Goal: Task Accomplishment & Management: Manage account settings

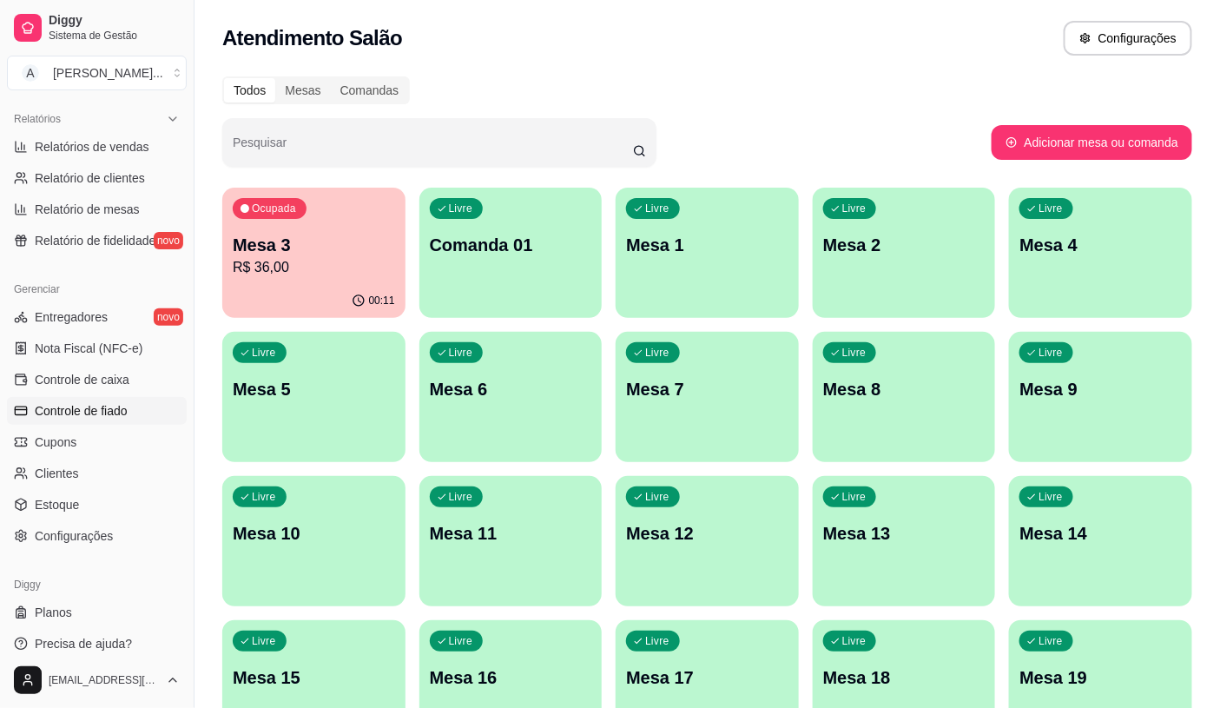
scroll to position [541, 0]
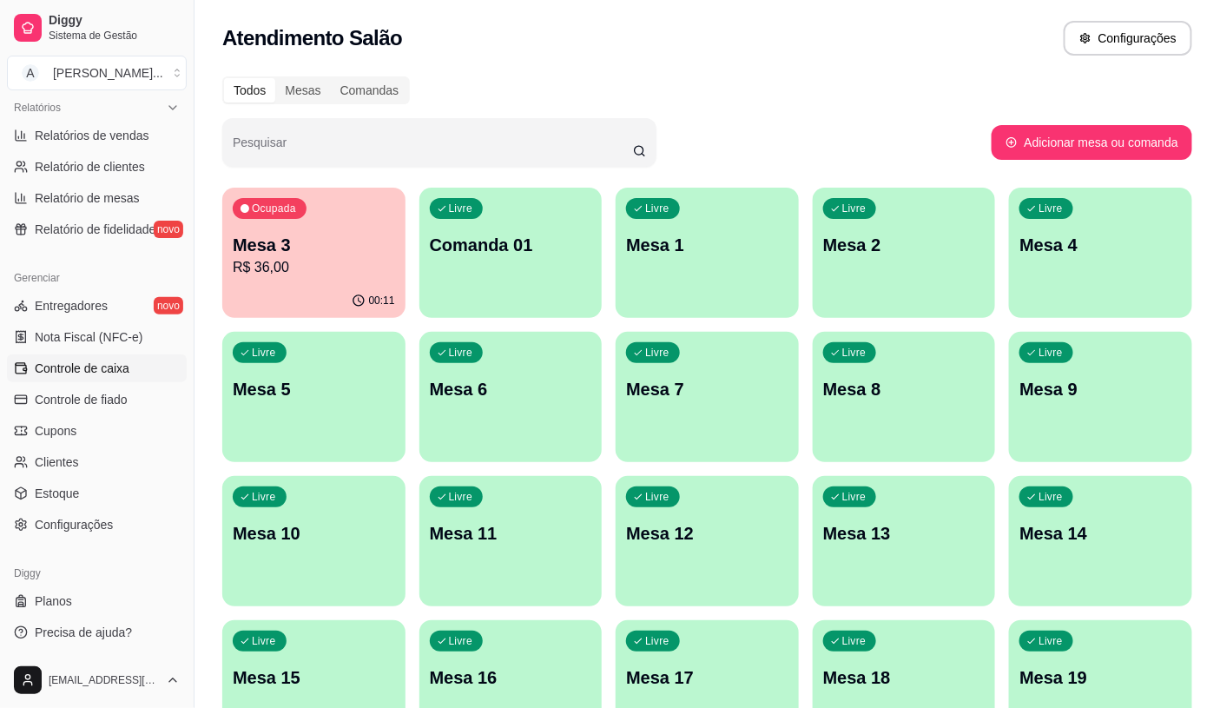
click at [149, 363] on link "Controle de caixa" at bounding box center [97, 368] width 180 height 28
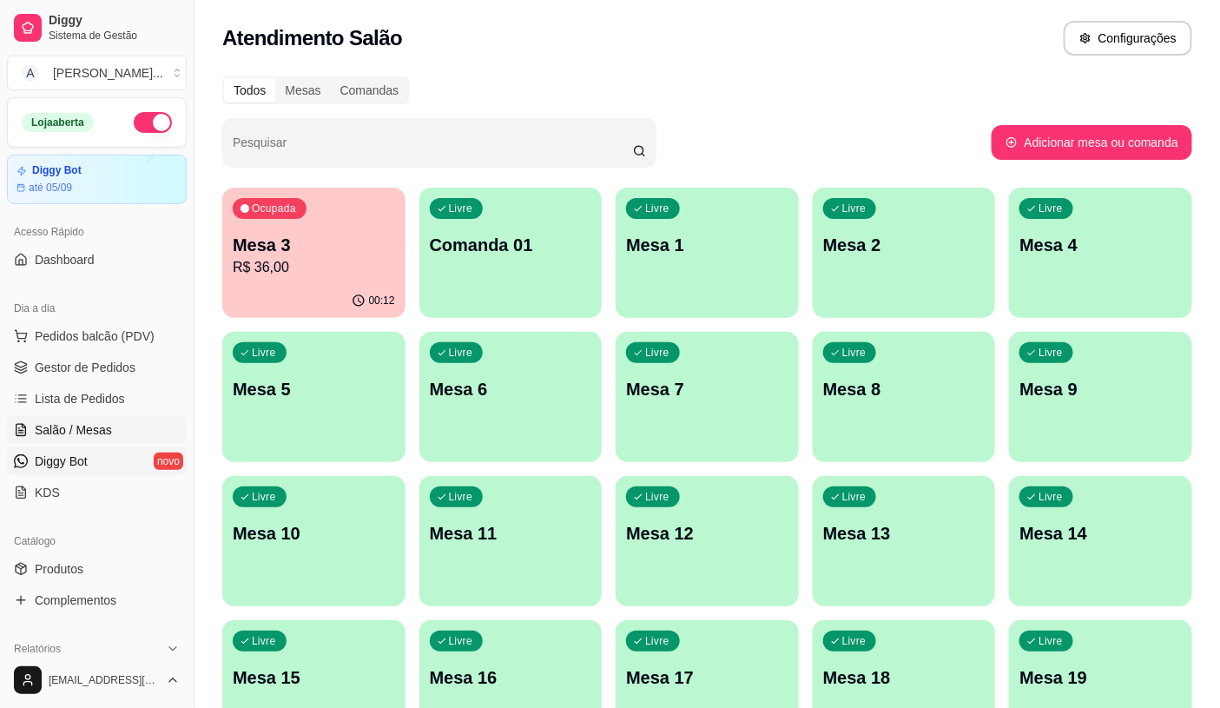
click at [111, 460] on link "Diggy Bot novo" at bounding box center [97, 461] width 180 height 28
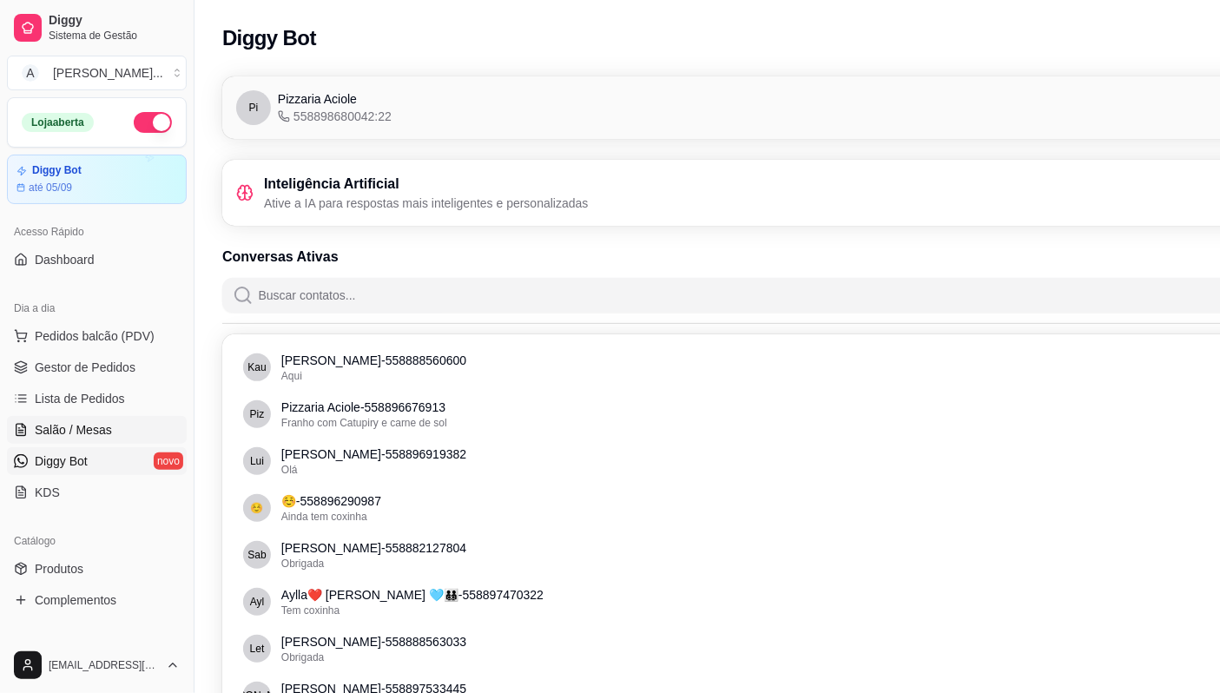
click at [83, 430] on span "Salão / Mesas" at bounding box center [73, 429] width 77 height 17
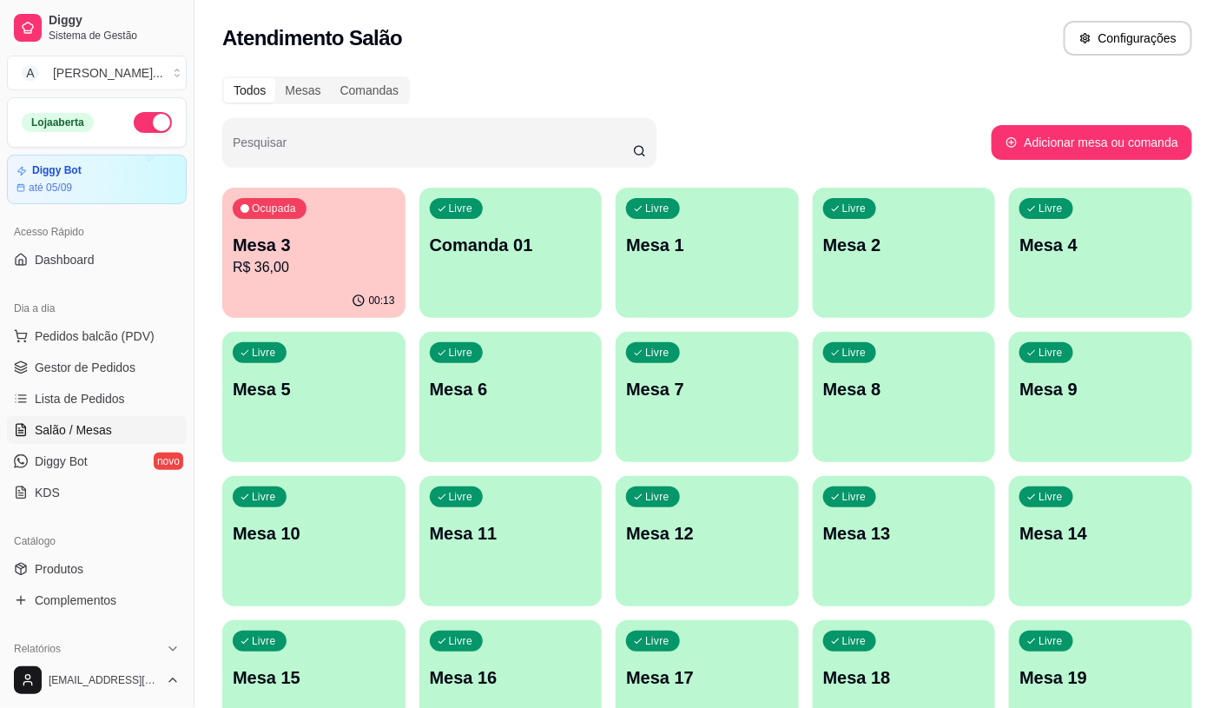
click at [205, 274] on div "Todos Mesas Comandas Pesquisar Adicionar mesa ou comanda Ocupada Mesa 3 R$ 36,0…" at bounding box center [708, 635] width 1026 height 1138
click at [287, 263] on p "R$ 36,00" at bounding box center [313, 267] width 157 height 20
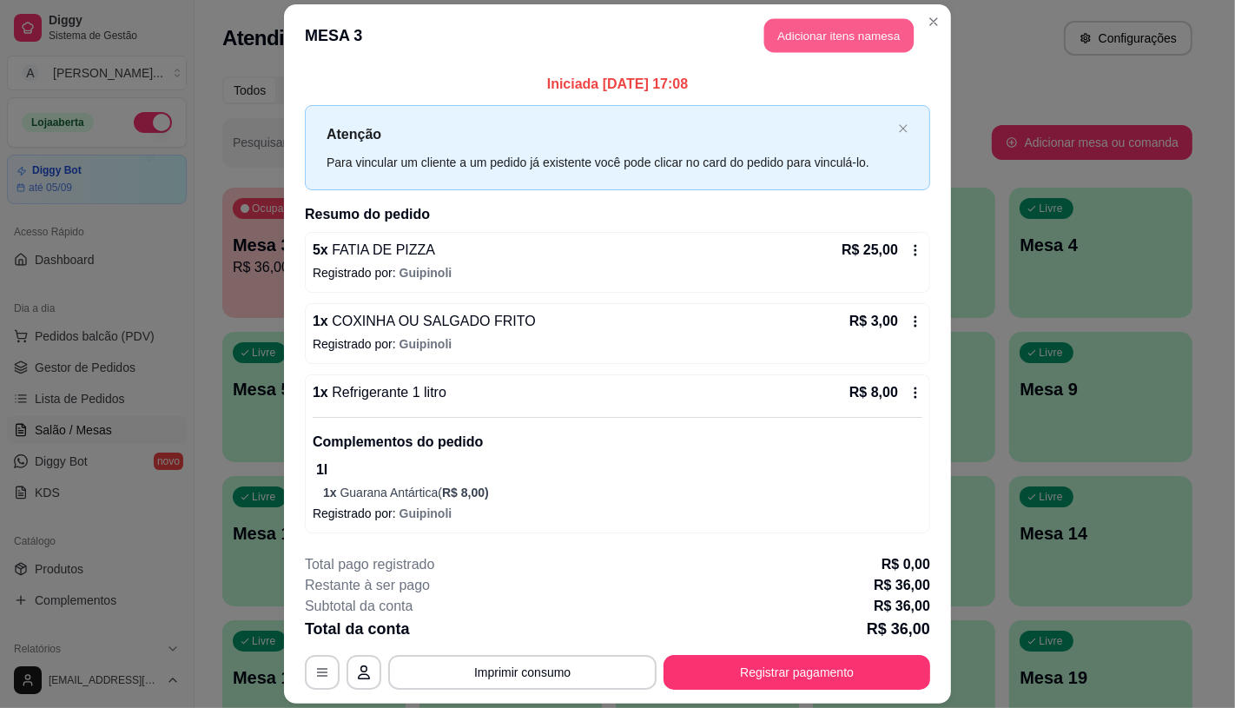
click at [847, 48] on button "Adicionar itens na mesa" at bounding box center [838, 36] width 149 height 34
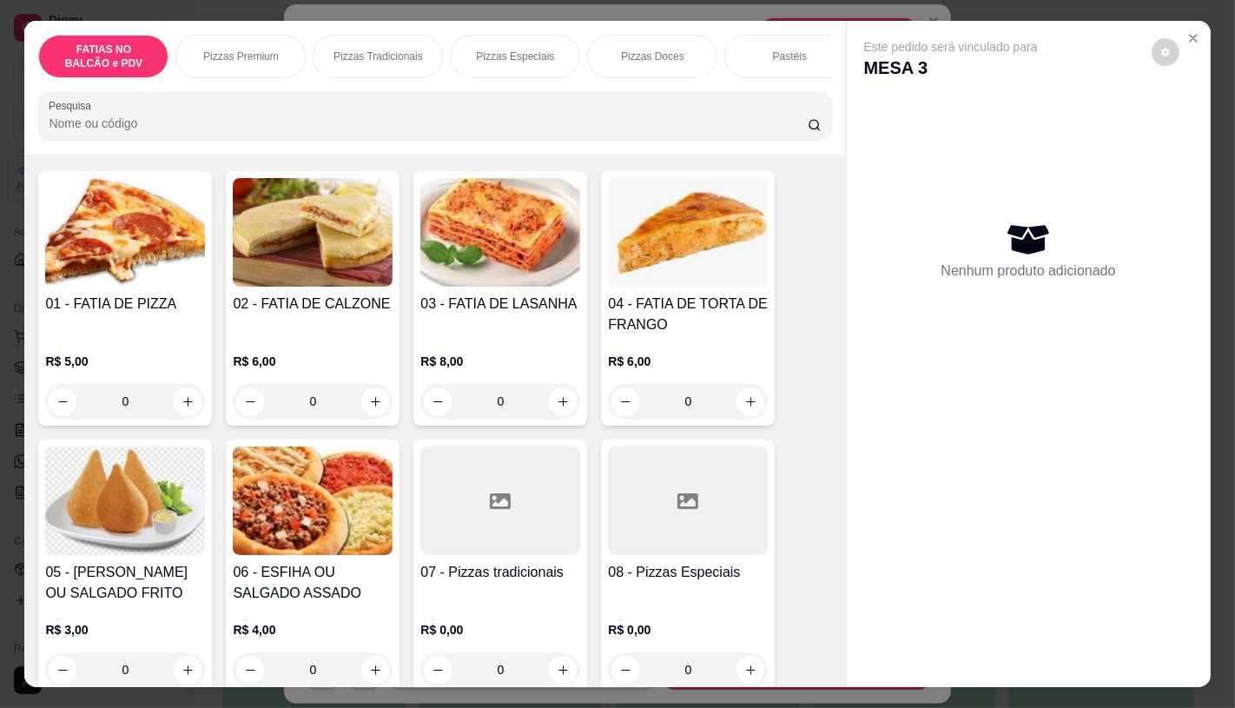
scroll to position [578, 0]
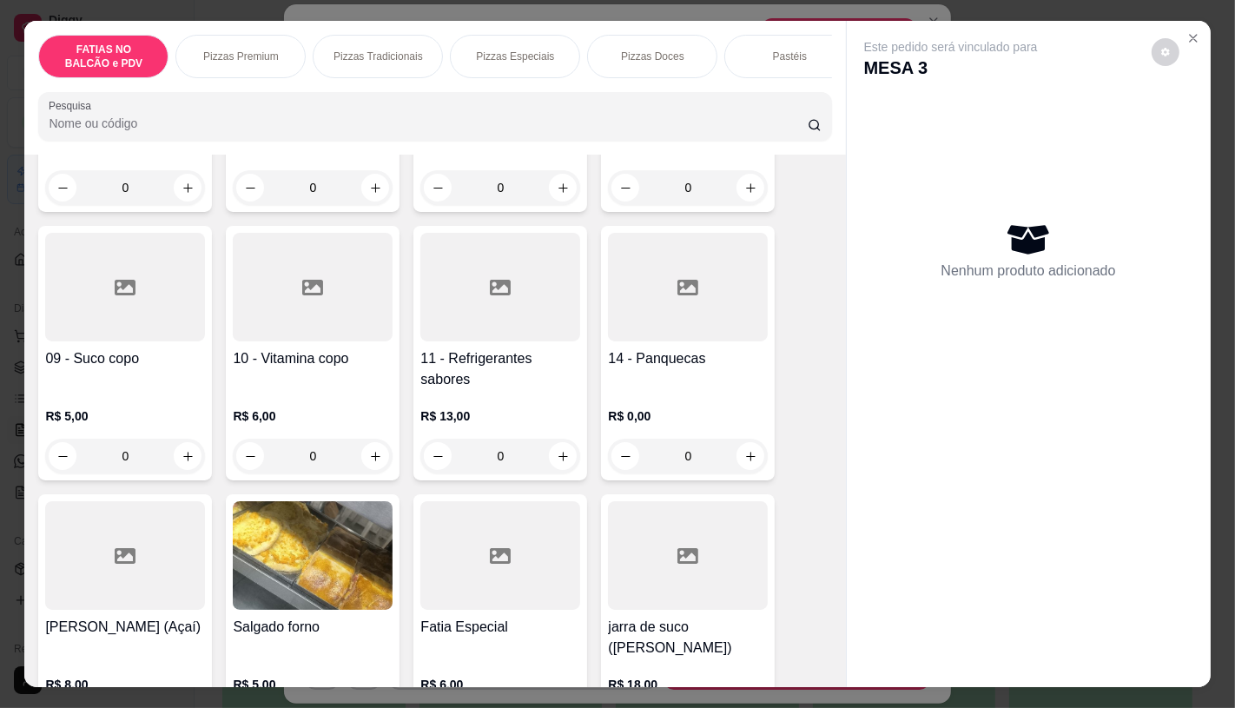
click at [493, 511] on div at bounding box center [500, 555] width 160 height 109
click at [531, 327] on div at bounding box center [500, 287] width 160 height 109
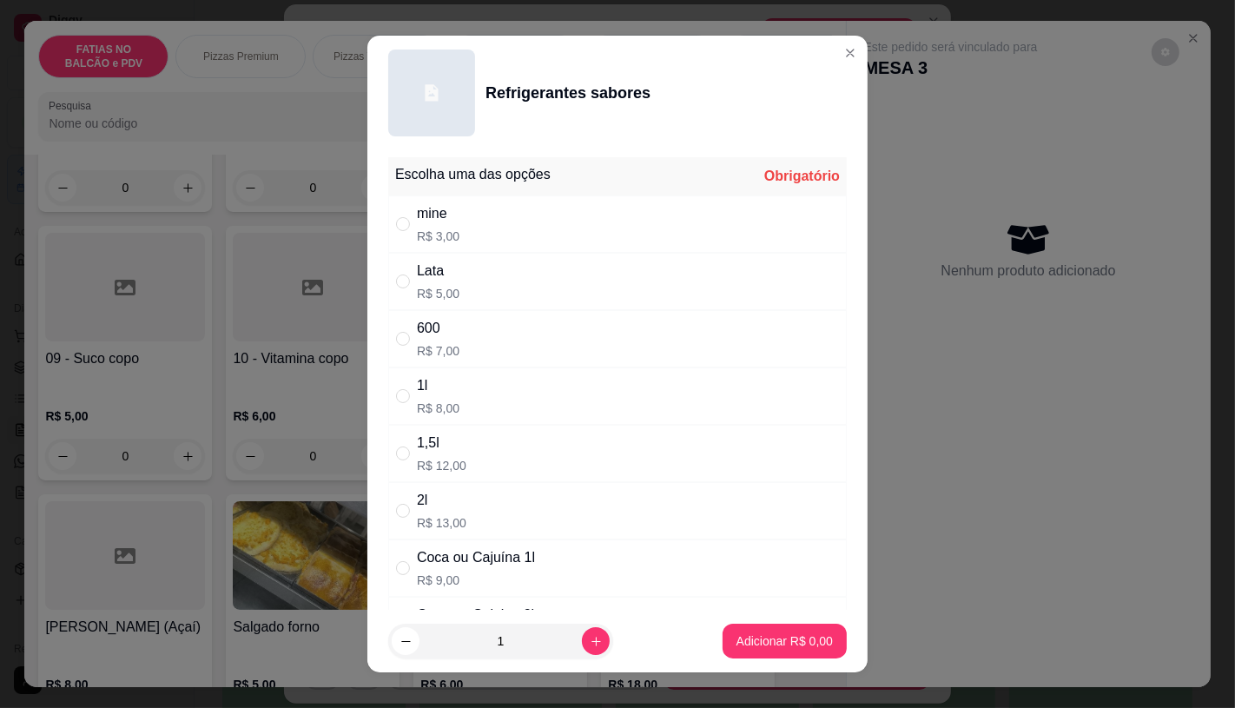
click at [533, 241] on div "mine R$ 3,00" at bounding box center [617, 223] width 458 height 57
radio input "true"
click at [779, 630] on button "Adicionar R$ 3,00" at bounding box center [784, 640] width 124 height 35
type input "1"
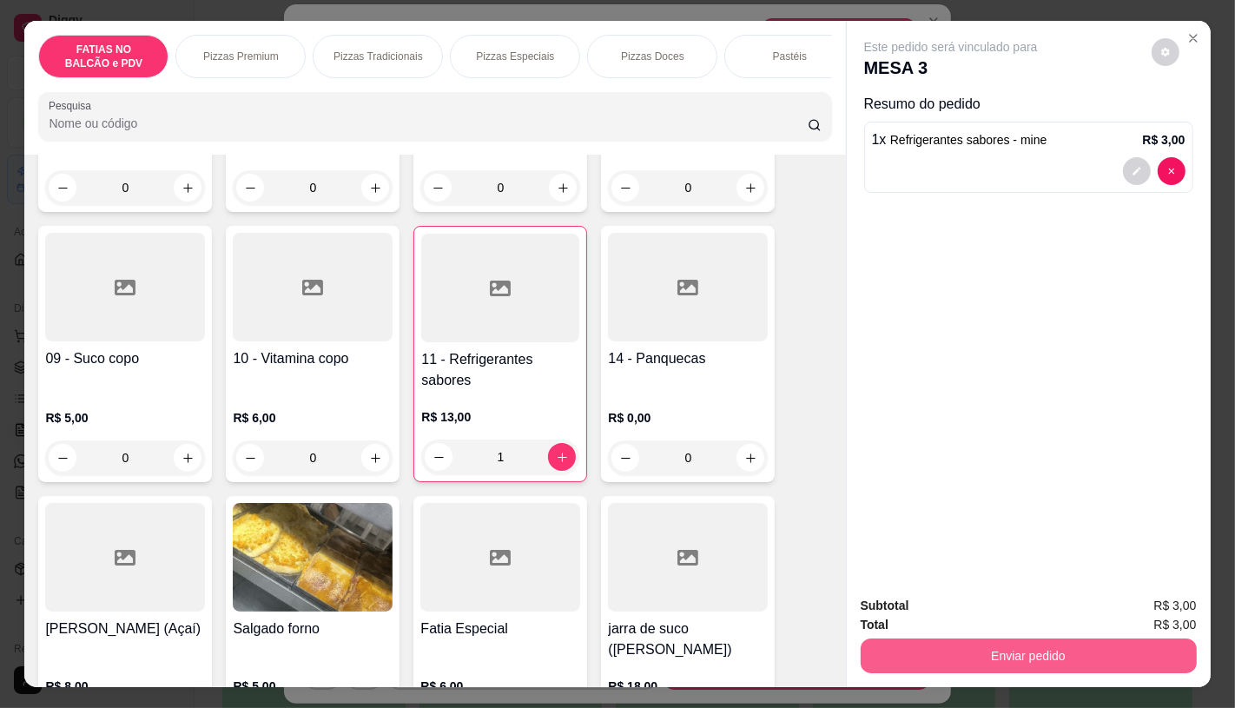
click at [1039, 638] on button "Enviar pedido" at bounding box center [1029, 655] width 336 height 35
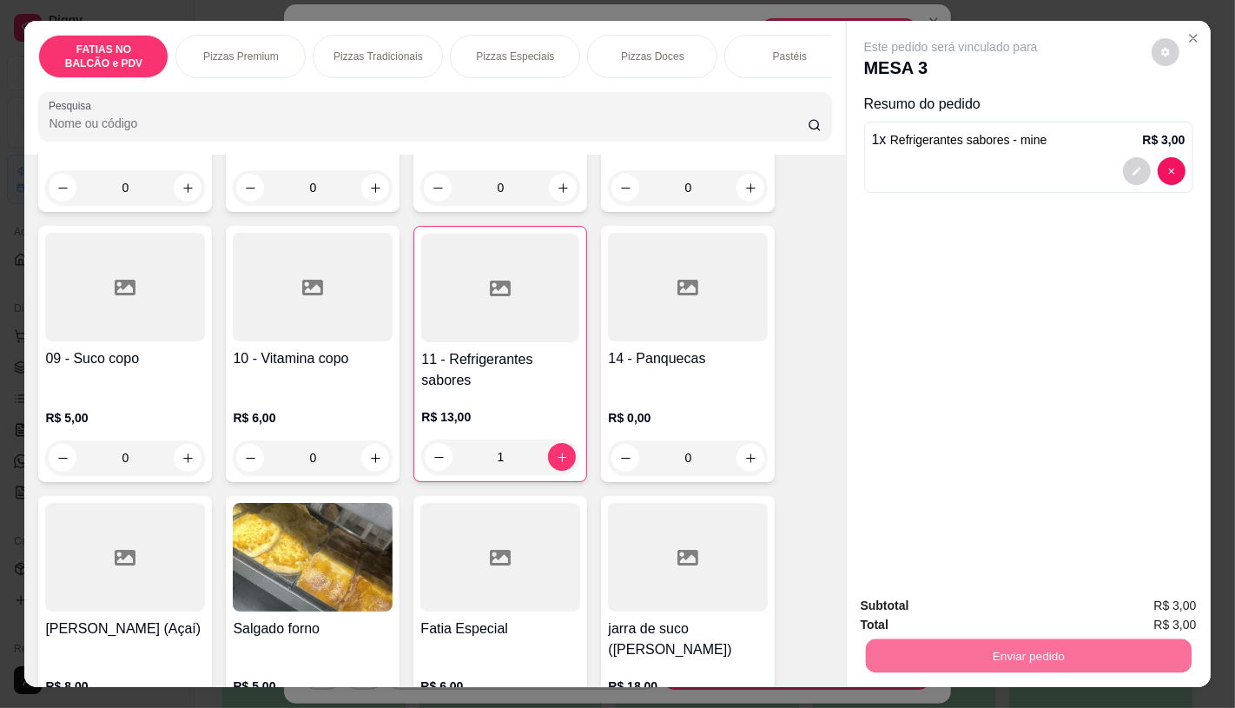
click at [950, 601] on button "Não registrar e enviar pedido" at bounding box center [969, 606] width 175 height 32
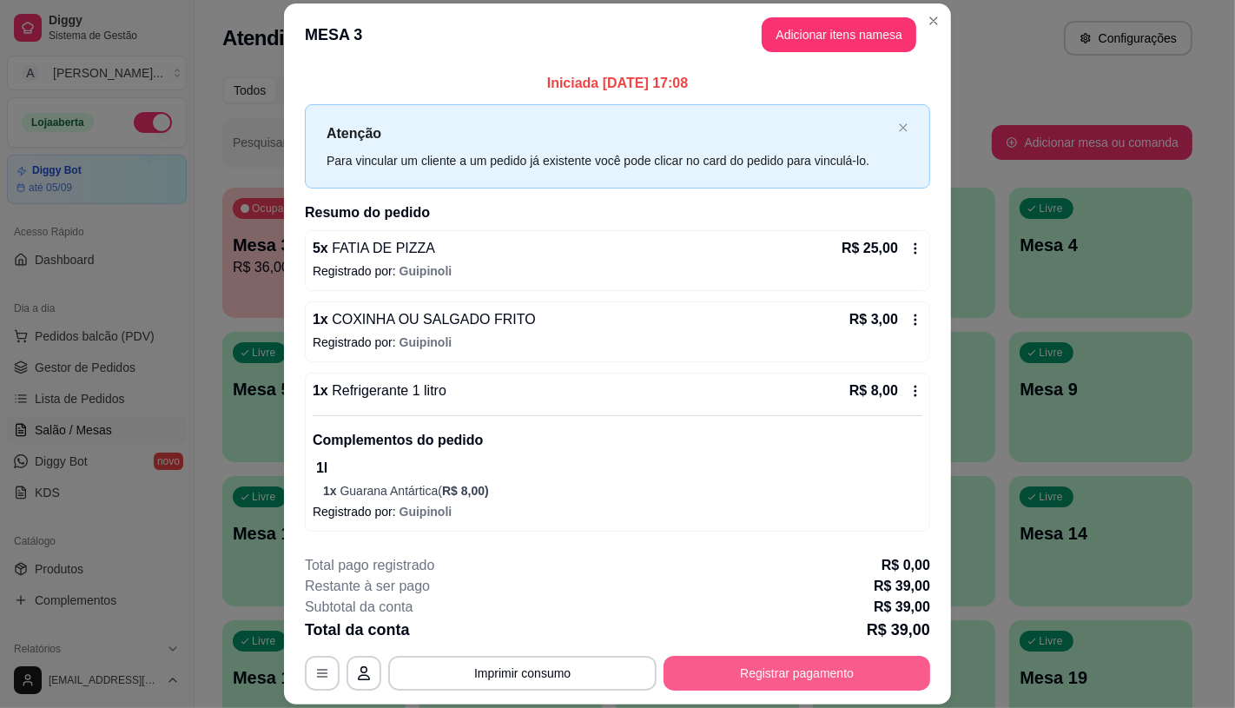
click at [775, 683] on button "Registrar pagamento" at bounding box center [796, 673] width 267 height 35
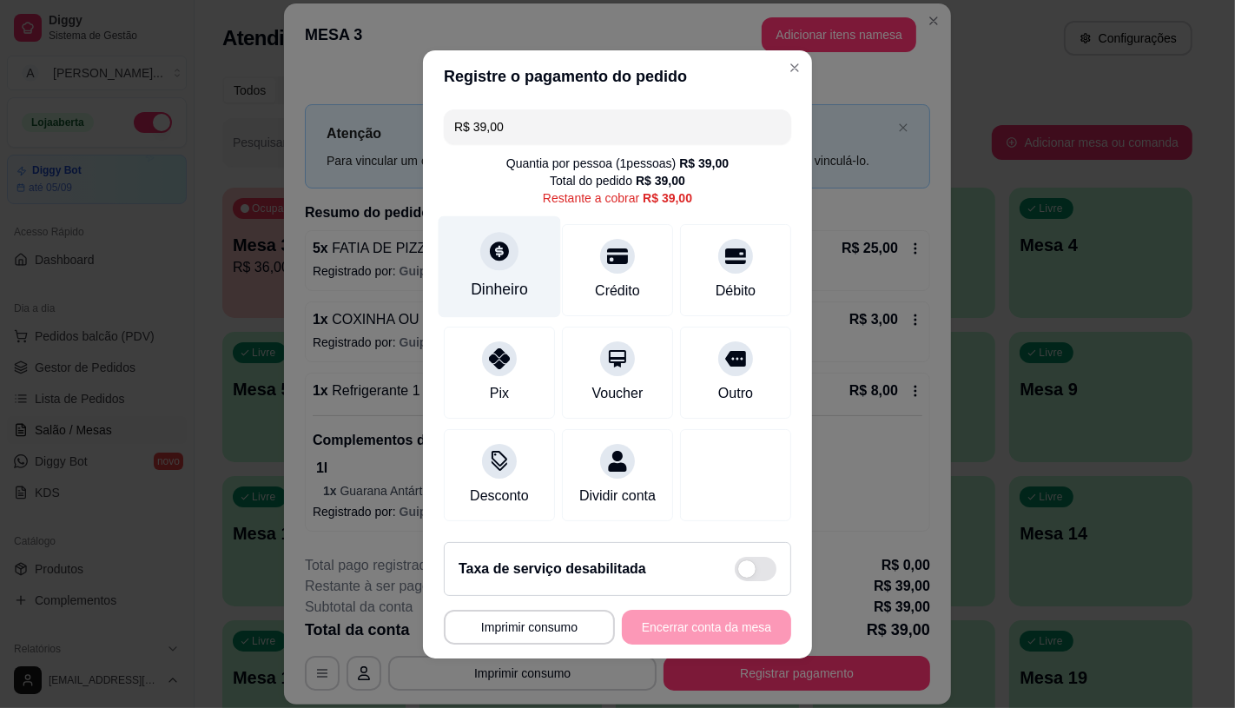
click at [488, 240] on icon at bounding box center [499, 251] width 23 height 23
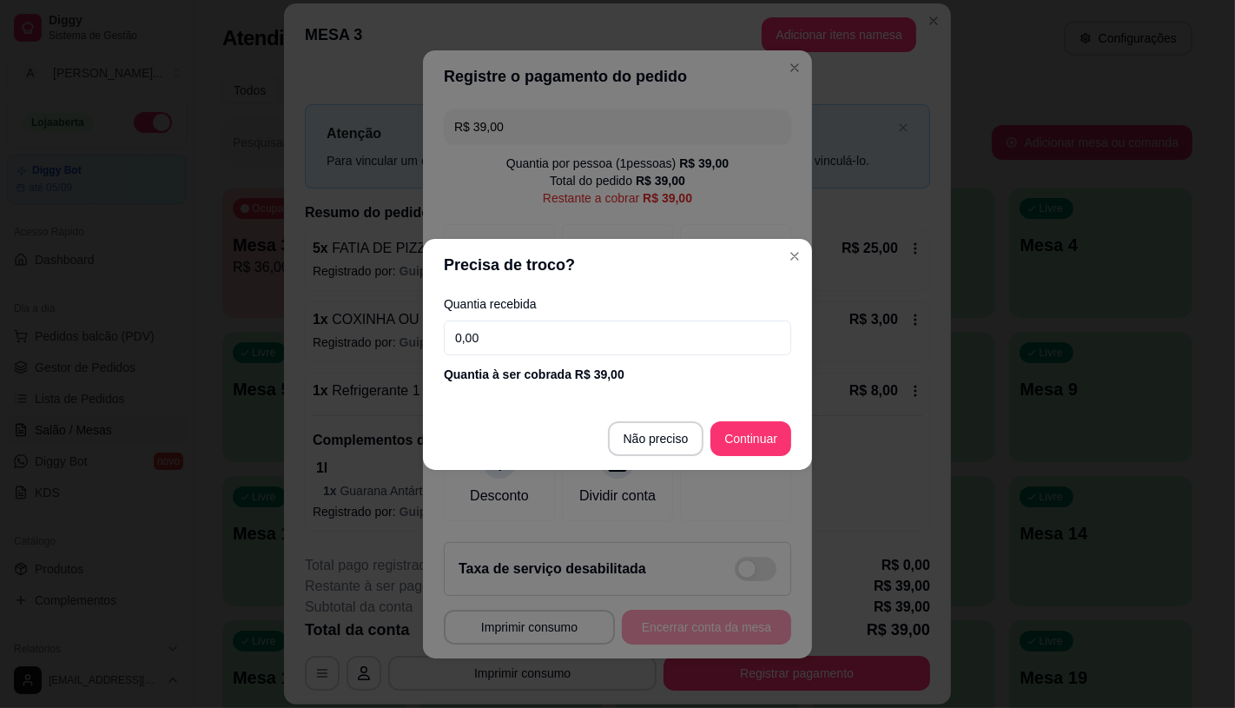
click at [528, 354] on div "Quantia recebida 0,00 Quantia à ser cobrada R$ 39,00" at bounding box center [617, 340] width 389 height 99
click at [497, 337] on input "0,00" at bounding box center [617, 337] width 347 height 35
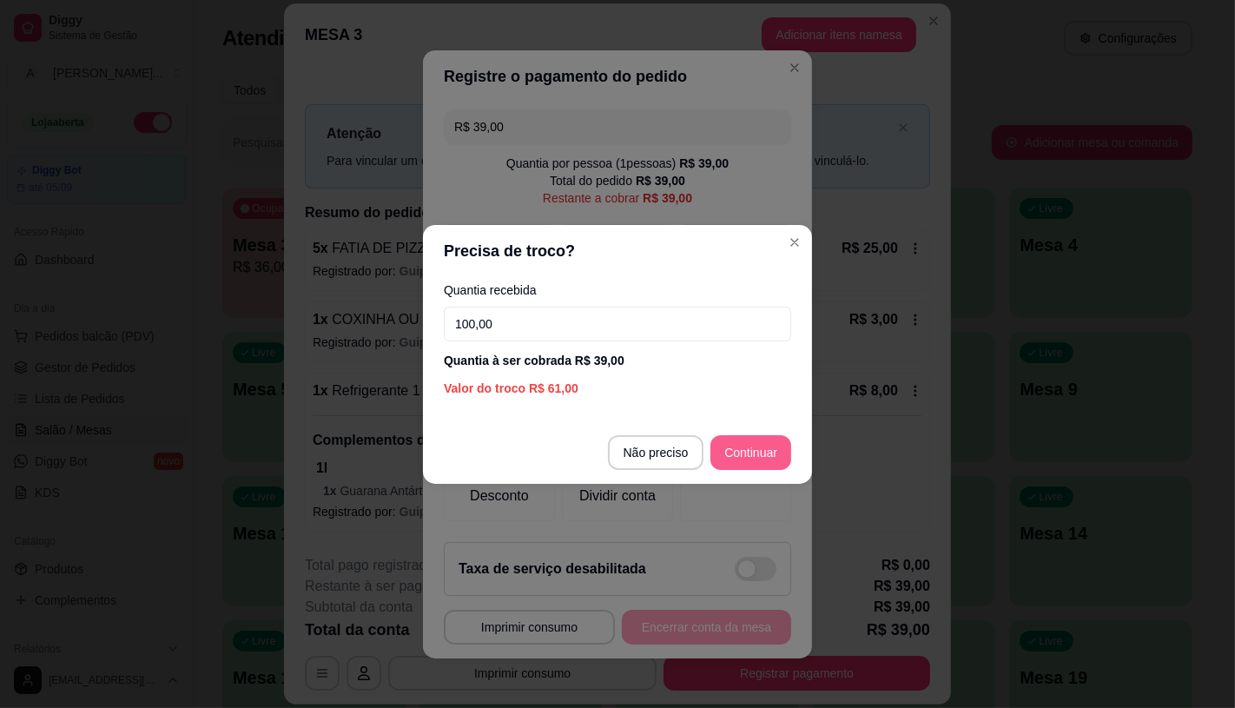
type input "100,00"
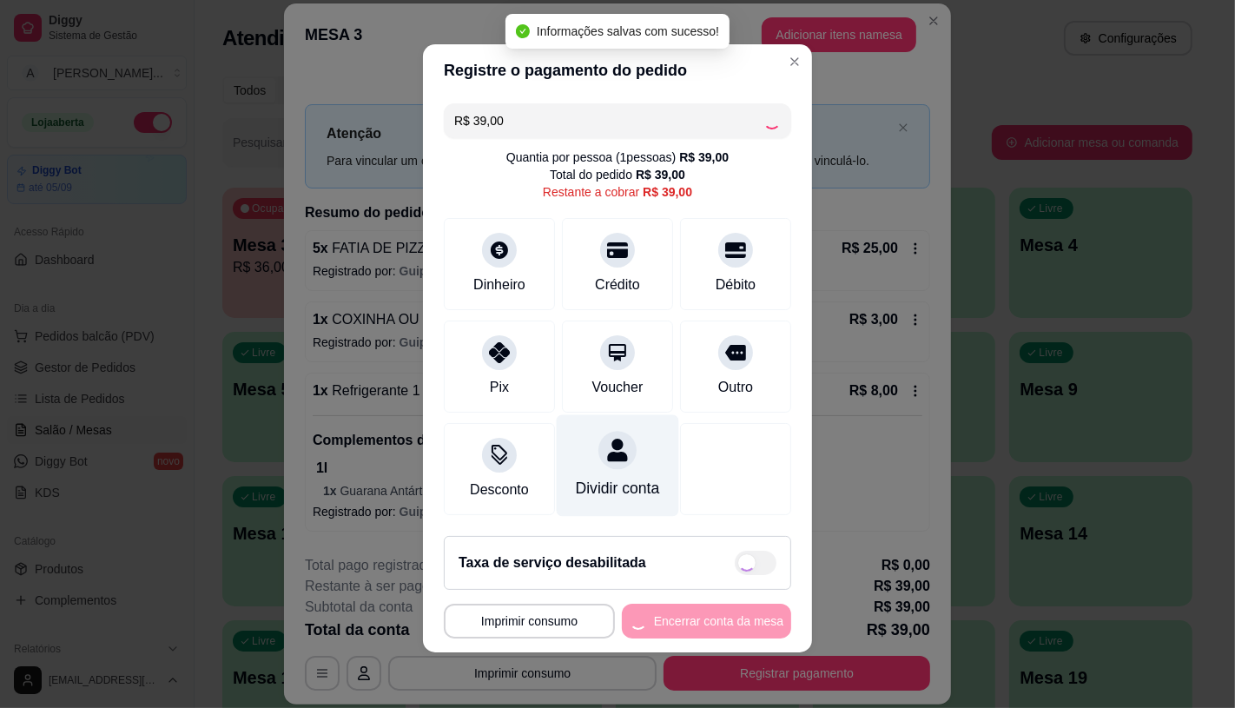
type input "R$ 0,00"
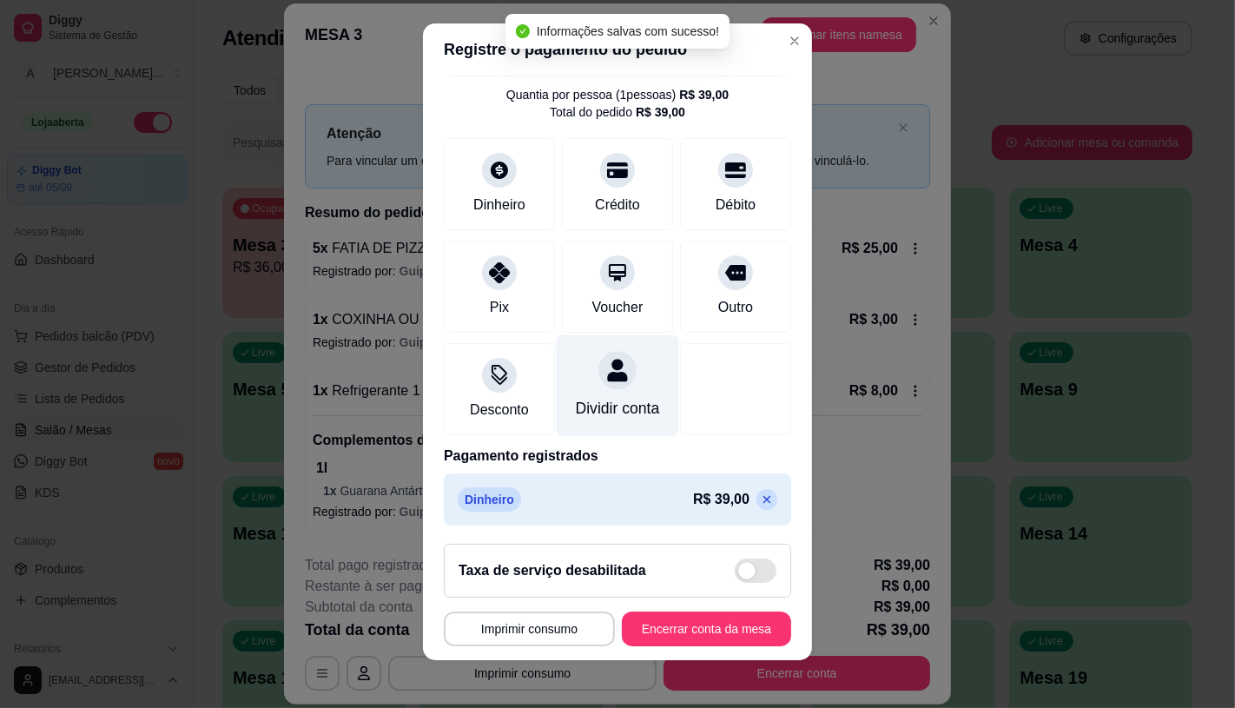
scroll to position [64, 0]
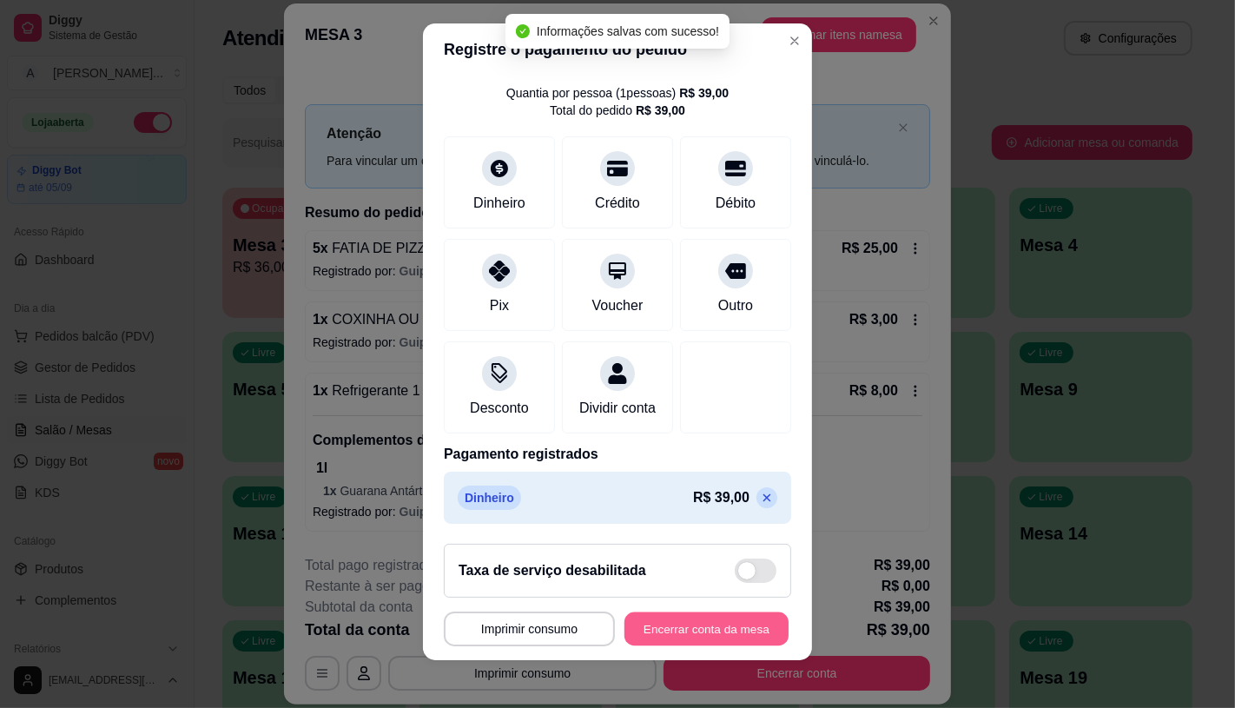
click at [699, 641] on button "Encerrar conta da mesa" at bounding box center [706, 629] width 164 height 34
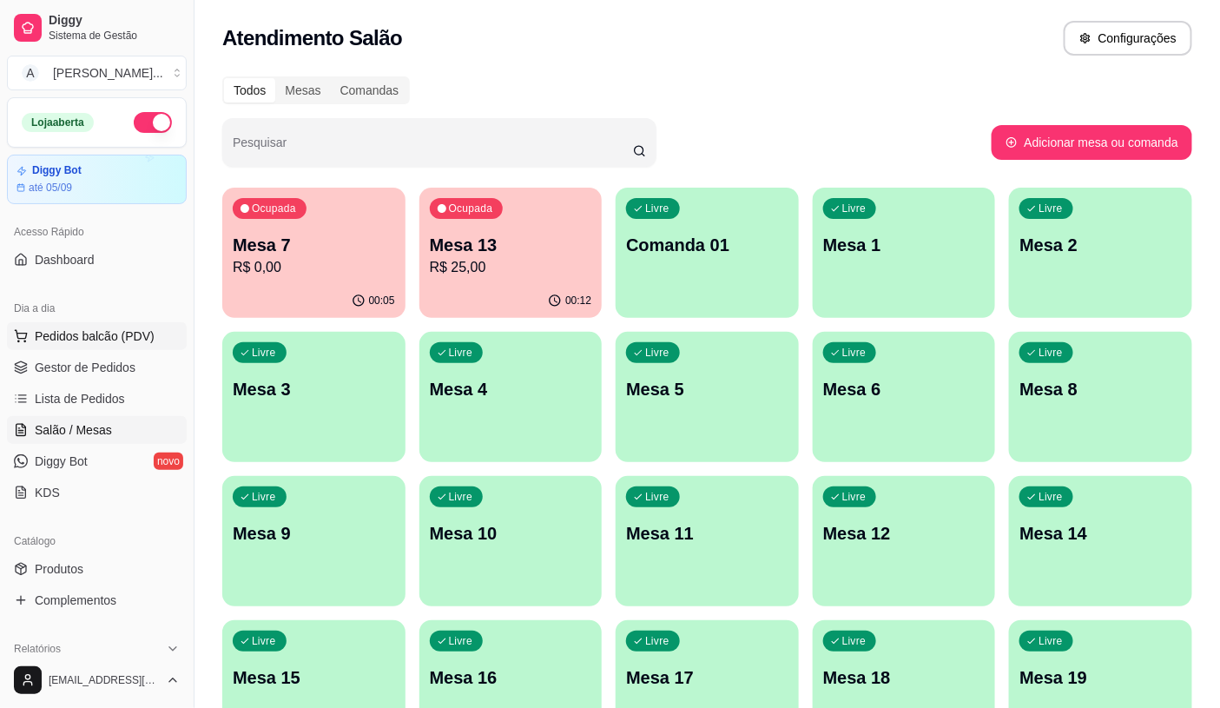
click at [150, 330] on button "Pedidos balcão (PDV)" at bounding box center [97, 336] width 180 height 28
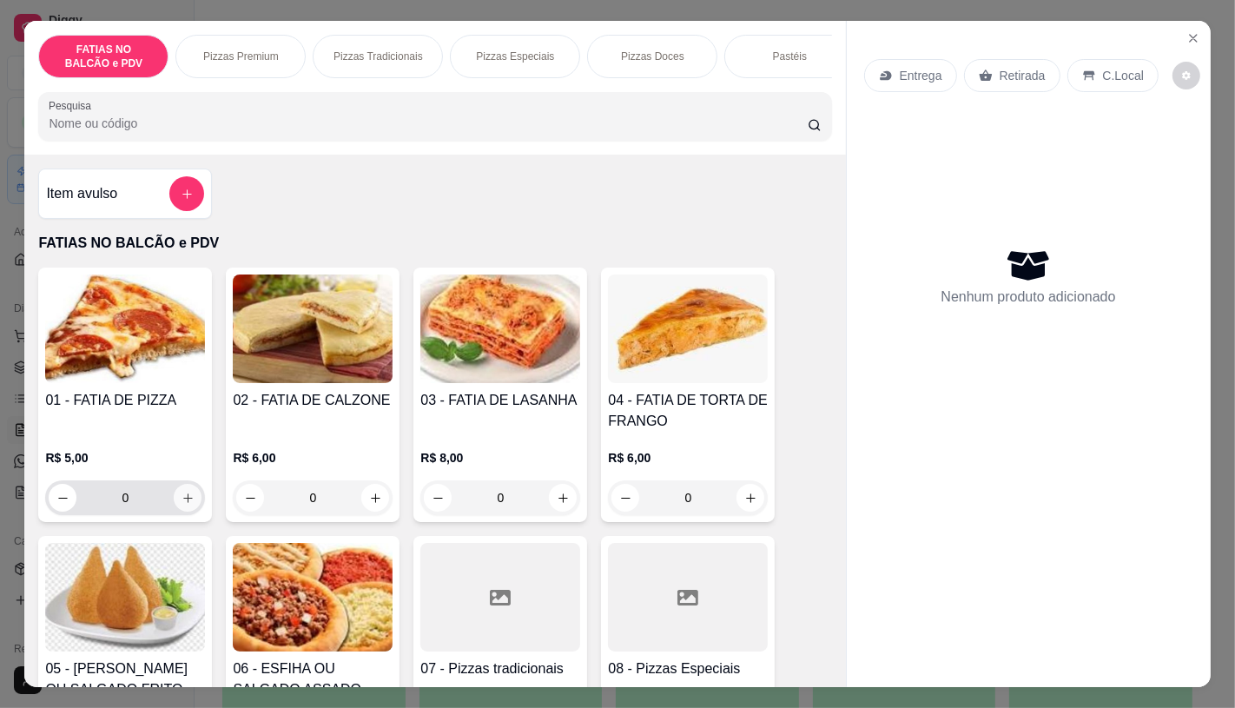
click at [183, 504] on icon "increase-product-quantity" at bounding box center [187, 497] width 13 height 13
click at [183, 505] on icon "increase-product-quantity" at bounding box center [187, 497] width 13 height 13
type input "2"
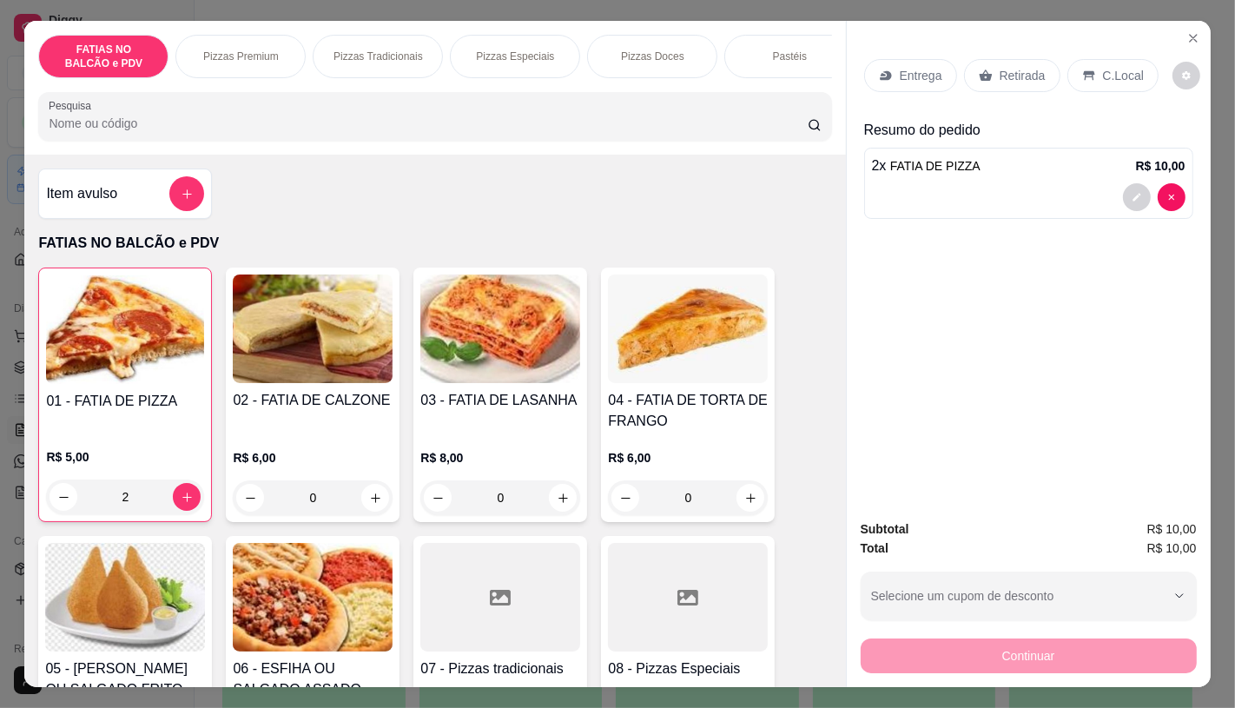
click at [981, 76] on div "Retirada" at bounding box center [1012, 75] width 96 height 33
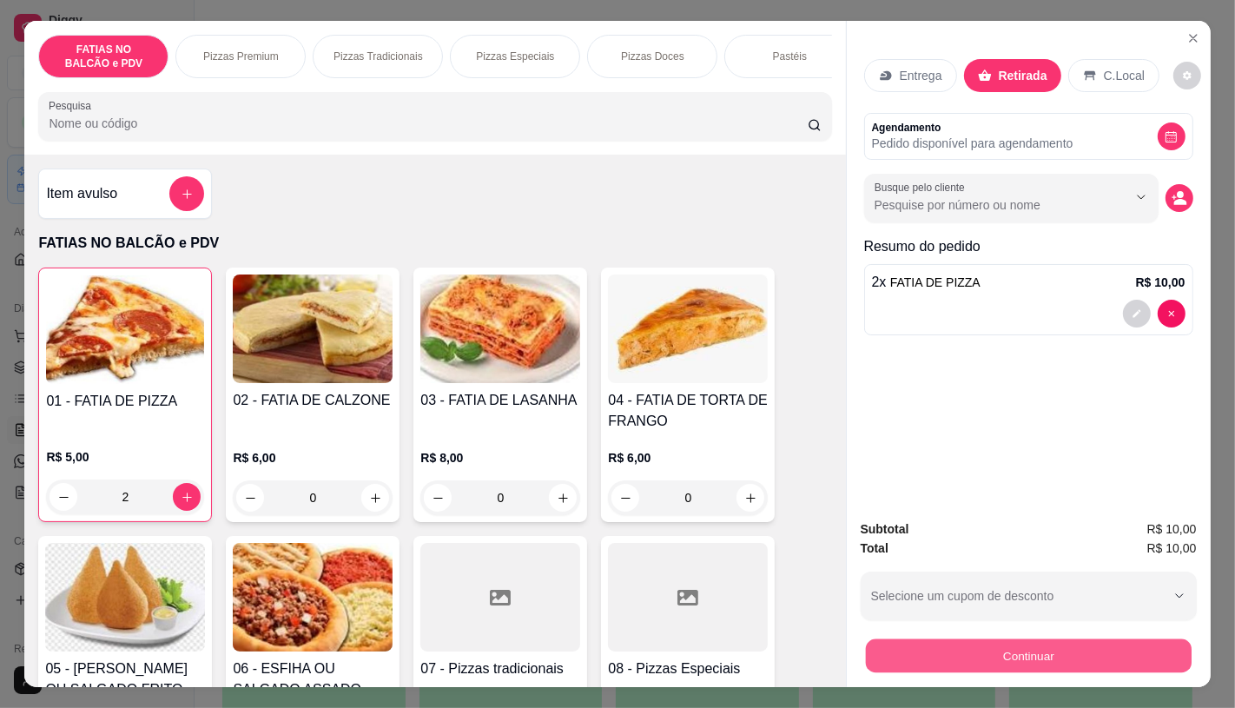
click at [1060, 638] on button "Continuar" at bounding box center [1028, 655] width 326 height 34
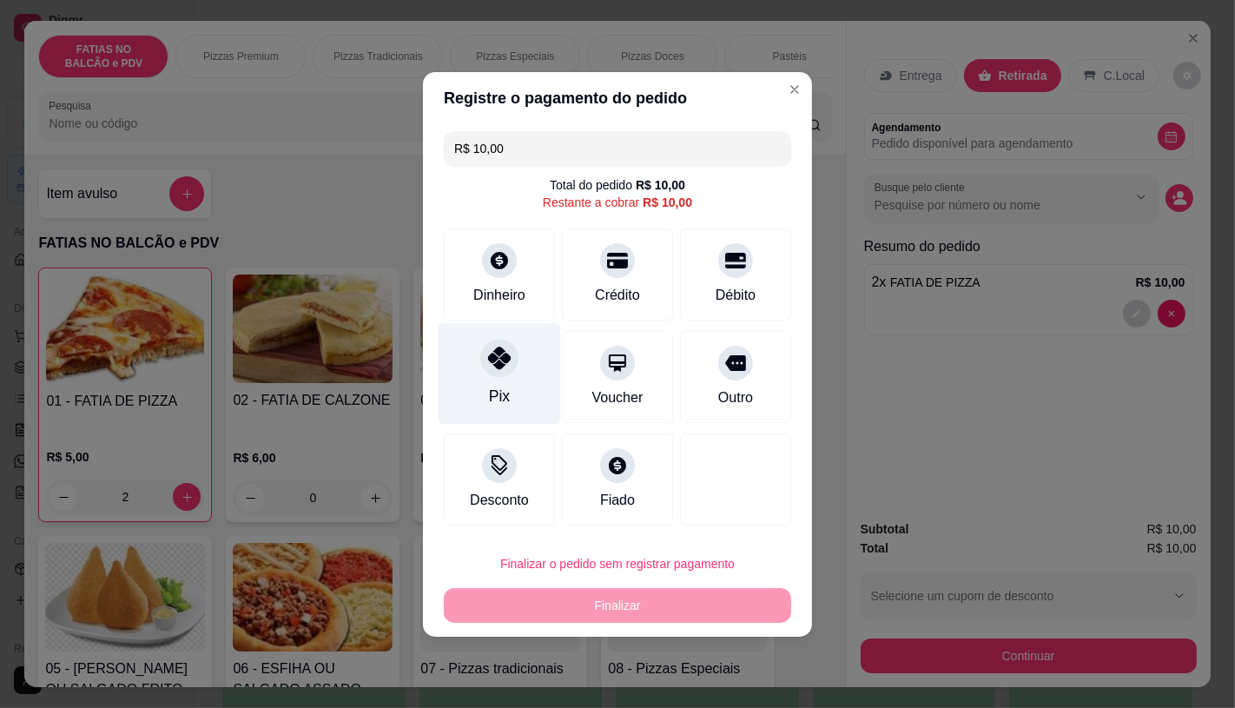
click at [521, 401] on div "Pix" at bounding box center [500, 373] width 122 height 102
type input "R$ 0,00"
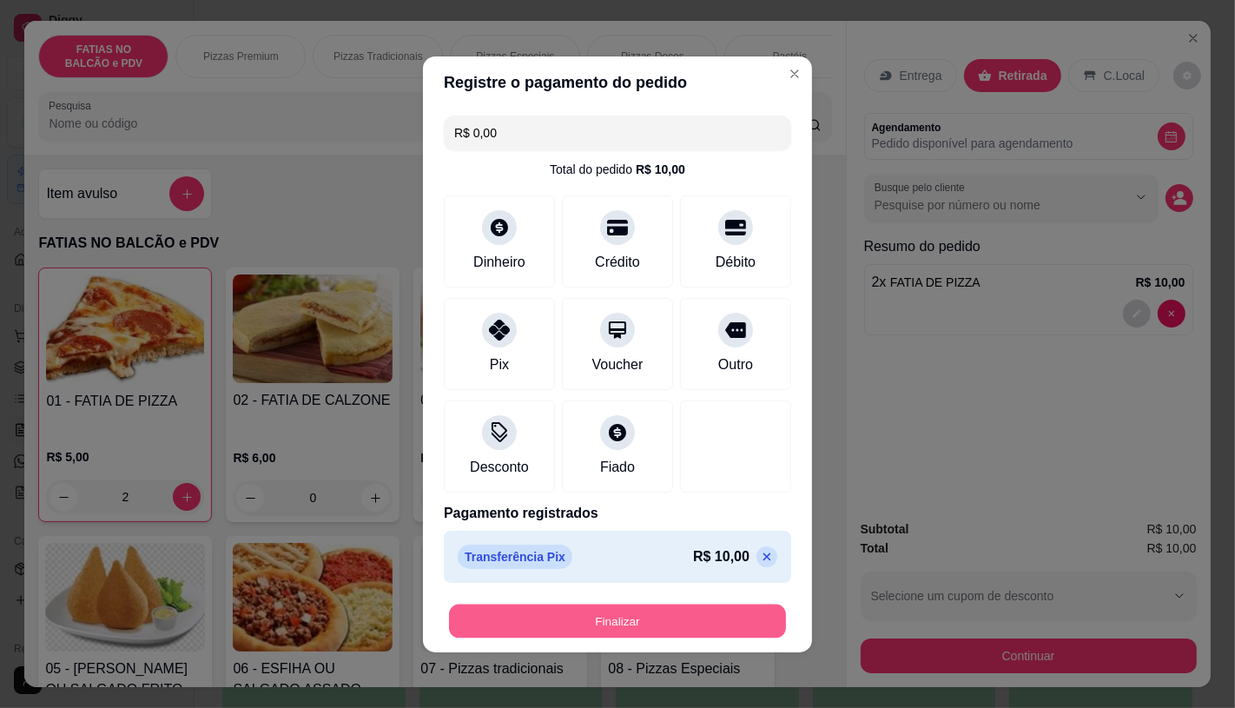
click at [623, 606] on button "Finalizar" at bounding box center [617, 620] width 337 height 34
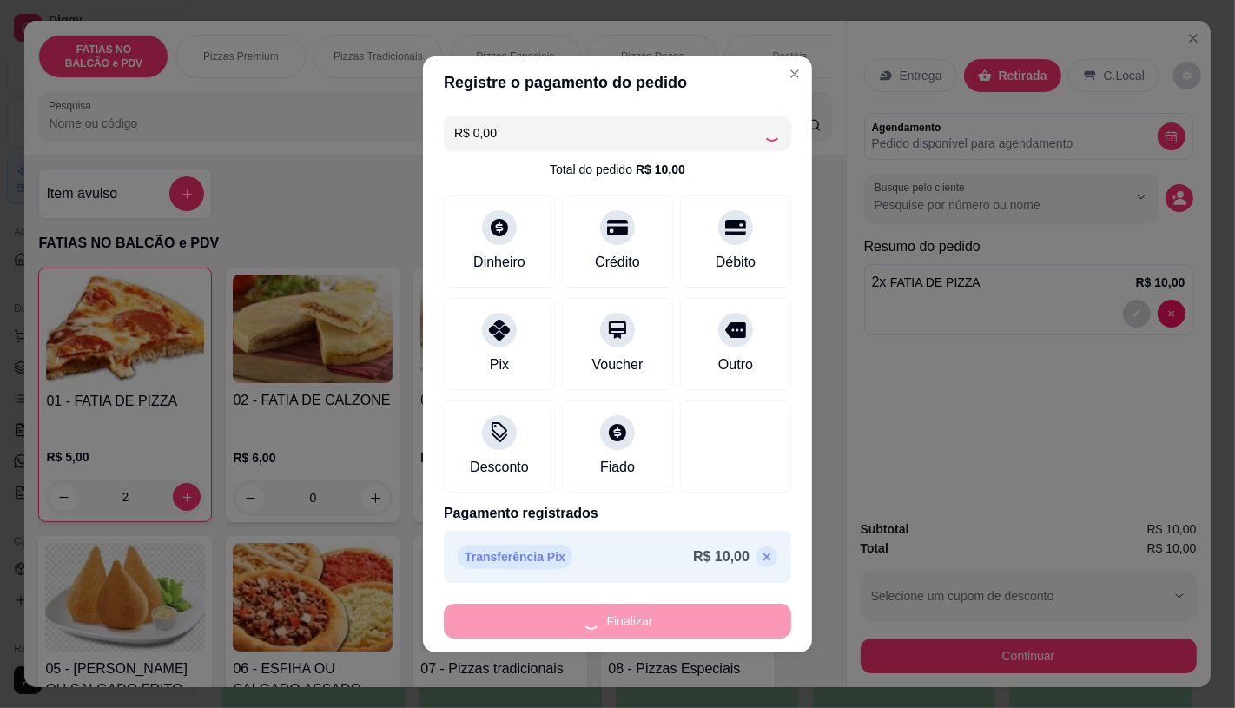
type input "0"
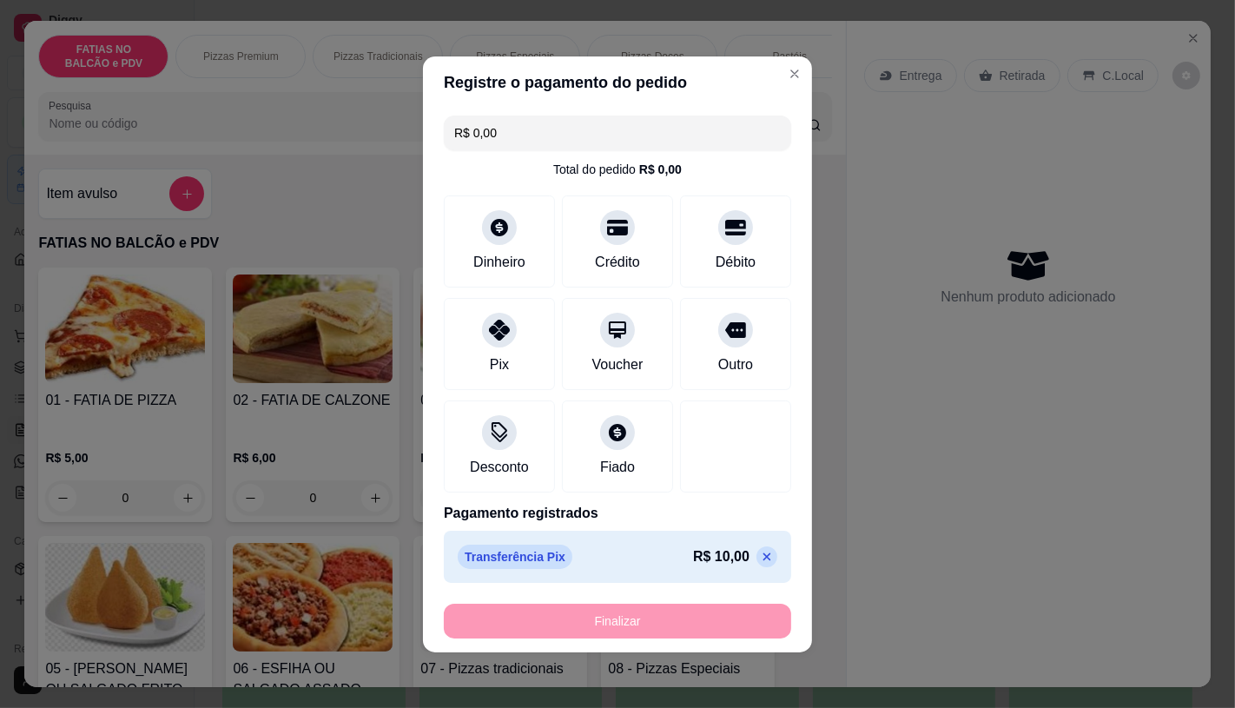
type input "-R$ 10,00"
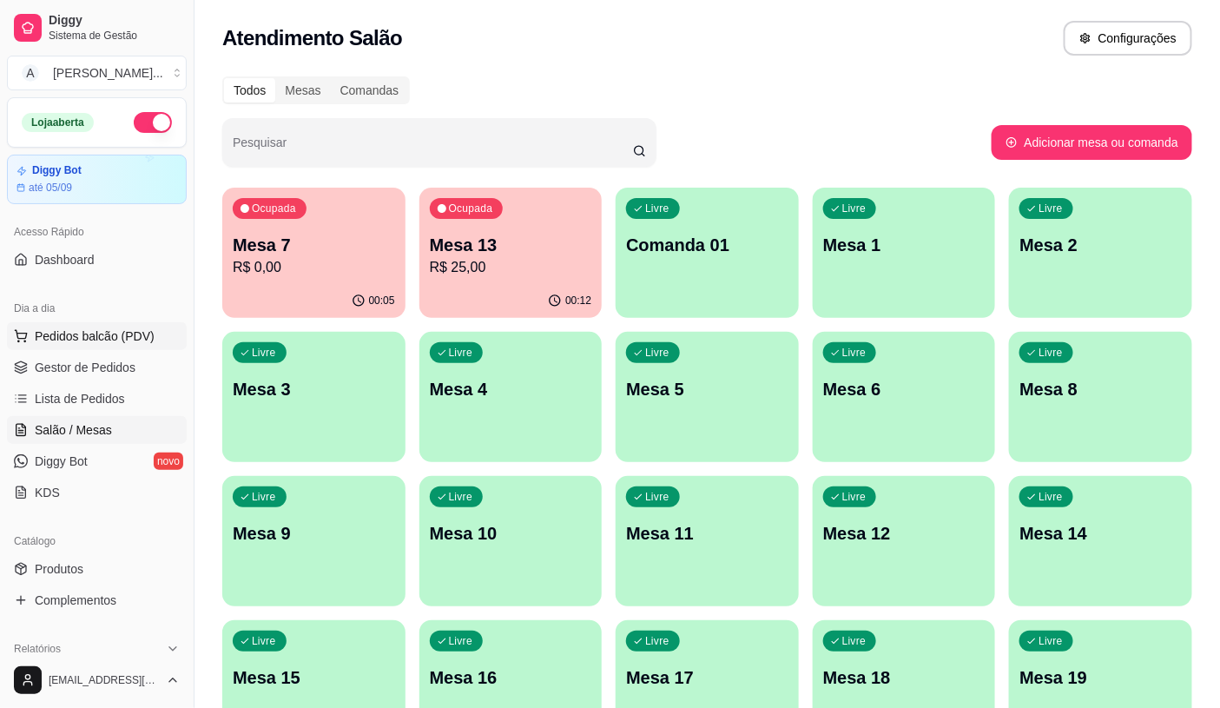
click at [63, 340] on span "Pedidos balcão (PDV)" at bounding box center [95, 335] width 120 height 17
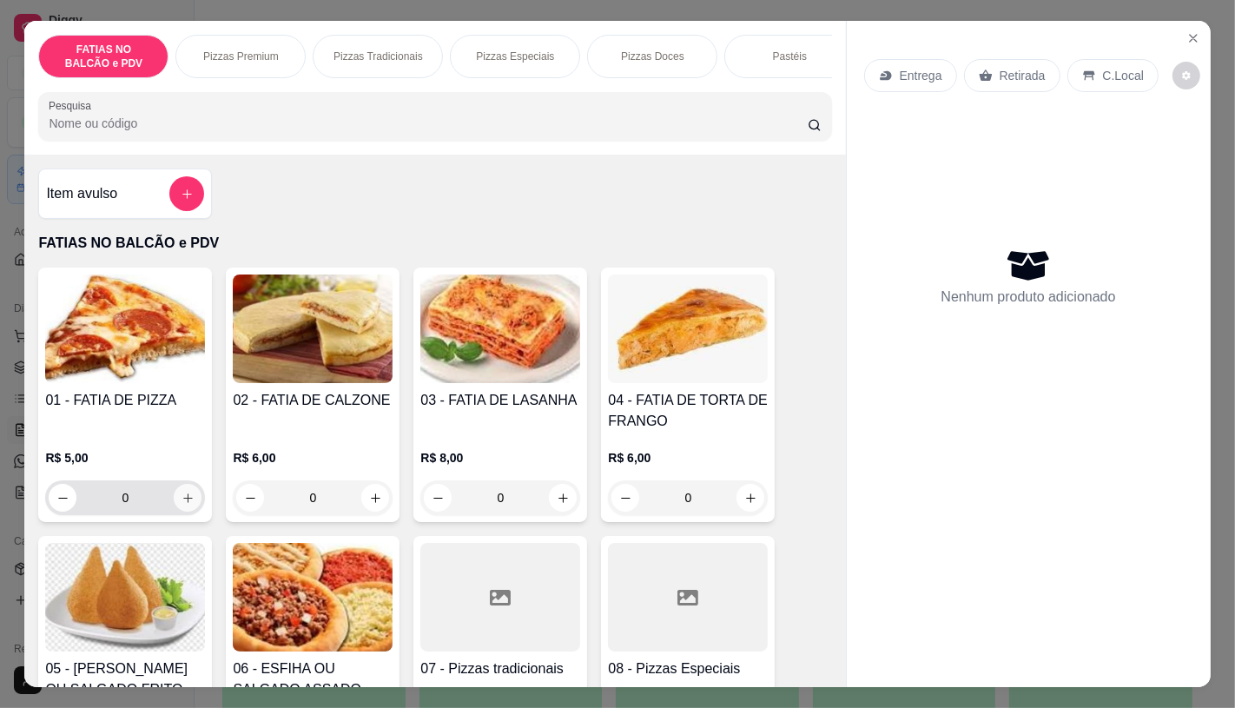
click at [187, 511] on button "increase-product-quantity" at bounding box center [188, 498] width 28 height 28
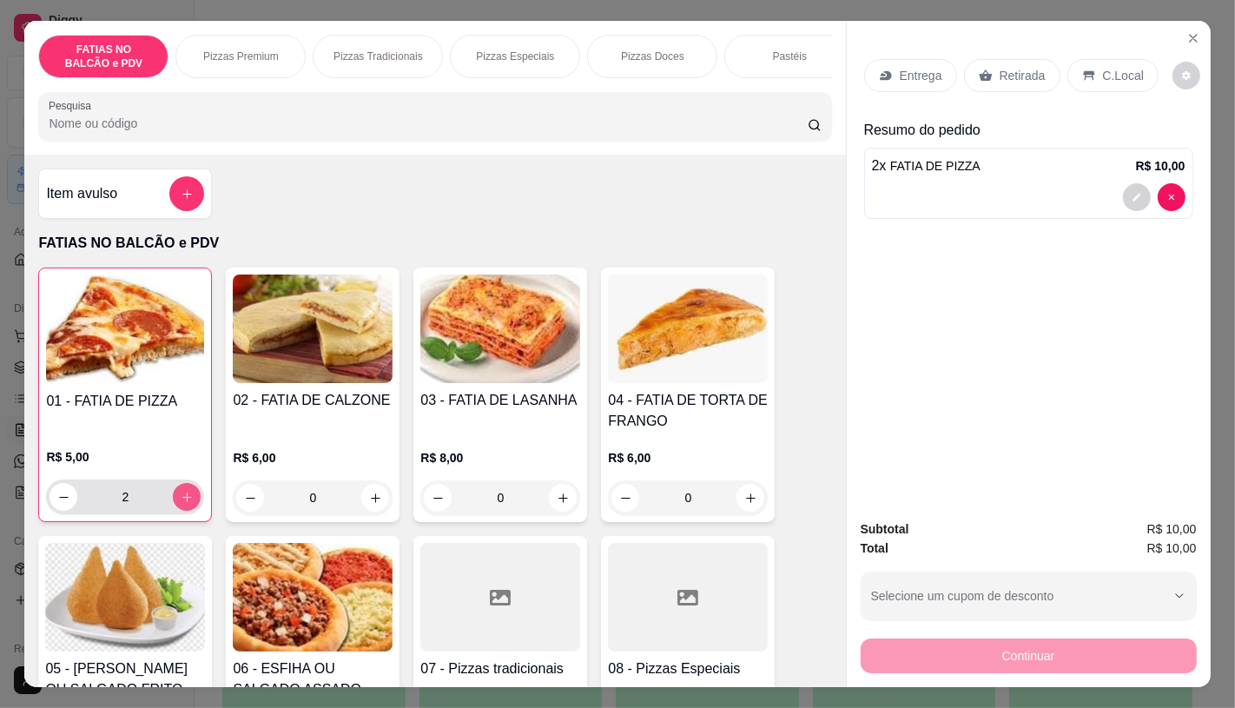
type input "2"
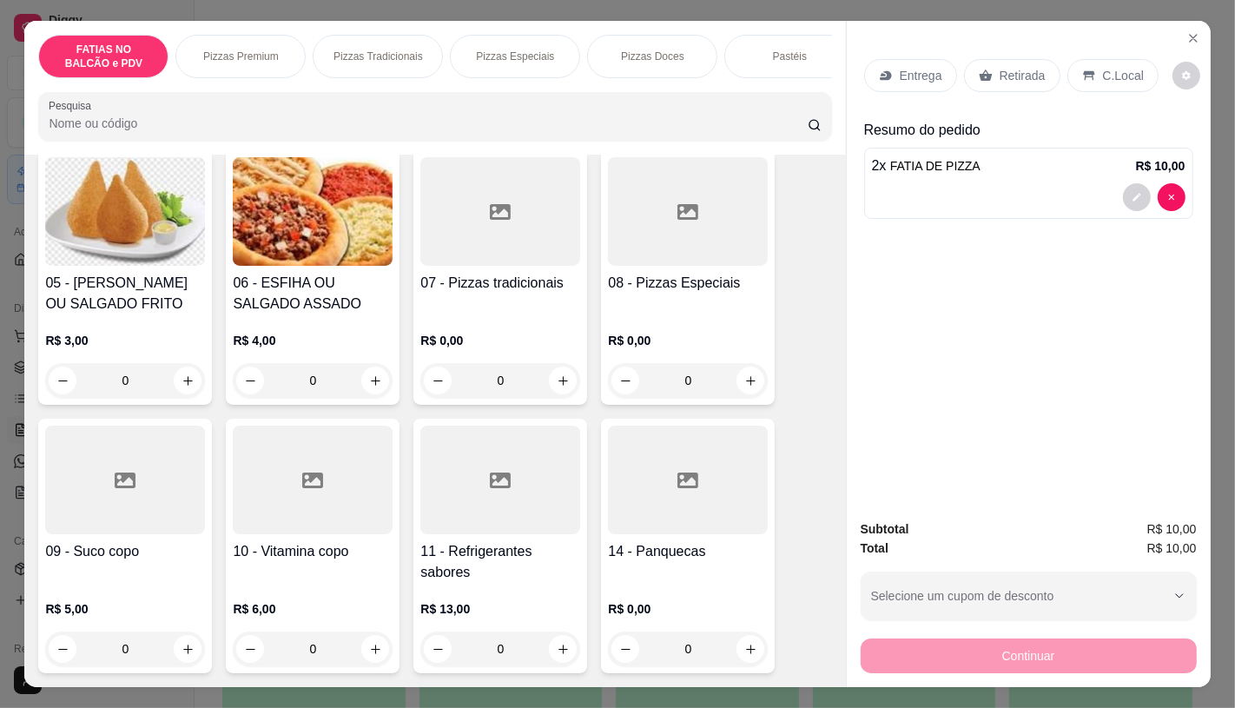
click at [445, 534] on div at bounding box center [500, 479] width 160 height 109
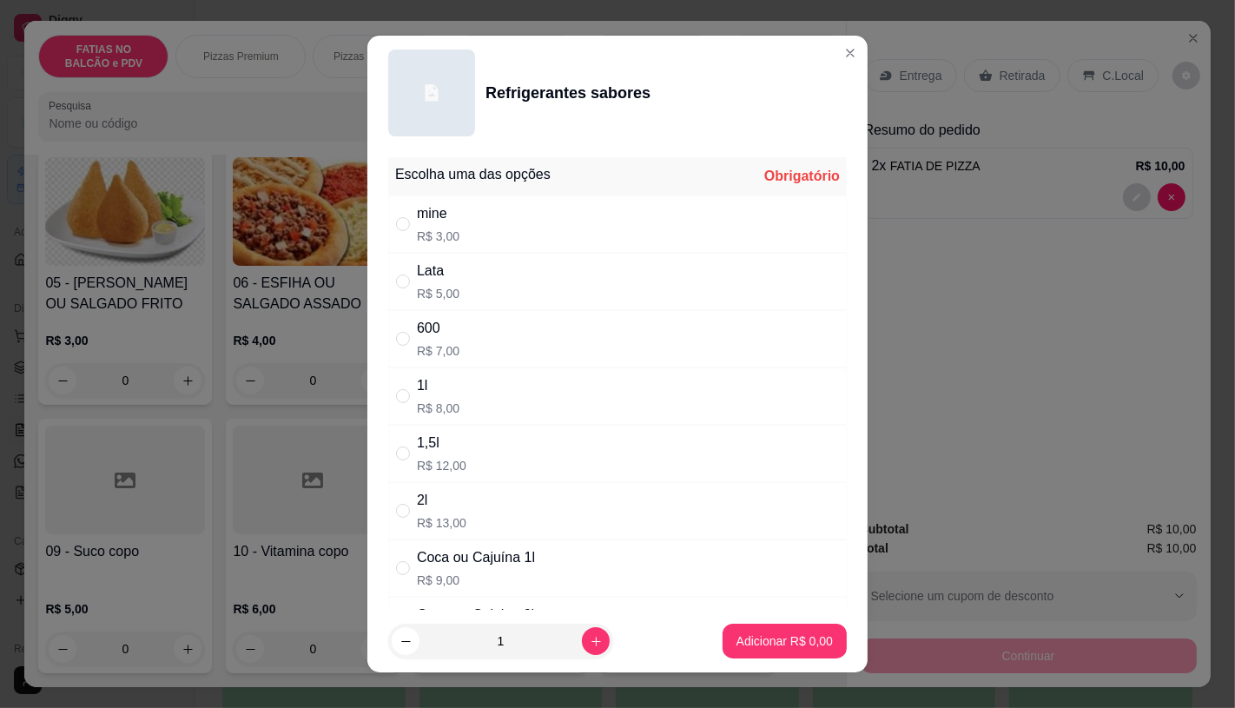
click at [406, 267] on div "Lata R$ 5,00" at bounding box center [617, 281] width 458 height 57
radio input "true"
click at [788, 636] on p "Adicionar R$ 5,00" at bounding box center [784, 641] width 94 height 16
type input "1"
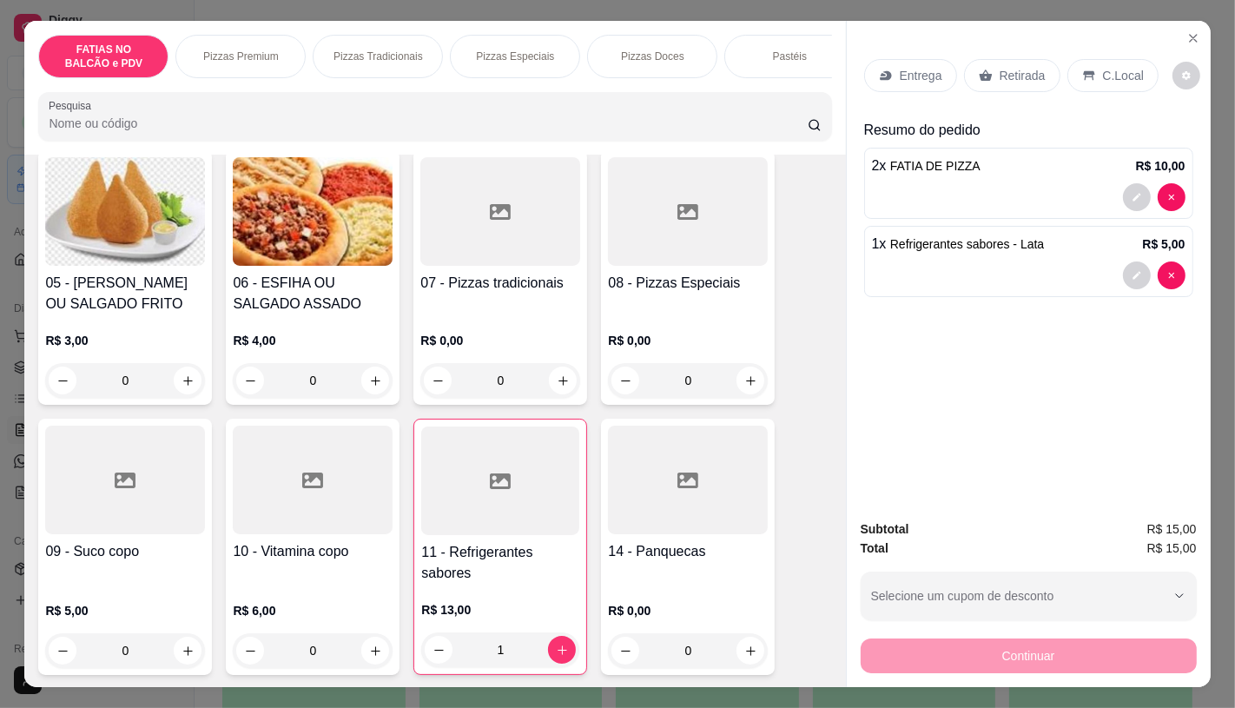
click at [1026, 67] on p "Retirada" at bounding box center [1022, 75] width 46 height 17
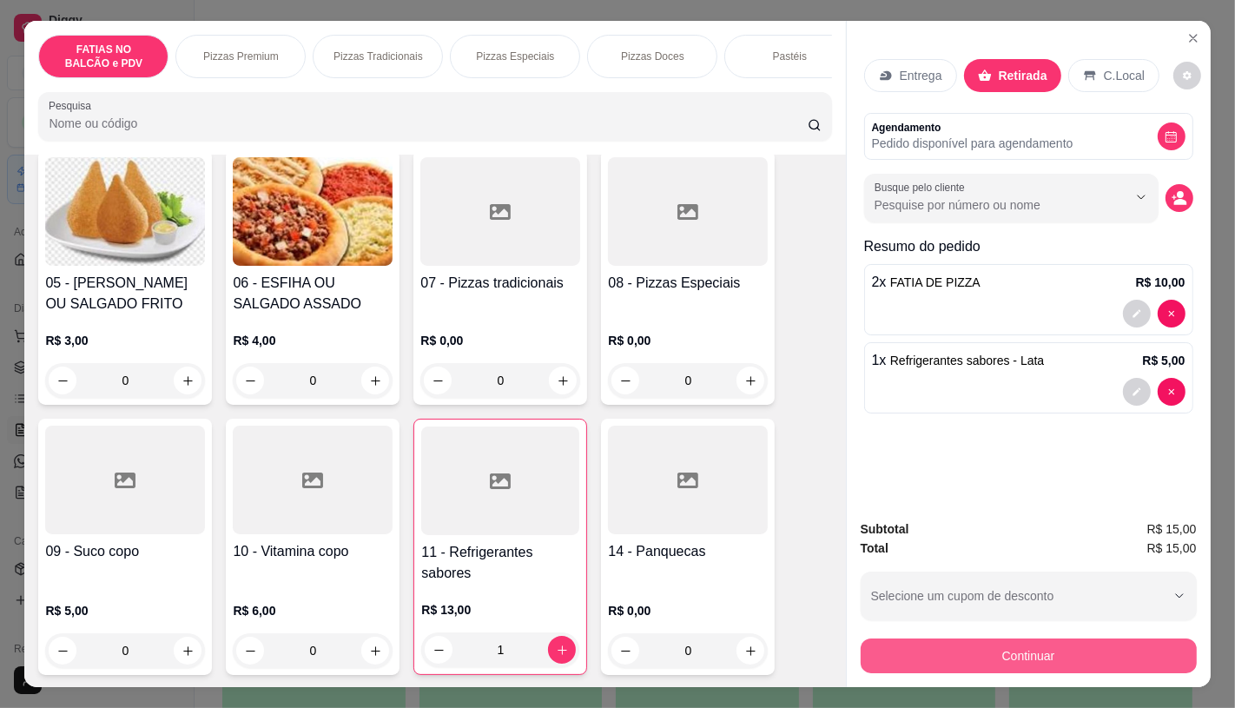
click at [1074, 648] on button "Continuar" at bounding box center [1029, 655] width 336 height 35
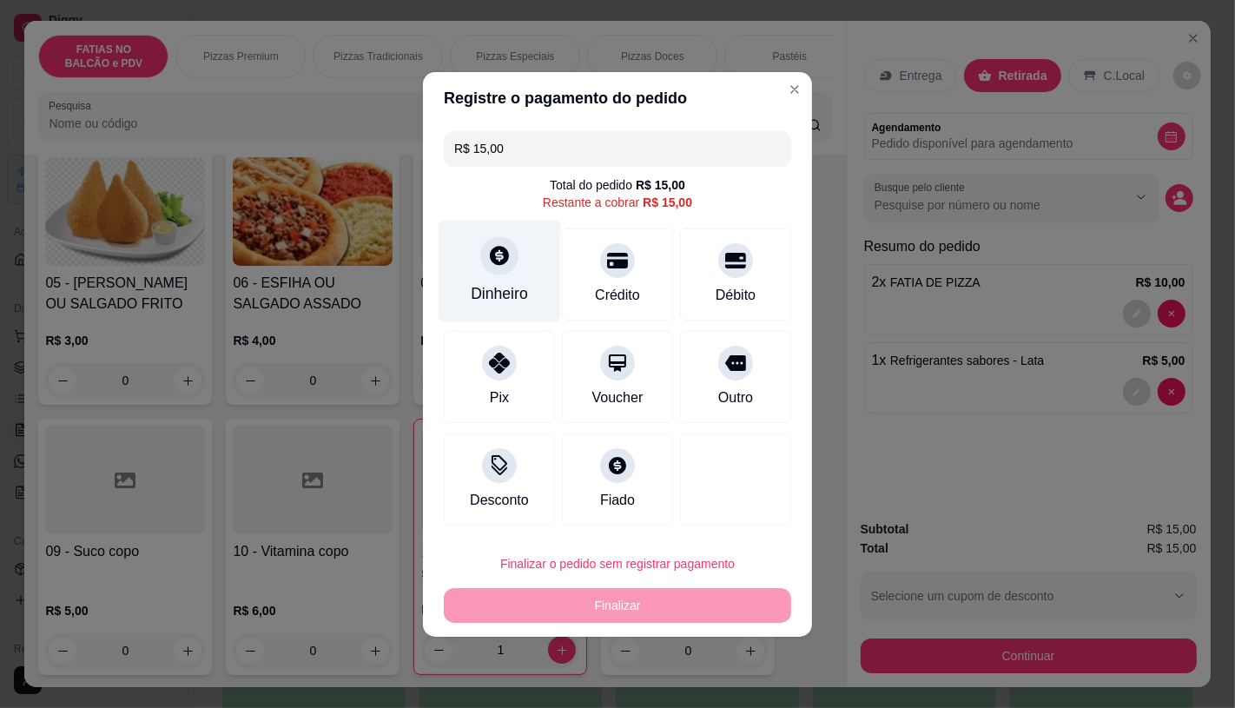
click at [499, 283] on div "Dinheiro" at bounding box center [499, 293] width 57 height 23
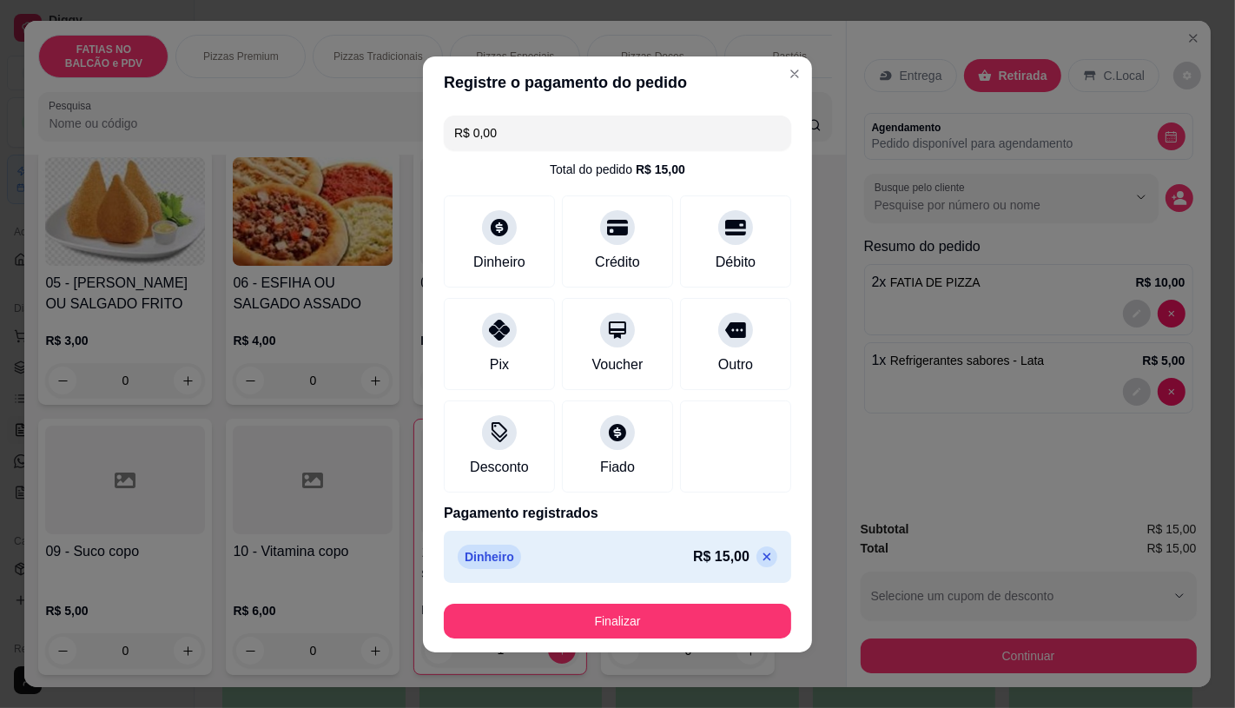
type input "R$ 0,00"
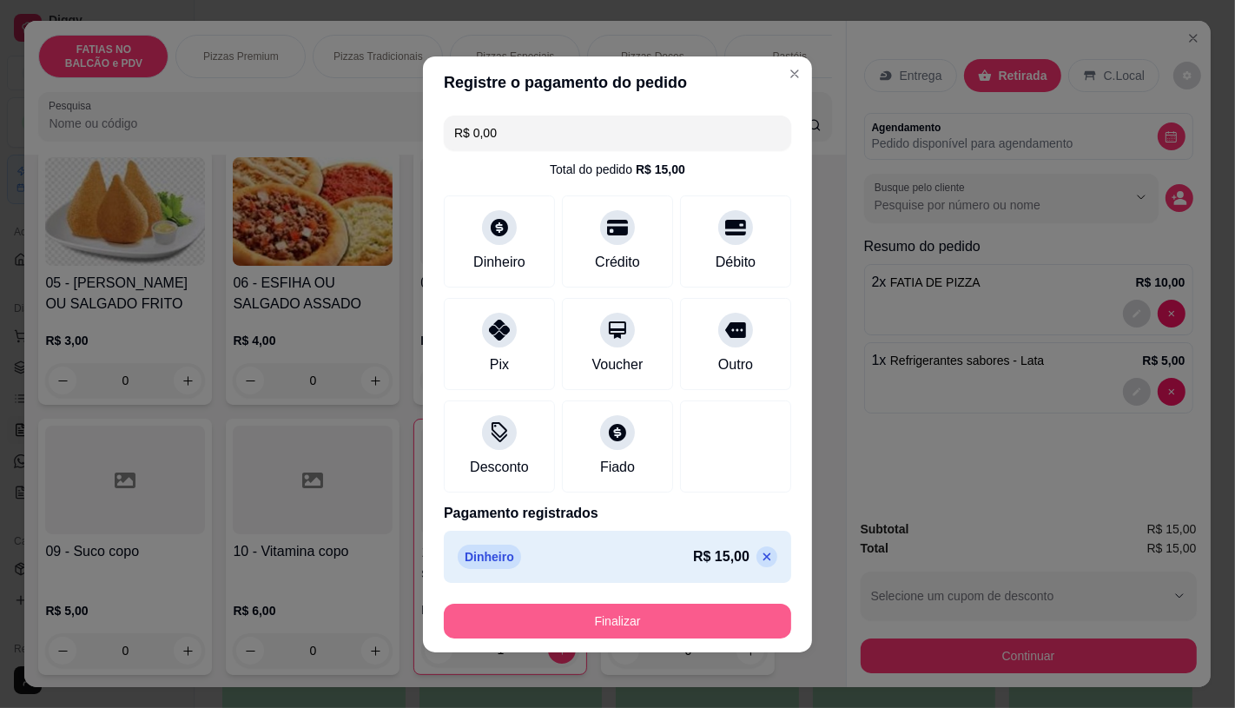
click at [636, 604] on button "Finalizar" at bounding box center [617, 620] width 347 height 35
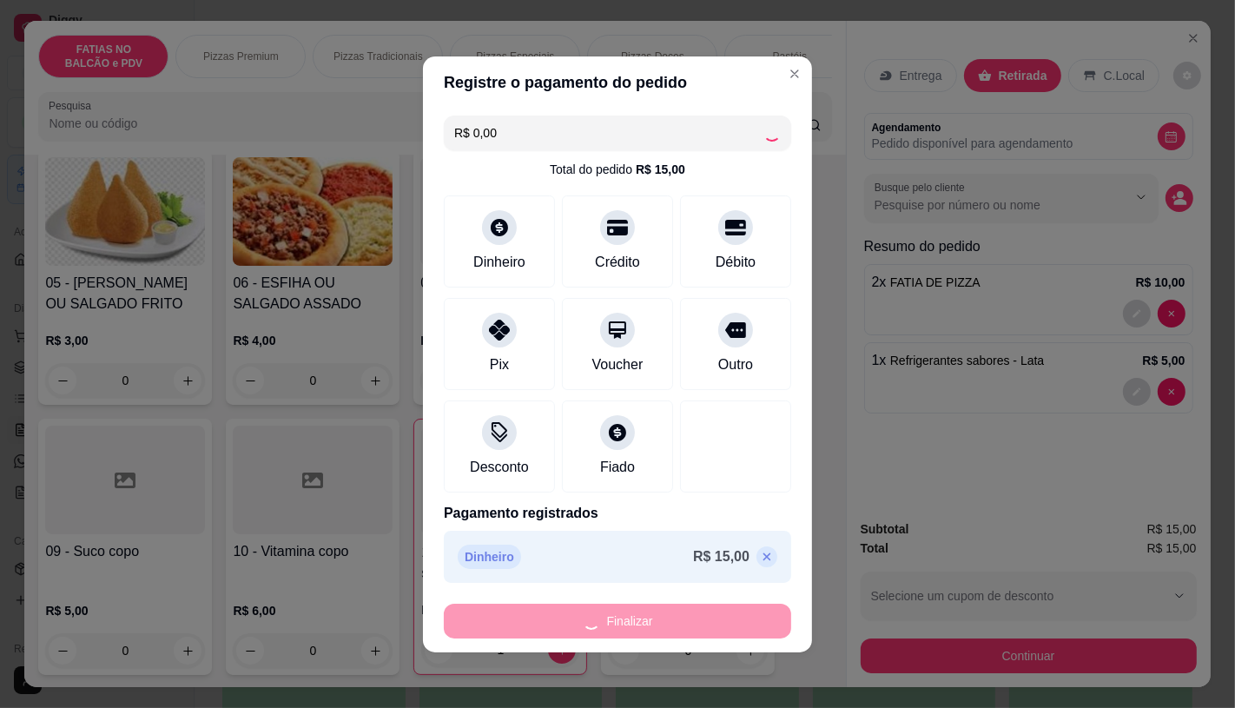
type input "0"
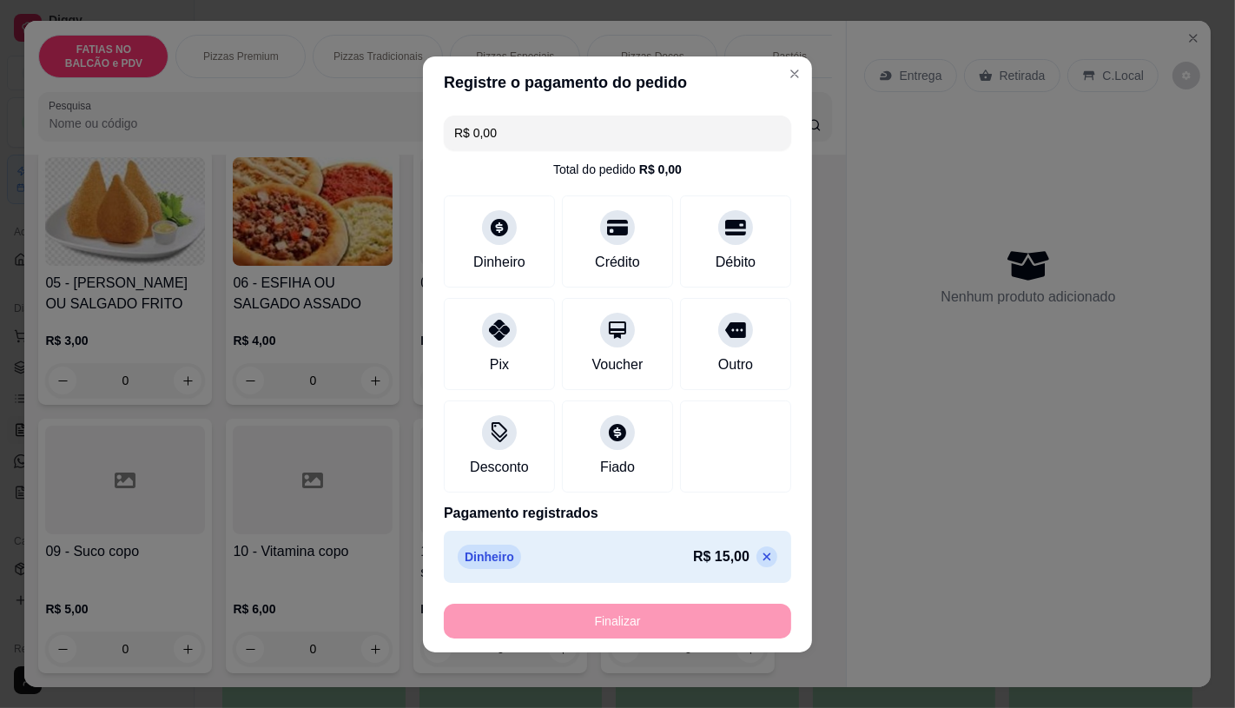
type input "-R$ 15,00"
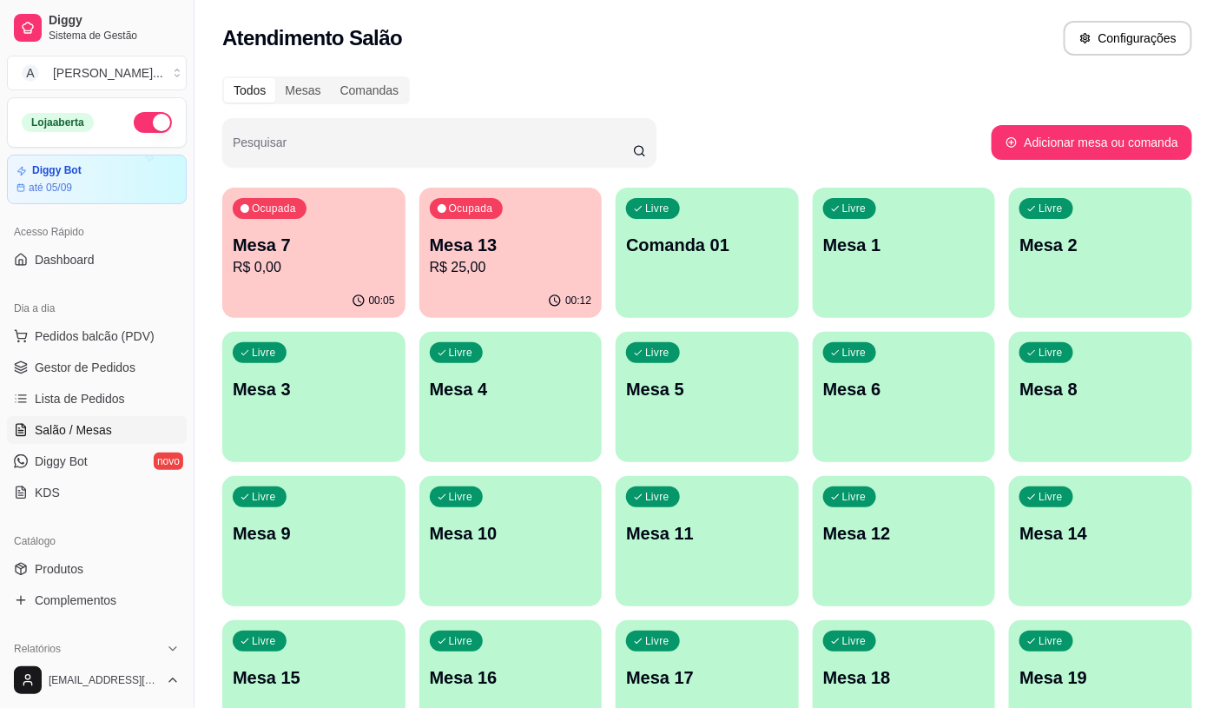
click at [464, 237] on p "Mesa 13" at bounding box center [511, 245] width 162 height 24
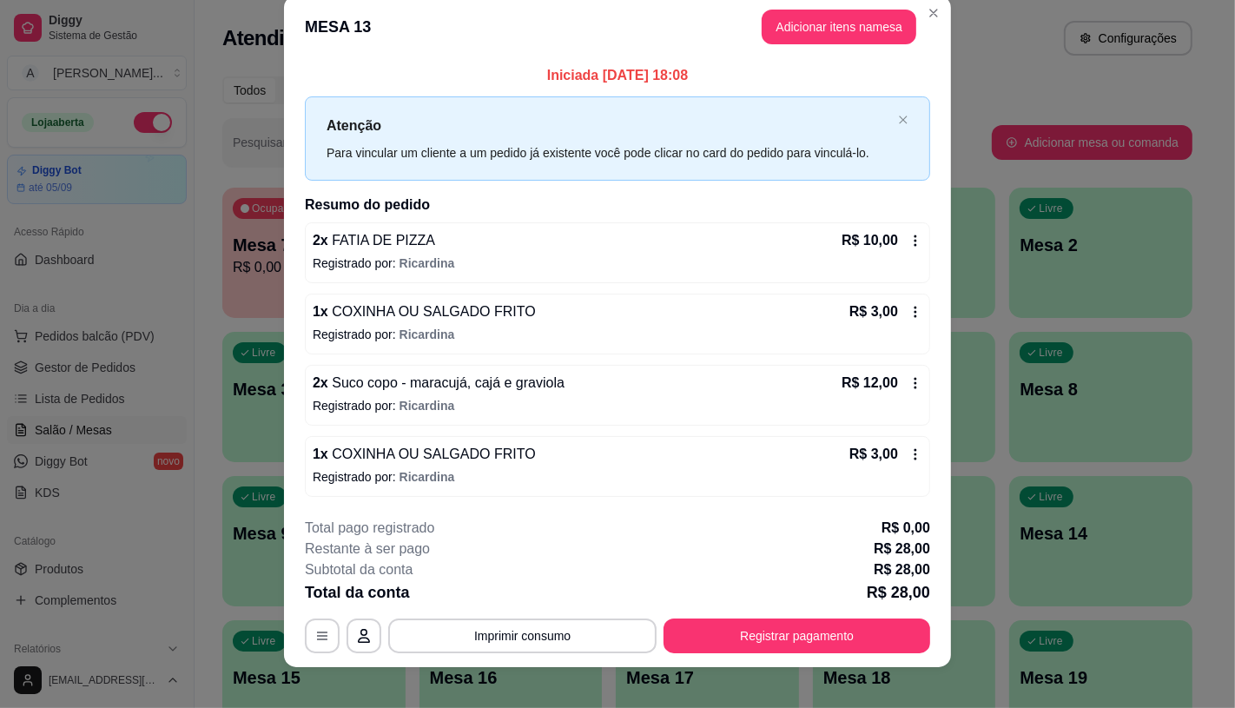
scroll to position [37, 0]
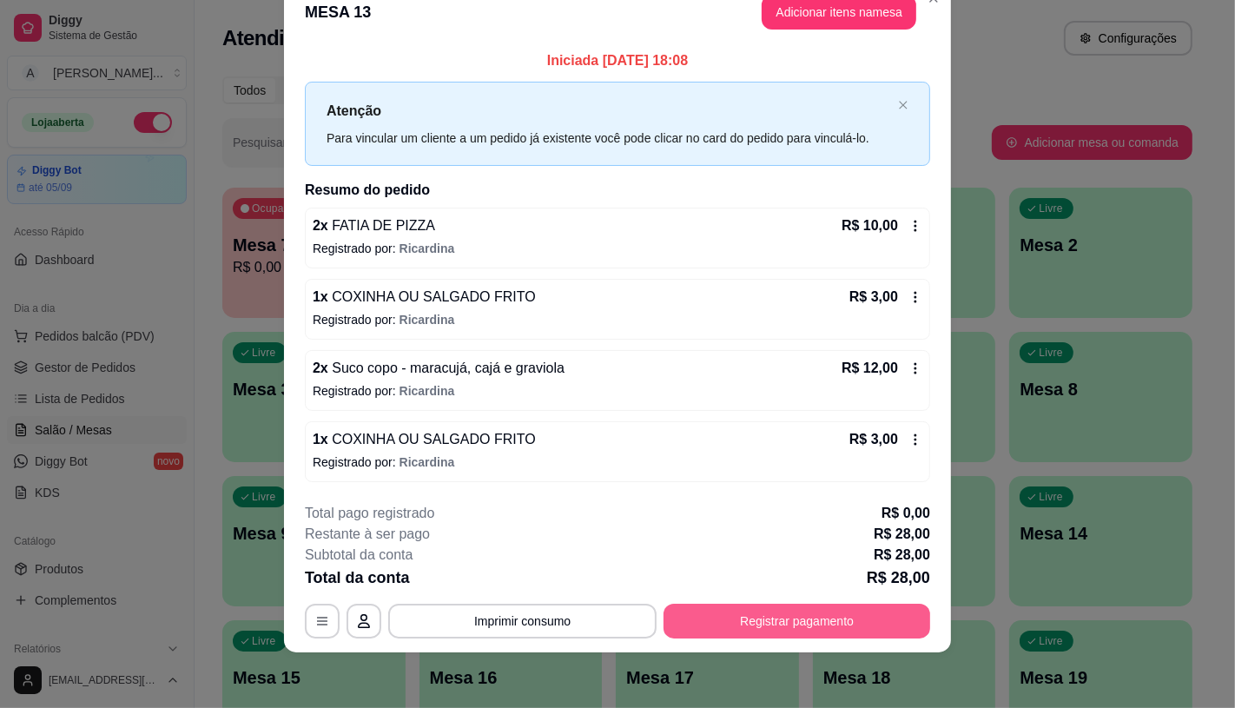
click at [692, 627] on button "Registrar pagamento" at bounding box center [796, 620] width 267 height 35
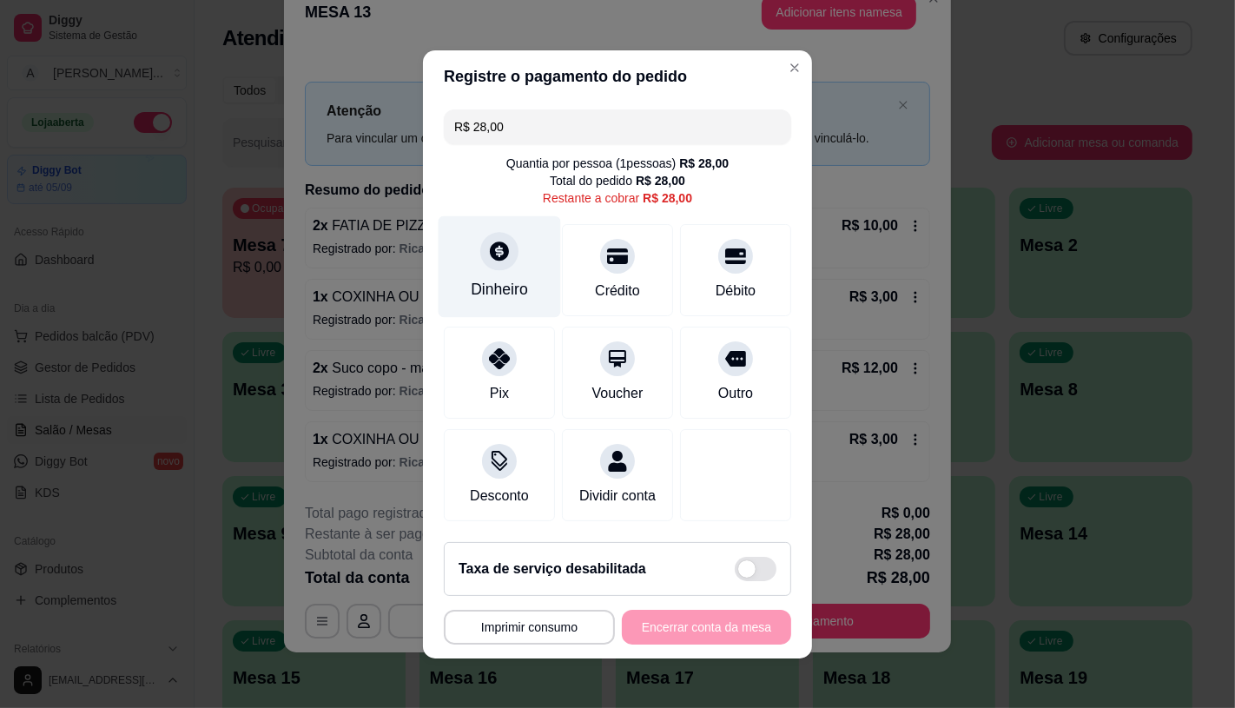
click at [440, 247] on div "Dinheiro" at bounding box center [500, 266] width 122 height 102
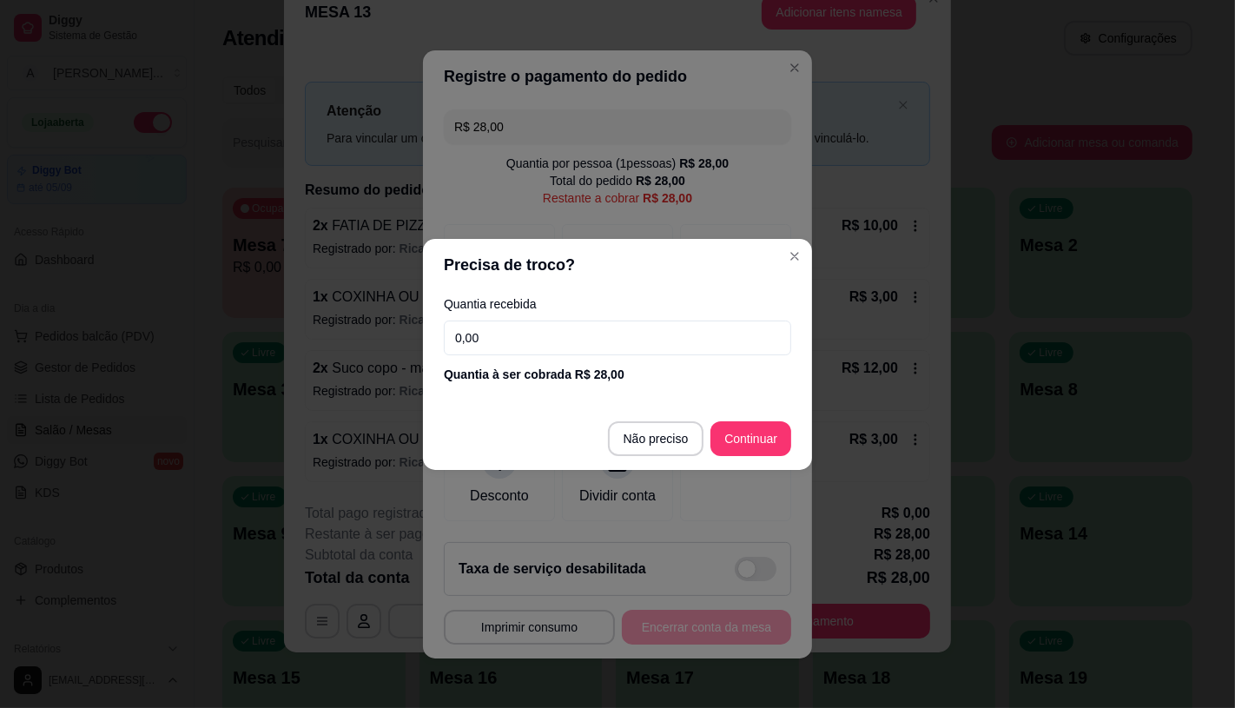
click at [513, 346] on input "0,00" at bounding box center [617, 337] width 347 height 35
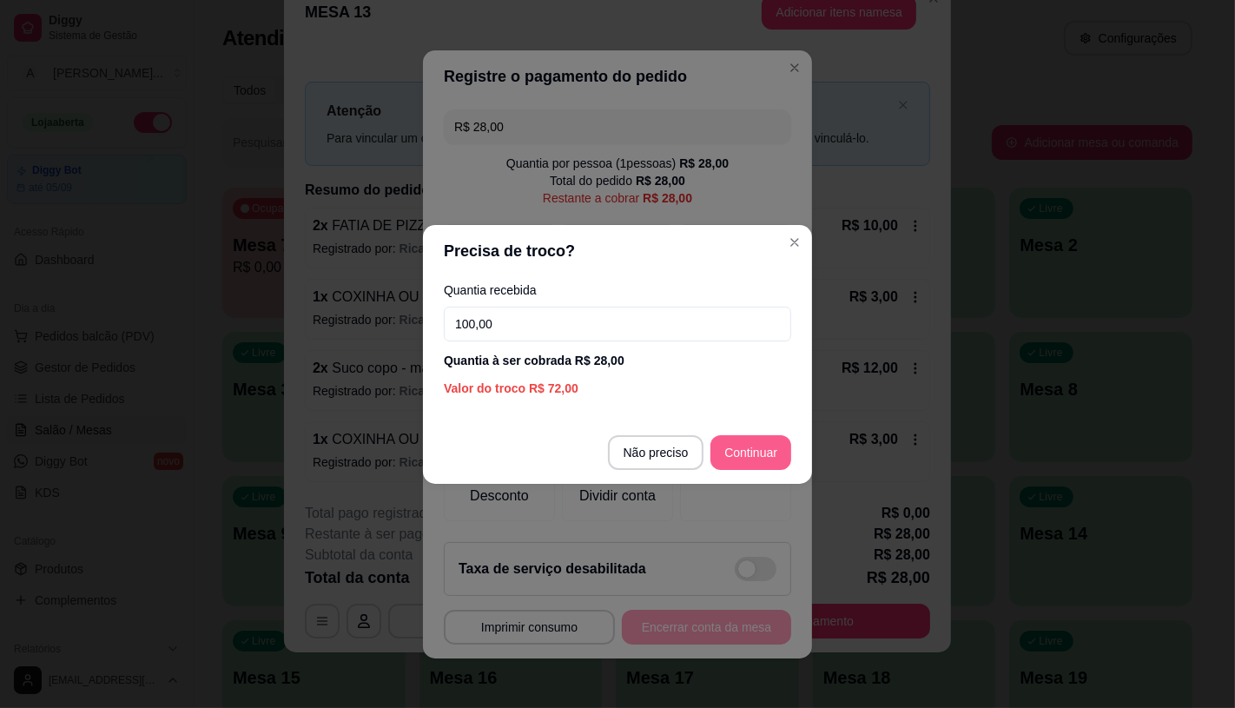
type input "100,00"
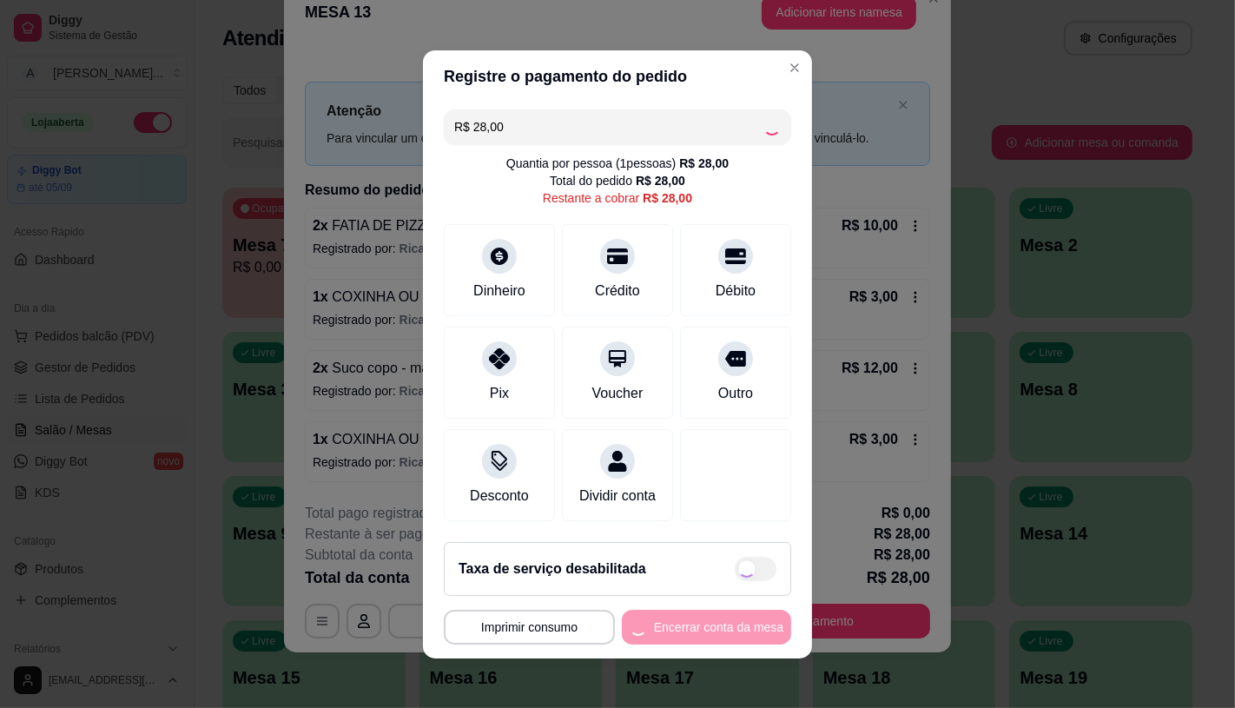
click at [693, 658] on footer "**********" at bounding box center [617, 593] width 389 height 130
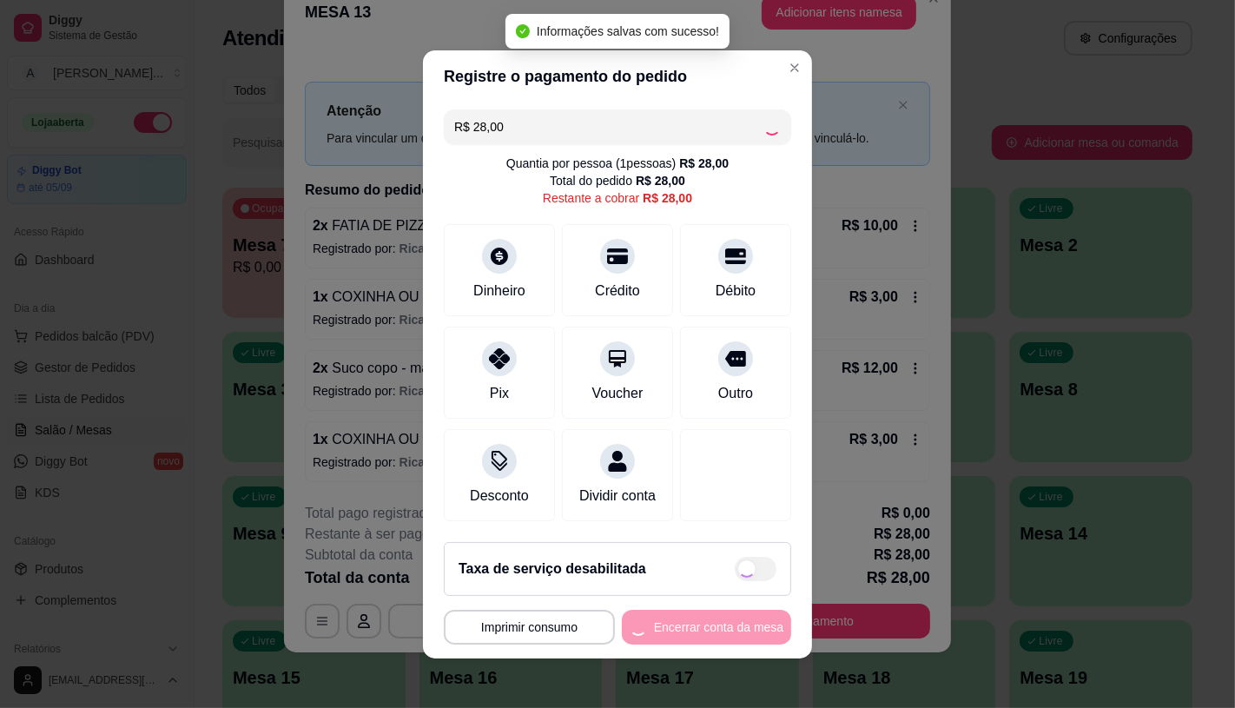
click at [692, 636] on div "**********" at bounding box center [617, 627] width 347 height 35
type input "R$ 0,00"
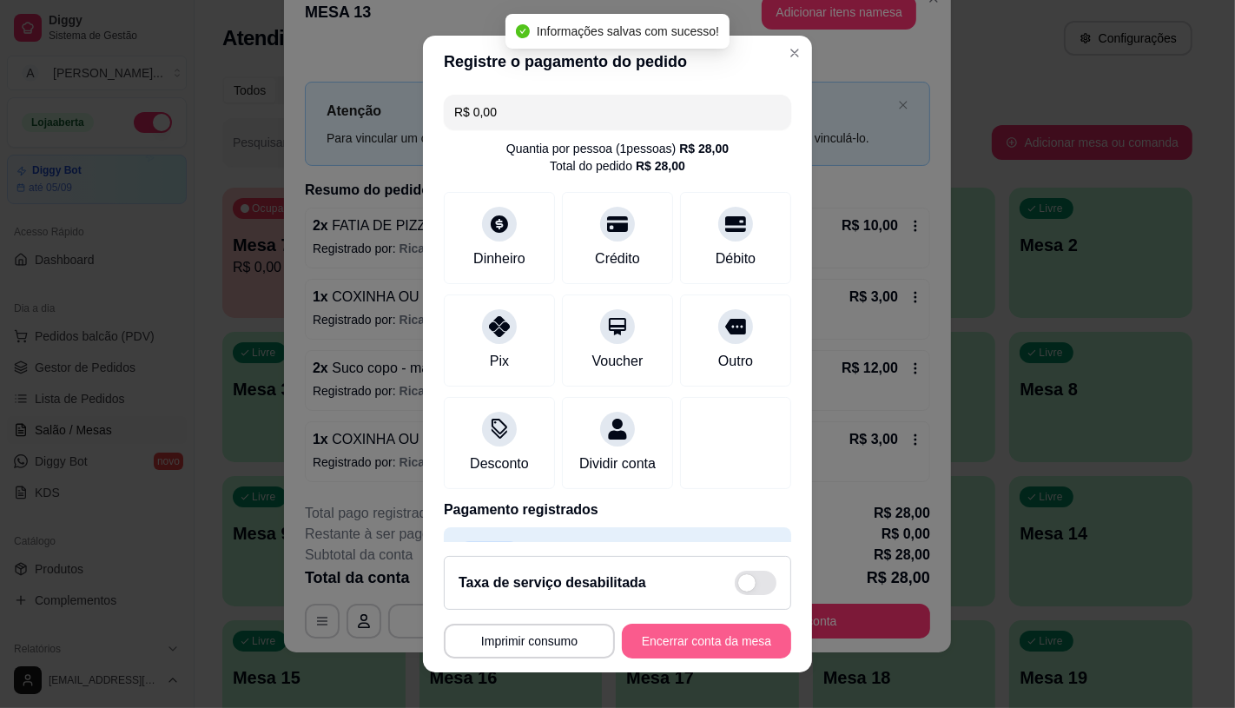
click at [692, 636] on button "Encerrar conta da mesa" at bounding box center [706, 640] width 169 height 35
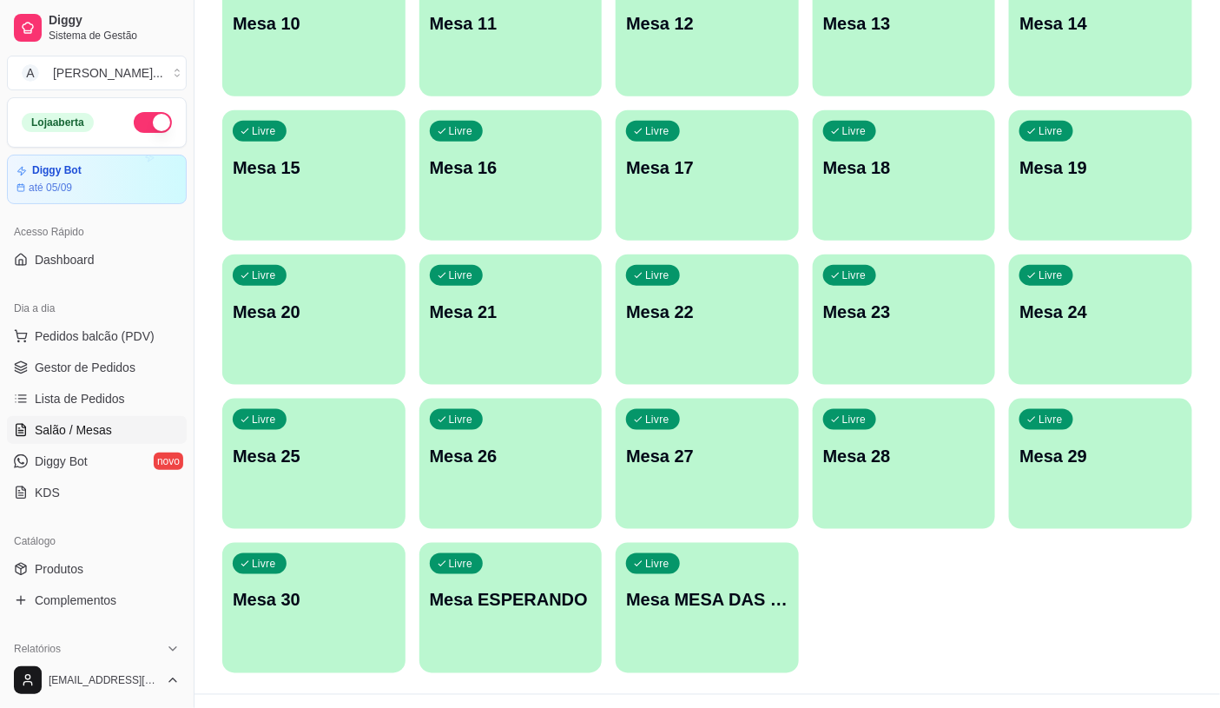
scroll to position [544, 0]
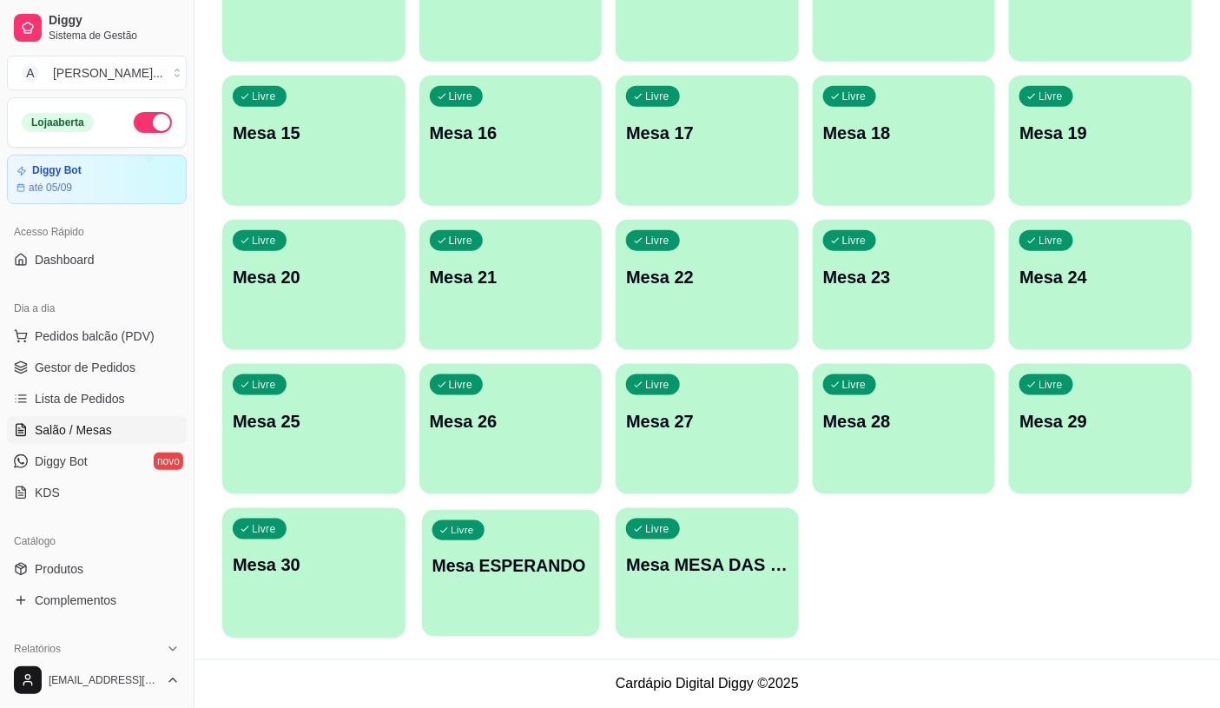
click at [483, 580] on div "Livre Mesa ESPERANDO" at bounding box center [510, 563] width 177 height 106
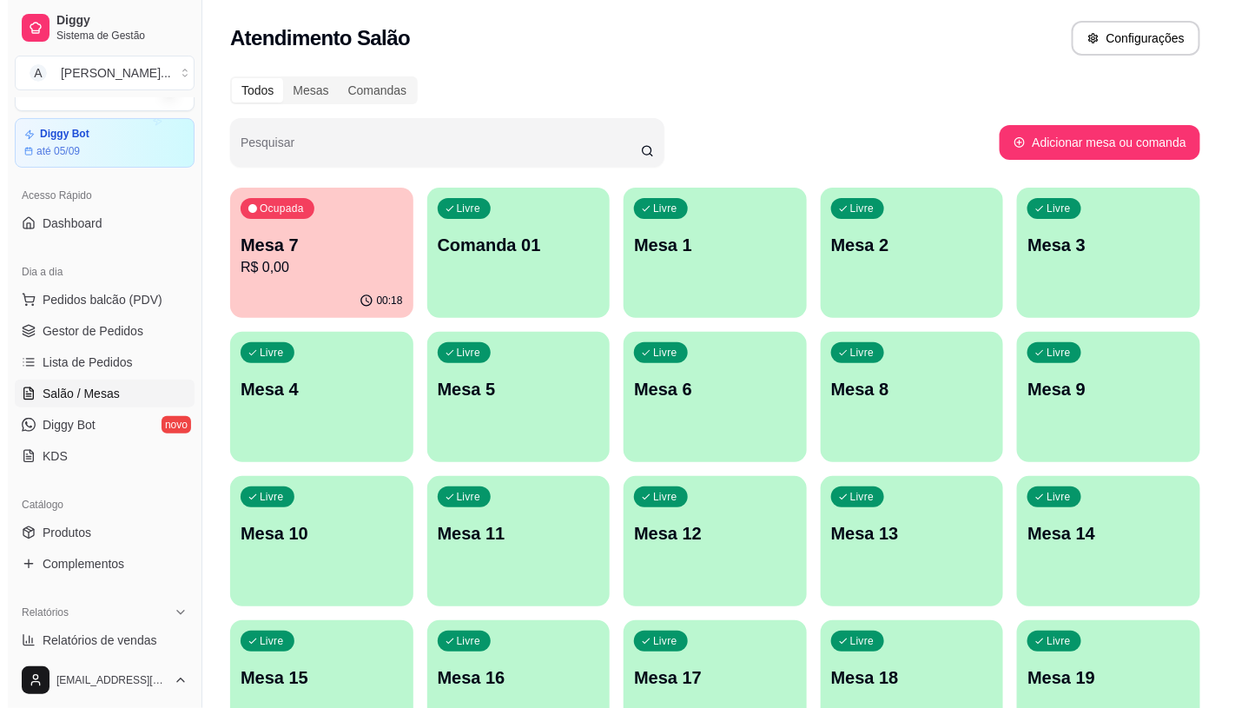
scroll to position [0, 0]
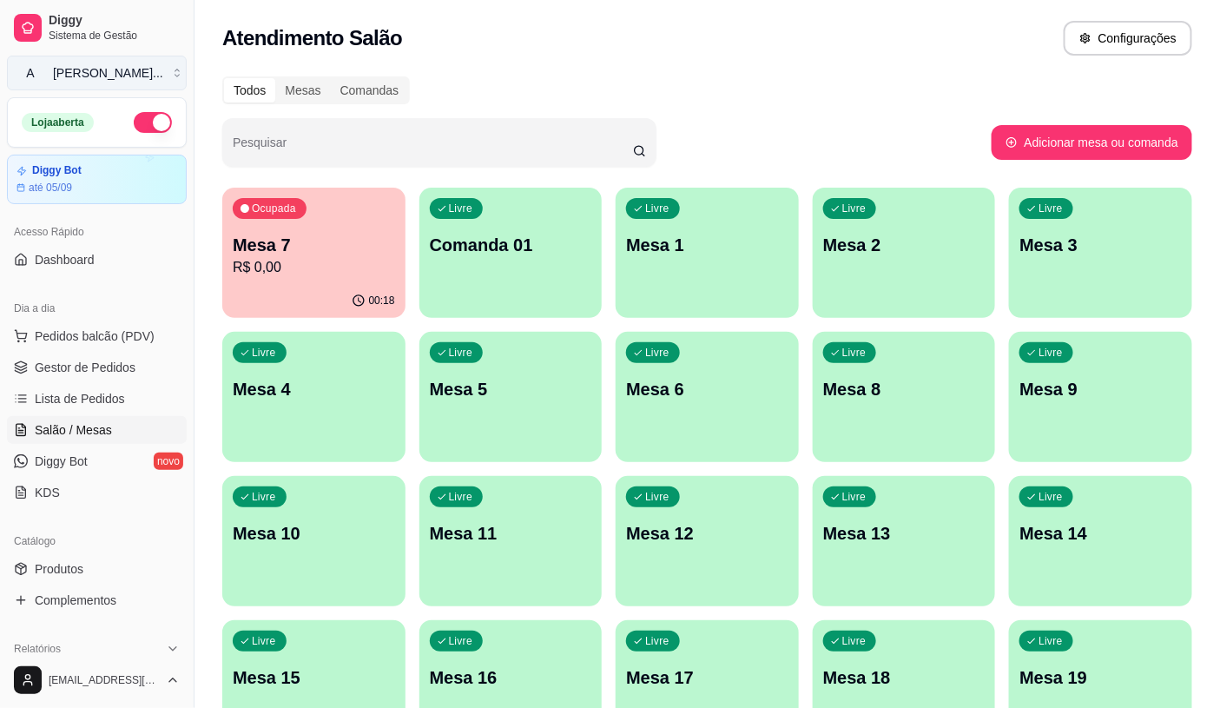
click at [104, 81] on div "Aciole Lancho ..." at bounding box center [108, 72] width 110 height 17
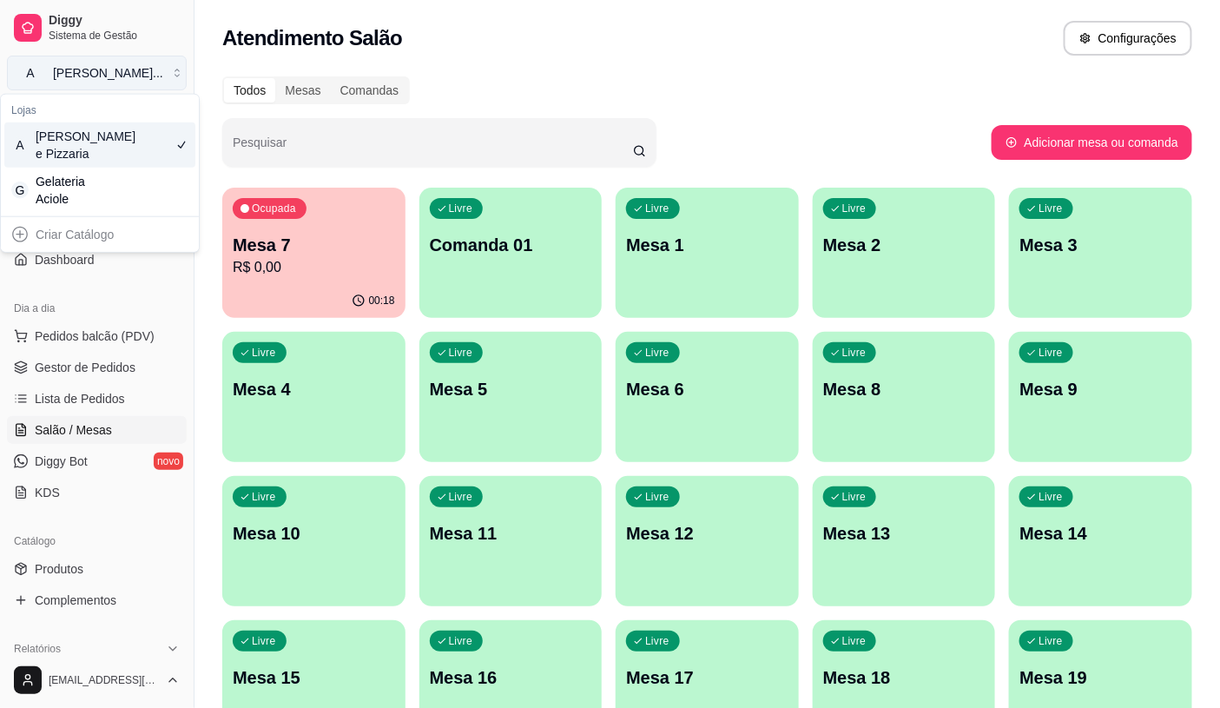
click at [91, 67] on div "Aciole Lancho ..." at bounding box center [108, 72] width 110 height 17
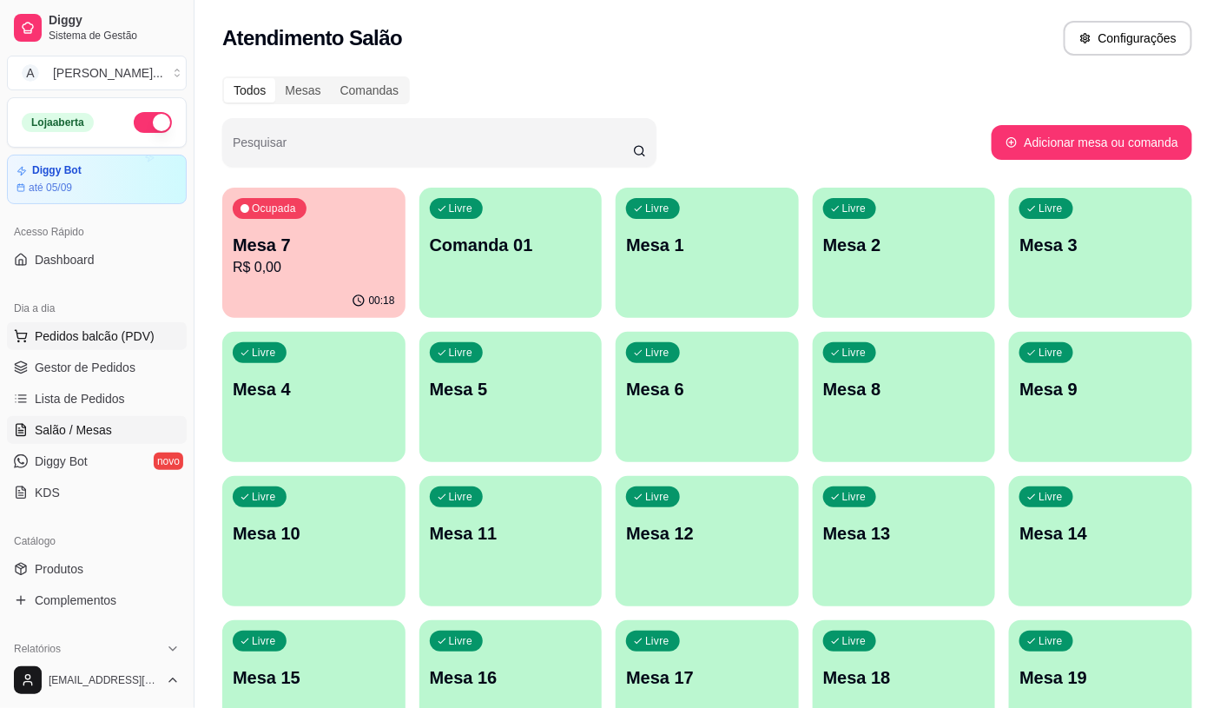
click at [75, 332] on span "Pedidos balcão (PDV)" at bounding box center [95, 335] width 120 height 17
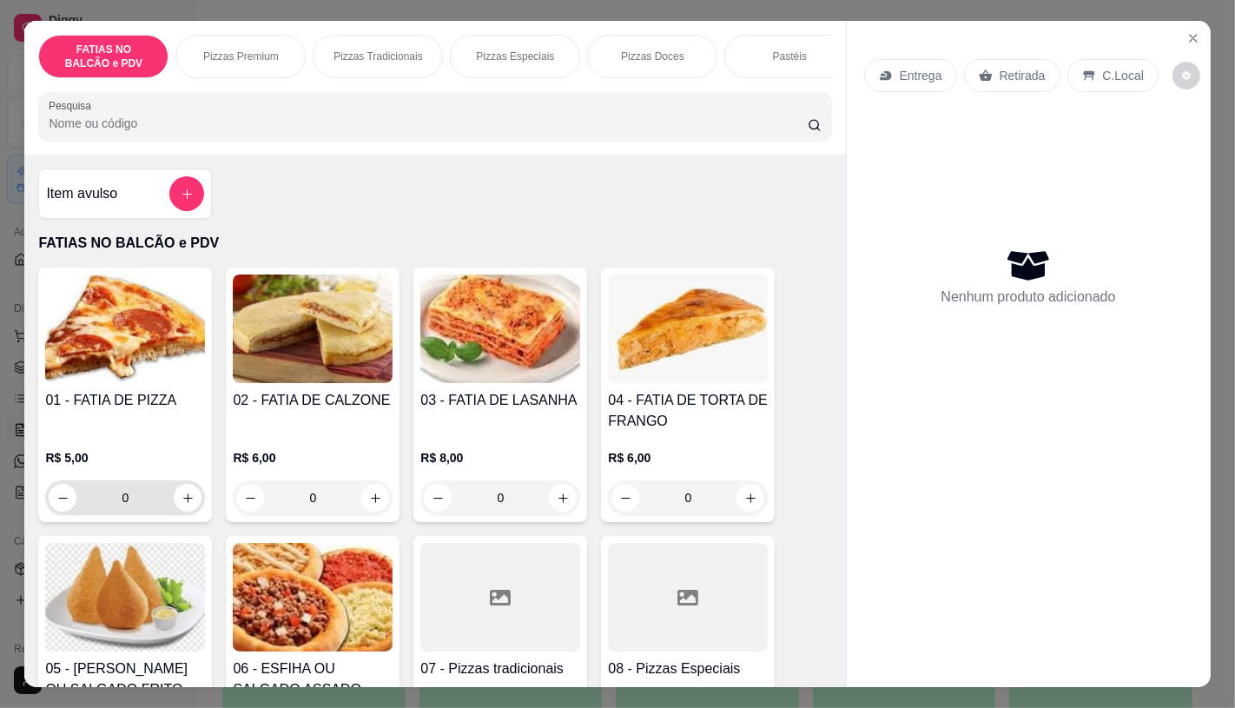
click at [166, 513] on input "0" at bounding box center [124, 497] width 97 height 35
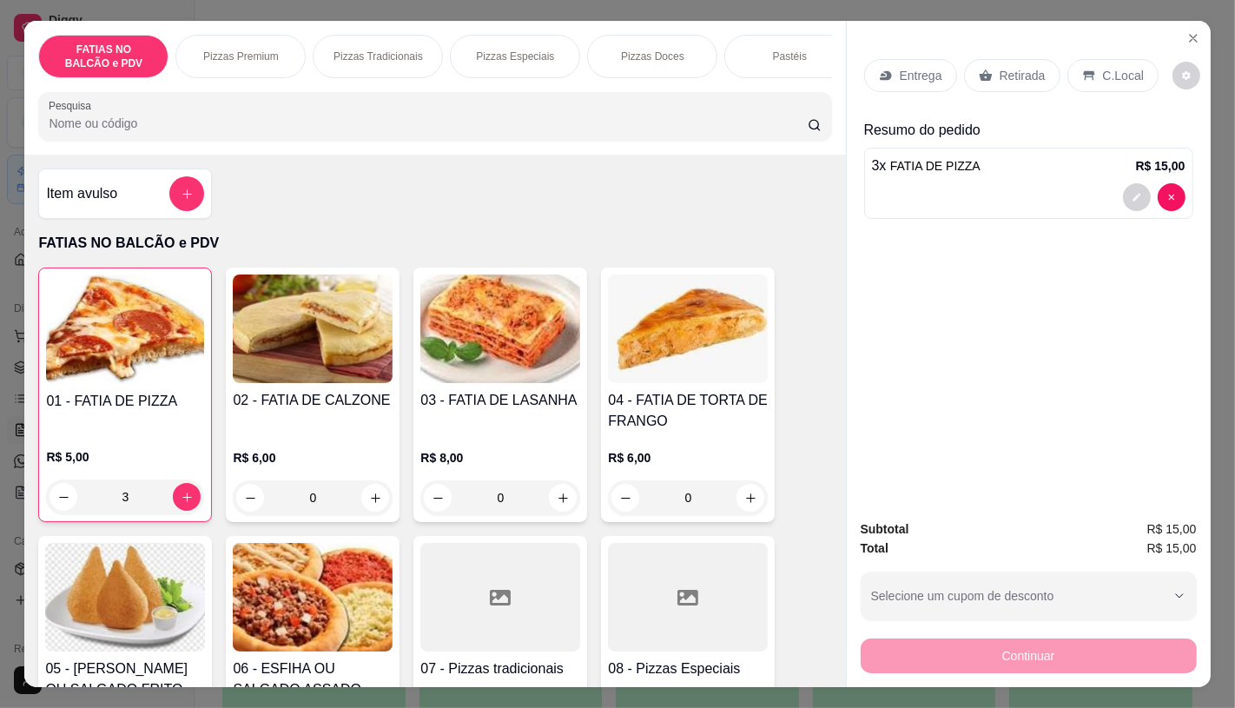
type input "3"
click at [999, 76] on p "Retirada" at bounding box center [1022, 75] width 46 height 17
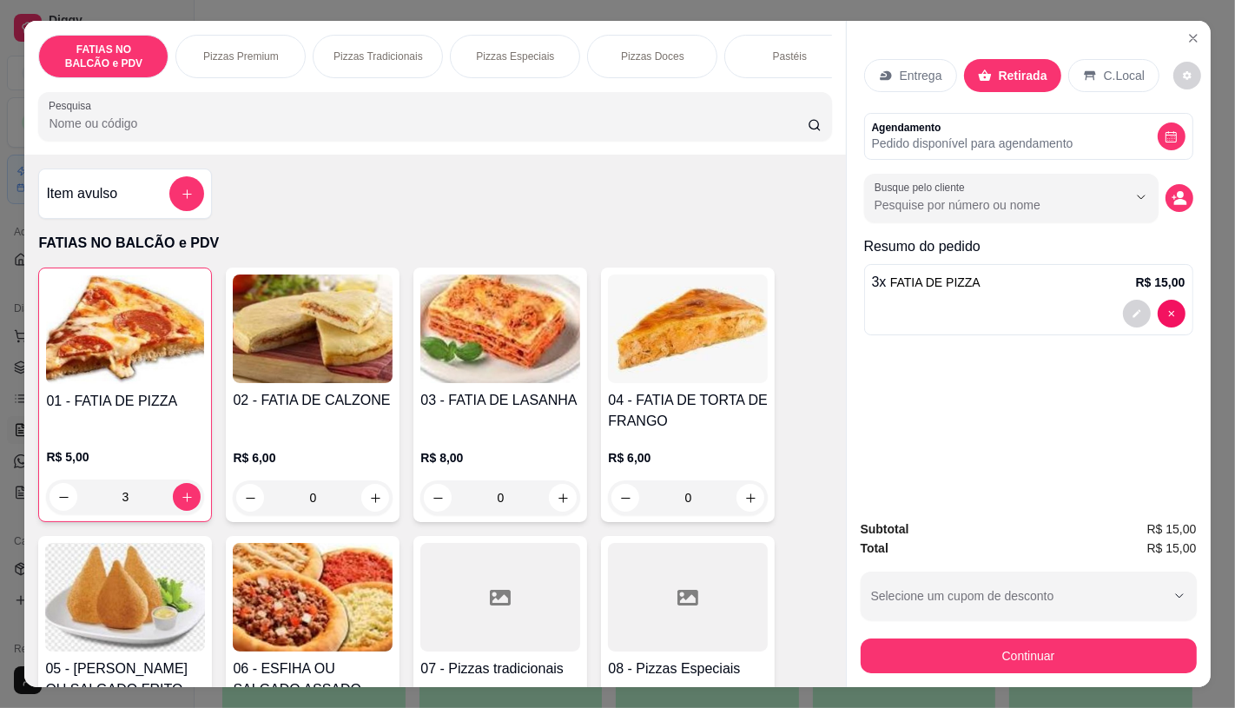
drag, startPoint x: 1012, startPoint y: 622, endPoint x: 1019, endPoint y: 638, distance: 17.6
click at [1016, 628] on div "Subtotal R$ 15,00 Total R$ 15,00 Selecione um cupom de desconto GANHEI5 Selecio…" at bounding box center [1029, 596] width 336 height 154
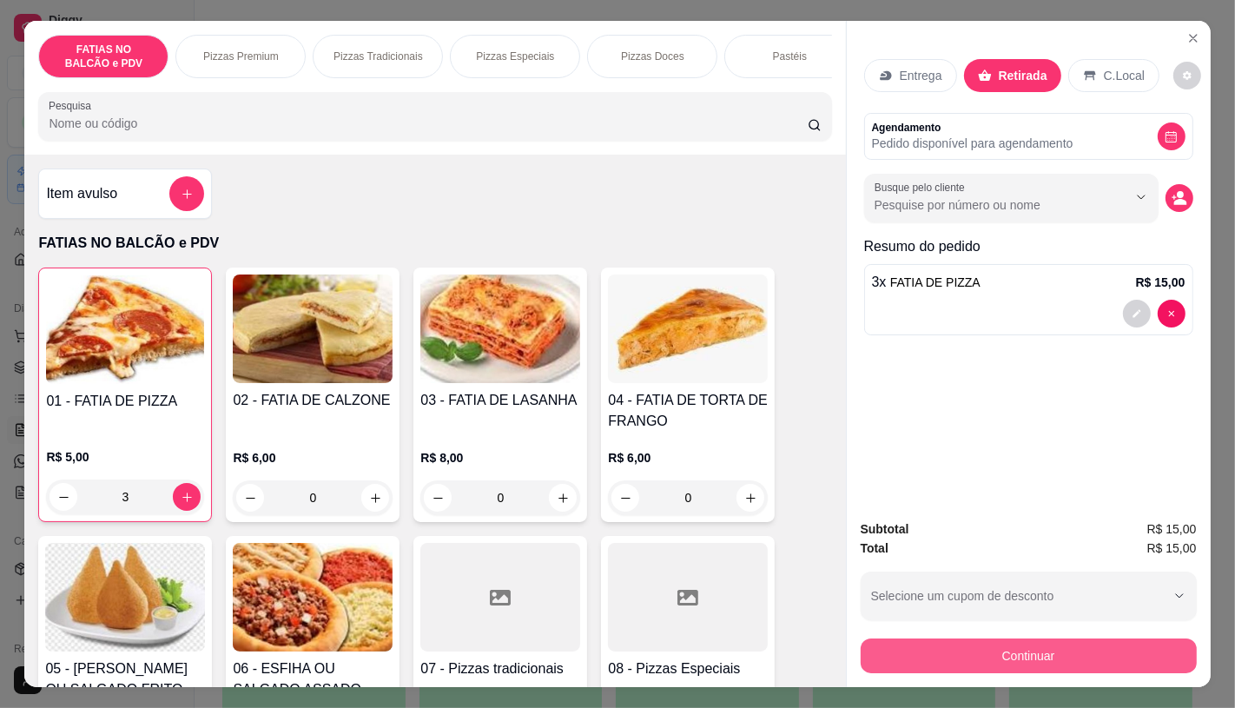
click at [1019, 640] on button "Continuar" at bounding box center [1029, 655] width 336 height 35
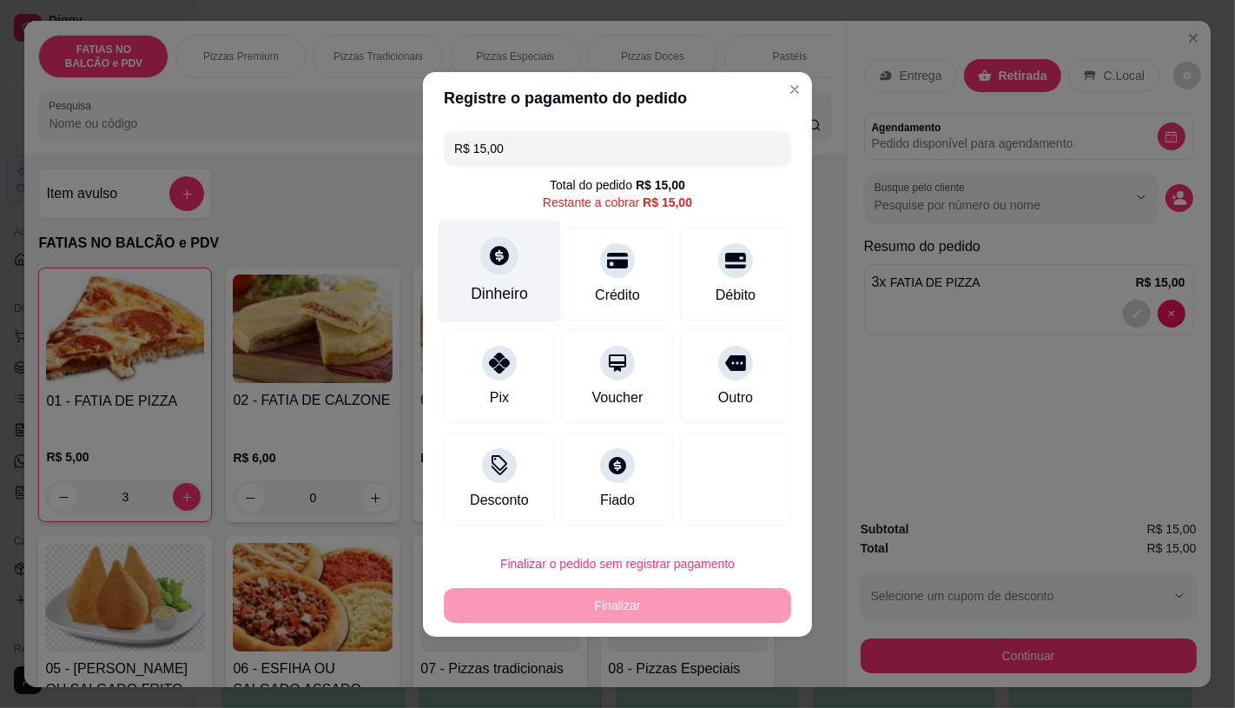
click at [515, 275] on div "Dinheiro" at bounding box center [500, 271] width 122 height 102
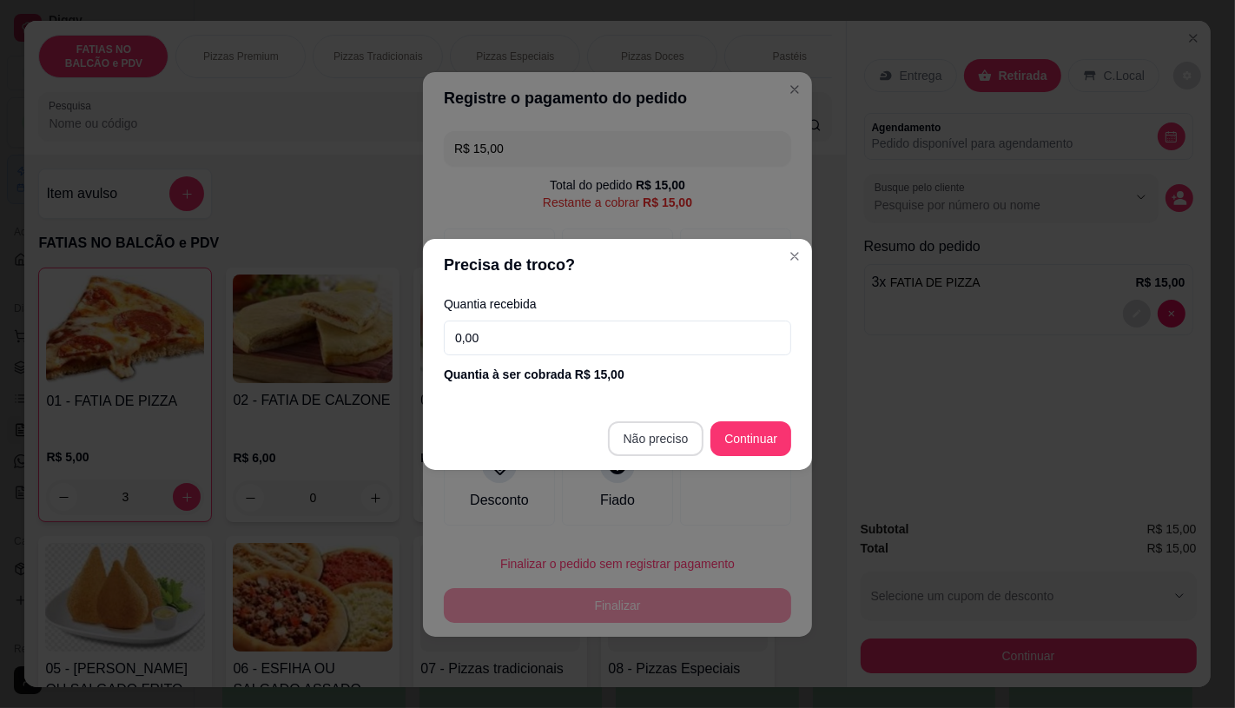
type input "R$ 0,00"
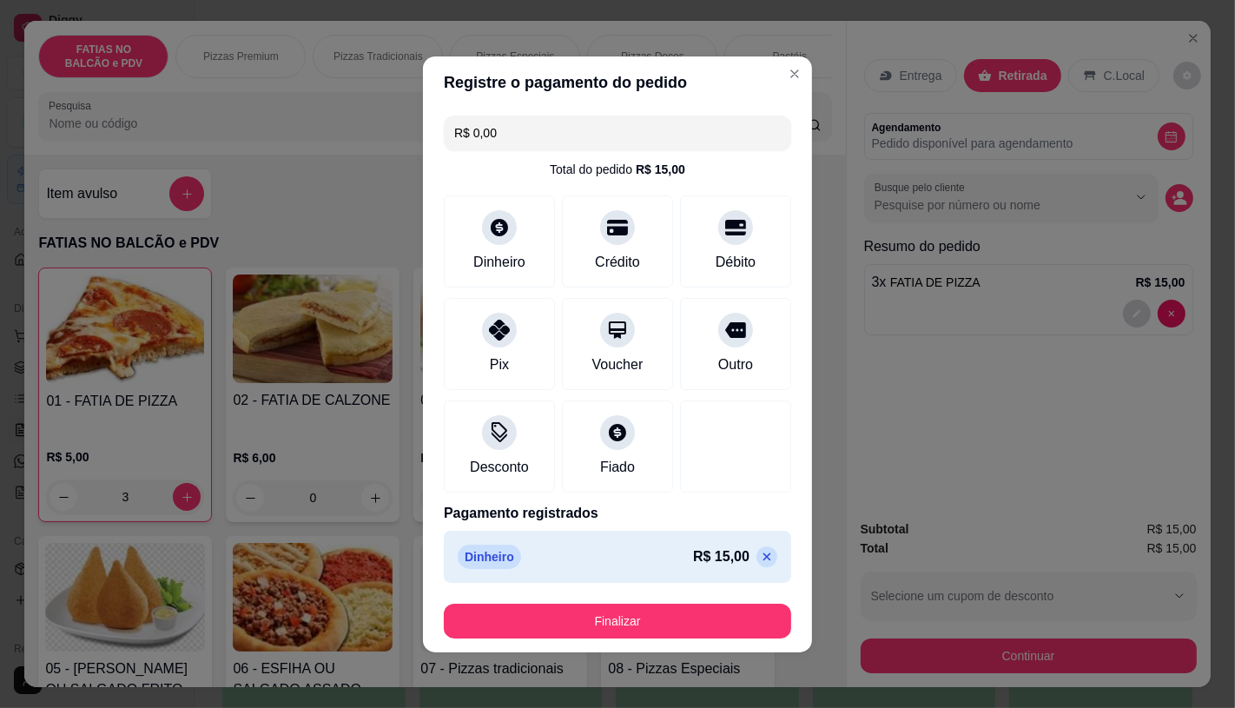
drag, startPoint x: 669, startPoint y: 591, endPoint x: 677, endPoint y: 600, distance: 12.3
click at [677, 600] on footer "Finalizar" at bounding box center [617, 621] width 389 height 63
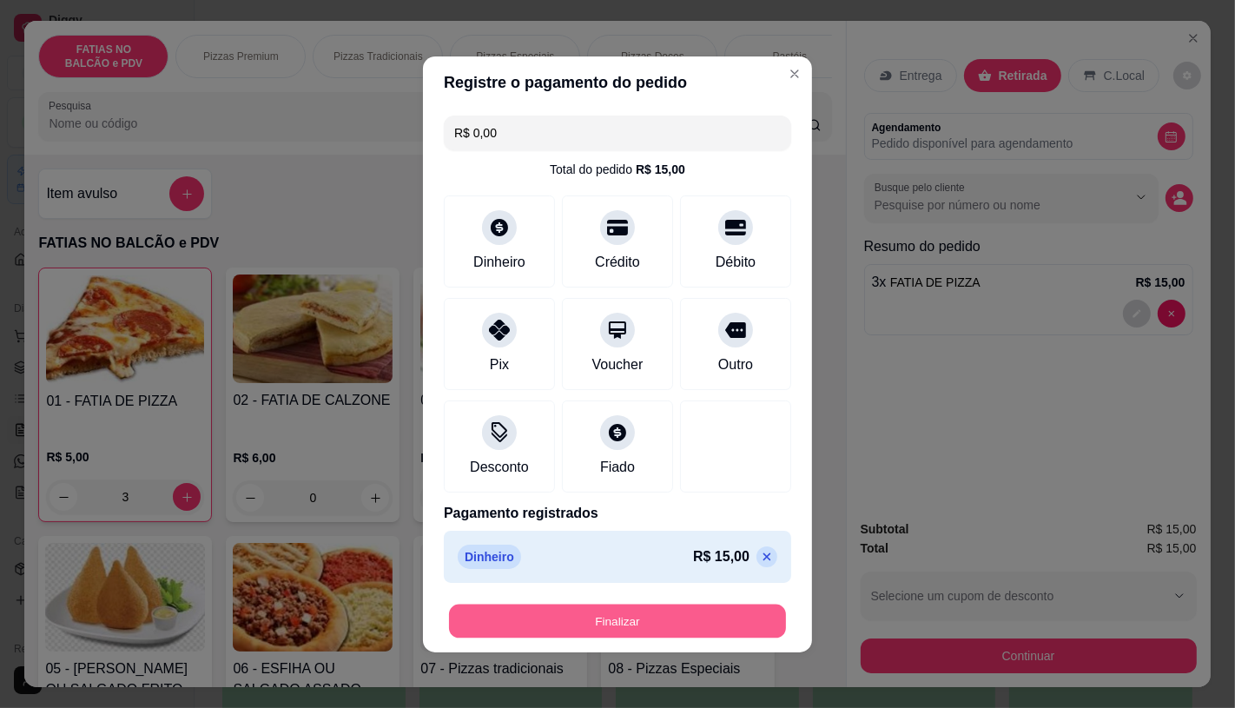
click at [687, 608] on button "Finalizar" at bounding box center [617, 620] width 337 height 34
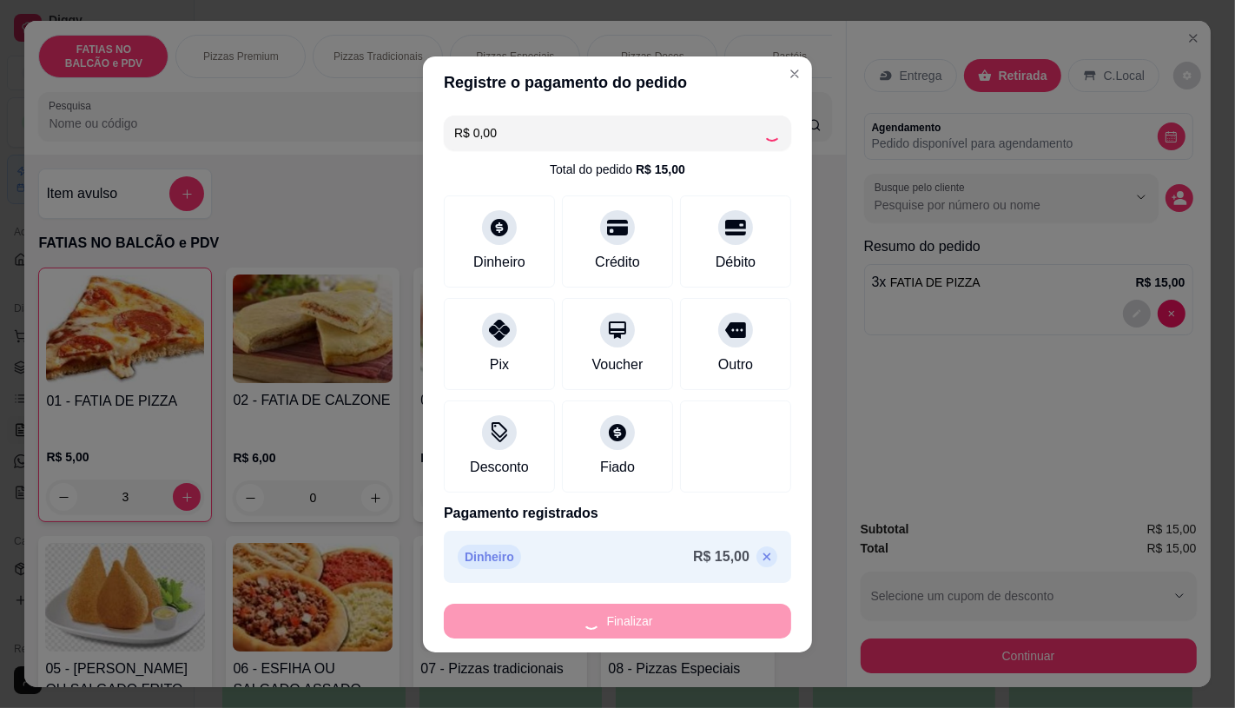
type input "0"
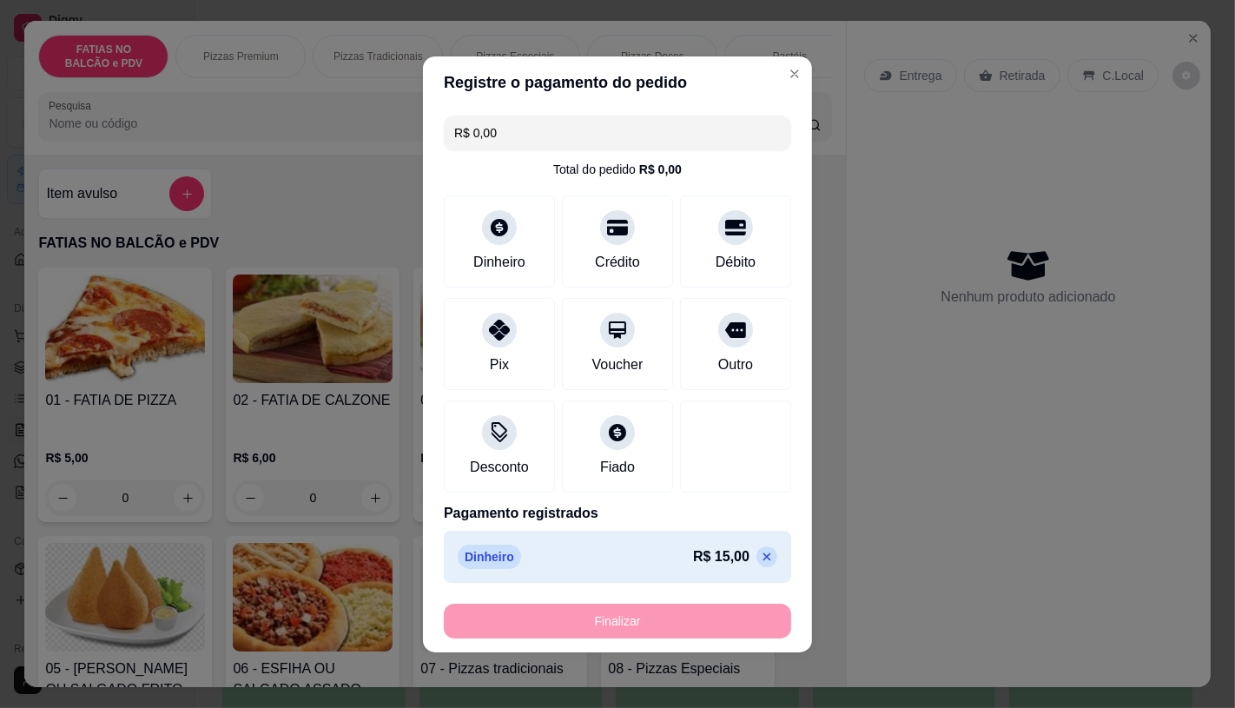
type input "-R$ 15,00"
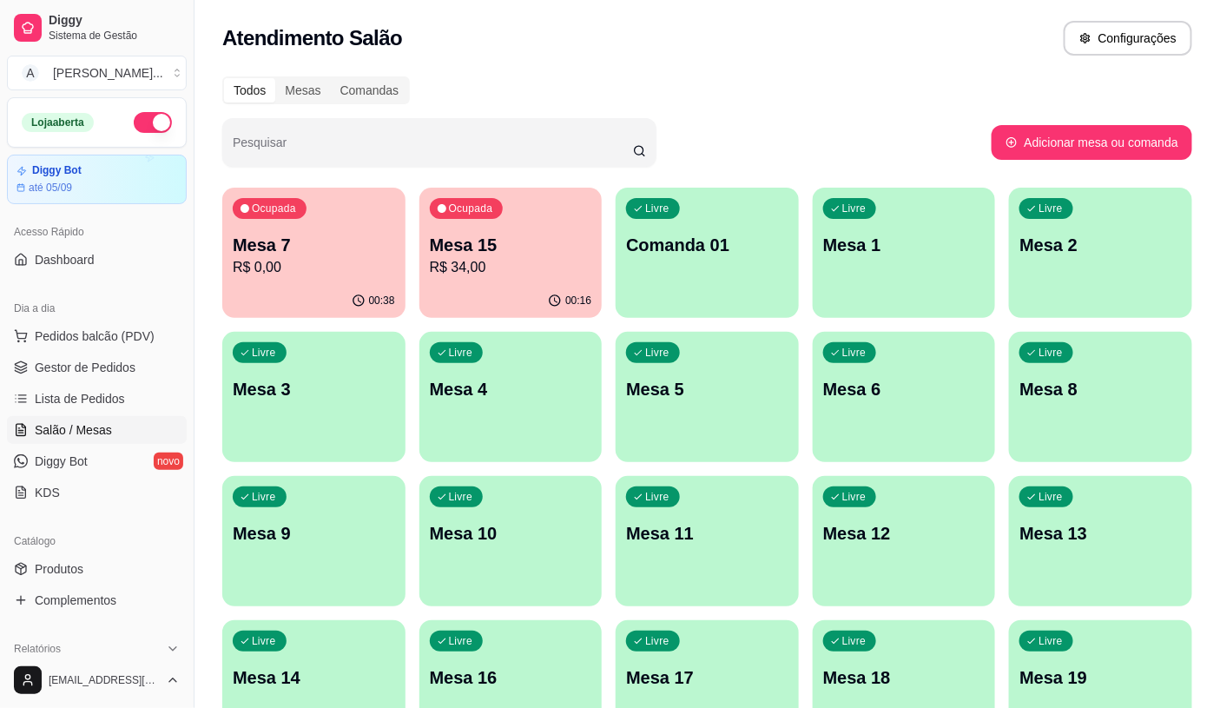
click at [475, 263] on p "R$ 34,00" at bounding box center [511, 267] width 162 height 21
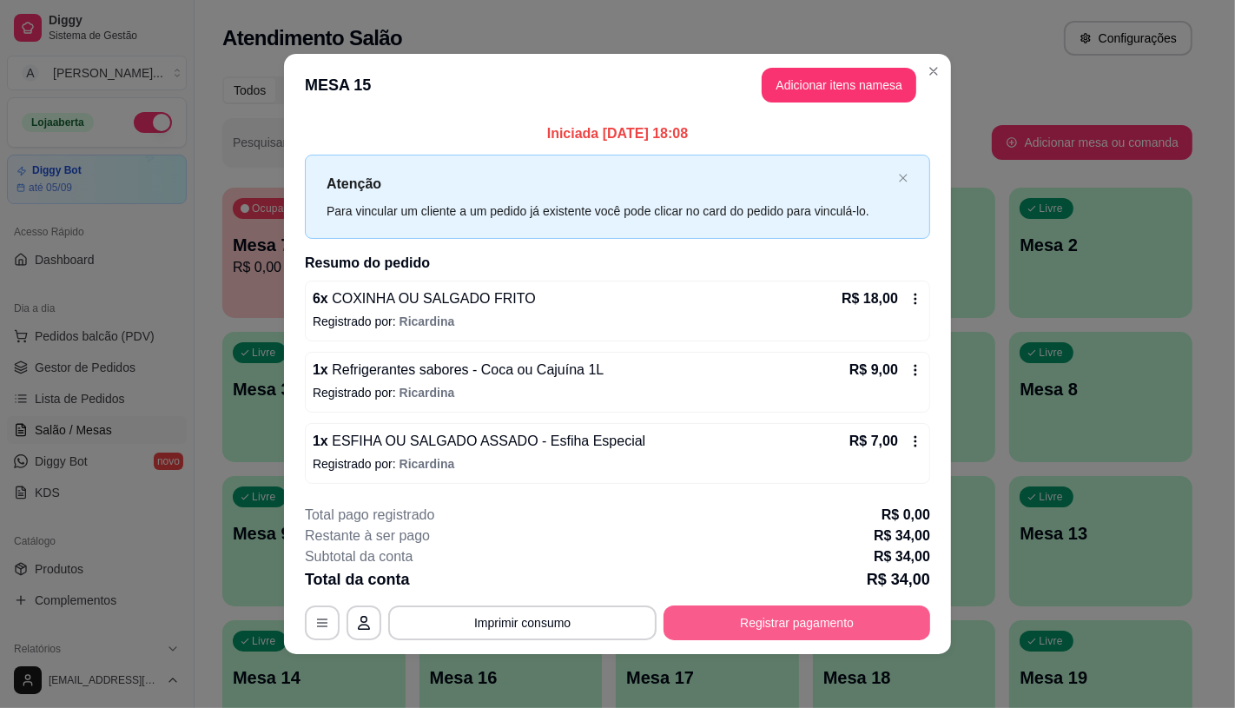
click at [770, 625] on button "Registrar pagamento" at bounding box center [796, 622] width 267 height 35
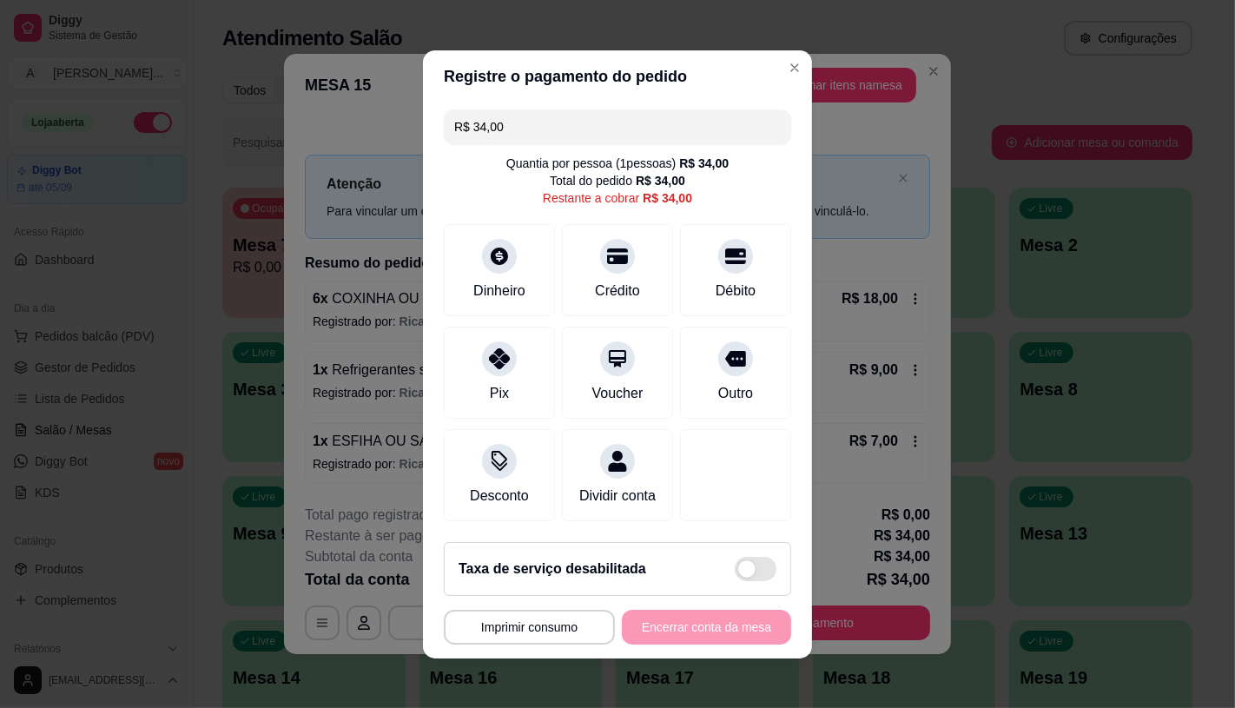
click at [432, 350] on div "R$ 34,00 Quantia por pessoa ( 1 pessoas) R$ 34,00 Total do pedido R$ 34,00 Rest…" at bounding box center [617, 314] width 389 height 425
click at [450, 356] on div "Pix" at bounding box center [500, 369] width 122 height 102
type input "R$ 0,00"
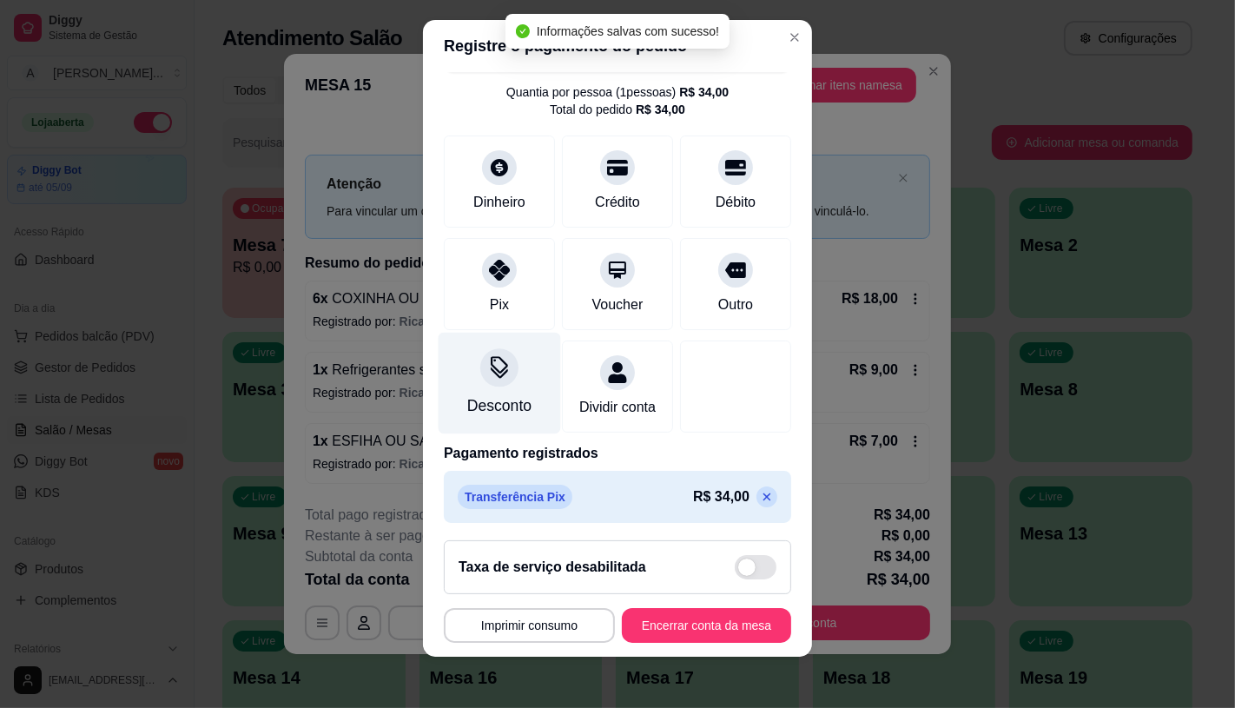
scroll to position [64, 0]
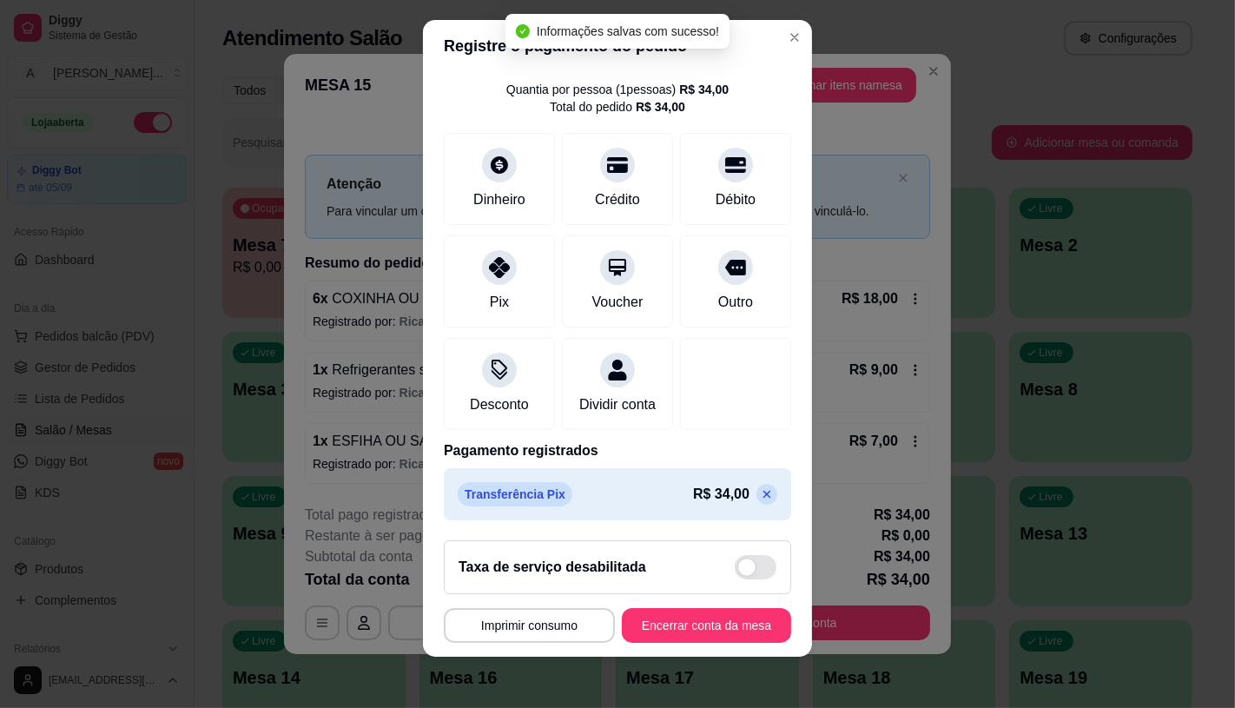
click at [682, 593] on div "Taxa de serviço desabilitada" at bounding box center [617, 567] width 347 height 54
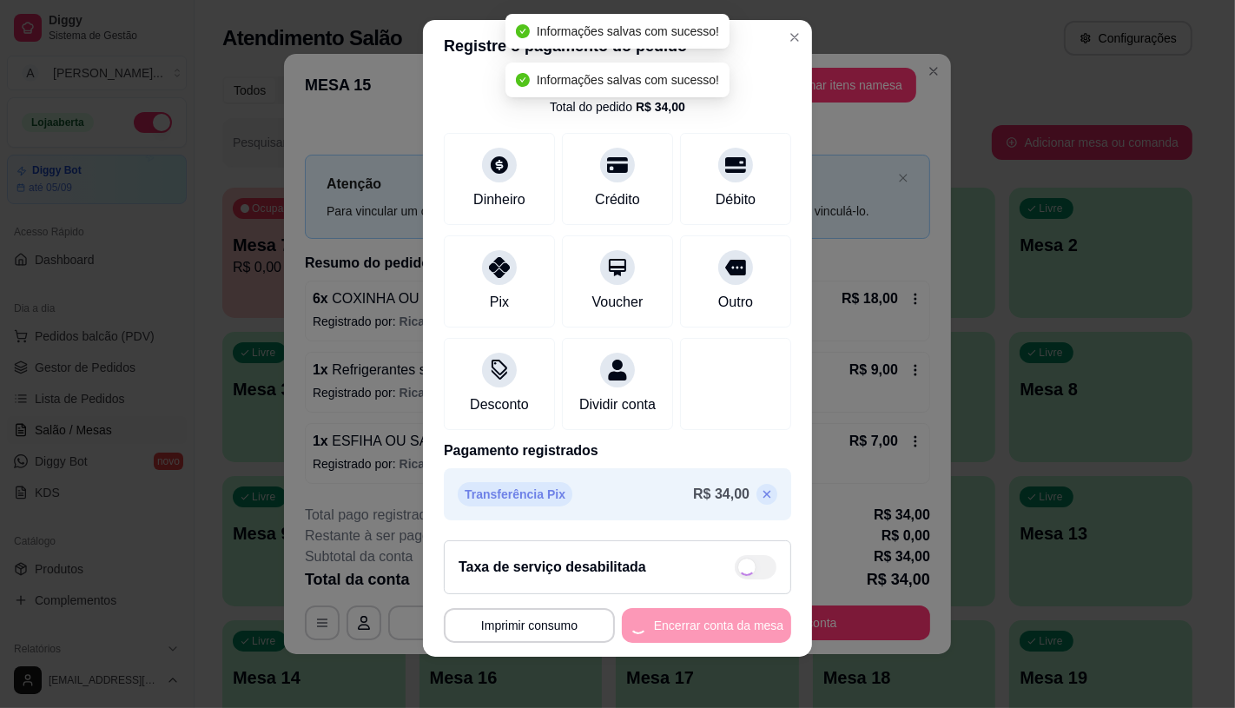
checkbox input "true"
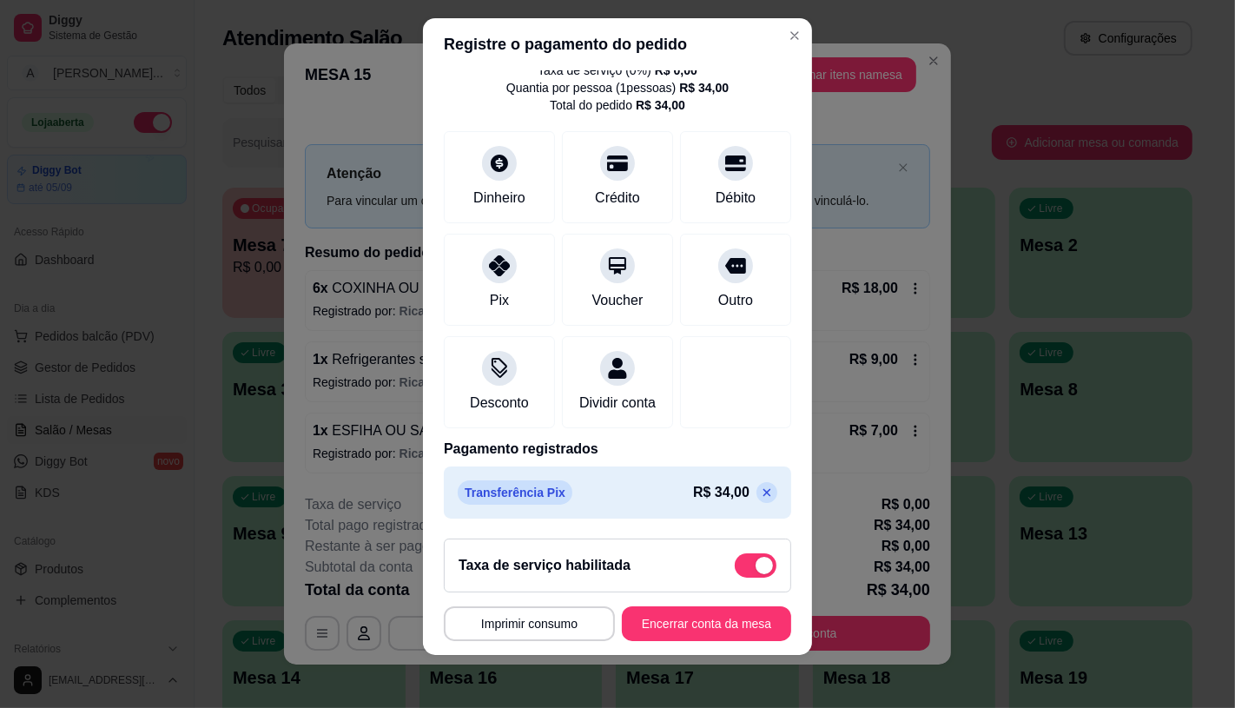
scroll to position [20, 0]
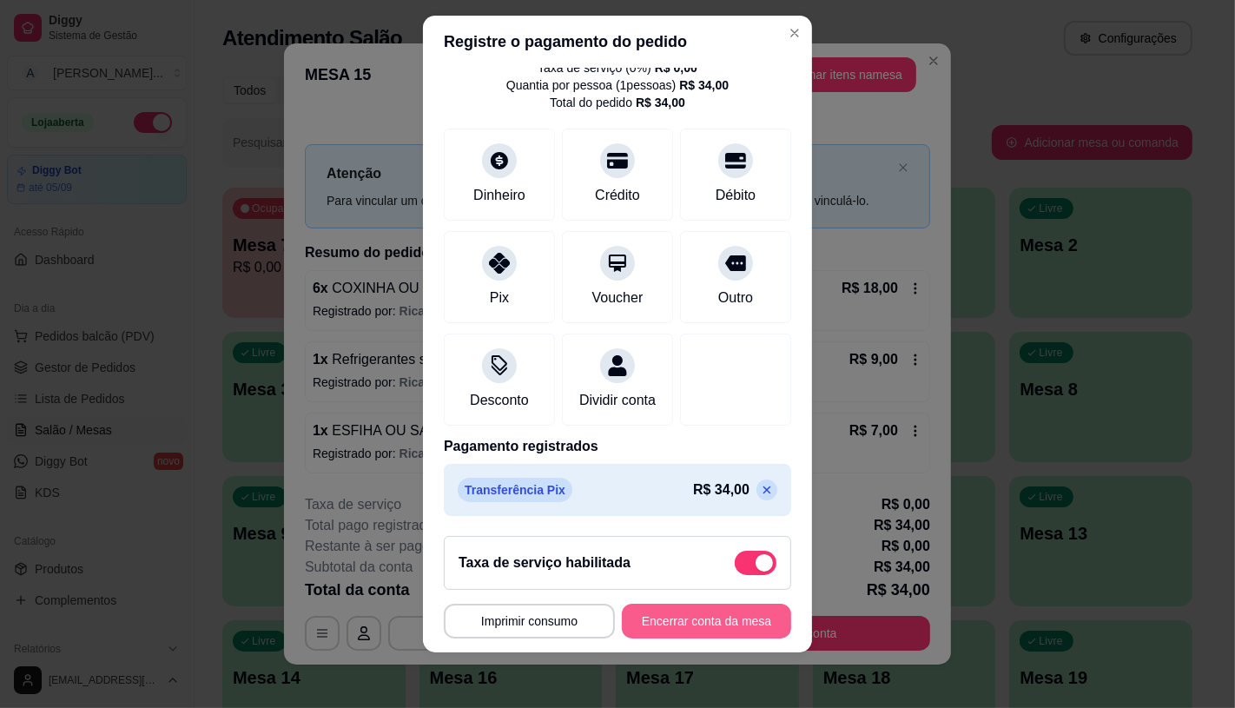
click at [663, 634] on button "Encerrar conta da mesa" at bounding box center [706, 620] width 169 height 35
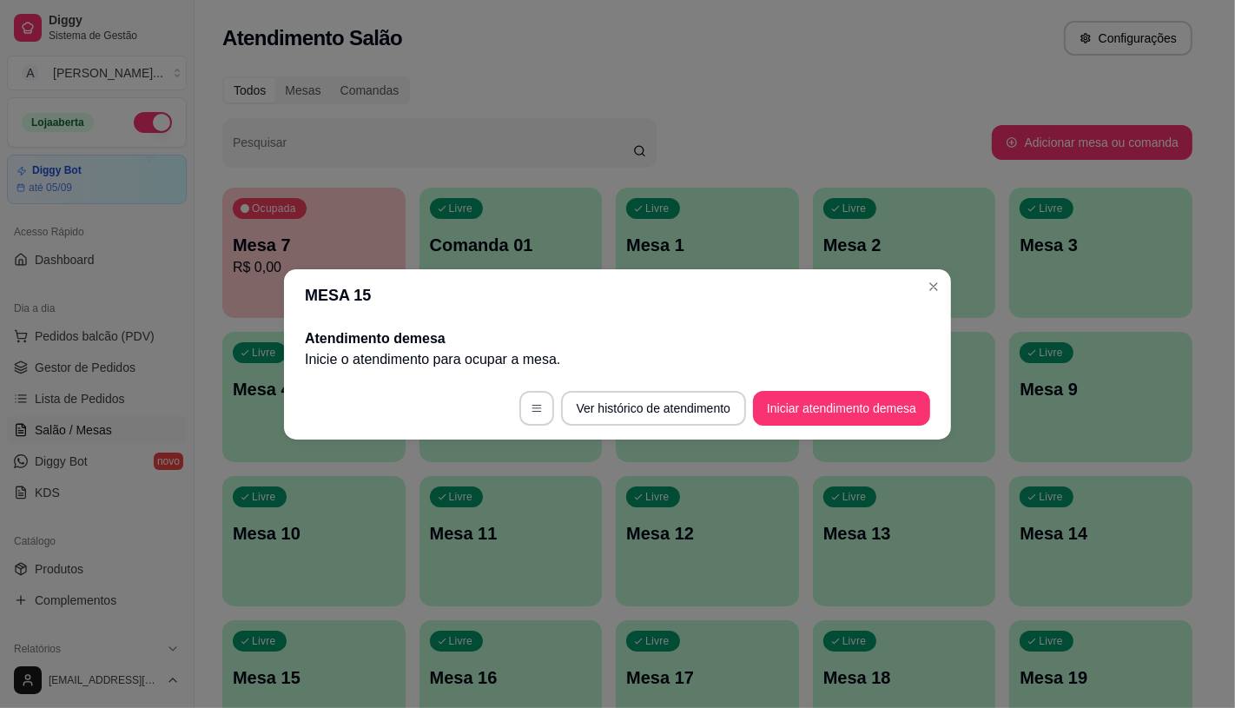
scroll to position [42, 0]
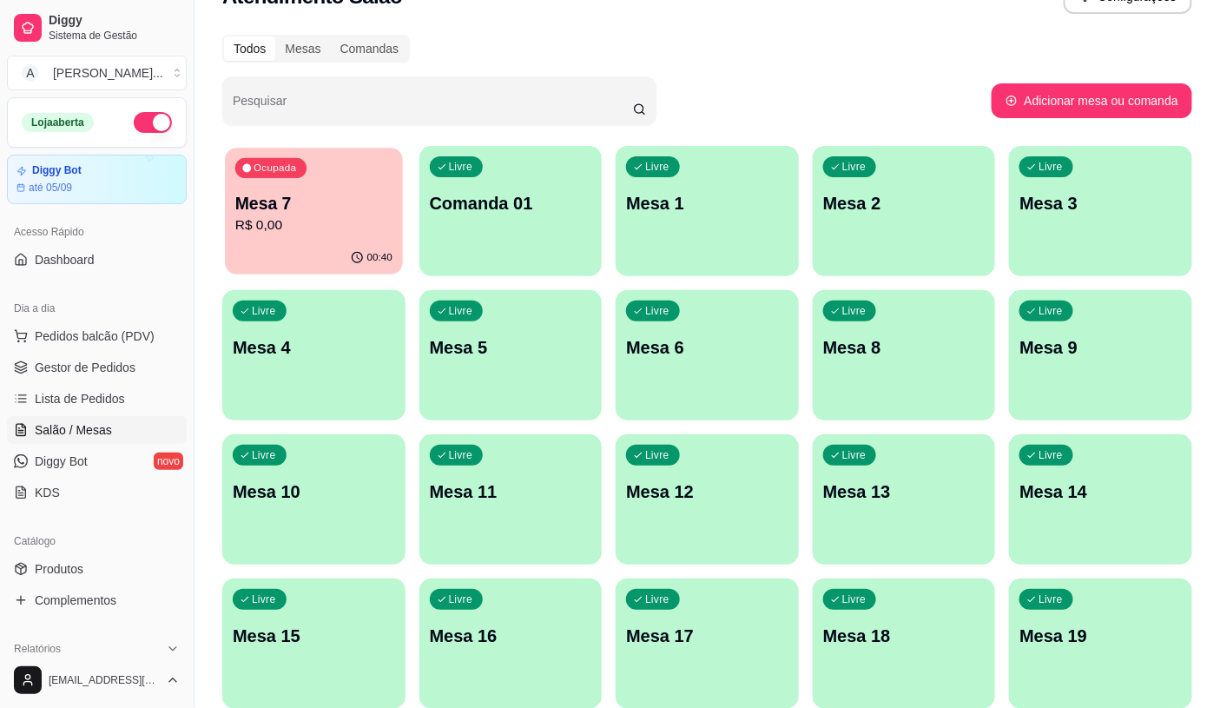
click at [332, 215] on p "R$ 0,00" at bounding box center [313, 225] width 157 height 20
click at [122, 330] on span "Pedidos balcão (PDV)" at bounding box center [95, 335] width 120 height 17
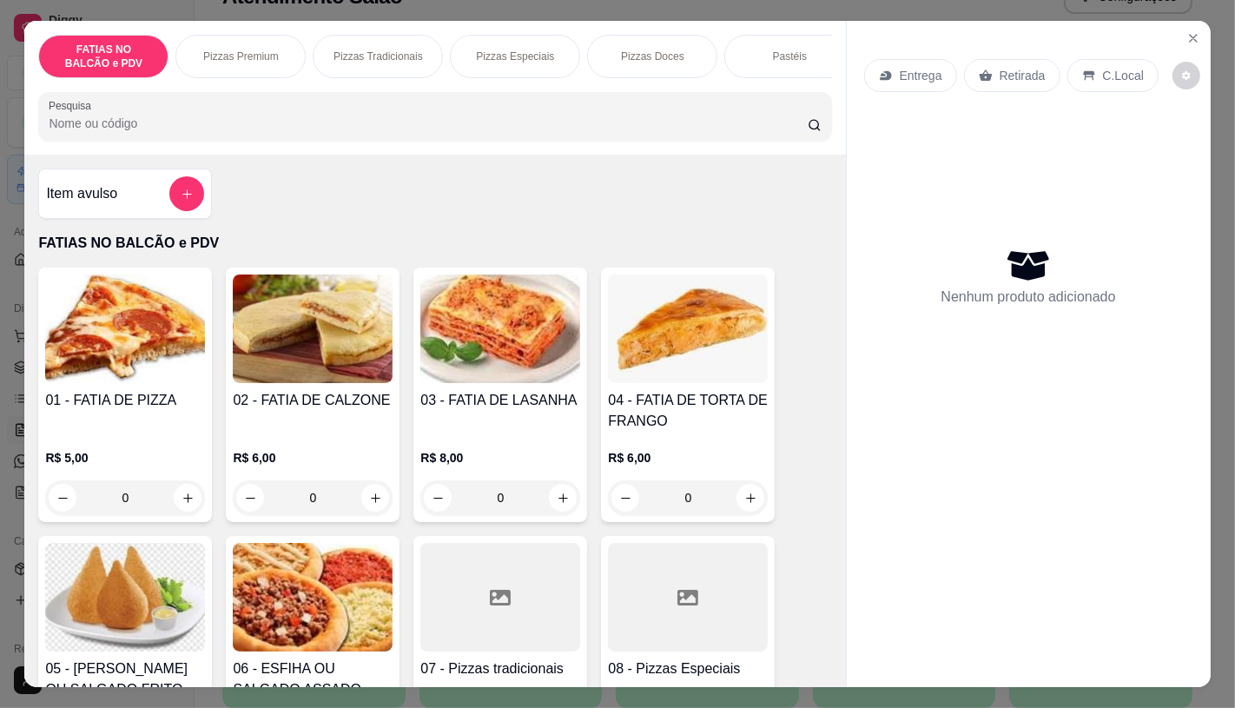
click at [749, 43] on div "Pastéis" at bounding box center [789, 56] width 130 height 43
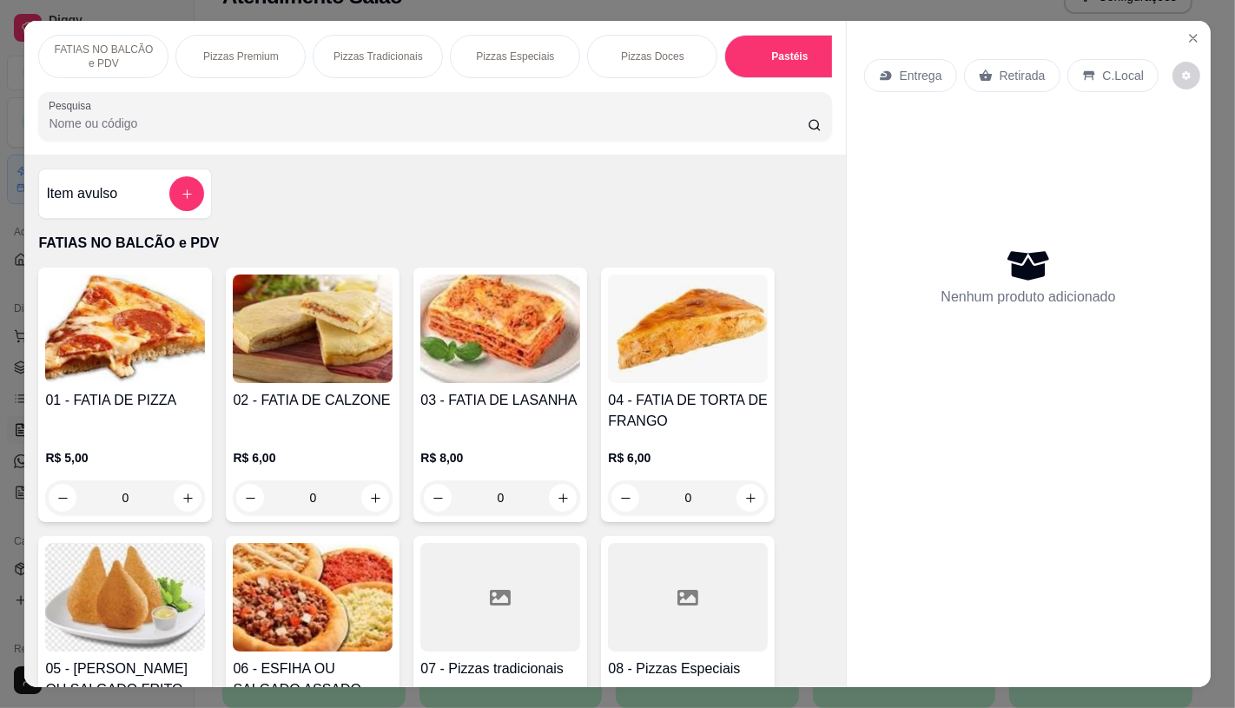
scroll to position [41, 0]
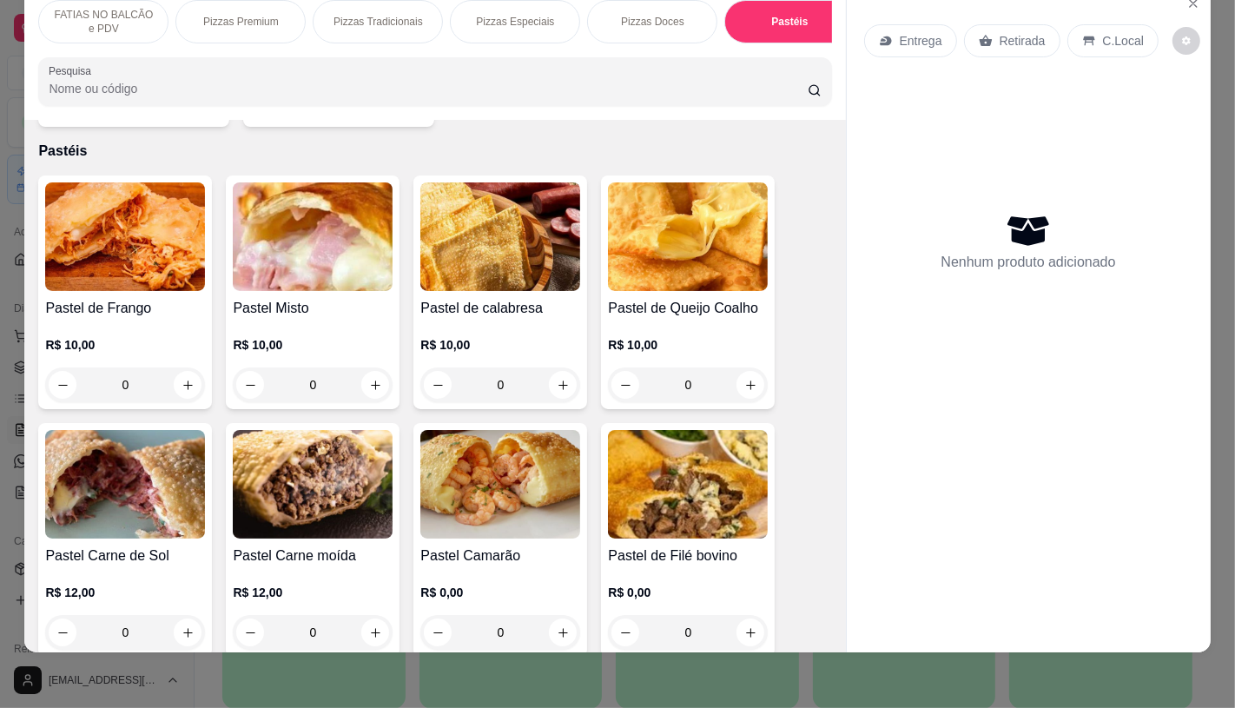
click at [102, 497] on img at bounding box center [125, 484] width 160 height 109
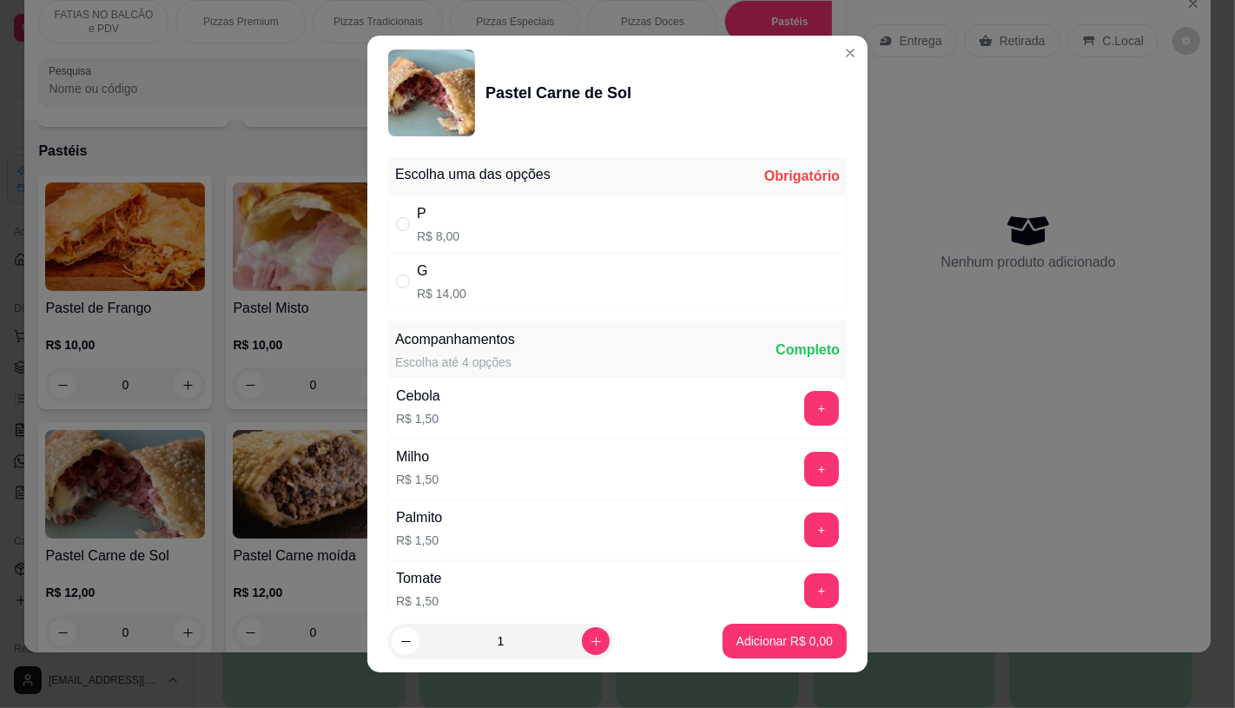
click at [703, 267] on div "G R$ 14,00" at bounding box center [617, 281] width 458 height 57
radio input "true"
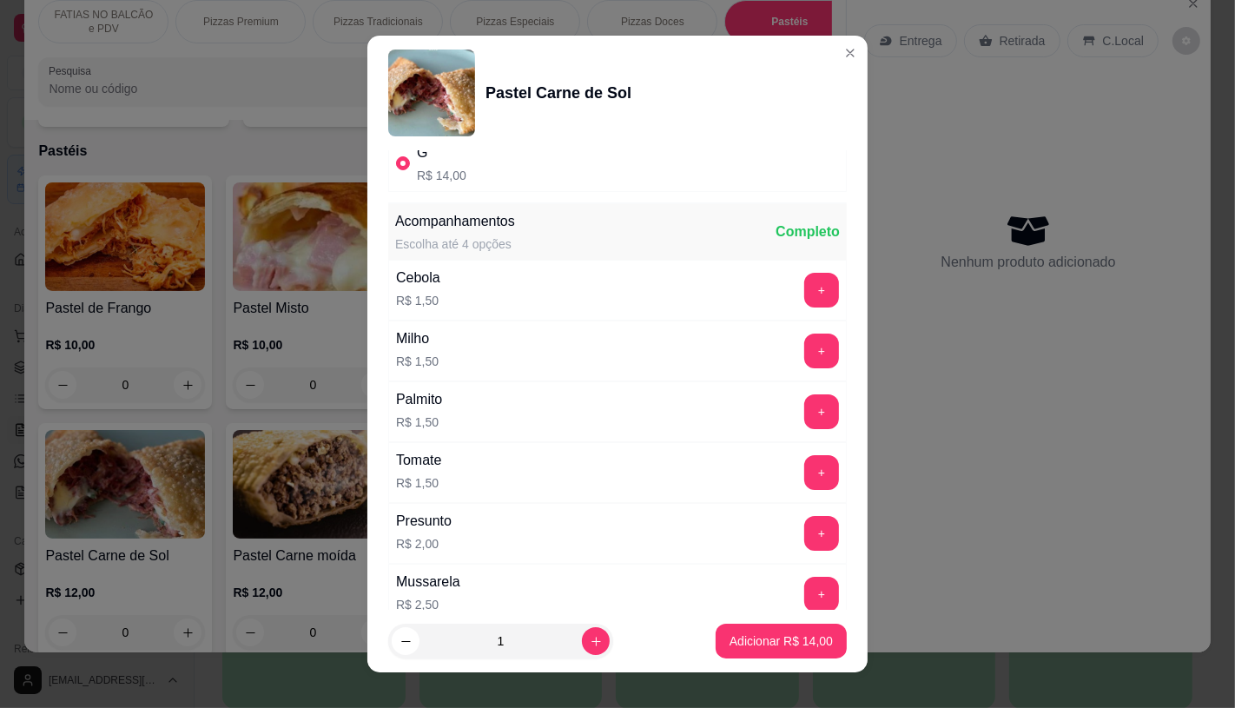
scroll to position [193, 0]
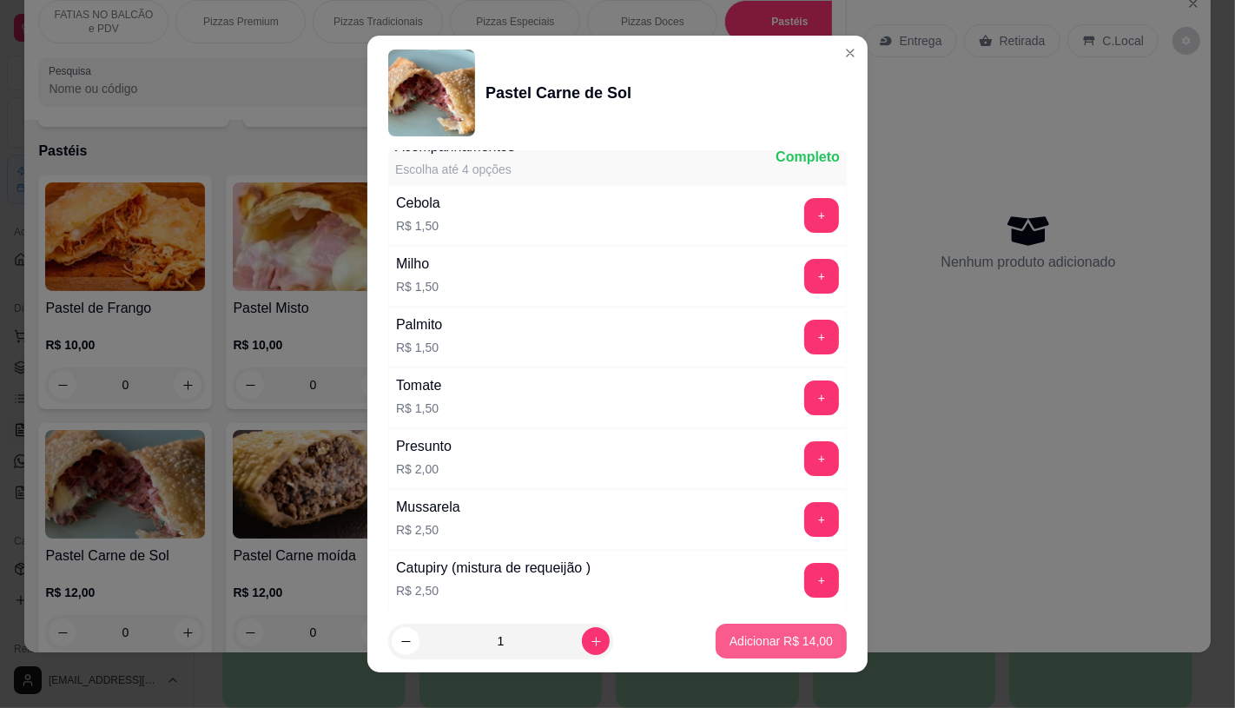
click at [812, 646] on button "Adicionar R$ 14,00" at bounding box center [781, 640] width 131 height 35
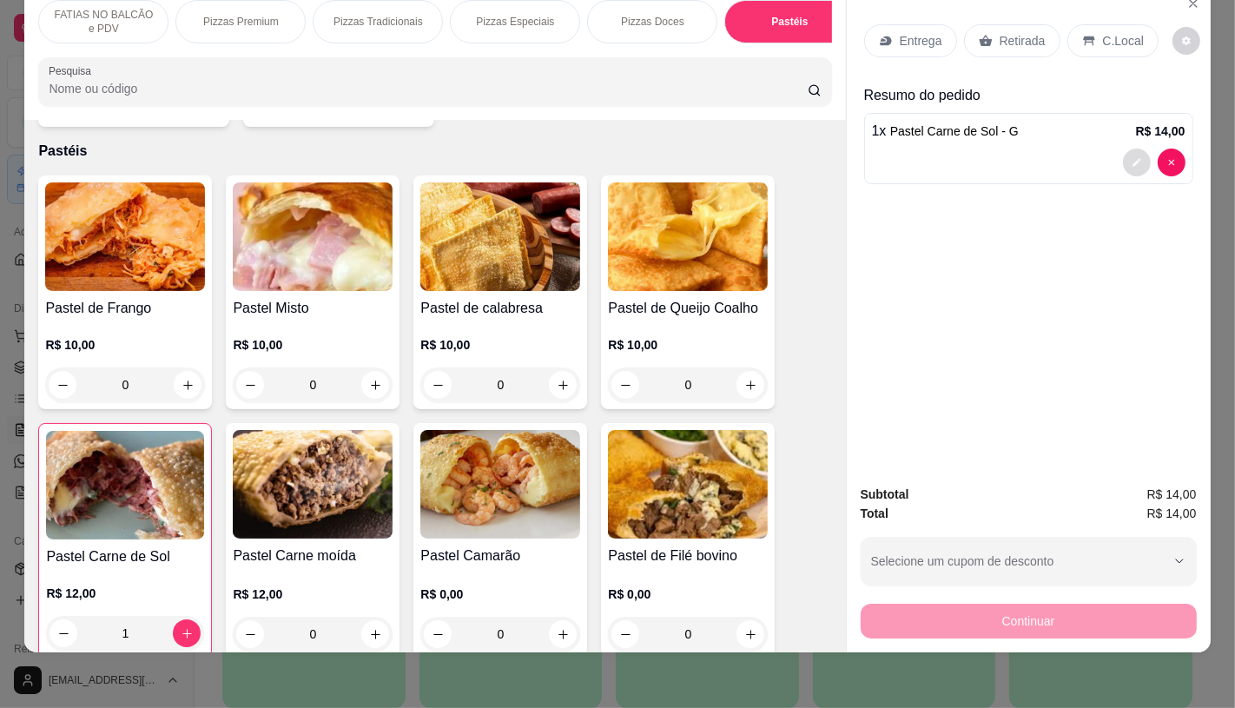
click at [1126, 148] on button "decrease-product-quantity" at bounding box center [1137, 162] width 28 height 28
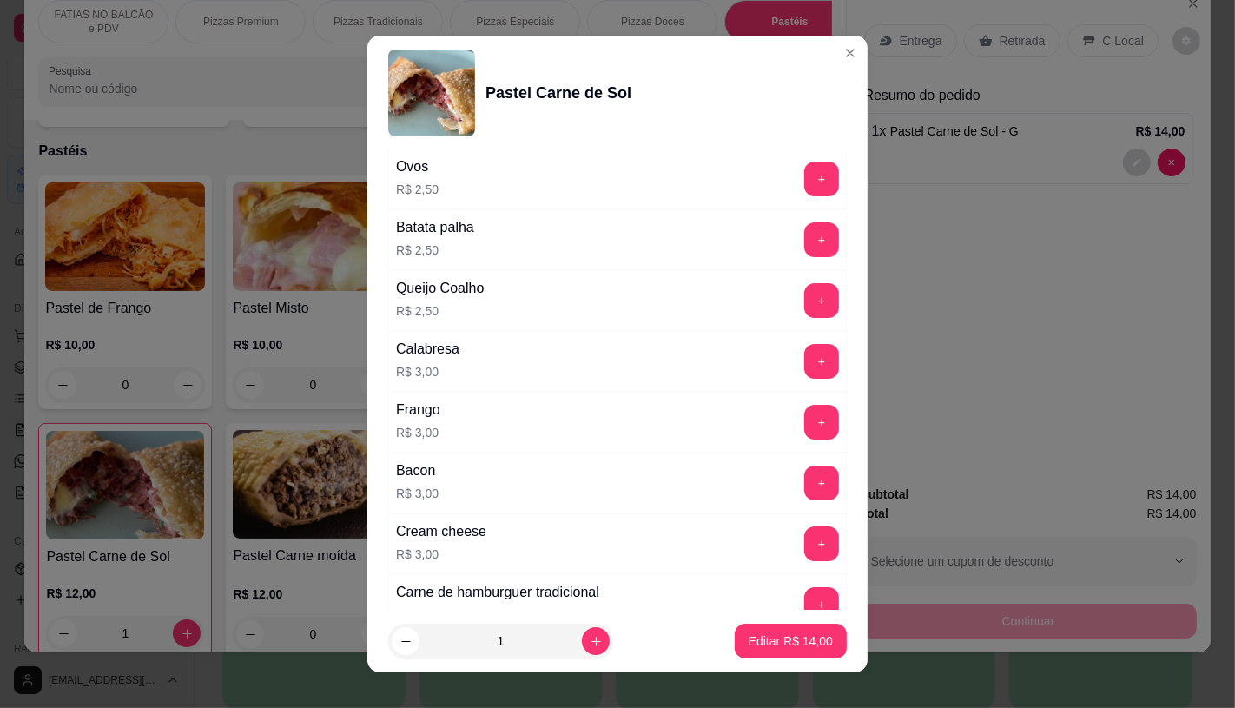
scroll to position [771, 0]
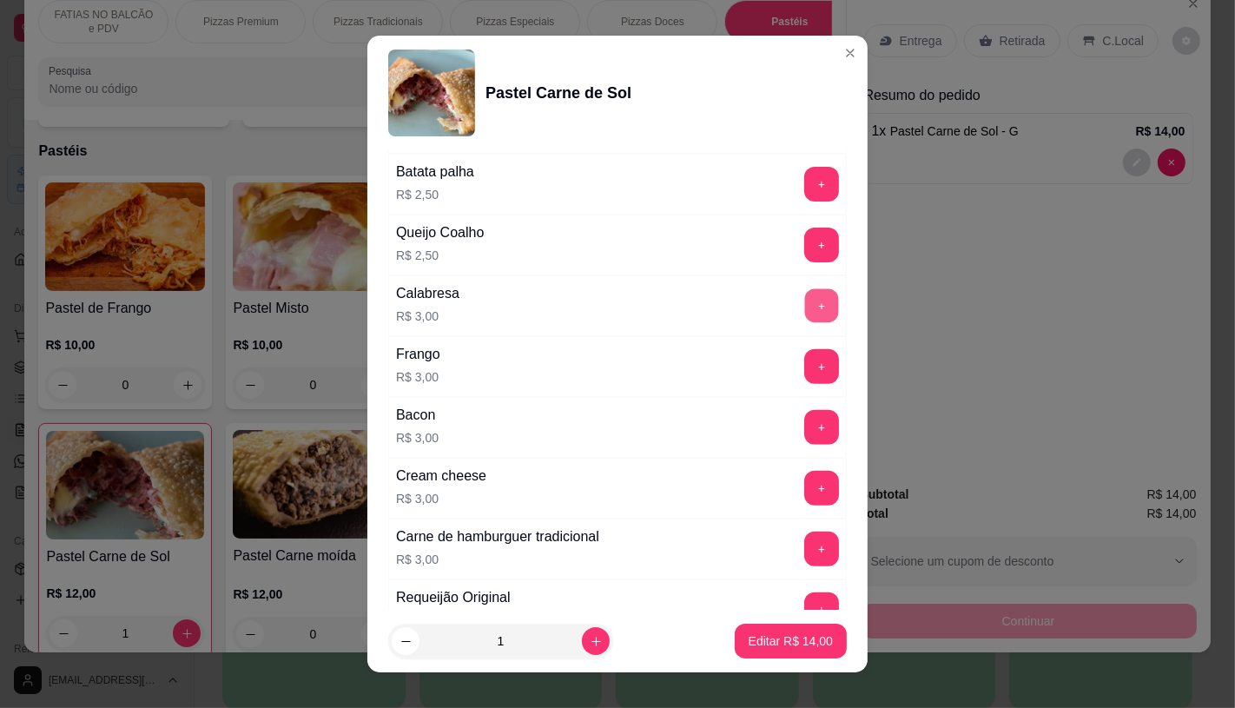
click at [805, 308] on button "+" at bounding box center [822, 305] width 34 height 34
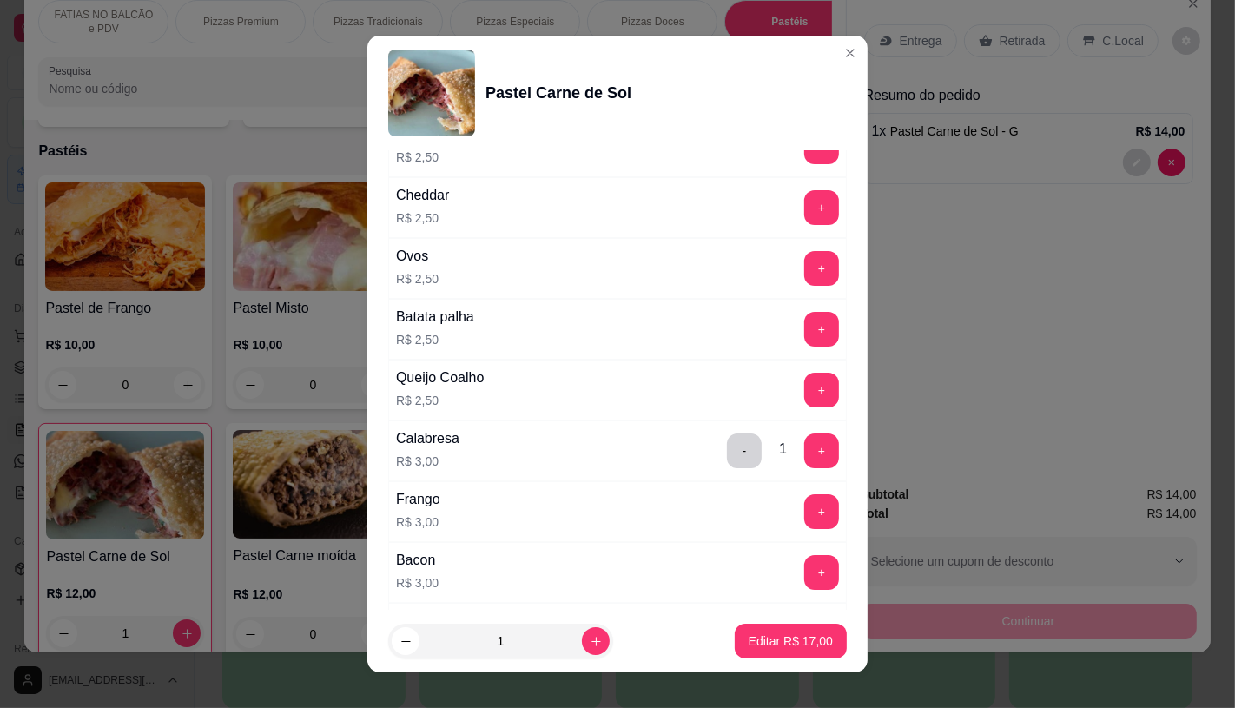
scroll to position [578, 0]
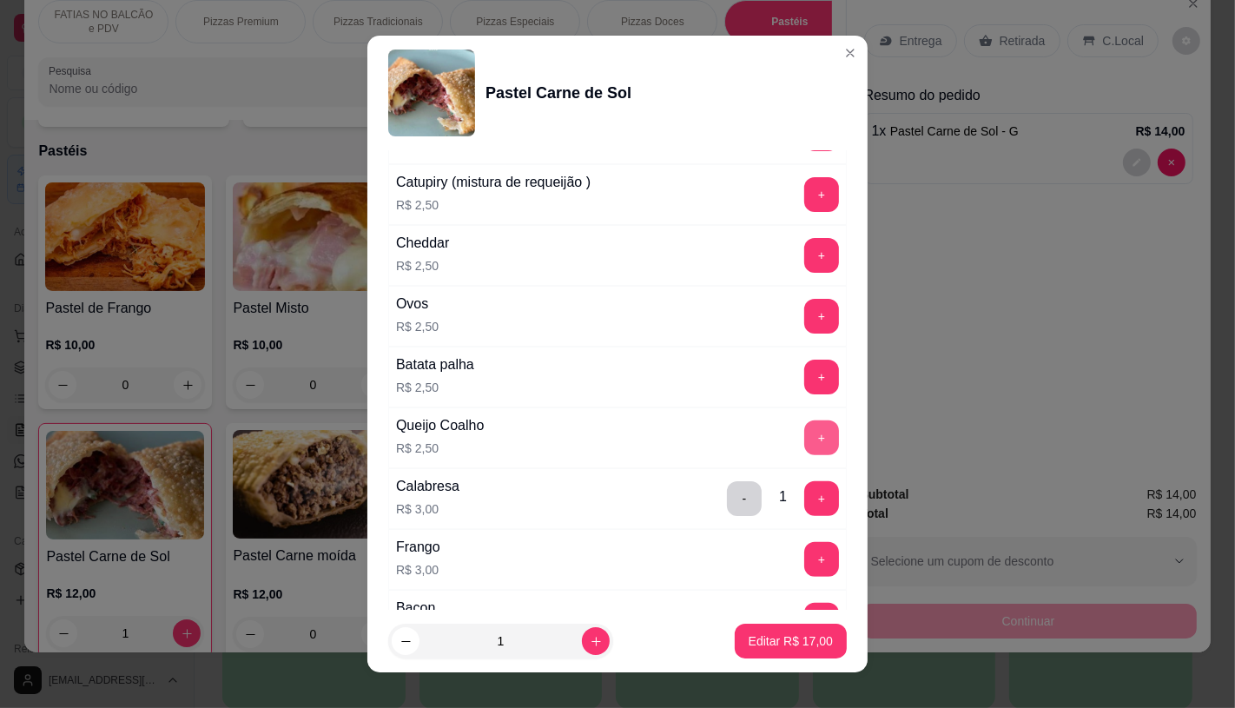
click at [804, 435] on button "+" at bounding box center [821, 437] width 35 height 35
click at [794, 658] on footer "1 Editar R$ 19,50" at bounding box center [617, 641] width 500 height 63
click at [794, 656] on button "Editar R$ 19,50" at bounding box center [791, 640] width 112 height 35
type input "0"
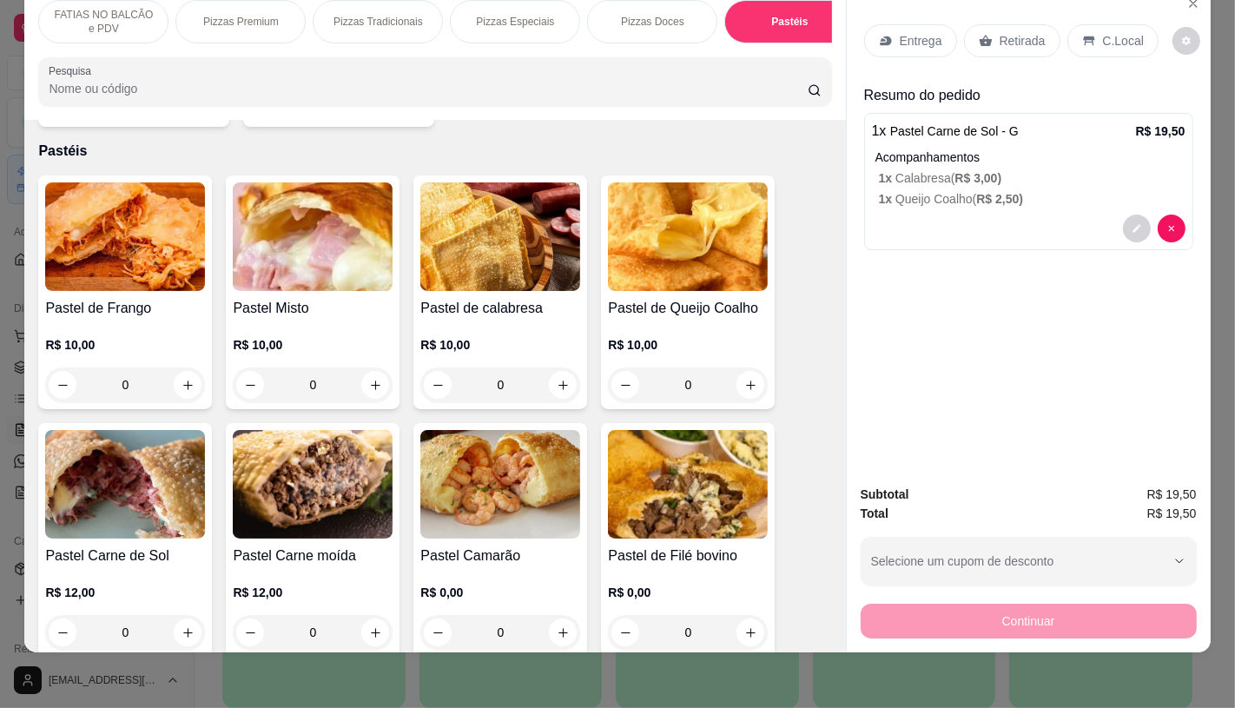
click at [126, 14] on p "FATIAS NO BALCÃO e PDV" at bounding box center [103, 22] width 101 height 28
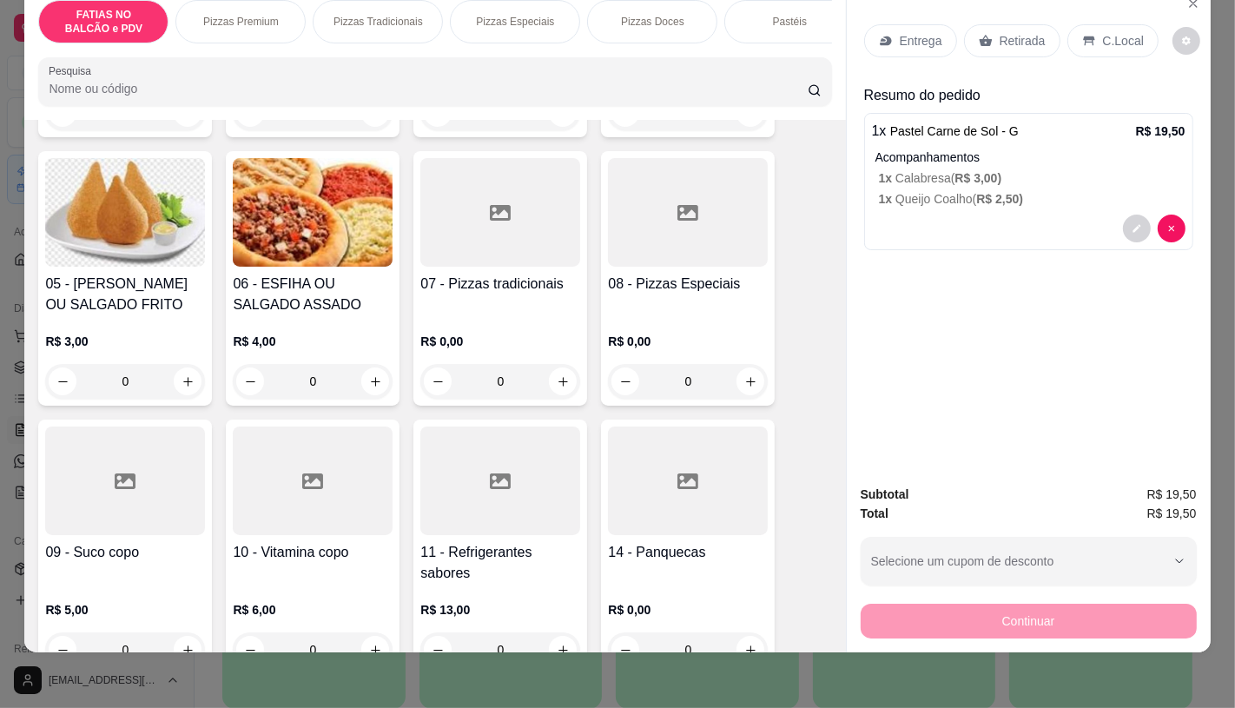
scroll to position [367, 0]
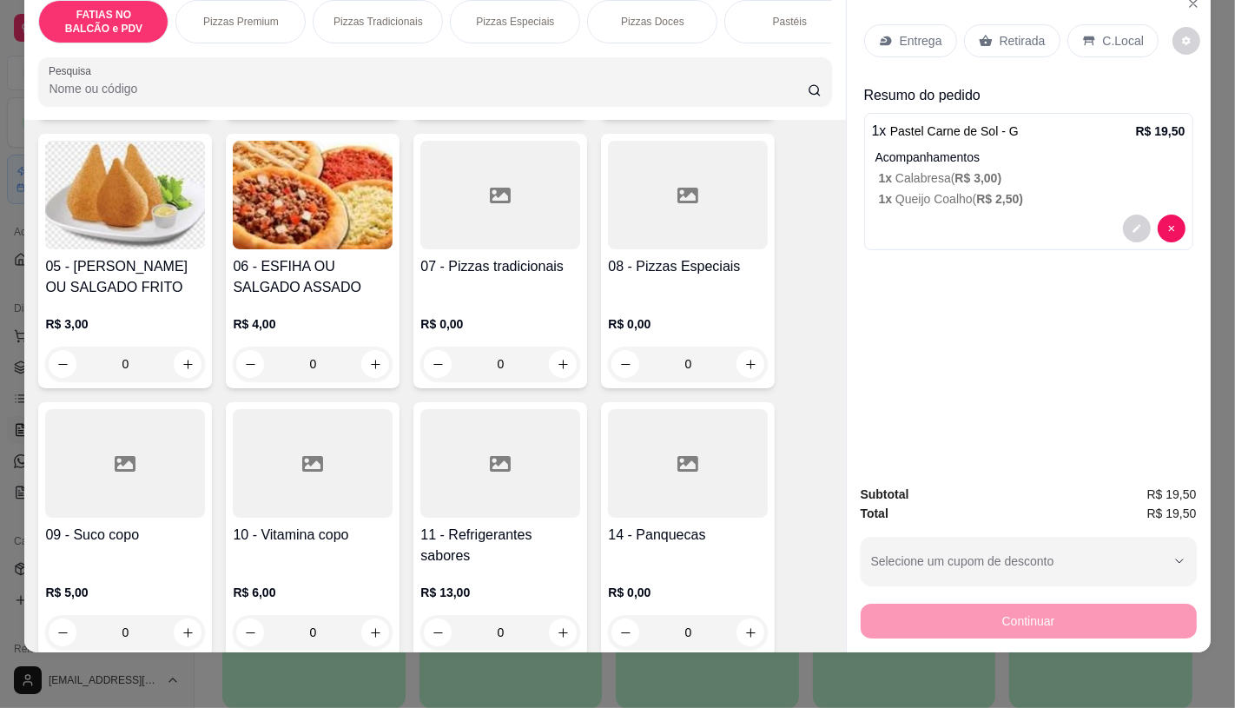
click at [539, 491] on div at bounding box center [500, 463] width 160 height 109
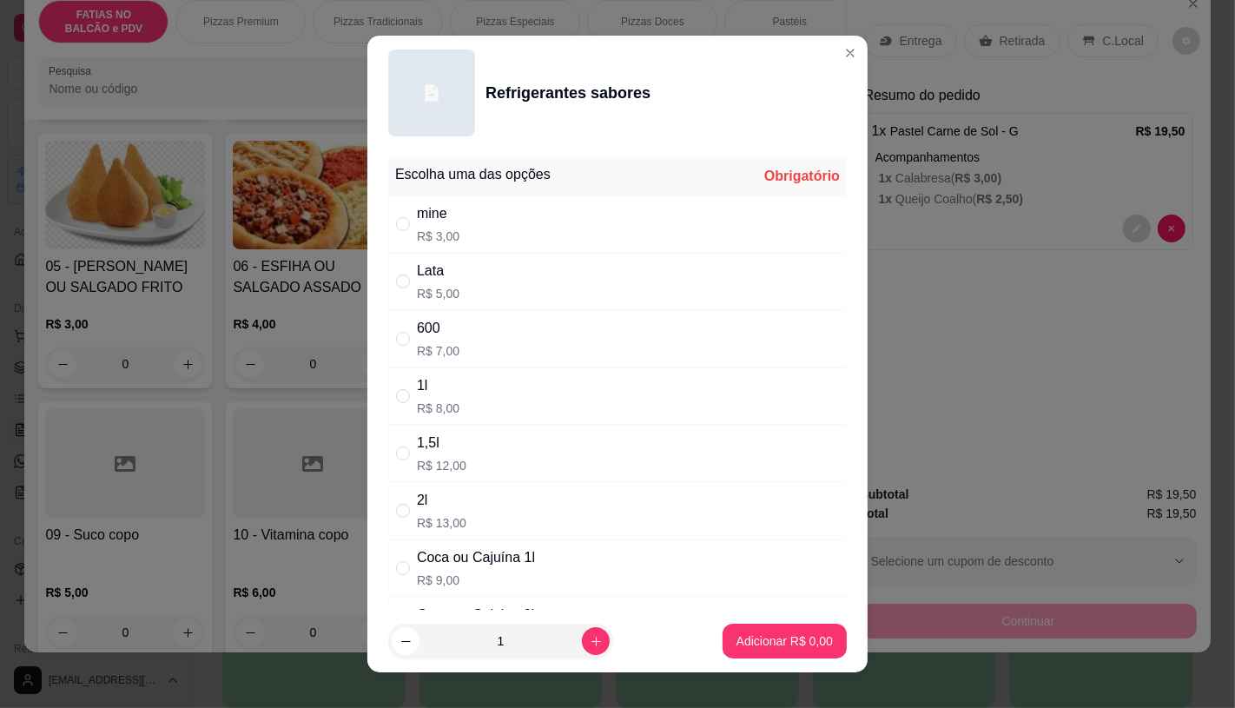
click at [511, 269] on div "Lata R$ 5,00" at bounding box center [617, 281] width 458 height 57
radio input "true"
click at [757, 661] on footer "1 Adicionar R$ 5,00" at bounding box center [617, 641] width 500 height 63
click at [762, 652] on button "Adicionar R$ 5,00" at bounding box center [784, 640] width 124 height 35
type input "1"
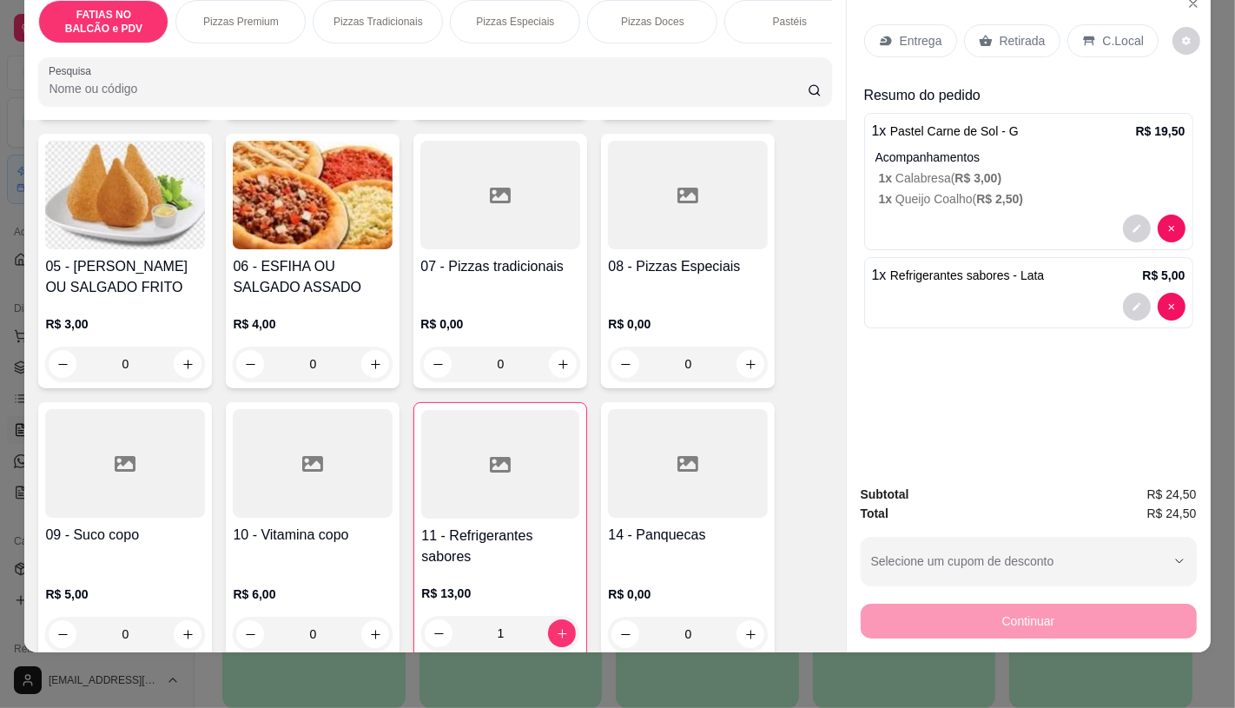
scroll to position [0, 0]
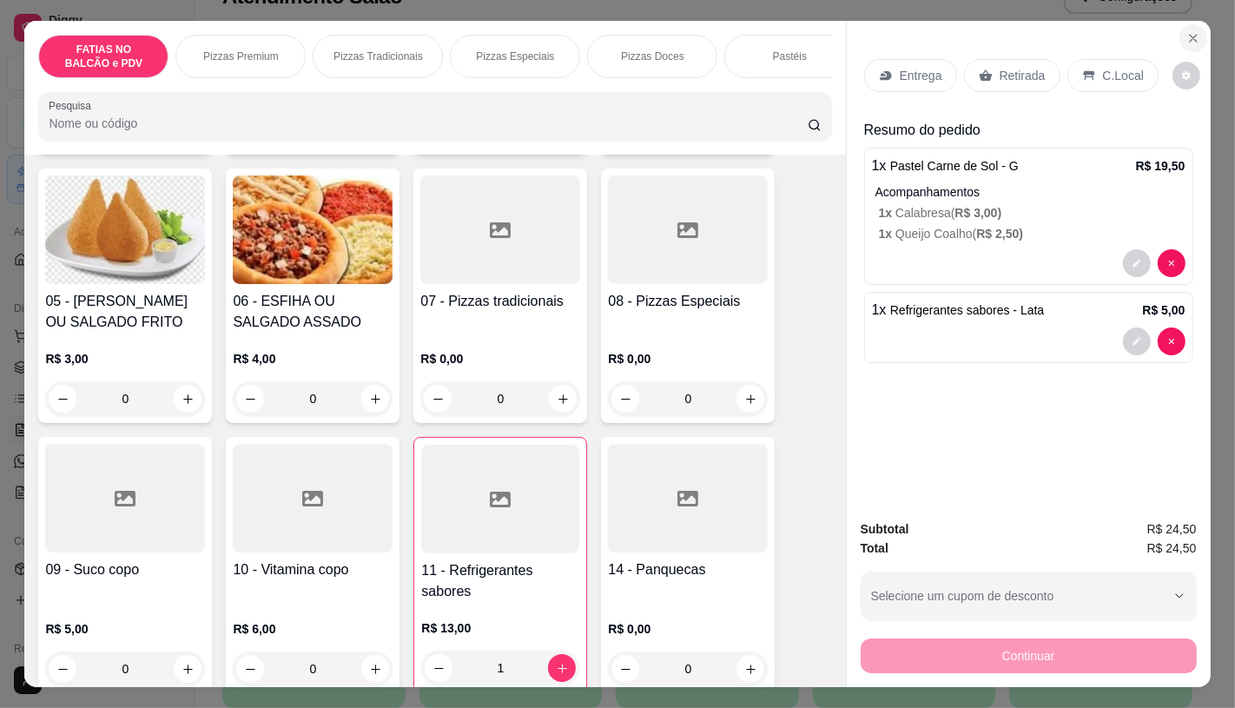
click at [1190, 32] on icon "Close" at bounding box center [1193, 38] width 14 height 14
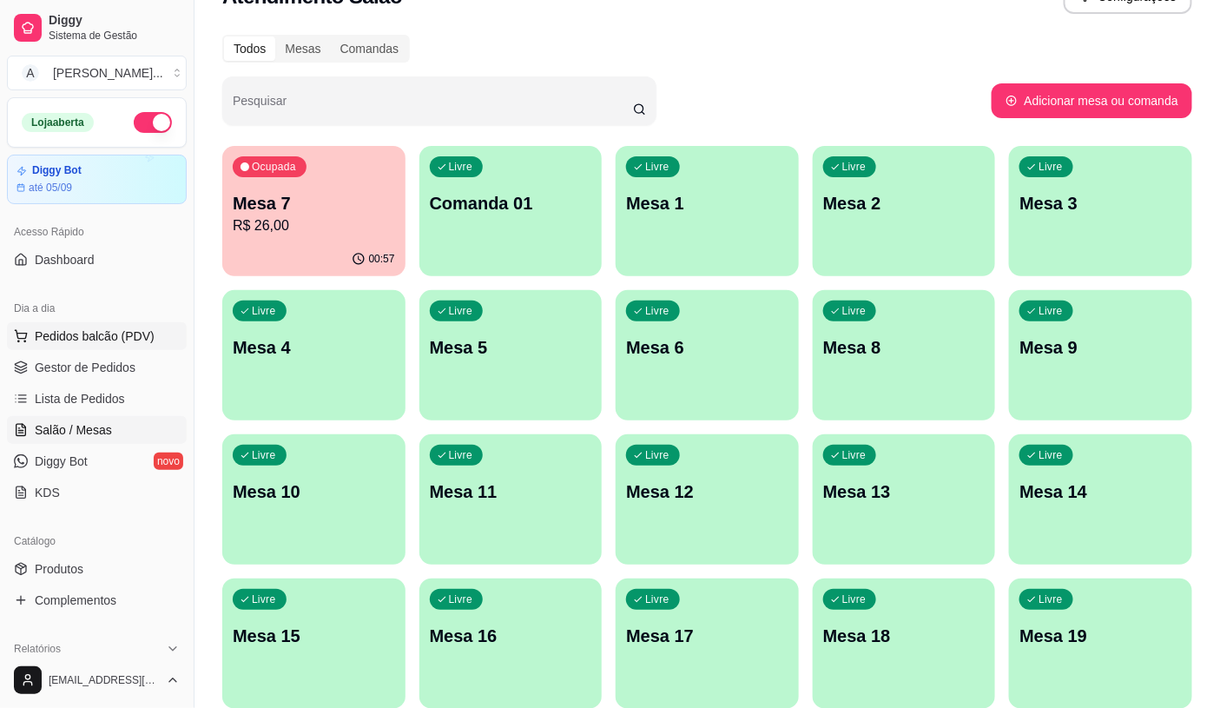
click at [71, 346] on button "Pedidos balcão (PDV)" at bounding box center [97, 336] width 180 height 28
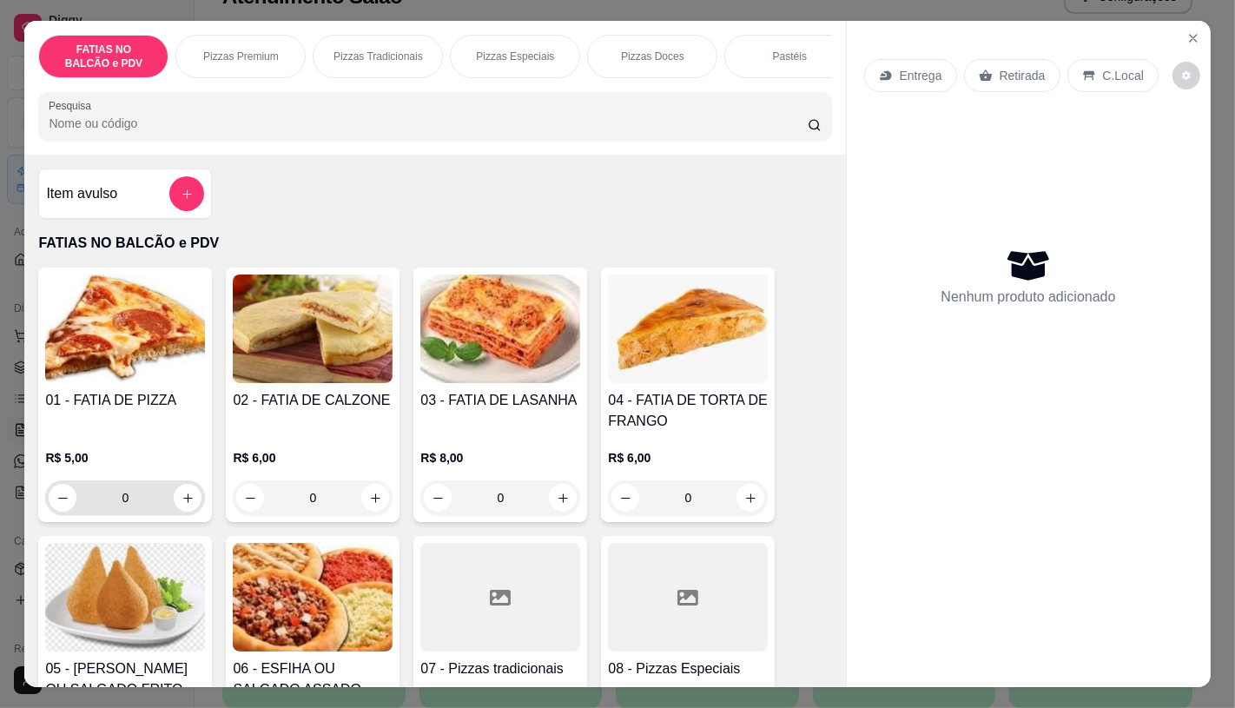
click at [158, 500] on input "0" at bounding box center [124, 497] width 97 height 35
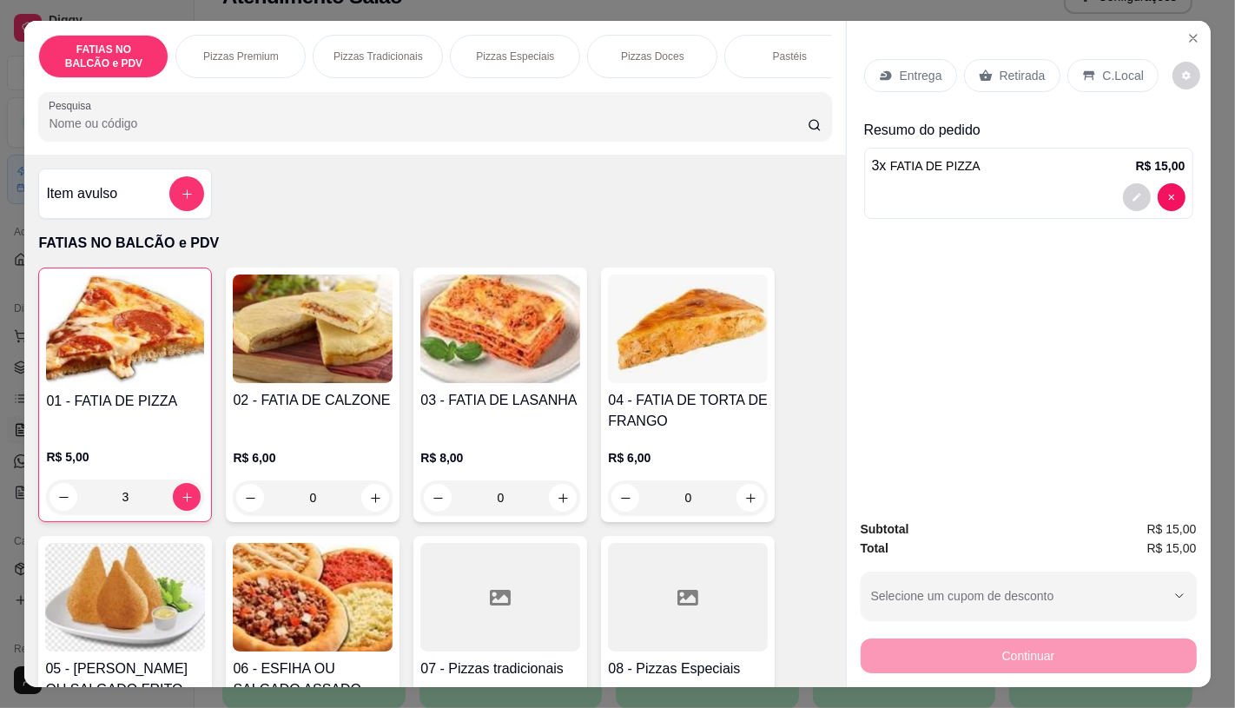
type input "3"
click at [1016, 67] on p "Retirada" at bounding box center [1022, 75] width 46 height 17
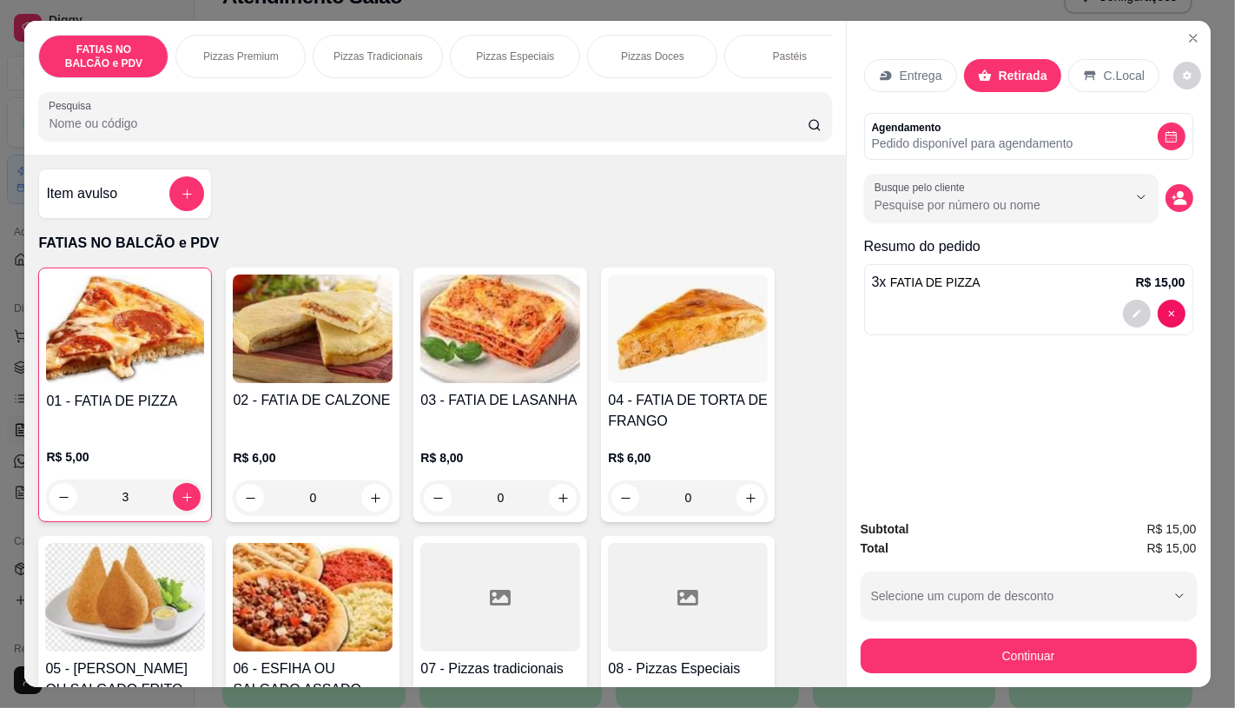
click at [1092, 634] on div "Continuar" at bounding box center [1029, 653] width 336 height 39
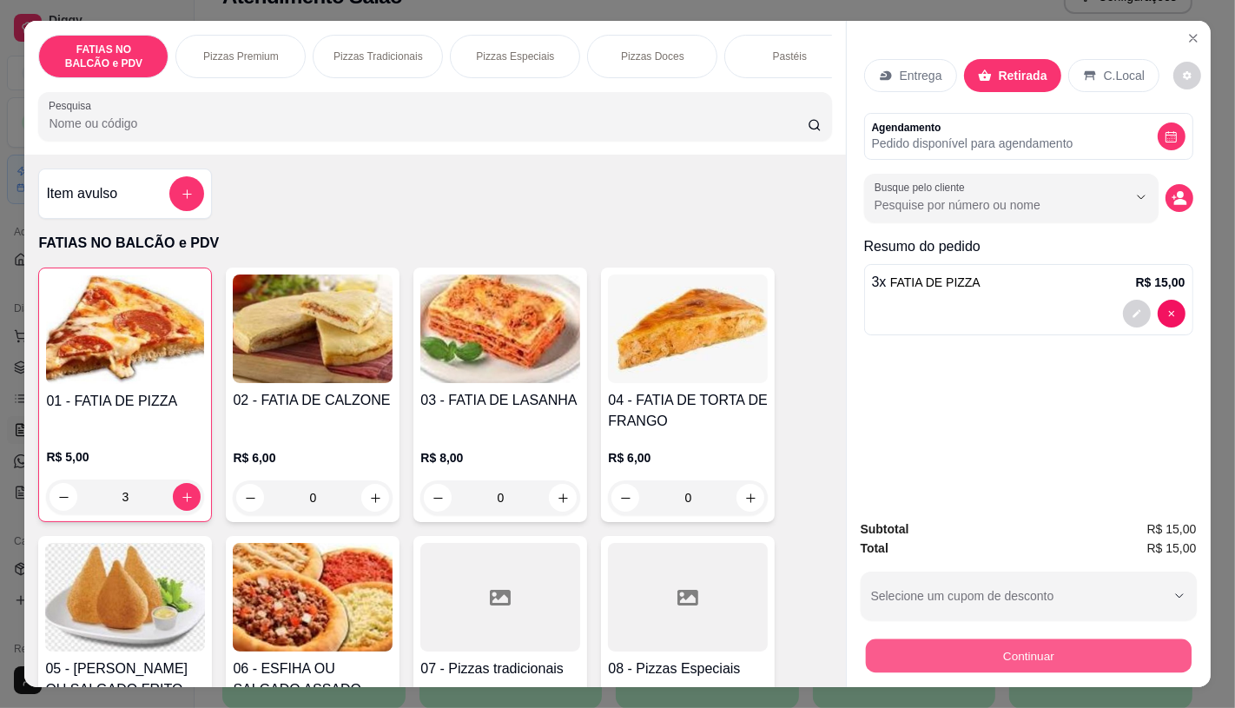
click at [1092, 646] on button "Continuar" at bounding box center [1028, 655] width 326 height 34
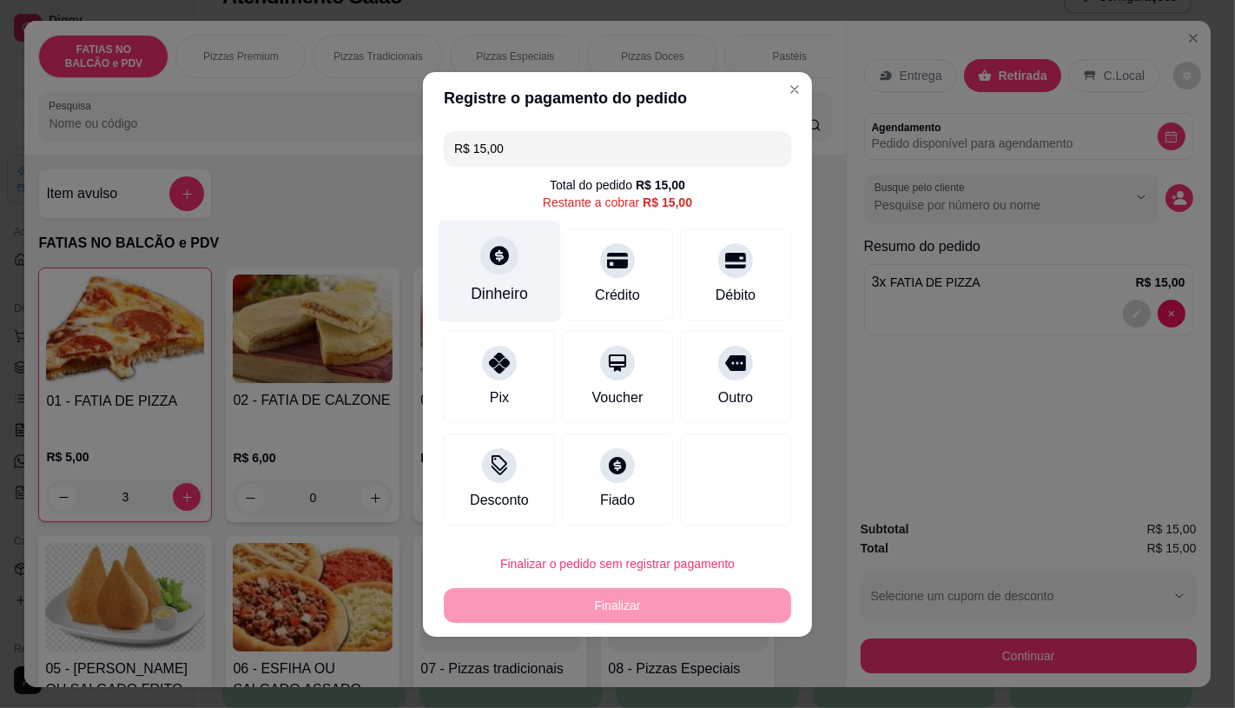
click at [489, 272] on div at bounding box center [499, 255] width 38 height 38
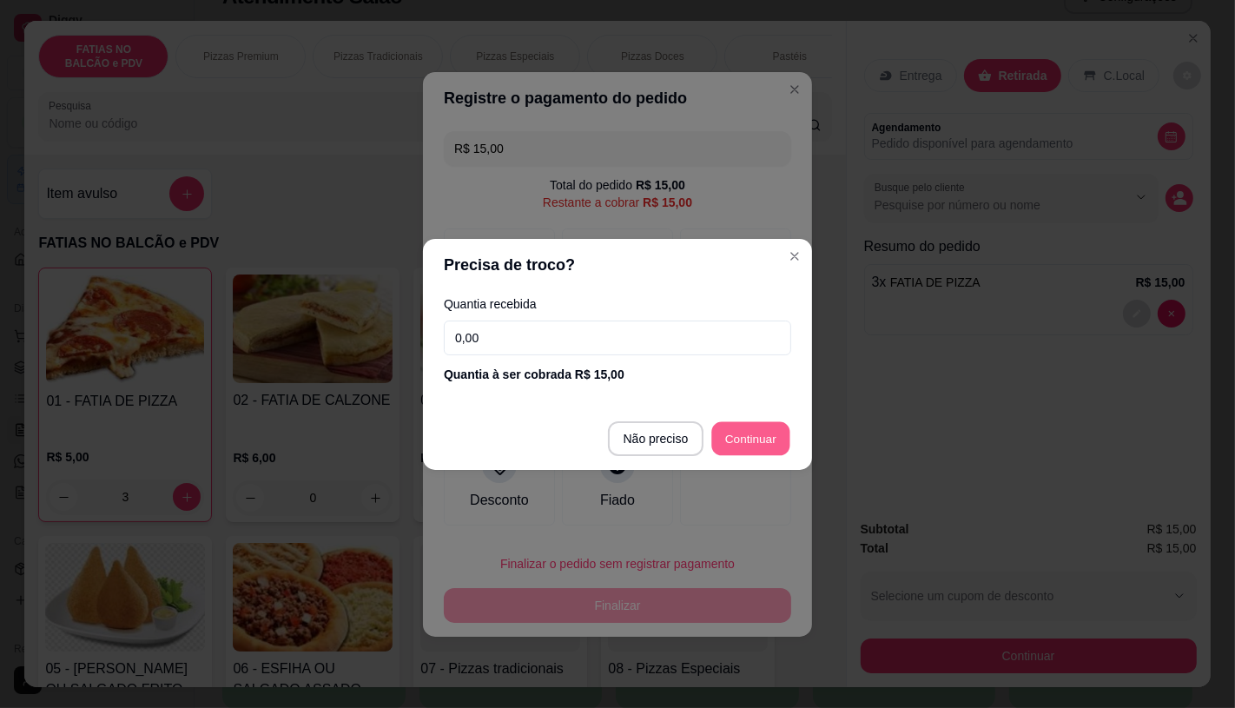
type input "R$ 0,00"
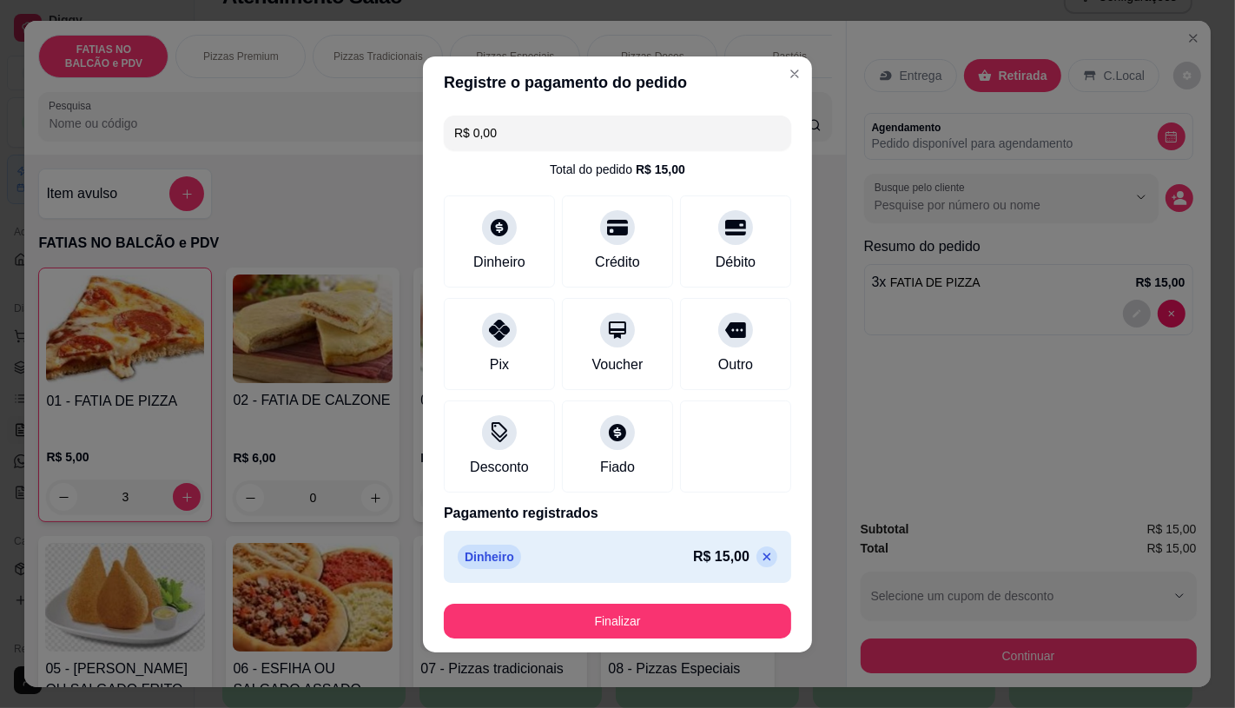
click at [669, 597] on footer "Finalizar" at bounding box center [617, 621] width 389 height 63
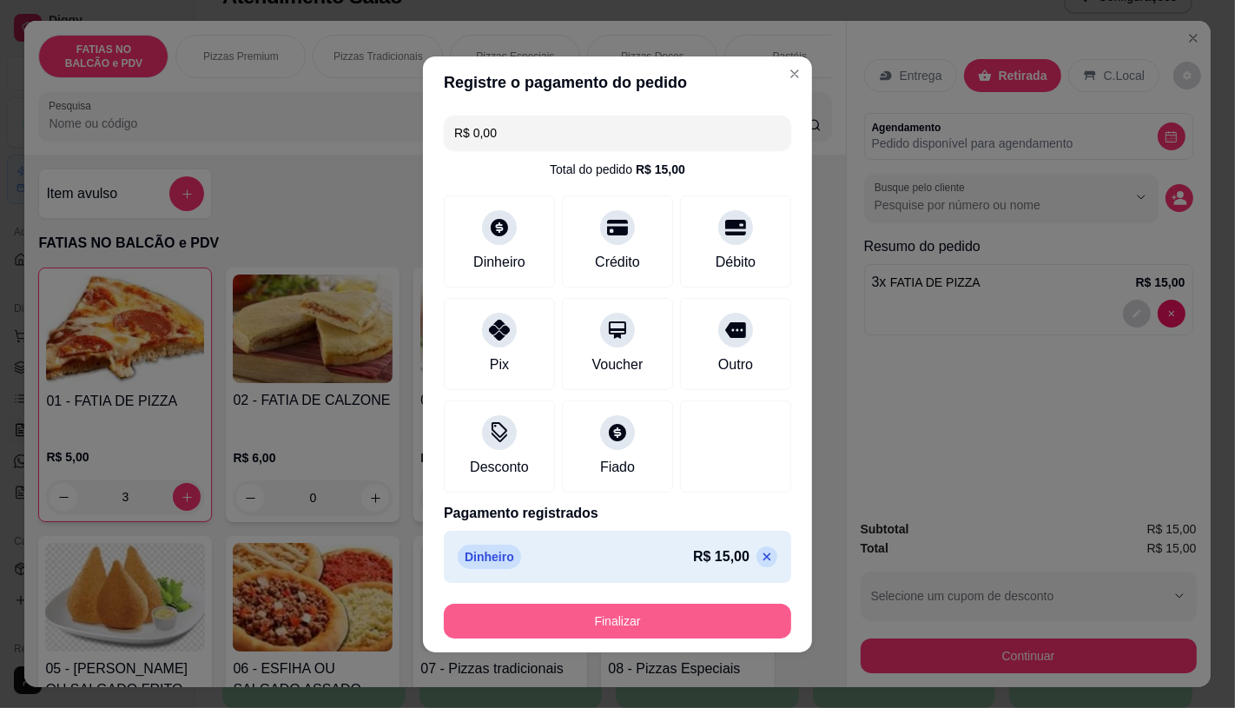
click at [669, 603] on button "Finalizar" at bounding box center [617, 620] width 347 height 35
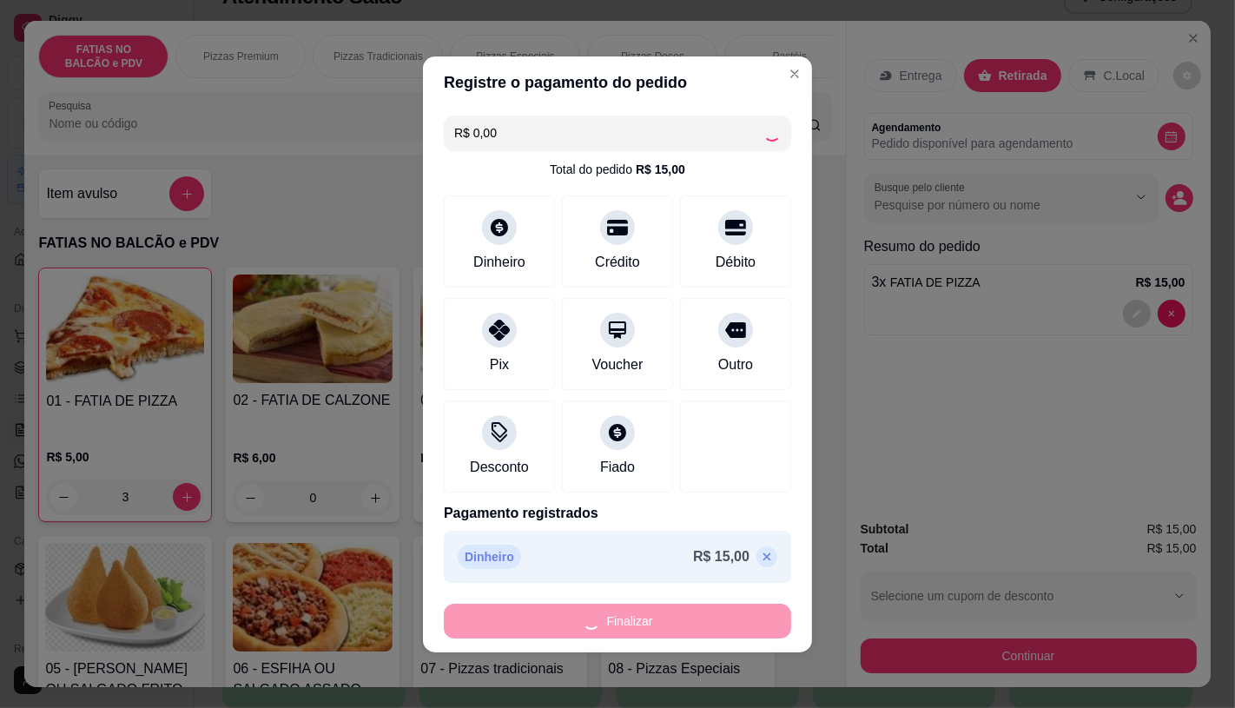
type input "0"
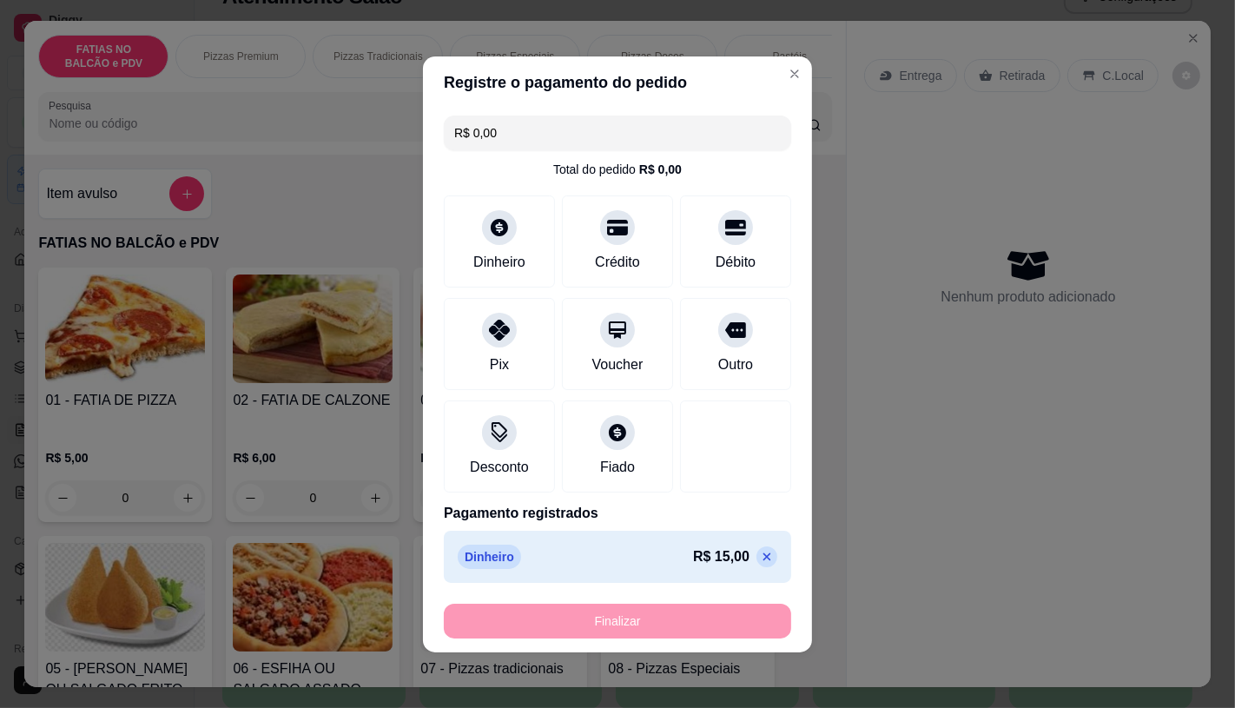
type input "-R$ 15,00"
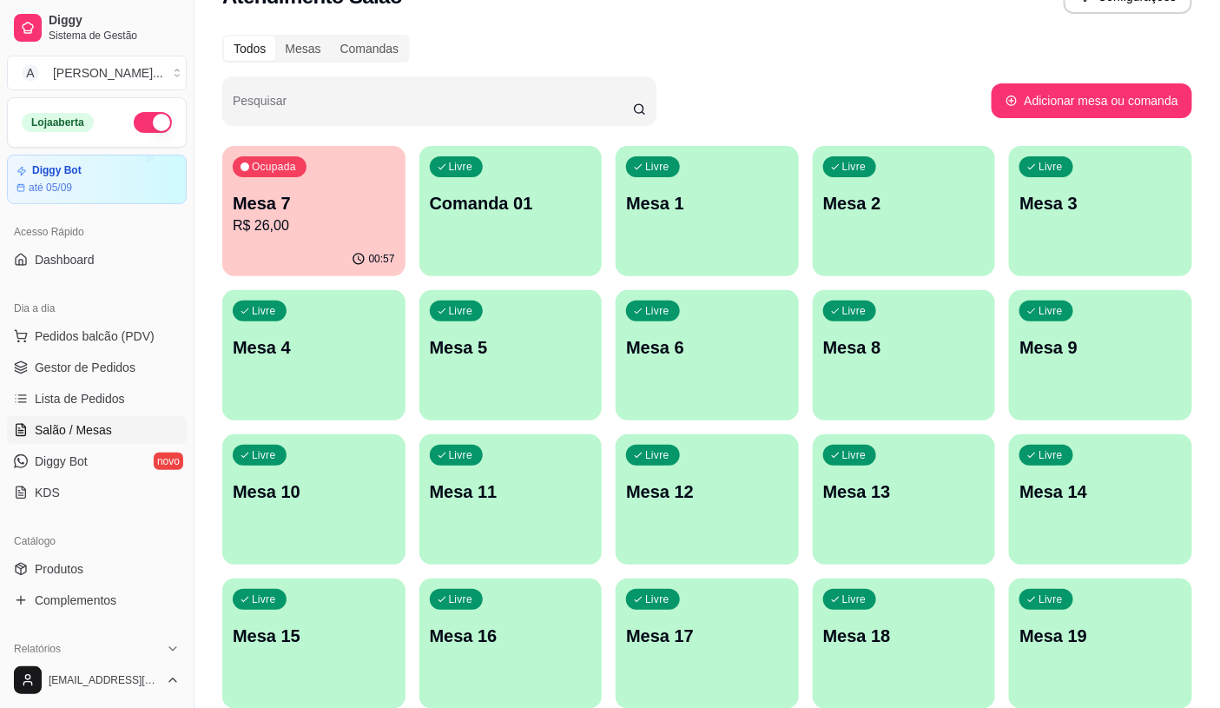
click at [314, 359] on div "Livre Mesa 4" at bounding box center [313, 344] width 183 height 109
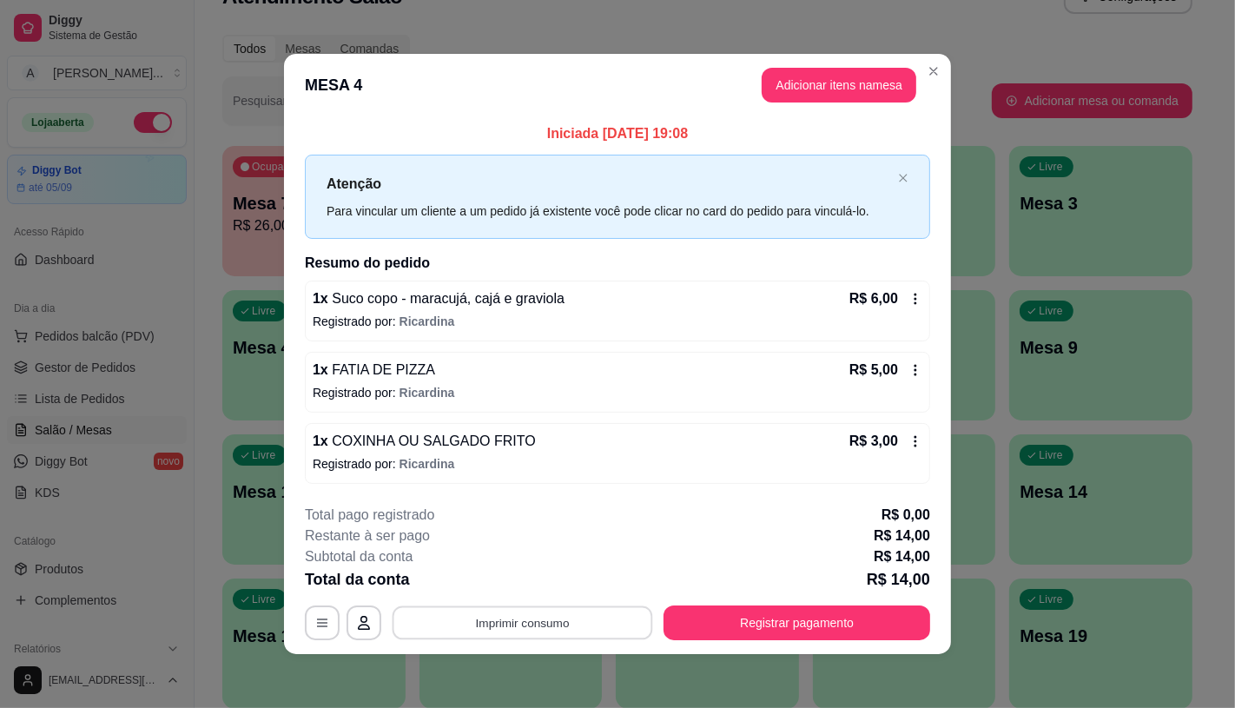
click at [612, 619] on button "Imprimir consumo" at bounding box center [522, 623] width 261 height 34
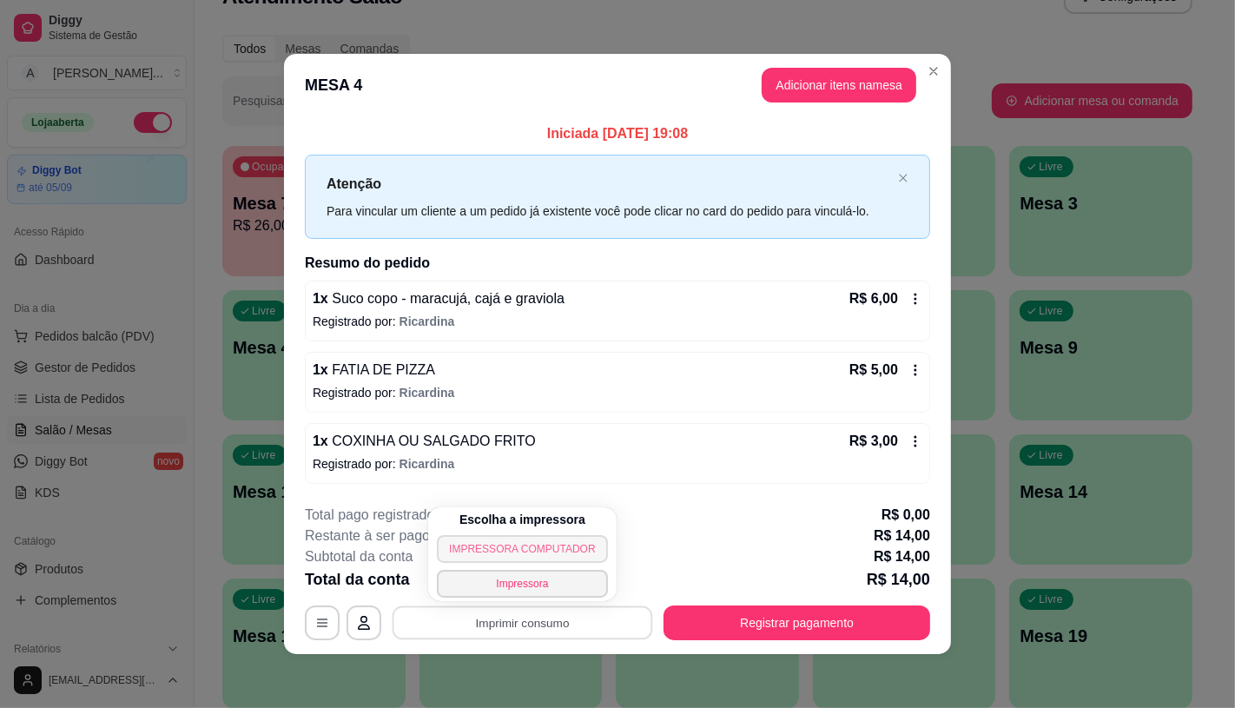
click at [569, 557] on button "IMPRESSORA COMPUTADOR" at bounding box center [522, 549] width 170 height 28
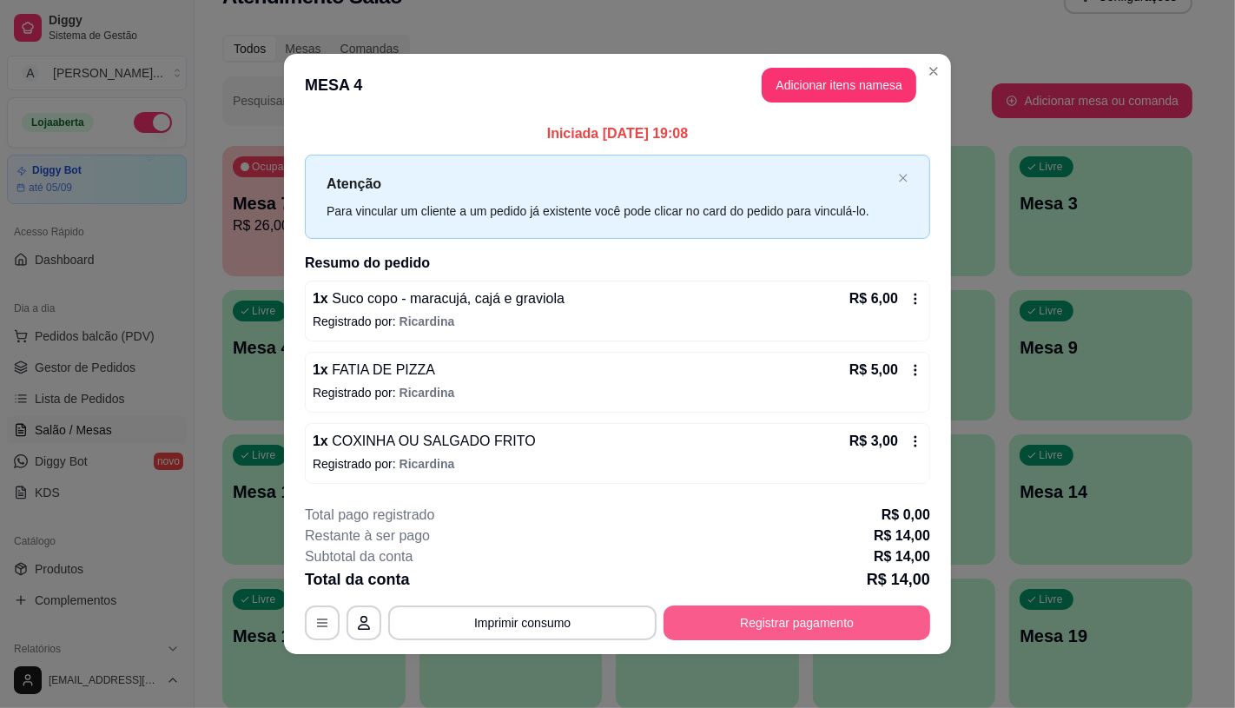
click at [818, 619] on button "Registrar pagamento" at bounding box center [796, 622] width 267 height 35
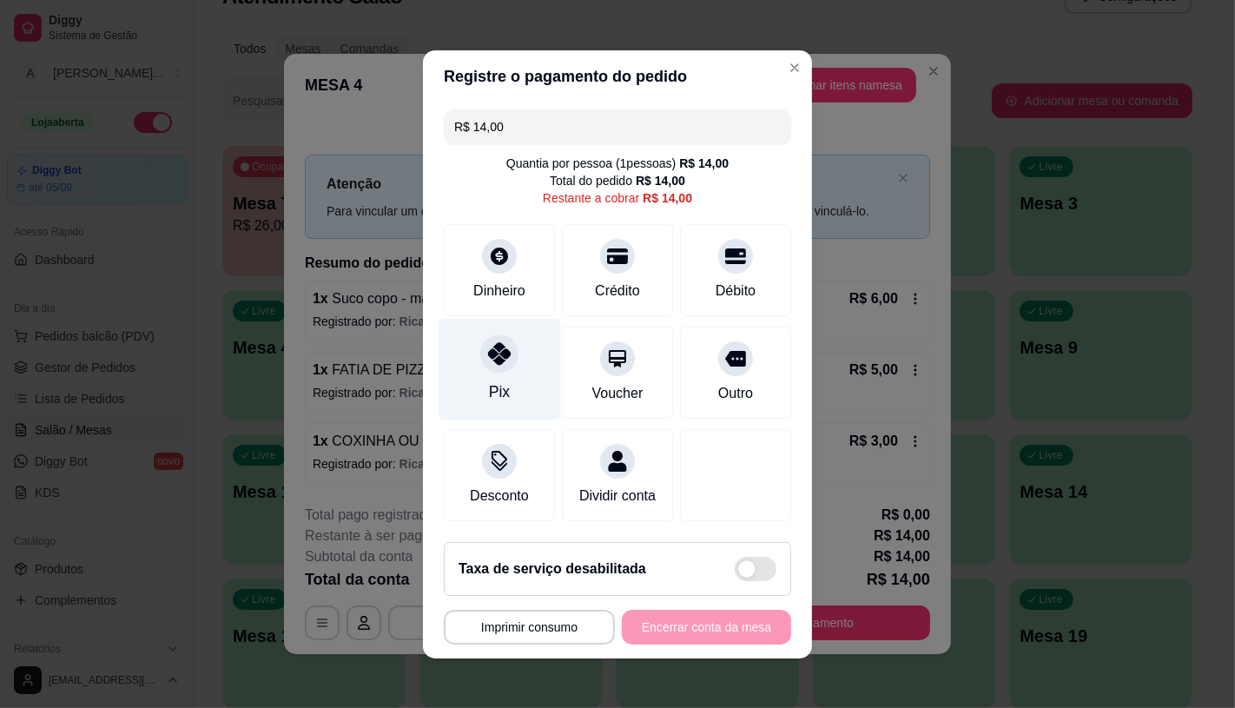
click at [465, 362] on div "Pix" at bounding box center [500, 369] width 122 height 102
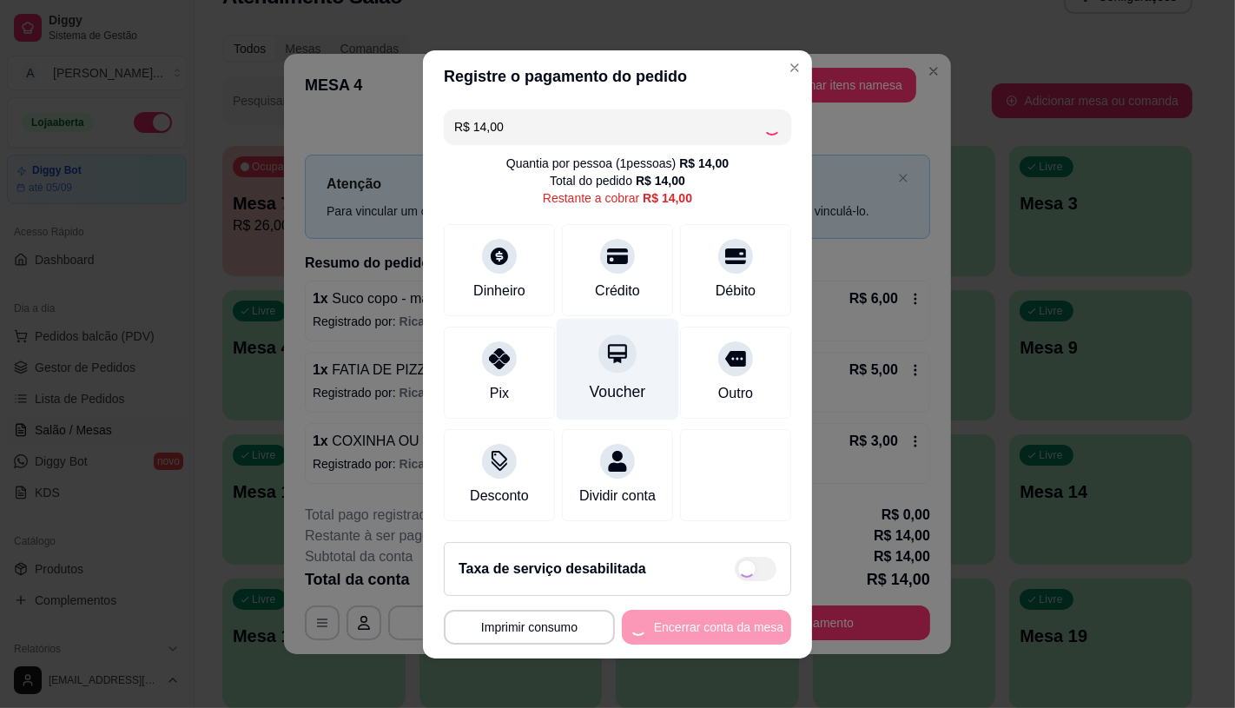
type input "R$ 0,00"
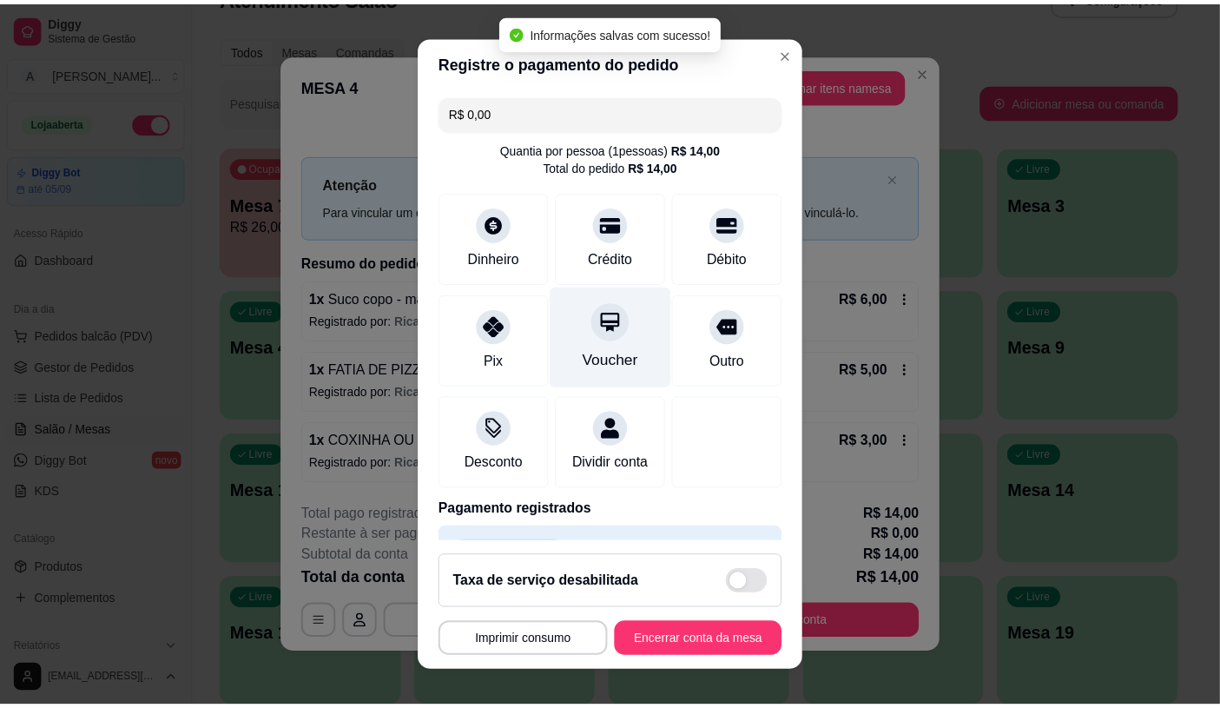
scroll to position [64, 0]
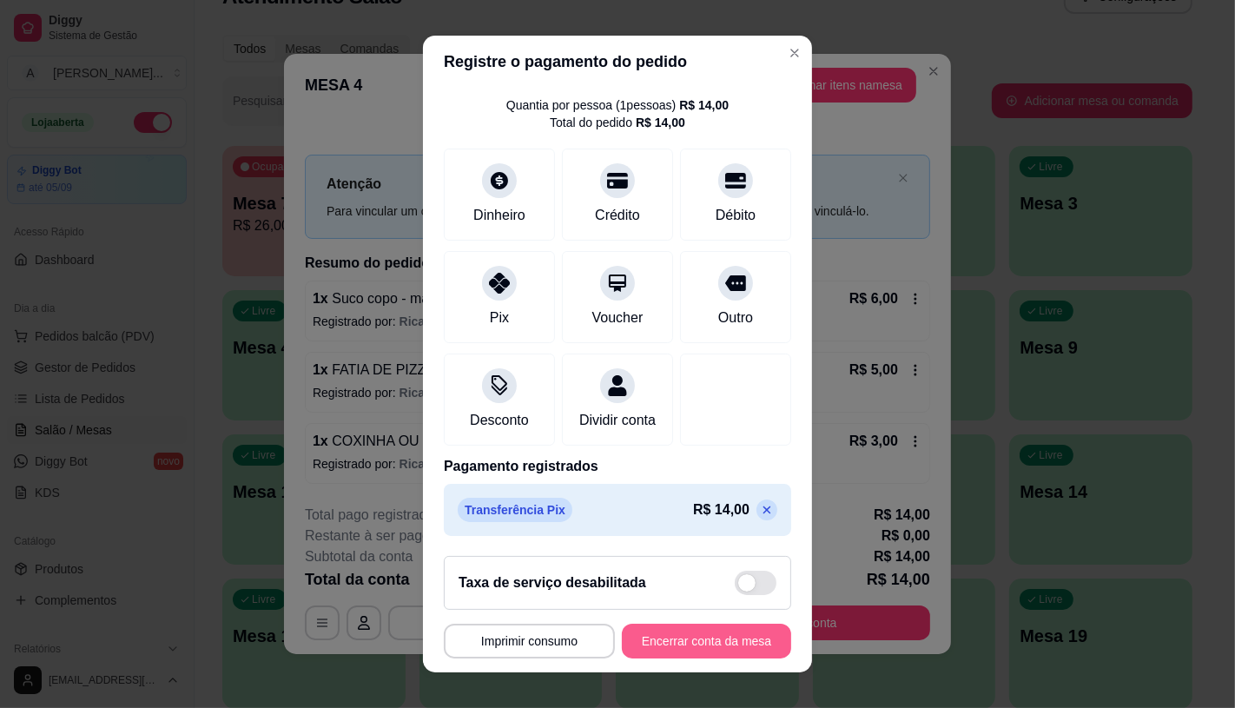
click at [738, 630] on button "Encerrar conta da mesa" at bounding box center [706, 640] width 169 height 35
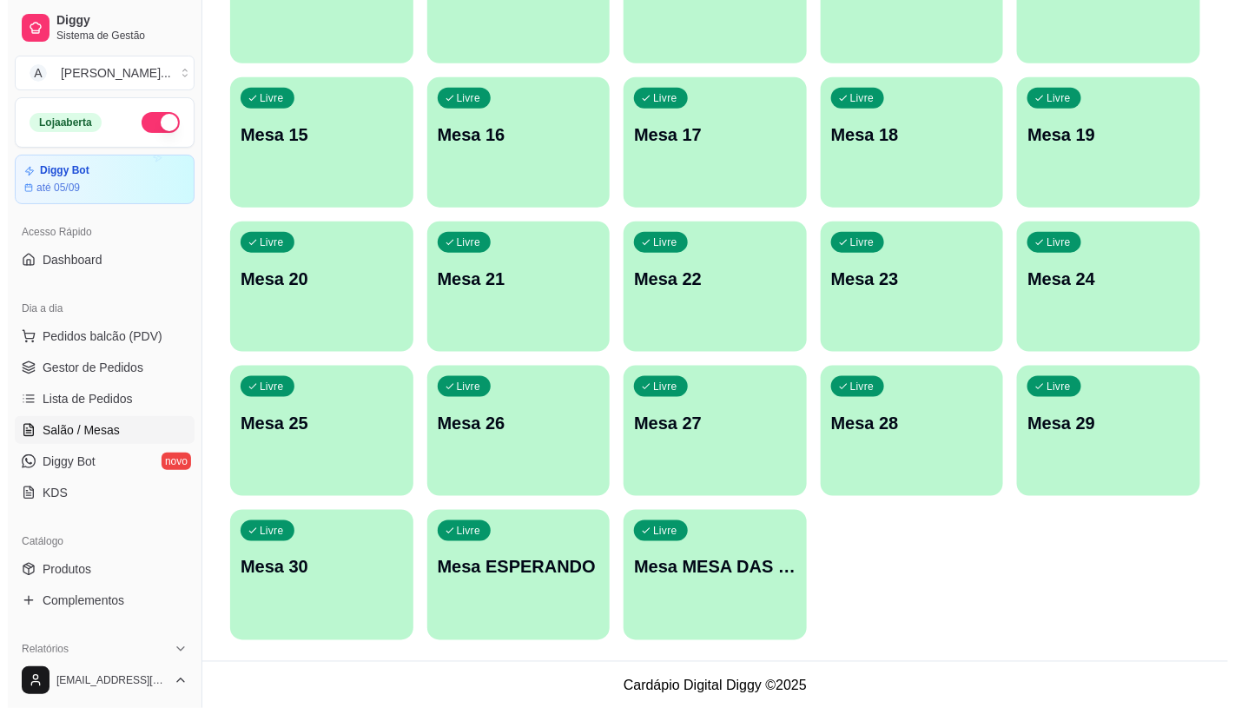
scroll to position [544, 0]
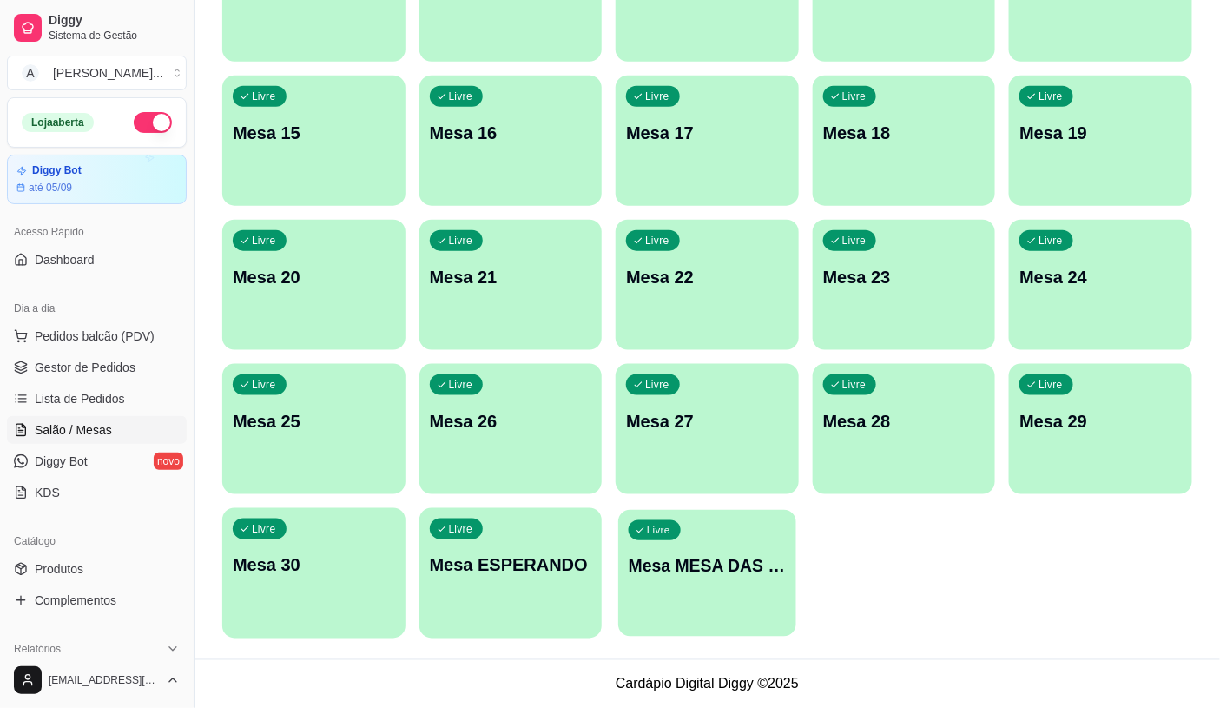
click at [721, 570] on p "Mesa MESA DAS COMANDAS" at bounding box center [707, 565] width 157 height 23
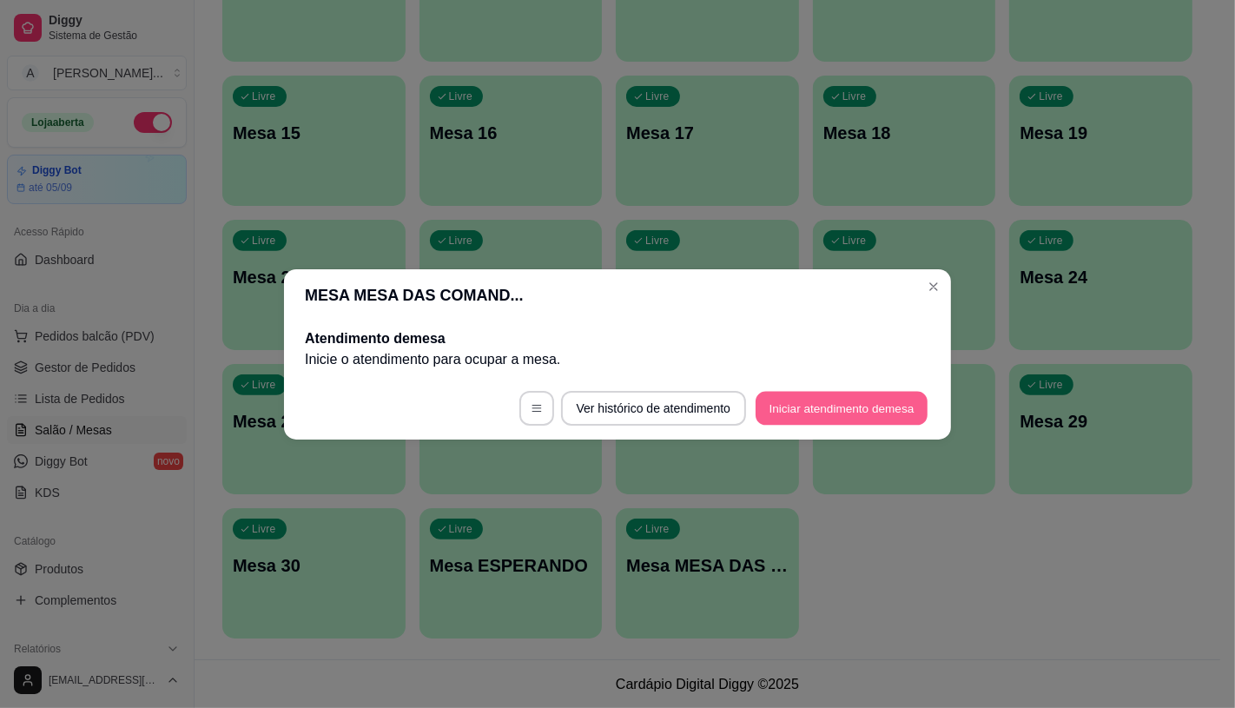
click at [831, 400] on button "Iniciar atendimento de mesa" at bounding box center [841, 408] width 172 height 34
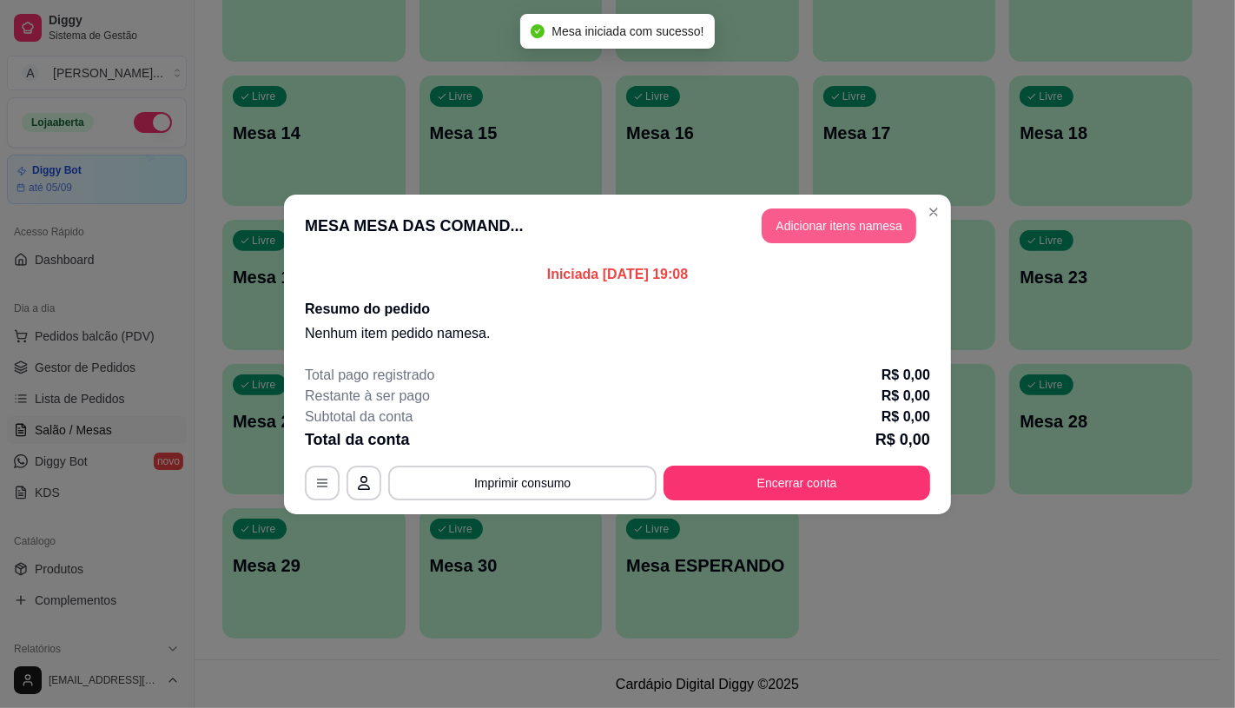
click at [822, 238] on button "Adicionar itens na mesa" at bounding box center [839, 225] width 155 height 35
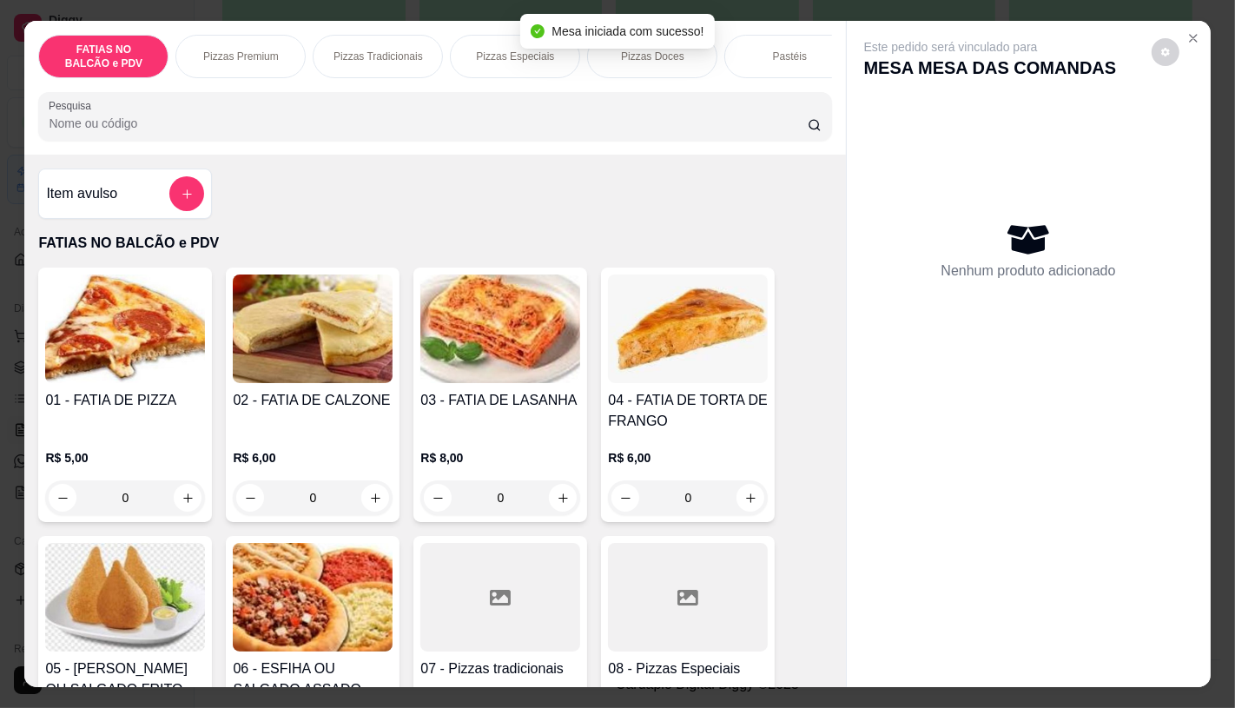
click at [689, 625] on div at bounding box center [688, 597] width 160 height 109
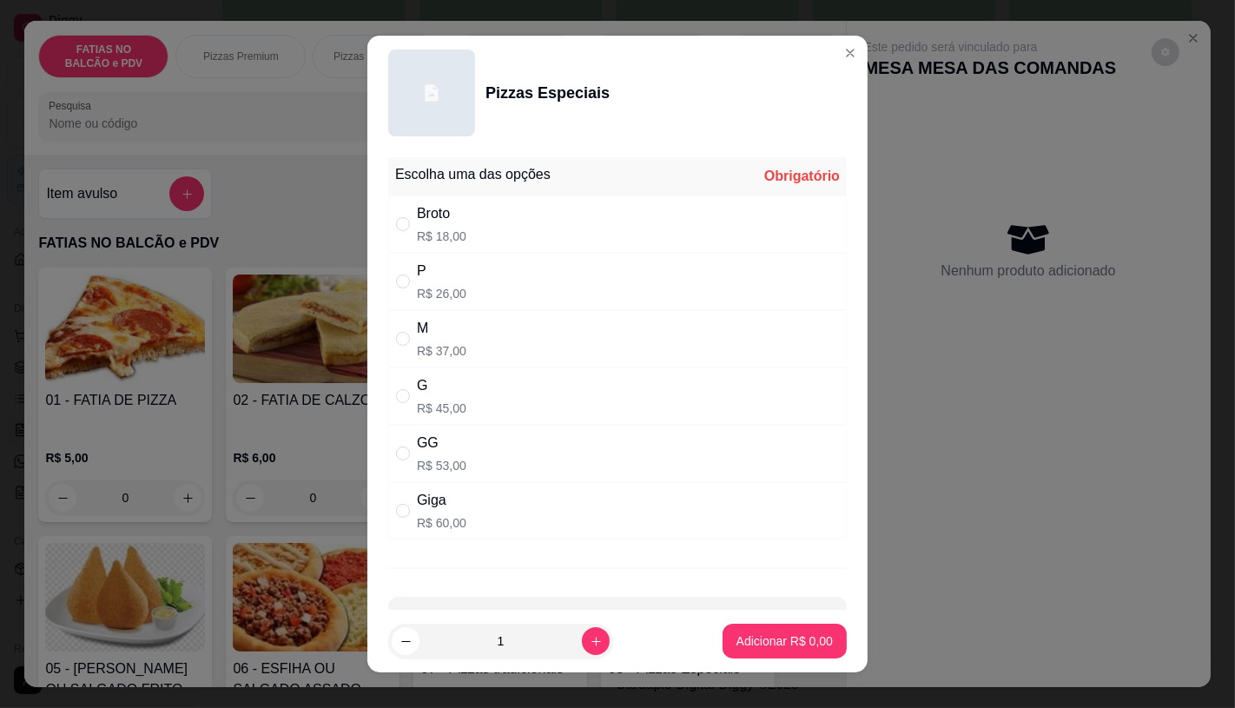
click at [482, 342] on div "M R$ 37,00" at bounding box center [617, 338] width 458 height 57
radio input "true"
click at [756, 631] on button "Adicionar R$ 37,00" at bounding box center [781, 640] width 131 height 35
type input "1"
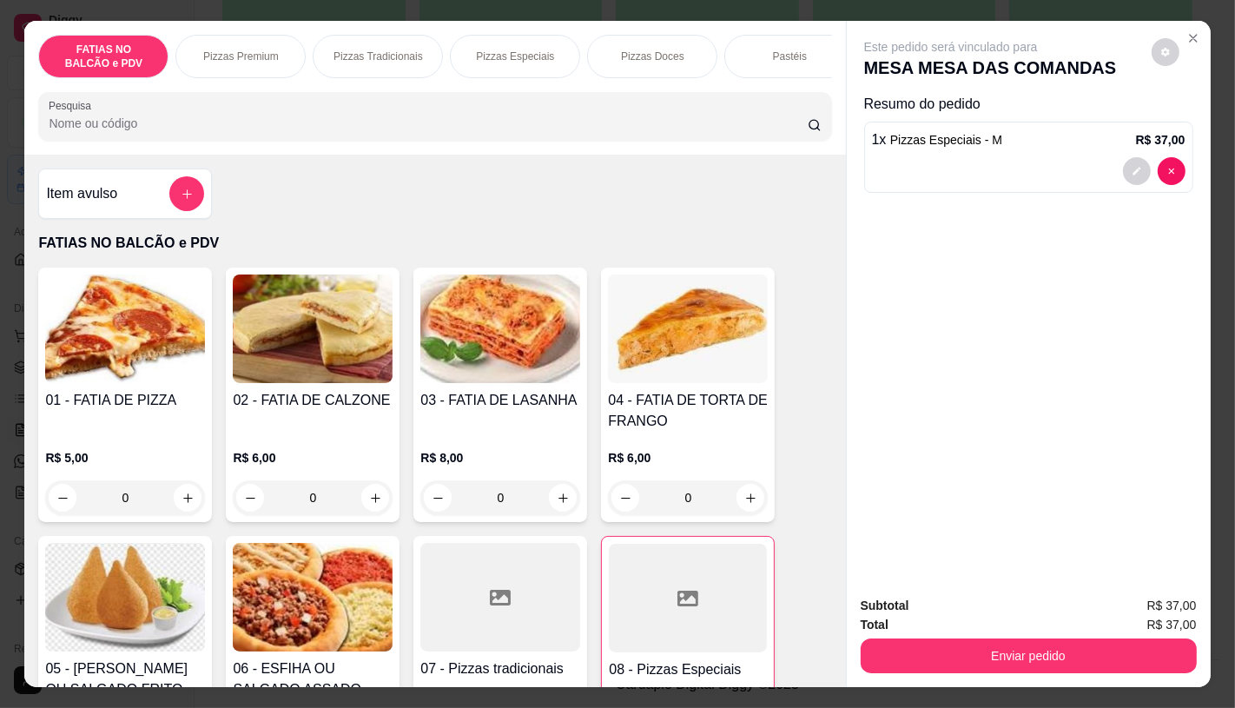
scroll to position [0, 1806]
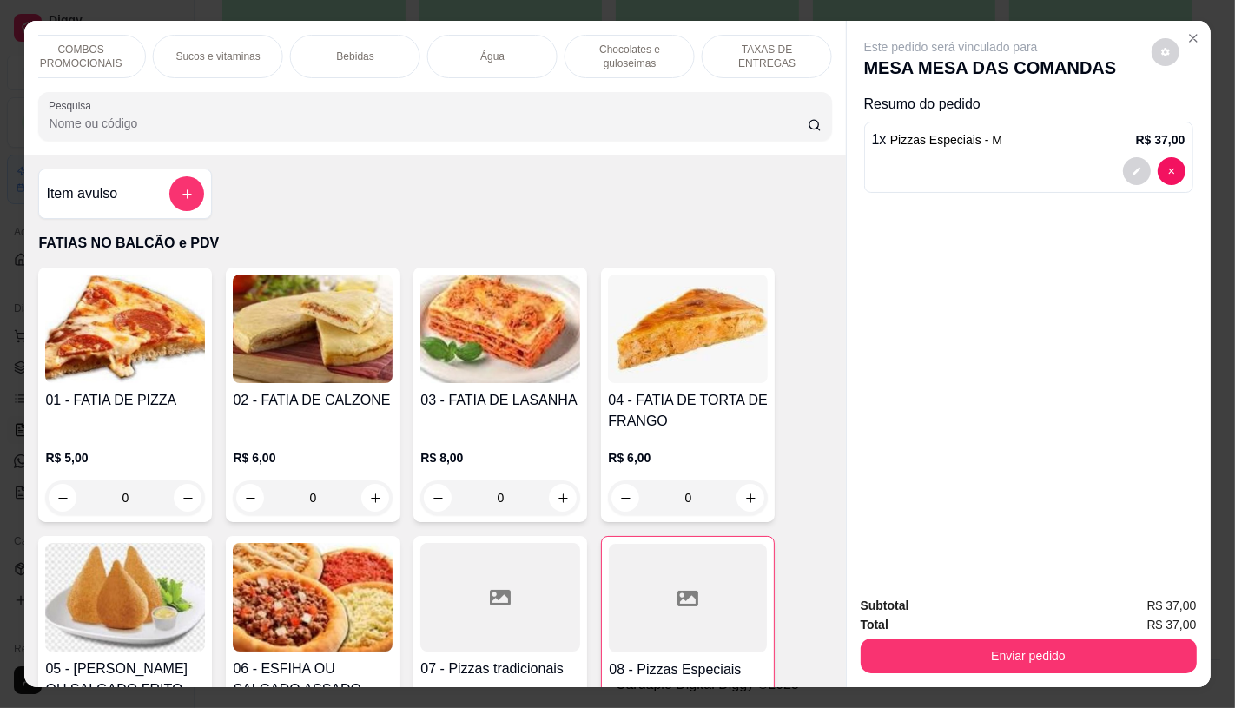
click at [762, 35] on div "TAXAS DE ENTREGAS" at bounding box center [767, 56] width 130 height 43
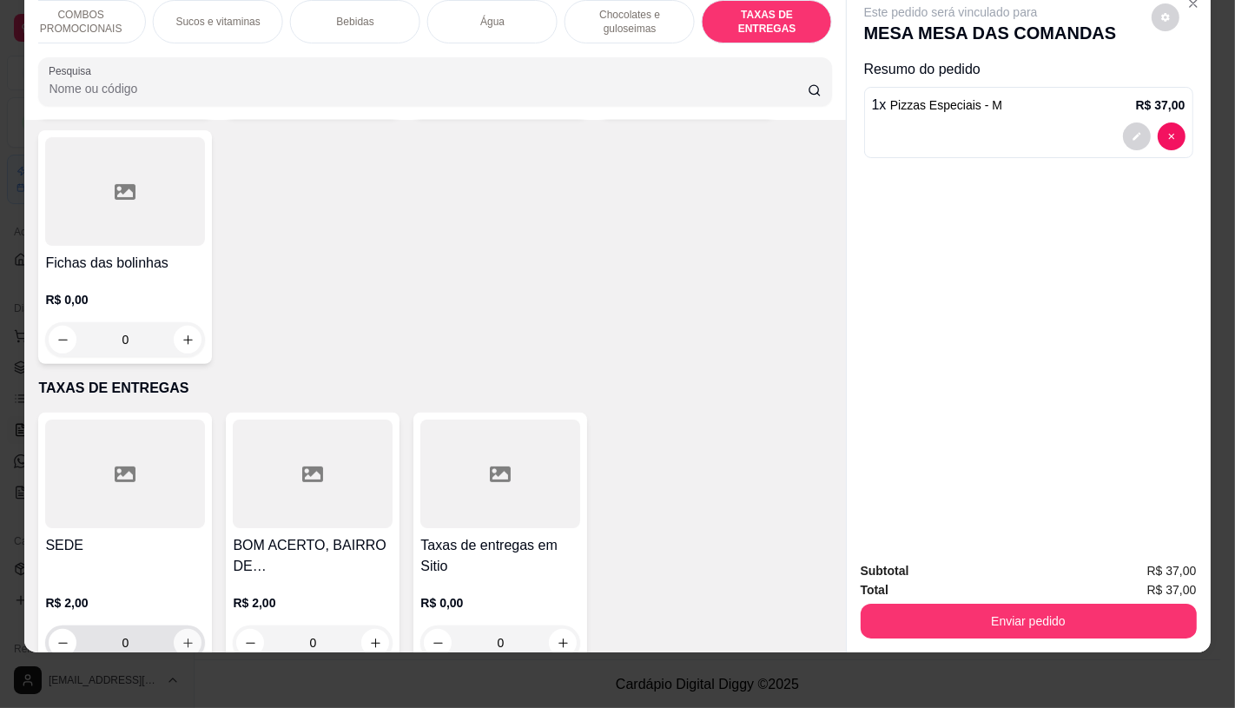
click at [184, 636] on icon "increase-product-quantity" at bounding box center [187, 642] width 13 height 13
click at [181, 636] on icon "increase-product-quantity" at bounding box center [187, 642] width 13 height 13
type input "2"
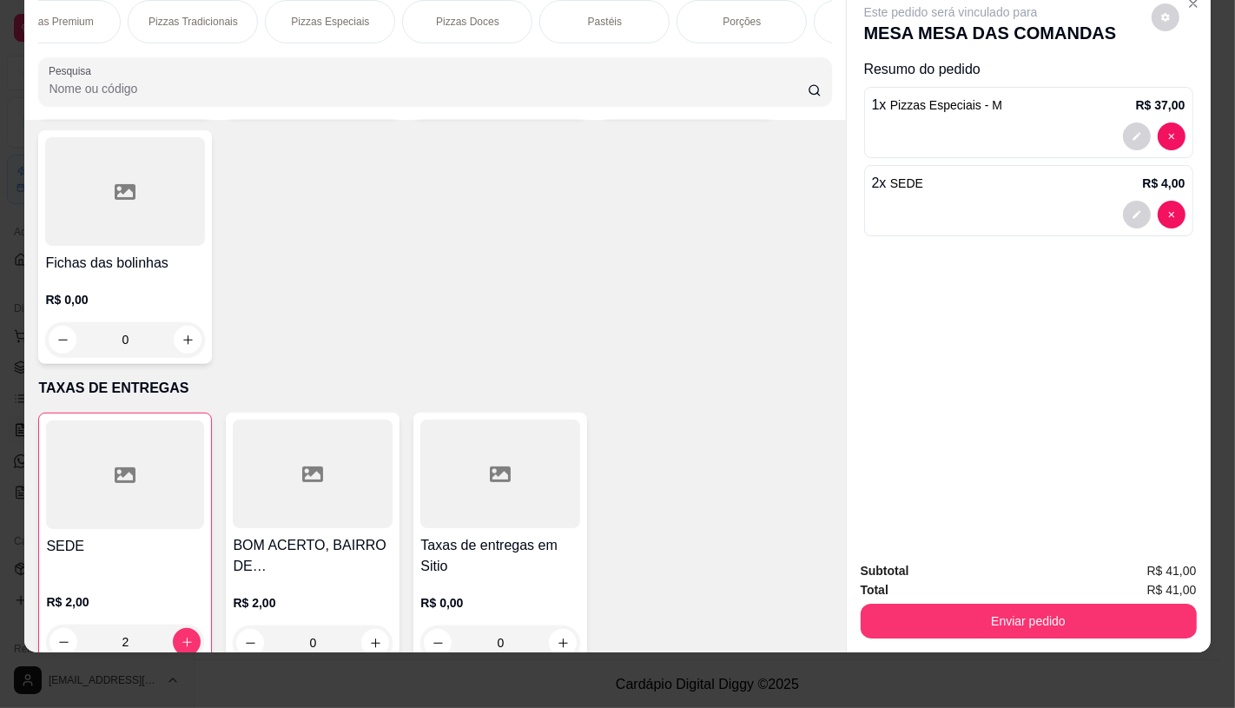
scroll to position [0, 0]
click at [85, 12] on p "FATIAS NO BALCÃO e PDV" at bounding box center [103, 22] width 101 height 28
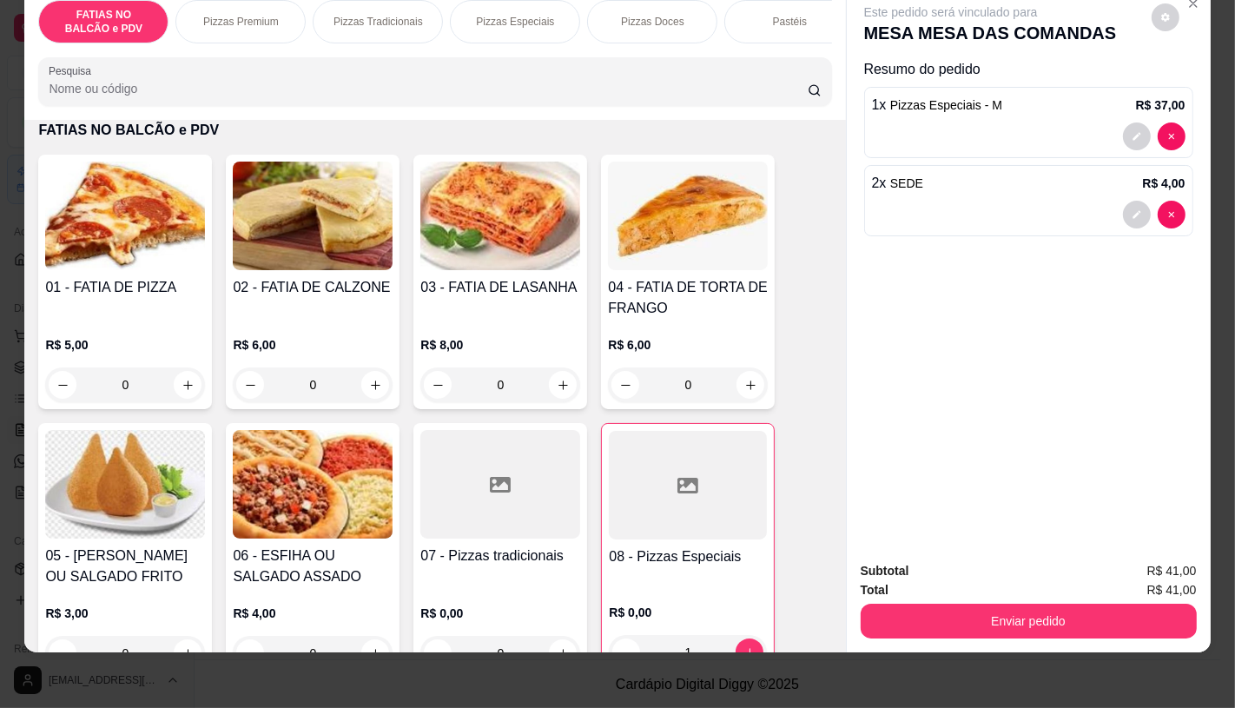
click at [123, 383] on input "0" at bounding box center [124, 384] width 97 height 35
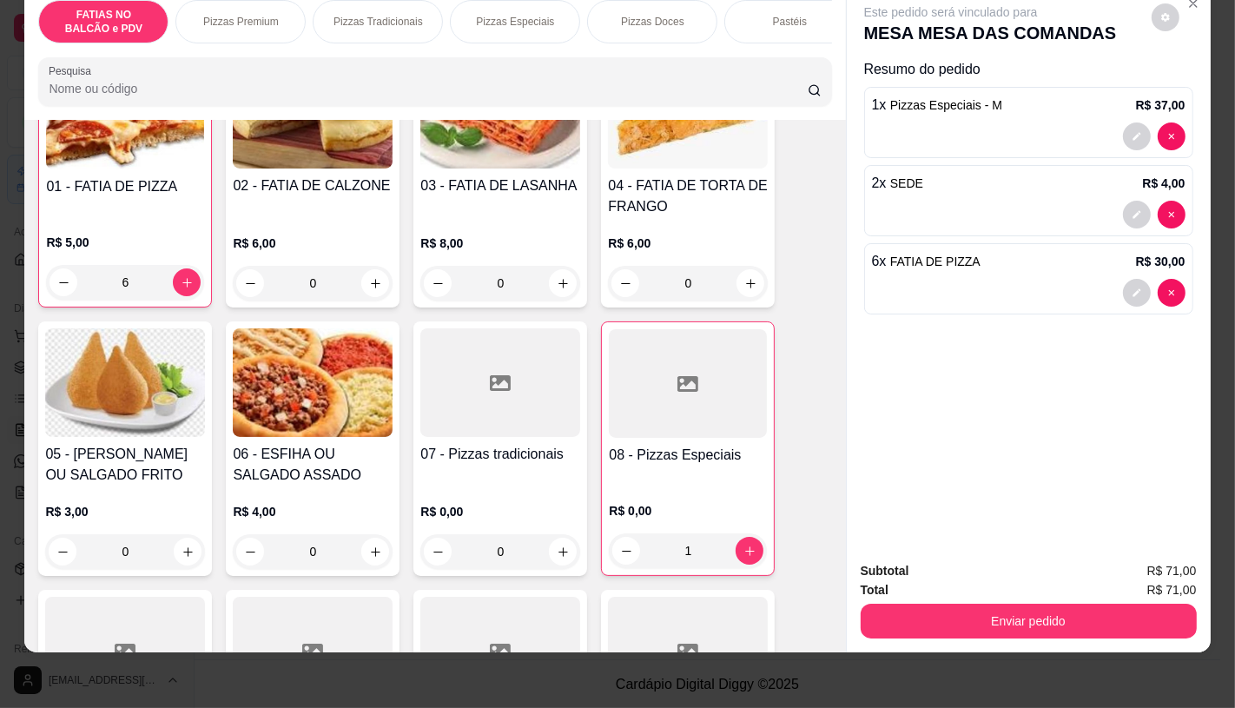
scroll to position [271, 0]
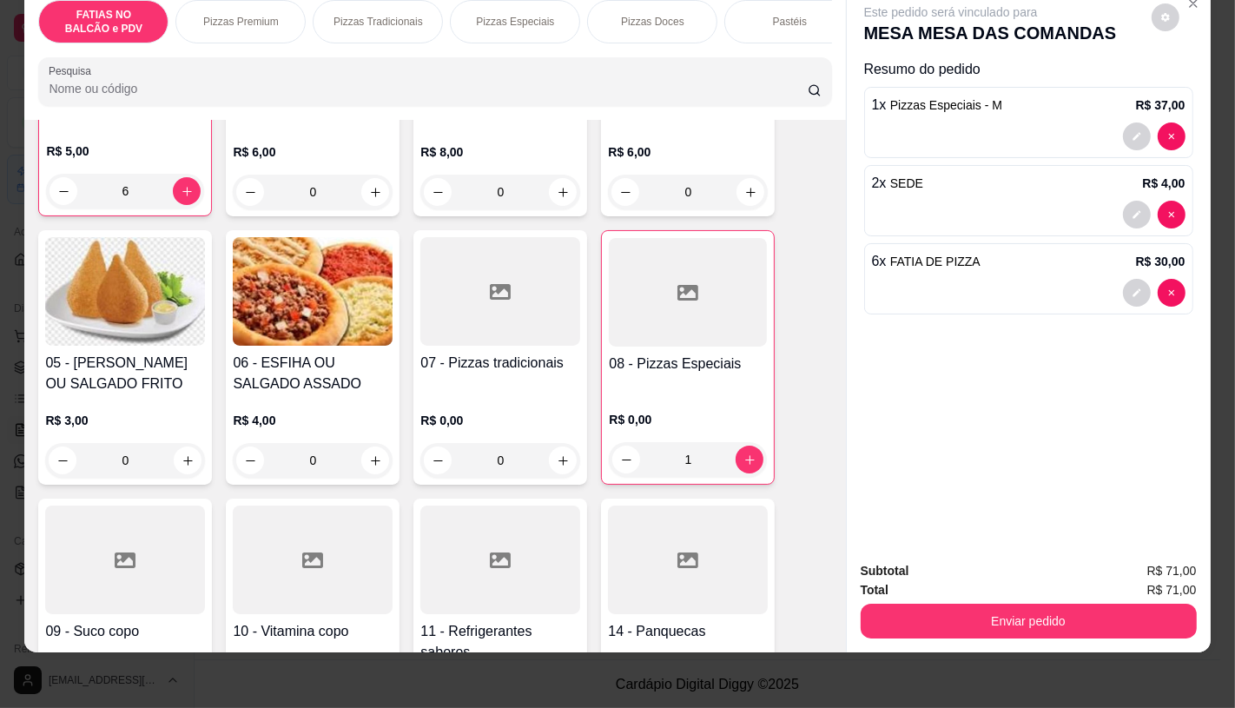
type input "6"
click at [672, 379] on div "08 - Pizzas Especiais" at bounding box center [688, 373] width 158 height 40
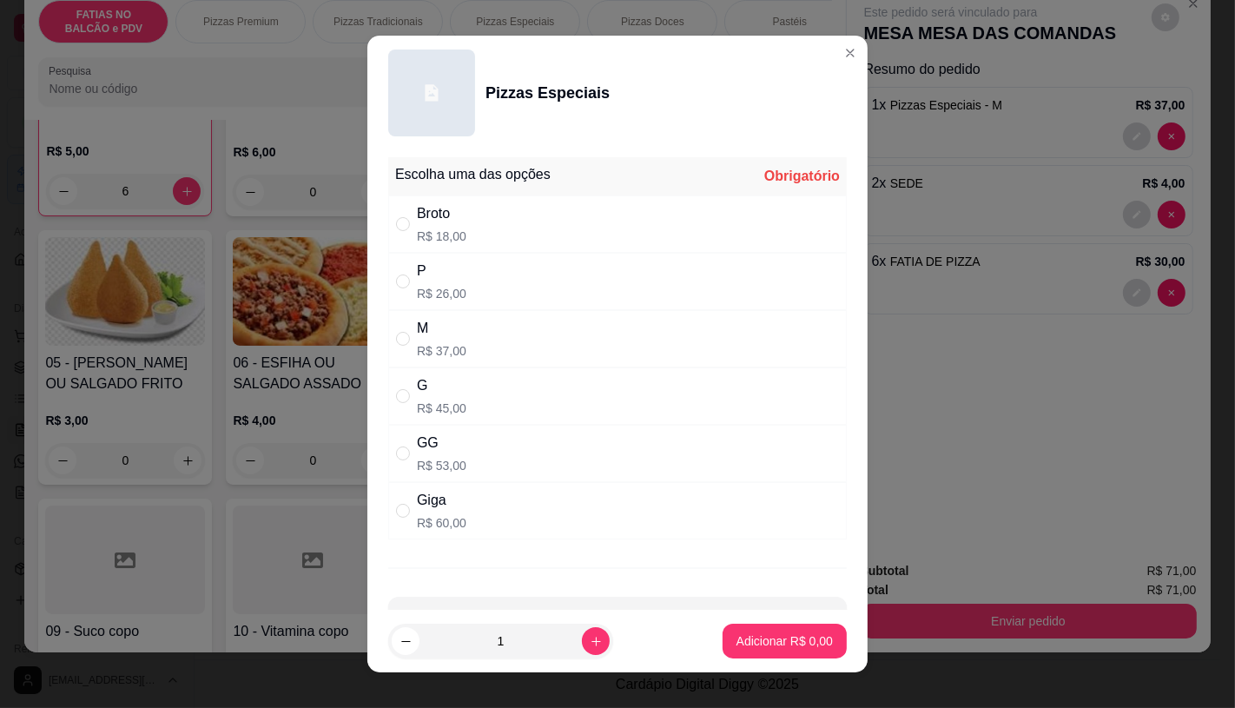
click at [445, 386] on div "G" at bounding box center [441, 385] width 49 height 21
radio input "true"
click at [760, 641] on p "Adicionar R$ 45,00" at bounding box center [781, 641] width 101 height 16
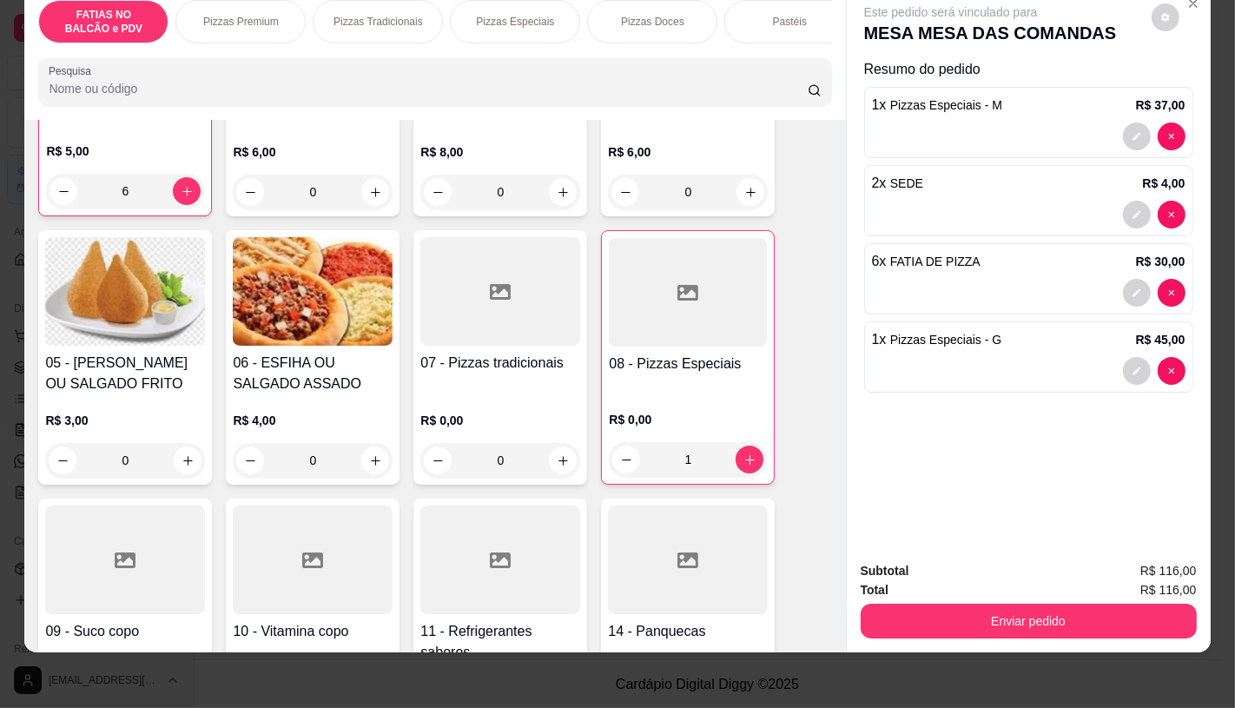
click at [142, 552] on div at bounding box center [125, 559] width 160 height 109
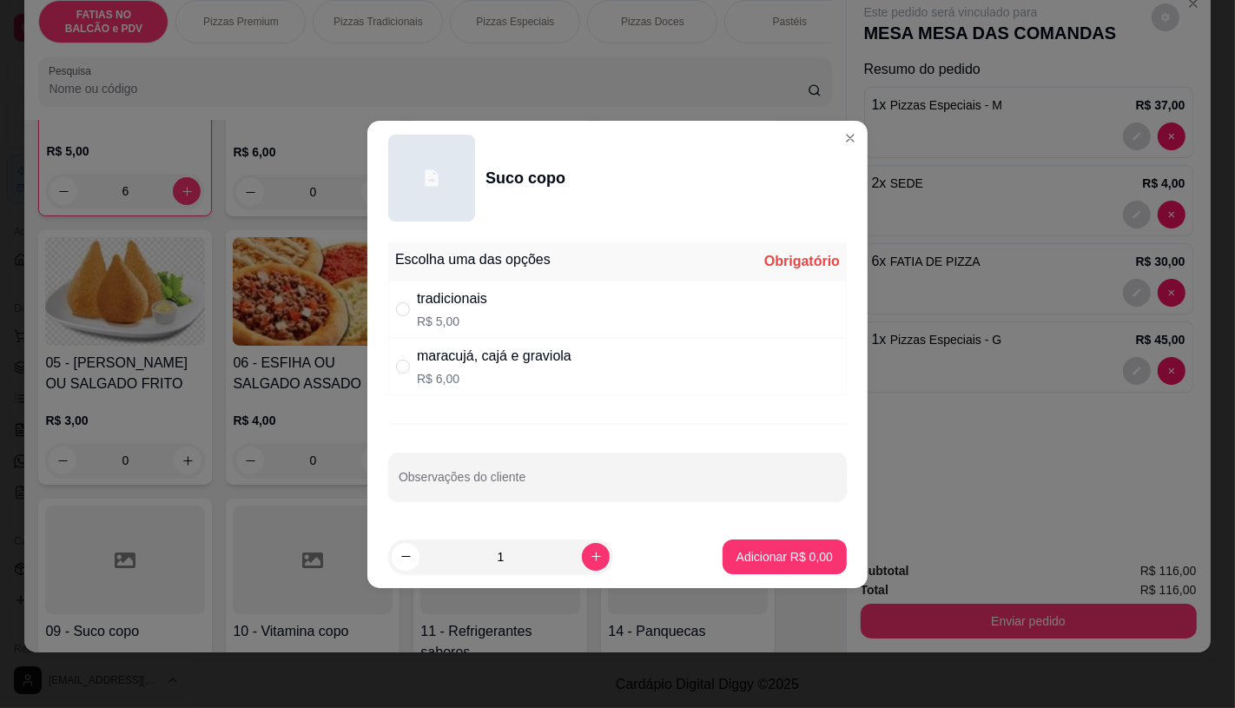
click at [470, 356] on div "maracujá, cajá e graviola" at bounding box center [494, 356] width 155 height 21
radio input "true"
click at [582, 561] on button "increase-product-quantity" at bounding box center [595, 556] width 27 height 27
type input "2"
click at [774, 562] on p "Adicionar R$ 12,00" at bounding box center [780, 556] width 103 height 17
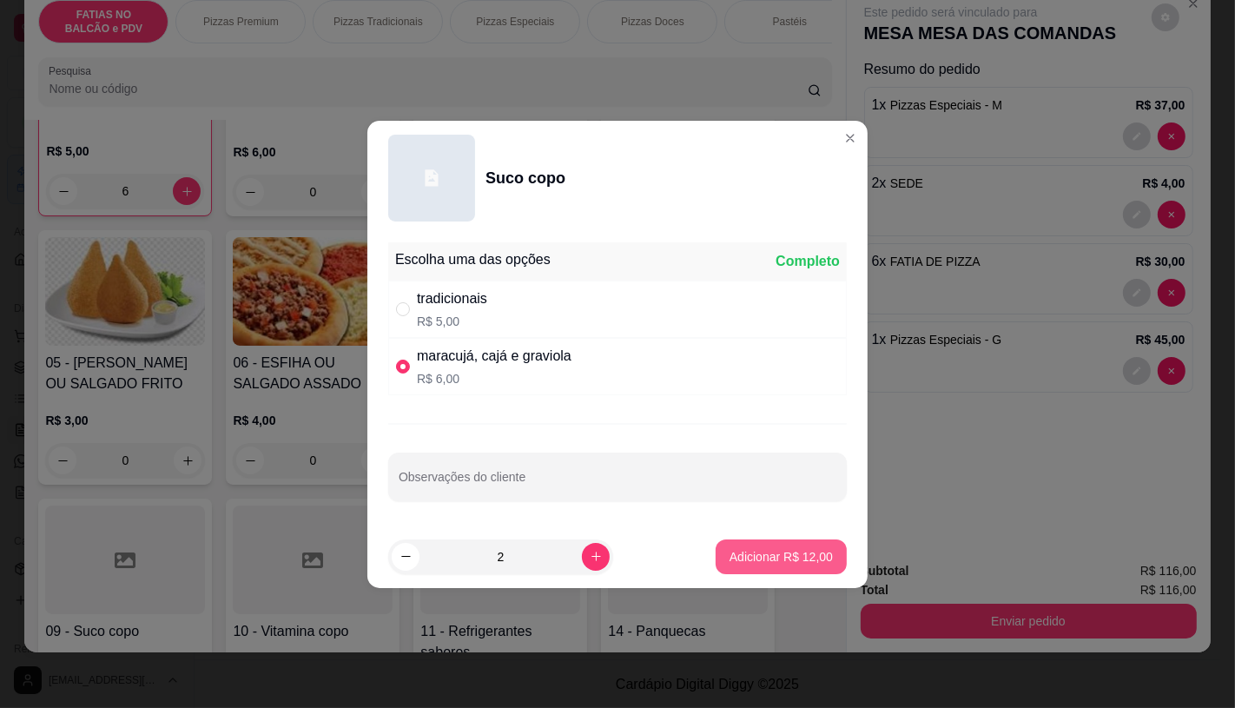
type input "2"
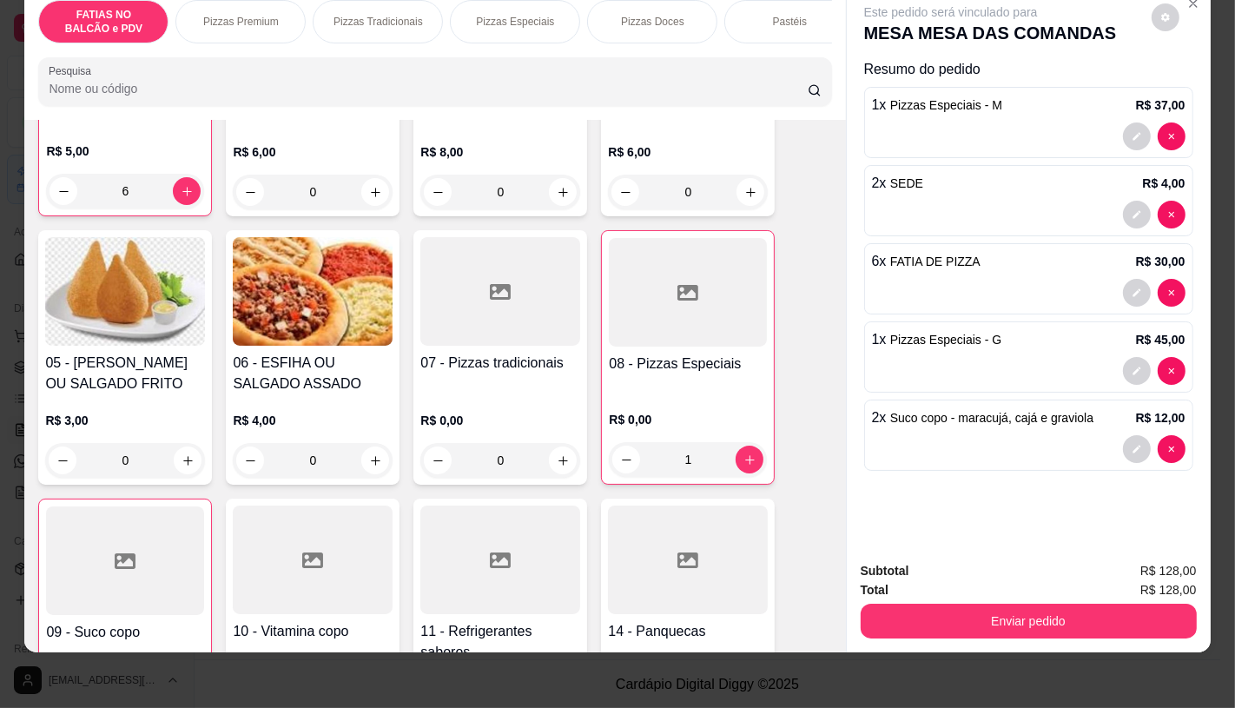
scroll to position [0, 1806]
click at [782, 28] on div "TAXAS DE ENTREGAS" at bounding box center [767, 21] width 130 height 43
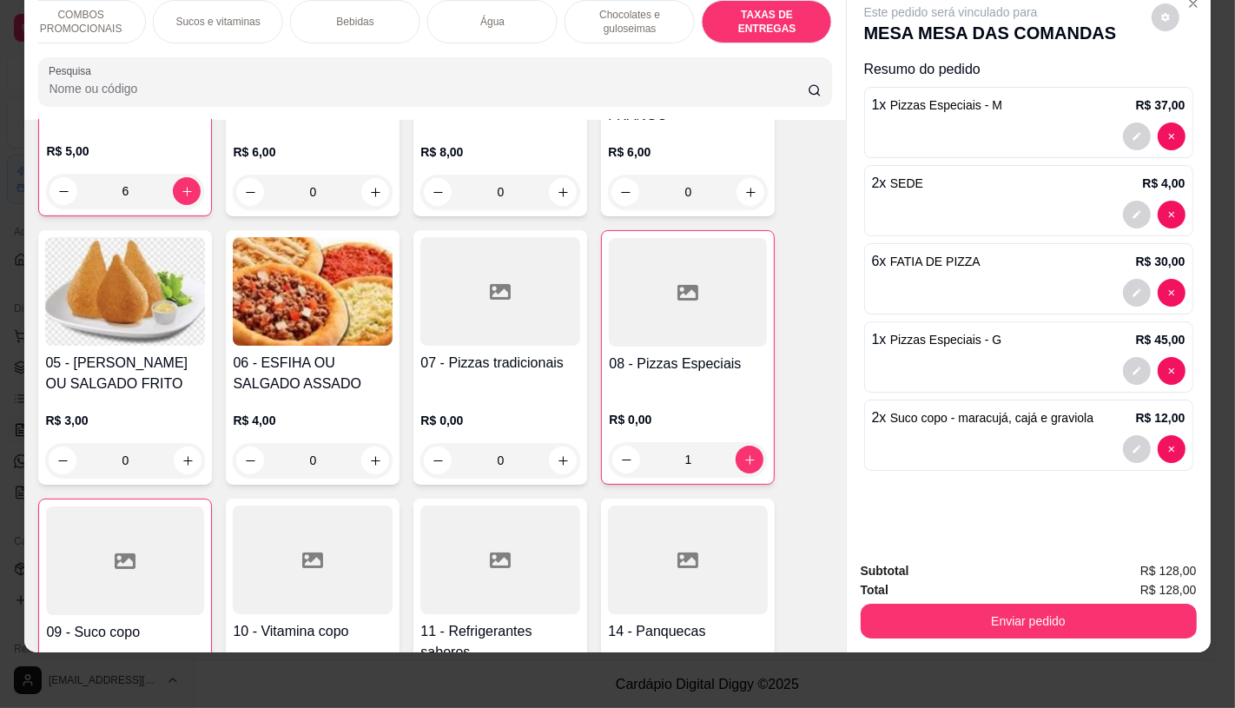
scroll to position [11612, 0]
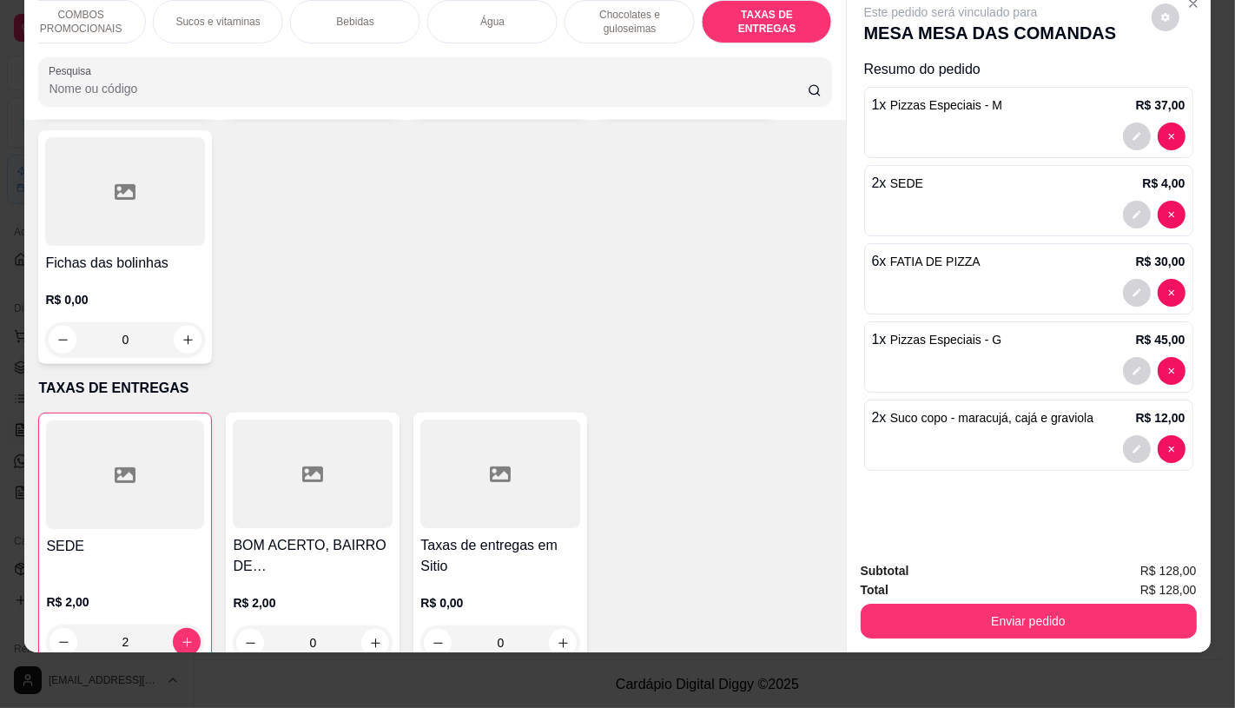
click at [535, 535] on h4 "Taxas de entregas em Sitio" at bounding box center [500, 556] width 160 height 42
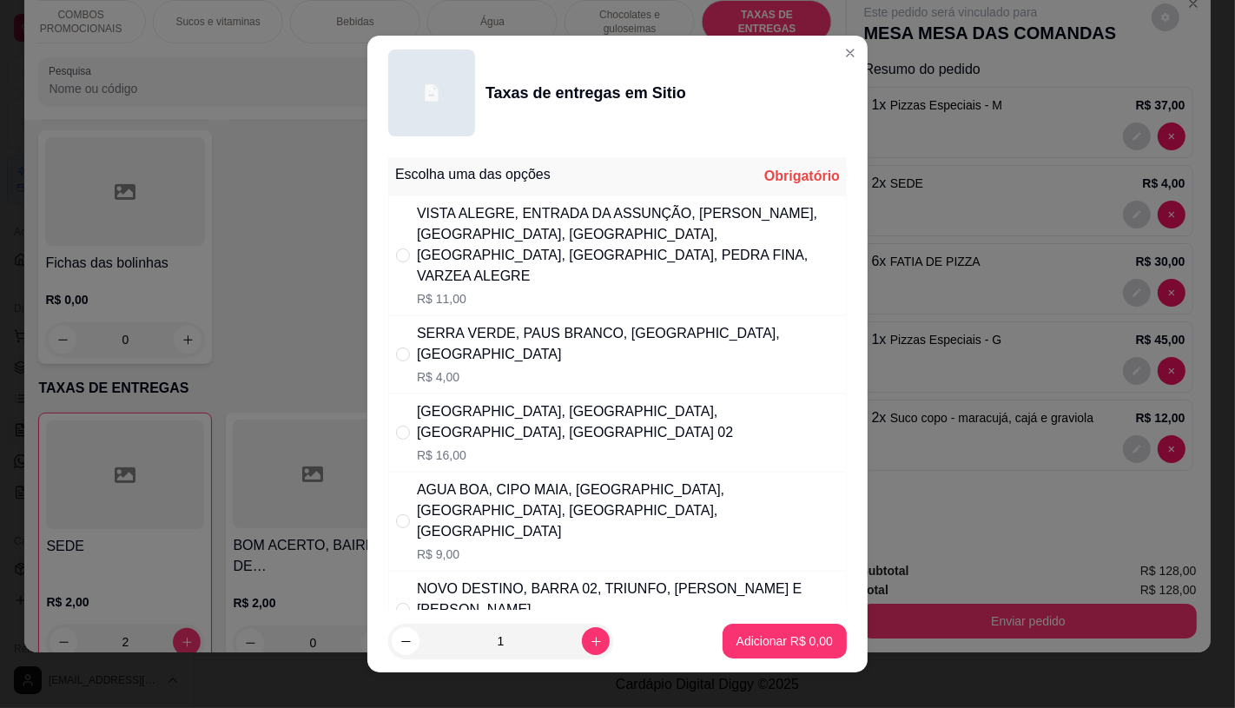
click at [570, 336] on div "SERRA VERDE, PAUS BRANCO, [GEOGRAPHIC_DATA], [GEOGRAPHIC_DATA]" at bounding box center [628, 344] width 422 height 42
radio input "true"
click at [762, 635] on p "Adicionar R$ 4,00" at bounding box center [784, 641] width 94 height 16
type input "1"
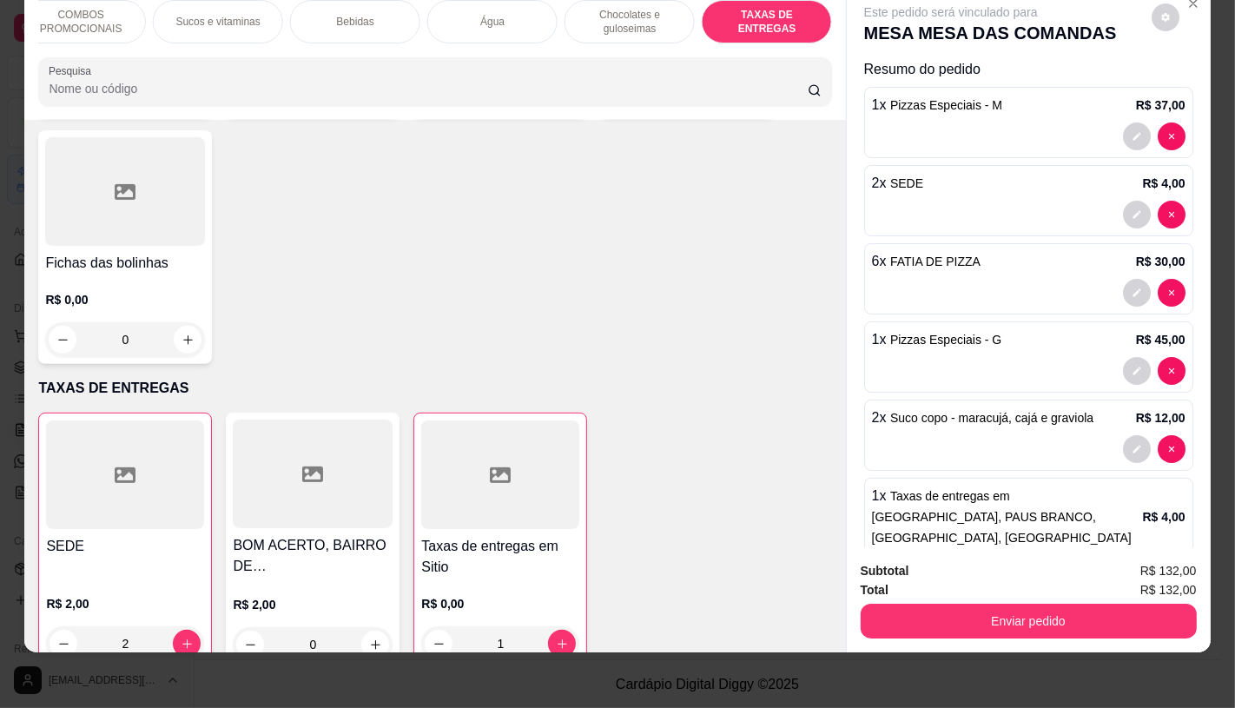
click at [1097, 603] on button "Enviar pedido" at bounding box center [1029, 620] width 336 height 35
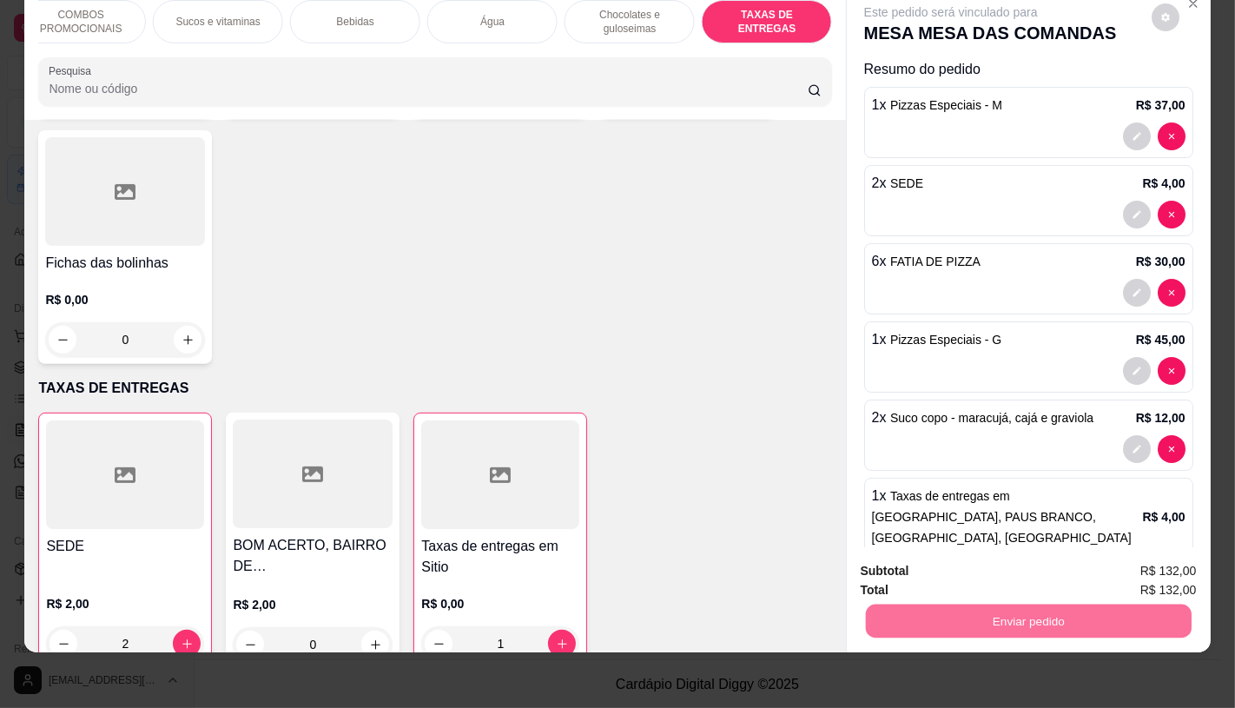
click at [933, 563] on button "Não registrar e enviar pedido" at bounding box center [969, 565] width 175 height 32
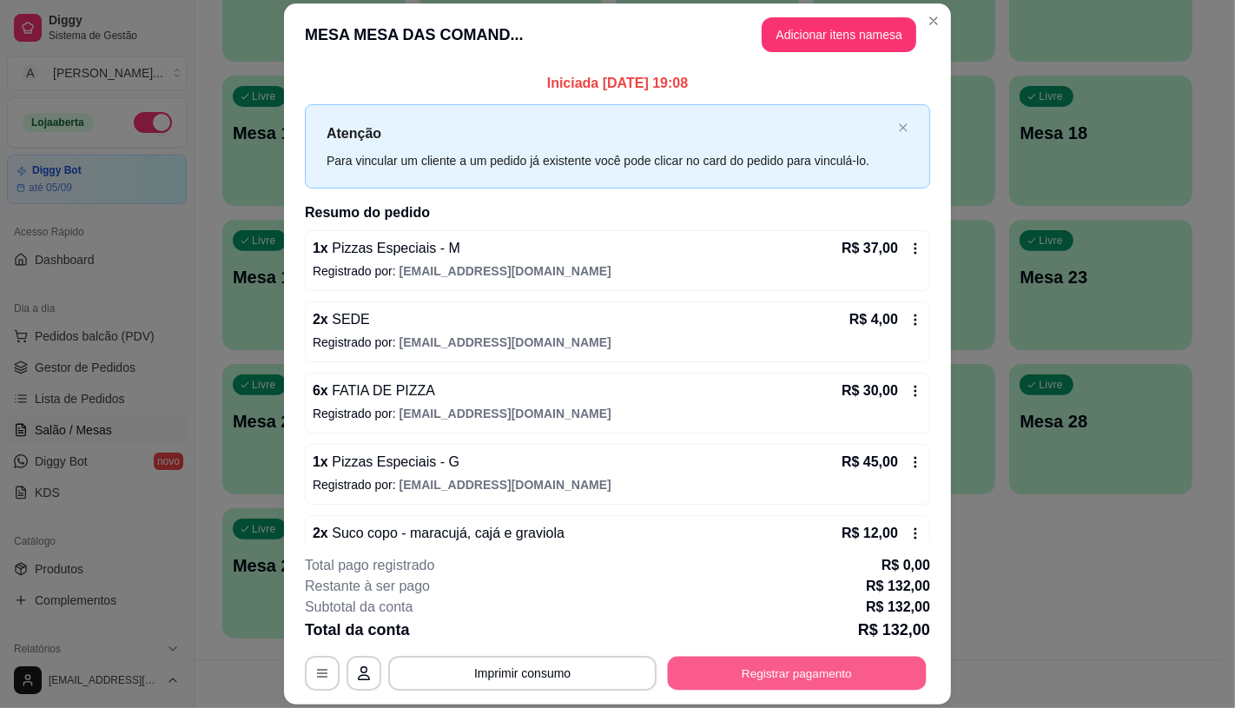
click at [762, 665] on button "Registrar pagamento" at bounding box center [797, 673] width 259 height 34
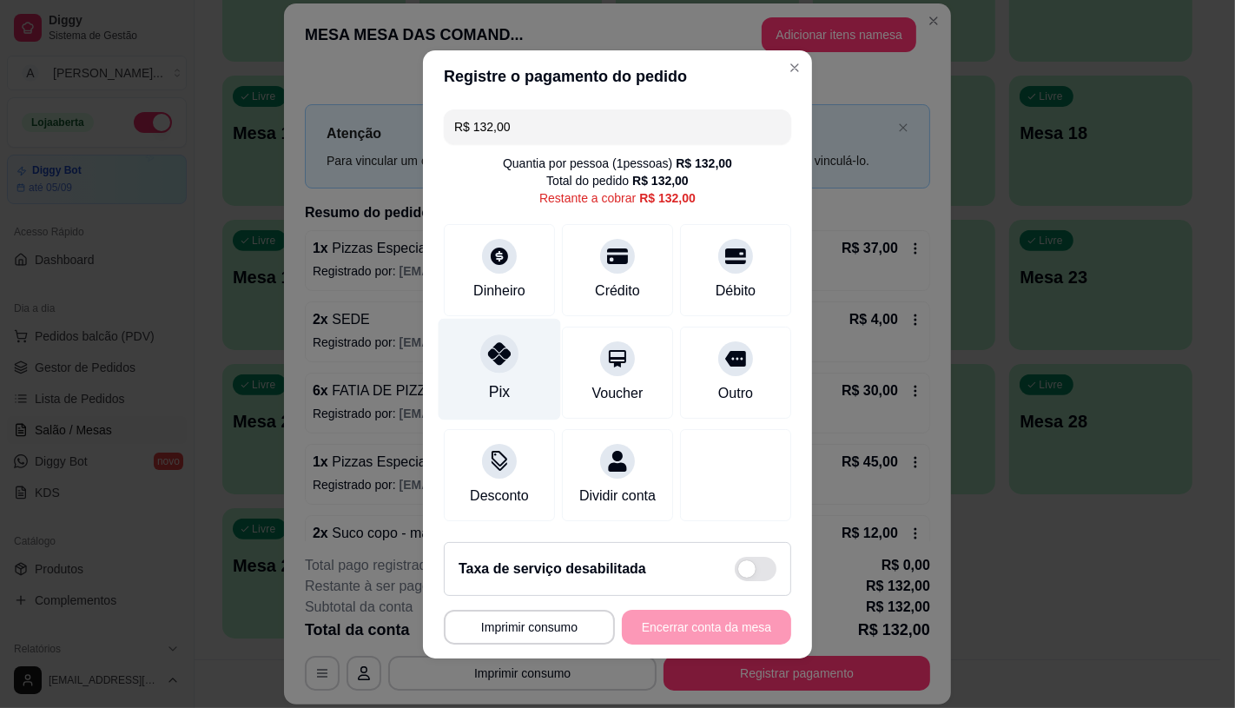
click at [507, 359] on div "Pix" at bounding box center [500, 369] width 122 height 102
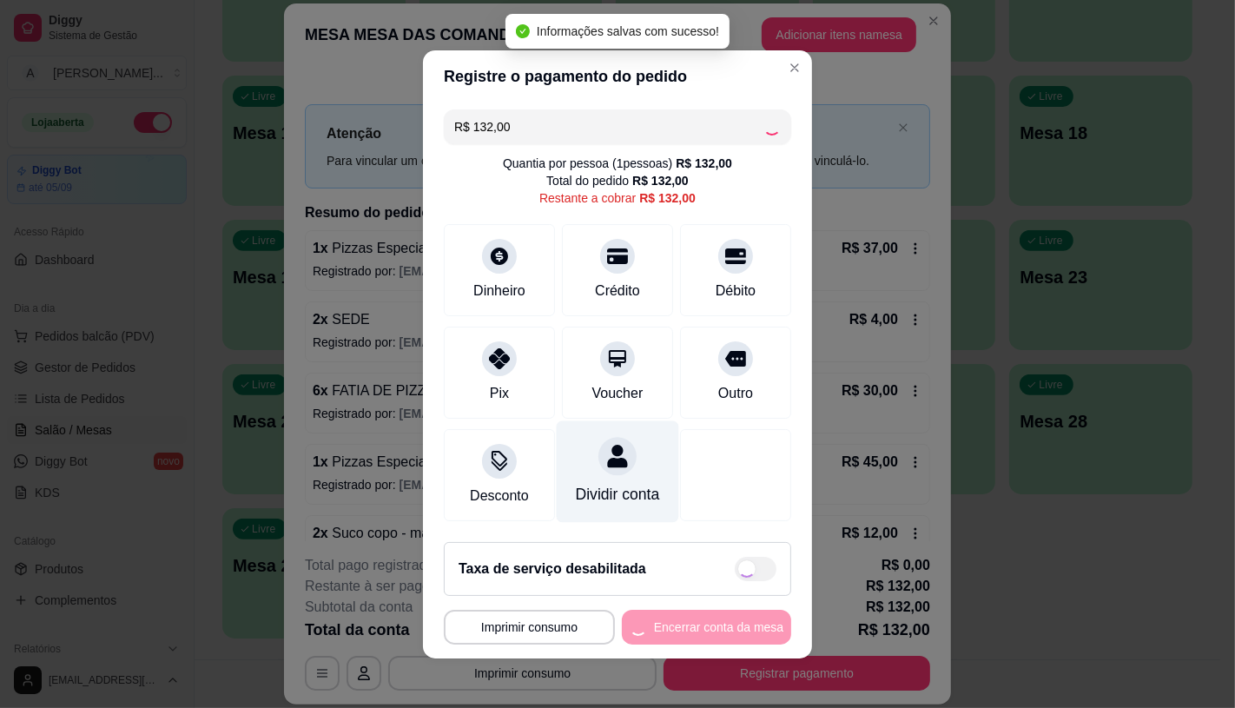
type input "R$ 0,00"
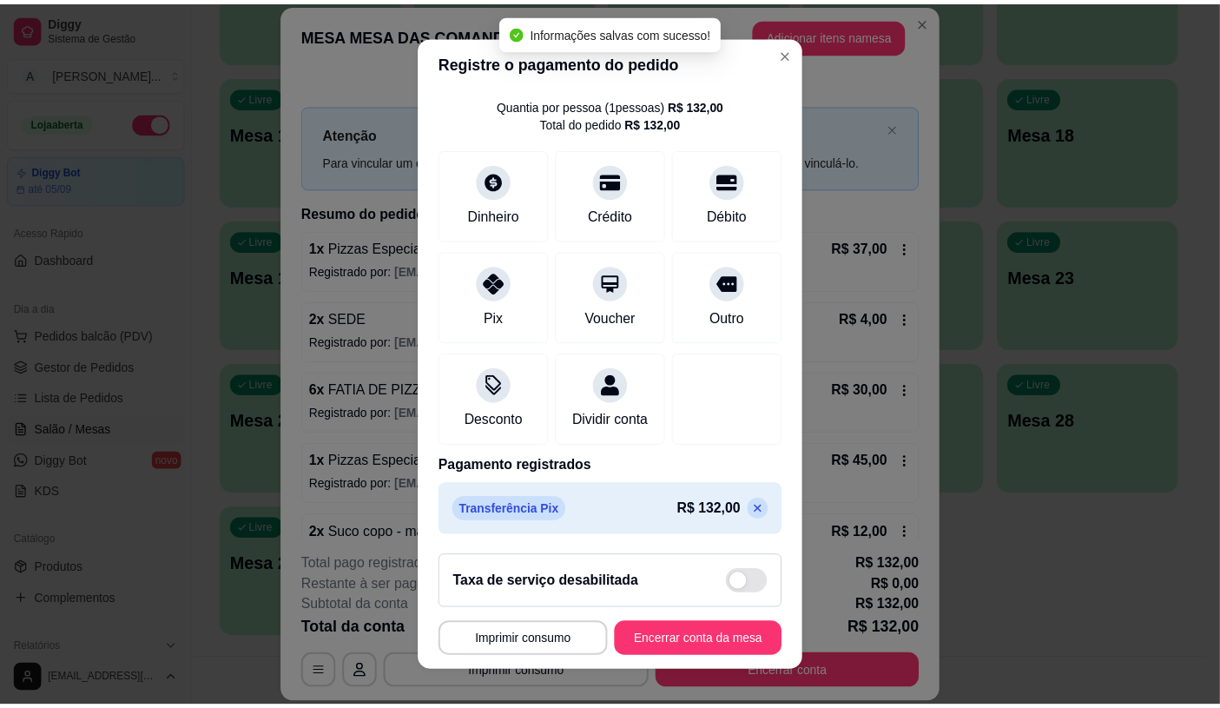
scroll to position [64, 0]
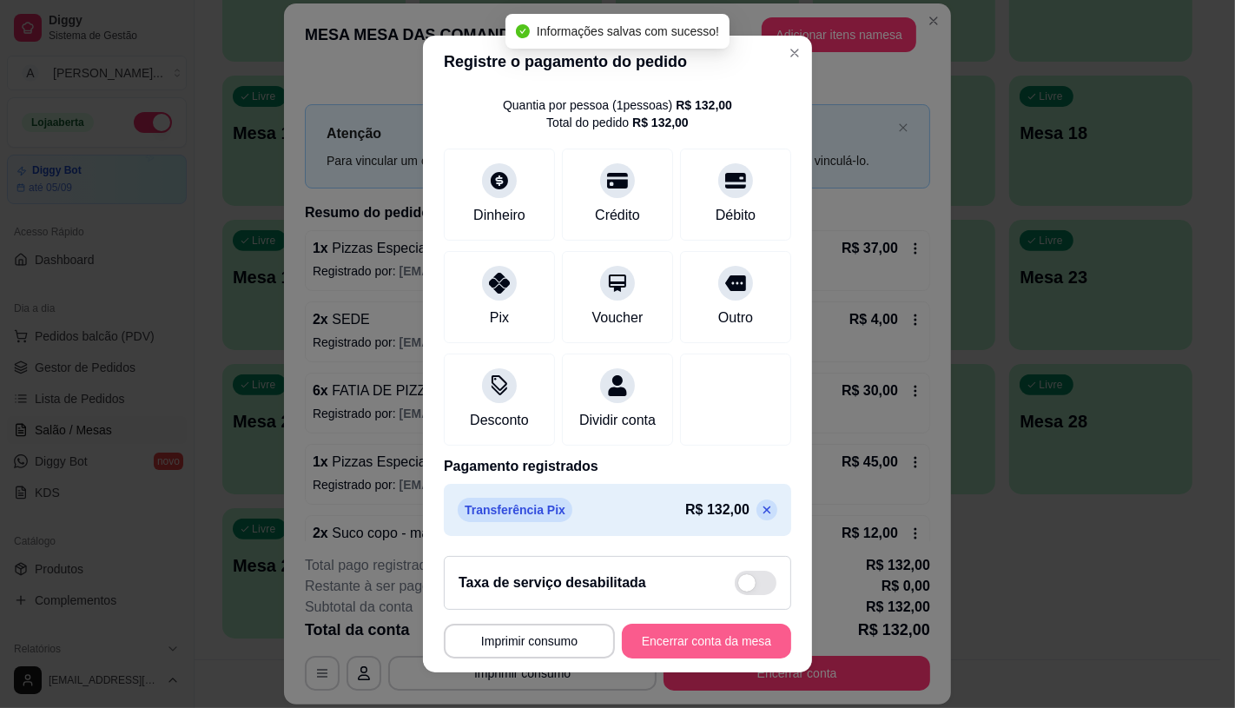
click at [736, 643] on button "Encerrar conta da mesa" at bounding box center [706, 640] width 169 height 35
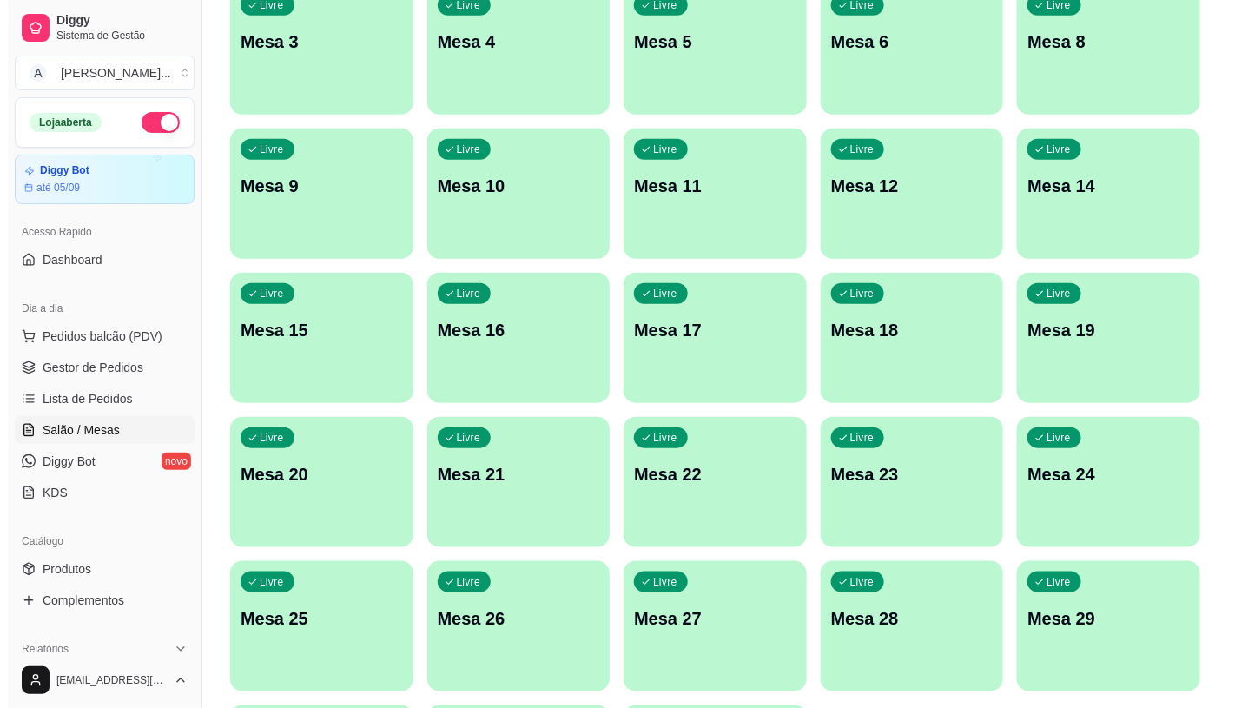
scroll to position [159, 0]
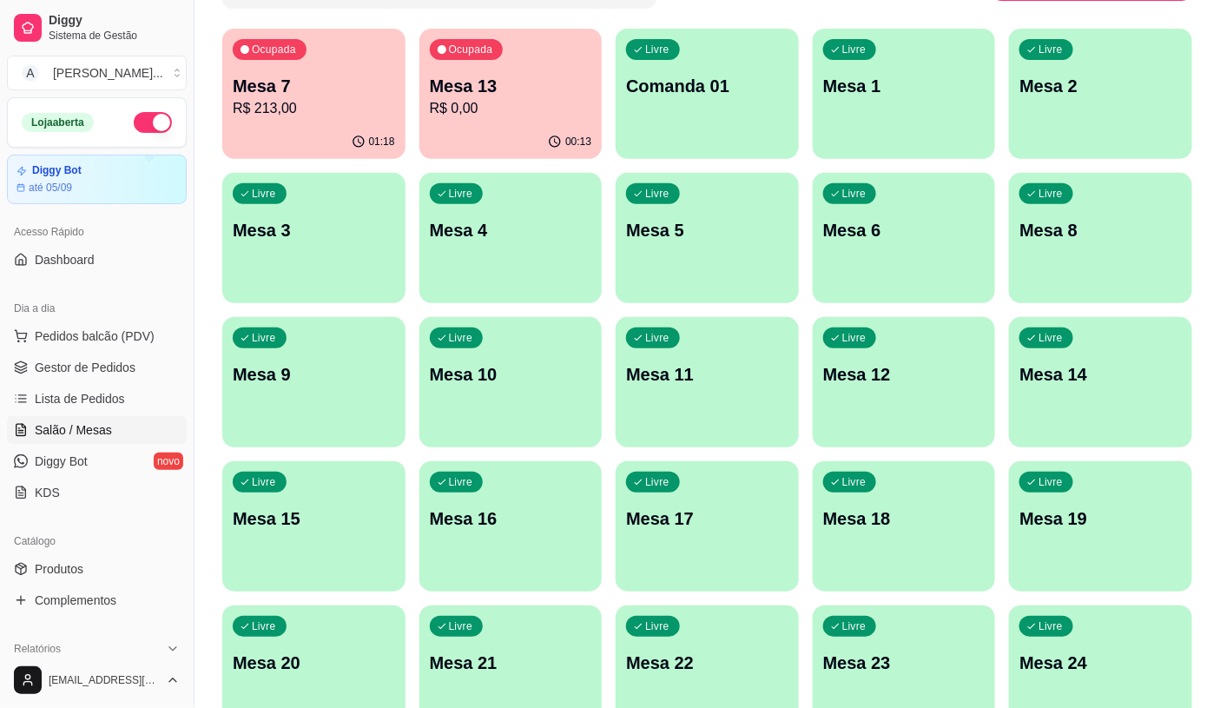
click at [359, 133] on div "01:18" at bounding box center [313, 142] width 183 height 34
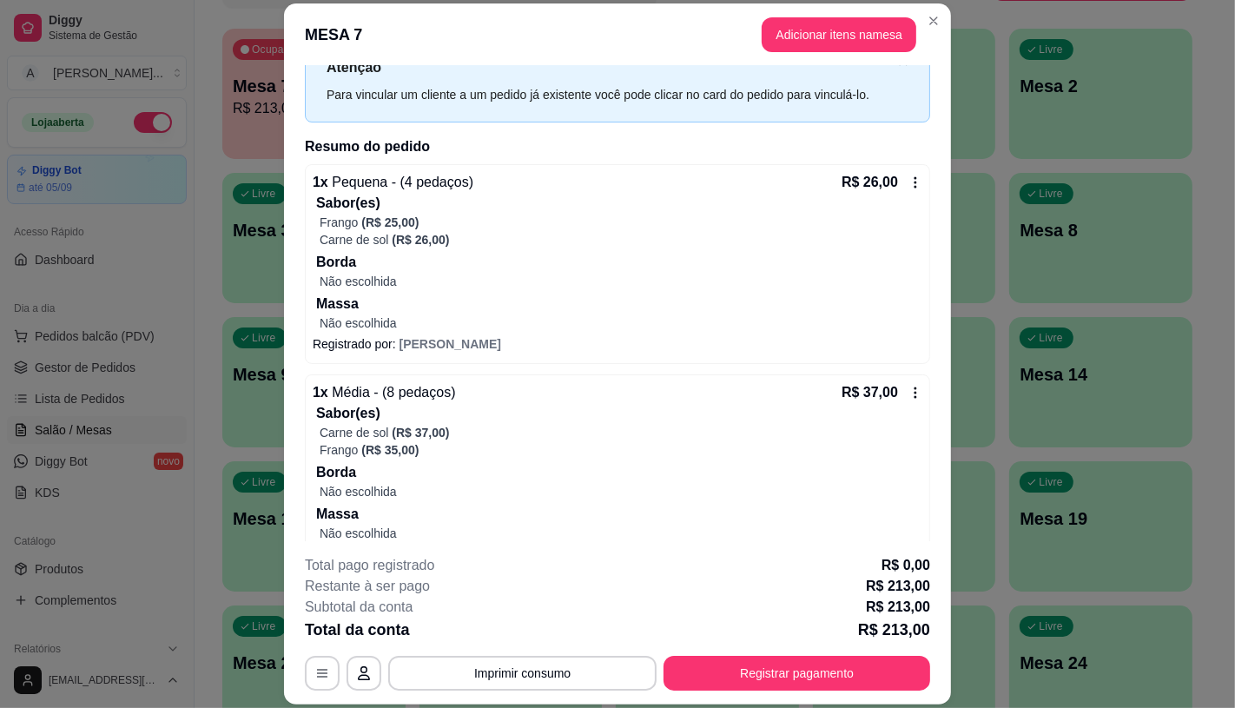
scroll to position [96, 0]
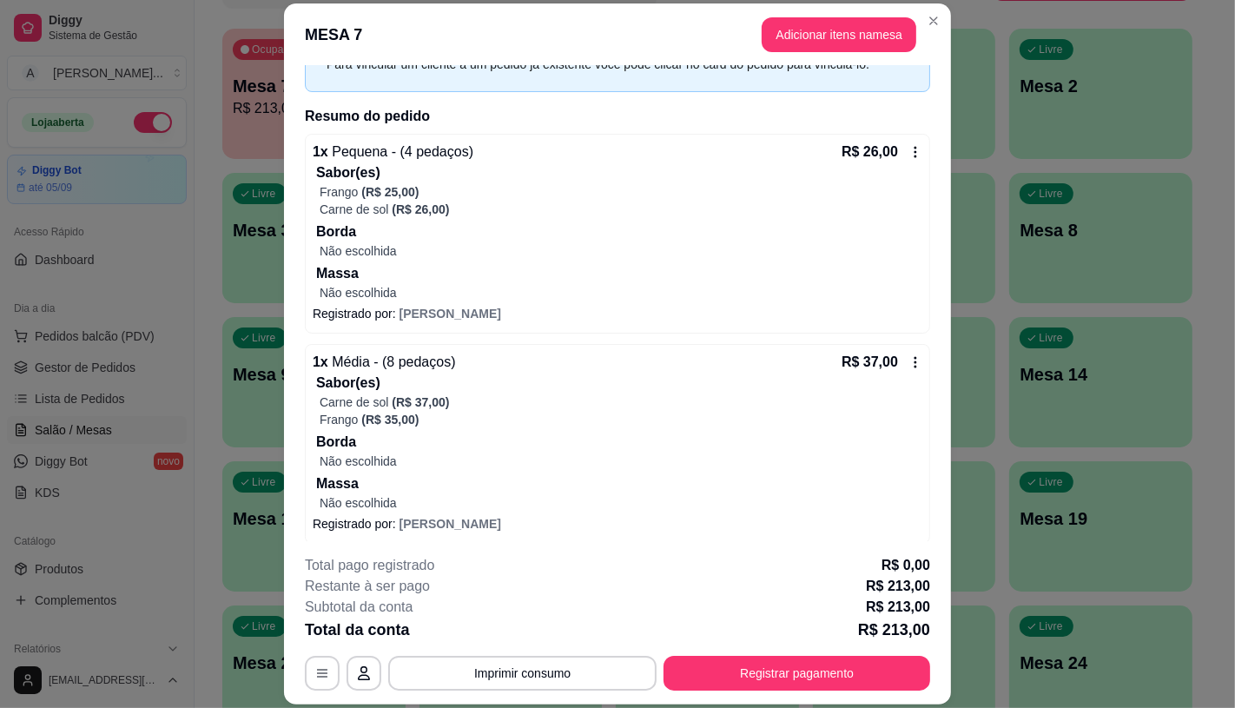
click at [430, 273] on p "Massa" at bounding box center [619, 273] width 606 height 21
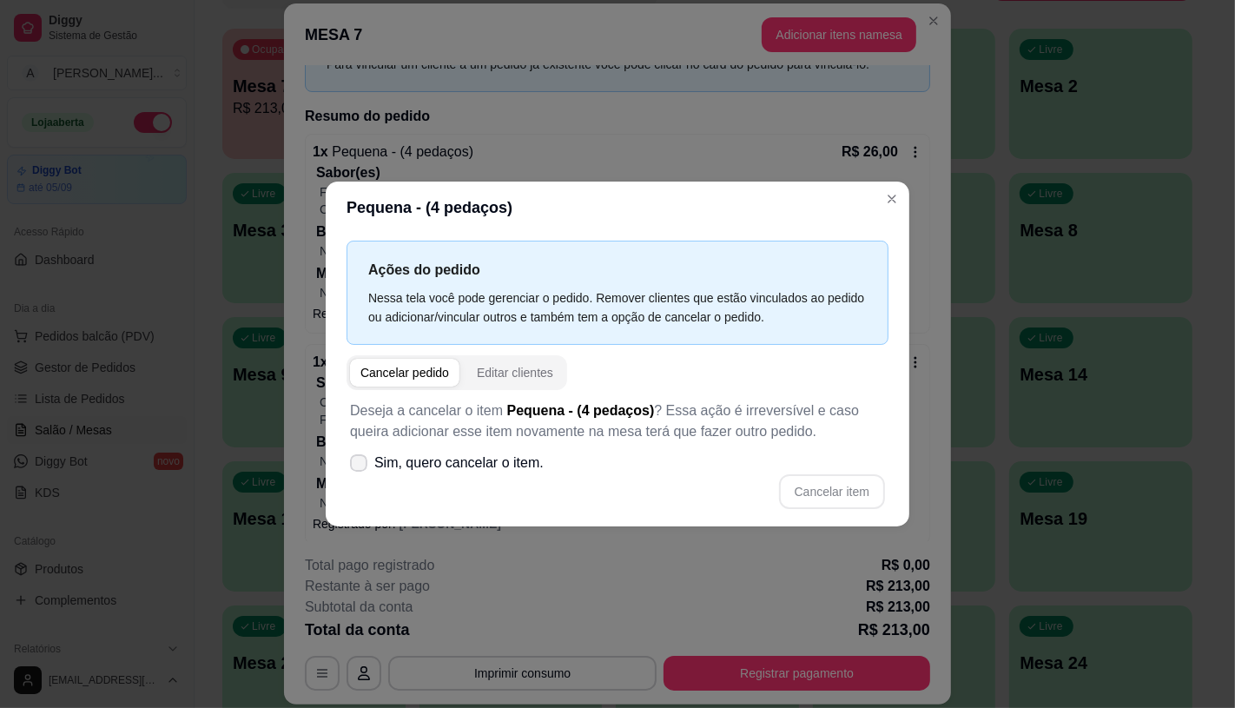
click at [435, 461] on span "Sim, quero cancelar o item." at bounding box center [458, 462] width 169 height 21
click at [360, 465] on input "Sim, quero cancelar o item." at bounding box center [354, 470] width 11 height 11
checkbox input "true"
click at [825, 487] on button "Cancelar item" at bounding box center [831, 491] width 103 height 34
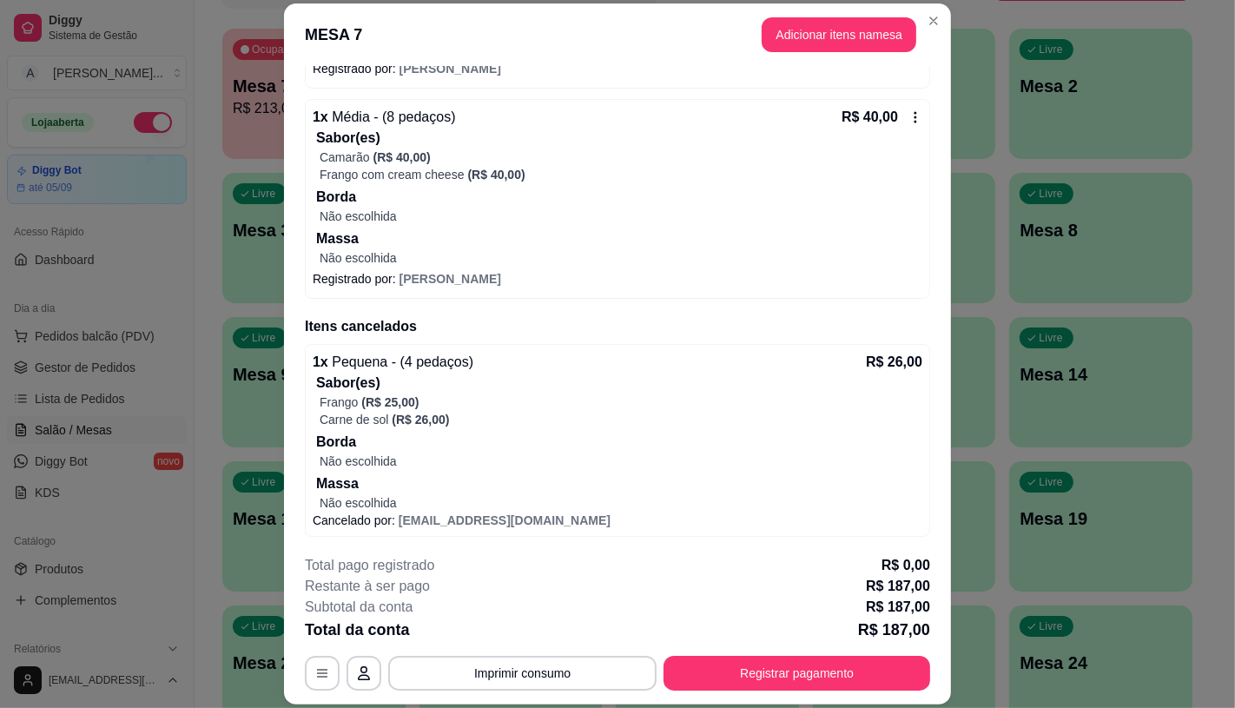
scroll to position [1005, 0]
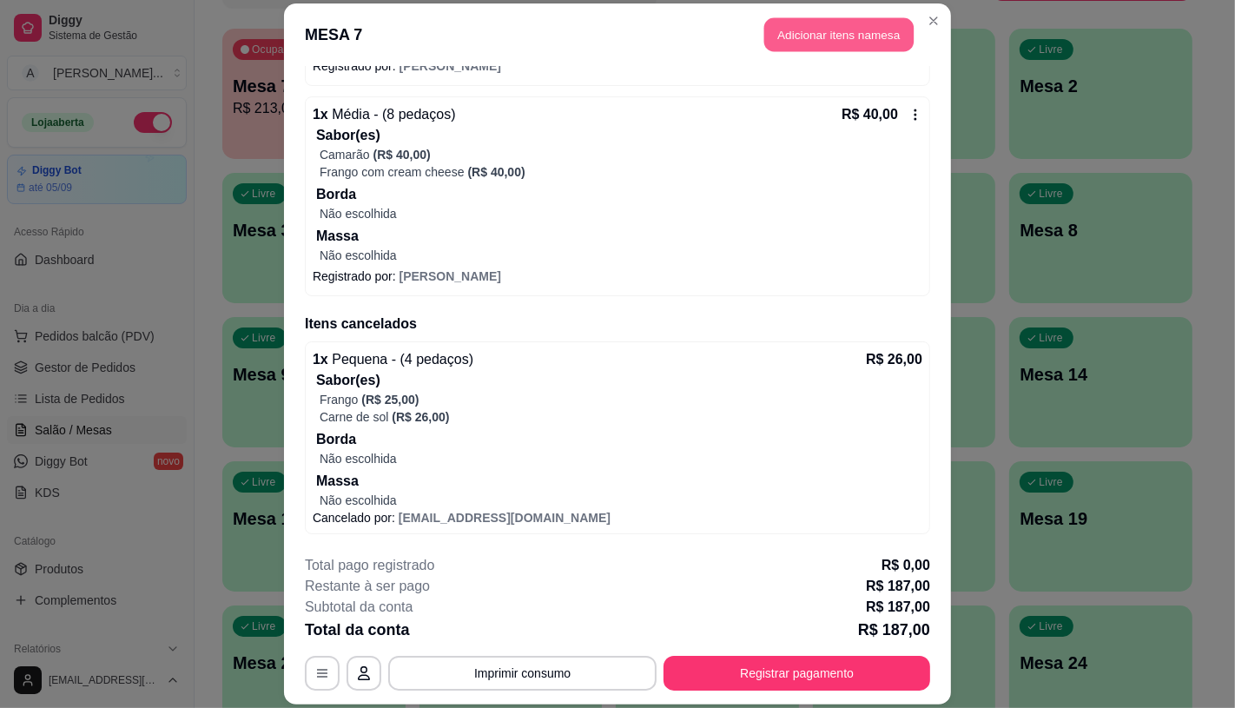
click at [795, 41] on button "Adicionar itens na mesa" at bounding box center [838, 35] width 149 height 34
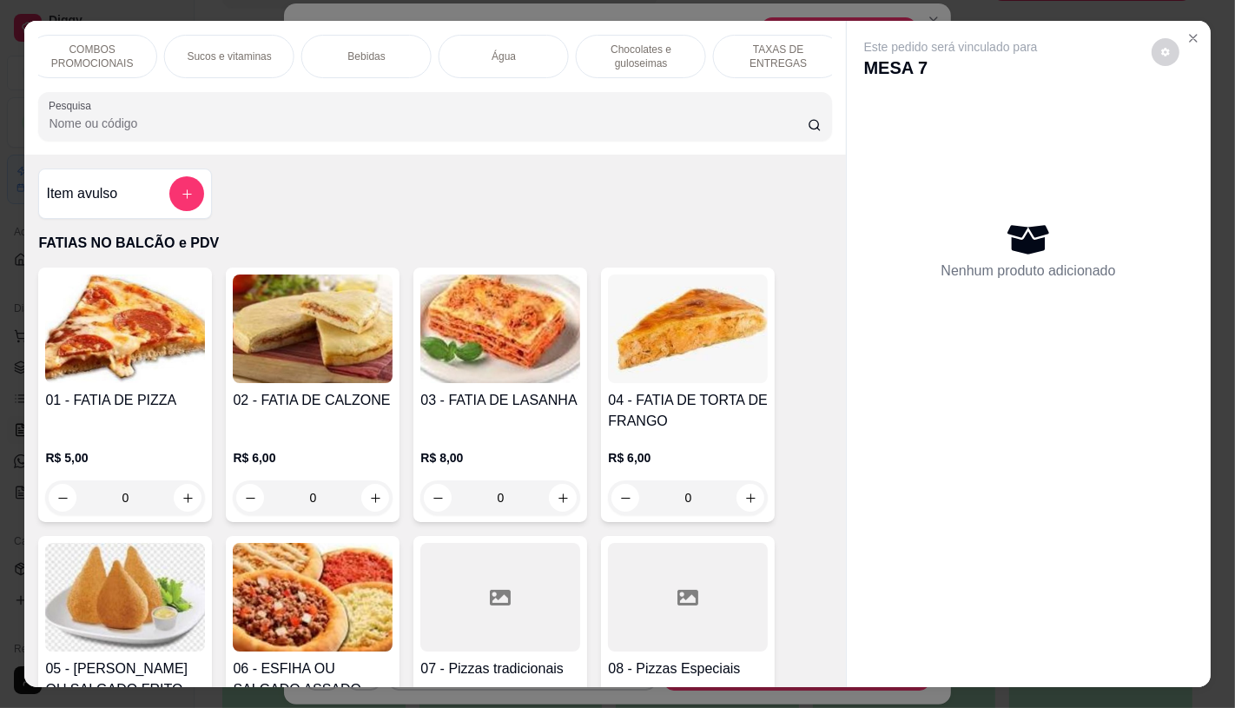
scroll to position [0, 1799]
click at [792, 62] on div "TAXAS DE ENTREGAS" at bounding box center [774, 56] width 130 height 43
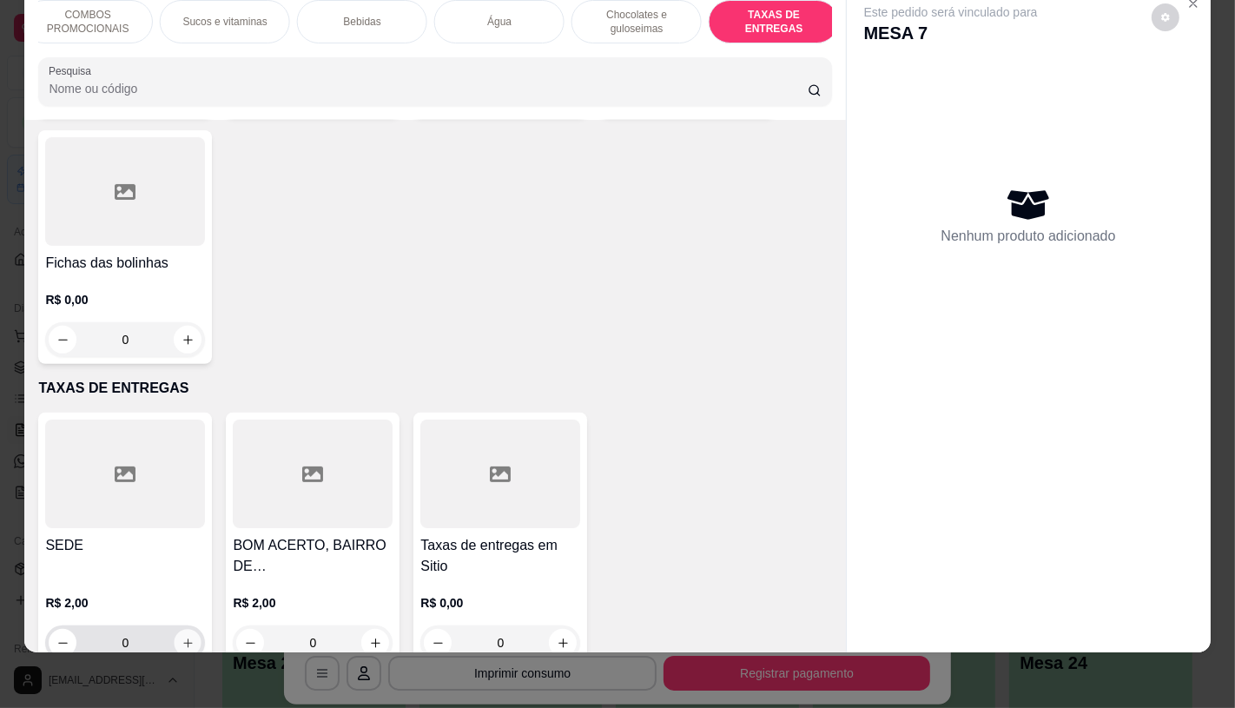
click at [186, 636] on icon "increase-product-quantity" at bounding box center [187, 642] width 13 height 13
type input "1"
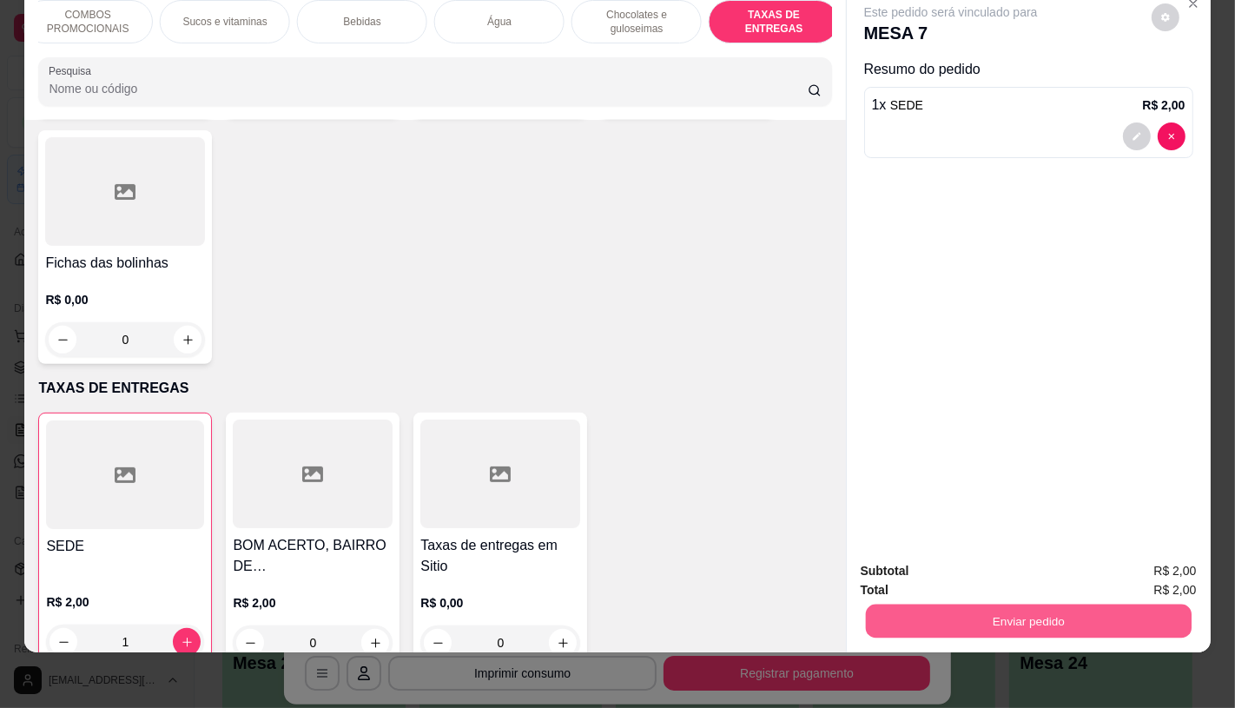
click at [995, 605] on button "Enviar pedido" at bounding box center [1028, 620] width 326 height 34
click at [916, 557] on button "Não registrar e enviar pedido" at bounding box center [970, 564] width 181 height 33
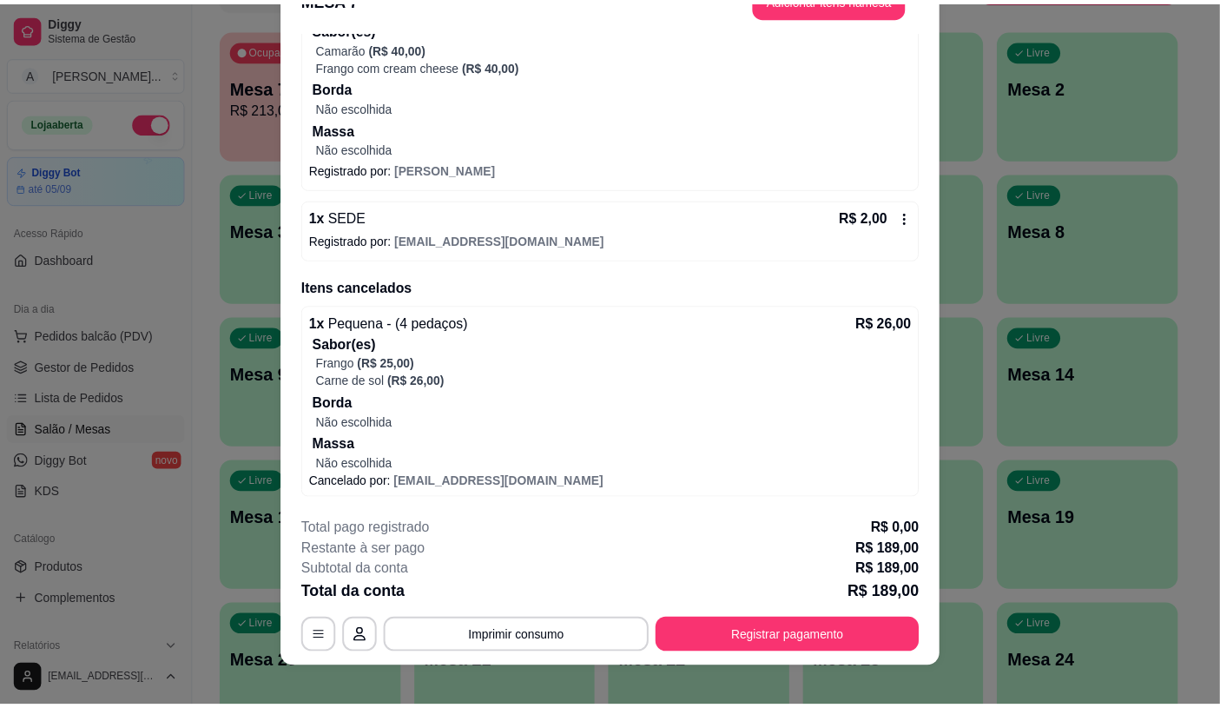
scroll to position [52, 0]
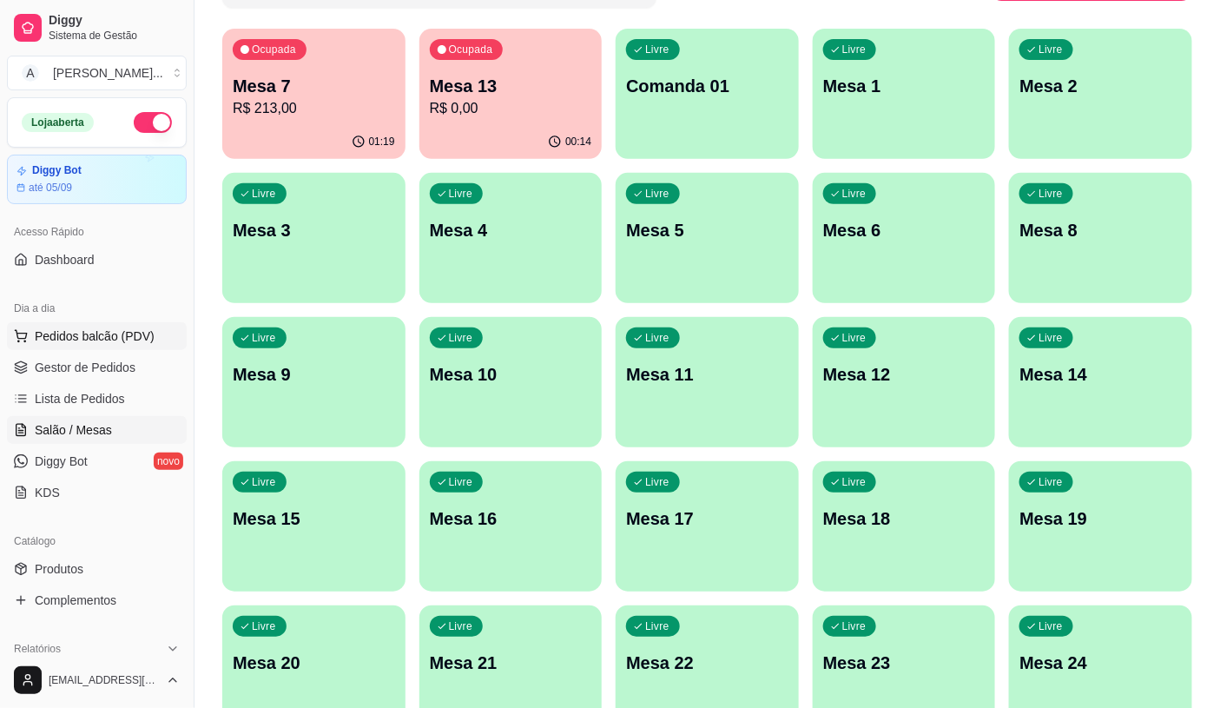
click at [154, 333] on button "Pedidos balcão (PDV)" at bounding box center [97, 336] width 180 height 28
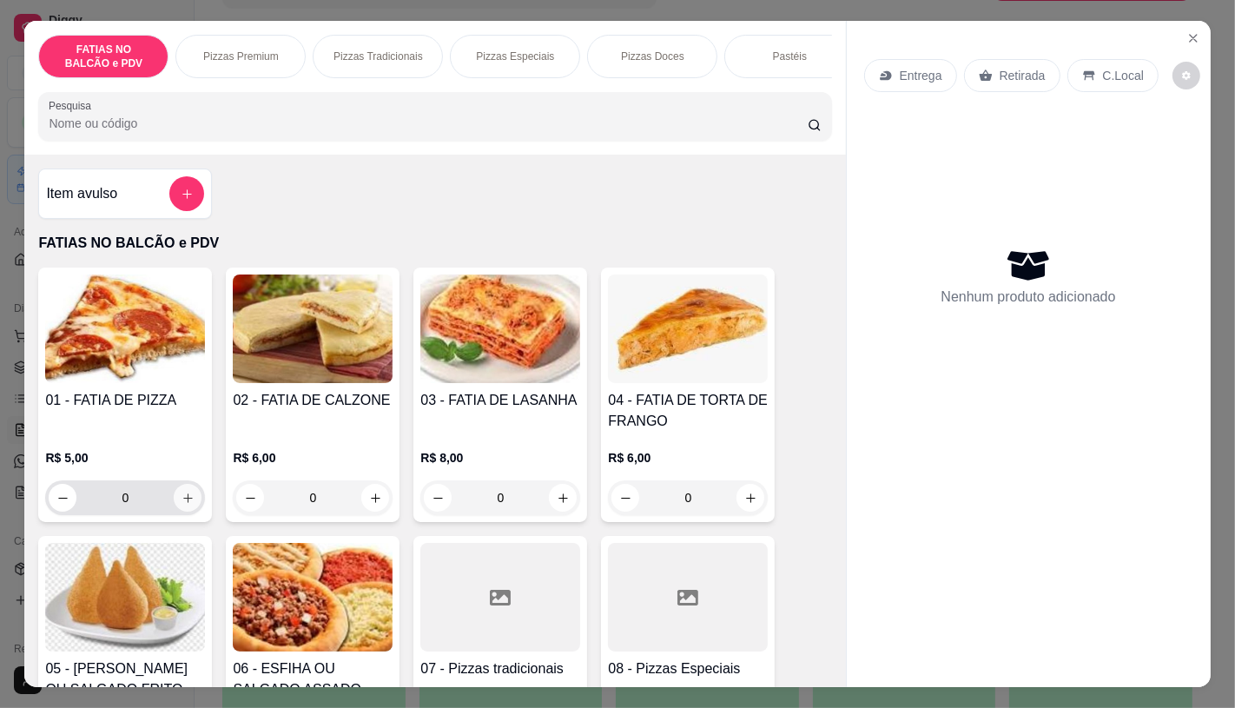
click at [183, 499] on icon "increase-product-quantity" at bounding box center [187, 497] width 13 height 13
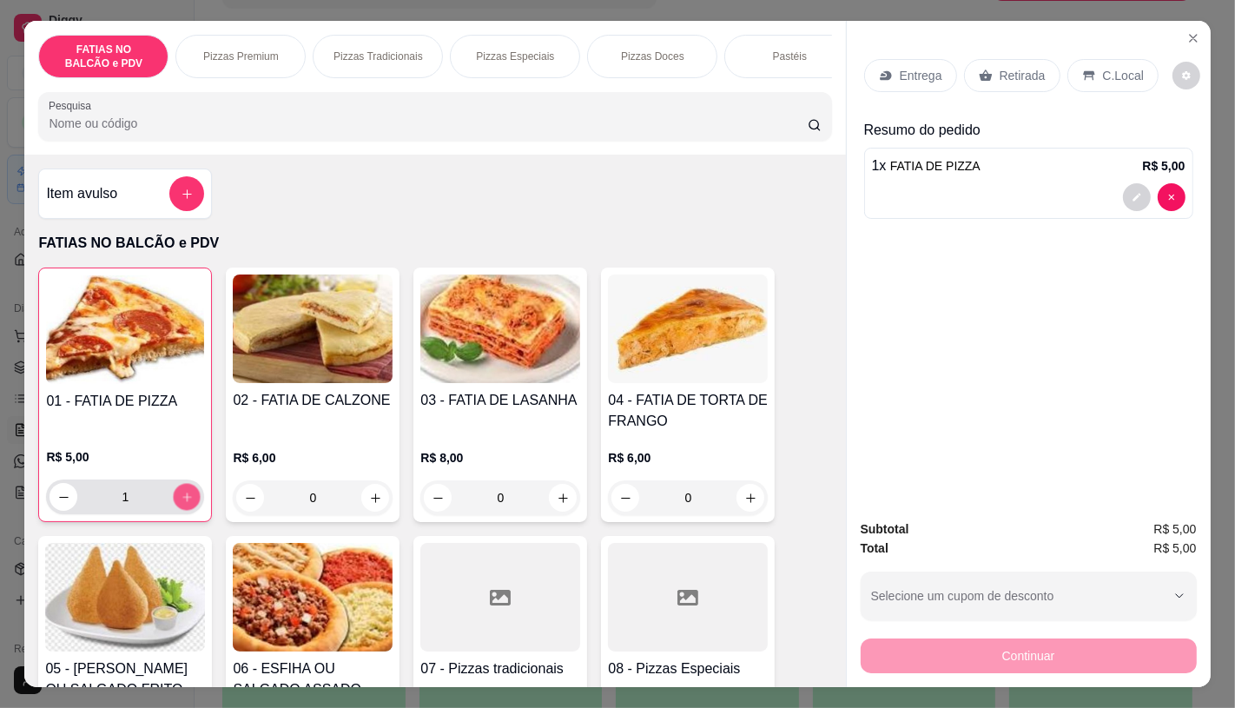
click at [183, 499] on icon "increase-product-quantity" at bounding box center [187, 497] width 13 height 13
type input "2"
click at [983, 69] on icon at bounding box center [986, 76] width 14 height 14
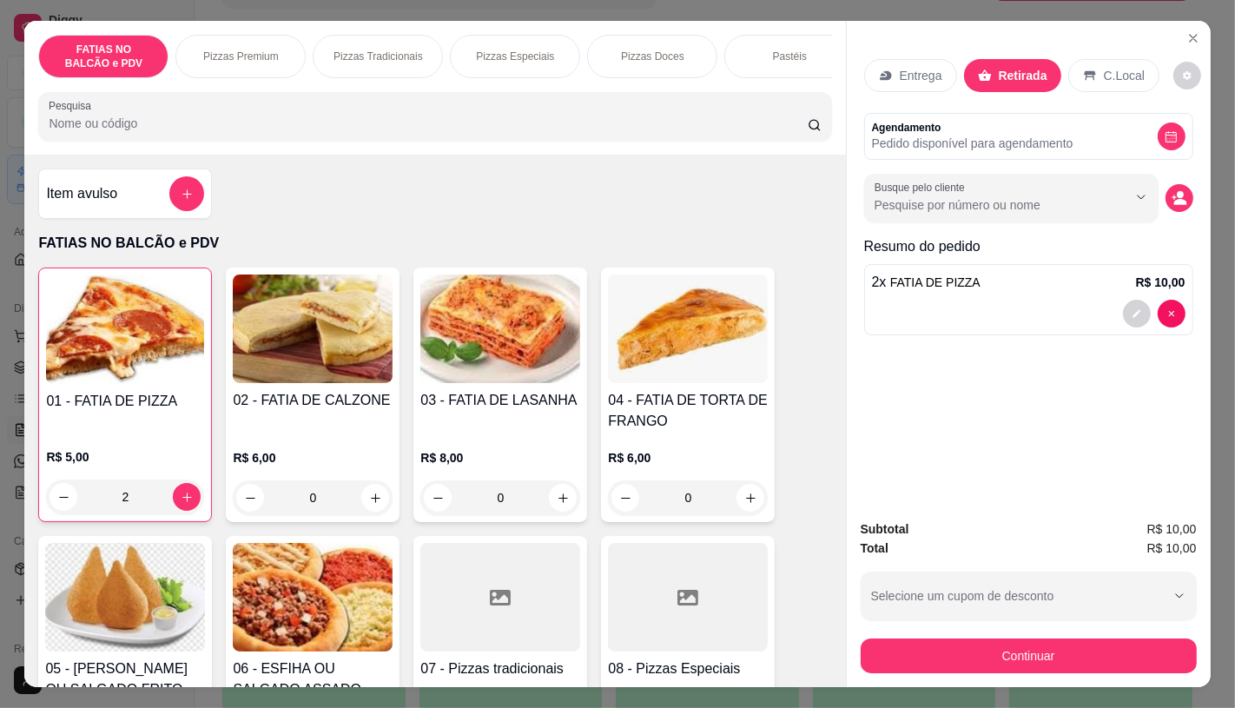
click at [1130, 634] on div "Continuar" at bounding box center [1029, 653] width 336 height 39
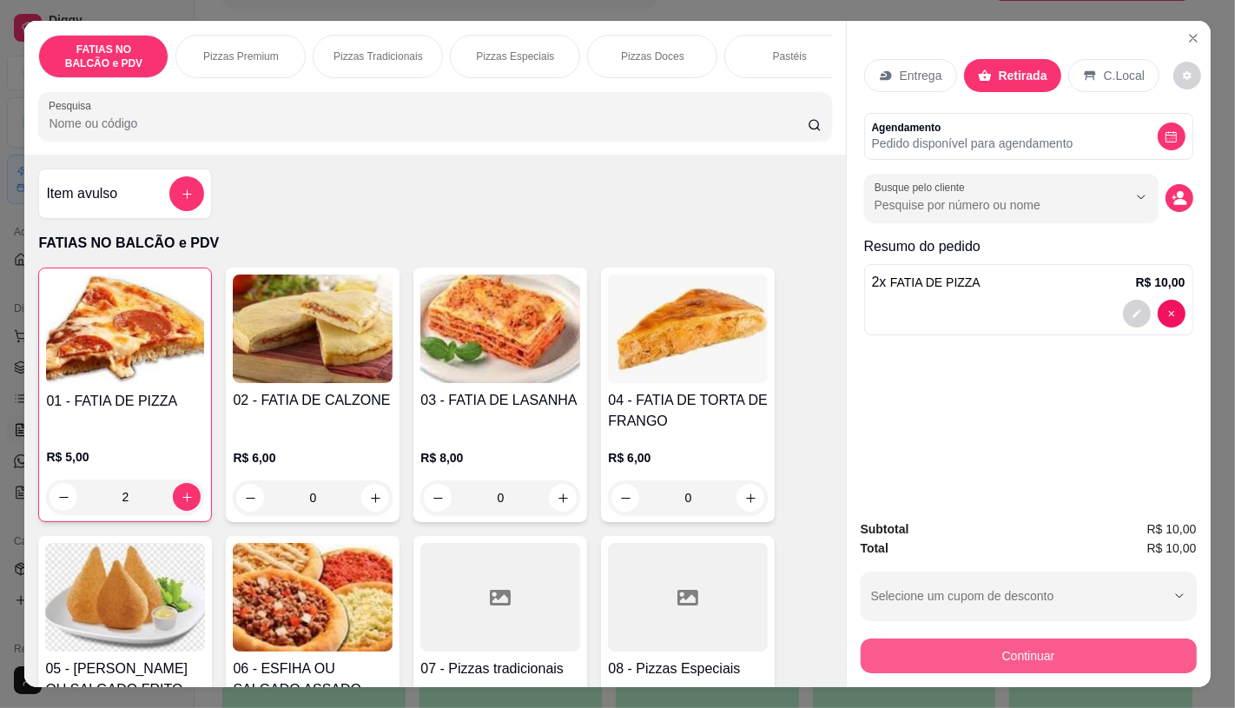
click at [1082, 639] on button "Continuar" at bounding box center [1029, 655] width 336 height 35
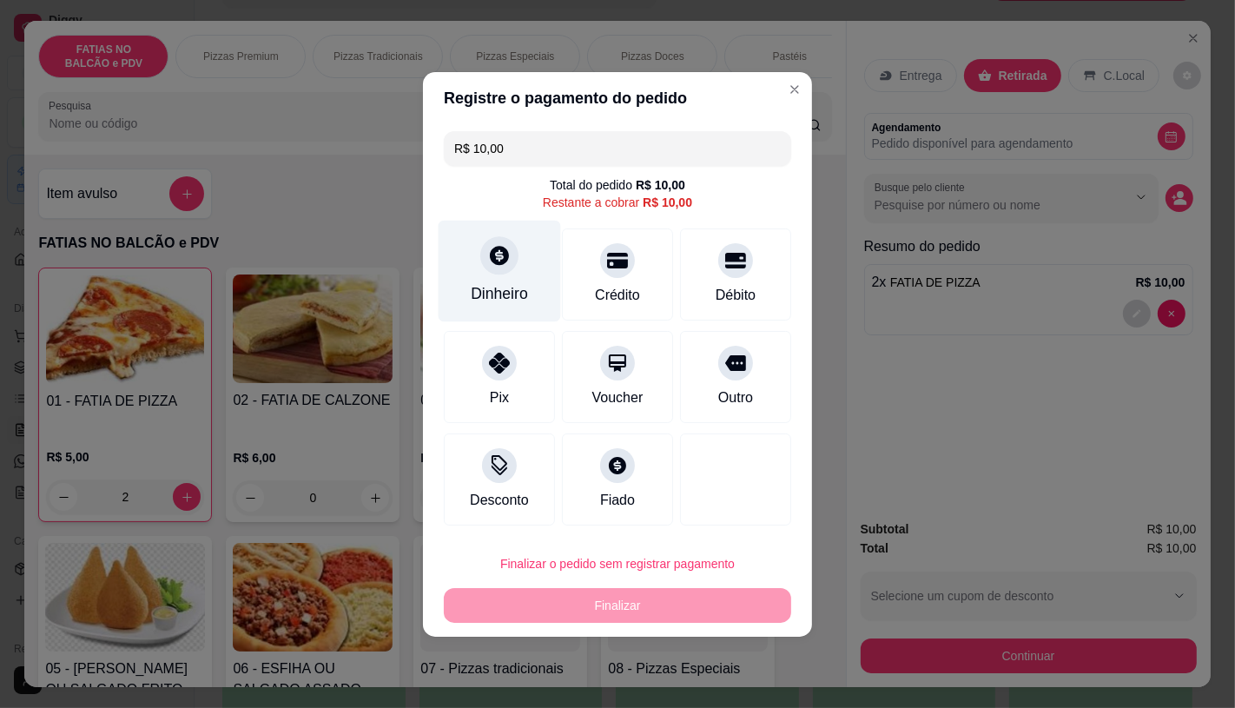
click at [493, 255] on icon at bounding box center [499, 255] width 23 height 23
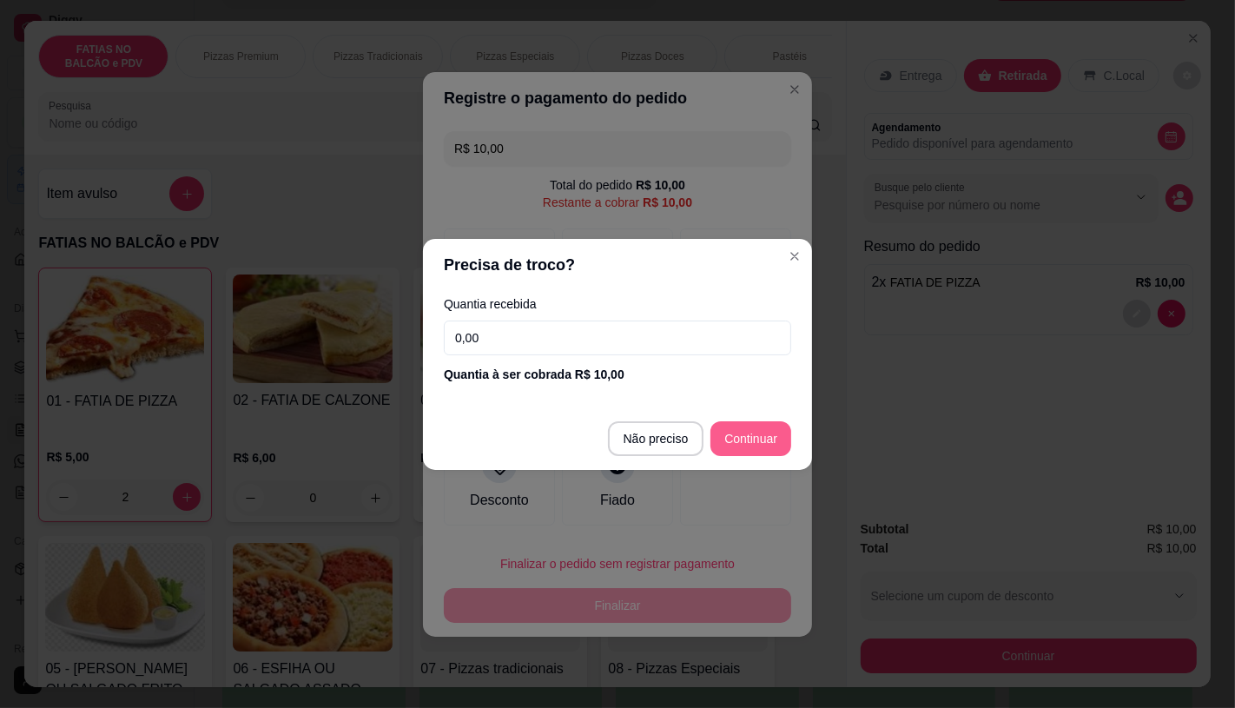
type input "R$ 0,00"
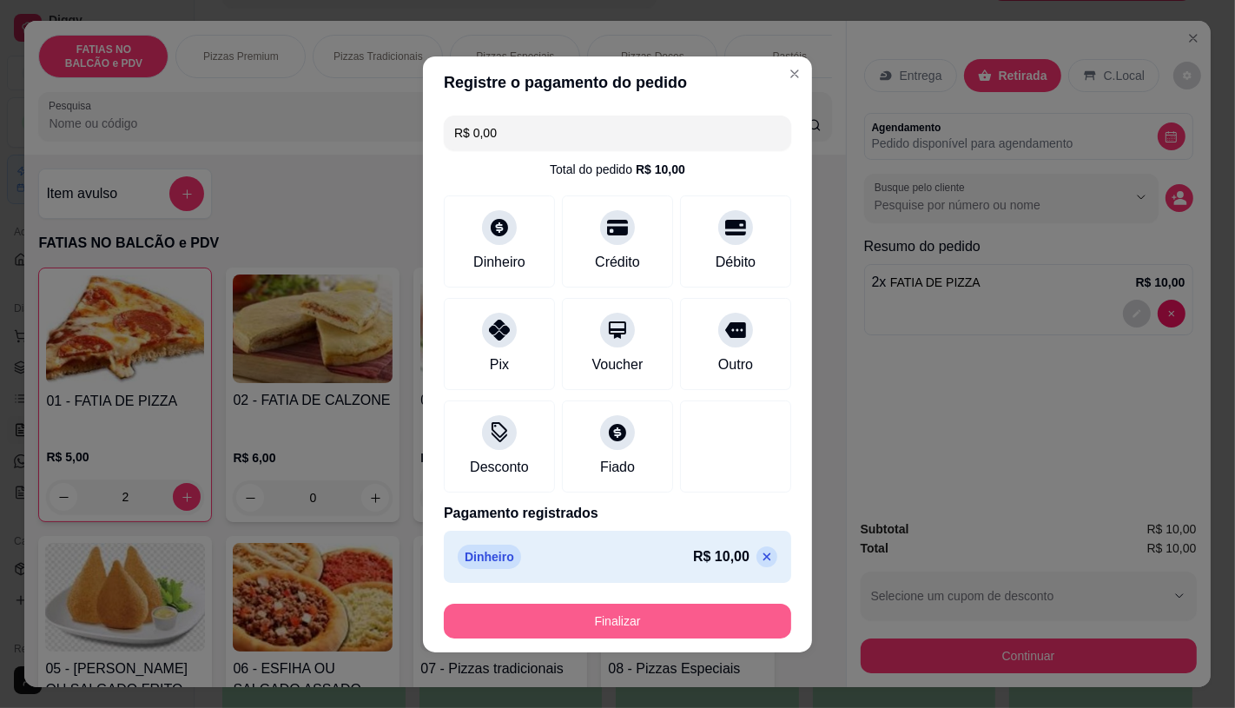
click at [682, 626] on button "Finalizar" at bounding box center [617, 620] width 347 height 35
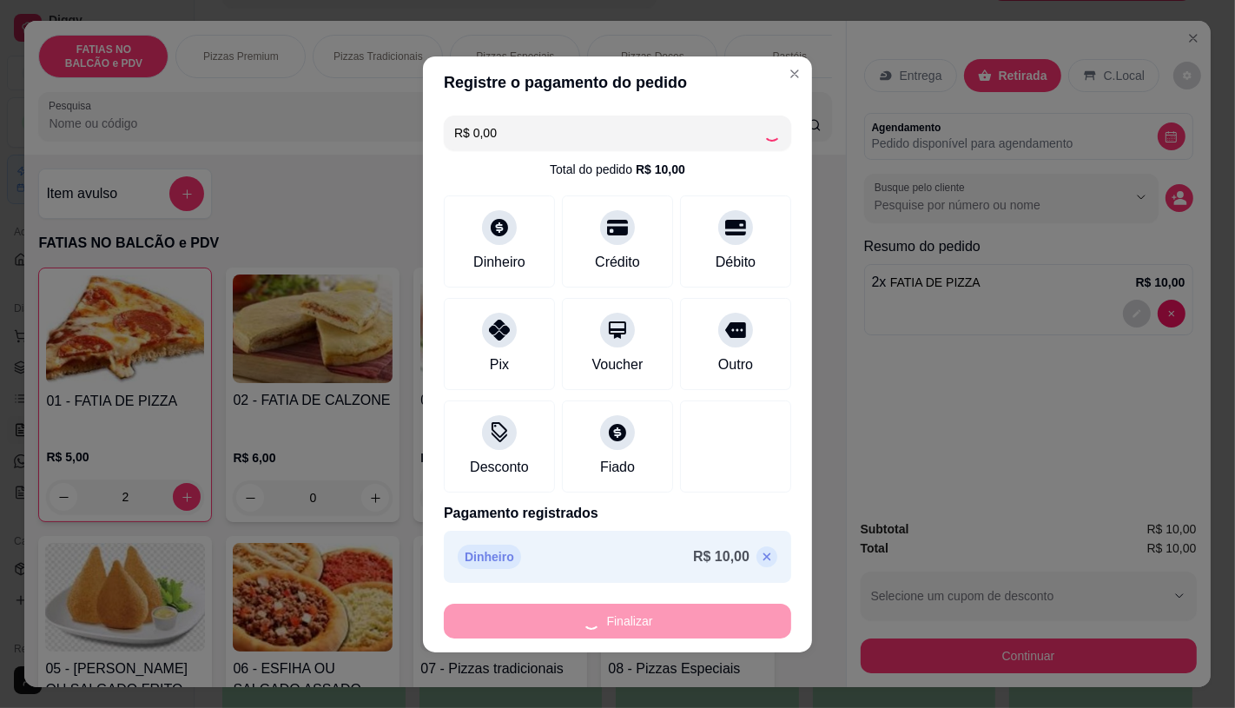
type input "0"
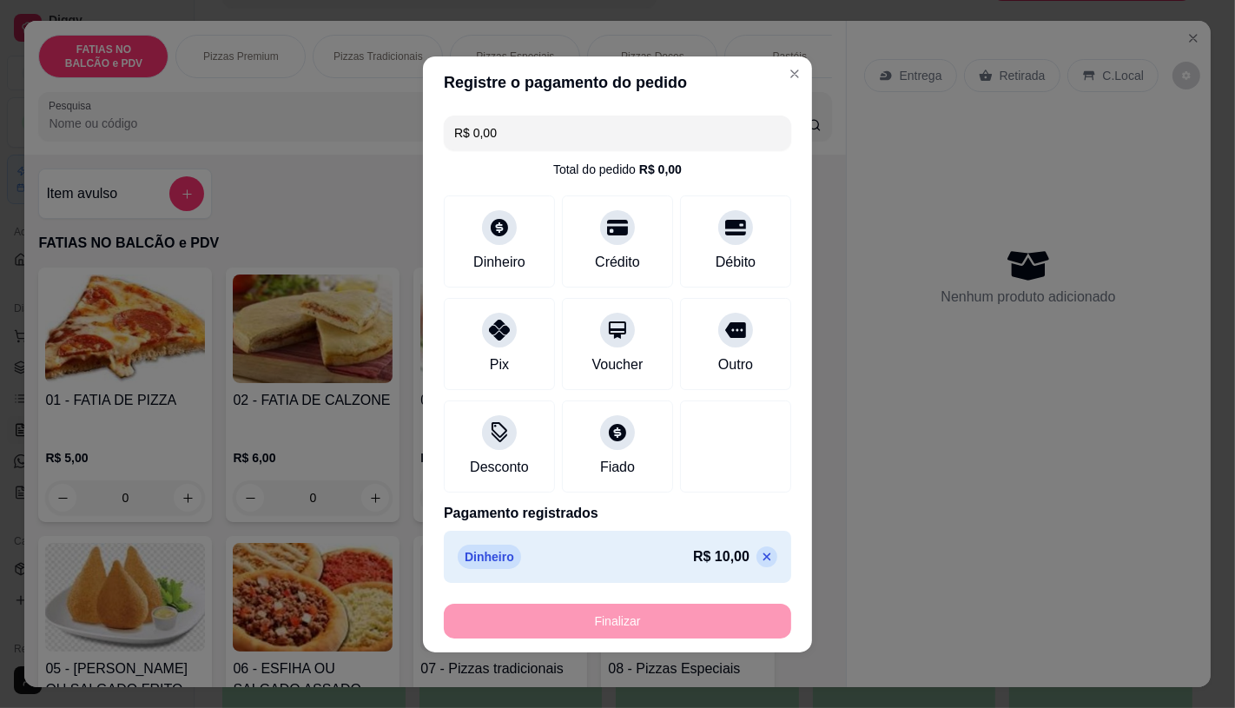
type input "-R$ 10,00"
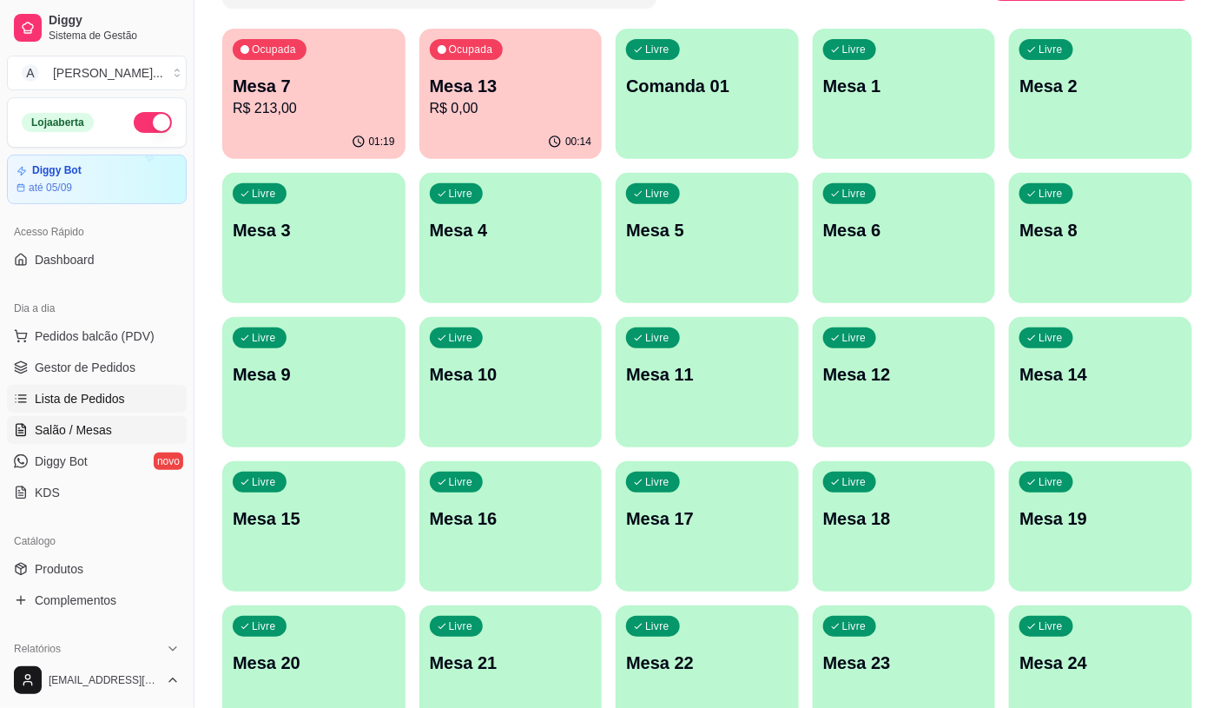
click at [139, 389] on link "Lista de Pedidos" at bounding box center [97, 399] width 180 height 28
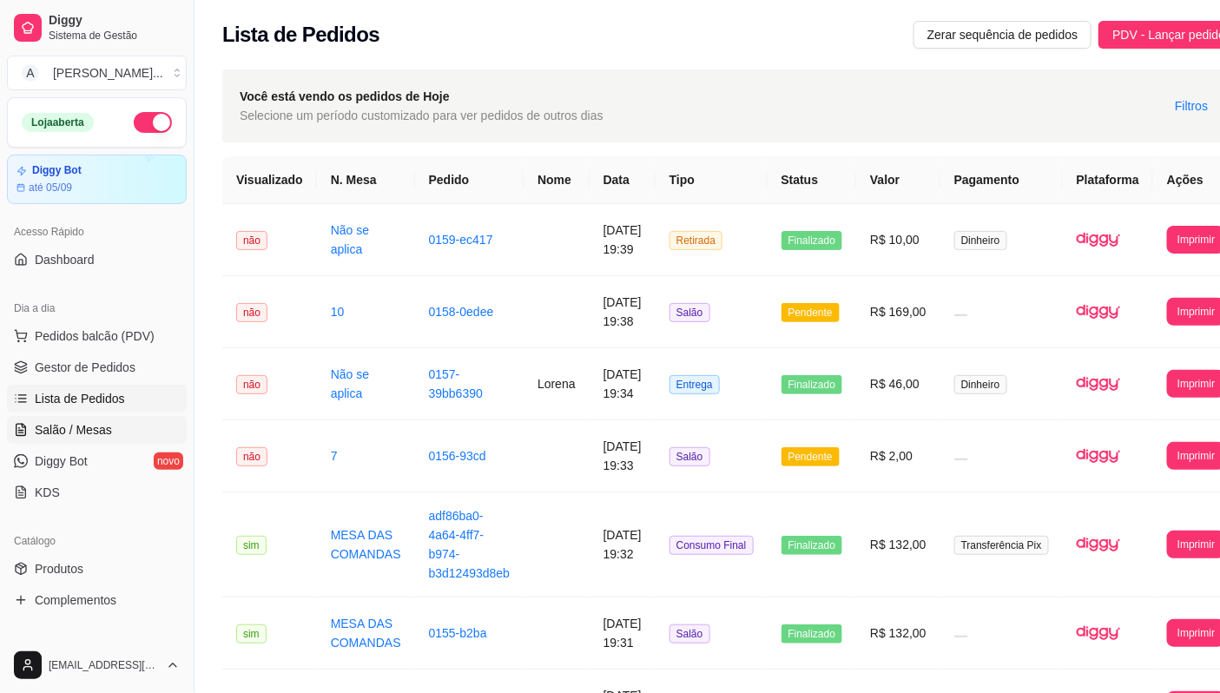
click at [115, 419] on link "Salão / Mesas" at bounding box center [97, 430] width 180 height 28
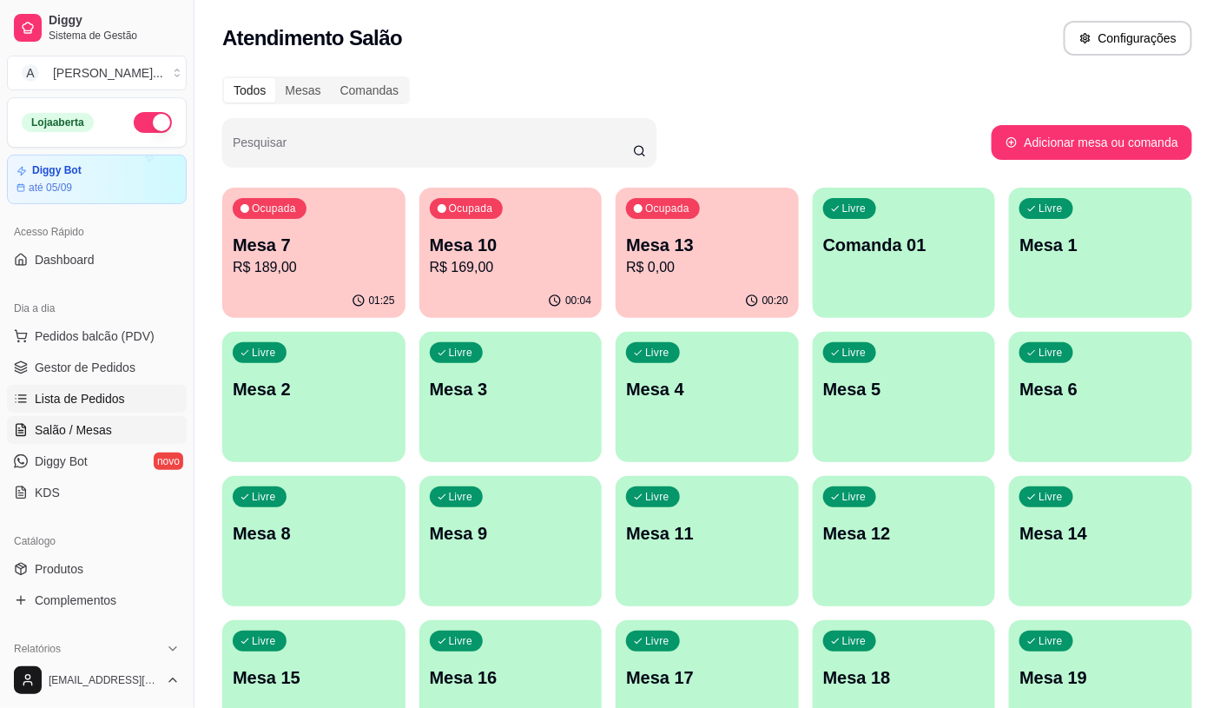
click at [114, 397] on span "Lista de Pedidos" at bounding box center [80, 398] width 90 height 17
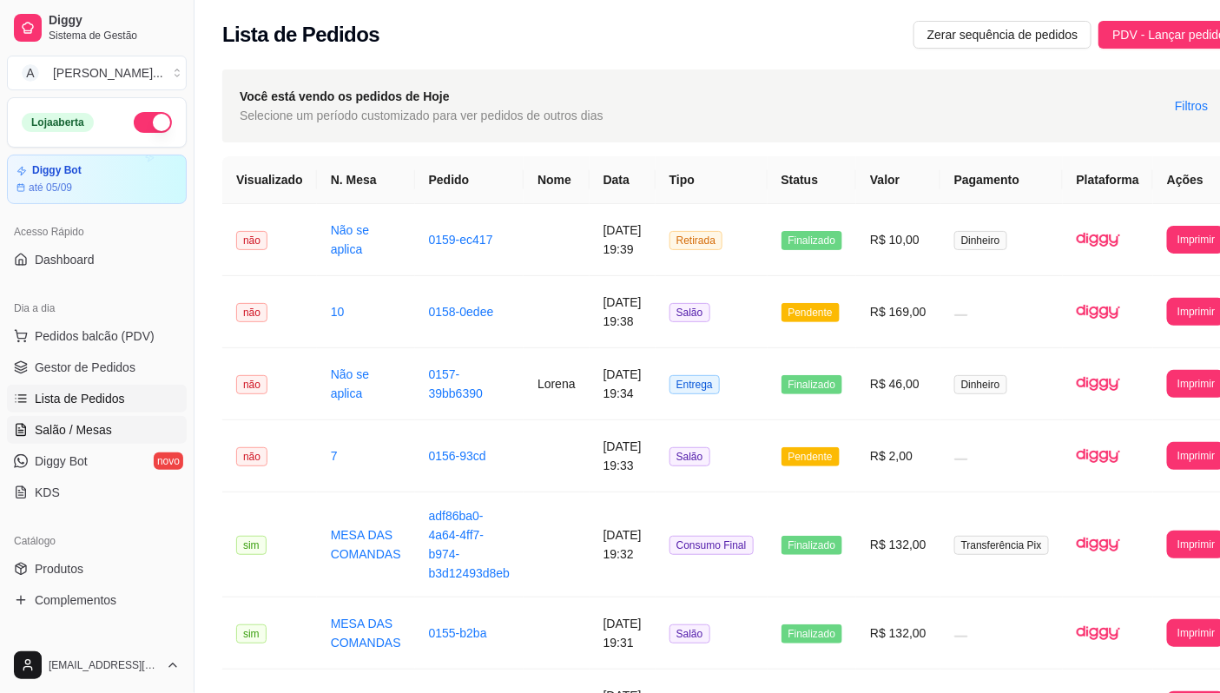
click at [114, 432] on link "Salão / Mesas" at bounding box center [97, 430] width 180 height 28
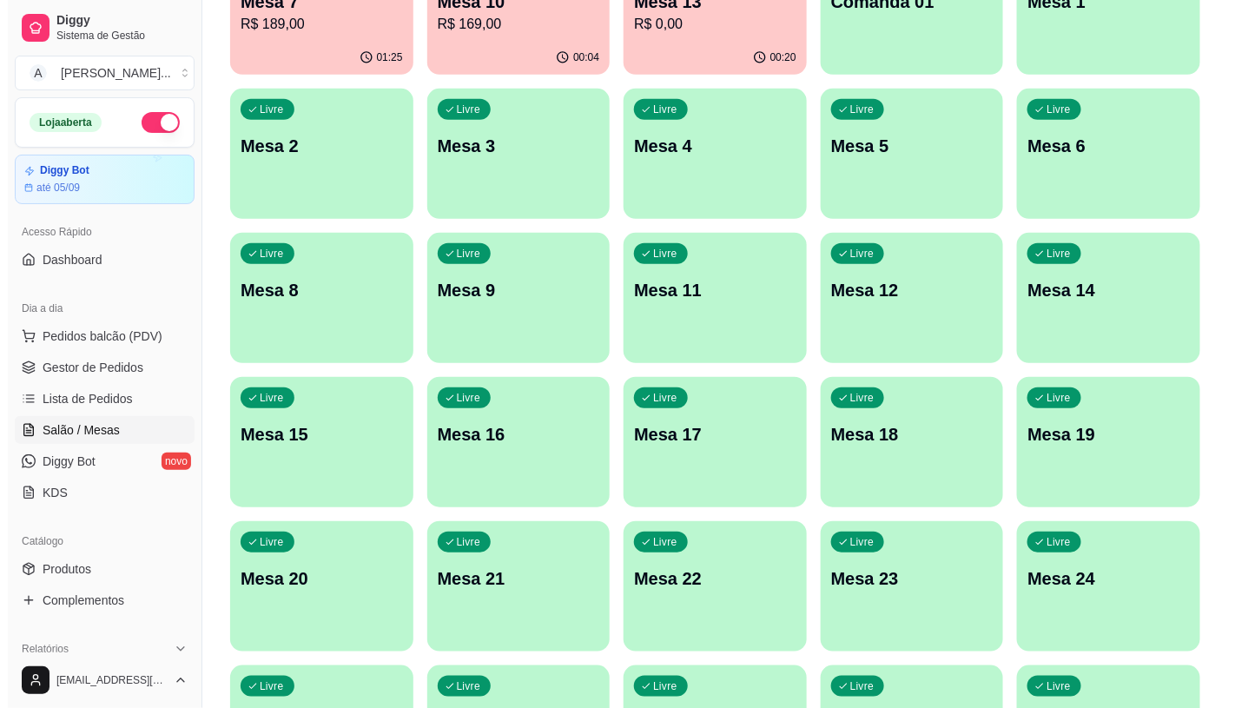
scroll to position [482, 0]
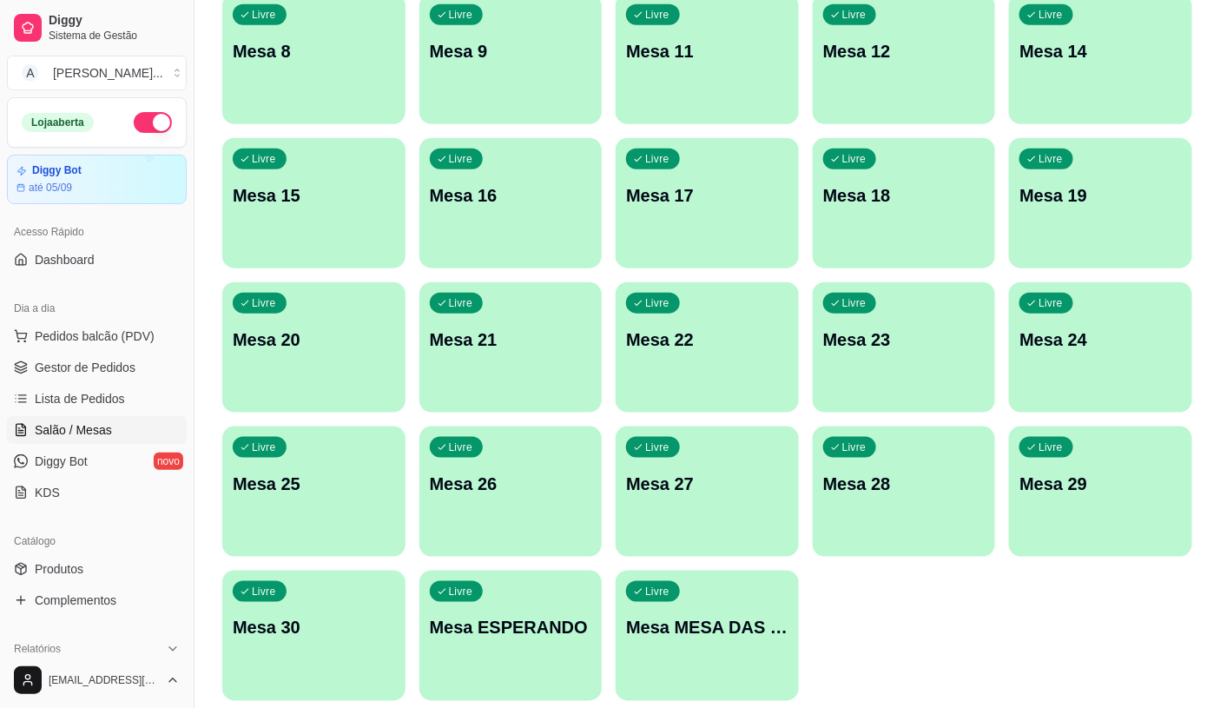
click at [748, 640] on div "Livre Mesa MESA DAS COMANDAS" at bounding box center [707, 624] width 183 height 109
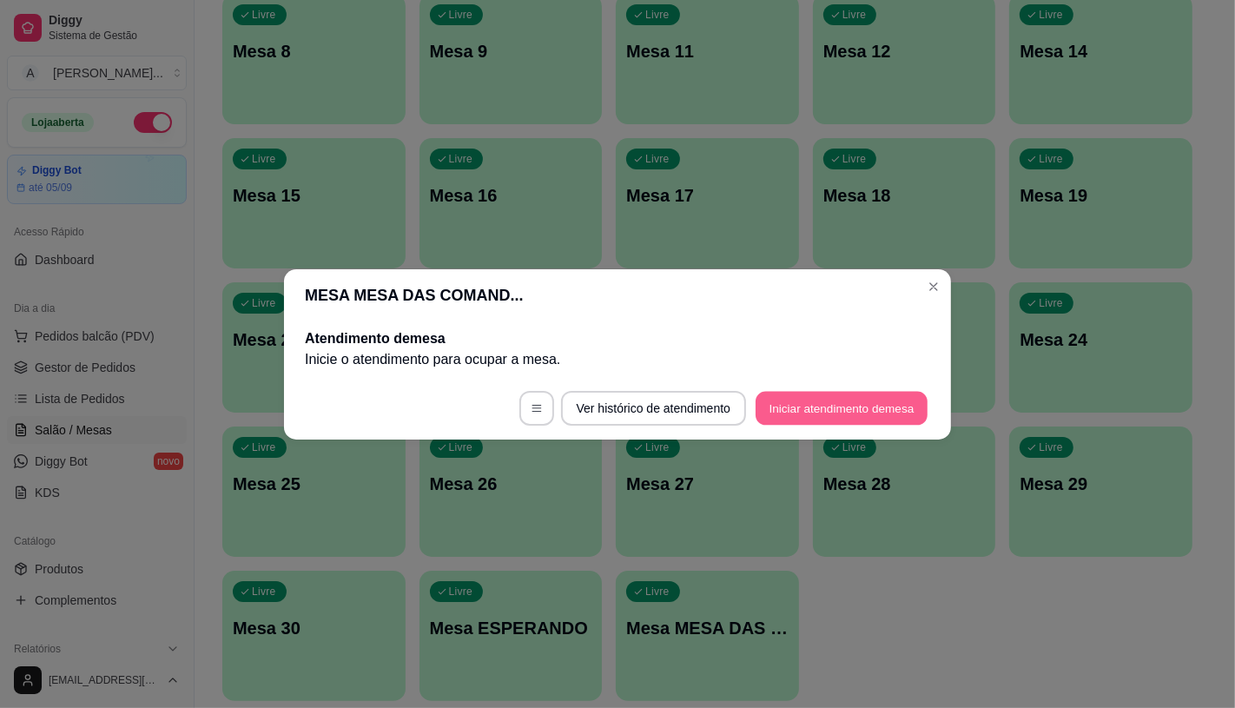
click at [884, 403] on button "Iniciar atendimento de mesa" at bounding box center [841, 408] width 172 height 34
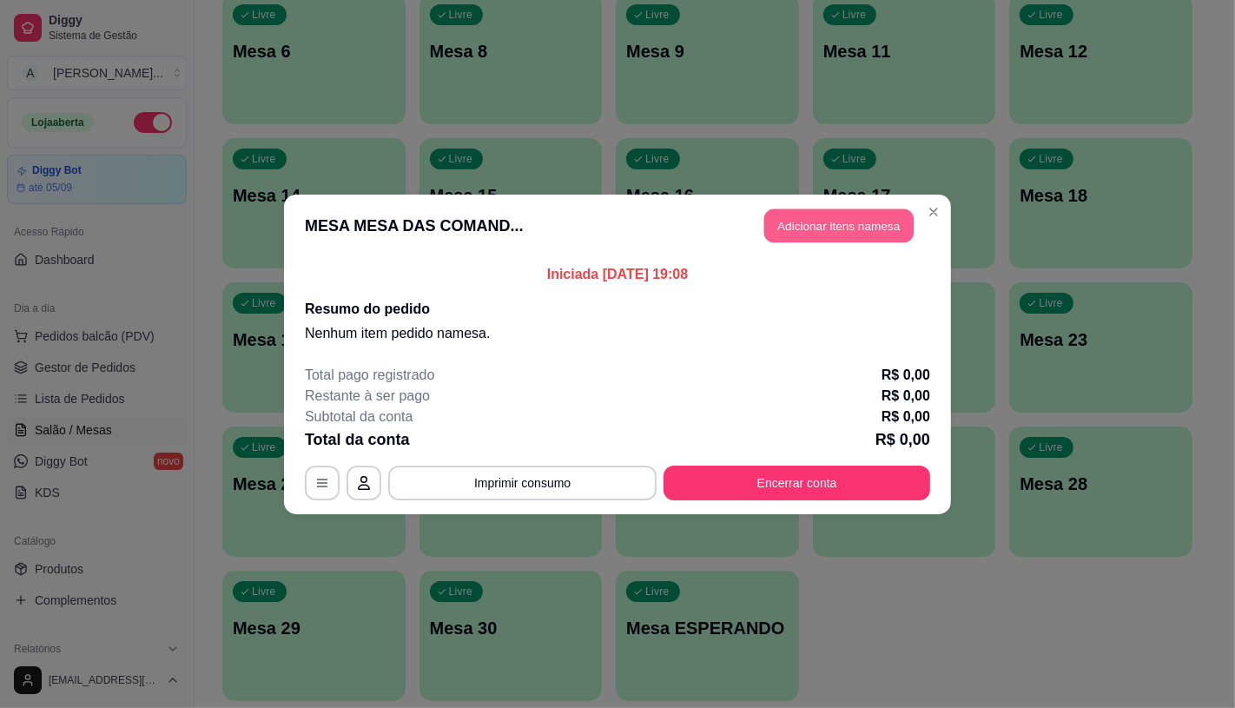
click at [861, 230] on button "Adicionar itens na mesa" at bounding box center [838, 225] width 149 height 34
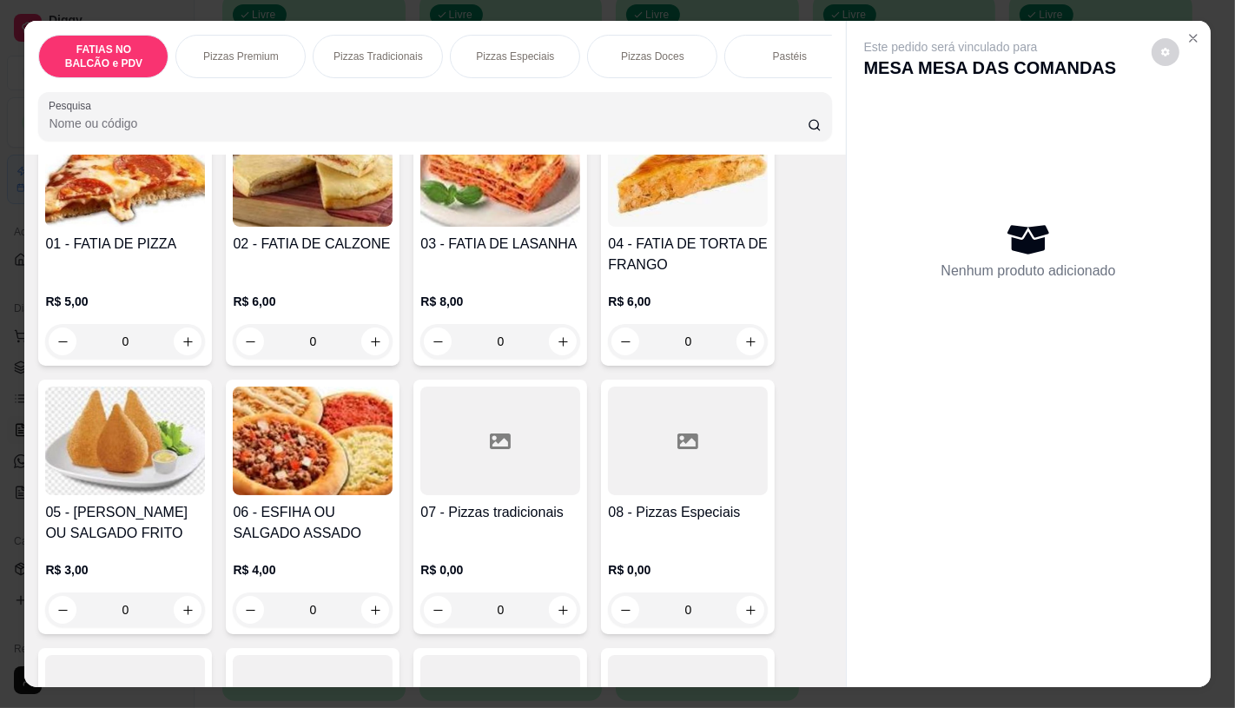
scroll to position [193, 0]
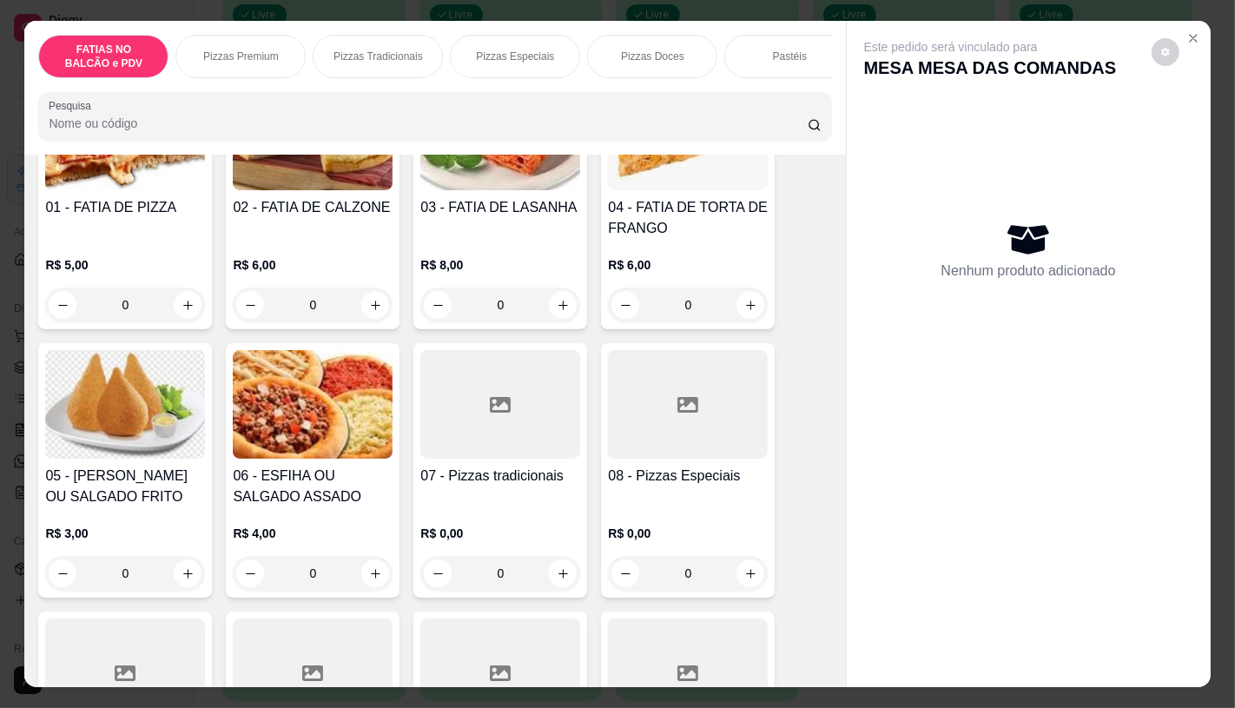
click at [508, 49] on p "Pizzas Especiais" at bounding box center [515, 56] width 78 height 14
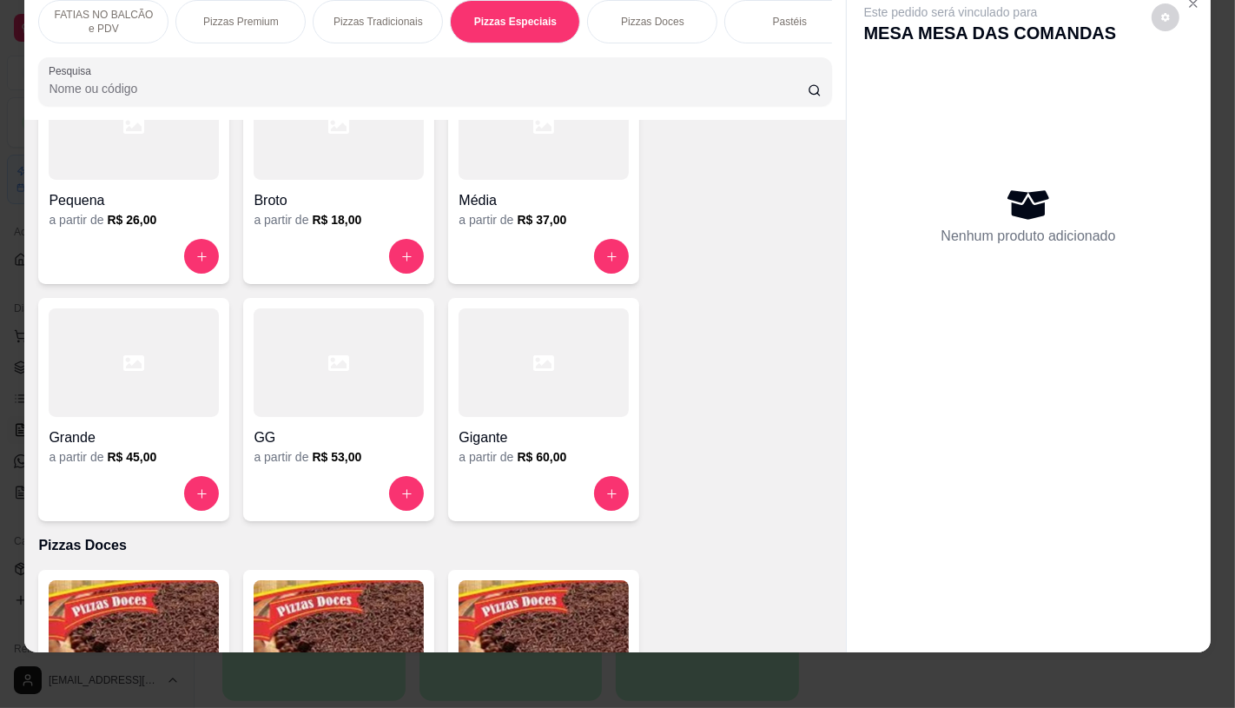
scroll to position [2430, 0]
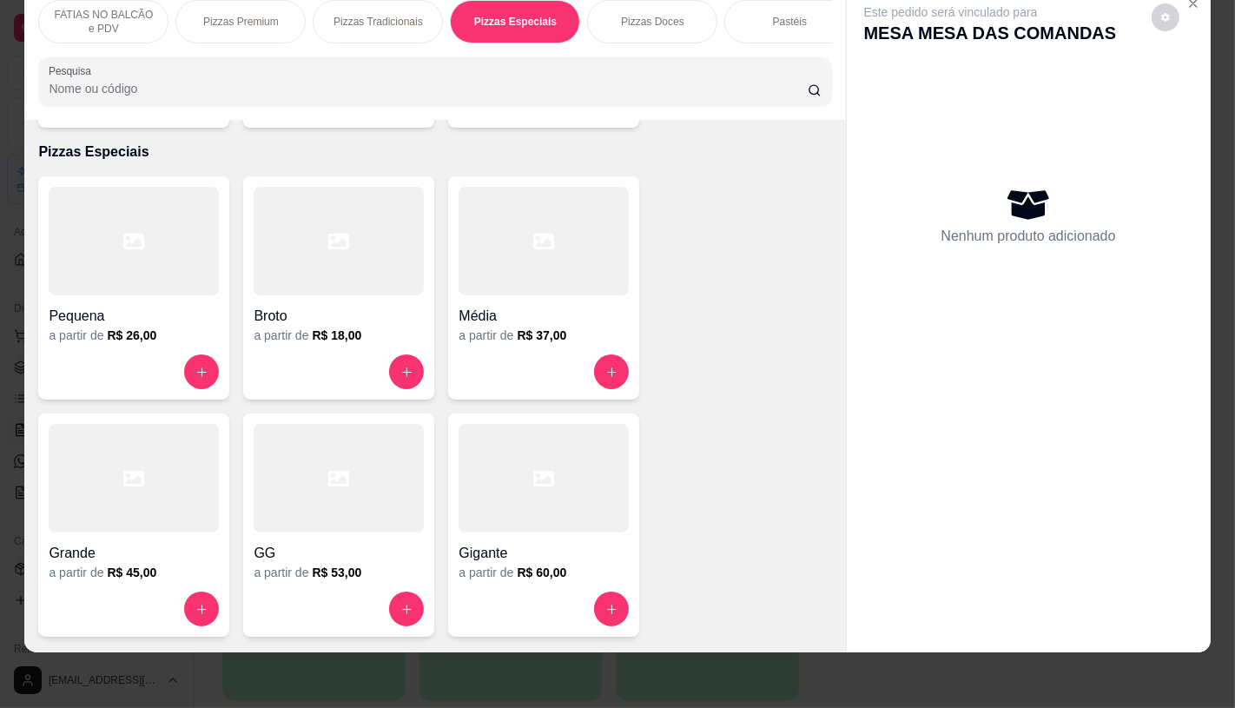
click at [135, 253] on div at bounding box center [134, 241] width 170 height 109
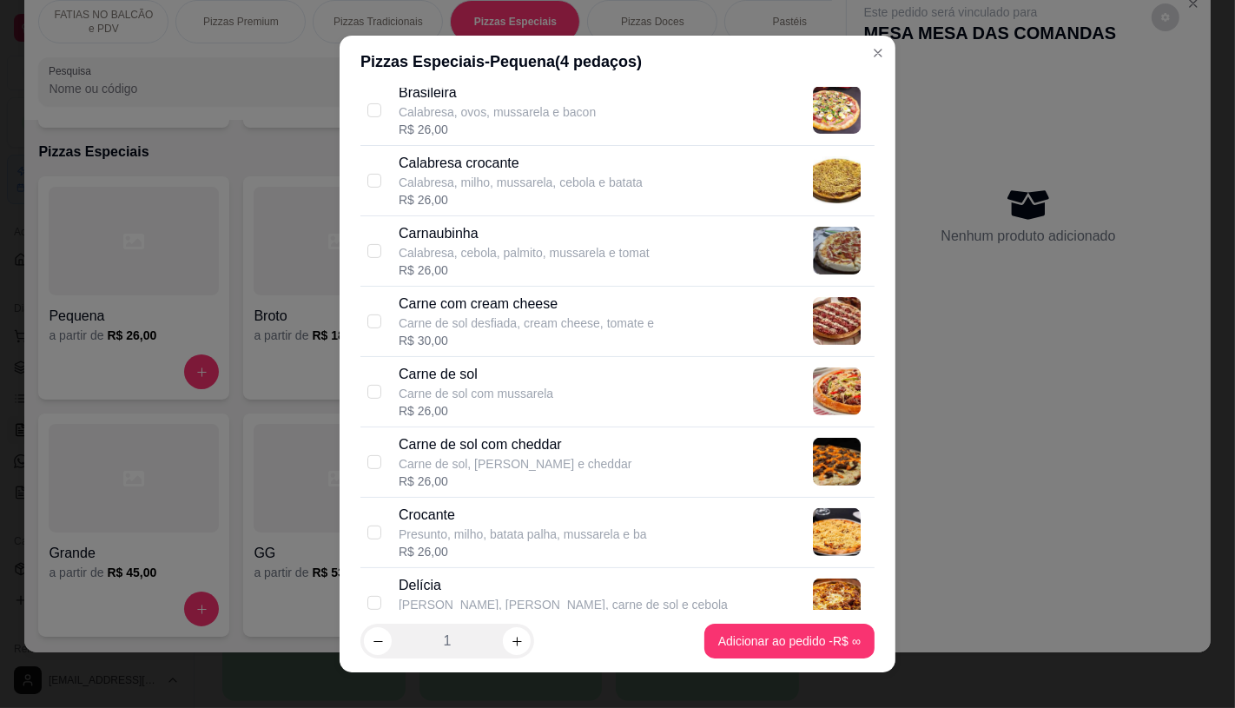
scroll to position [675, 0]
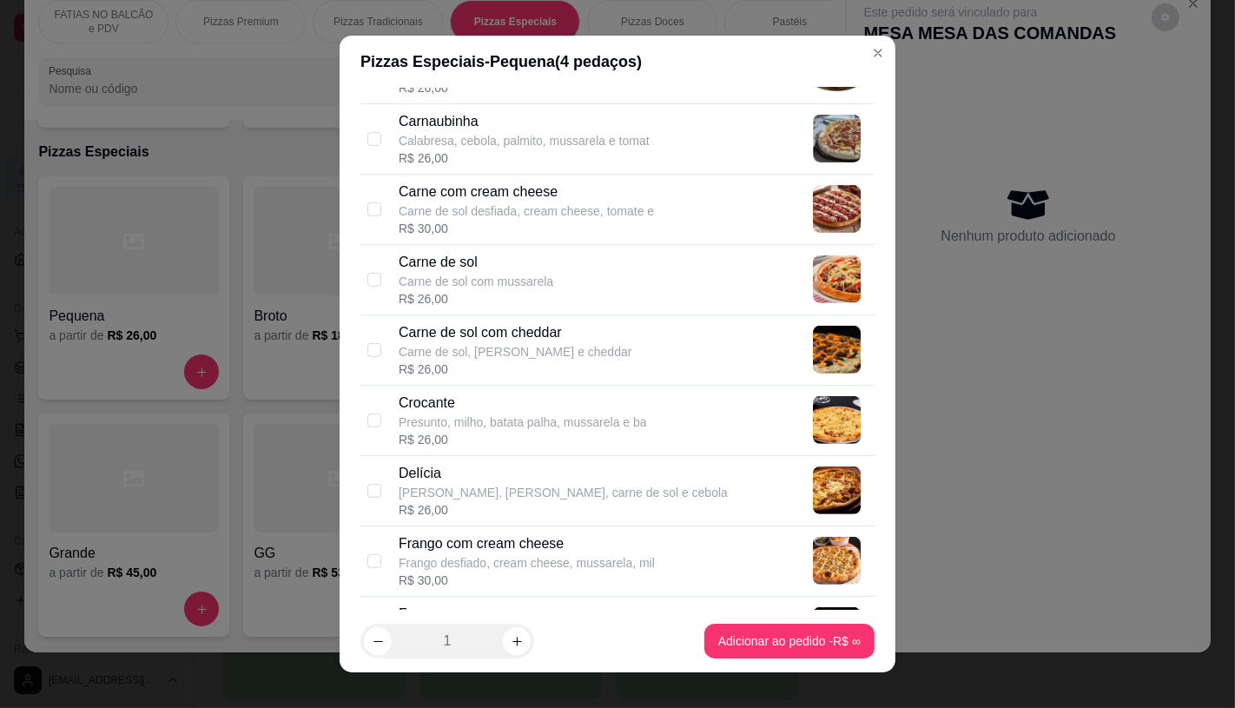
click at [595, 554] on p "Frango desfiado, cream cheese, mussarela, mil" at bounding box center [527, 562] width 256 height 17
checkbox input "true"
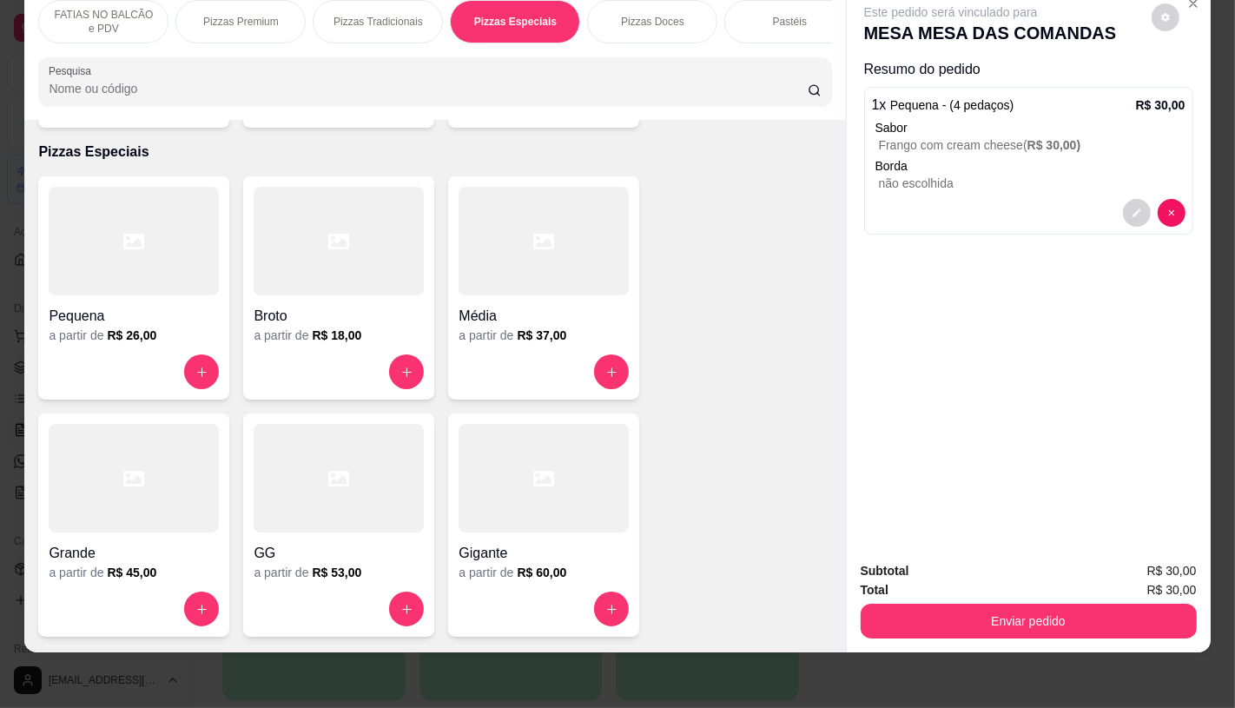
click at [94, 10] on p "FATIAS NO BALCÃO e PDV" at bounding box center [103, 22] width 101 height 28
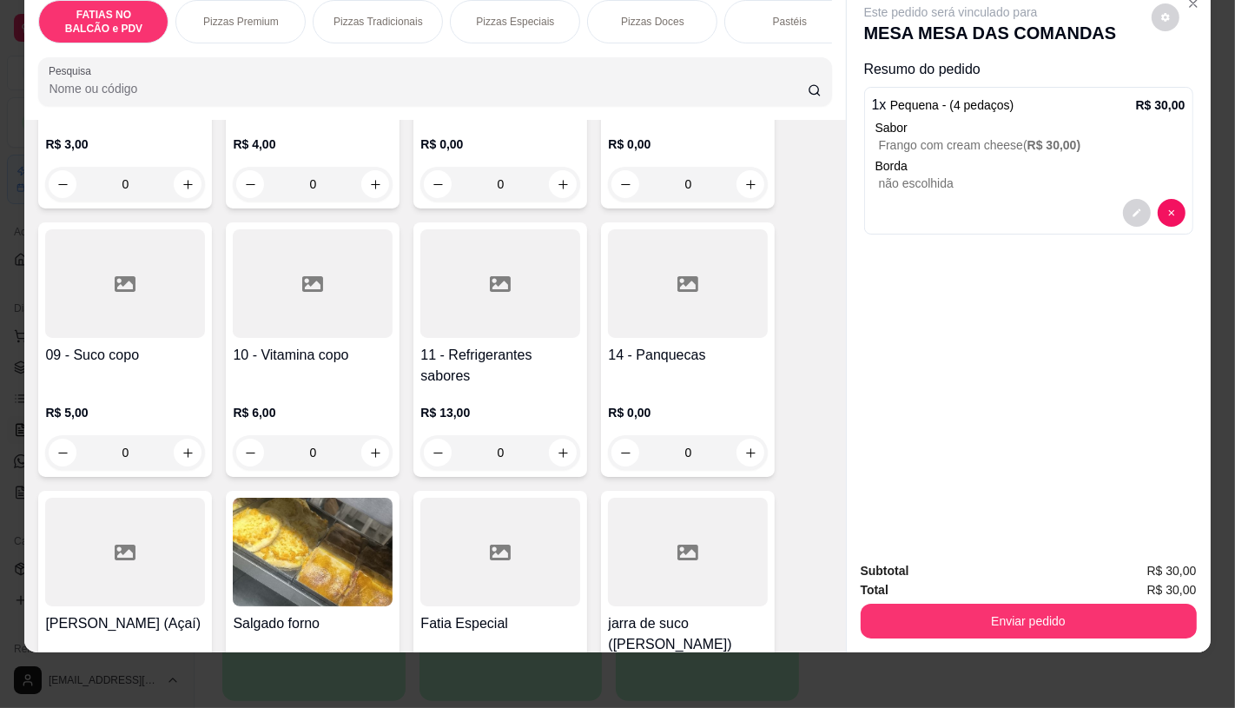
scroll to position [560, 0]
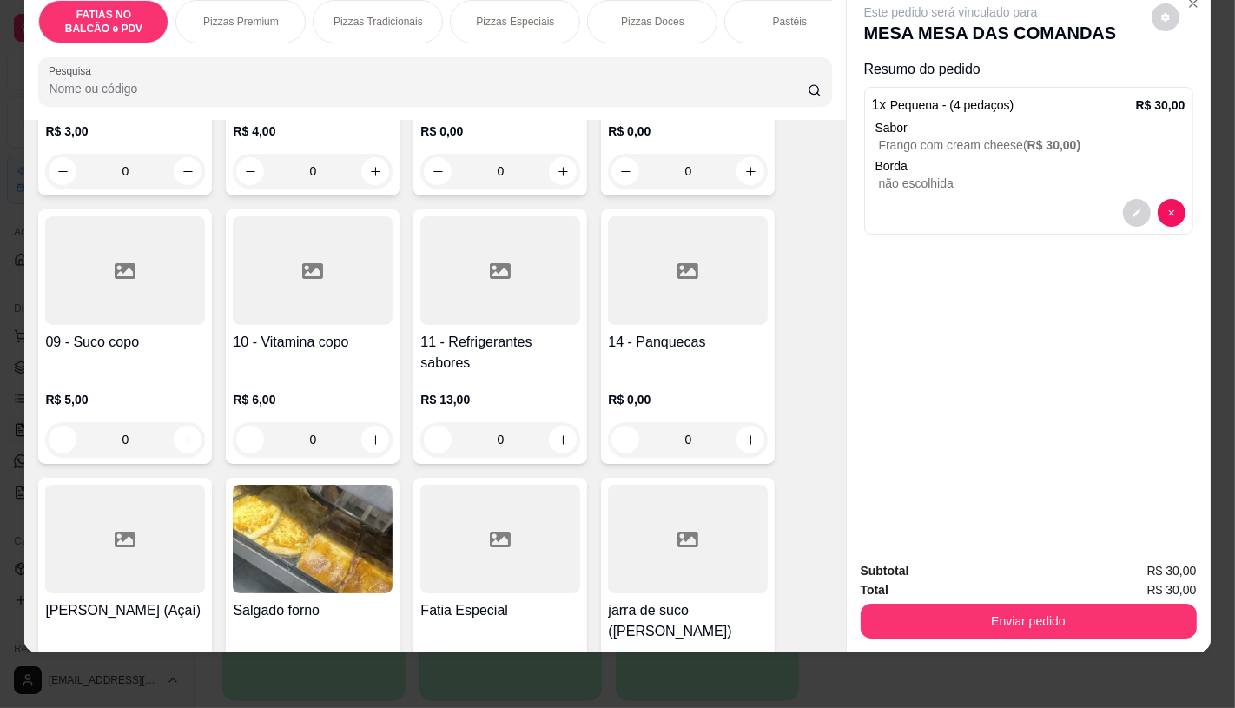
click at [478, 357] on h4 "11 - Refrigerantes sabores" at bounding box center [500, 353] width 160 height 42
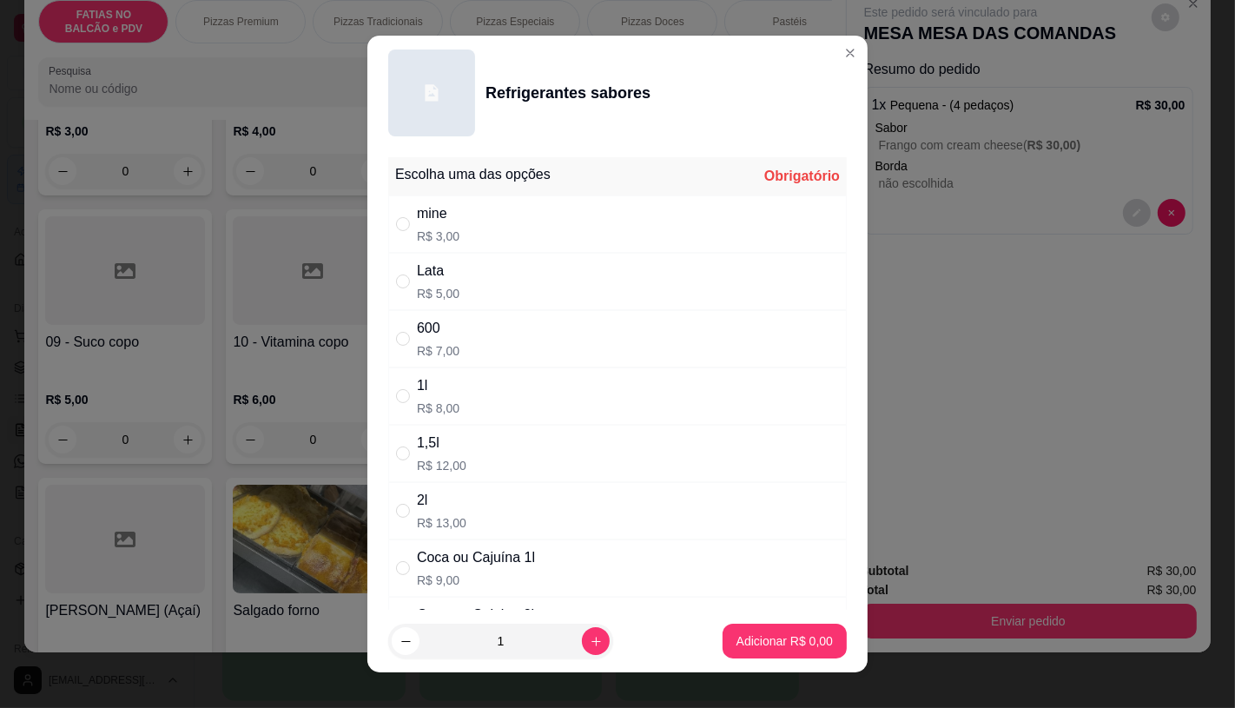
click at [452, 290] on div "Lata R$ 5,00" at bounding box center [617, 281] width 458 height 57
radio input "true"
click at [792, 639] on p "Adicionar R$ 5,00" at bounding box center [784, 640] width 96 height 17
type input "1"
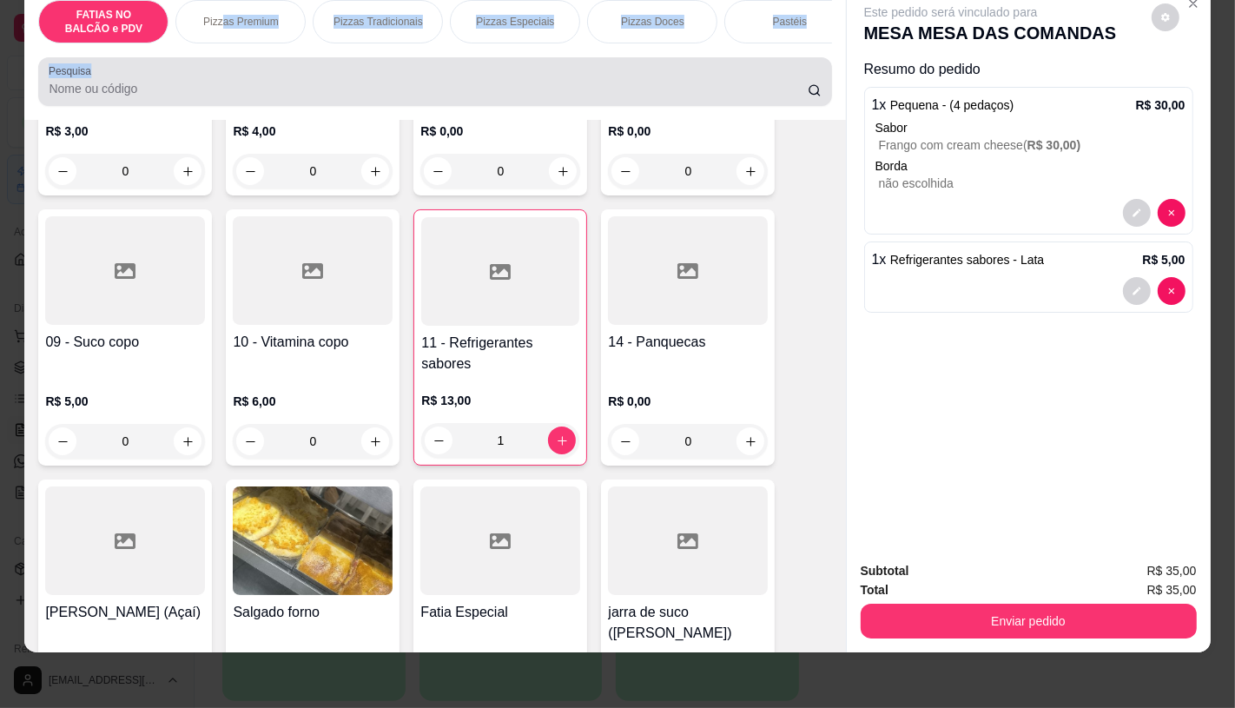
drag, startPoint x: 217, startPoint y: 29, endPoint x: 600, endPoint y: 18, distance: 383.1
click at [724, 45] on div "FATIAS NO BALCÃO e PDV Pizzas Premium Pizzas Tradicionais Pizzas Especiais Pizz…" at bounding box center [434, 53] width 821 height 134
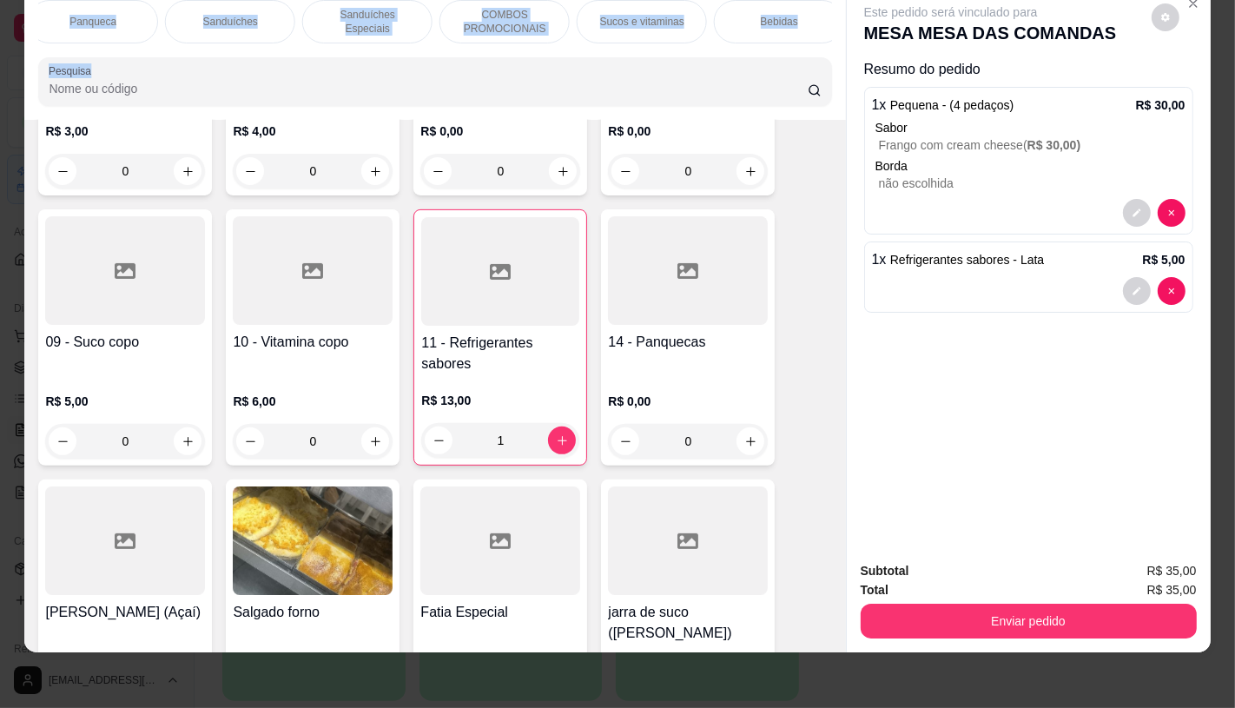
scroll to position [0, 1806]
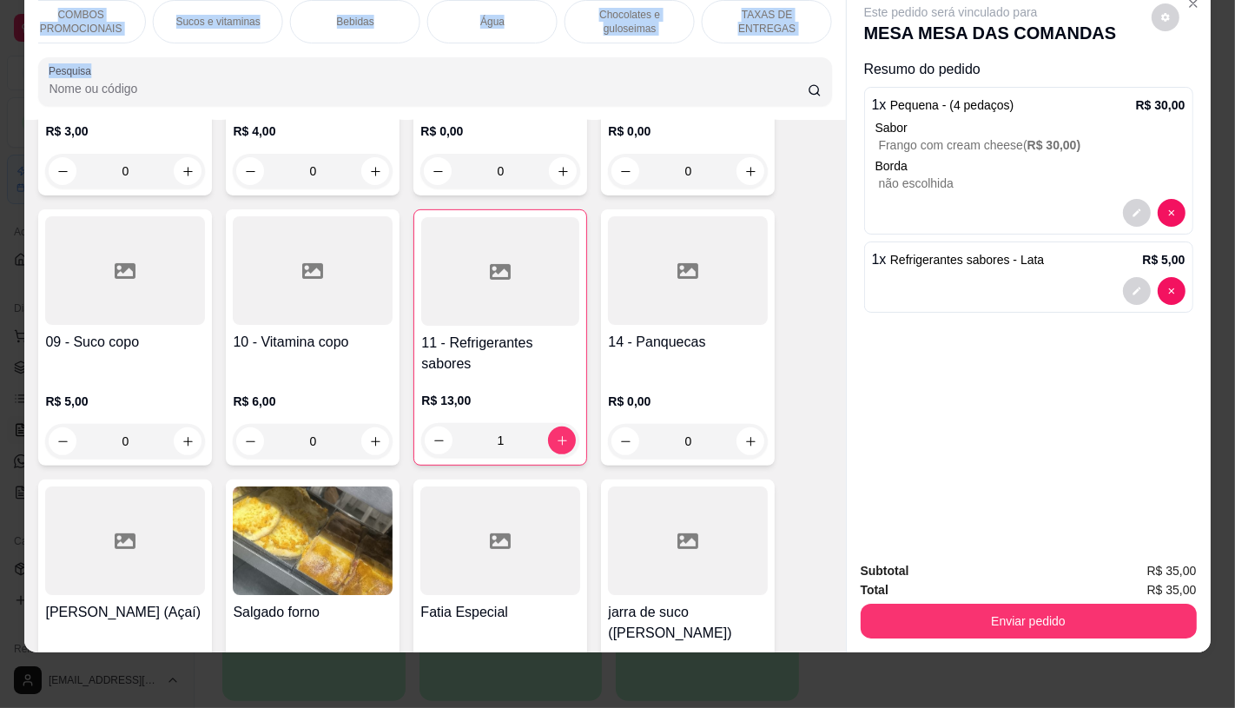
click at [749, 14] on p "TAXAS DE ENTREGAS" at bounding box center [766, 22] width 101 height 28
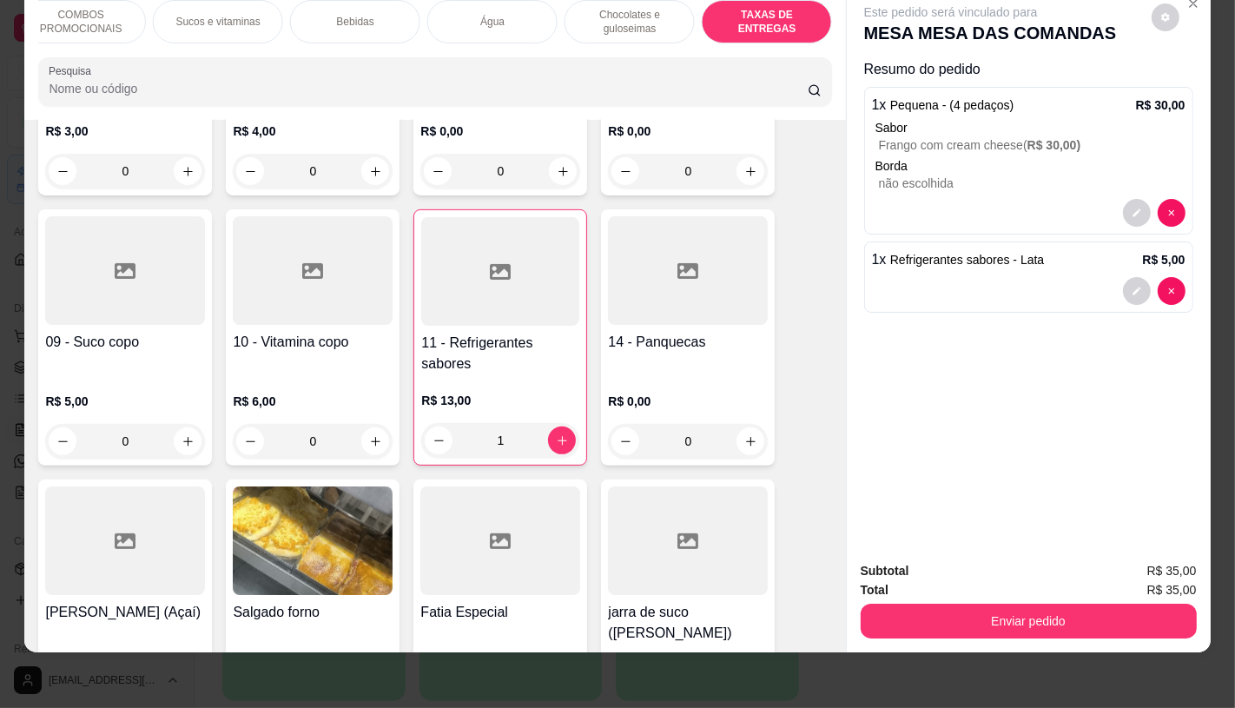
scroll to position [11614, 0]
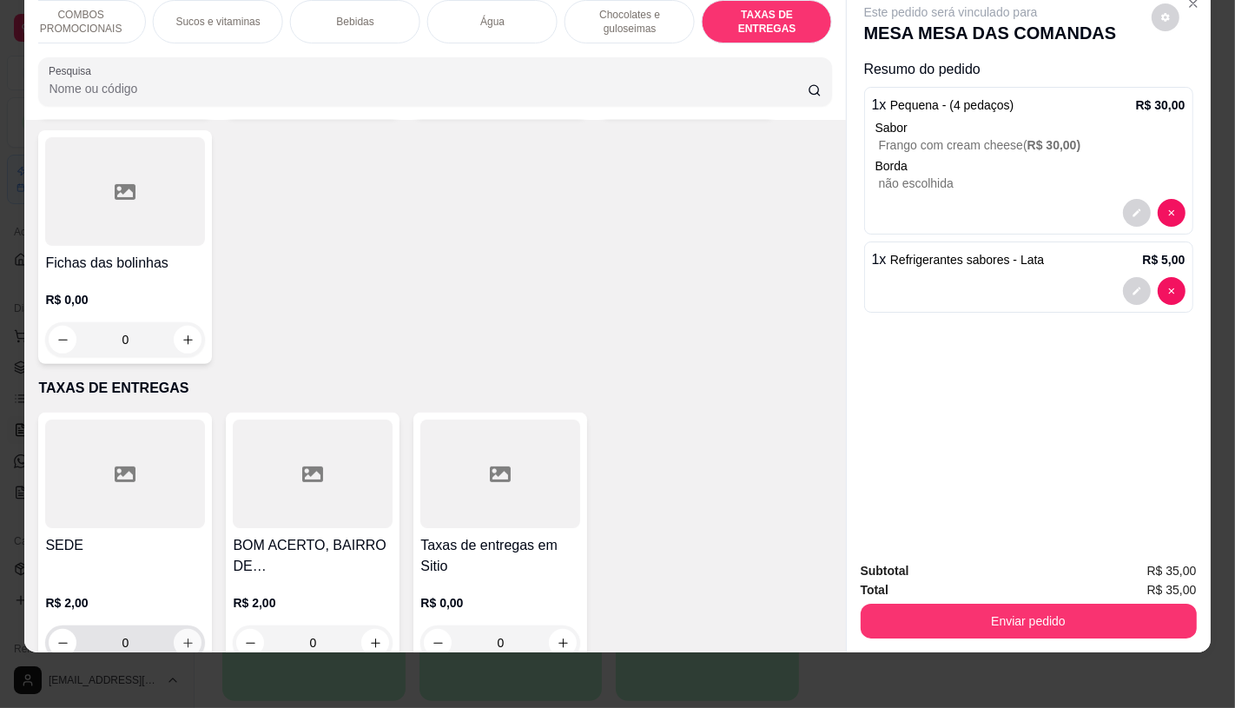
click at [181, 636] on icon "increase-product-quantity" at bounding box center [187, 642] width 13 height 13
type input "1"
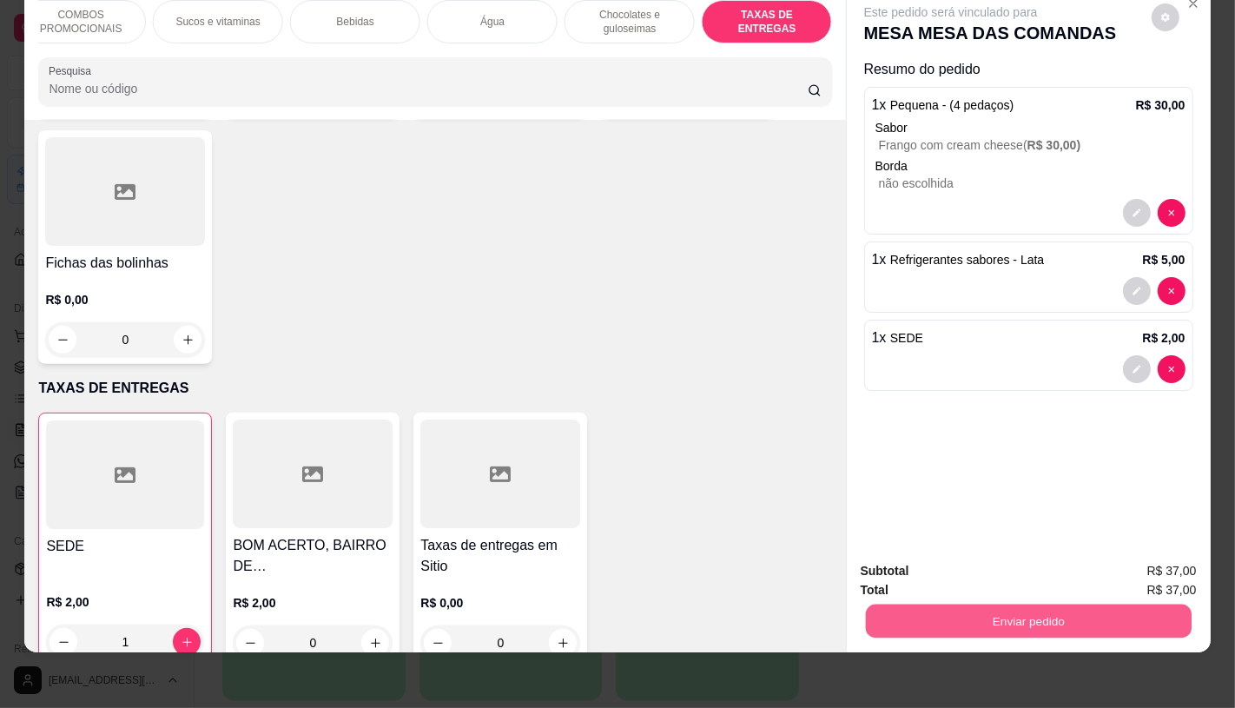
click at [1052, 606] on button "Enviar pedido" at bounding box center [1028, 620] width 326 height 34
click at [986, 575] on button "Não registrar e enviar pedido" at bounding box center [970, 565] width 181 height 33
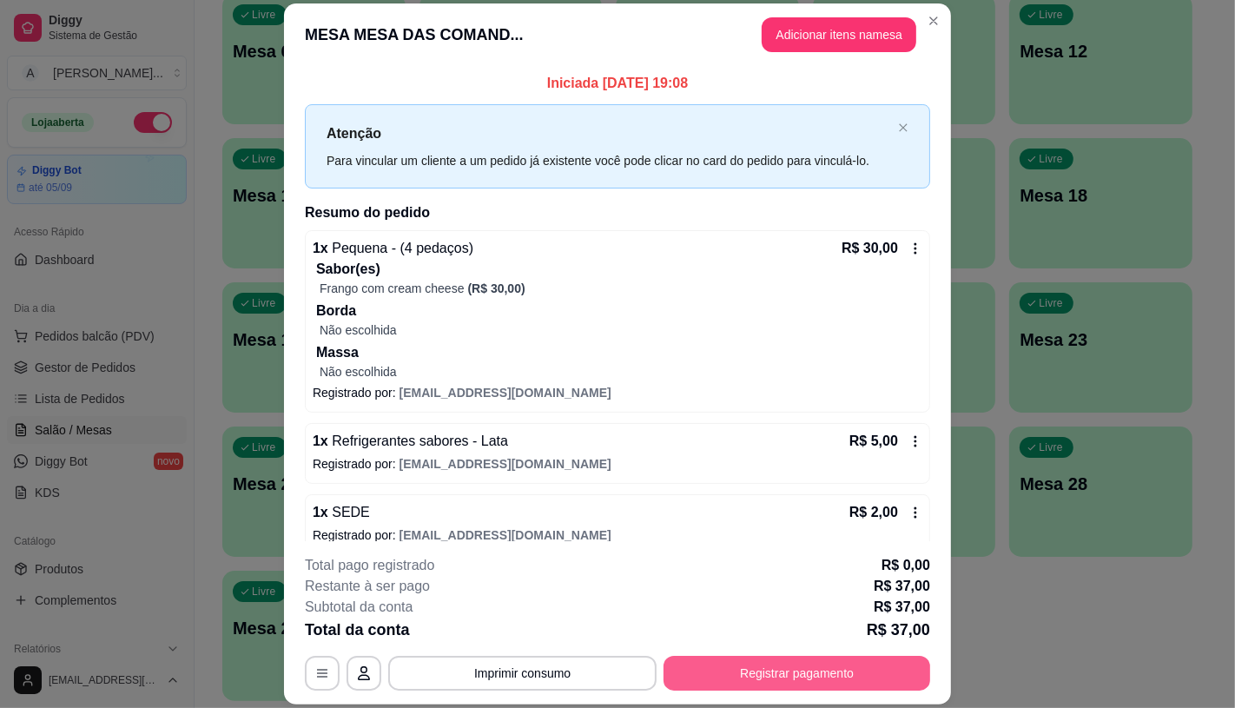
click at [851, 656] on button "Registrar pagamento" at bounding box center [796, 673] width 267 height 35
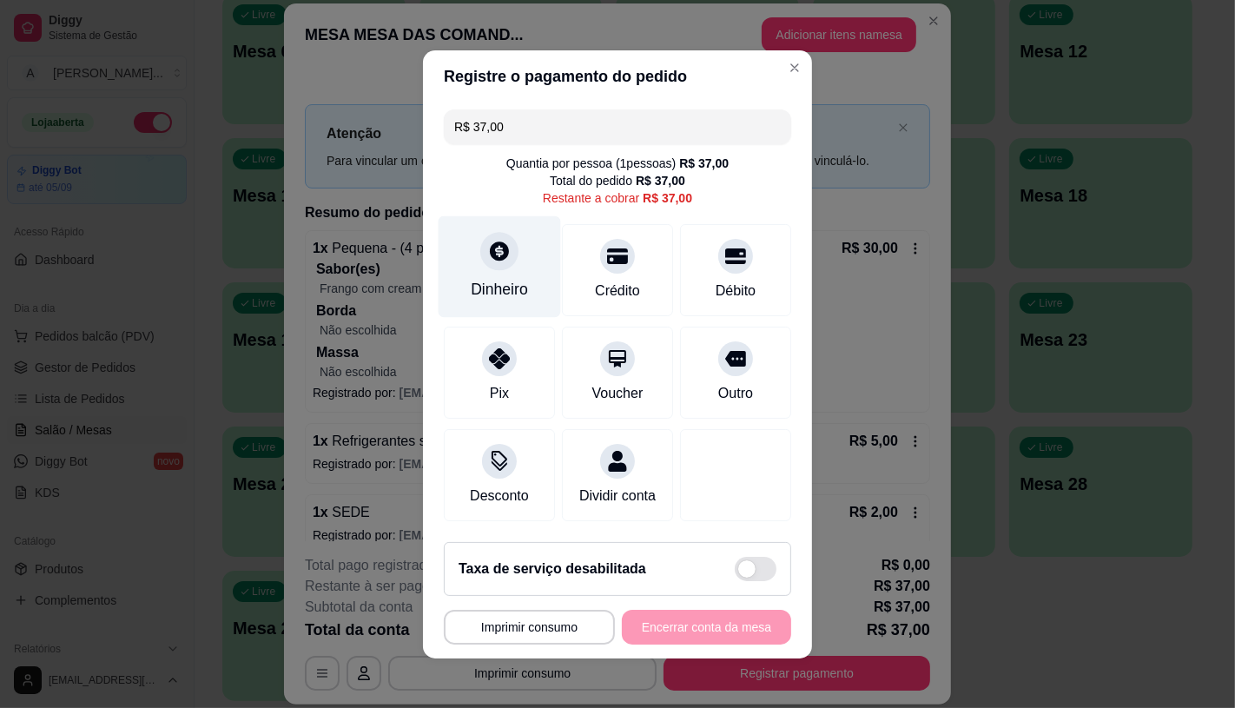
click at [462, 293] on div "Dinheiro" at bounding box center [500, 266] width 122 height 102
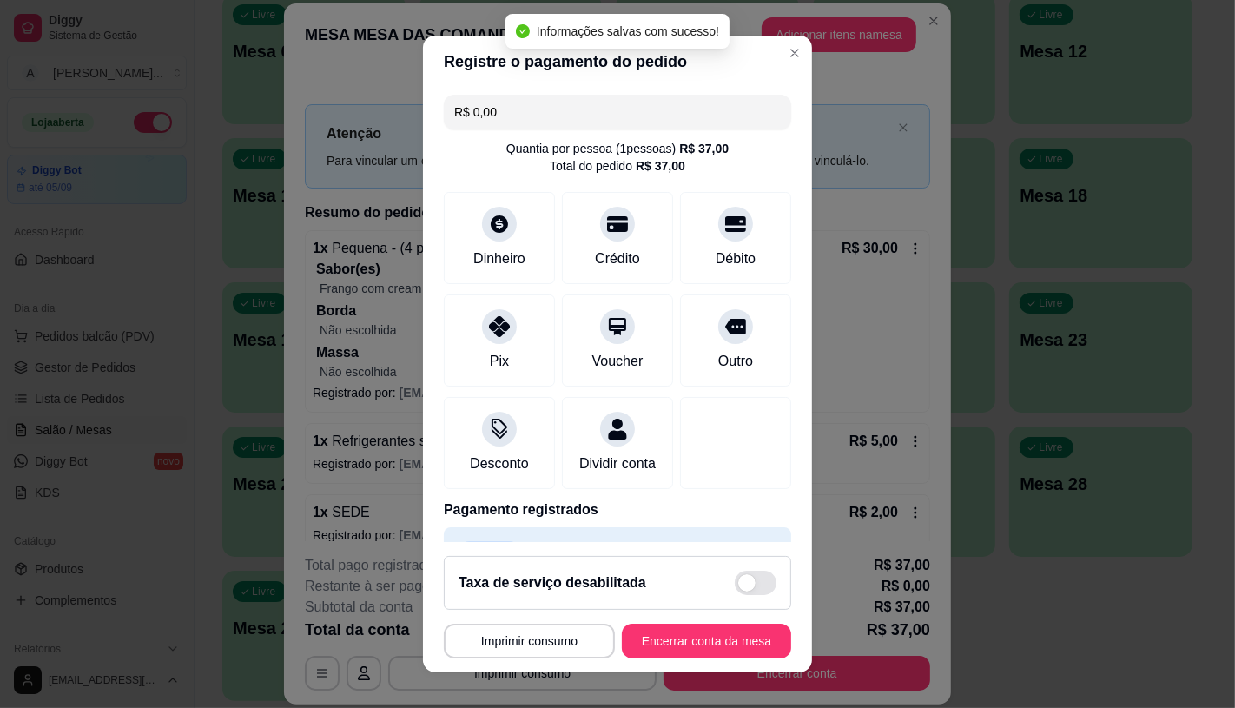
type input "R$ 0,00"
click at [705, 649] on button "Encerrar conta da mesa" at bounding box center [706, 640] width 169 height 35
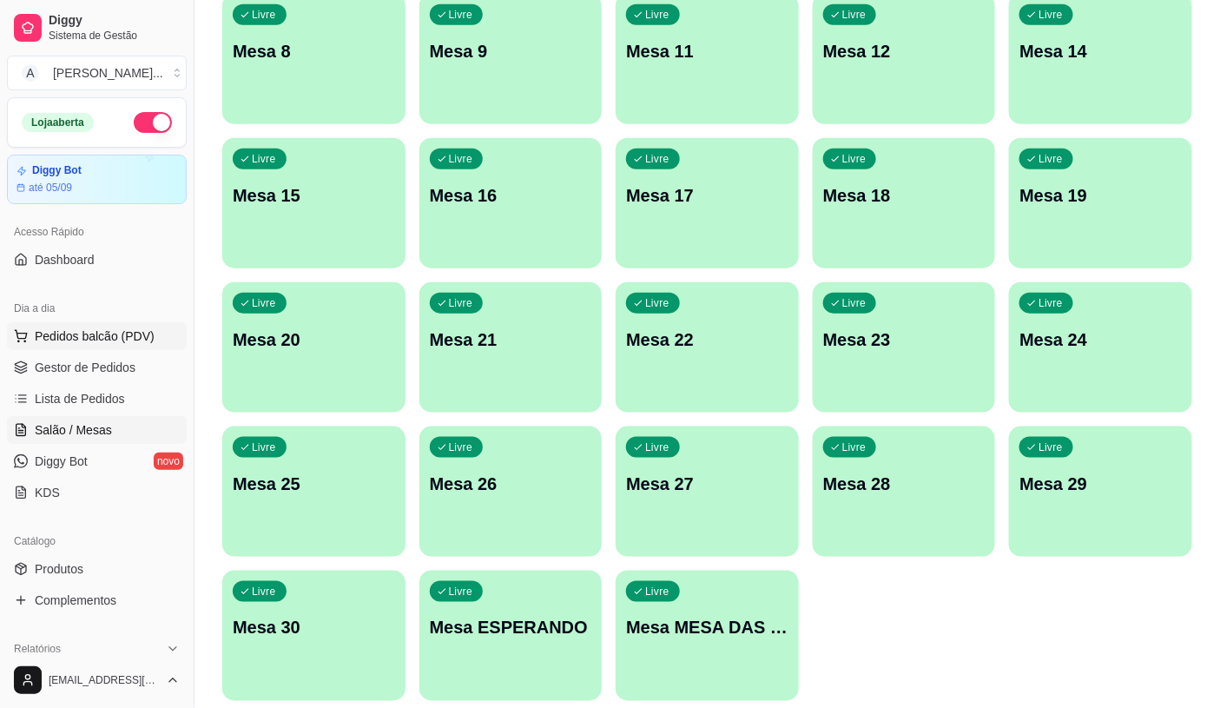
click at [85, 340] on span "Pedidos balcão (PDV)" at bounding box center [95, 335] width 120 height 17
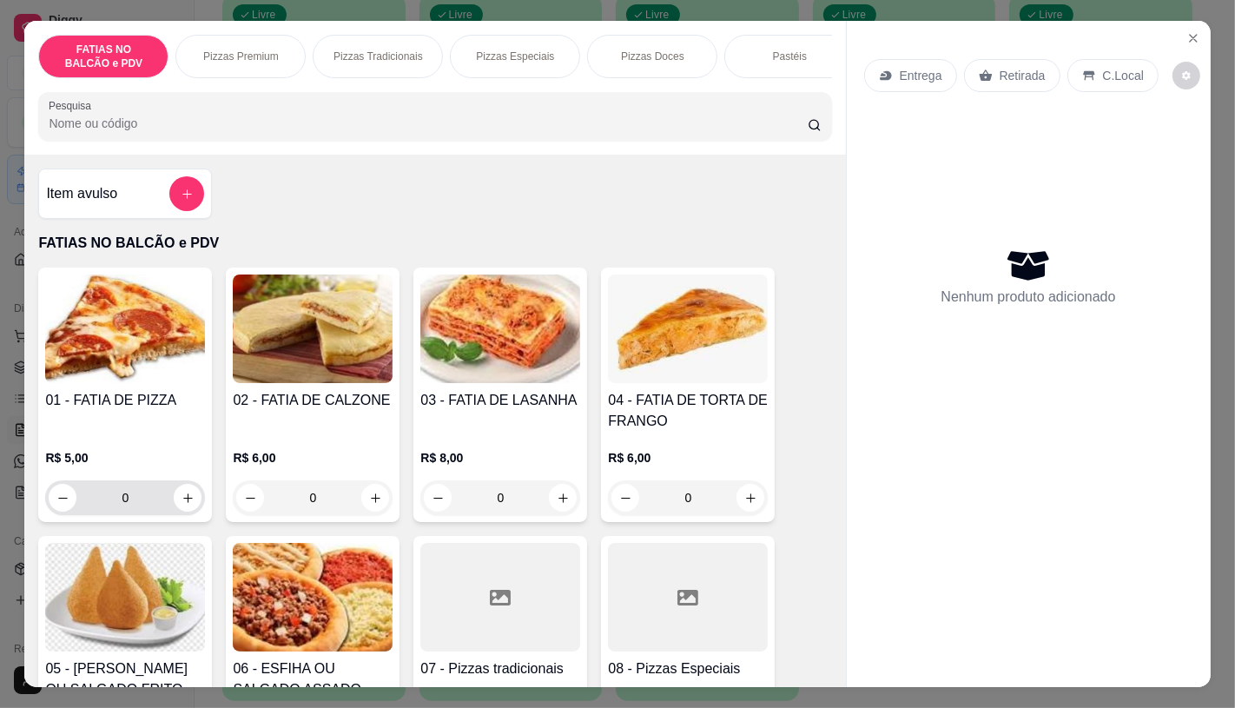
click at [145, 512] on input "0" at bounding box center [124, 497] width 97 height 35
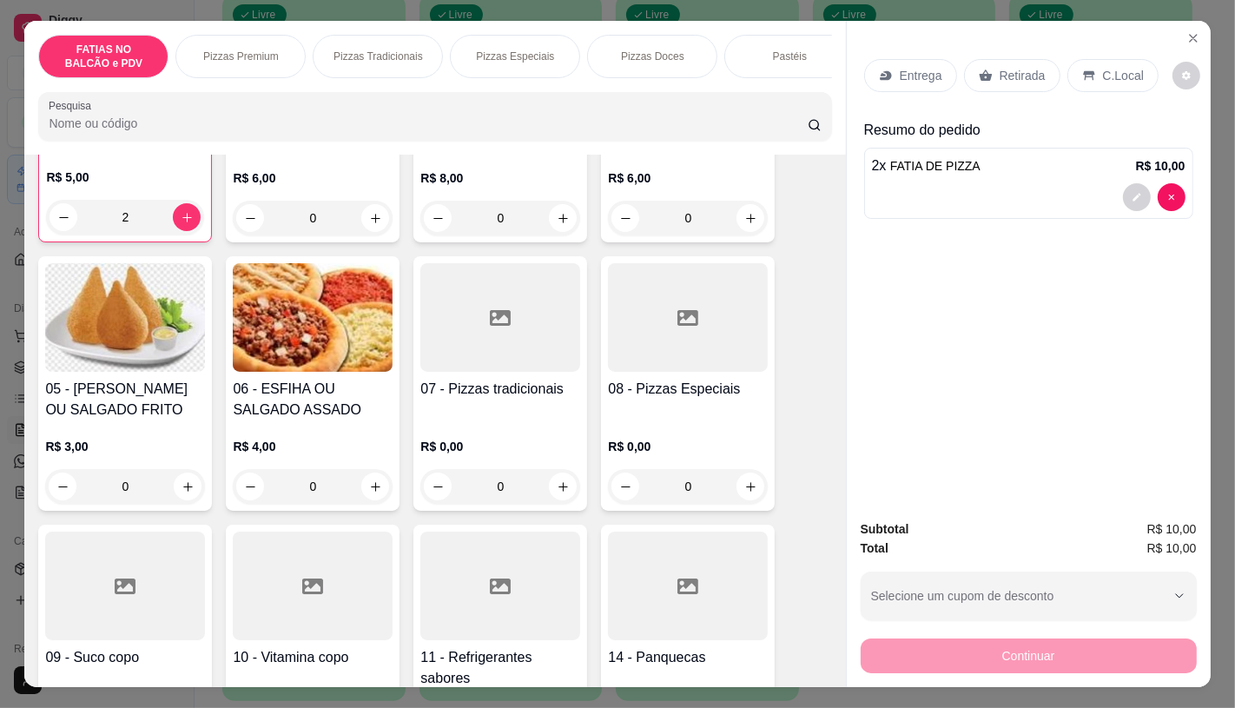
scroll to position [289, 0]
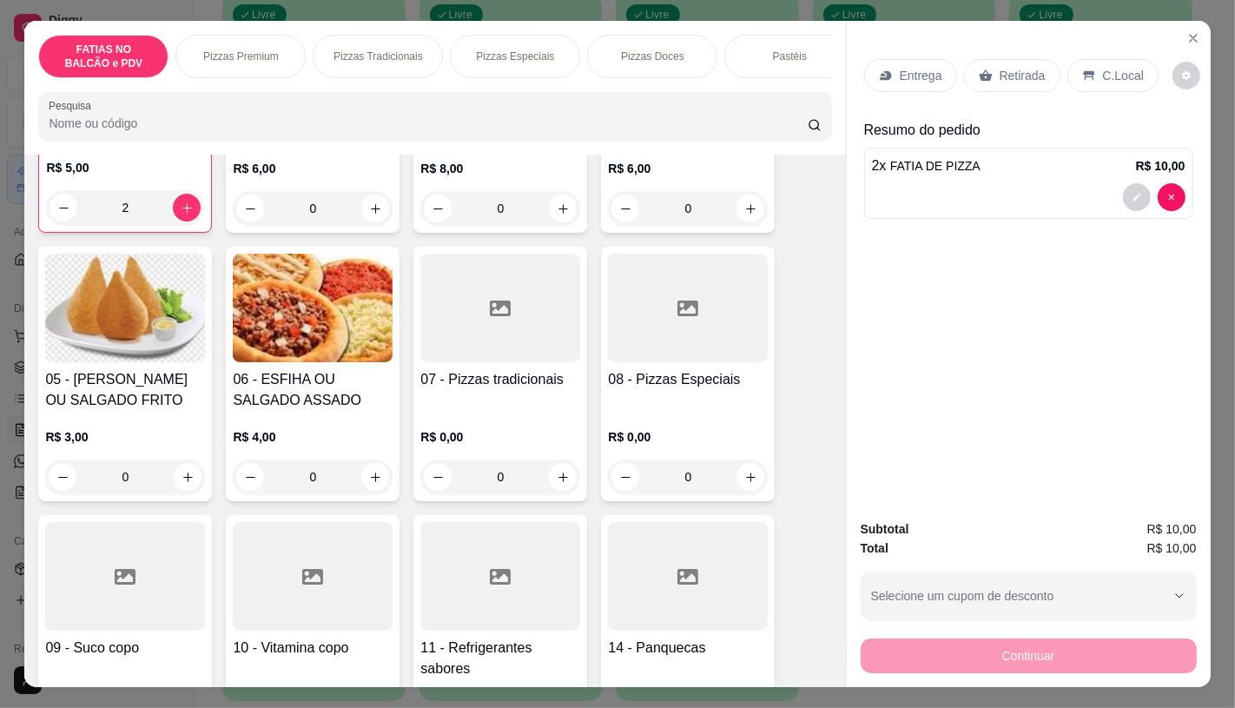
type input "2"
click at [514, 558] on div at bounding box center [500, 576] width 160 height 109
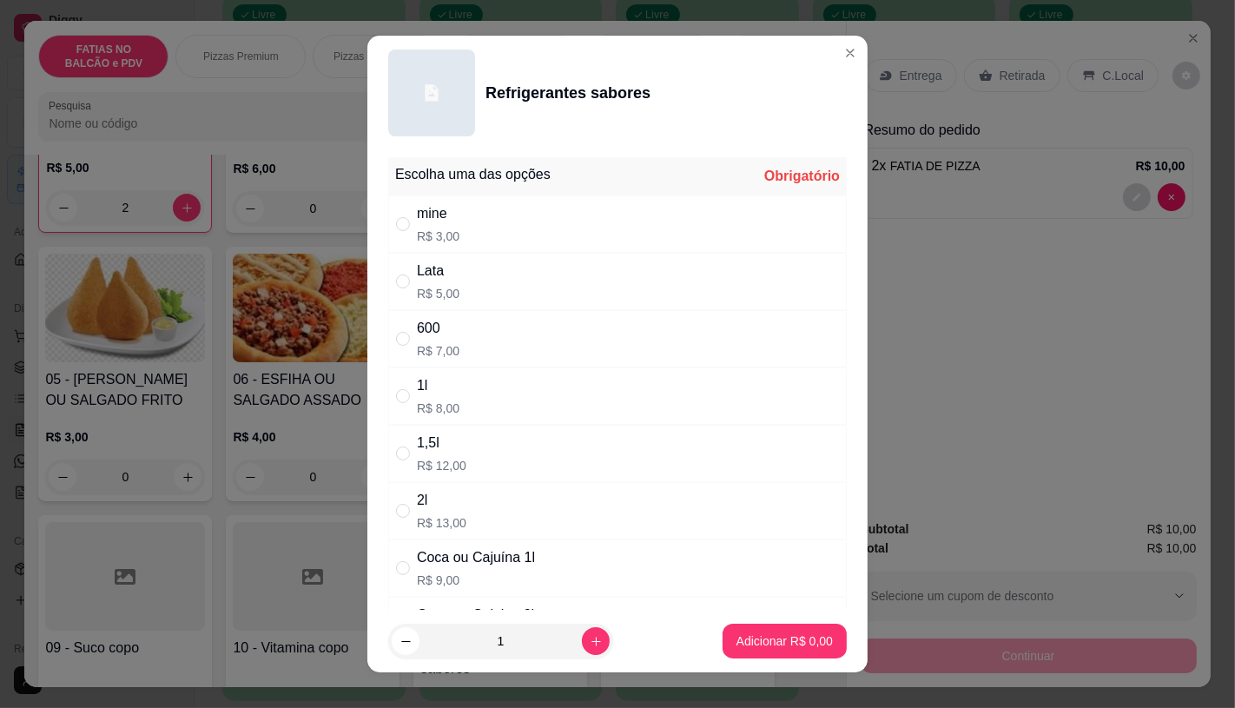
click at [448, 276] on div "Lata" at bounding box center [438, 271] width 43 height 21
radio input "true"
click at [590, 645] on icon "increase-product-quantity" at bounding box center [596, 641] width 13 height 13
type input "2"
click at [768, 632] on p "Adicionar R$ 10,00" at bounding box center [780, 640] width 103 height 17
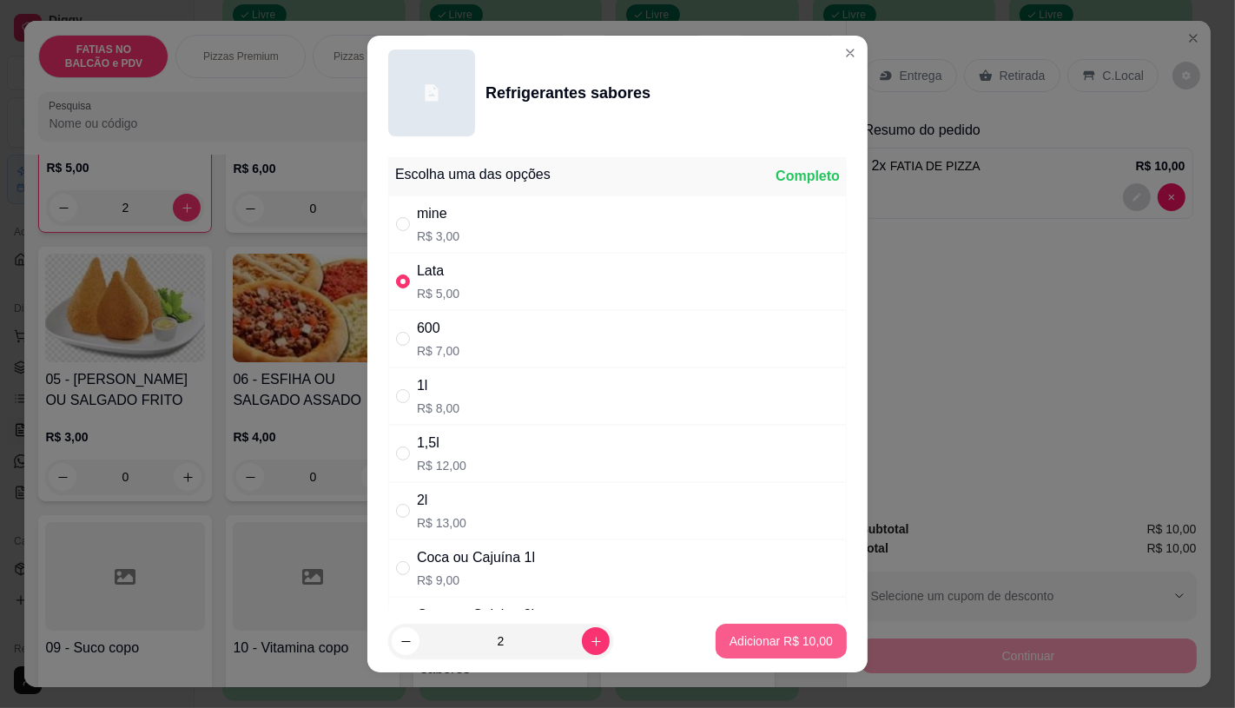
type input "2"
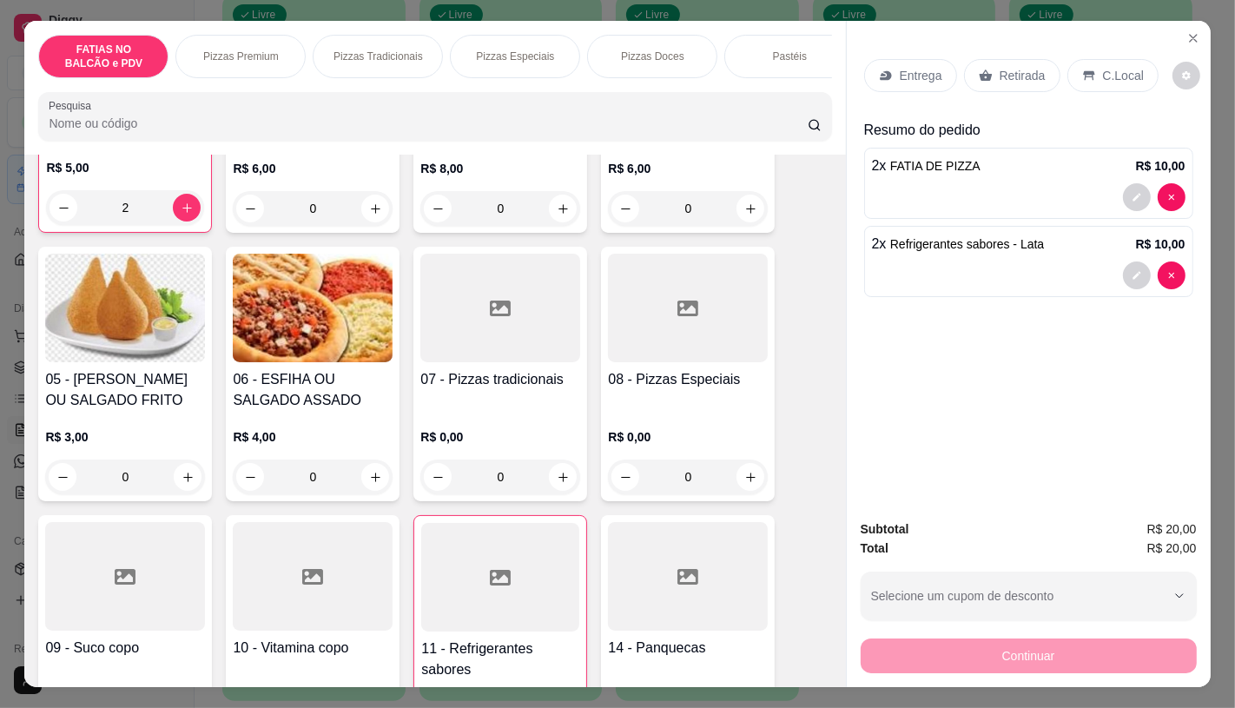
click at [971, 61] on div "Retirada" at bounding box center [1012, 75] width 96 height 33
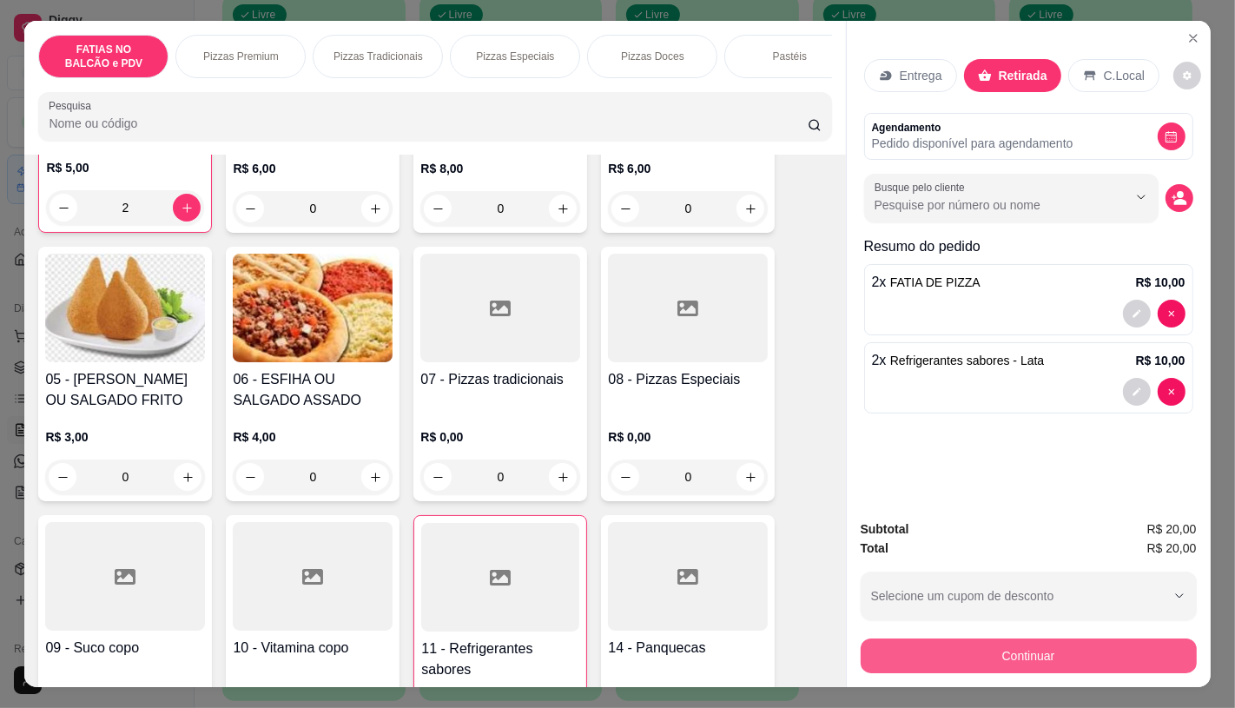
click at [1133, 643] on button "Continuar" at bounding box center [1029, 655] width 336 height 35
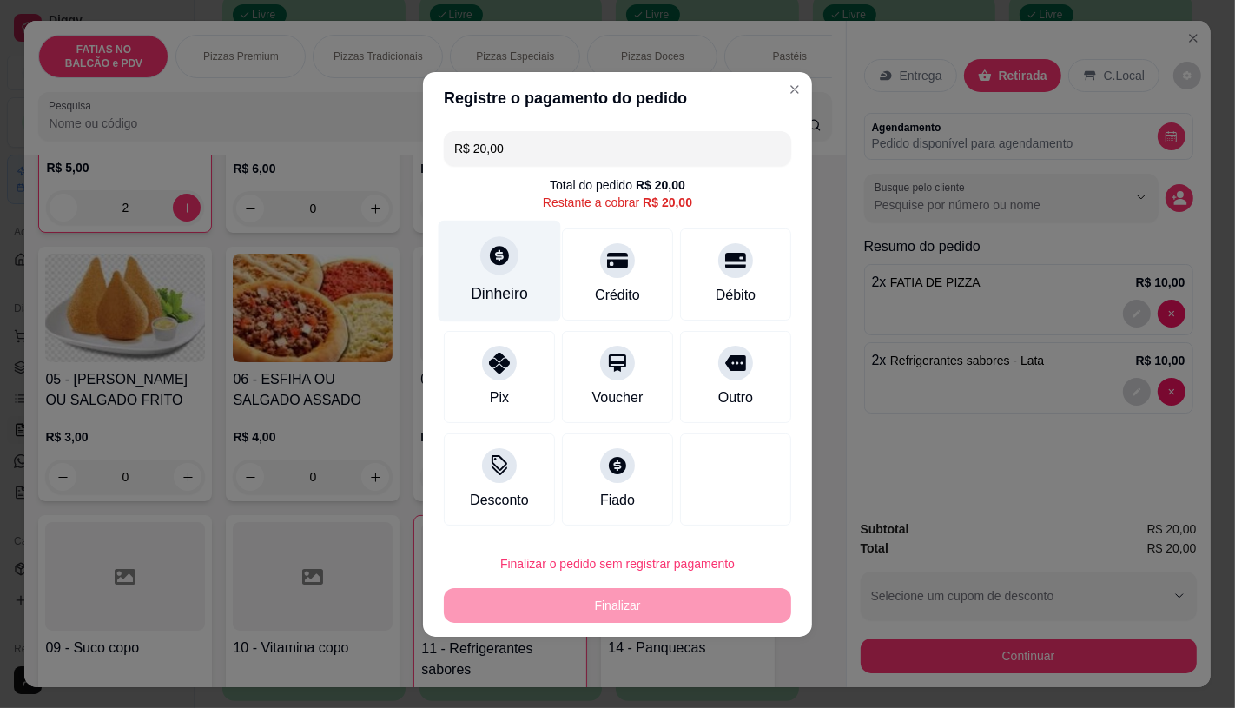
click at [513, 280] on div "Dinheiro" at bounding box center [500, 271] width 122 height 102
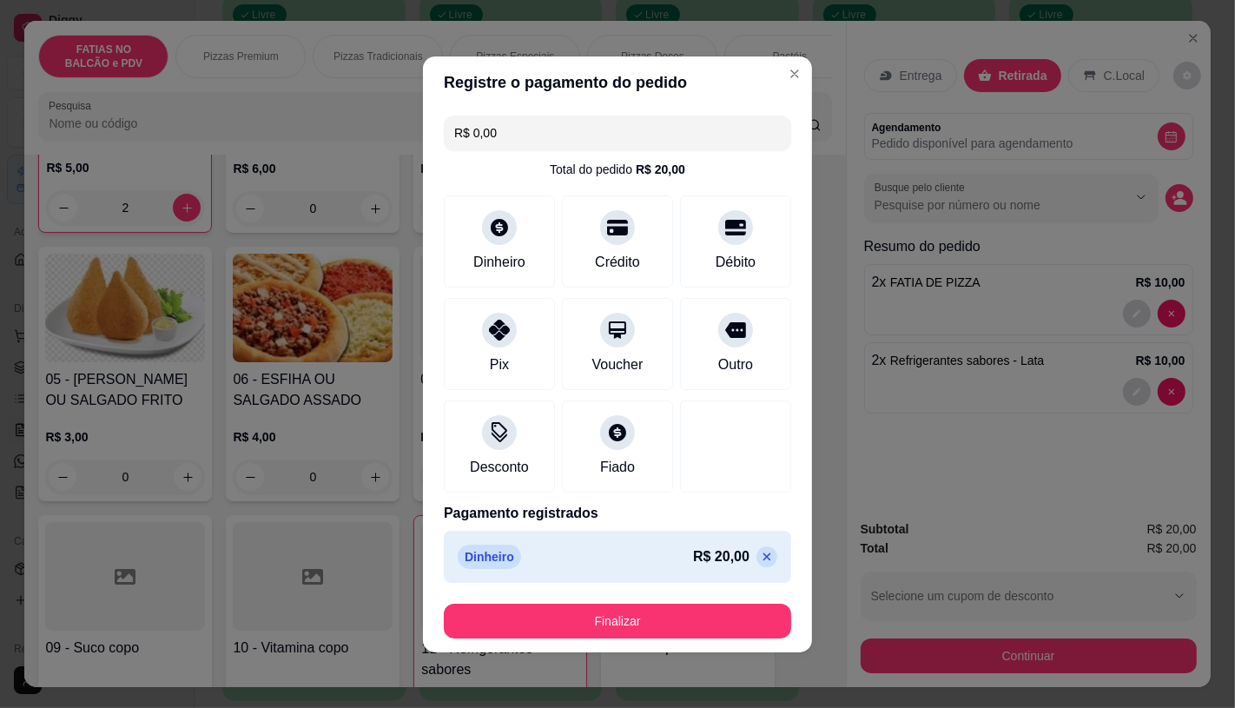
type input "R$ 0,00"
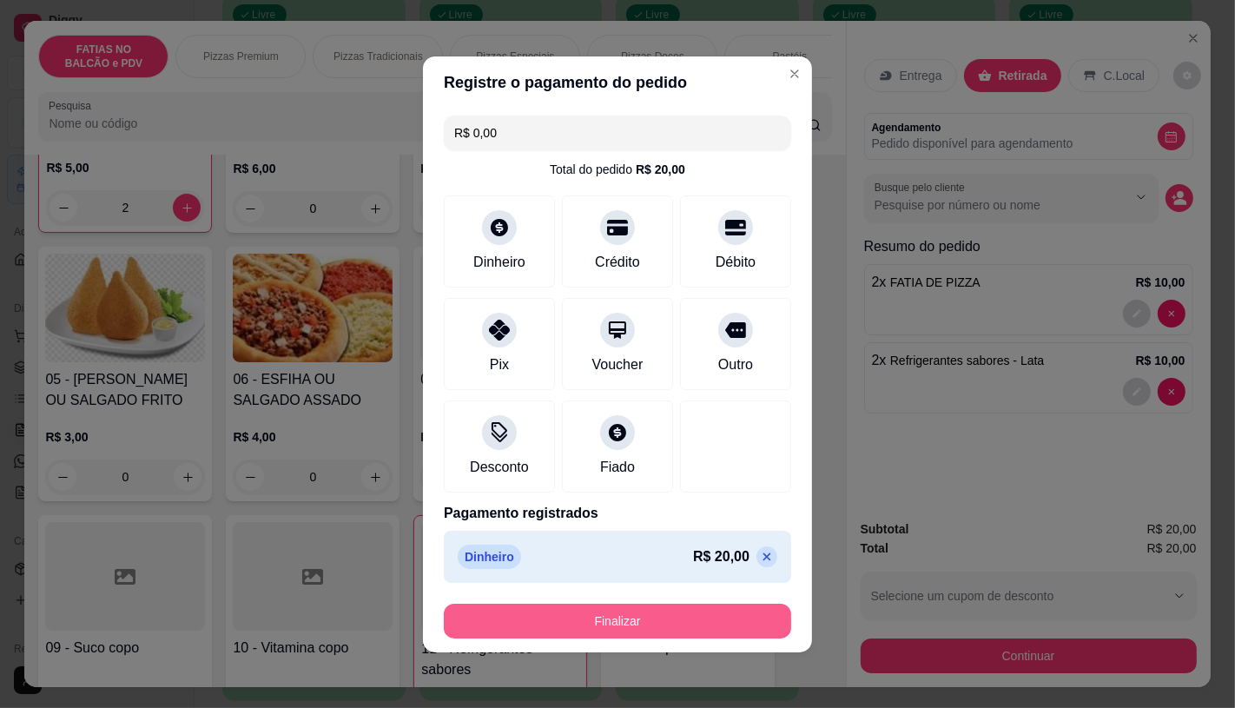
click at [670, 613] on button "Finalizar" at bounding box center [617, 620] width 347 height 35
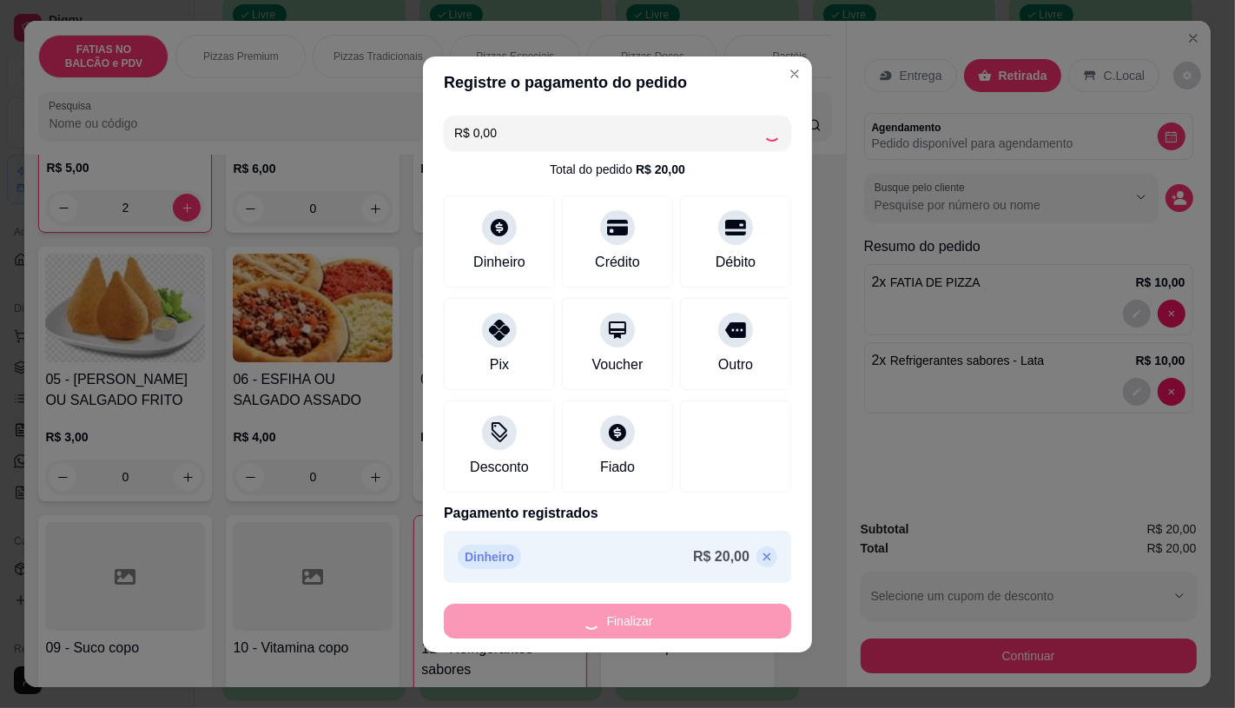
type input "0"
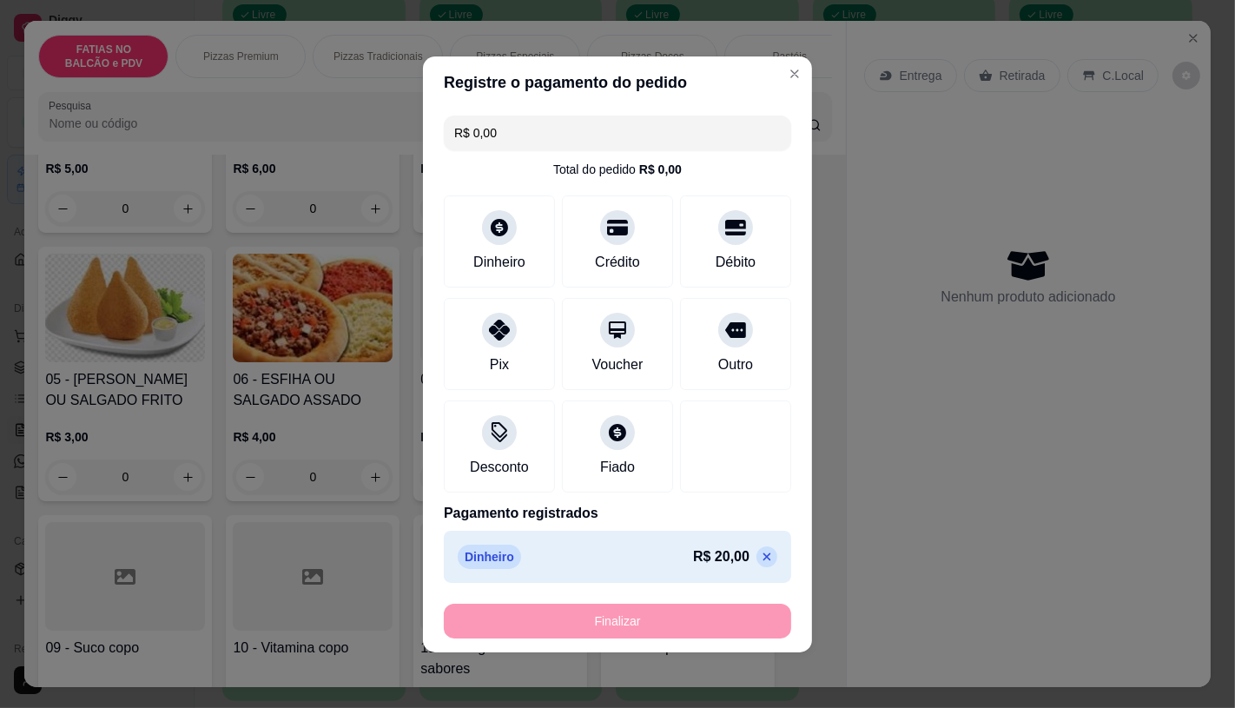
type input "-R$ 20,00"
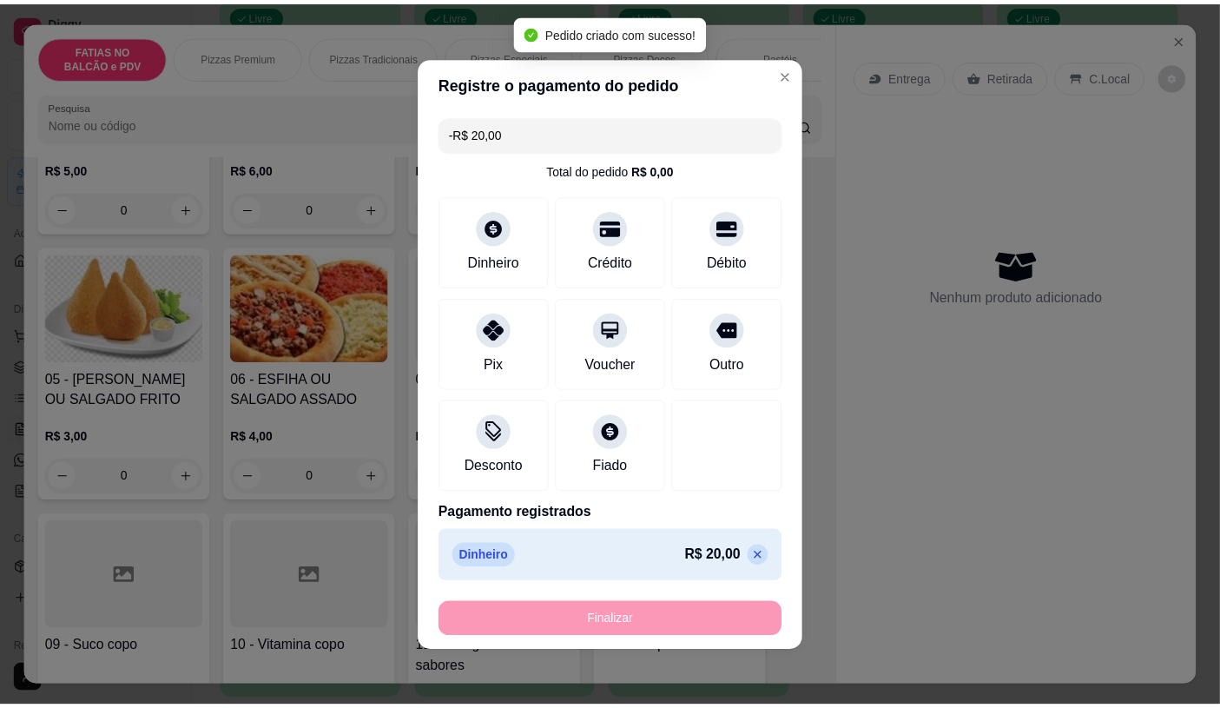
scroll to position [290, 0]
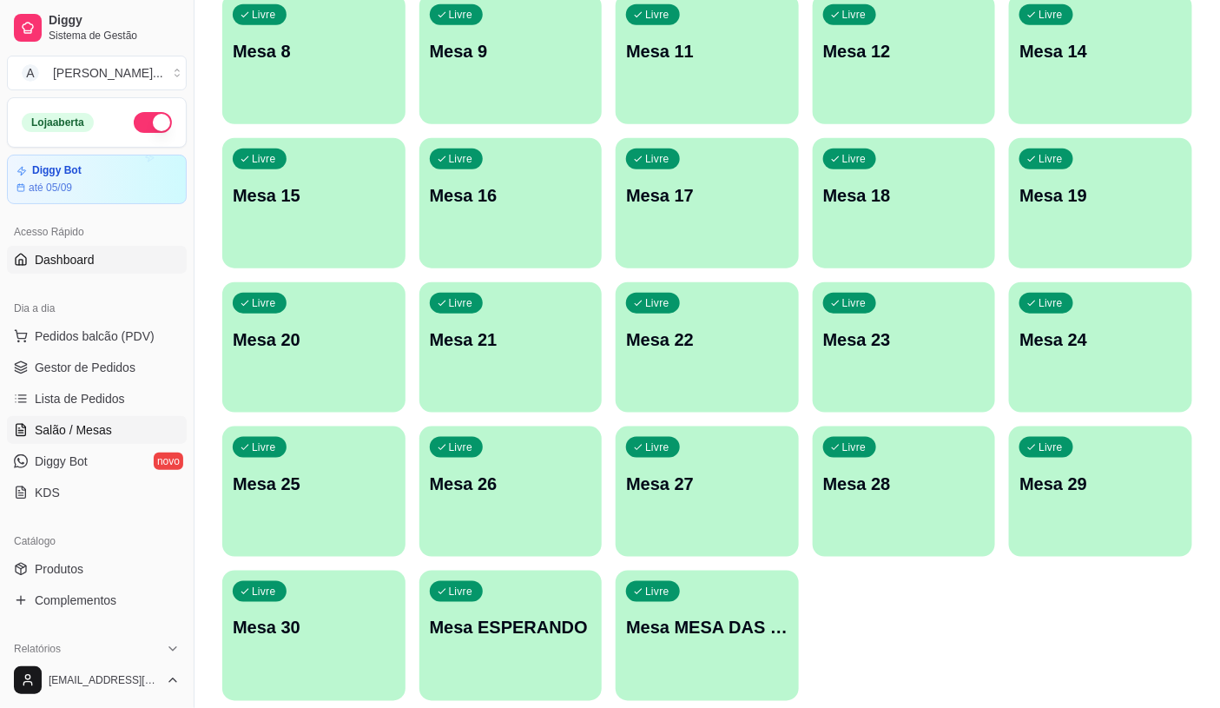
drag, startPoint x: 218, startPoint y: 644, endPoint x: 105, endPoint y: 256, distance: 404.2
click at [105, 256] on link "Dashboard" at bounding box center [97, 260] width 180 height 28
click at [122, 344] on span "Pedidos balcão (PDV)" at bounding box center [95, 335] width 120 height 17
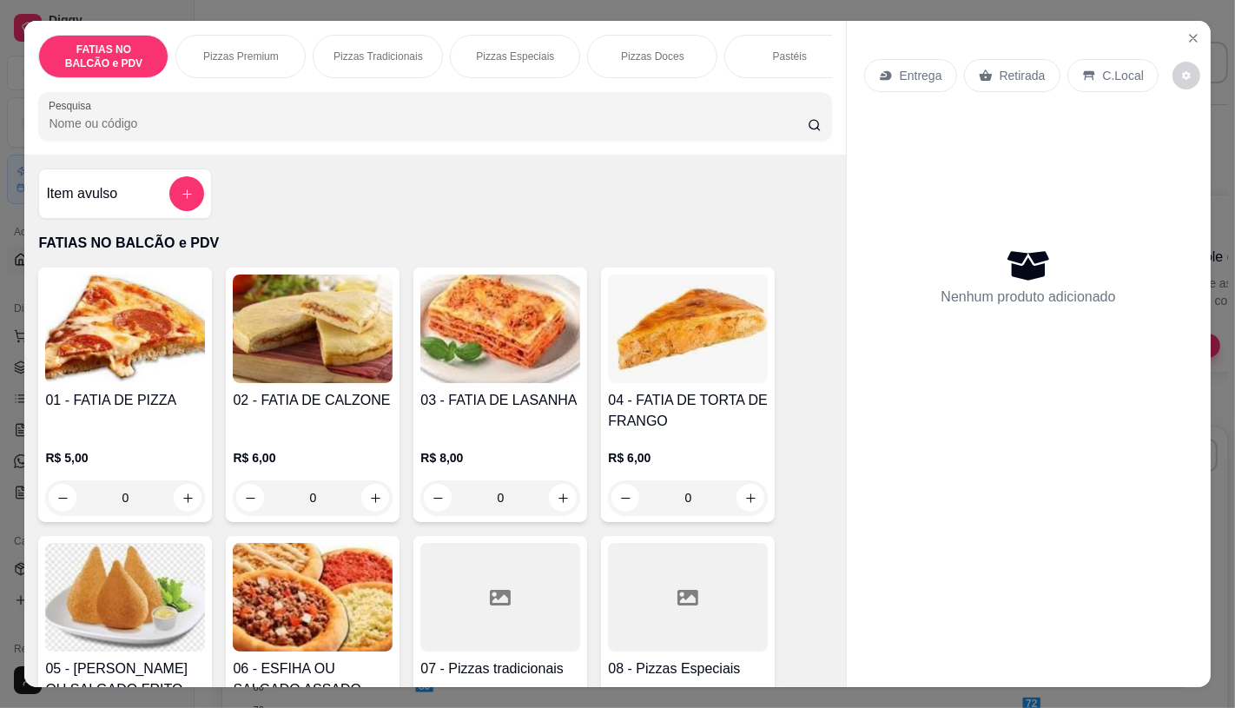
click at [180, 511] on button "increase-product-quantity" at bounding box center [188, 498] width 28 height 28
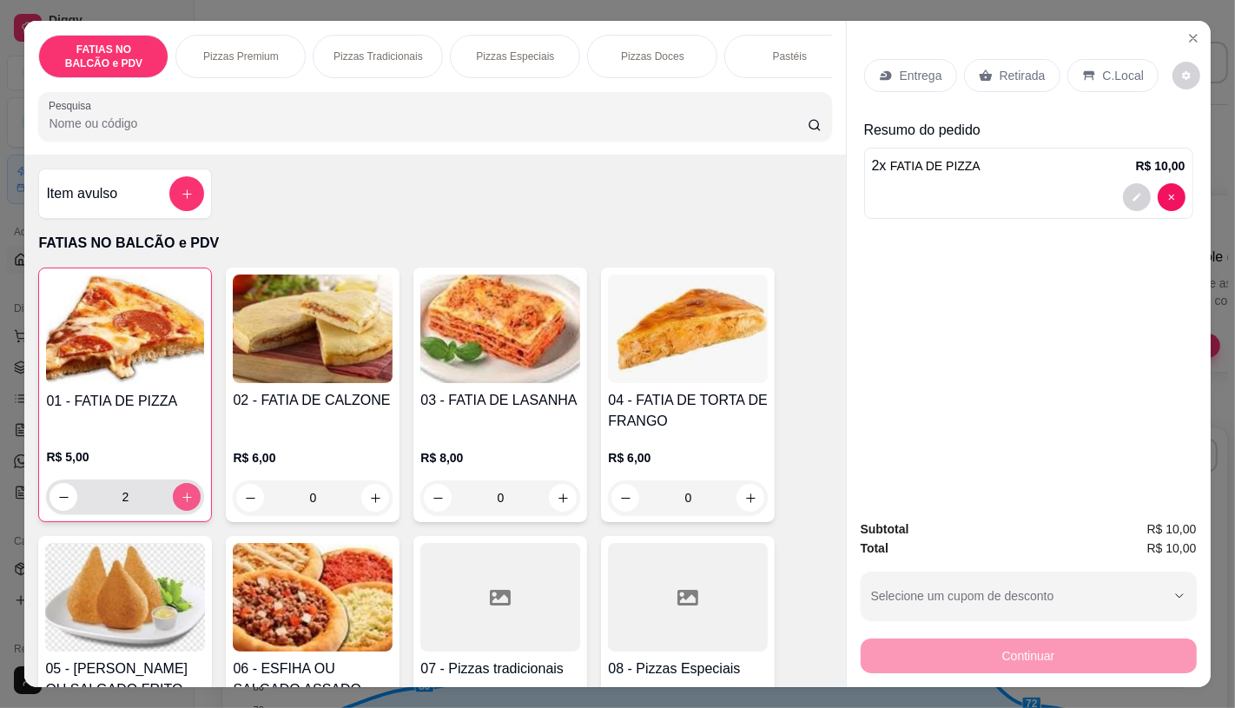
type input "2"
click at [988, 59] on div "Retirada" at bounding box center [1012, 75] width 96 height 33
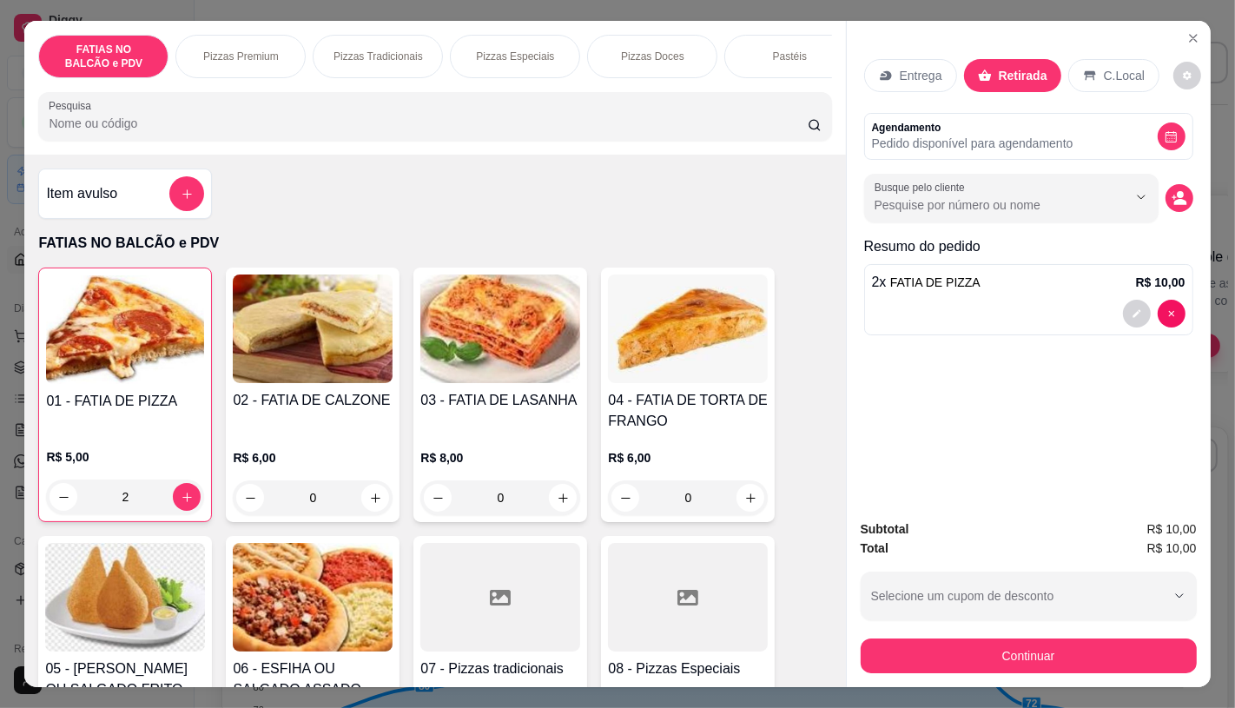
click at [1117, 634] on div "Continuar" at bounding box center [1029, 653] width 336 height 39
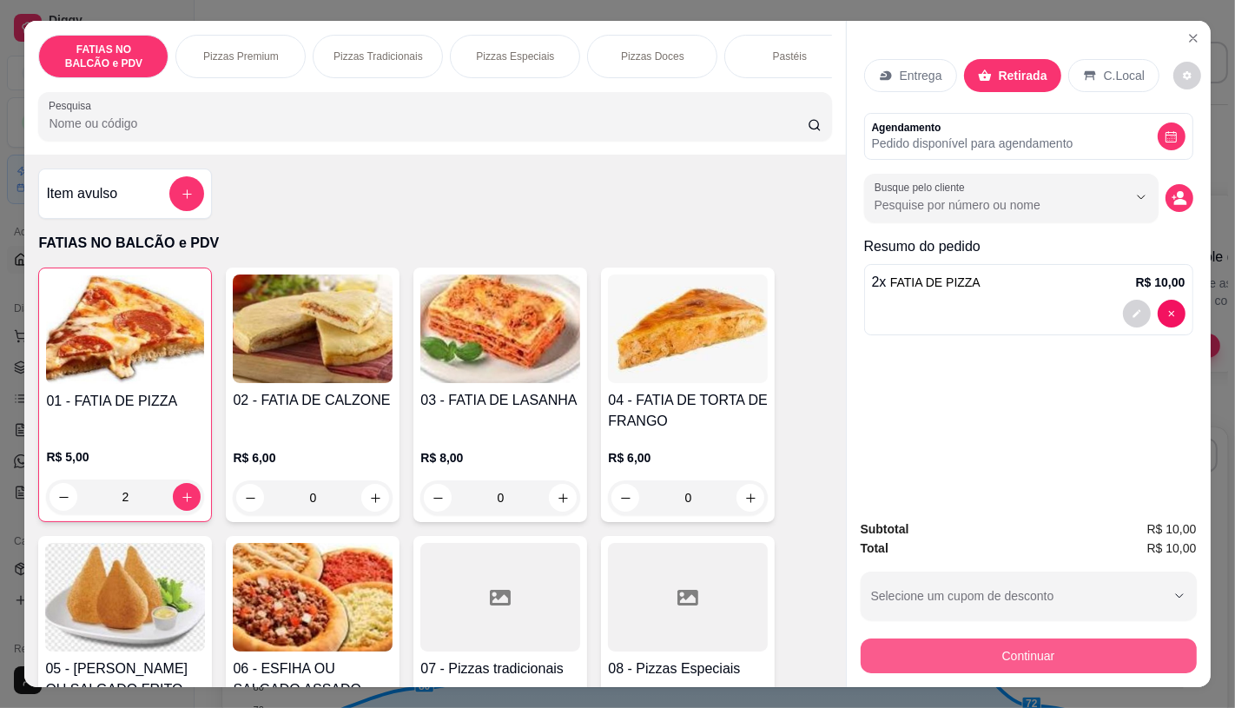
click at [1039, 643] on button "Continuar" at bounding box center [1029, 655] width 336 height 35
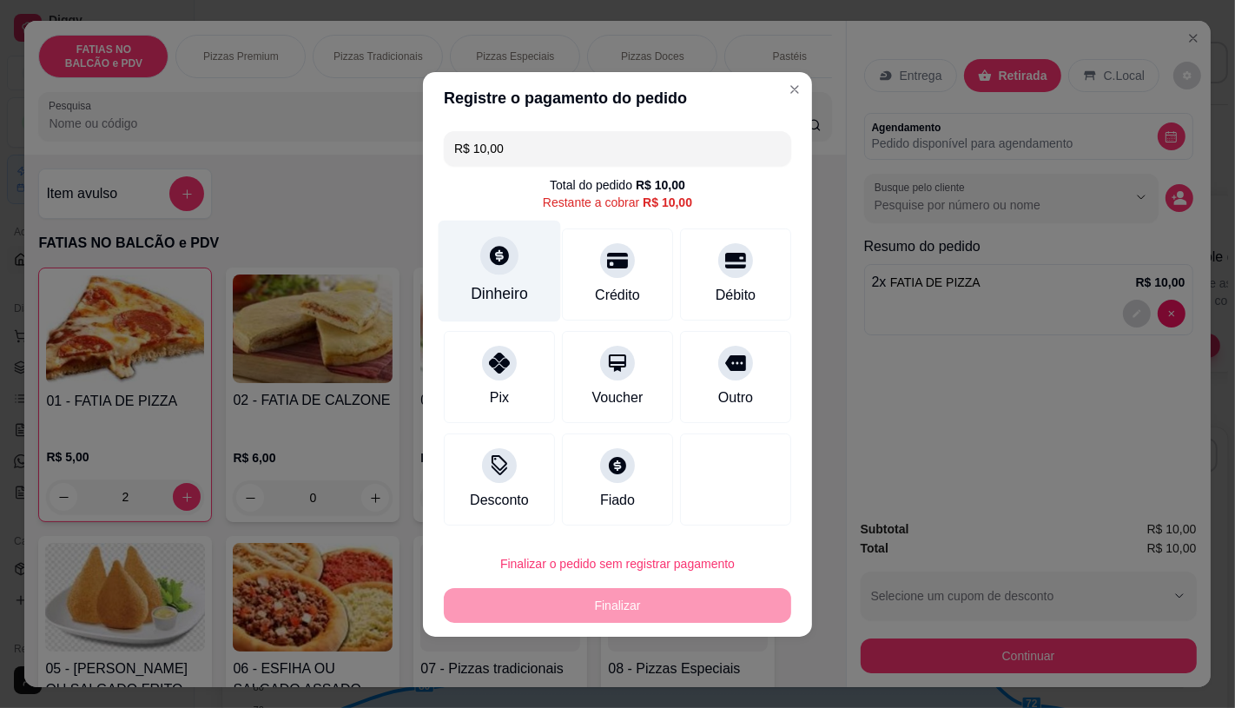
click at [475, 258] on div "Dinheiro" at bounding box center [500, 271] width 122 height 102
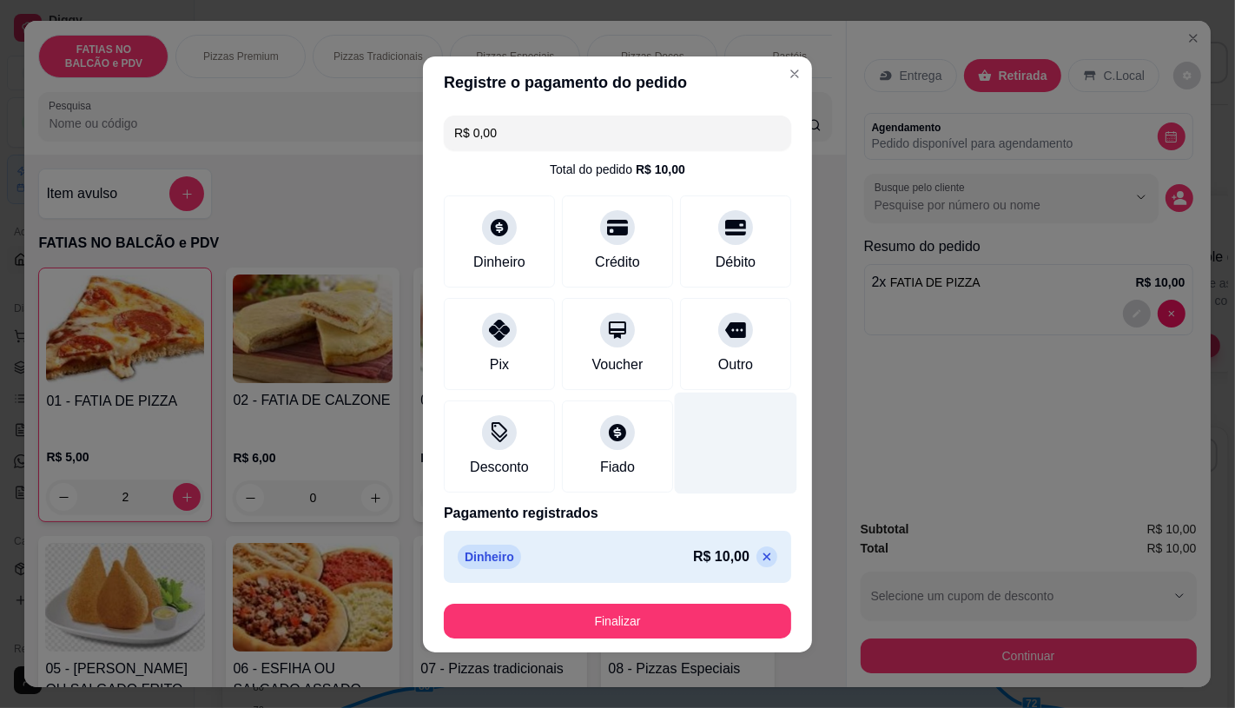
type input "R$ 0,00"
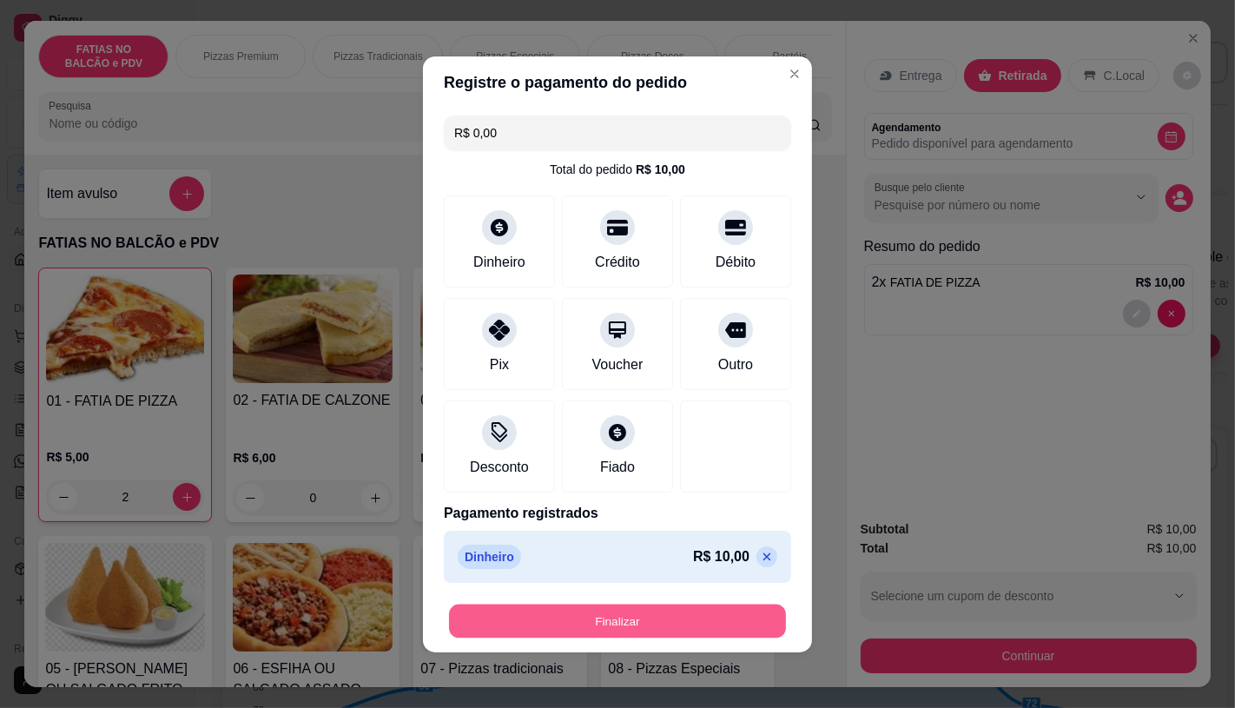
click at [689, 617] on button "Finalizar" at bounding box center [617, 620] width 337 height 34
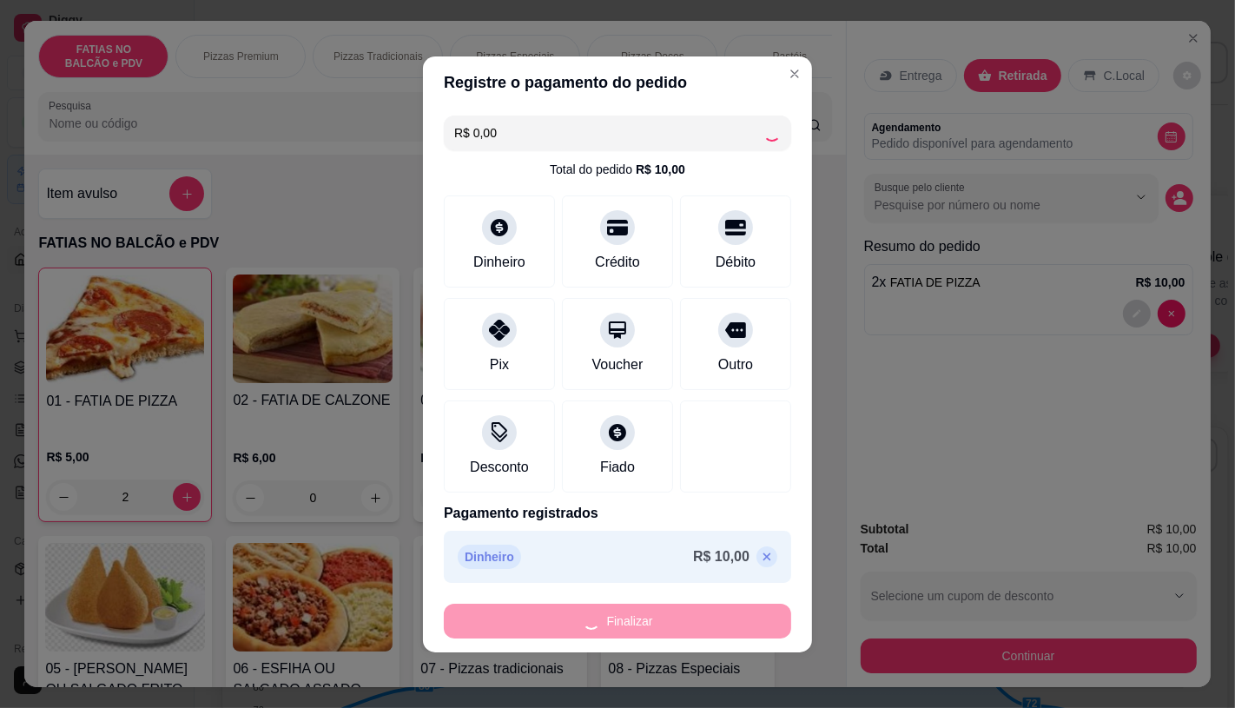
type input "0"
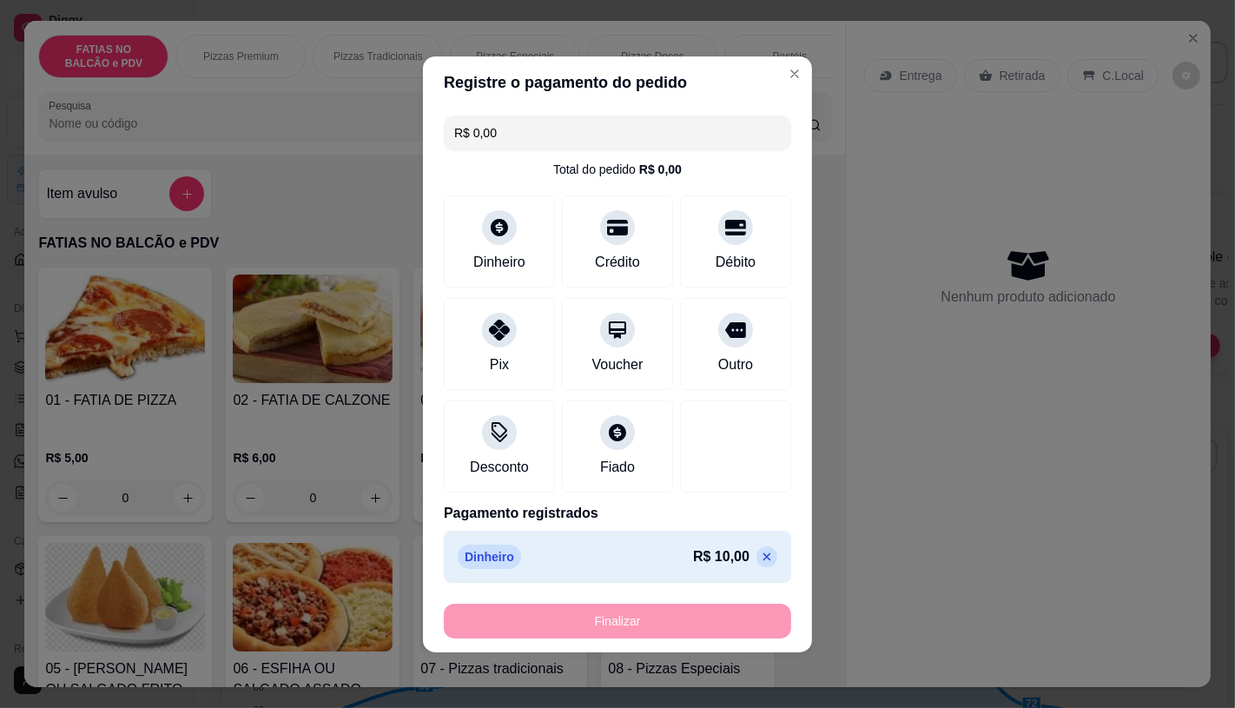
type input "-R$ 10,00"
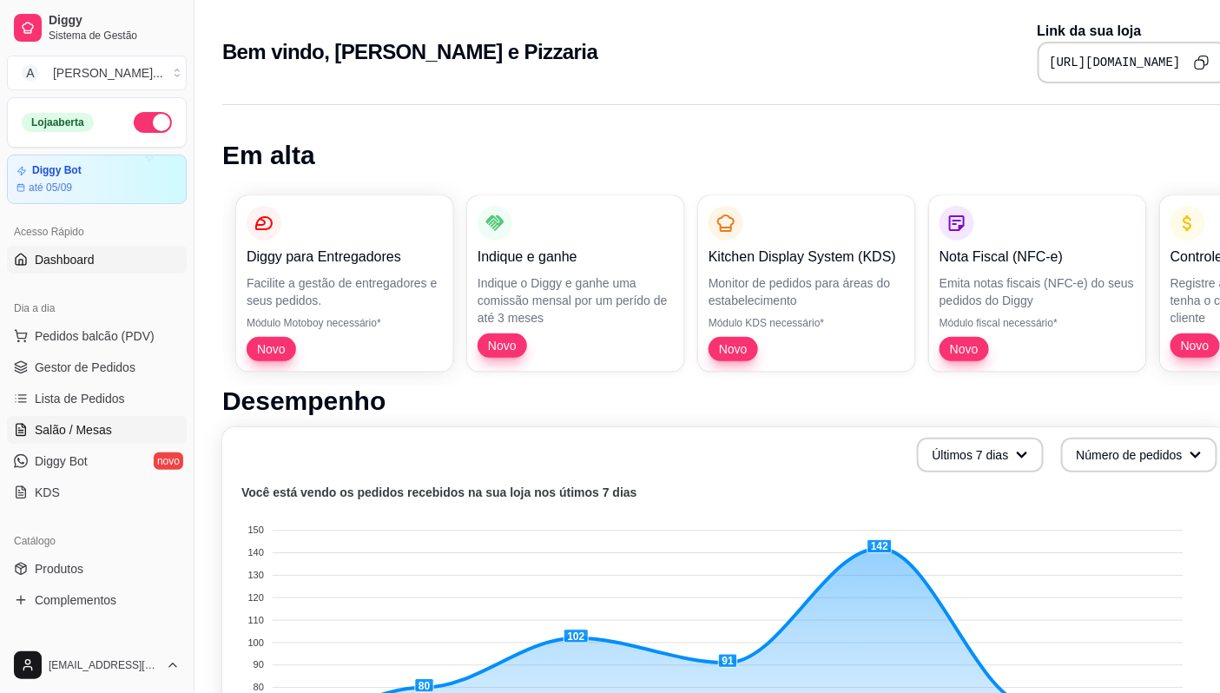
click at [100, 436] on span "Salão / Mesas" at bounding box center [73, 429] width 77 height 17
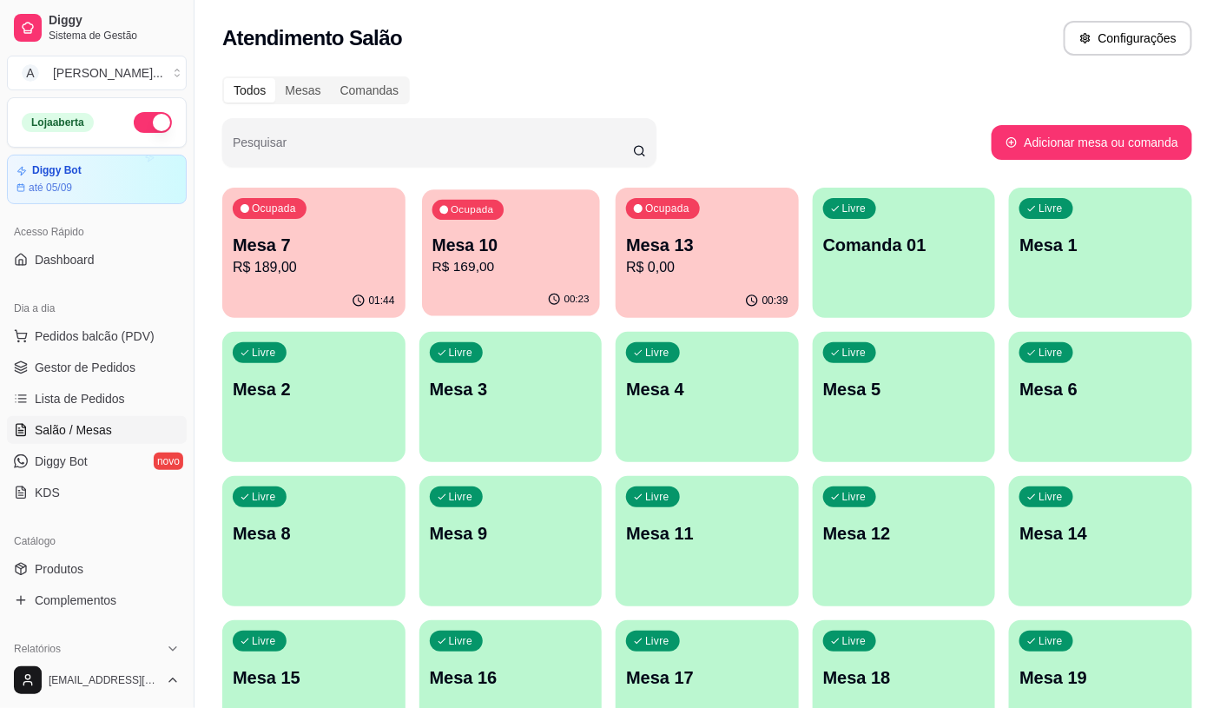
click at [543, 244] on p "Mesa 10" at bounding box center [510, 245] width 157 height 23
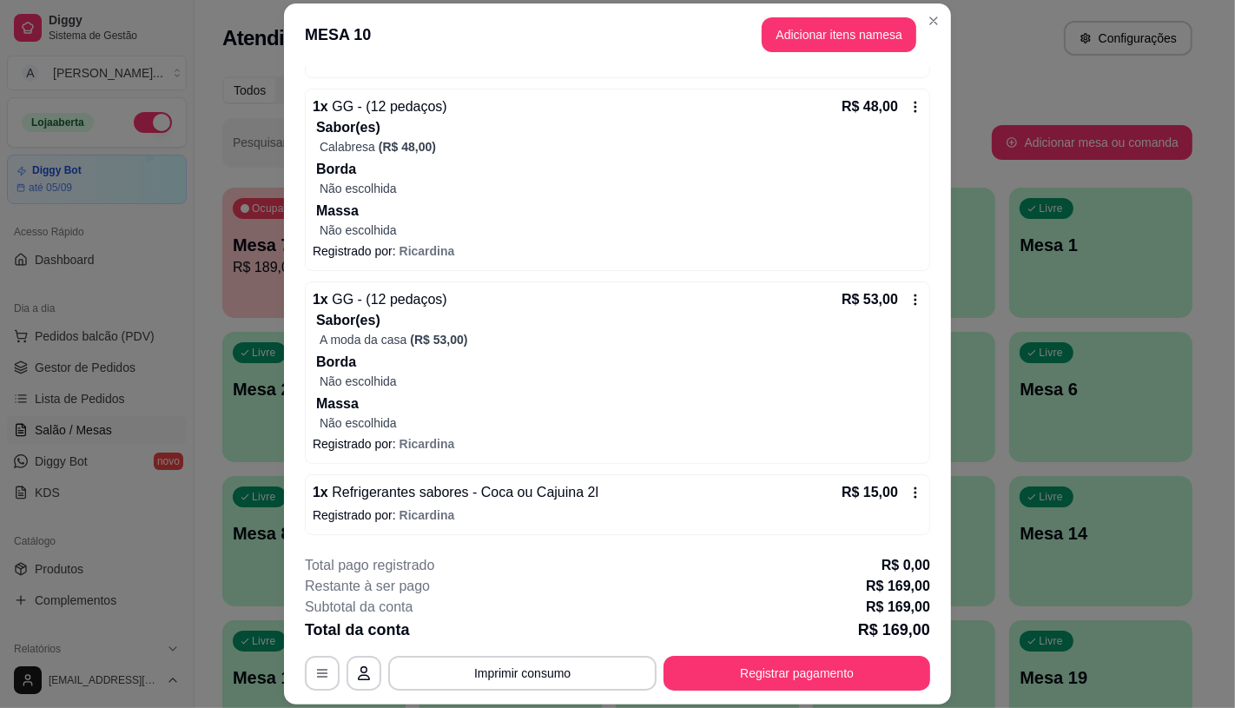
scroll to position [335, 0]
click at [606, 665] on button "Imprimir consumo" at bounding box center [522, 673] width 268 height 35
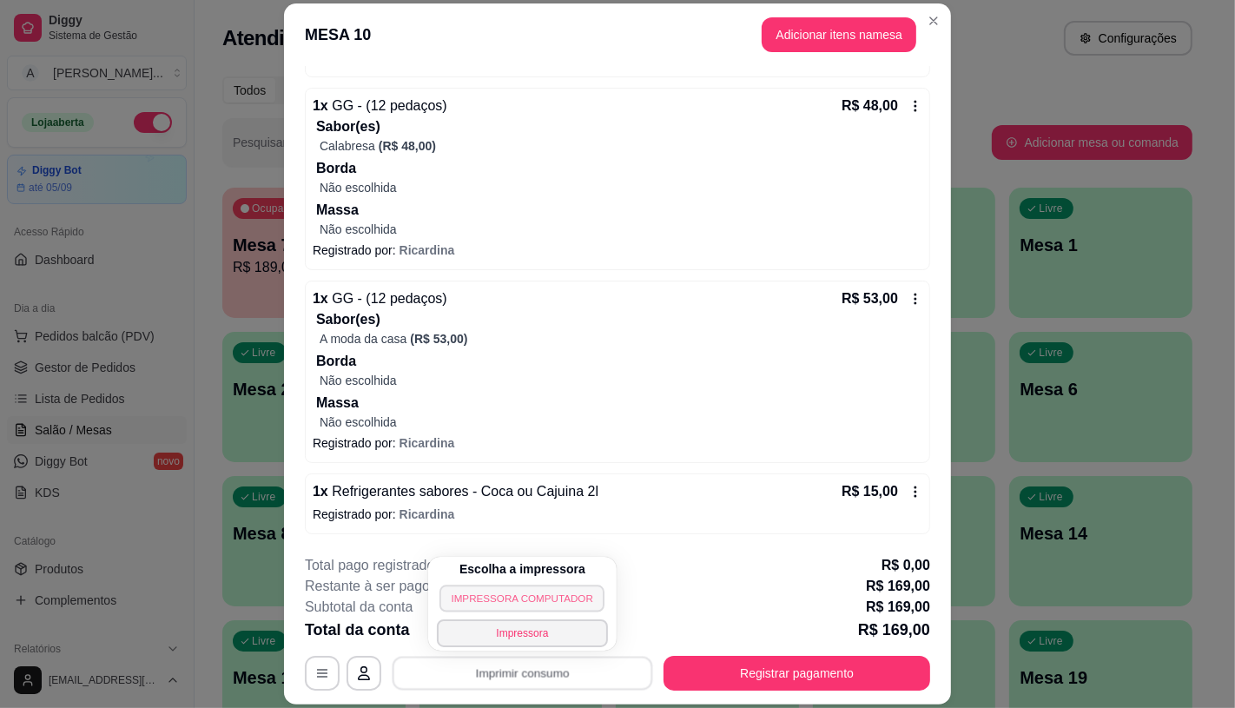
click at [566, 594] on button "IMPRESSORA COMPUTADOR" at bounding box center [522, 597] width 166 height 27
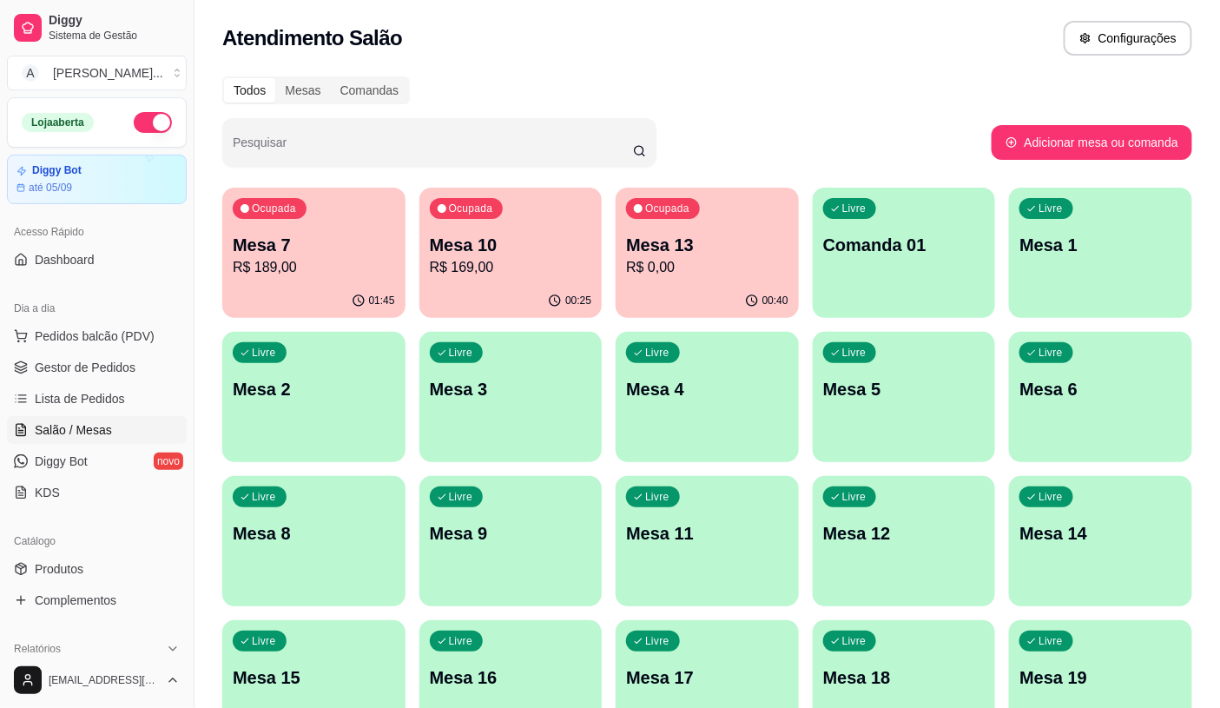
click at [675, 254] on p "Mesa 13" at bounding box center [707, 245] width 162 height 24
click at [449, 278] on div "Ocupada Mesa 10 R$ 169,00" at bounding box center [510, 236] width 177 height 94
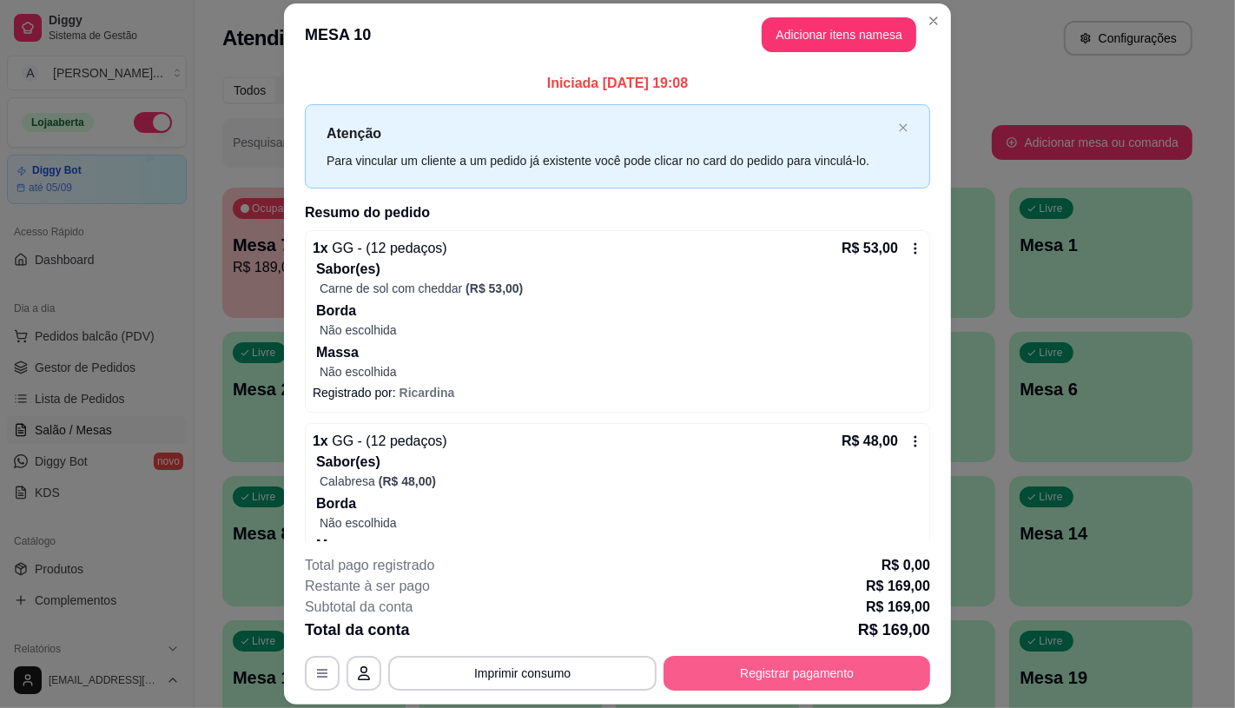
click at [851, 672] on button "Registrar pagamento" at bounding box center [796, 673] width 267 height 35
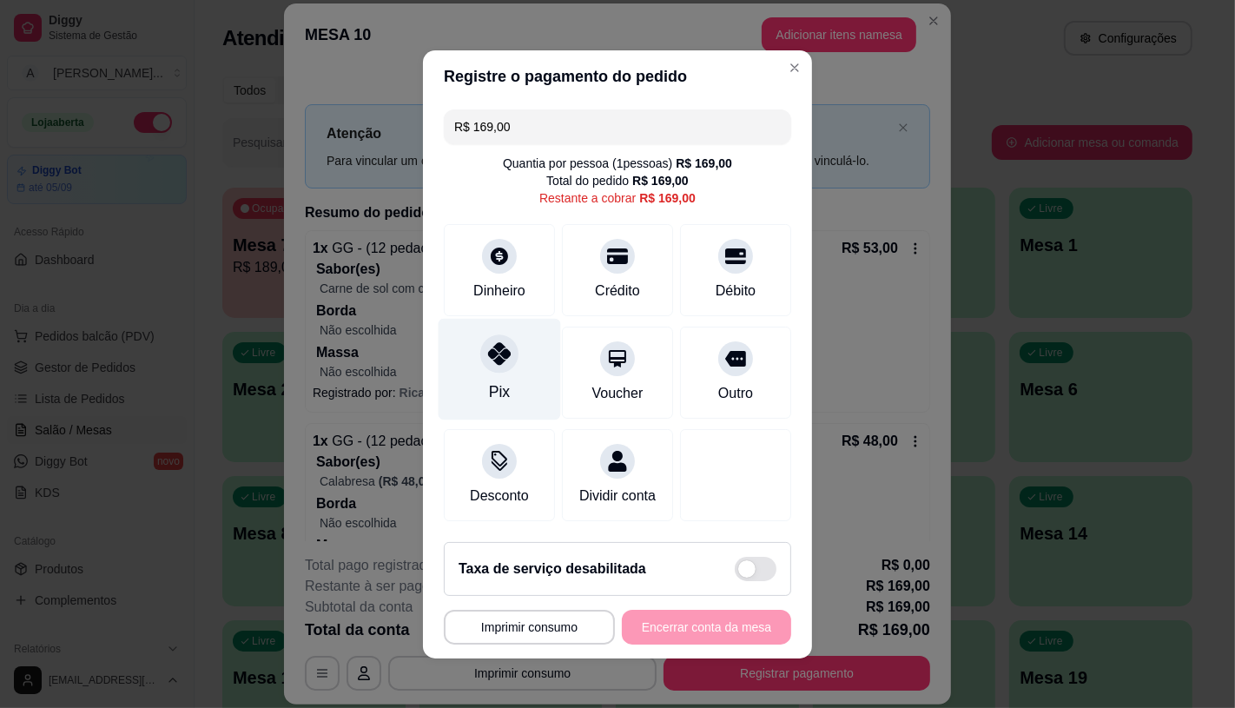
click at [489, 350] on icon at bounding box center [499, 353] width 23 height 23
type input "R$ 0,00"
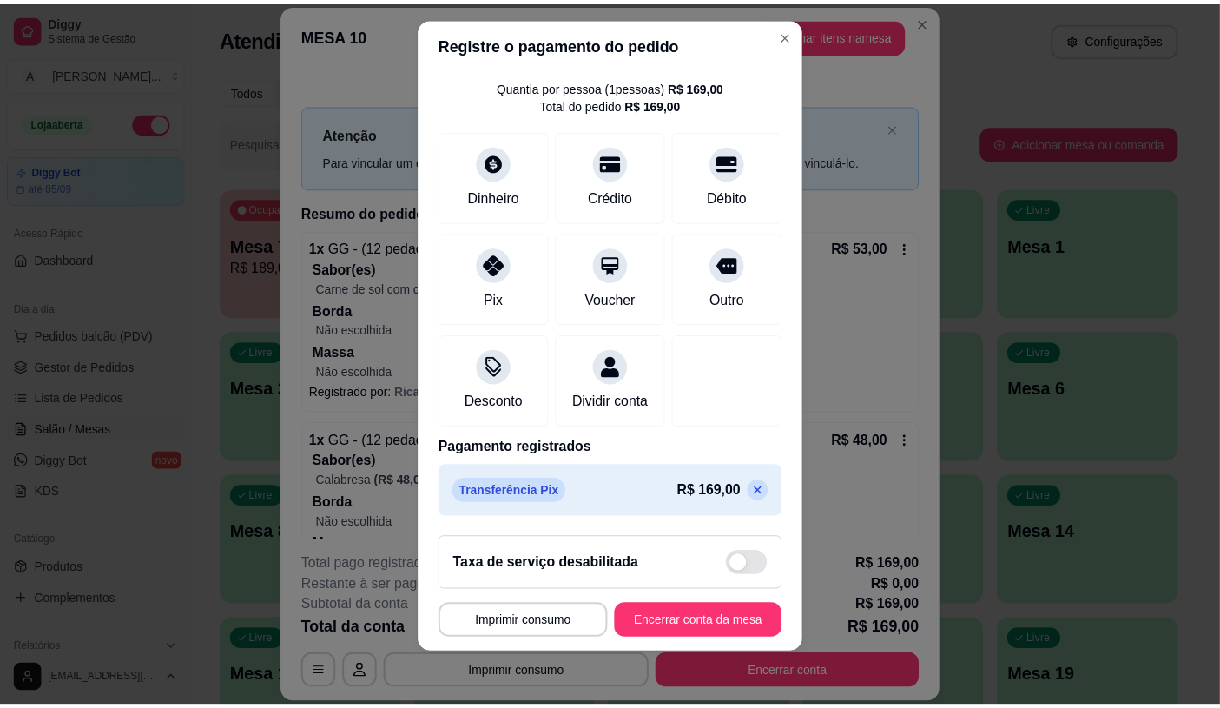
scroll to position [20, 0]
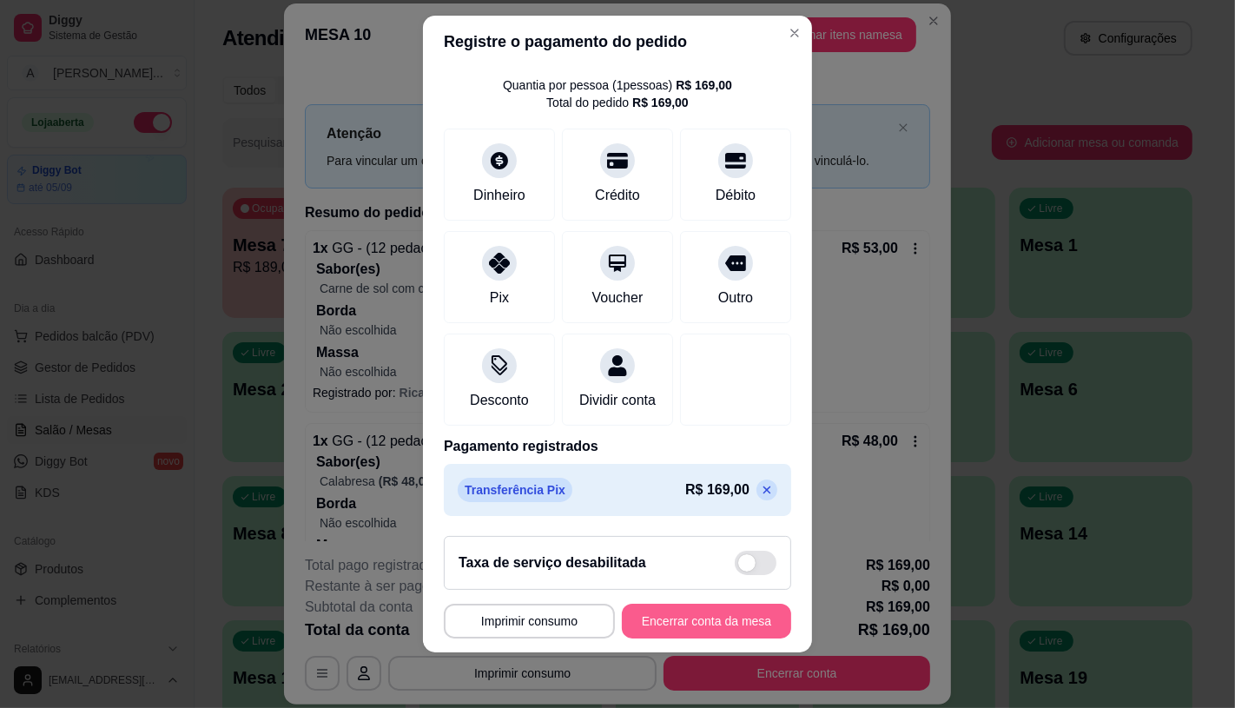
click at [669, 606] on button "Encerrar conta da mesa" at bounding box center [706, 620] width 169 height 35
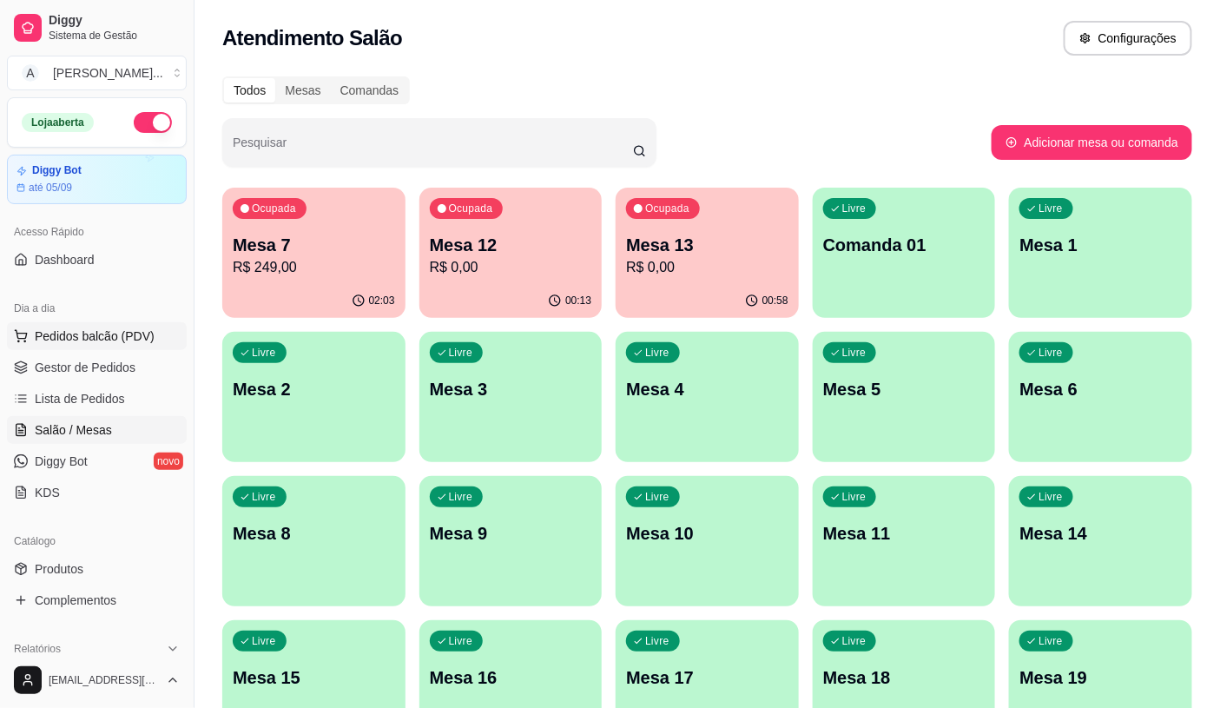
click at [102, 346] on button "Pedidos balcão (PDV)" at bounding box center [97, 336] width 180 height 28
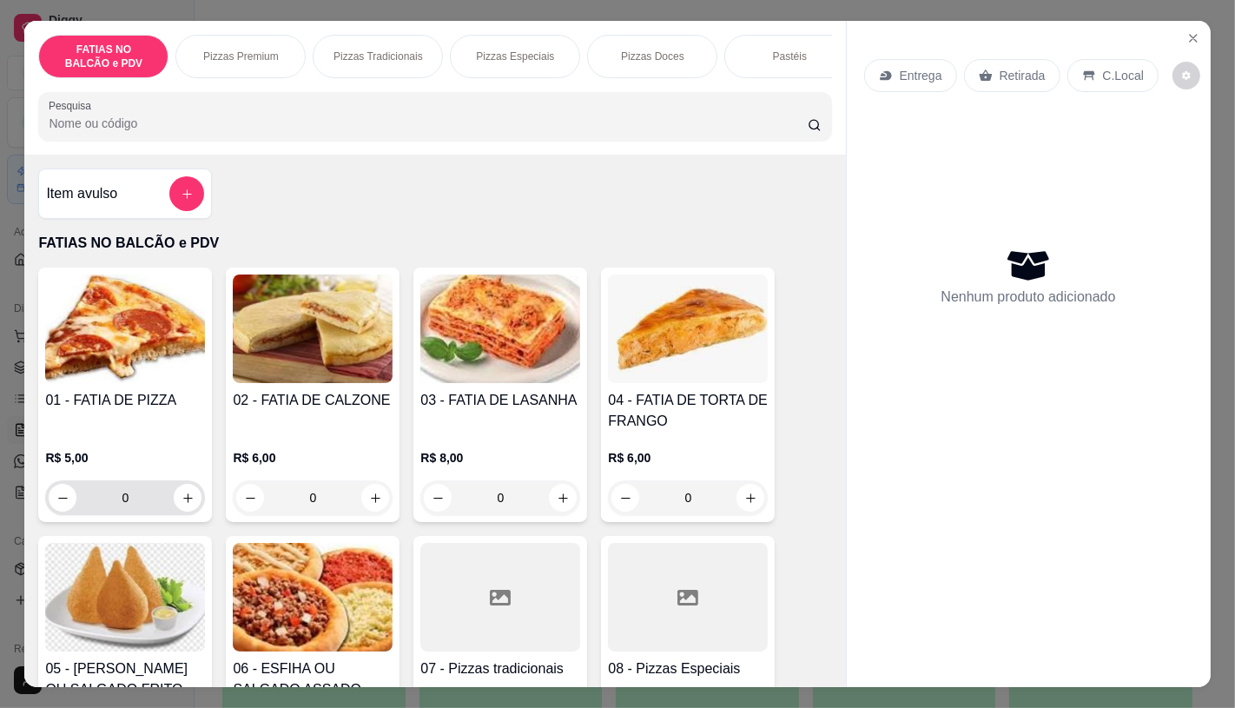
click at [139, 501] on input "0" at bounding box center [124, 497] width 97 height 35
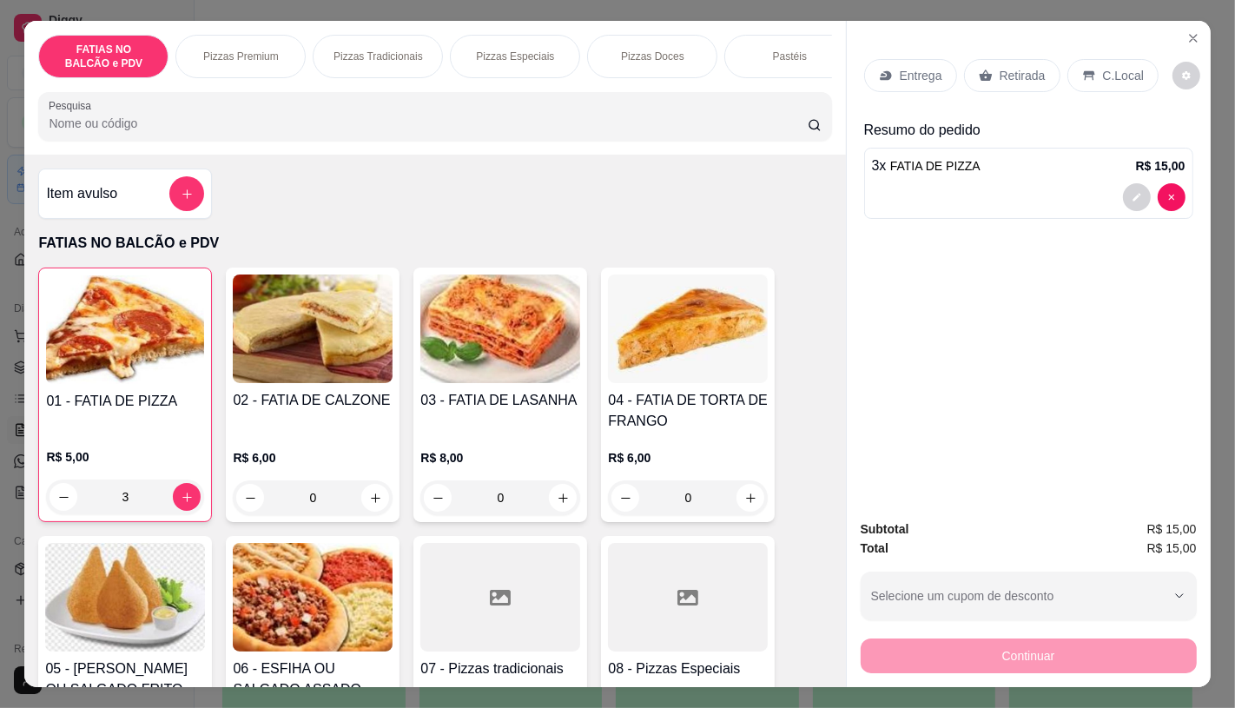
type input "3"
click at [988, 46] on div "Entrega Retirada C.Local" at bounding box center [1028, 75] width 329 height 61
click at [993, 59] on div "Retirada" at bounding box center [1012, 75] width 96 height 33
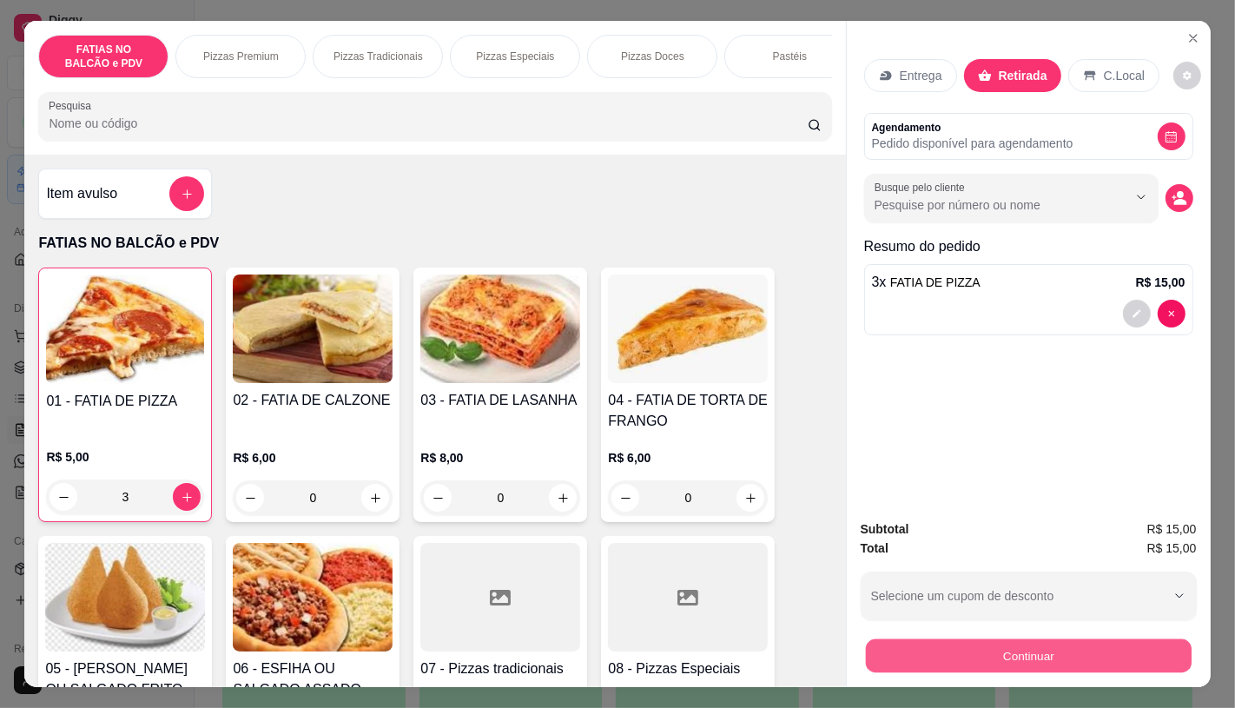
click at [1151, 638] on button "Continuar" at bounding box center [1028, 655] width 326 height 34
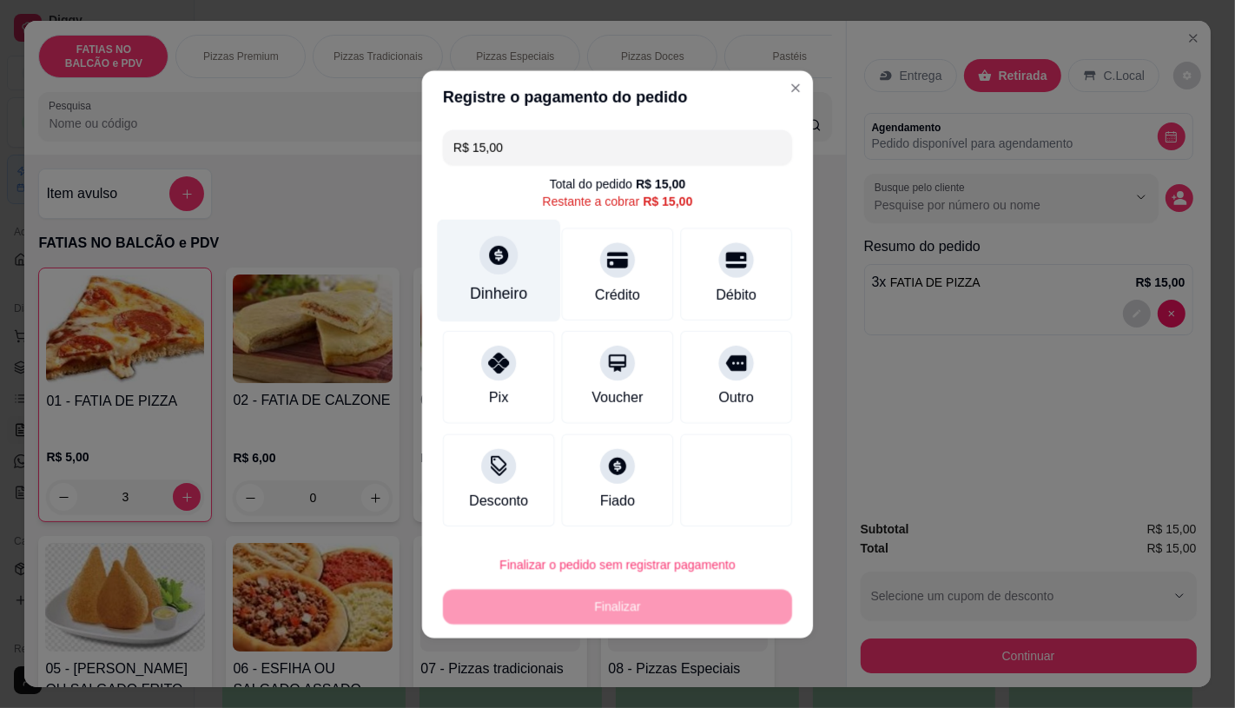
click at [464, 262] on div "Dinheiro" at bounding box center [498, 270] width 123 height 102
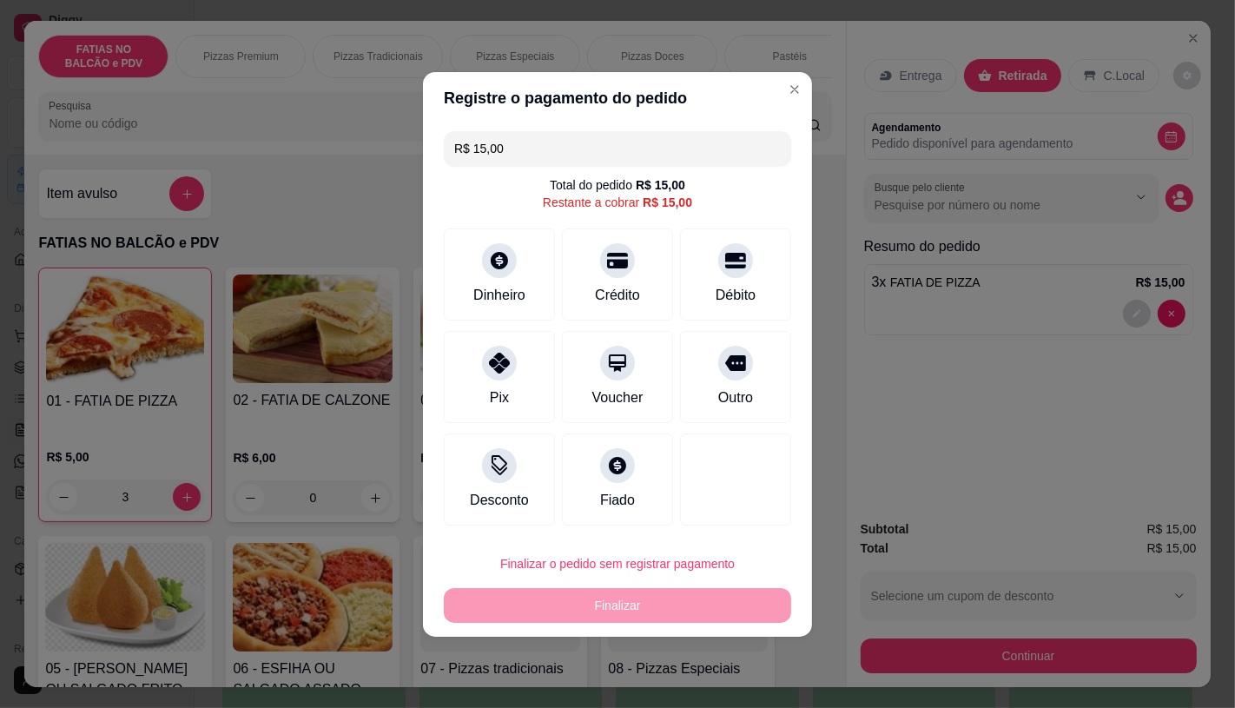
click at [524, 335] on input "0,00" at bounding box center [617, 337] width 347 height 35
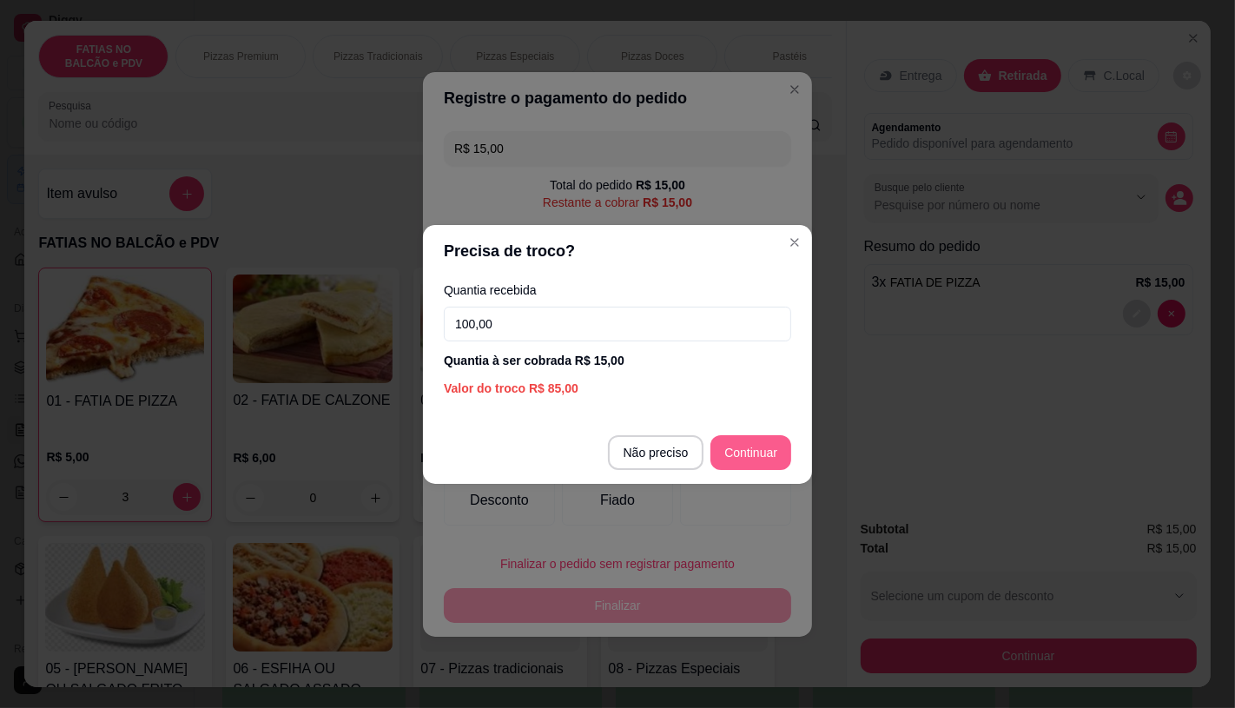
type input "100,00"
type input "R$ 0,00"
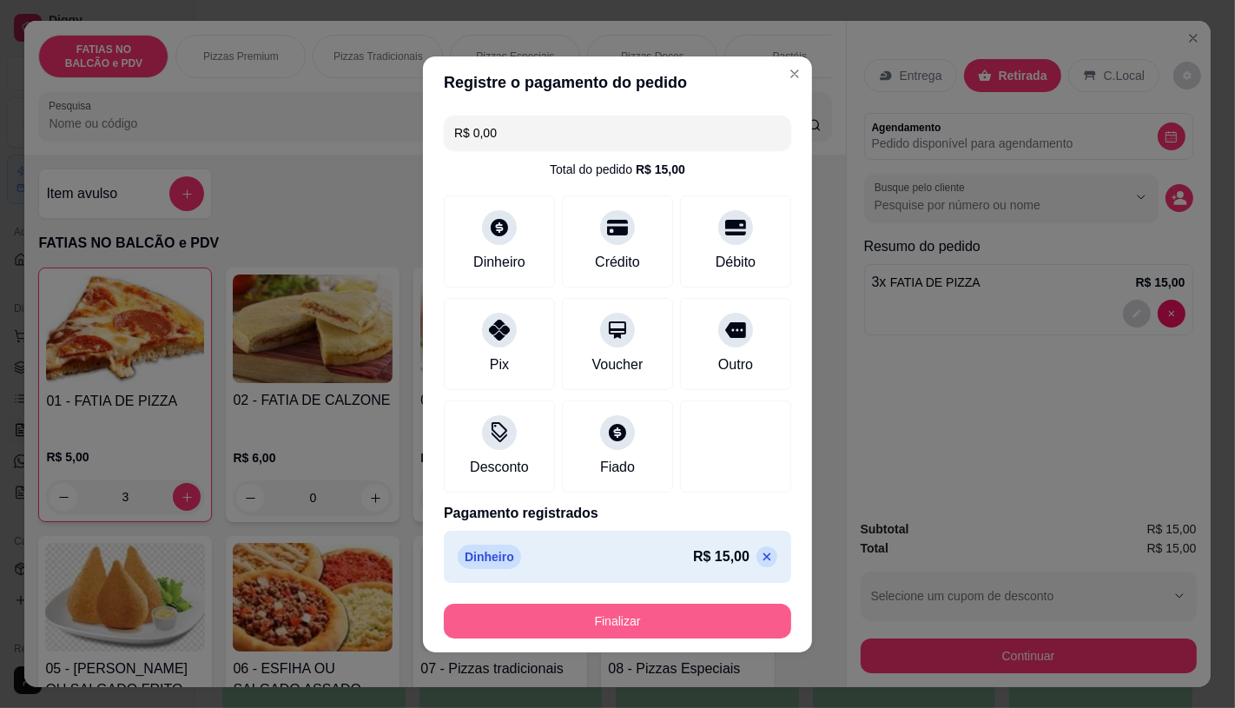
click at [696, 612] on button "Finalizar" at bounding box center [617, 620] width 347 height 35
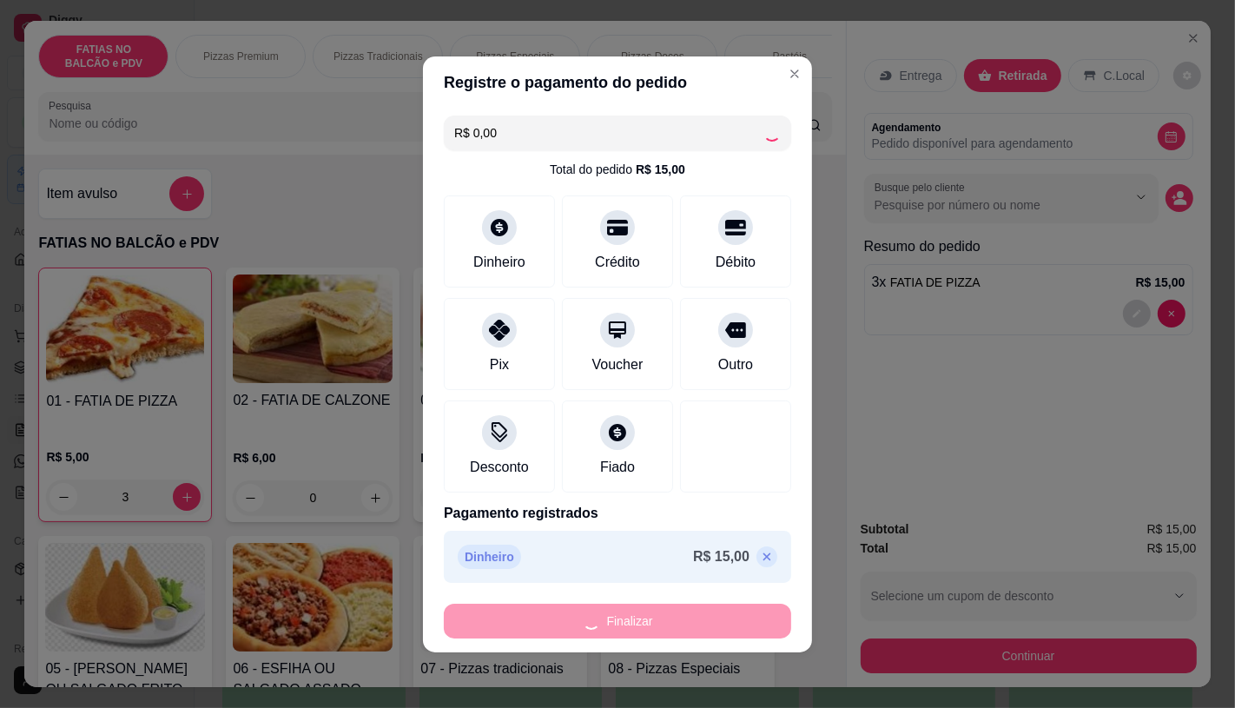
type input "0"
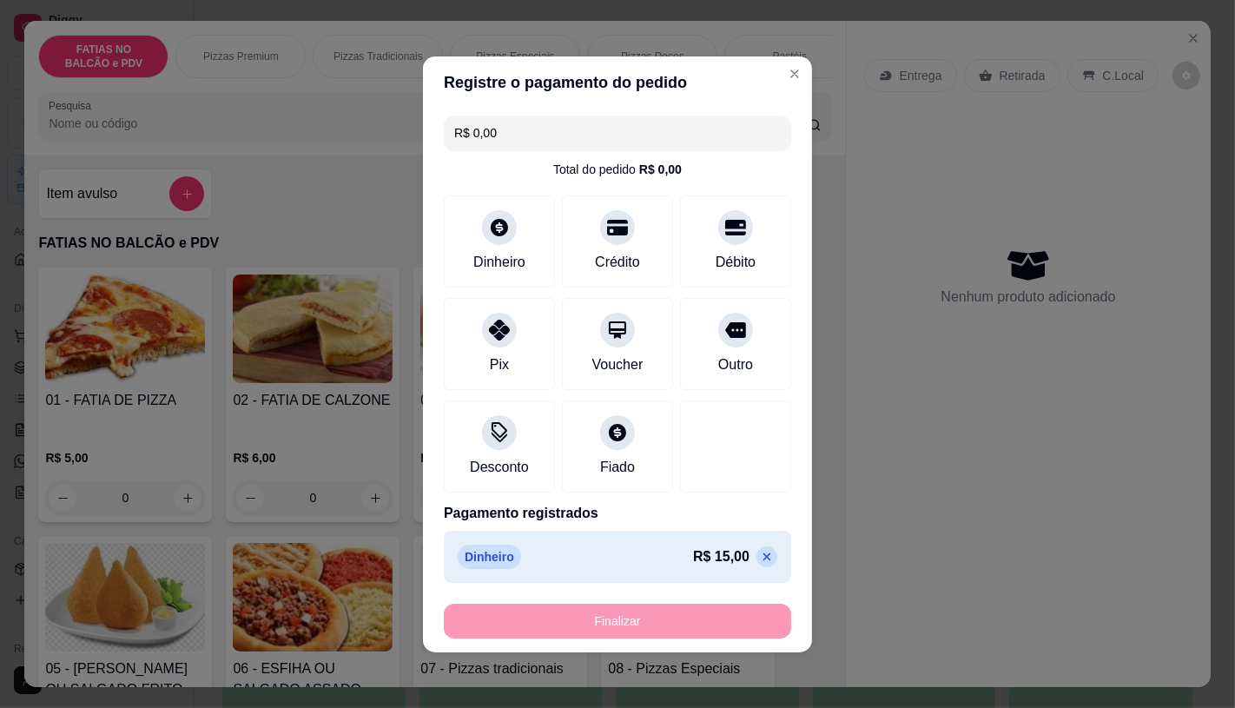
type input "-R$ 15,00"
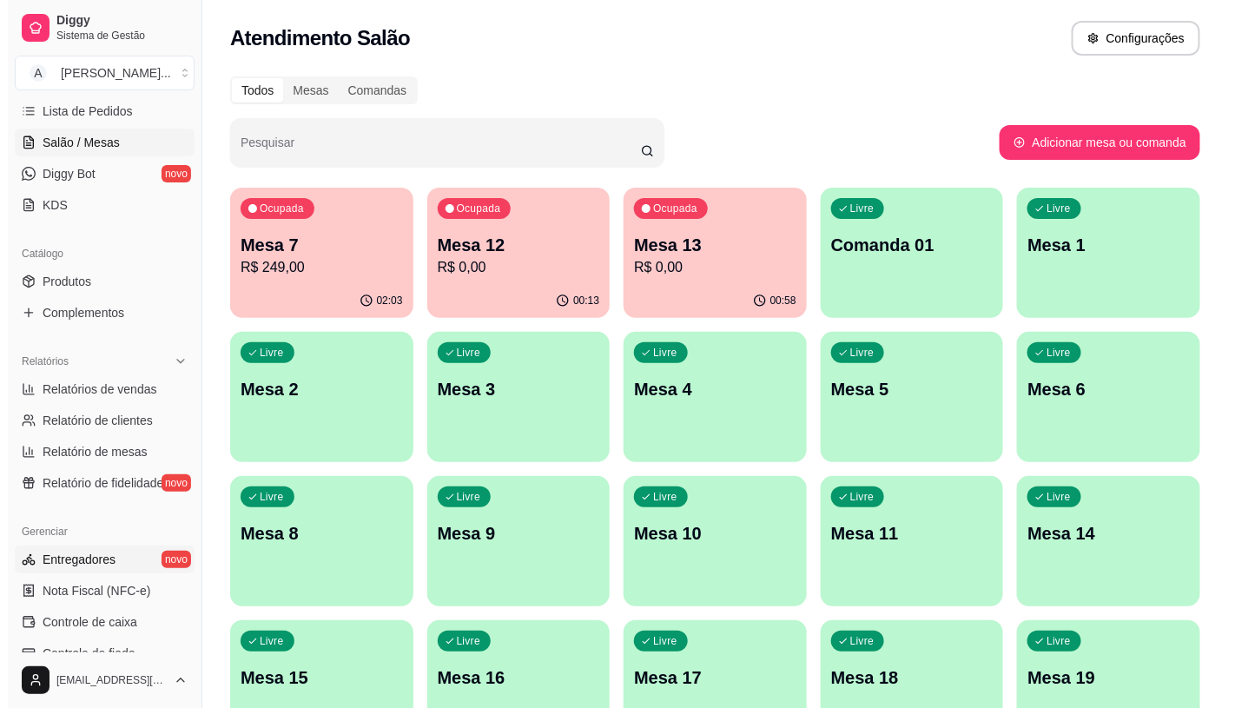
scroll to position [289, 0]
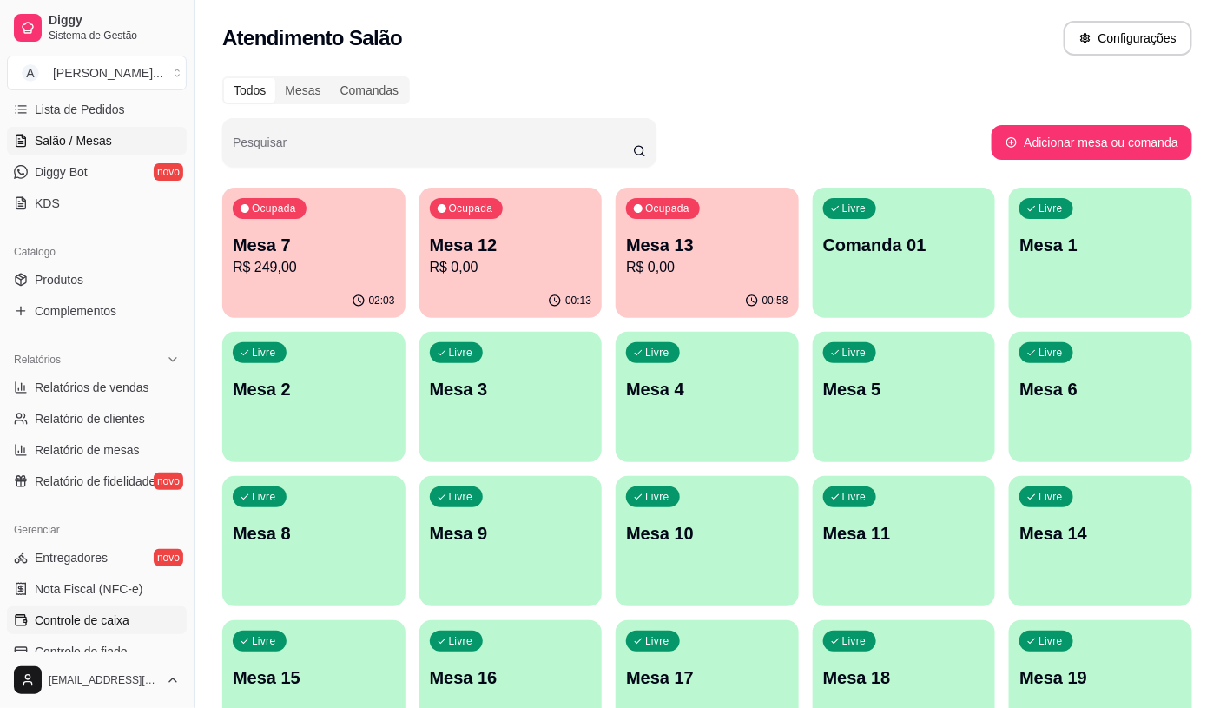
click at [109, 625] on span "Controle de caixa" at bounding box center [82, 619] width 95 height 17
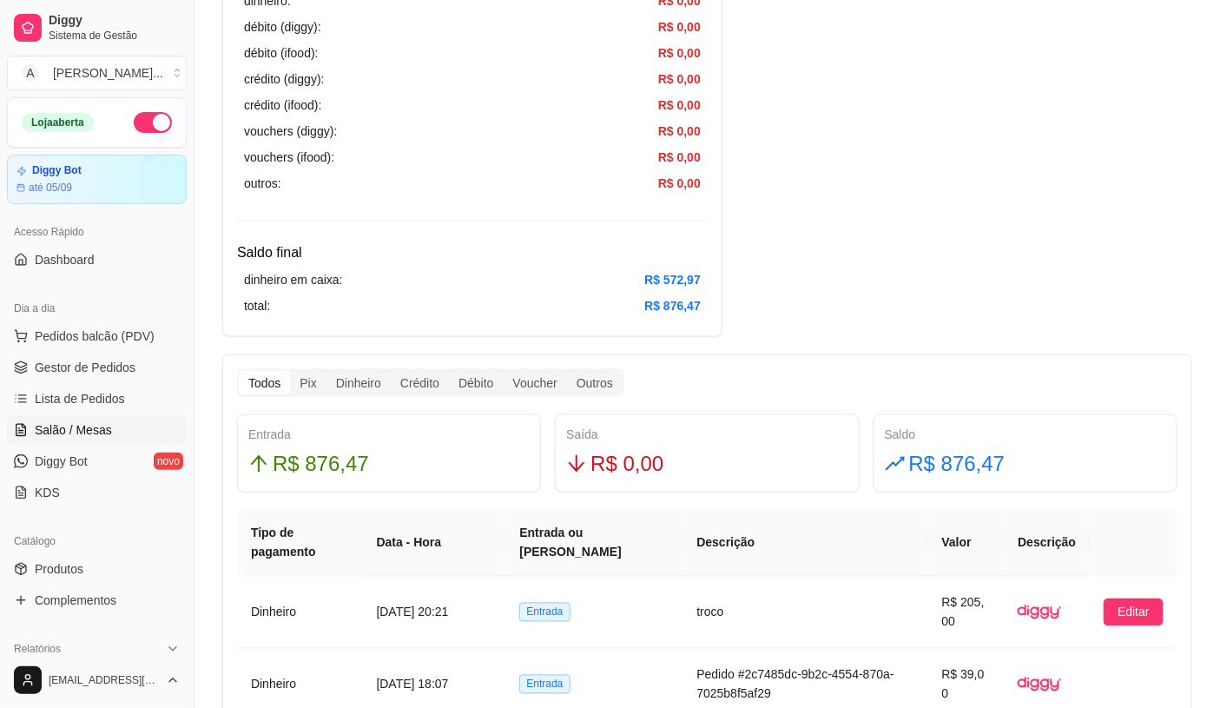
click at [133, 426] on link "Salão / Mesas" at bounding box center [97, 430] width 180 height 28
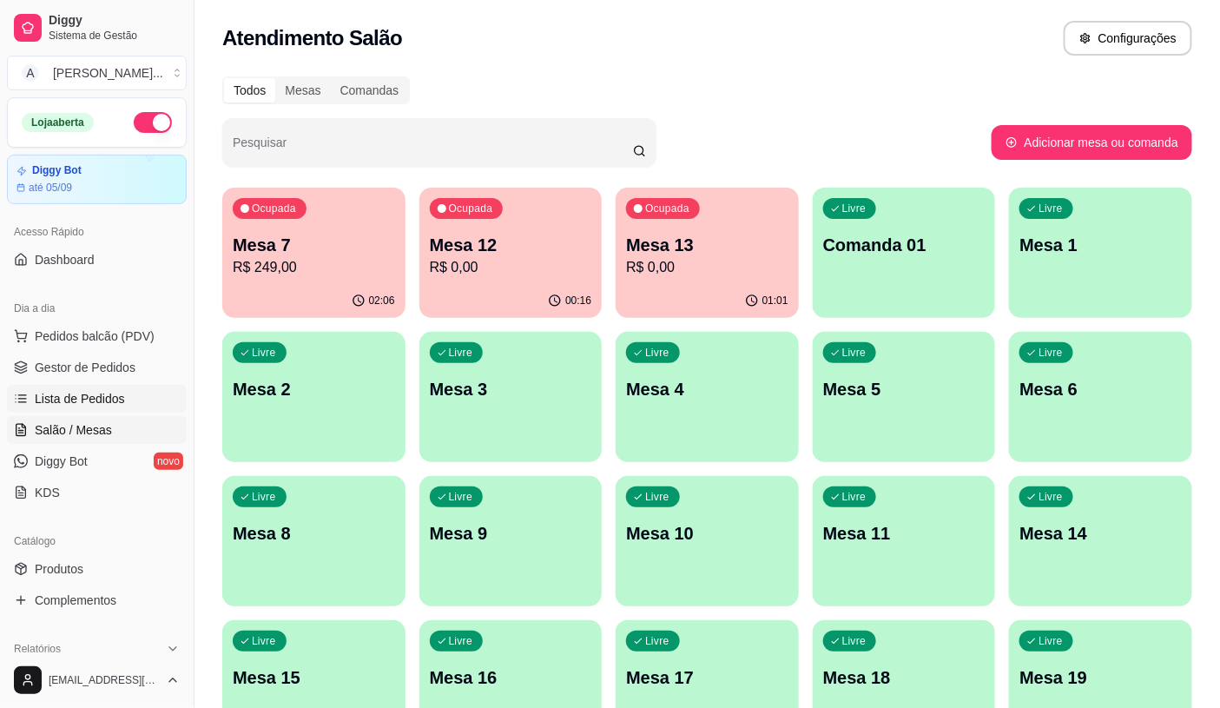
click at [113, 410] on link "Lista de Pedidos" at bounding box center [97, 399] width 180 height 28
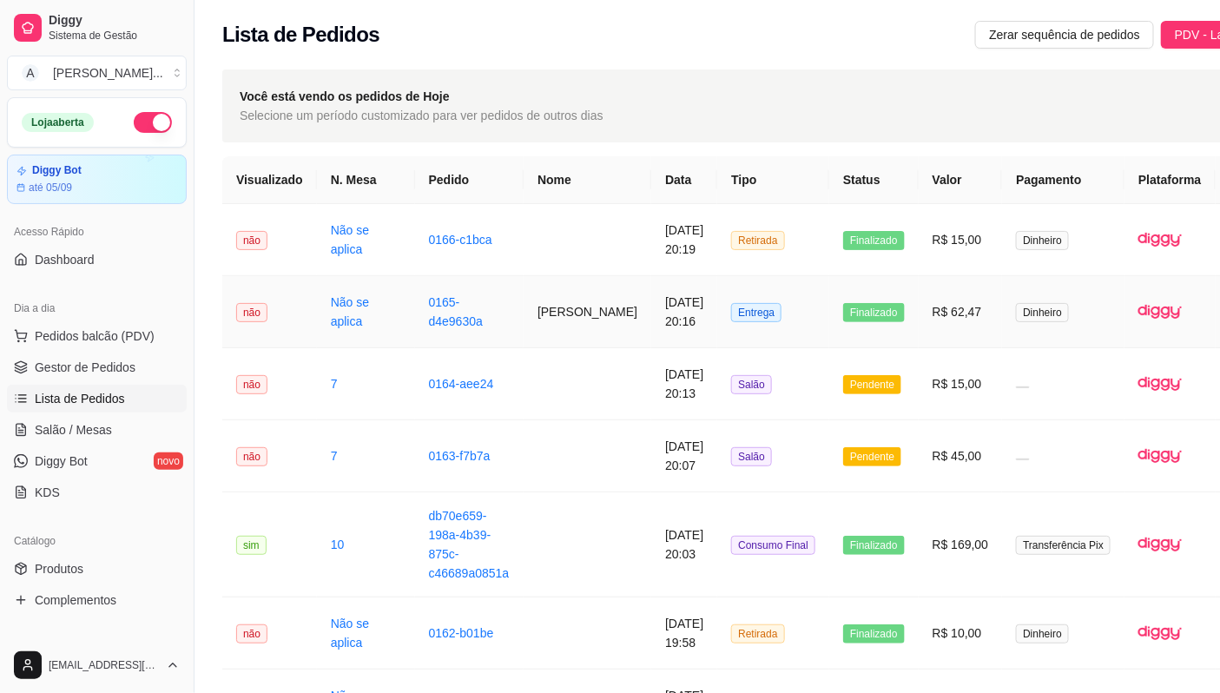
click at [858, 323] on td "Finalizado" at bounding box center [873, 312] width 89 height 72
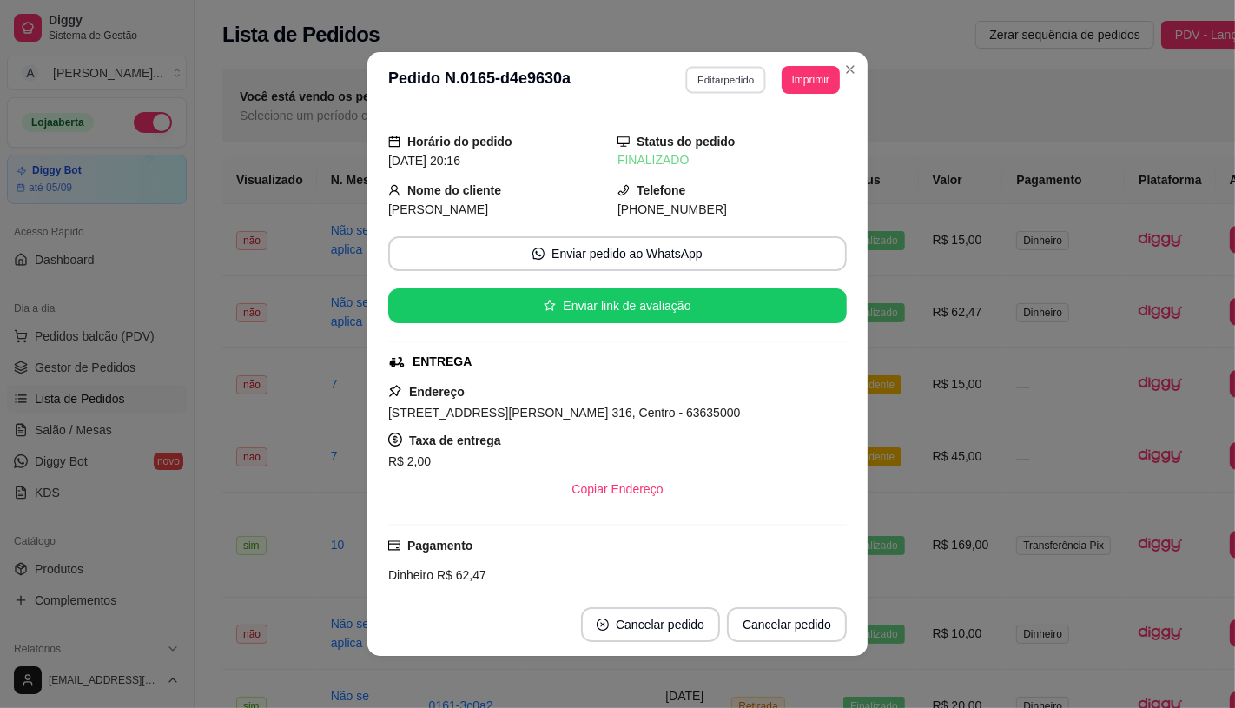
click at [696, 90] on button "Editar pedido" at bounding box center [726, 79] width 81 height 27
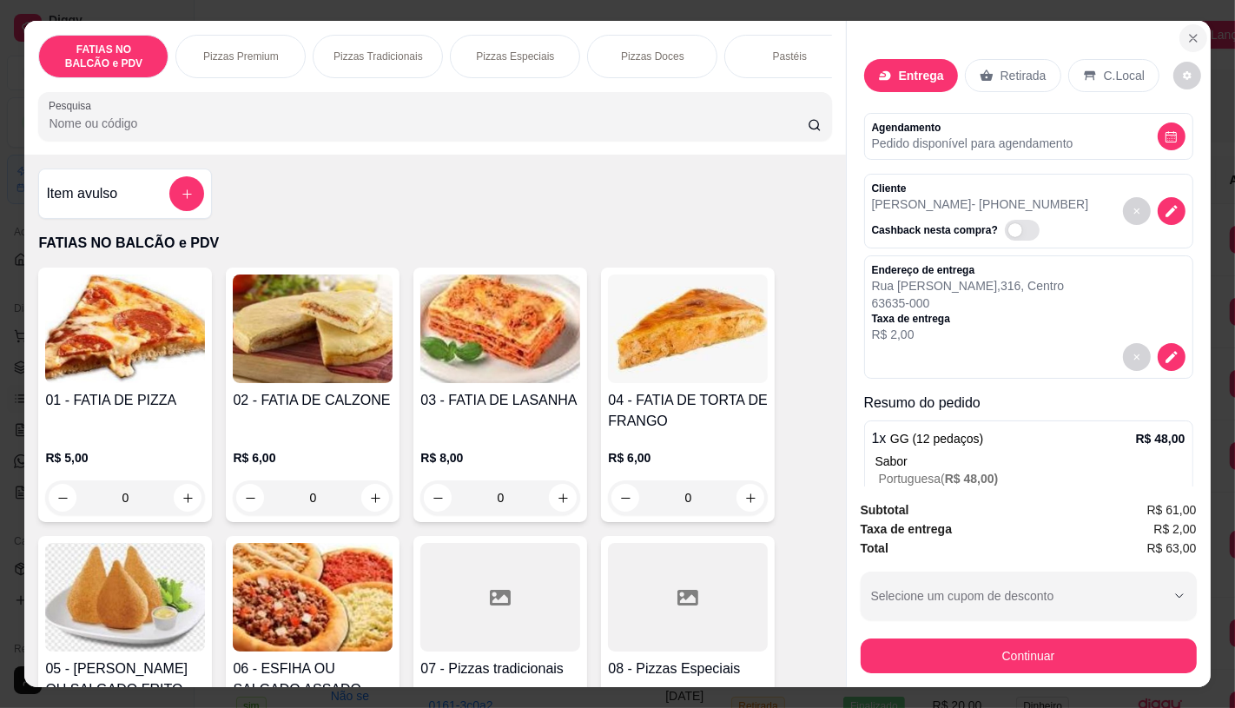
click at [1197, 35] on button "Close" at bounding box center [1193, 38] width 28 height 28
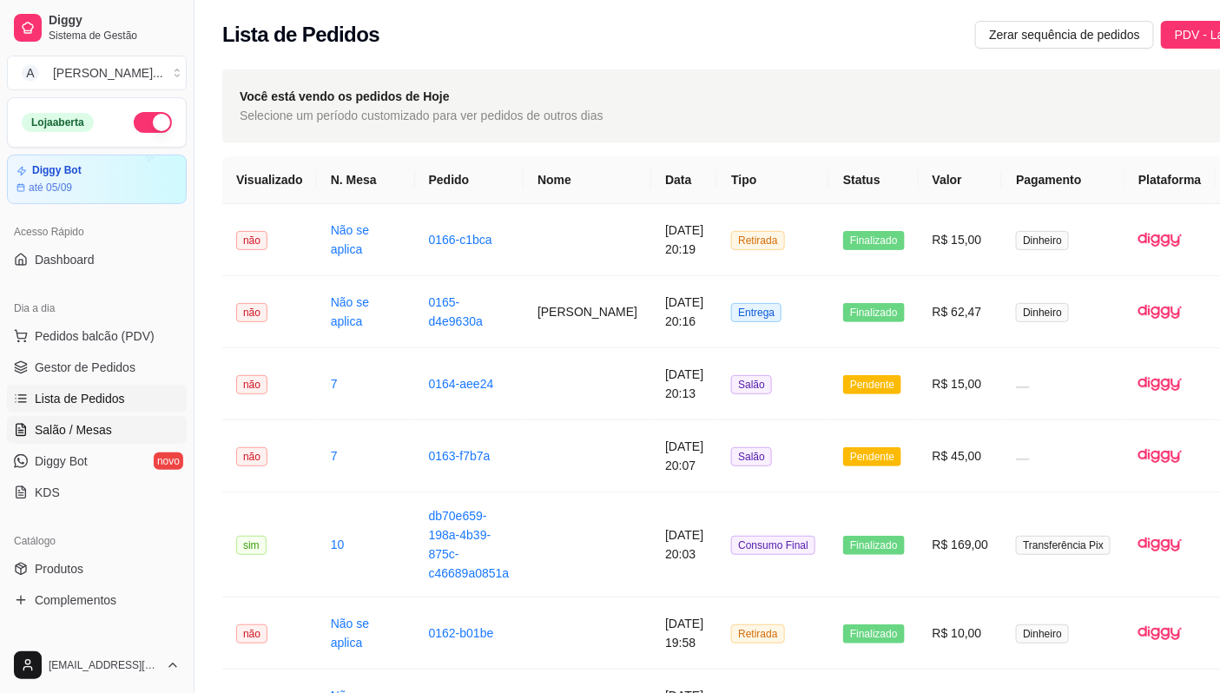
click at [116, 434] on link "Salão / Mesas" at bounding box center [97, 430] width 180 height 28
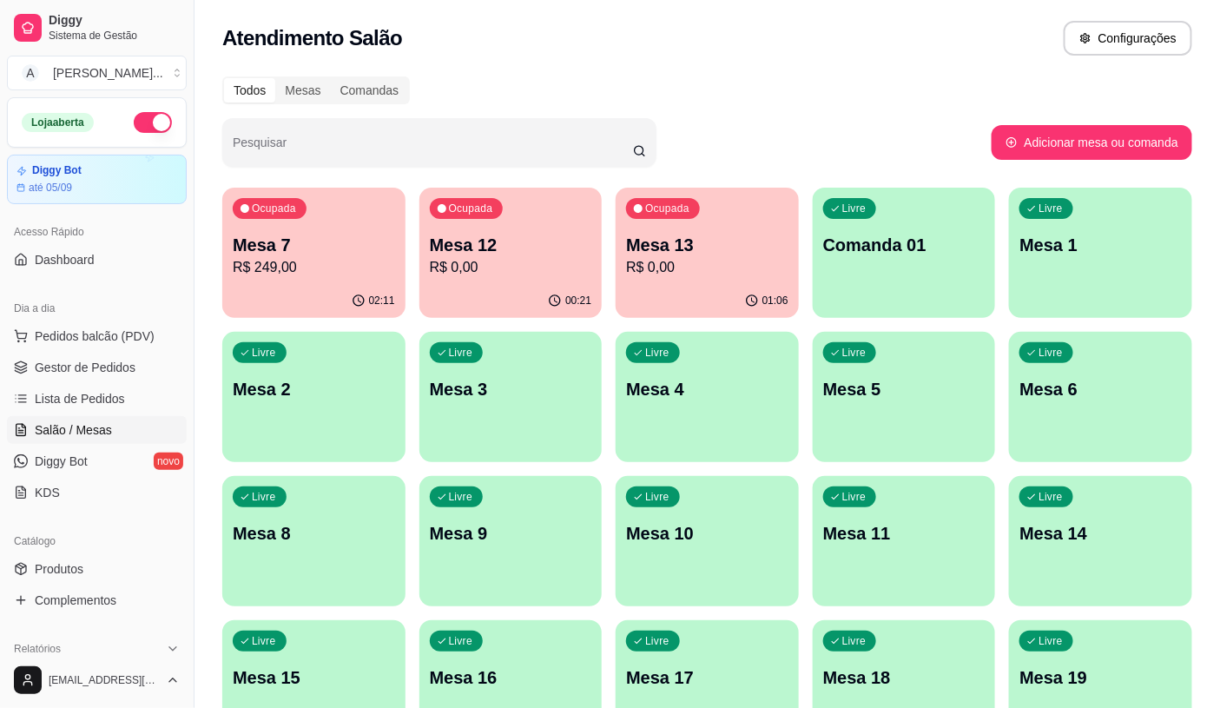
click at [90, 350] on ul "Pedidos balcão (PDV) Gestor de Pedidos Lista de Pedidos Salão / Mesas Diggy Bot…" at bounding box center [97, 414] width 180 height 184
click at [92, 349] on button "Pedidos balcão (PDV)" at bounding box center [97, 336] width 180 height 28
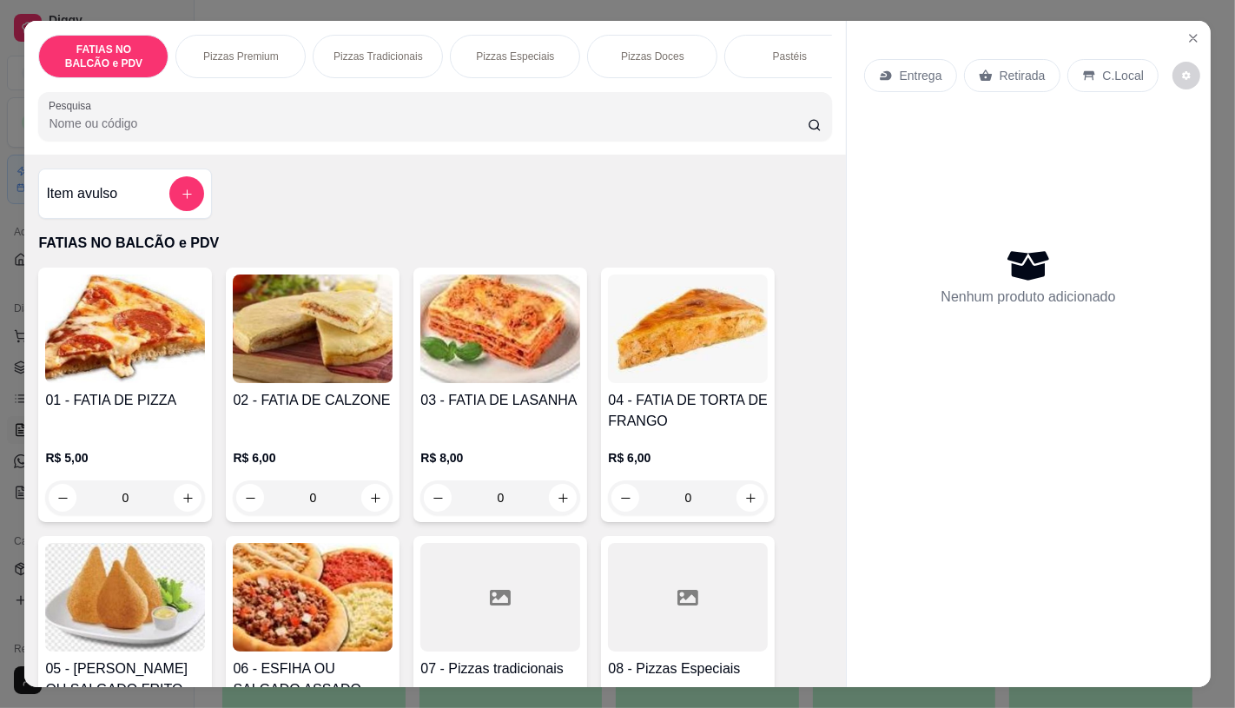
click at [130, 508] on input "0" at bounding box center [124, 497] width 97 height 35
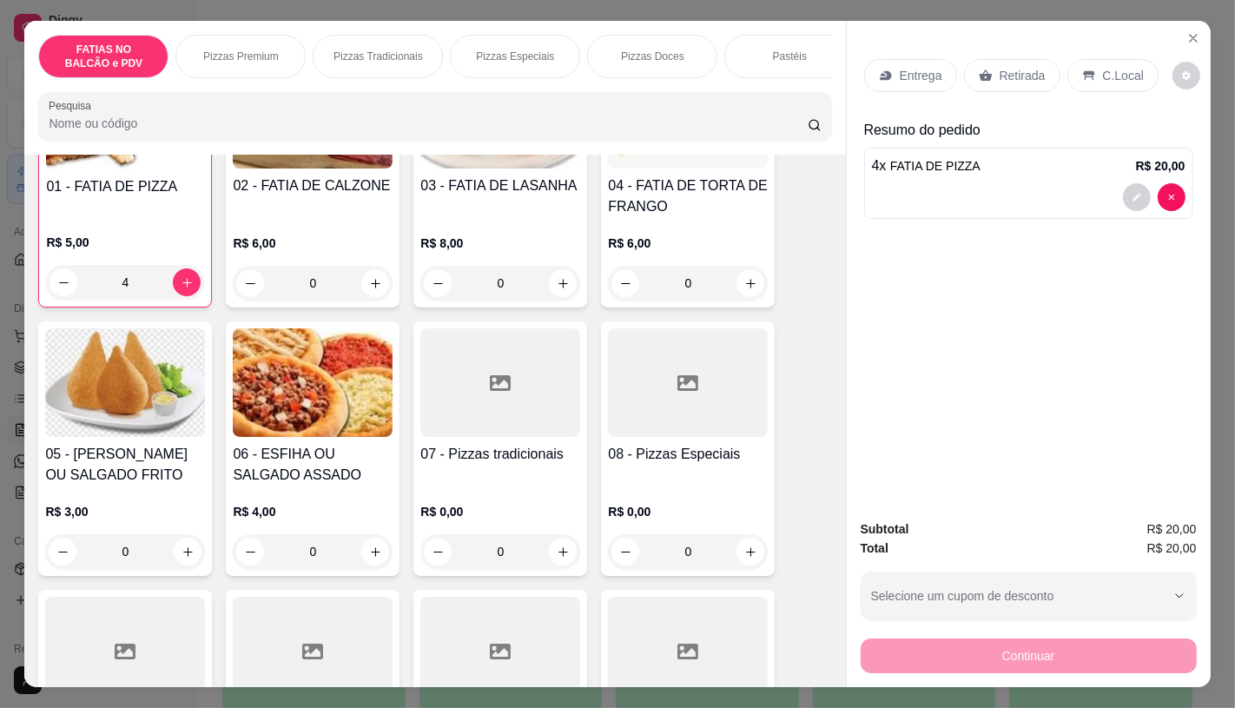
scroll to position [289, 0]
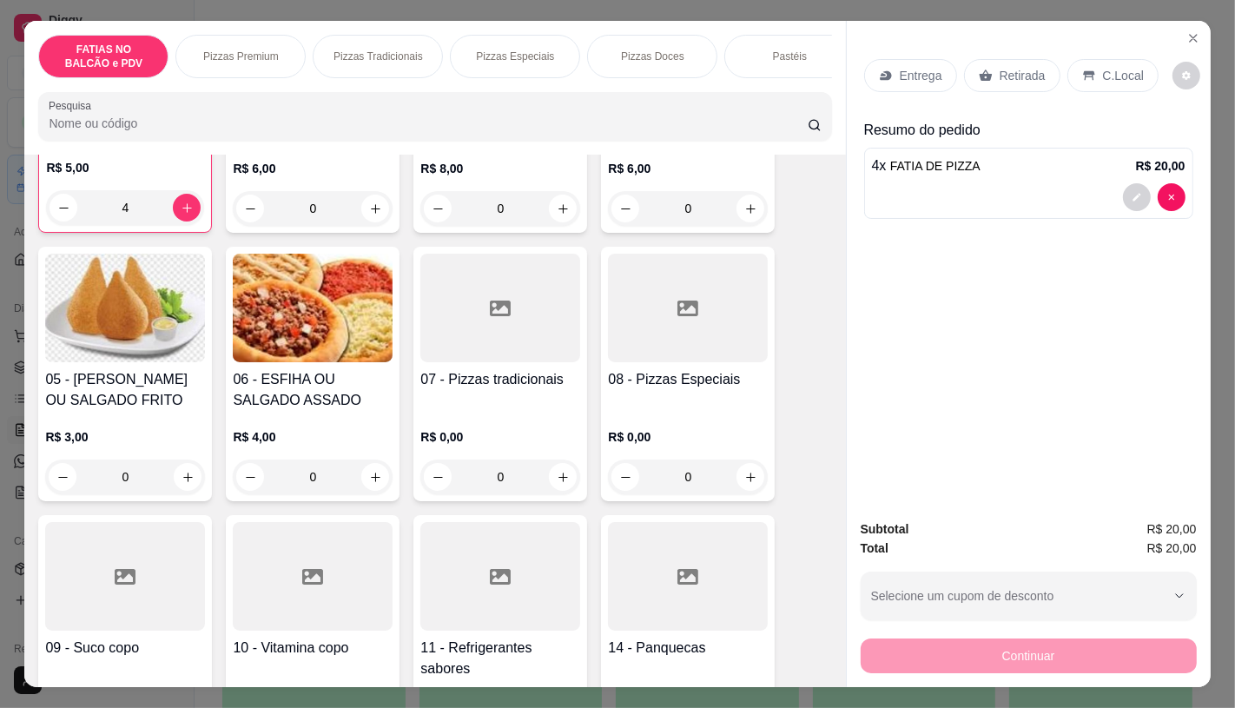
type input "4"
click at [696, 600] on div at bounding box center [688, 576] width 160 height 109
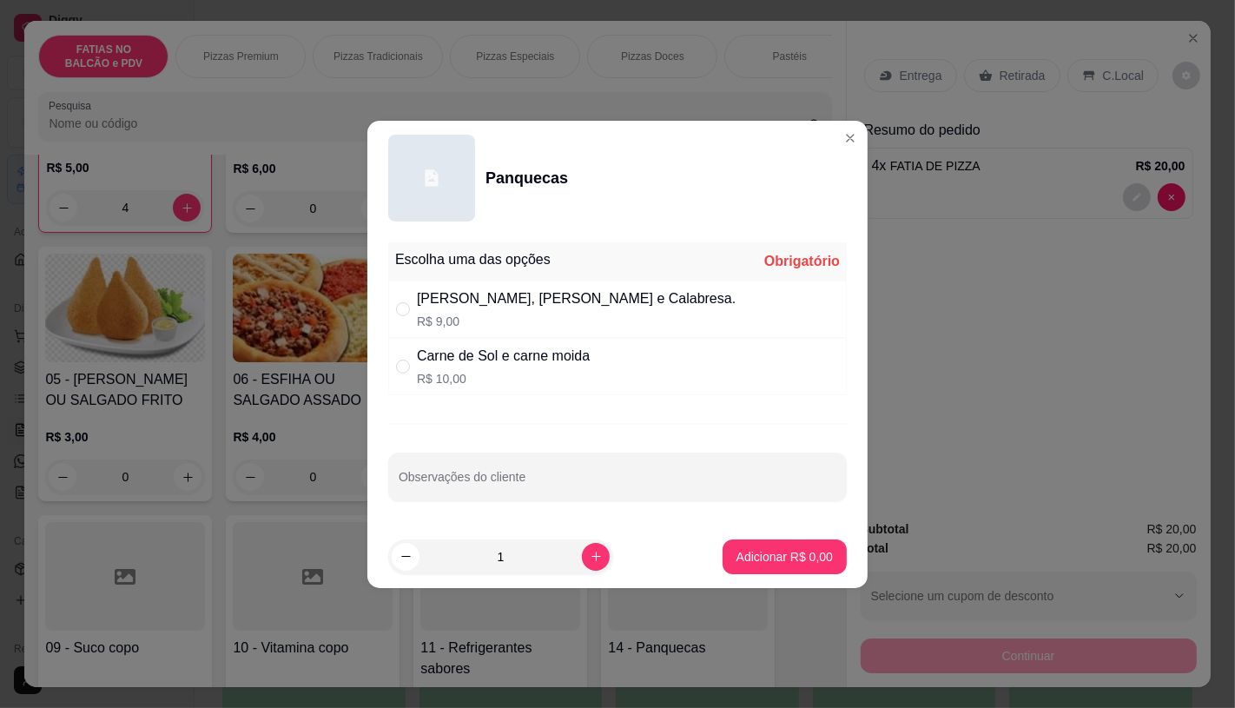
click at [705, 327] on div "Frango, Mista e Calabresa. R$ 9,00" at bounding box center [617, 308] width 458 height 57
radio input "true"
click at [788, 568] on button "Adicionar R$ 9,00" at bounding box center [784, 556] width 124 height 35
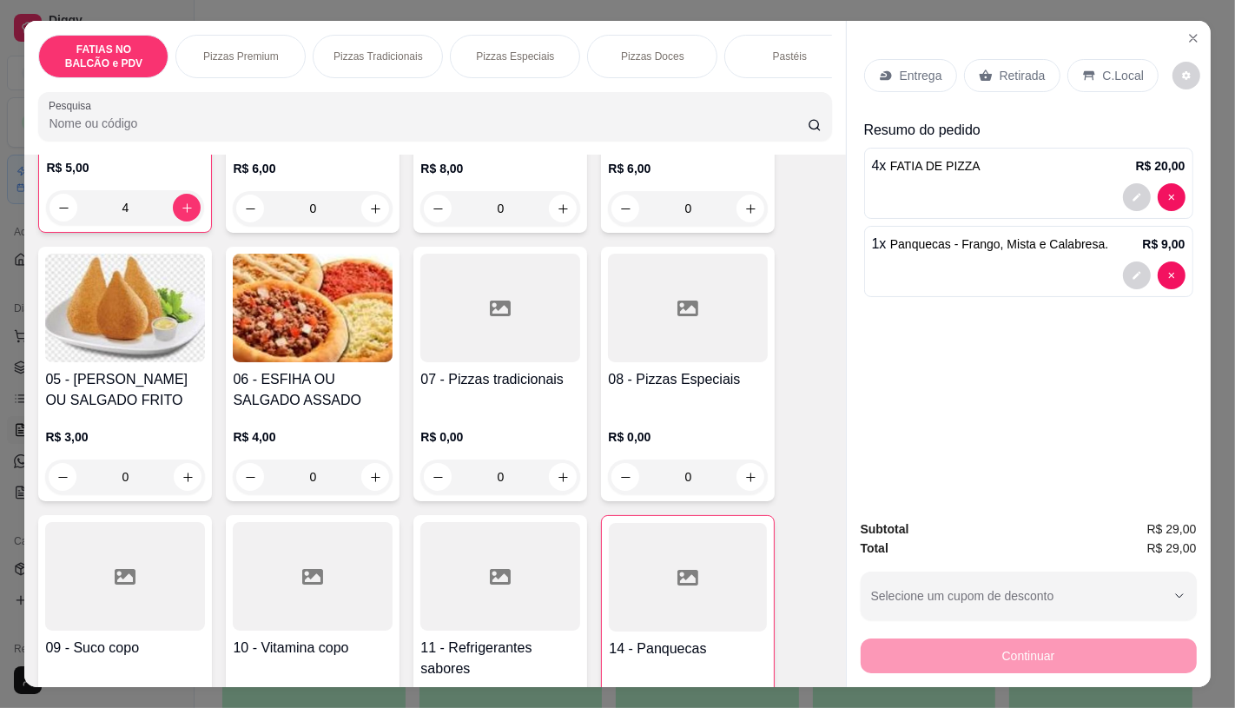
type input "1"
click at [999, 68] on p "Retirada" at bounding box center [1022, 75] width 46 height 17
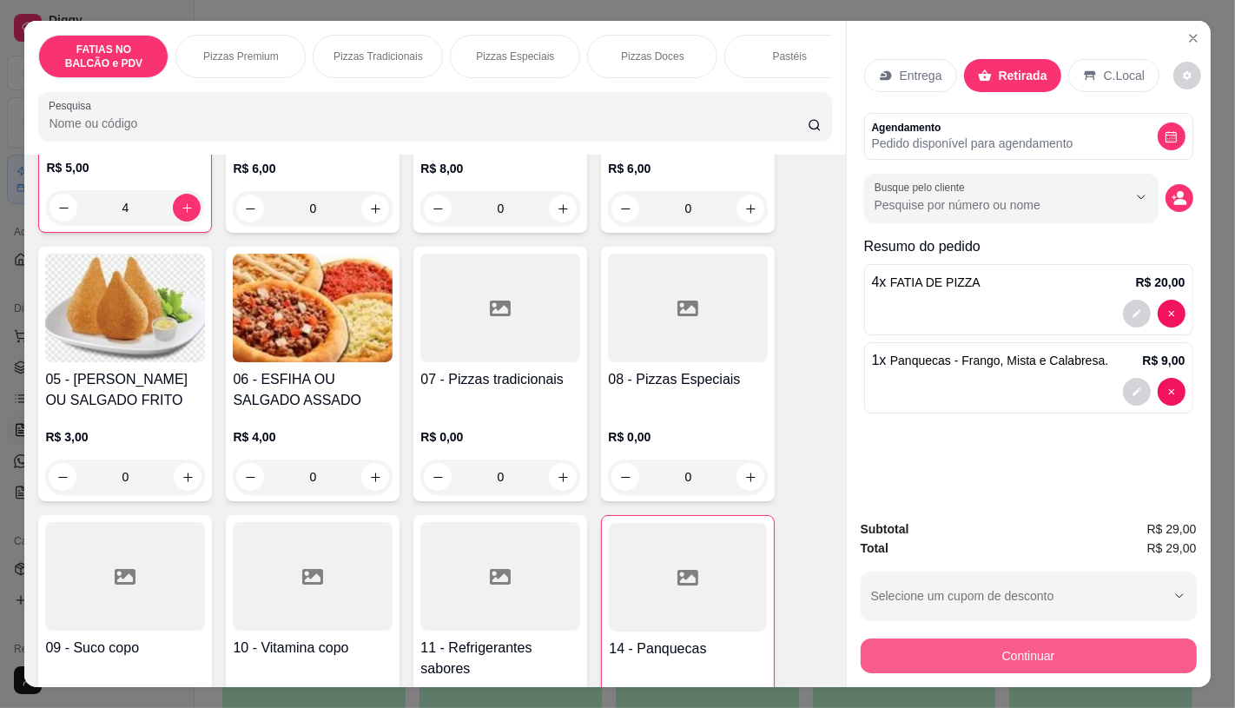
click at [1100, 661] on button "Continuar" at bounding box center [1029, 655] width 336 height 35
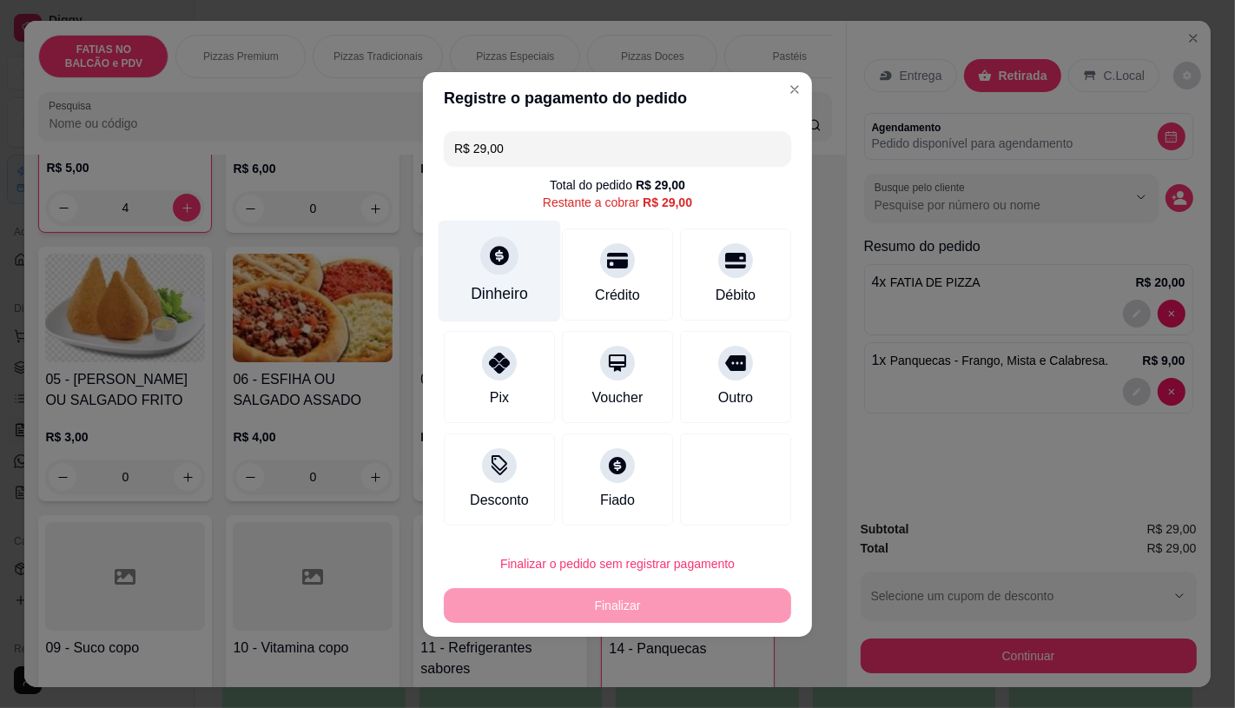
click at [521, 252] on div "Dinheiro" at bounding box center [500, 271] width 122 height 102
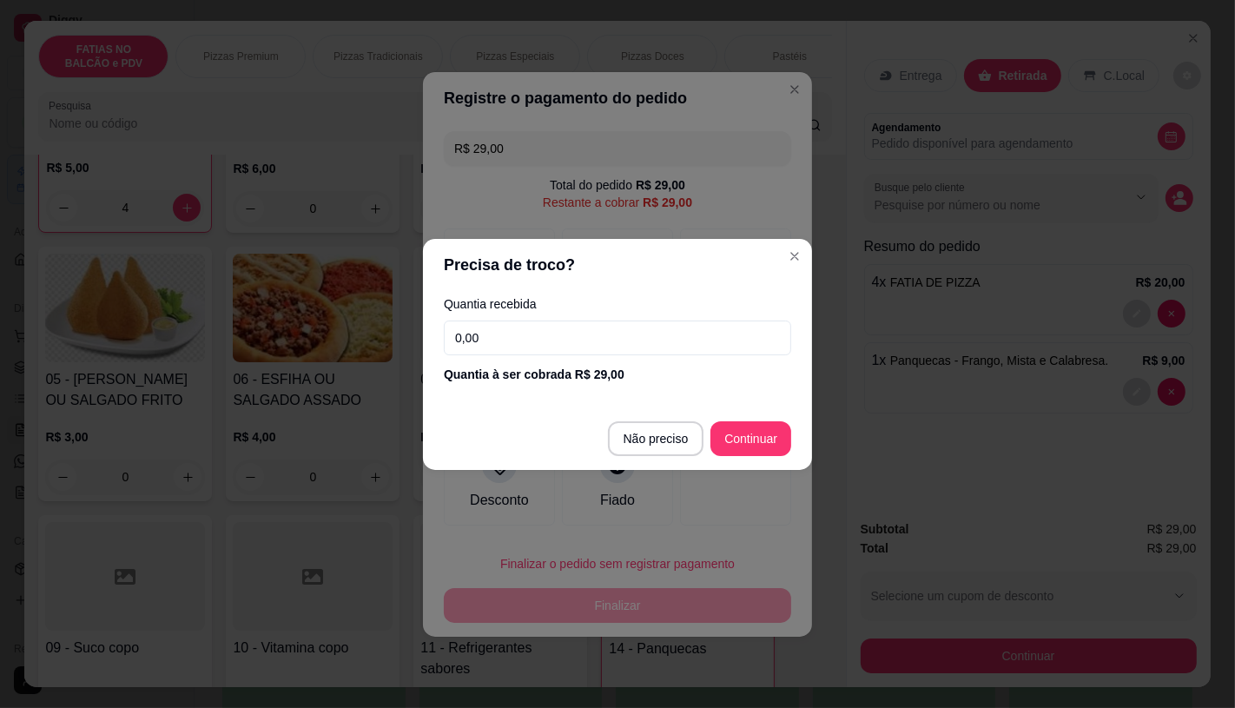
click at [521, 323] on input "0,00" at bounding box center [617, 337] width 347 height 35
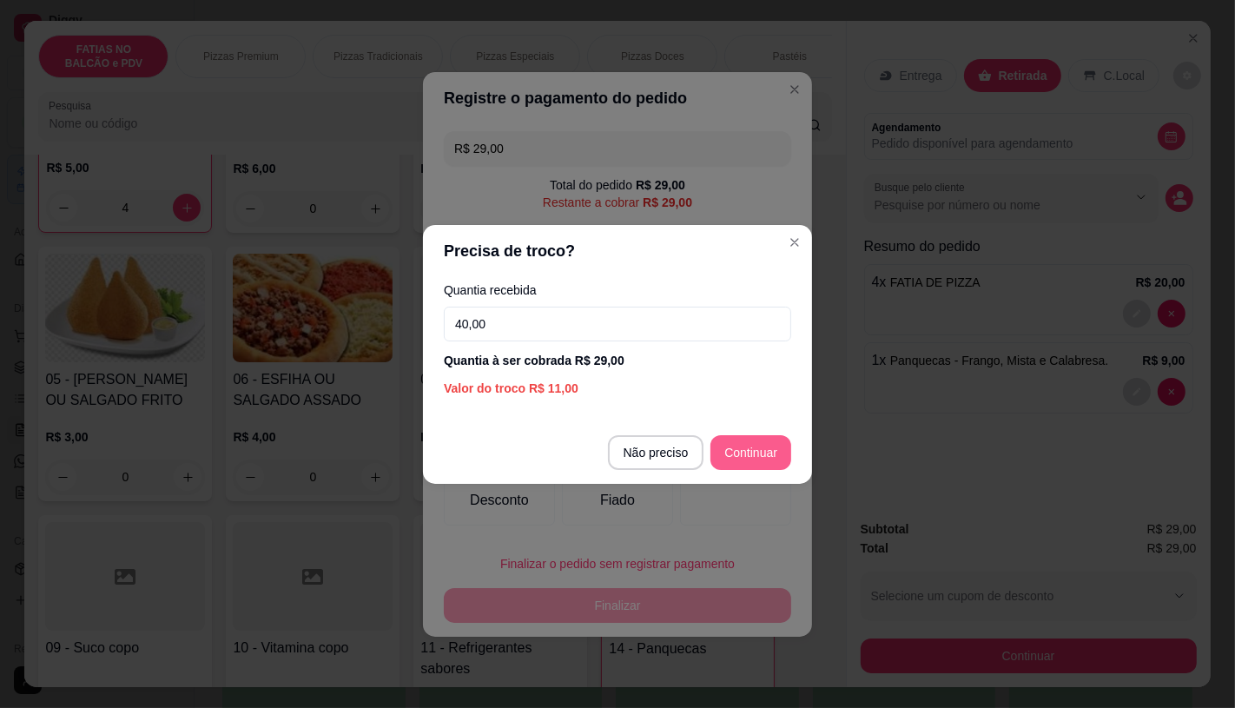
type input "40,00"
click at [776, 419] on section "Precisa de troco? Quantia recebida 40,00 Quantia à ser cobrada R$ 29,00 Valor d…" at bounding box center [617, 354] width 389 height 259
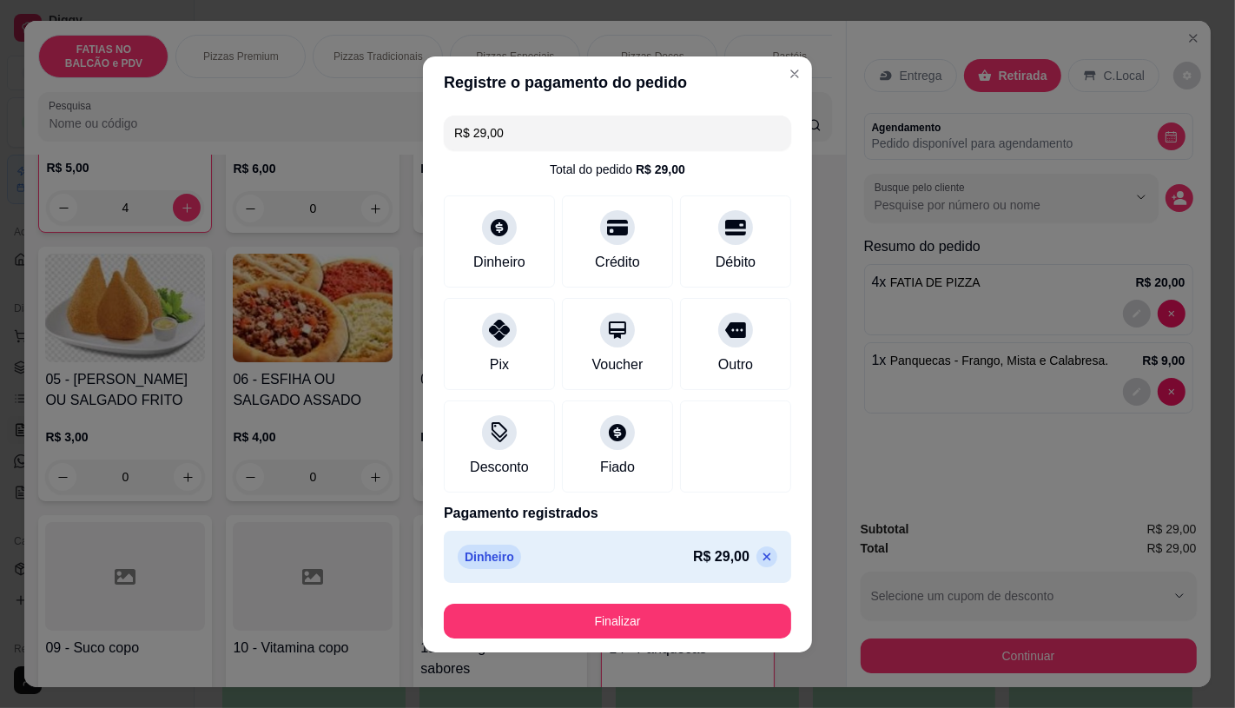
type input "R$ 0,00"
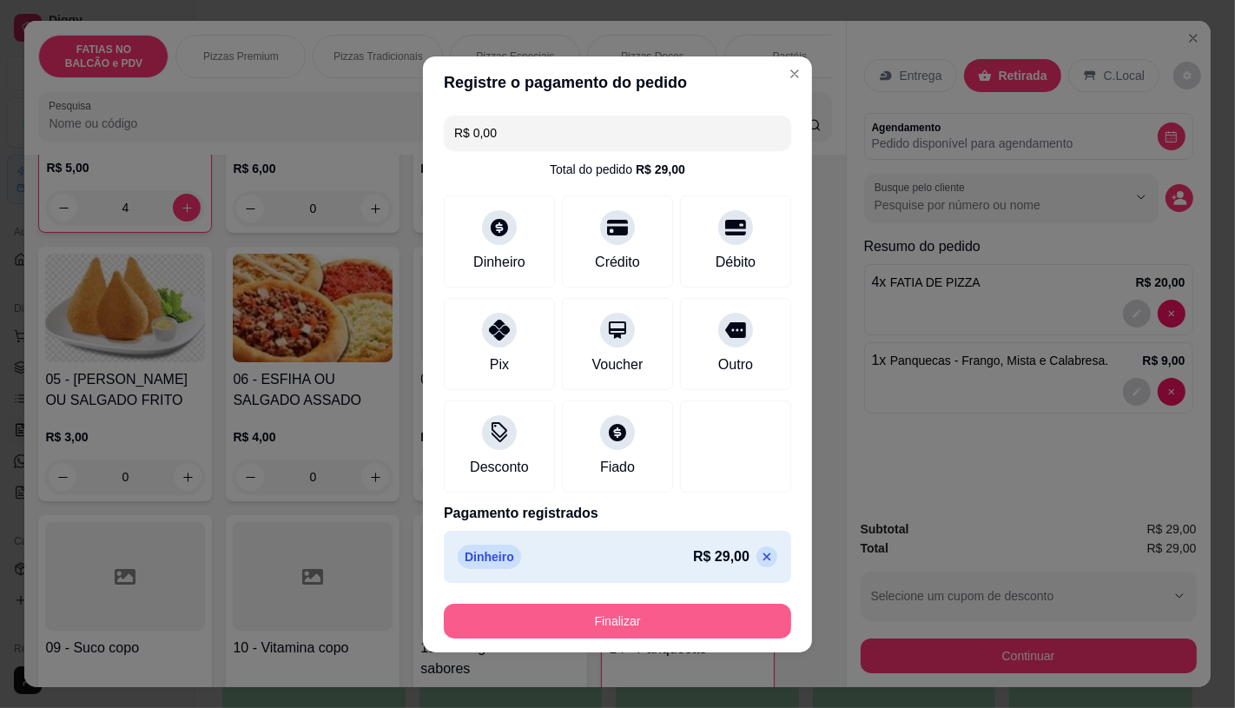
click at [691, 610] on button "Finalizar" at bounding box center [617, 620] width 347 height 35
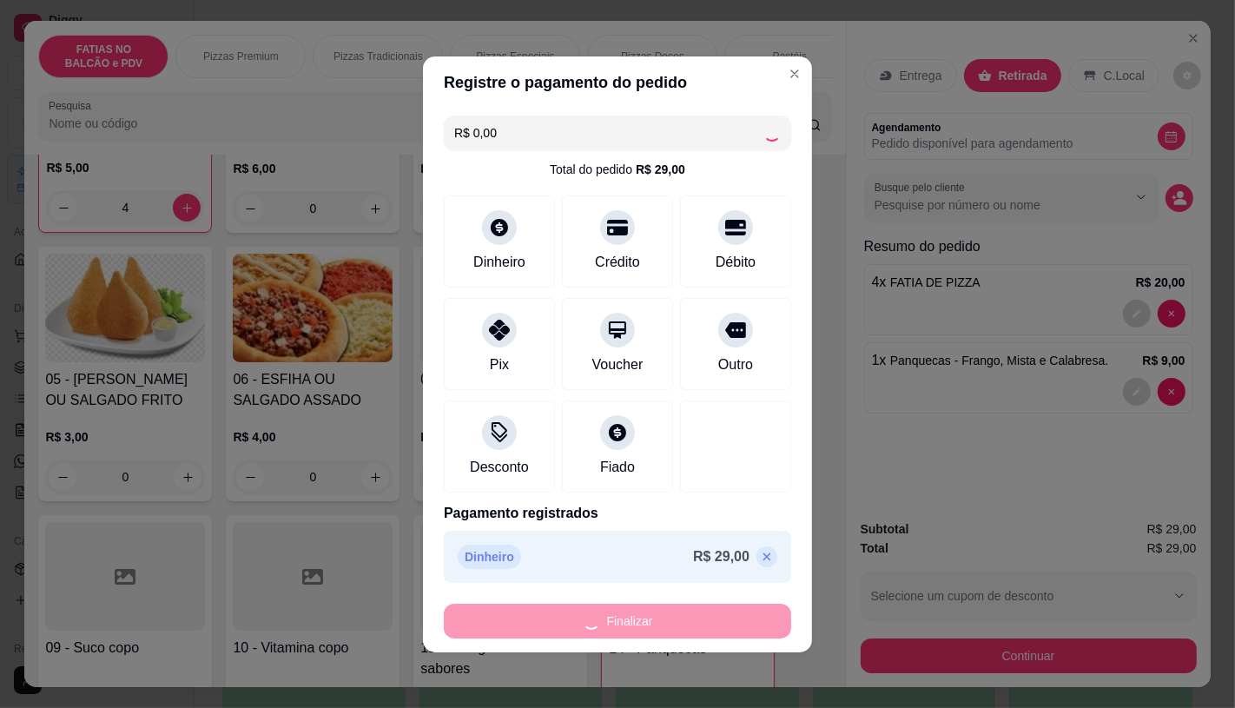
type input "0"
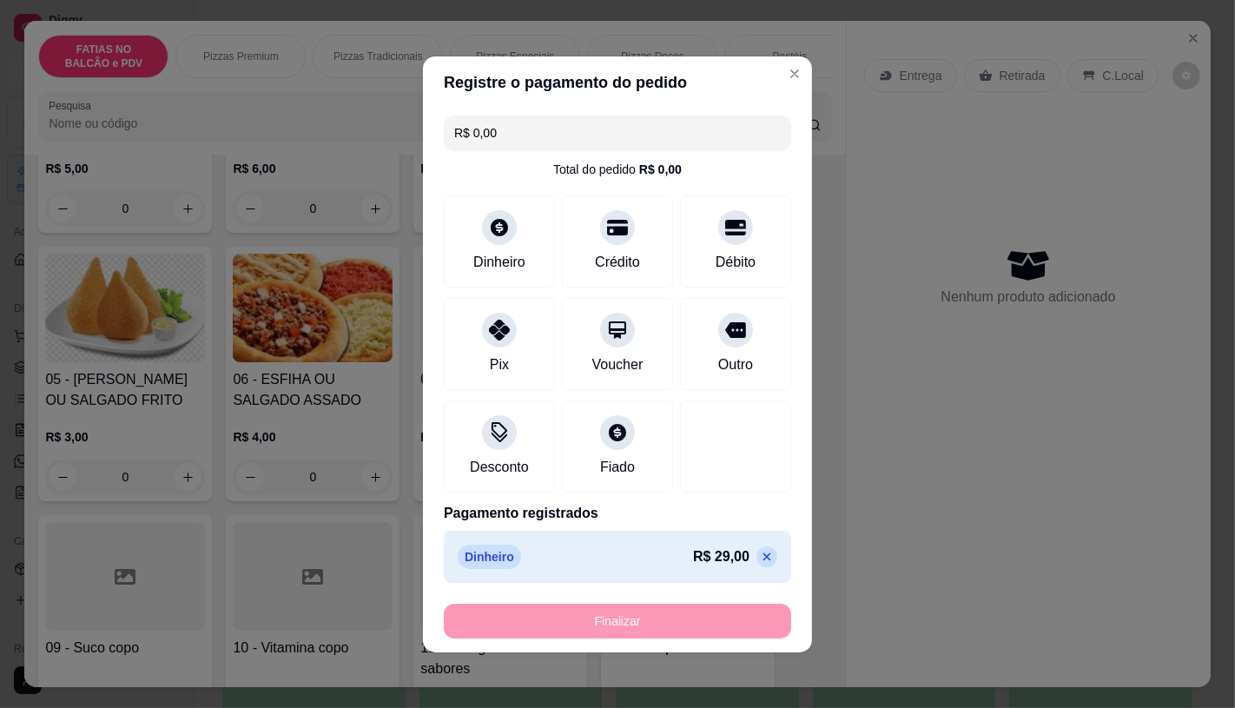
type input "-R$ 29,00"
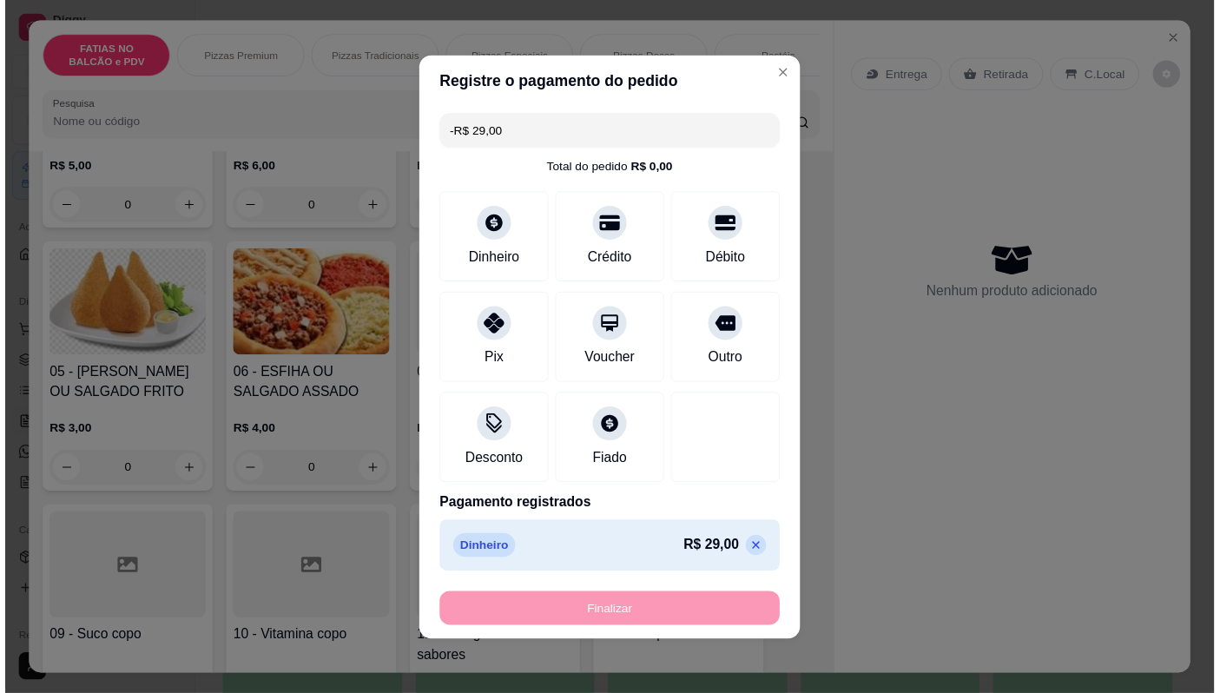
scroll to position [290, 0]
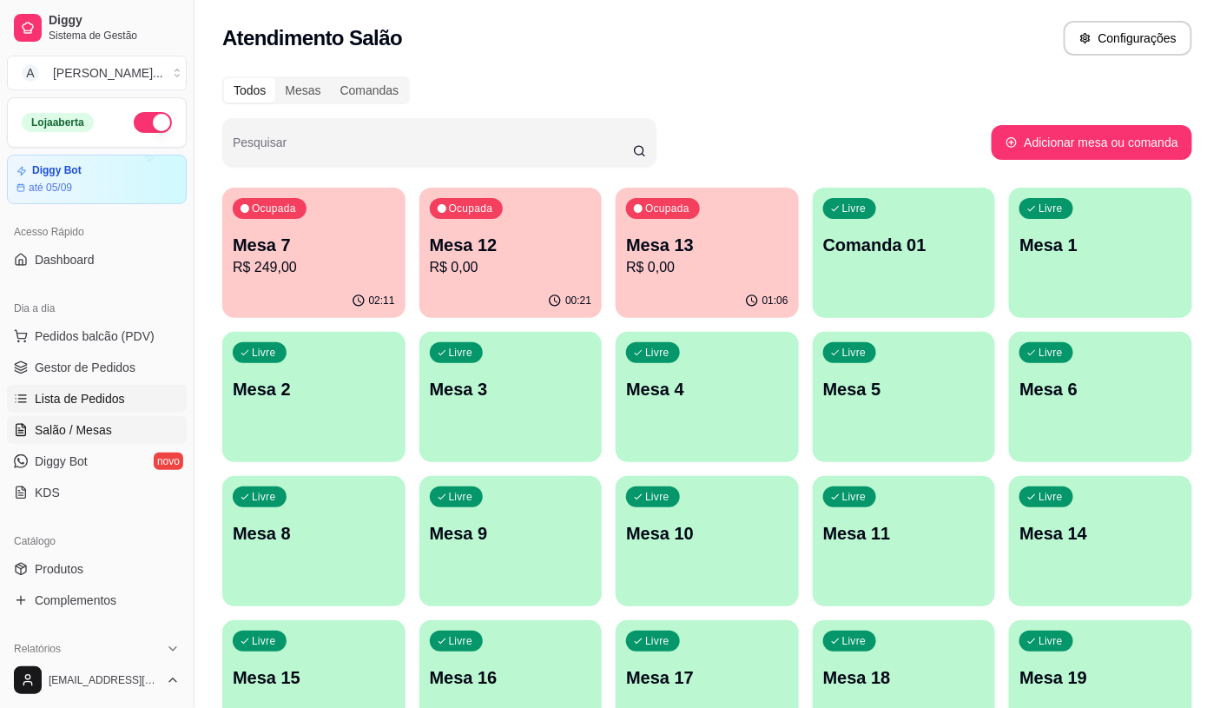
click at [110, 408] on link "Lista de Pedidos" at bounding box center [97, 399] width 180 height 28
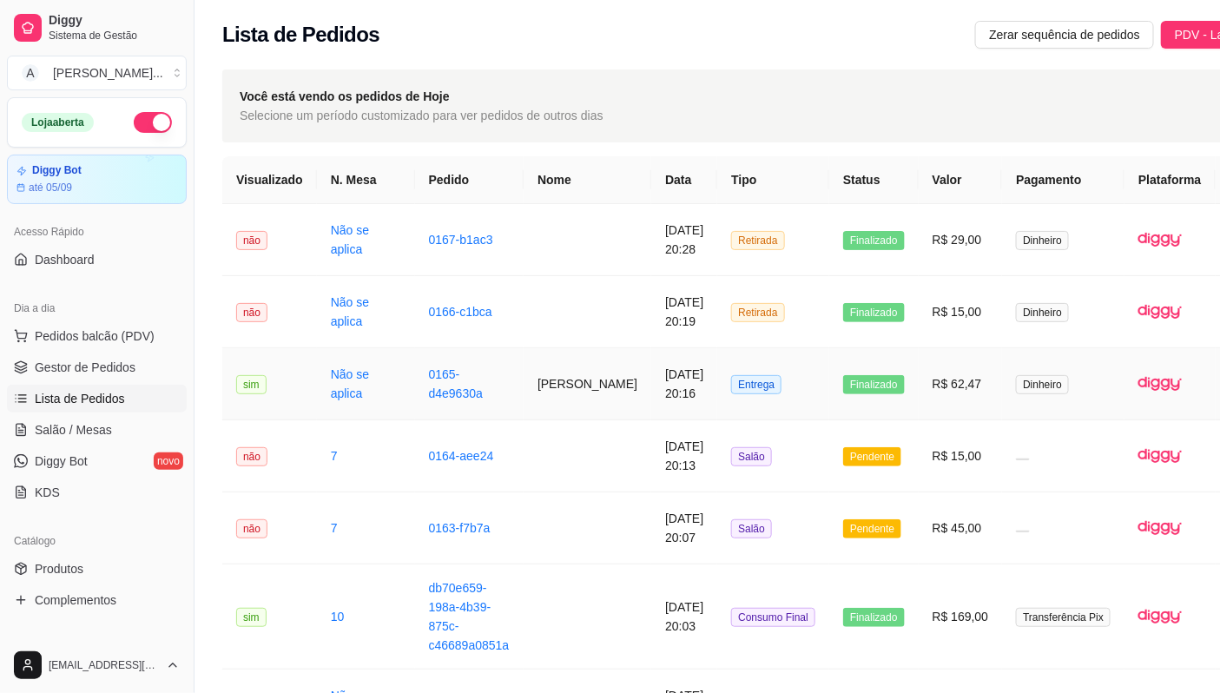
click at [726, 366] on td "Entrega" at bounding box center [773, 384] width 112 height 72
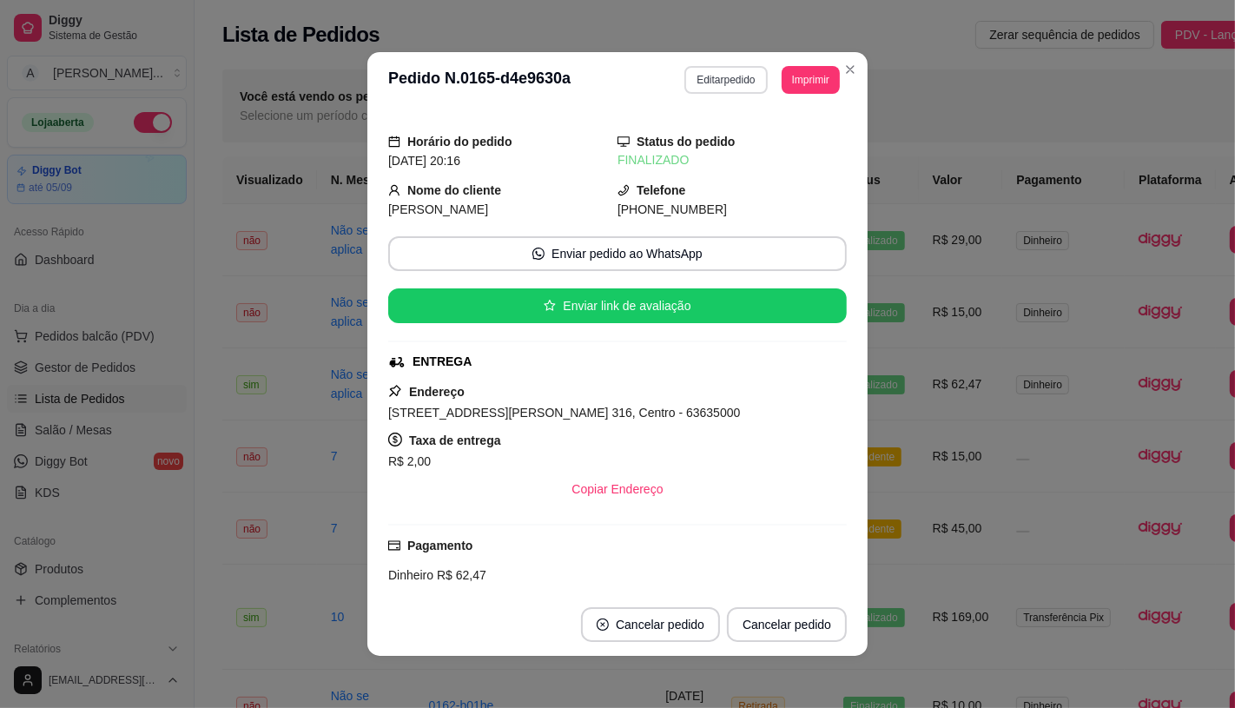
click at [716, 70] on button "Editar pedido" at bounding box center [725, 80] width 82 height 28
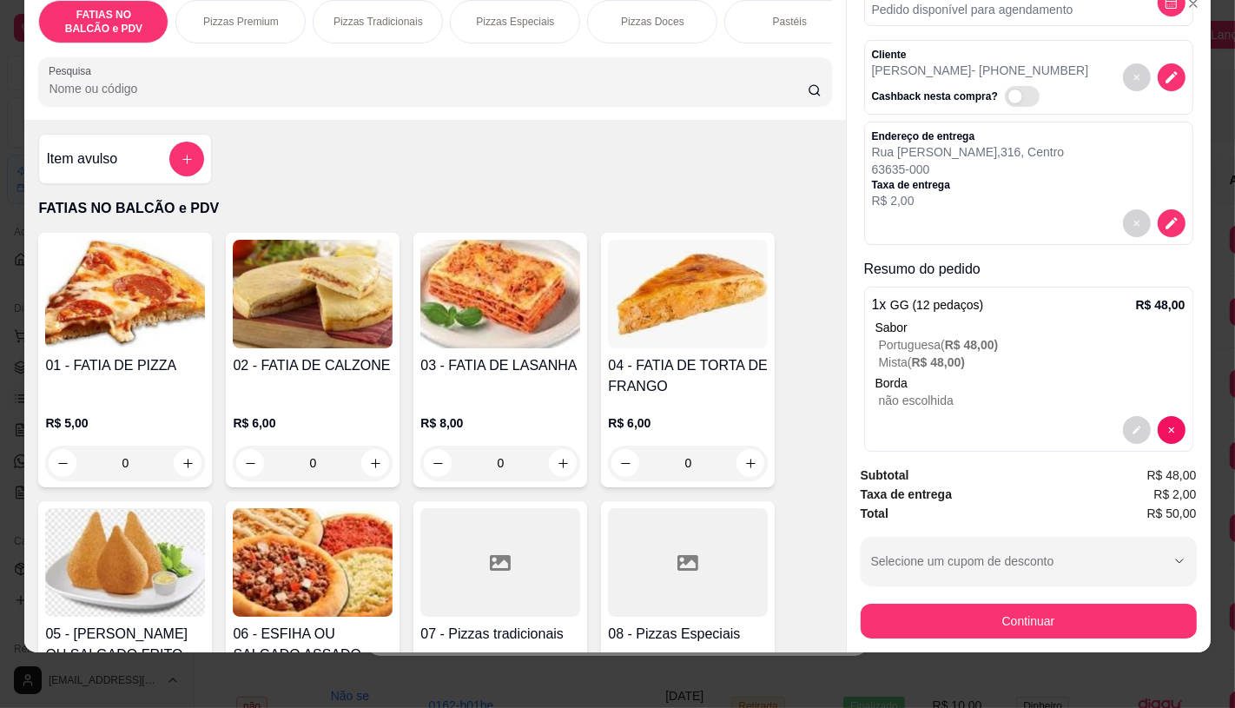
scroll to position [124, 0]
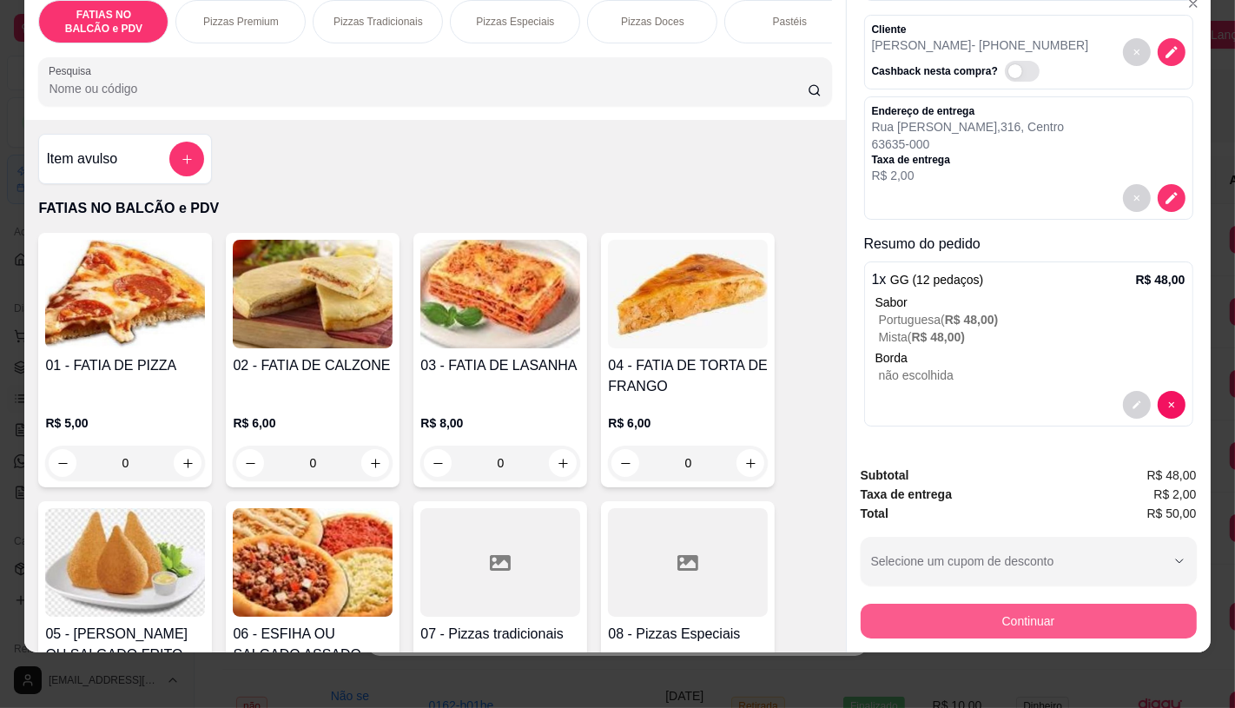
click at [1075, 603] on button "Continuar" at bounding box center [1029, 620] width 336 height 35
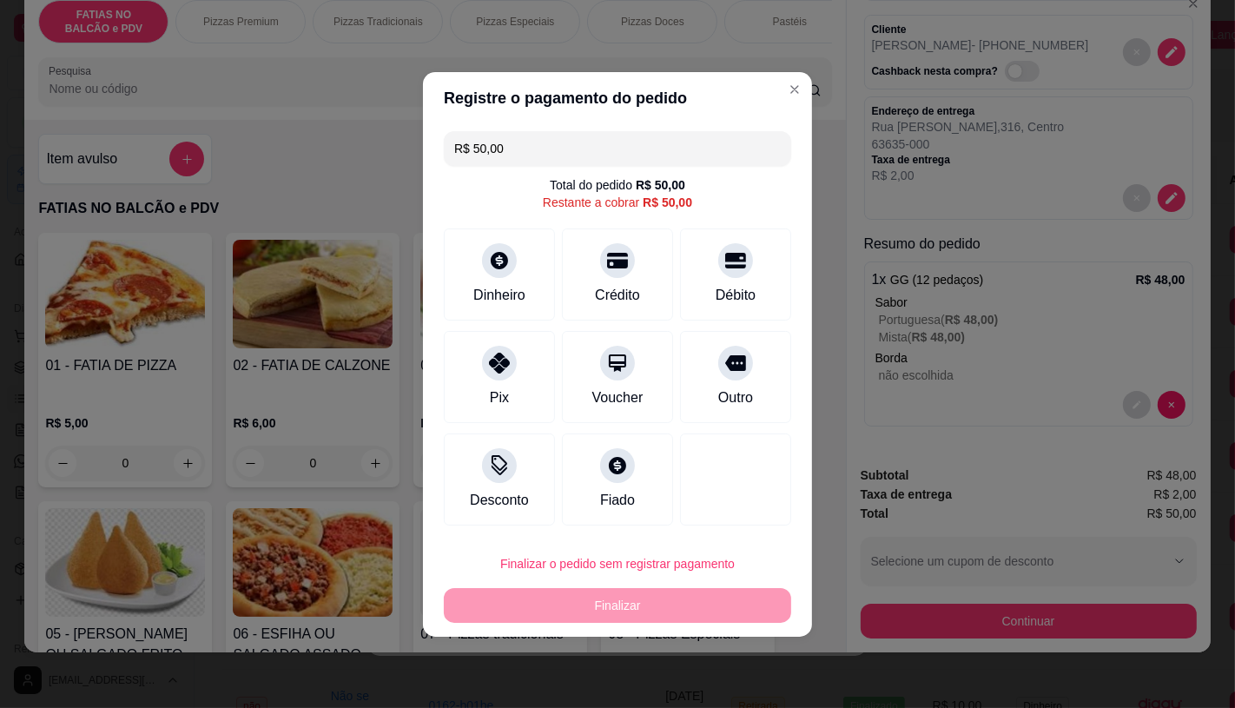
click at [576, 149] on input "R$ 50,00" at bounding box center [617, 148] width 326 height 35
click at [519, 366] on div "Pix" at bounding box center [500, 373] width 122 height 102
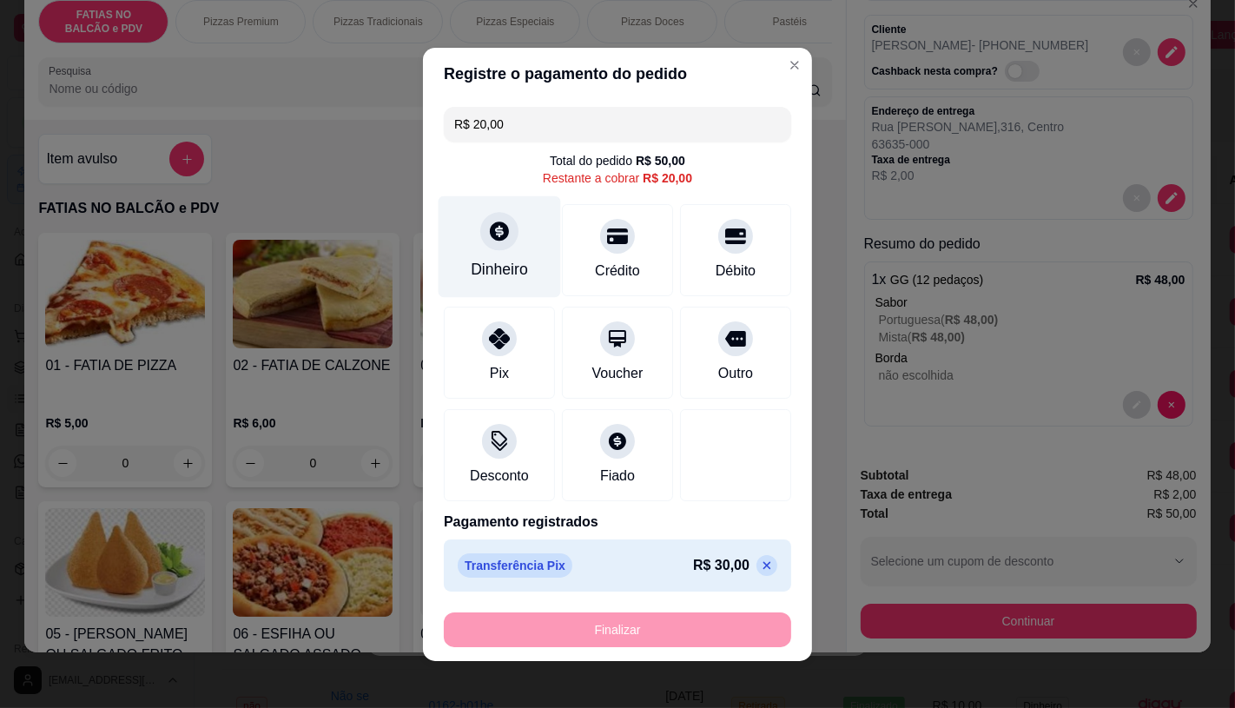
click at [505, 274] on div "Dinheiro" at bounding box center [499, 269] width 57 height 23
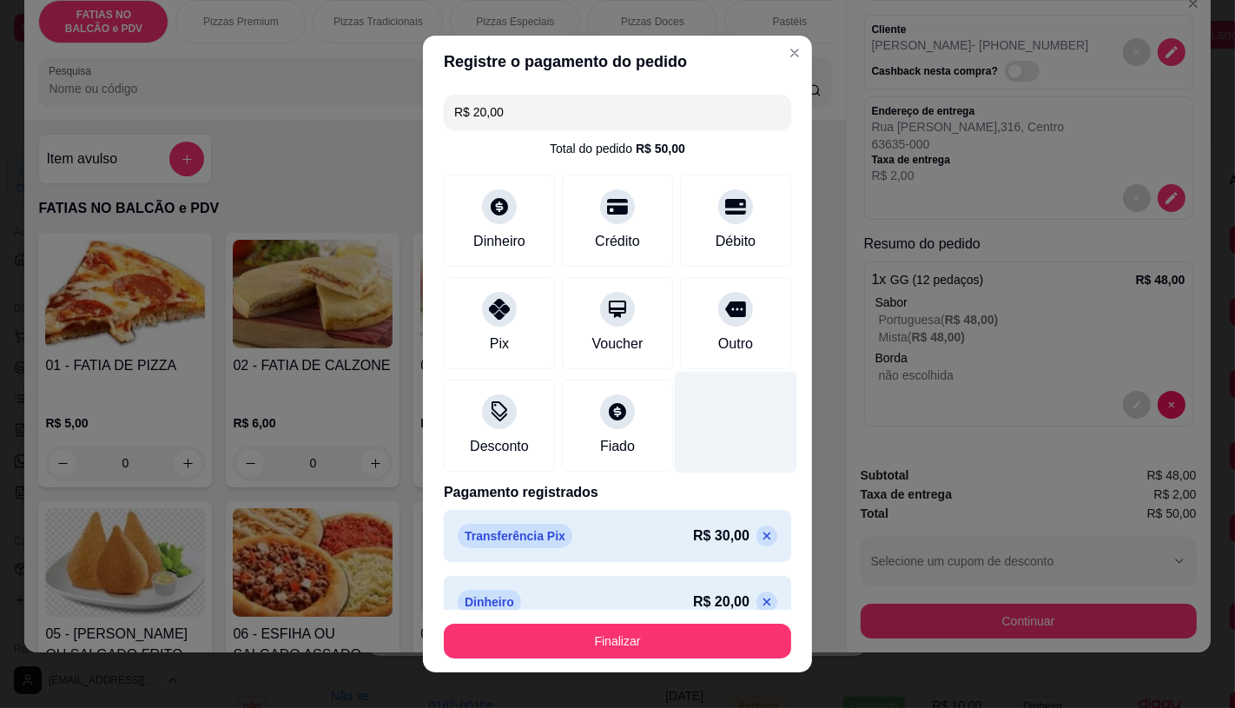
type input "R$ 0,00"
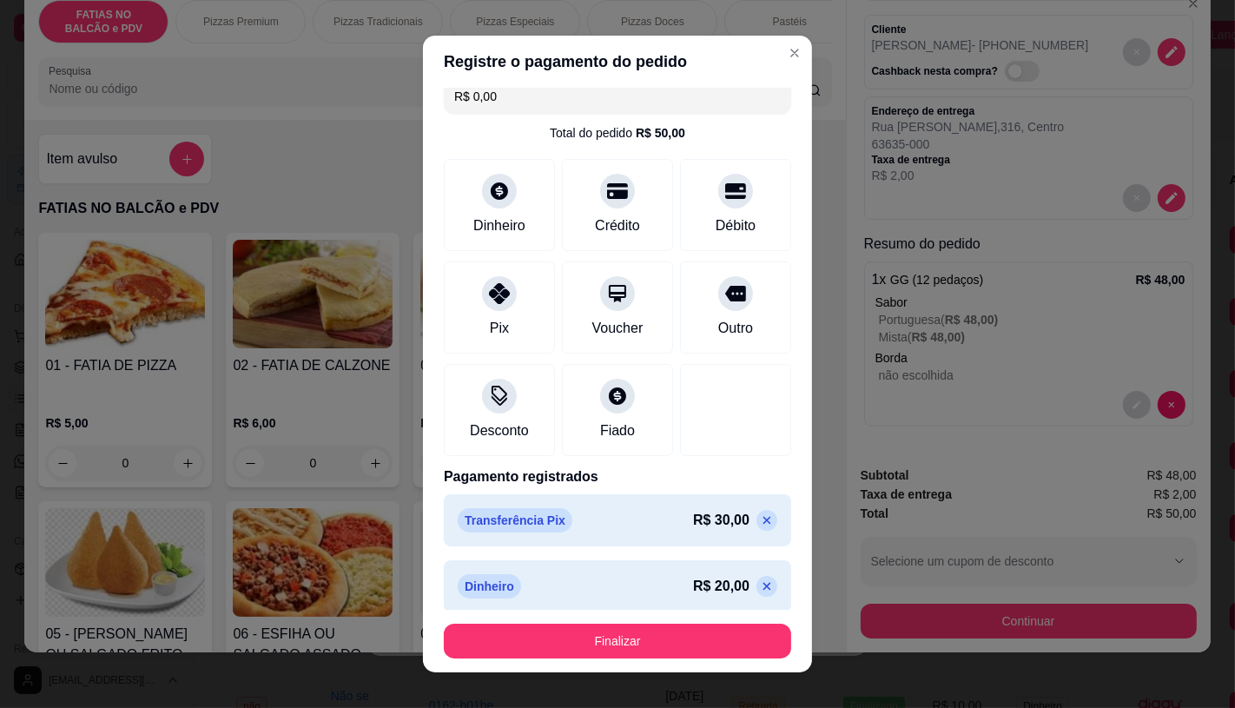
scroll to position [23, 0]
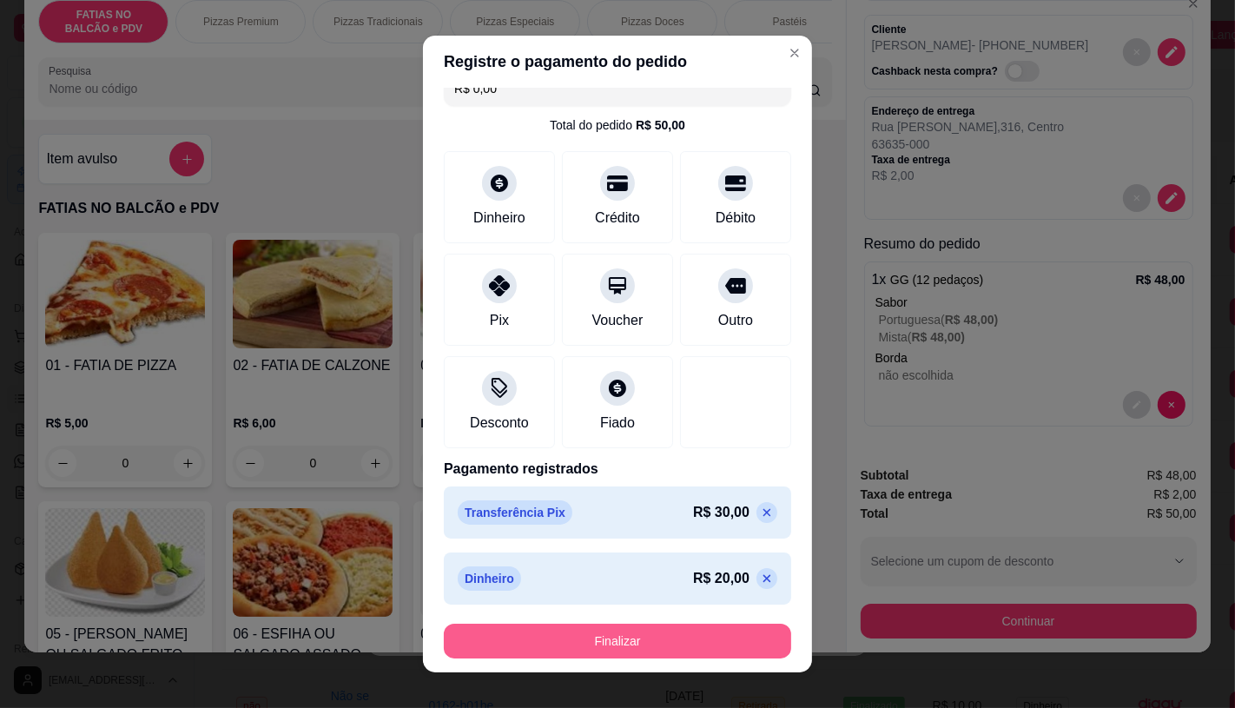
click at [636, 653] on button "Finalizar" at bounding box center [617, 640] width 347 height 35
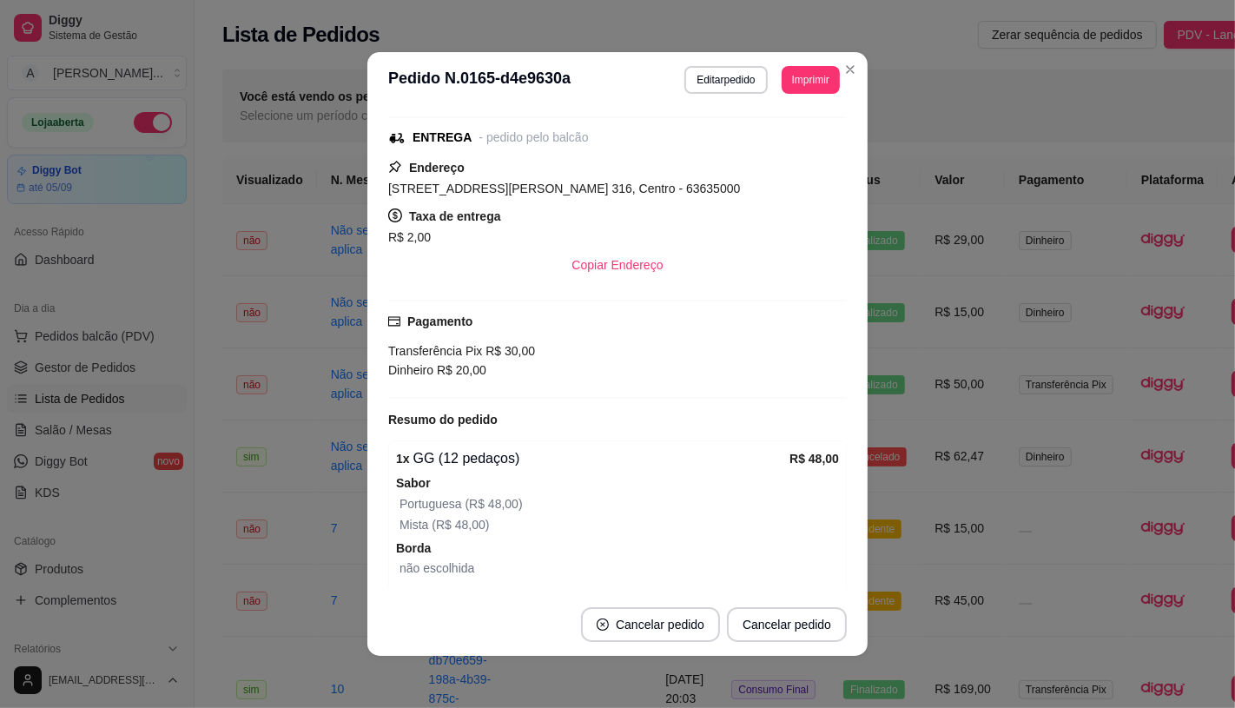
scroll to position [306, 0]
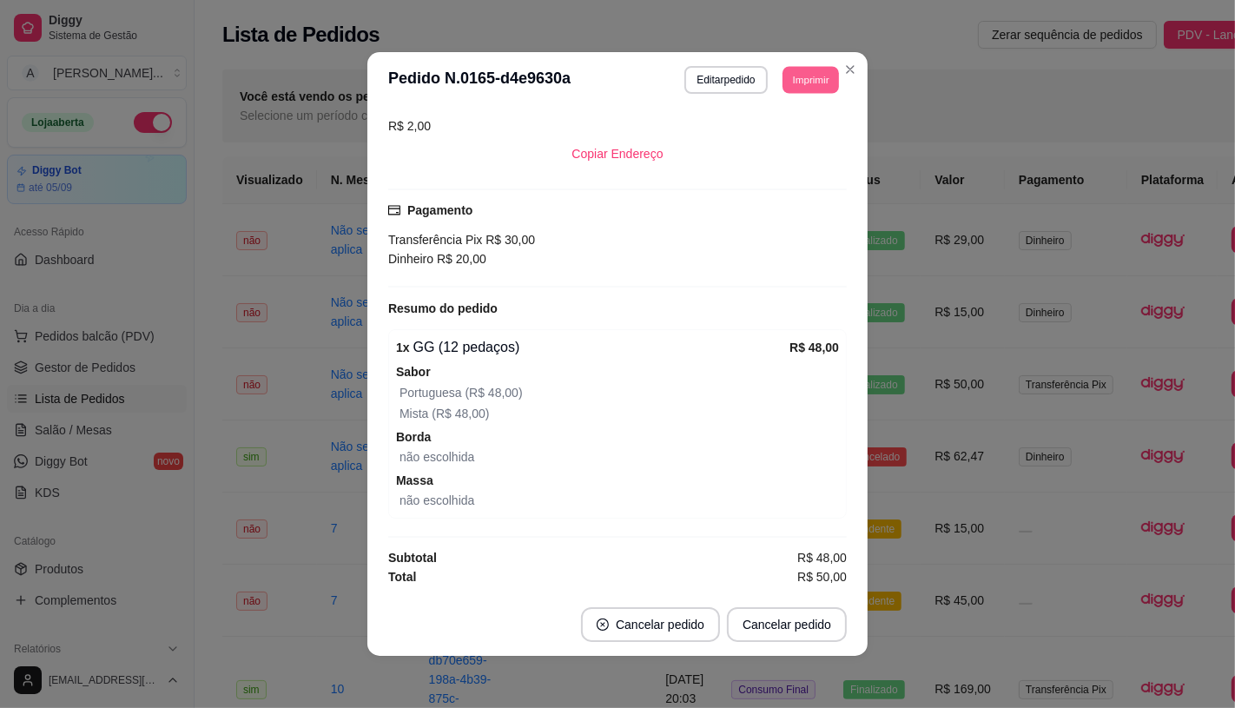
click at [803, 66] on button "Imprimir" at bounding box center [810, 79] width 56 height 27
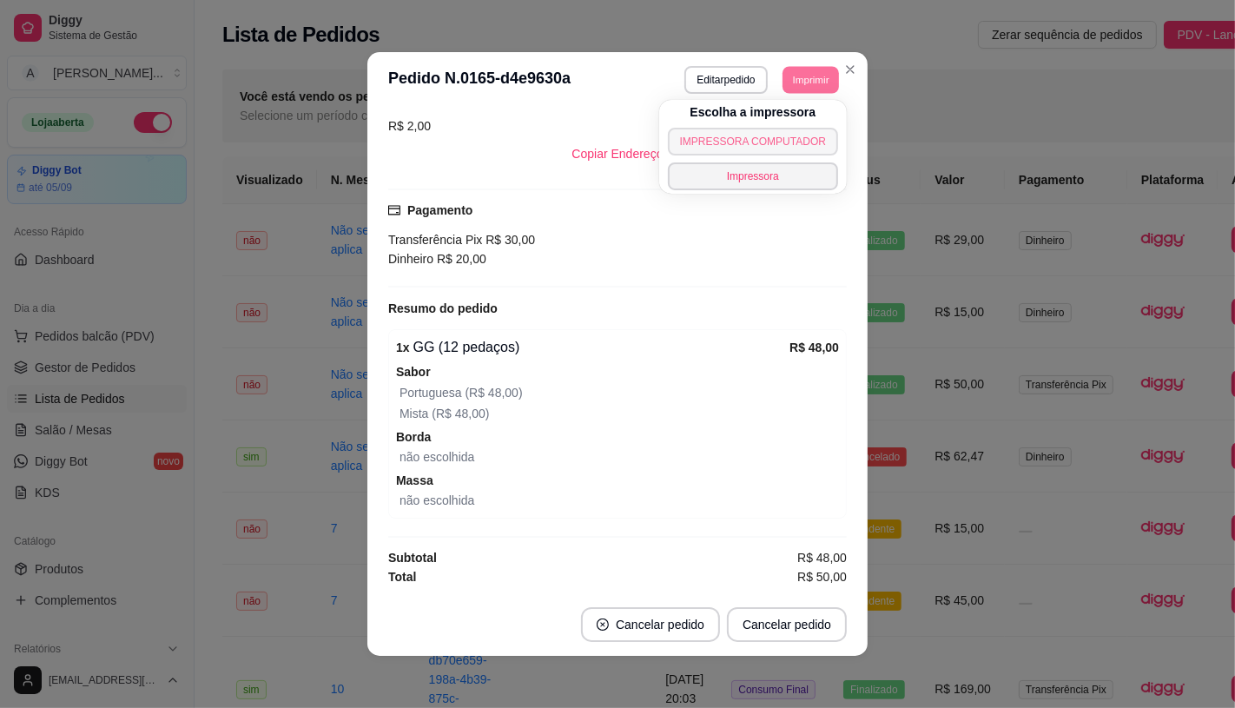
click at [797, 141] on button "IMPRESSORA COMPUTADOR" at bounding box center [753, 142] width 170 height 28
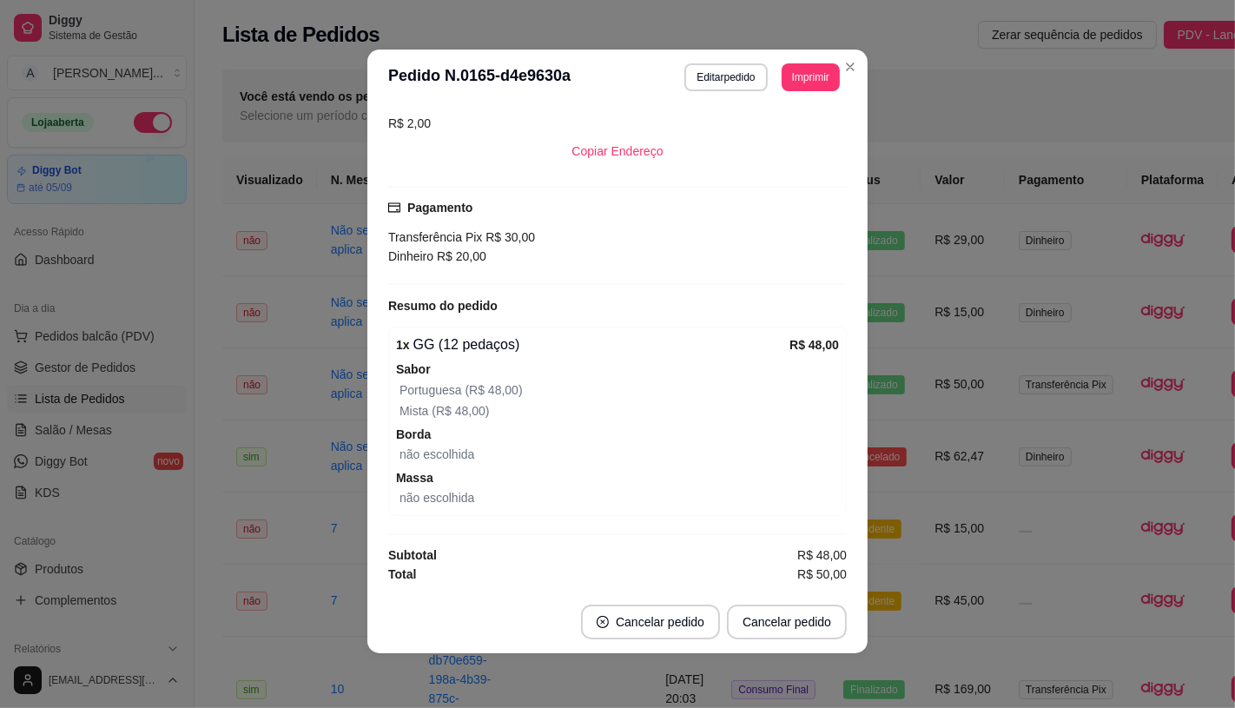
scroll to position [3, 0]
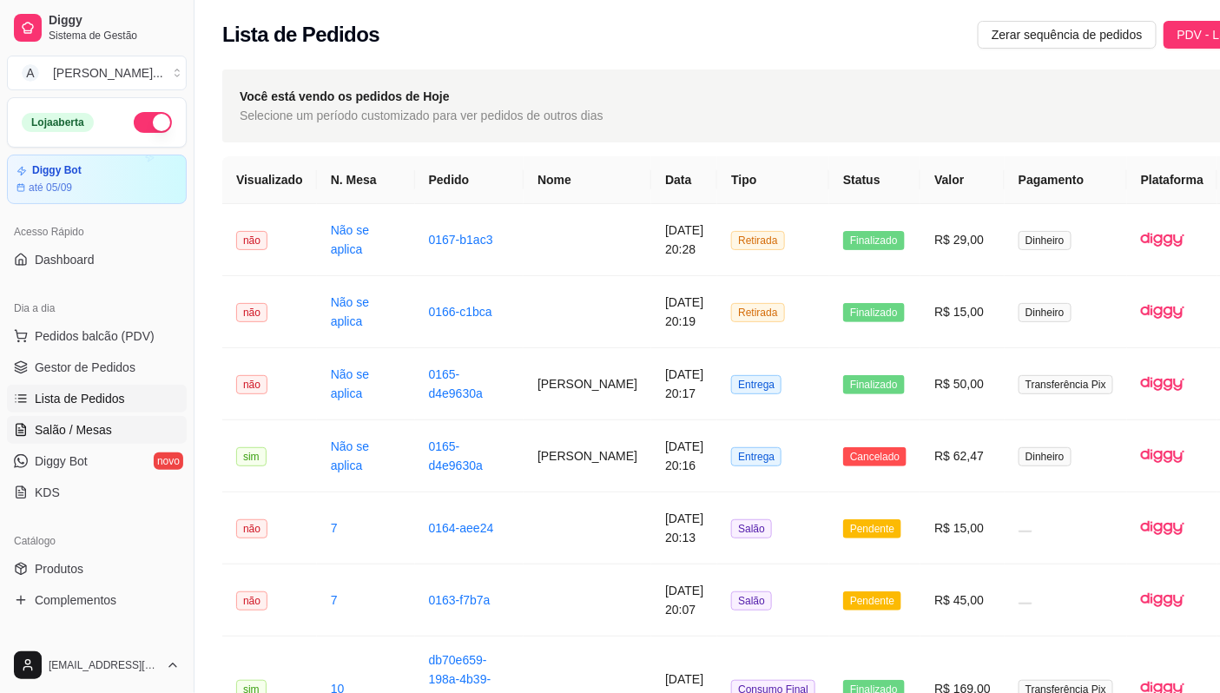
click at [132, 426] on link "Salão / Mesas" at bounding box center [97, 430] width 180 height 28
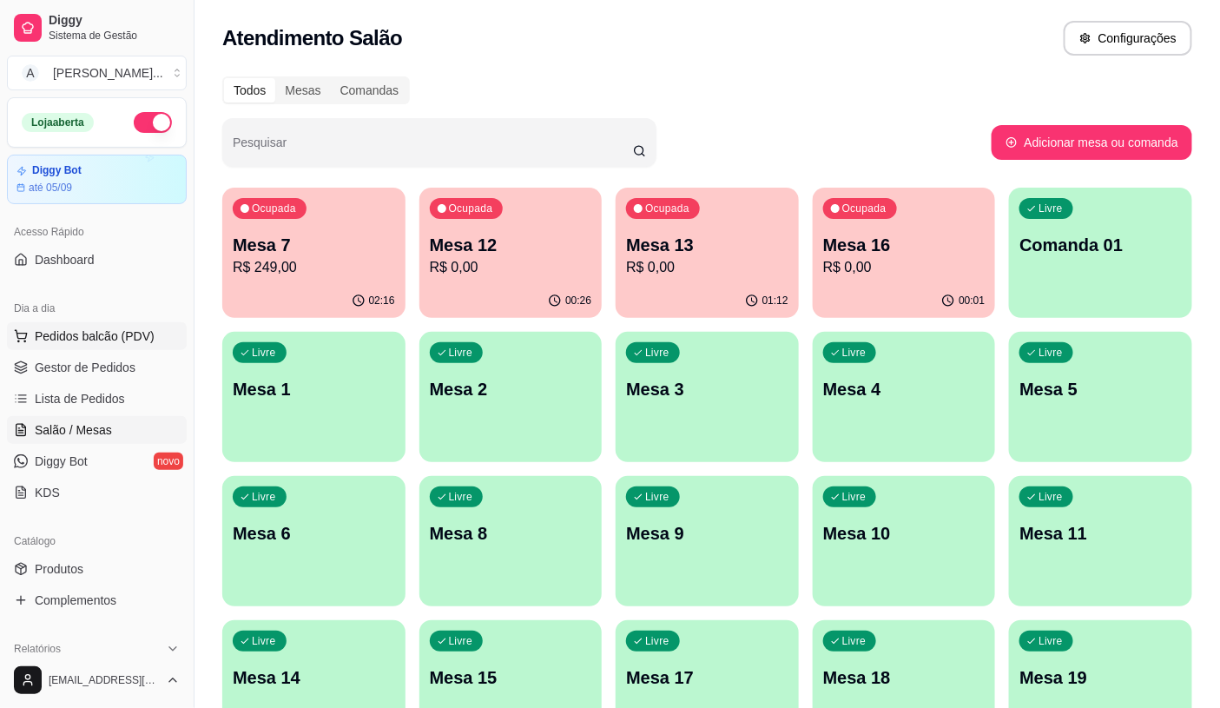
click at [129, 341] on span "Pedidos balcão (PDV)" at bounding box center [95, 335] width 120 height 17
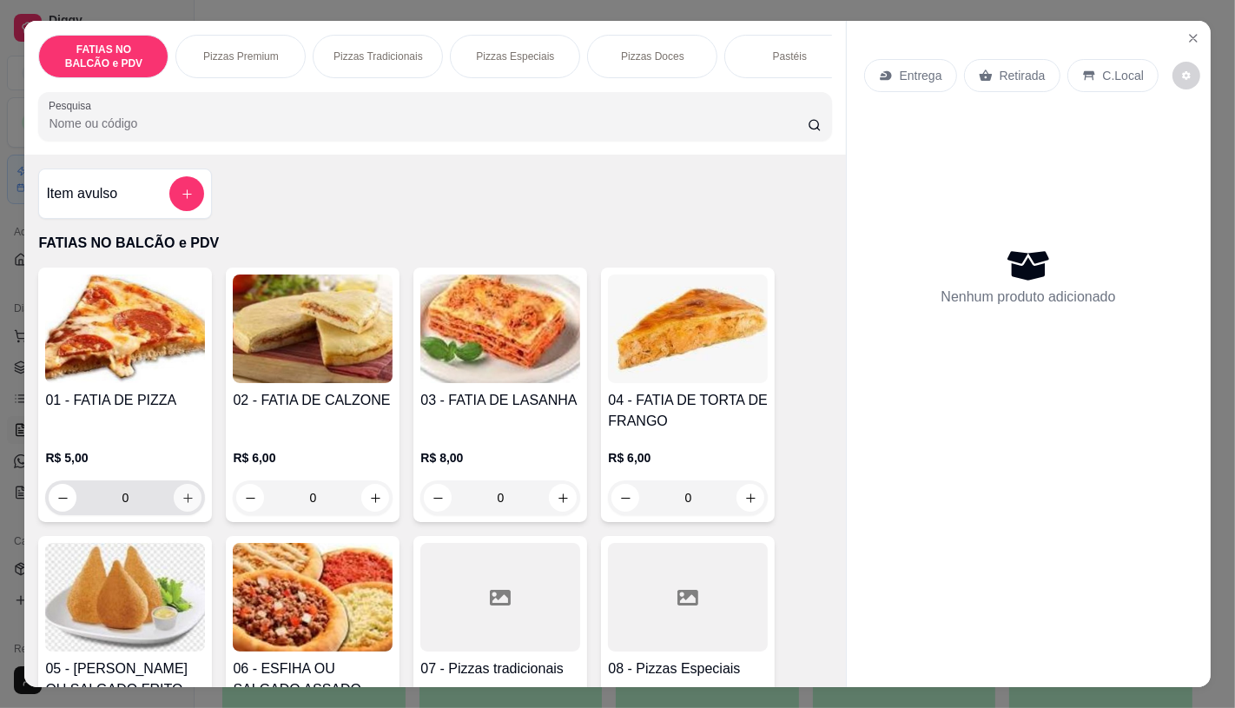
click at [181, 505] on icon "increase-product-quantity" at bounding box center [187, 497] width 13 height 13
type input "1"
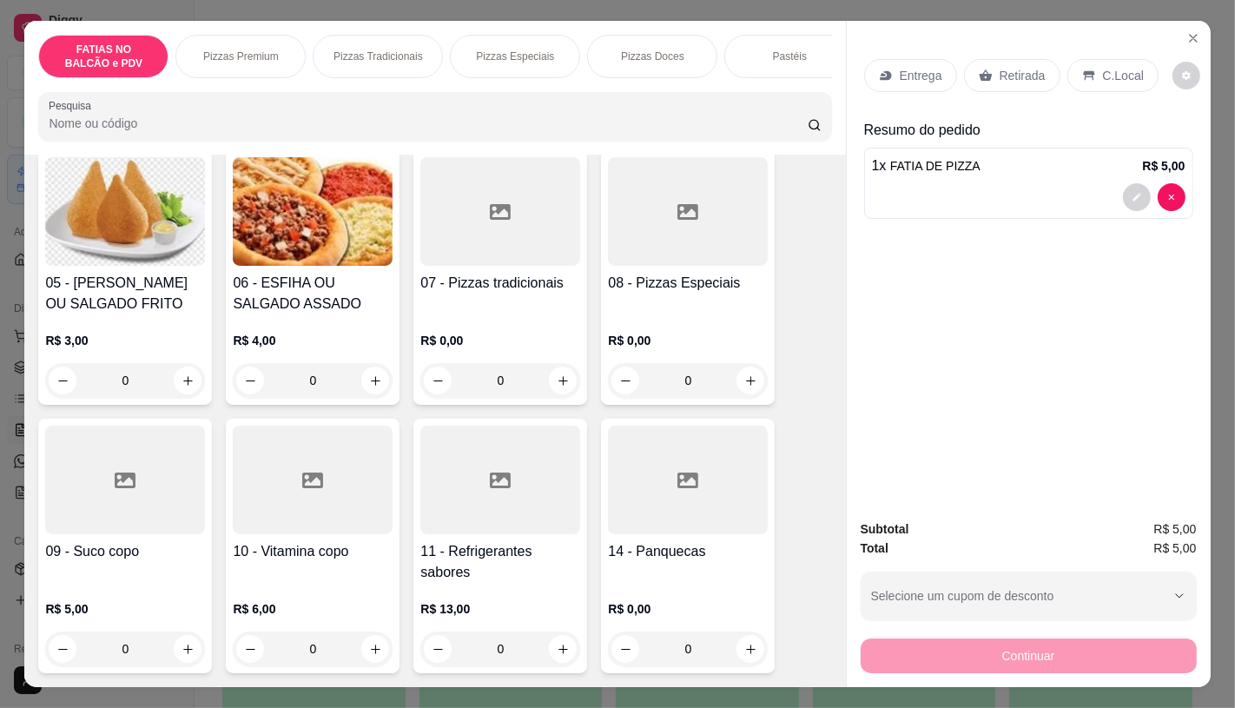
scroll to position [578, 0]
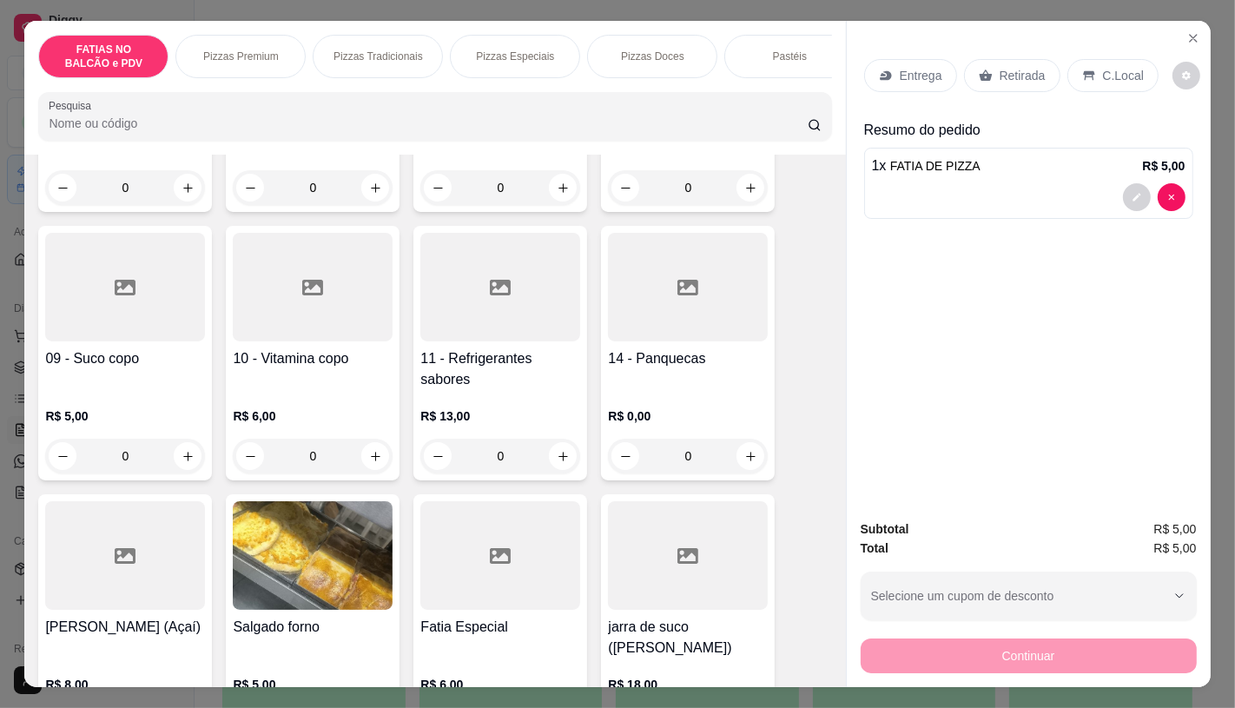
click at [151, 350] on div "09 - Suco copo R$ 5,00 0" at bounding box center [125, 353] width 174 height 254
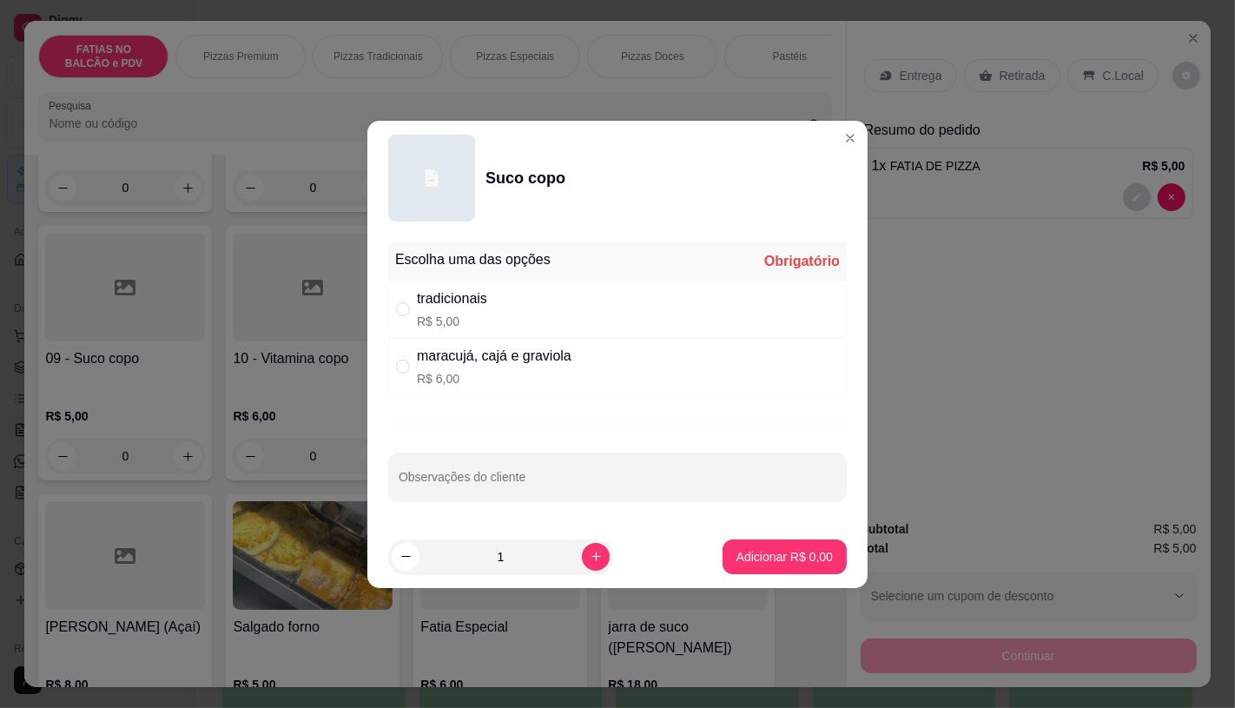
click at [392, 304] on div "tradicionais R$ 5,00" at bounding box center [617, 308] width 458 height 57
radio input "true"
click at [749, 550] on p "Adicionar R$ 5,00" at bounding box center [784, 556] width 96 height 17
type input "1"
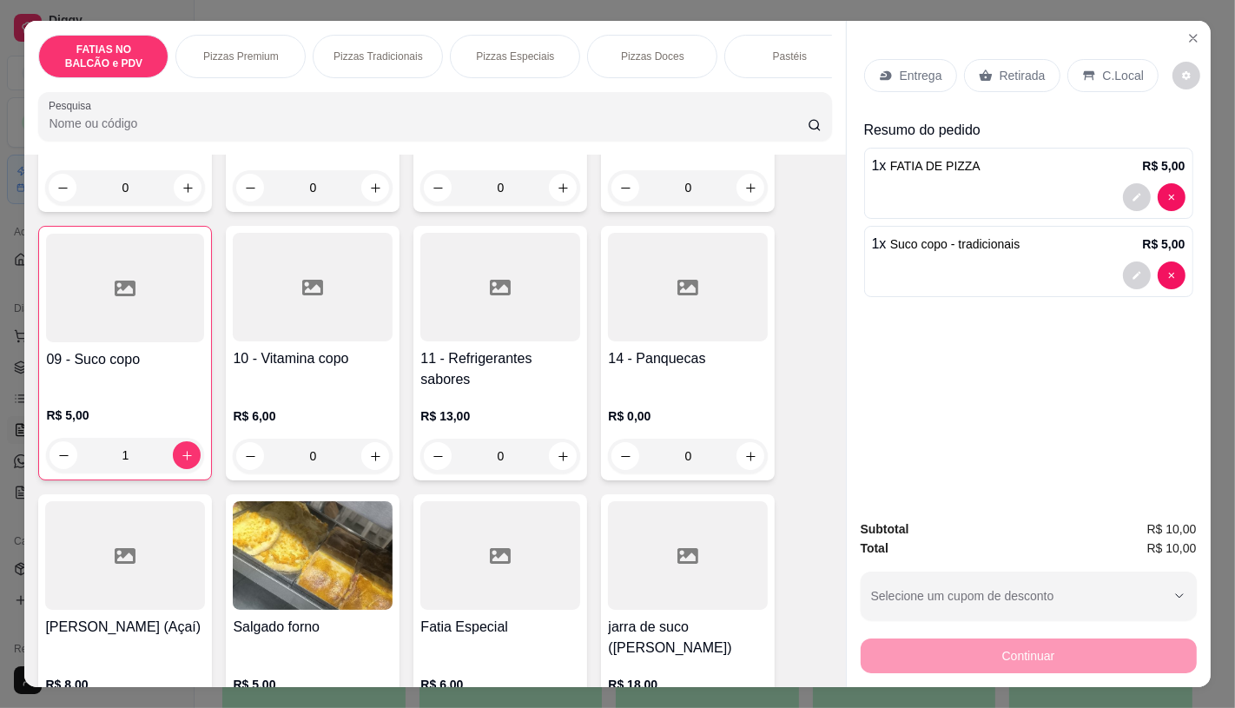
click at [999, 71] on p "Retirada" at bounding box center [1022, 75] width 46 height 17
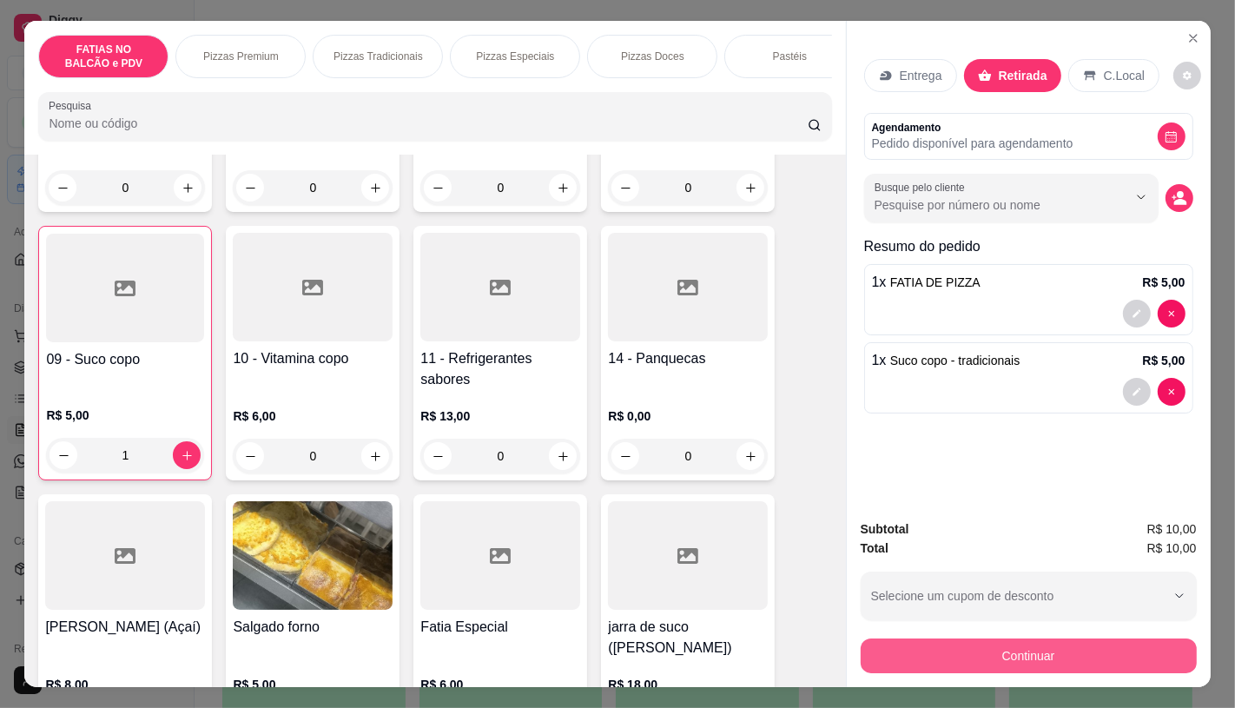
click at [1110, 643] on button "Continuar" at bounding box center [1029, 655] width 336 height 35
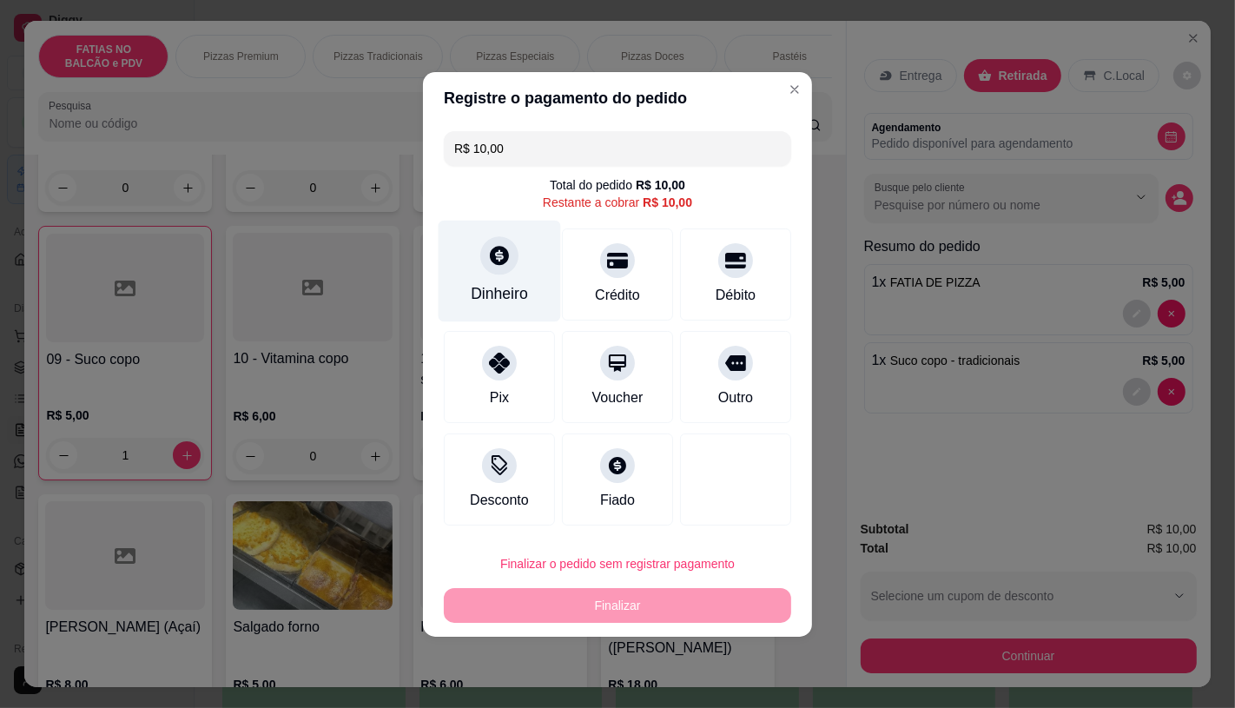
click at [532, 290] on div "Dinheiro" at bounding box center [500, 271] width 122 height 102
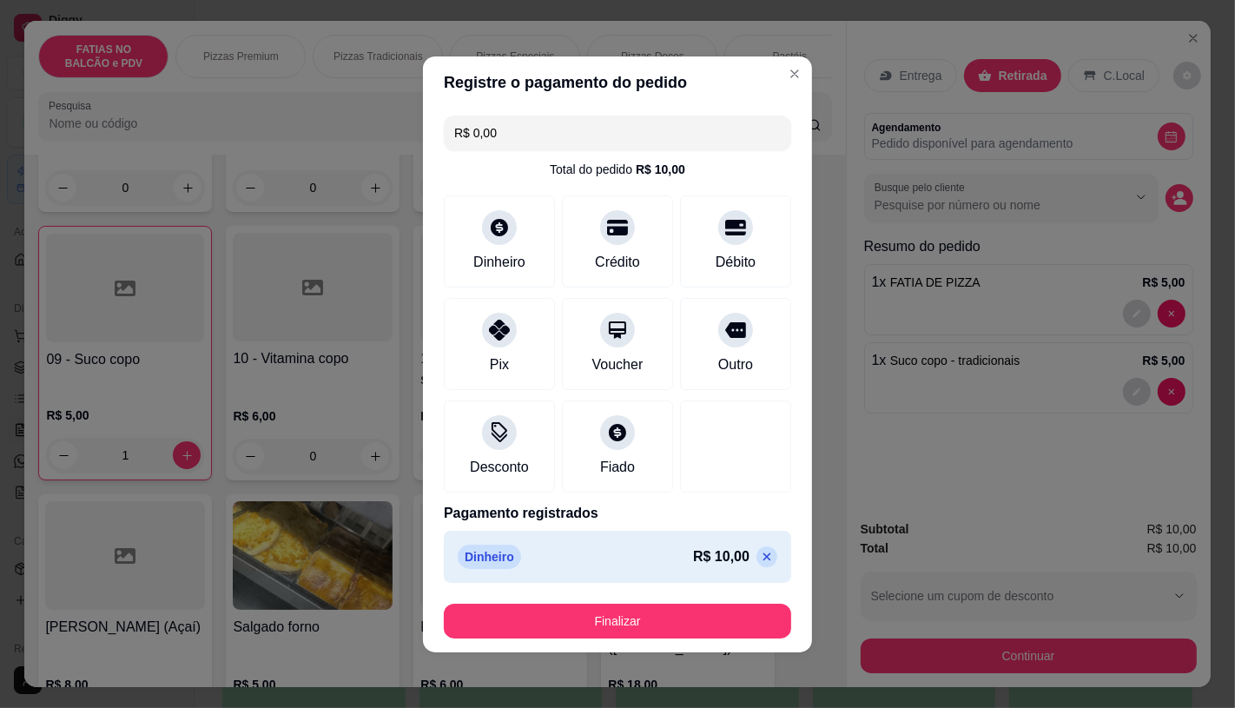
type input "R$ 0,00"
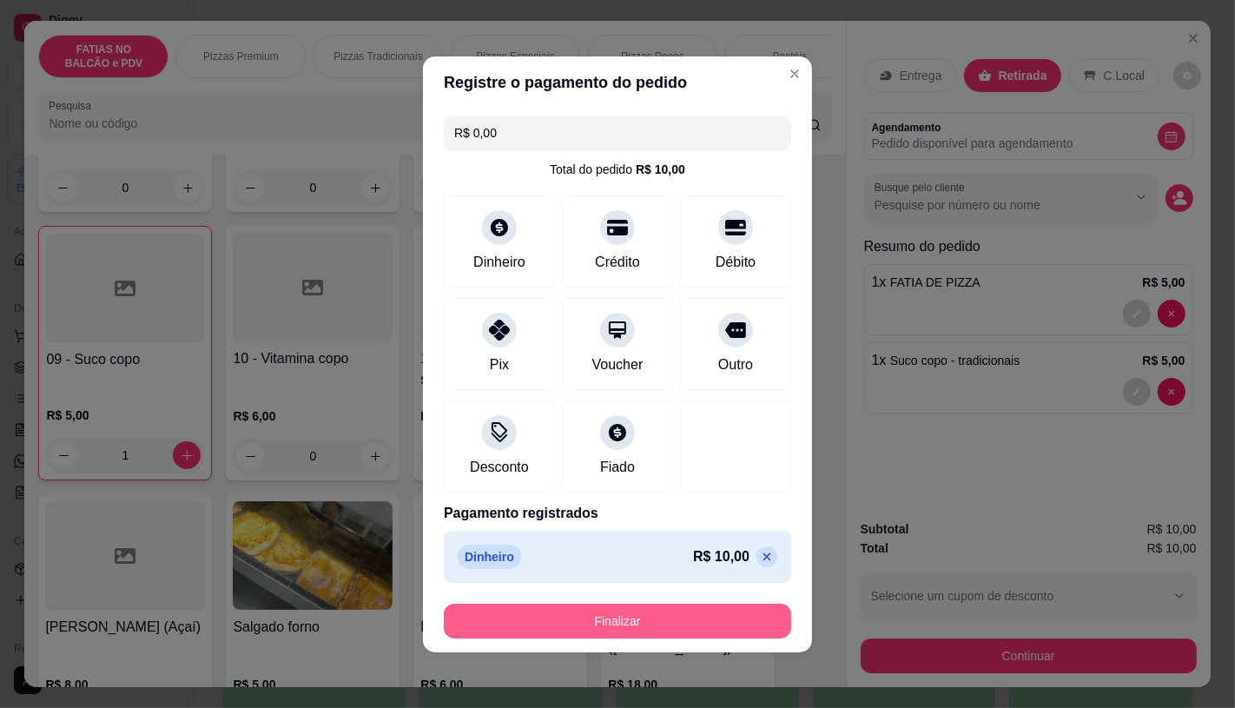
click at [691, 614] on button "Finalizar" at bounding box center [617, 620] width 347 height 35
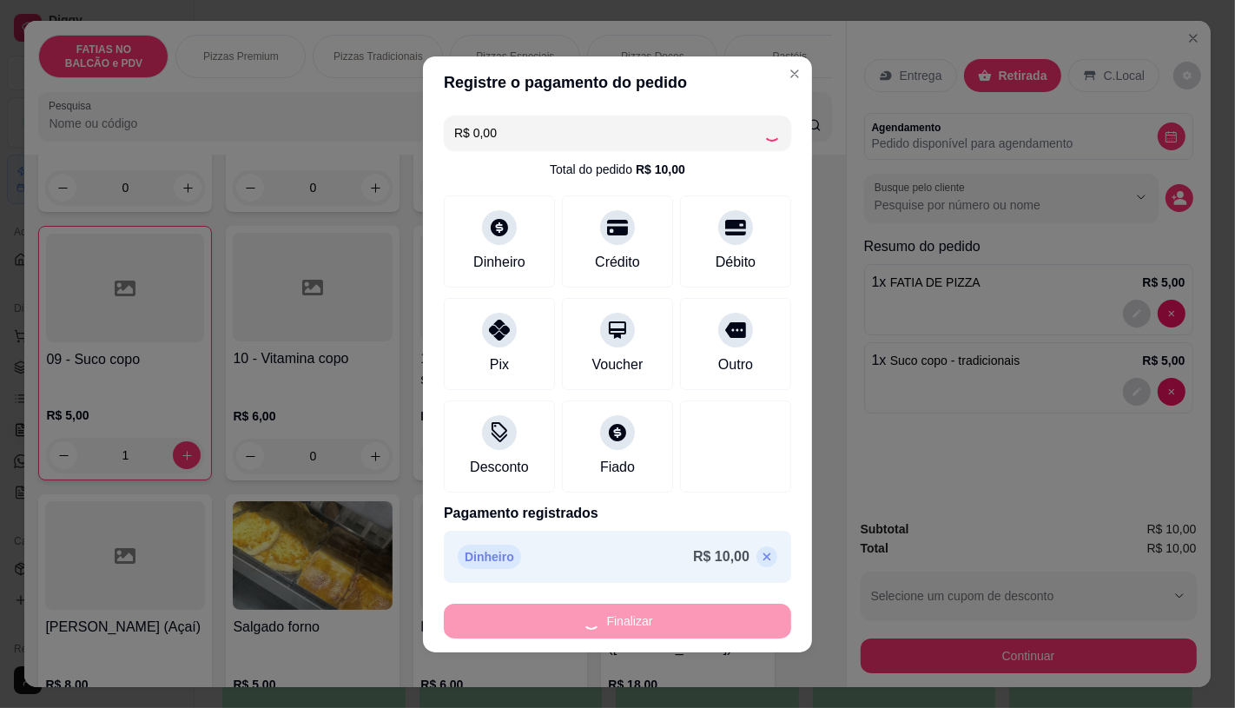
type input "0"
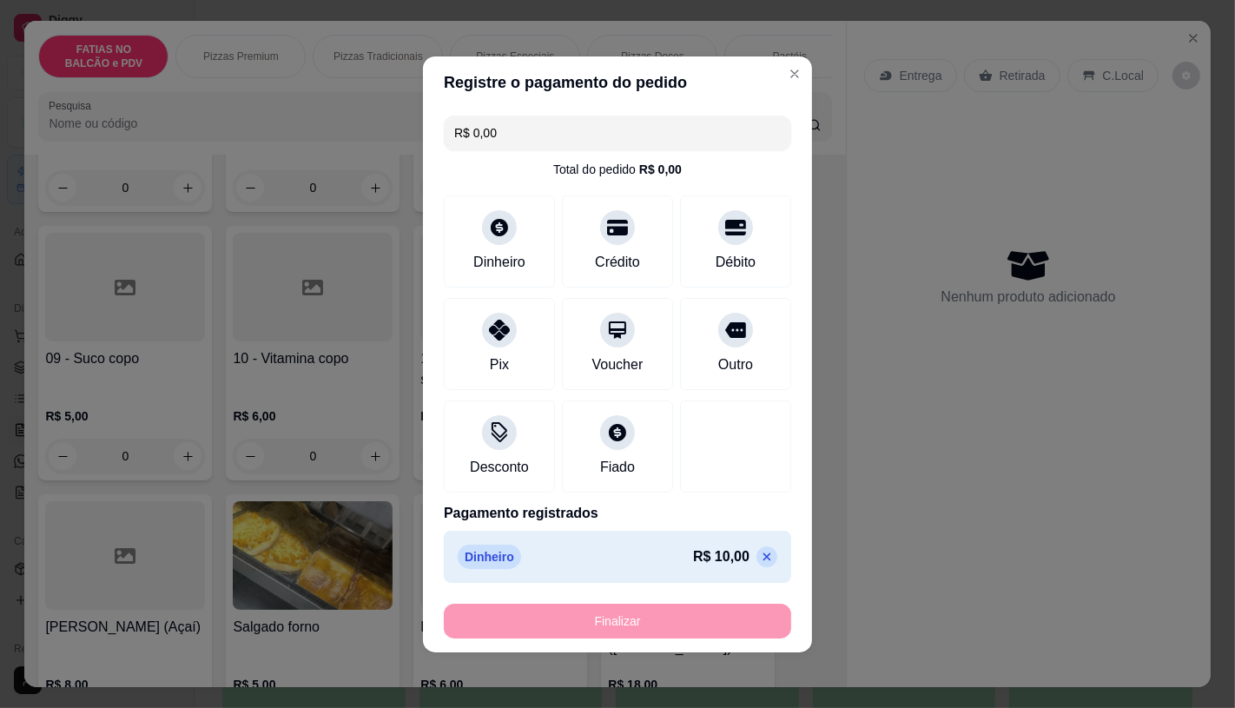
type input "-R$ 10,00"
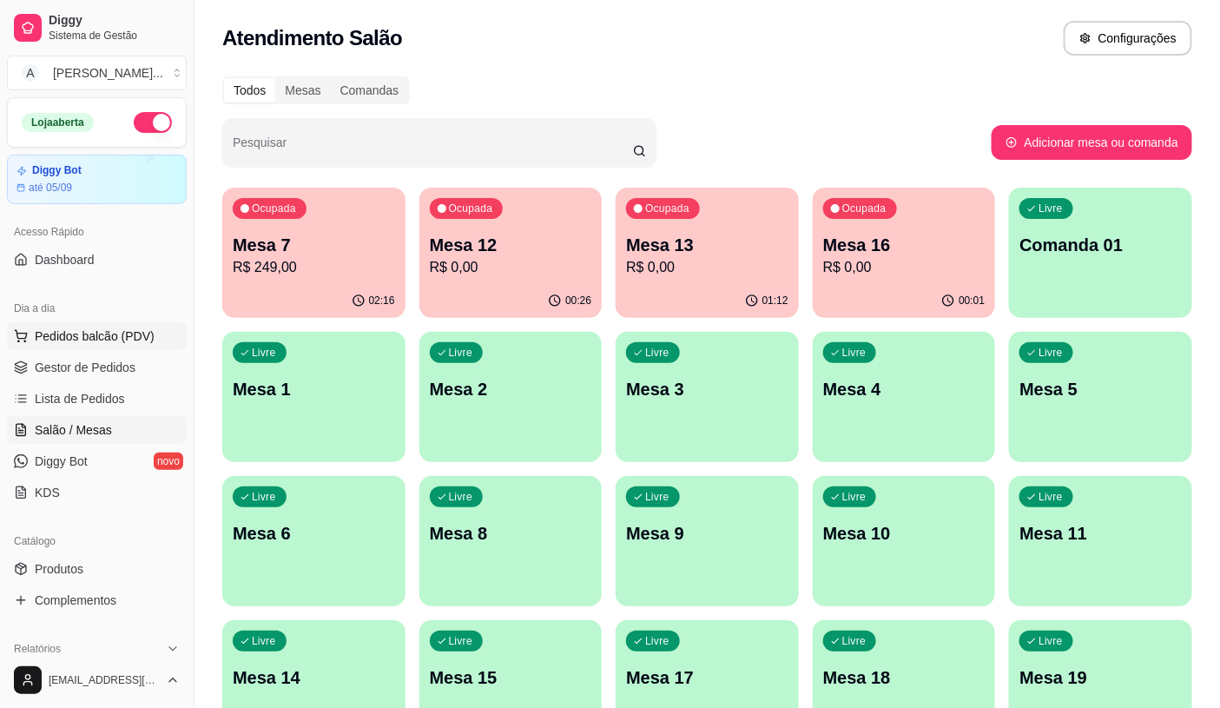
click at [71, 348] on button "Pedidos balcão (PDV)" at bounding box center [97, 336] width 180 height 28
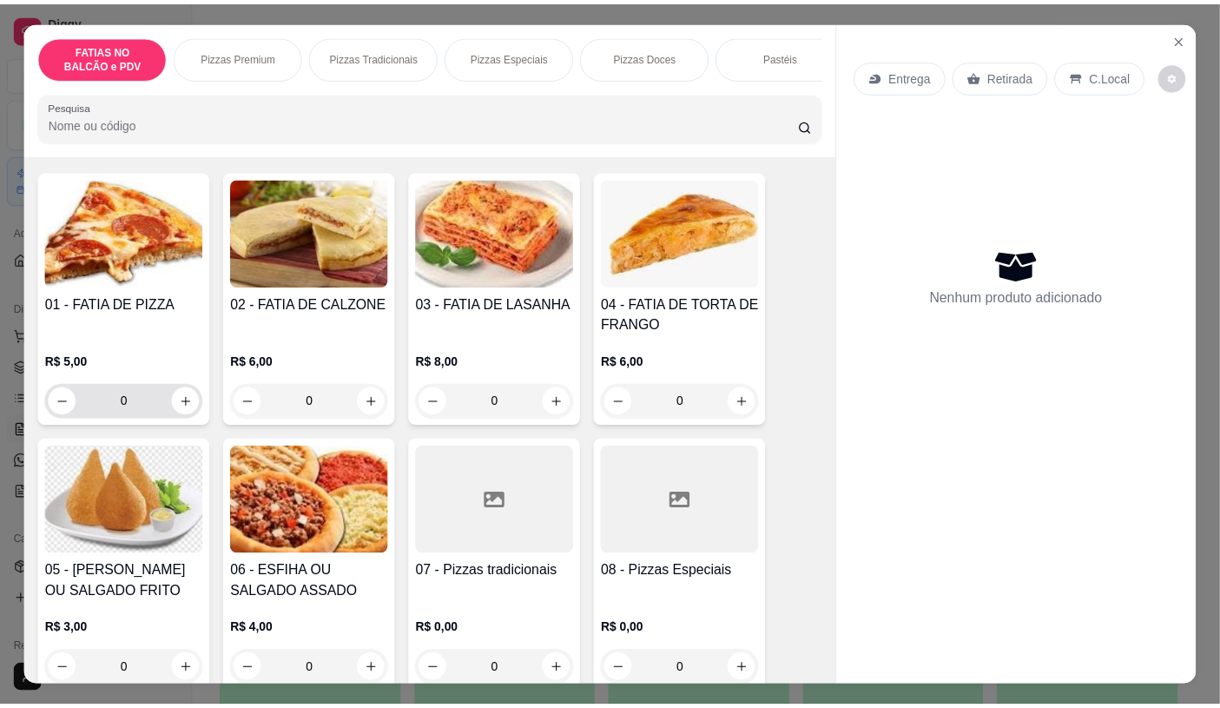
scroll to position [386, 0]
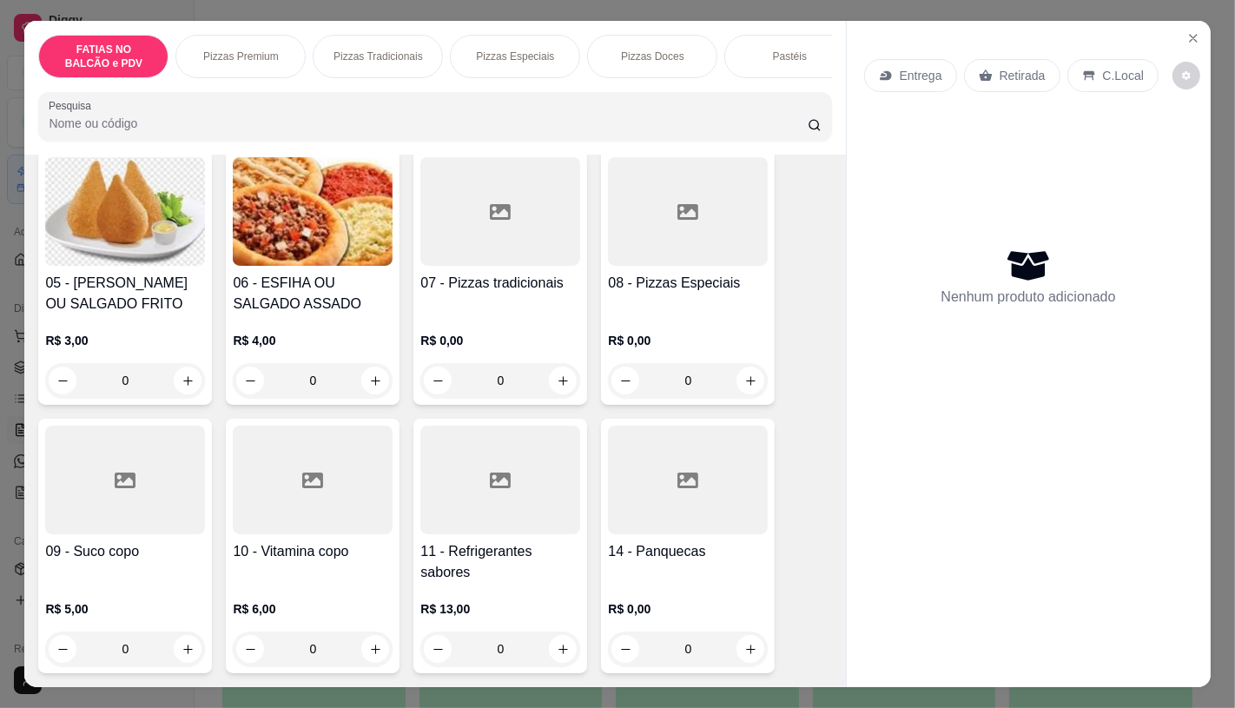
click at [156, 473] on div at bounding box center [125, 479] width 160 height 109
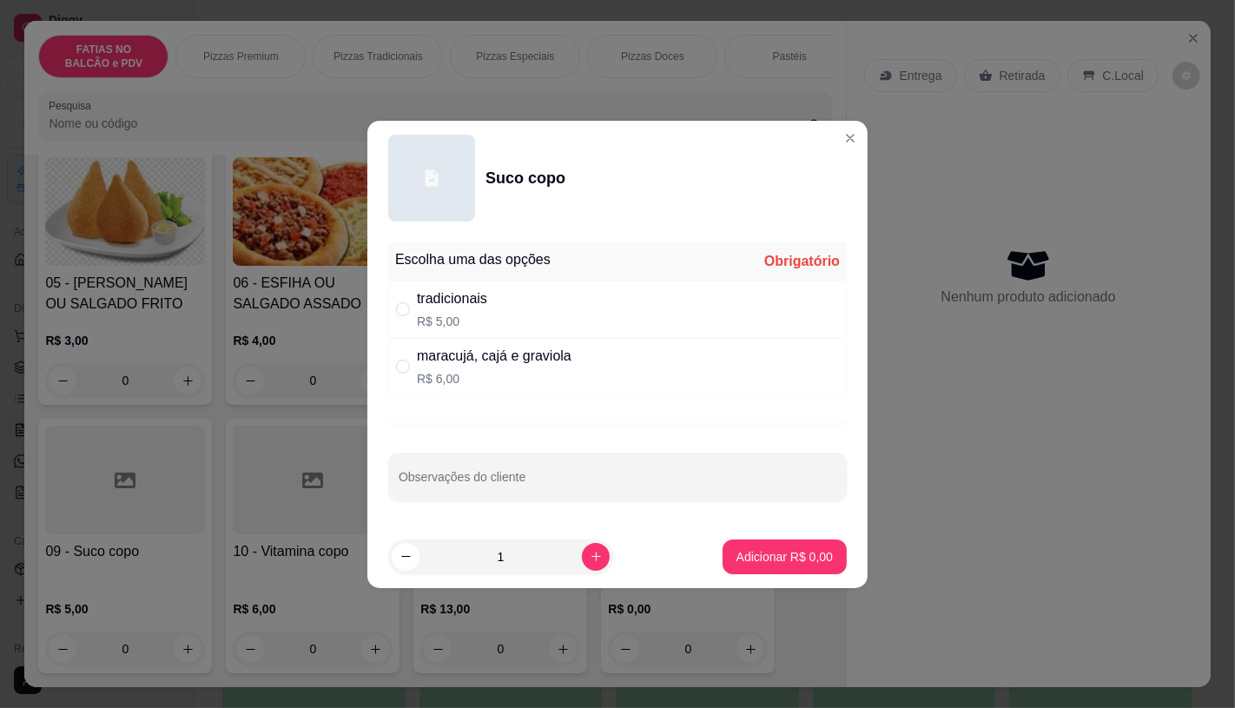
click at [530, 314] on div "tradicionais R$ 5,00" at bounding box center [617, 308] width 458 height 57
radio input "true"
click at [816, 576] on footer "1 Adicionar R$ 5,00" at bounding box center [617, 556] width 500 height 63
click at [828, 551] on button "Adicionar R$ 5,00" at bounding box center [784, 556] width 121 height 34
type input "1"
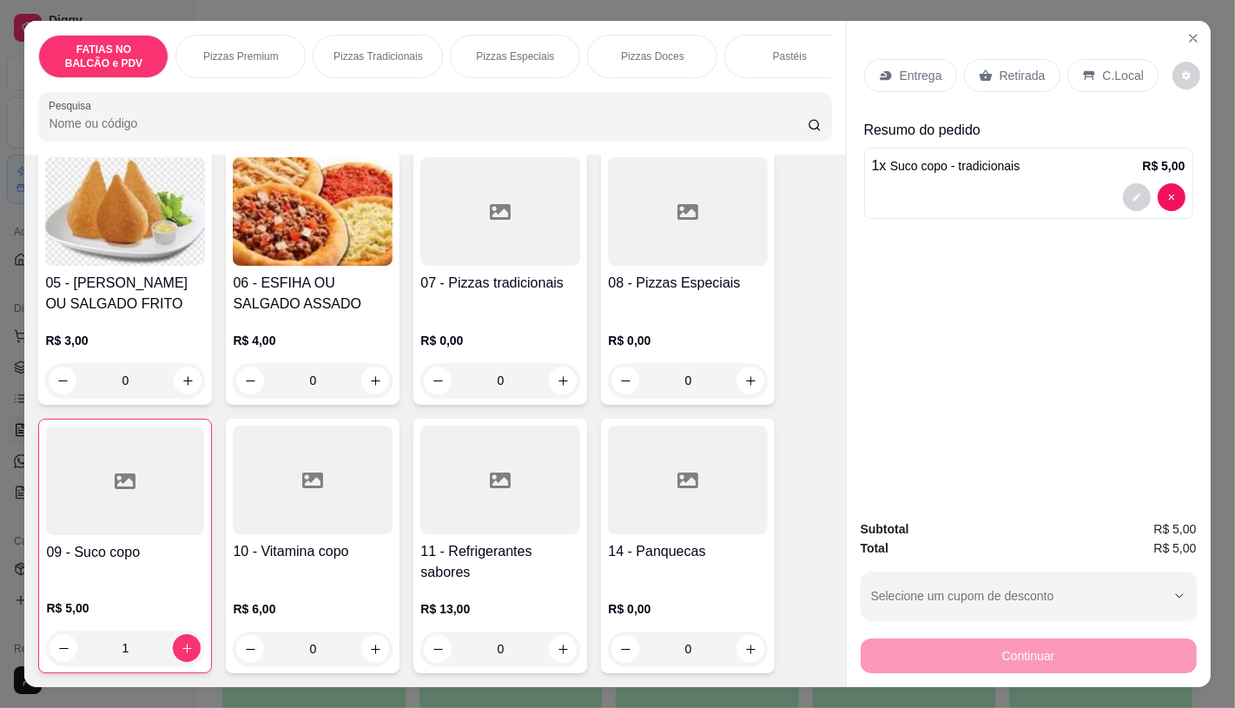
click at [988, 69] on div "Retirada" at bounding box center [1012, 75] width 96 height 33
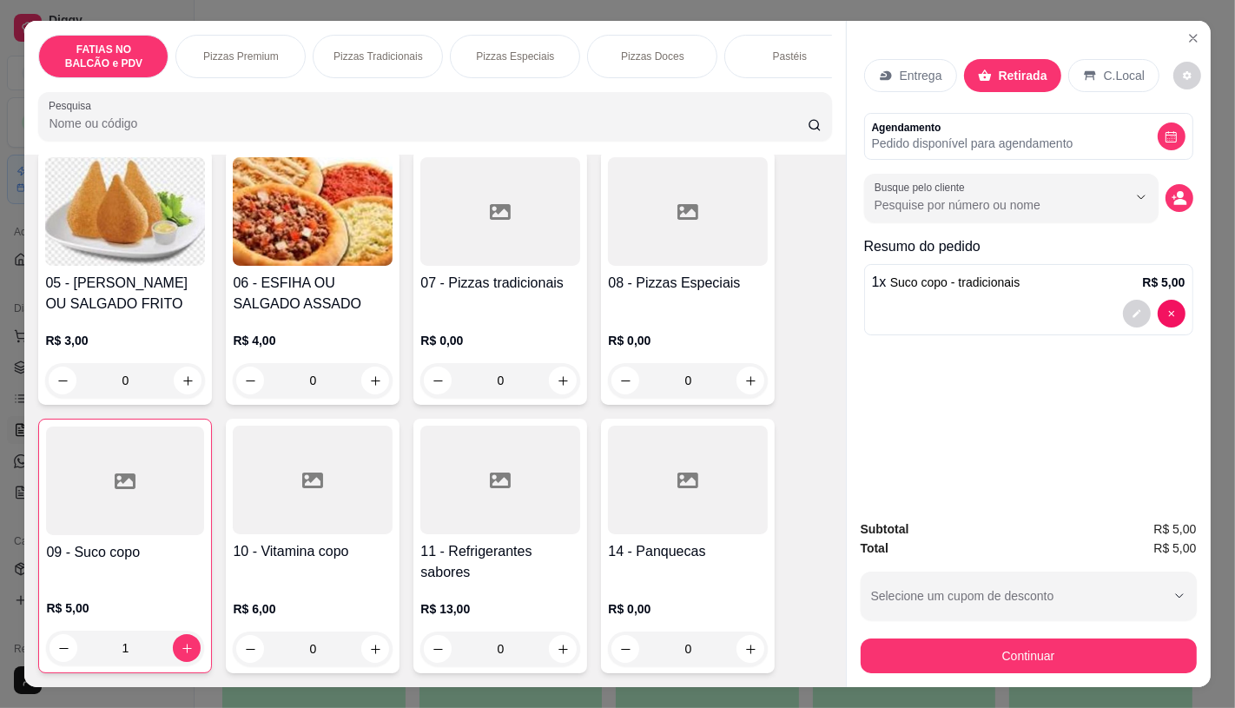
click at [1052, 669] on div "Subtotal R$ 5,00 Total R$ 5,00 Selecione um cupom de desconto GANHEI5 Selecione…" at bounding box center [1029, 595] width 364 height 181
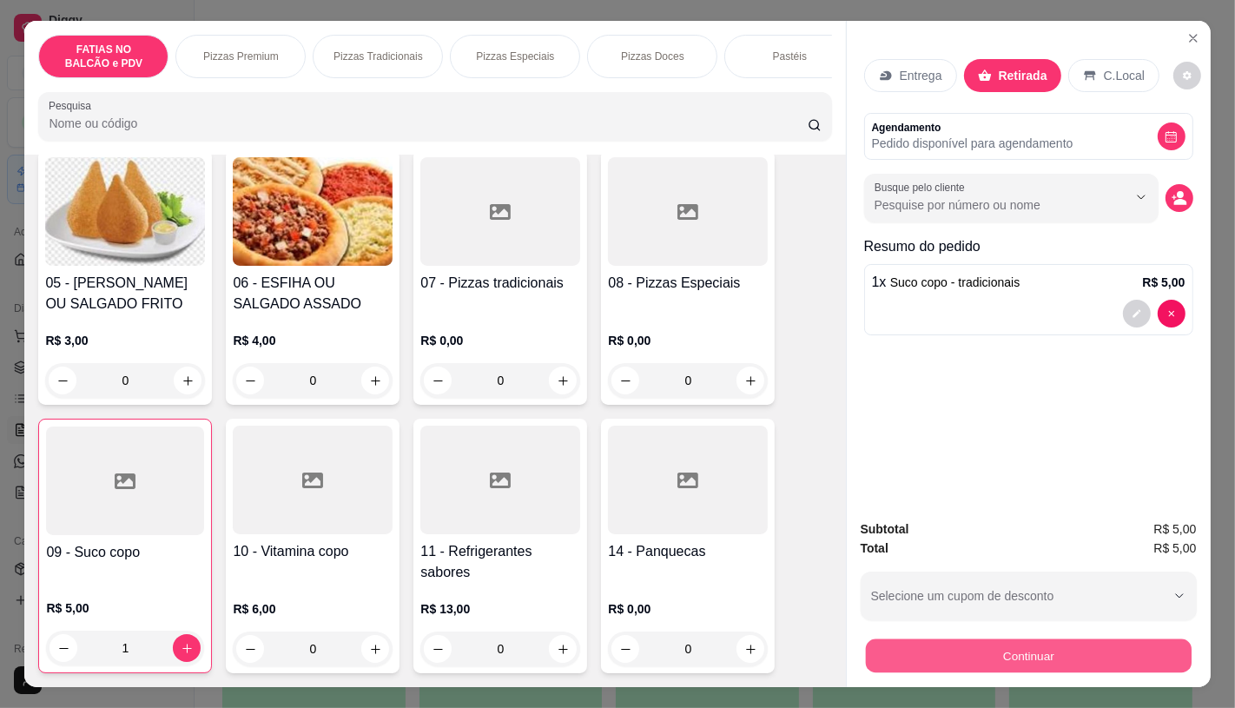
click at [1052, 656] on button "Continuar" at bounding box center [1028, 655] width 326 height 34
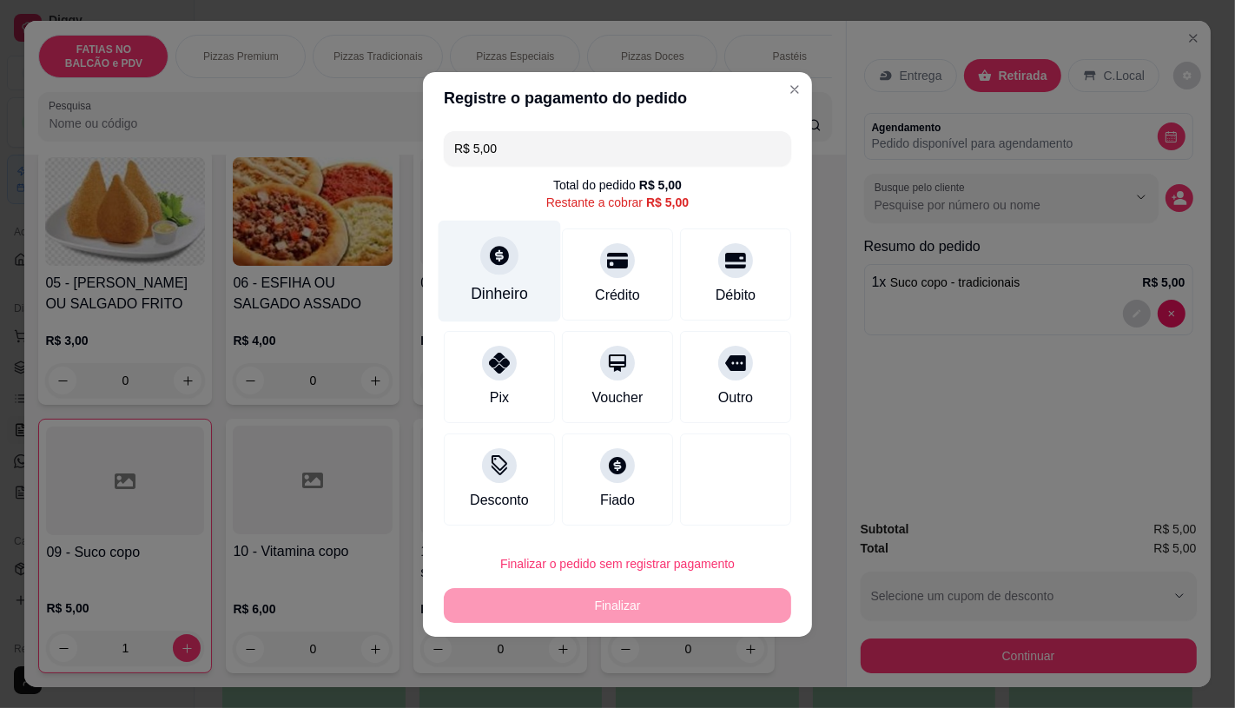
click at [515, 288] on div "Dinheiro" at bounding box center [499, 293] width 57 height 23
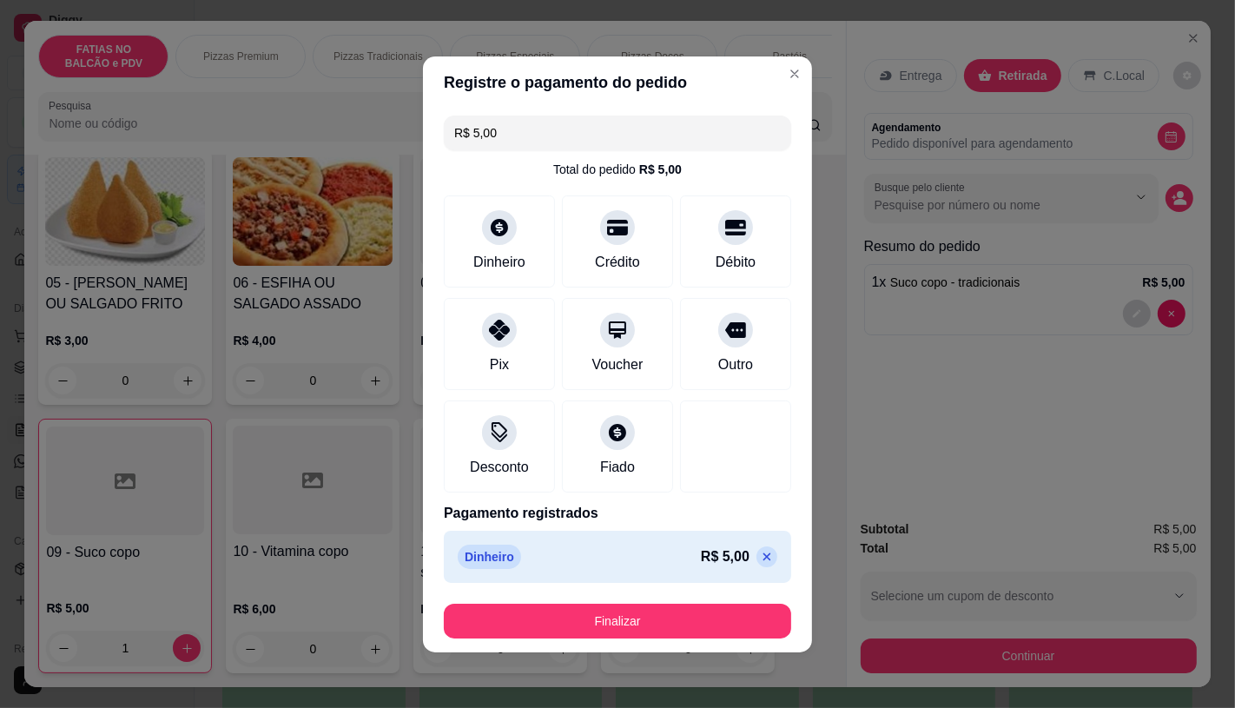
type input "R$ 0,00"
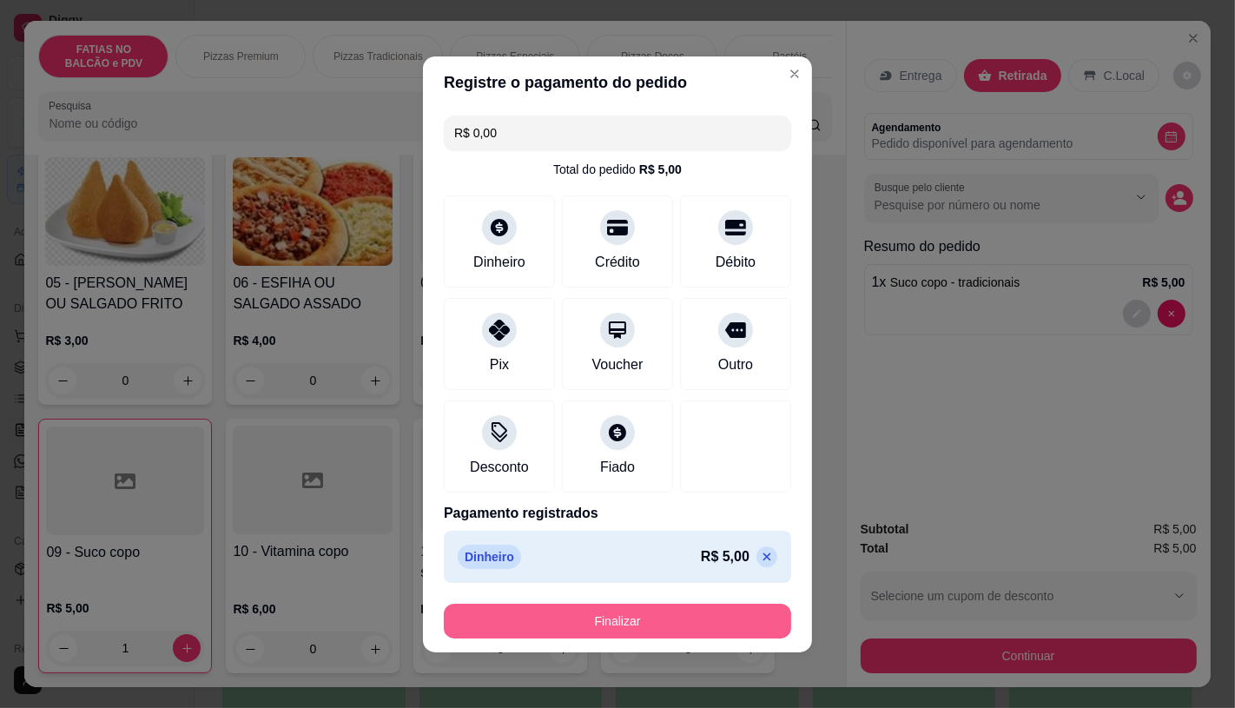
click at [669, 619] on button "Finalizar" at bounding box center [617, 620] width 347 height 35
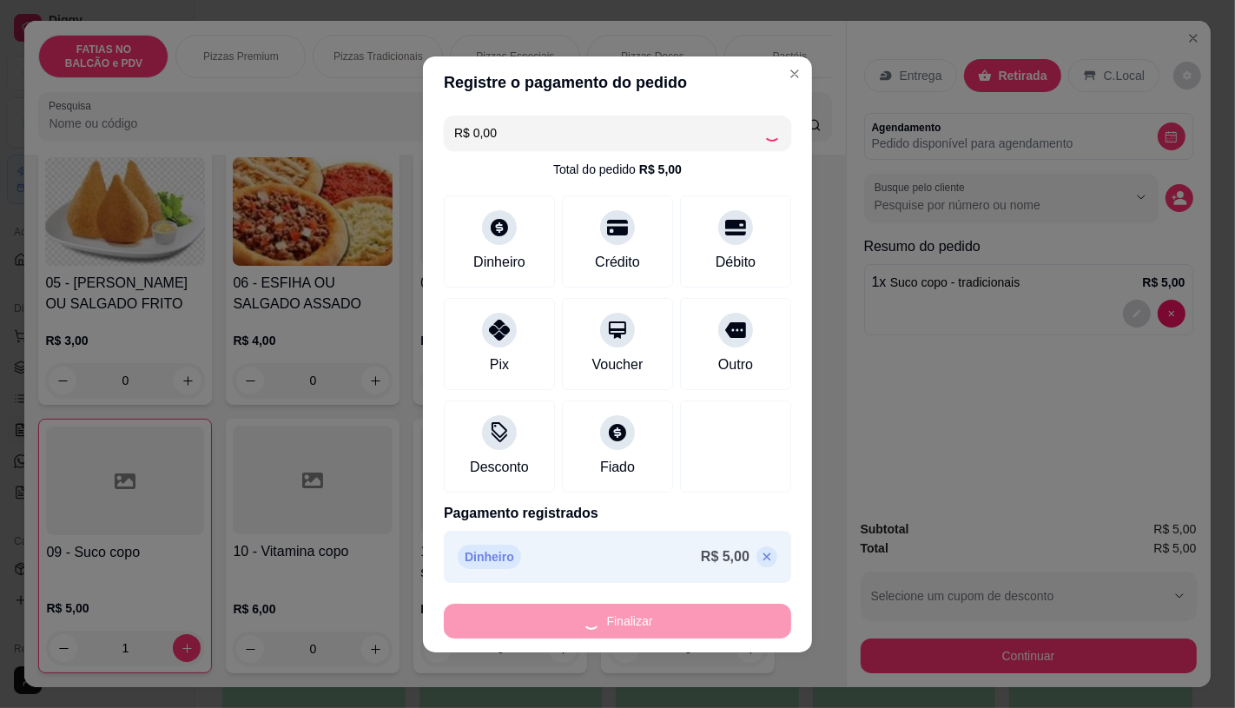
type input "0"
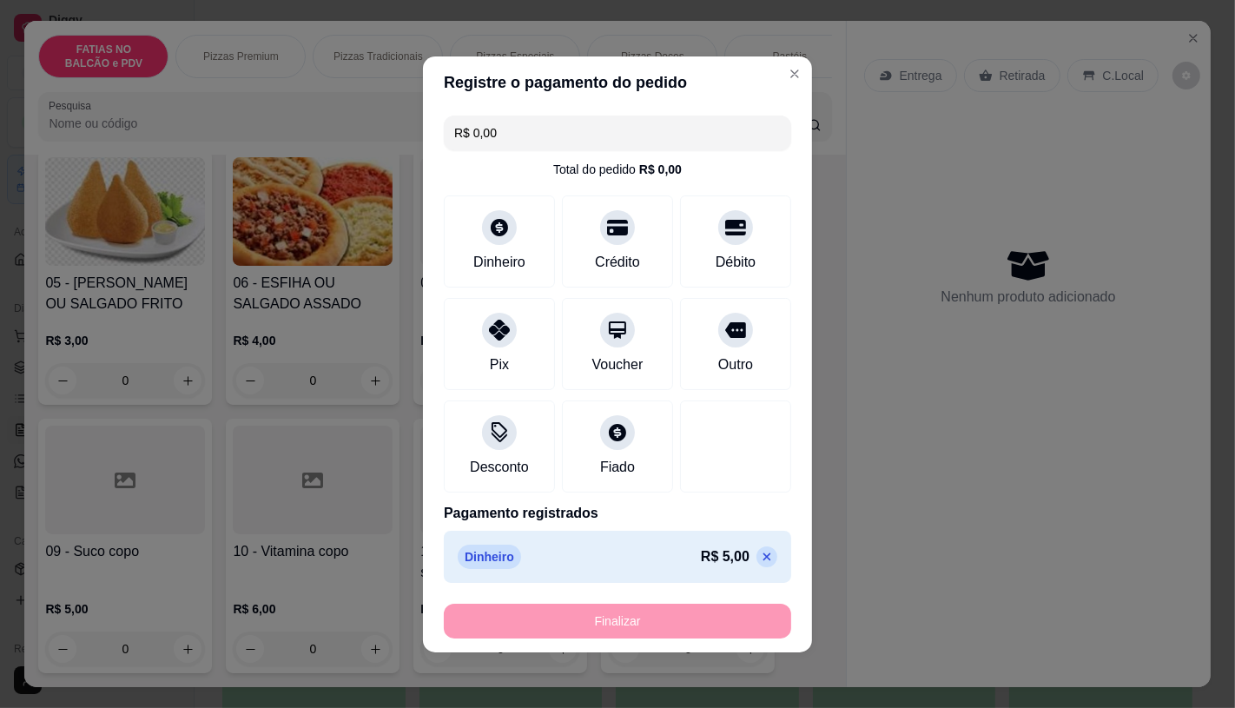
type input "-R$ 5,00"
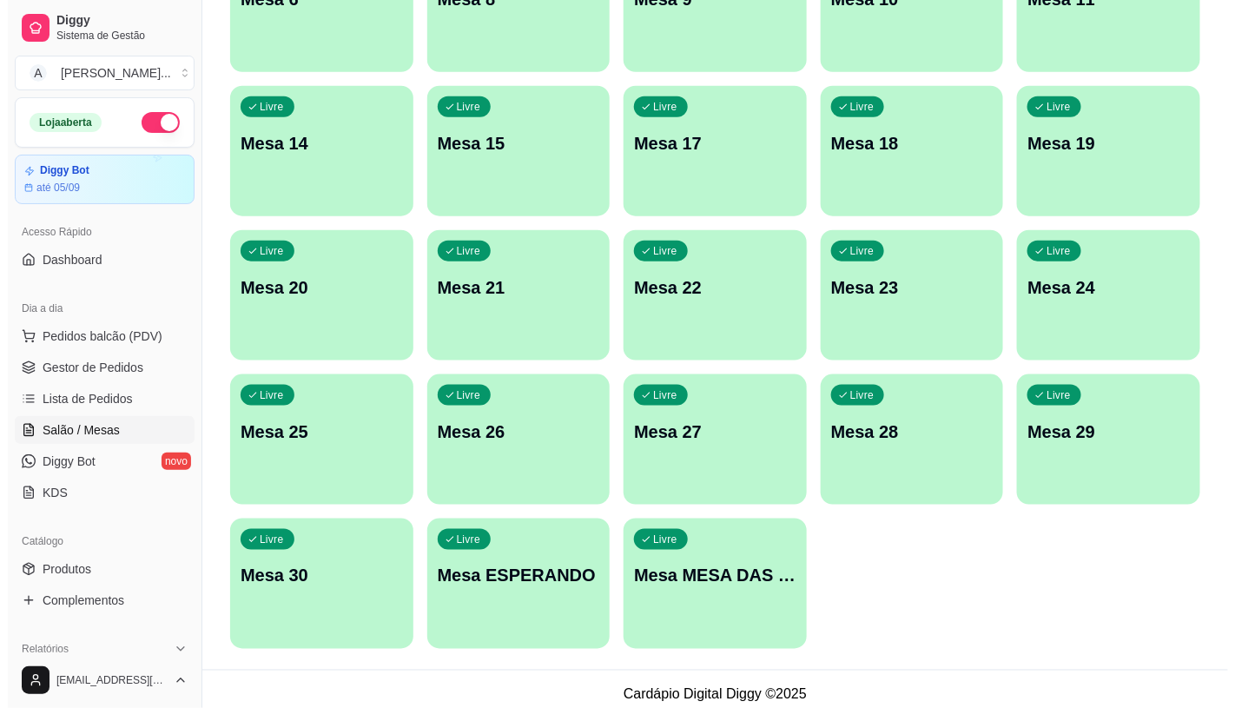
scroll to position [544, 0]
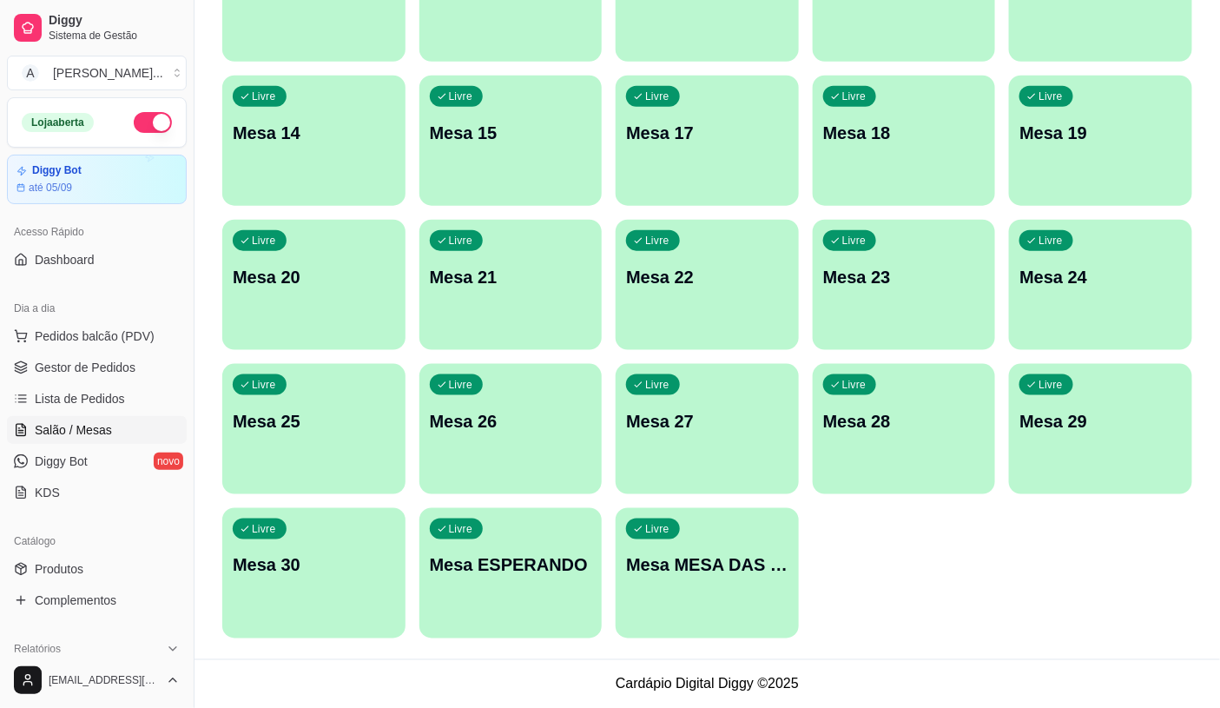
click at [716, 593] on div "Livre Mesa MESA DAS COMANDAS" at bounding box center [707, 562] width 183 height 109
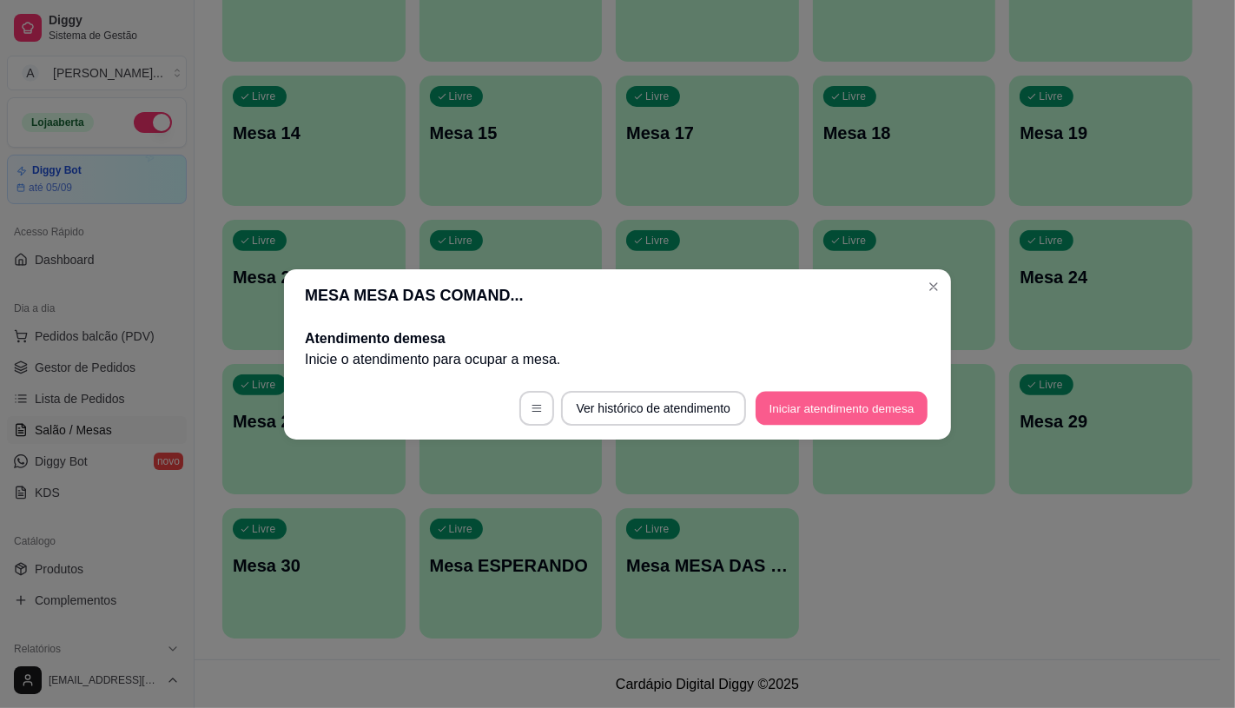
click at [882, 417] on button "Iniciar atendimento de mesa" at bounding box center [841, 408] width 172 height 34
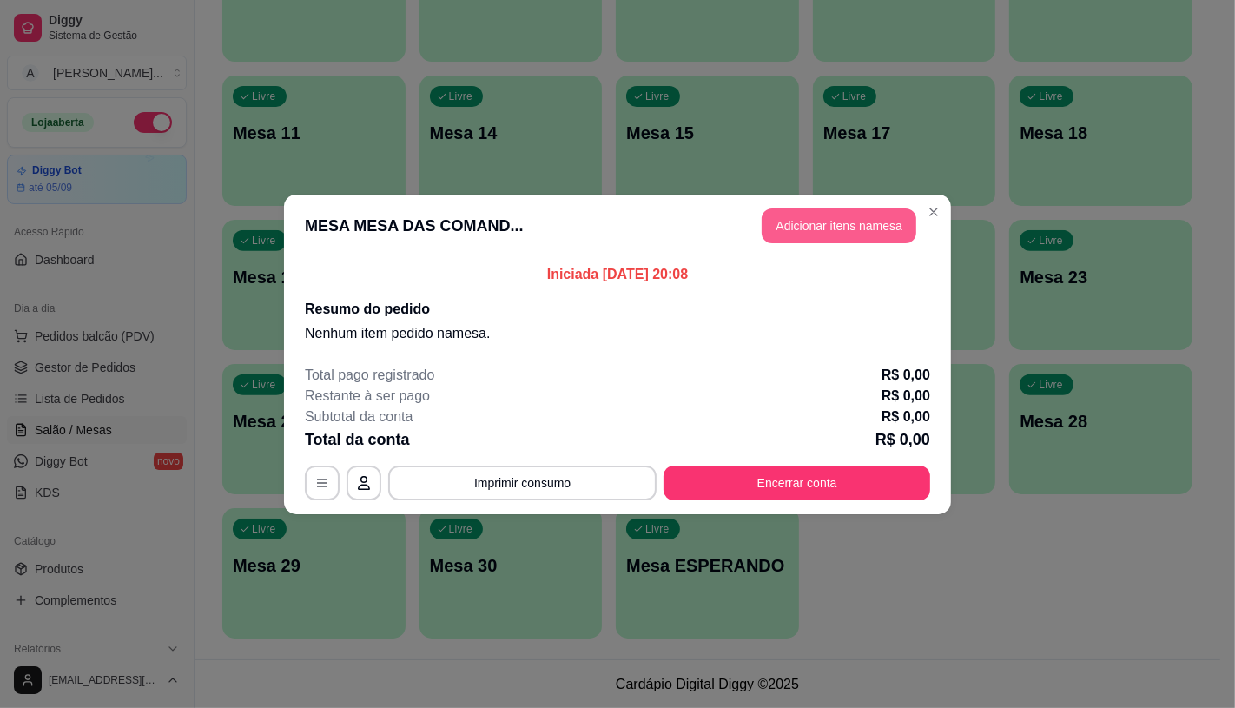
click at [811, 229] on button "Adicionar itens na mesa" at bounding box center [839, 225] width 155 height 35
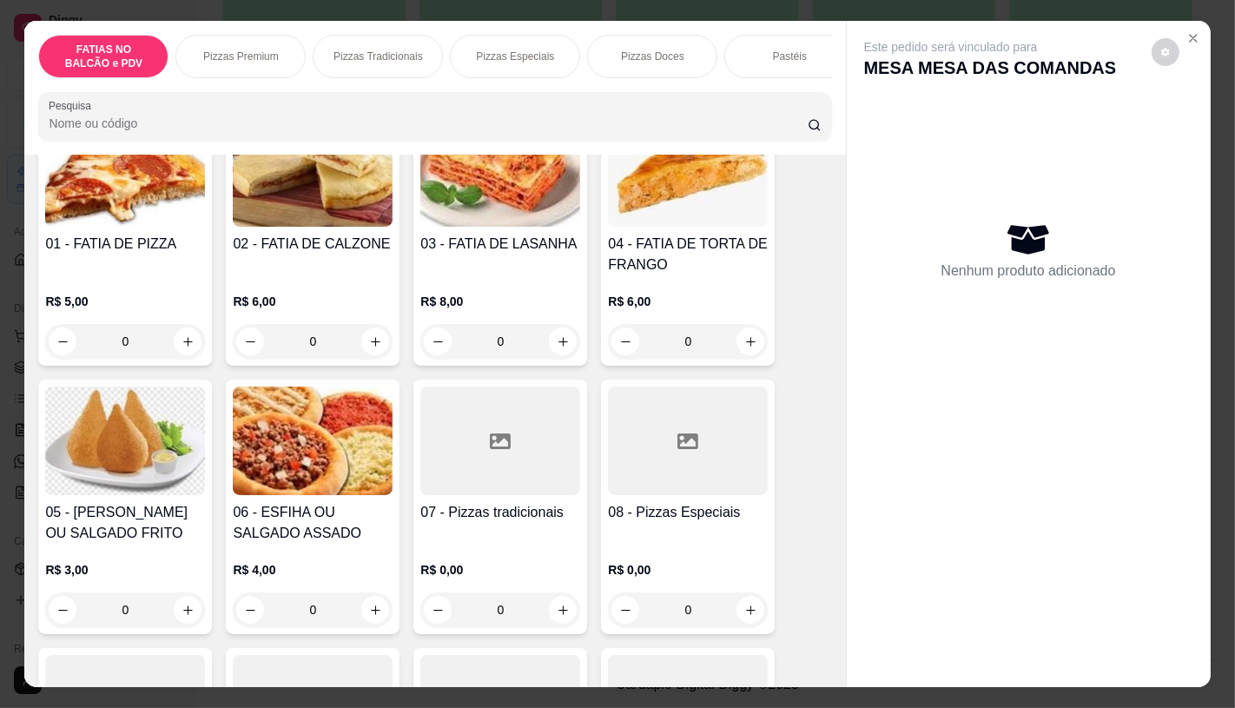
scroll to position [193, 0]
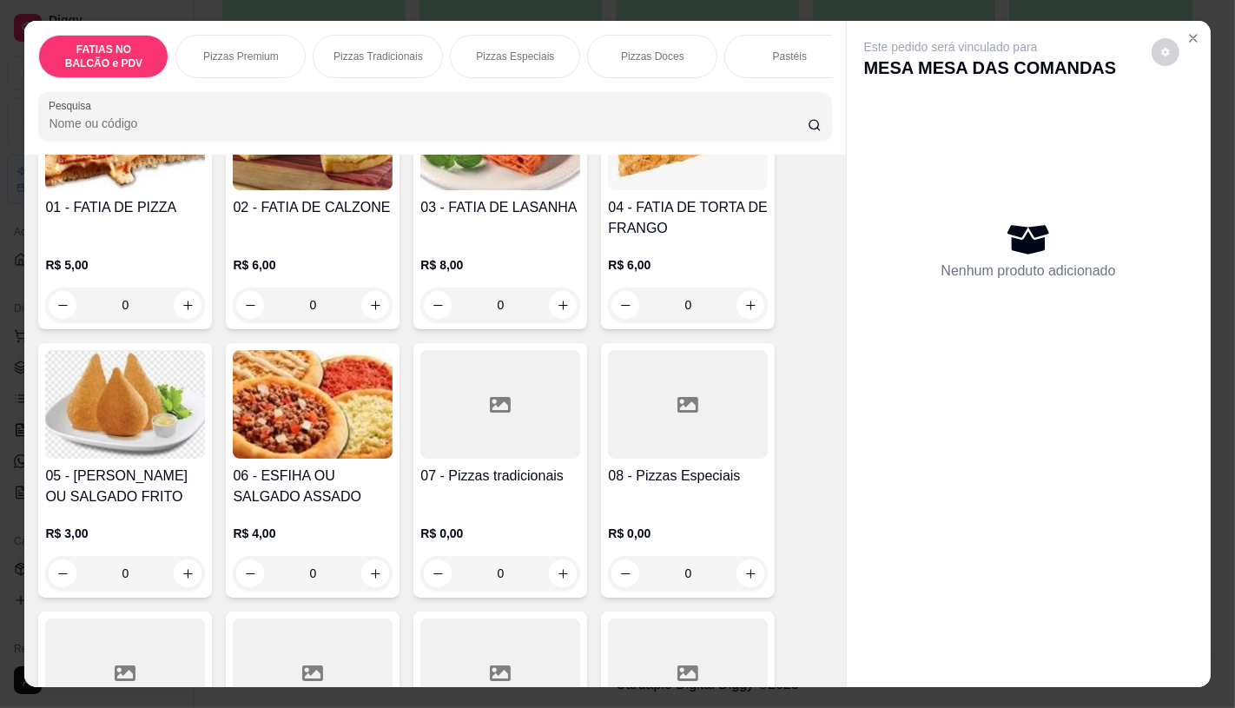
click at [544, 395] on div at bounding box center [500, 404] width 160 height 109
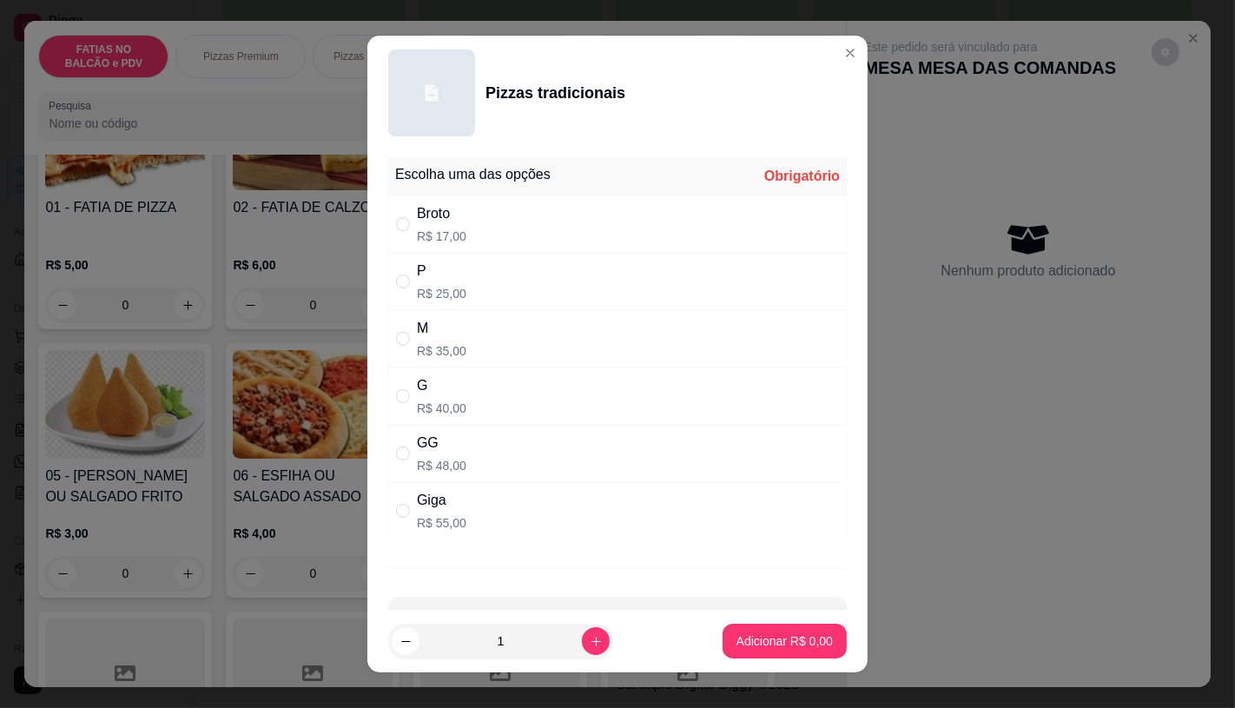
click at [489, 388] on div "G R$ 40,00" at bounding box center [617, 395] width 458 height 57
radio input "true"
click at [770, 647] on p "Adicionar R$ 40,00" at bounding box center [780, 640] width 103 height 17
type input "1"
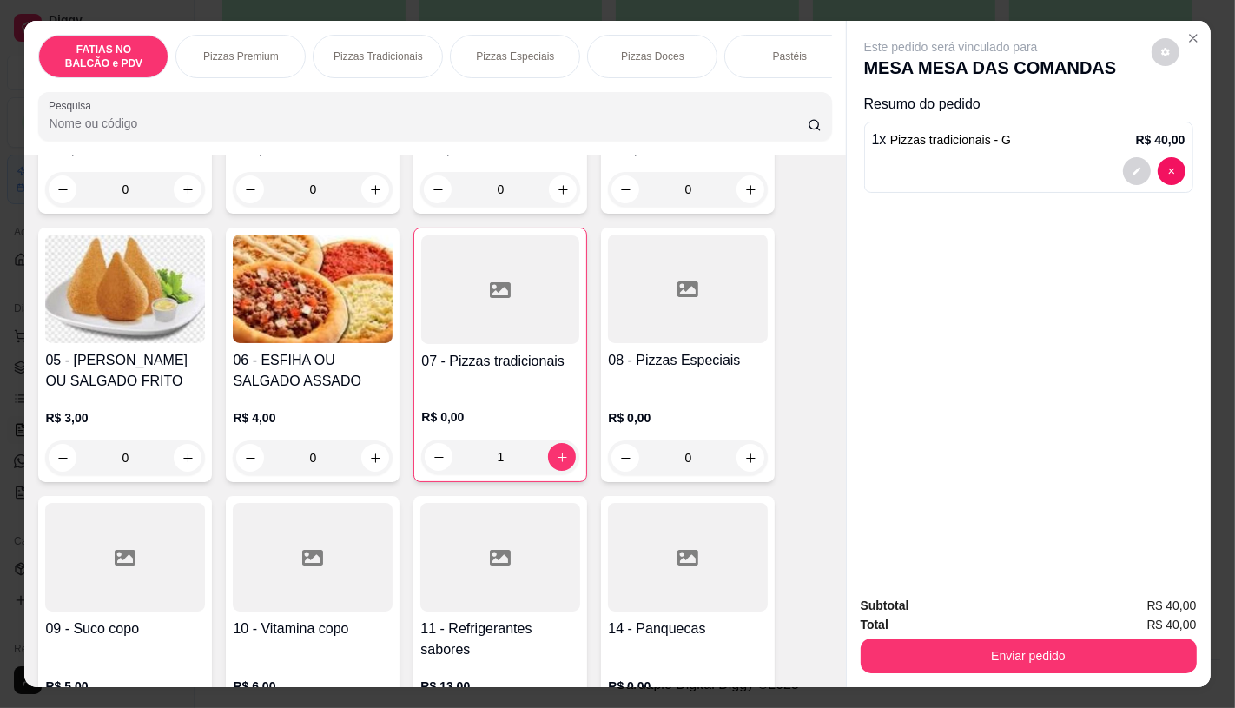
scroll to position [482, 0]
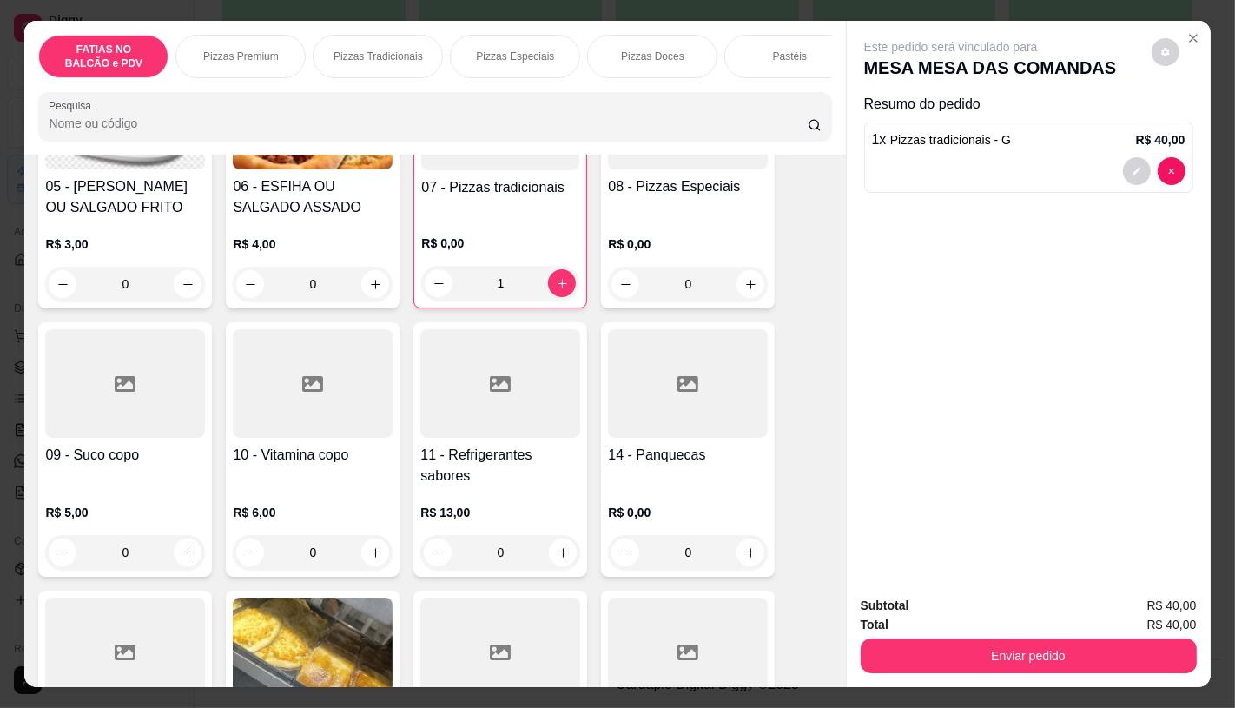
click at [544, 493] on div "R$ 13,00 0" at bounding box center [500, 527] width 160 height 83
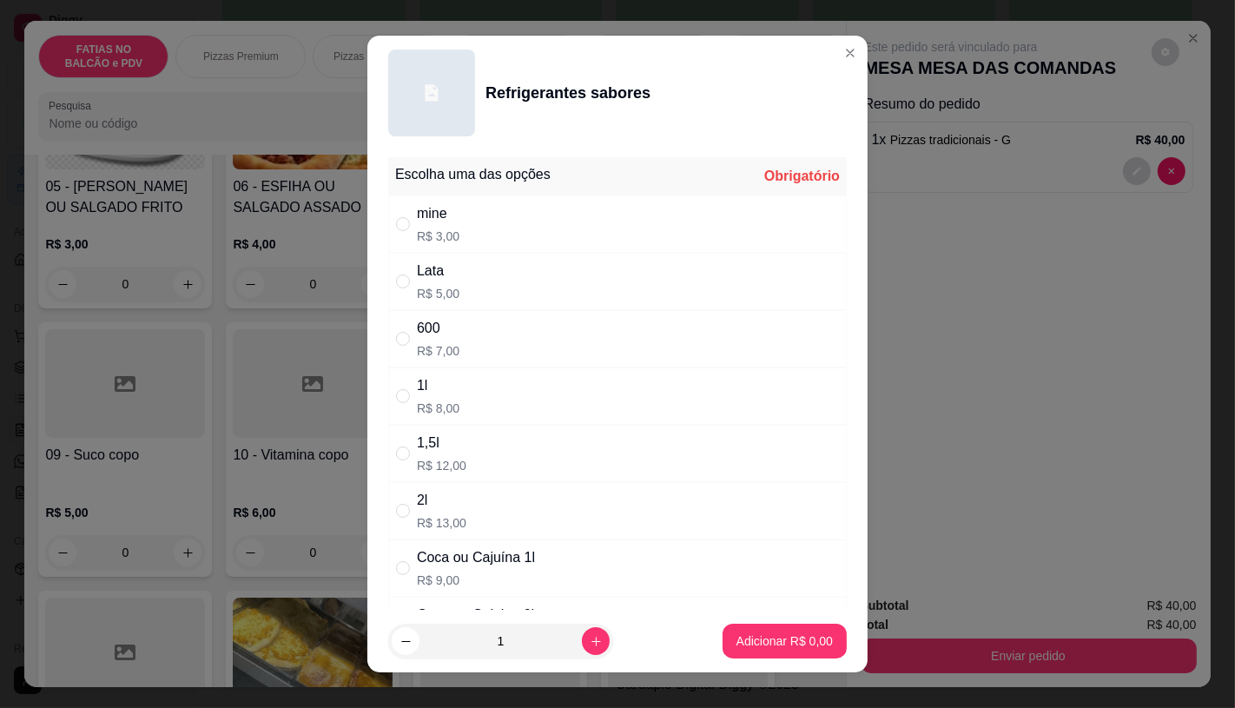
click at [530, 549] on div "Coca ou Cajuína 1l R$ 9,00" at bounding box center [617, 567] width 458 height 57
radio input "true"
click at [769, 636] on p "Adicionar R$ 9,00" at bounding box center [784, 640] width 96 height 17
type input "1"
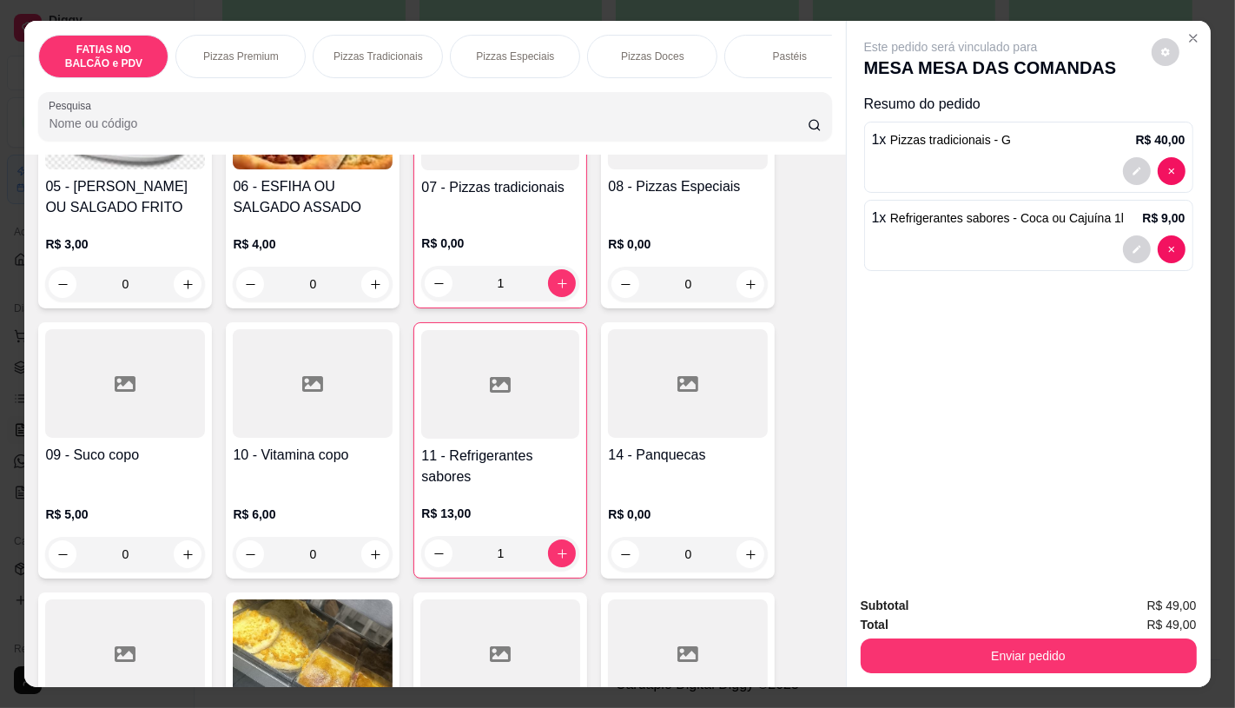
scroll to position [0, 1806]
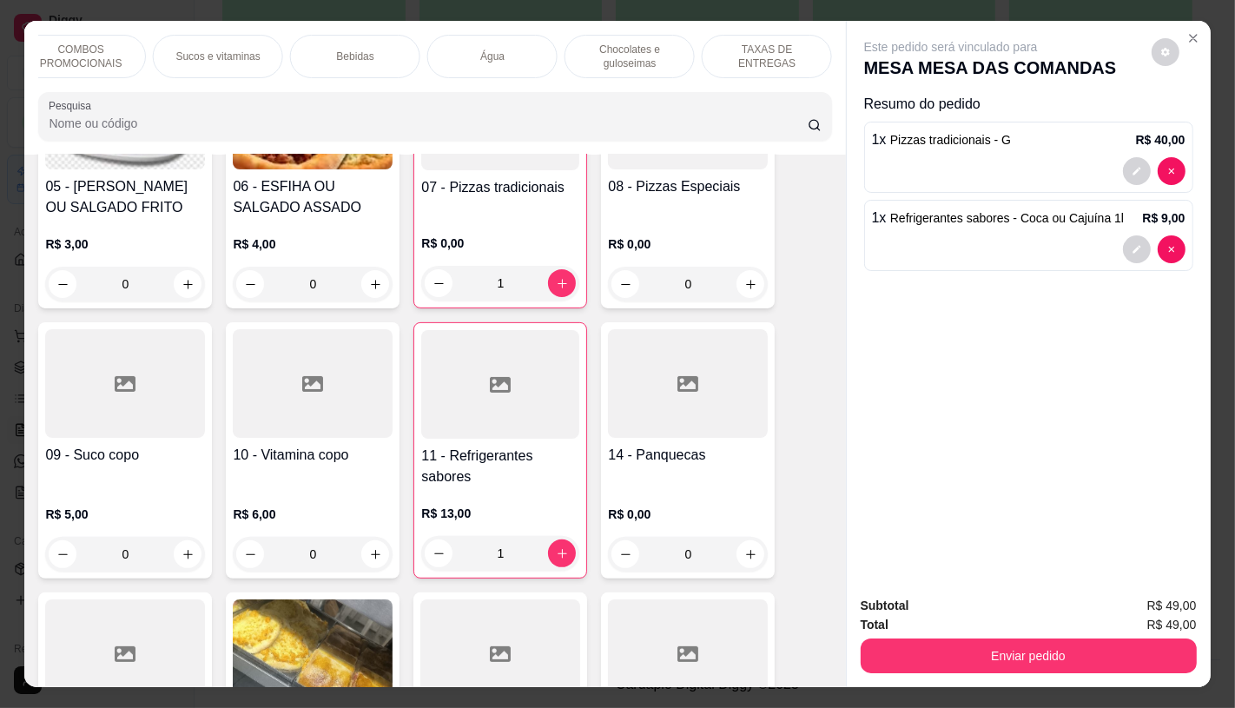
click at [736, 43] on p "TAXAS DE ENTREGAS" at bounding box center [766, 57] width 101 height 28
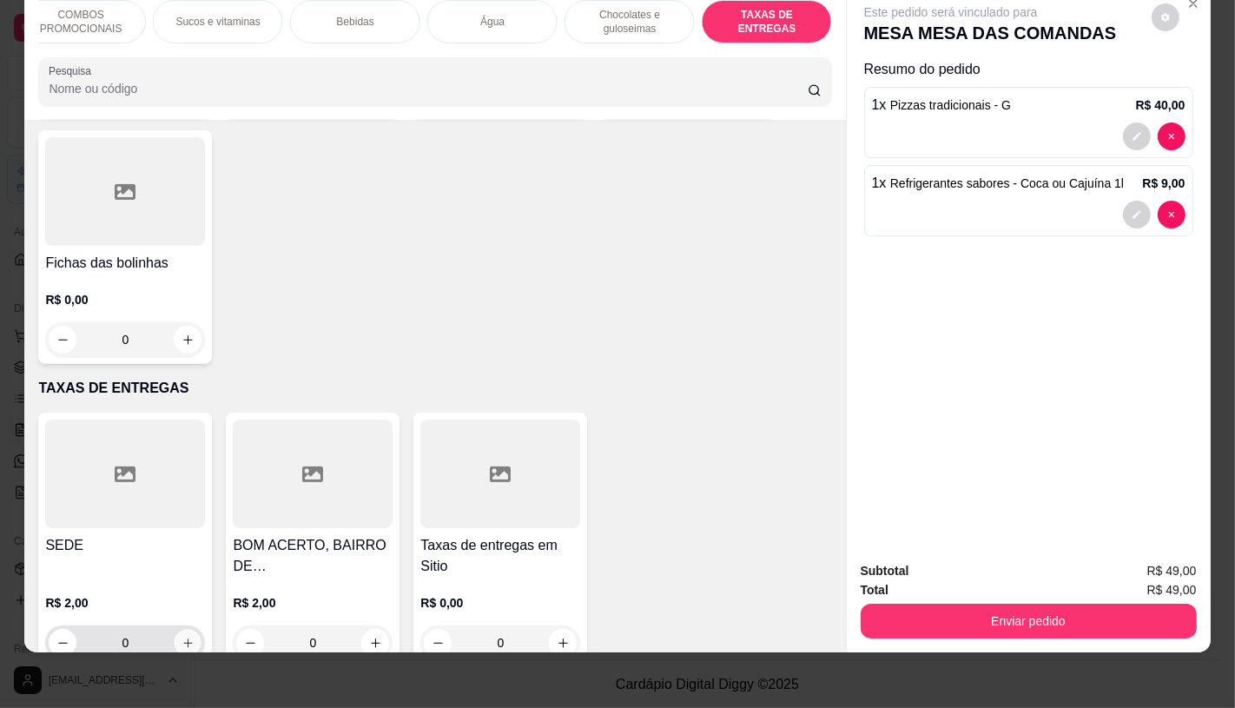
click at [186, 636] on icon "increase-product-quantity" at bounding box center [187, 642] width 13 height 13
type input "1"
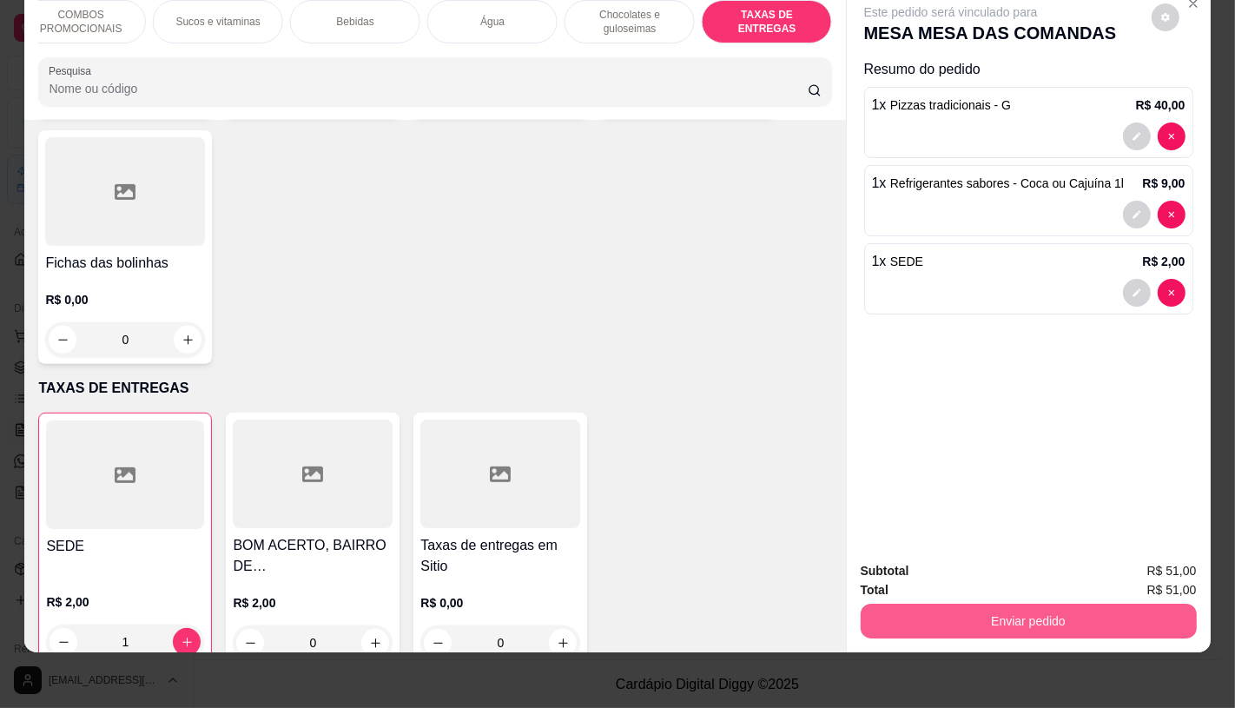
click at [1092, 603] on button "Enviar pedido" at bounding box center [1029, 620] width 336 height 35
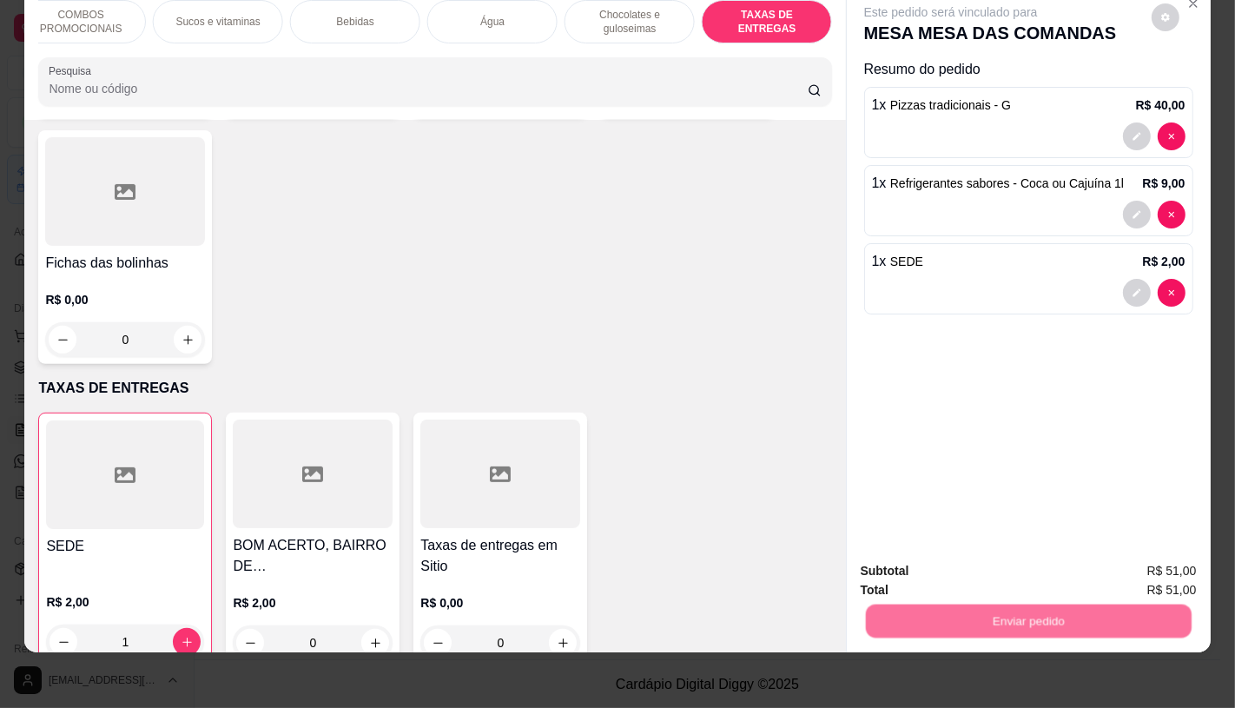
click at [990, 552] on button "Não registrar e enviar pedido" at bounding box center [969, 565] width 175 height 32
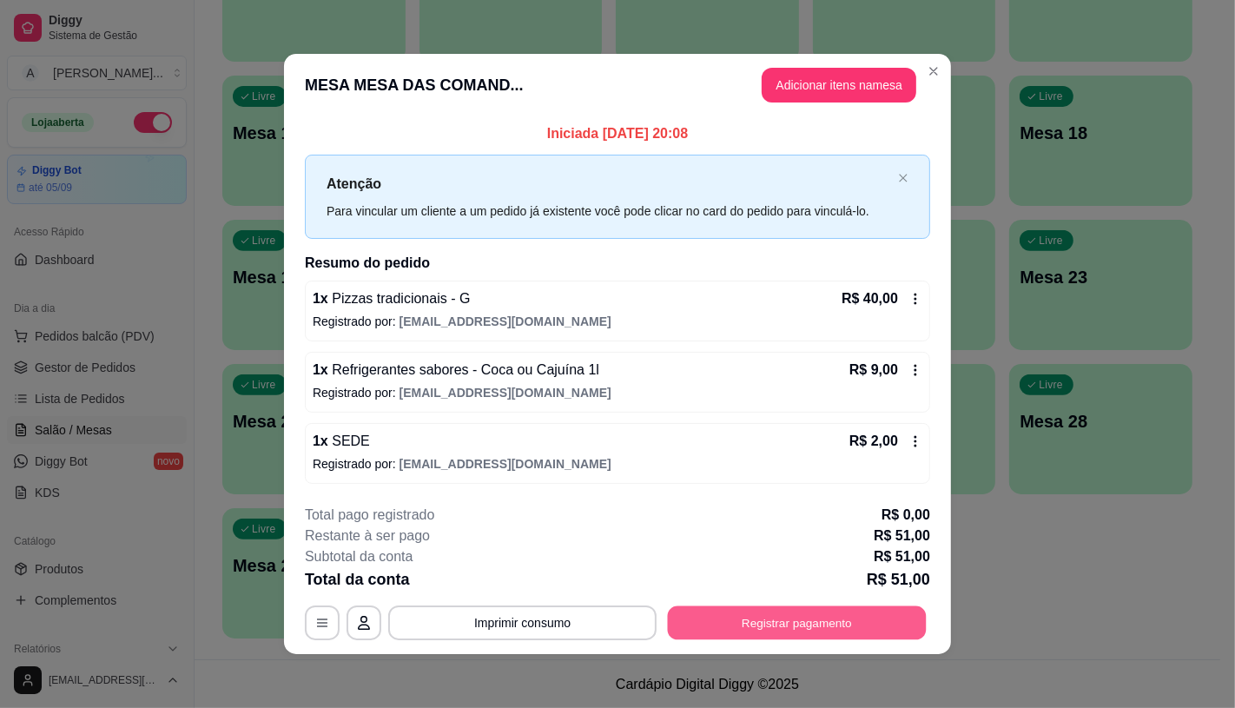
click at [858, 630] on button "Registrar pagamento" at bounding box center [797, 623] width 259 height 34
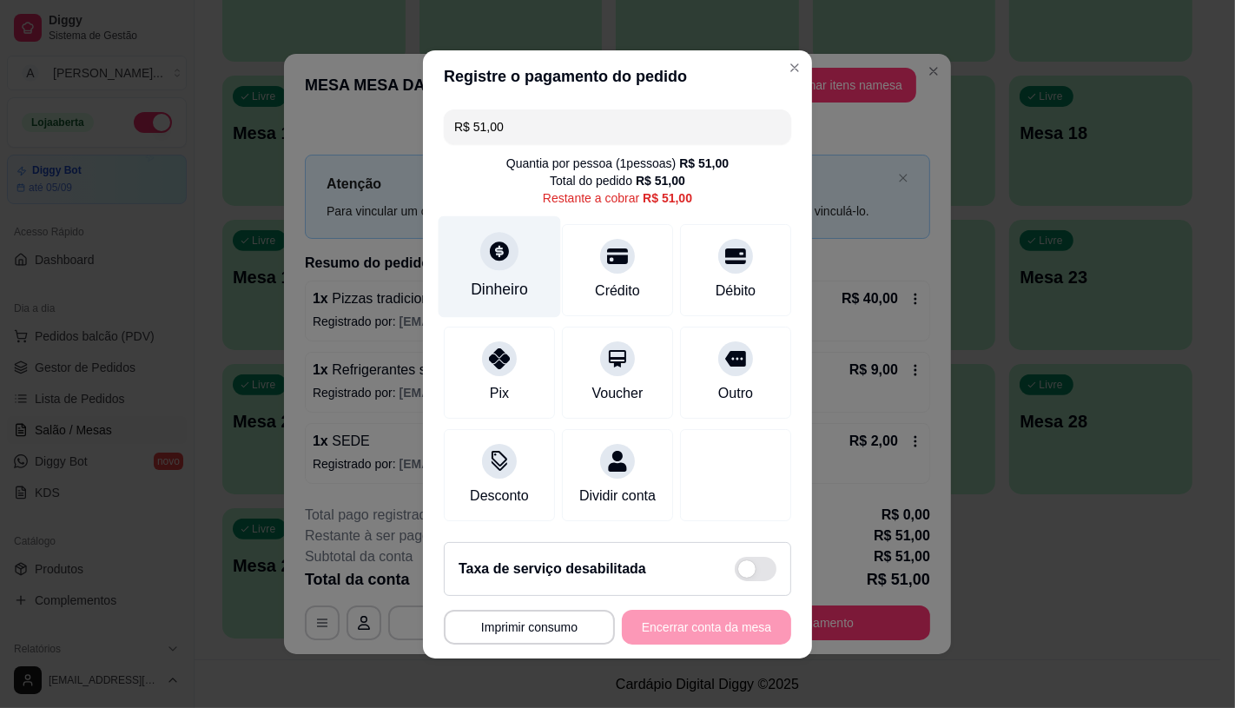
click at [497, 258] on div "Dinheiro" at bounding box center [500, 266] width 122 height 102
type input "R$ 0,00"
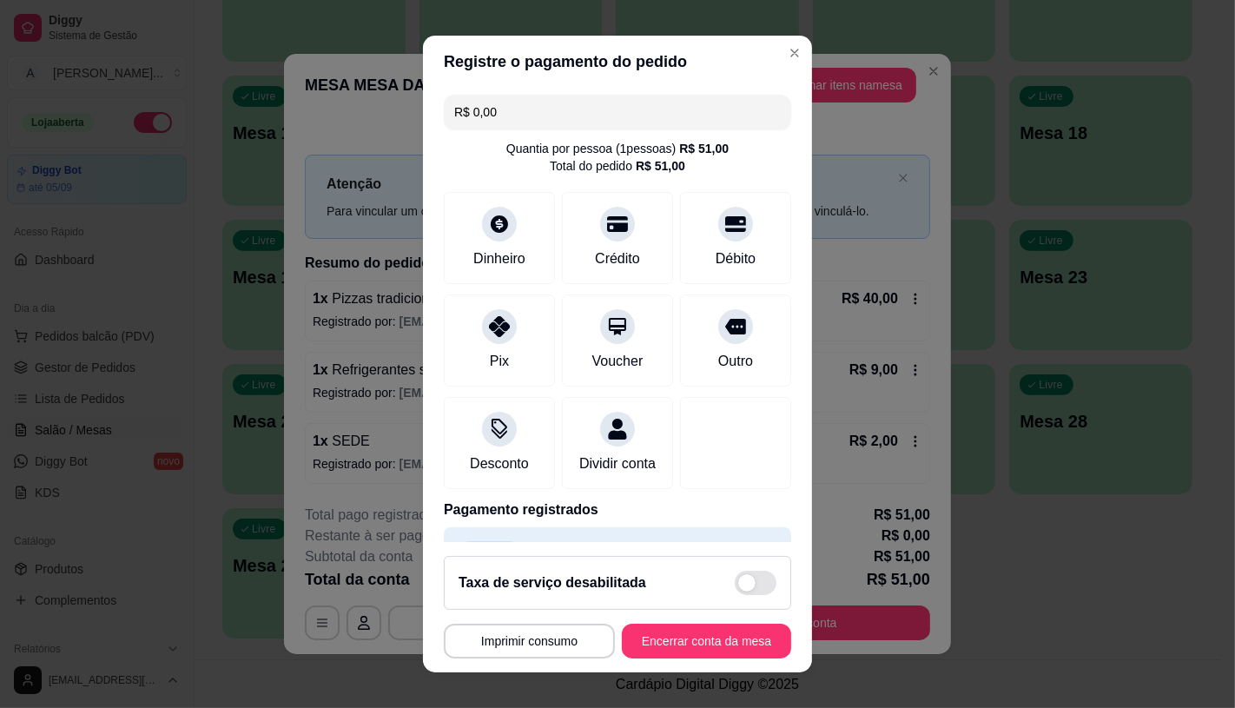
scroll to position [64, 0]
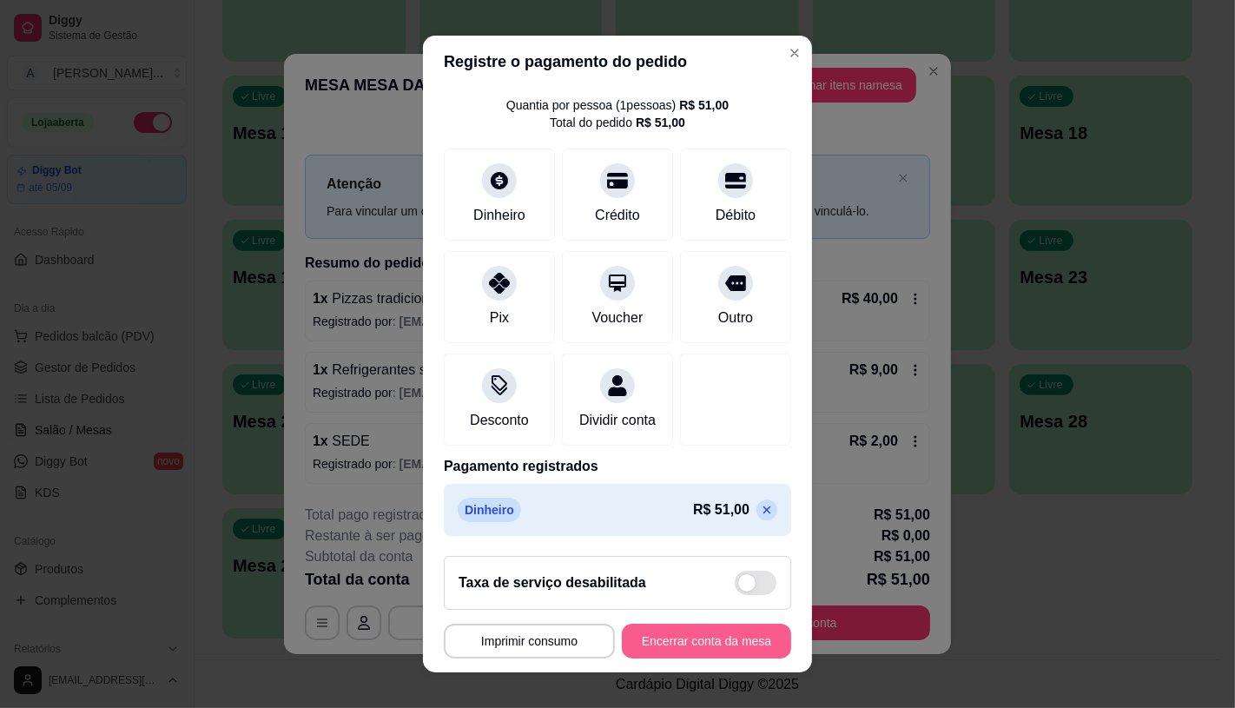
click at [677, 635] on button "Encerrar conta da mesa" at bounding box center [706, 640] width 169 height 35
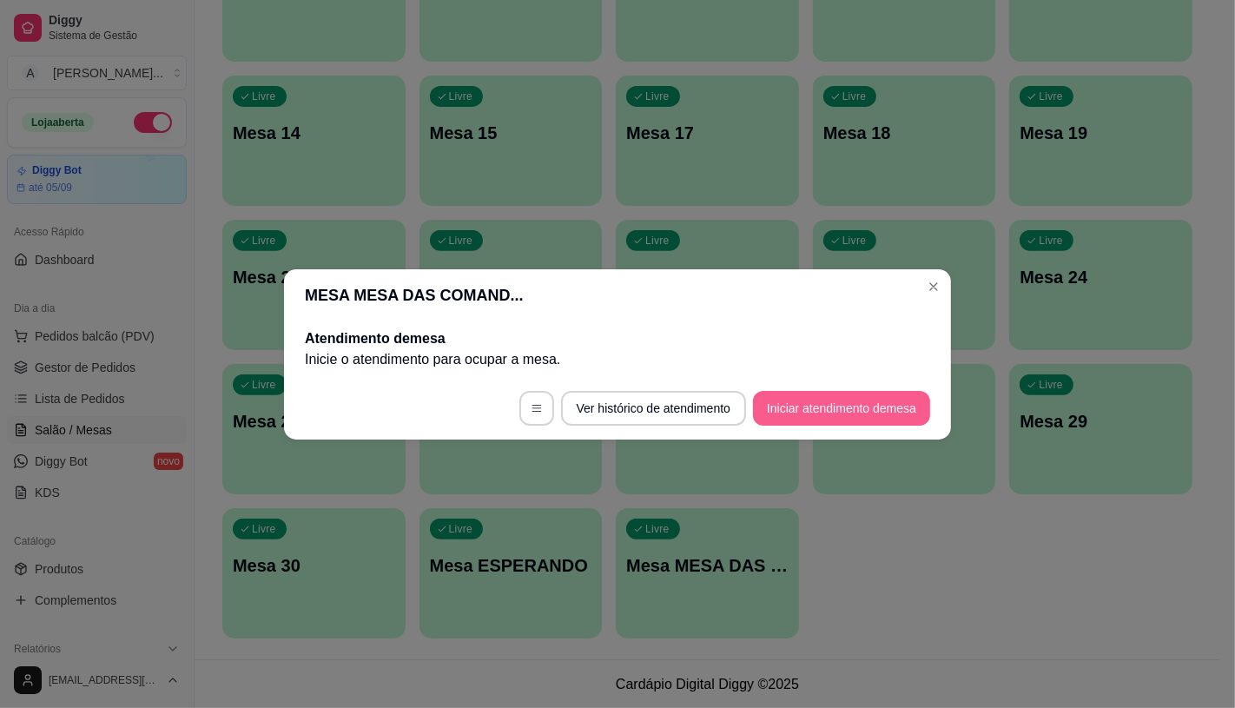
click at [779, 417] on button "Iniciar atendimento de mesa" at bounding box center [841, 408] width 177 height 35
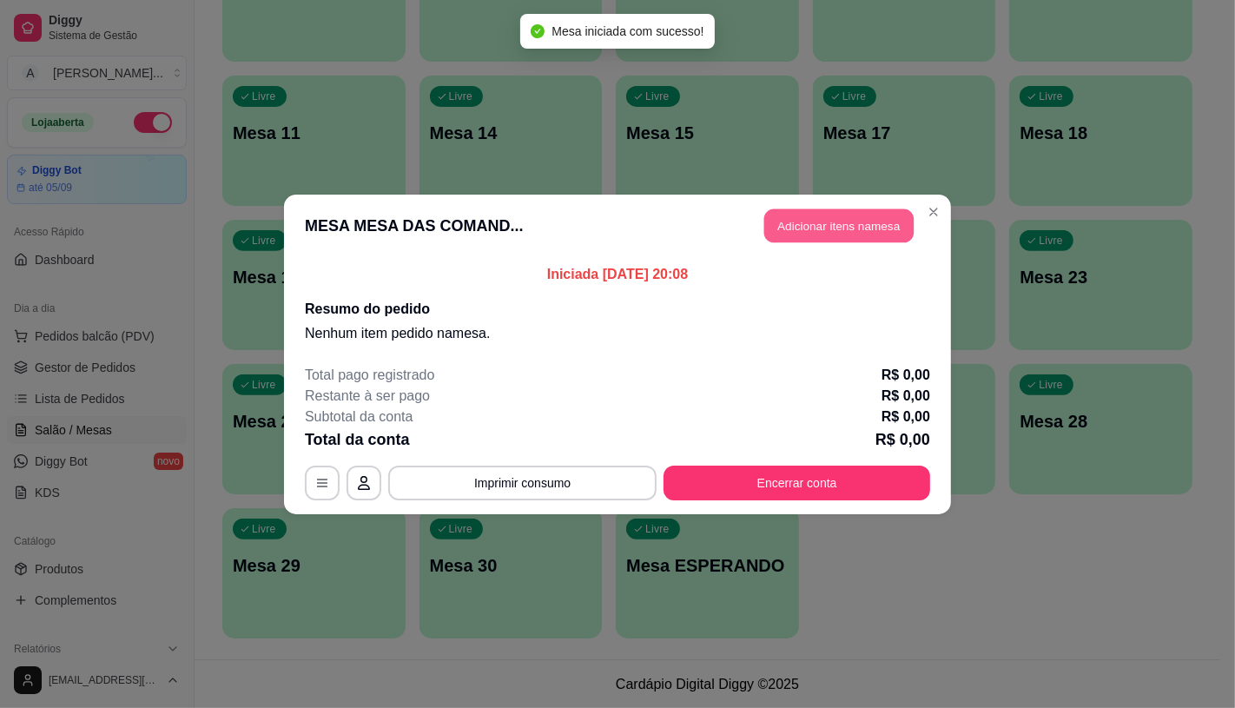
click at [871, 221] on button "Adicionar itens na mesa" at bounding box center [838, 225] width 149 height 34
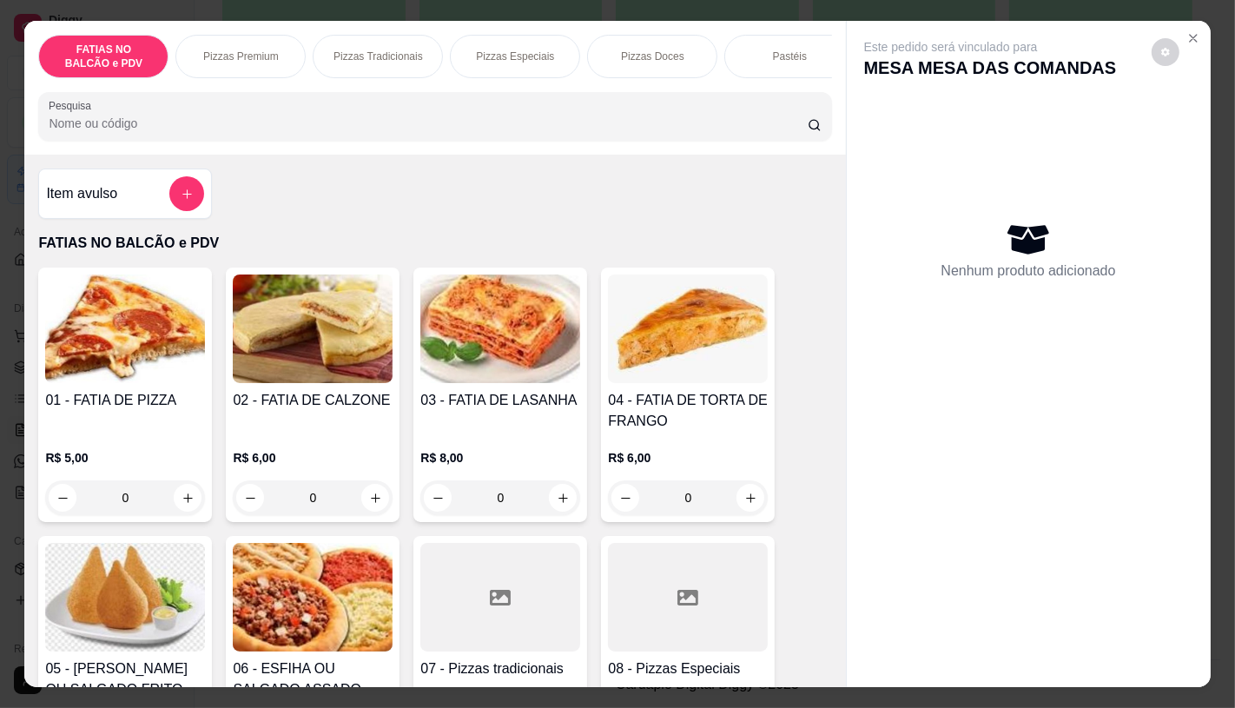
click at [152, 498] on input "0" at bounding box center [124, 497] width 97 height 35
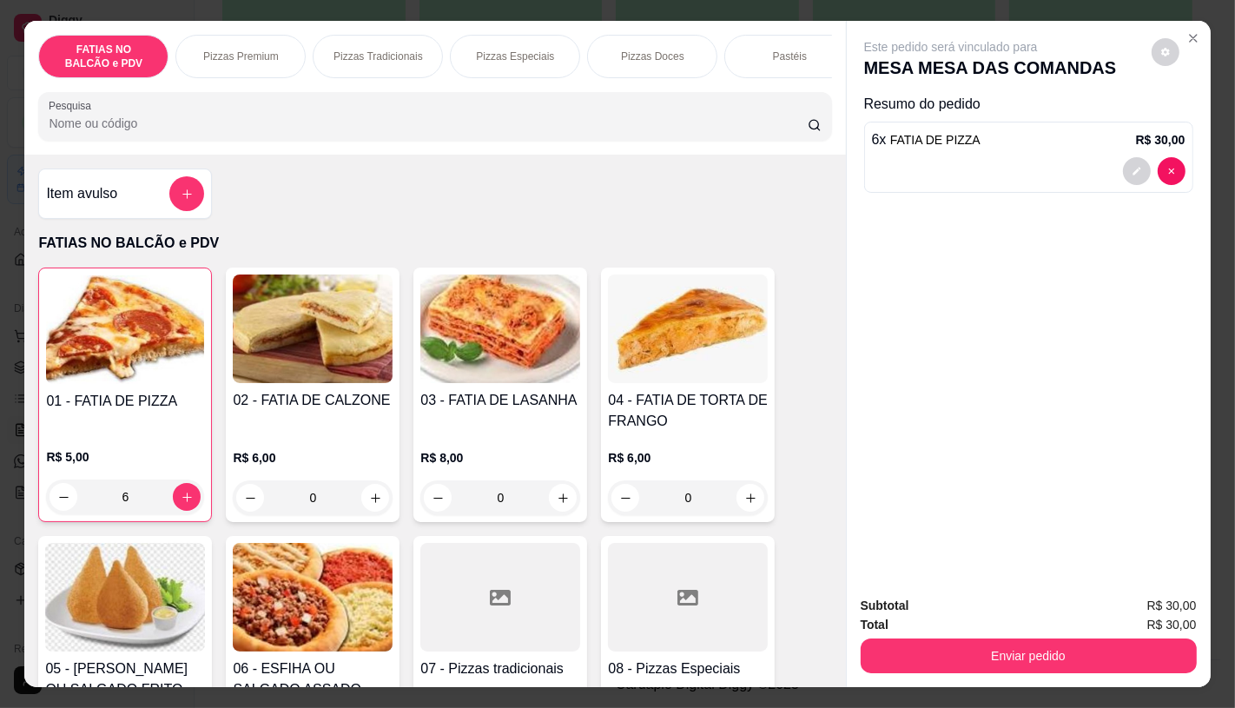
type input "6"
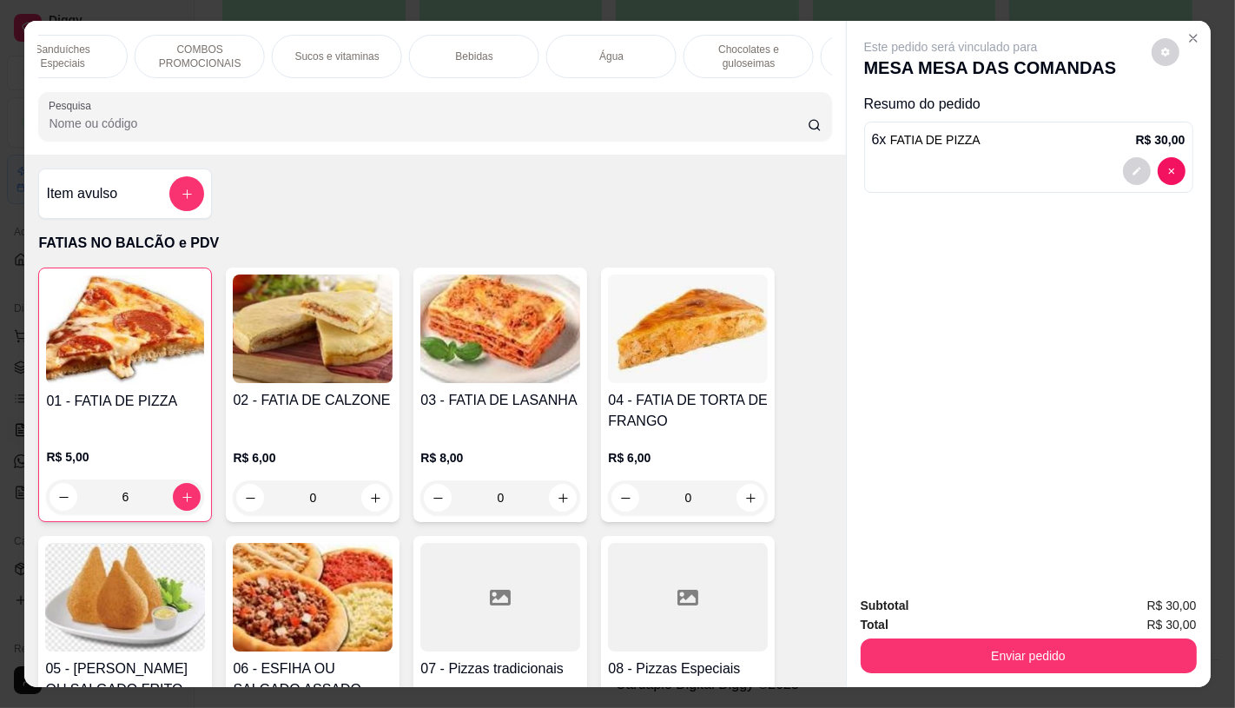
scroll to position [0, 1796]
click at [778, 63] on div "TAXAS DE ENTREGAS" at bounding box center [777, 56] width 130 height 43
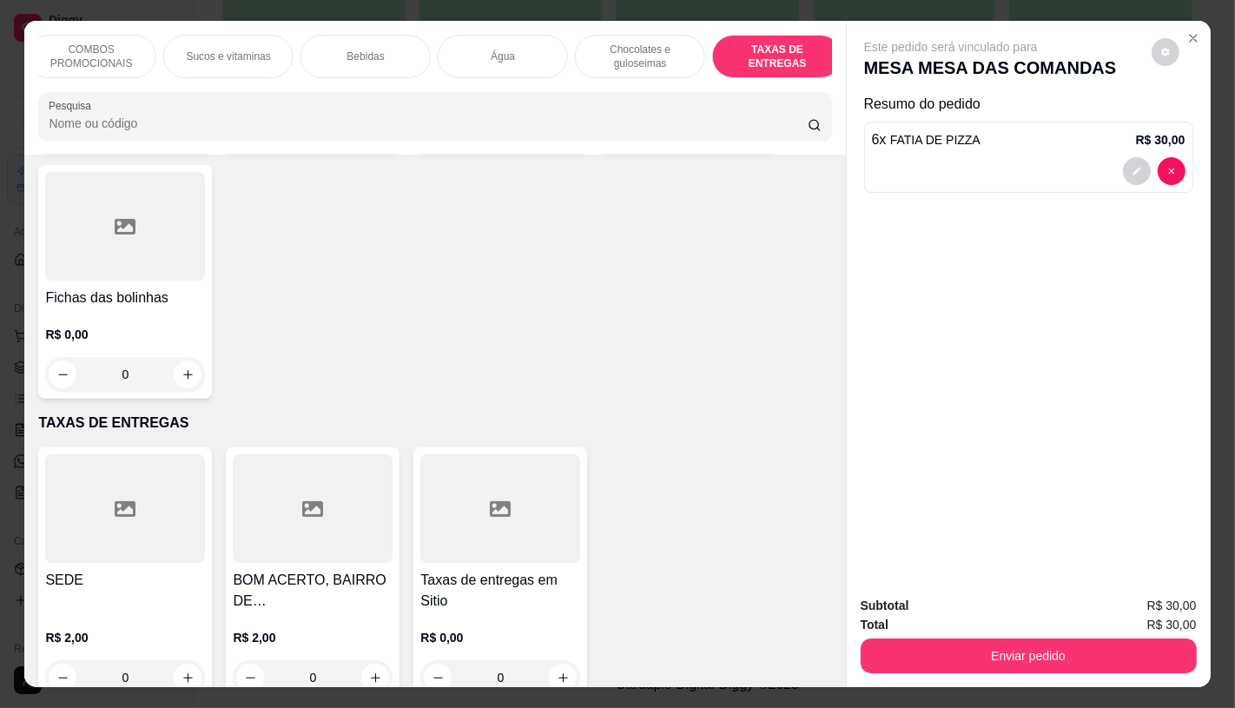
scroll to position [41, 0]
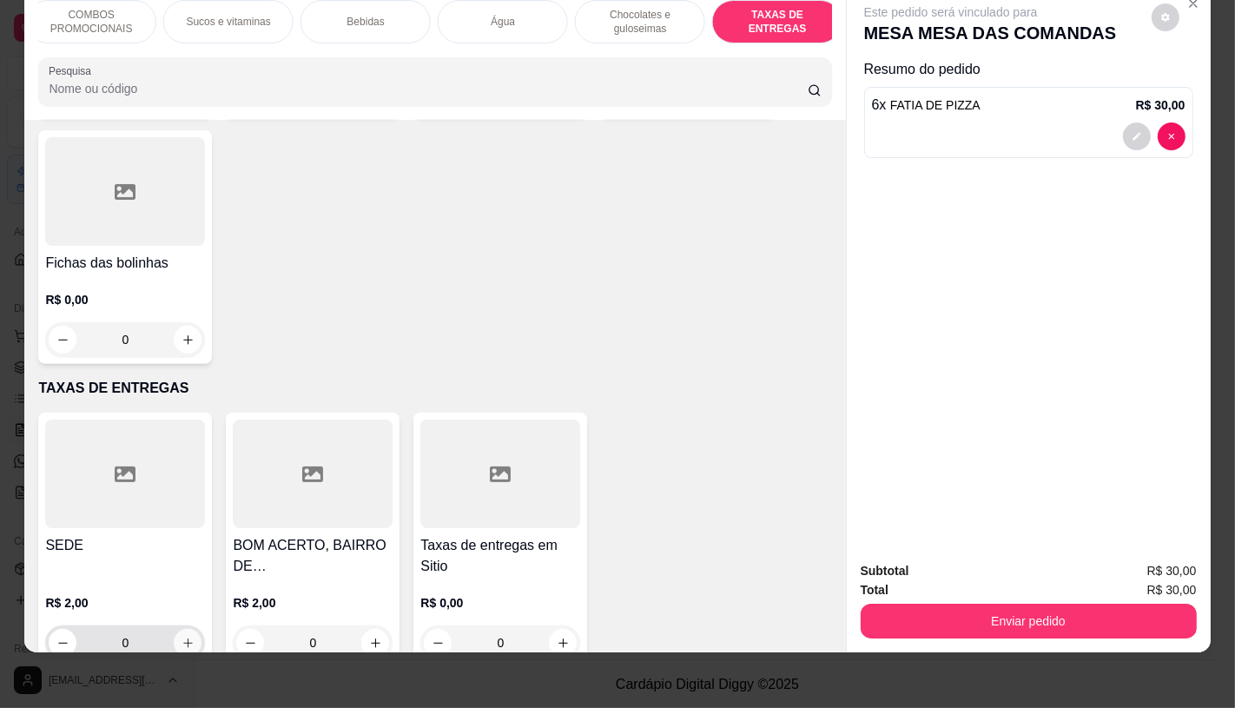
click at [181, 629] on button "increase-product-quantity" at bounding box center [188, 643] width 28 height 28
click at [181, 630] on button "increase-product-quantity" at bounding box center [188, 643] width 27 height 27
type input "1"
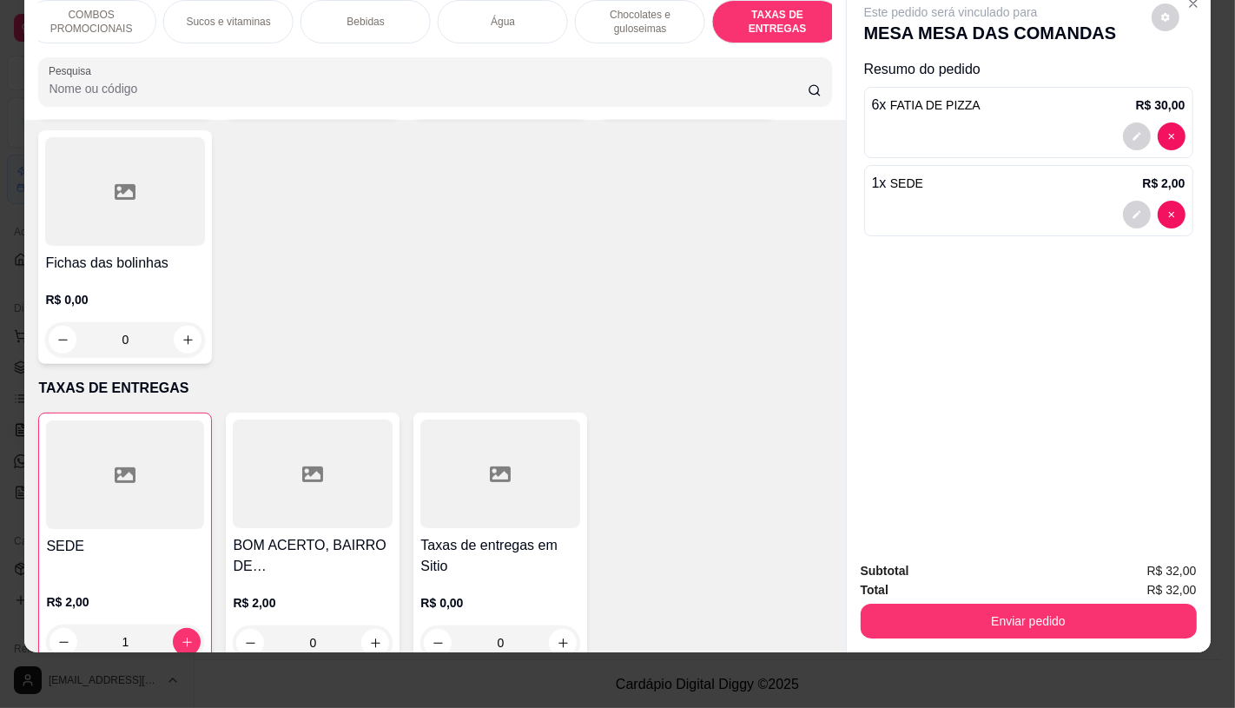
click at [1053, 599] on div "Enviar pedido" at bounding box center [1029, 618] width 336 height 39
click at [1059, 603] on button "Enviar pedido" at bounding box center [1029, 620] width 336 height 35
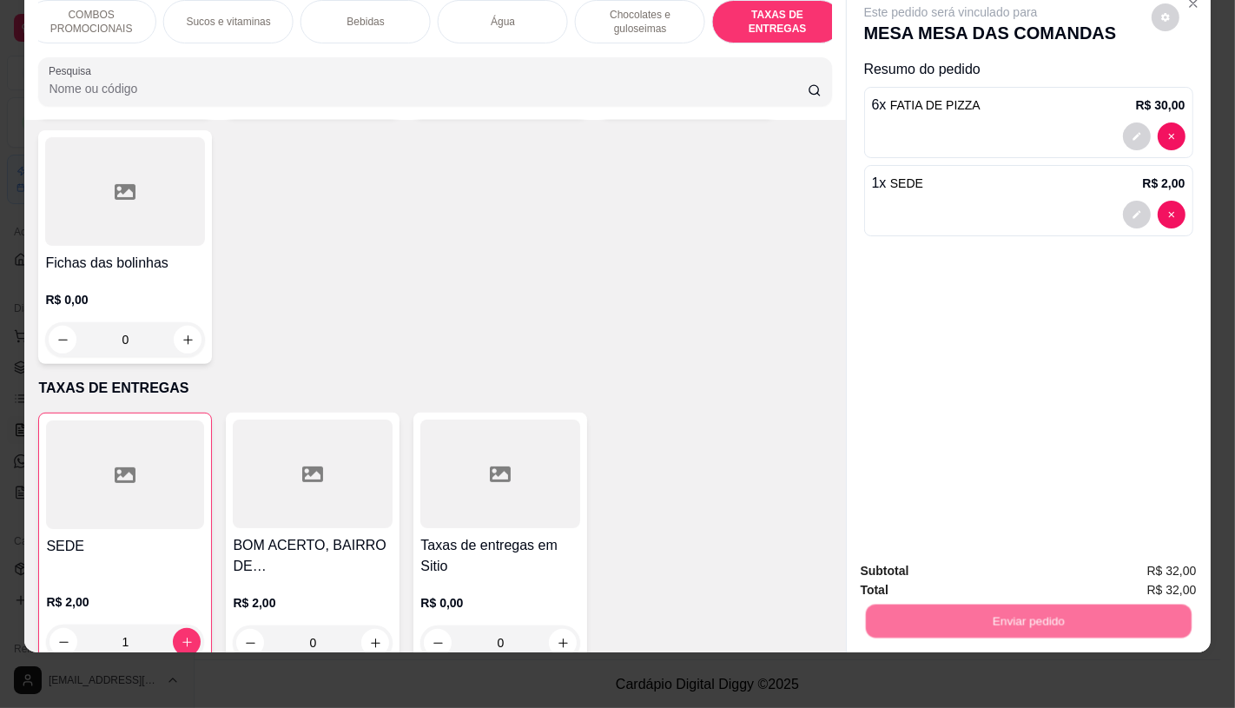
click at [1029, 577] on button "Não registrar e enviar pedido" at bounding box center [970, 565] width 181 height 33
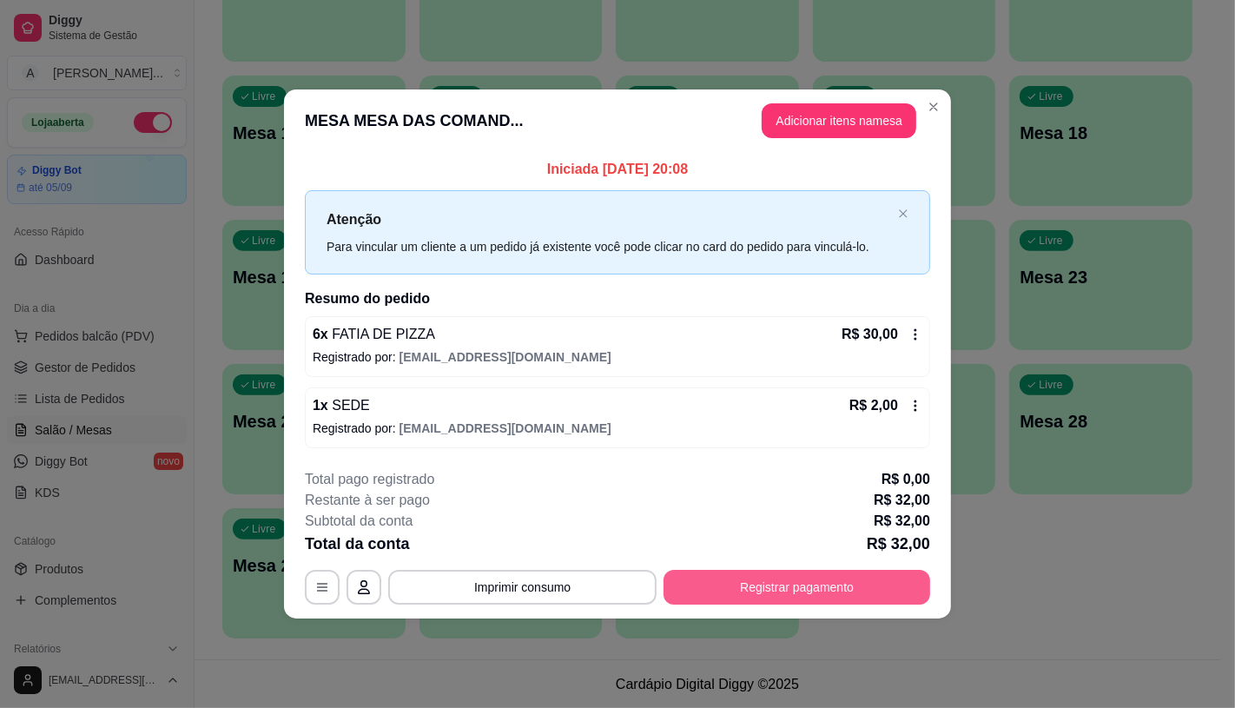
click at [838, 579] on button "Registrar pagamento" at bounding box center [796, 587] width 267 height 35
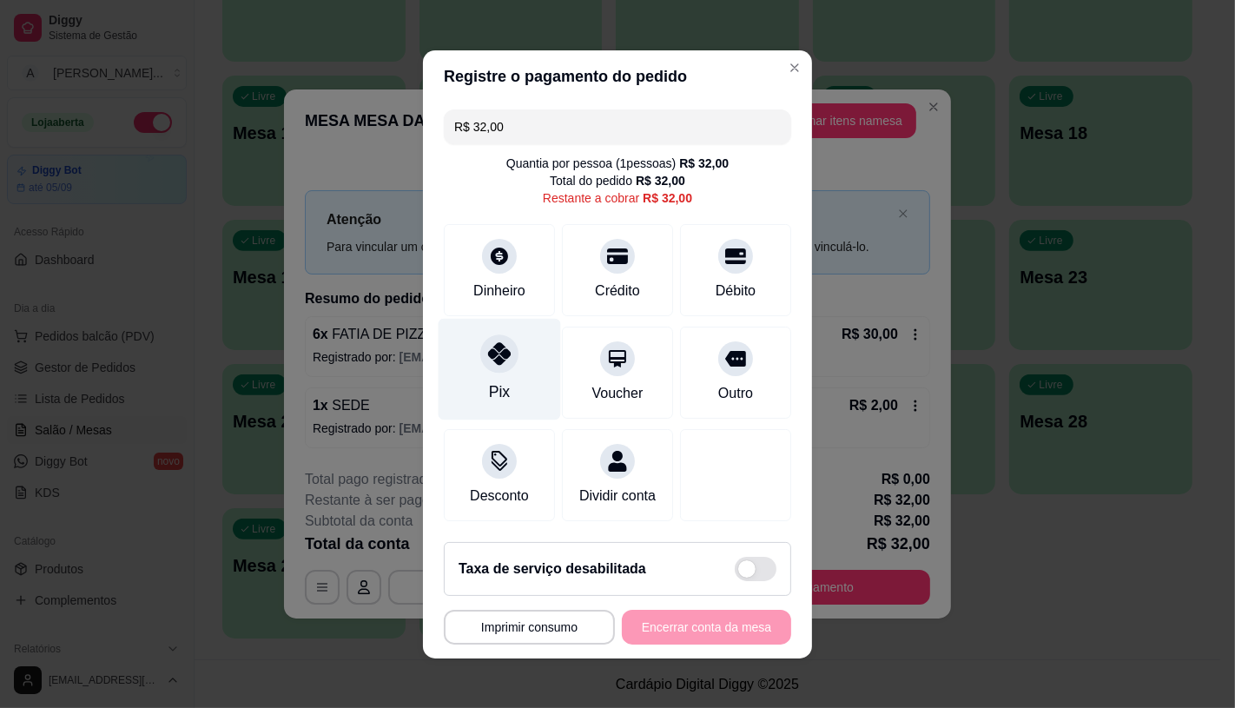
click at [489, 366] on div "Pix" at bounding box center [500, 369] width 122 height 102
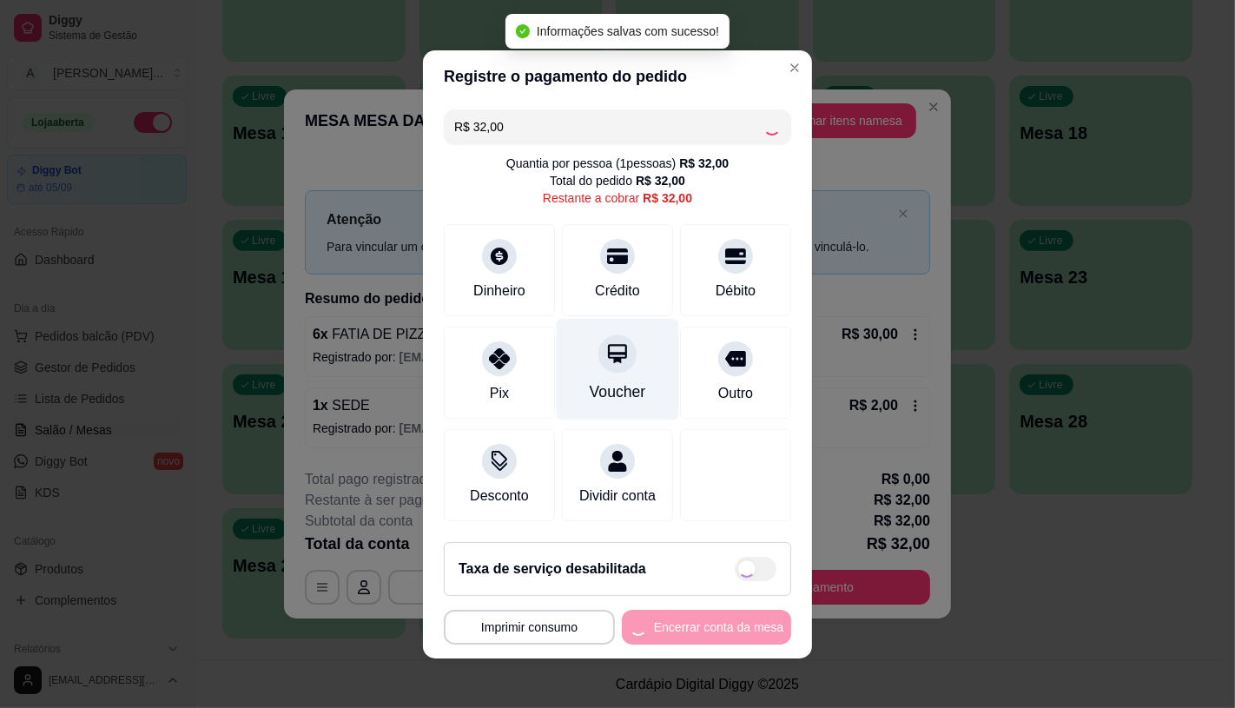
type input "R$ 0,00"
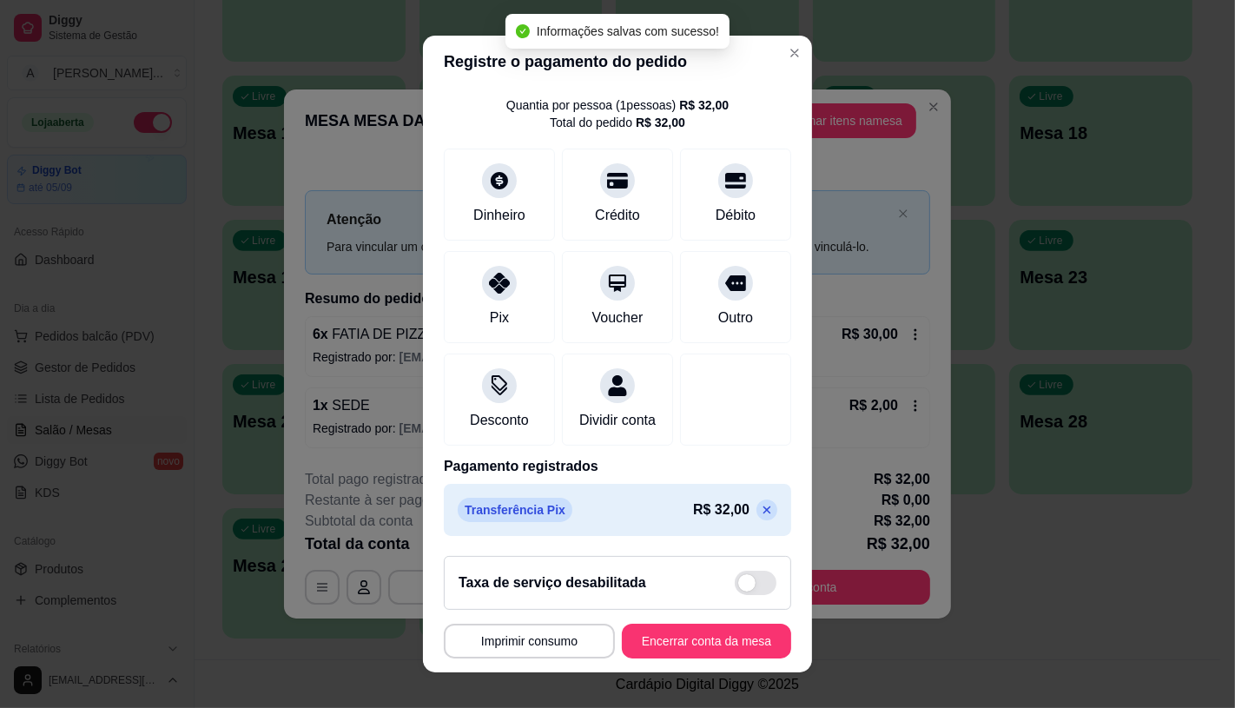
scroll to position [64, 0]
click at [661, 651] on button "Encerrar conta da mesa" at bounding box center [706, 640] width 169 height 35
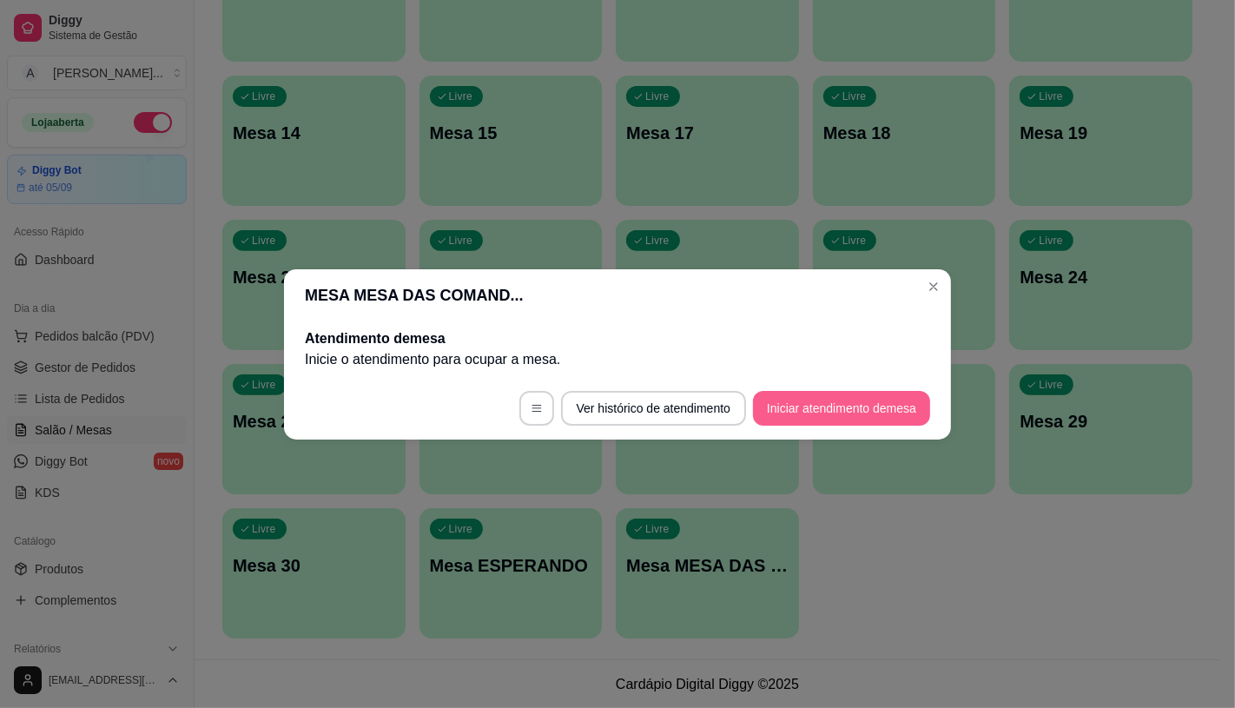
click at [840, 409] on button "Iniciar atendimento de mesa" at bounding box center [841, 408] width 177 height 35
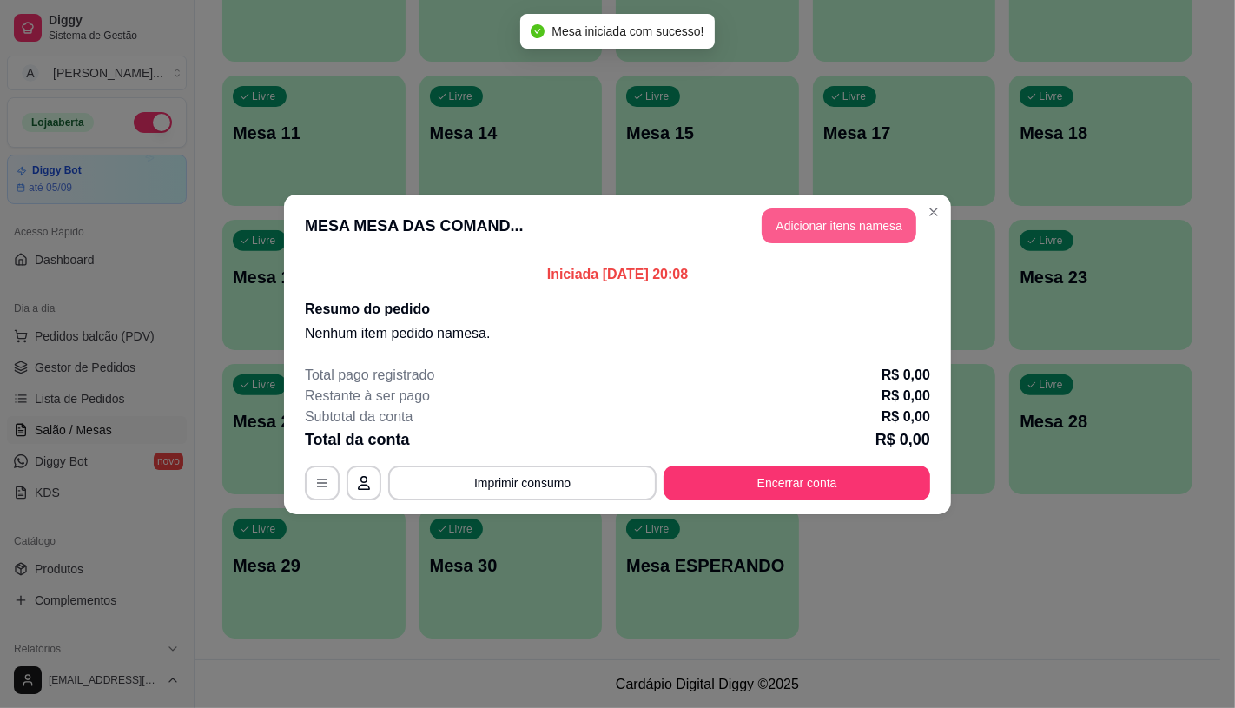
click at [822, 232] on button "Adicionar itens na mesa" at bounding box center [839, 225] width 155 height 35
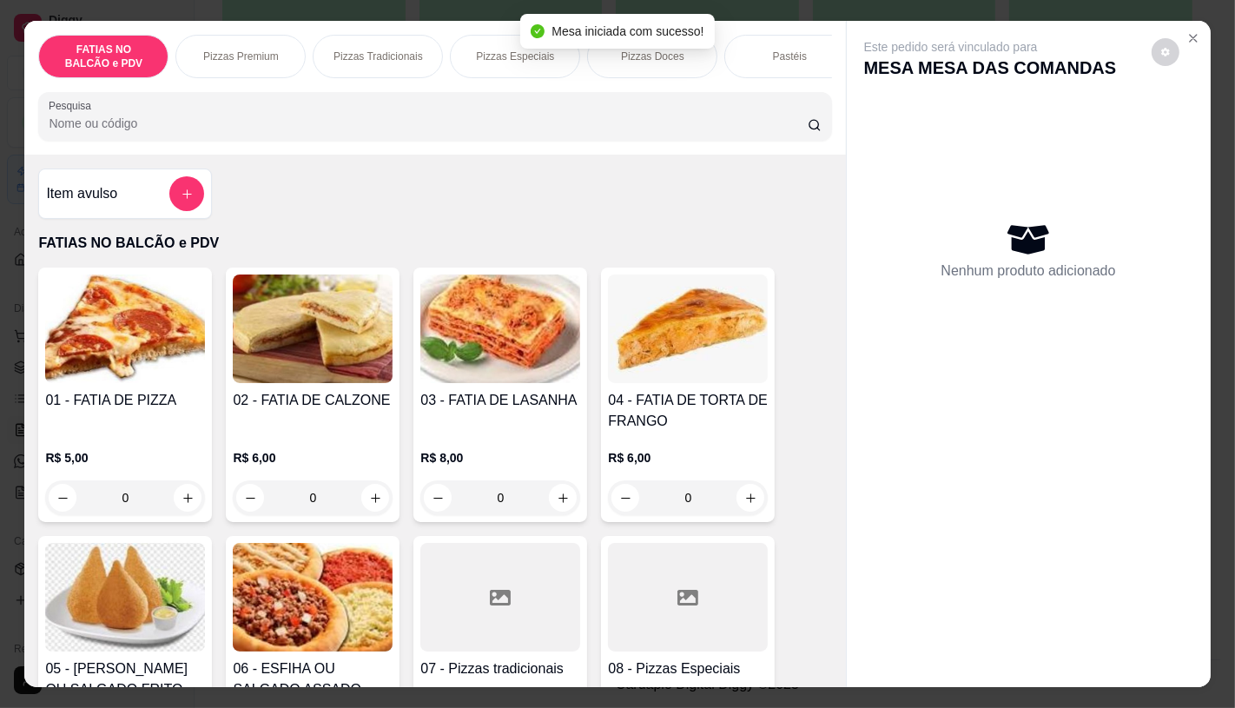
click at [183, 505] on icon "increase-product-quantity" at bounding box center [187, 497] width 13 height 13
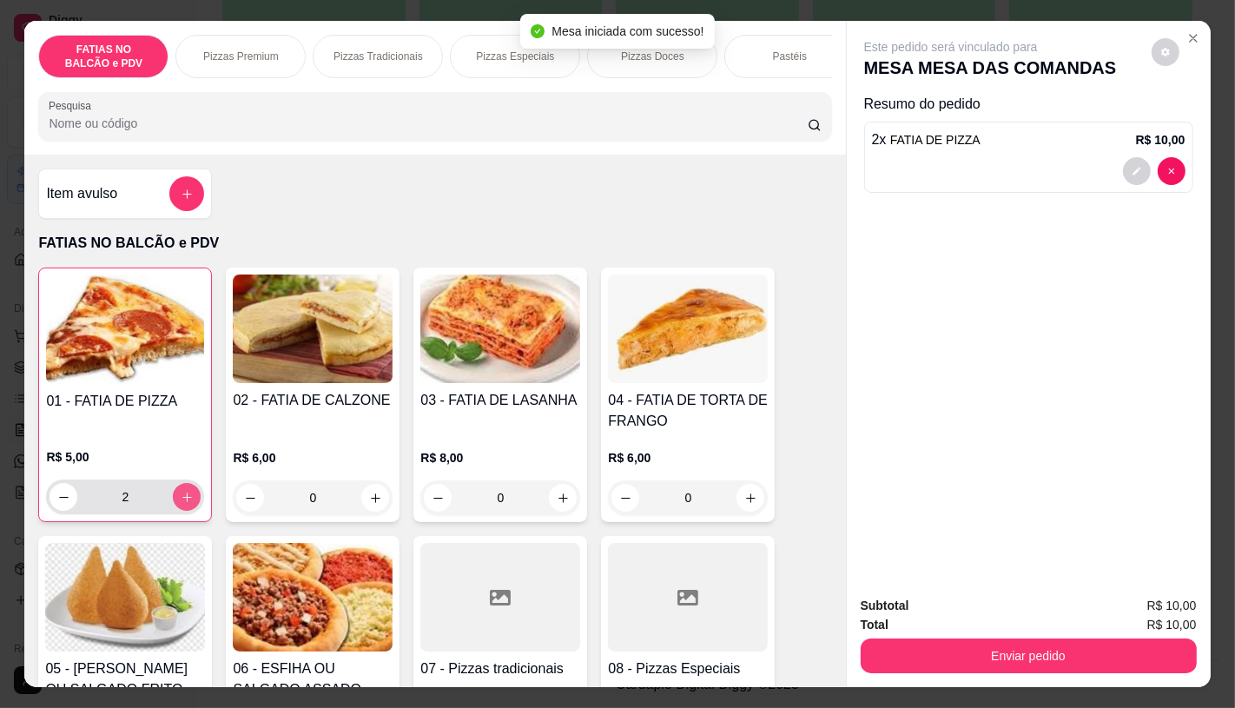
type input "2"
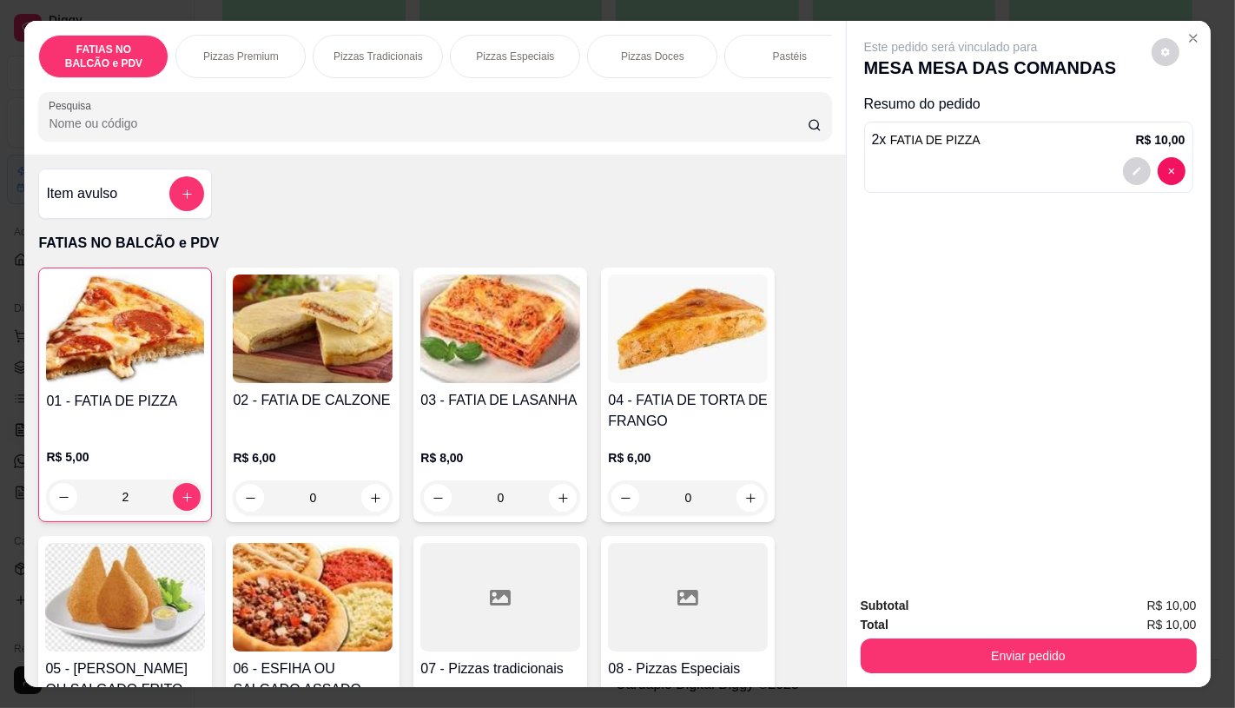
scroll to position [0, 1806]
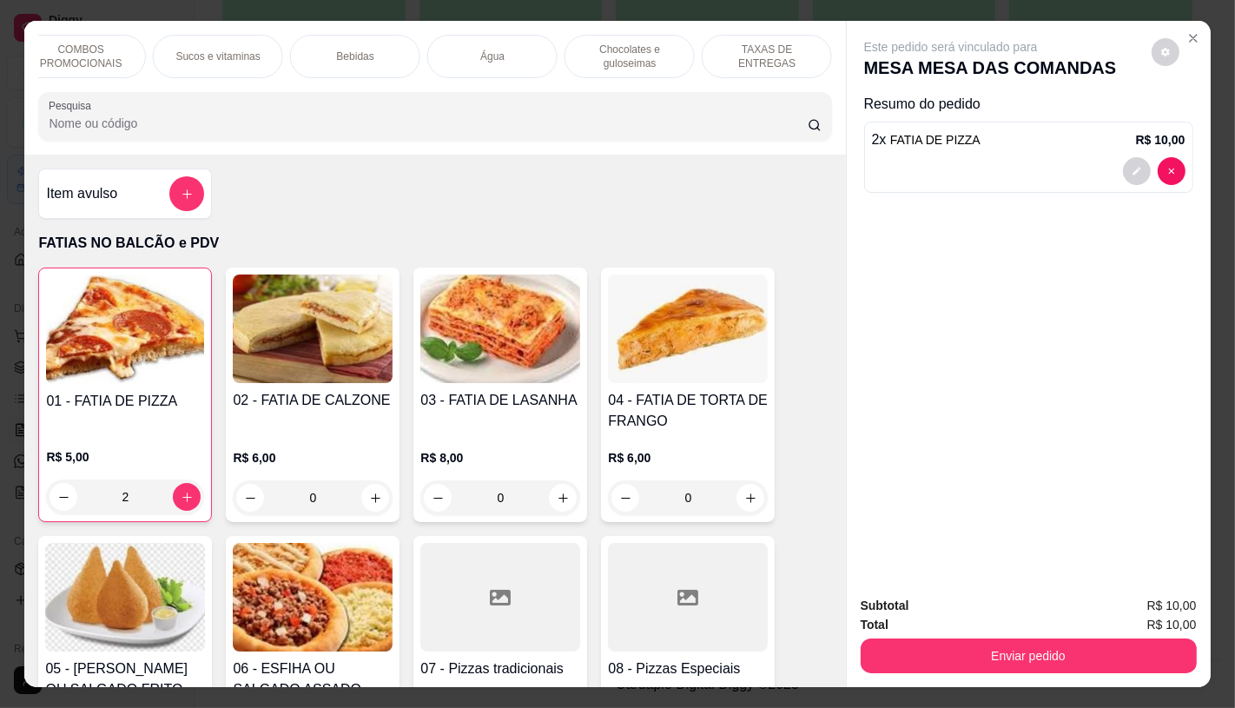
click at [735, 48] on p "TAXAS DE ENTREGAS" at bounding box center [766, 57] width 101 height 28
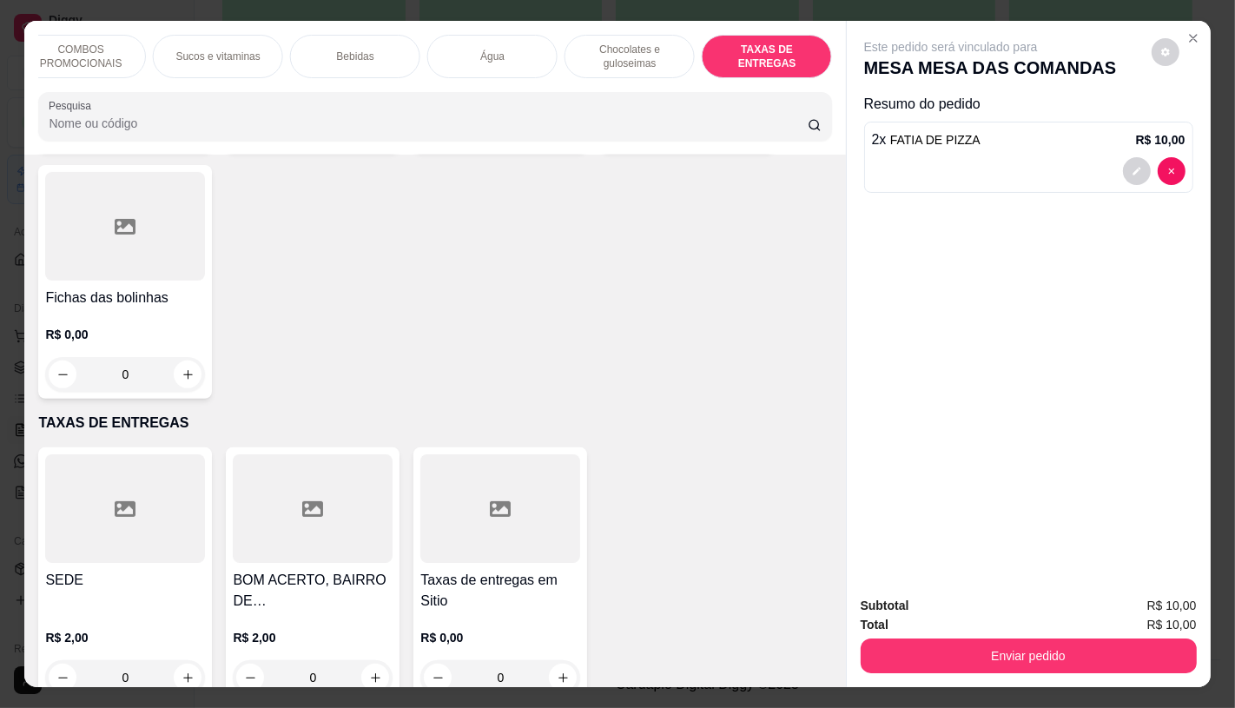
scroll to position [41, 0]
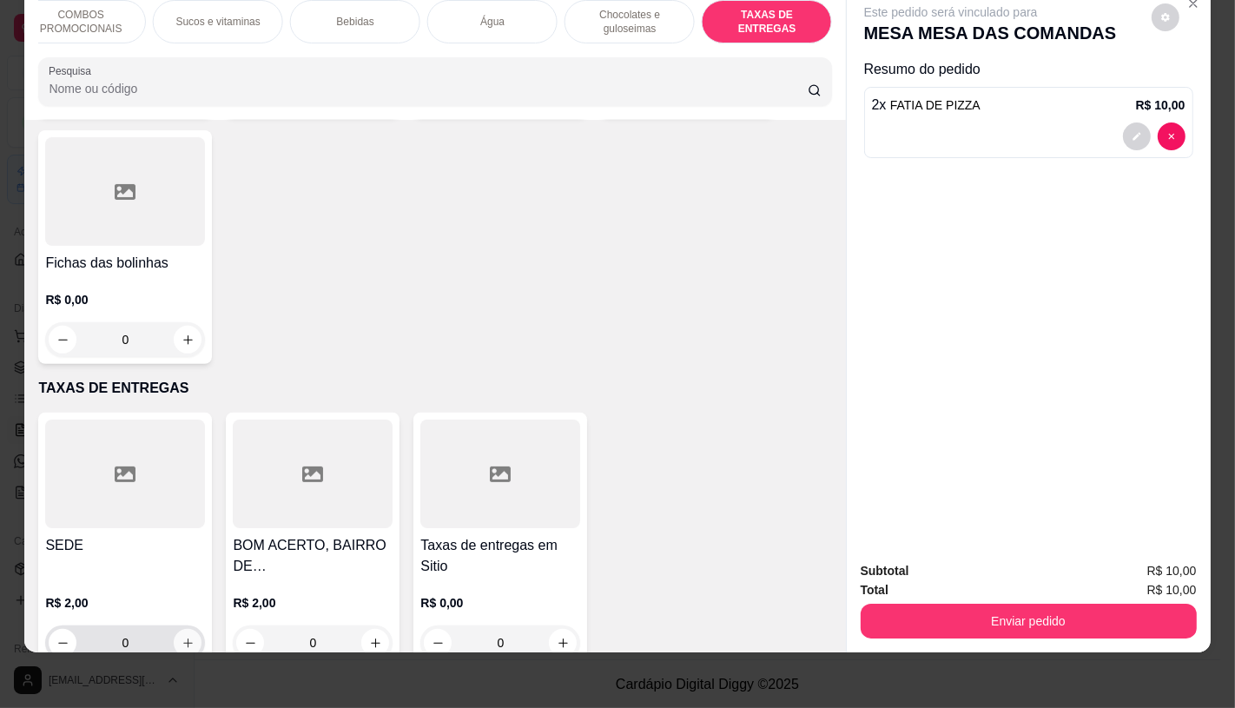
click at [181, 636] on icon "increase-product-quantity" at bounding box center [187, 642] width 13 height 13
type input "1"
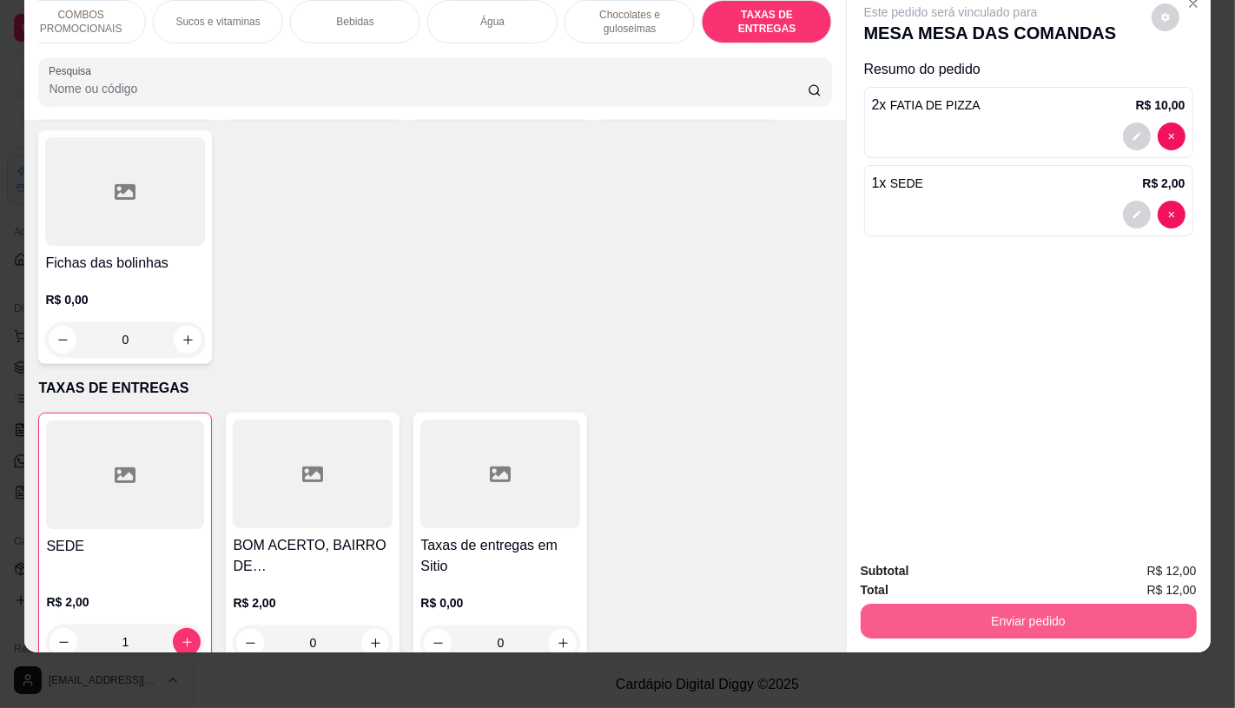
click at [1167, 603] on button "Enviar pedido" at bounding box center [1029, 620] width 336 height 35
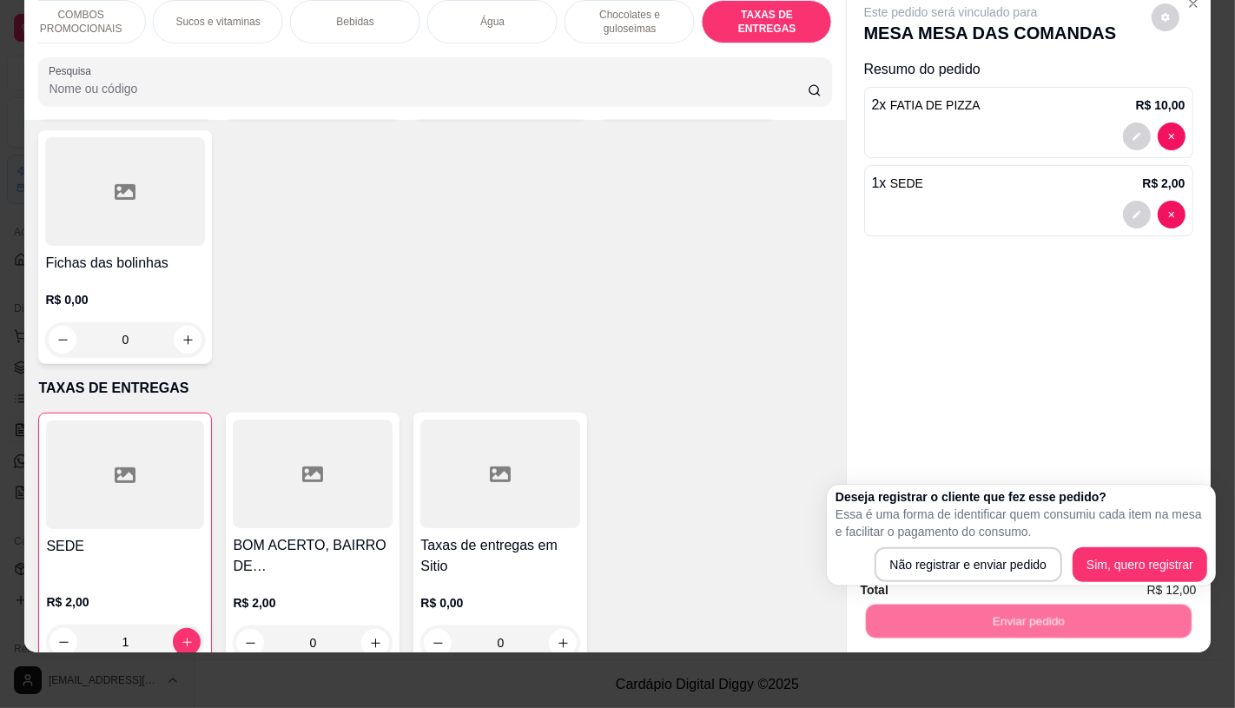
drag, startPoint x: 970, startPoint y: 531, endPoint x: 973, endPoint y: 544, distance: 12.4
click at [973, 542] on div "Deseja registrar o cliente que fez esse pedido? Essa é uma forma de identificar…" at bounding box center [1021, 535] width 372 height 94
click at [973, 544] on div "Deseja registrar o cliente que fez esse pedido? Essa é uma forma de identificar…" at bounding box center [1021, 535] width 372 height 94
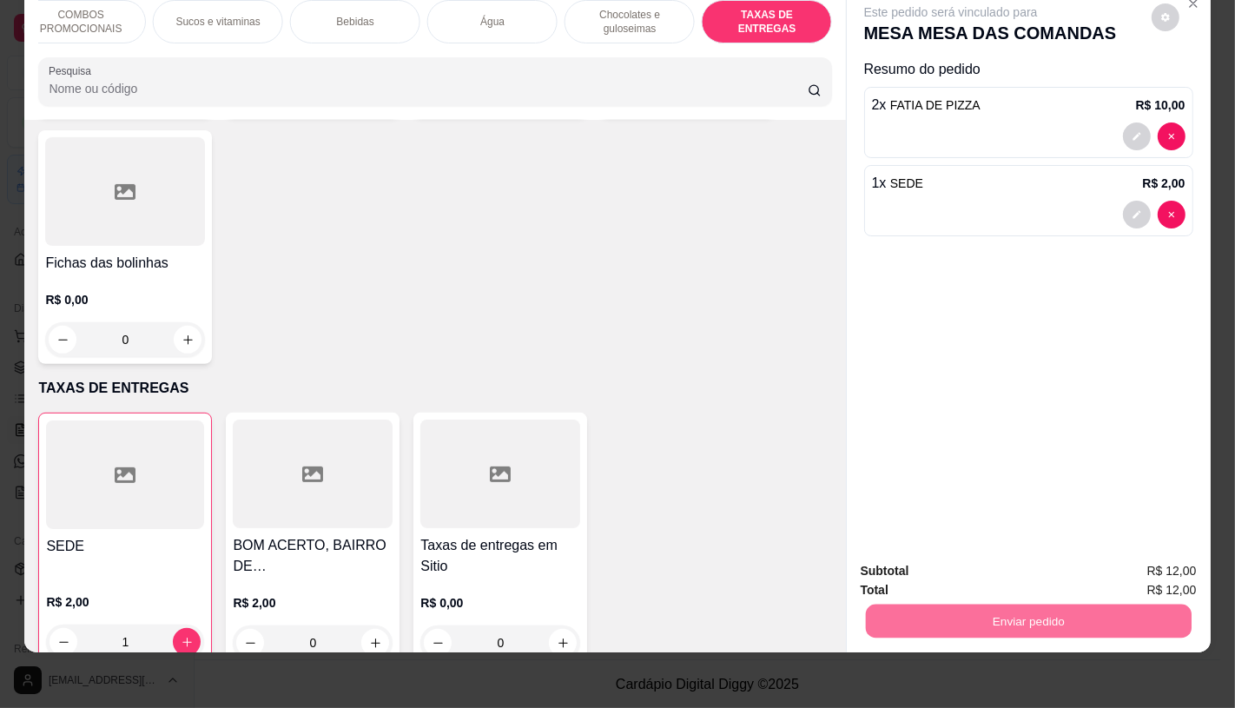
click at [973, 549] on button "Não registrar e enviar pedido" at bounding box center [970, 565] width 181 height 33
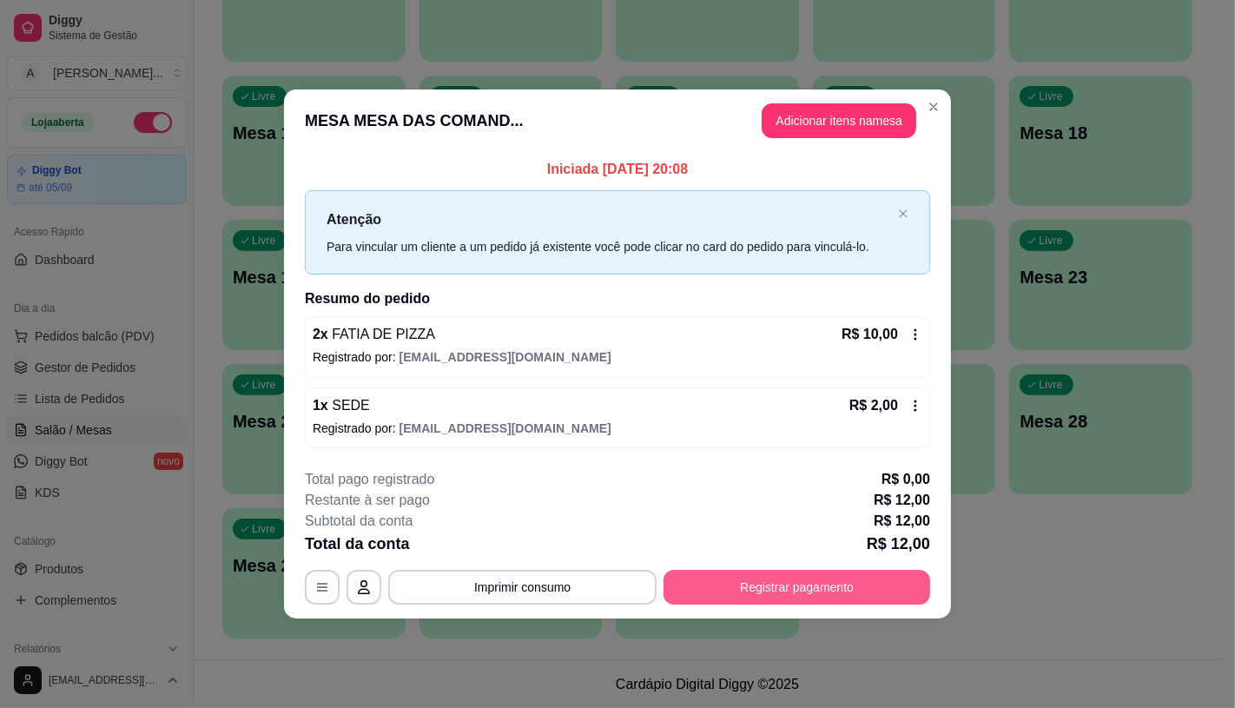
click at [810, 597] on button "Registrar pagamento" at bounding box center [796, 587] width 267 height 35
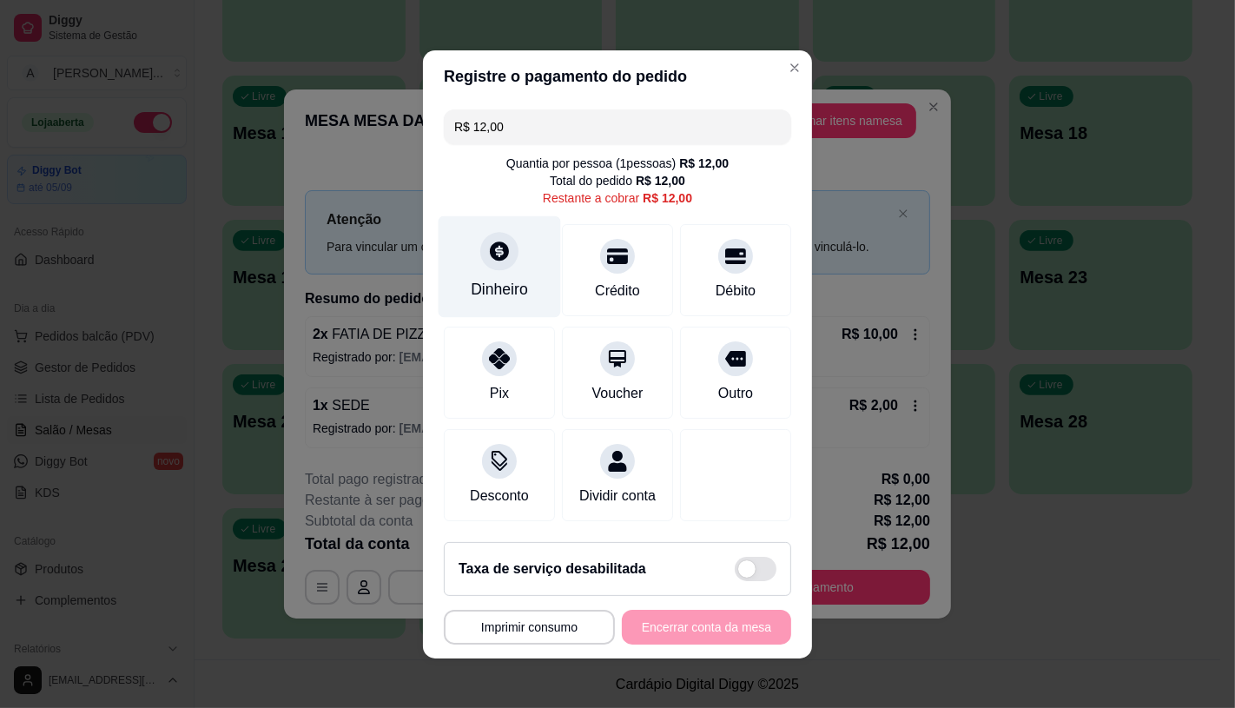
click at [498, 266] on div "Dinheiro" at bounding box center [500, 266] width 122 height 102
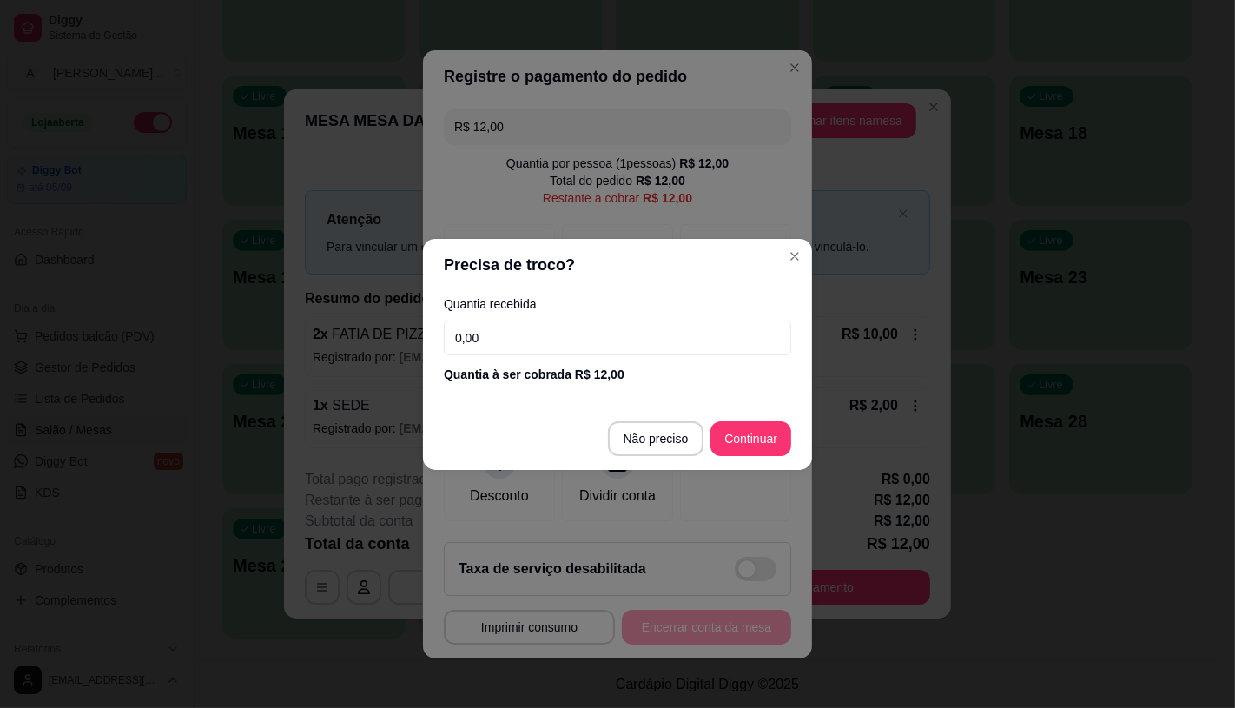
click at [733, 415] on footer "Não preciso Continuar" at bounding box center [617, 438] width 389 height 63
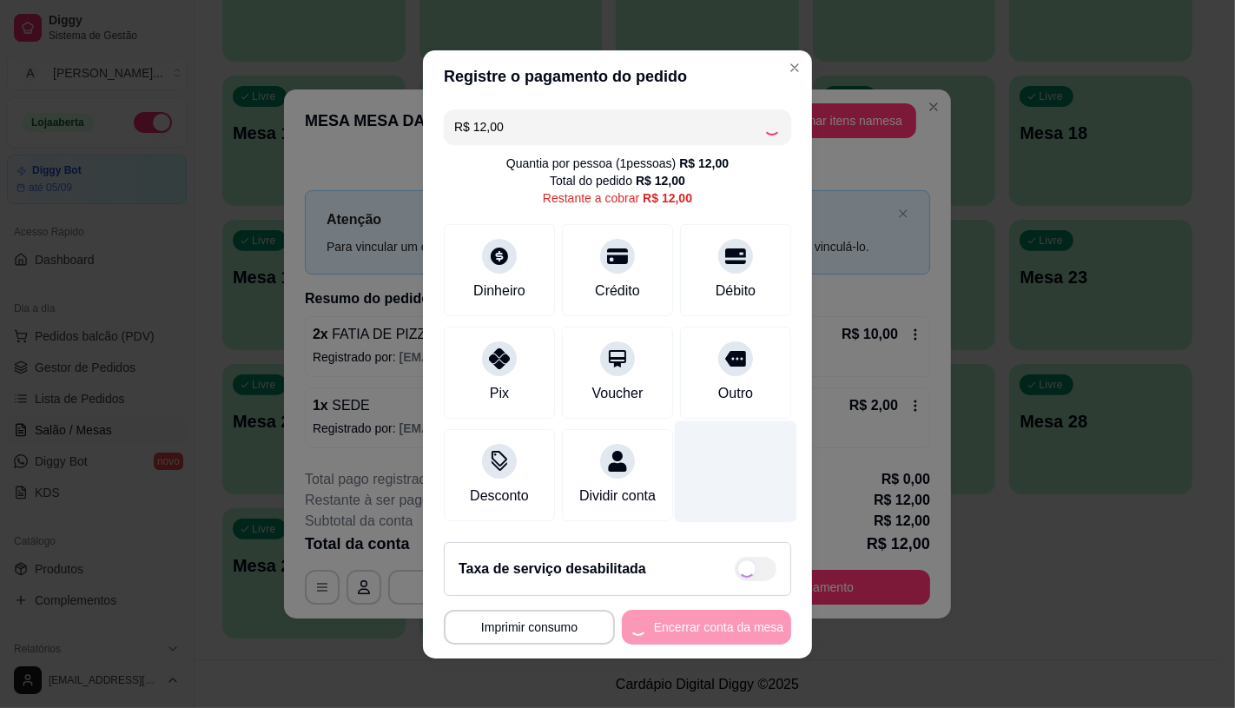
type input "R$ 0,00"
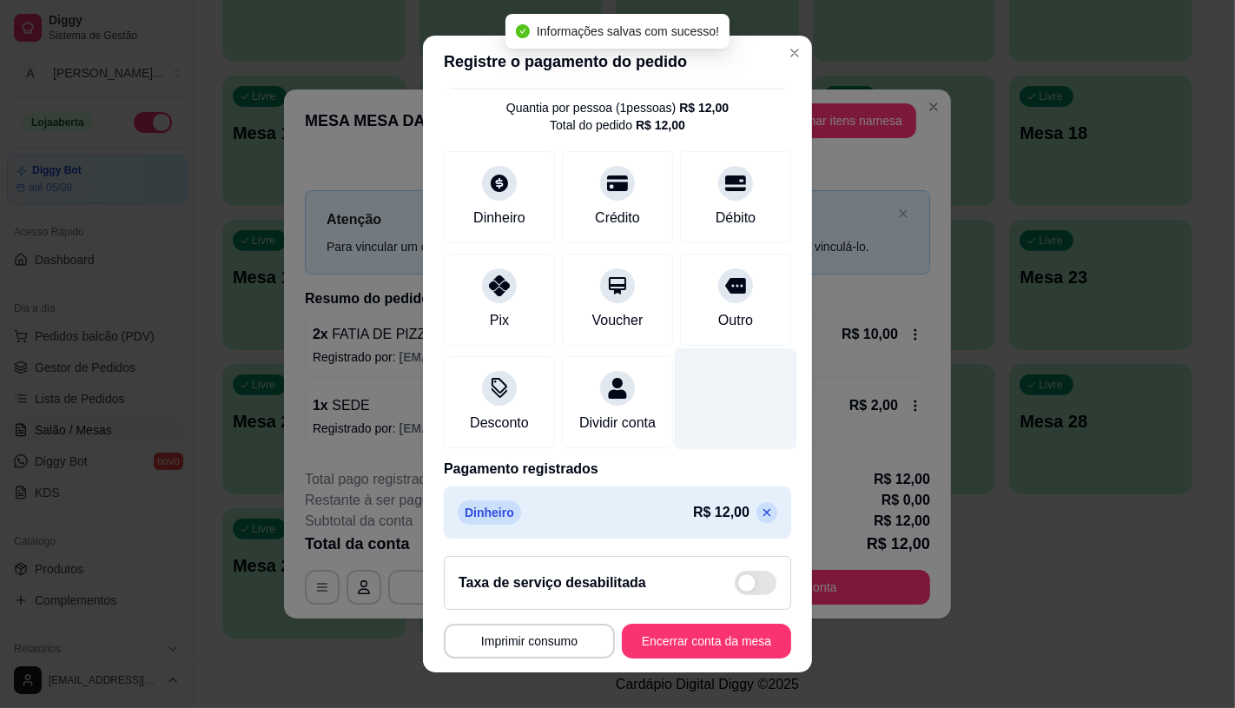
scroll to position [64, 0]
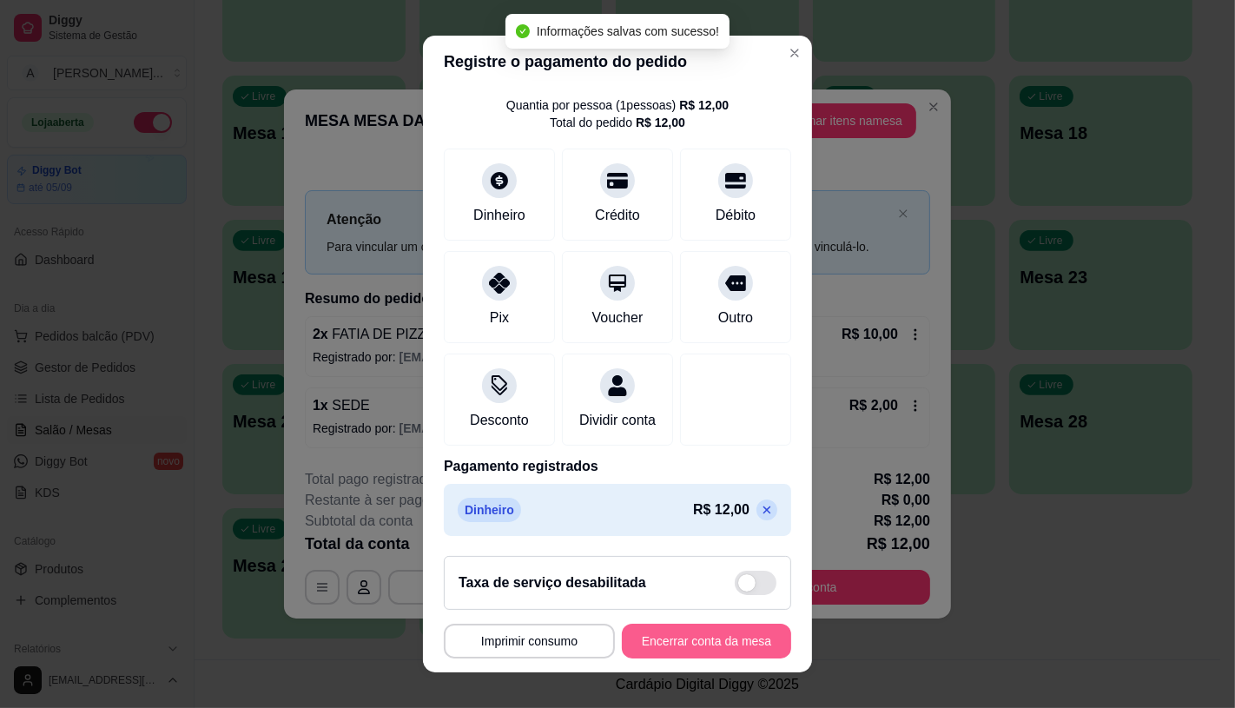
click at [716, 641] on button "Encerrar conta da mesa" at bounding box center [706, 640] width 169 height 35
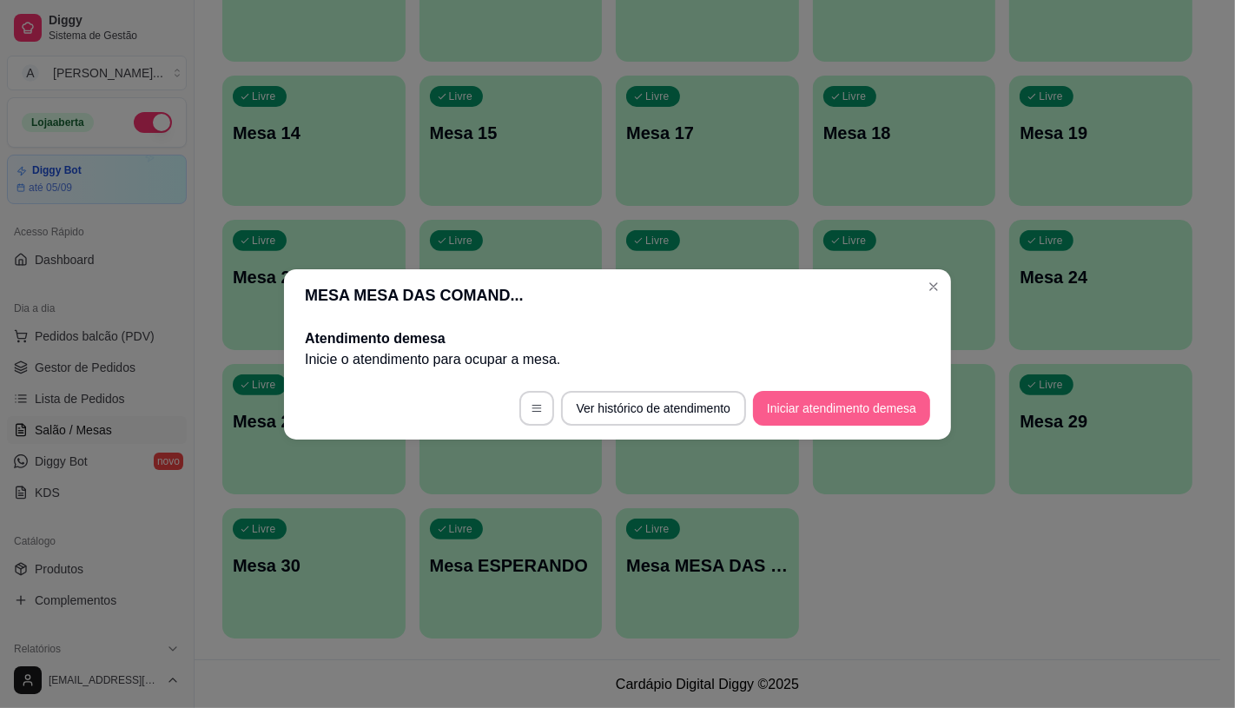
click at [817, 397] on button "Iniciar atendimento de mesa" at bounding box center [841, 408] width 177 height 35
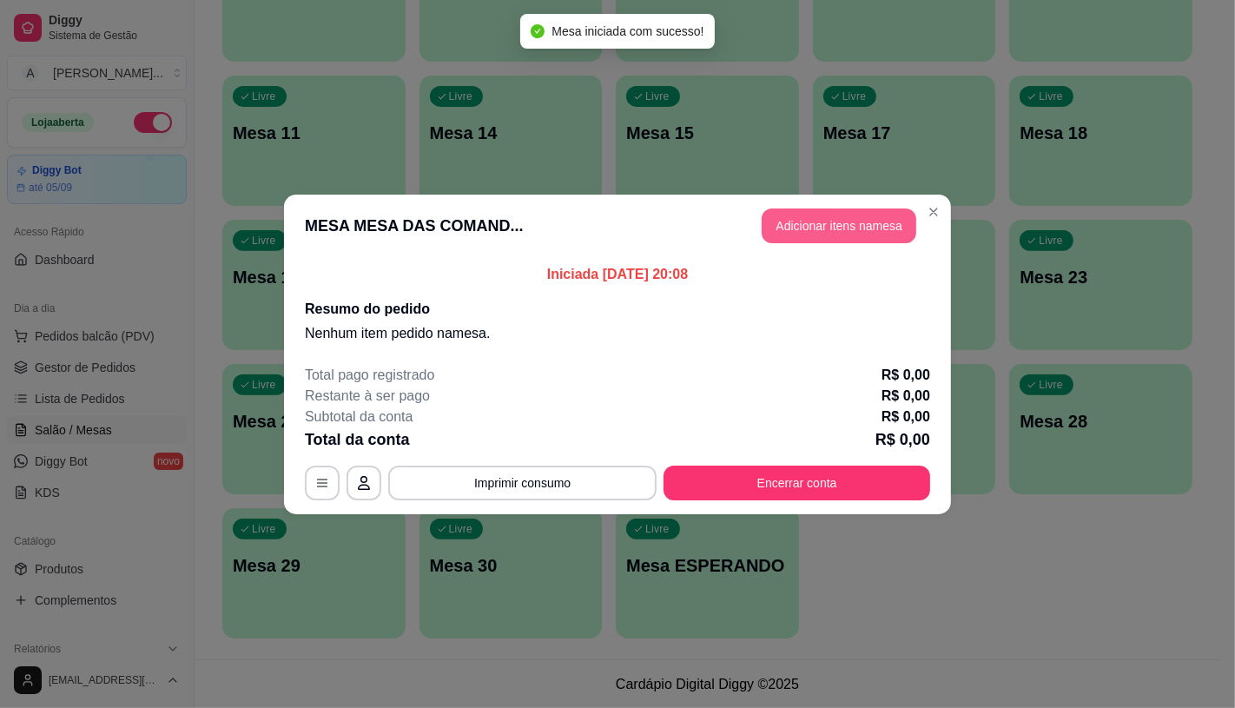
click at [864, 224] on button "Adicionar itens na mesa" at bounding box center [839, 225] width 155 height 35
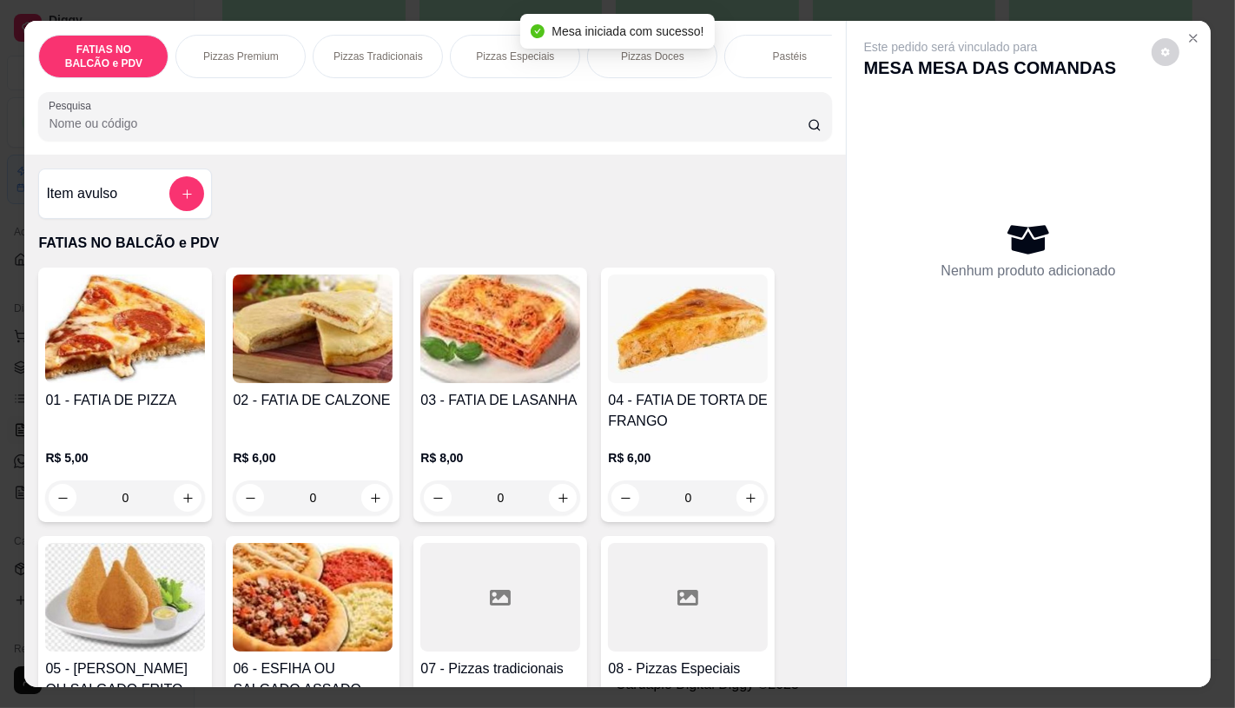
click at [179, 39] on div "Pizzas Premium" at bounding box center [240, 56] width 130 height 43
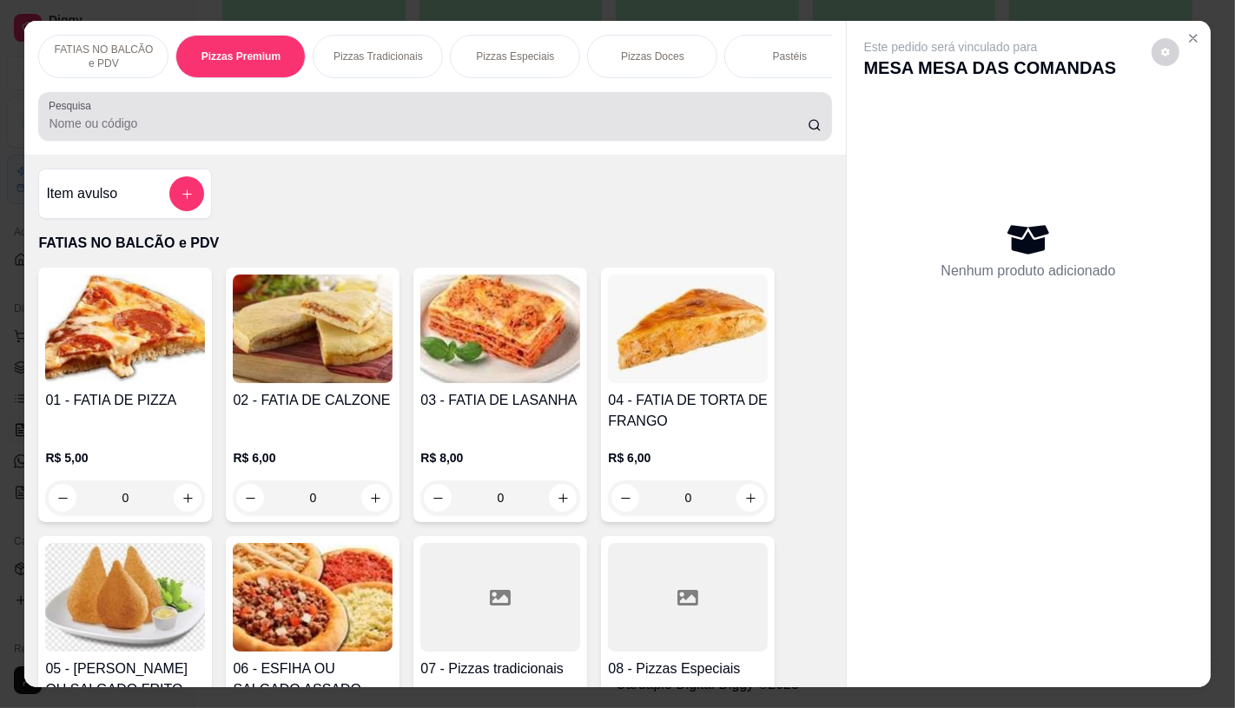
scroll to position [41, 0]
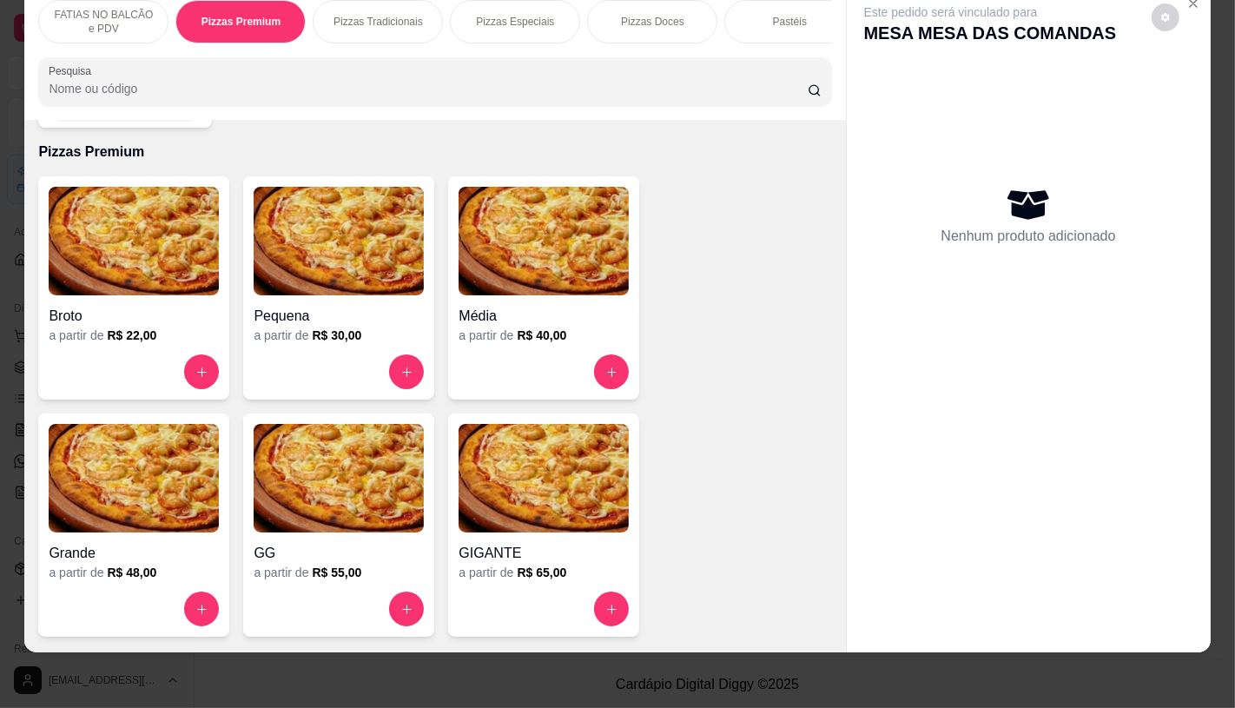
click at [156, 474] on img at bounding box center [134, 478] width 170 height 109
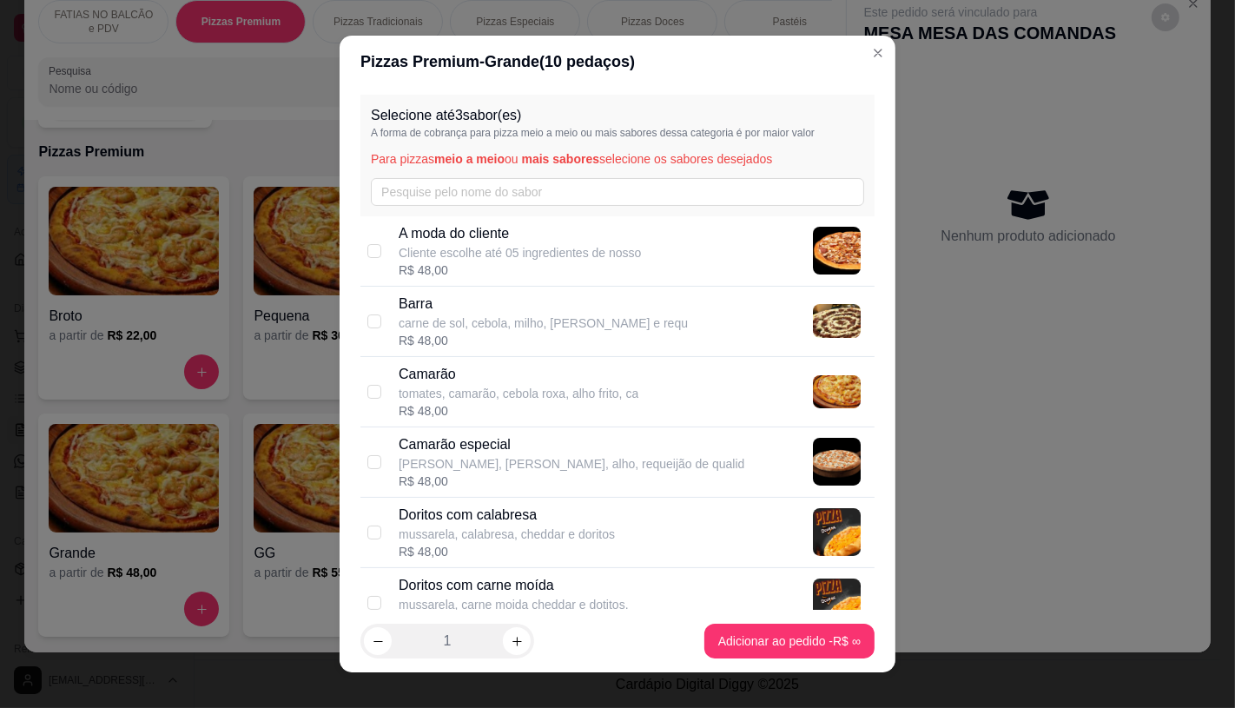
click at [471, 328] on p "carne de sol, cebola, milho, mussarela e requ" at bounding box center [543, 322] width 289 height 17
checkbox input "true"
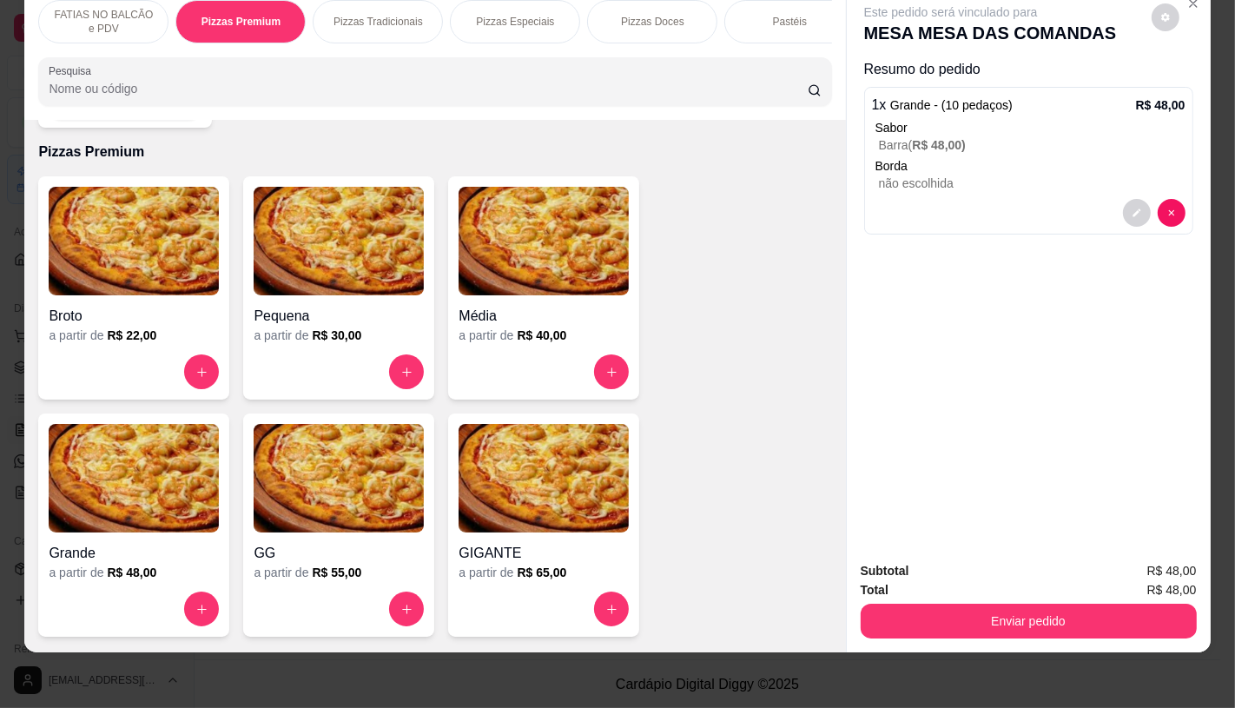
scroll to position [0, 1806]
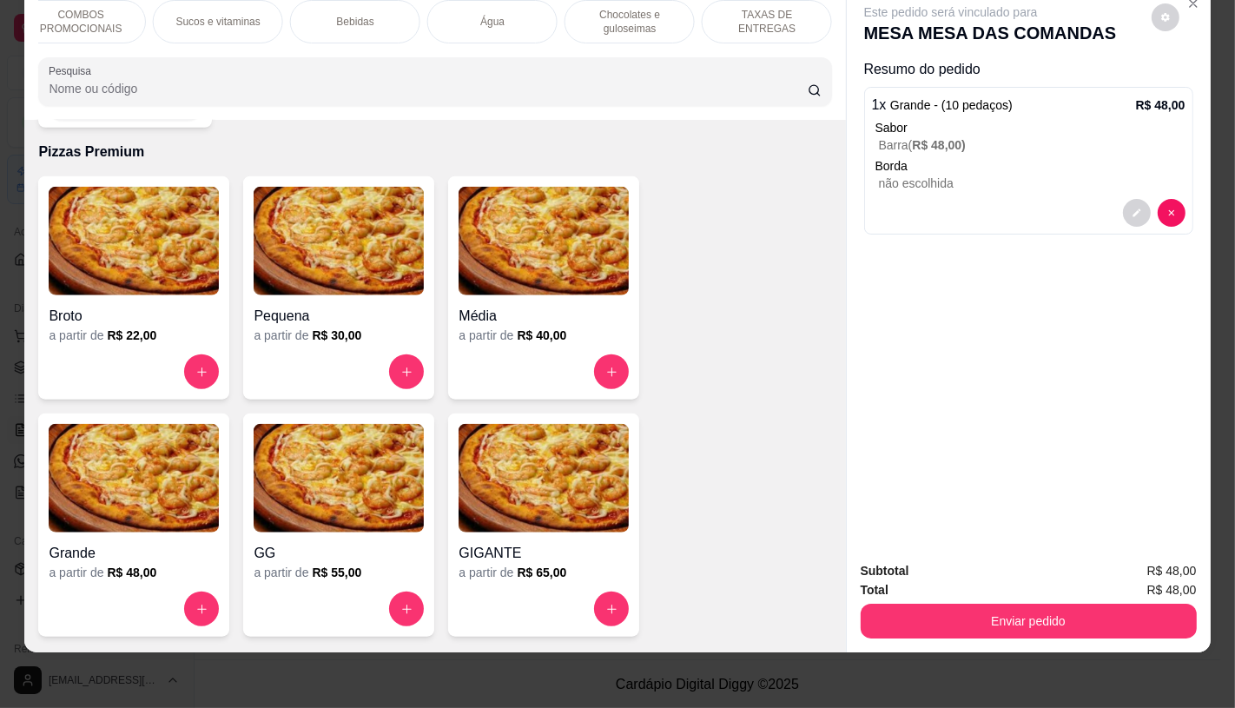
click at [730, 17] on div "TAXAS DE ENTREGAS" at bounding box center [767, 21] width 130 height 43
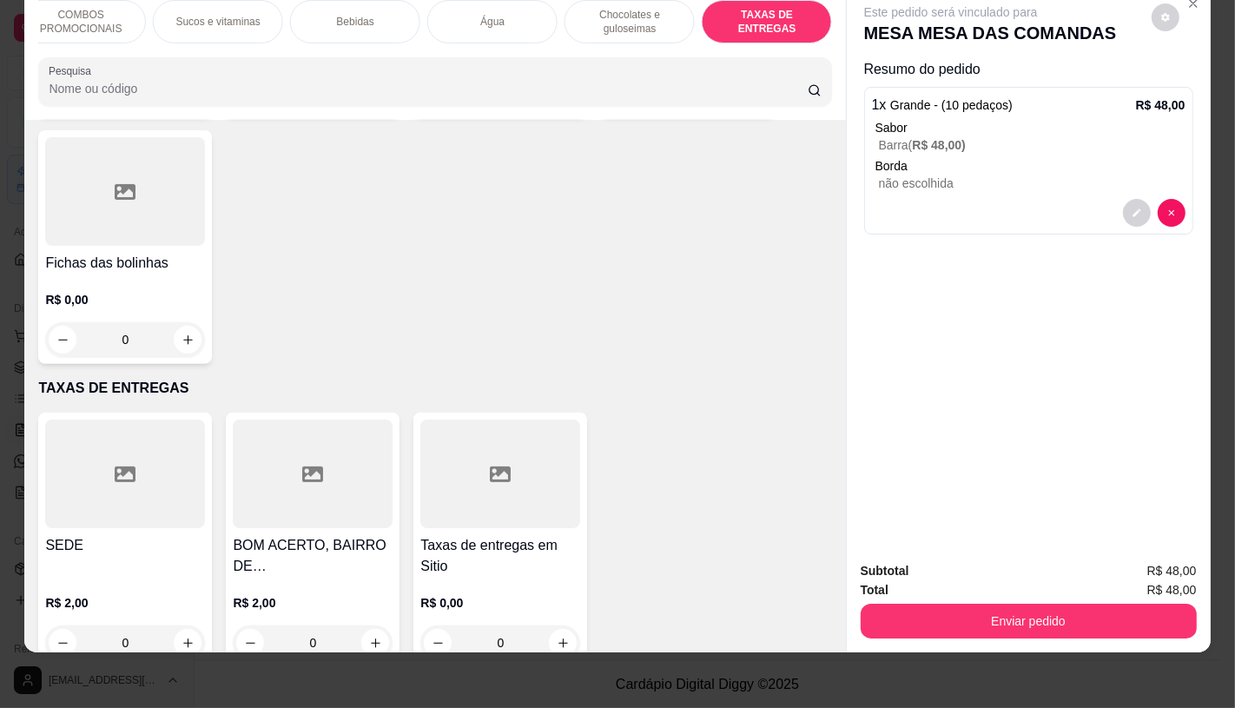
click at [532, 449] on div at bounding box center [500, 473] width 160 height 109
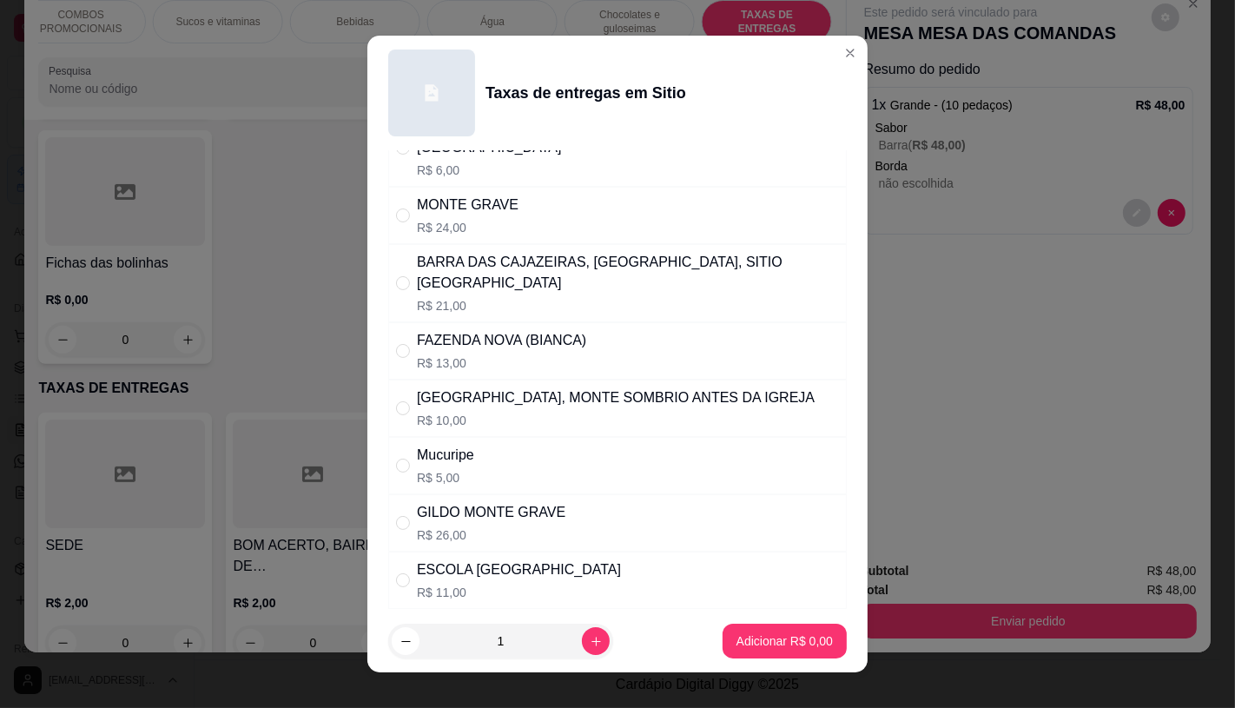
scroll to position [623, 0]
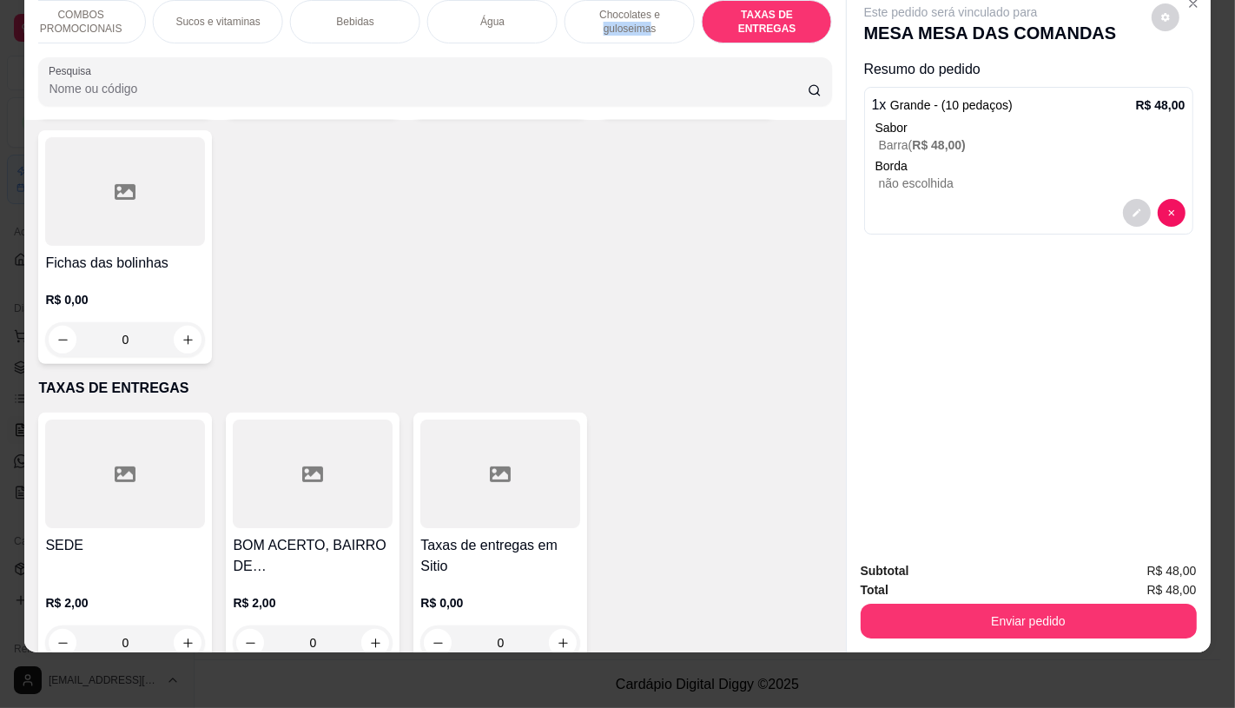
drag, startPoint x: 645, startPoint y: 28, endPoint x: 563, endPoint y: 33, distance: 82.7
click at [563, 33] on div "FATIAS NO BALCÃO e PDV Pizzas Premium Pizzas Tradicionais Pizzas Especiais Pizz…" at bounding box center [434, 21] width 793 height 43
click at [93, 23] on div "FATIAS NO BALCÃO e PDV" at bounding box center [57, 21] width 130 height 43
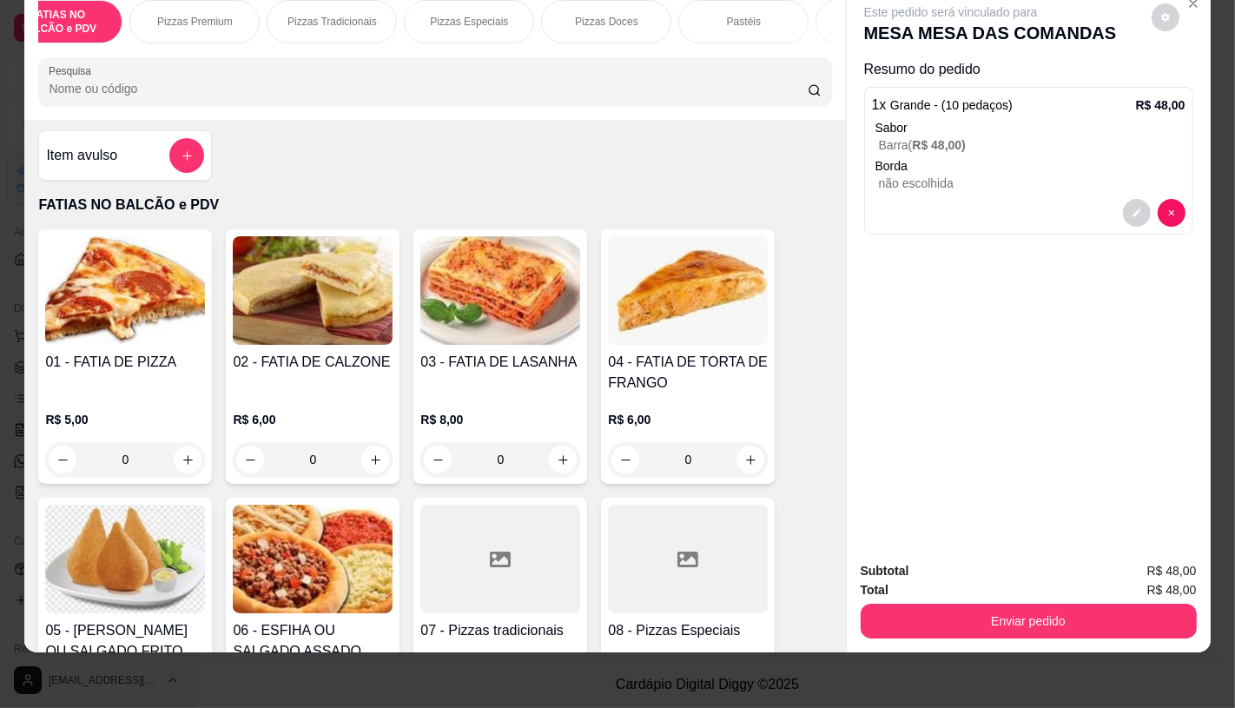
scroll to position [0, 0]
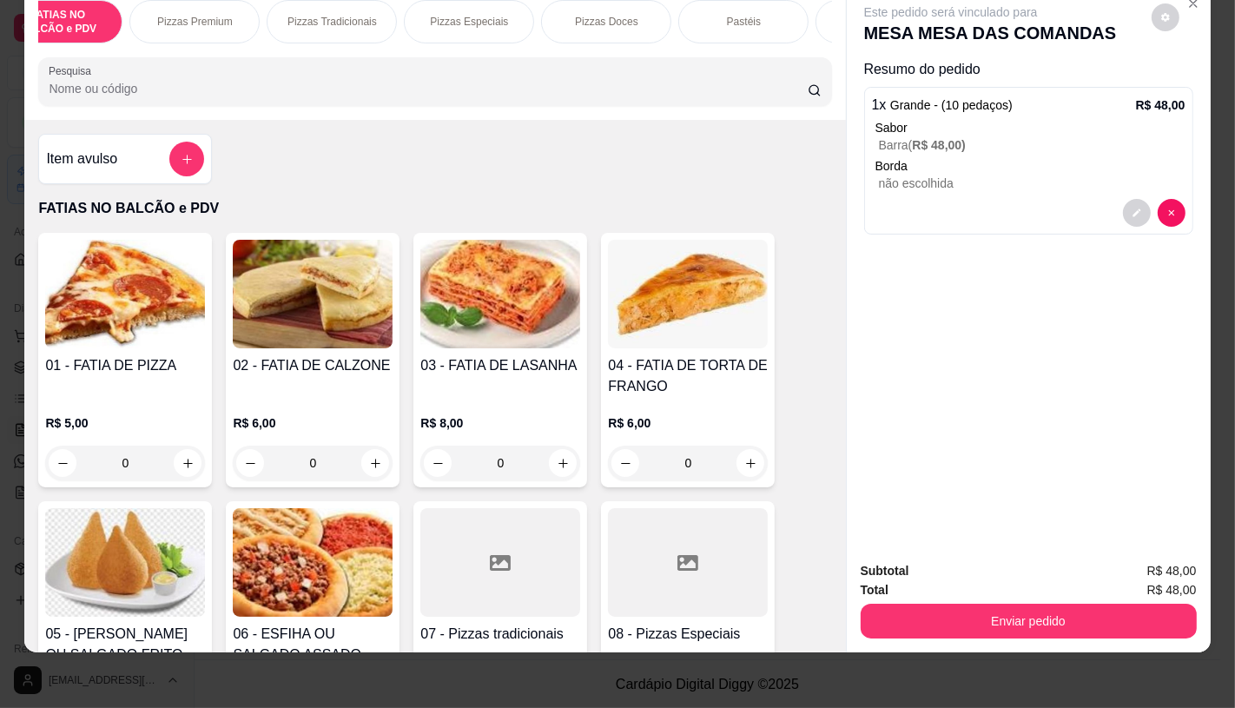
click at [148, 158] on div "Item avulso" at bounding box center [125, 159] width 158 height 35
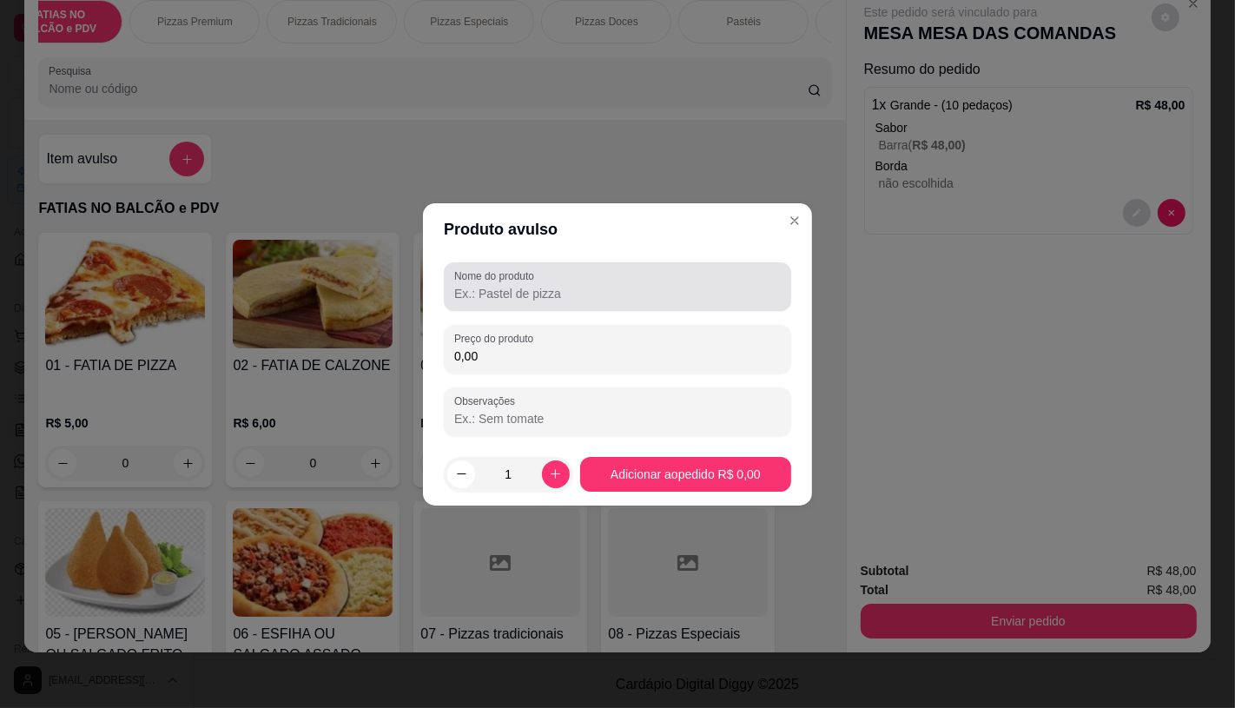
click at [628, 301] on input "Nome do produto" at bounding box center [617, 293] width 326 height 17
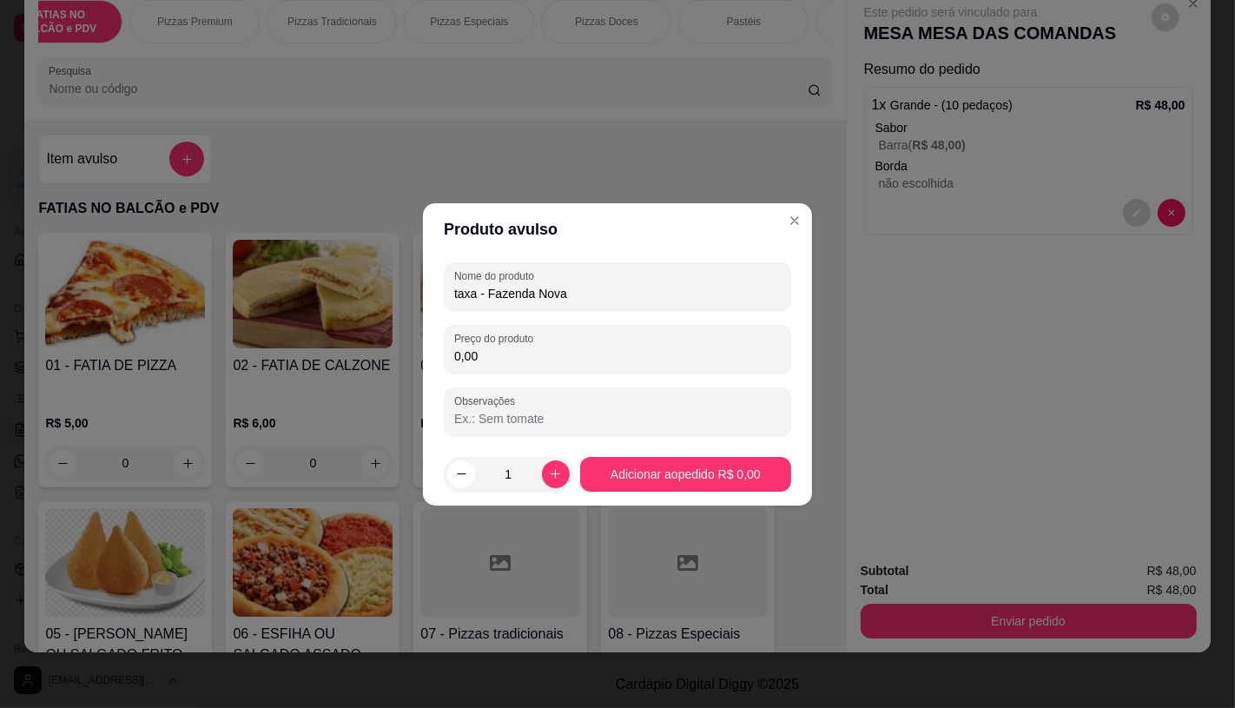
type input "taxa - Fazenda Nova"
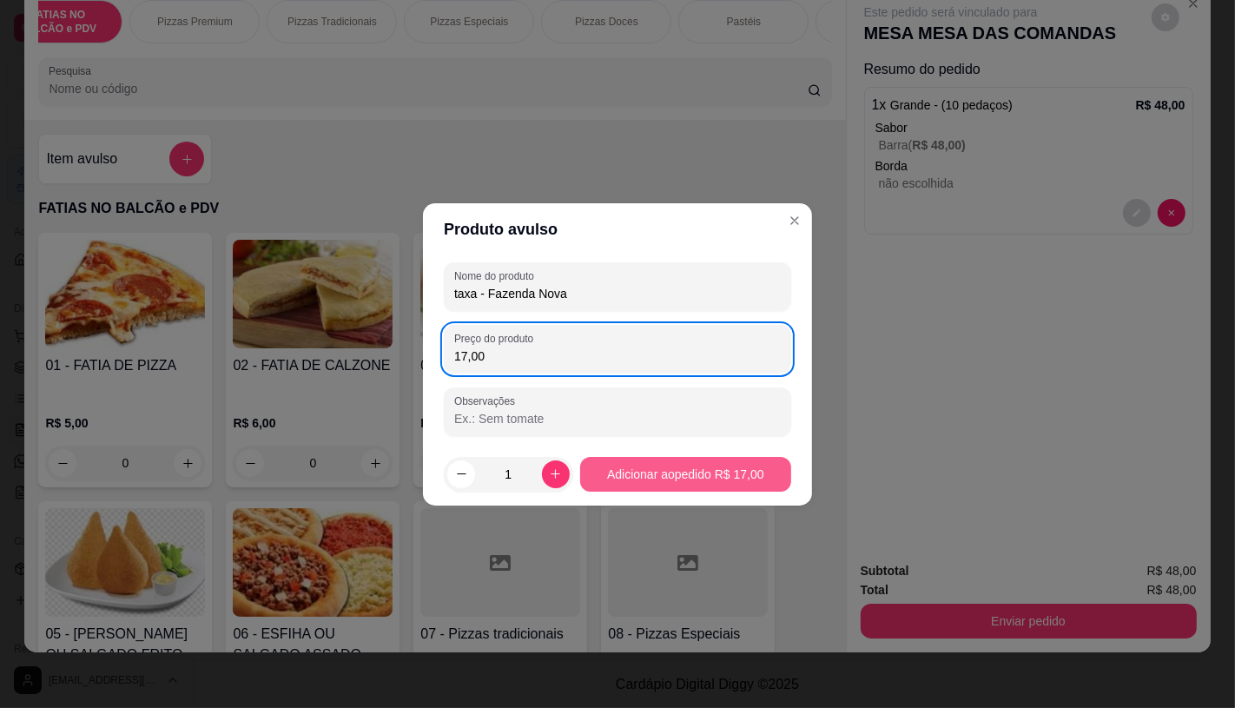
type input "17,00"
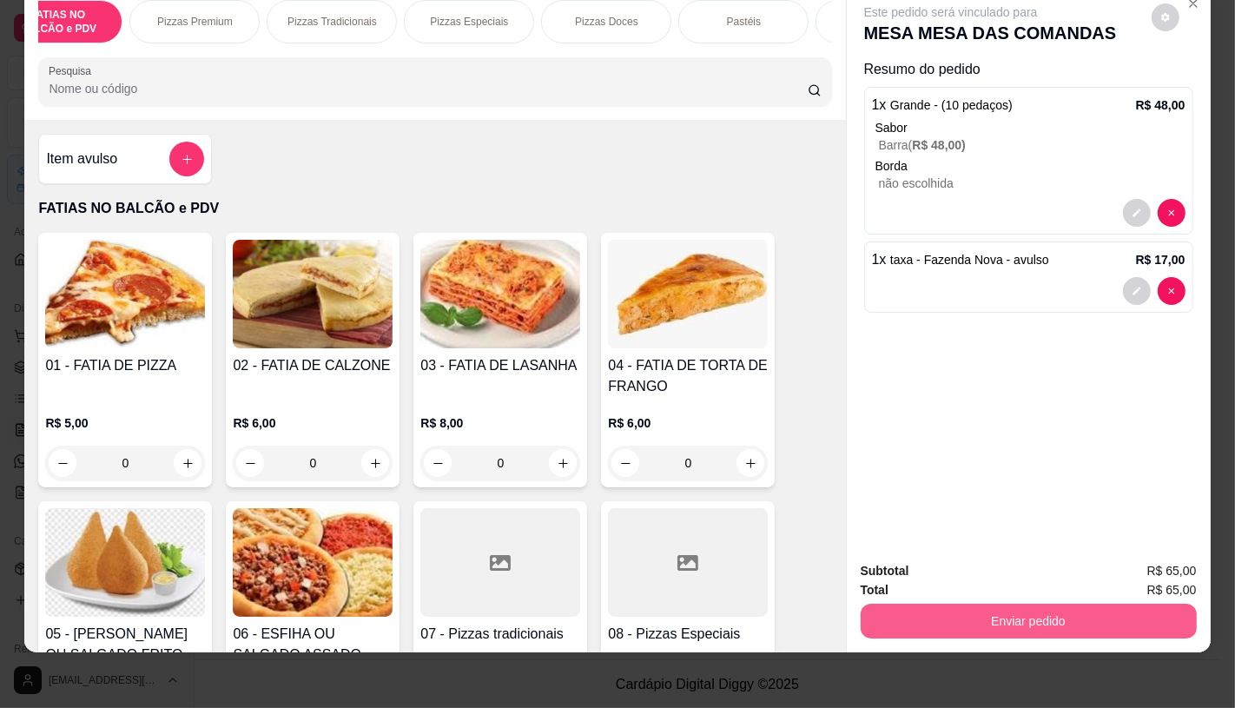
click at [1157, 603] on button "Enviar pedido" at bounding box center [1029, 620] width 336 height 35
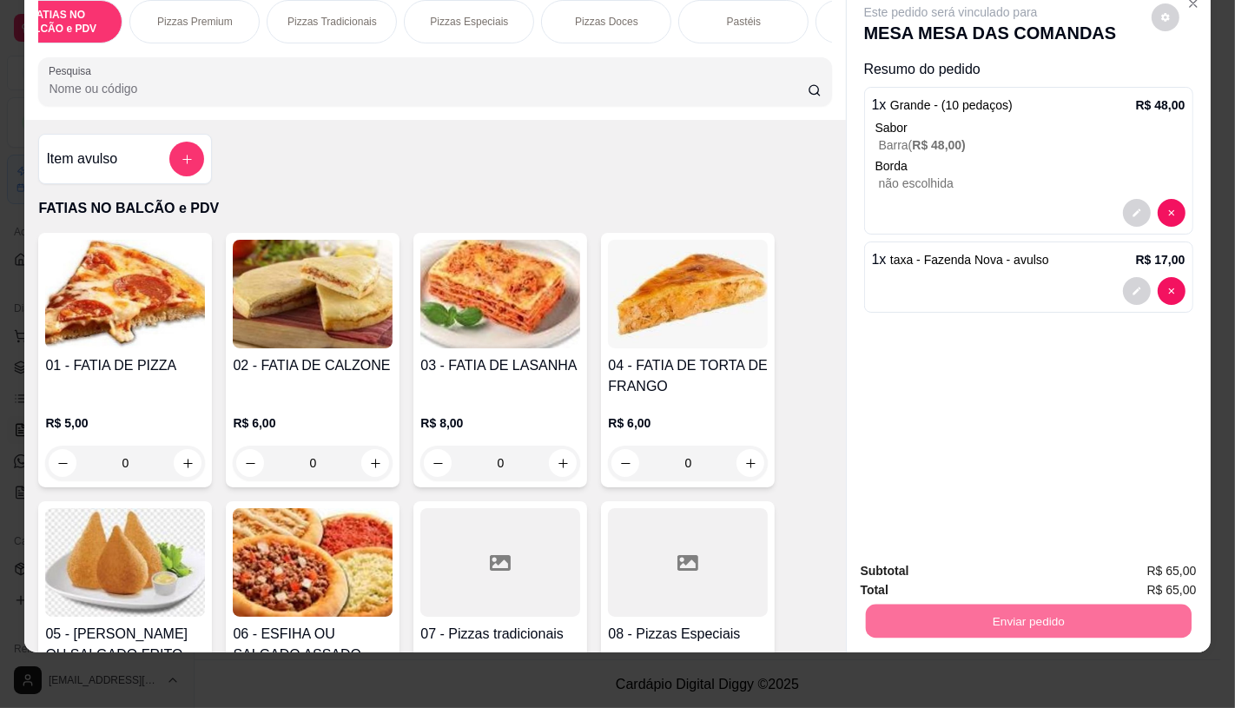
click at [1017, 560] on button "Não registrar e enviar pedido" at bounding box center [969, 565] width 175 height 32
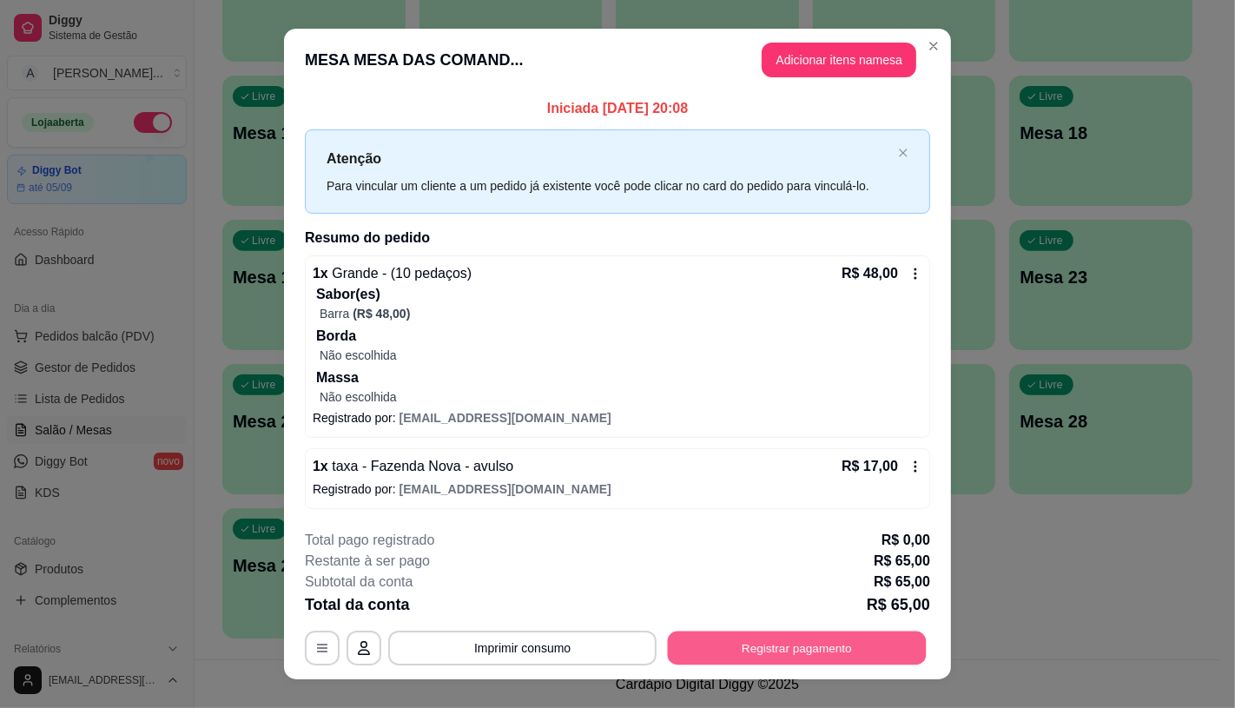
click at [839, 644] on button "Registrar pagamento" at bounding box center [797, 648] width 259 height 34
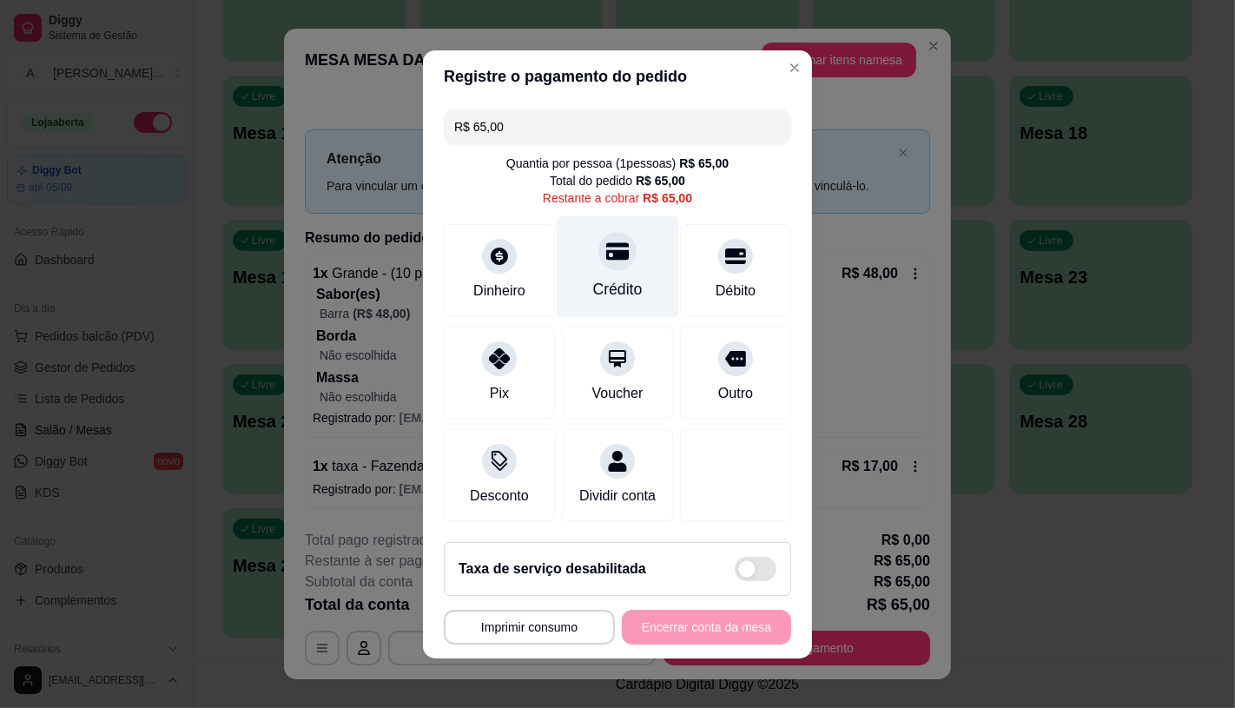
click at [603, 266] on div "Crédito" at bounding box center [618, 266] width 122 height 102
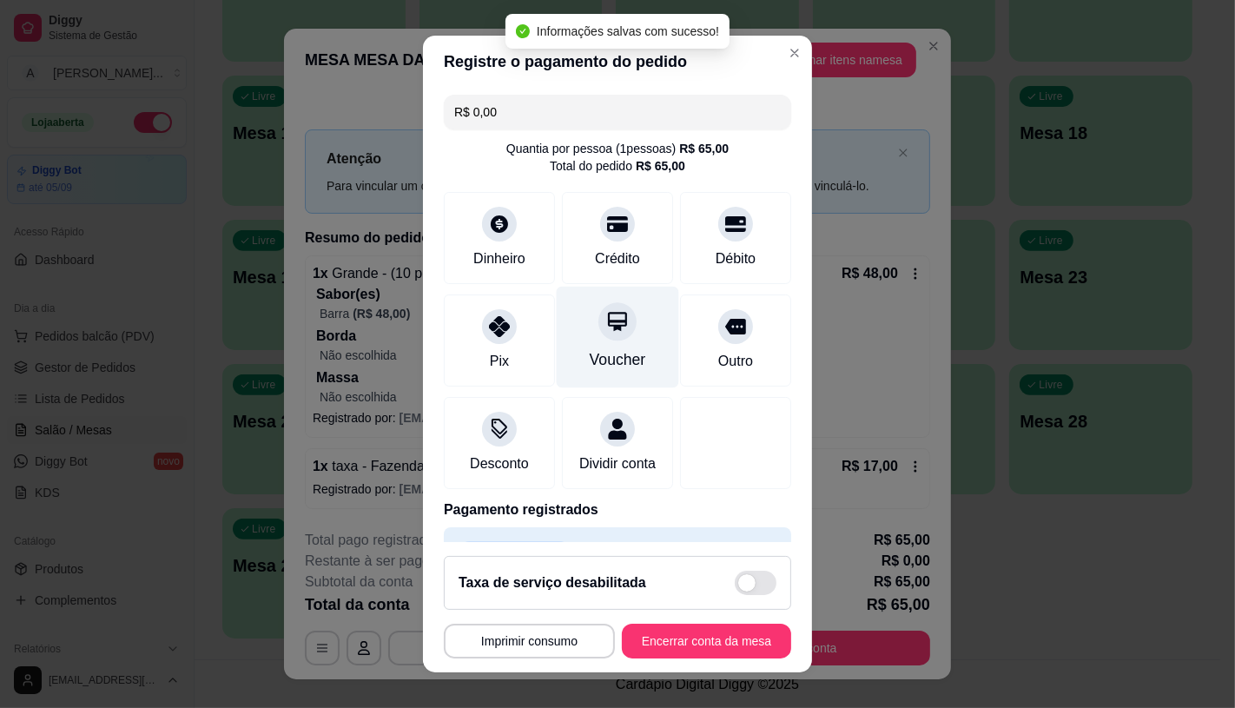
type input "R$ 0,00"
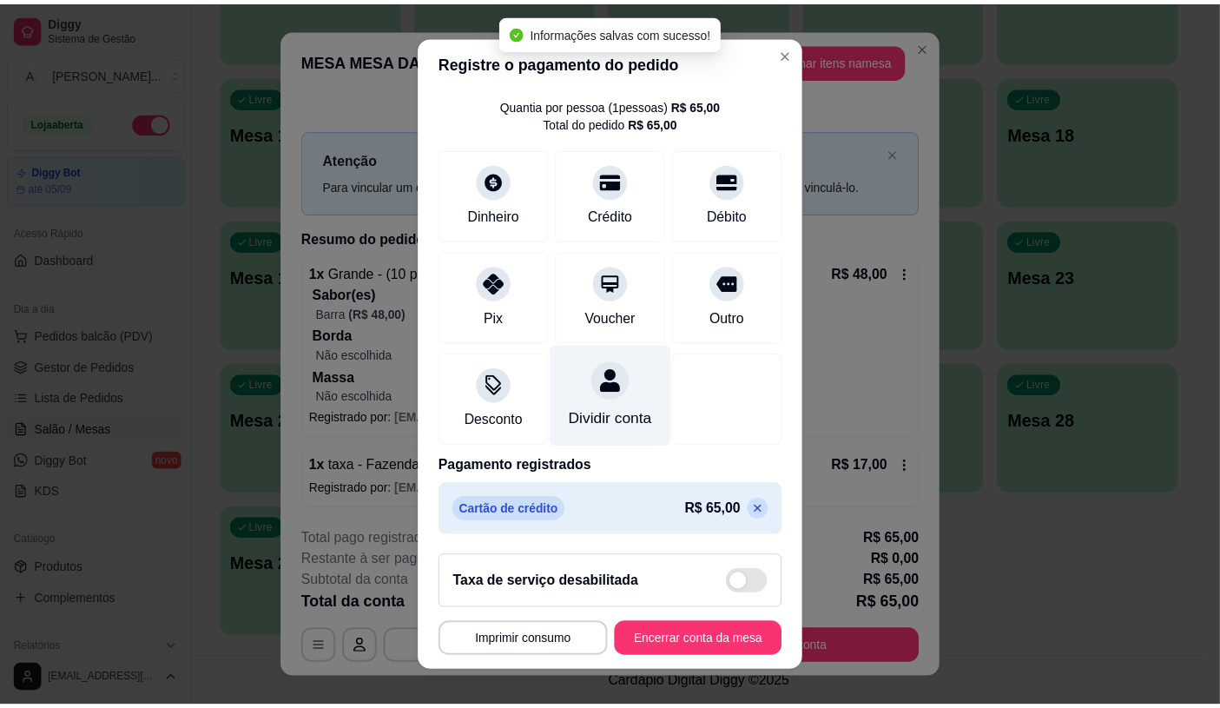
scroll to position [64, 0]
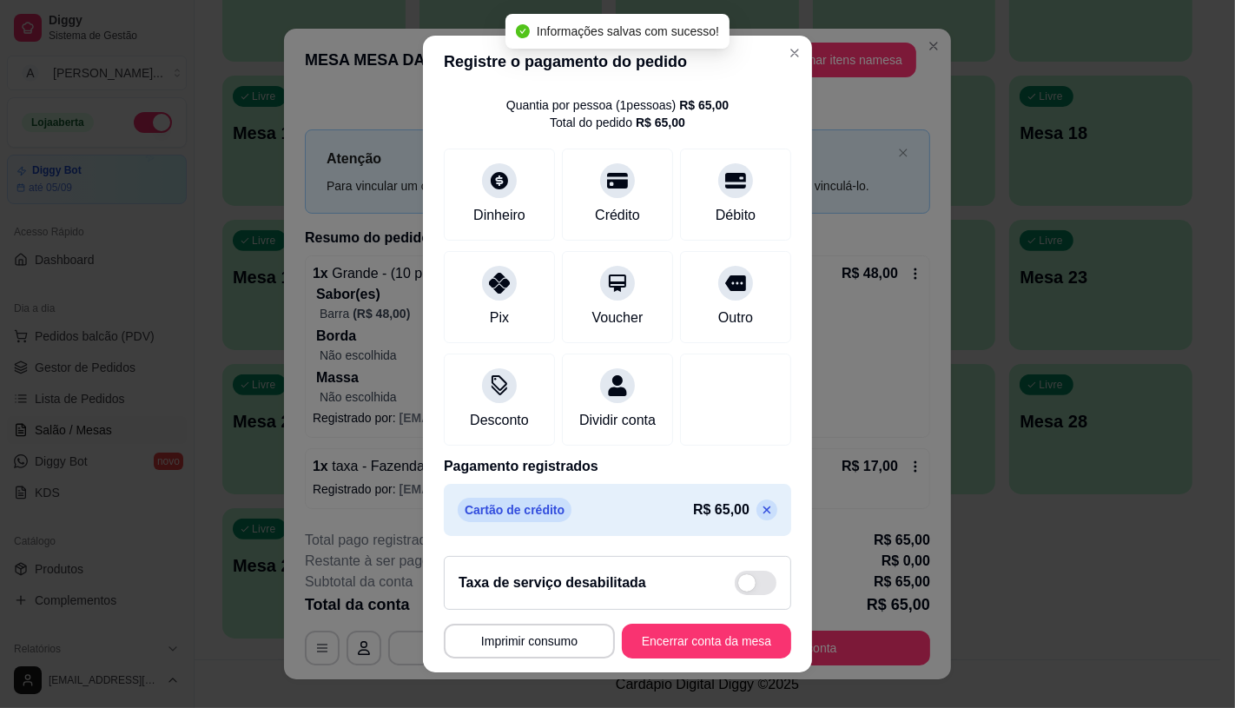
click at [743, 636] on button "Encerrar conta da mesa" at bounding box center [706, 640] width 169 height 35
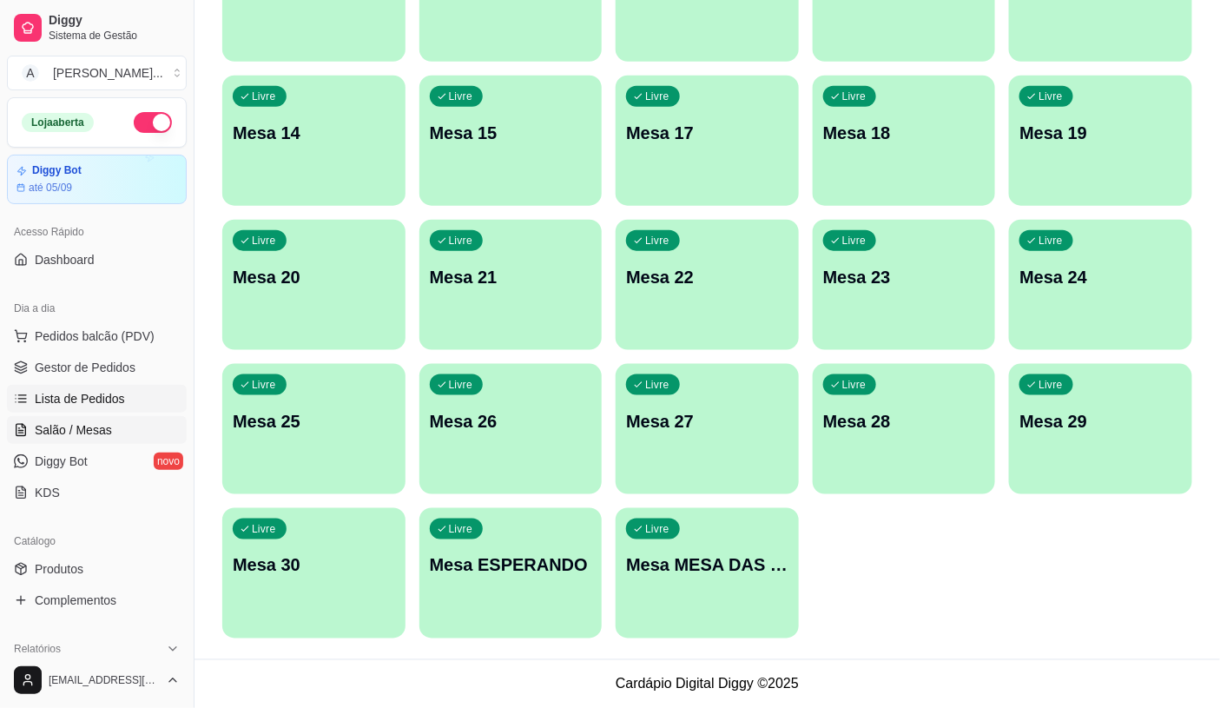
click at [151, 406] on link "Lista de Pedidos" at bounding box center [97, 399] width 180 height 28
click at [135, 402] on link "Lista de Pedidos" at bounding box center [97, 399] width 180 height 28
click at [84, 392] on span "Lista de Pedidos" at bounding box center [80, 398] width 90 height 17
click at [84, 391] on span "Lista de Pedidos" at bounding box center [80, 398] width 90 height 17
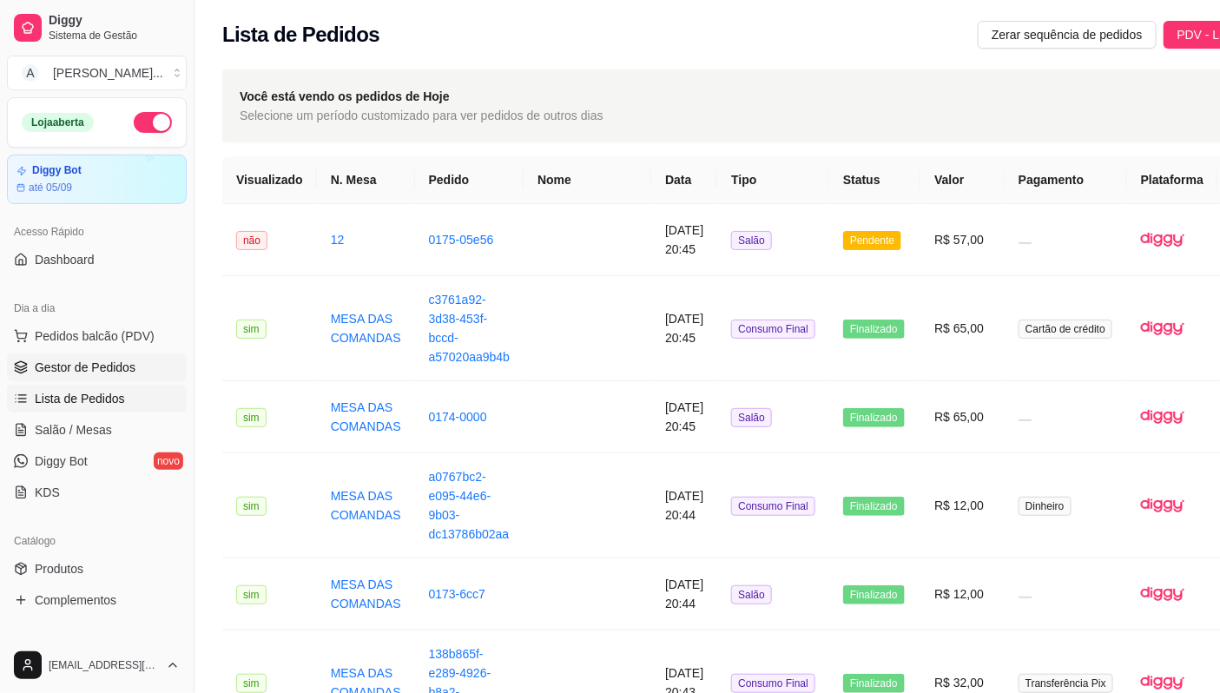
click at [148, 379] on link "Gestor de Pedidos" at bounding box center [97, 367] width 180 height 28
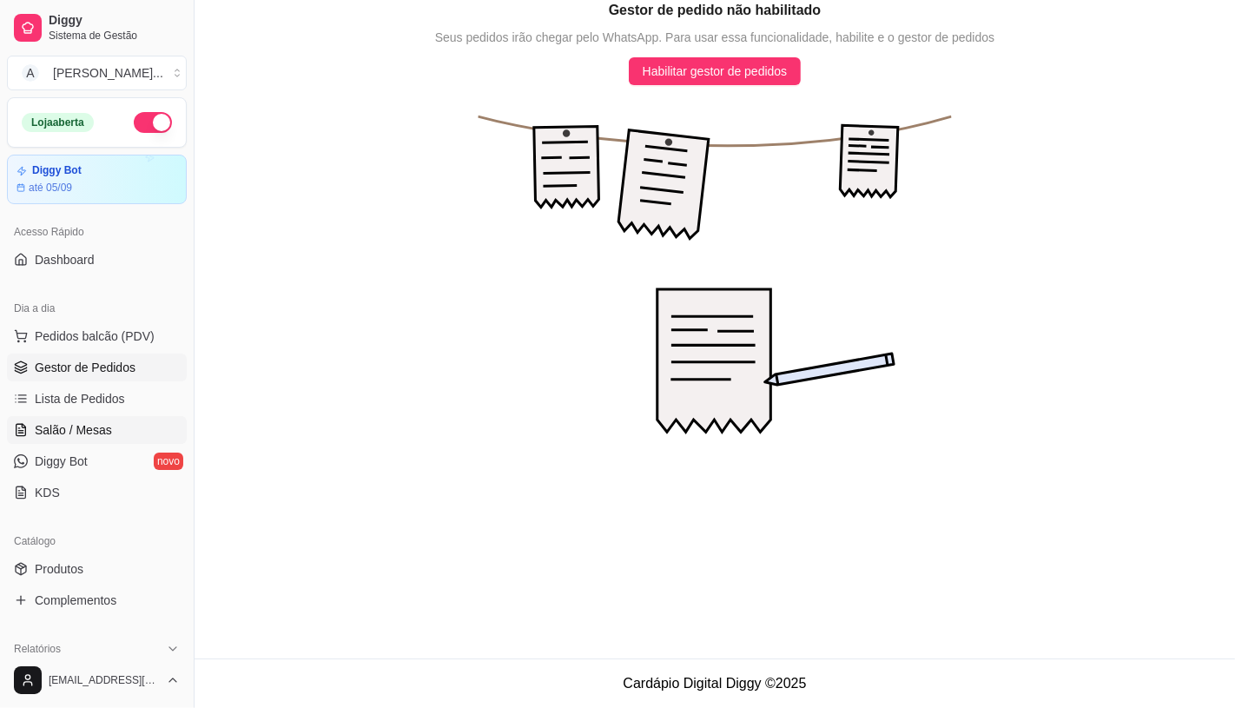
click at [108, 425] on span "Salão / Mesas" at bounding box center [73, 429] width 77 height 17
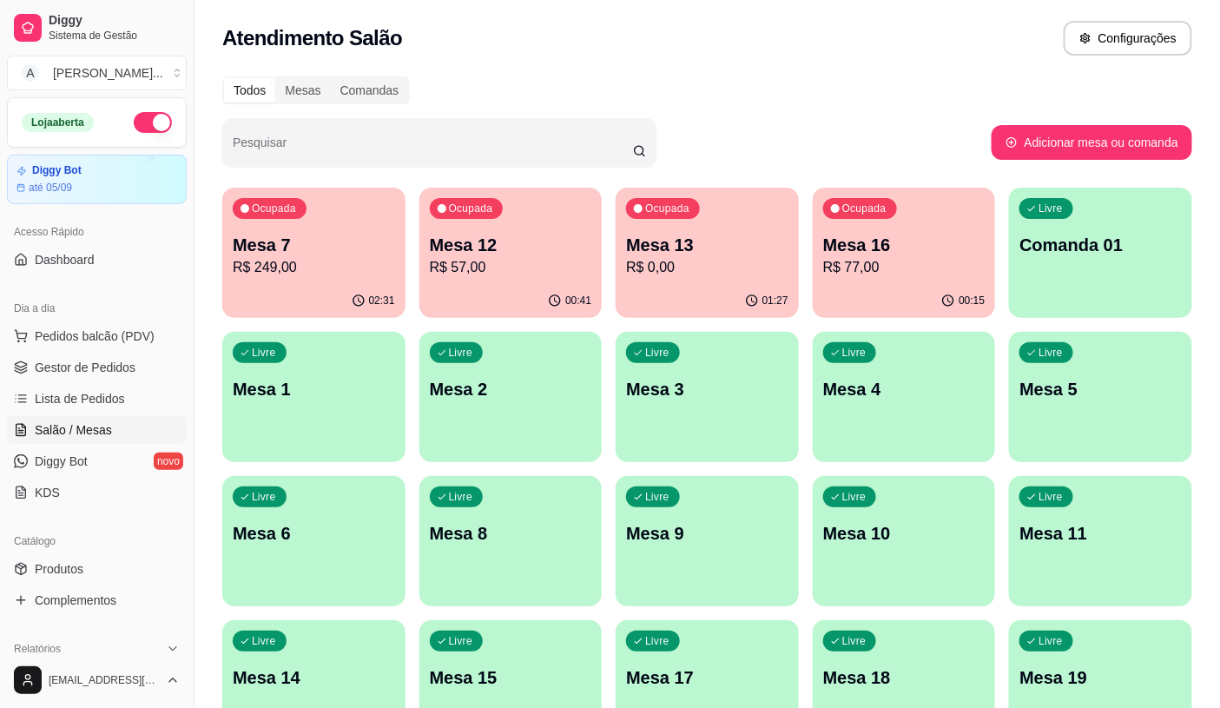
click at [55, 443] on link "Salão / Mesas" at bounding box center [97, 430] width 180 height 28
click at [89, 456] on link "Diggy Bot novo" at bounding box center [97, 461] width 180 height 28
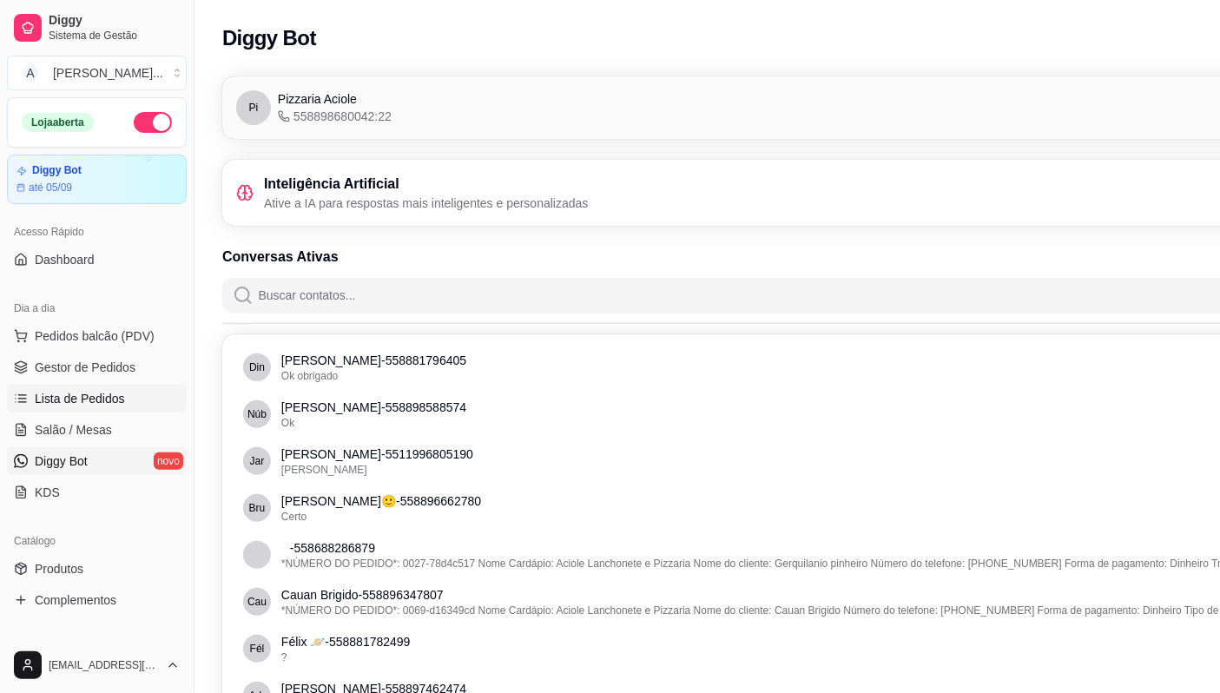
click at [123, 411] on link "Lista de Pedidos" at bounding box center [97, 399] width 180 height 28
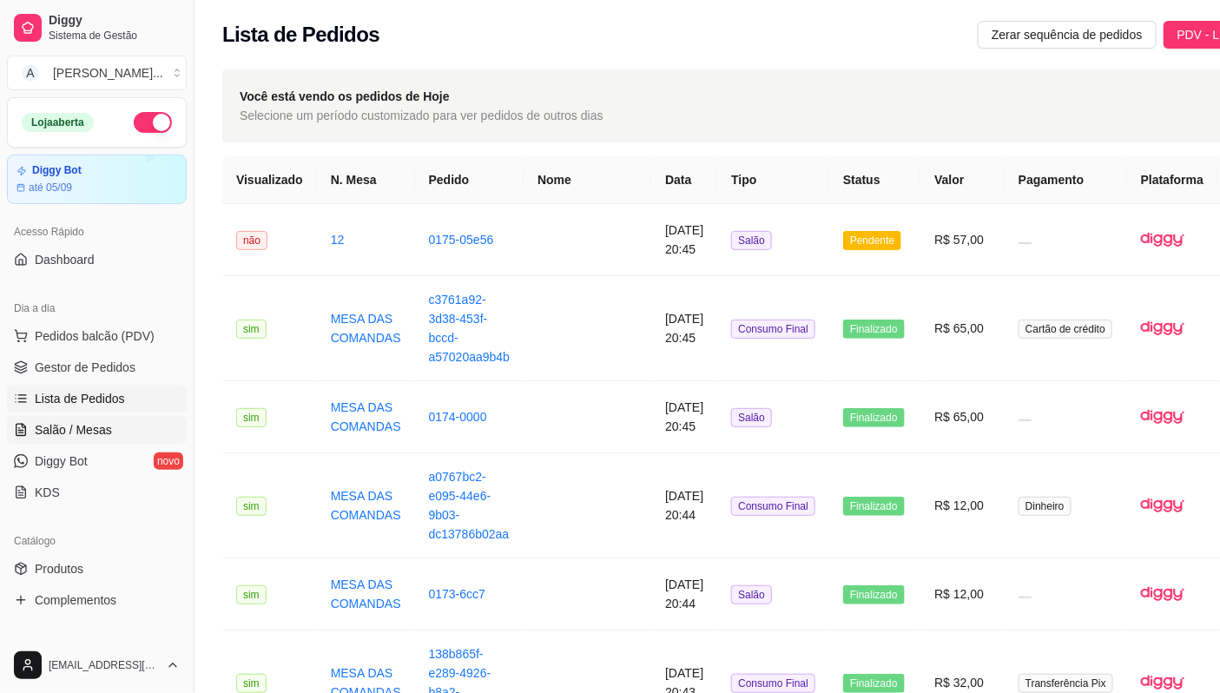
click at [123, 423] on link "Salão / Mesas" at bounding box center [97, 430] width 180 height 28
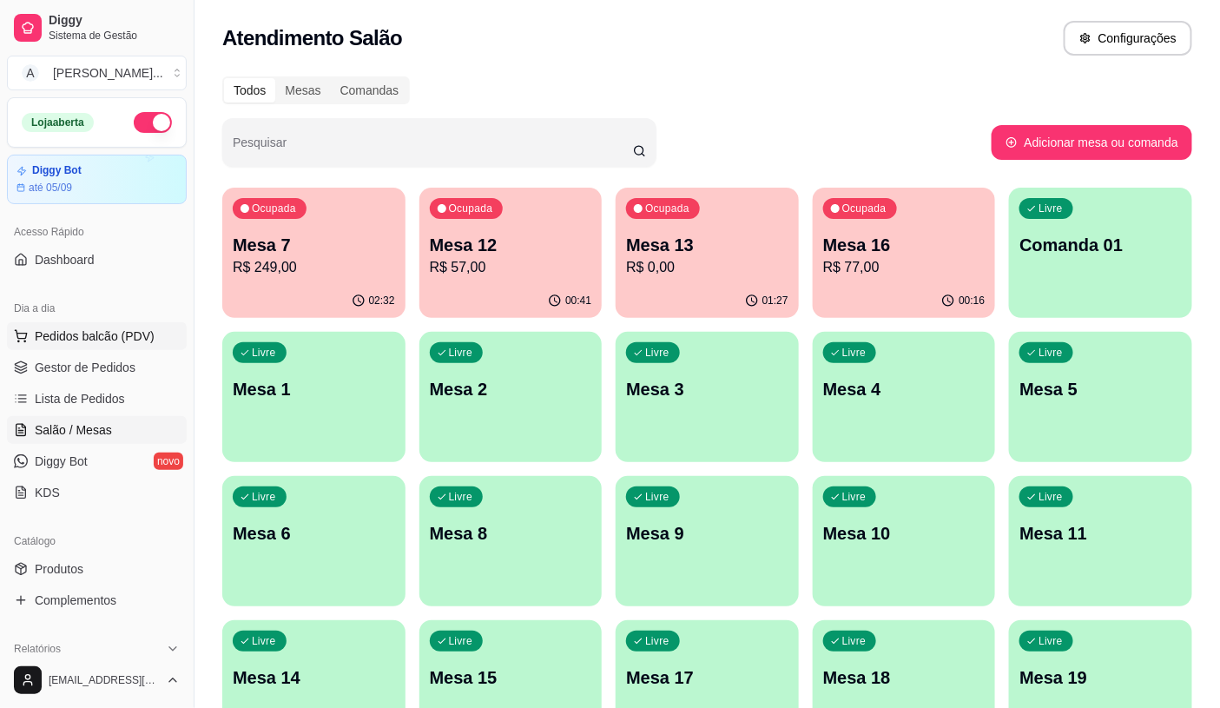
click at [125, 334] on span "Pedidos balcão (PDV)" at bounding box center [95, 335] width 120 height 17
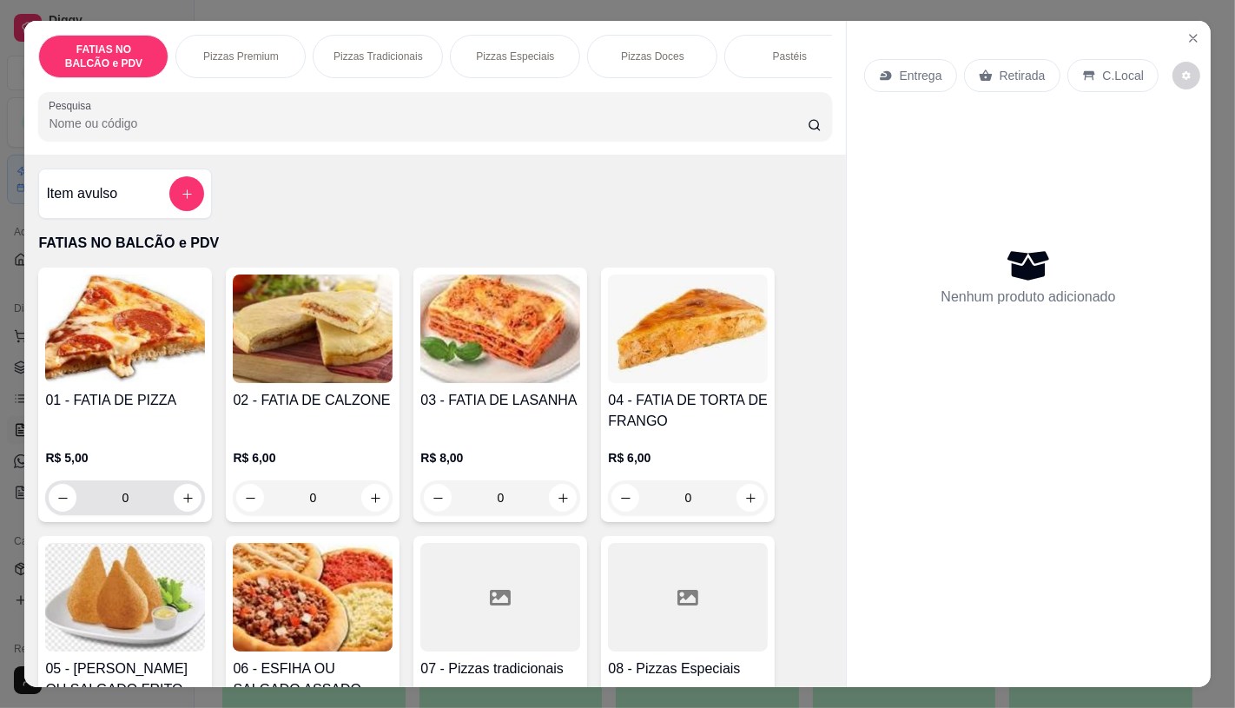
click at [175, 515] on div "0" at bounding box center [125, 497] width 153 height 35
click at [183, 503] on icon "increase-product-quantity" at bounding box center [188, 498] width 10 height 10
type input "1"
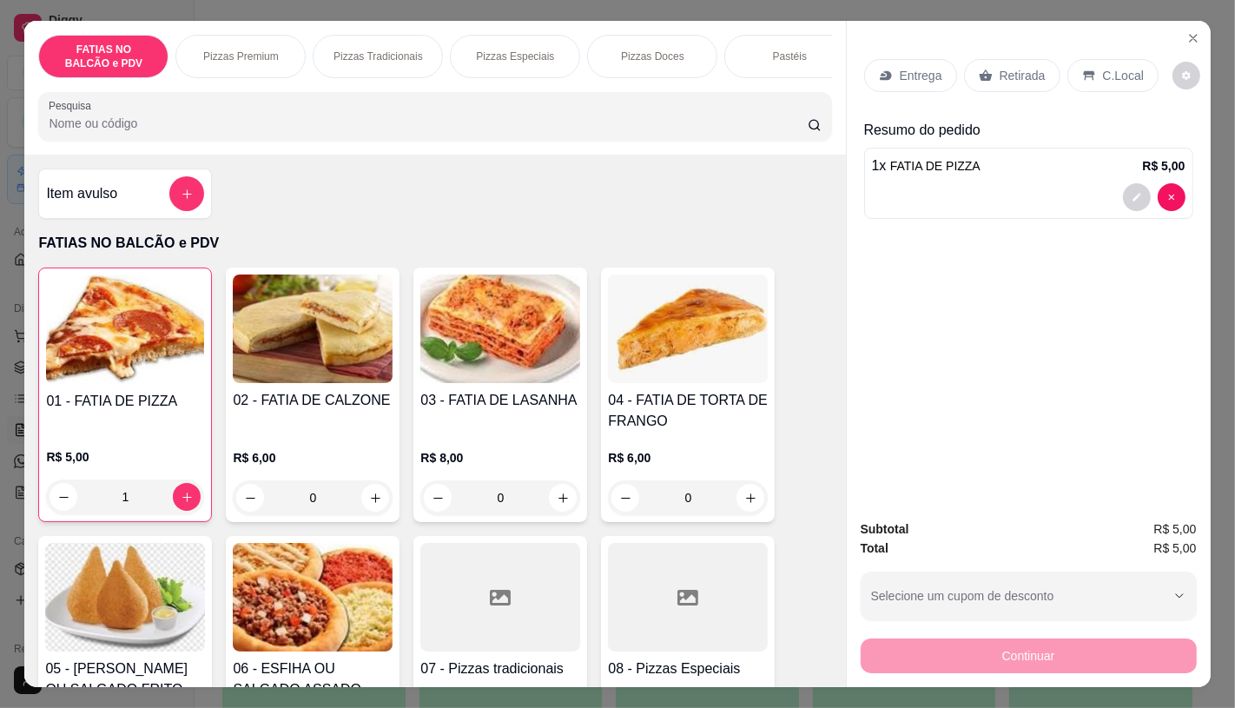
click at [1004, 59] on div "Retirada" at bounding box center [1012, 75] width 96 height 33
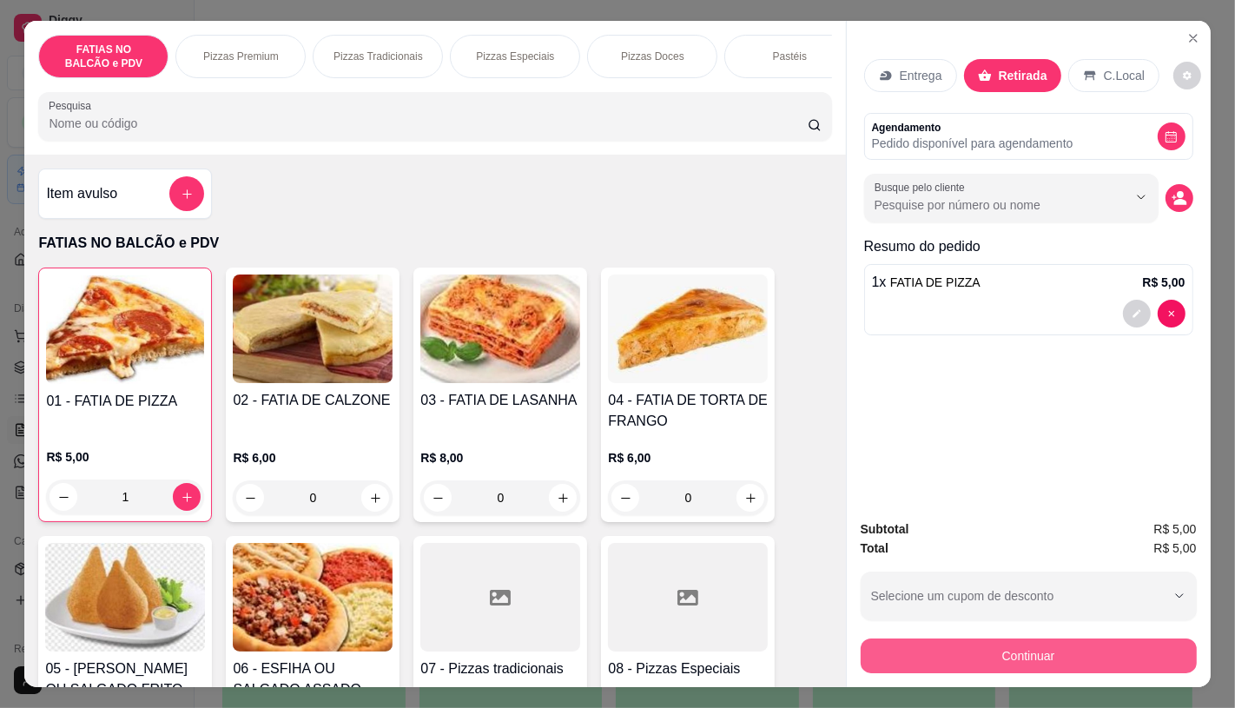
click at [1033, 652] on button "Continuar" at bounding box center [1029, 655] width 336 height 35
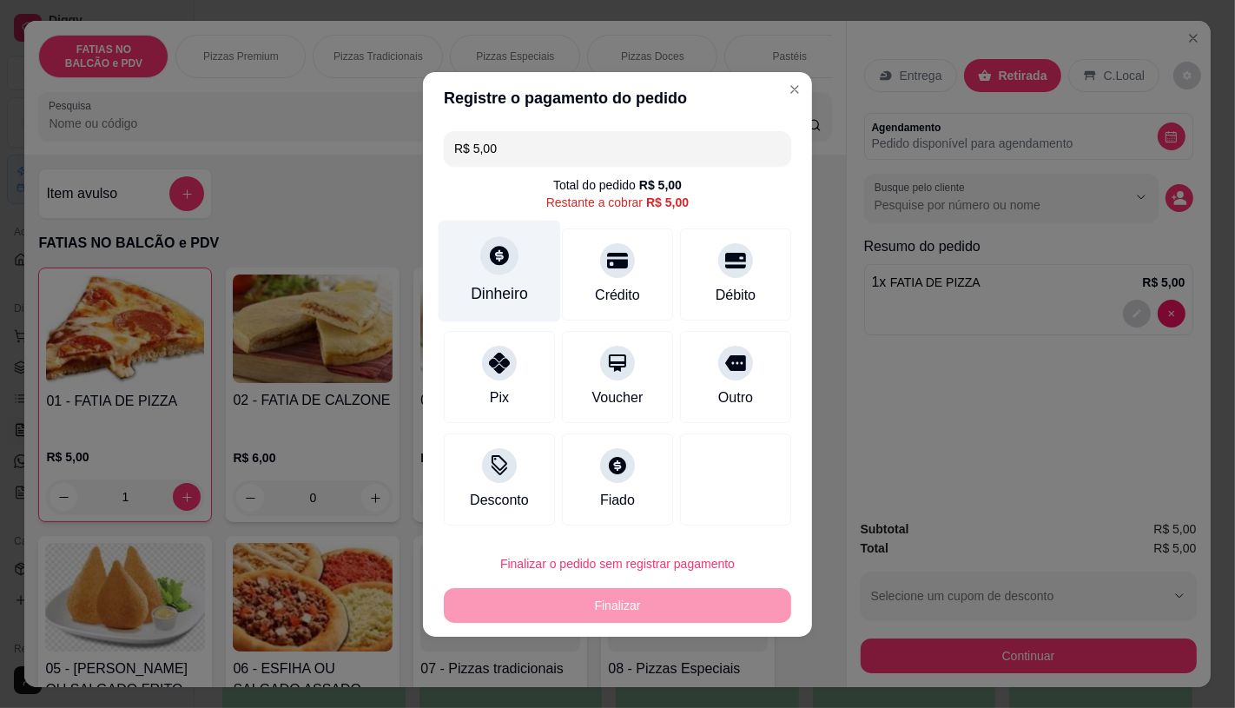
click at [471, 284] on div "Dinheiro" at bounding box center [499, 293] width 57 height 23
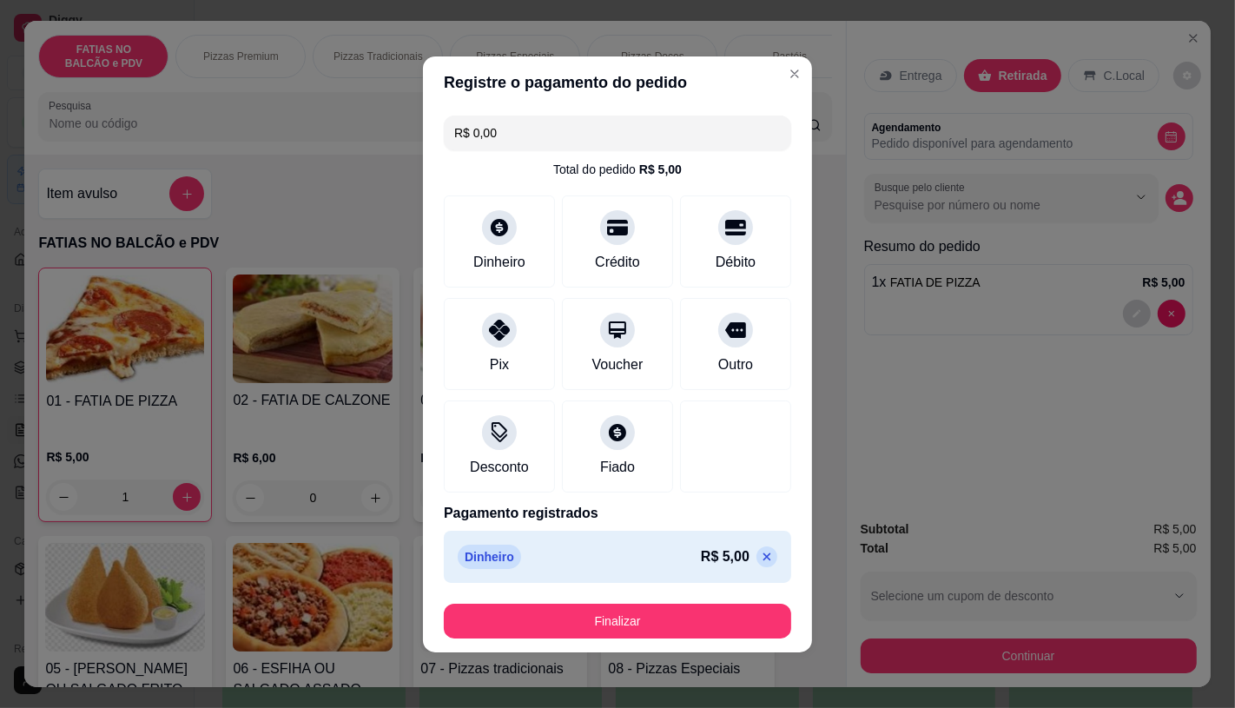
type input "R$ 0,00"
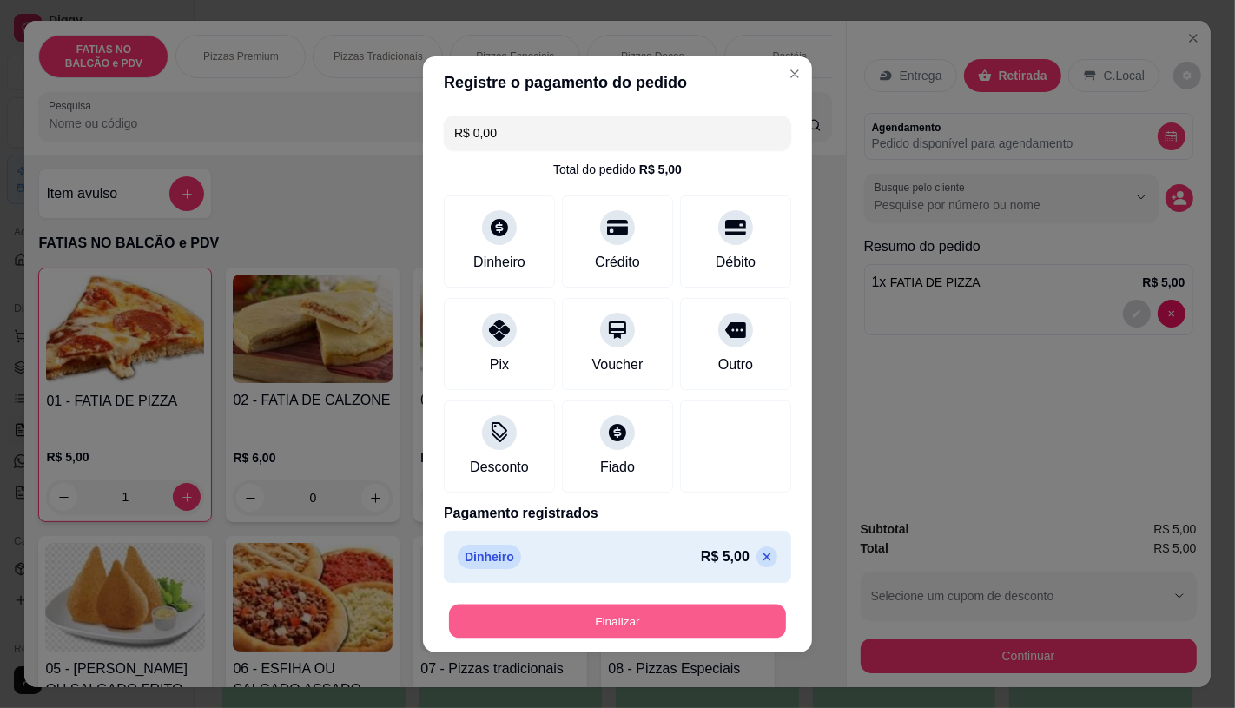
click at [684, 614] on button "Finalizar" at bounding box center [617, 620] width 337 height 34
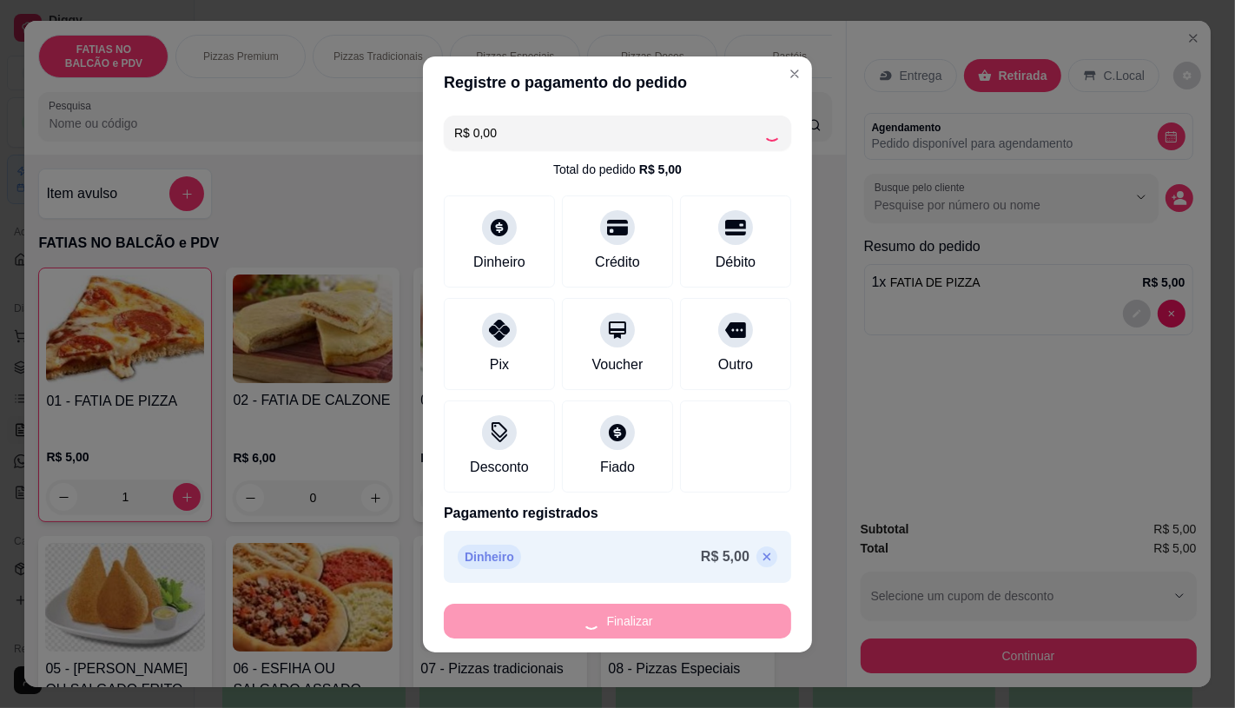
type input "0"
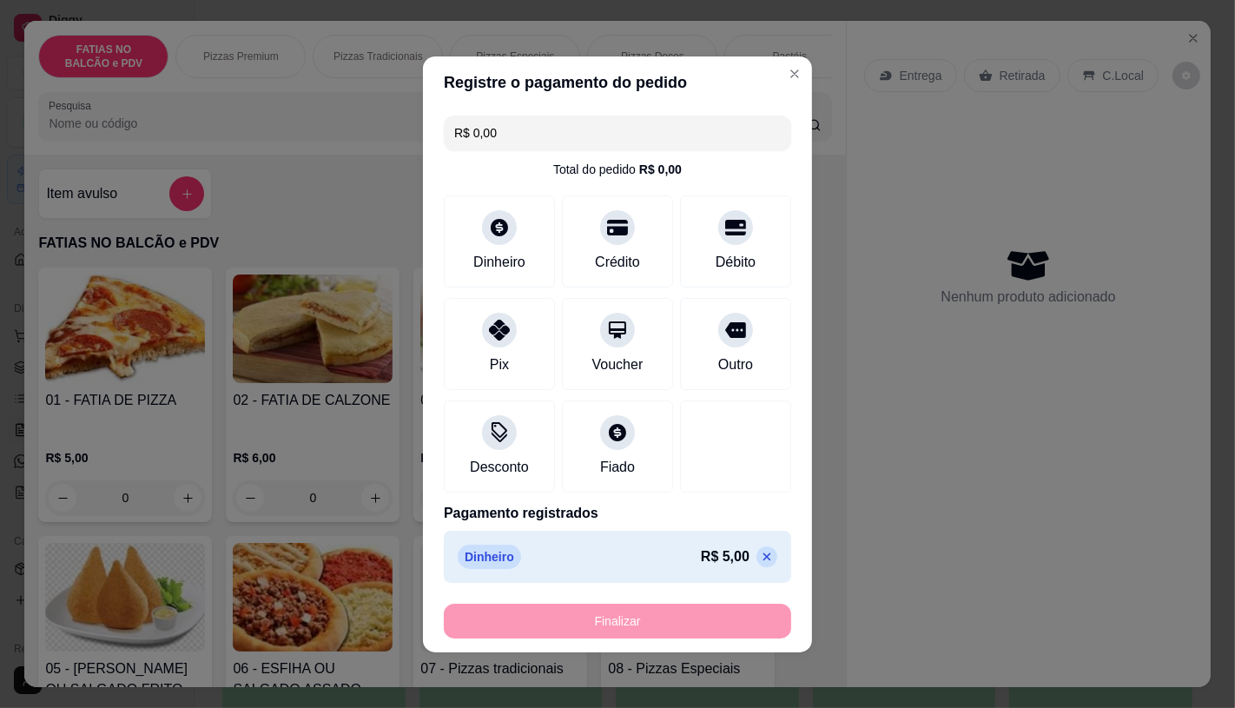
type input "-R$ 5,00"
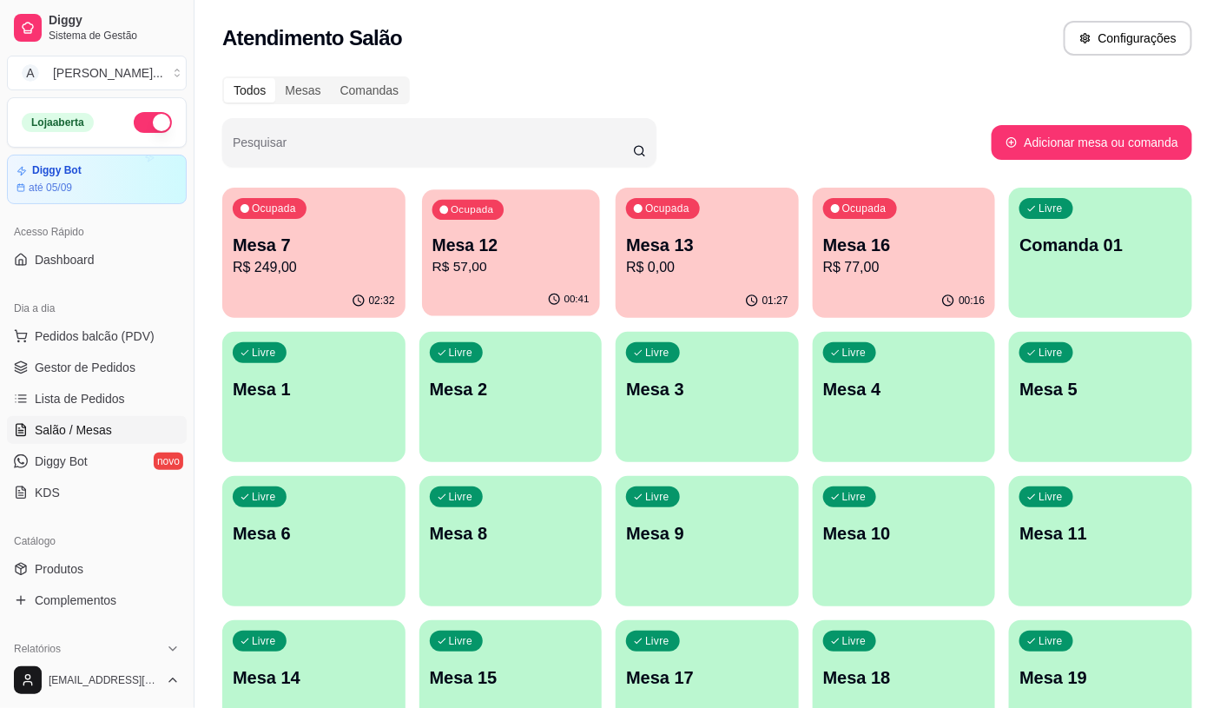
click at [518, 300] on div "00:41" at bounding box center [510, 299] width 177 height 33
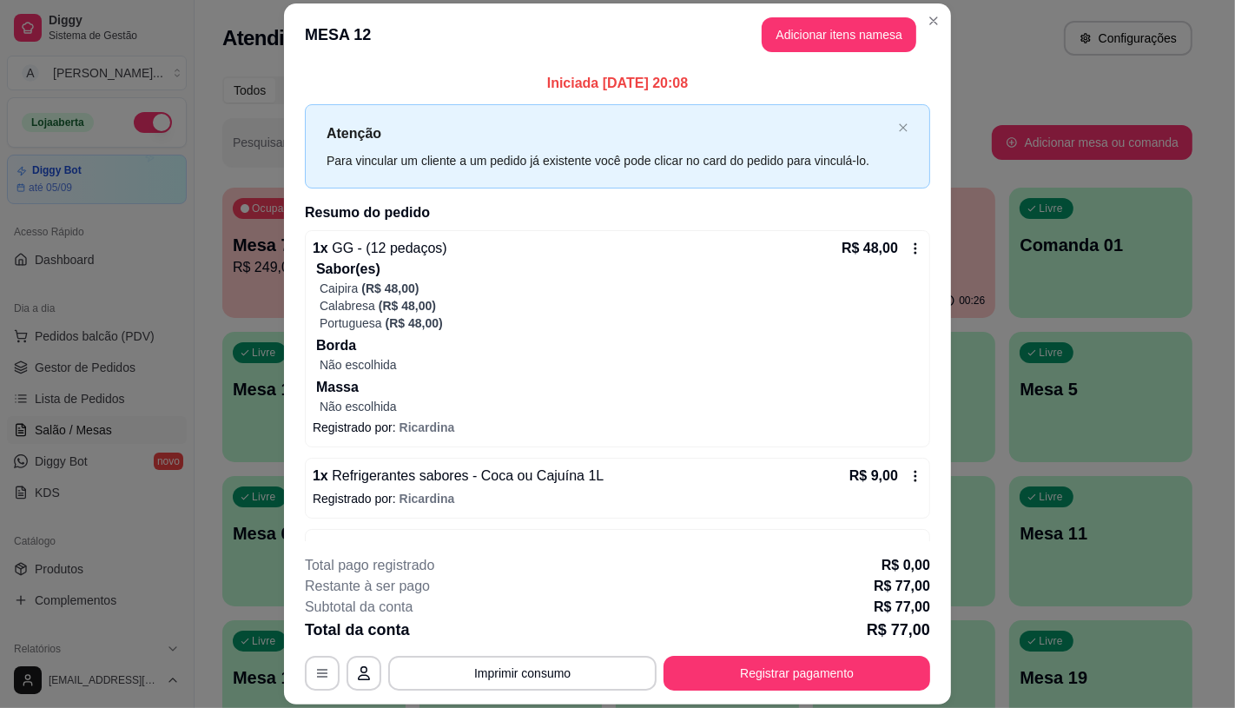
scroll to position [56, 0]
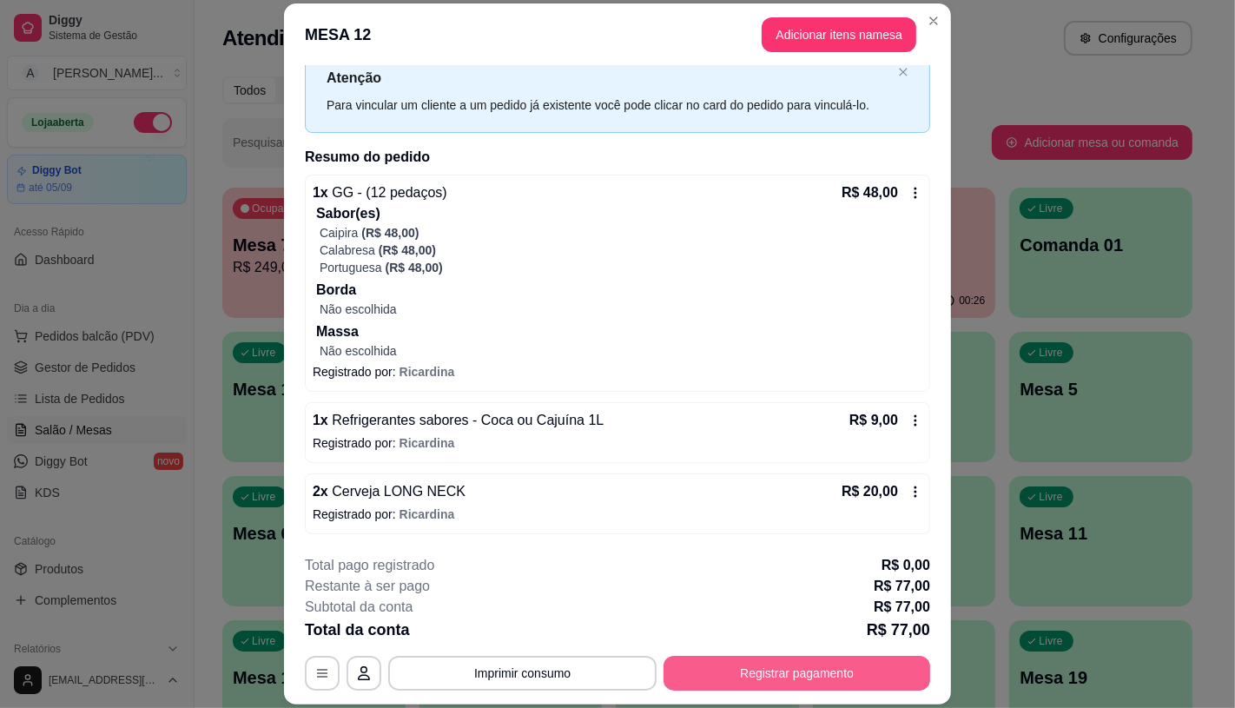
click at [780, 689] on button "Registrar pagamento" at bounding box center [796, 673] width 267 height 35
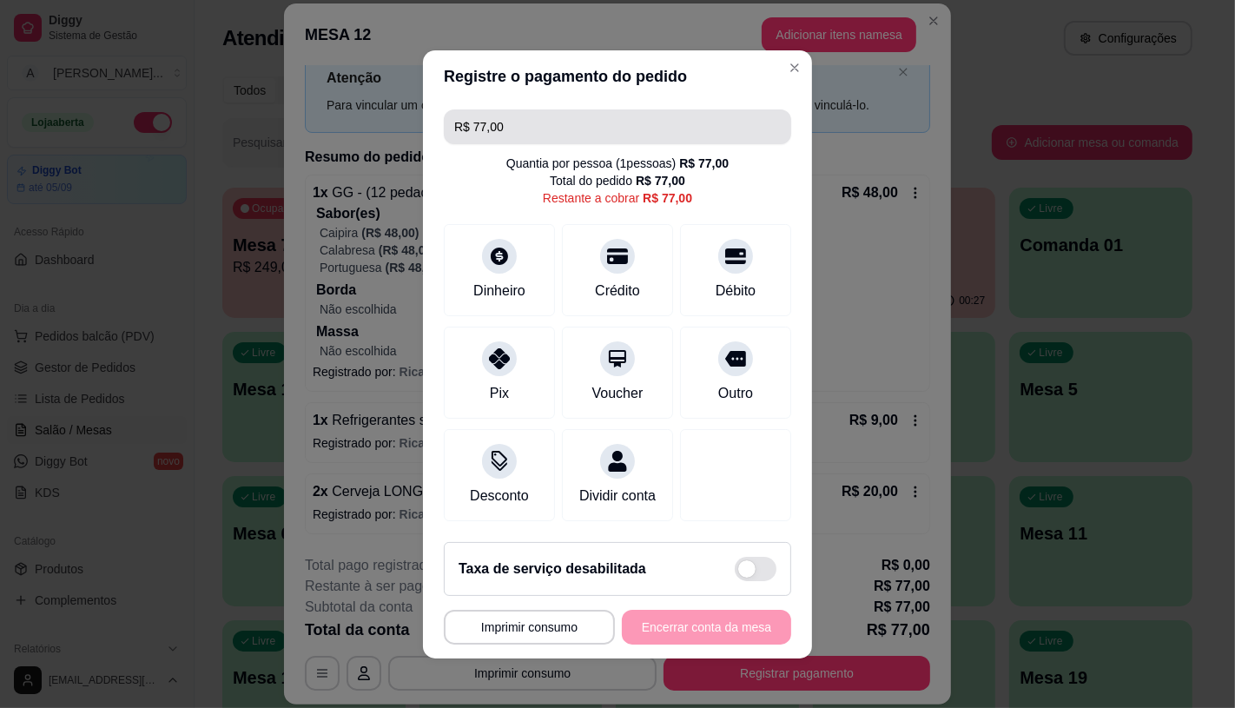
click at [516, 110] on input "R$ 77,00" at bounding box center [617, 126] width 326 height 35
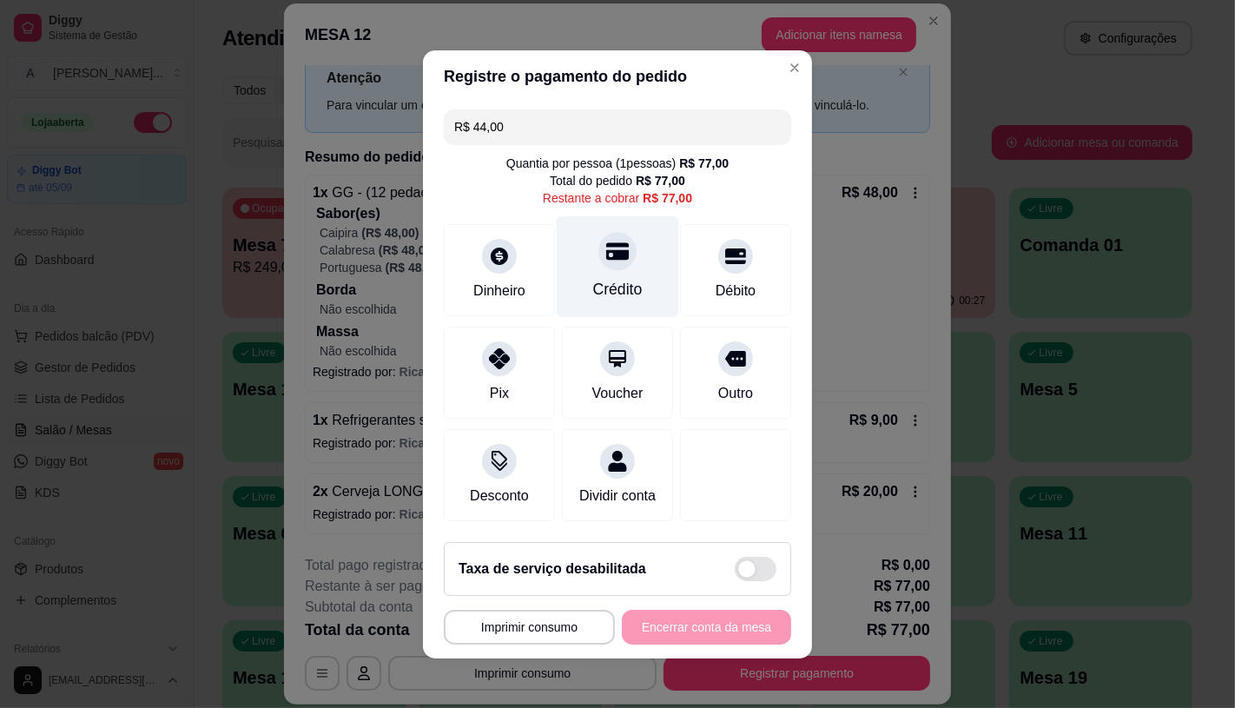
click at [636, 253] on div "Crédito" at bounding box center [618, 266] width 122 height 102
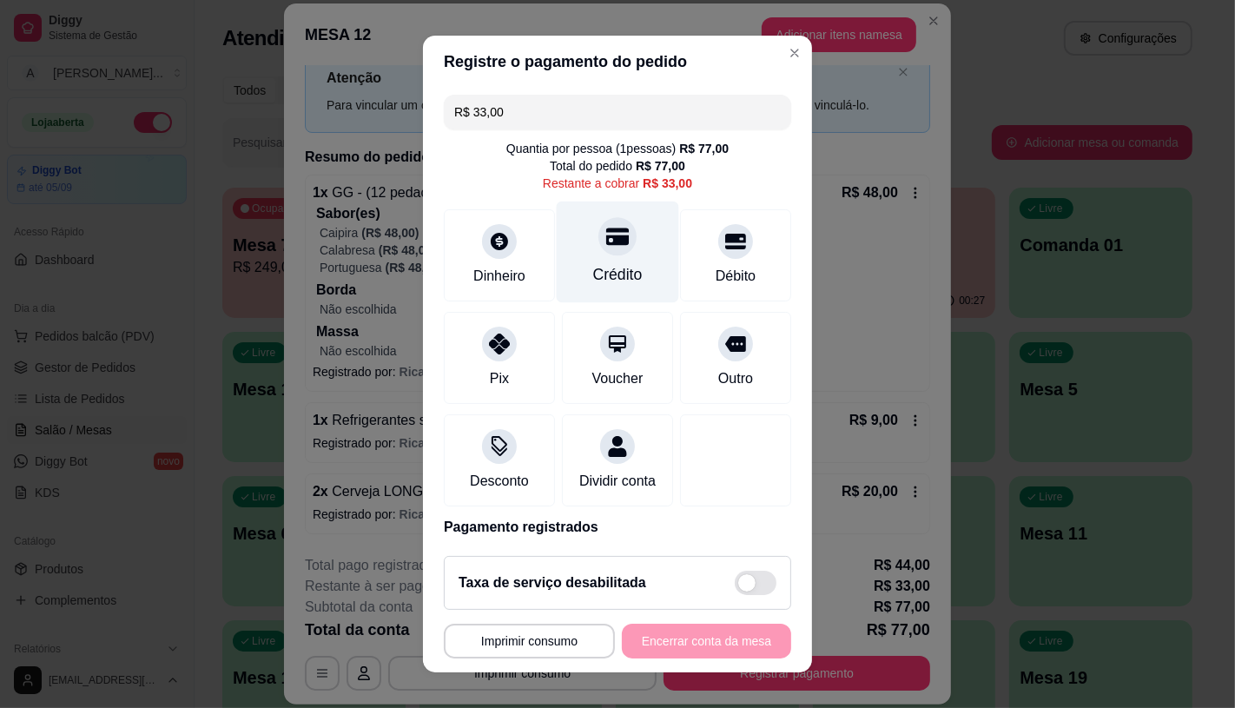
click at [571, 288] on div "Crédito" at bounding box center [618, 252] width 122 height 102
type input "R$ 0,00"
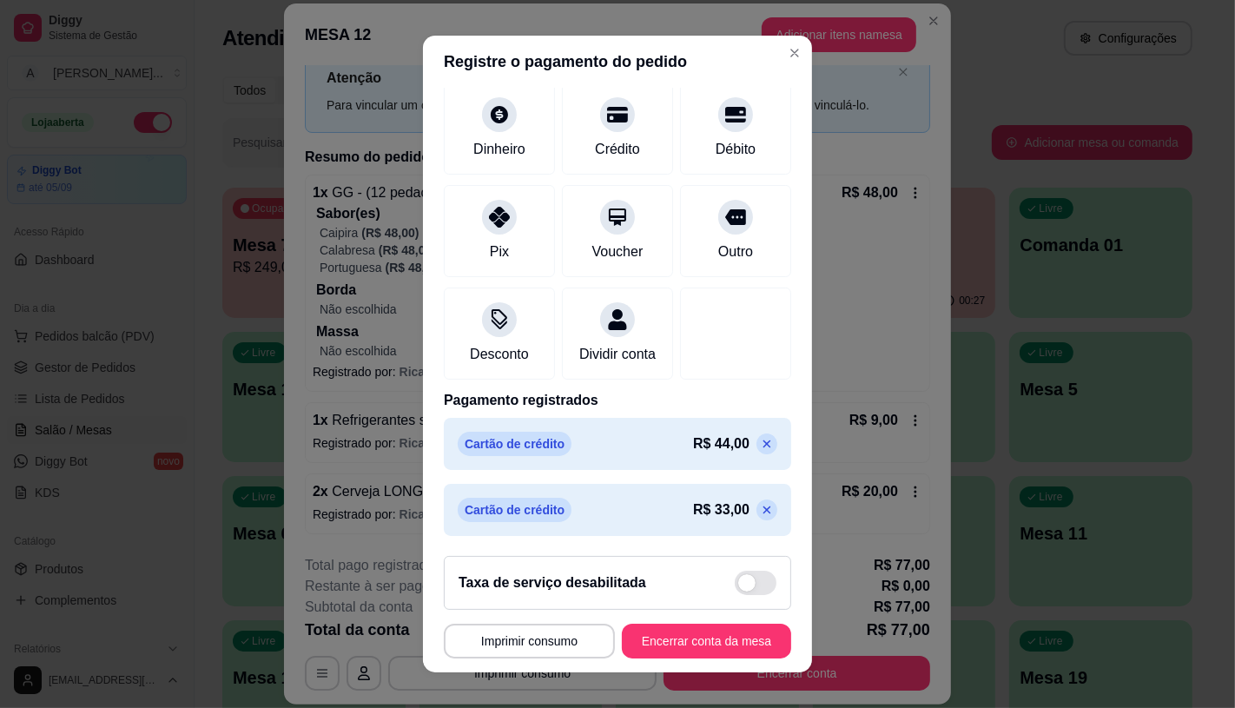
scroll to position [131, 0]
click at [709, 627] on button "Encerrar conta da mesa" at bounding box center [706, 640] width 169 height 35
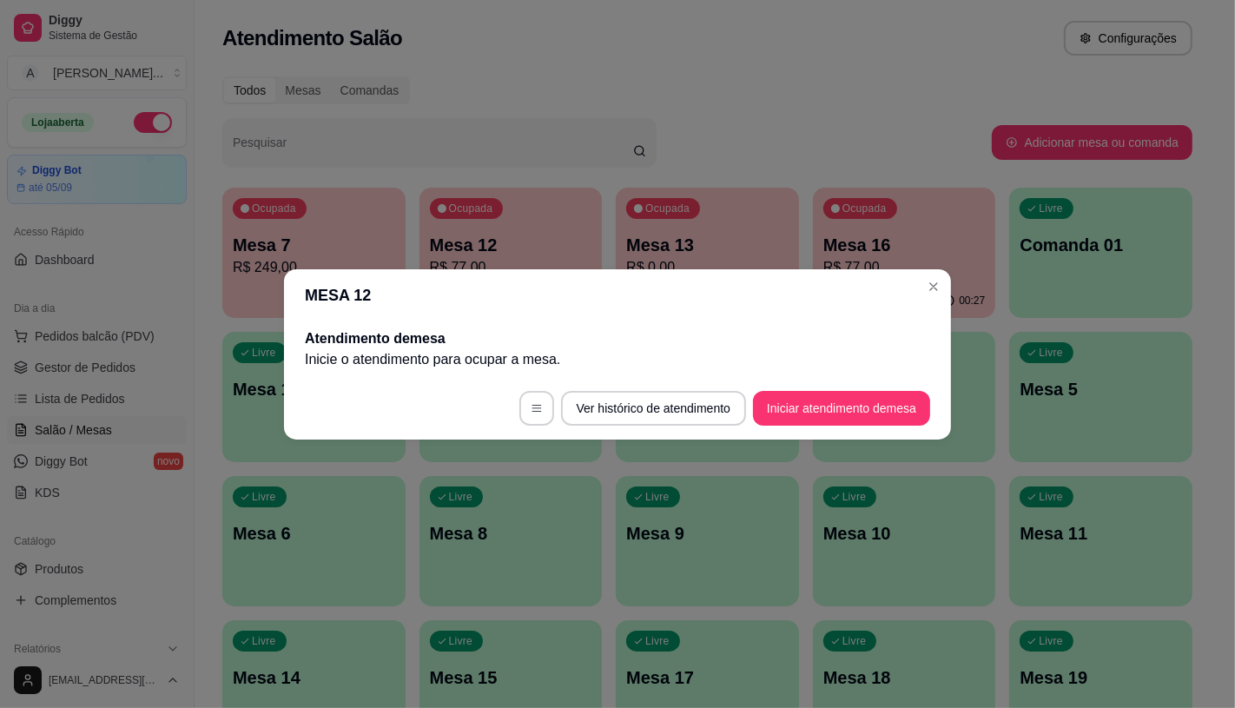
scroll to position [0, 0]
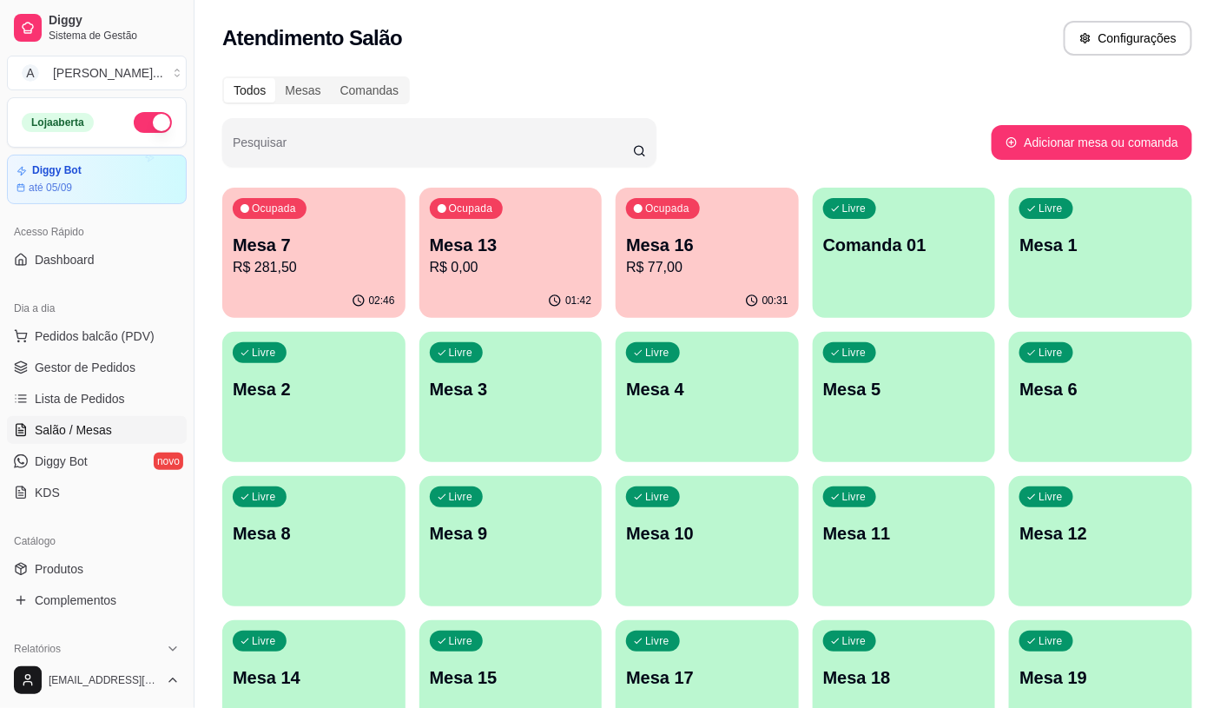
click at [300, 414] on div "Livre Mesa 2" at bounding box center [313, 386] width 183 height 109
click at [32, 342] on button "Pedidos balcão (PDV)" at bounding box center [97, 336] width 180 height 28
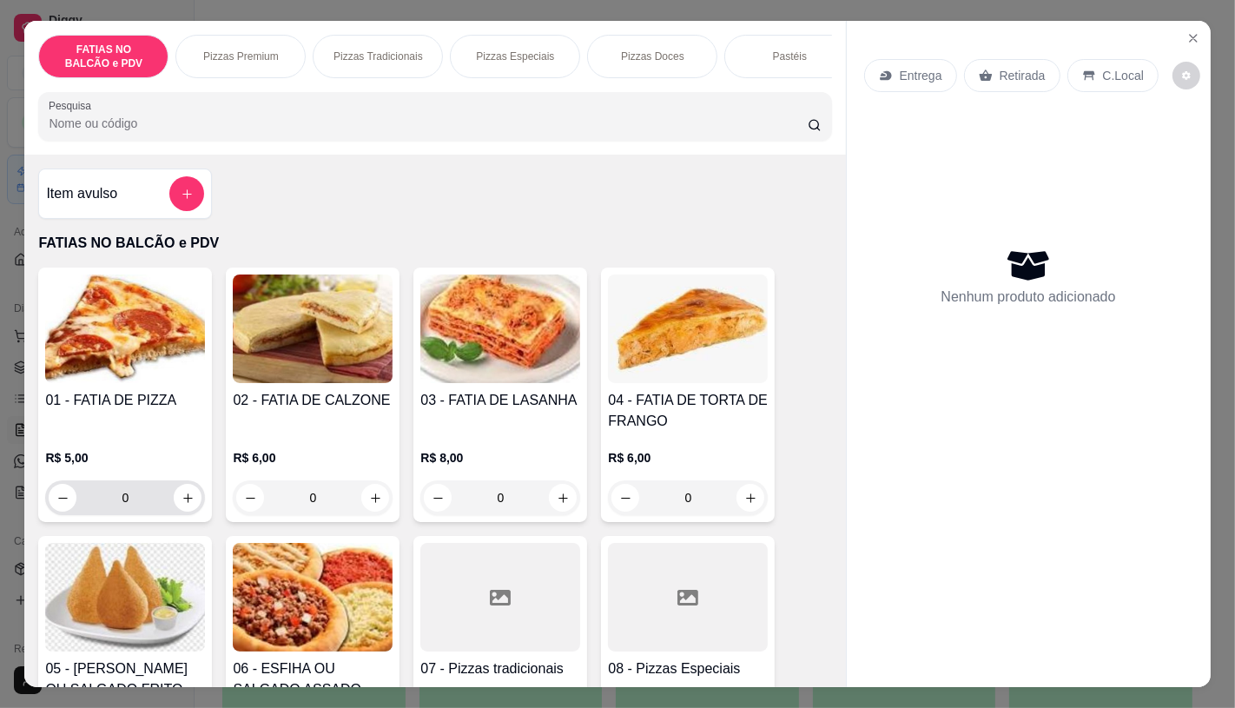
click at [143, 500] on input "0" at bounding box center [124, 497] width 97 height 35
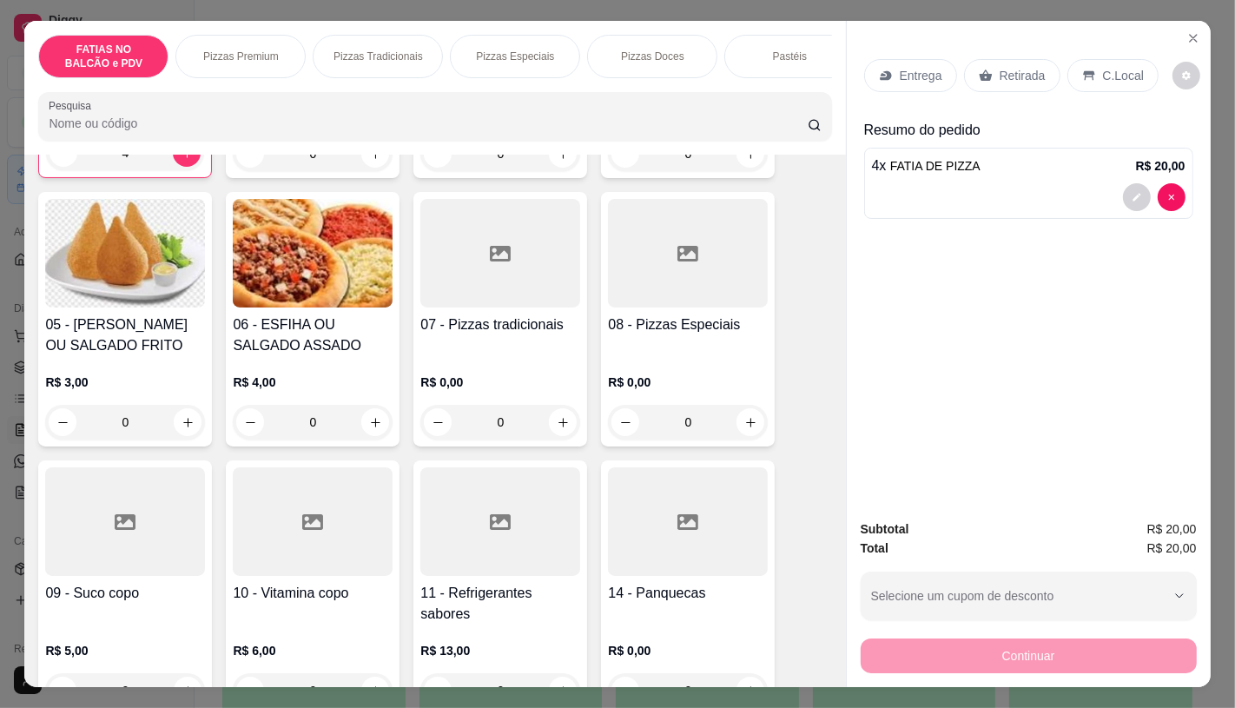
scroll to position [386, 0]
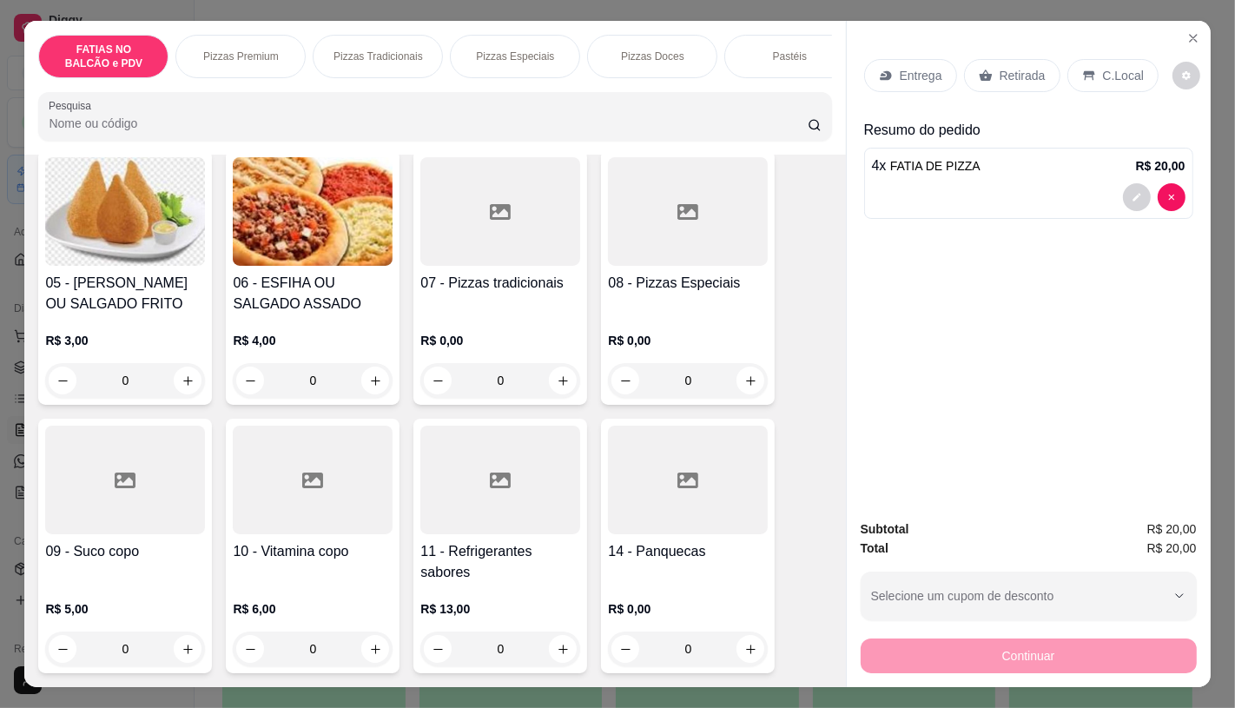
type input "4"
click at [531, 575] on h4 "11 - Refrigerantes sabores" at bounding box center [500, 562] width 160 height 42
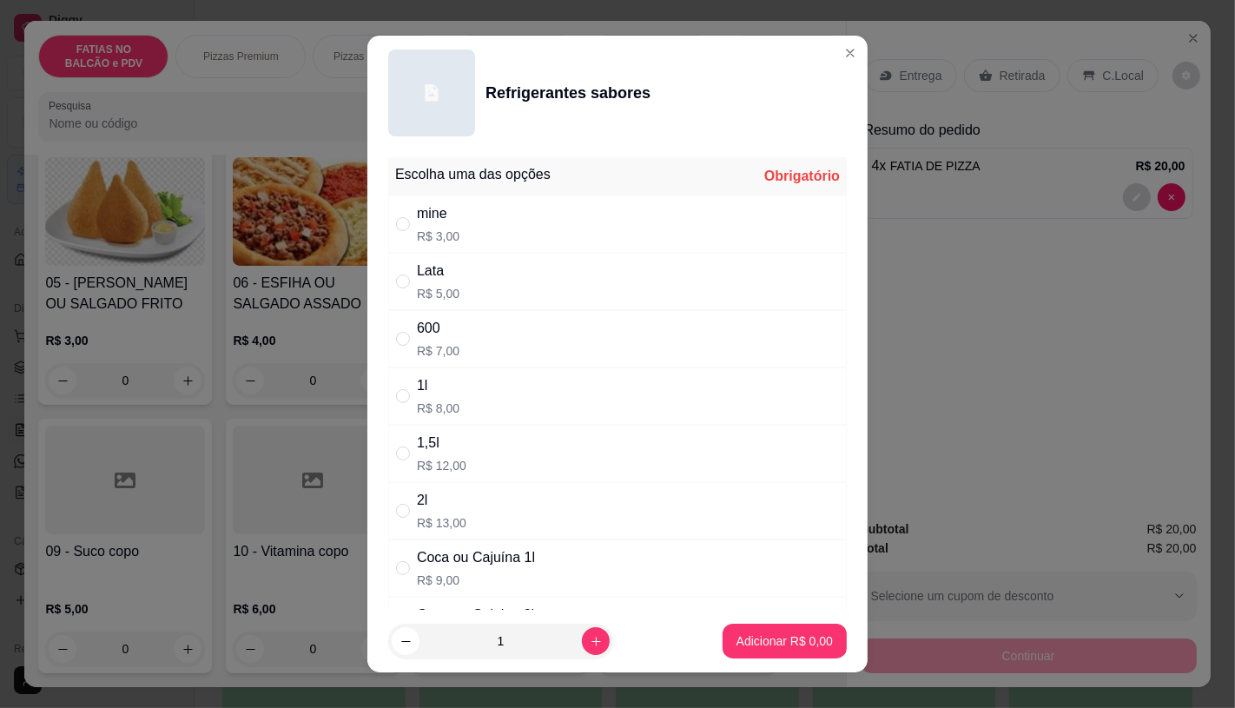
click at [470, 269] on div "Lata R$ 5,00" at bounding box center [617, 281] width 458 height 57
radio input "true"
click at [740, 632] on p "Adicionar R$ 5,00" at bounding box center [784, 640] width 96 height 17
type input "1"
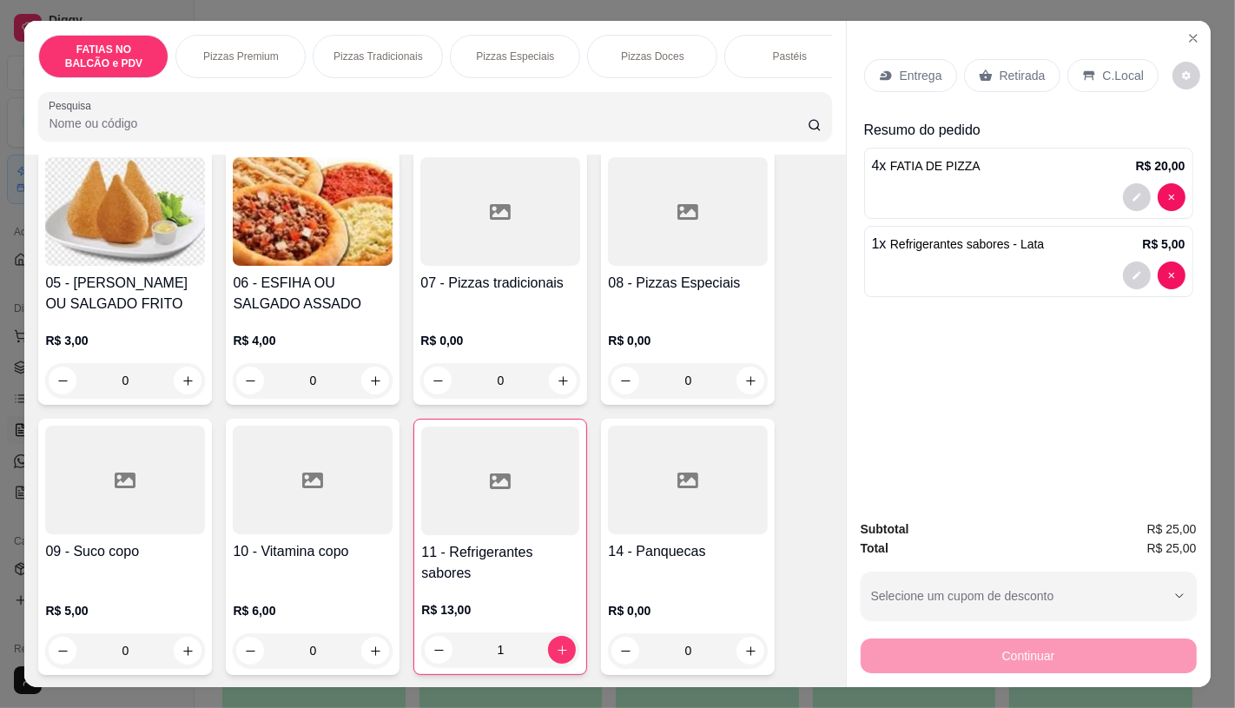
click at [976, 84] on div "Retirada" at bounding box center [1012, 75] width 96 height 33
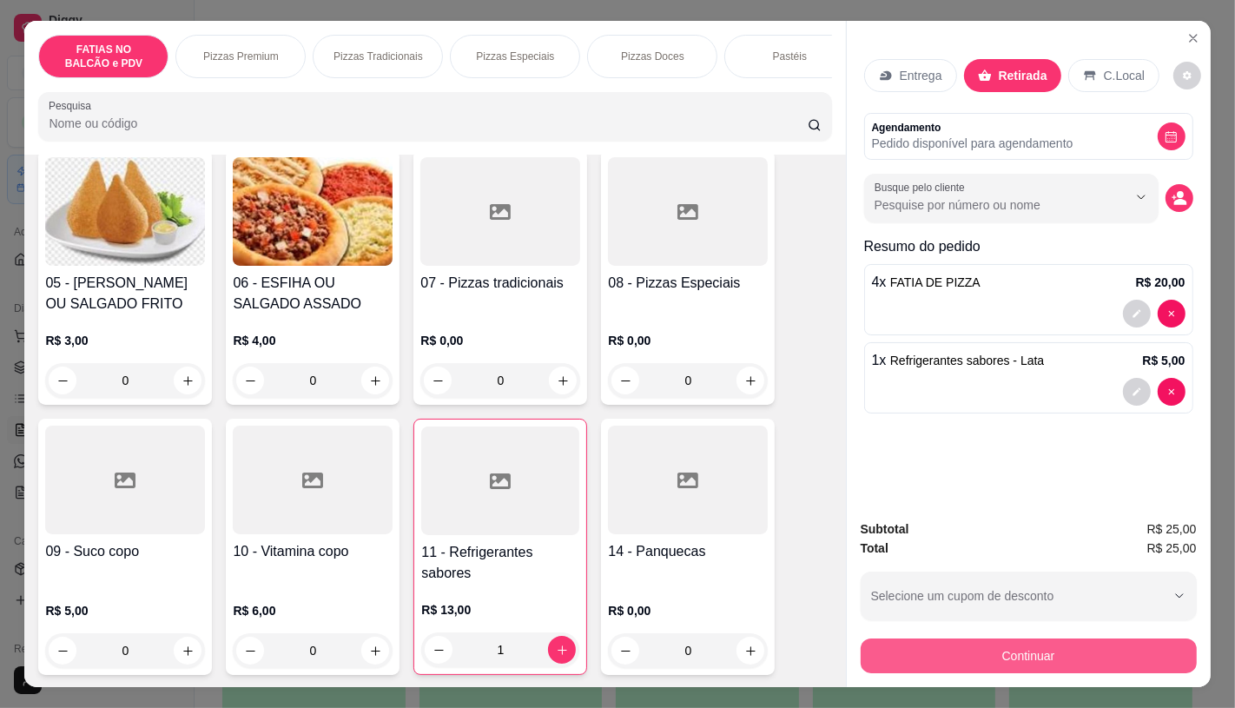
click at [1052, 655] on button "Continuar" at bounding box center [1029, 655] width 336 height 35
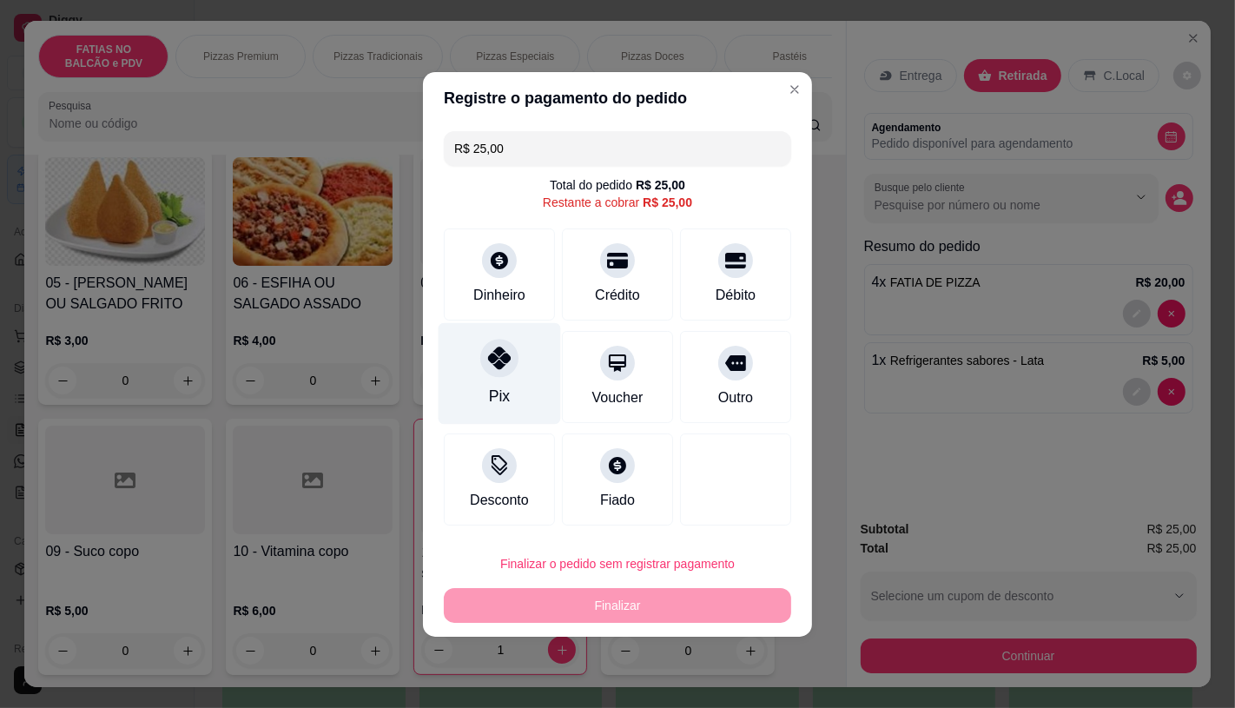
click at [490, 369] on icon at bounding box center [499, 357] width 23 height 23
type input "R$ 0,00"
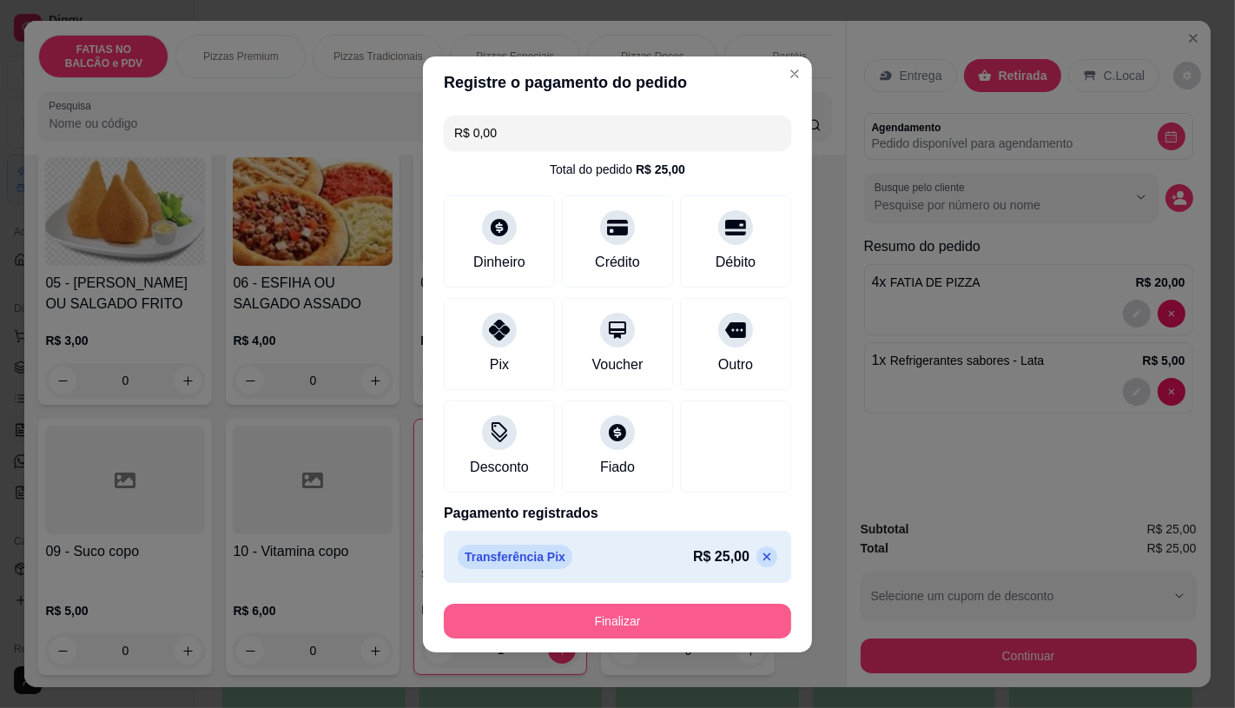
click at [714, 626] on button "Finalizar" at bounding box center [617, 620] width 347 height 35
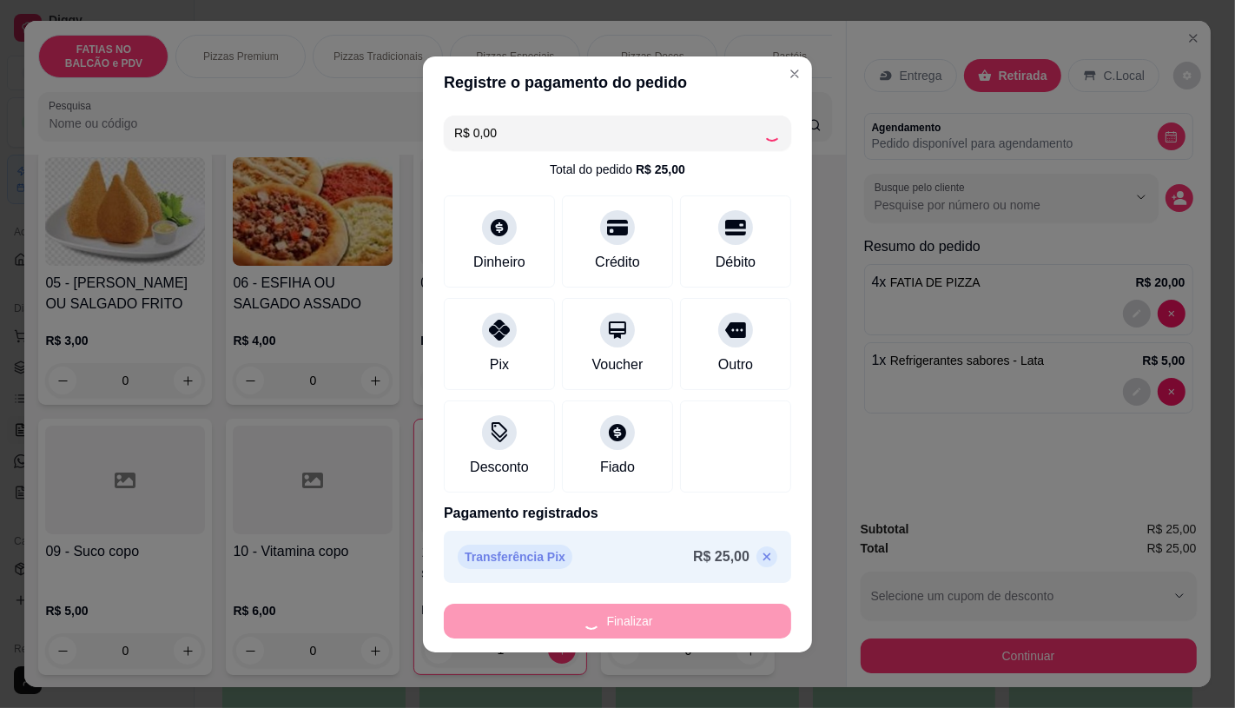
type input "0"
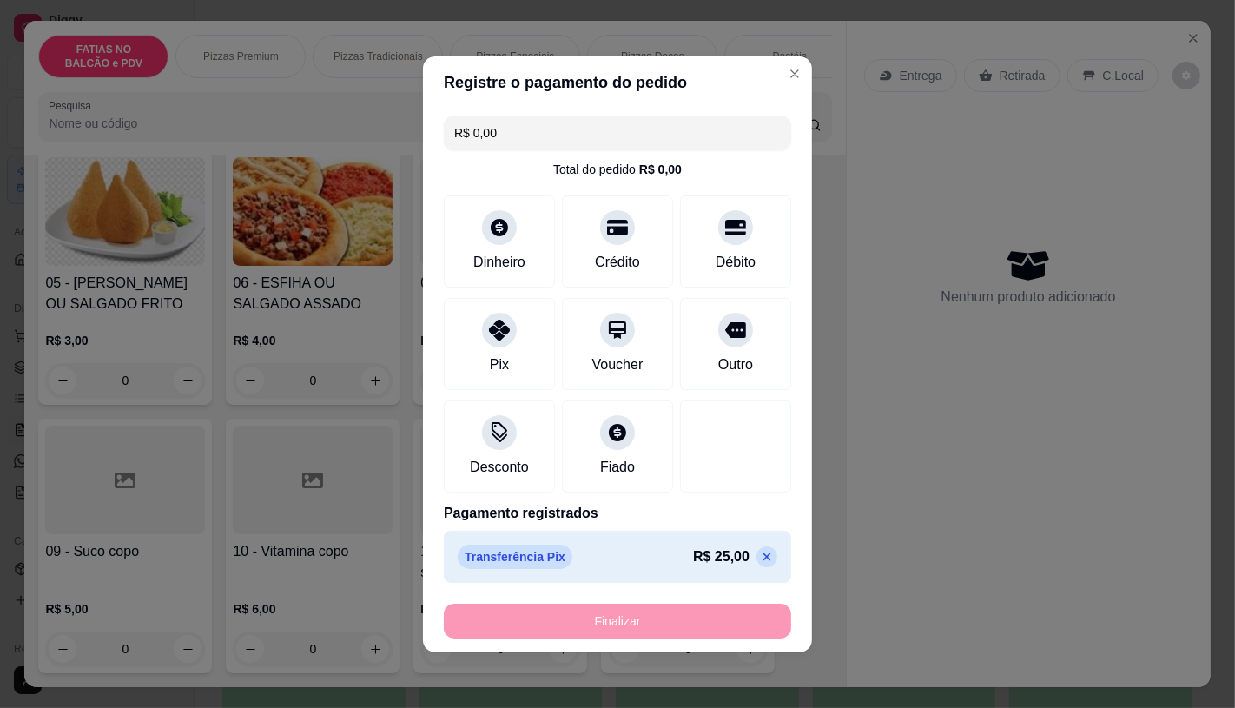
type input "-R$ 25,00"
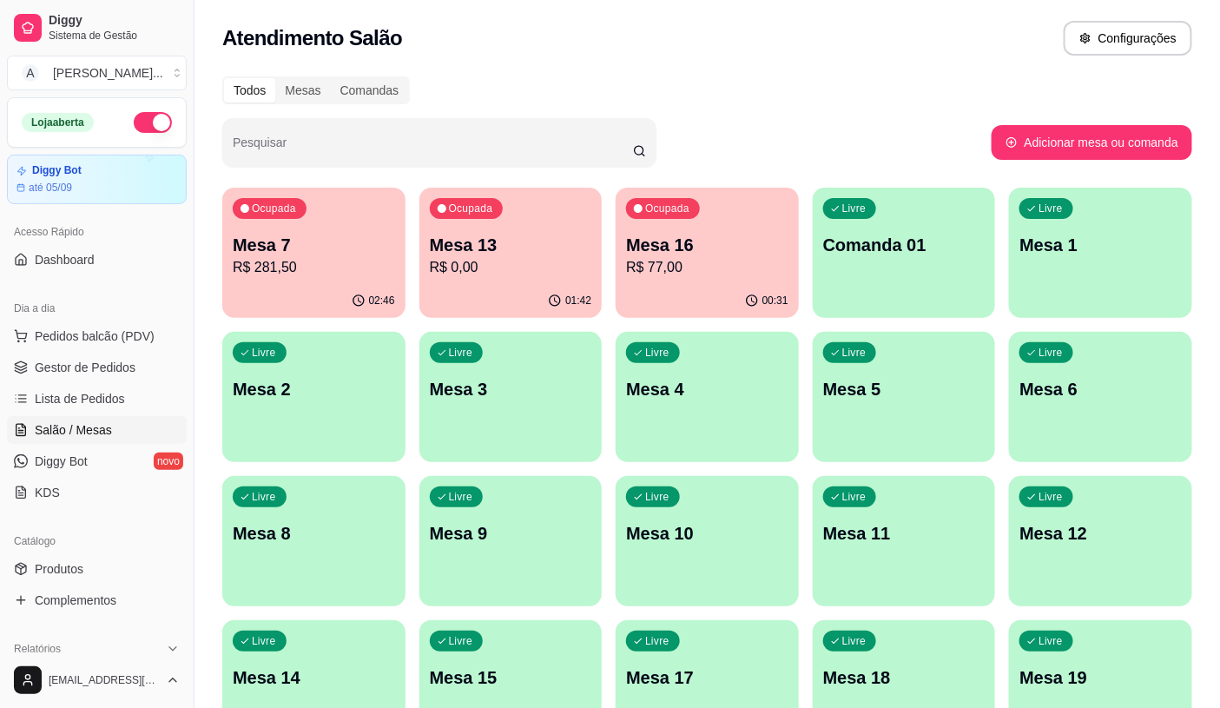
click at [354, 253] on p "Mesa 7" at bounding box center [314, 245] width 162 height 24
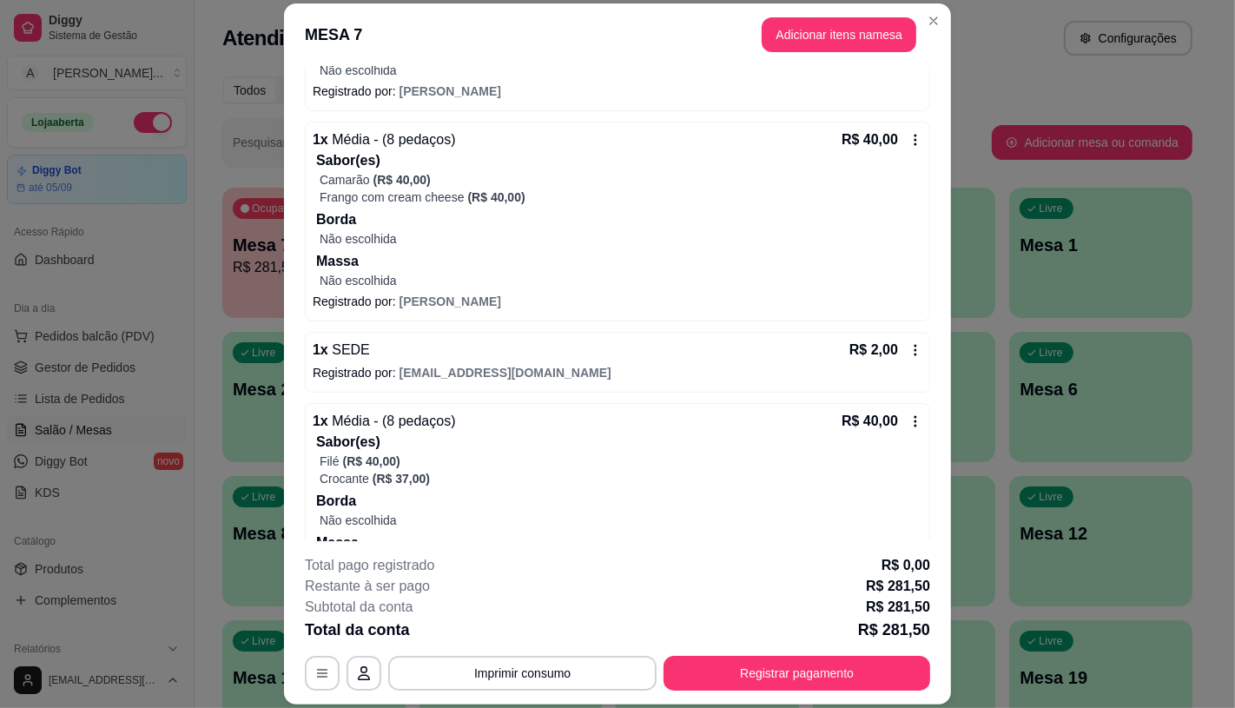
scroll to position [1254, 0]
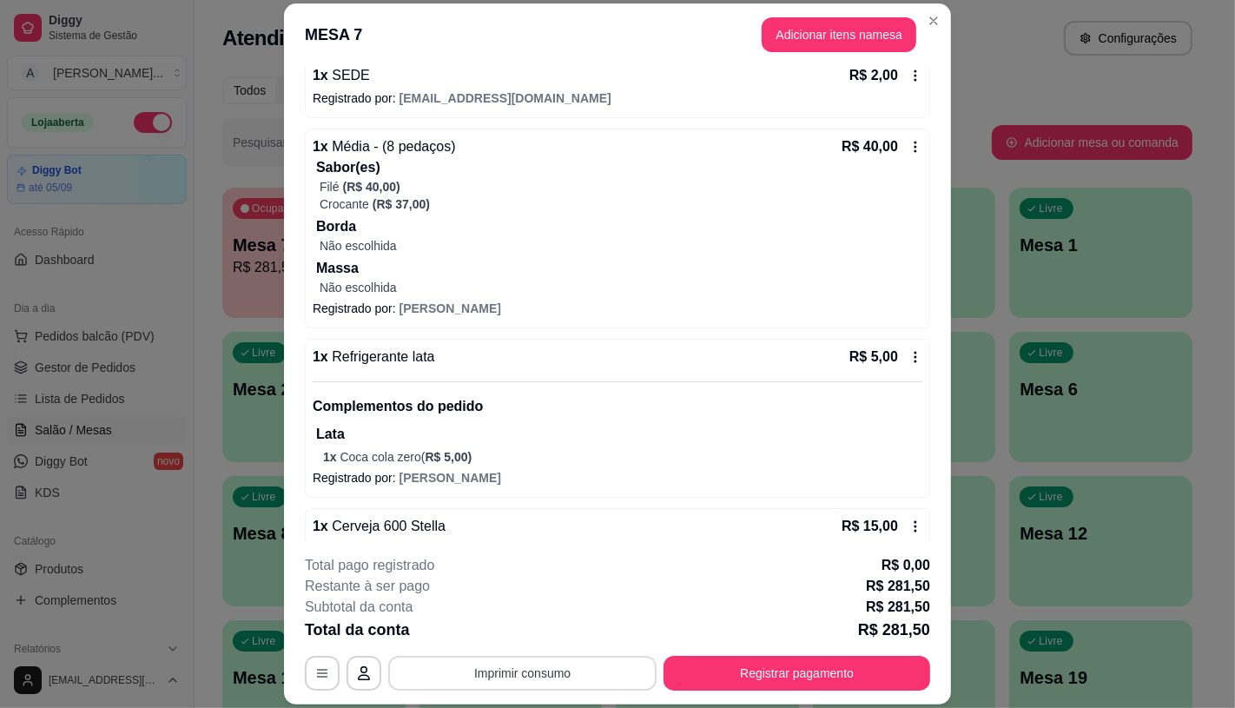
click at [542, 679] on button "Imprimir consumo" at bounding box center [522, 673] width 268 height 35
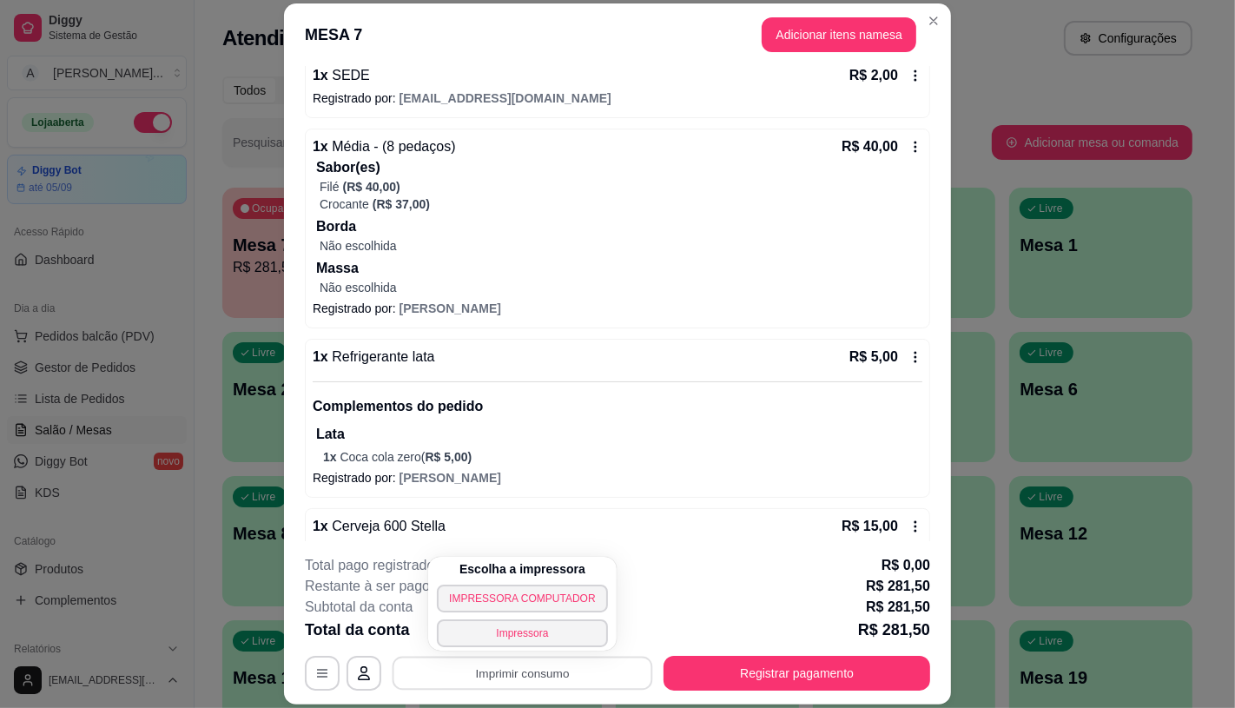
click at [524, 582] on div "Escolha a impressora IMPRESSORA COMPUTADOR Impressora" at bounding box center [522, 604] width 188 height 94
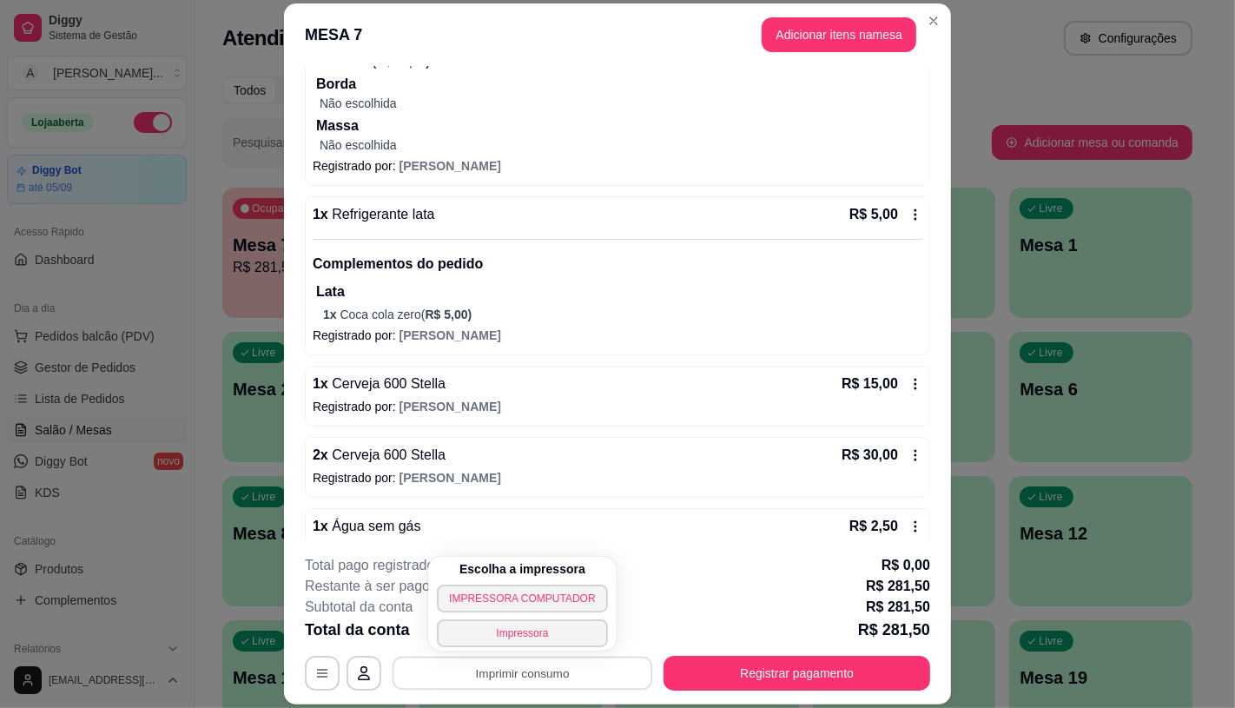
scroll to position [1639, 0]
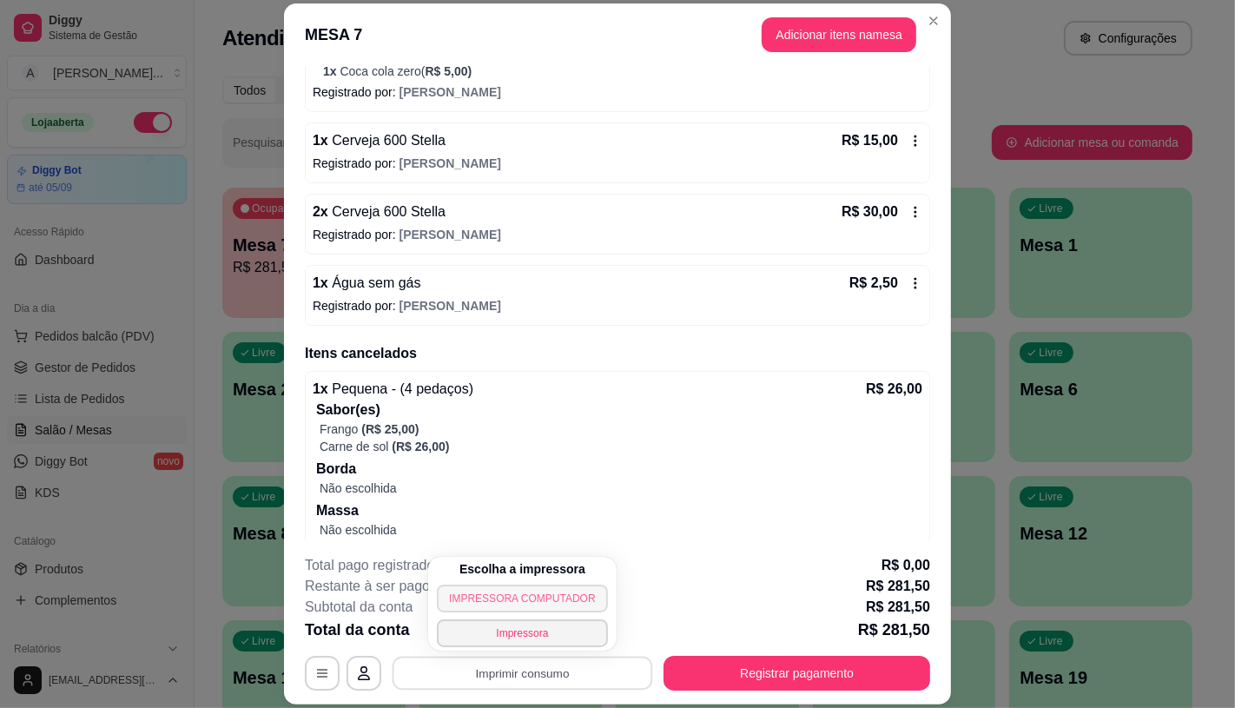
click at [556, 597] on button "IMPRESSORA COMPUTADOR" at bounding box center [522, 598] width 170 height 28
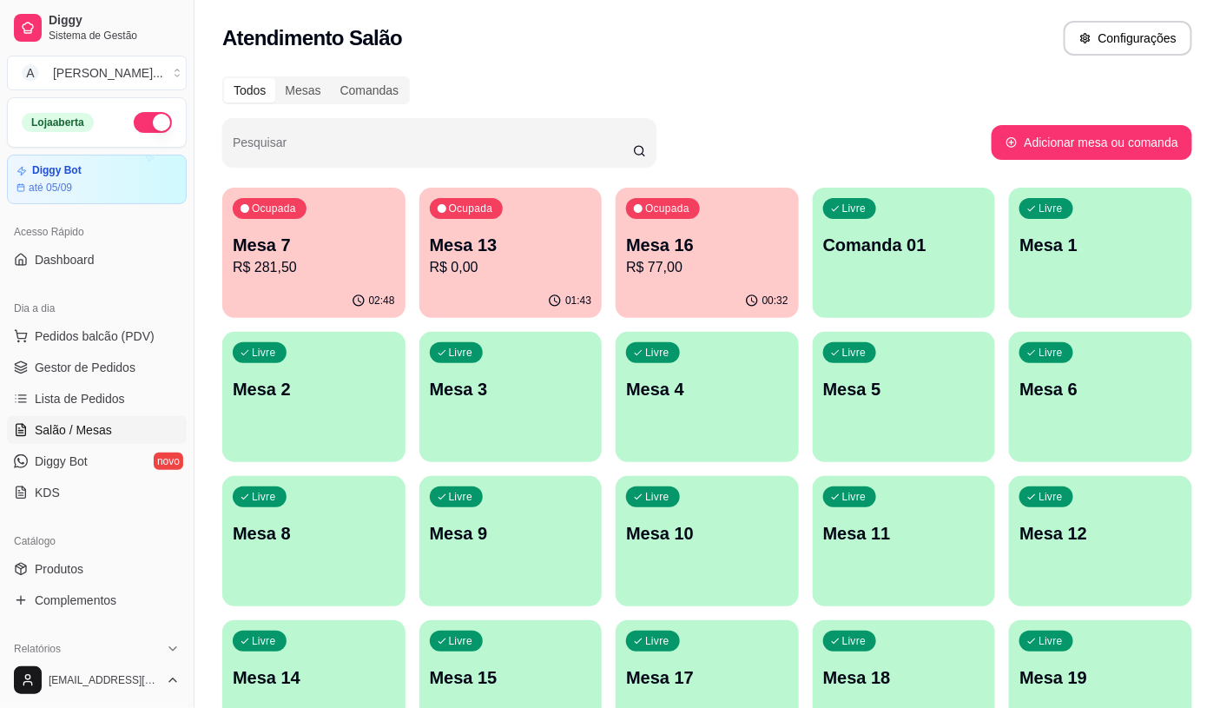
click at [272, 261] on p "R$ 281,50" at bounding box center [314, 267] width 162 height 21
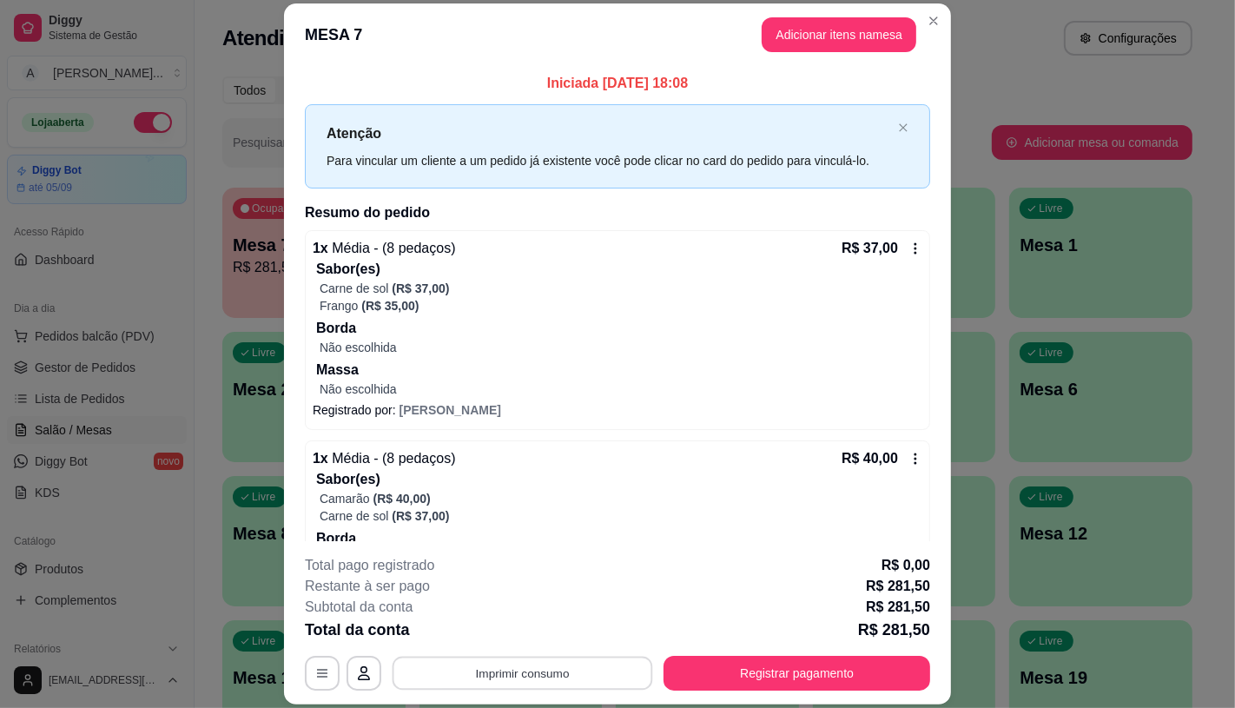
click at [524, 660] on button "Imprimir consumo" at bounding box center [522, 673] width 261 height 34
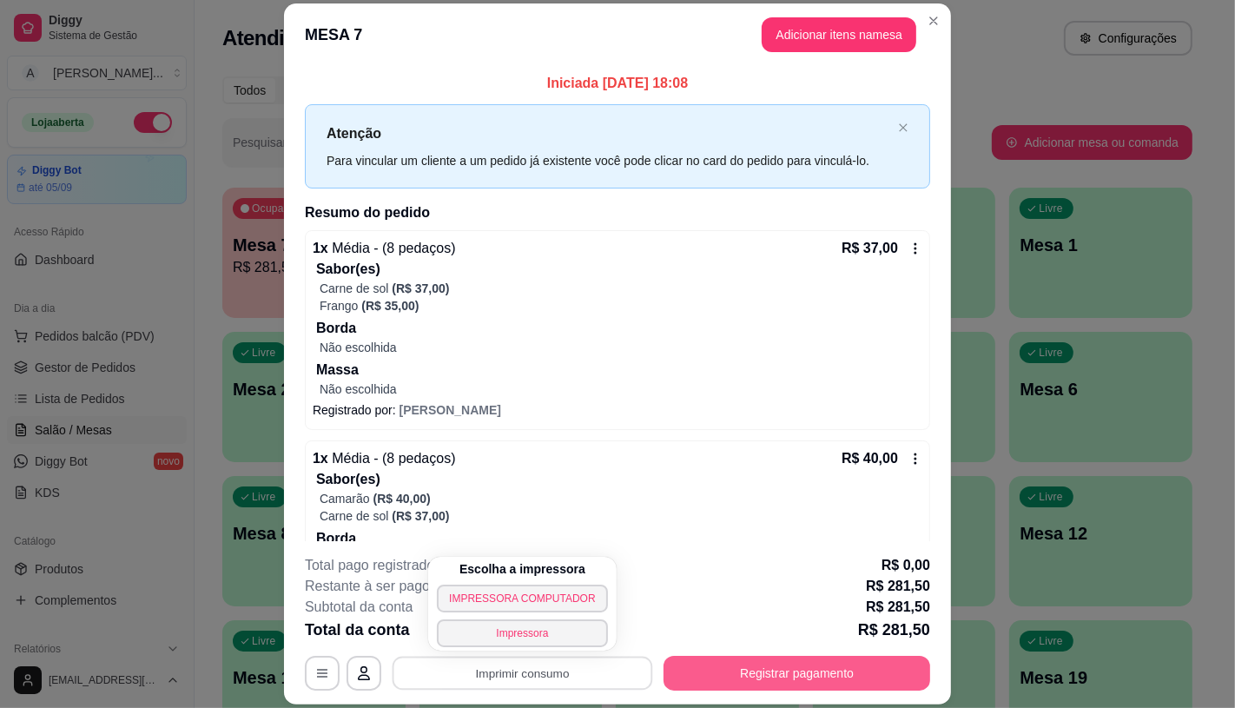
click at [722, 664] on button "Registrar pagamento" at bounding box center [796, 673] width 267 height 35
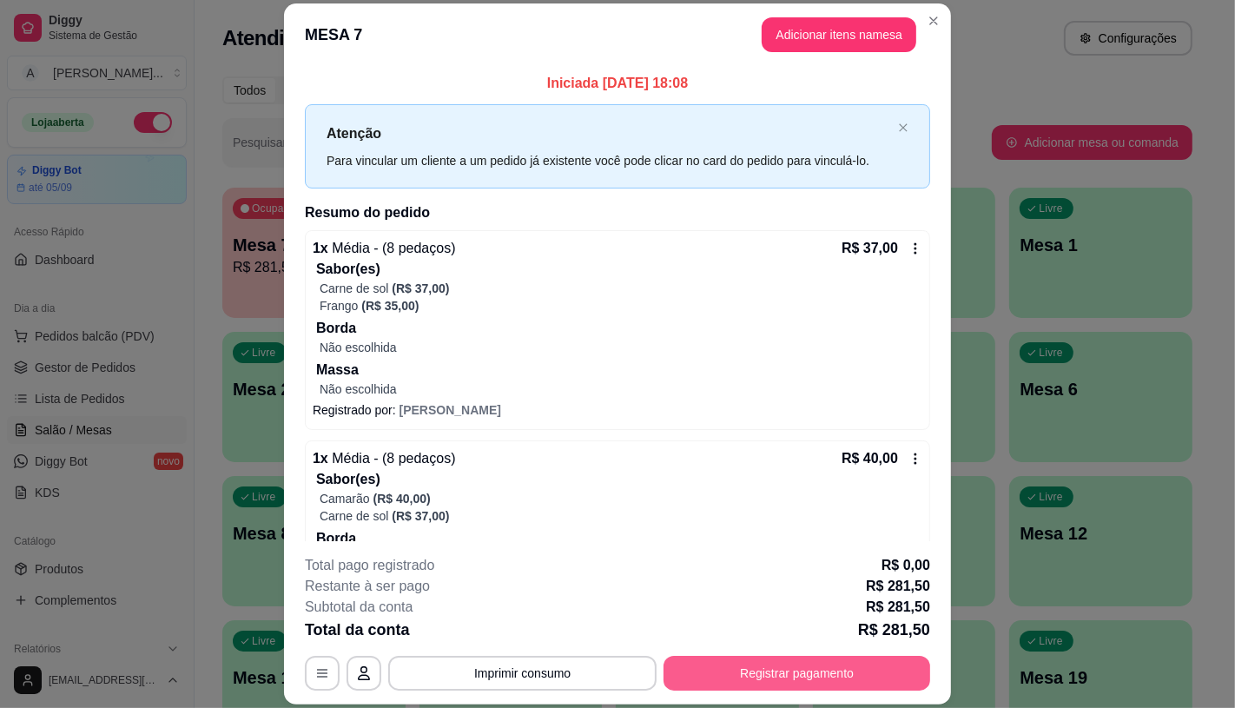
click at [853, 681] on button "Registrar pagamento" at bounding box center [796, 673] width 267 height 35
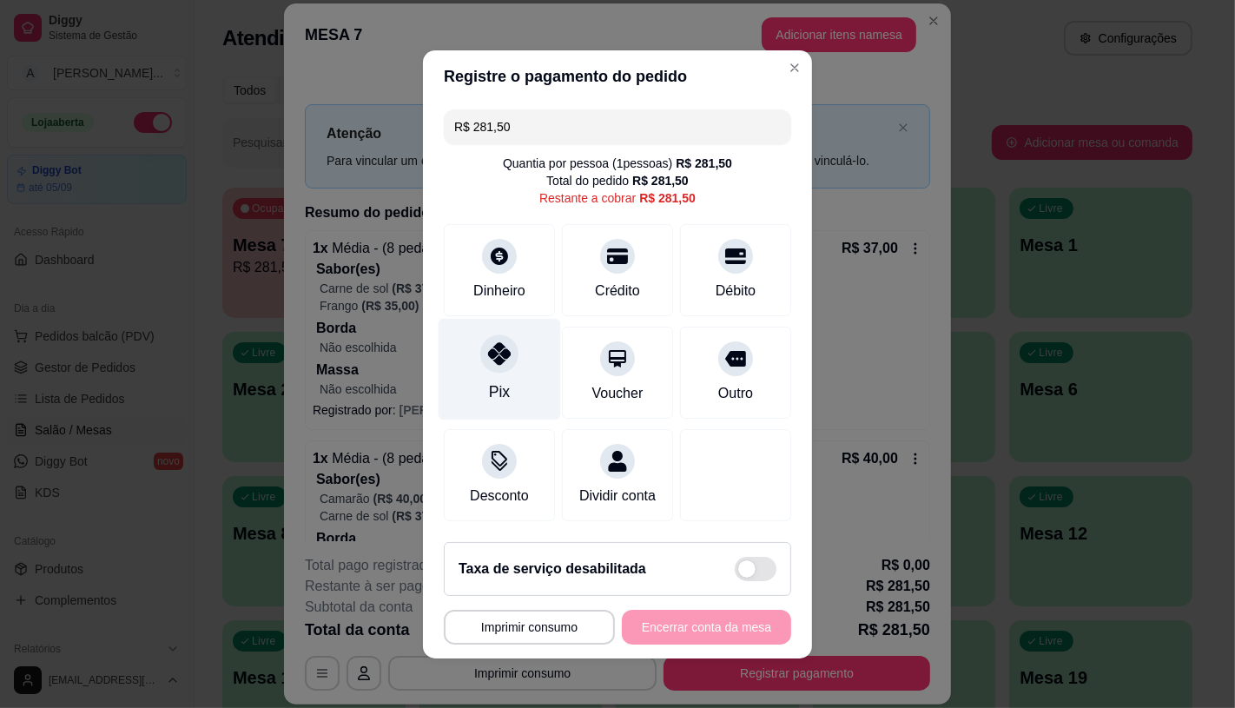
click at [470, 363] on div "Pix" at bounding box center [500, 369] width 122 height 102
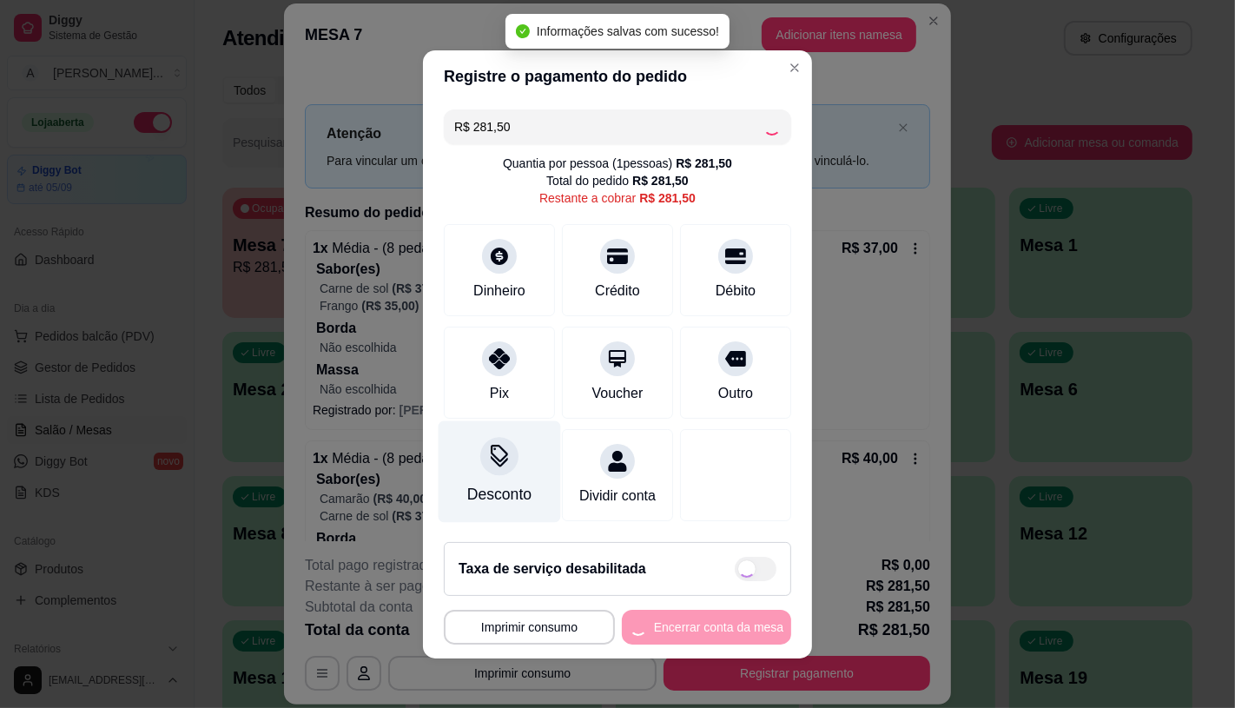
type input "R$ 0,00"
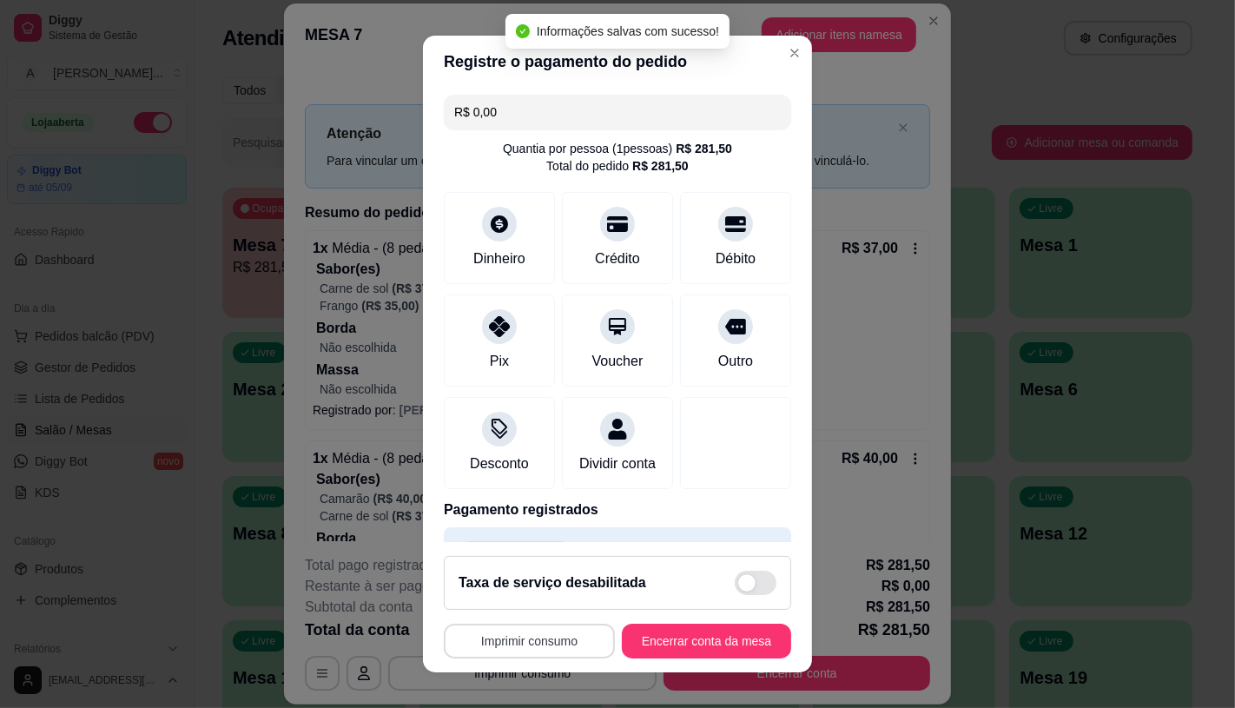
click at [561, 639] on button "Imprimir consumo" at bounding box center [529, 640] width 171 height 35
click at [523, 569] on button "IMPRESSORA COMPUTADOR" at bounding box center [525, 566] width 170 height 28
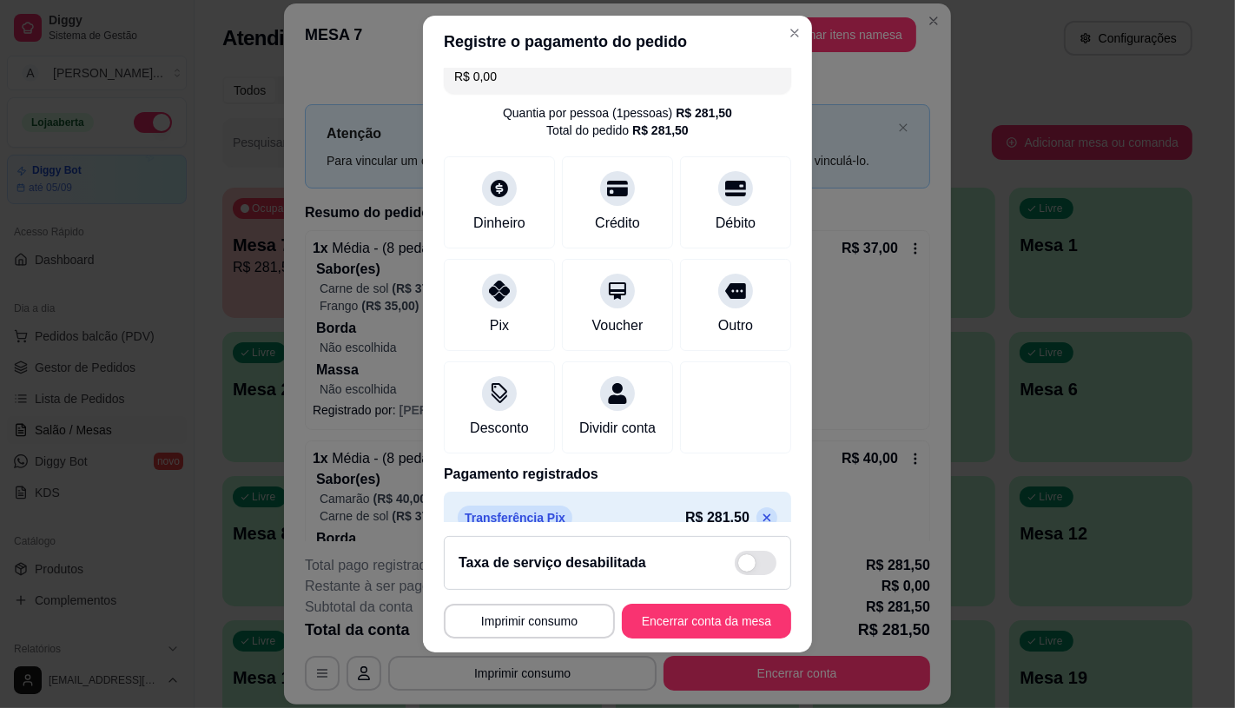
scroll to position [64, 0]
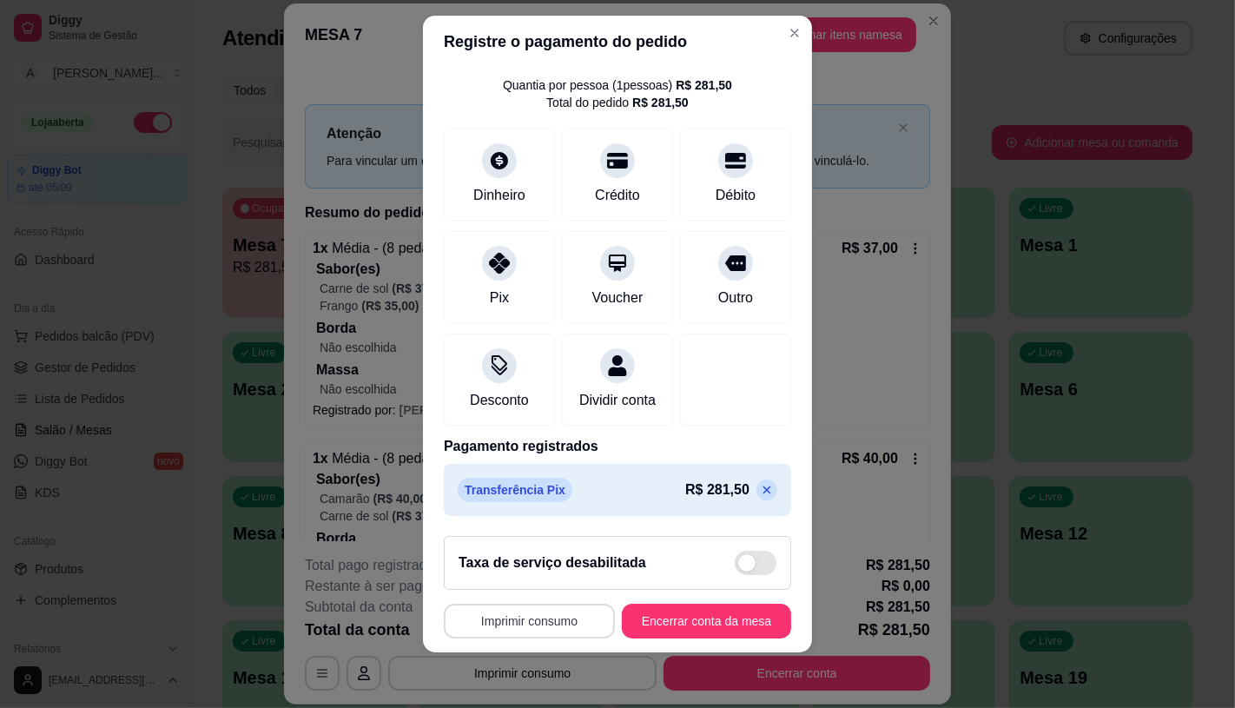
click at [577, 634] on button "Imprimir consumo" at bounding box center [529, 620] width 171 height 35
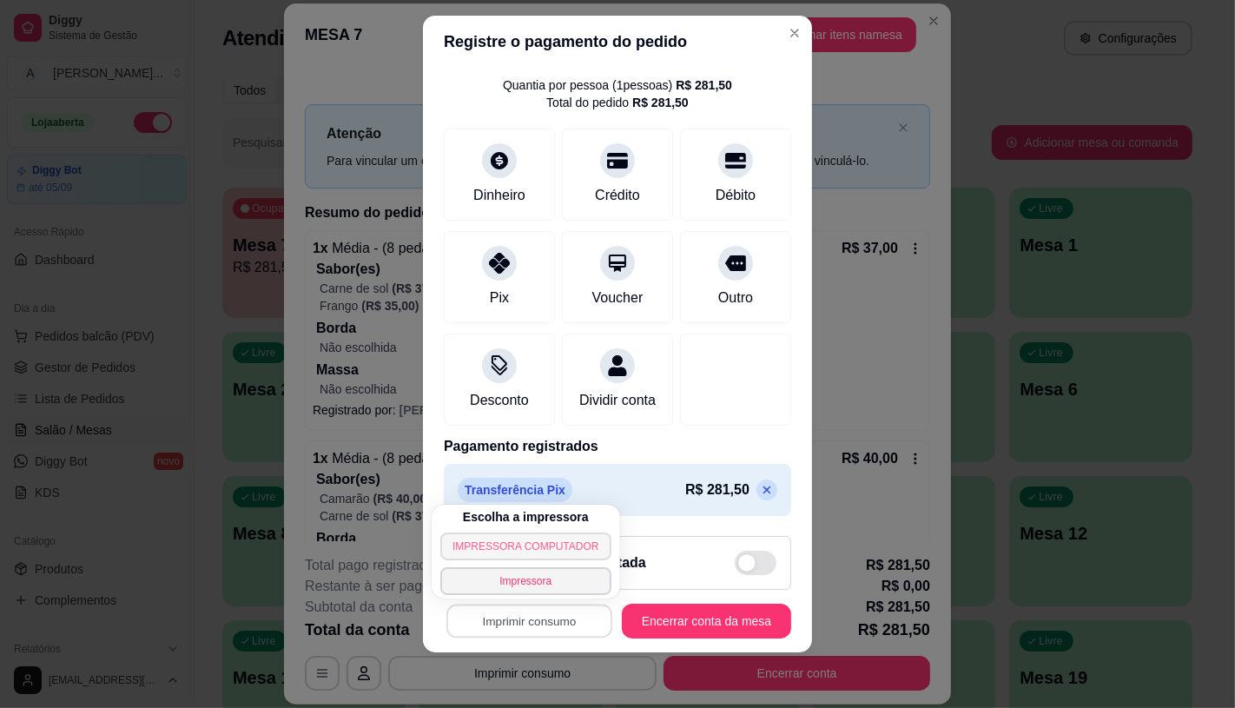
click at [518, 549] on button "IMPRESSORA COMPUTADOR" at bounding box center [525, 546] width 170 height 28
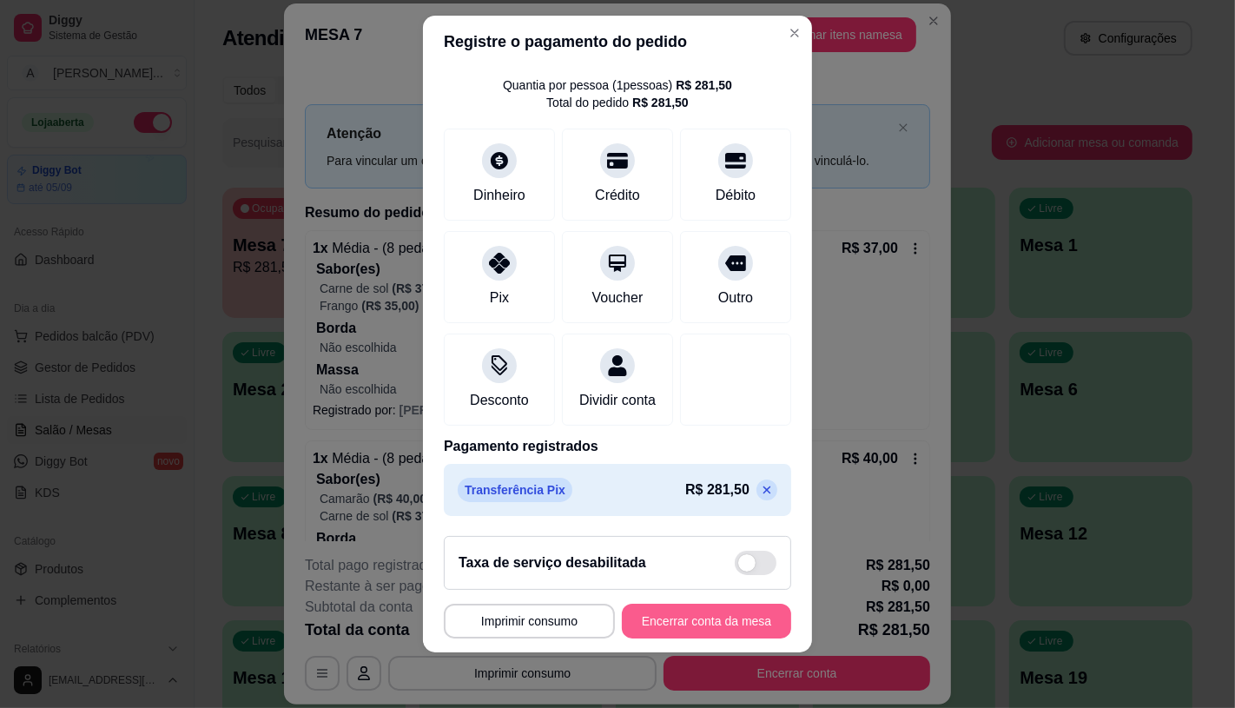
click at [691, 620] on button "Encerrar conta da mesa" at bounding box center [706, 620] width 169 height 35
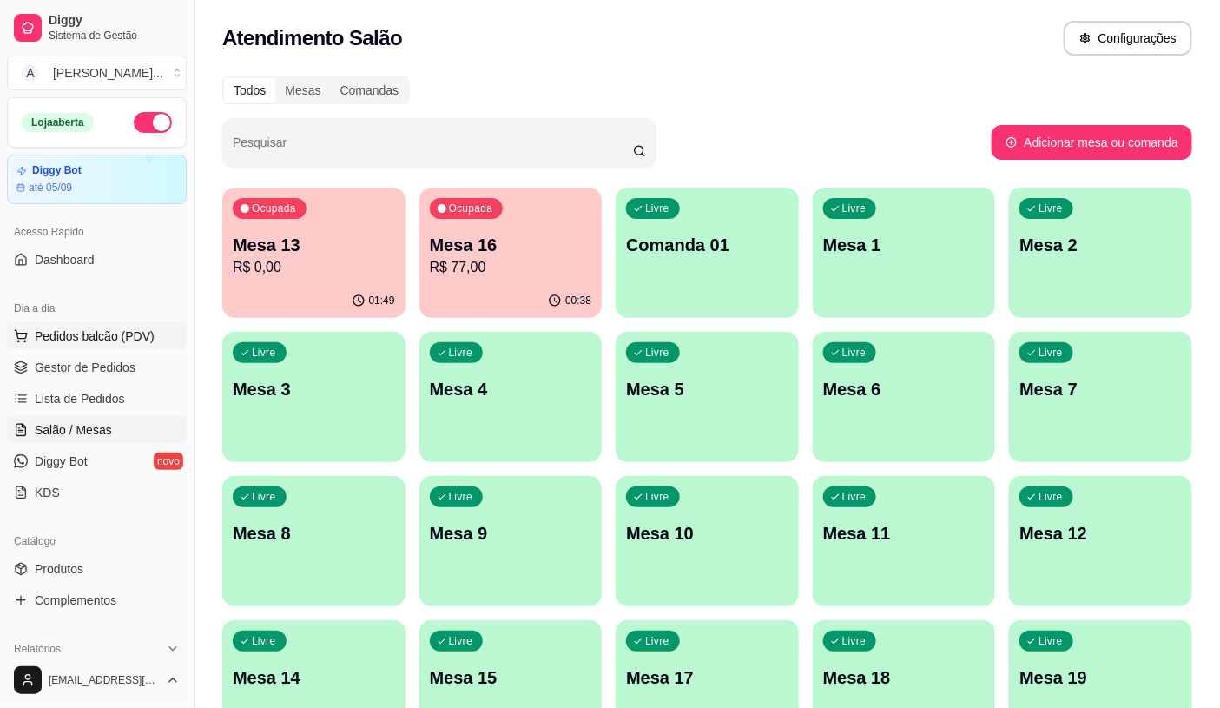
click at [109, 335] on span "Pedidos balcão (PDV)" at bounding box center [95, 335] width 120 height 17
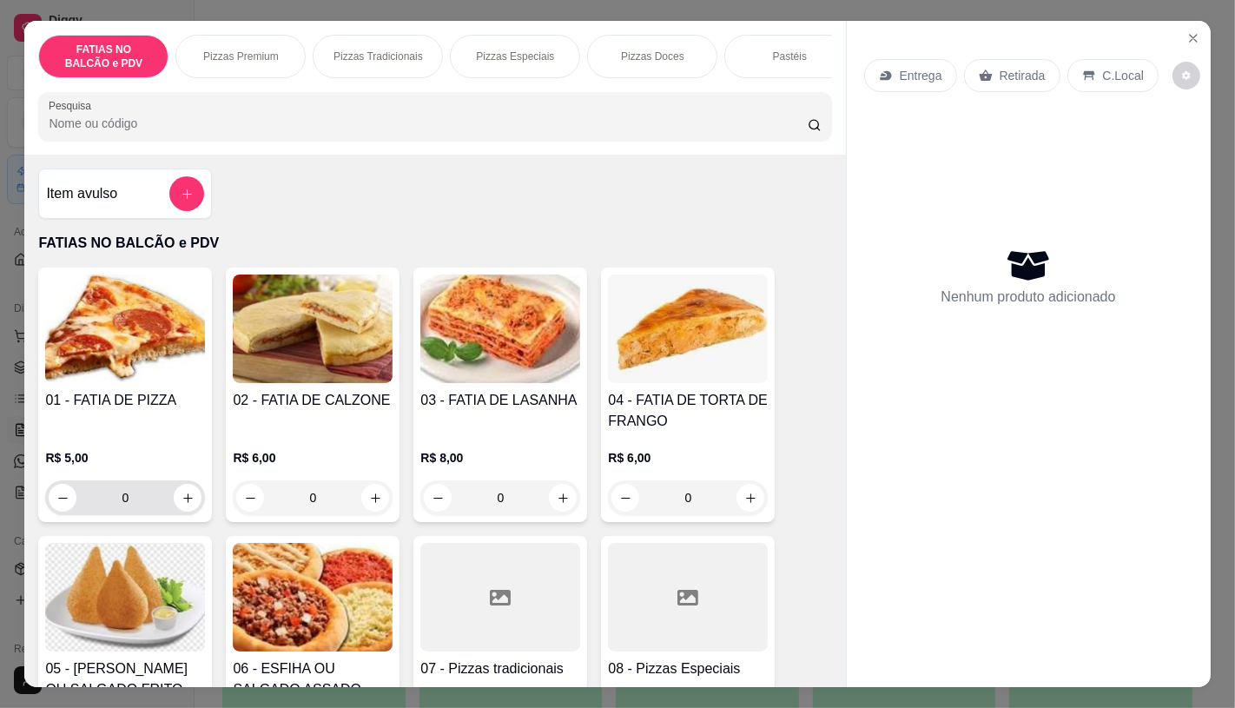
click at [128, 492] on input "0" at bounding box center [124, 497] width 97 height 35
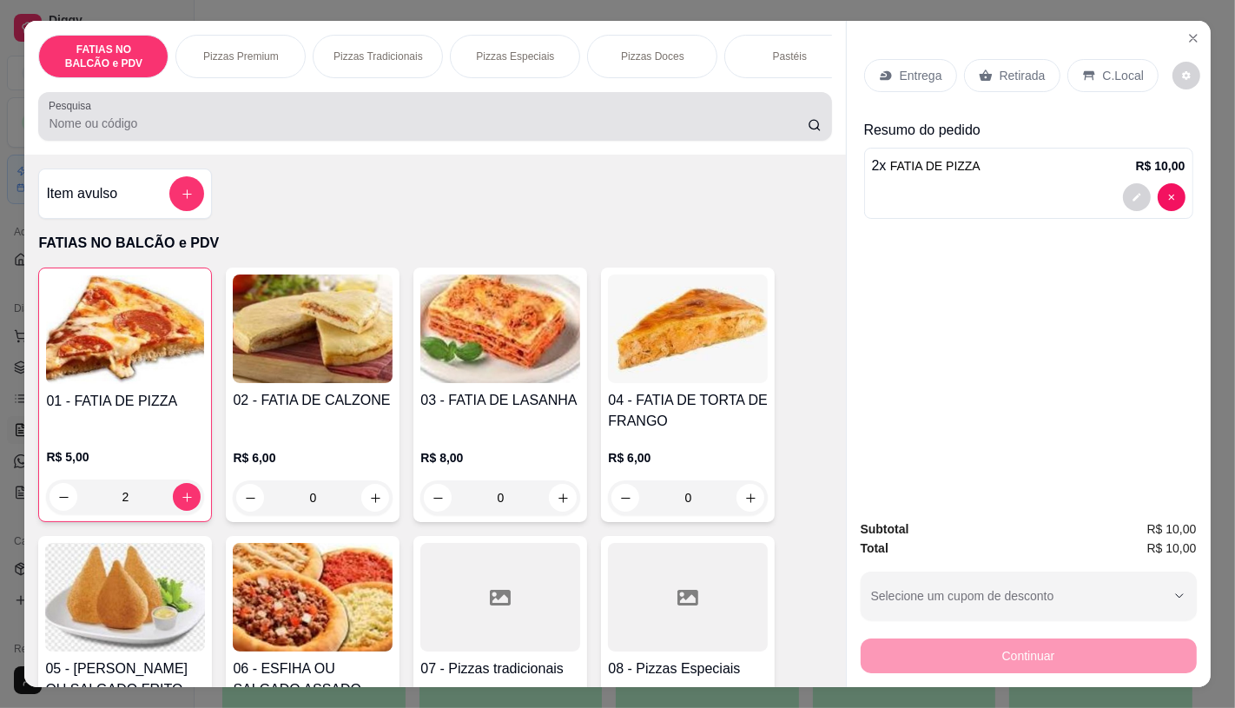
type input "2"
click at [254, 132] on input "Pesquisa" at bounding box center [428, 123] width 758 height 17
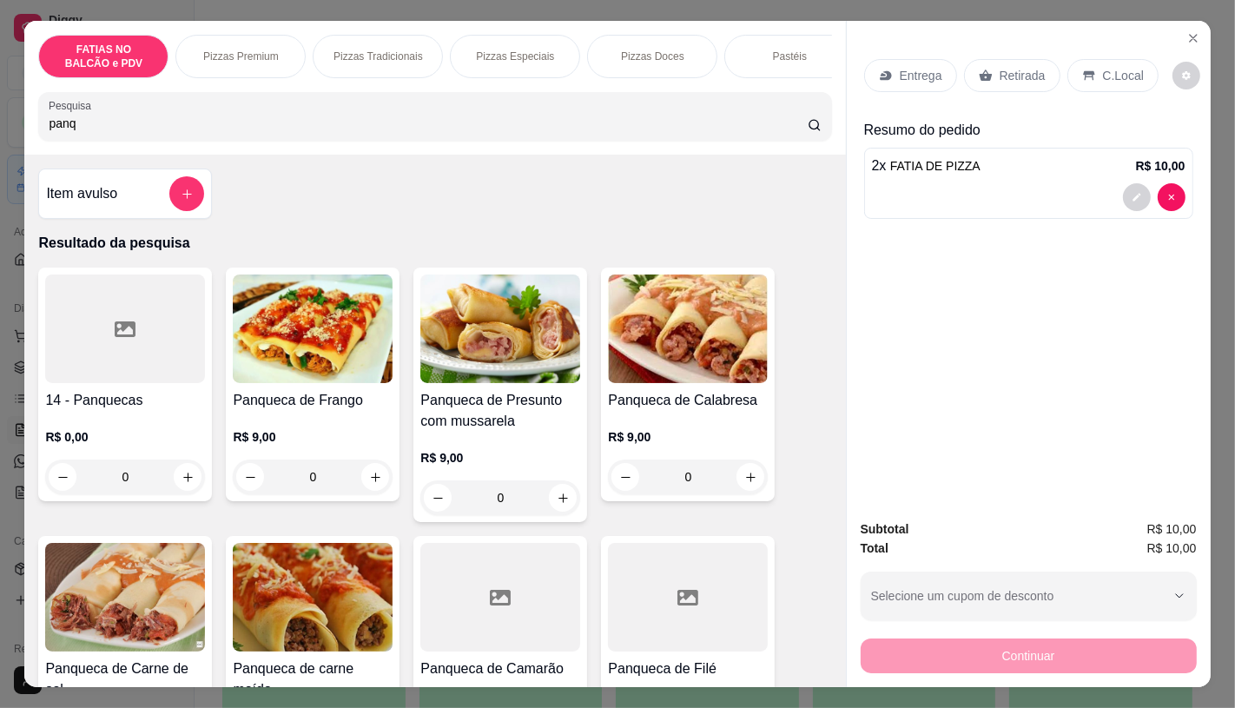
type input "panq"
click at [310, 358] on img at bounding box center [313, 328] width 160 height 109
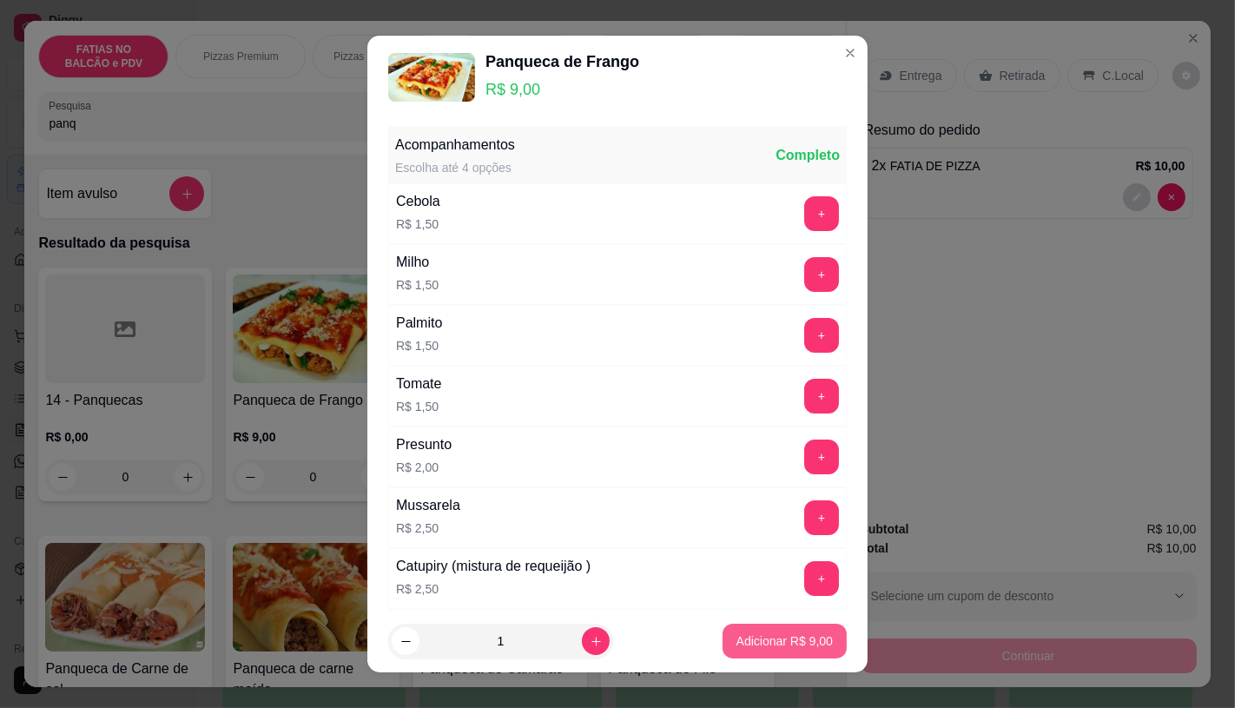
click at [777, 630] on button "Adicionar R$ 9,00" at bounding box center [784, 640] width 124 height 35
type input "1"
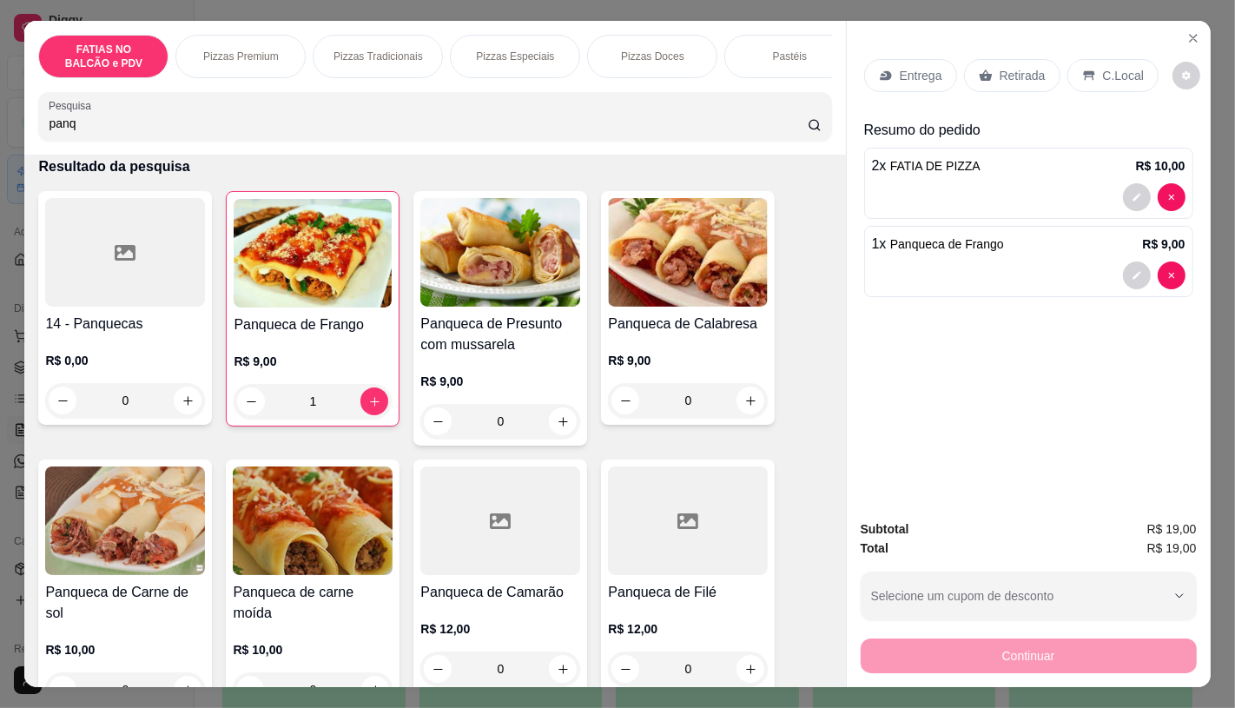
scroll to position [96, 0]
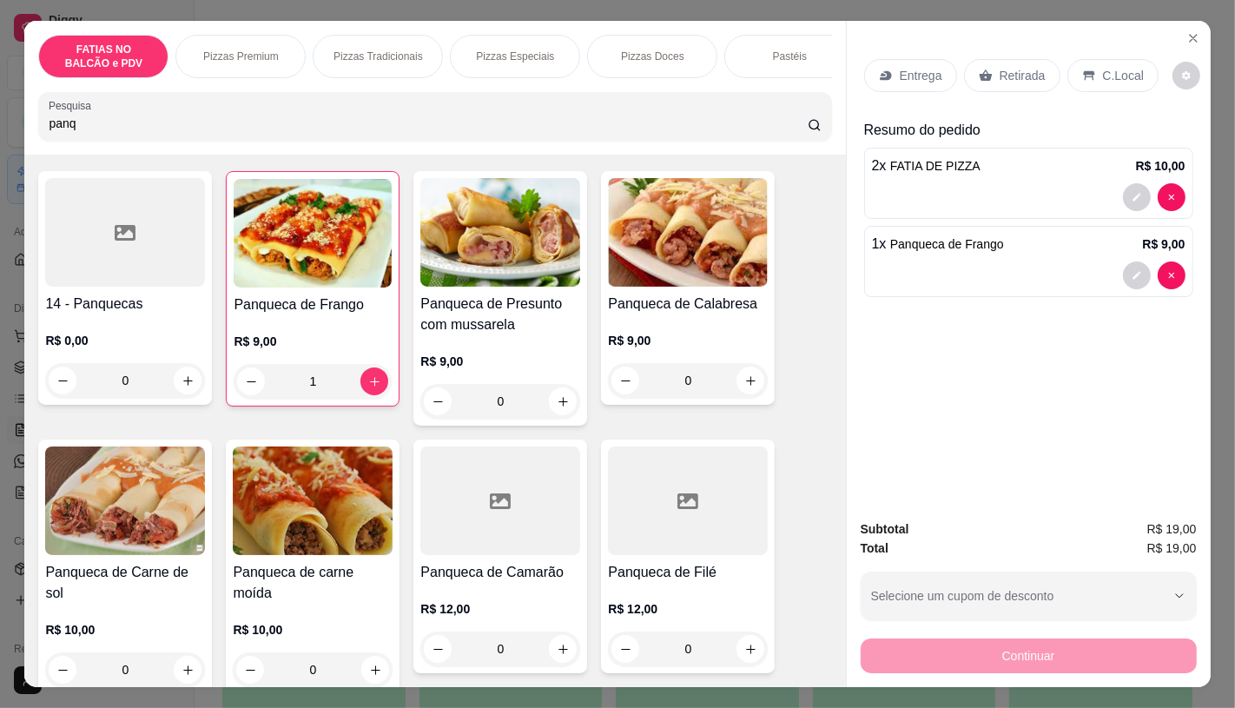
click at [136, 491] on img at bounding box center [125, 500] width 160 height 109
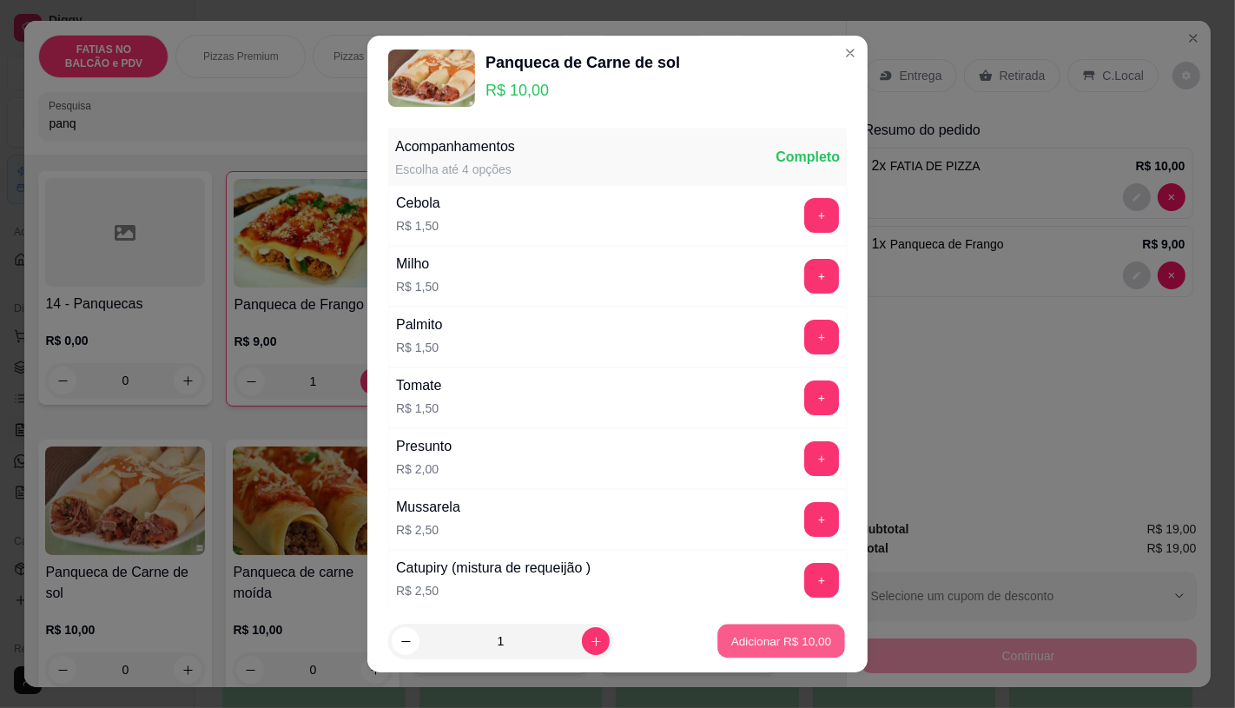
click at [754, 638] on p "Adicionar R$ 10,00" at bounding box center [781, 641] width 101 height 16
type input "1"
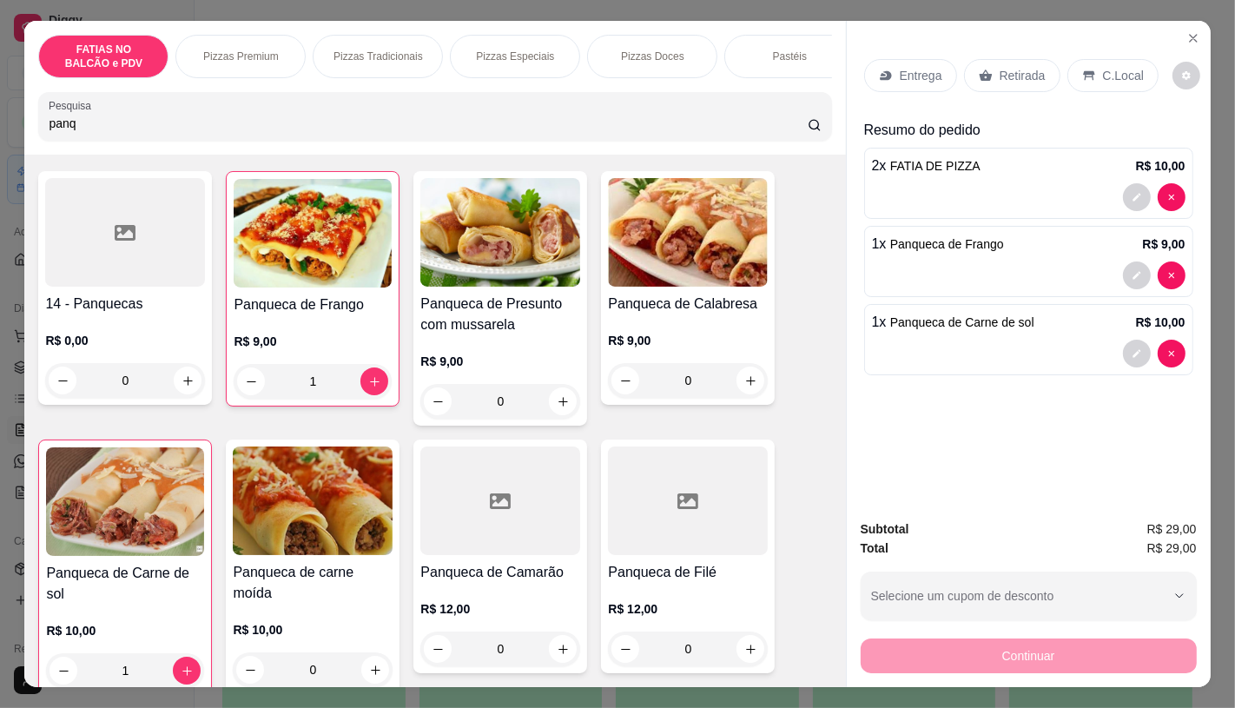
click at [993, 82] on div "Retirada" at bounding box center [1012, 75] width 96 height 33
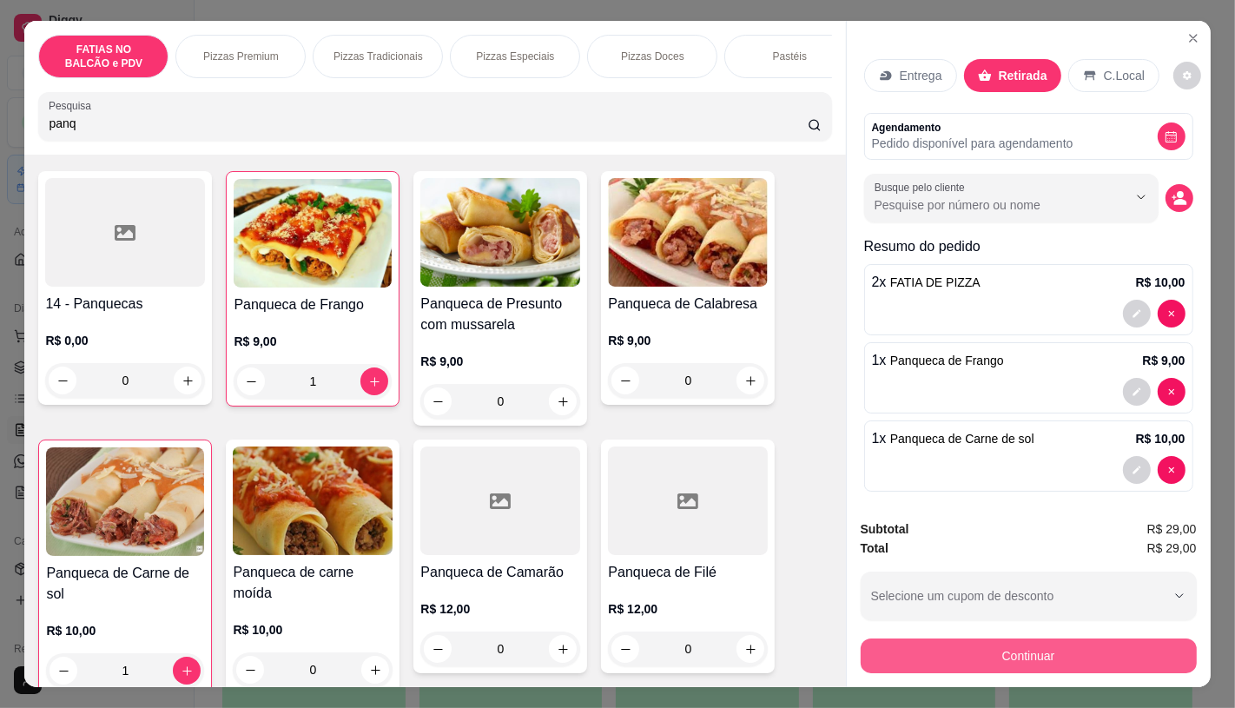
click at [941, 638] on button "Continuar" at bounding box center [1029, 655] width 336 height 35
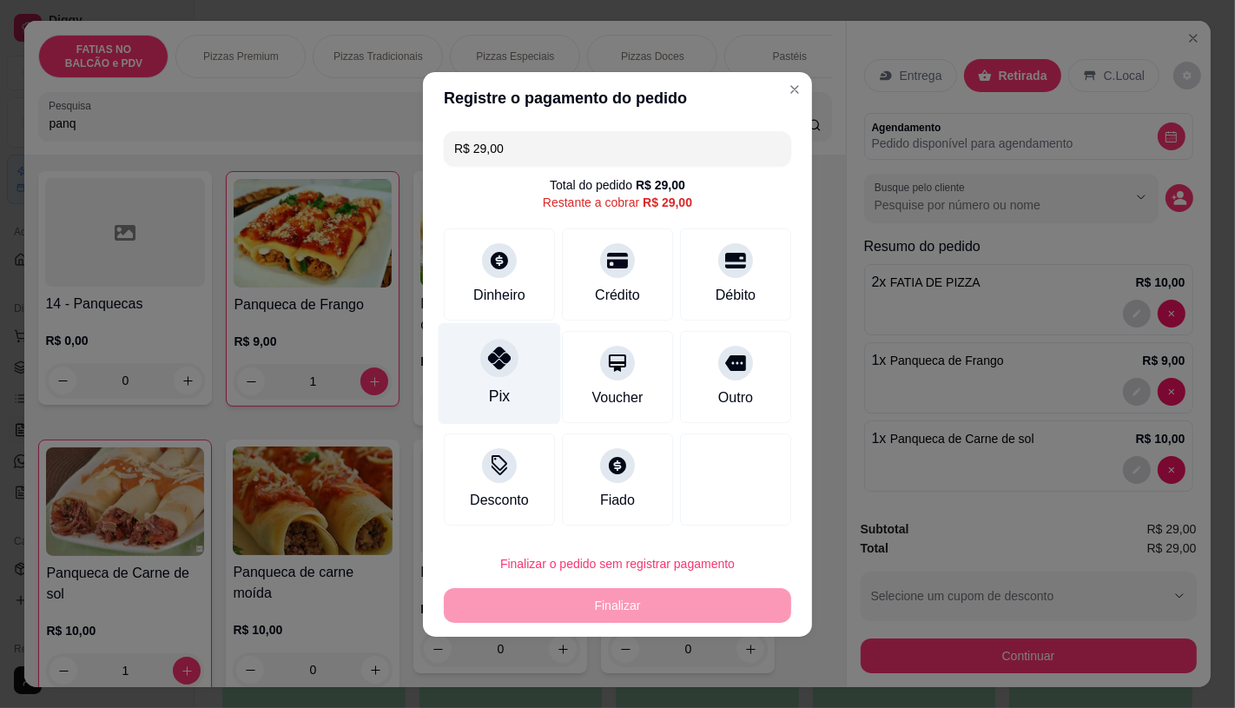
click at [484, 369] on div at bounding box center [499, 358] width 38 height 38
type input "R$ 0,00"
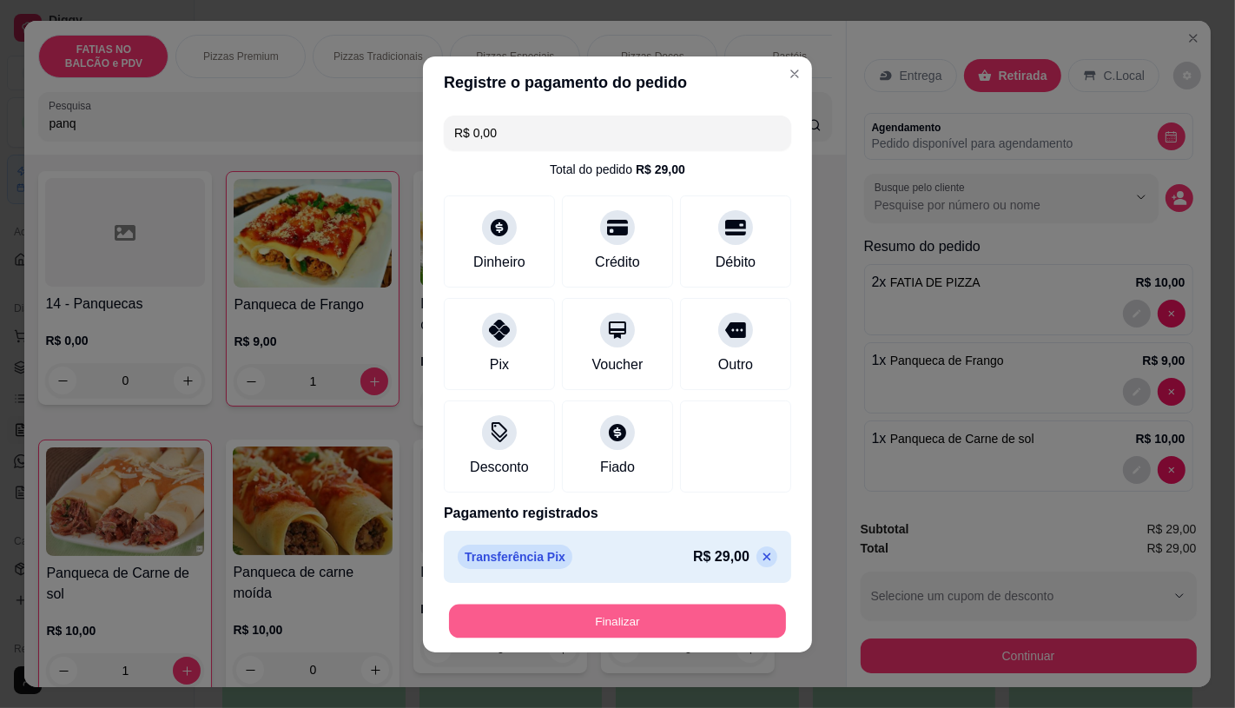
click at [648, 632] on button "Finalizar" at bounding box center [617, 620] width 337 height 34
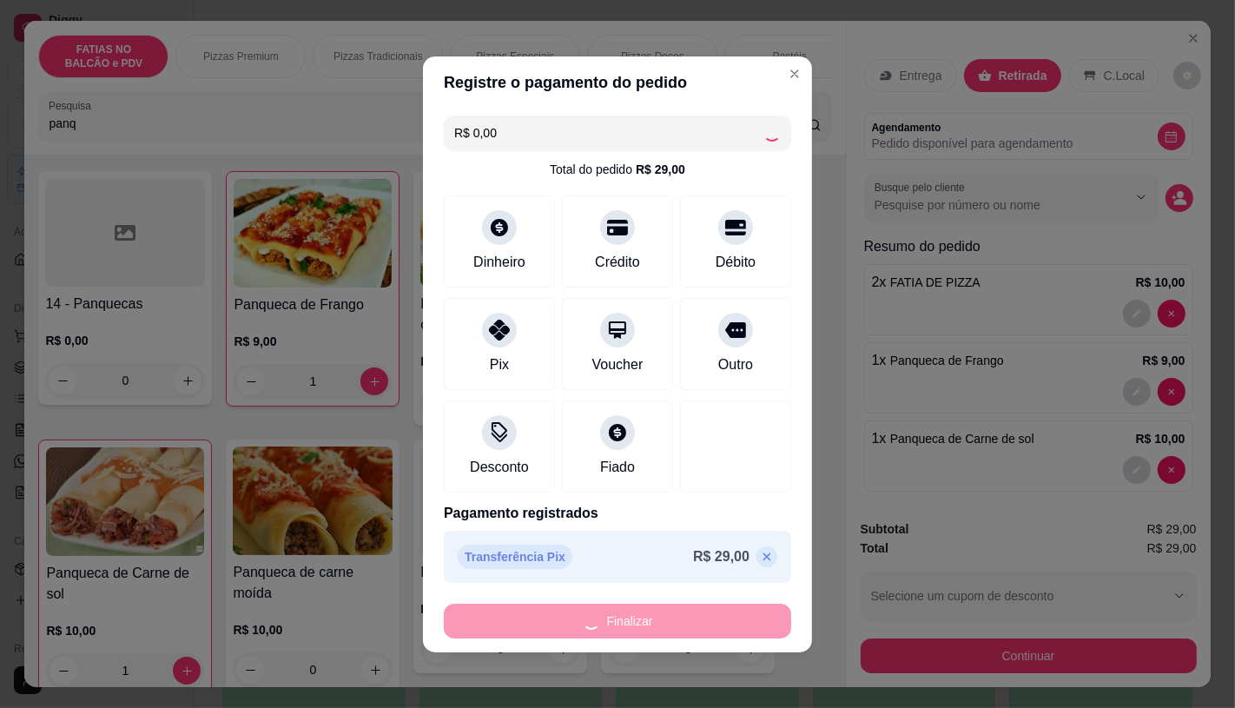
type input "0"
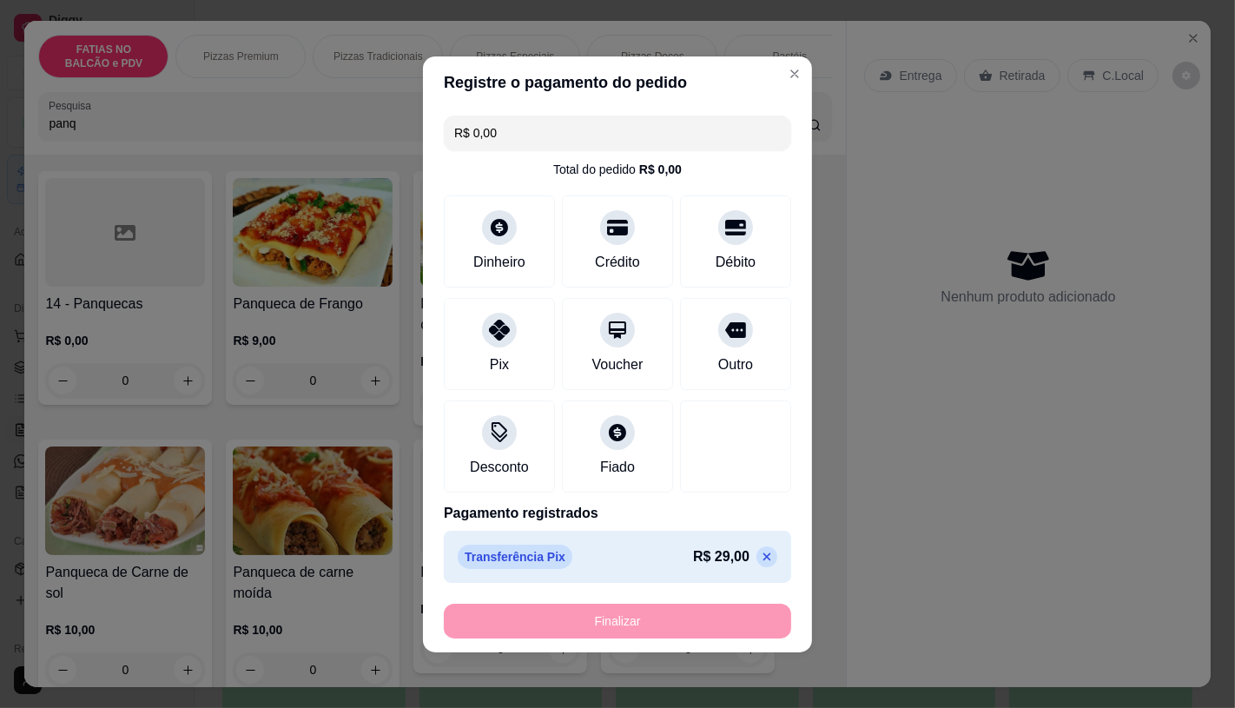
type input "-R$ 29,00"
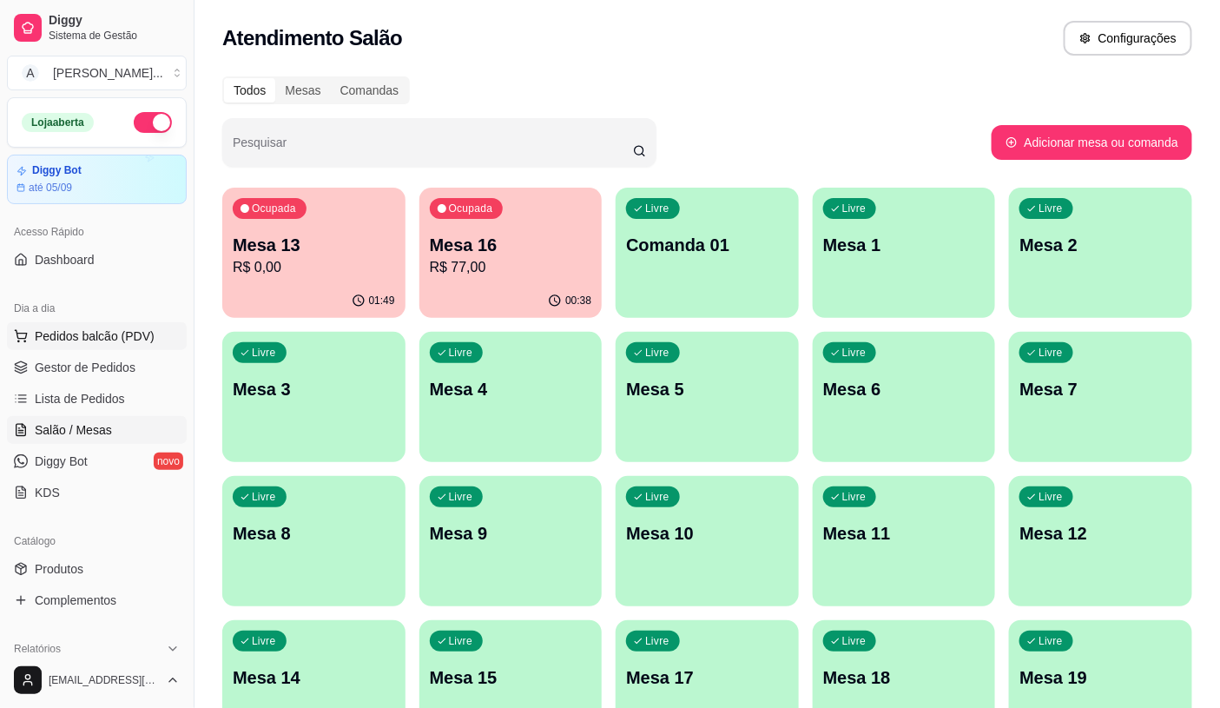
click at [131, 336] on span "Pedidos balcão (PDV)" at bounding box center [95, 335] width 120 height 17
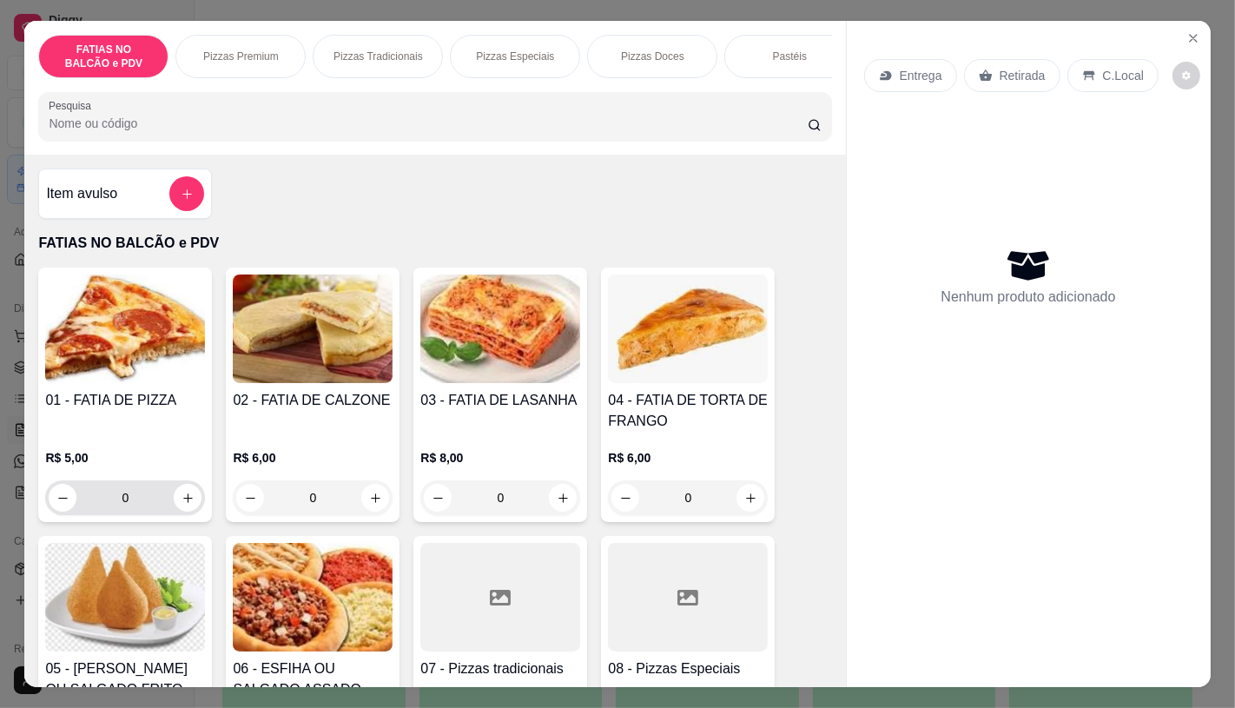
click at [144, 491] on input "0" at bounding box center [124, 497] width 97 height 35
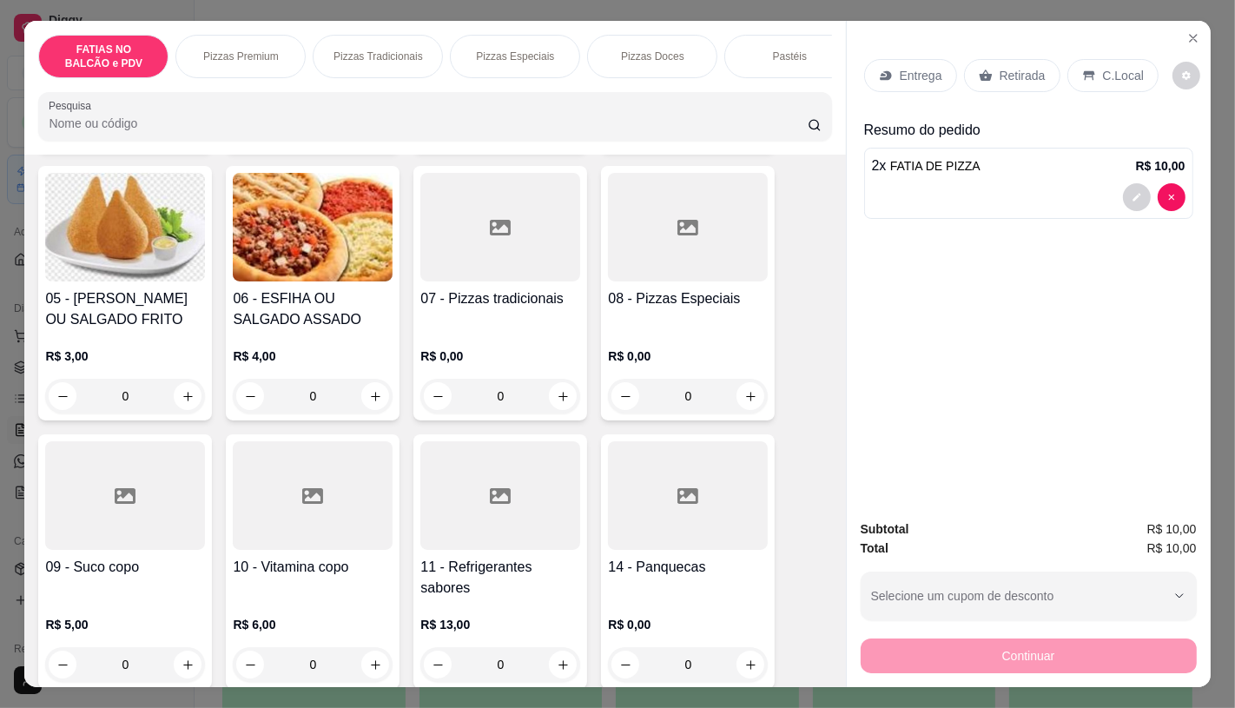
scroll to position [386, 0]
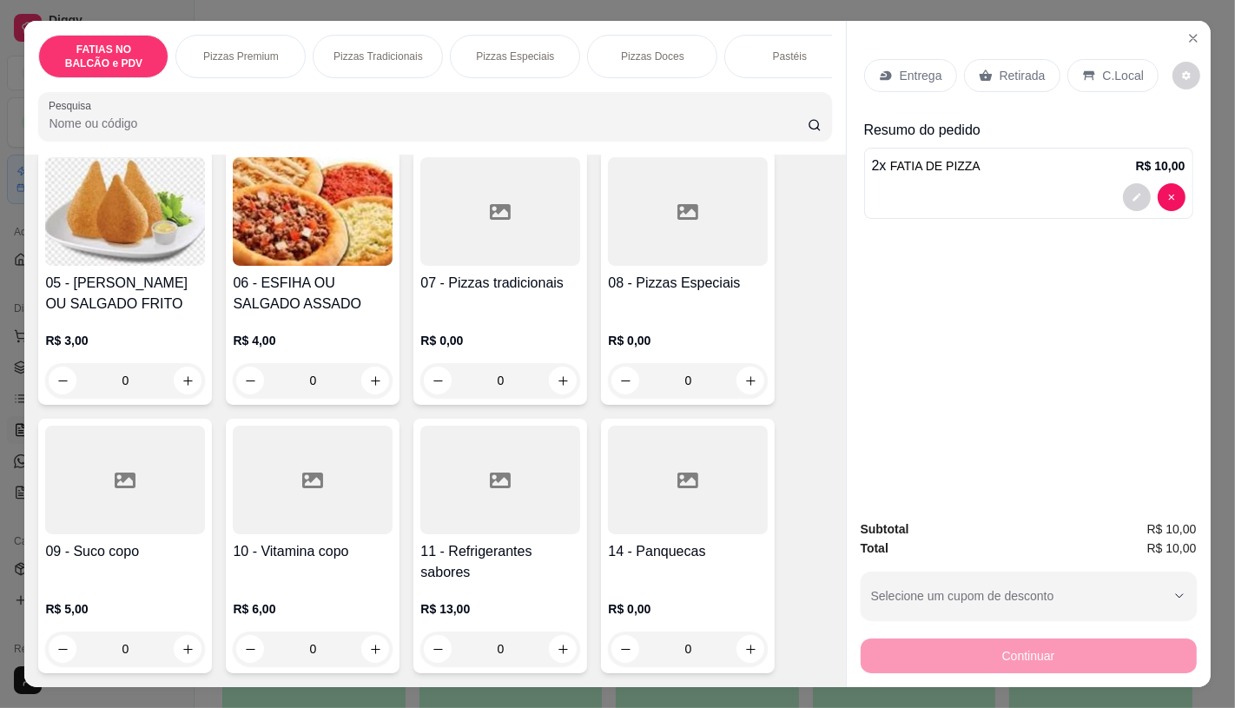
type input "2"
click at [148, 570] on div "09 - Suco copo" at bounding box center [125, 562] width 160 height 42
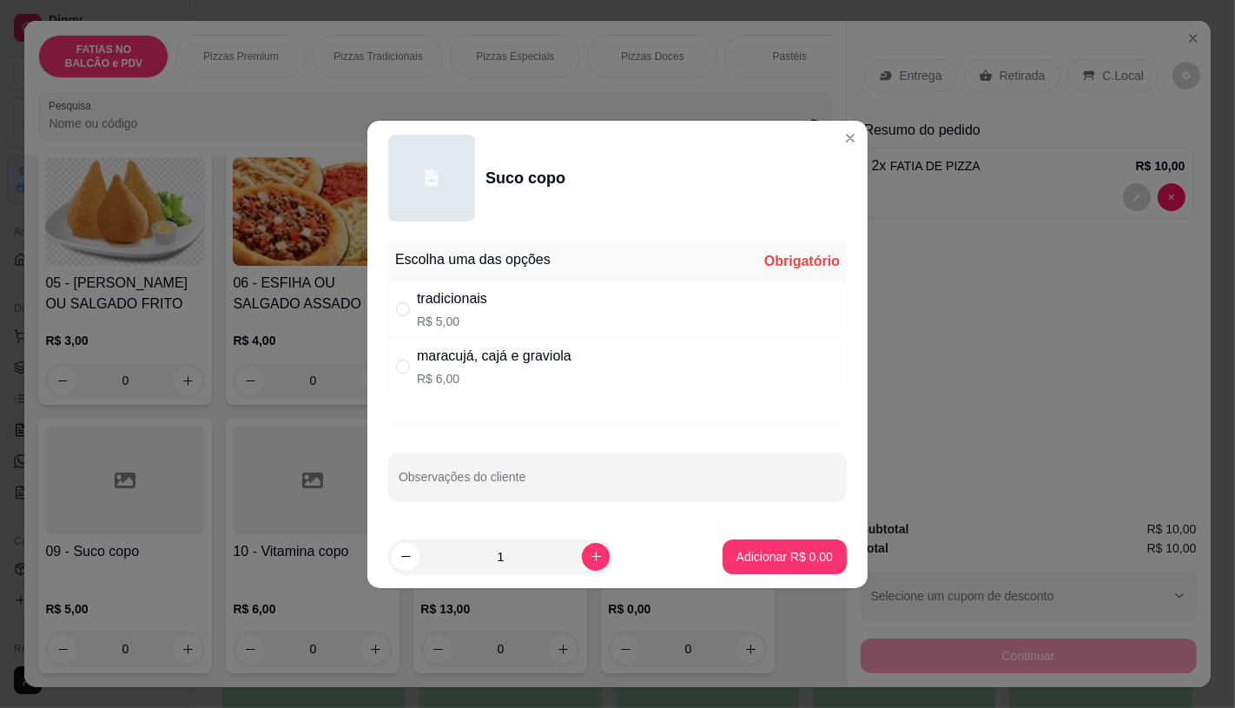
click at [454, 296] on div "tradicionais" at bounding box center [452, 298] width 70 height 21
radio input "true"
click at [797, 564] on p "Adicionar R$ 5,00" at bounding box center [784, 556] width 96 height 17
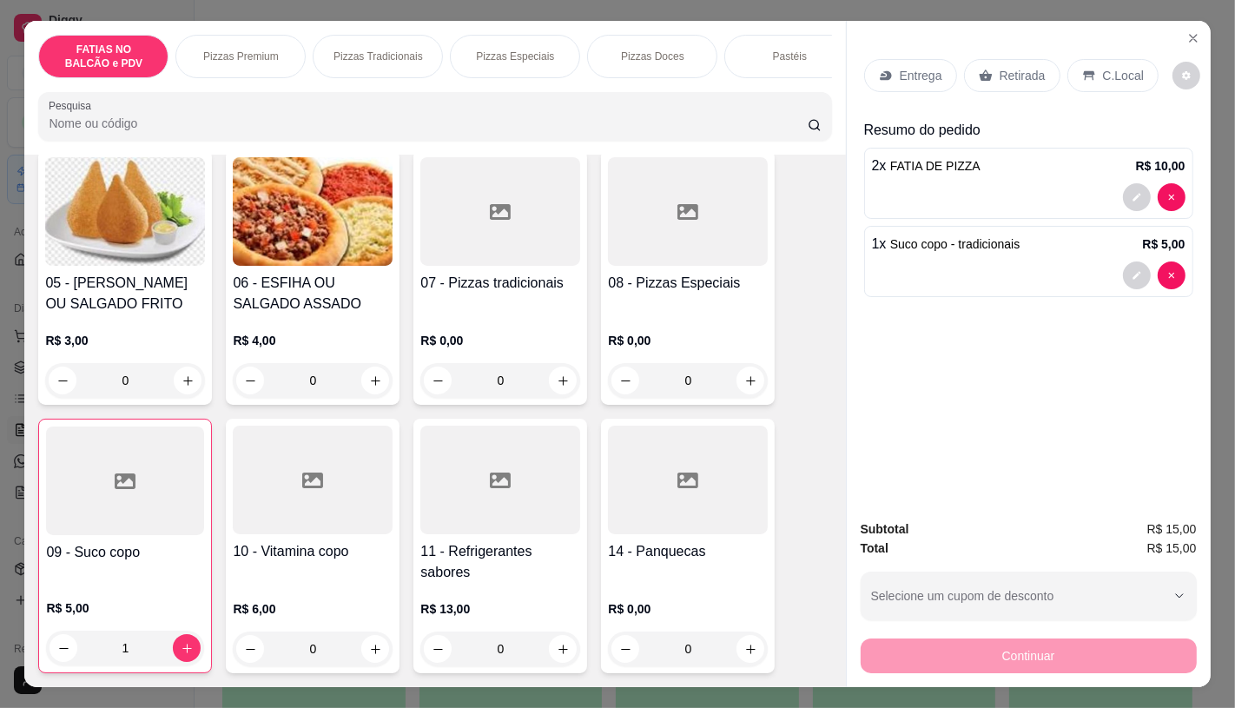
type input "1"
click at [996, 59] on div "Retirada" at bounding box center [1012, 75] width 96 height 33
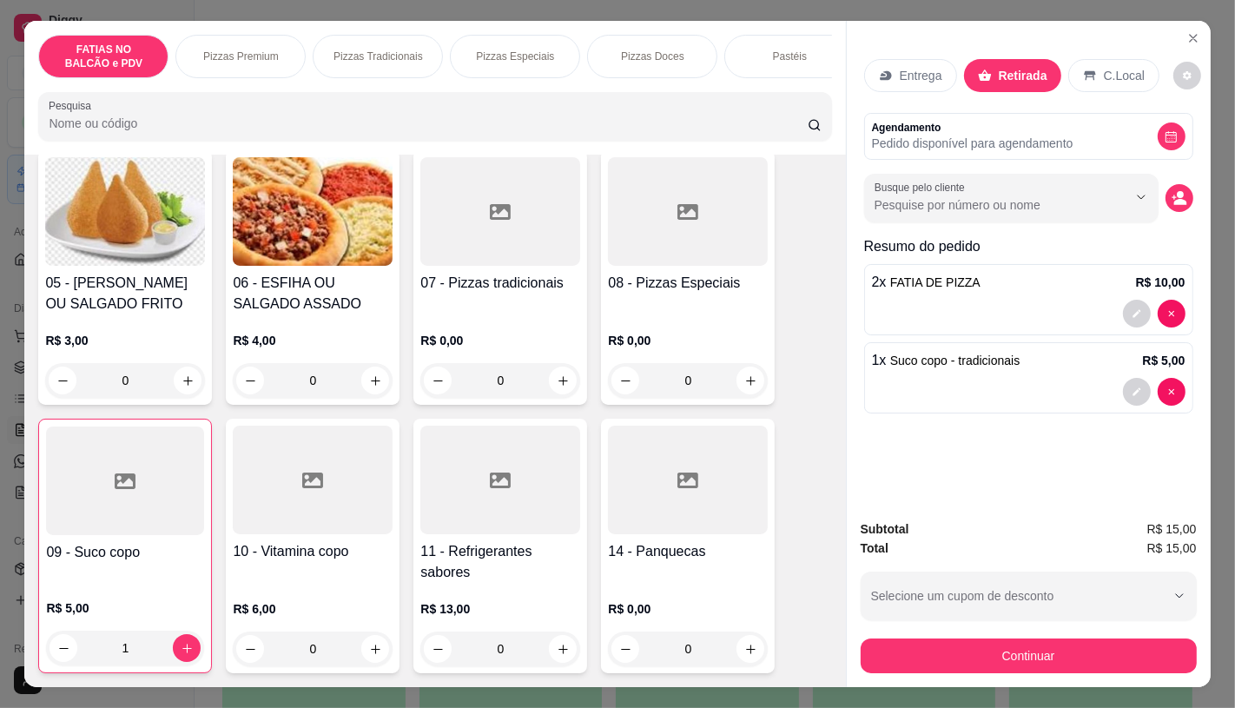
click at [1074, 634] on div "Continuar" at bounding box center [1029, 653] width 336 height 39
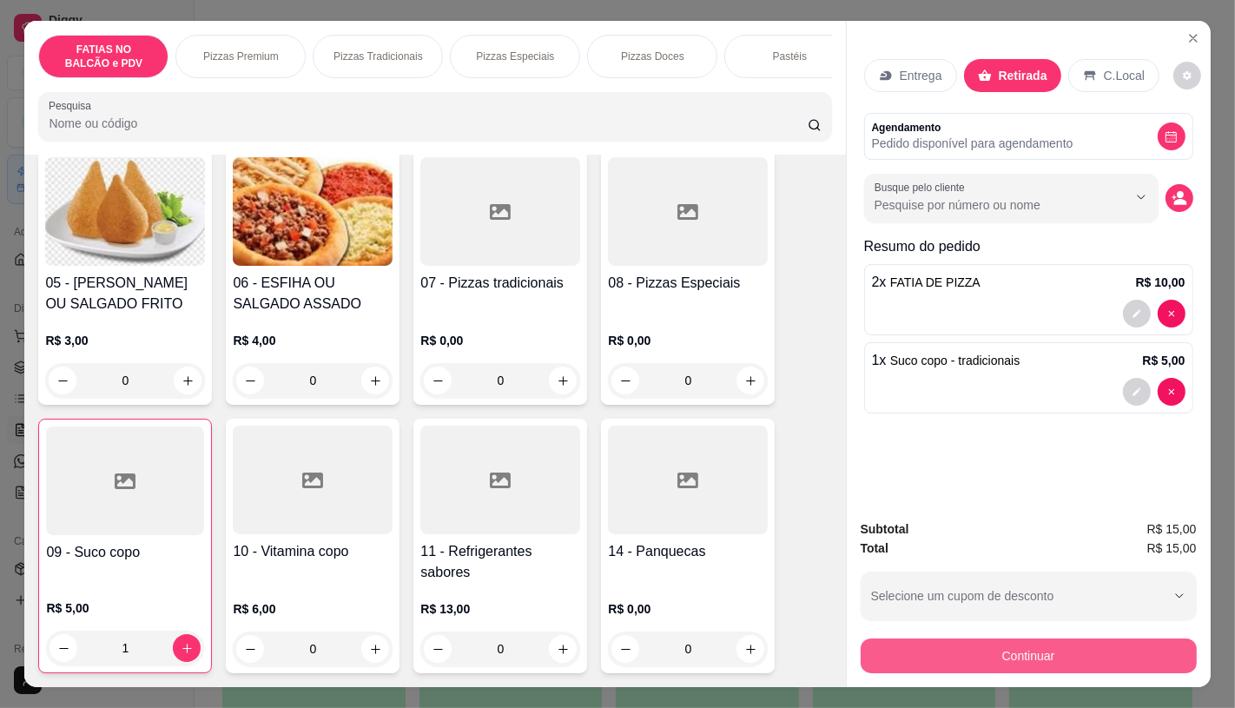
click at [1072, 638] on button "Continuar" at bounding box center [1029, 655] width 336 height 35
click at [1005, 640] on button "Continuar" at bounding box center [1029, 655] width 336 height 35
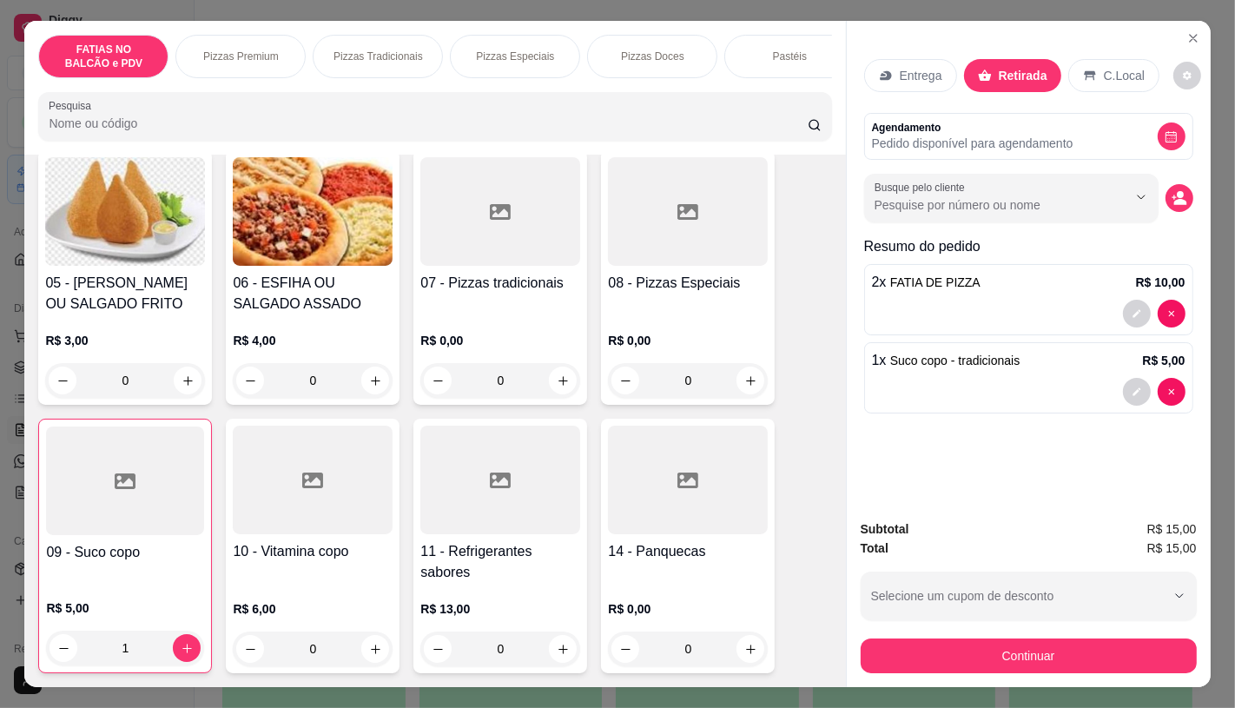
click at [498, 290] on div "Dinheiro" at bounding box center [499, 293] width 57 height 23
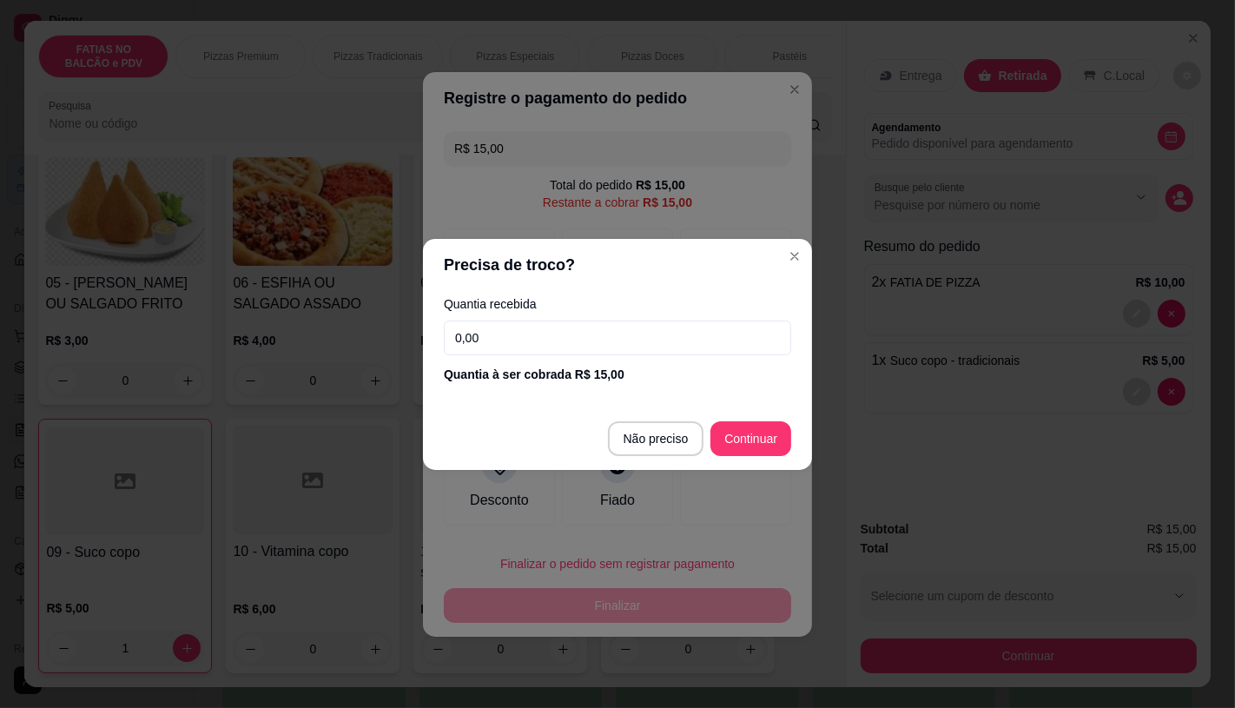
click at [517, 345] on input "0,00" at bounding box center [617, 337] width 347 height 35
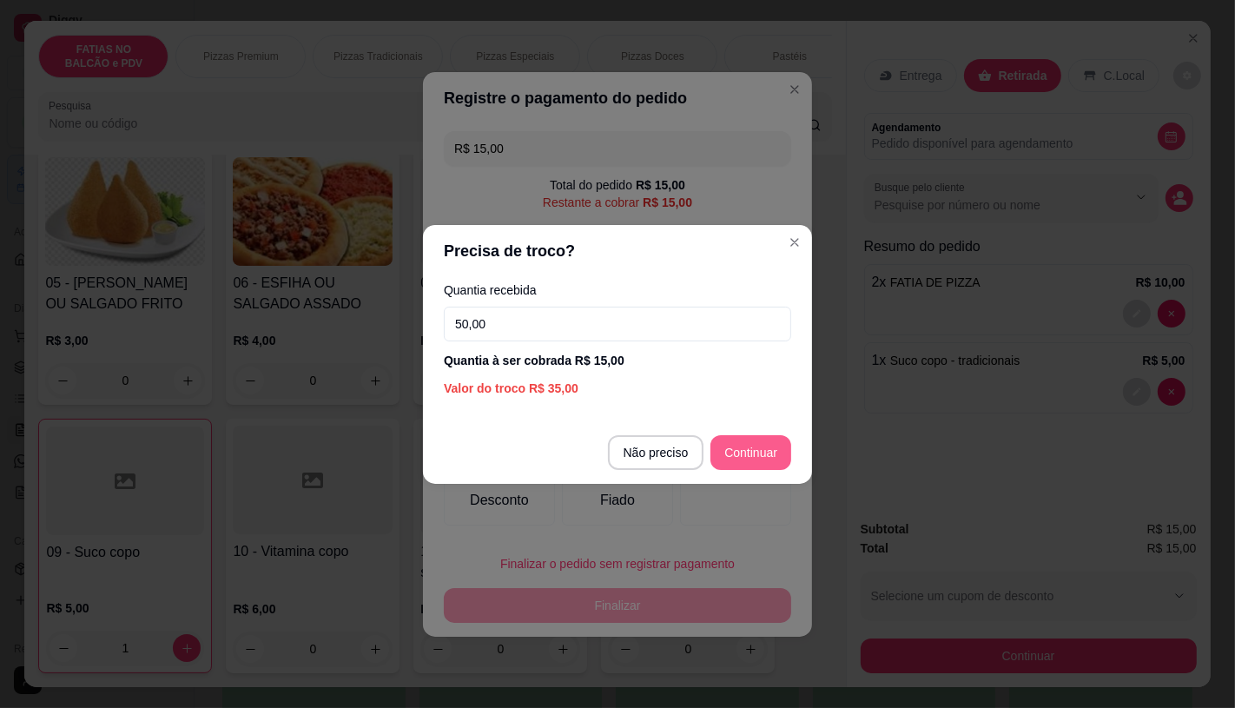
type input "50,00"
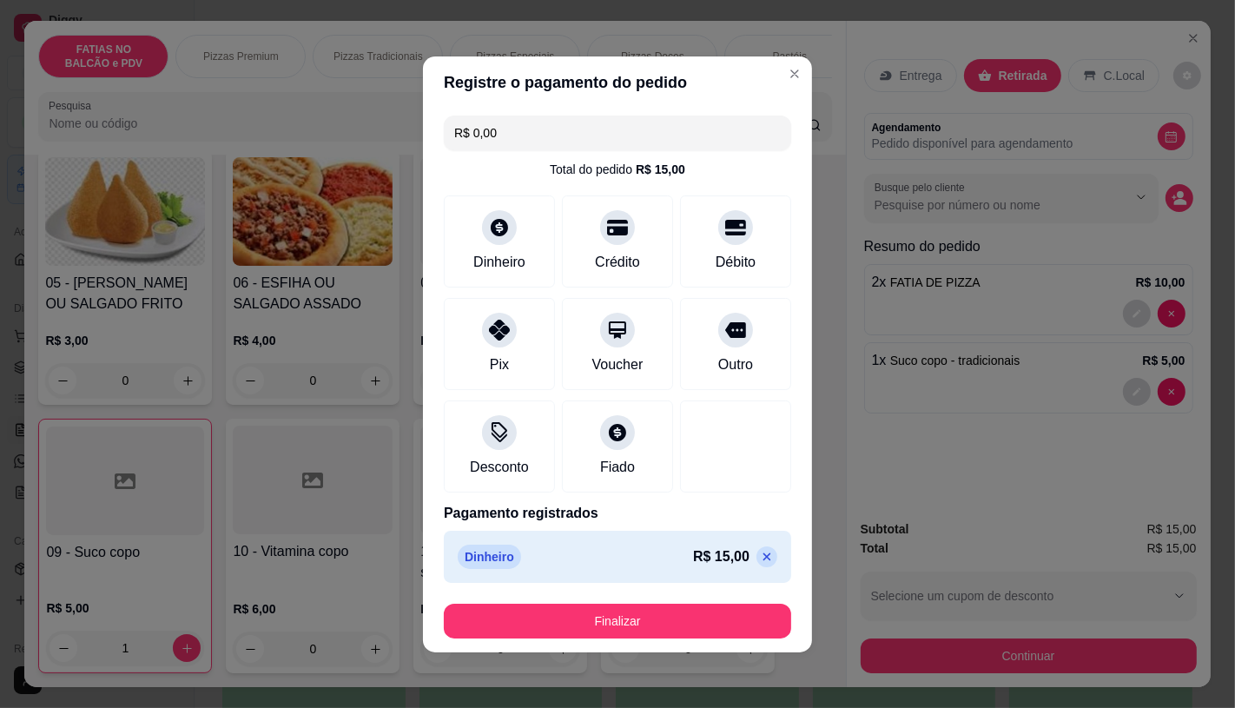
type input "R$ 0,00"
click at [696, 638] on footer "Finalizar" at bounding box center [617, 621] width 389 height 63
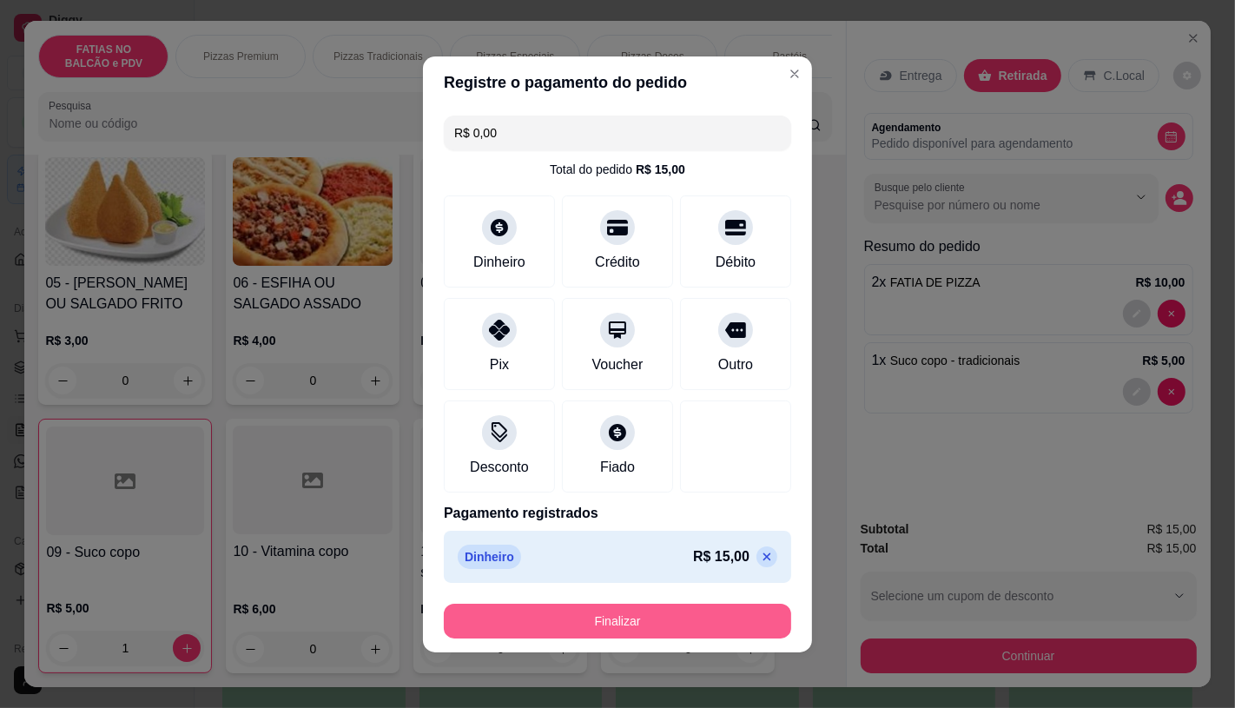
click at [695, 620] on button "Finalizar" at bounding box center [617, 620] width 347 height 35
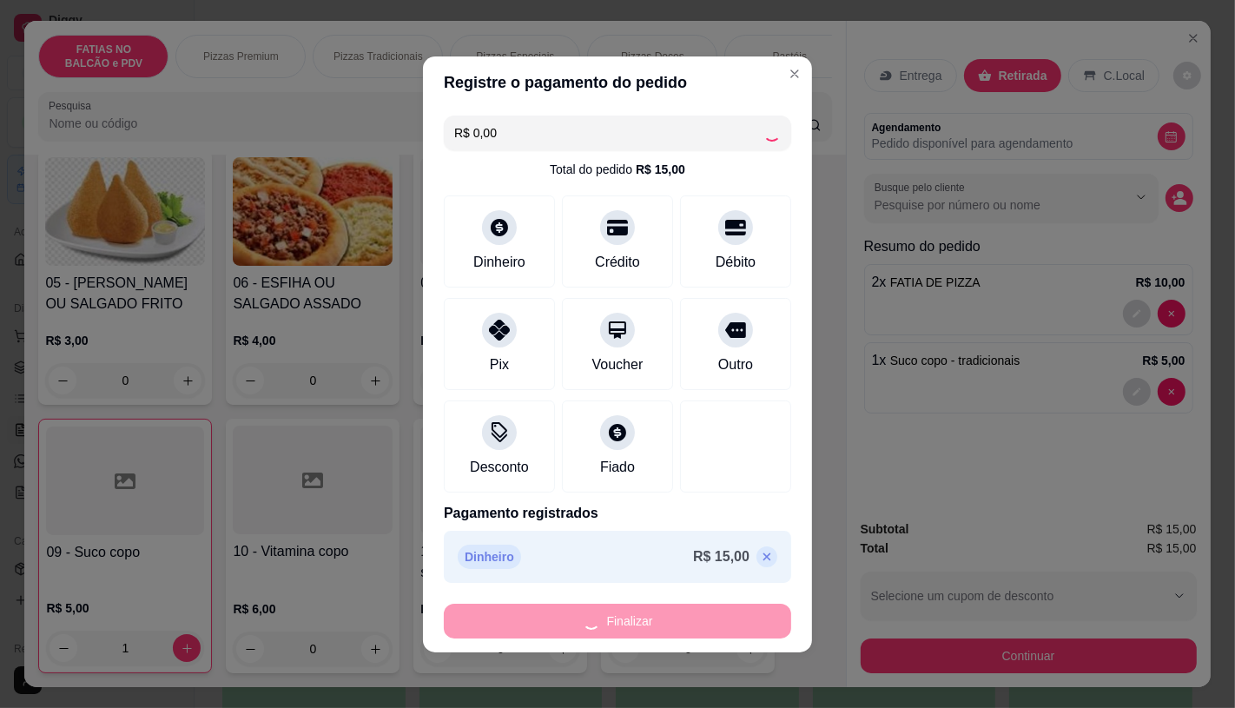
type input "0"
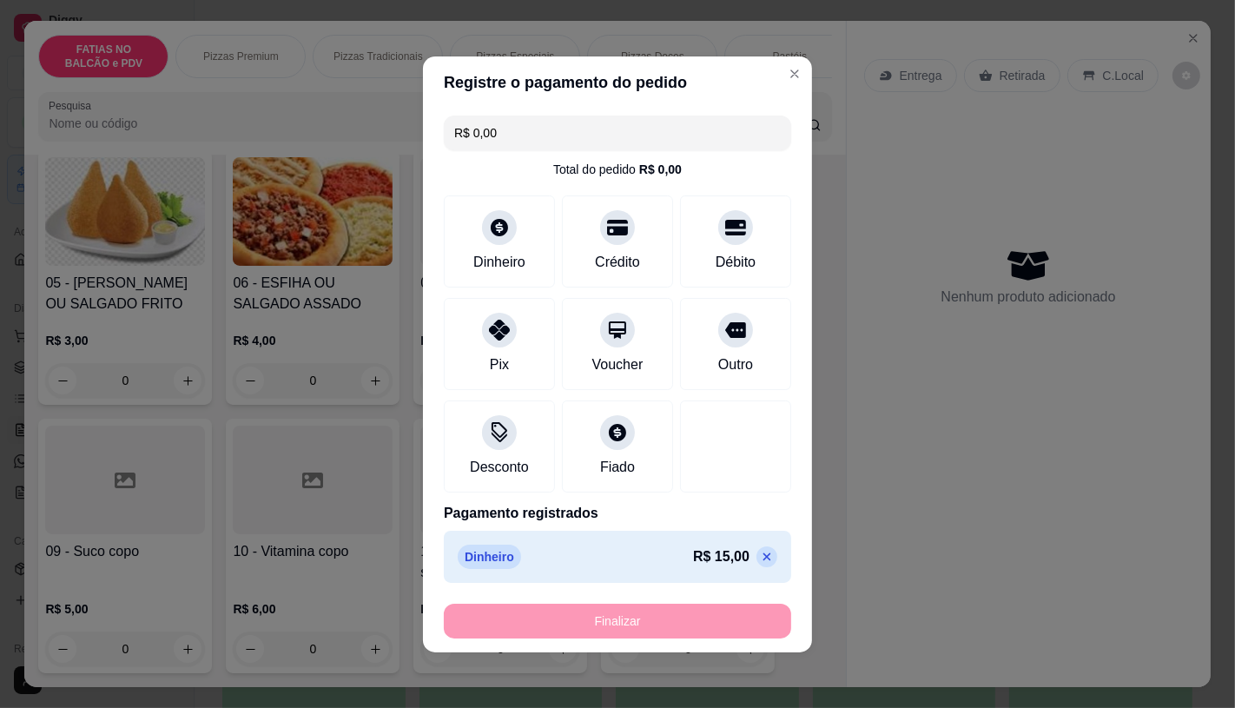
type input "-R$ 15,00"
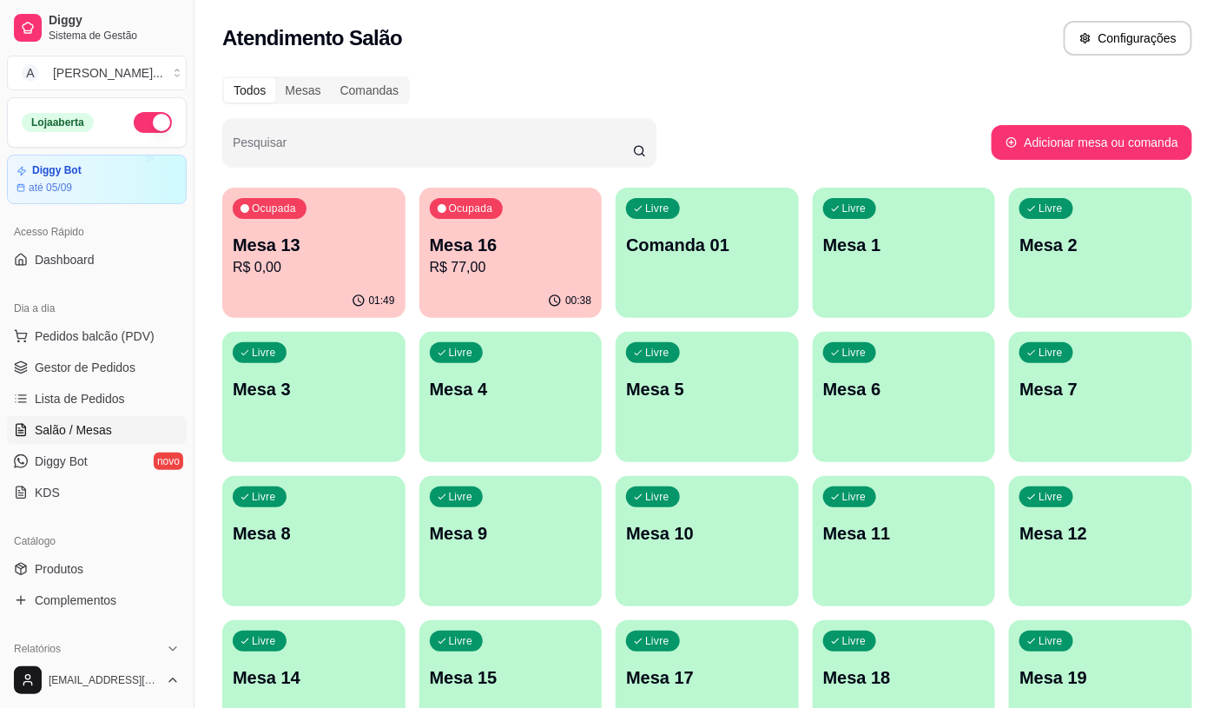
click at [1087, 377] on p "Mesa 7" at bounding box center [1100, 389] width 162 height 24
click at [239, 551] on div "Livre Mesa 8" at bounding box center [313, 531] width 177 height 106
click at [166, 331] on button "Pedidos balcão (PDV)" at bounding box center [97, 336] width 180 height 28
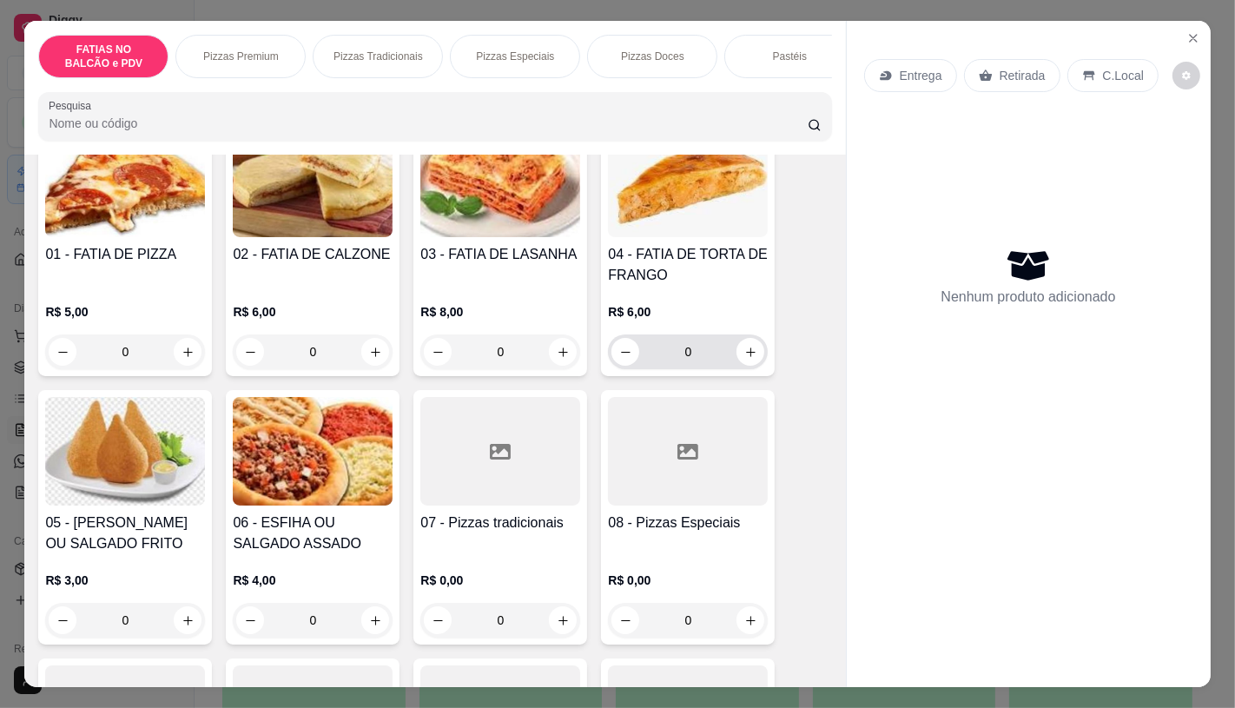
scroll to position [193, 0]
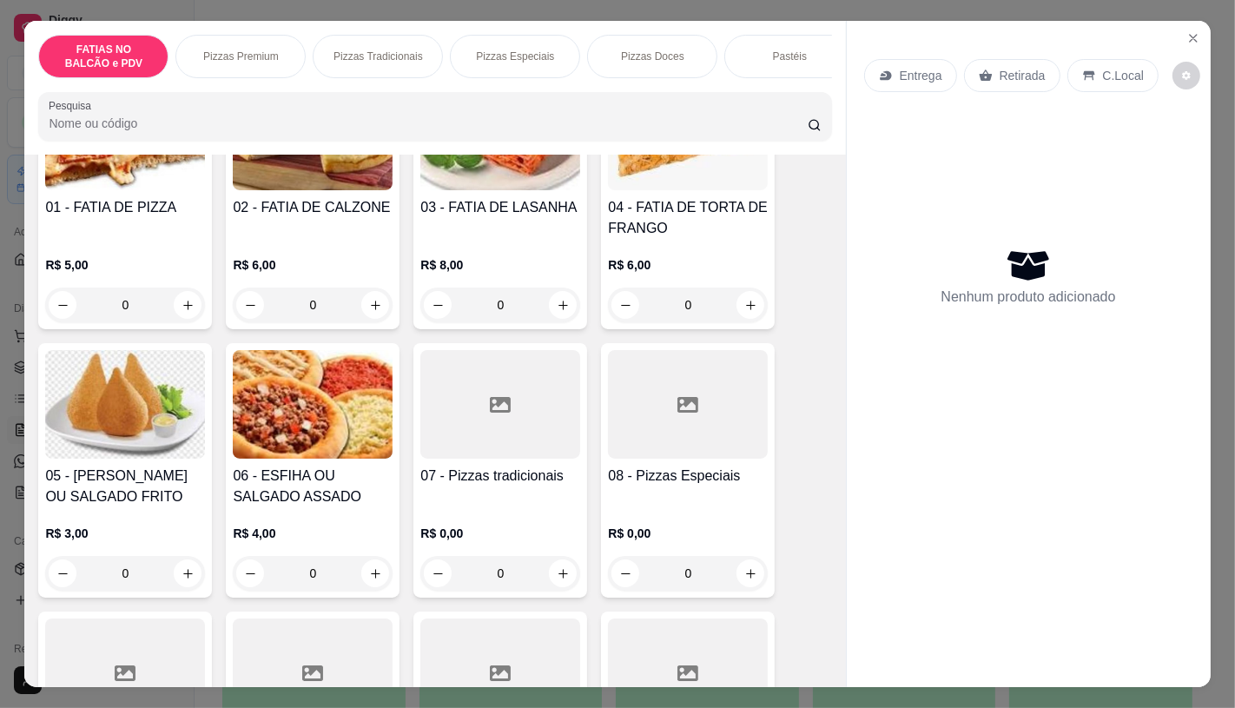
click at [502, 452] on div at bounding box center [500, 404] width 160 height 109
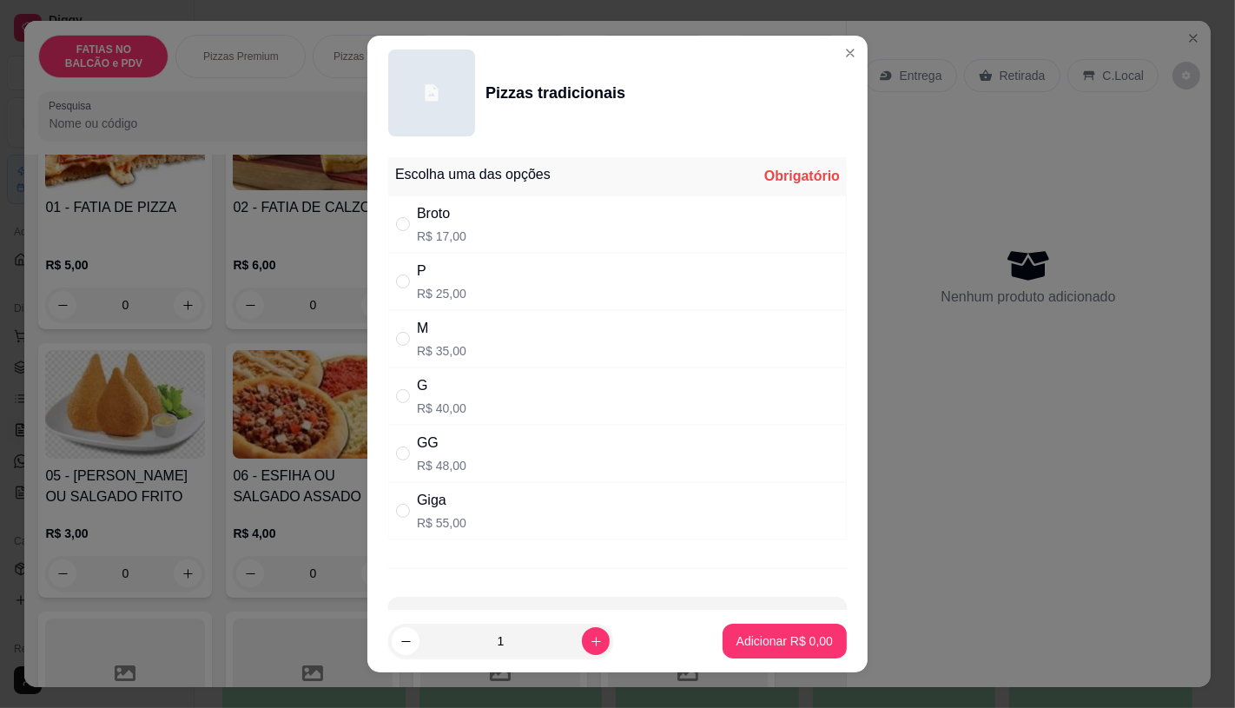
click at [465, 339] on div "M R$ 35,00" at bounding box center [617, 338] width 458 height 57
radio input "true"
click at [786, 623] on button "Adicionar R$ 35,00" at bounding box center [781, 640] width 131 height 35
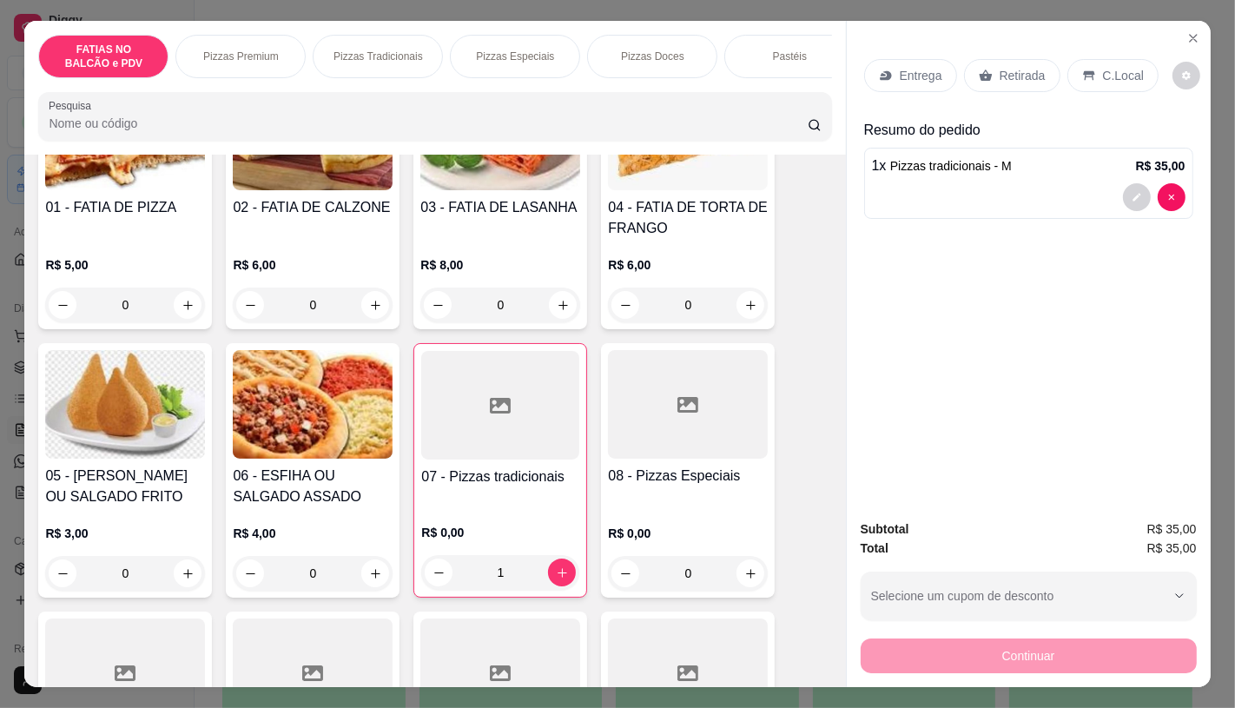
type input "1"
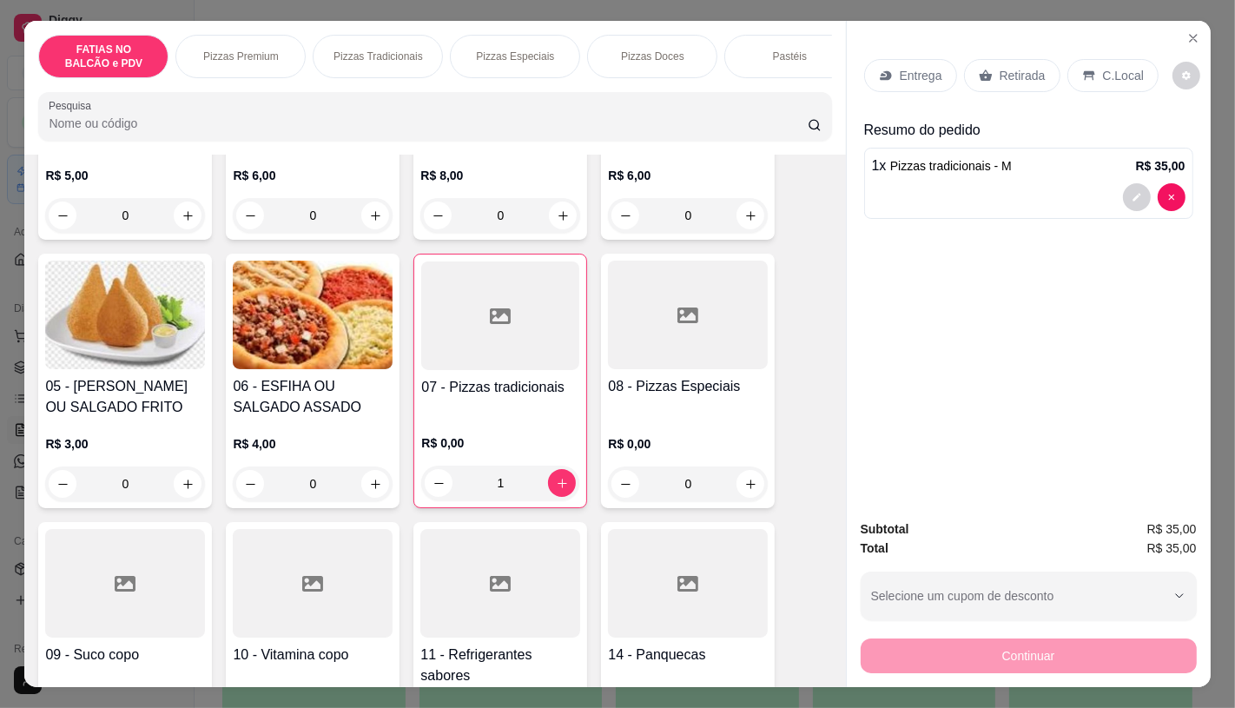
scroll to position [386, 0]
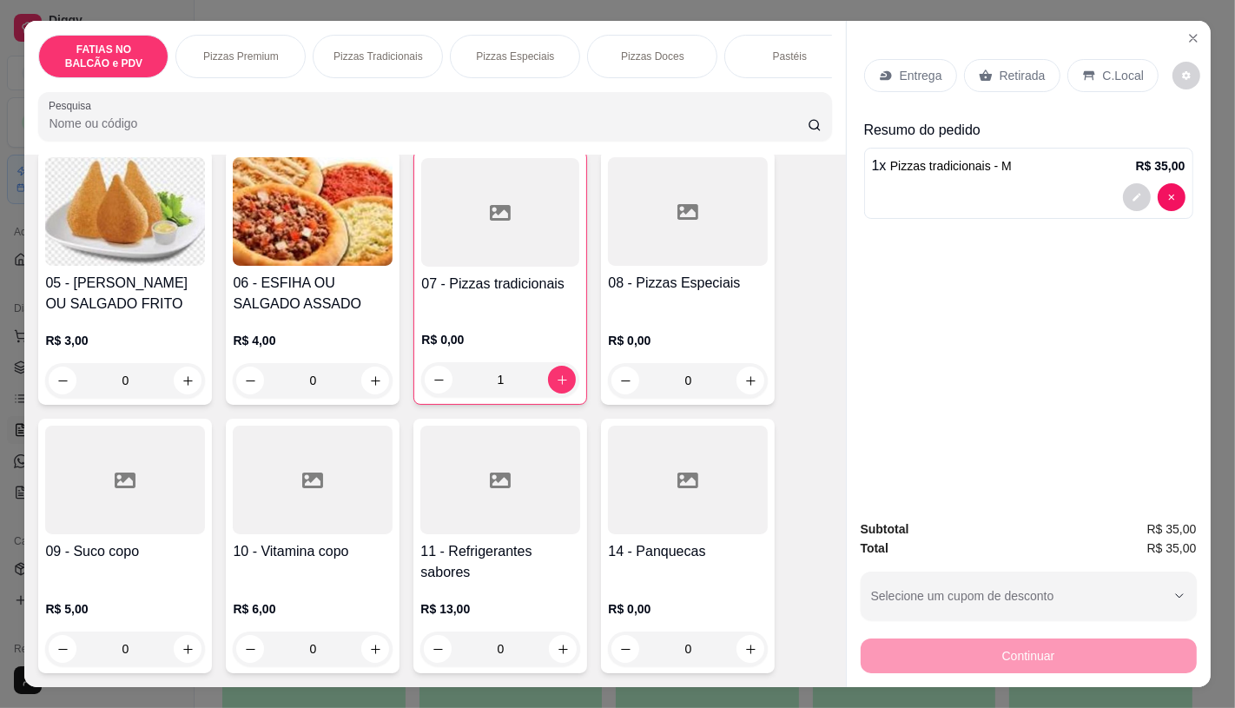
click at [500, 569] on h4 "11 - Refrigerantes sabores" at bounding box center [500, 562] width 160 height 42
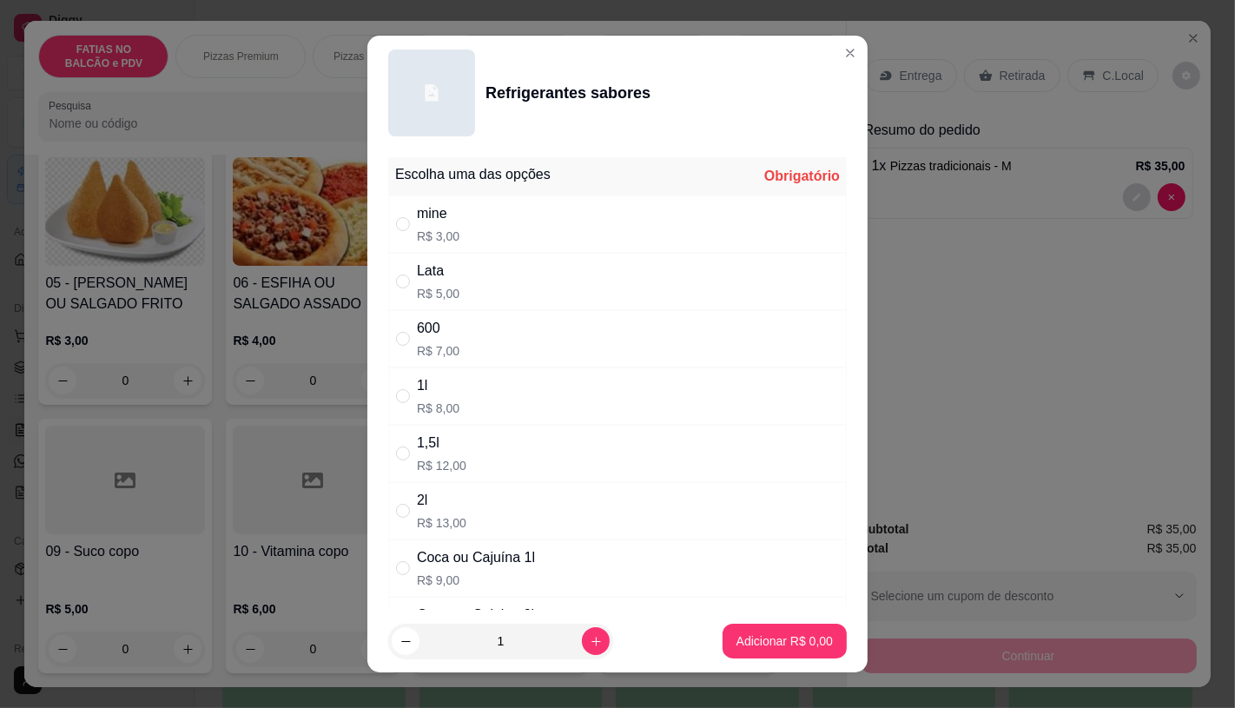
click at [452, 398] on div "1l R$ 8,00" at bounding box center [617, 395] width 458 height 57
click at [498, 564] on div "Coca ou Cajuína 1l" at bounding box center [476, 557] width 118 height 21
radio input "false"
radio input "true"
click at [803, 637] on p "Adicionar R$ 9,00" at bounding box center [784, 640] width 96 height 17
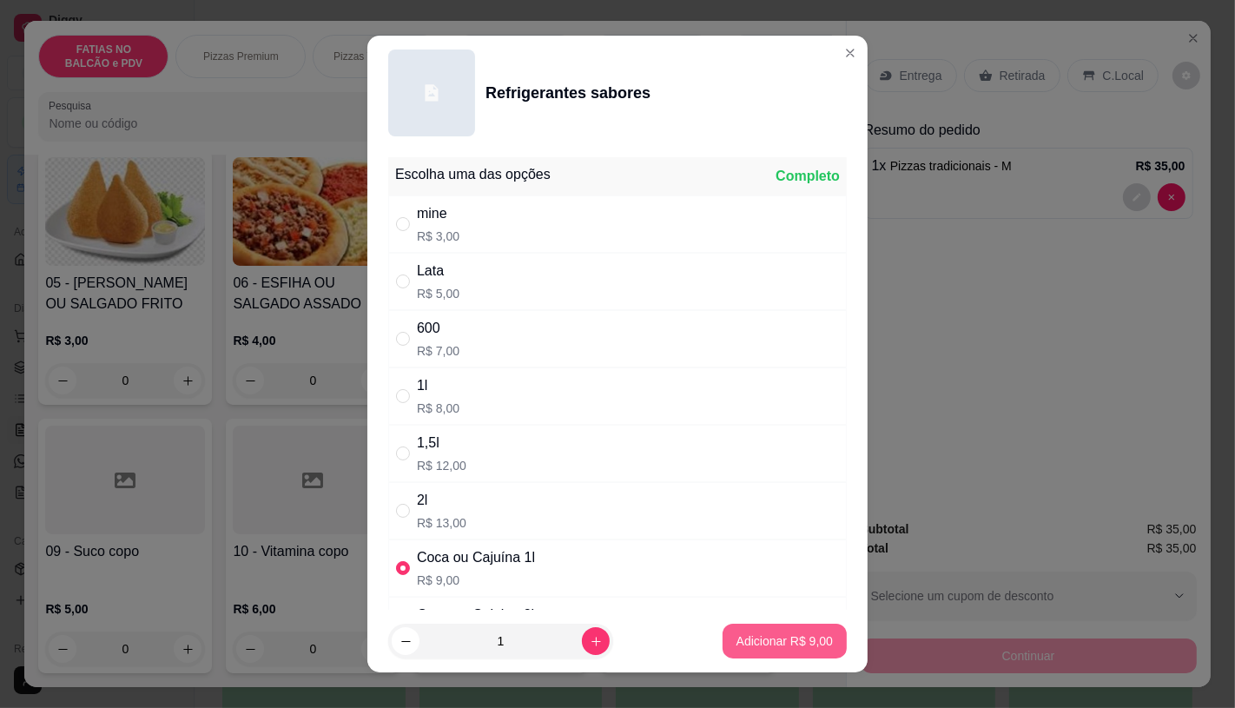
type input "1"
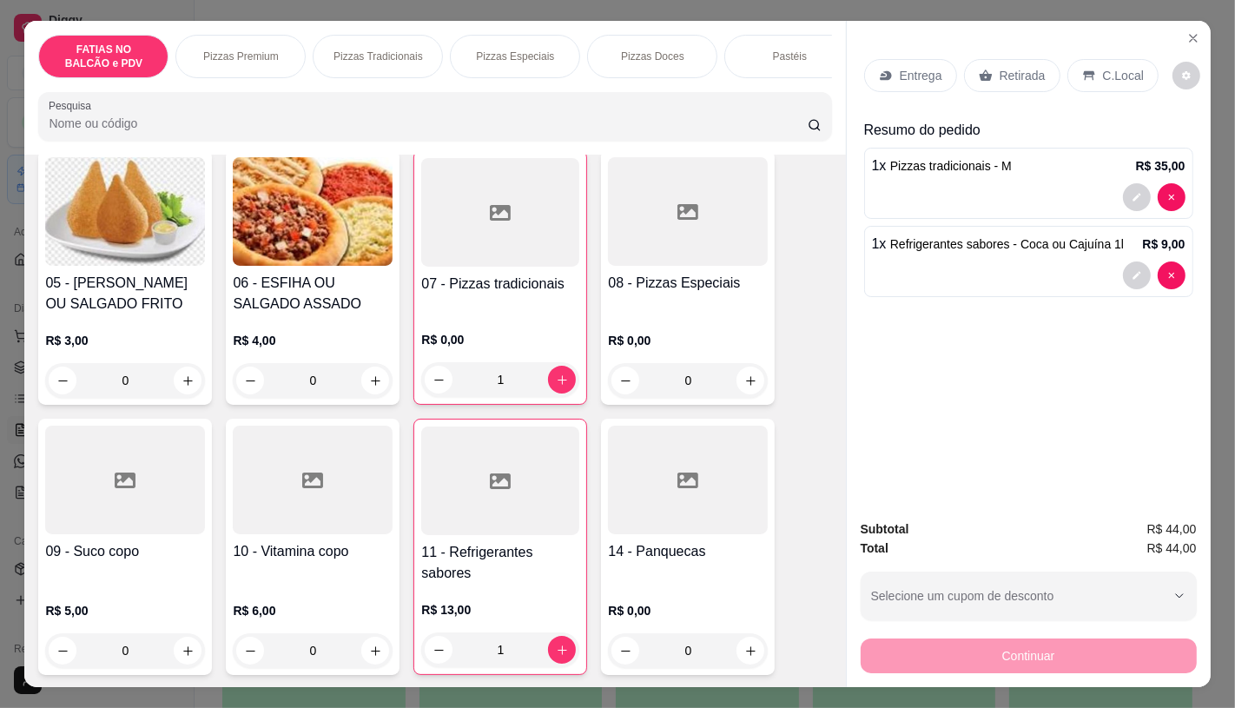
click at [1029, 76] on p "Retirada" at bounding box center [1022, 75] width 46 height 17
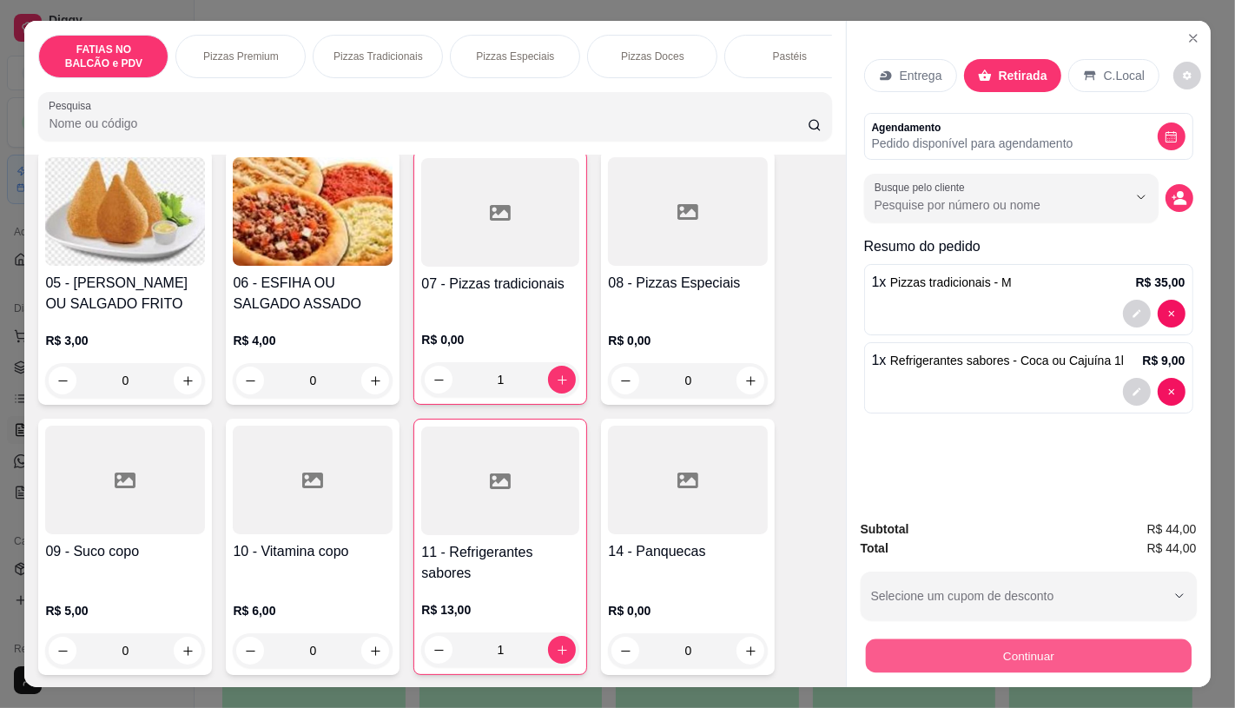
click at [1022, 650] on button "Continuar" at bounding box center [1028, 655] width 326 height 34
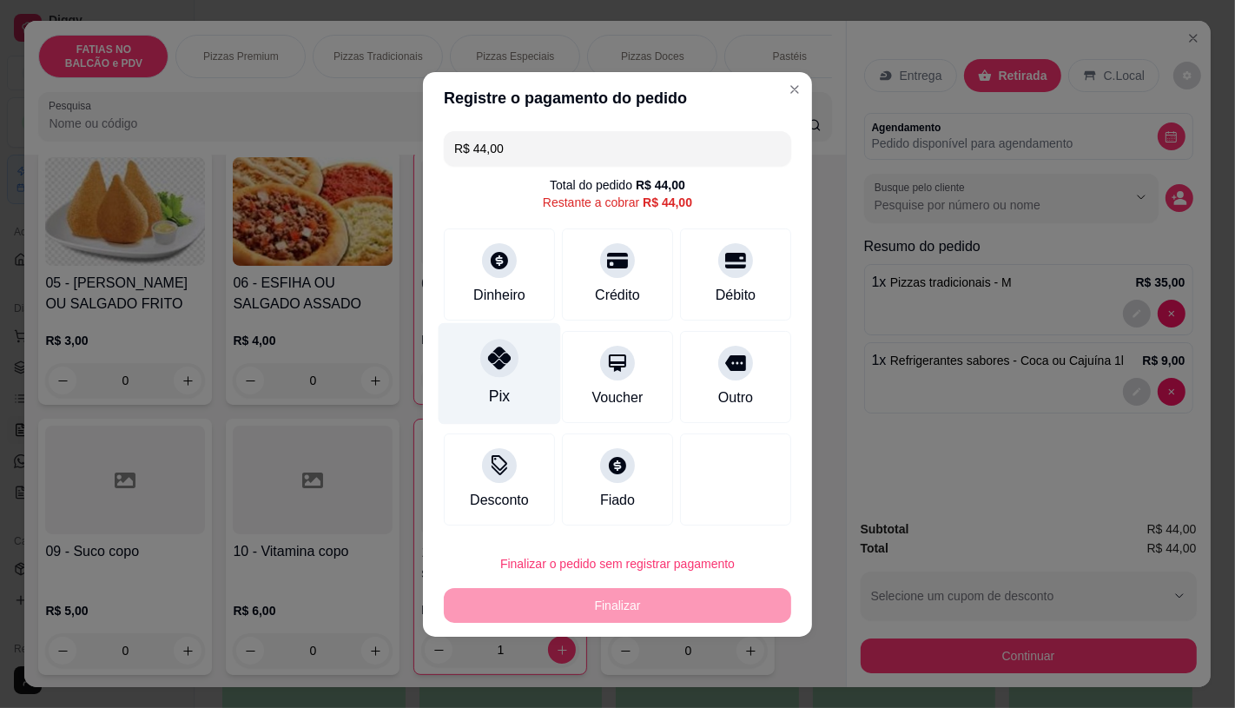
drag, startPoint x: 512, startPoint y: 371, endPoint x: 512, endPoint y: 360, distance: 10.4
click at [512, 368] on div "Pix" at bounding box center [500, 373] width 122 height 102
type input "R$ 0,00"
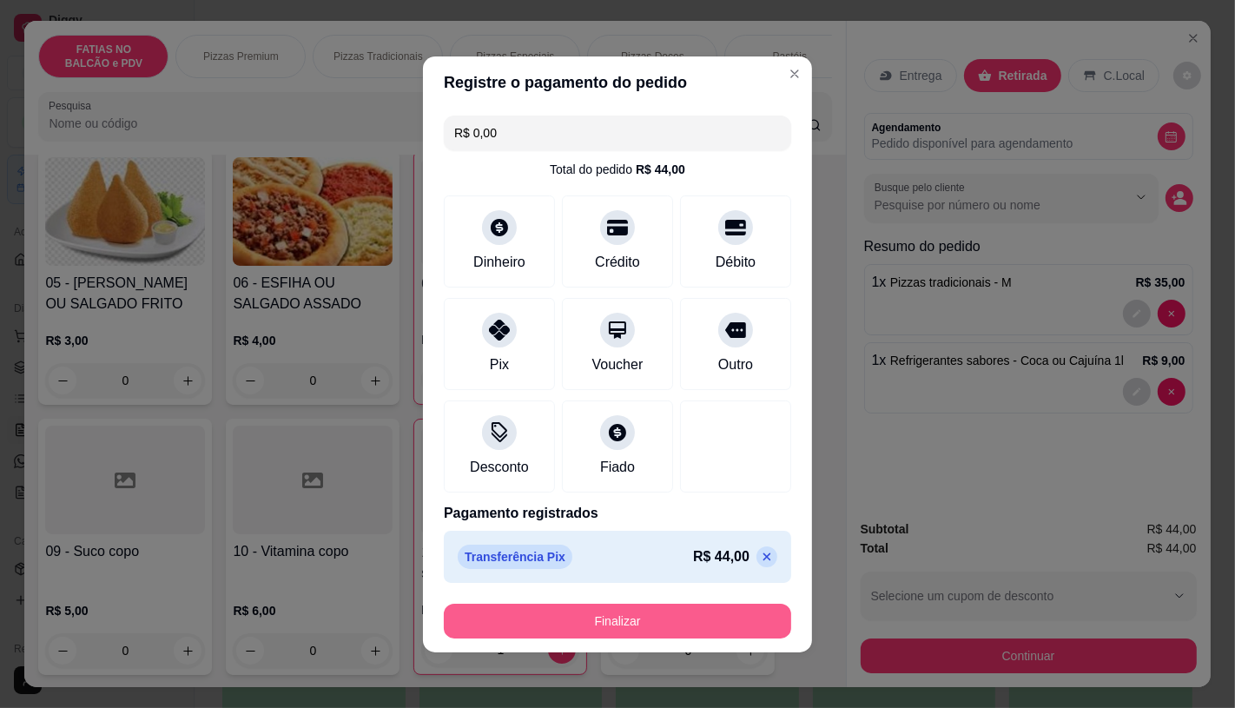
click at [708, 618] on button "Finalizar" at bounding box center [617, 620] width 347 height 35
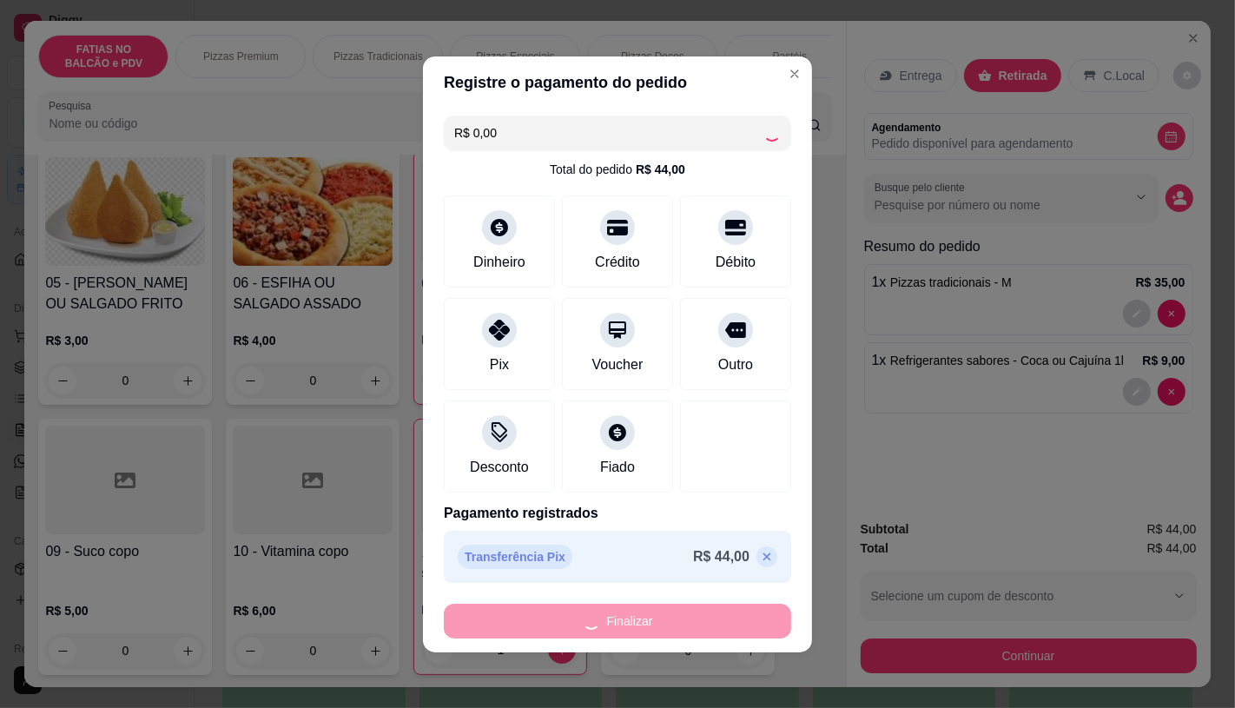
type input "0"
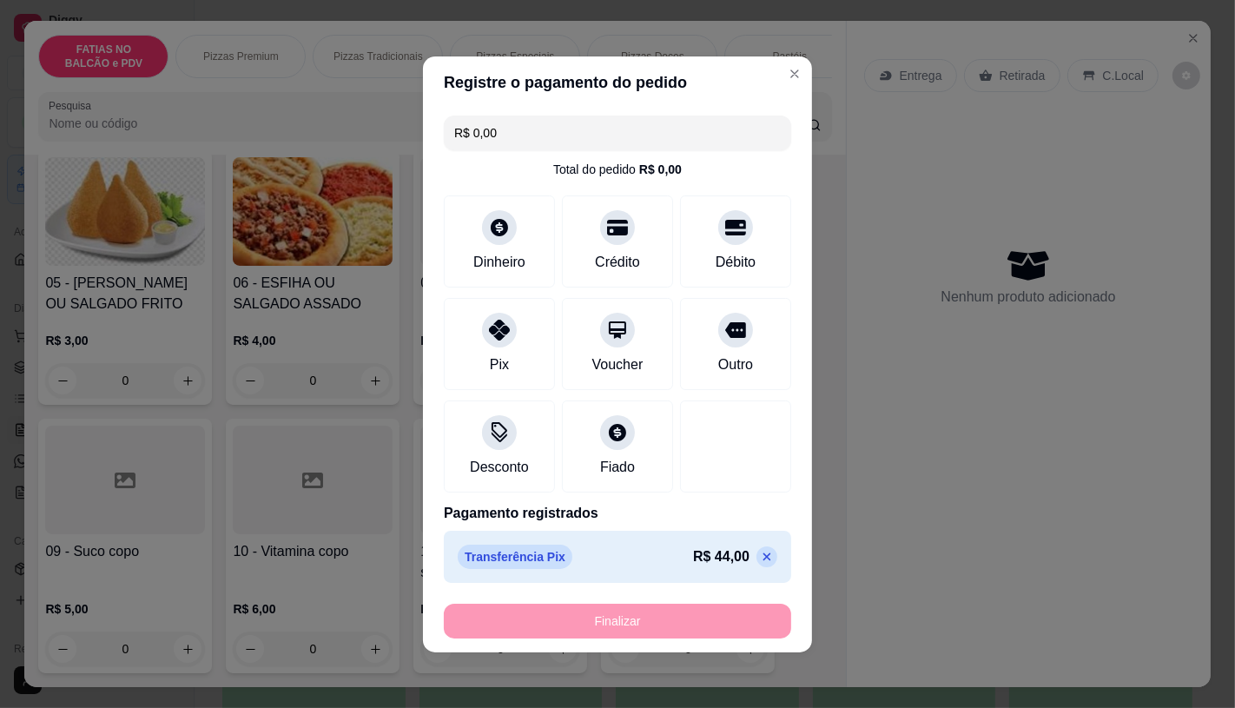
type input "-R$ 44,00"
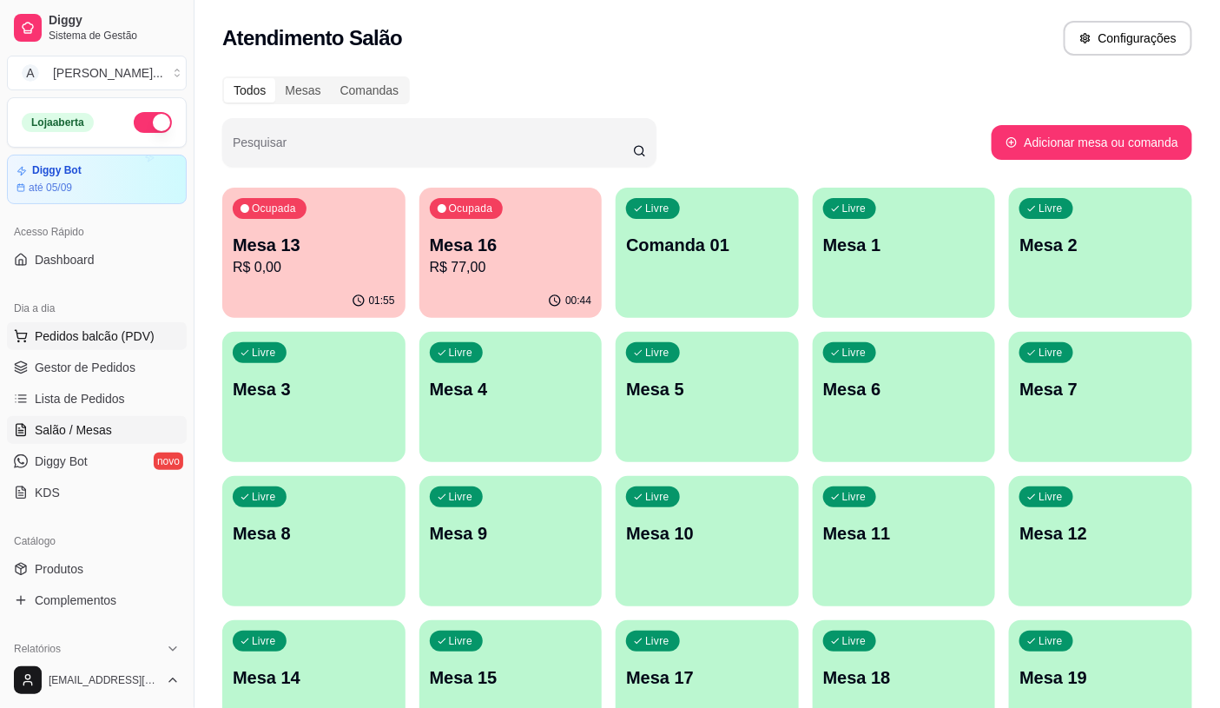
click at [124, 330] on span "Pedidos balcão (PDV)" at bounding box center [95, 335] width 120 height 17
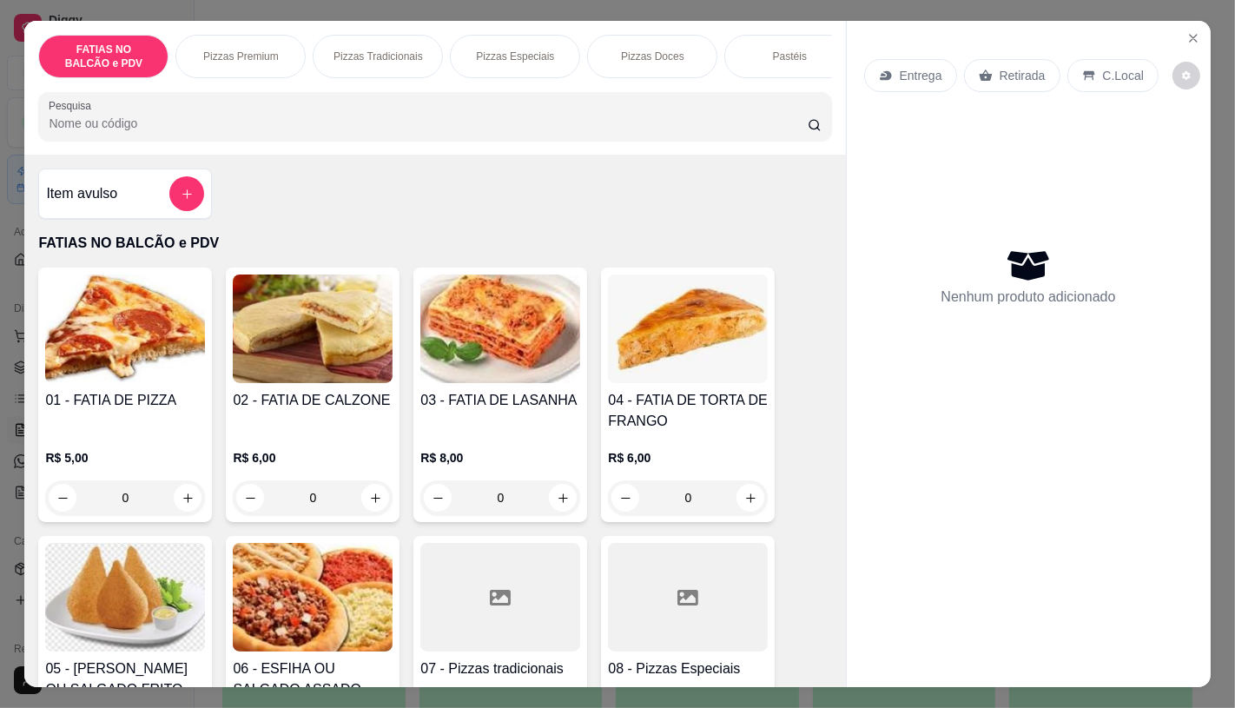
click at [131, 493] on input "0" at bounding box center [124, 497] width 97 height 35
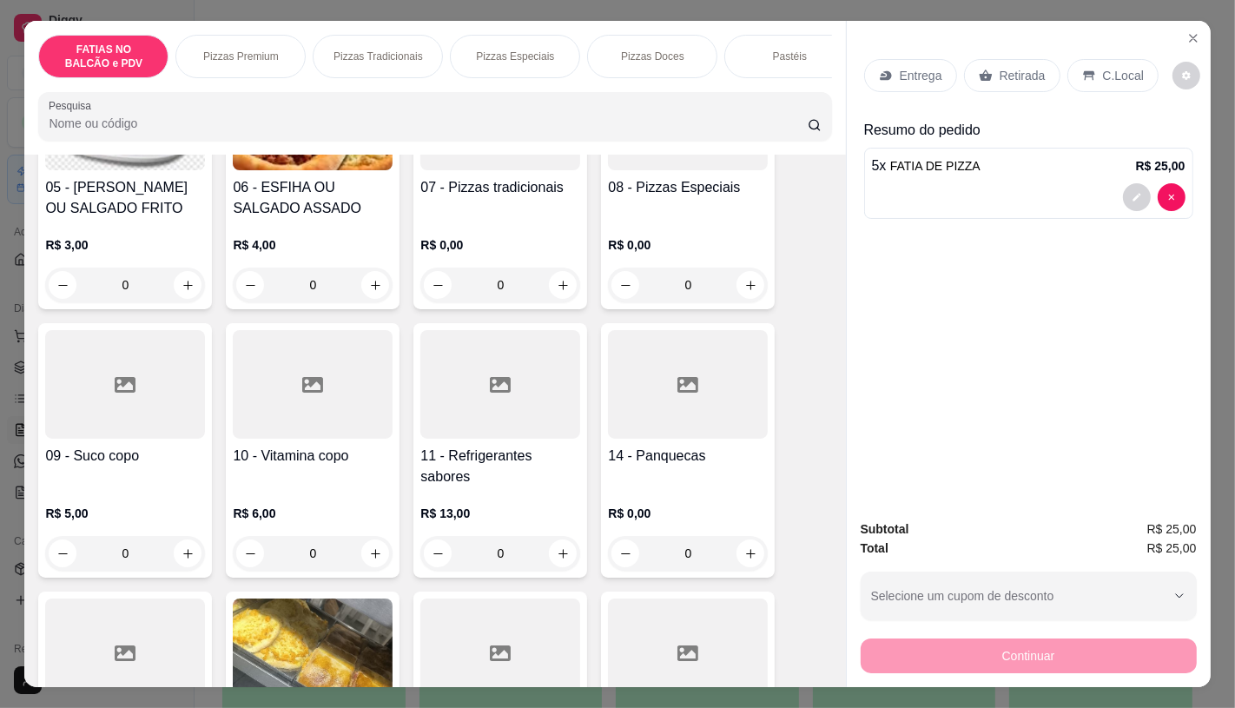
scroll to position [482, 0]
type input "5"
click at [463, 500] on div "R$ 13,00 0" at bounding box center [500, 527] width 160 height 83
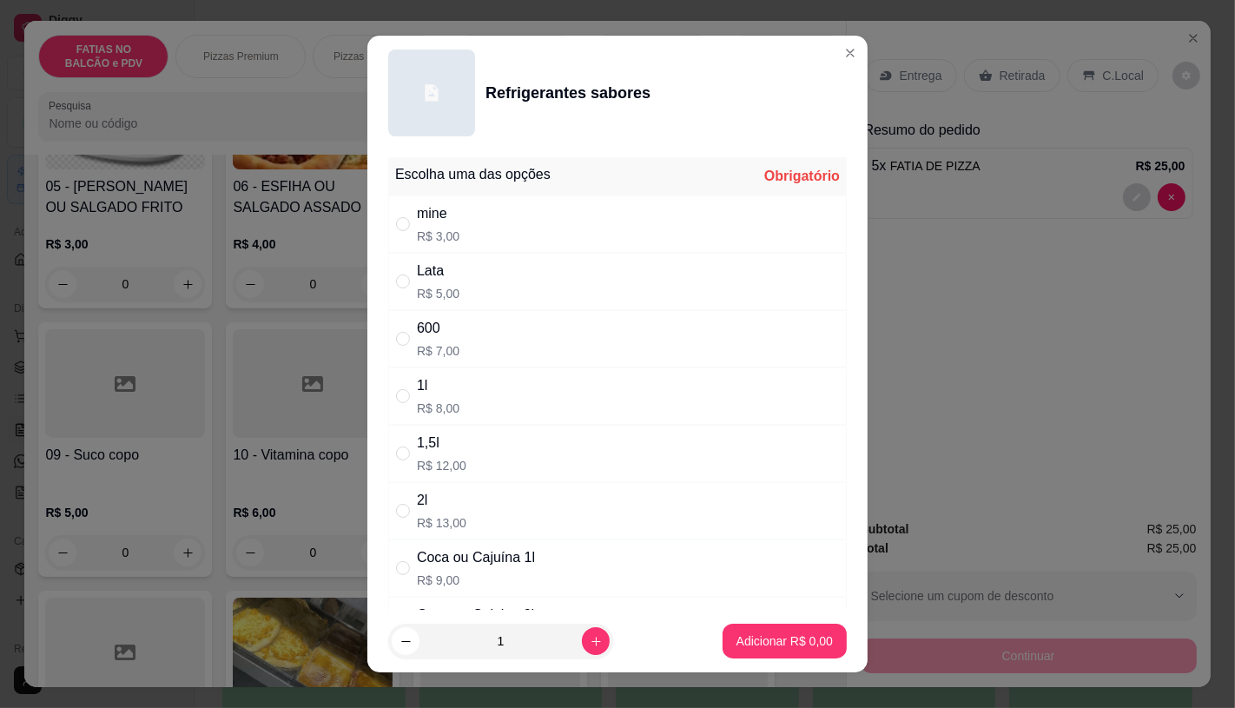
click at [474, 290] on div "Lata R$ 5,00" at bounding box center [617, 281] width 458 height 57
radio input "true"
click at [779, 631] on button "Adicionar R$ 5,00" at bounding box center [784, 640] width 124 height 35
type input "1"
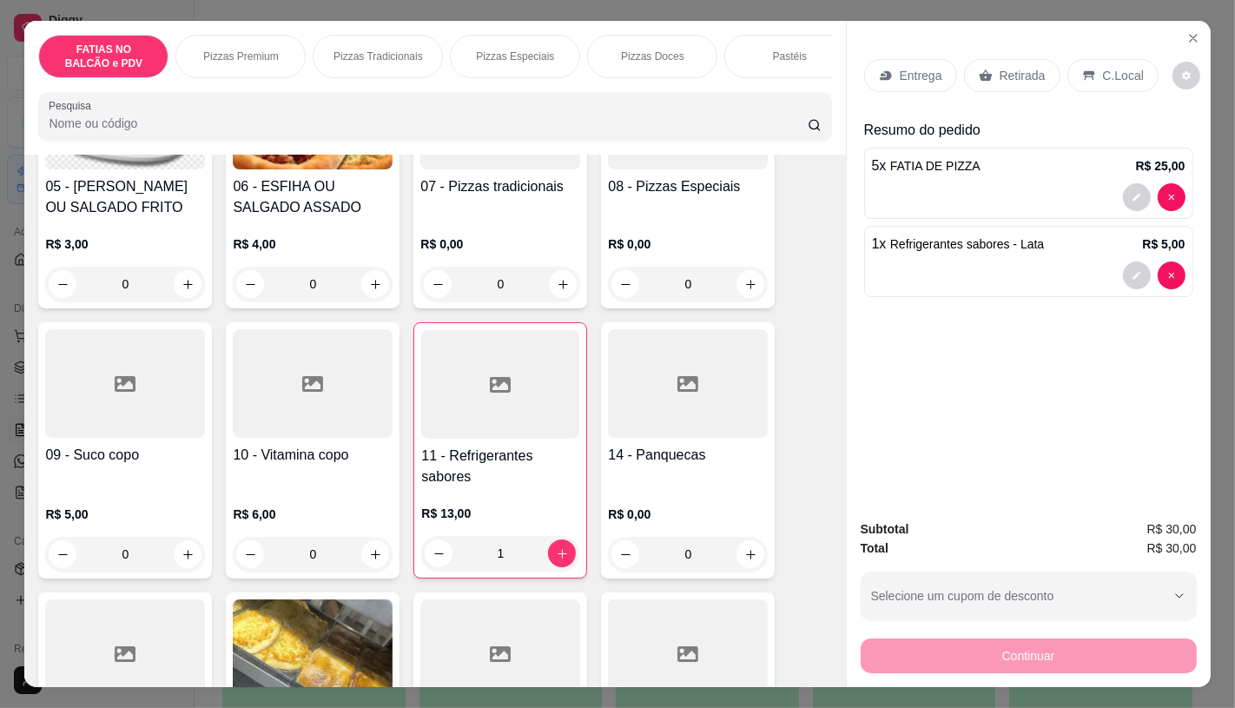
click at [1010, 75] on p "Retirada" at bounding box center [1022, 75] width 46 height 17
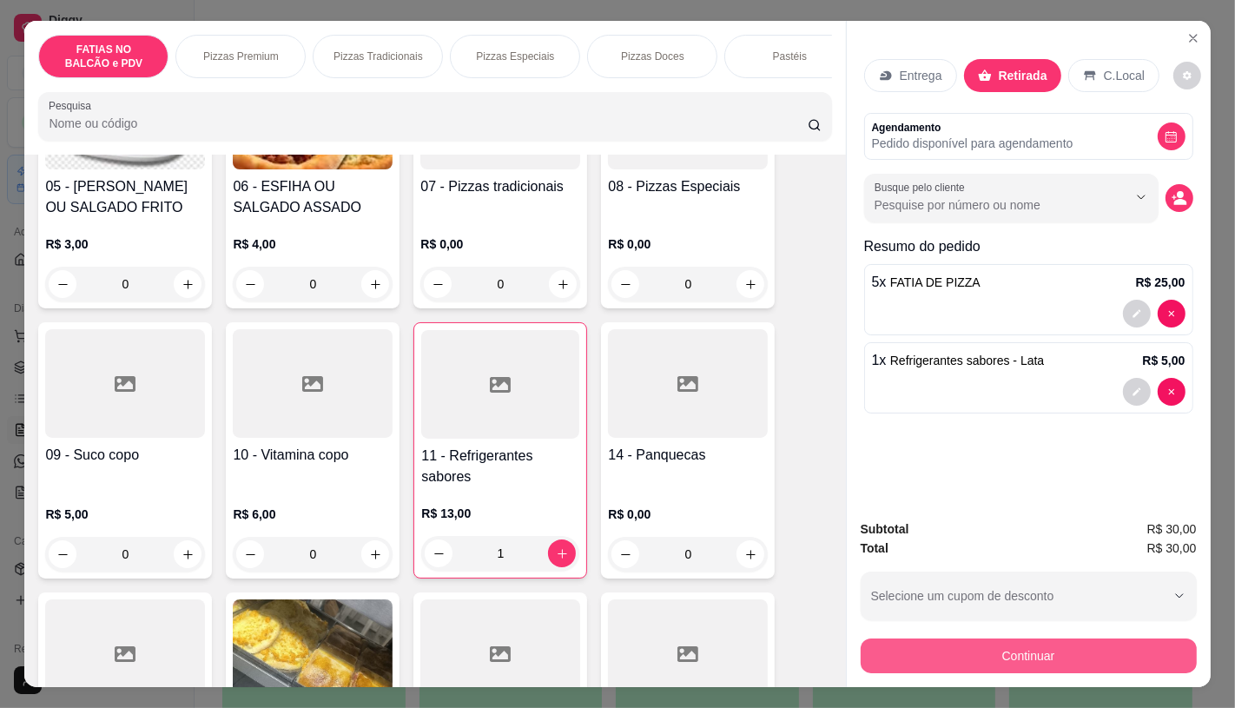
click at [987, 657] on button "Continuar" at bounding box center [1029, 655] width 336 height 35
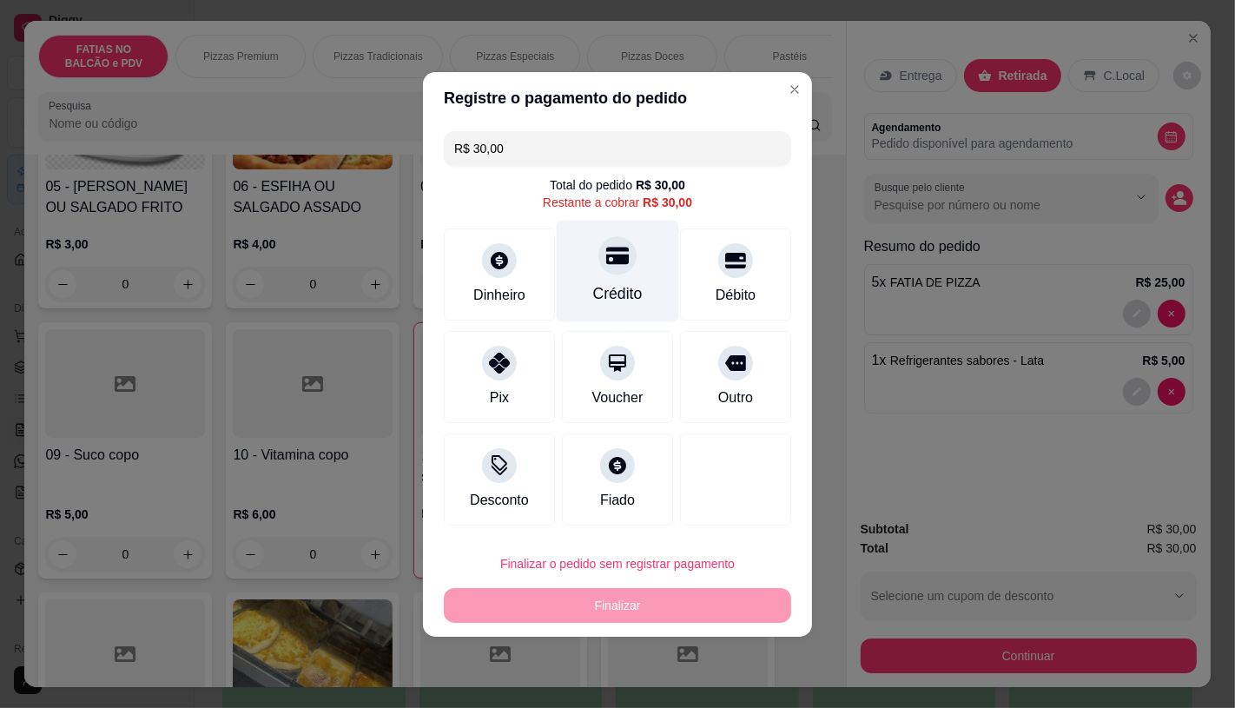
click at [590, 266] on div "Crédito" at bounding box center [618, 271] width 122 height 102
type input "R$ 0,00"
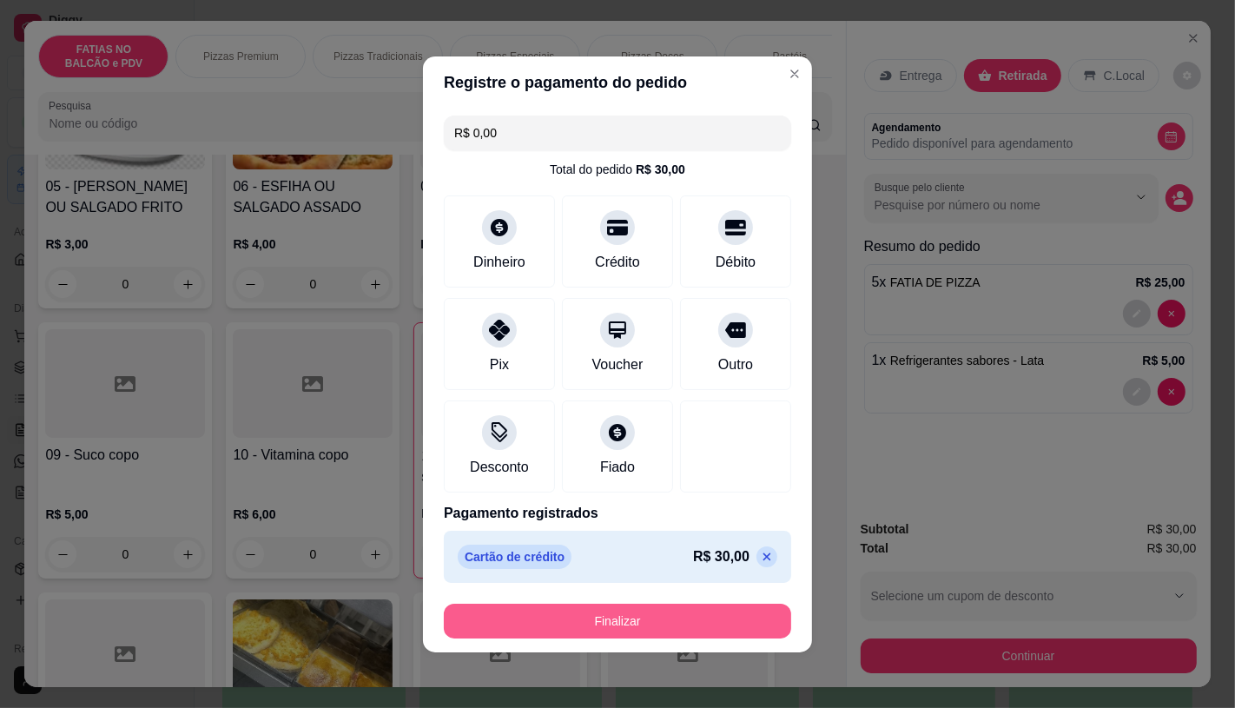
click at [667, 603] on button "Finalizar" at bounding box center [617, 620] width 347 height 35
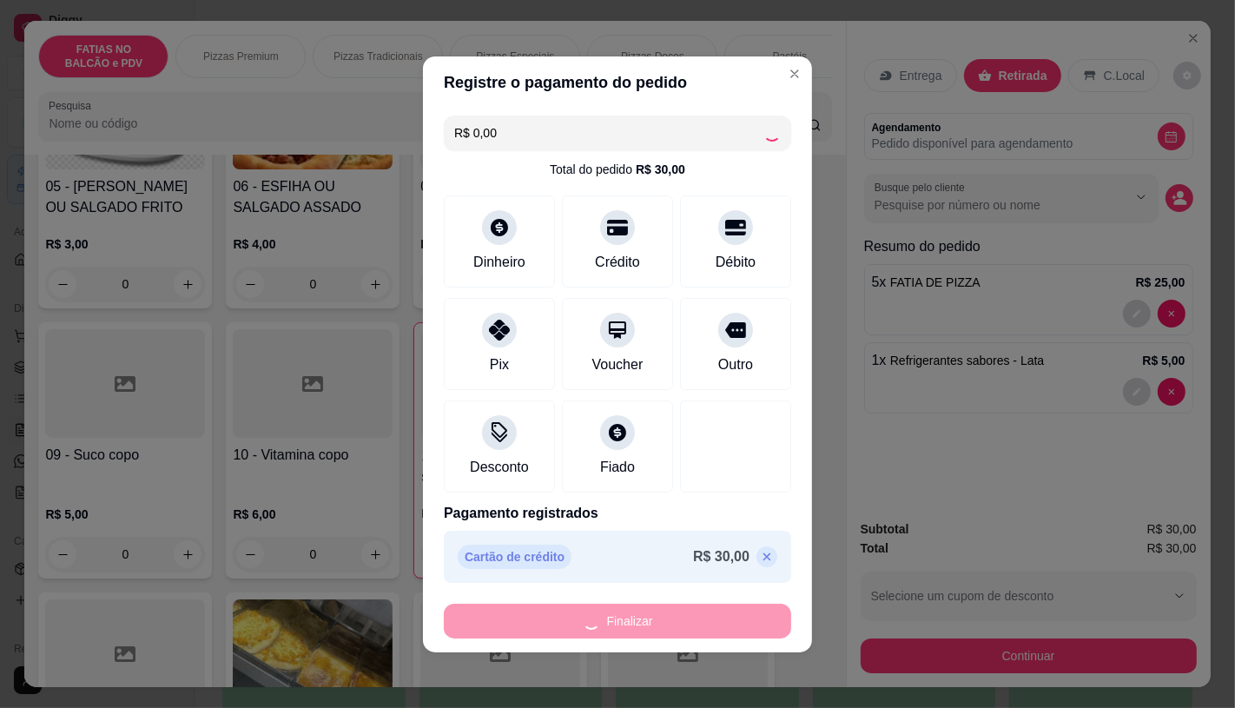
type input "0"
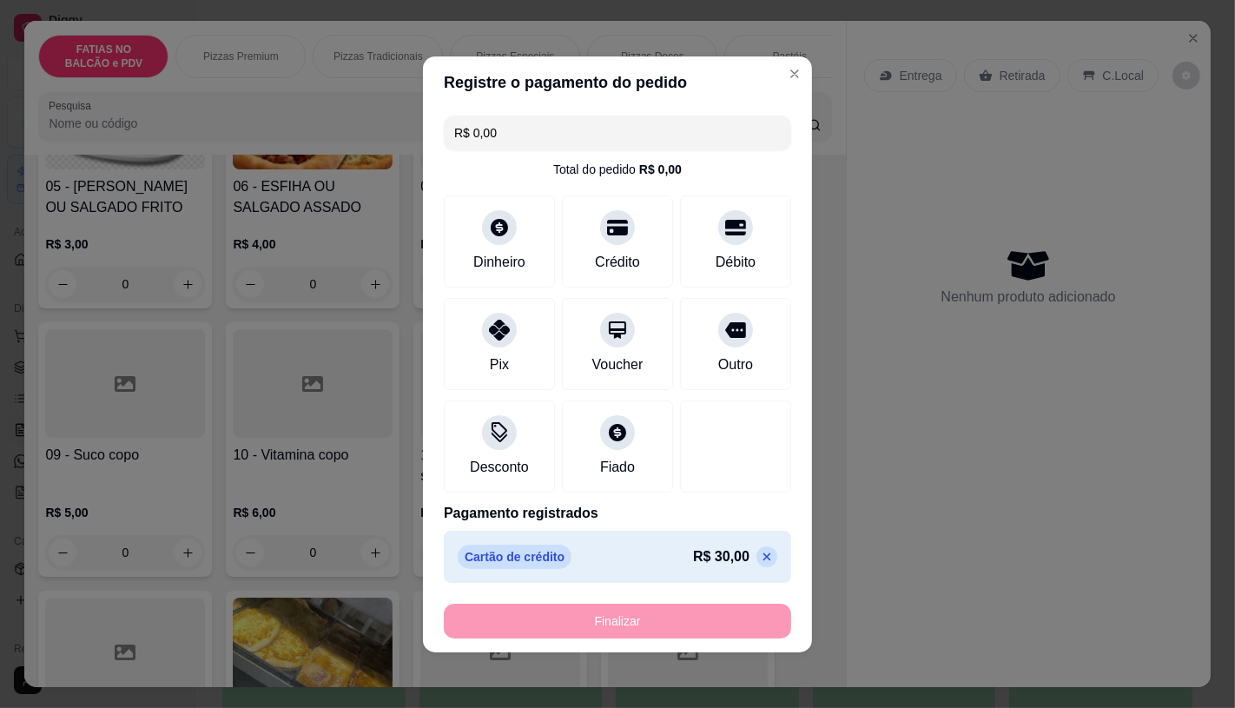
type input "-R$ 30,00"
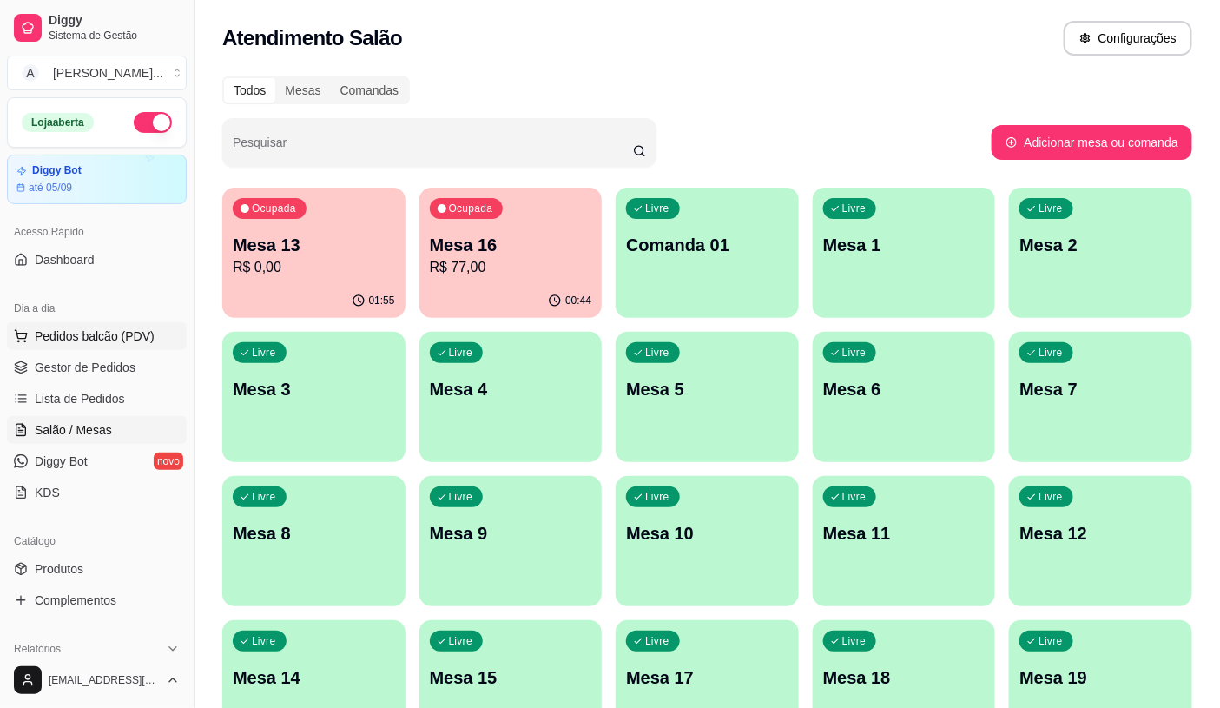
click at [144, 332] on span "Pedidos balcão (PDV)" at bounding box center [95, 335] width 120 height 17
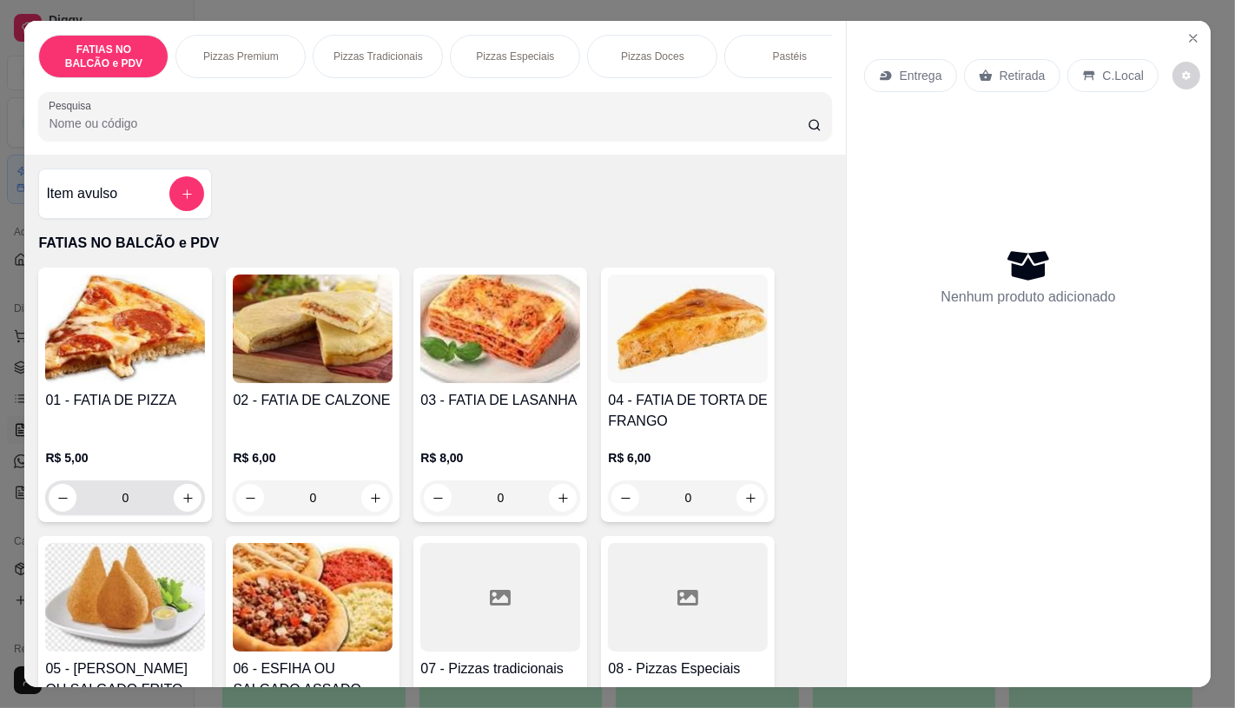
click at [137, 495] on input "0" at bounding box center [124, 497] width 97 height 35
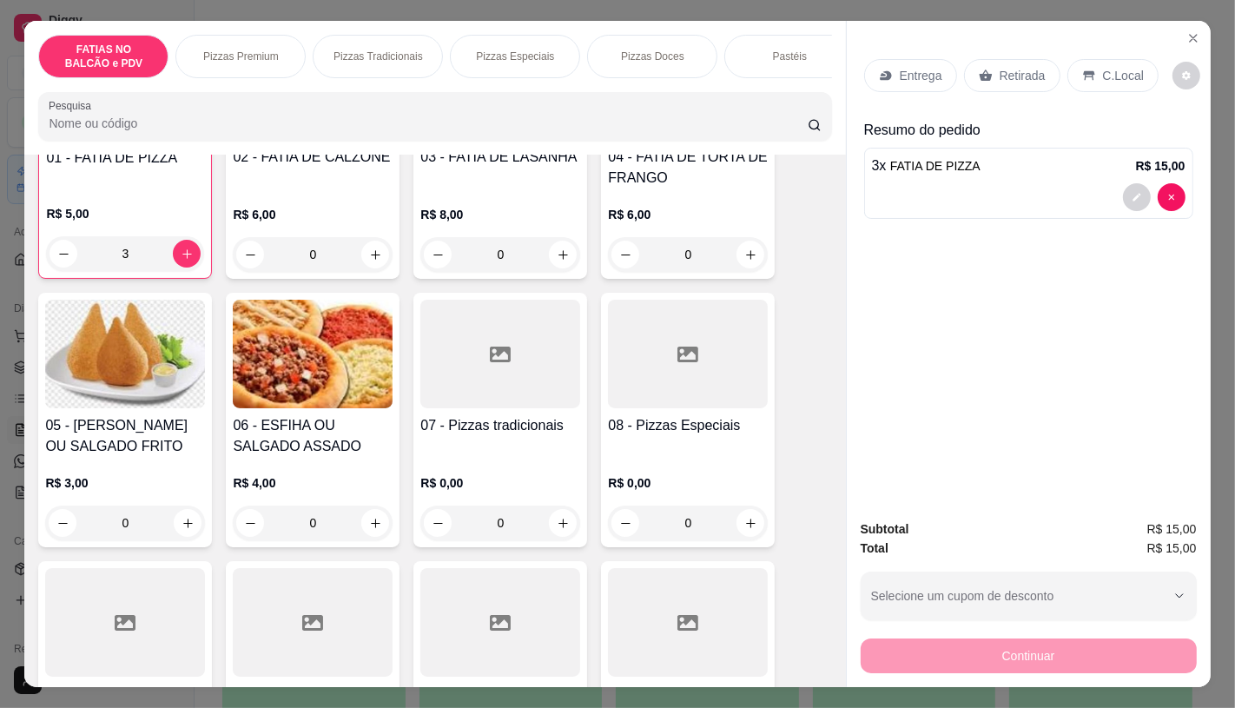
scroll to position [289, 0]
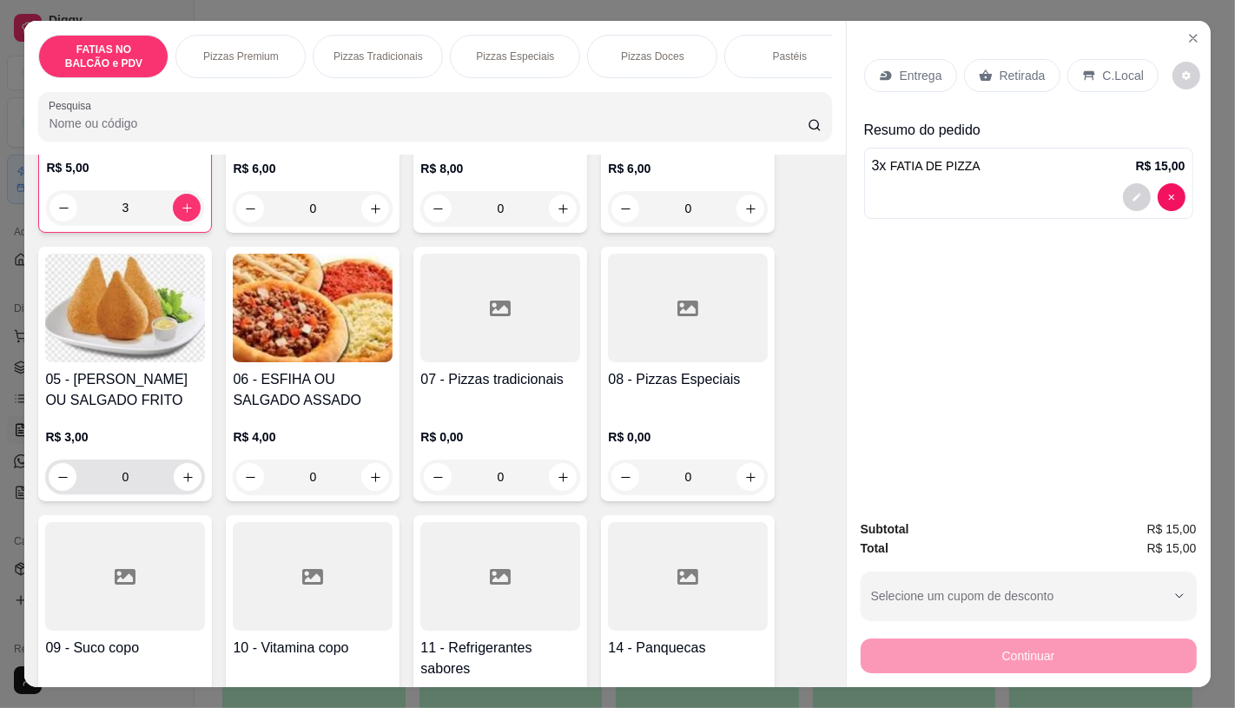
type input "3"
click at [186, 484] on icon "increase-product-quantity" at bounding box center [187, 477] width 13 height 13
type input "1"
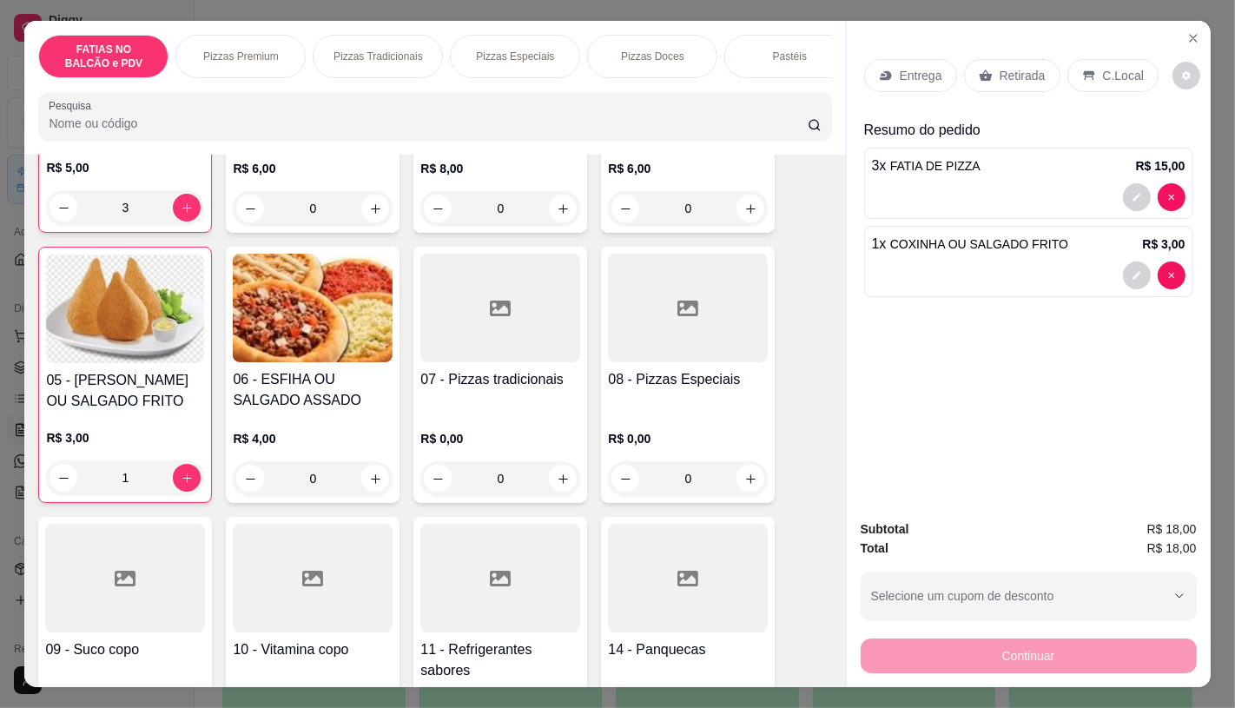
click at [432, 587] on div at bounding box center [500, 578] width 160 height 109
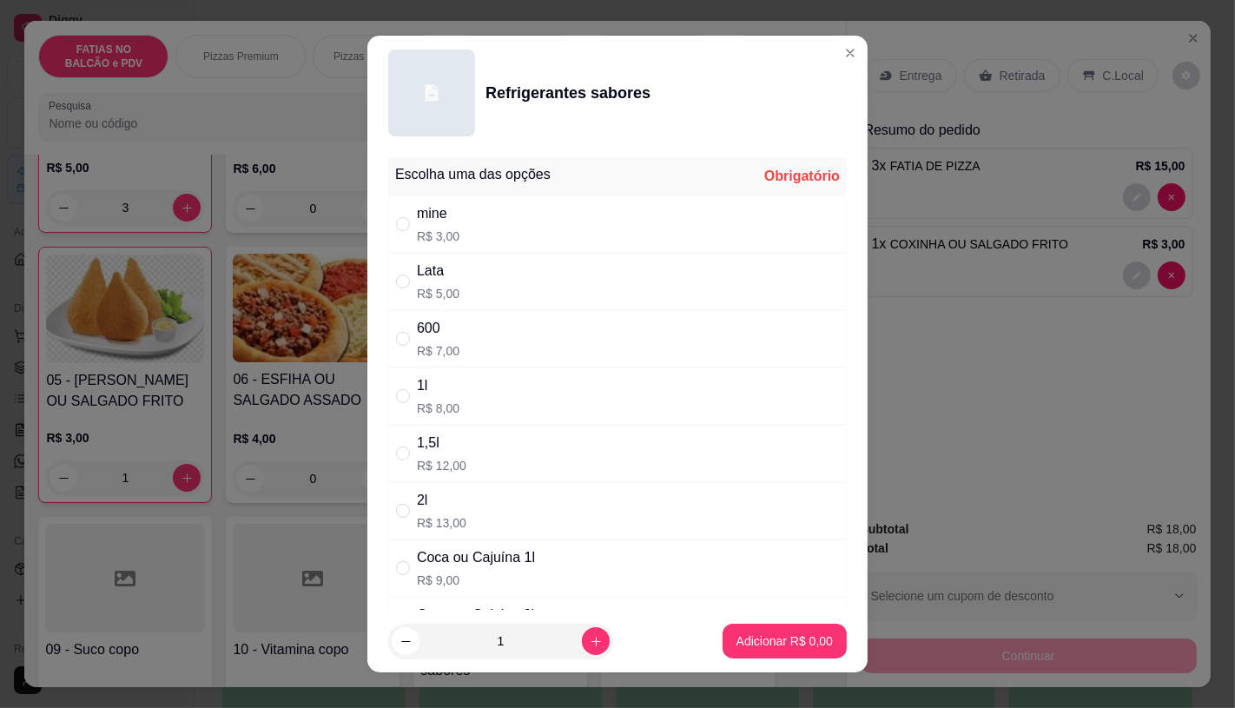
click at [465, 288] on div "Lata R$ 5,00" at bounding box center [617, 281] width 458 height 57
radio input "true"
click at [739, 641] on p "Adicionar R$ 5,00" at bounding box center [784, 641] width 94 height 16
type input "1"
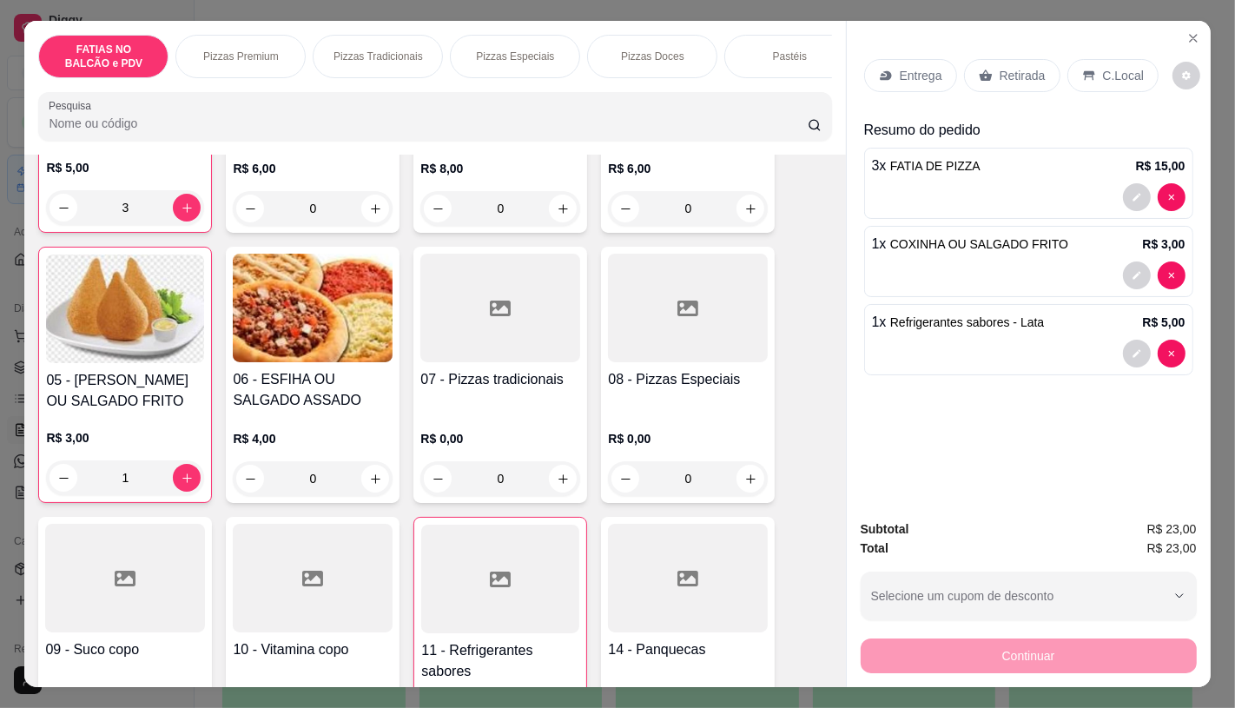
click at [999, 69] on p "Retirada" at bounding box center [1022, 75] width 46 height 17
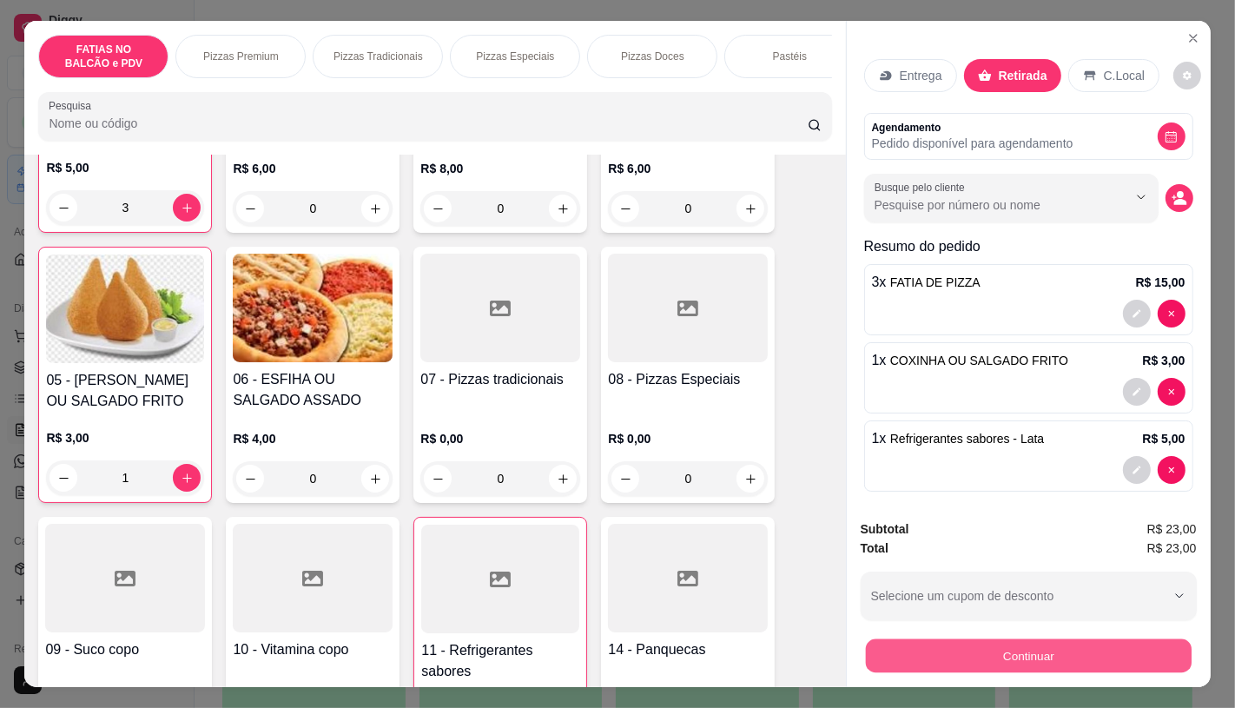
click at [1089, 653] on button "Continuar" at bounding box center [1028, 655] width 326 height 34
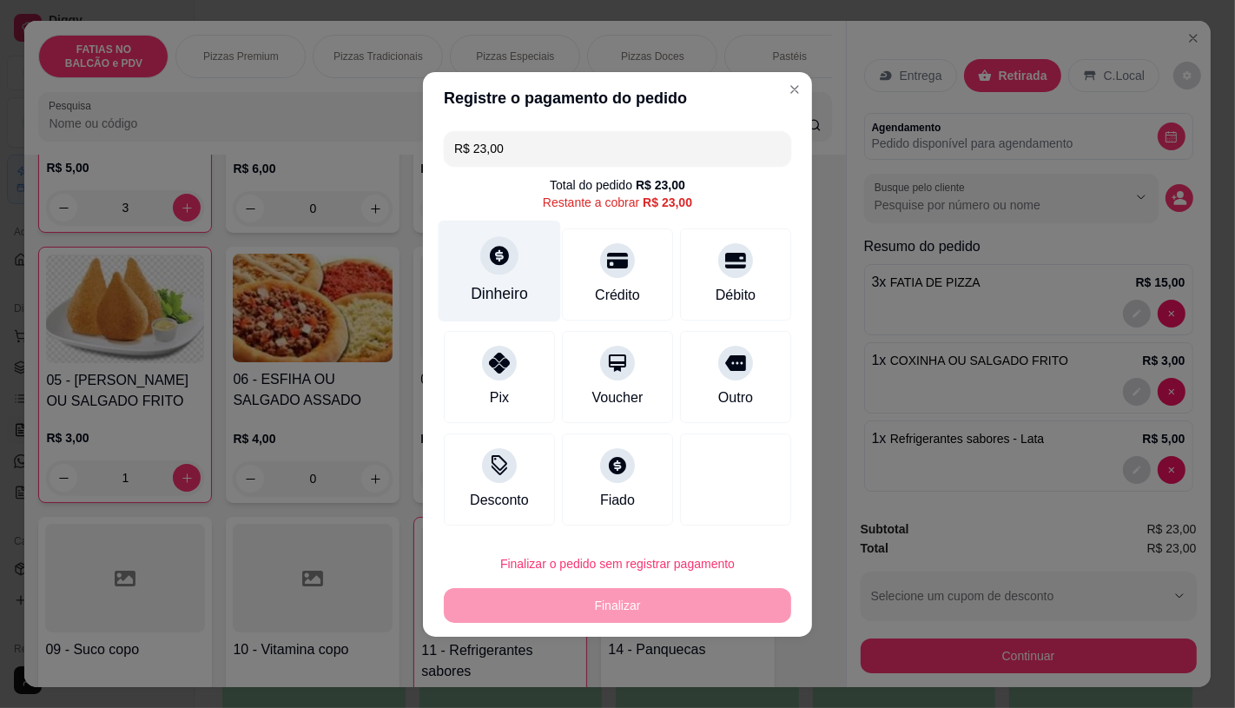
click at [453, 244] on div "Dinheiro" at bounding box center [500, 271] width 122 height 102
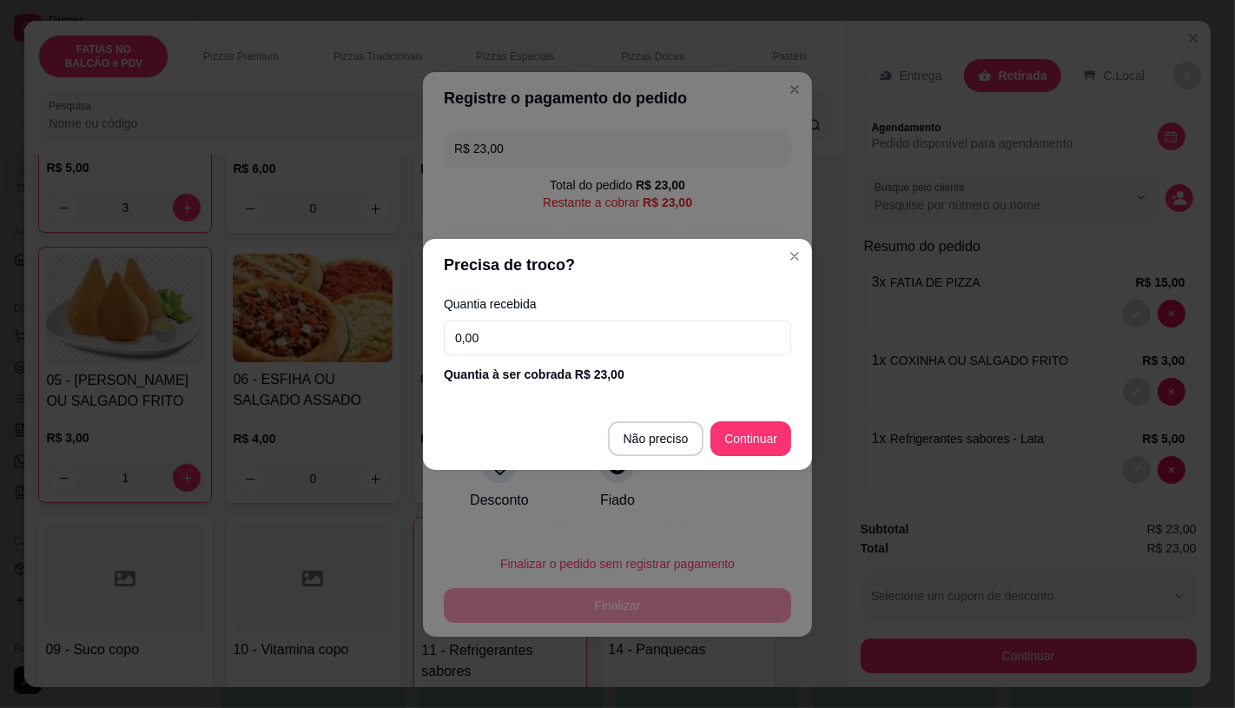
click at [504, 333] on input "0,00" at bounding box center [617, 337] width 347 height 35
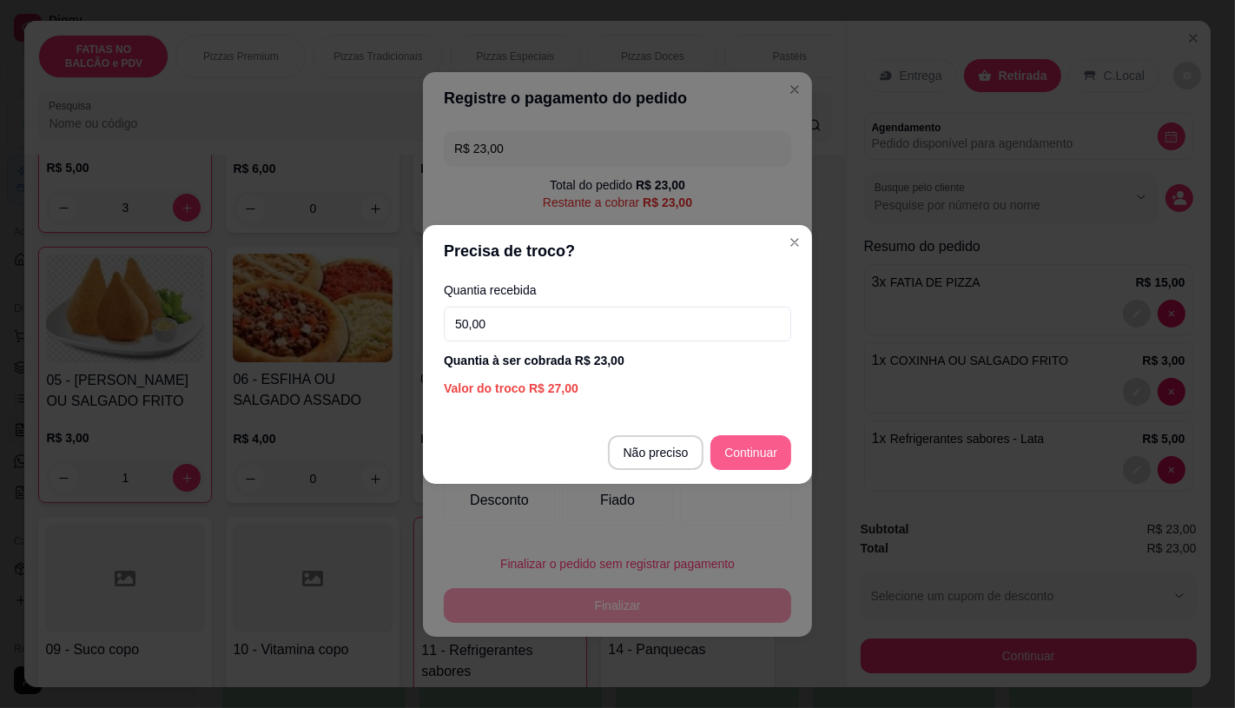
type input "50,00"
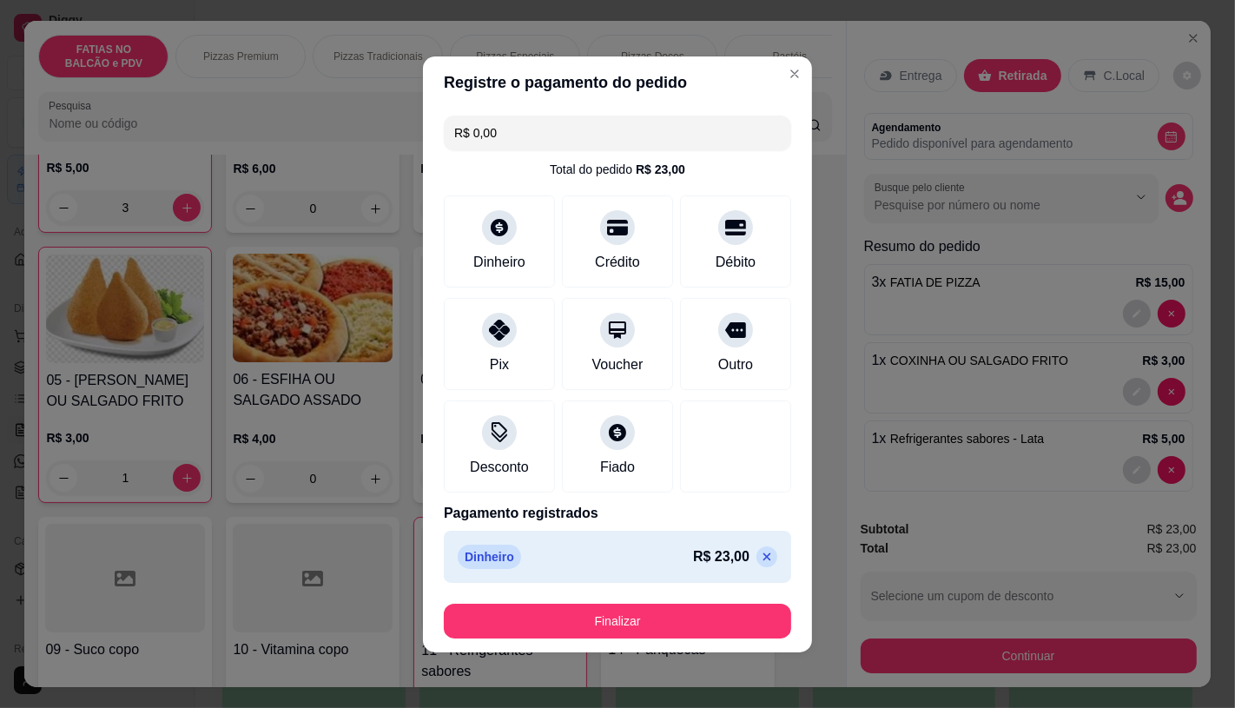
type input "R$ 0,00"
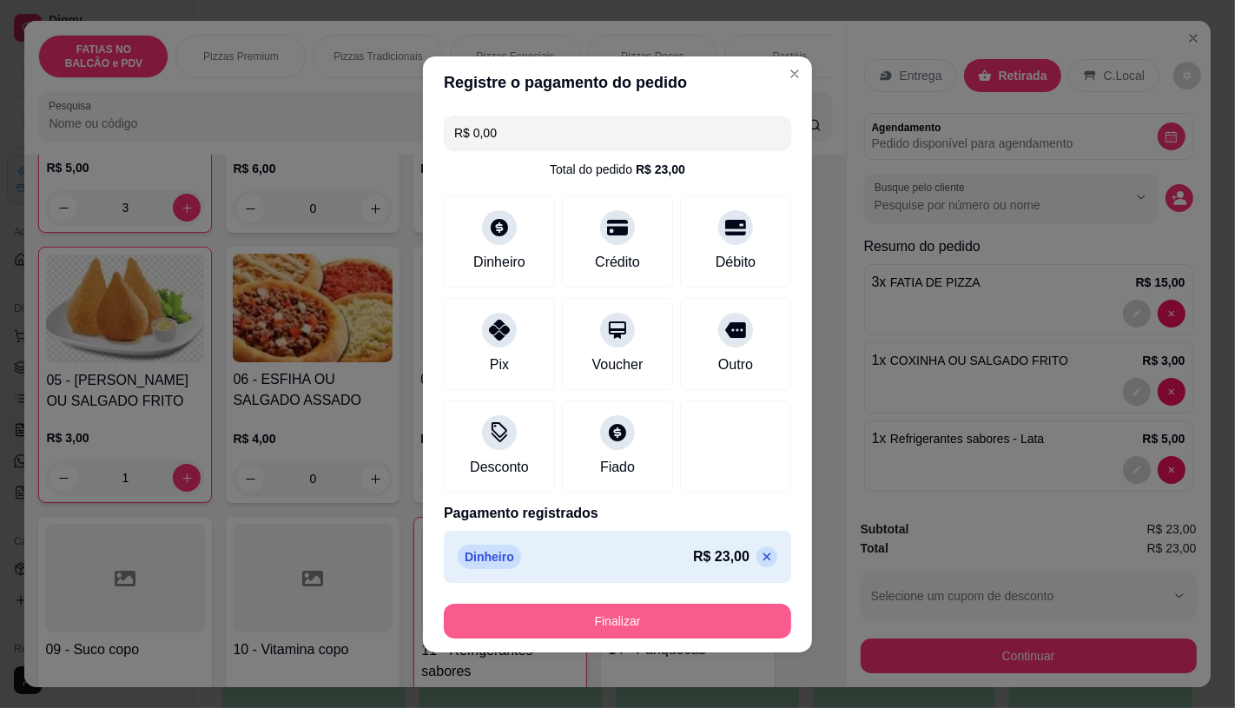
click at [688, 603] on button "Finalizar" at bounding box center [617, 620] width 347 height 35
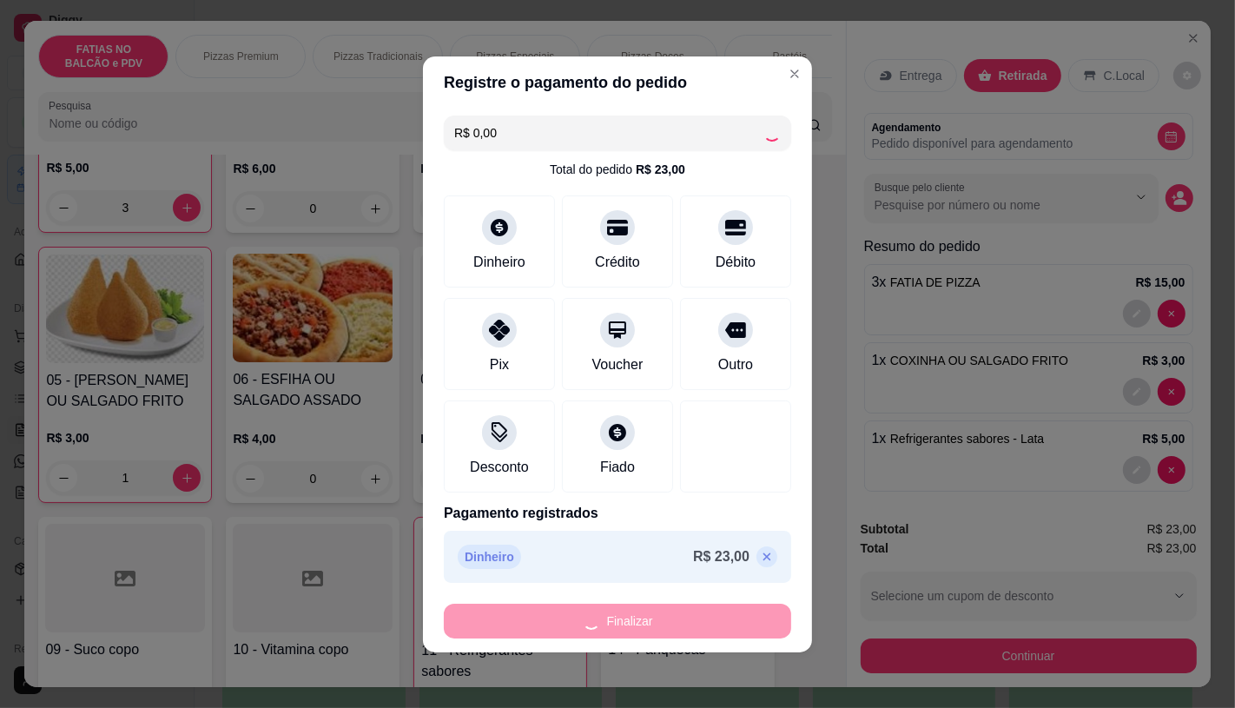
type input "0"
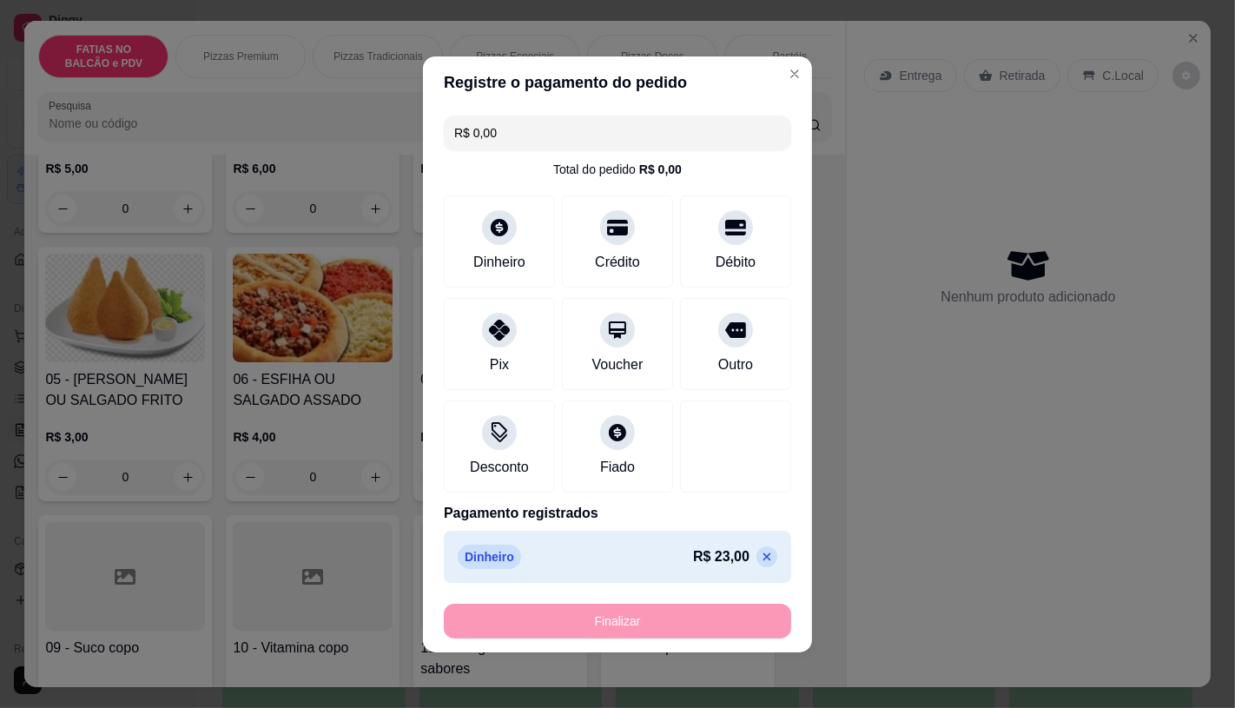
type input "-R$ 23,00"
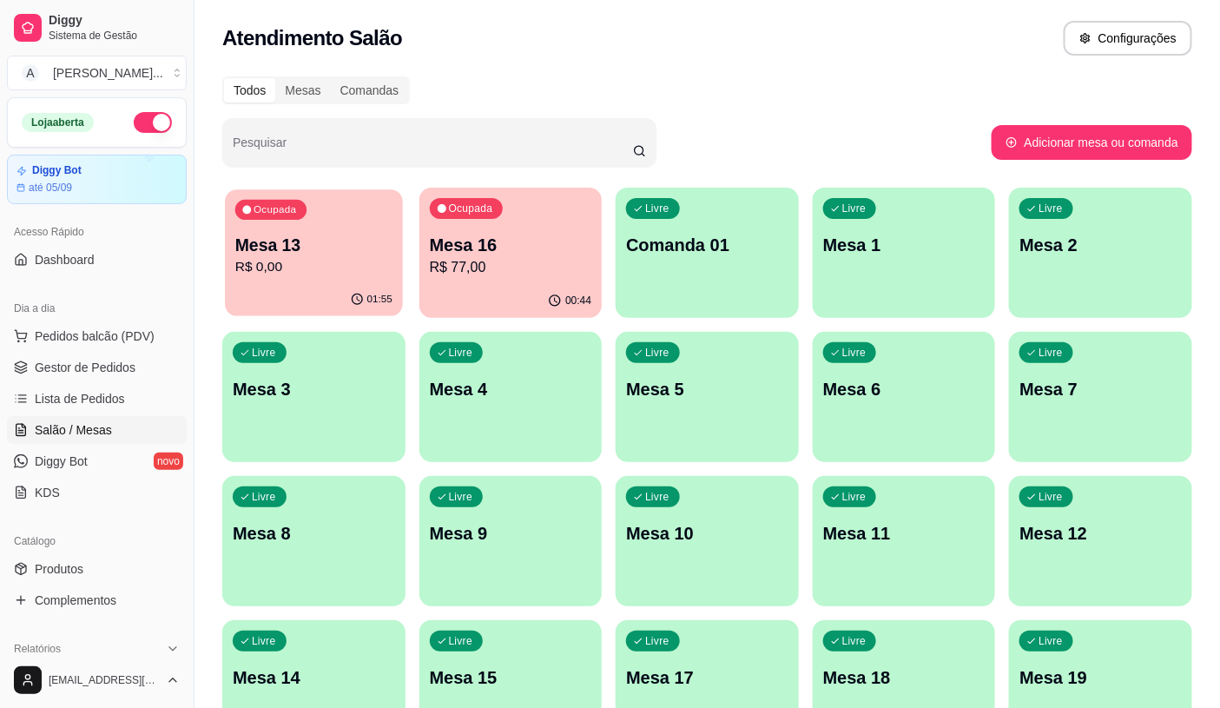
click at [298, 254] on p "Mesa 13" at bounding box center [313, 245] width 157 height 23
click at [487, 239] on p "Mesa 16" at bounding box center [511, 245] width 162 height 24
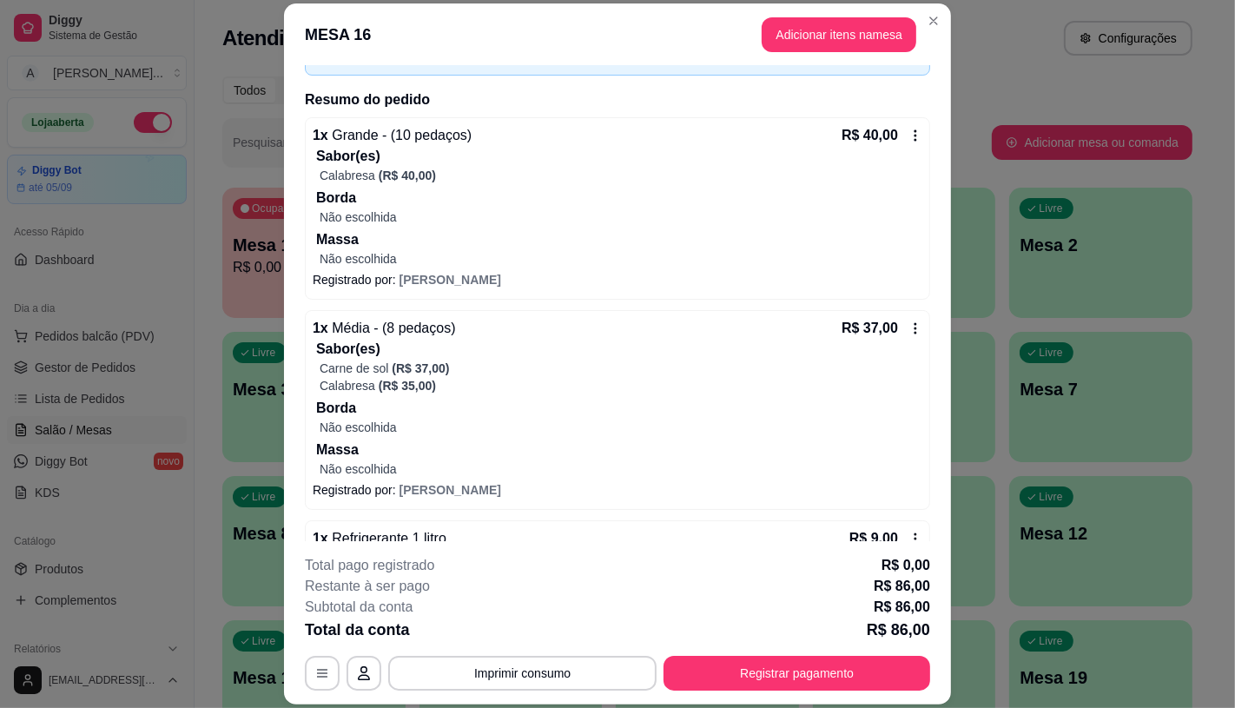
scroll to position [257, 0]
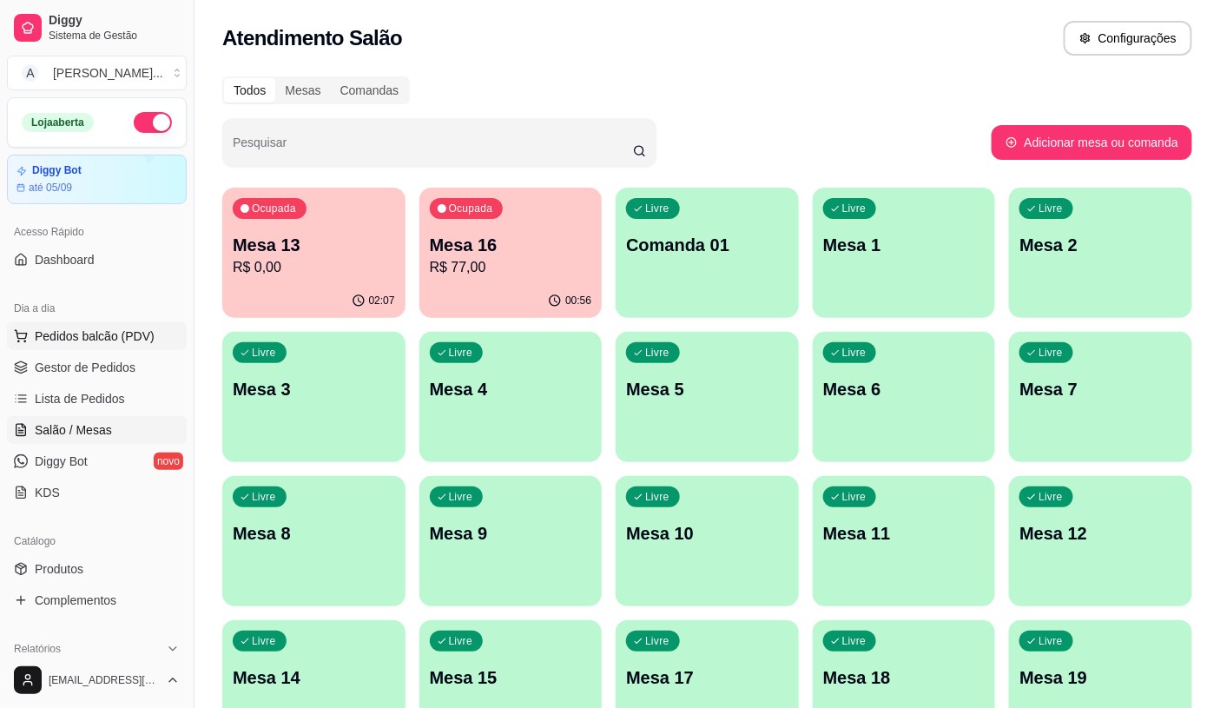
click at [108, 335] on span "Pedidos balcão (PDV)" at bounding box center [95, 335] width 120 height 17
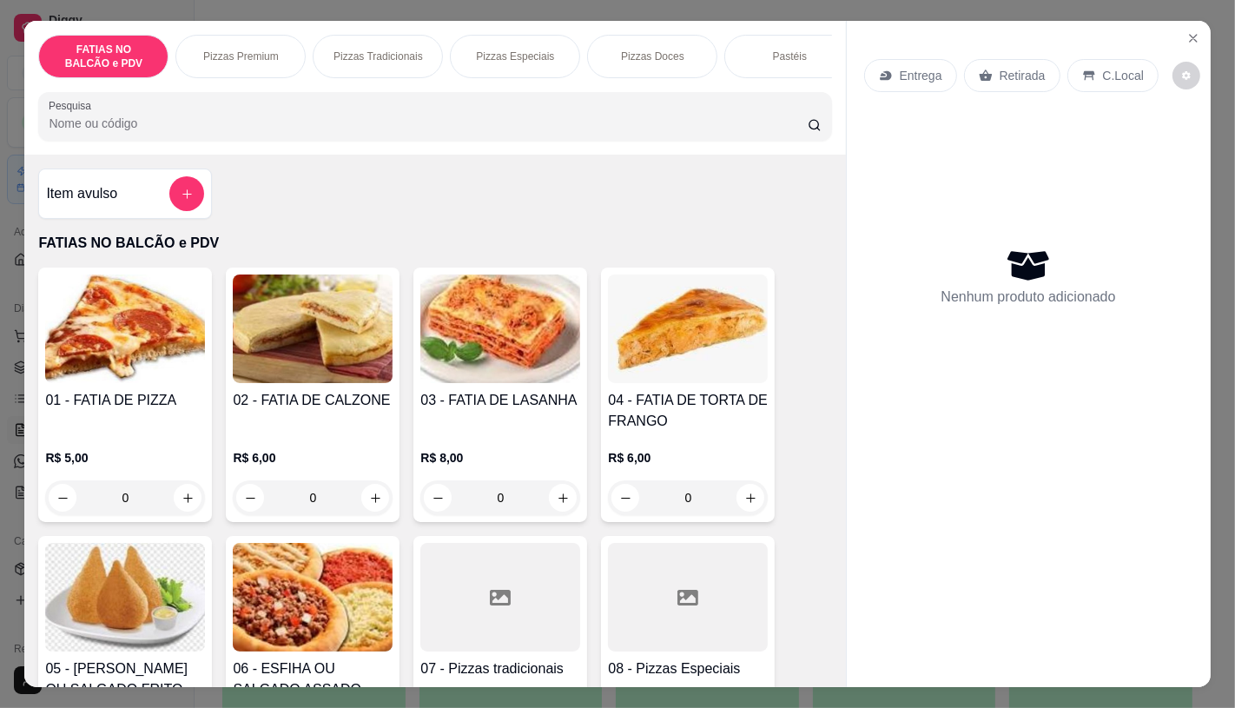
scroll to position [193, 0]
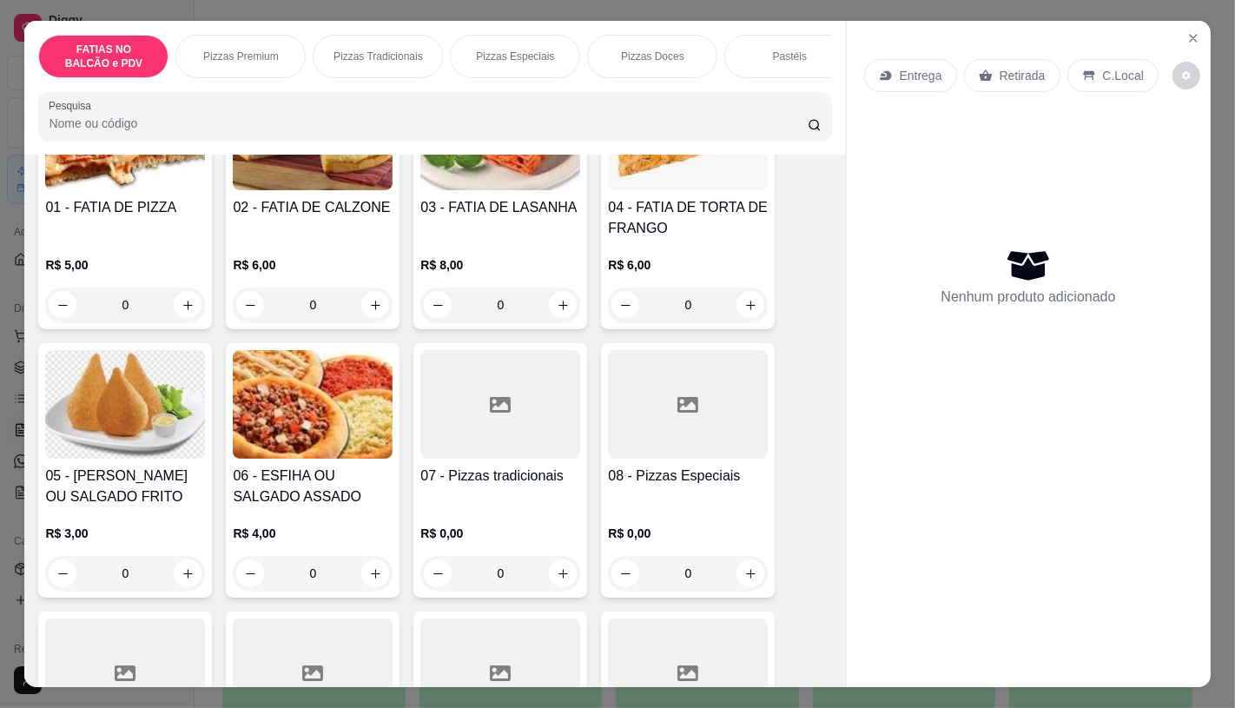
click at [716, 429] on div at bounding box center [688, 404] width 160 height 109
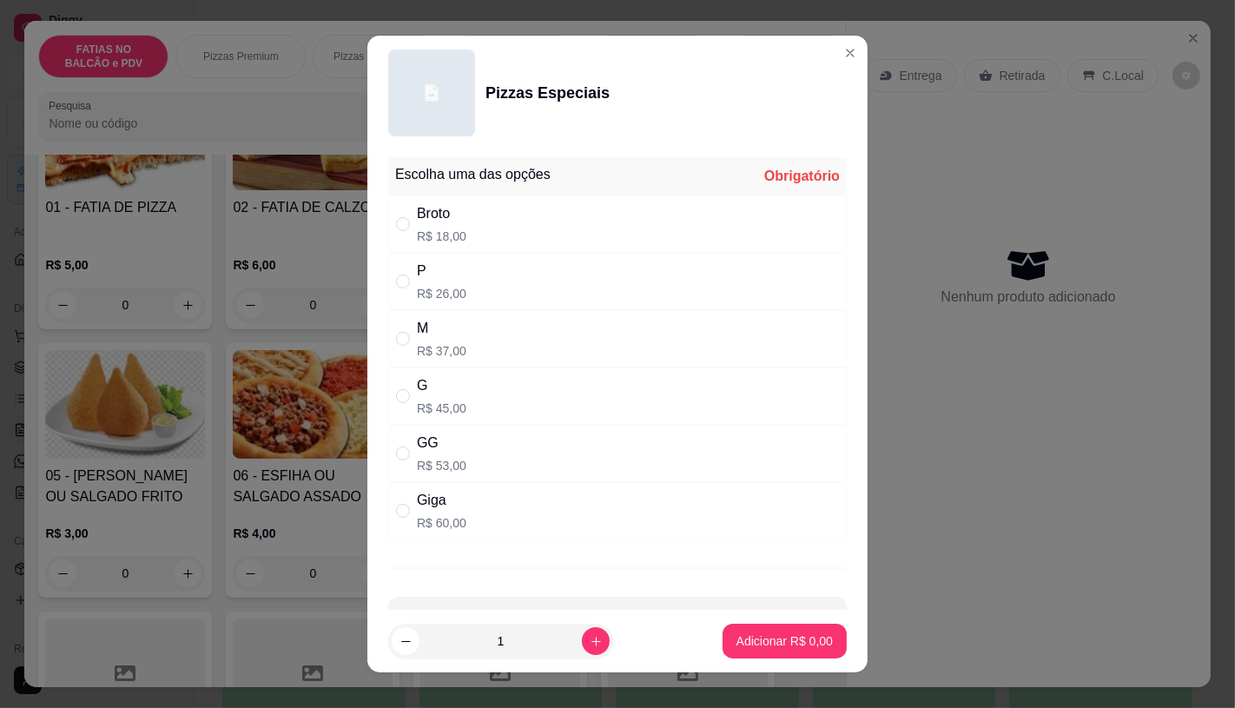
click at [462, 295] on div "P R$ 26,00" at bounding box center [617, 281] width 458 height 57
click at [460, 330] on div "M R$ 37,00" at bounding box center [617, 338] width 458 height 57
radio input "false"
radio input "true"
click at [788, 641] on p "Adicionar R$ 37,00" at bounding box center [781, 641] width 101 height 16
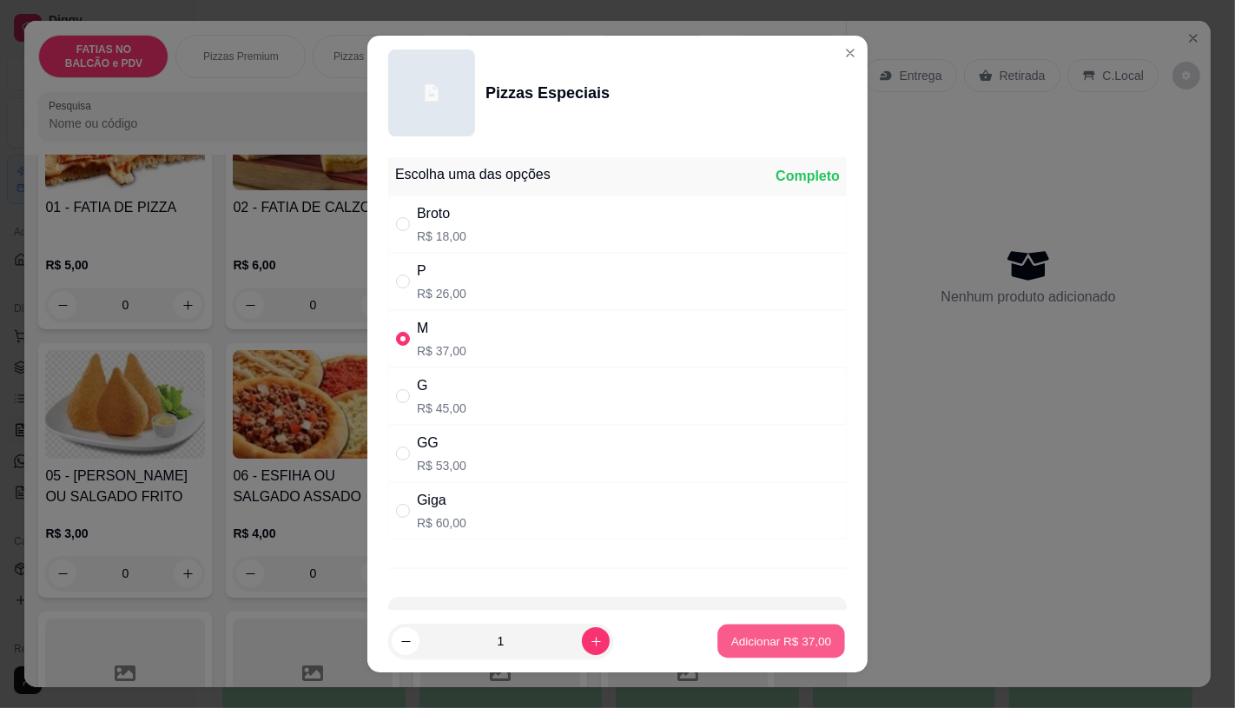
type input "1"
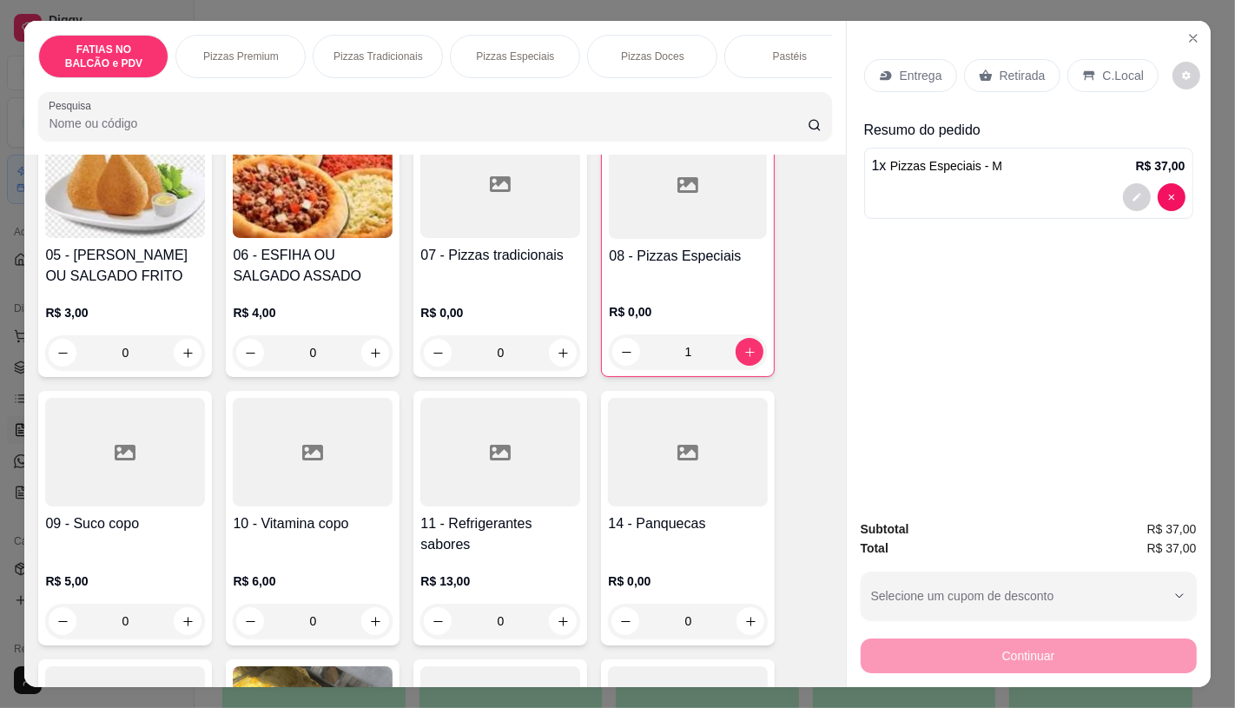
scroll to position [482, 0]
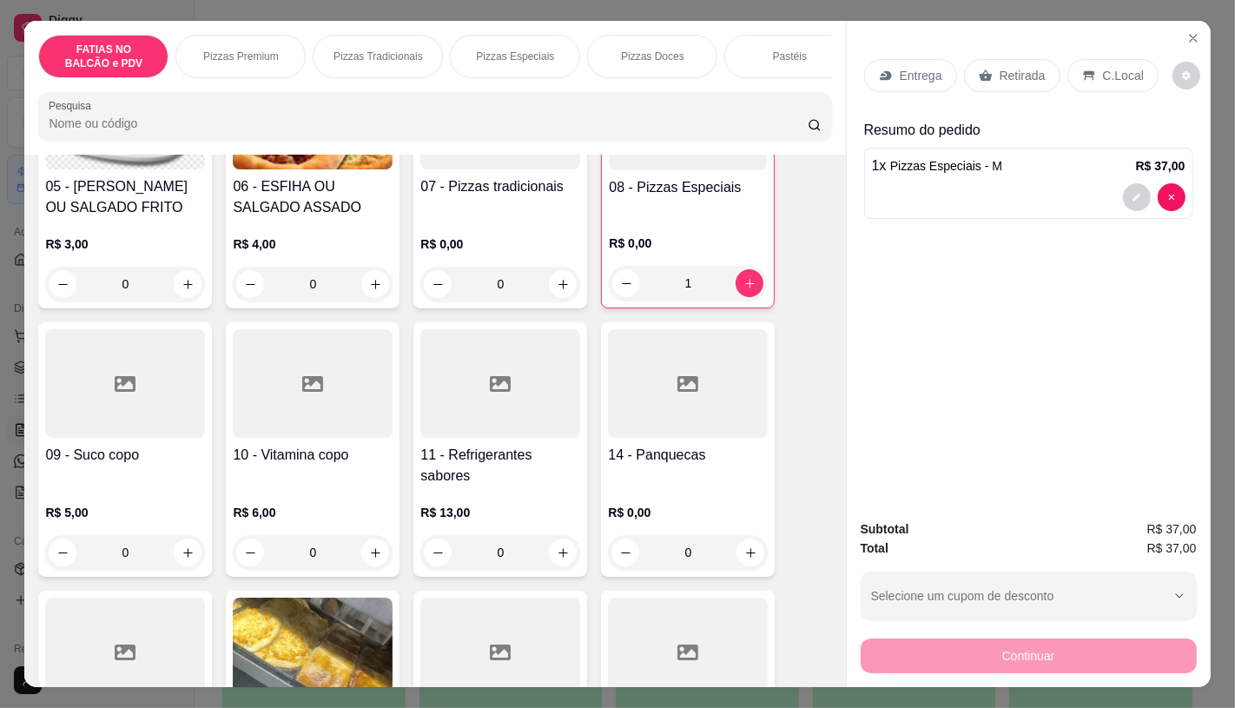
click at [498, 465] on h4 "11 - Refrigerantes sabores" at bounding box center [500, 466] width 160 height 42
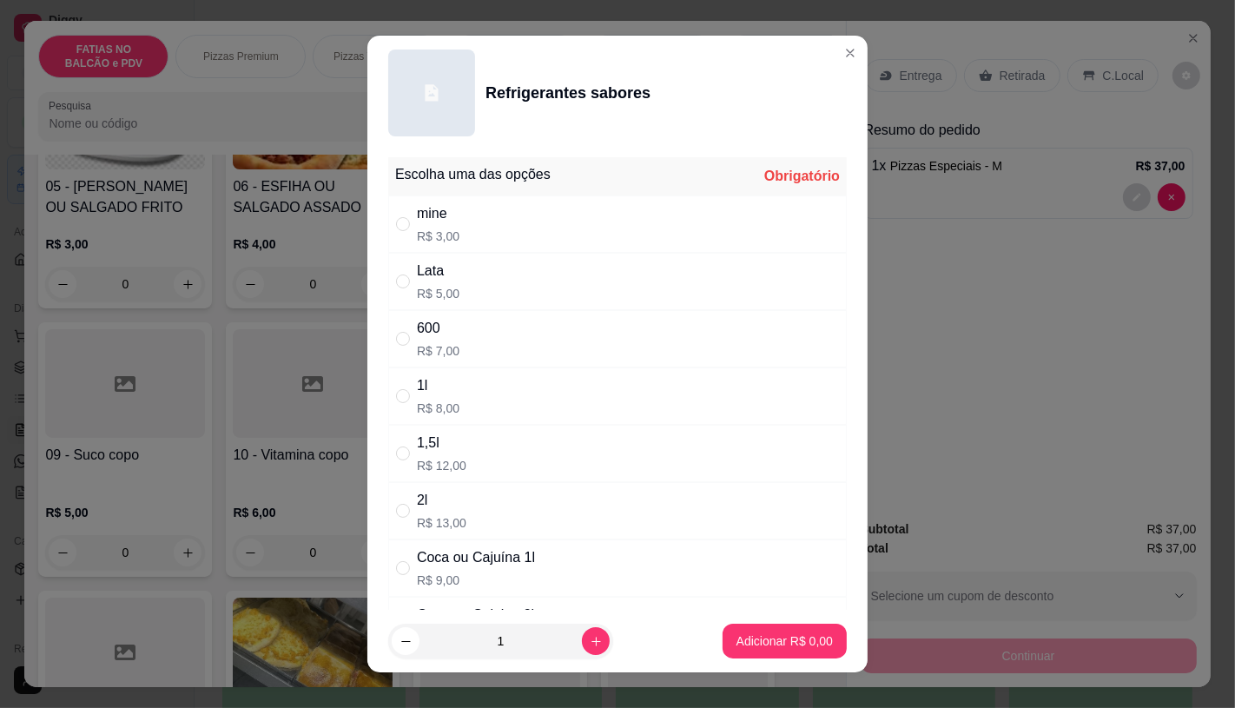
click at [457, 561] on div "Coca ou Cajuína 1l" at bounding box center [476, 557] width 118 height 21
radio input "true"
click at [768, 655] on button "Adicionar R$ 9,00" at bounding box center [784, 640] width 124 height 35
type input "1"
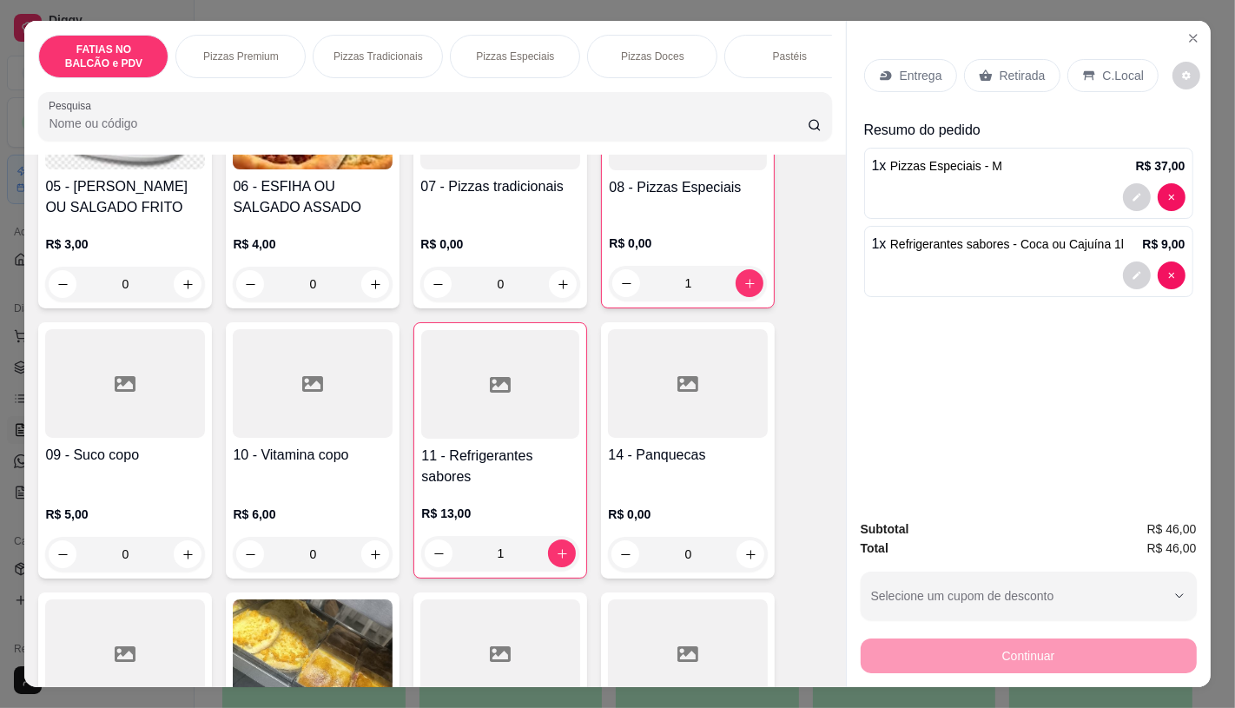
click at [198, 438] on div "09 - Suco copo R$ 5,00 0" at bounding box center [125, 450] width 174 height 256
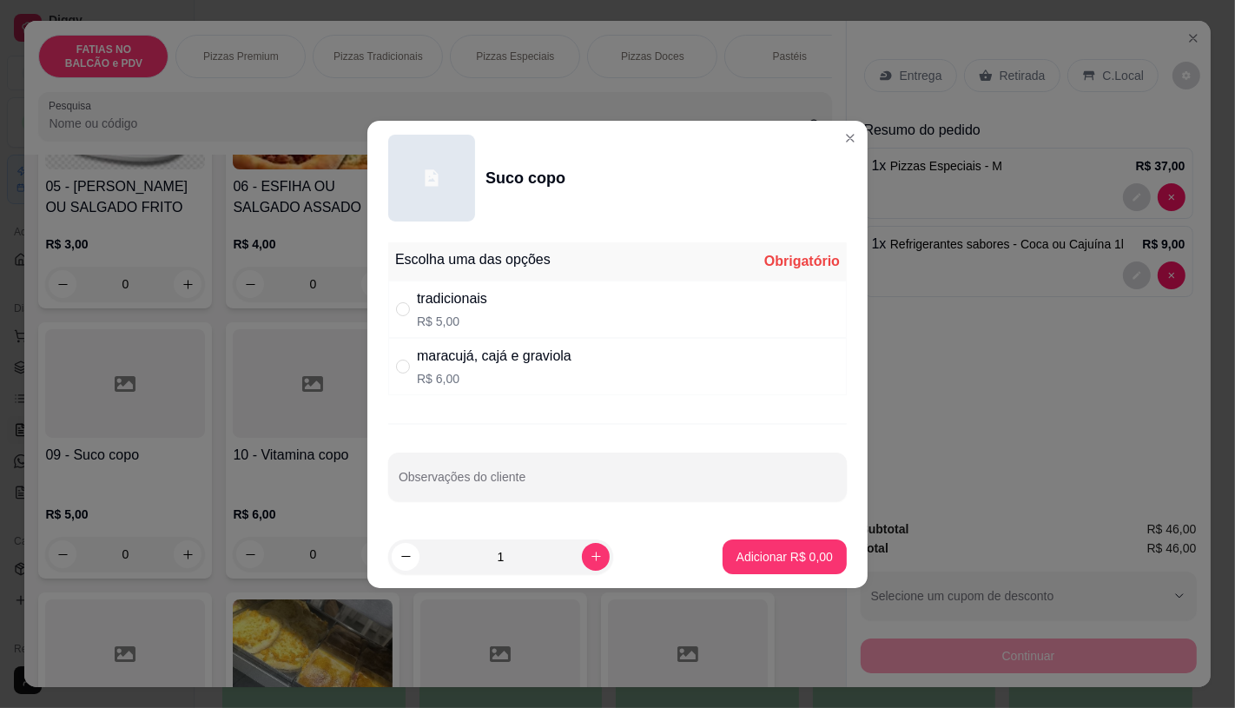
click at [439, 316] on p "R$ 5,00" at bounding box center [452, 321] width 70 height 17
radio input "true"
click at [769, 551] on p "Adicionar R$ 5,00" at bounding box center [784, 556] width 96 height 17
type input "1"
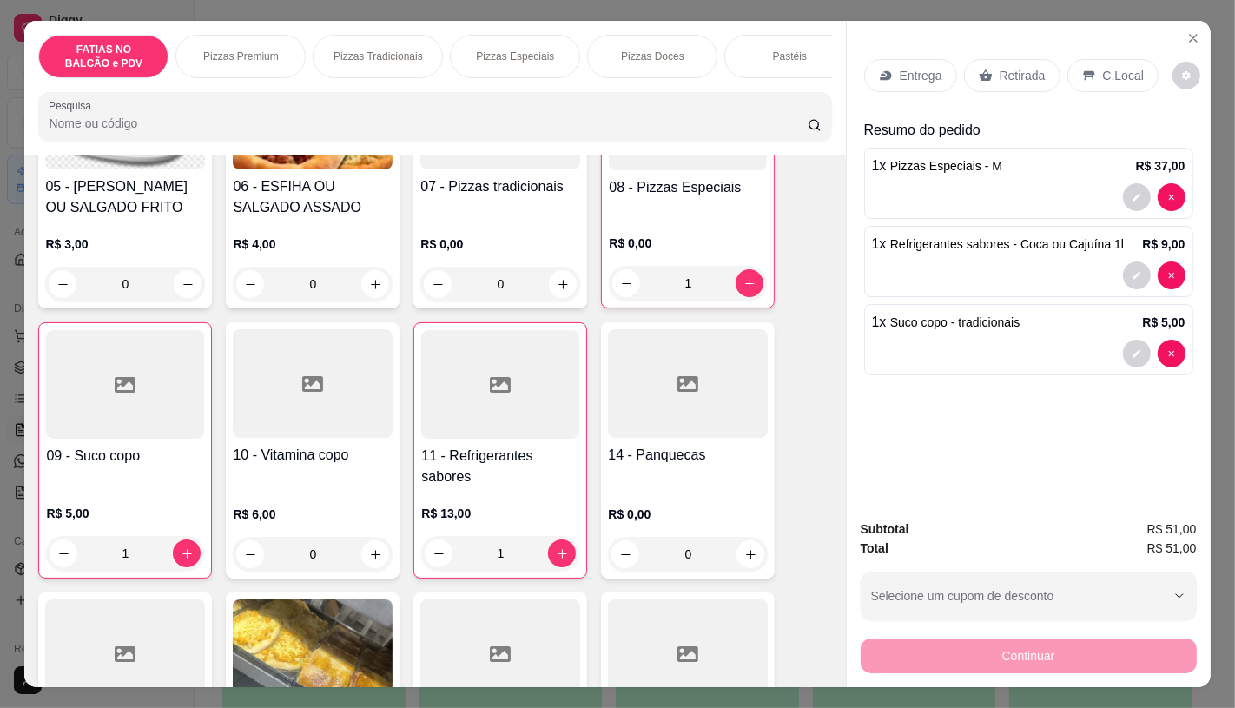
click at [1002, 74] on p "Retirada" at bounding box center [1022, 75] width 46 height 17
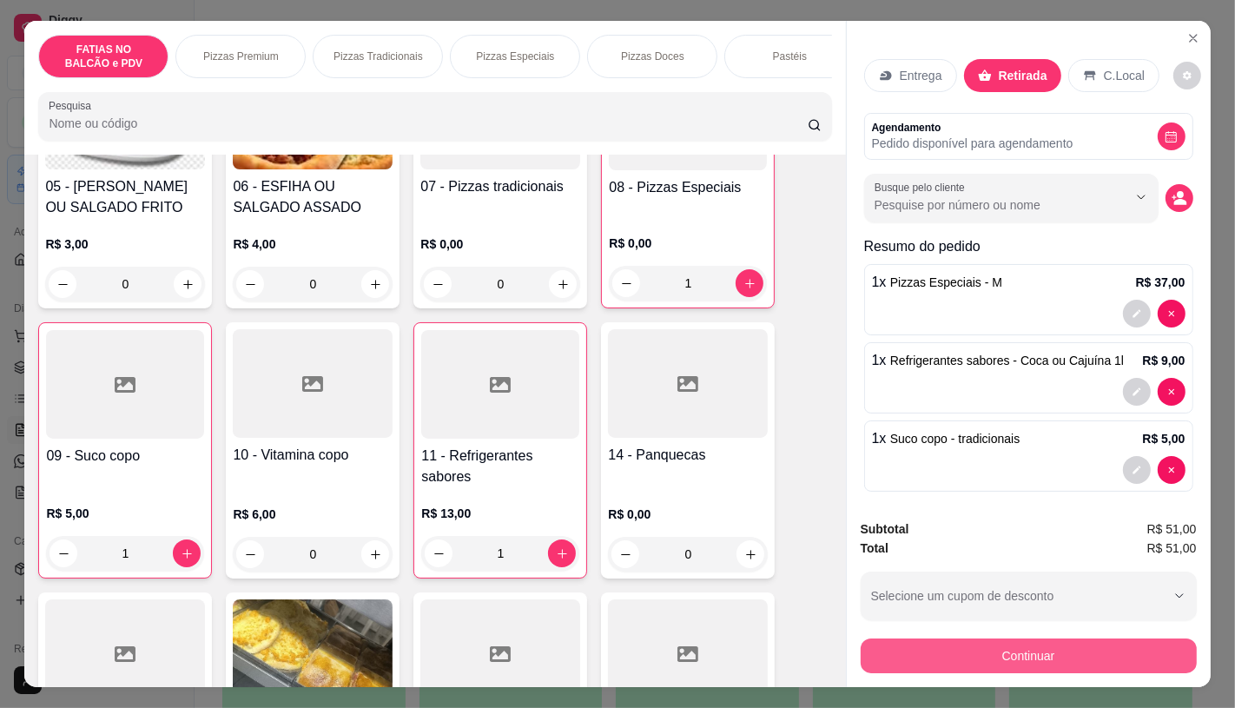
click at [990, 638] on button "Continuar" at bounding box center [1029, 655] width 336 height 35
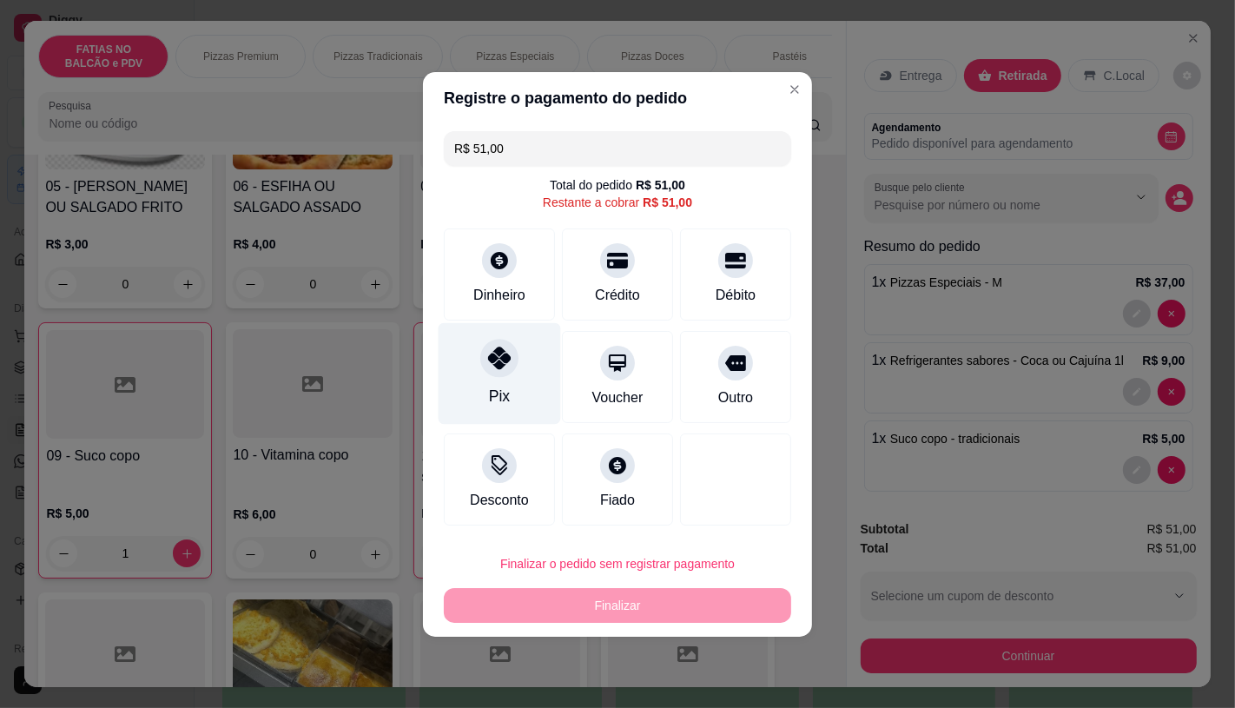
click at [511, 410] on div "Pix" at bounding box center [500, 373] width 122 height 102
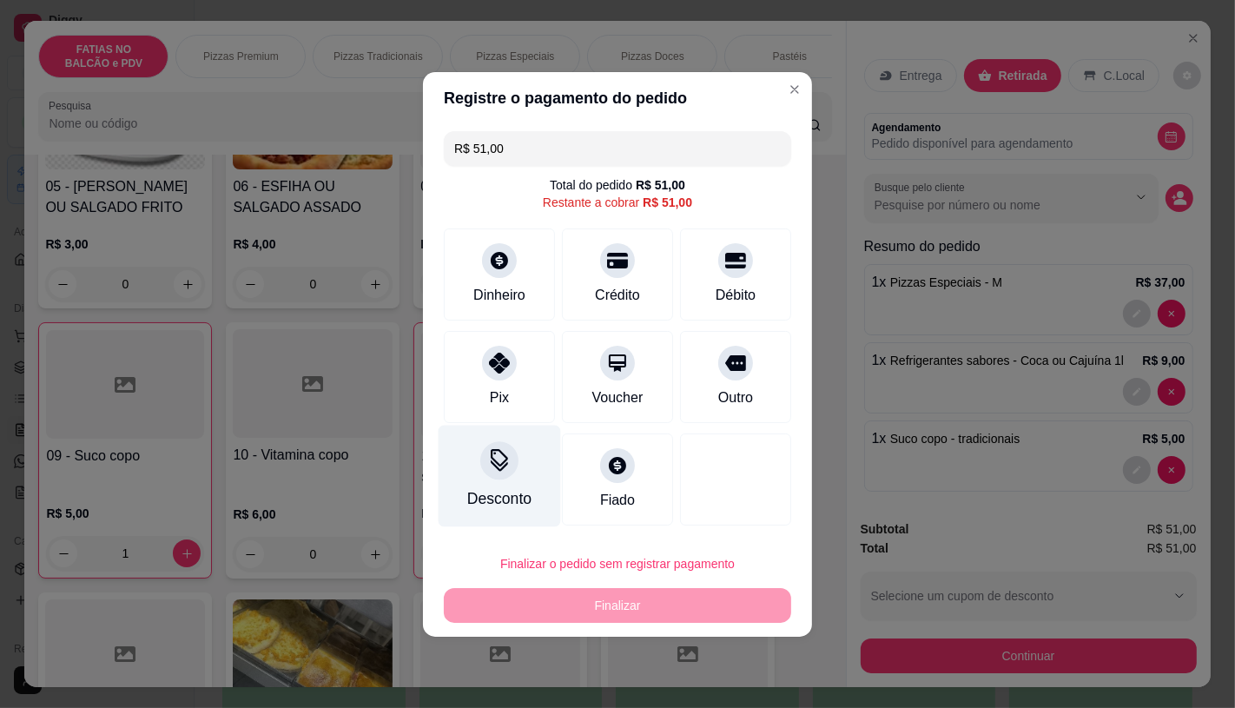
type input "R$ 0,00"
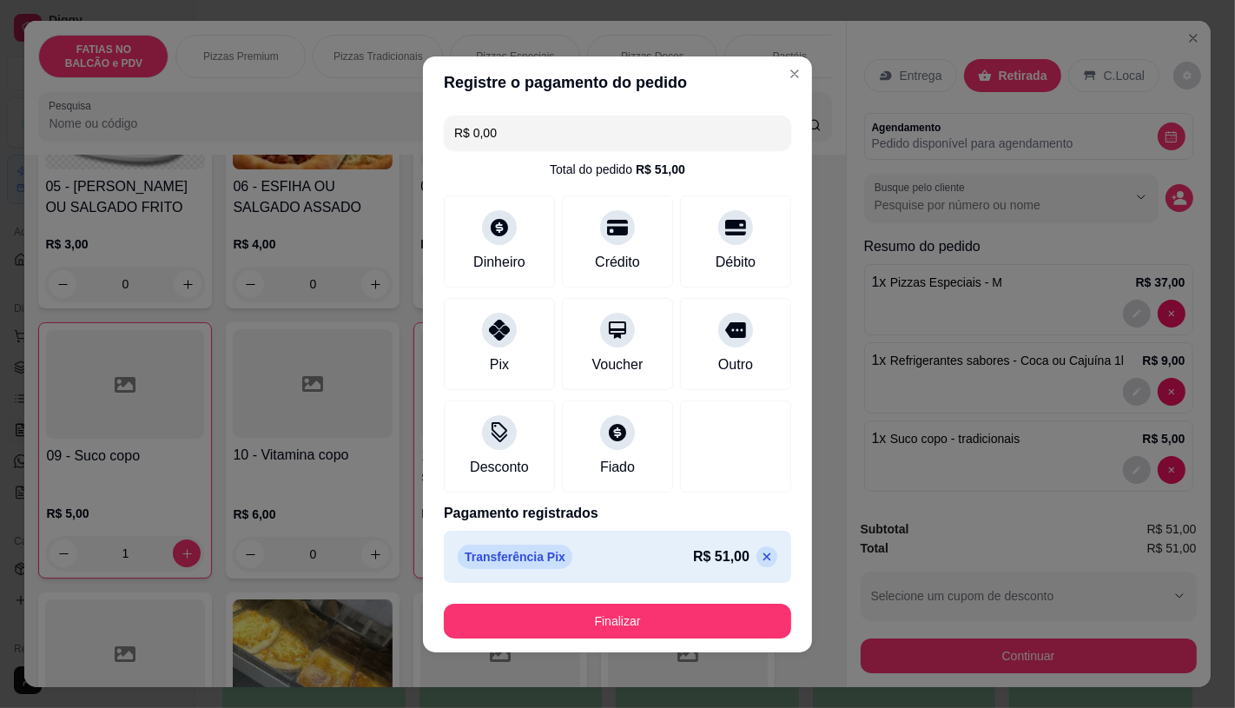
click at [589, 637] on div "Finalizar" at bounding box center [617, 620] width 347 height 35
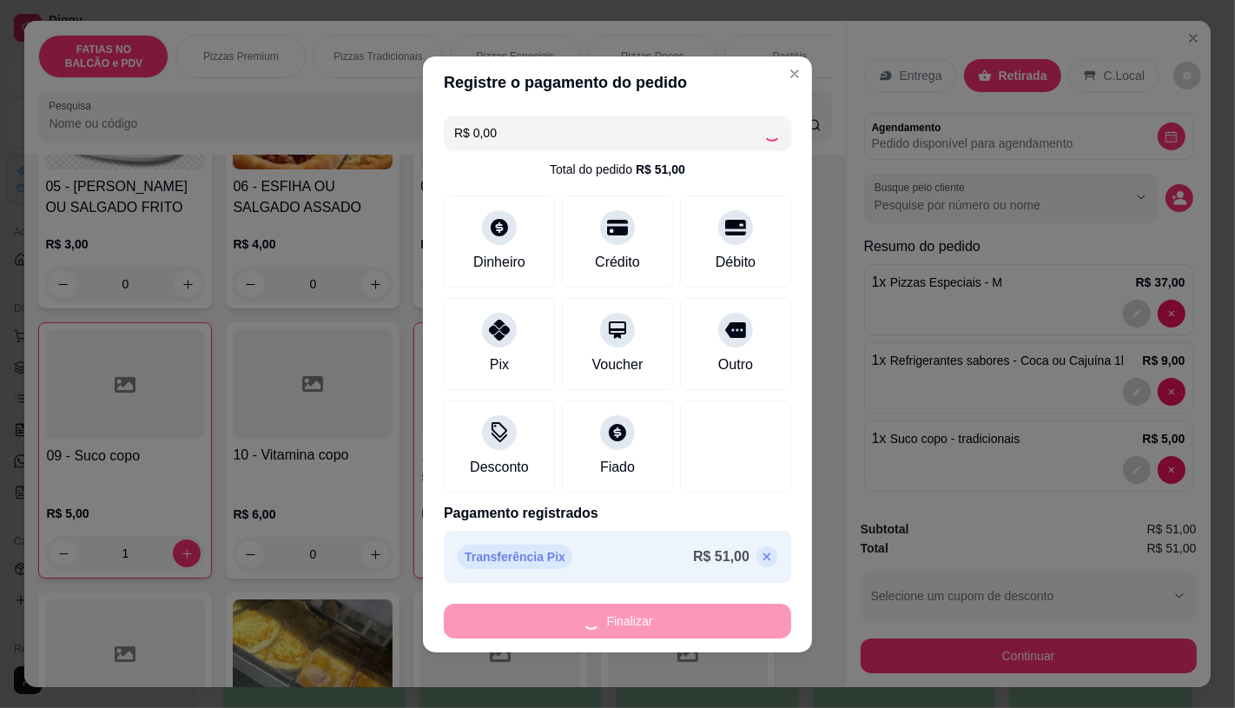
click at [597, 626] on div "Finalizar" at bounding box center [617, 620] width 347 height 35
type input "0"
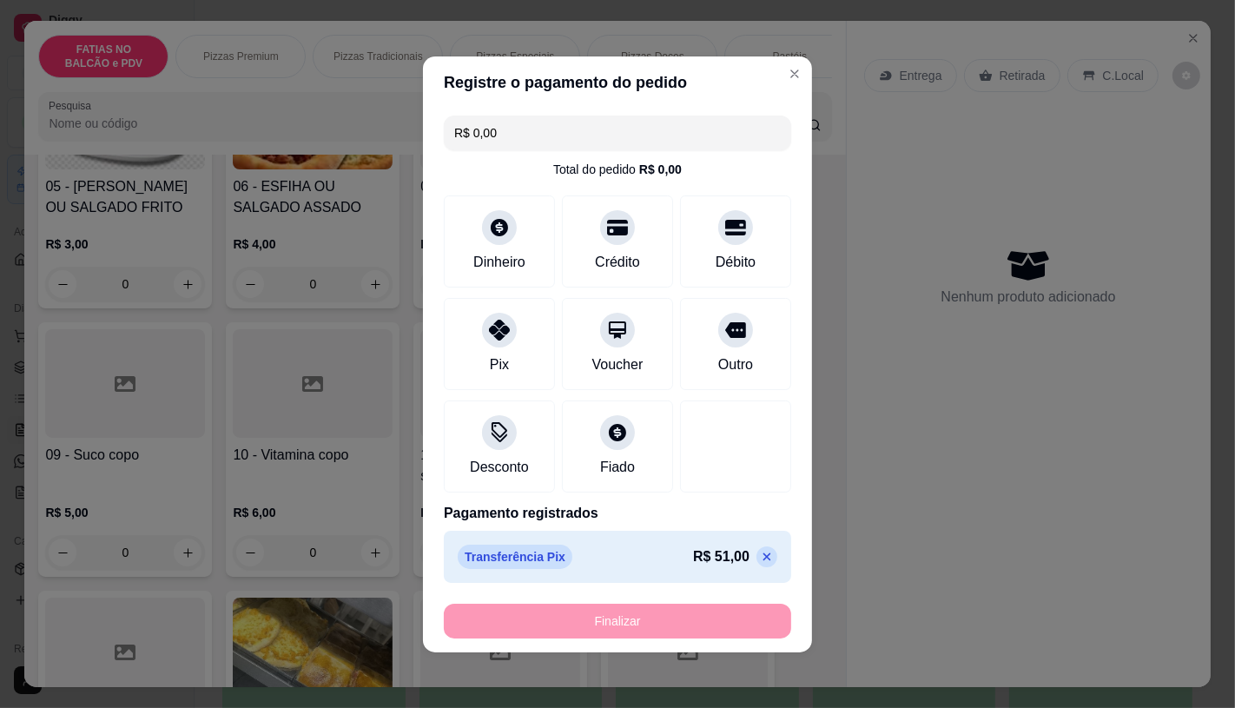
type input "-R$ 51,00"
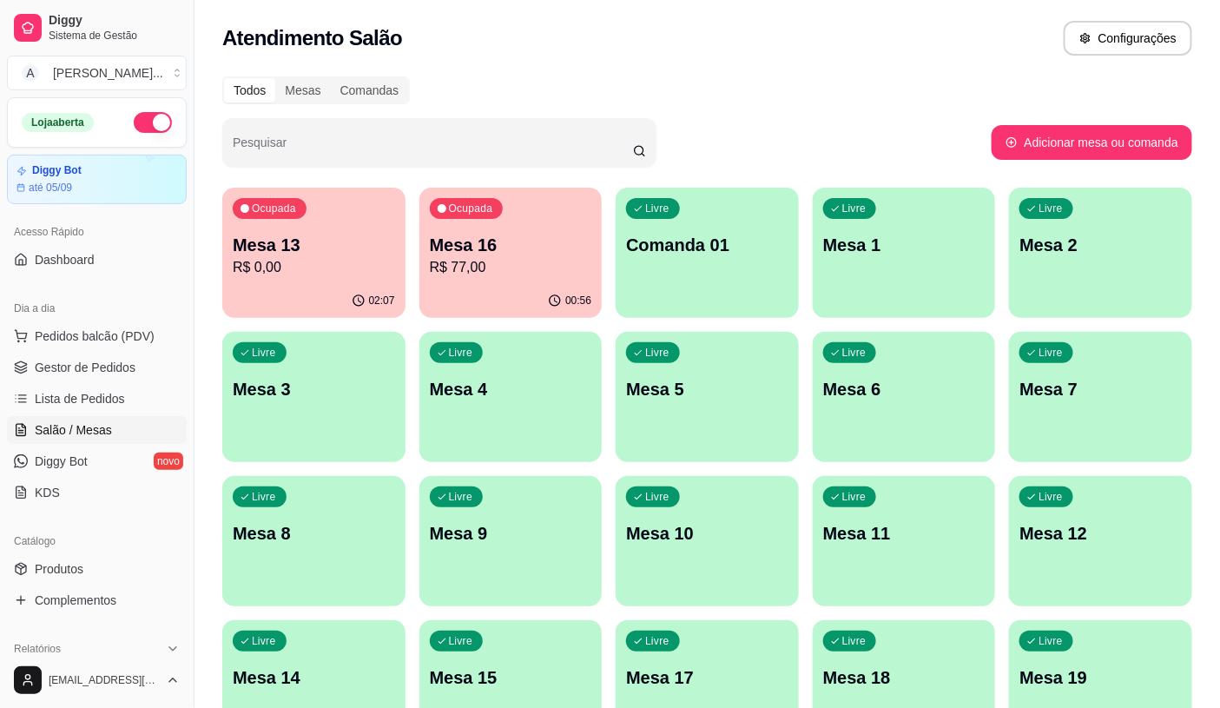
click at [531, 301] on div "00:56" at bounding box center [510, 301] width 183 height 34
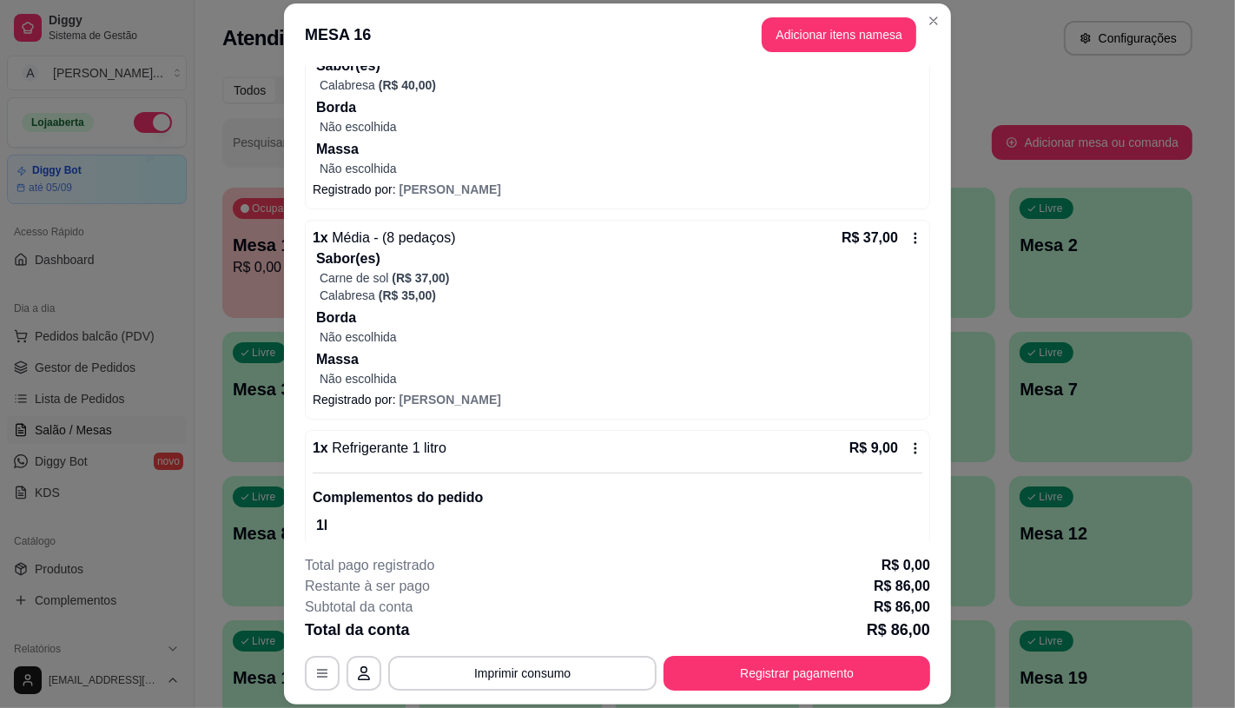
scroll to position [257, 0]
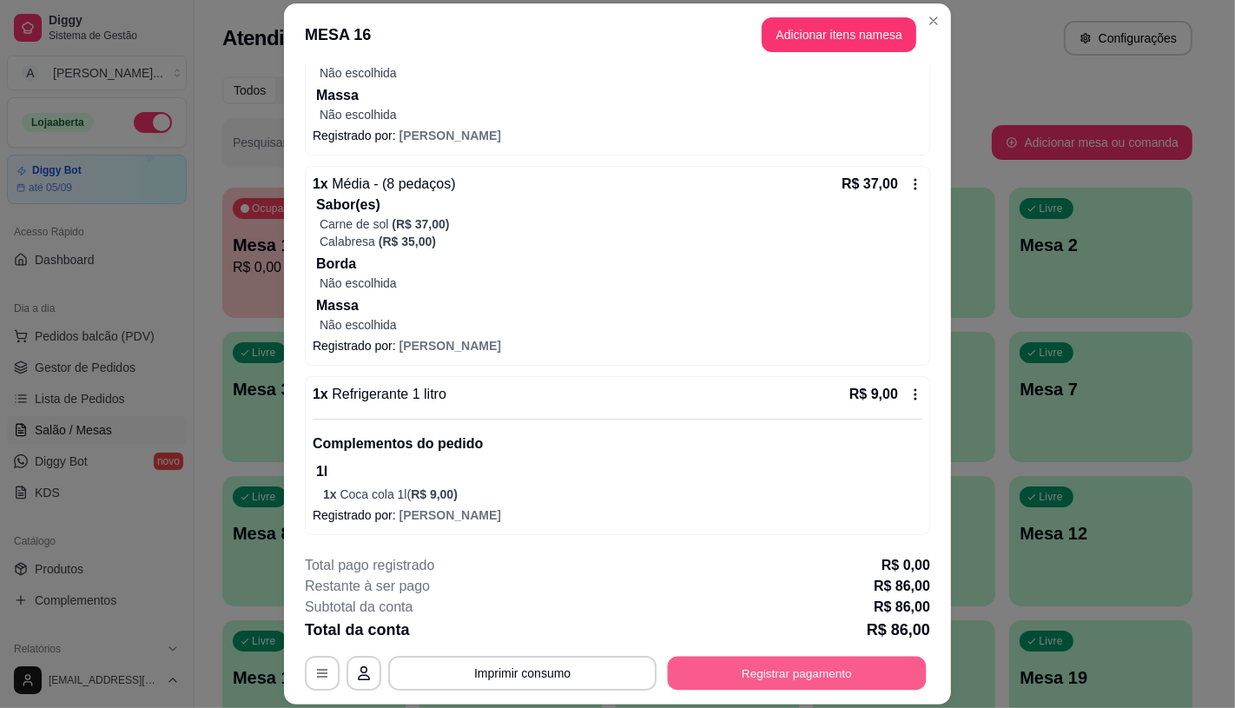
click at [820, 662] on button "Registrar pagamento" at bounding box center [797, 673] width 259 height 34
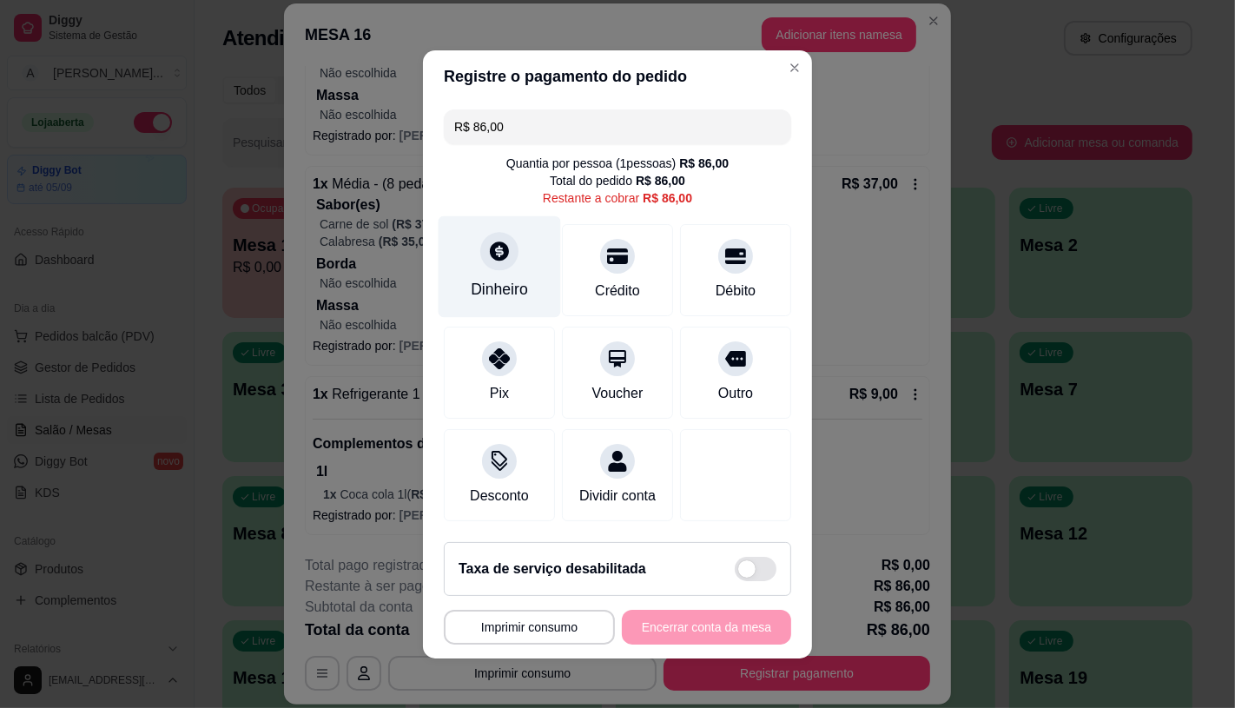
click at [496, 279] on div "Dinheiro" at bounding box center [499, 289] width 57 height 23
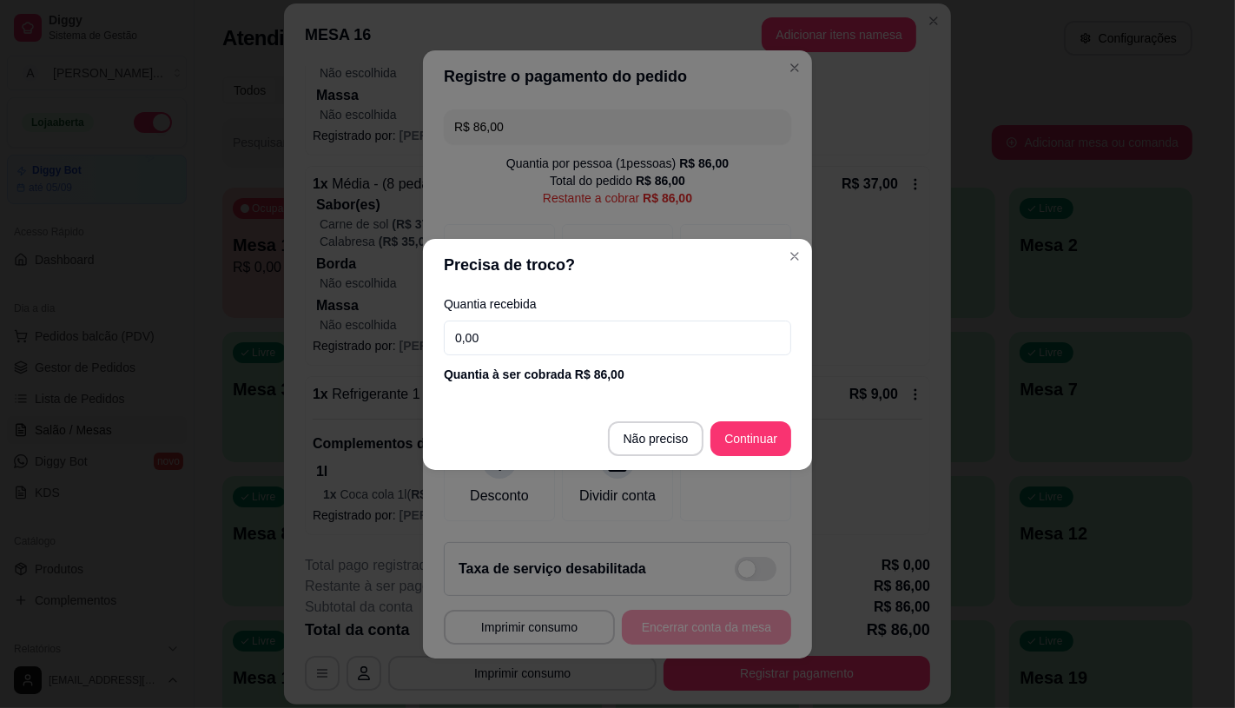
click at [500, 350] on input "0,00" at bounding box center [617, 337] width 347 height 35
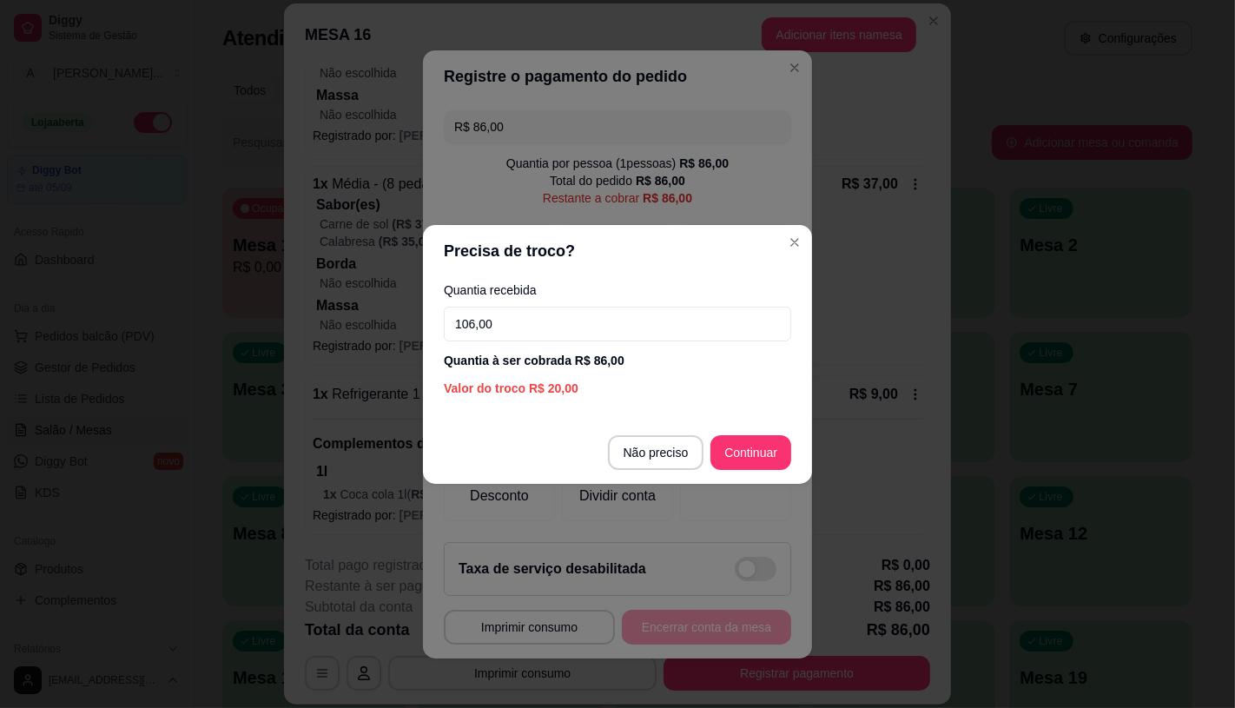
type input "106,00"
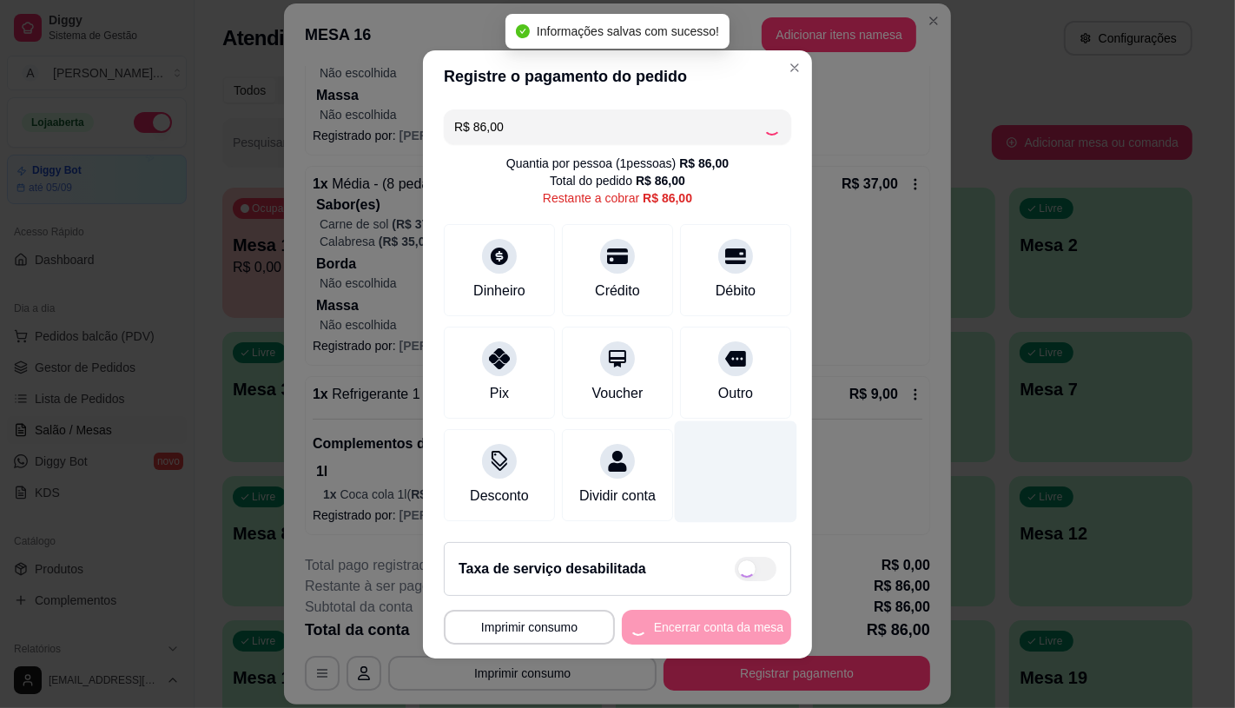
type input "R$ 0,00"
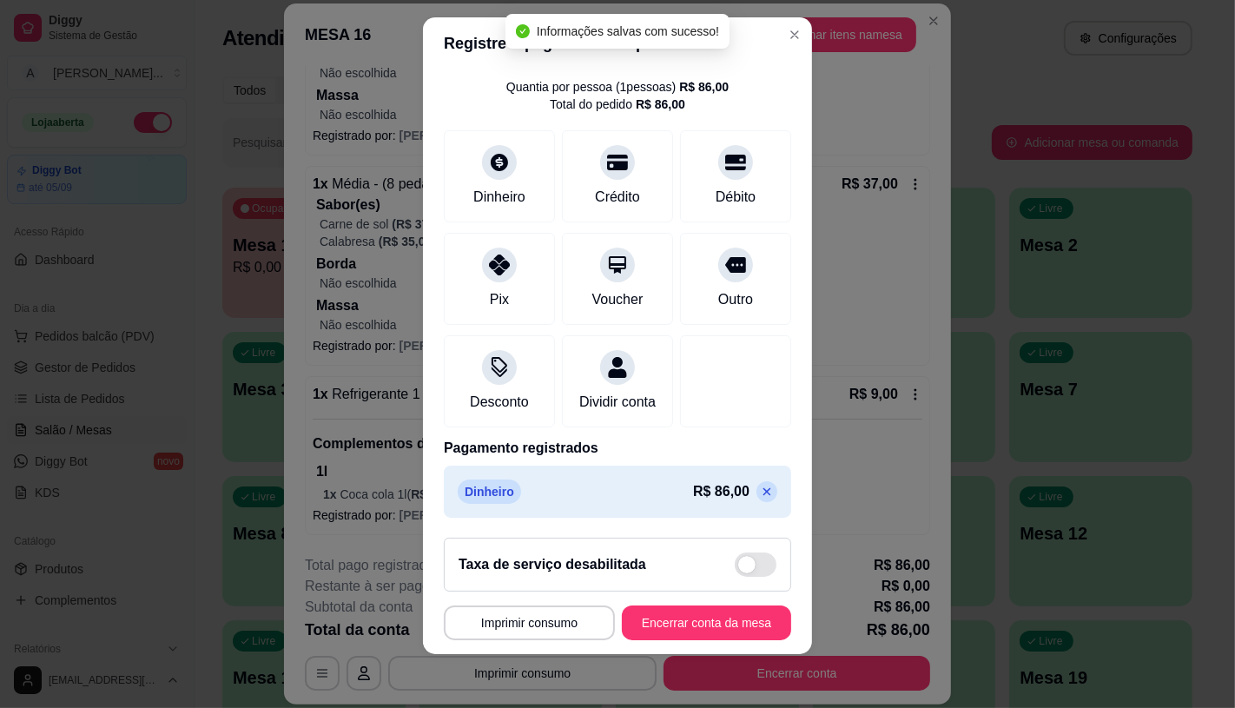
scroll to position [20, 0]
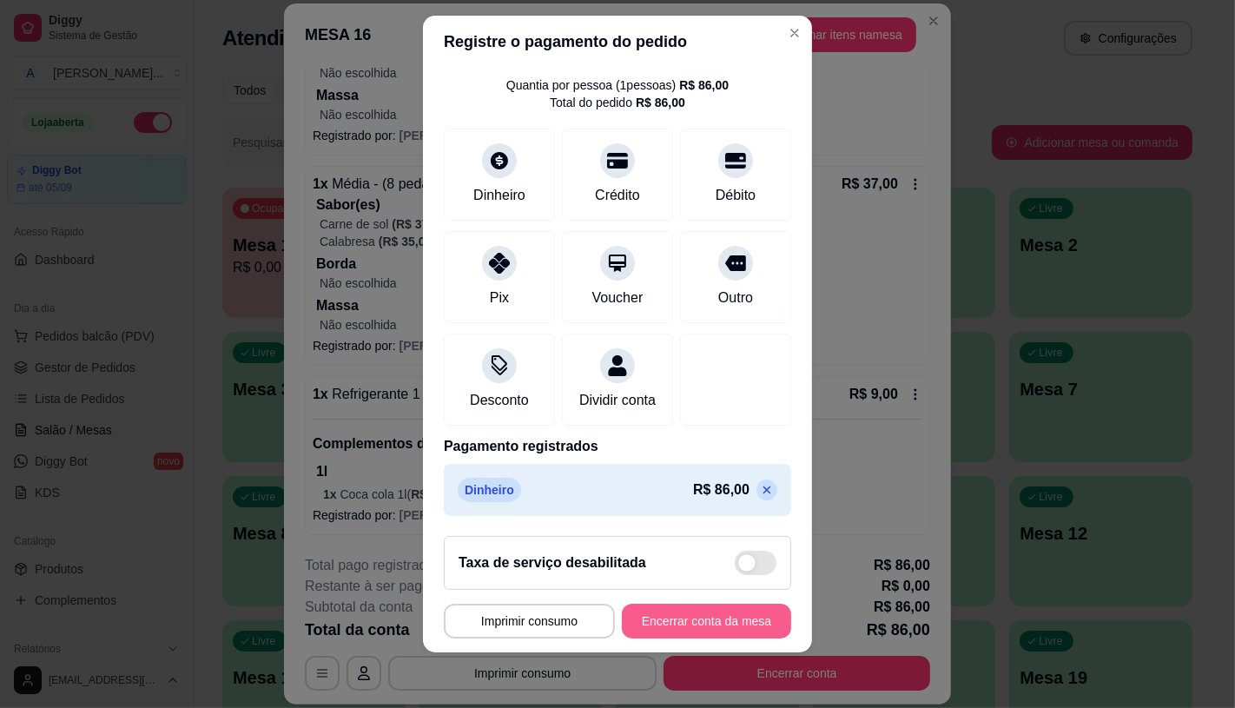
click at [700, 617] on button "Encerrar conta da mesa" at bounding box center [706, 620] width 169 height 35
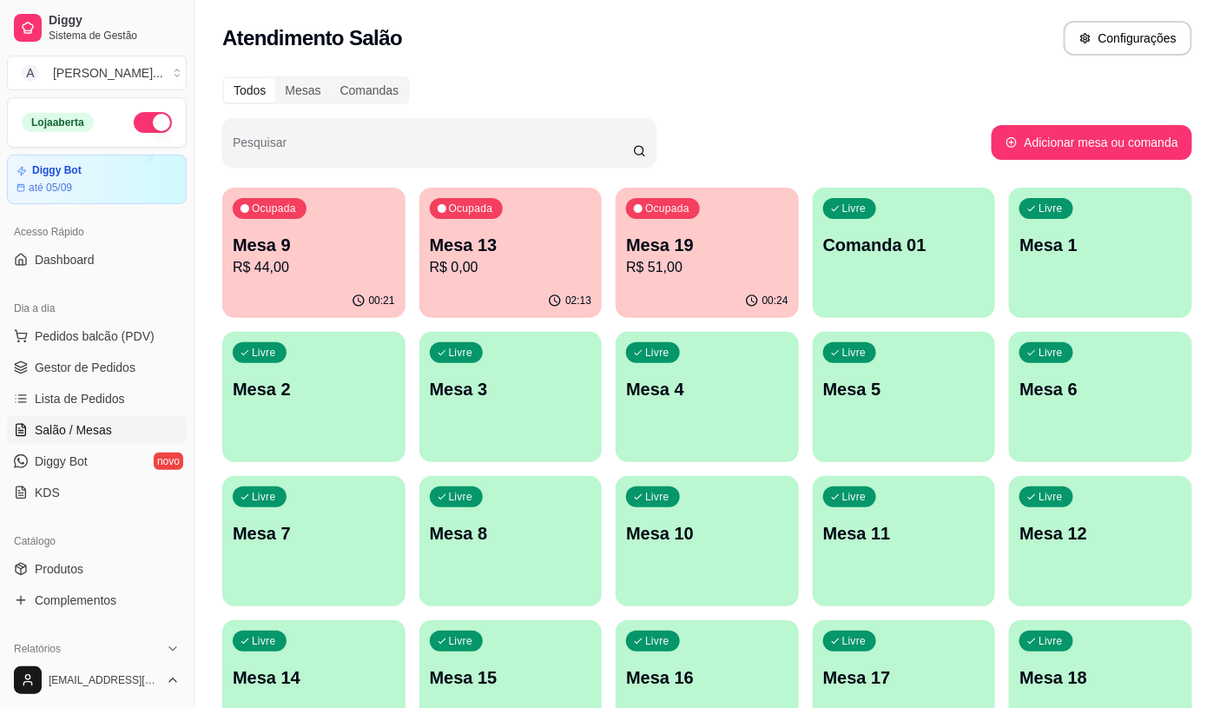
click at [100, 319] on div "Dia a dia" at bounding box center [97, 308] width 180 height 28
click at [109, 327] on span "Pedidos balcão (PDV)" at bounding box center [95, 335] width 120 height 17
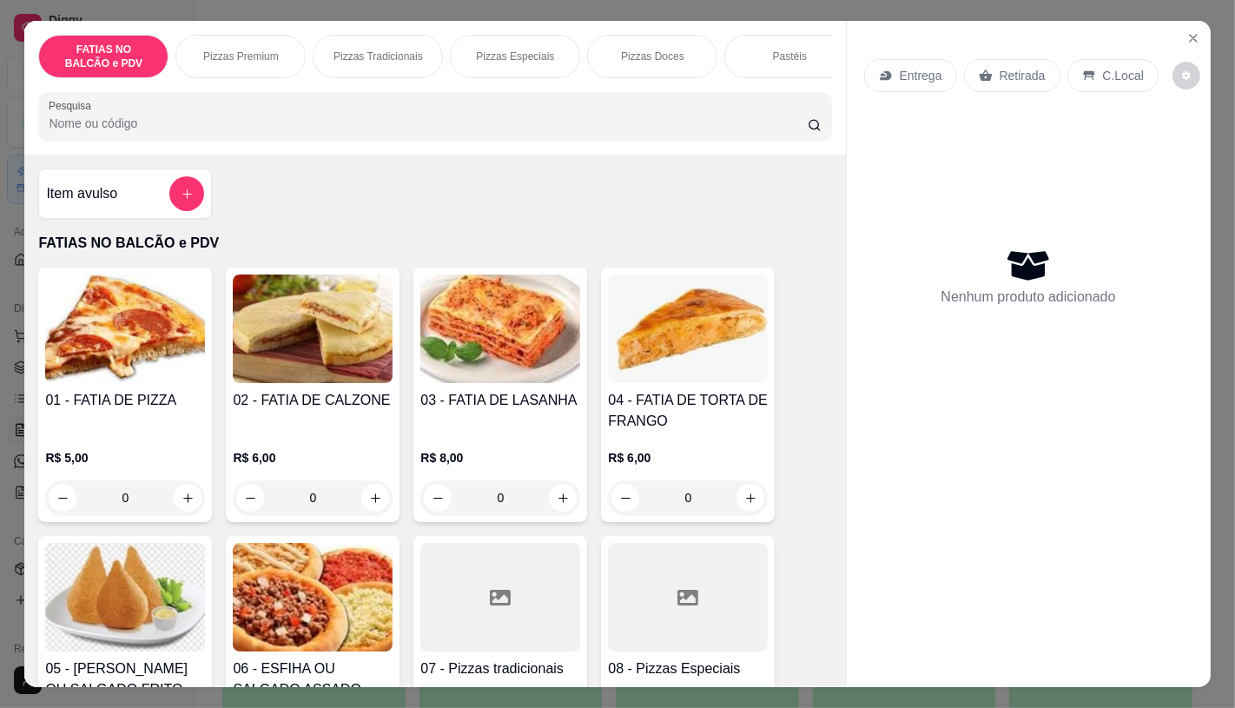
click at [142, 479] on div "R$ 5,00 0" at bounding box center [125, 482] width 160 height 66
click at [136, 493] on input "0" at bounding box center [124, 497] width 97 height 35
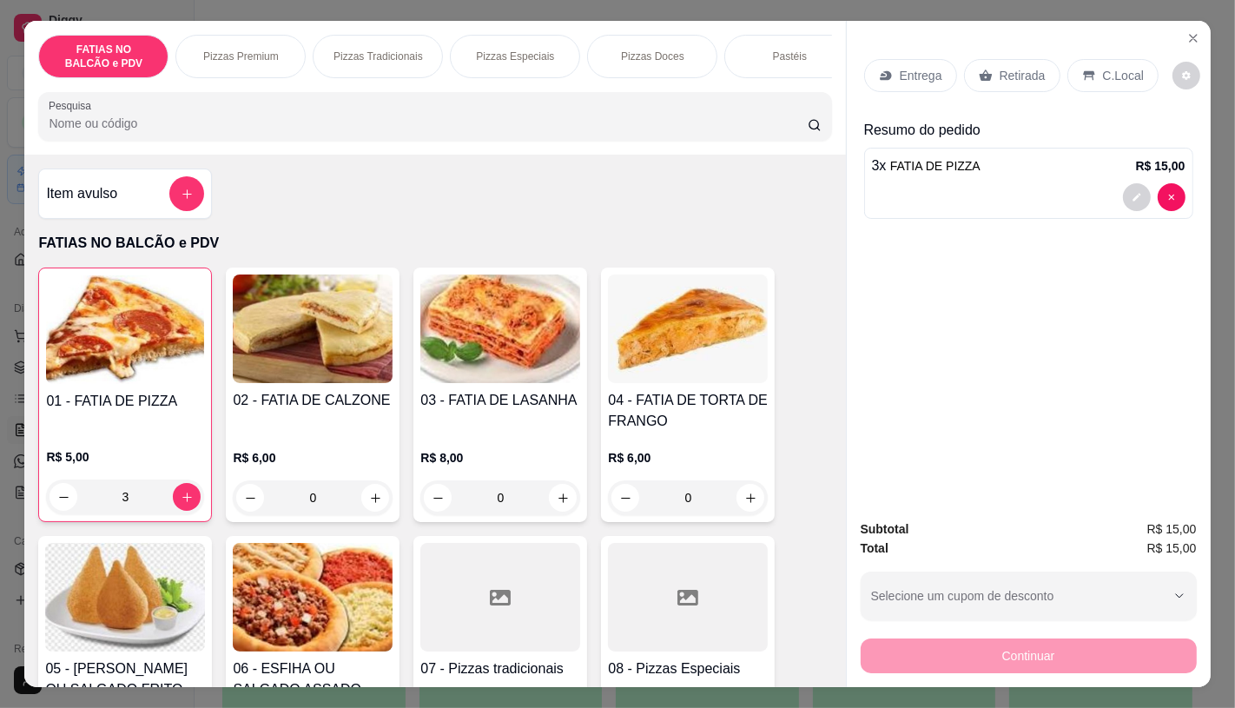
scroll to position [289, 0]
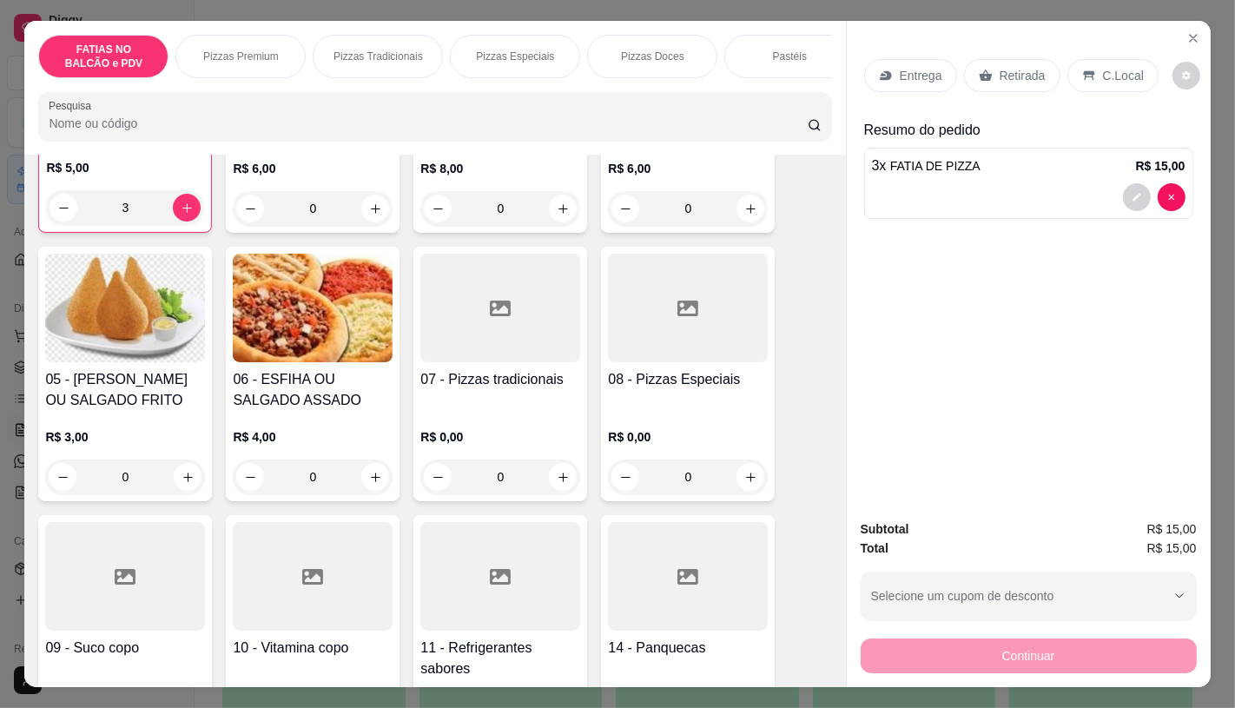
type input "3"
click at [136, 493] on input "0" at bounding box center [124, 476] width 97 height 35
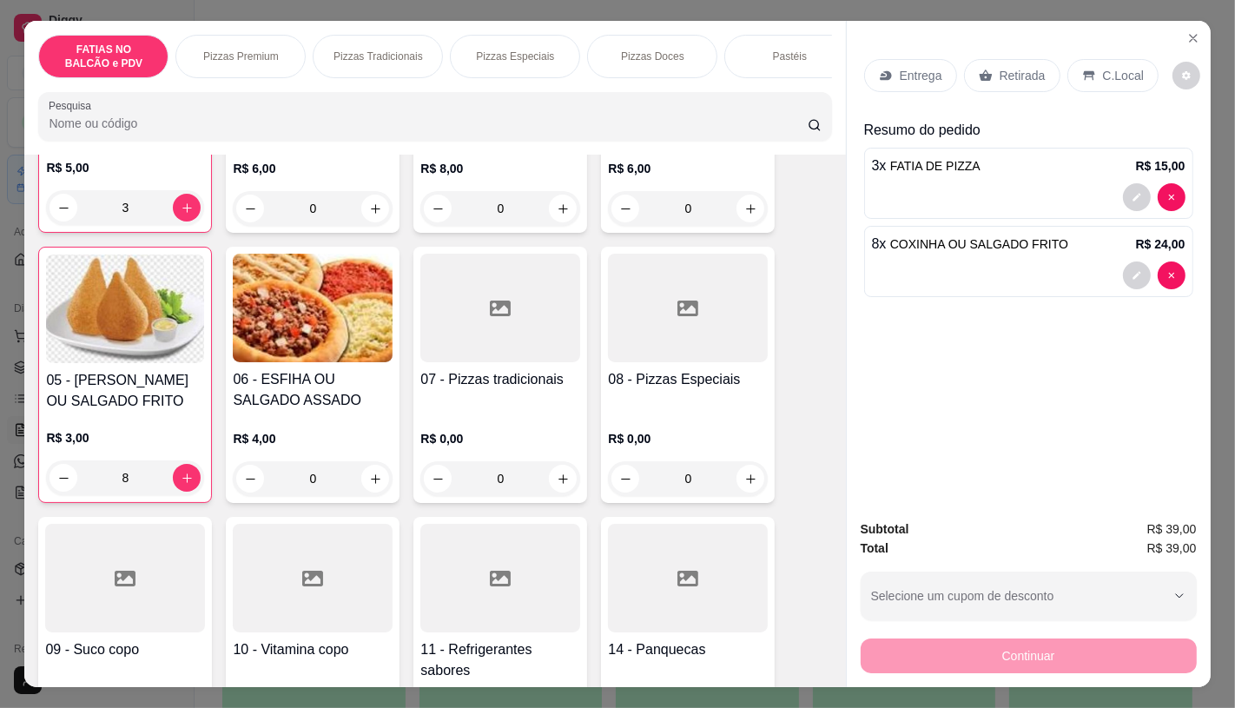
type input "8"
click at [1008, 67] on p "Retirada" at bounding box center [1022, 75] width 46 height 17
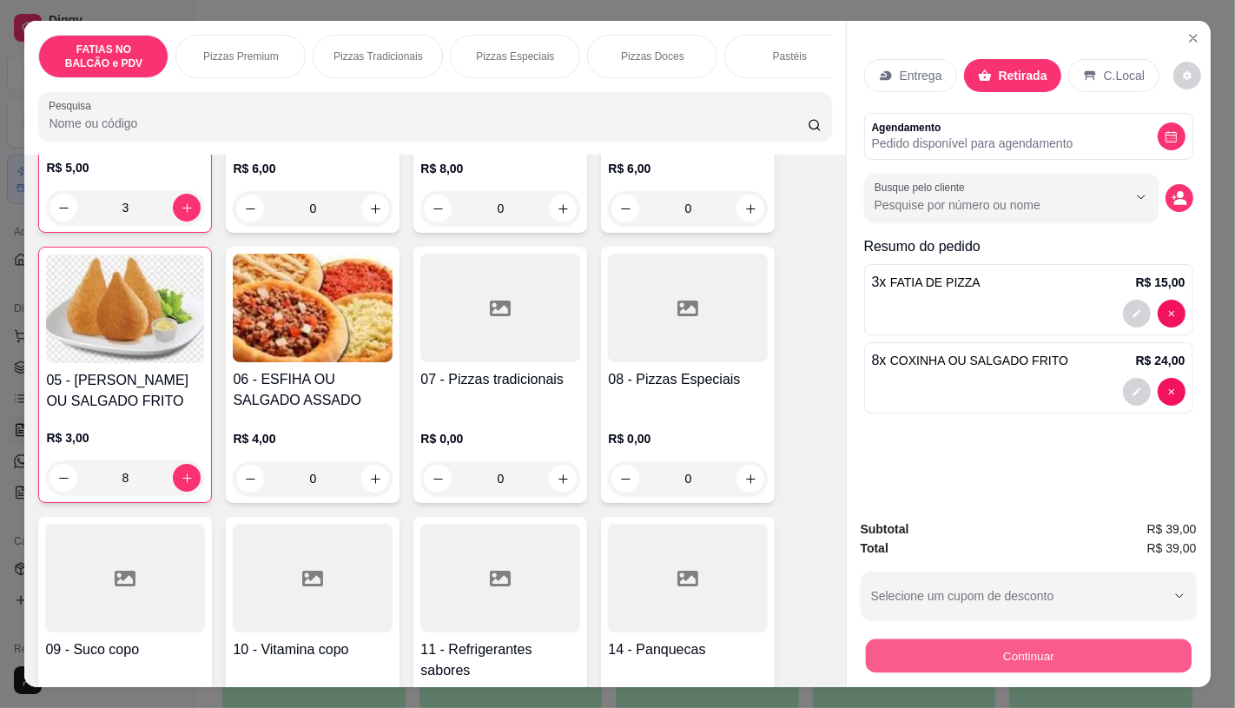
click at [1025, 641] on button "Continuar" at bounding box center [1028, 655] width 326 height 34
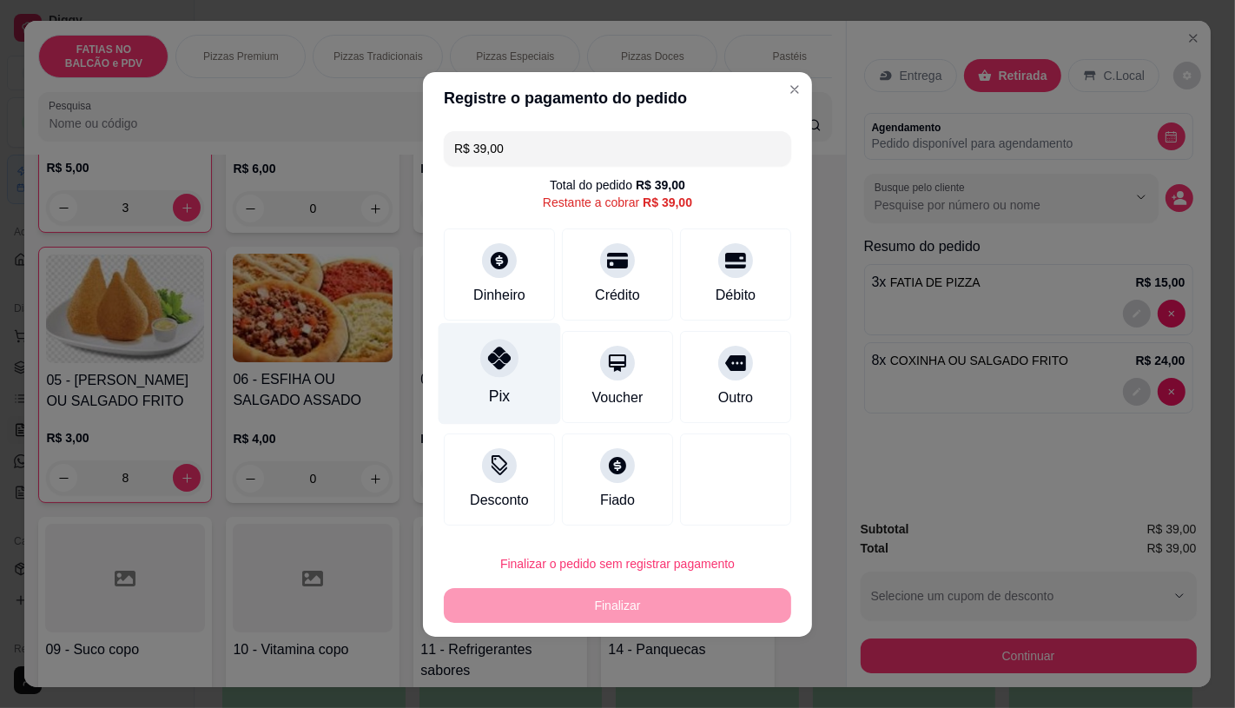
click at [543, 345] on div "Pix" at bounding box center [500, 373] width 122 height 102
type input "R$ 0,00"
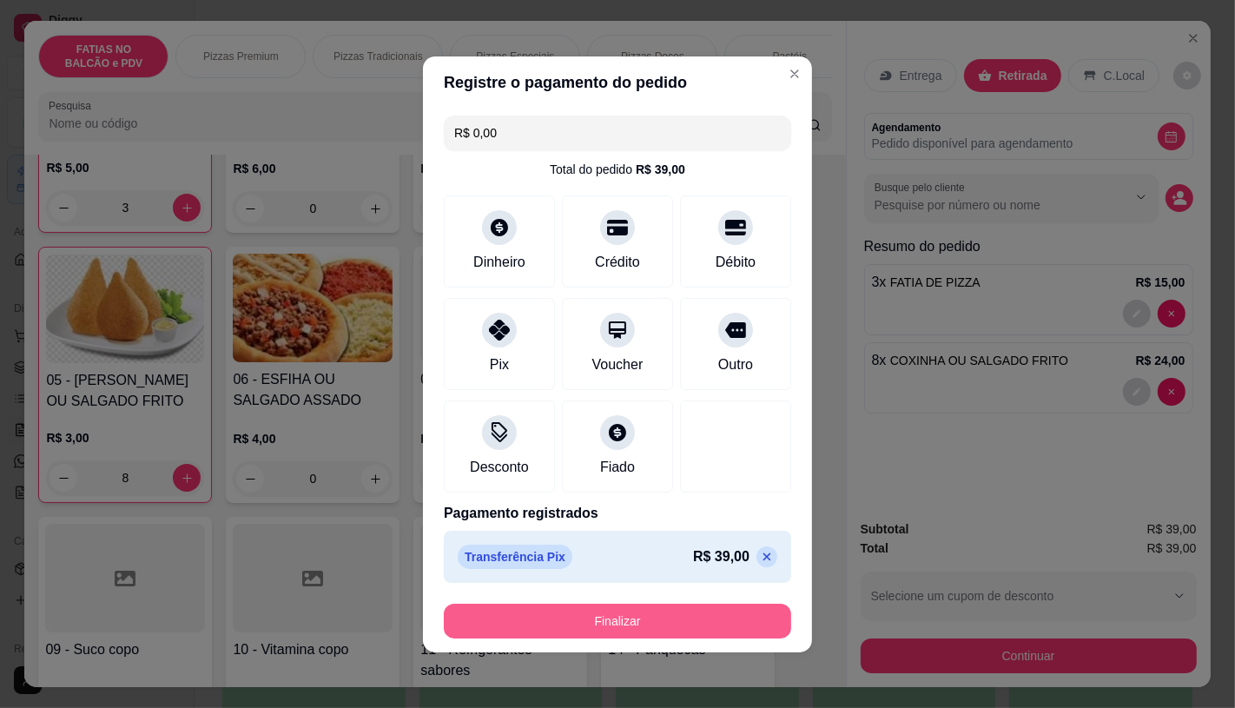
click at [714, 619] on button "Finalizar" at bounding box center [617, 620] width 347 height 35
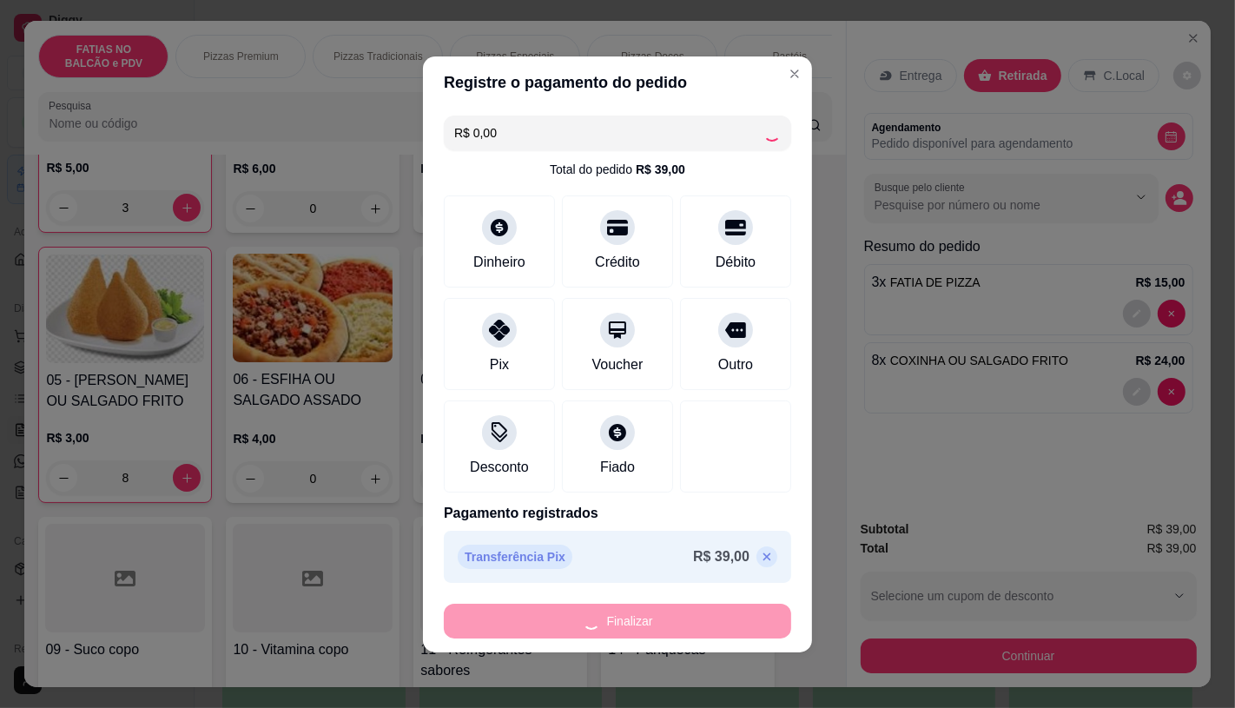
type input "0"
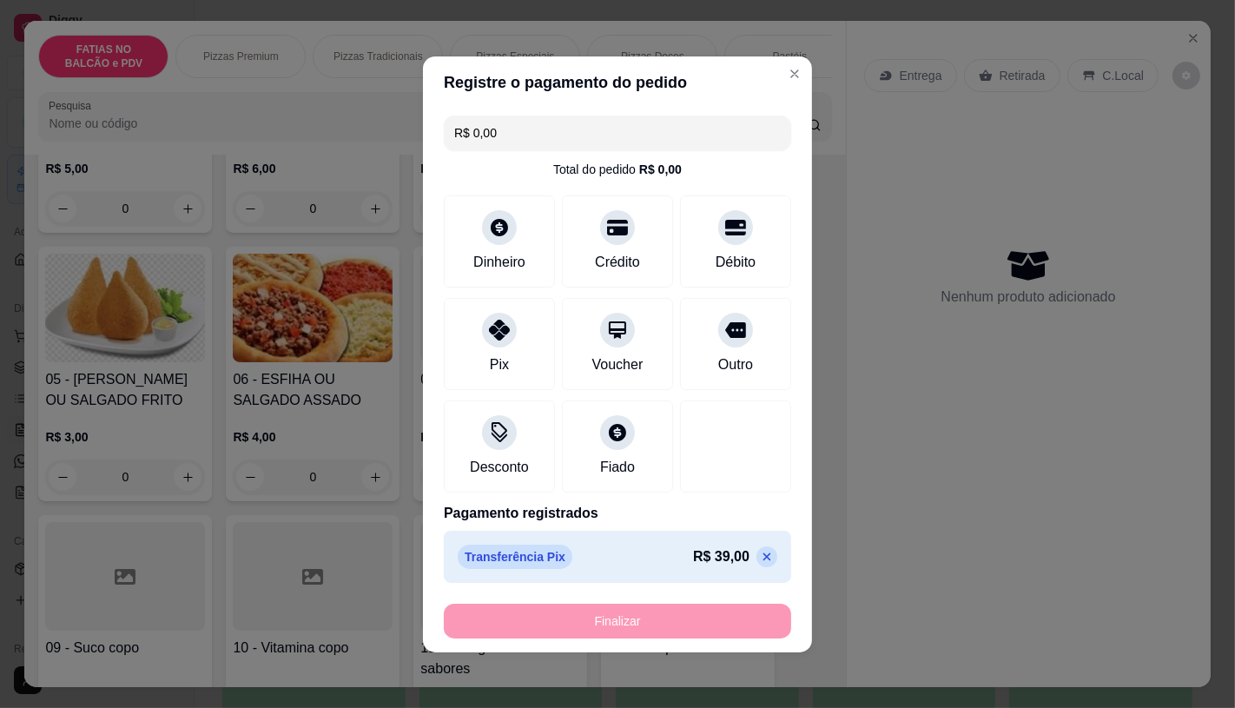
type input "-R$ 39,00"
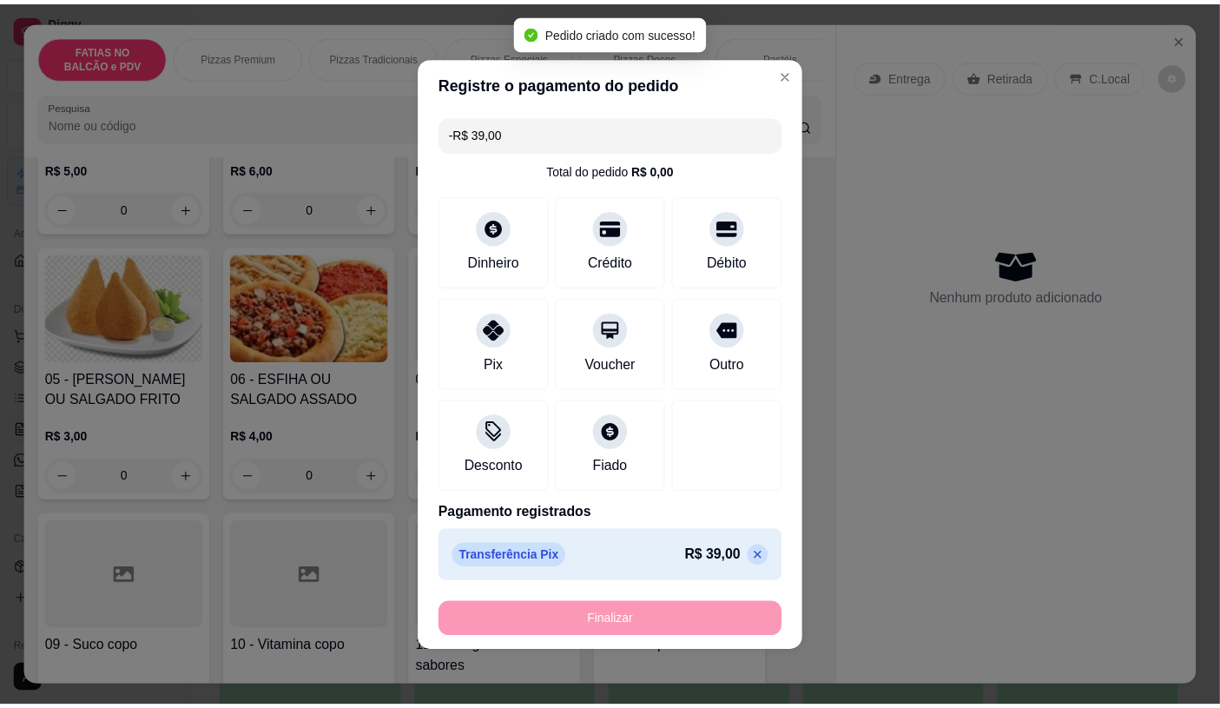
scroll to position [290, 0]
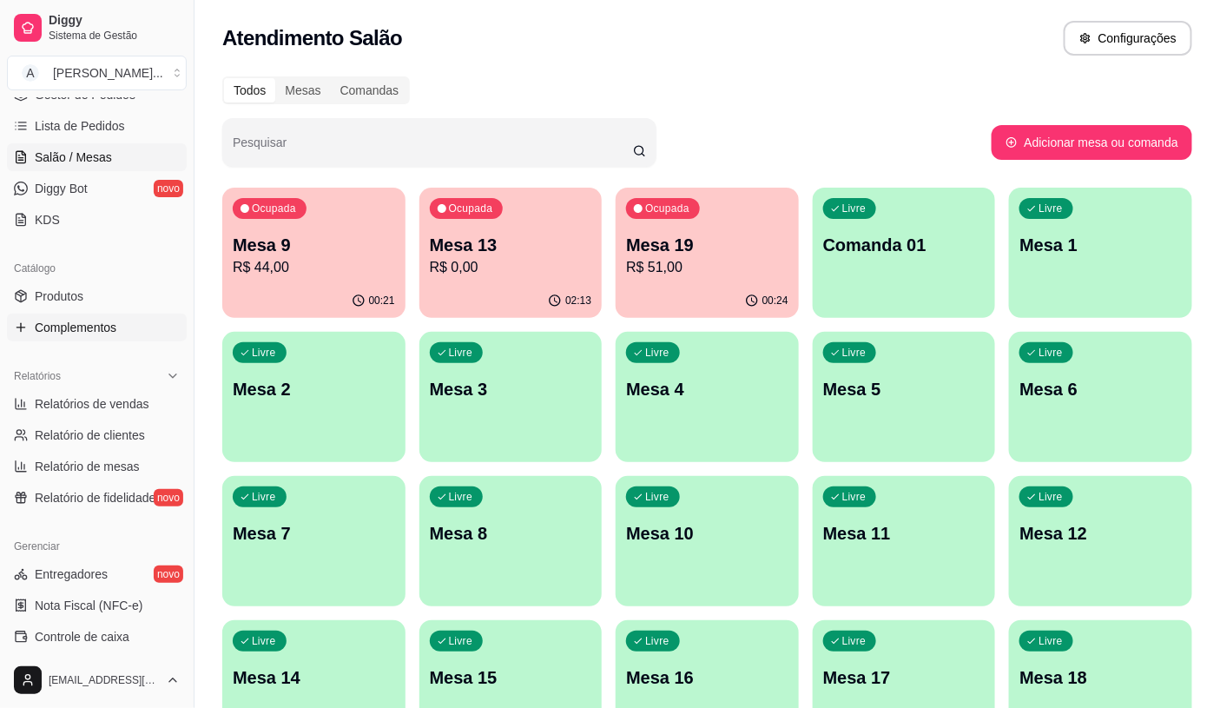
scroll to position [289, 0]
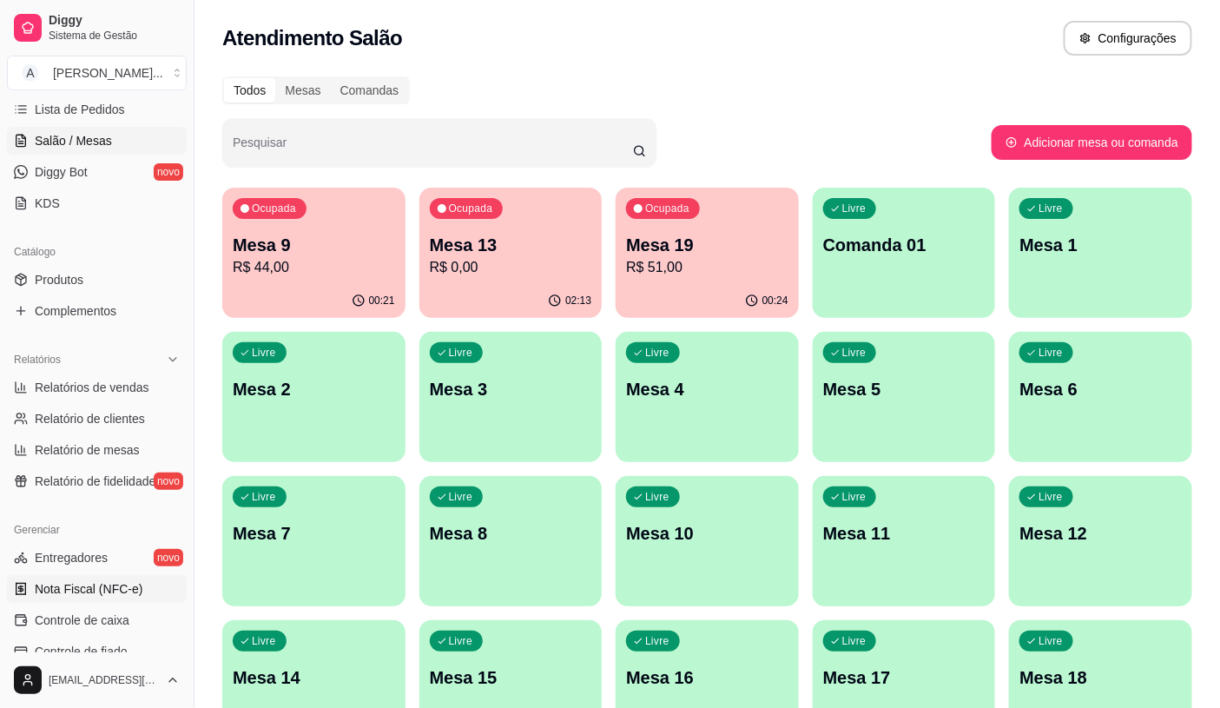
click at [145, 596] on link "Nota Fiscal (NFC-e)" at bounding box center [97, 589] width 180 height 28
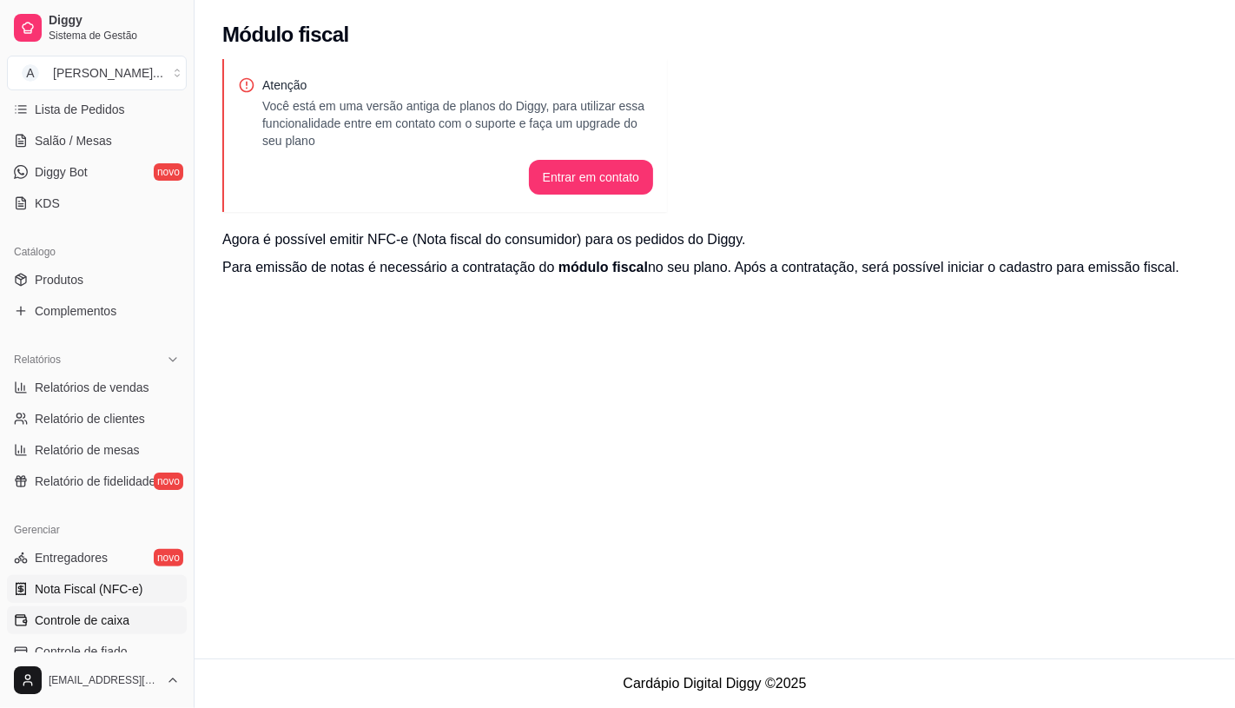
click at [132, 617] on link "Controle de caixa" at bounding box center [97, 620] width 180 height 28
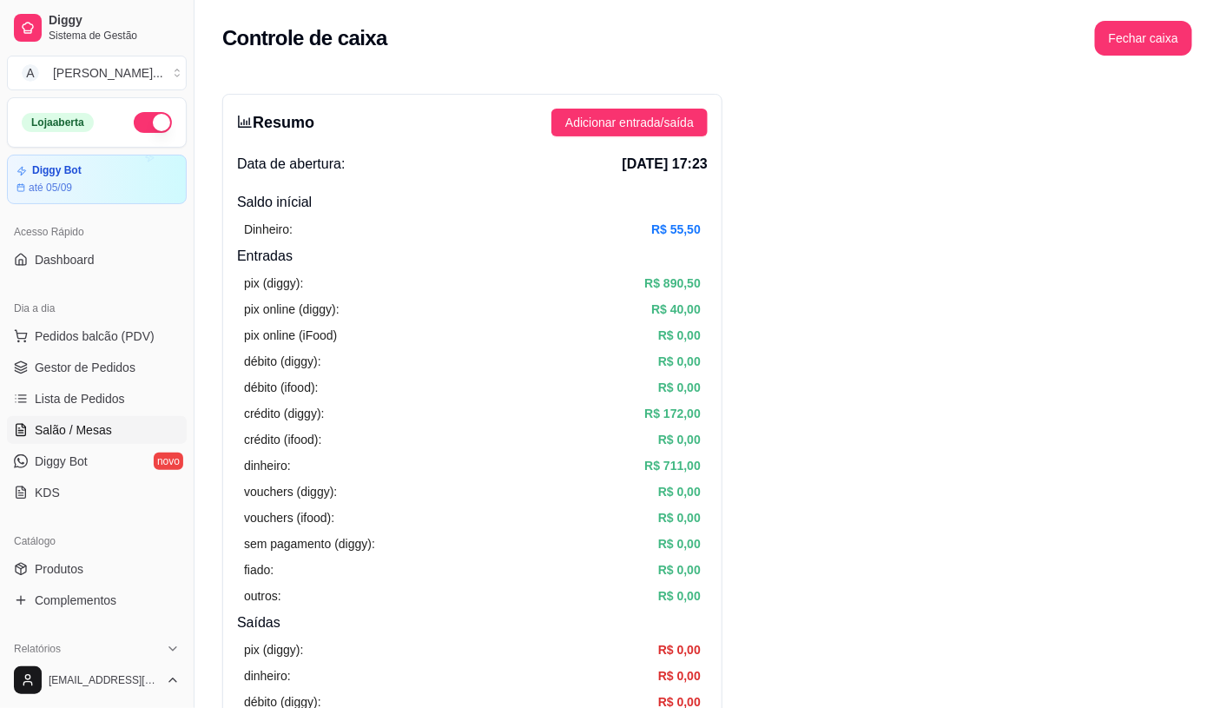
click at [89, 435] on span "Salão / Mesas" at bounding box center [73, 429] width 77 height 17
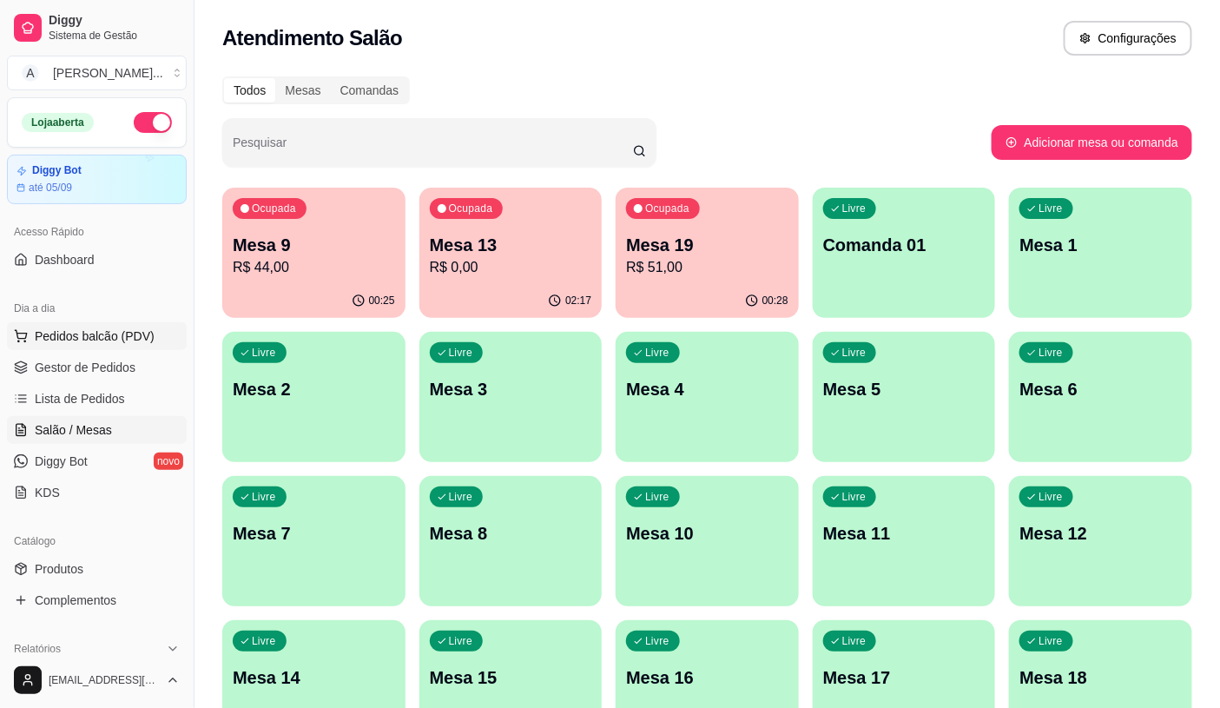
click at [78, 333] on span "Pedidos balcão (PDV)" at bounding box center [95, 335] width 120 height 17
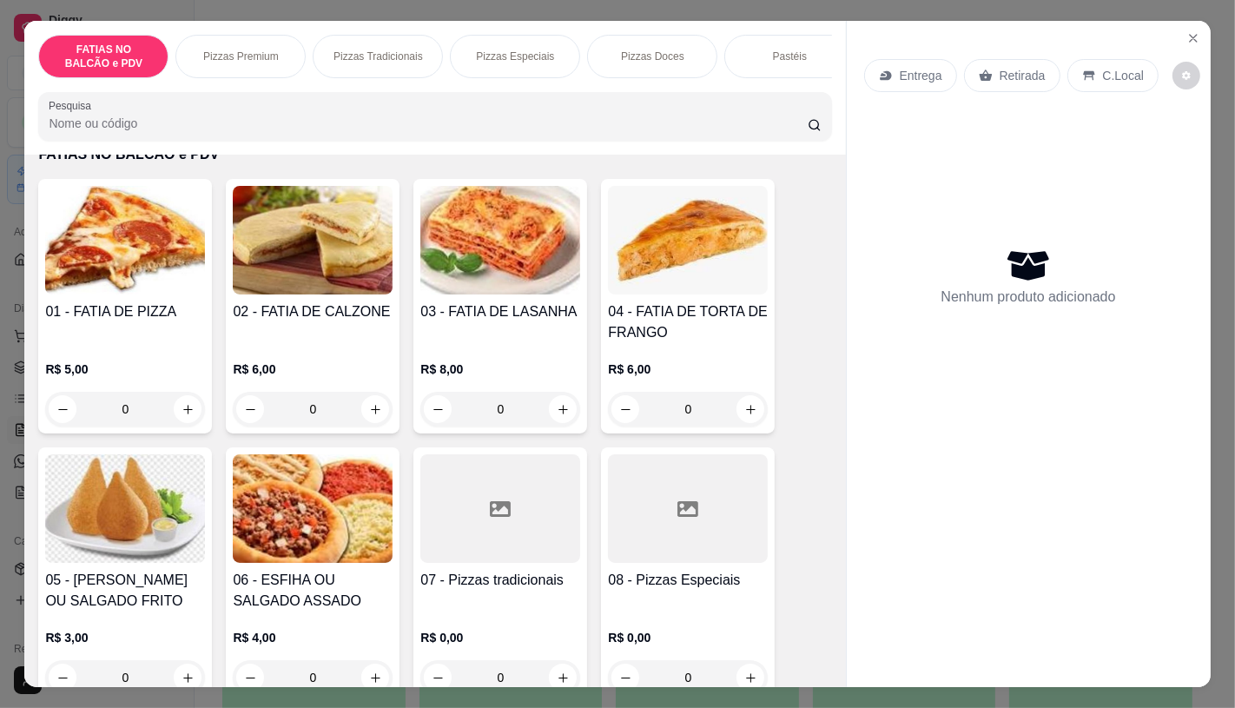
scroll to position [193, 0]
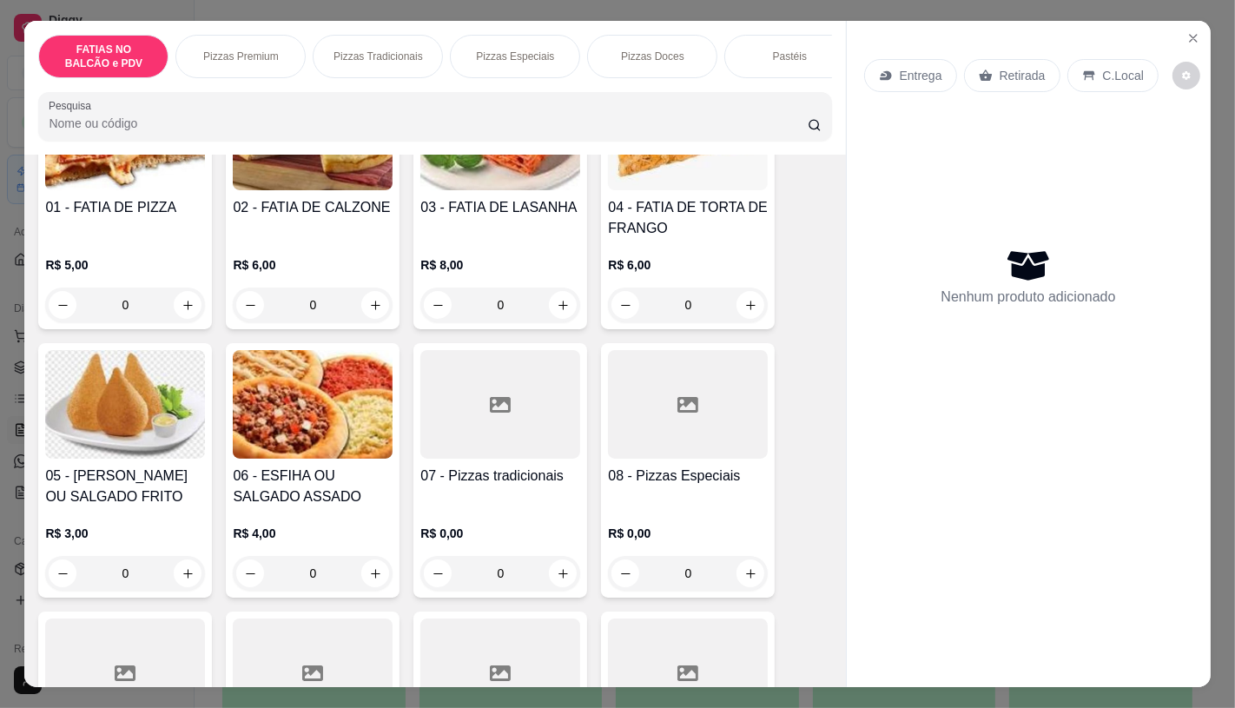
click at [241, 64] on div "Pizzas Premium" at bounding box center [240, 56] width 130 height 43
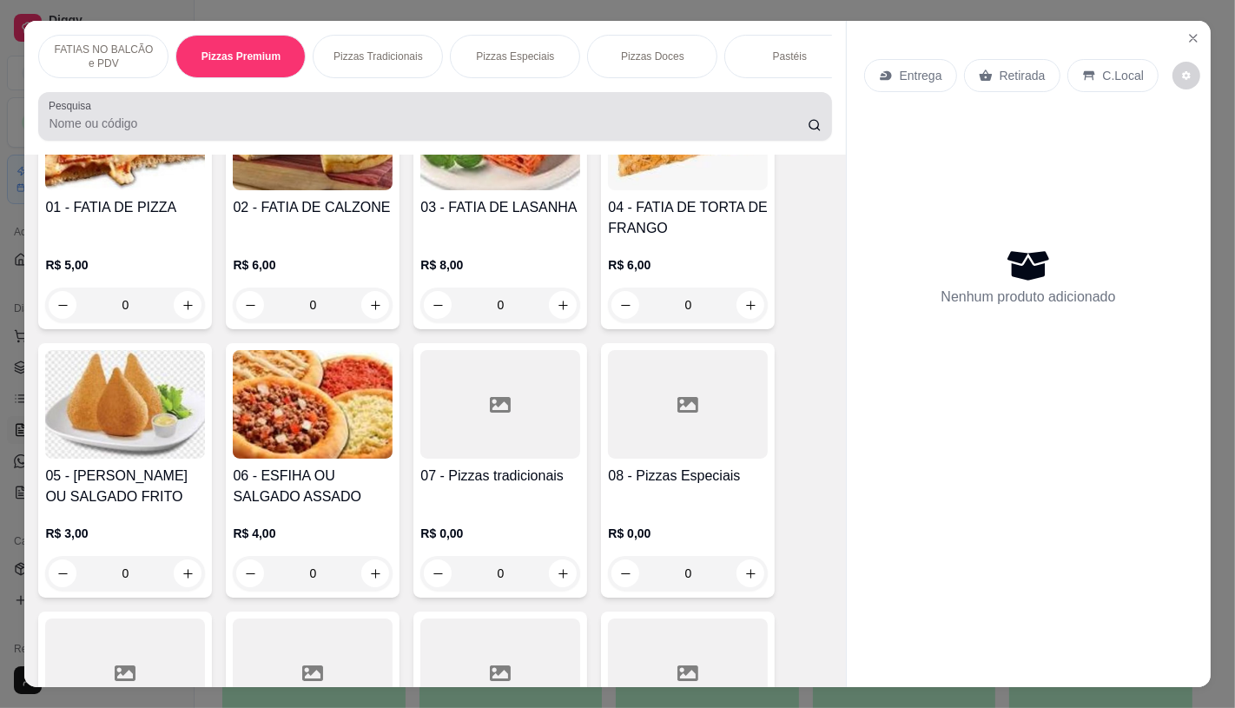
scroll to position [41, 0]
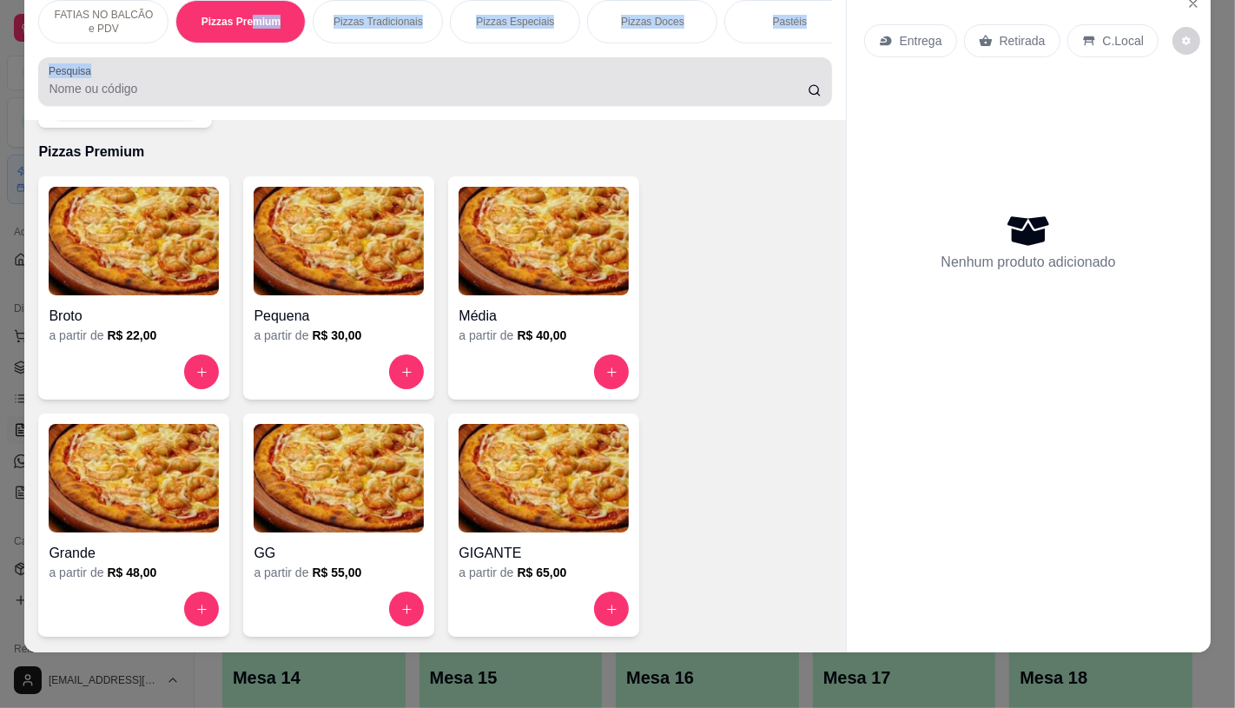
drag, startPoint x: 241, startPoint y: 44, endPoint x: 422, endPoint y: 33, distance: 181.0
click at [542, 71] on div "FATIAS NO BALCÃO e PDV Pizzas Premium Pizzas Tradicionais Pizzas Especiais Pizz…" at bounding box center [434, 53] width 821 height 134
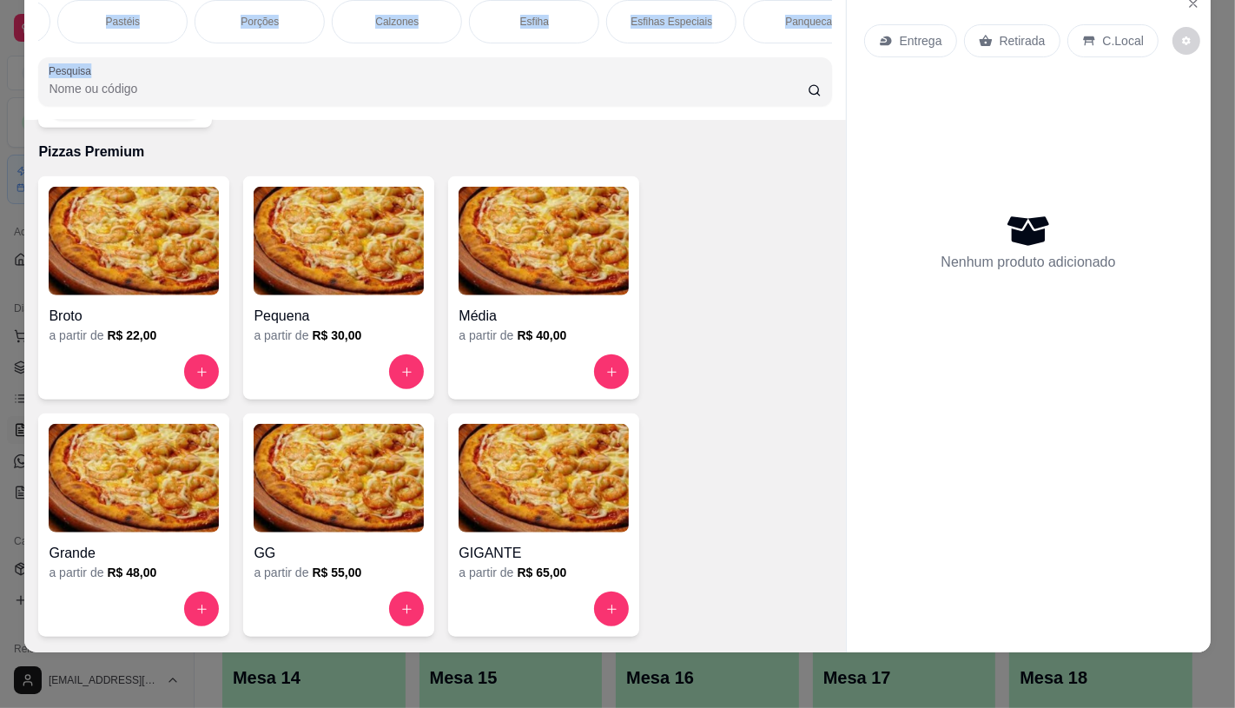
scroll to position [0, 1806]
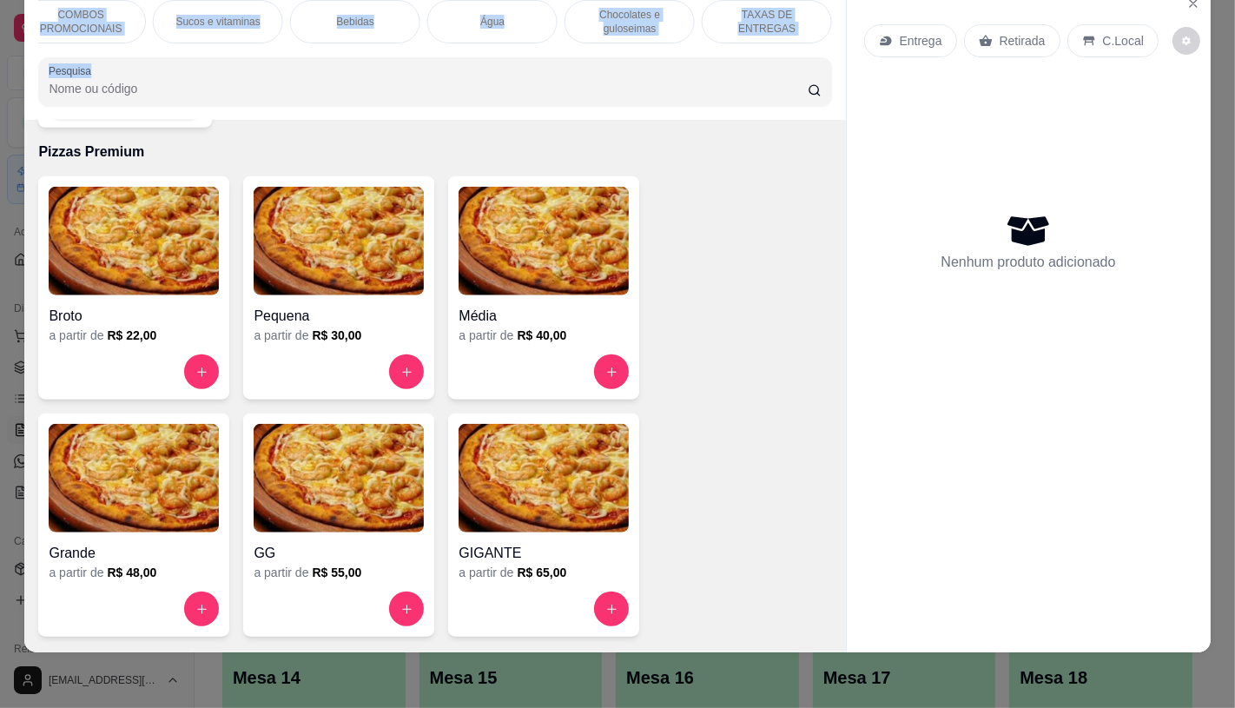
click at [636, 16] on p "Chocolates e guloseimas" at bounding box center [629, 22] width 101 height 28
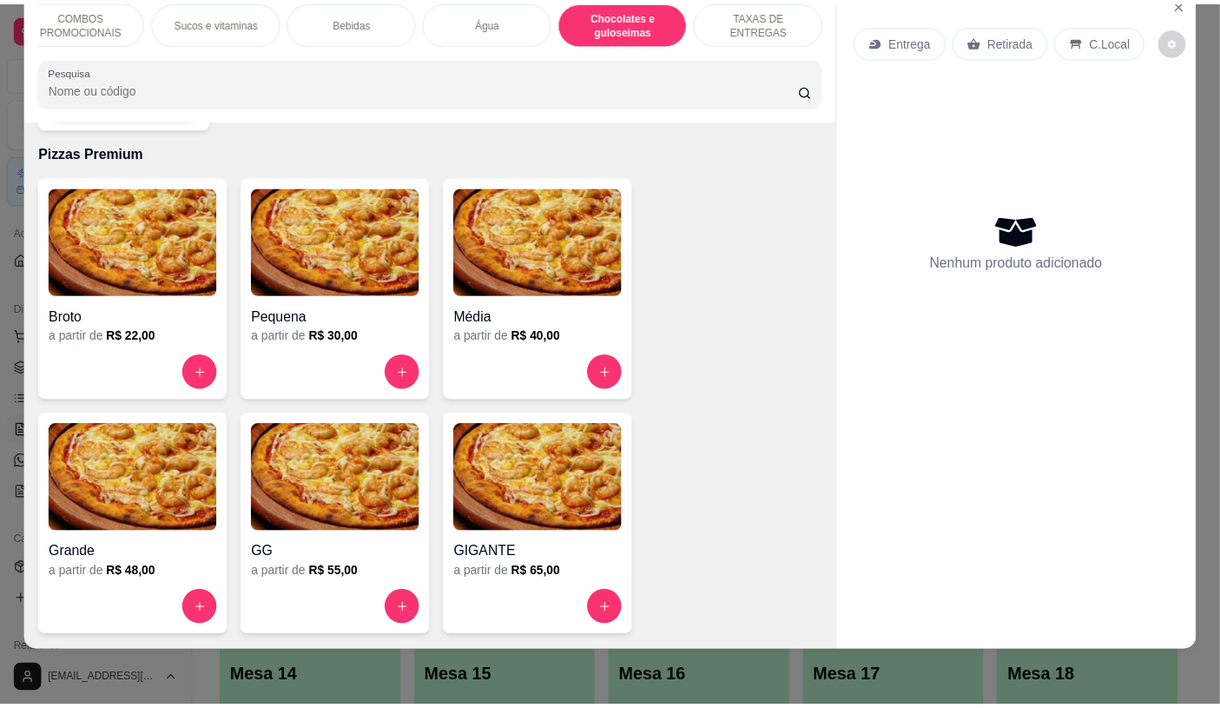
scroll to position [11297, 0]
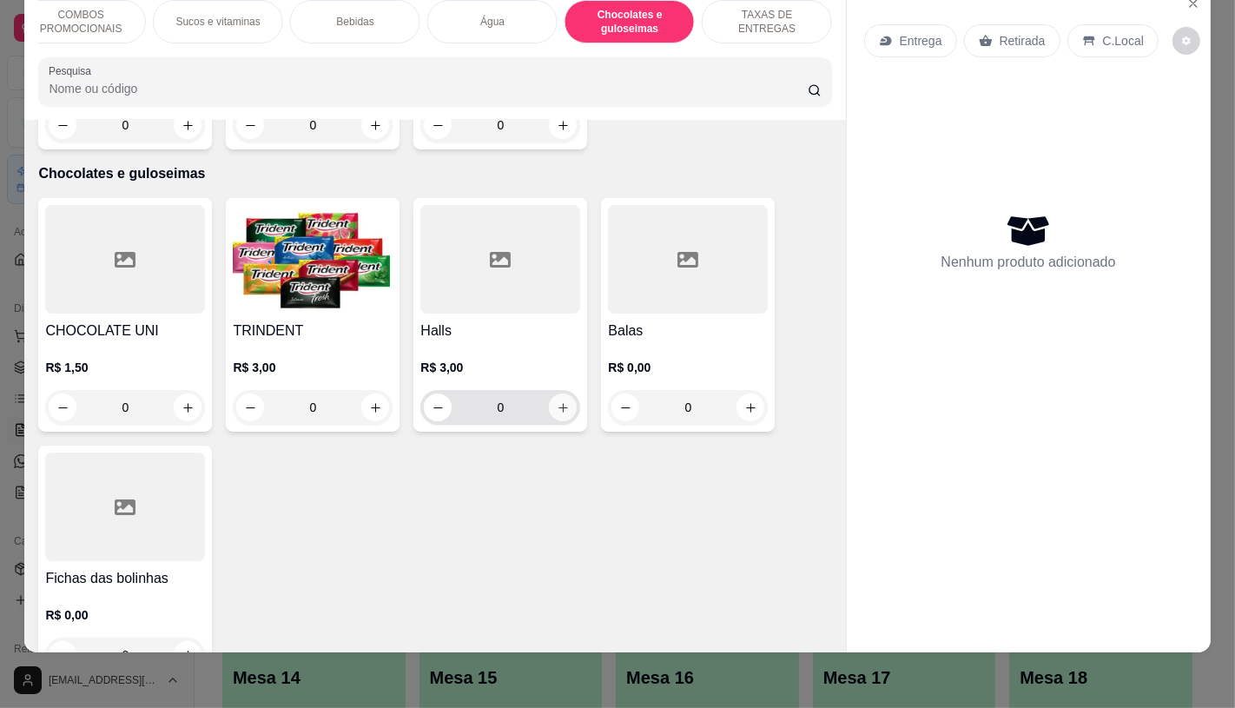
click at [558, 403] on icon "increase-product-quantity" at bounding box center [563, 408] width 10 height 10
type input "1"
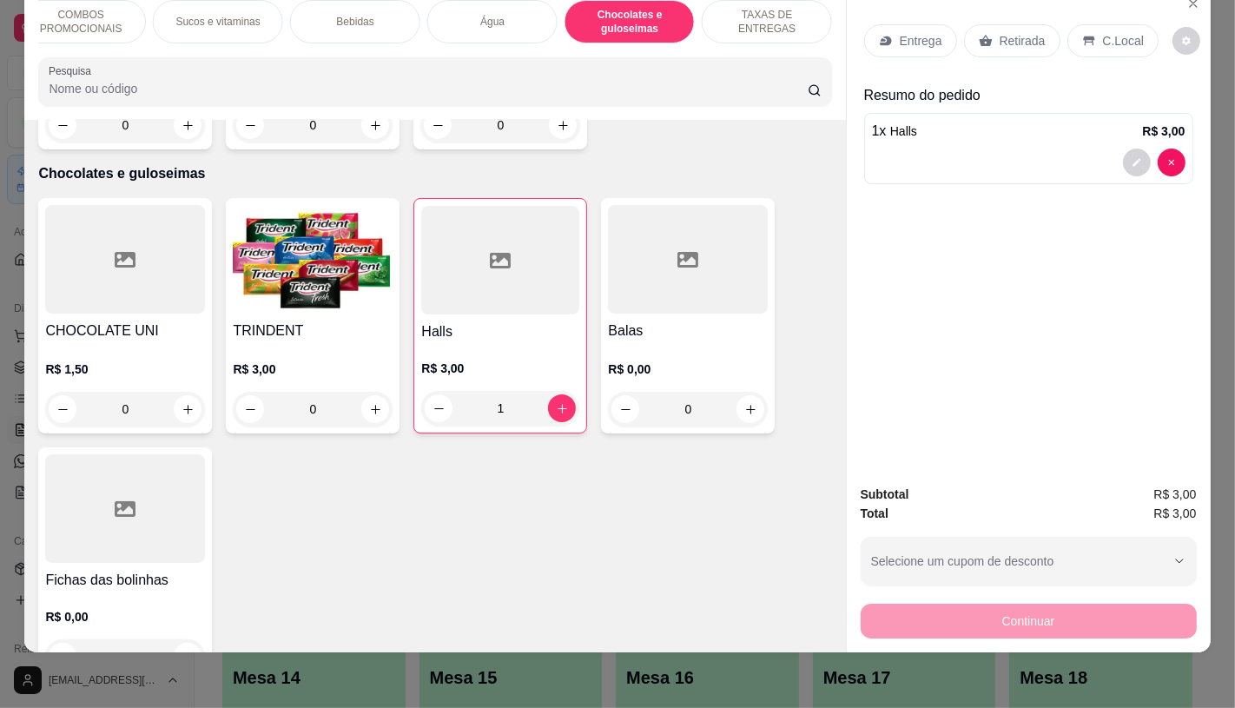
click at [1010, 32] on p "Retirada" at bounding box center [1022, 40] width 46 height 17
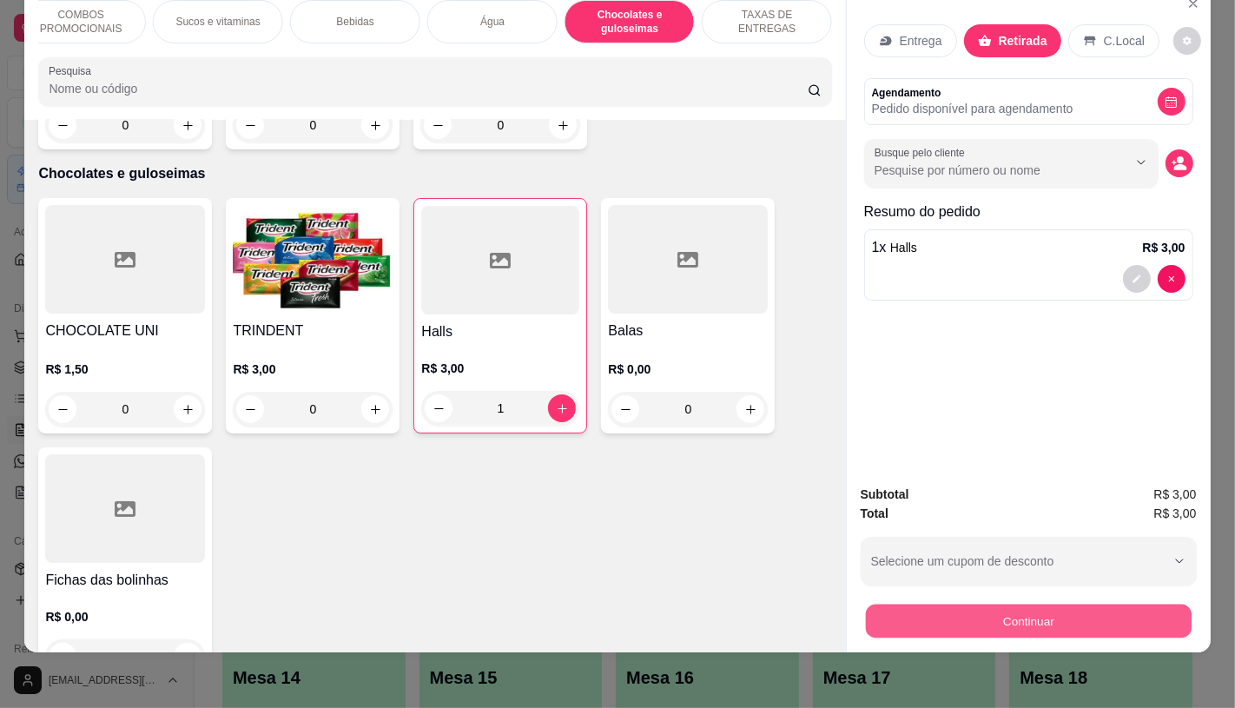
click at [888, 603] on button "Continuar" at bounding box center [1028, 620] width 326 height 34
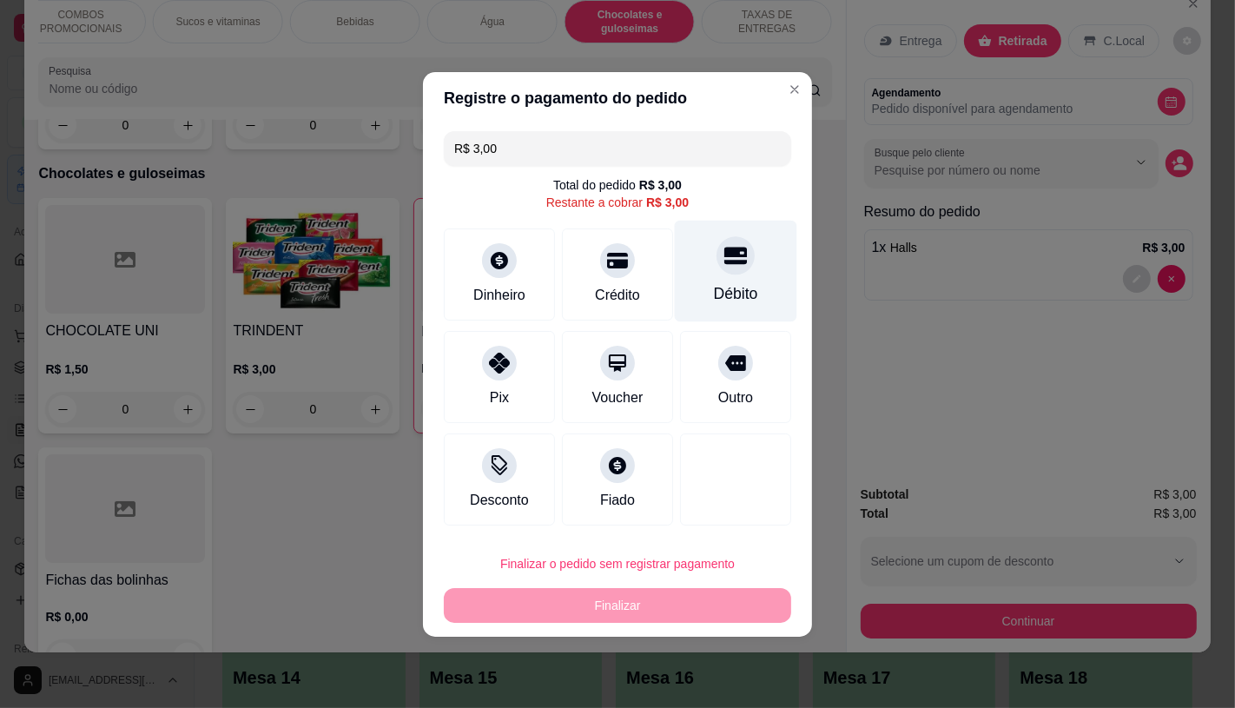
click at [760, 273] on div "Débito" at bounding box center [736, 271] width 122 height 102
type input "R$ 0,00"
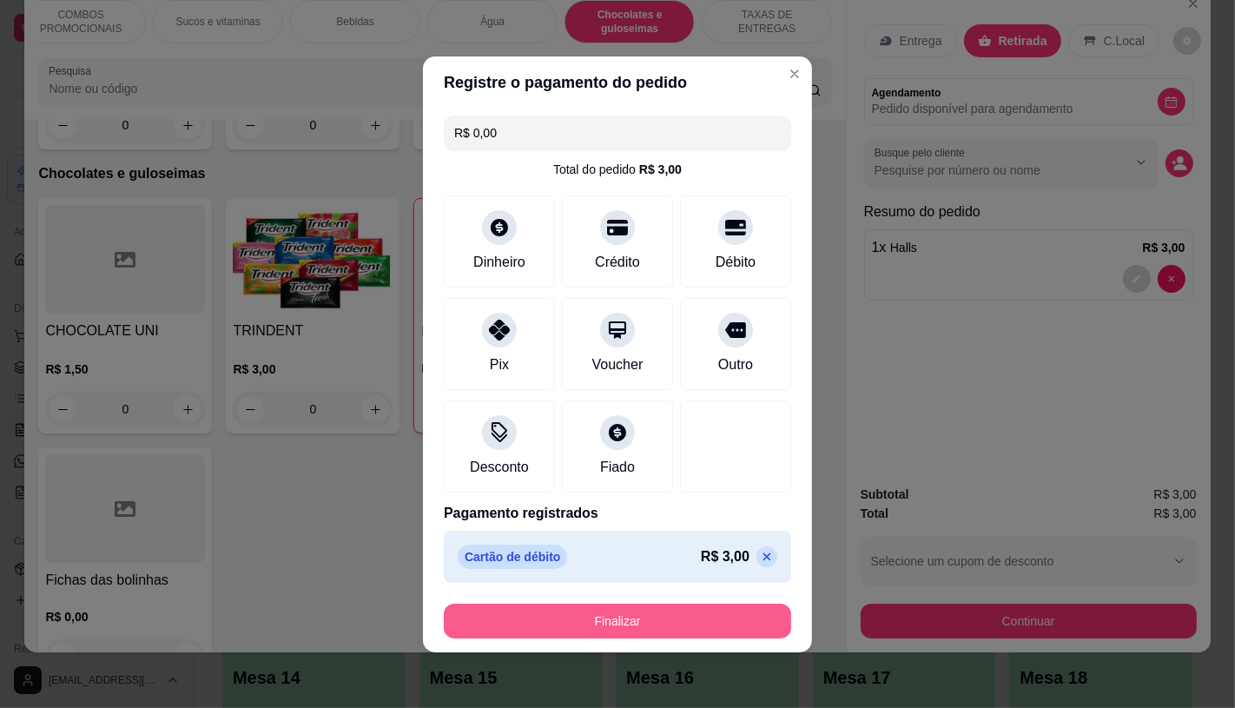
click at [610, 620] on button "Finalizar" at bounding box center [617, 620] width 347 height 35
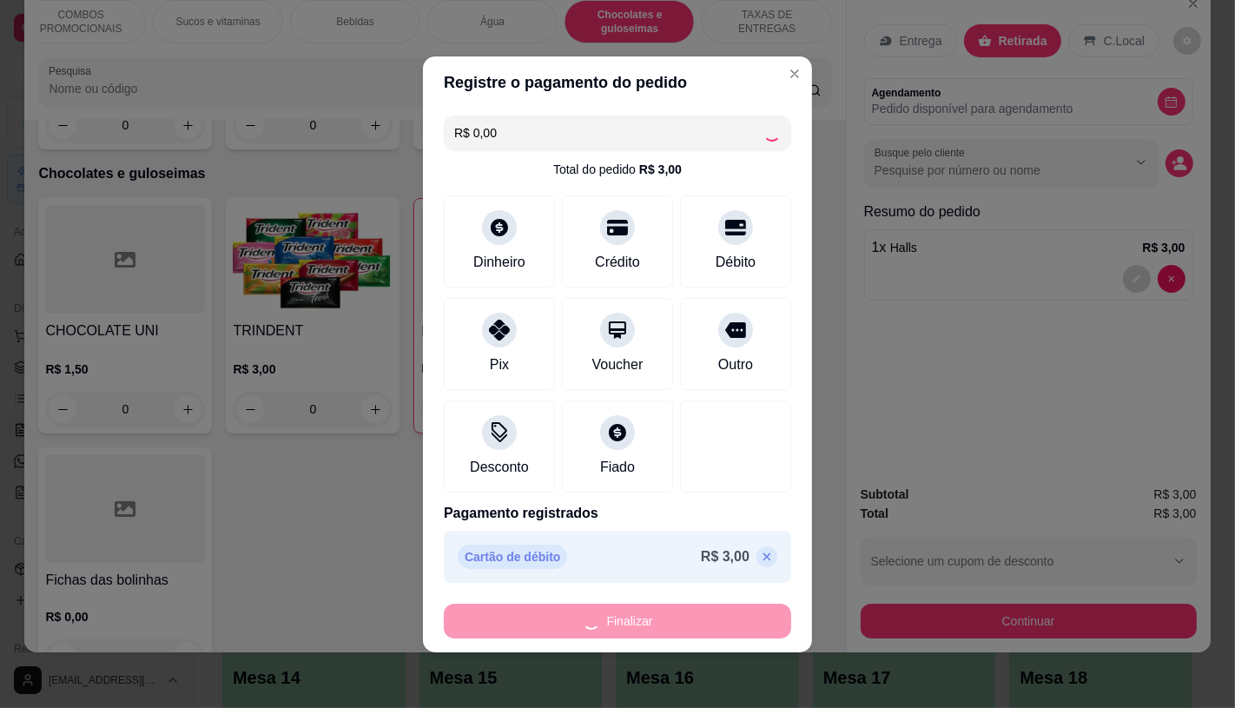
type input "0"
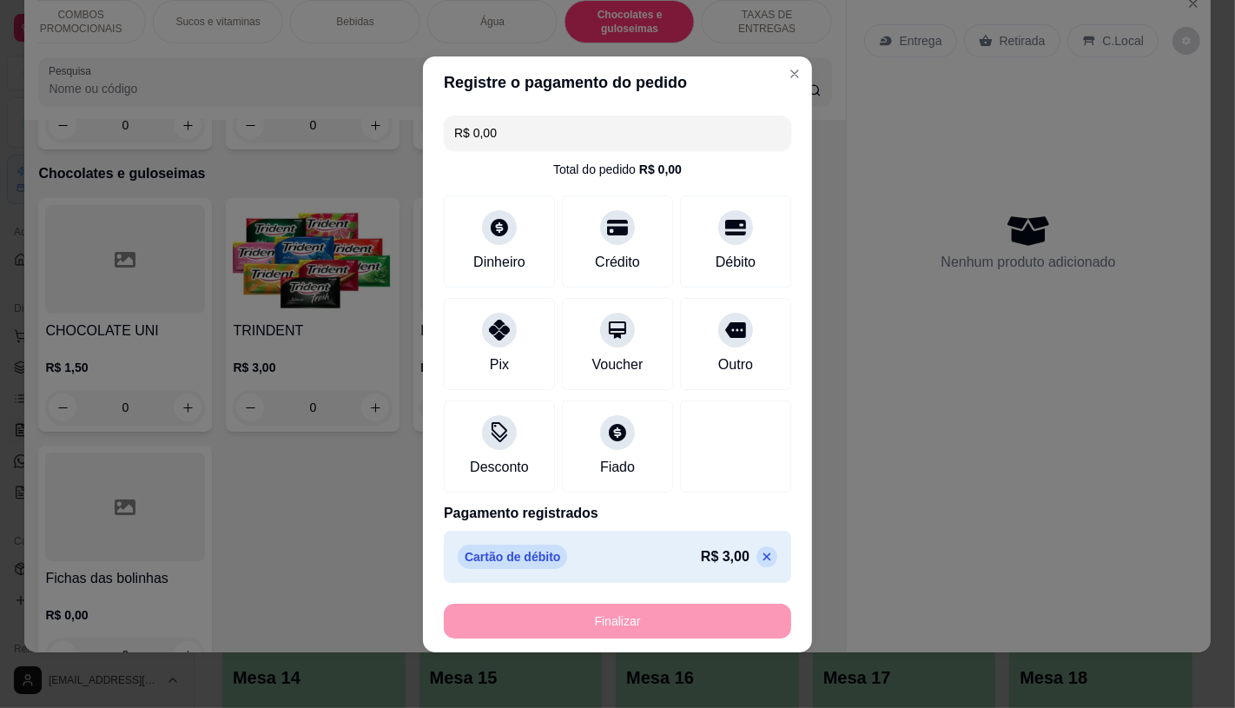
type input "-R$ 3,00"
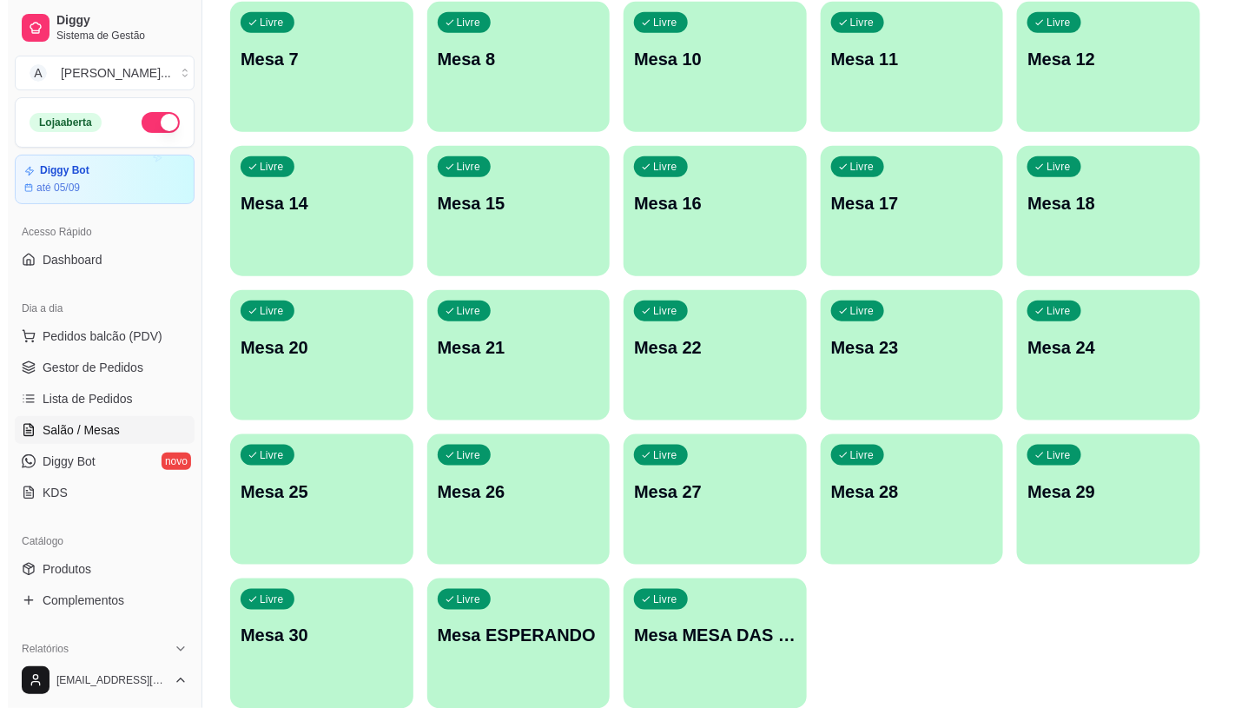
scroll to position [482, 0]
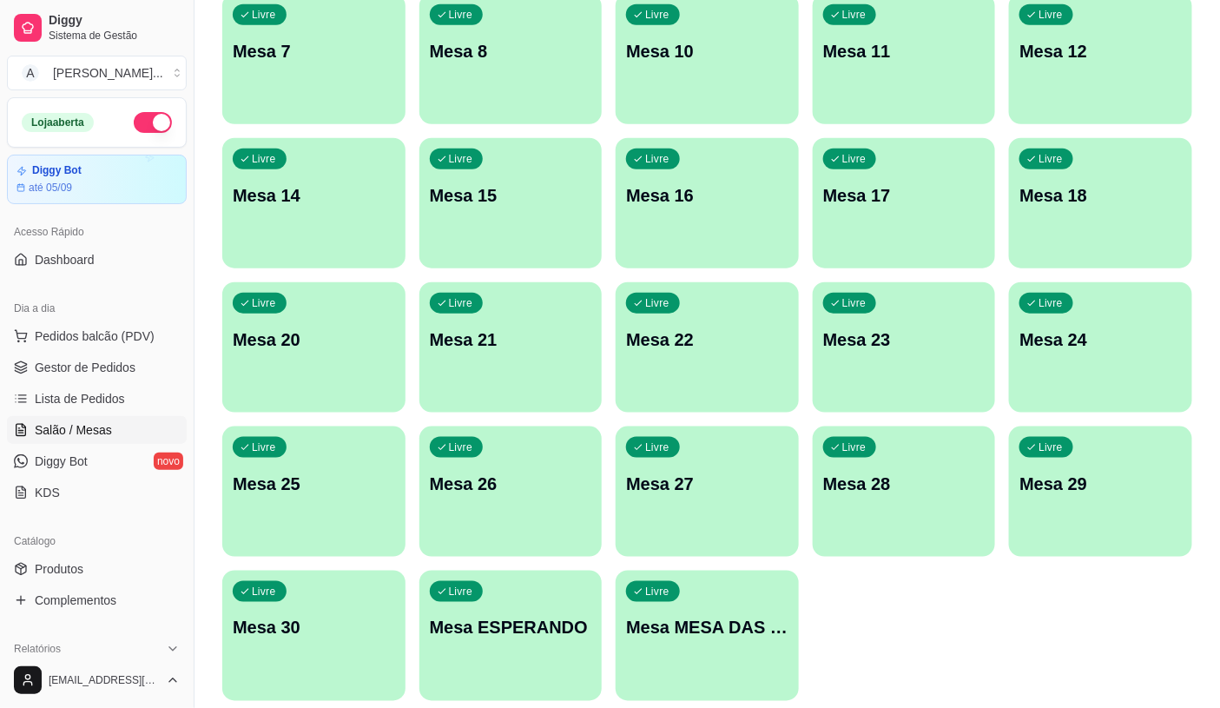
click at [689, 665] on div "Livre Mesa MESA DAS COMANDAS" at bounding box center [707, 624] width 183 height 109
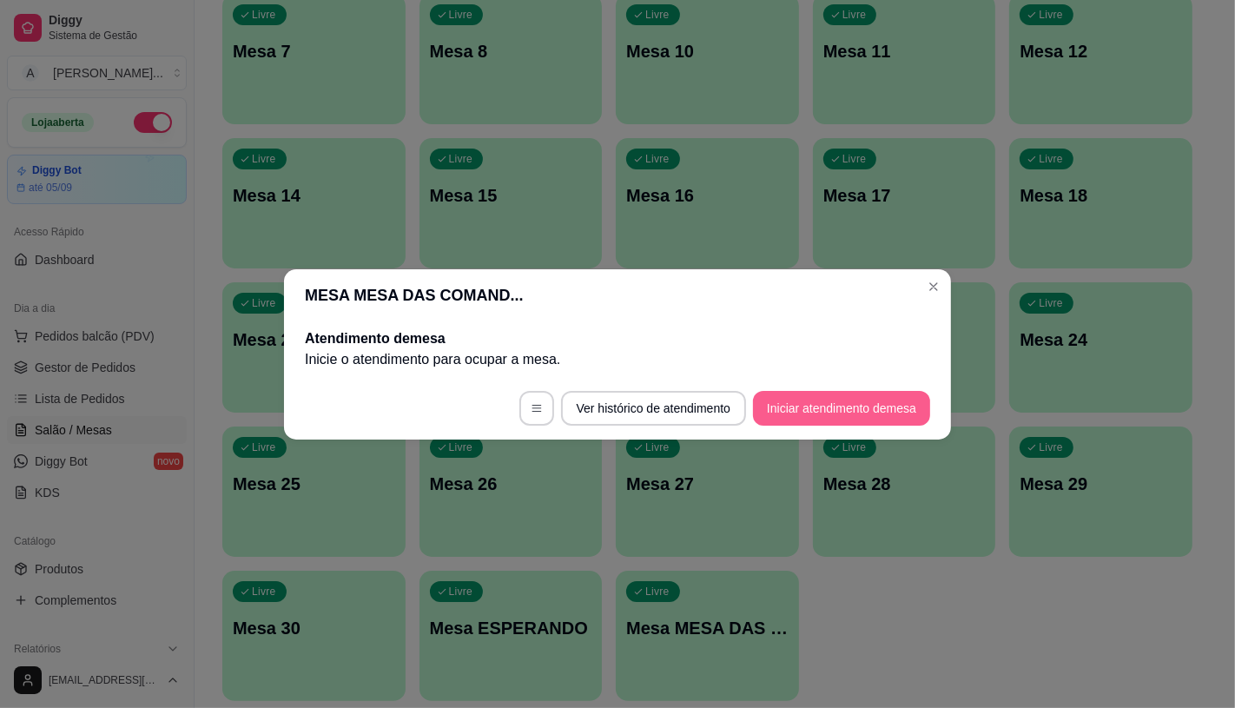
click at [786, 413] on button "Iniciar atendimento de mesa" at bounding box center [841, 408] width 177 height 35
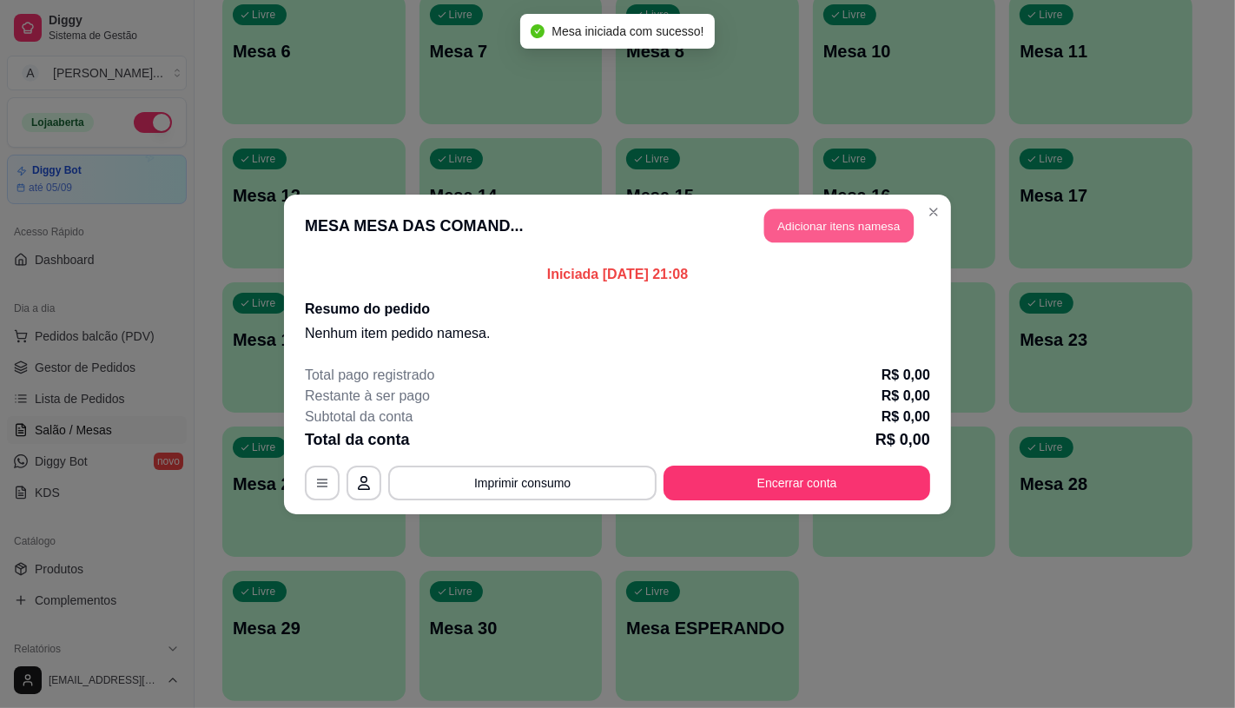
click at [829, 235] on button "Adicionar itens na mesa" at bounding box center [838, 225] width 149 height 34
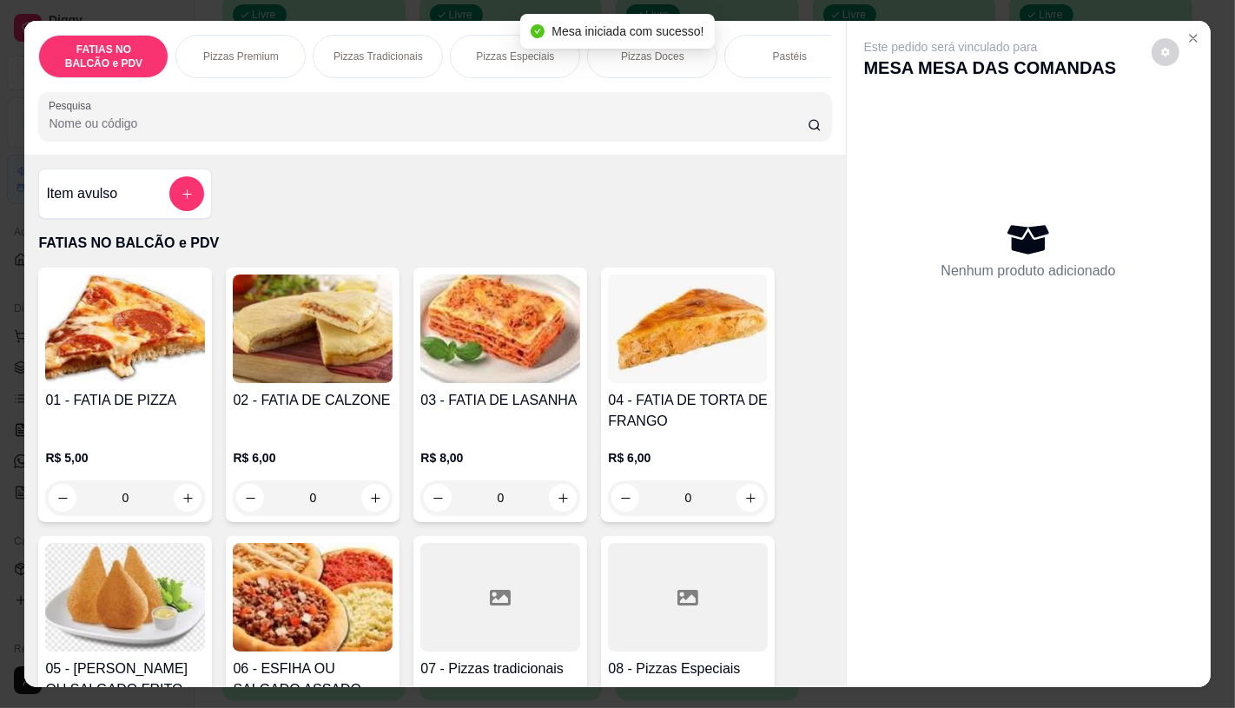
click at [675, 570] on div at bounding box center [688, 597] width 160 height 109
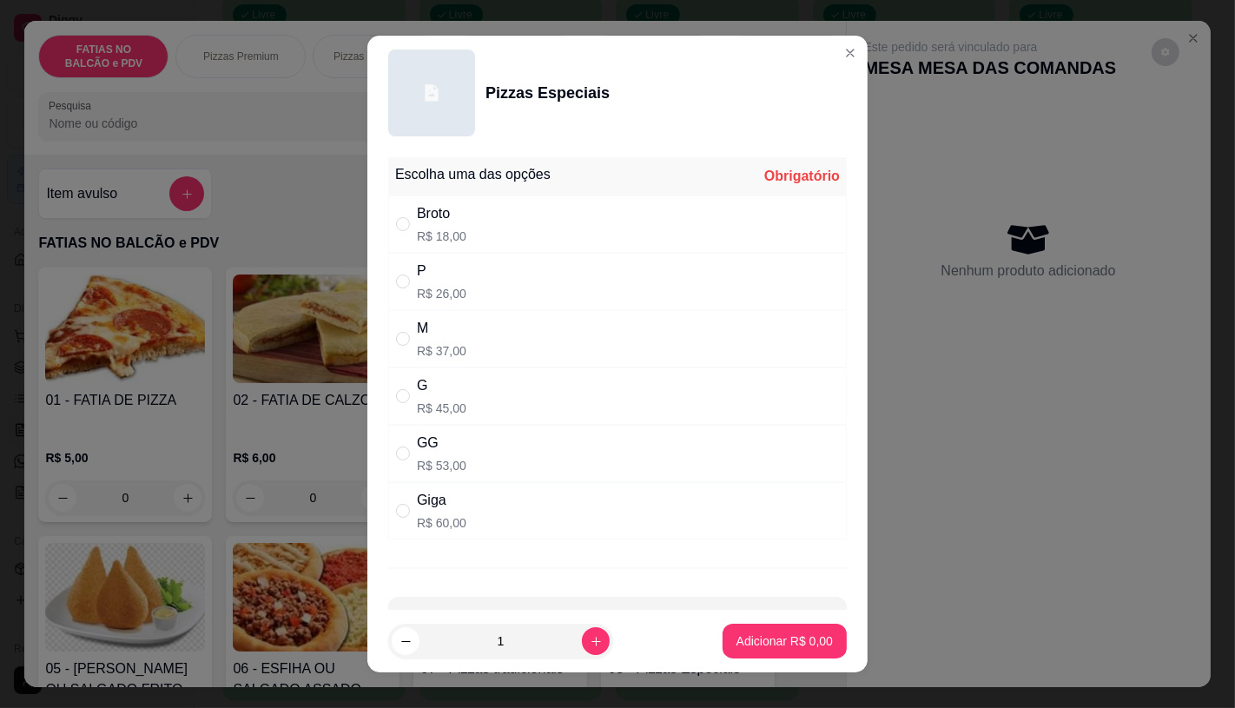
click at [449, 514] on p "R$ 60,00" at bounding box center [441, 522] width 49 height 17
radio input "true"
click at [768, 653] on button "Adicionar R$ 60,00" at bounding box center [781, 640] width 131 height 35
type input "1"
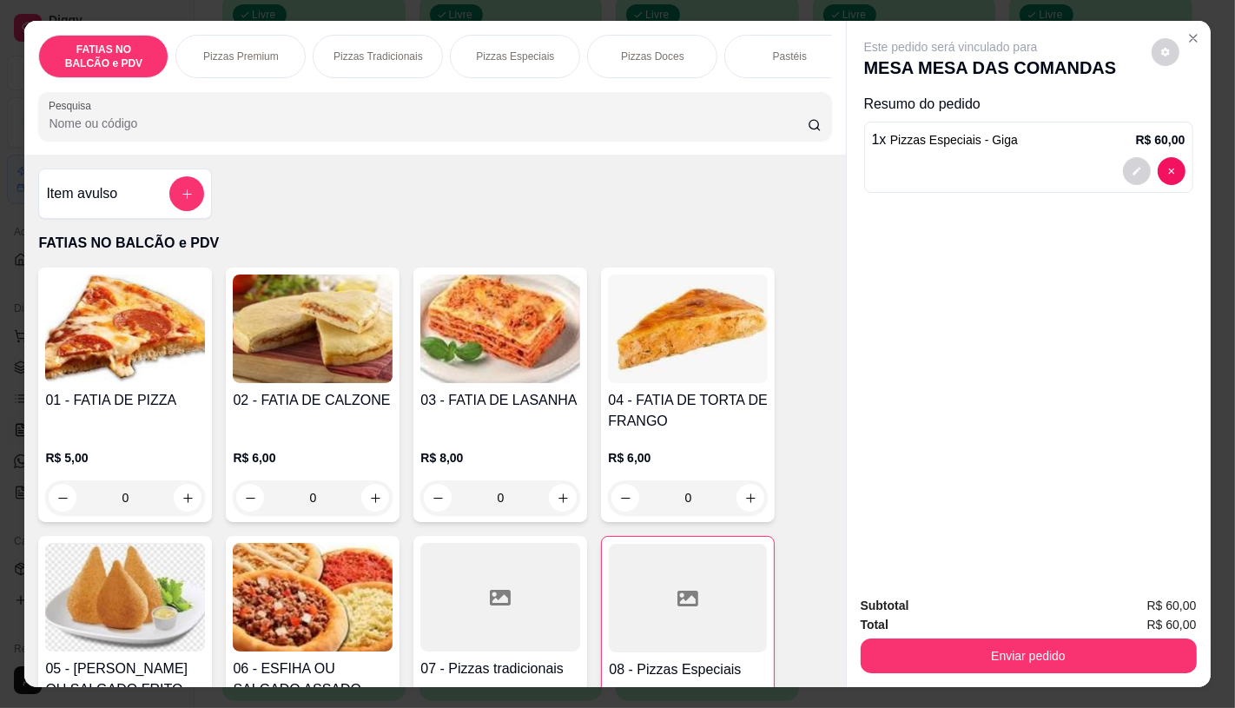
click at [726, 602] on div at bounding box center [688, 598] width 158 height 109
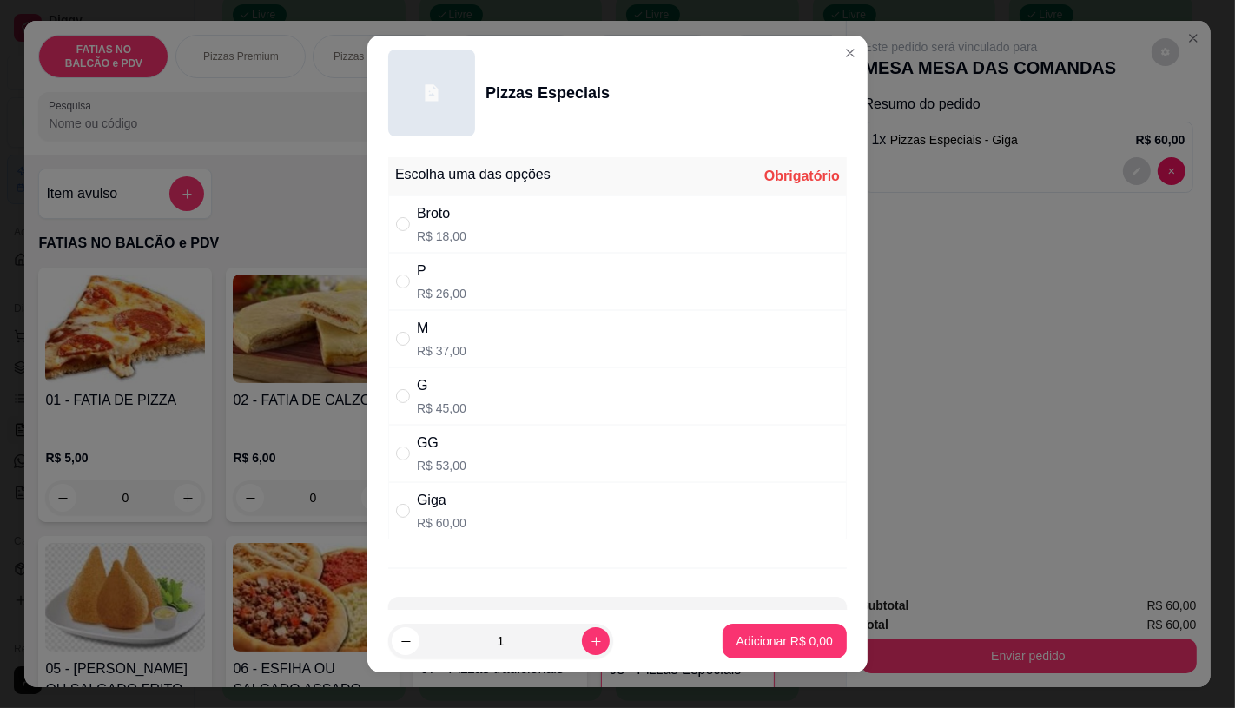
click at [466, 283] on div "P R$ 26,00" at bounding box center [617, 281] width 458 height 57
radio input "true"
click at [725, 629] on button "Adicionar R$ 26,00" at bounding box center [781, 641] width 128 height 34
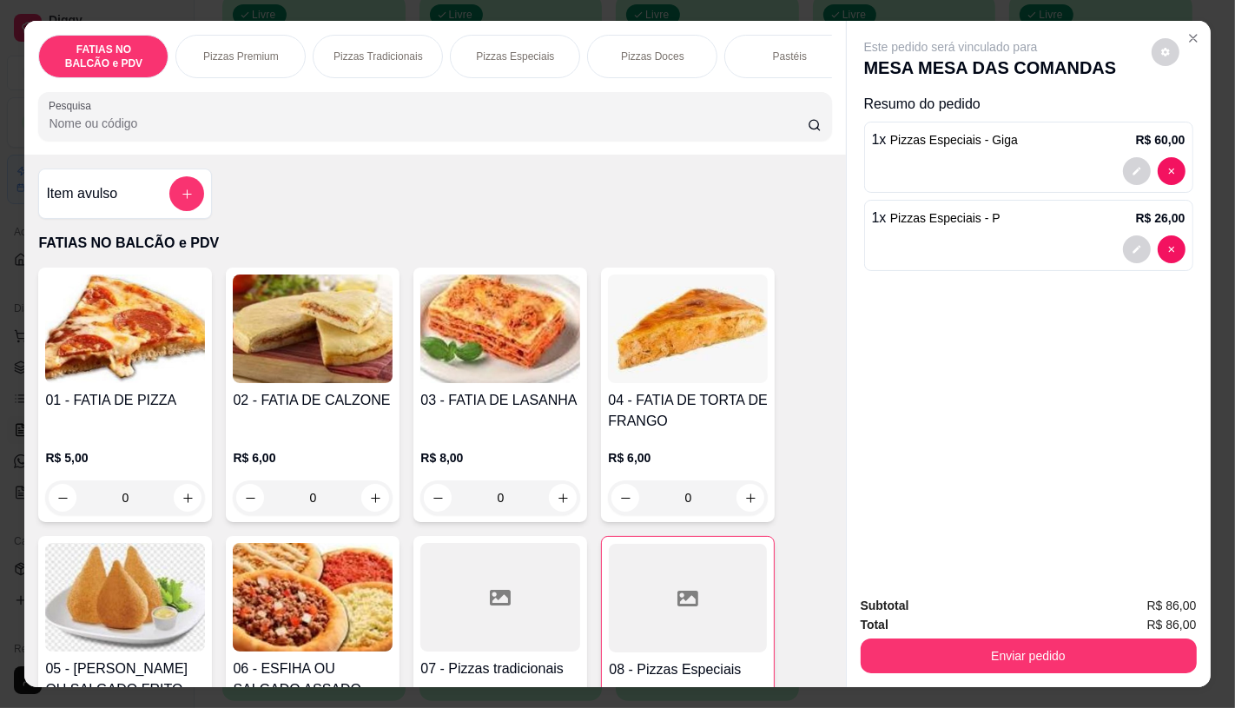
scroll to position [0, 1806]
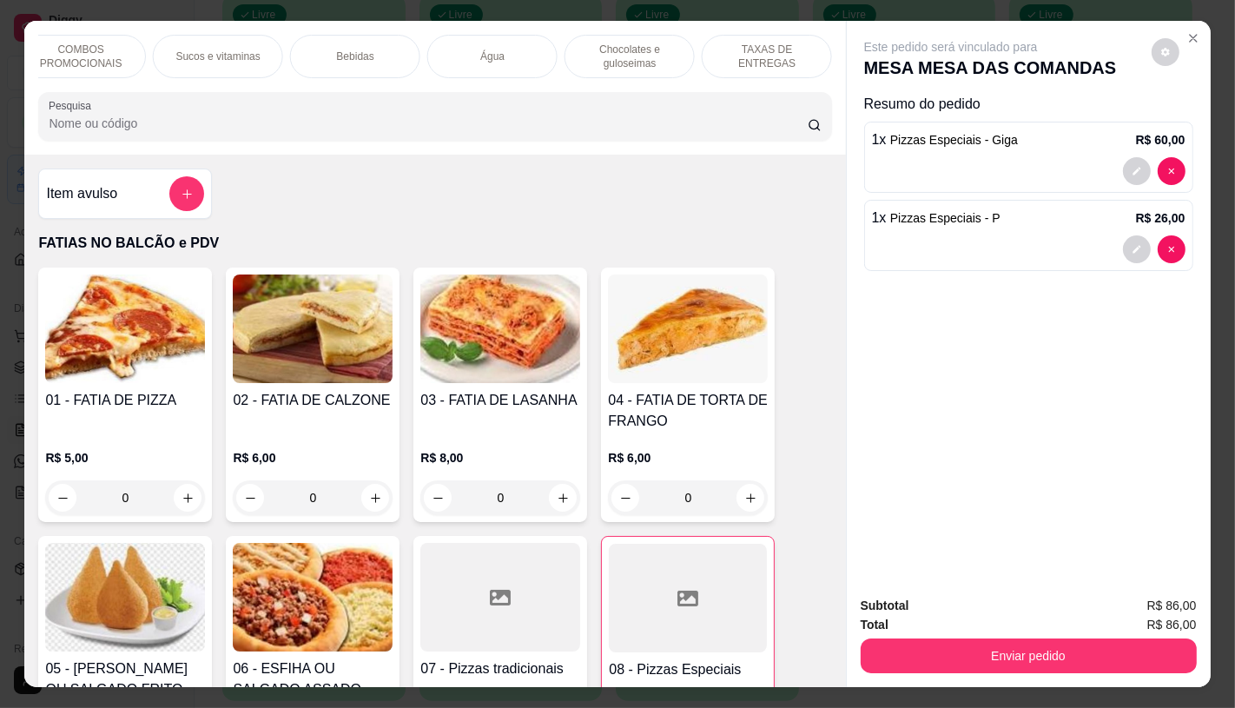
click at [767, 65] on div "TAXAS DE ENTREGAS" at bounding box center [767, 56] width 130 height 43
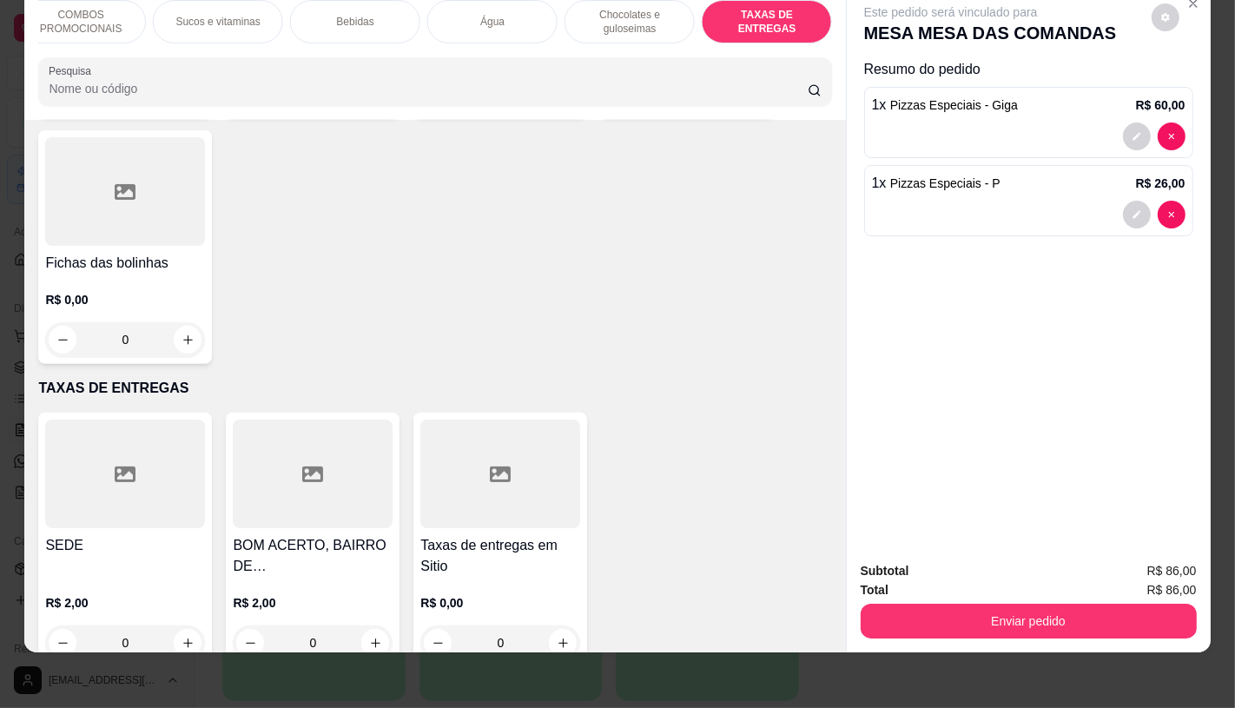
click at [473, 487] on div "Taxas de entregas em Sitio R$ 0,00 0" at bounding box center [500, 539] width 174 height 254
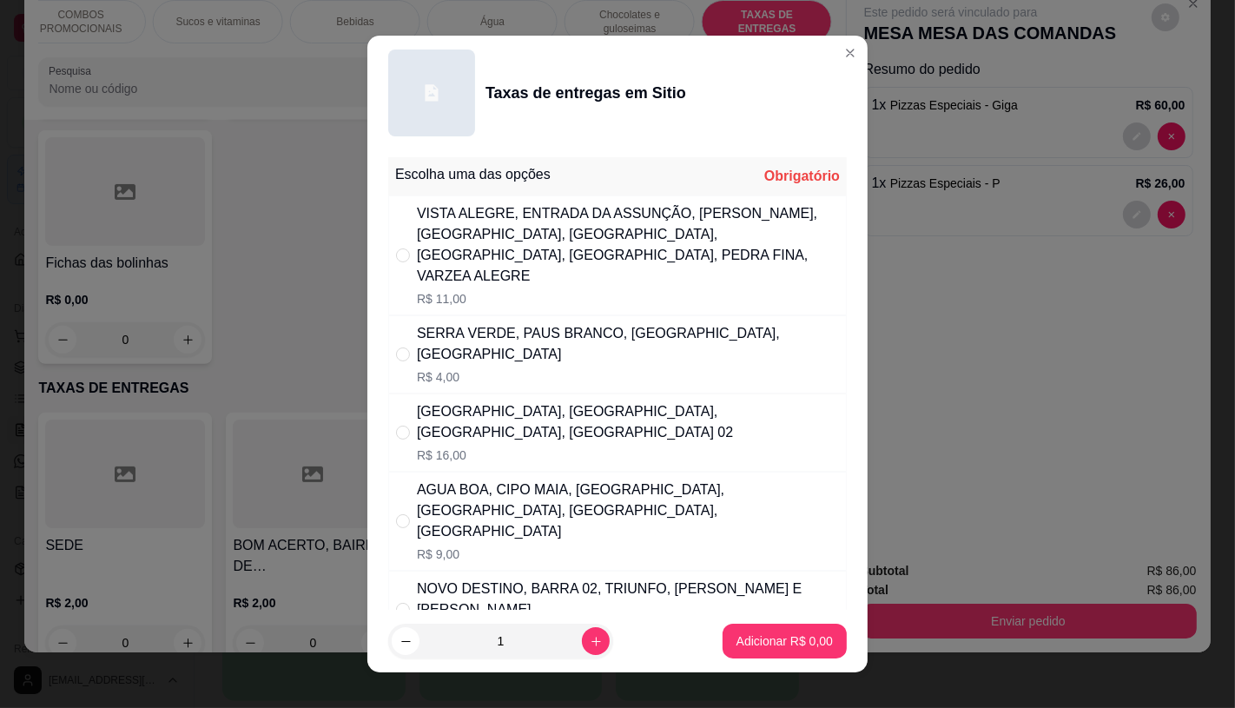
click at [473, 623] on p "R$ 7,00" at bounding box center [628, 631] width 422 height 17
radio input "true"
click at [736, 636] on p "Adicionar R$ 7,00" at bounding box center [784, 640] width 96 height 17
type input "1"
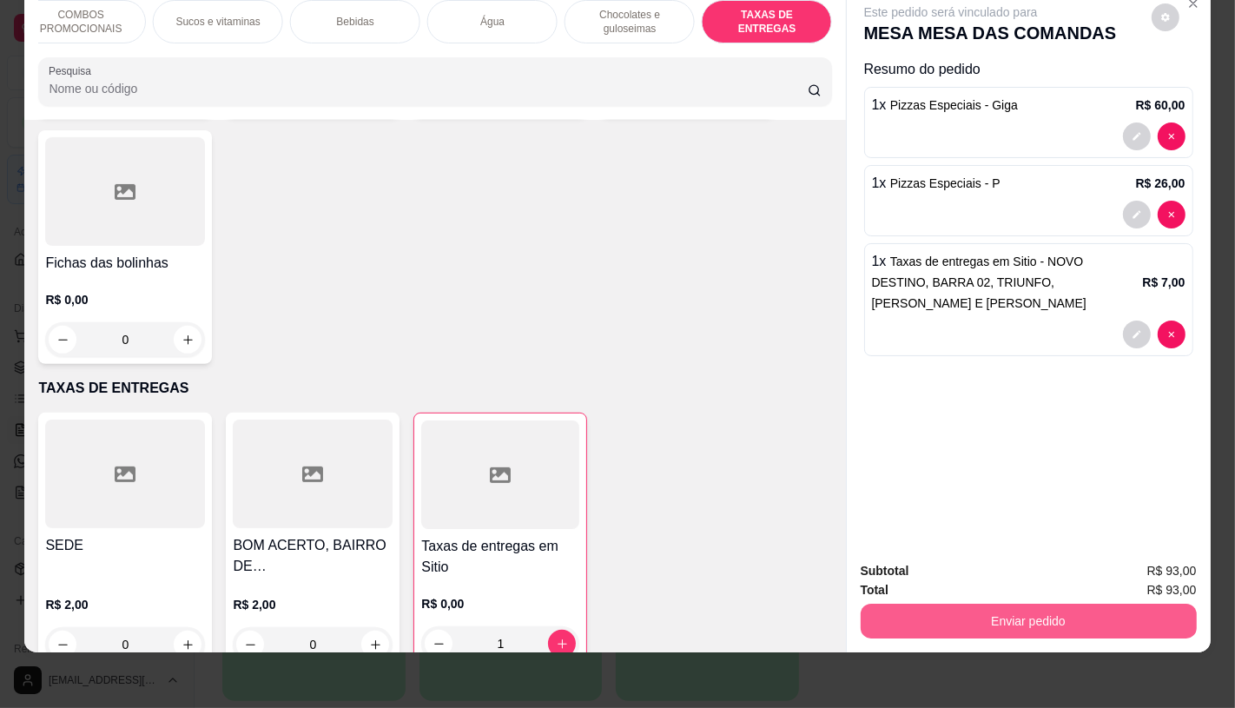
click at [1069, 603] on button "Enviar pedido" at bounding box center [1029, 620] width 336 height 35
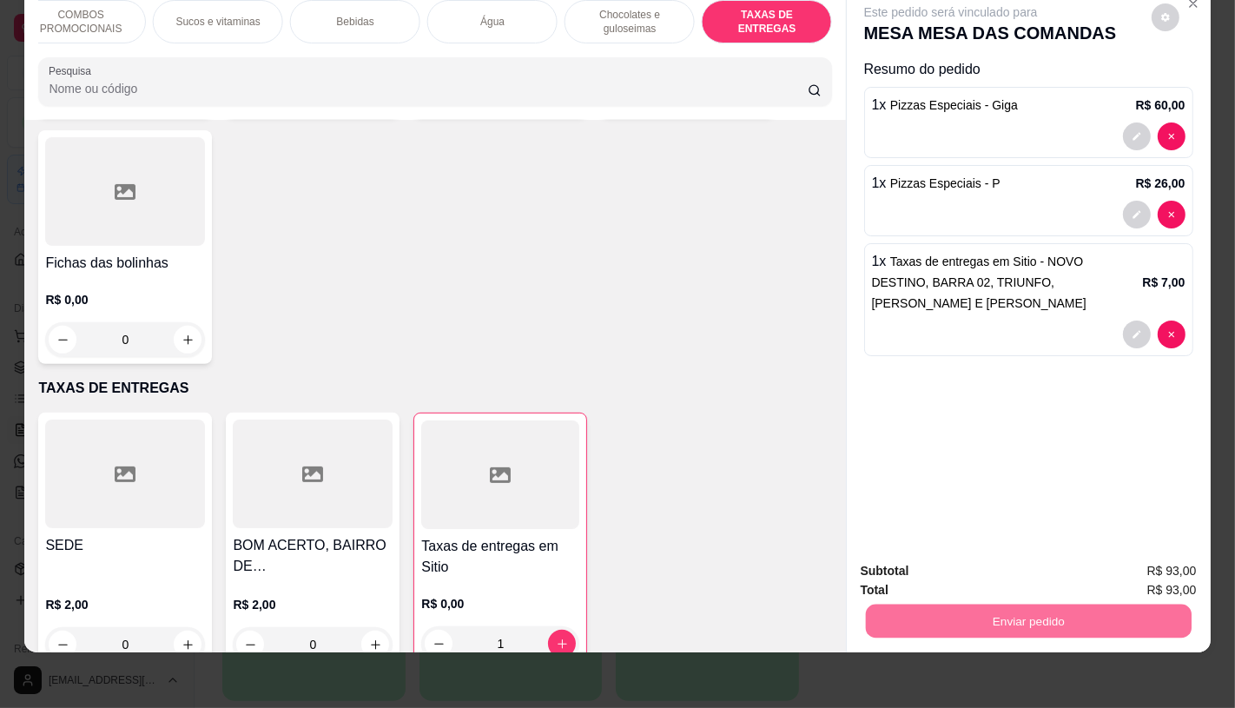
click at [953, 567] on button "Não registrar e enviar pedido" at bounding box center [970, 565] width 181 height 33
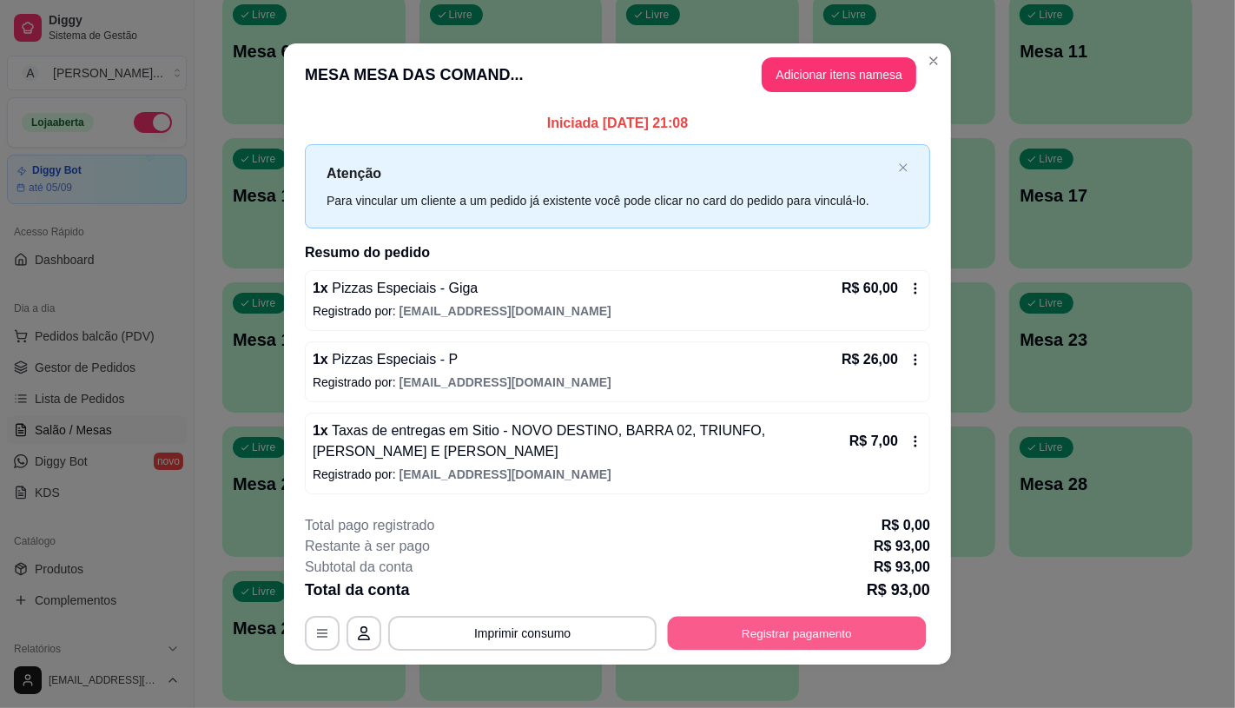
click at [782, 626] on button "Registrar pagamento" at bounding box center [797, 634] width 259 height 34
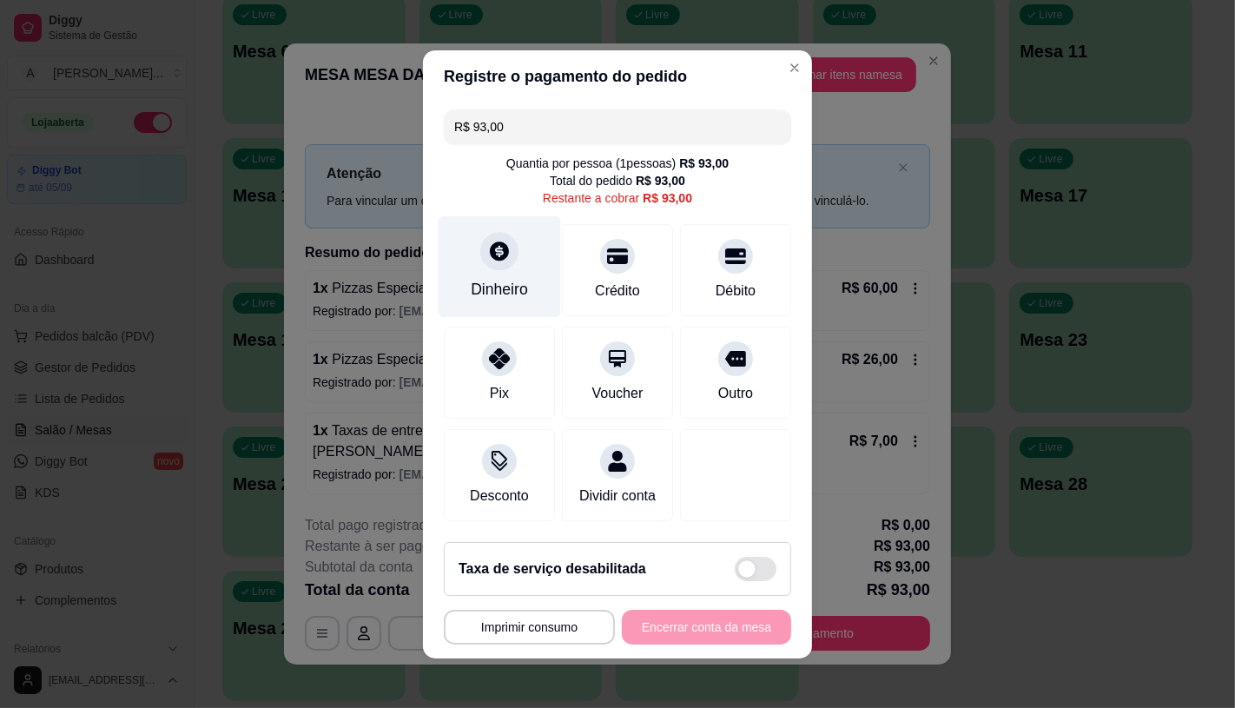
click at [471, 278] on div "Dinheiro" at bounding box center [499, 289] width 57 height 23
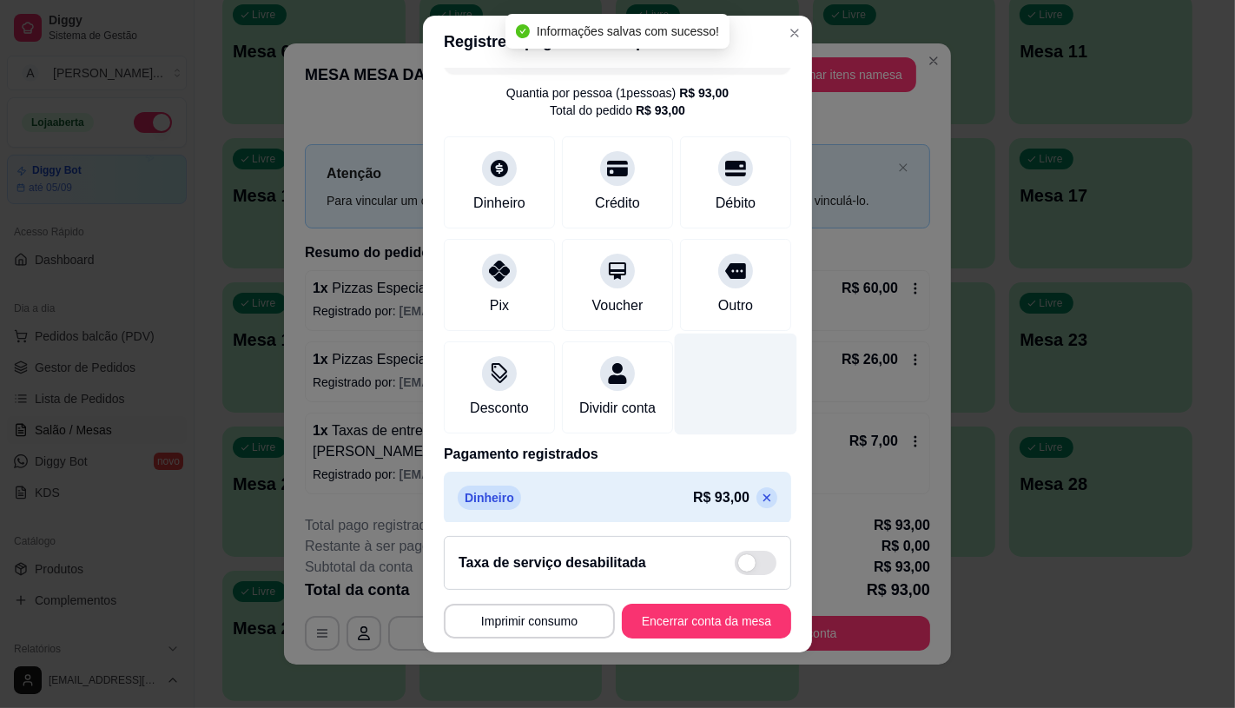
scroll to position [64, 0]
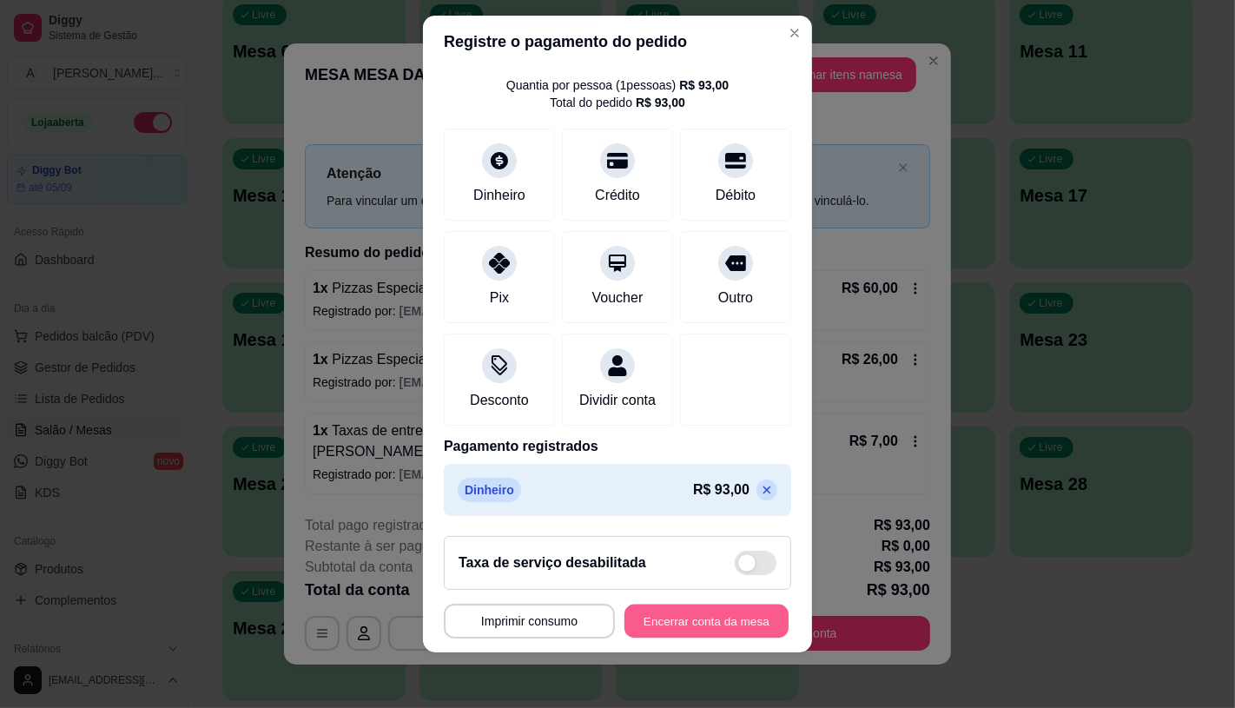
click at [699, 620] on button "Encerrar conta da mesa" at bounding box center [706, 621] width 164 height 34
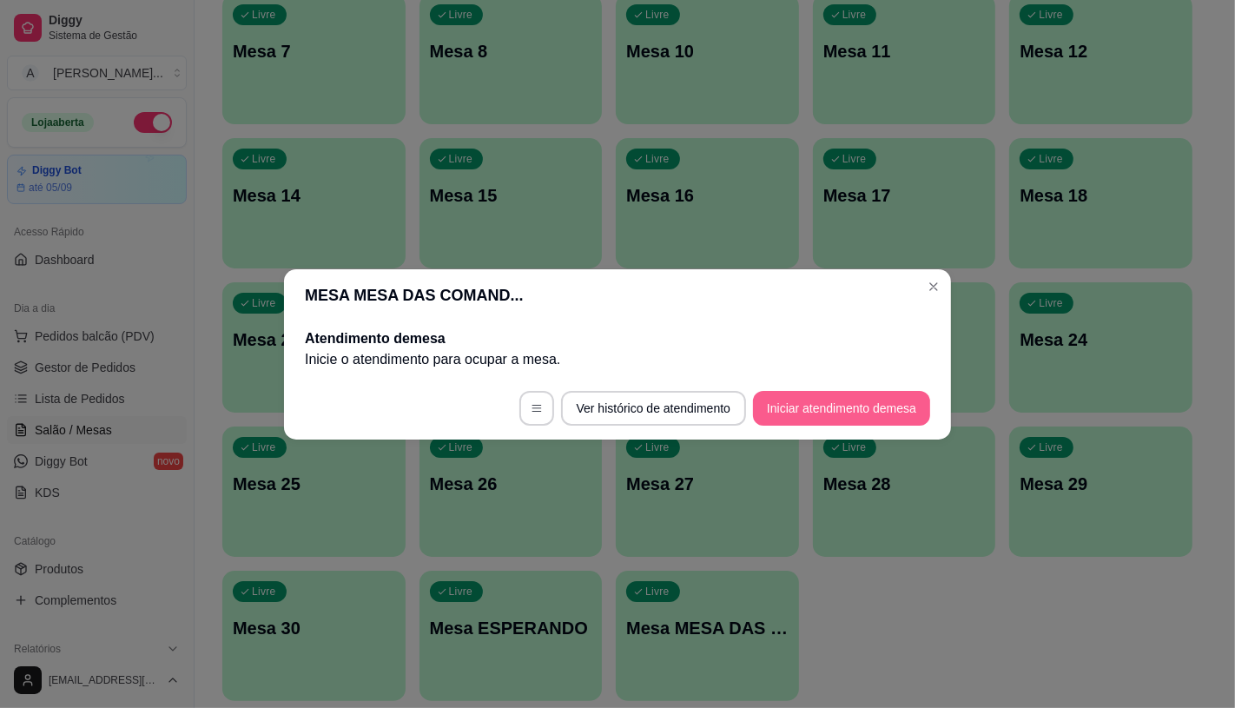
click at [812, 392] on button "Iniciar atendimento de mesa" at bounding box center [841, 408] width 177 height 35
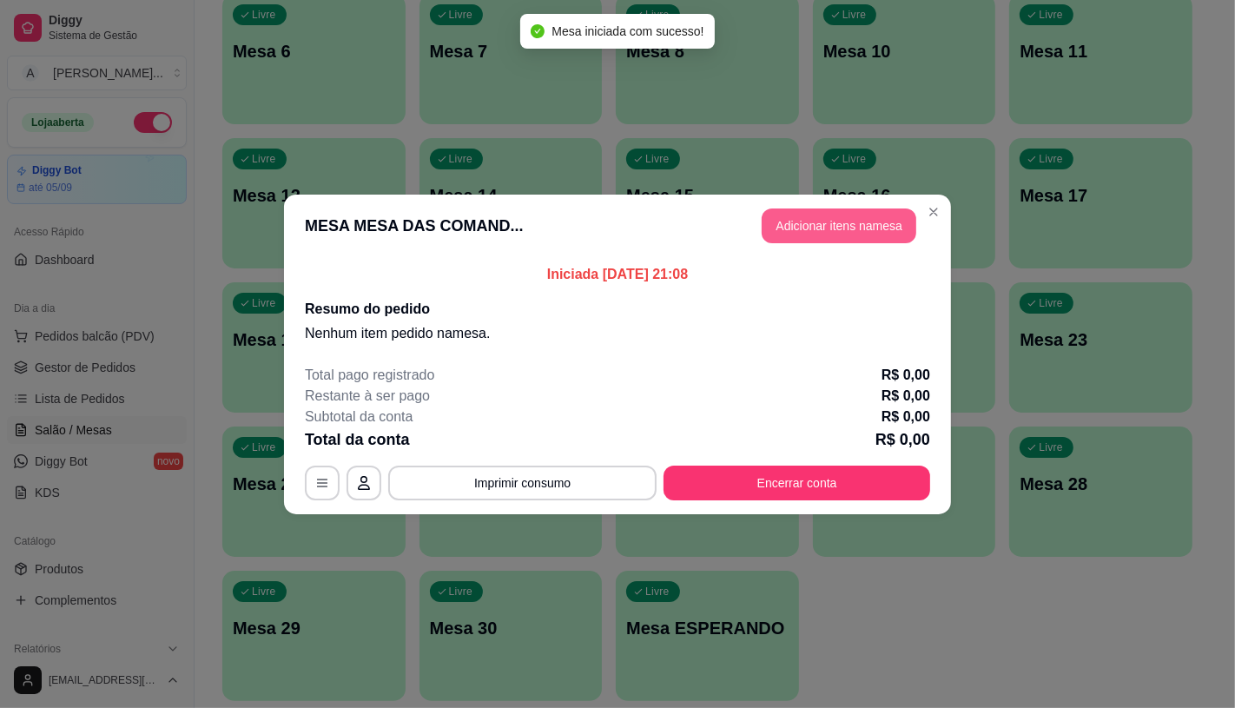
click at [870, 221] on button "Adicionar itens na mesa" at bounding box center [839, 225] width 155 height 35
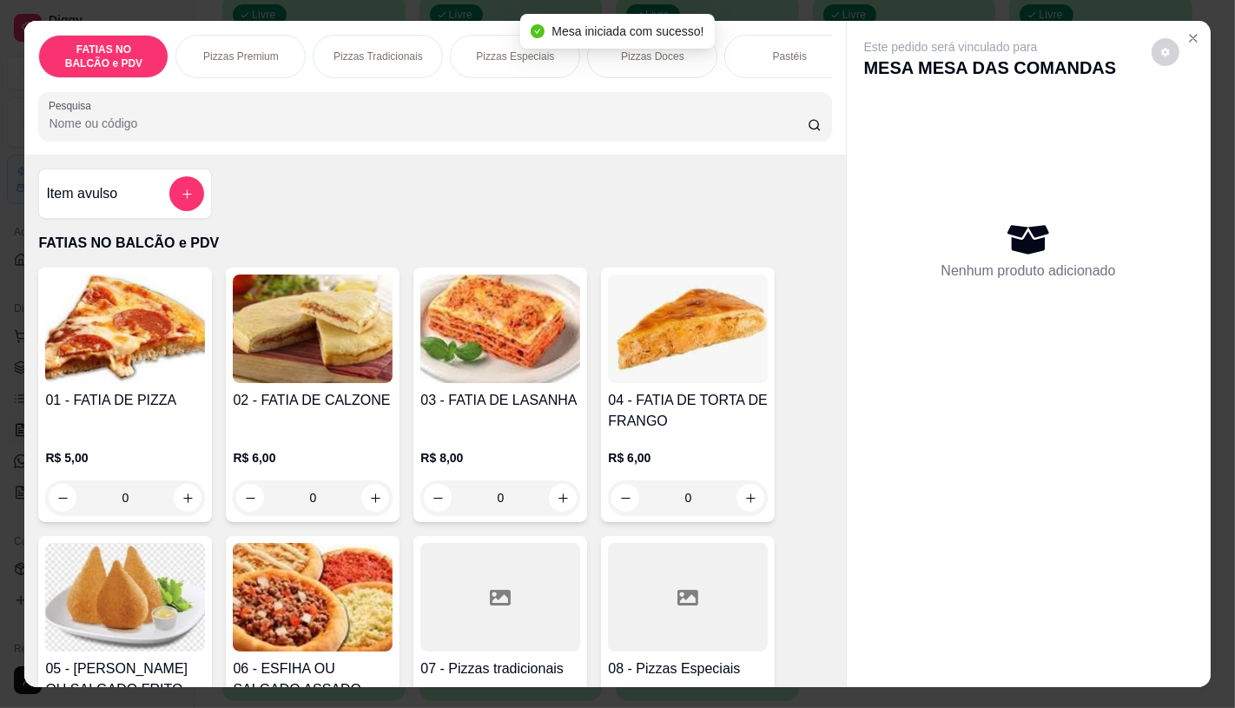
click at [673, 583] on div at bounding box center [688, 597] width 160 height 109
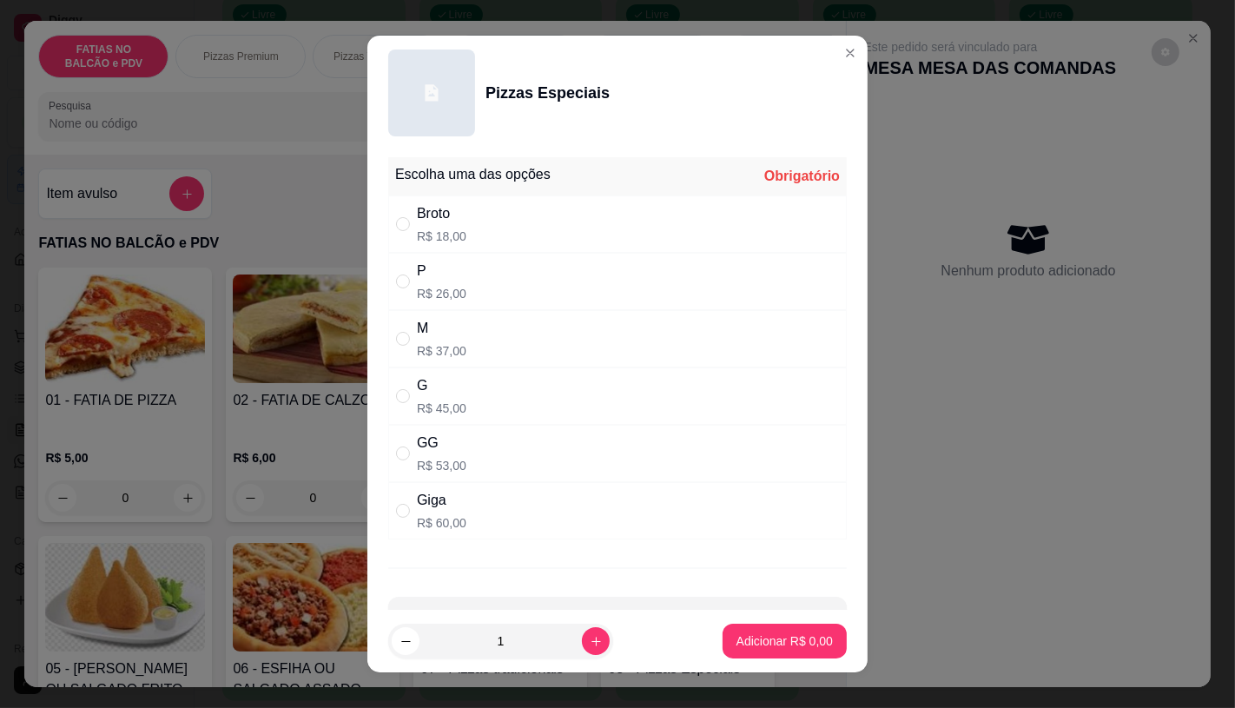
click at [541, 525] on div "Giga R$ 60,00" at bounding box center [617, 510] width 458 height 57
click at [738, 660] on footer "1 Adicionar R$ 60,00" at bounding box center [617, 641] width 500 height 63
click at [717, 638] on button "Adicionar R$ 60,00" at bounding box center [781, 641] width 128 height 34
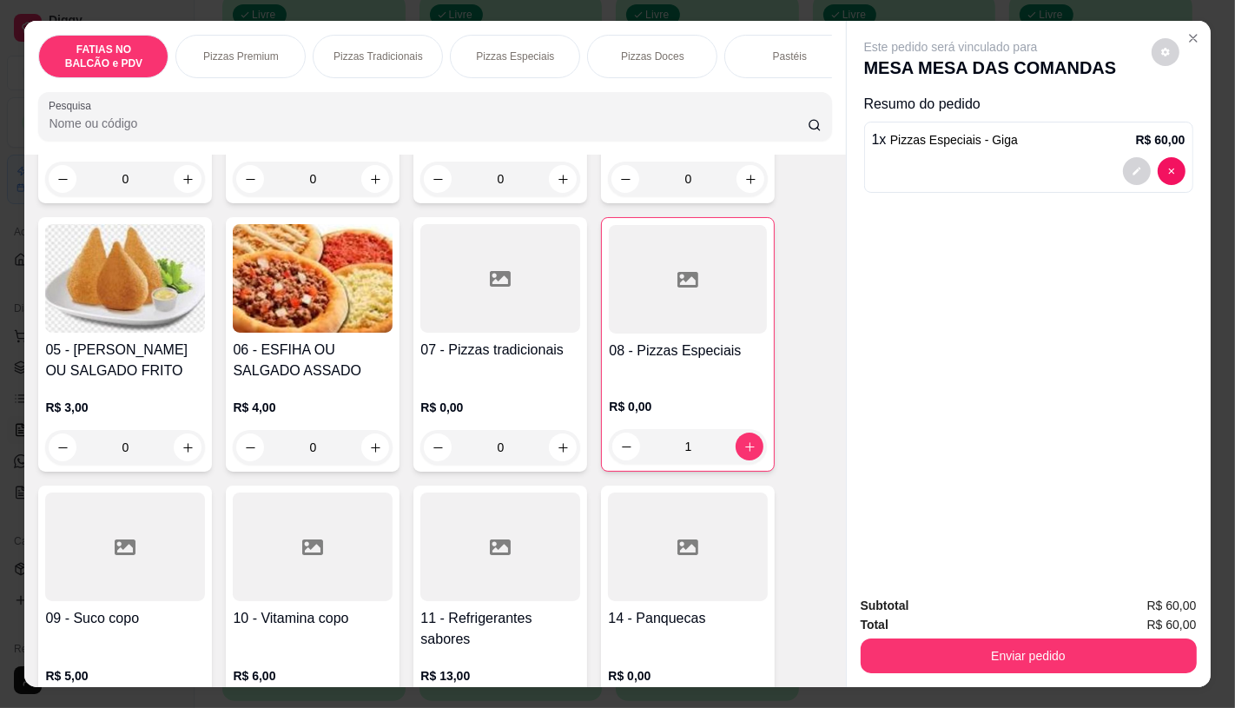
scroll to position [386, 0]
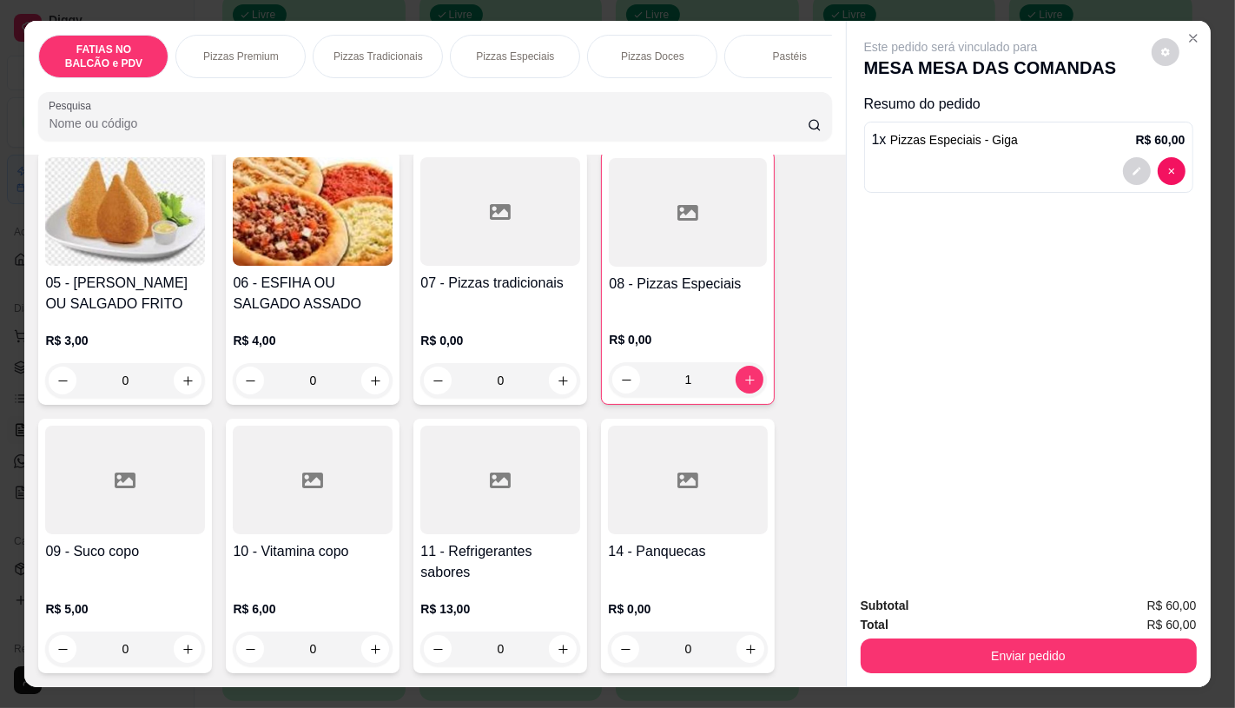
click at [501, 617] on p "R$ 13,00" at bounding box center [500, 608] width 160 height 17
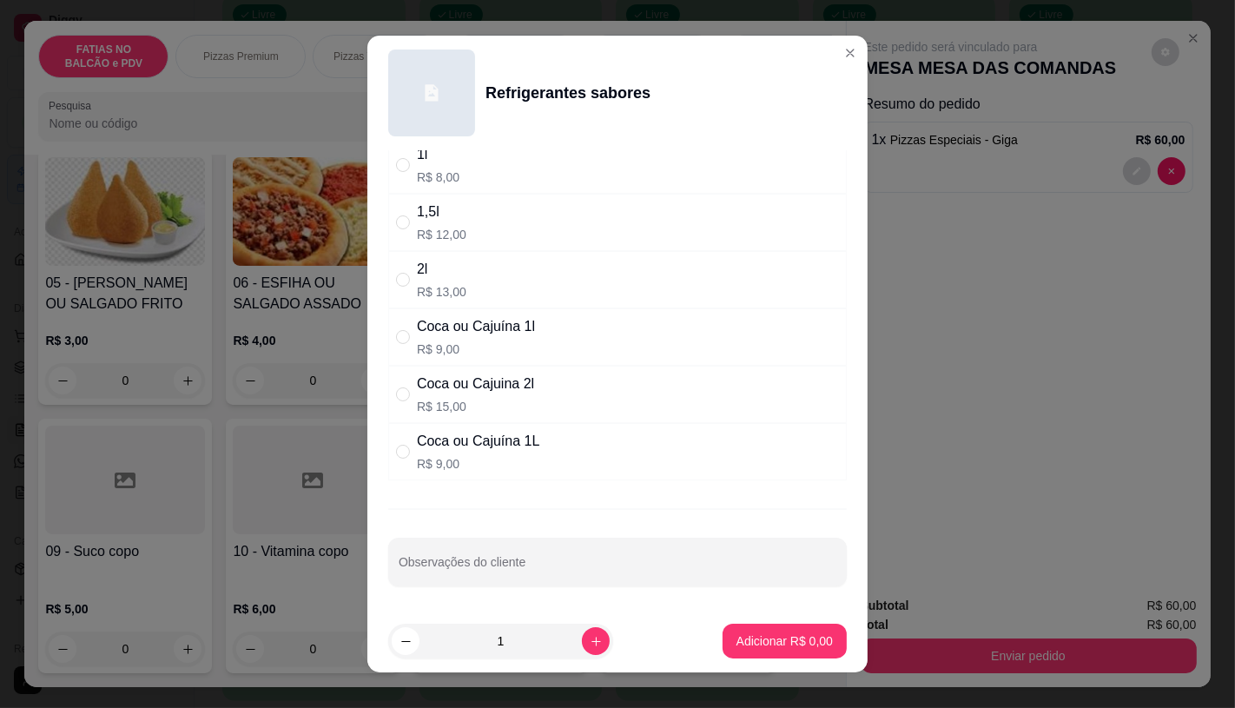
click at [493, 460] on p "R$ 9,00" at bounding box center [478, 463] width 122 height 17
drag, startPoint x: 532, startPoint y: 369, endPoint x: 536, endPoint y: 379, distance: 11.0
click at [532, 374] on div "Coca ou Cajuina 2l R$ 15,00" at bounding box center [617, 394] width 458 height 57
click at [590, 639] on icon "increase-product-quantity" at bounding box center [596, 641] width 13 height 13
click at [724, 630] on button "Adicionar R$ 30,00" at bounding box center [781, 640] width 131 height 35
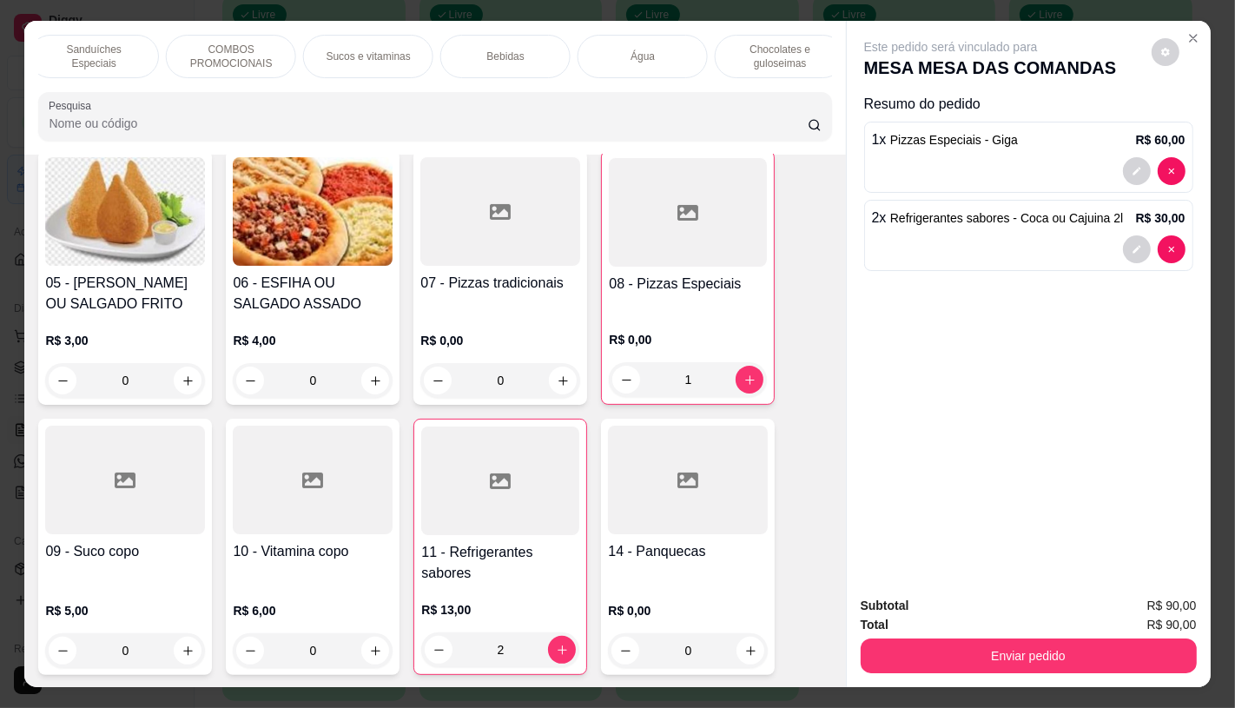
scroll to position [0, 1806]
click at [782, 49] on p "TAXAS DE ENTREGAS" at bounding box center [766, 57] width 101 height 28
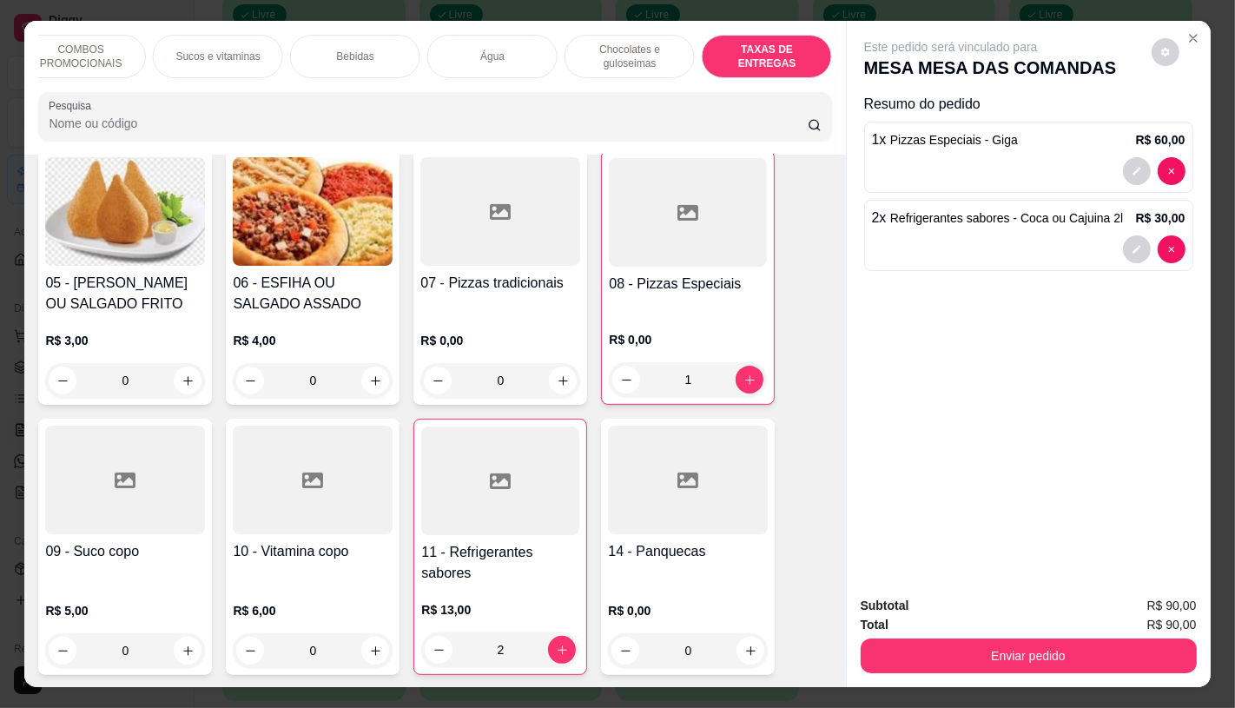
scroll to position [41, 0]
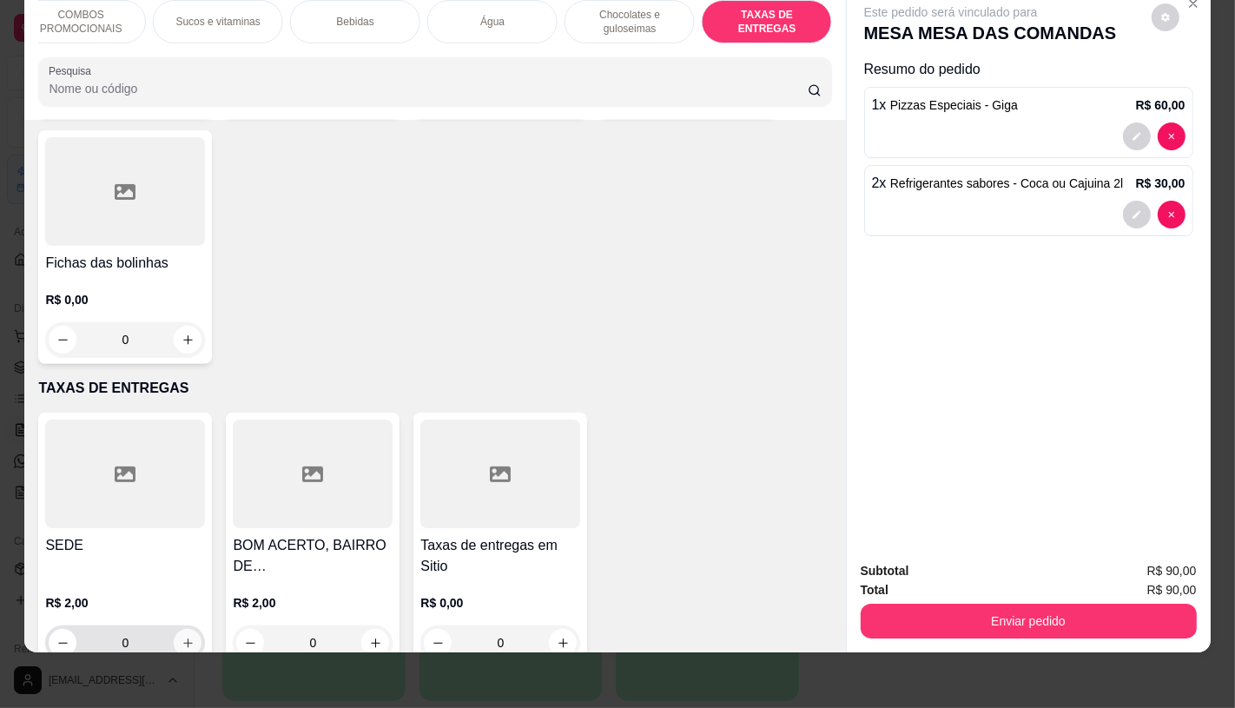
click at [174, 629] on button "increase-product-quantity" at bounding box center [188, 643] width 28 height 28
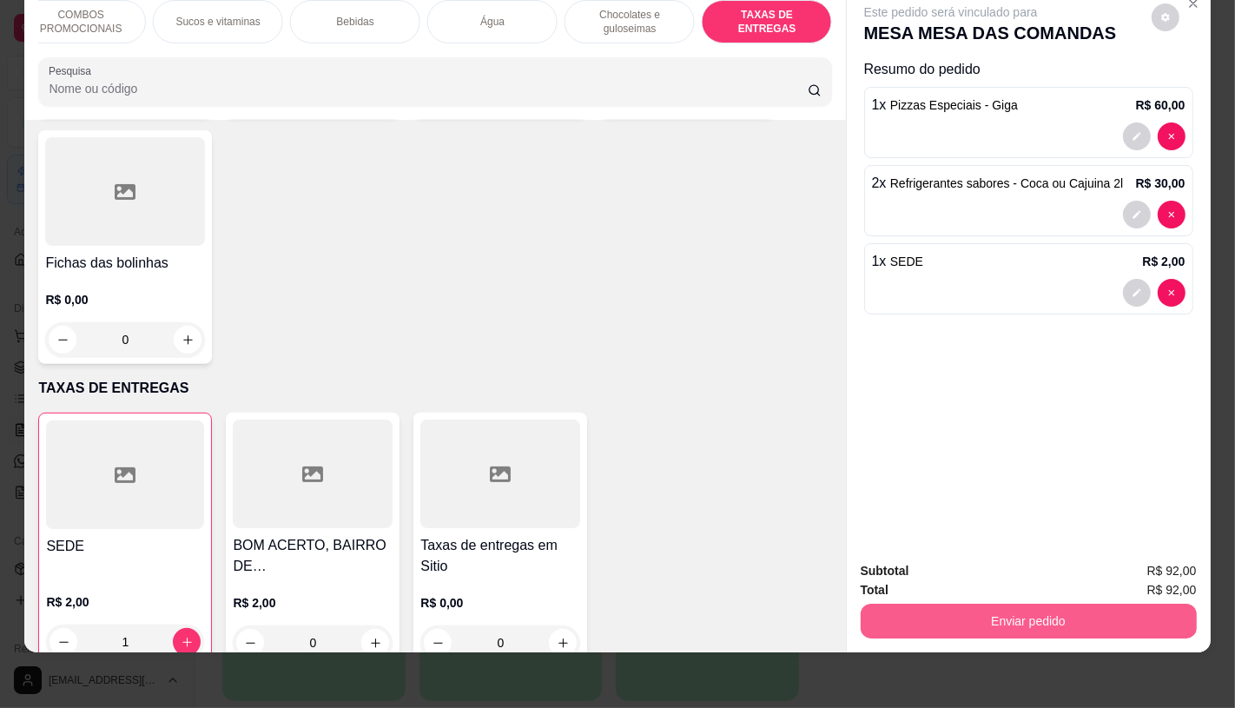
click at [943, 603] on button "Enviar pedido" at bounding box center [1029, 620] width 336 height 35
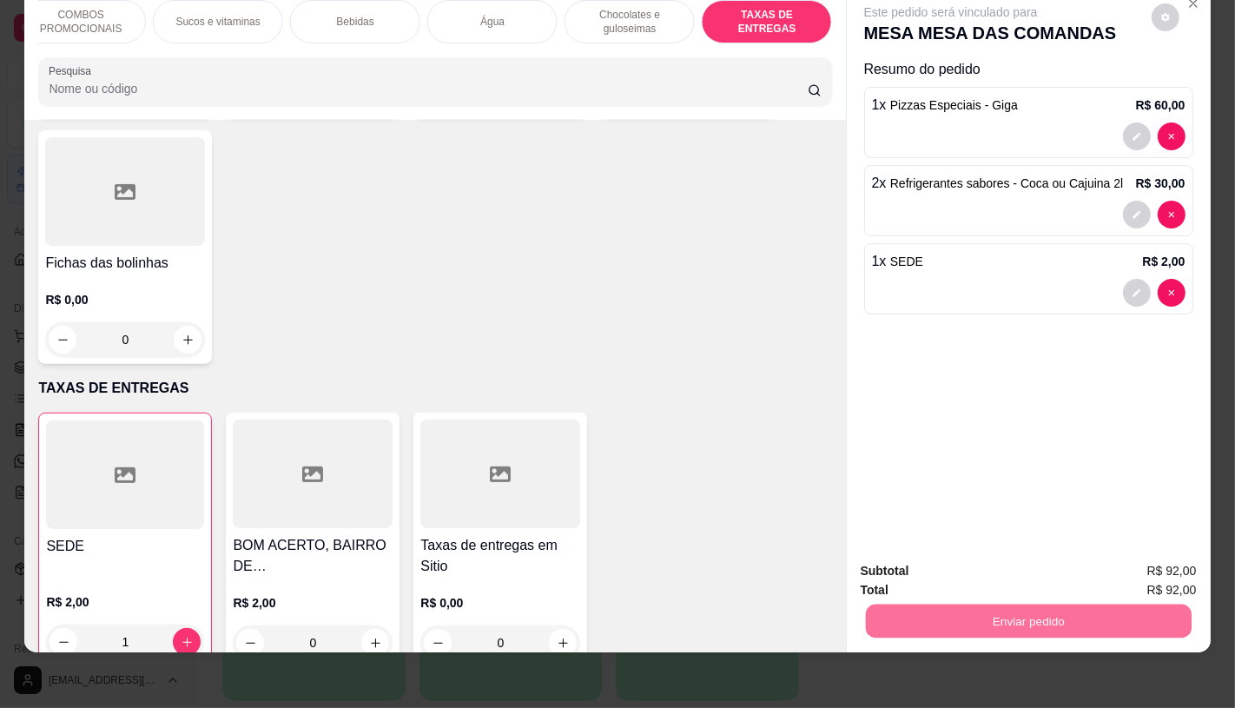
click at [995, 558] on button "Não registrar e enviar pedido" at bounding box center [970, 565] width 181 height 33
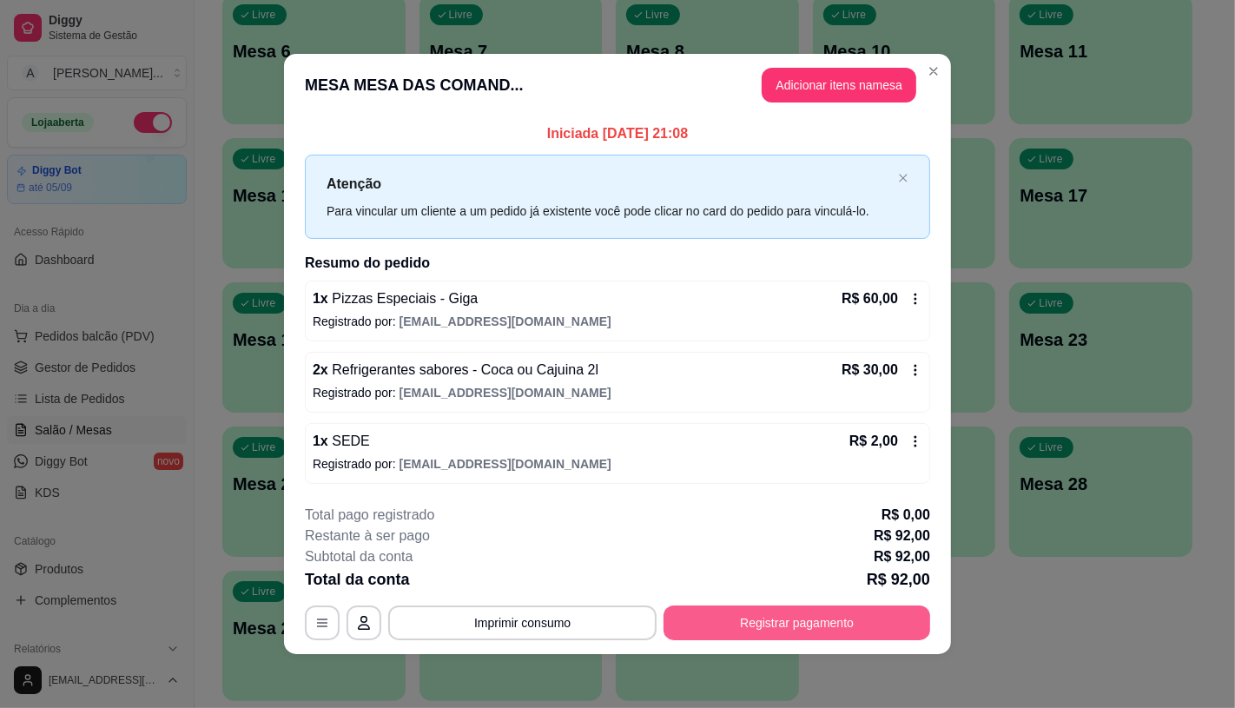
click at [879, 632] on button "Registrar pagamento" at bounding box center [796, 622] width 267 height 35
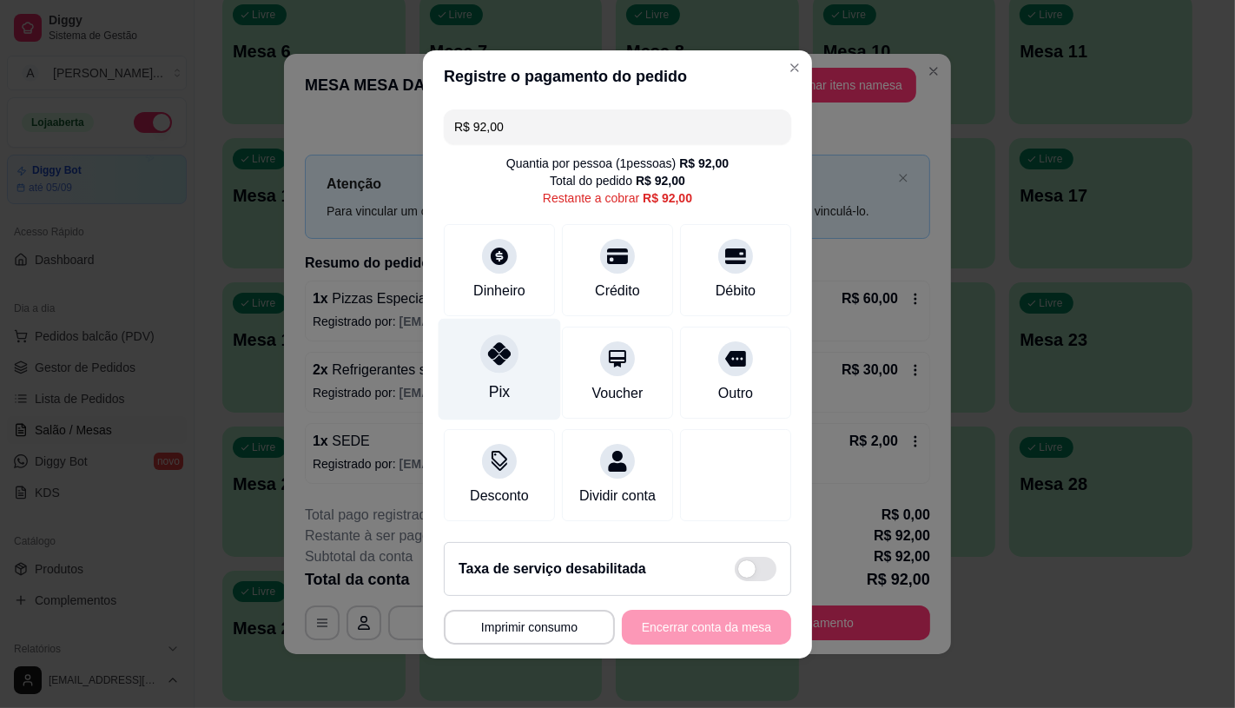
click at [511, 351] on div "Pix" at bounding box center [500, 369] width 122 height 102
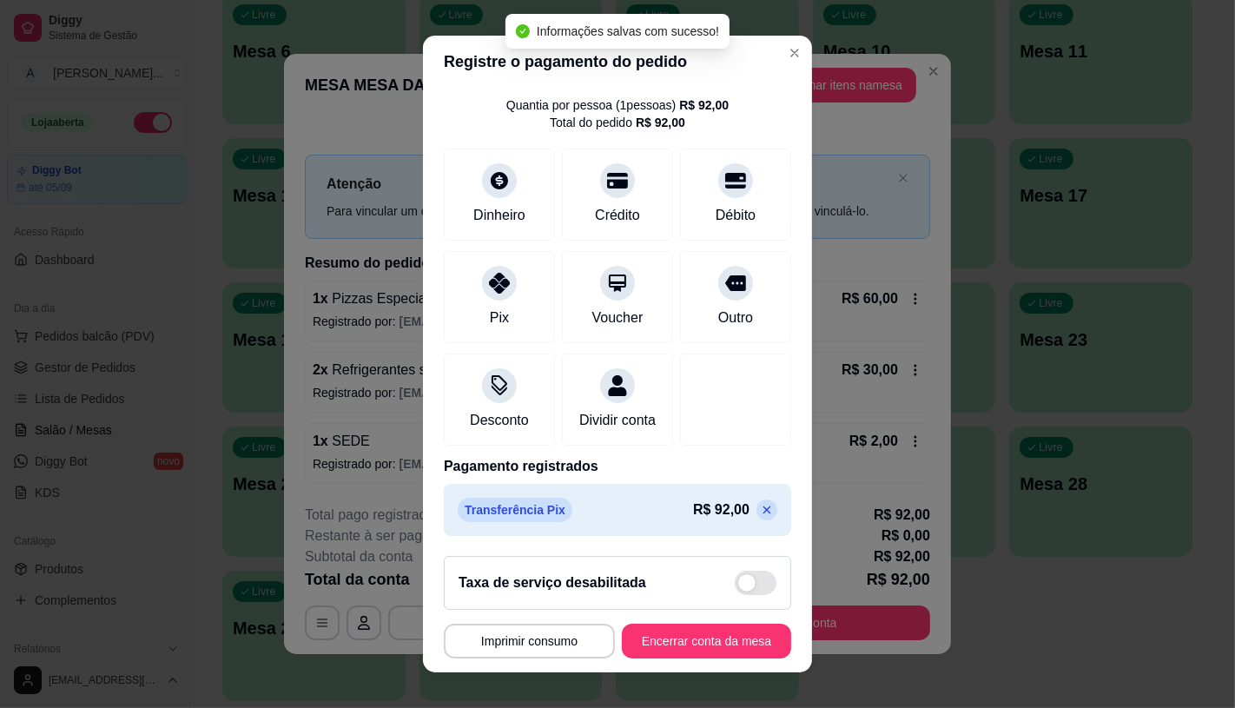
scroll to position [64, 0]
click at [688, 630] on button "Encerrar conta da mesa" at bounding box center [706, 640] width 169 height 35
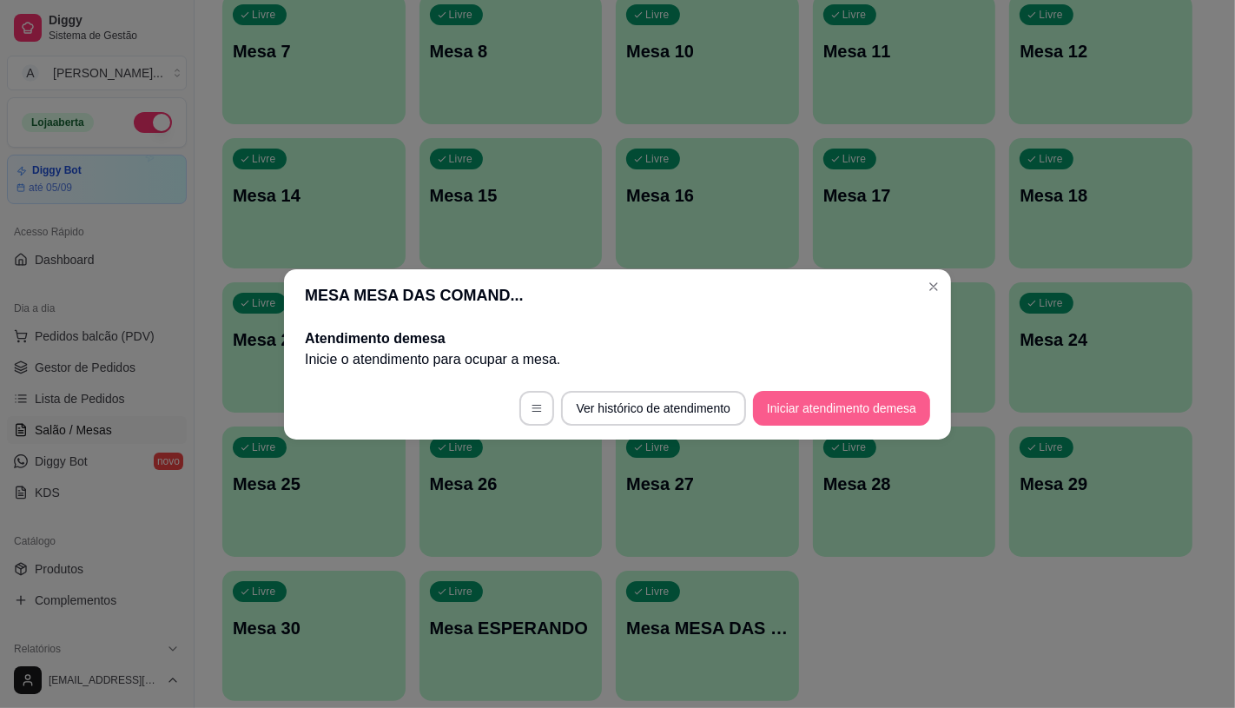
click at [797, 414] on button "Iniciar atendimento de mesa" at bounding box center [841, 408] width 177 height 35
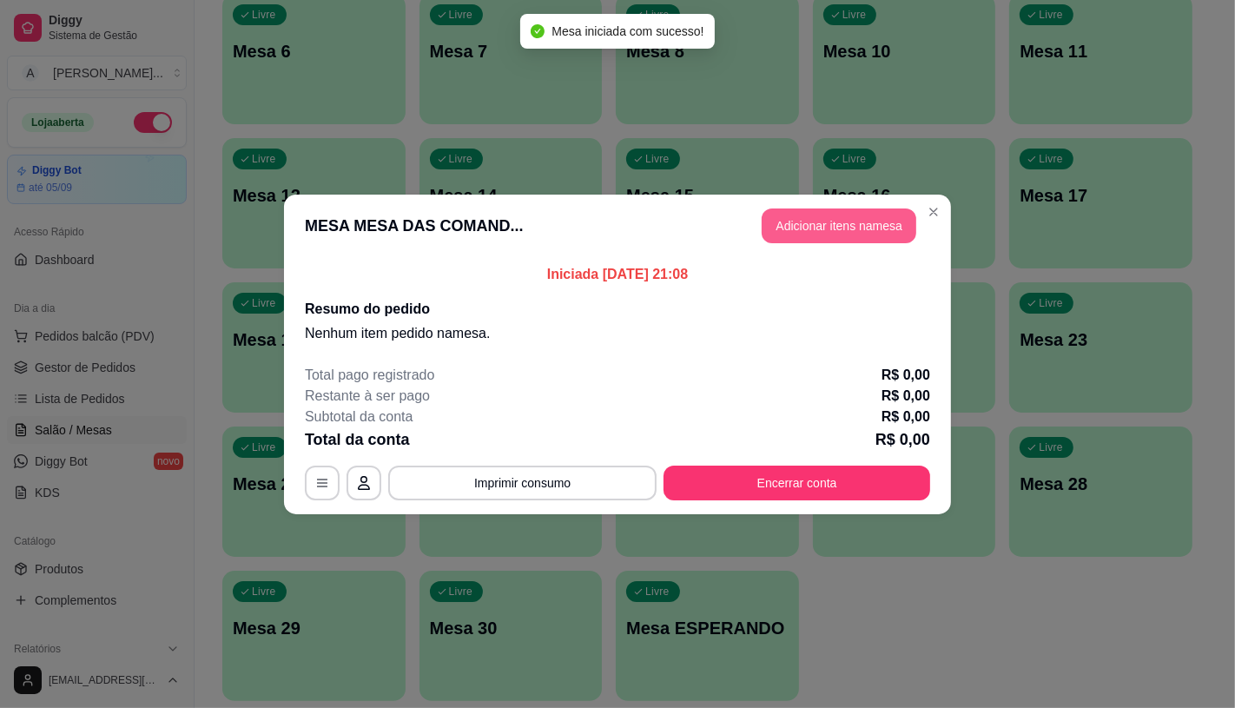
click at [874, 231] on button "Adicionar itens na mesa" at bounding box center [839, 225] width 155 height 35
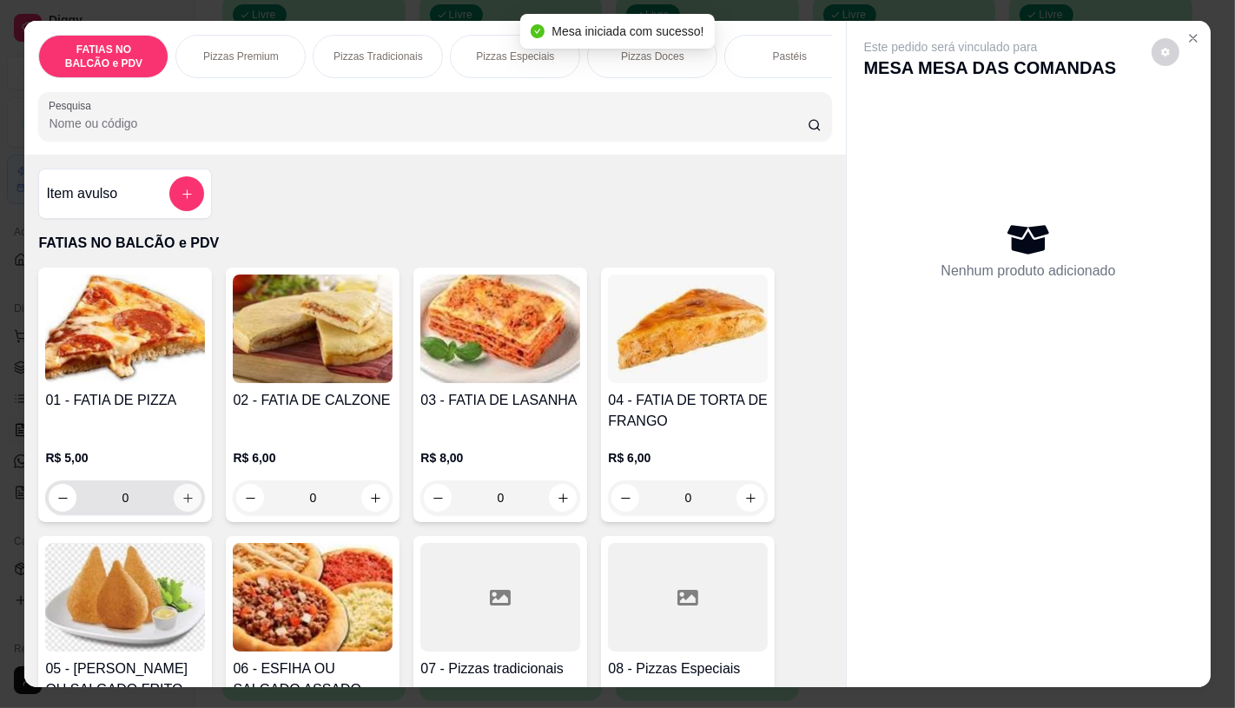
click at [187, 505] on icon "increase-product-quantity" at bounding box center [187, 497] width 13 height 13
click at [187, 507] on button "increase-product-quantity" at bounding box center [188, 498] width 28 height 28
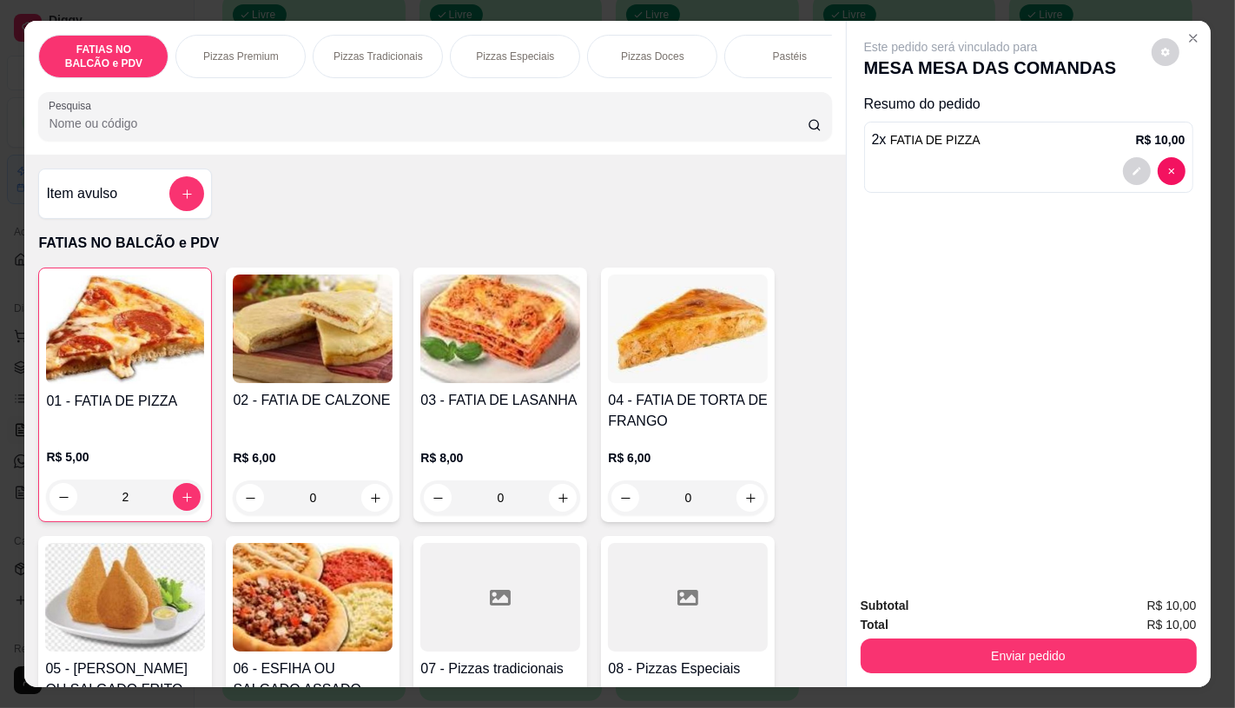
scroll to position [0, 1806]
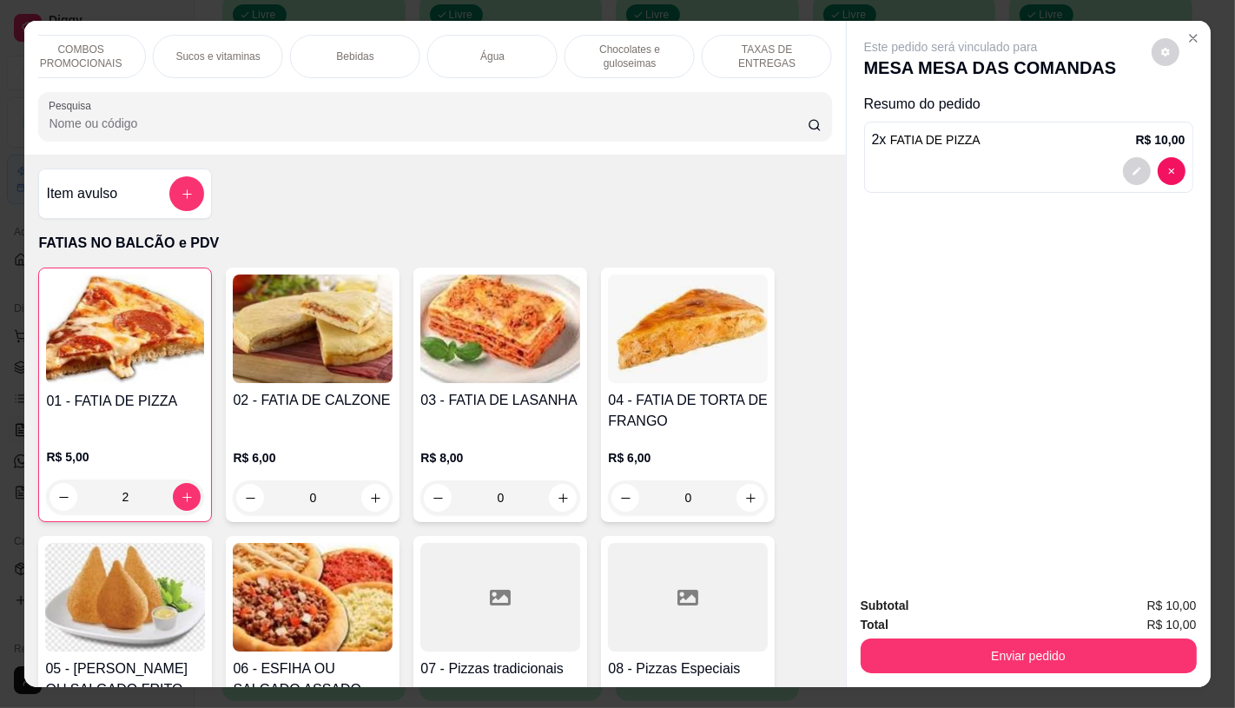
click at [744, 56] on div "TAXAS DE ENTREGAS" at bounding box center [767, 56] width 130 height 43
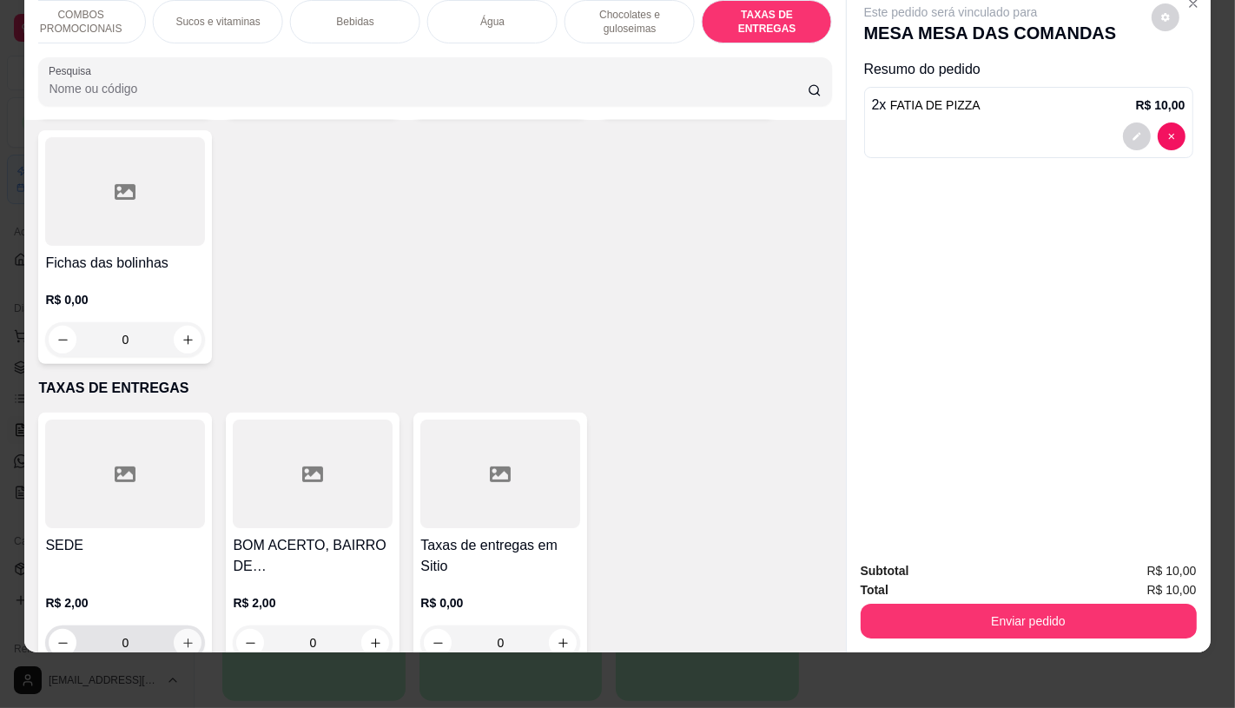
click at [526, 638] on div "FATIAS NO BALCÃO e PDV Pizzas Premium Pizzas Tradicionais Pizzas Especiais Pizz…" at bounding box center [617, 354] width 1235 height 708
click at [181, 636] on icon "increase-product-quantity" at bounding box center [187, 642] width 13 height 13
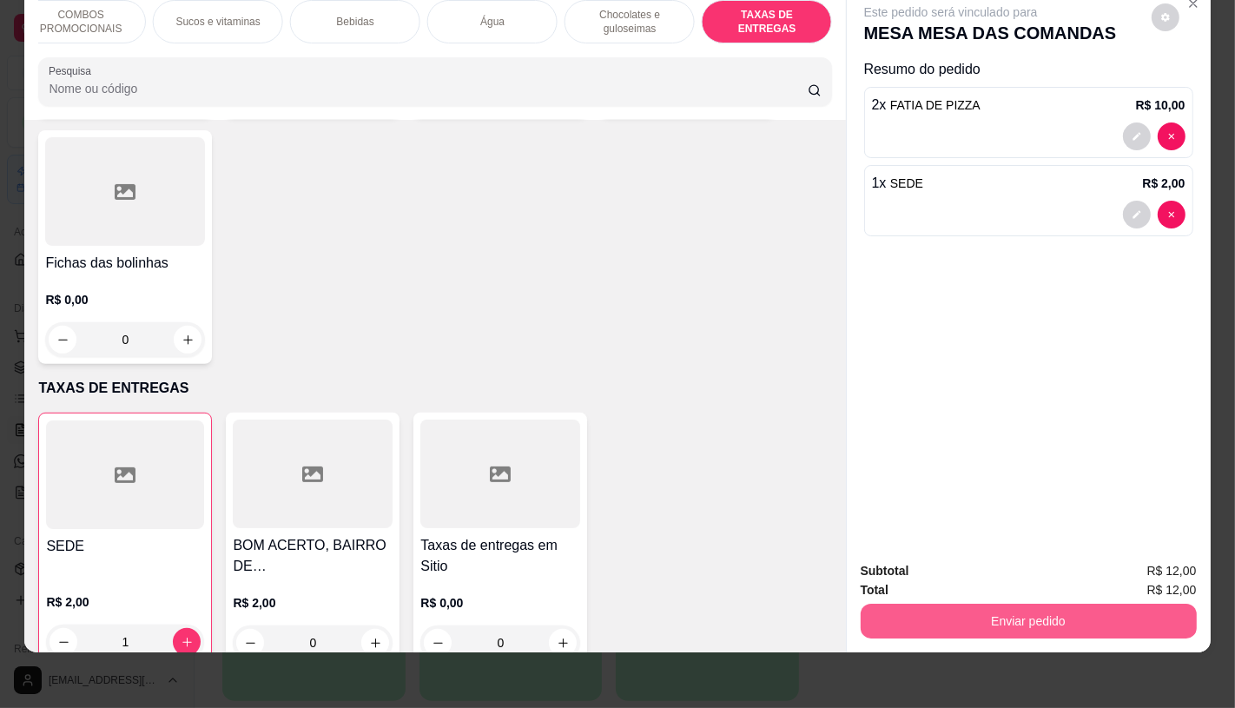
click at [1030, 610] on button "Enviar pedido" at bounding box center [1029, 620] width 336 height 35
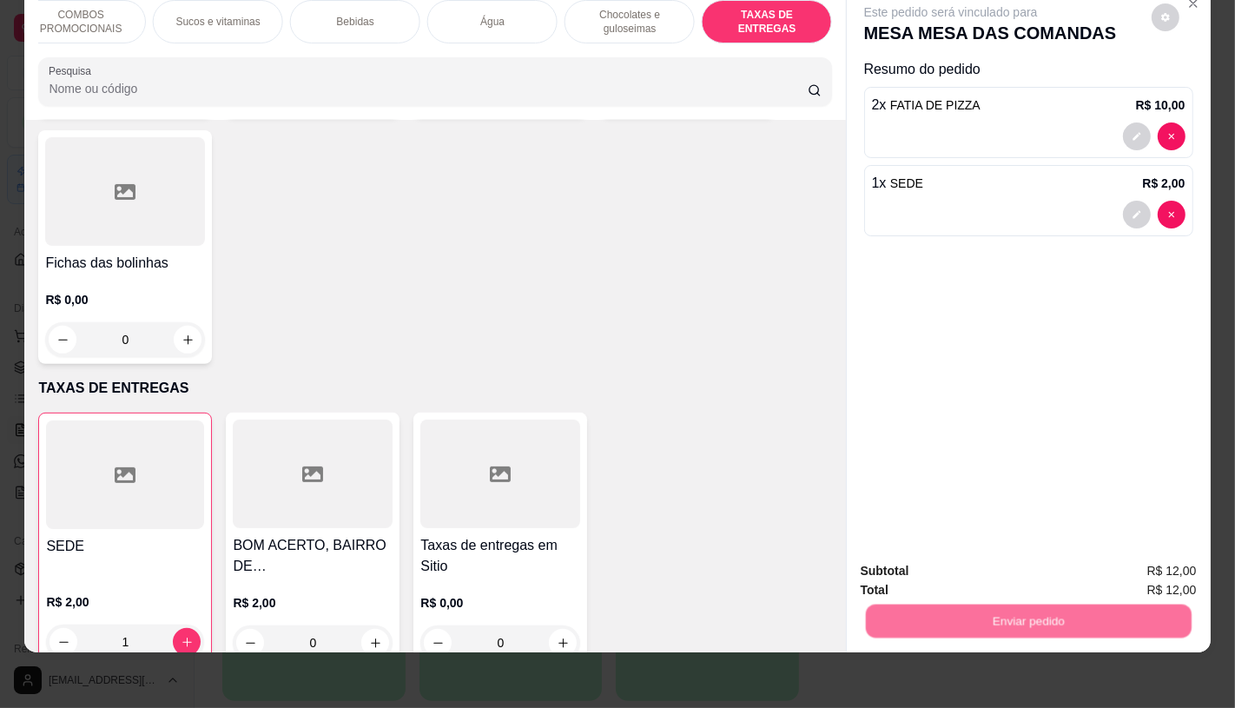
click at [985, 557] on button "Não registrar e enviar pedido" at bounding box center [970, 565] width 181 height 33
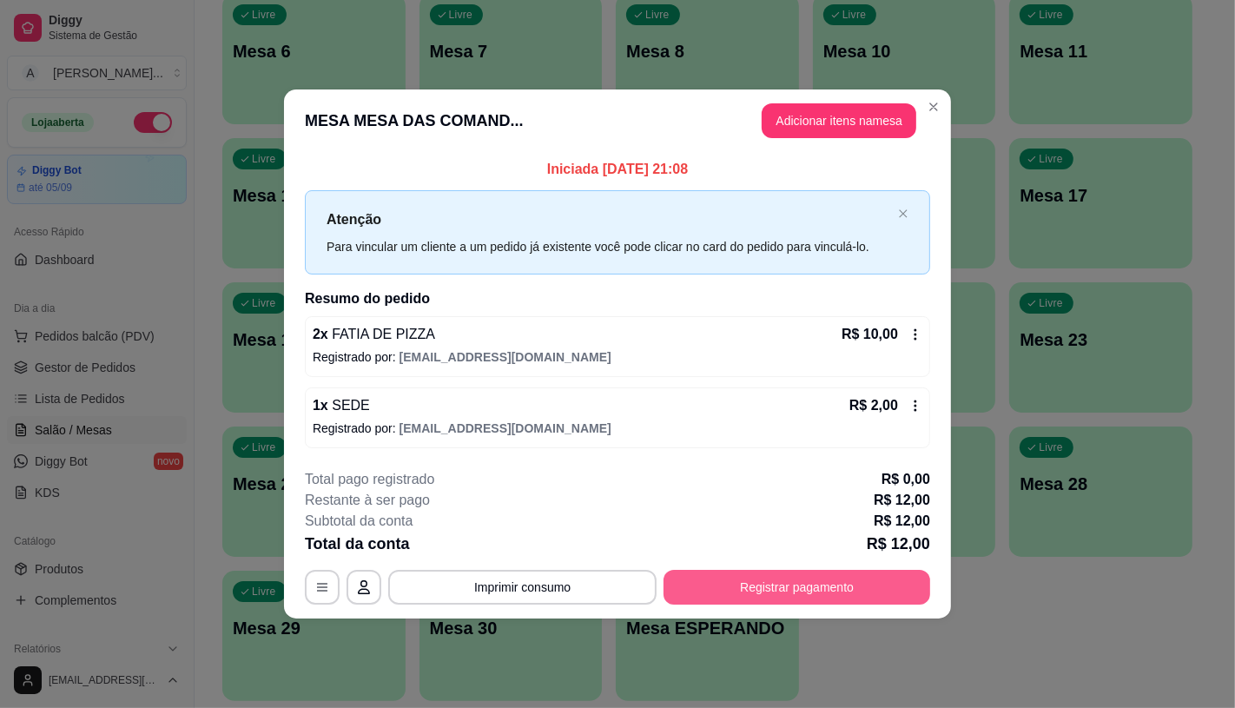
click at [825, 594] on button "Registrar pagamento" at bounding box center [796, 587] width 267 height 35
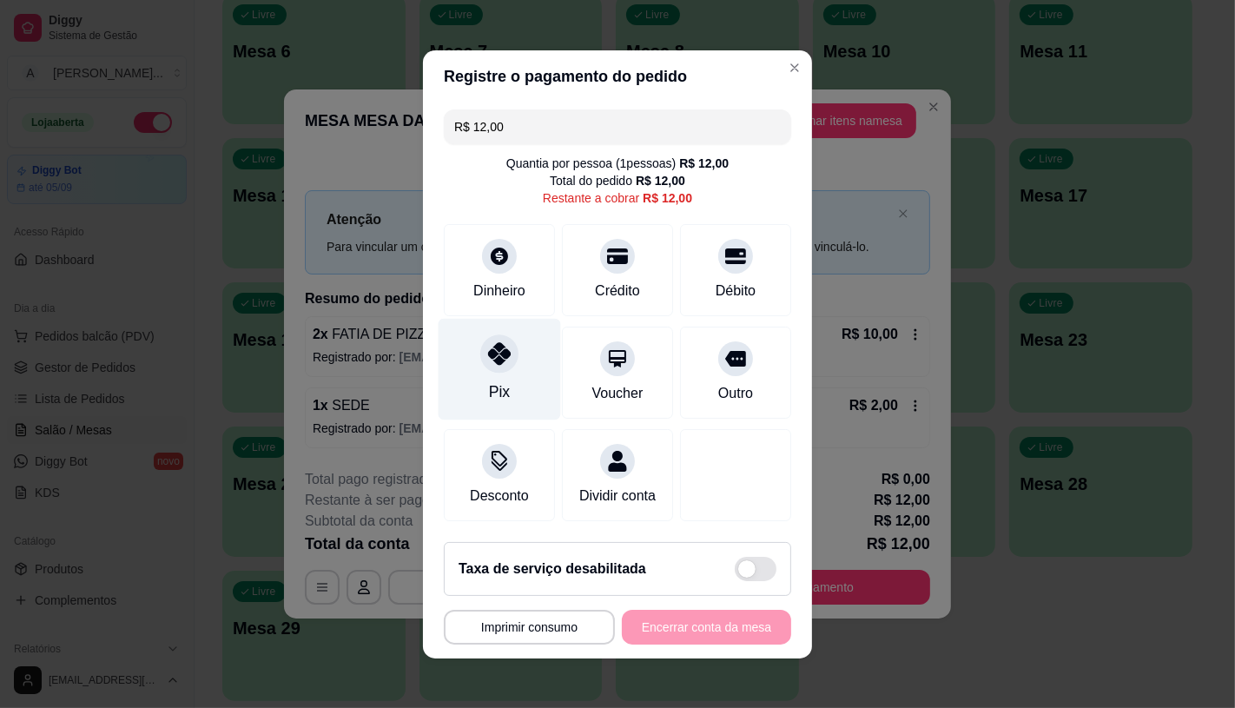
click at [489, 348] on icon at bounding box center [499, 353] width 23 height 23
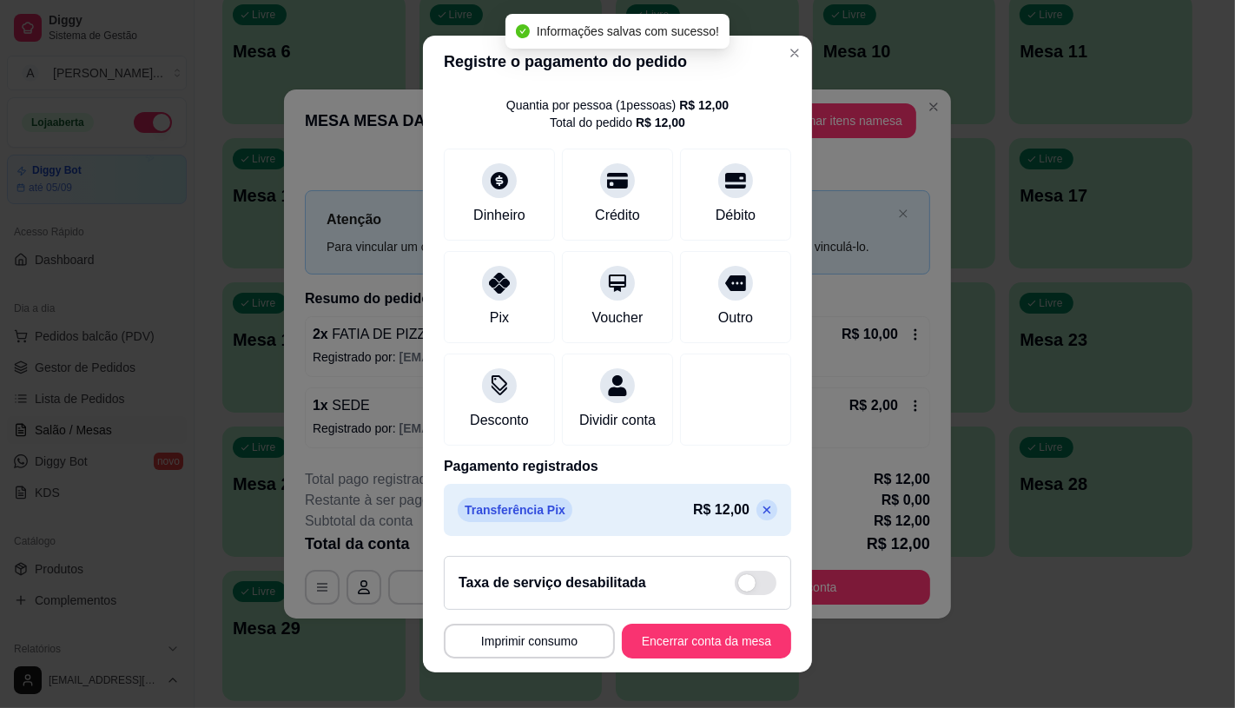
scroll to position [64, 0]
click at [677, 625] on button "Encerrar conta da mesa" at bounding box center [706, 640] width 169 height 35
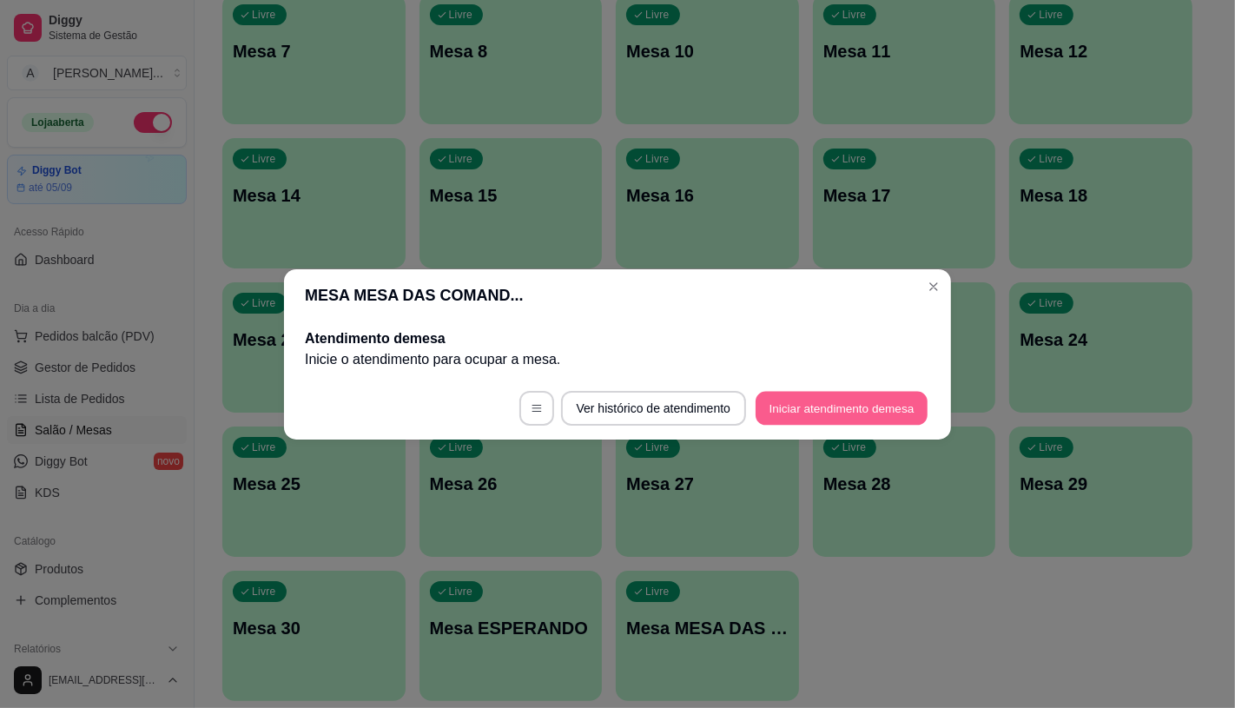
click at [799, 419] on button "Iniciar atendimento de mesa" at bounding box center [841, 408] width 172 height 34
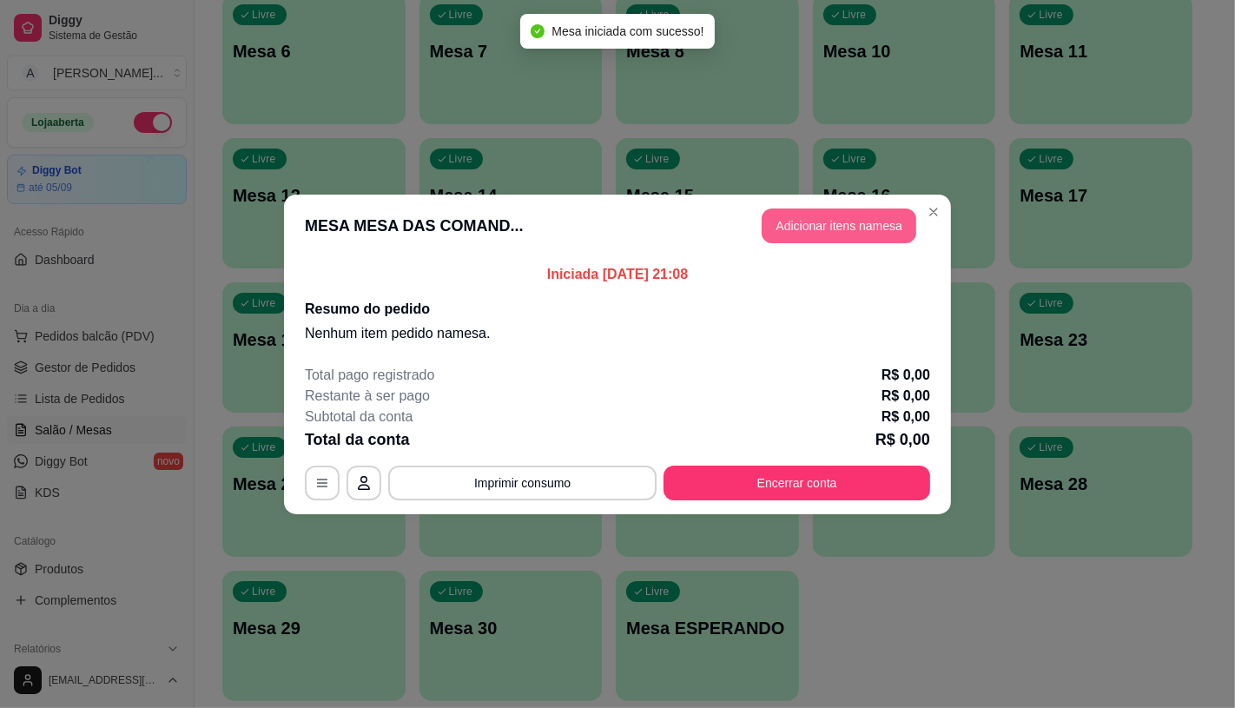
click at [822, 233] on button "Adicionar itens na mesa" at bounding box center [839, 225] width 155 height 35
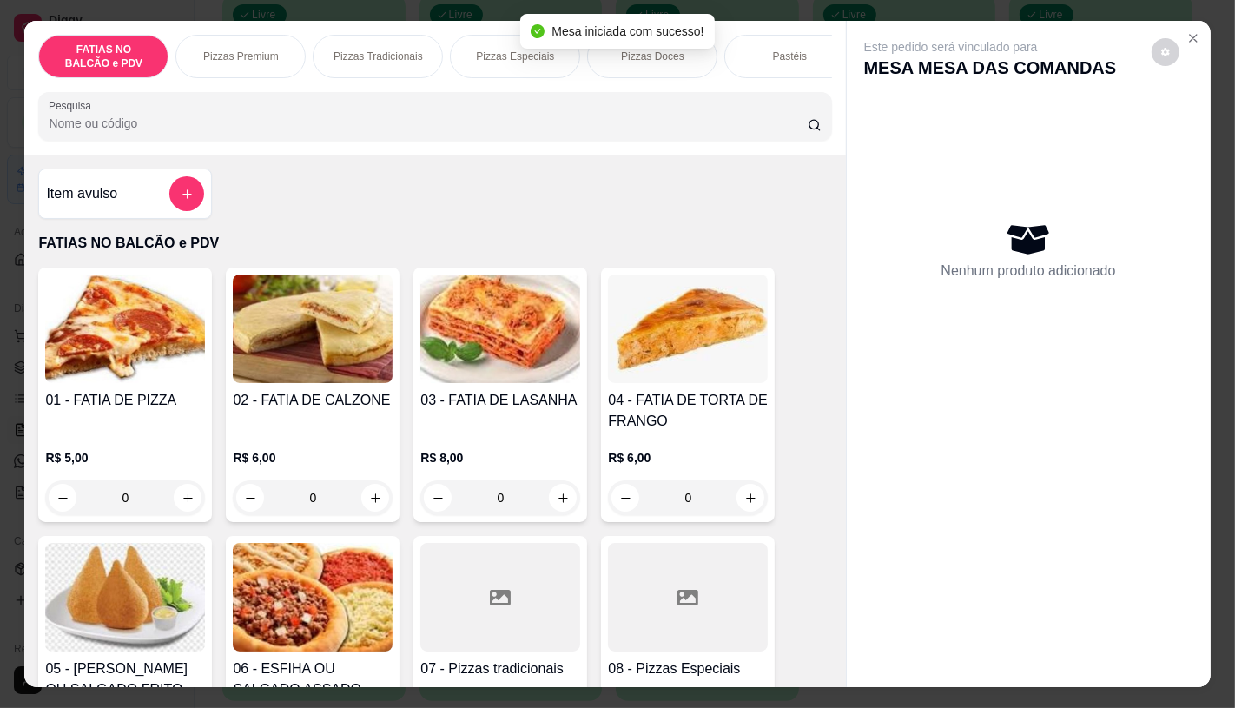
scroll to position [193, 0]
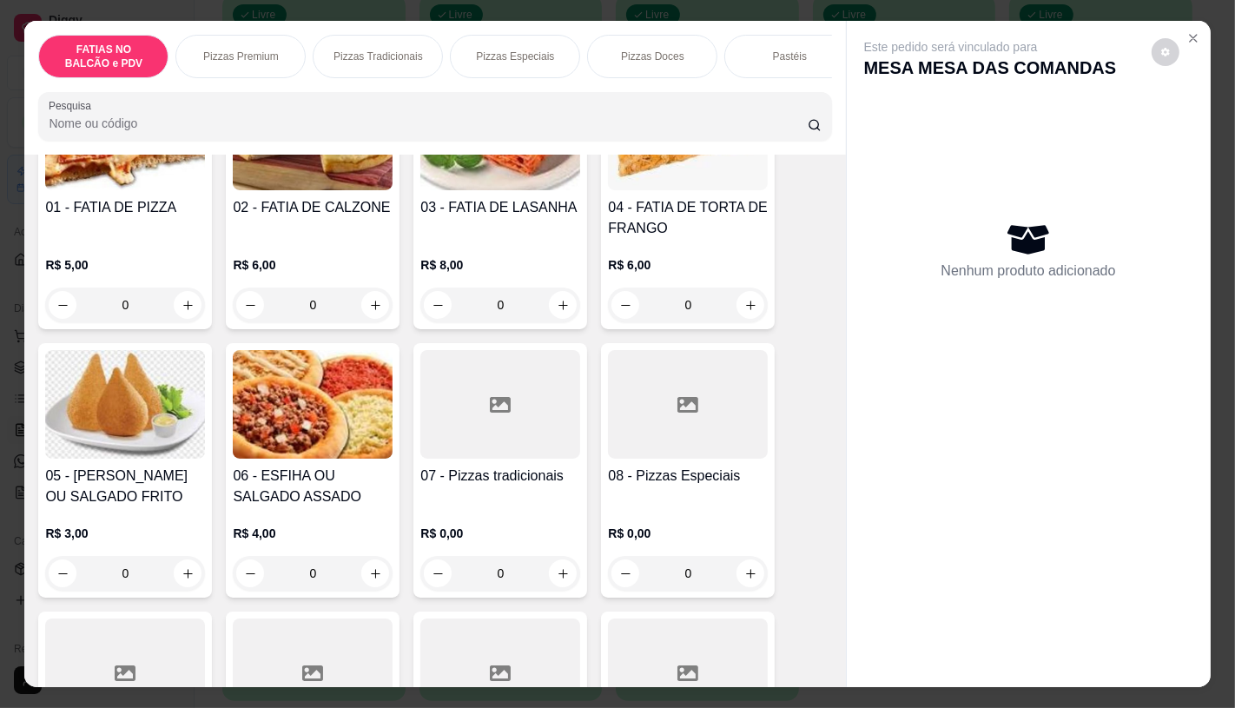
click at [143, 583] on input "0" at bounding box center [124, 573] width 97 height 35
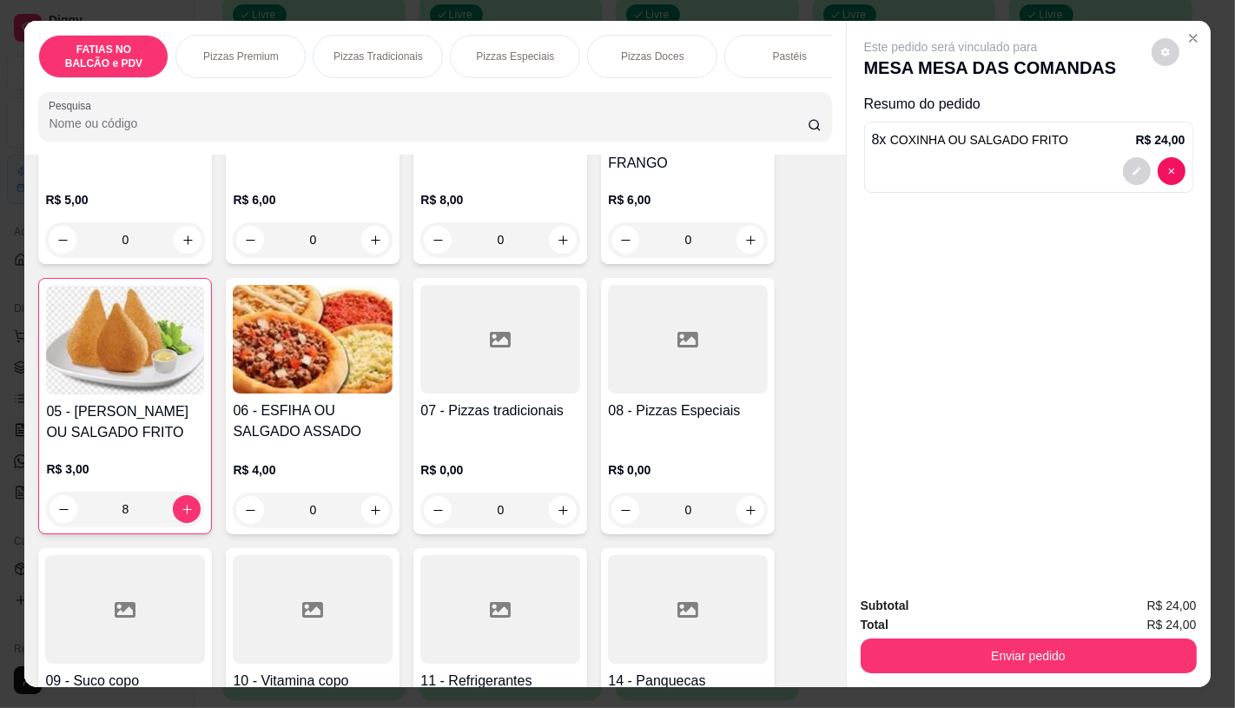
scroll to position [289, 0]
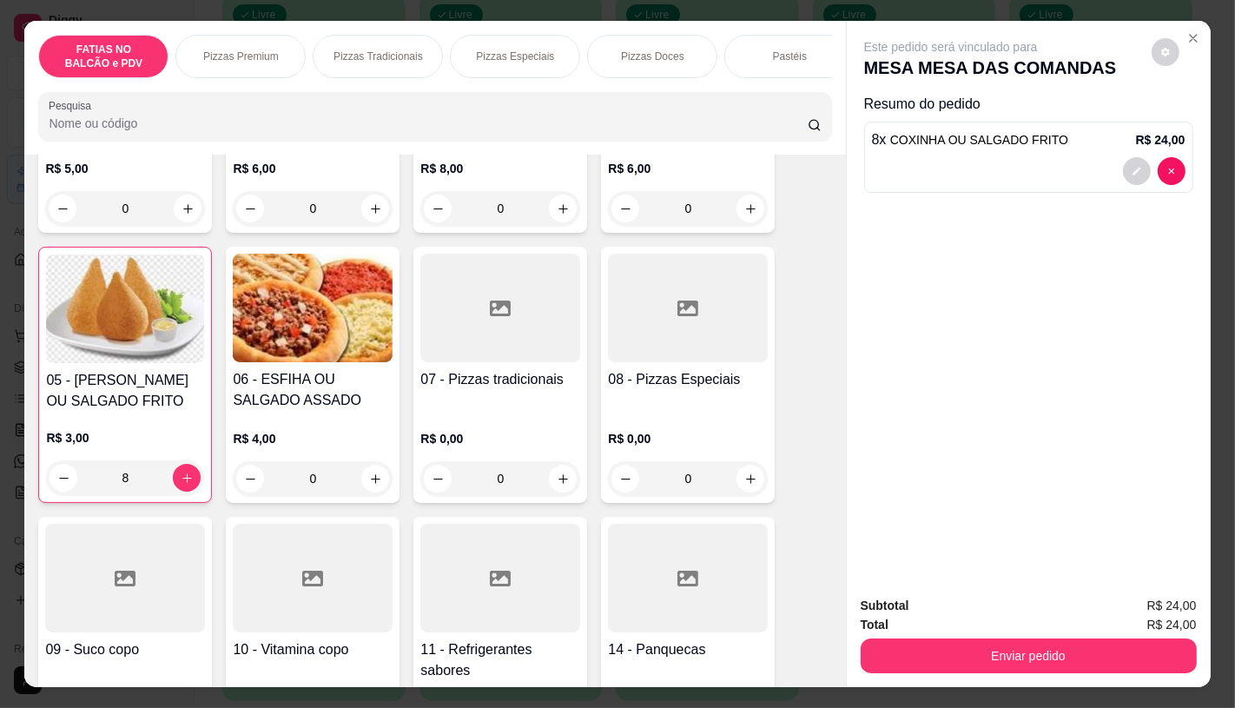
click at [502, 382] on h4 "07 - Pizzas tradicionais" at bounding box center [500, 379] width 160 height 21
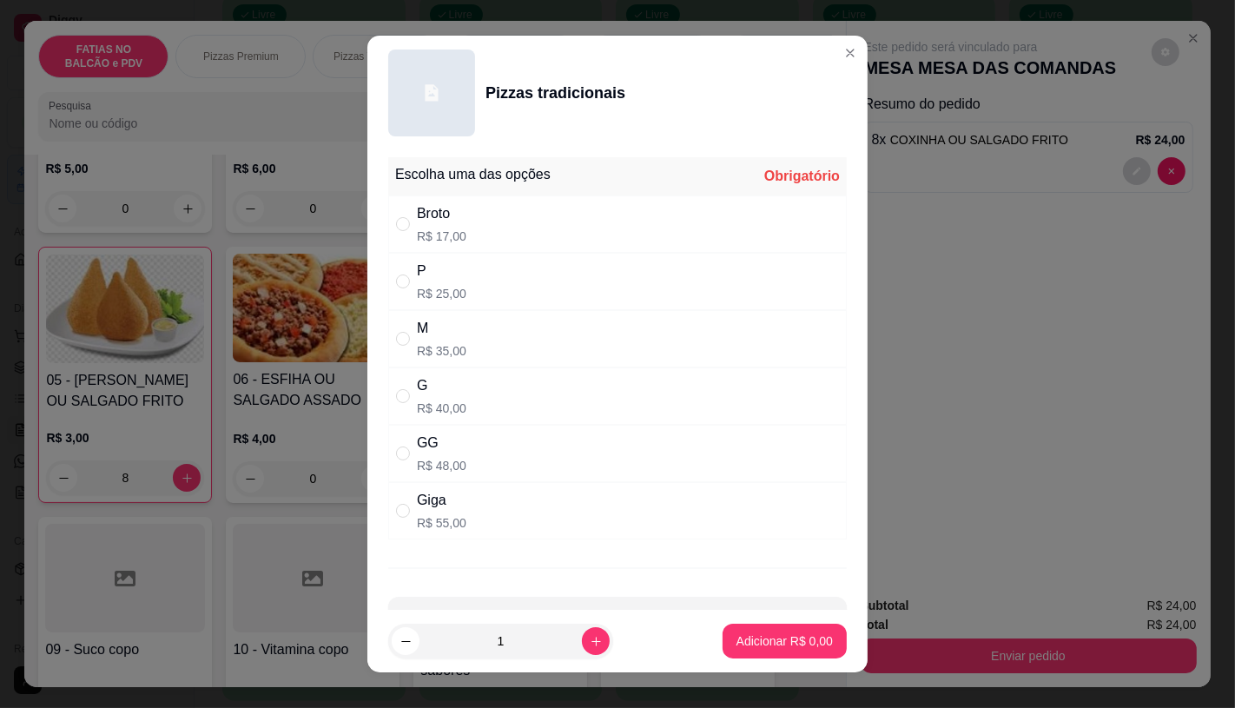
click at [439, 384] on div "G" at bounding box center [441, 385] width 49 height 21
click at [768, 645] on p "Adicionar R$ 40,00" at bounding box center [781, 641] width 101 height 16
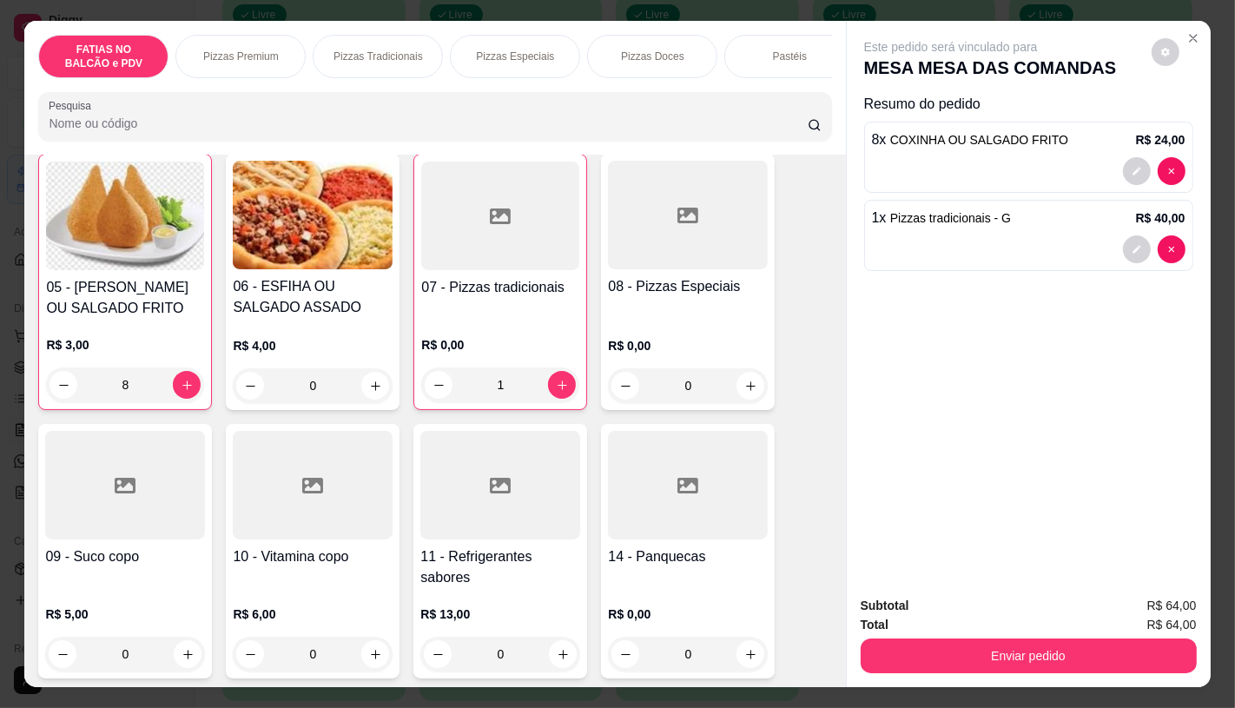
scroll to position [386, 0]
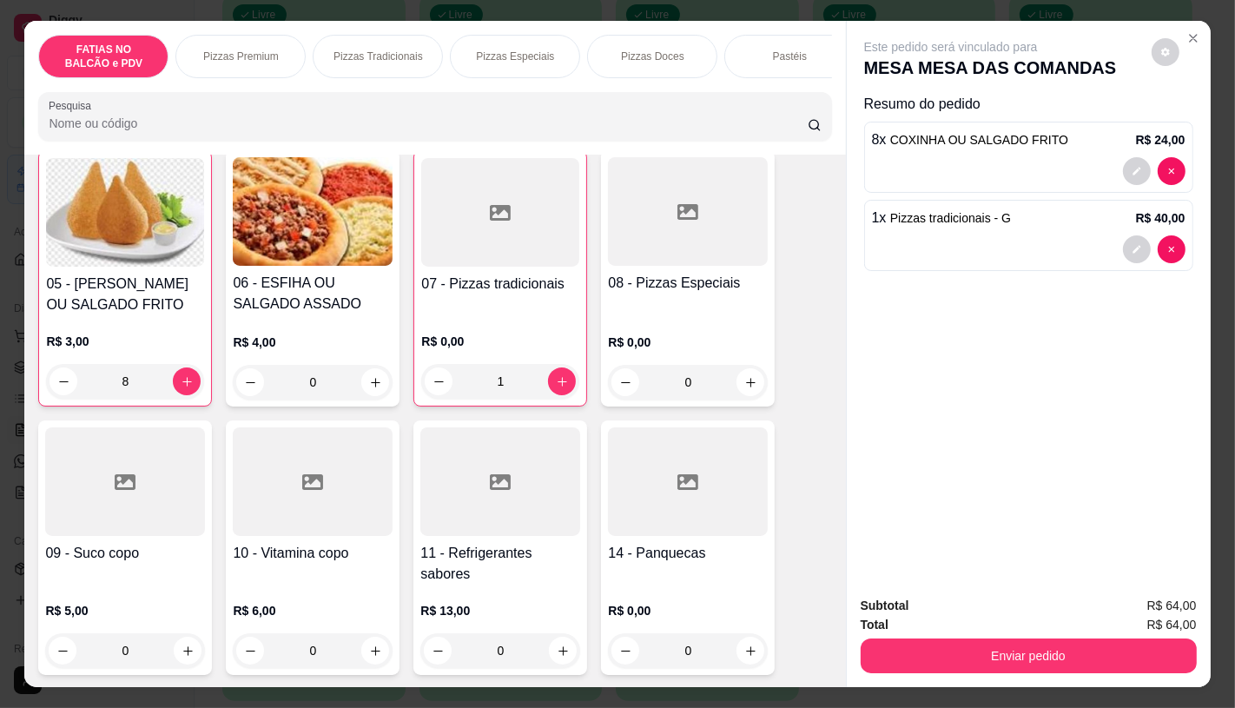
click at [475, 525] on div at bounding box center [500, 481] width 160 height 109
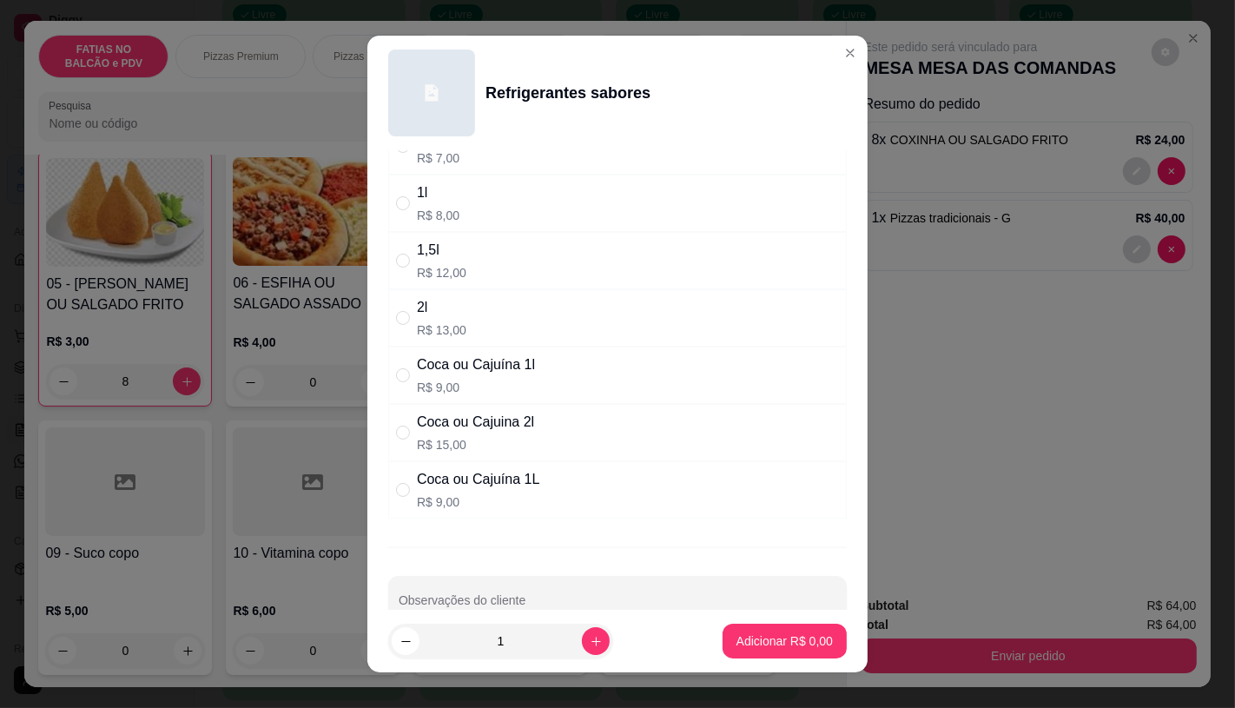
click at [446, 452] on p "R$ 15,00" at bounding box center [475, 444] width 117 height 17
click at [776, 643] on p "Adicionar R$ 15,00" at bounding box center [780, 640] width 103 height 17
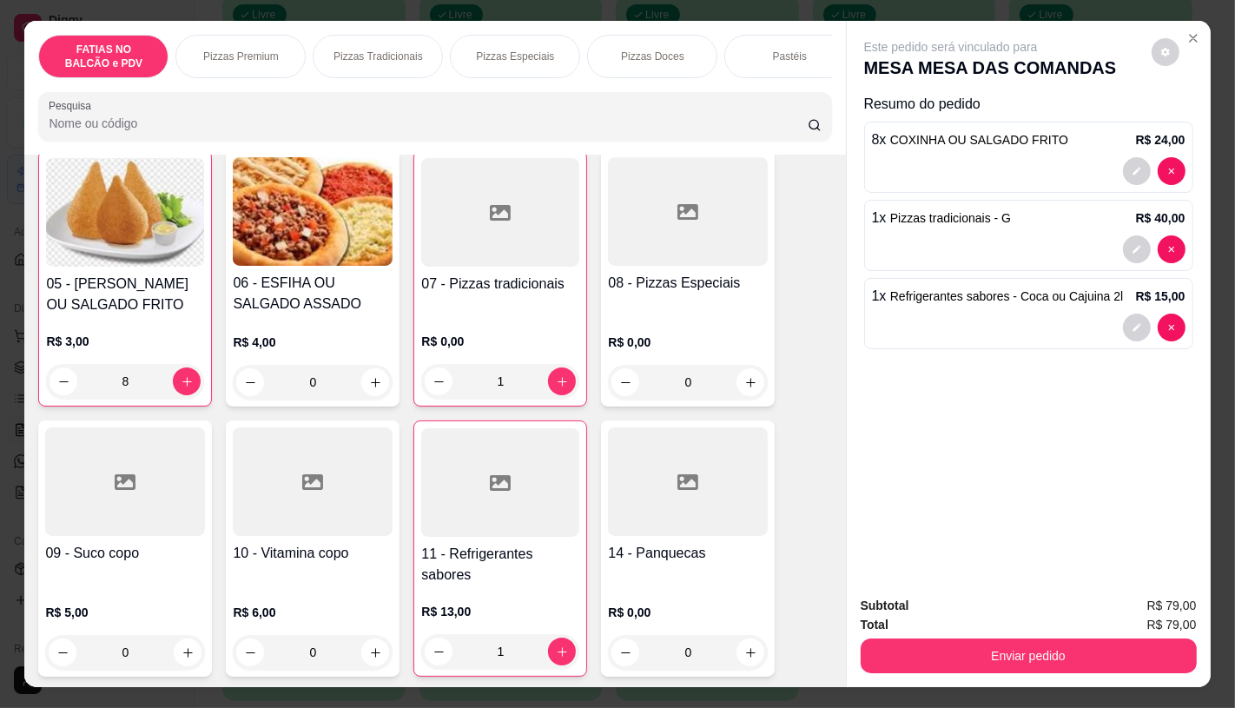
scroll to position [0, 1806]
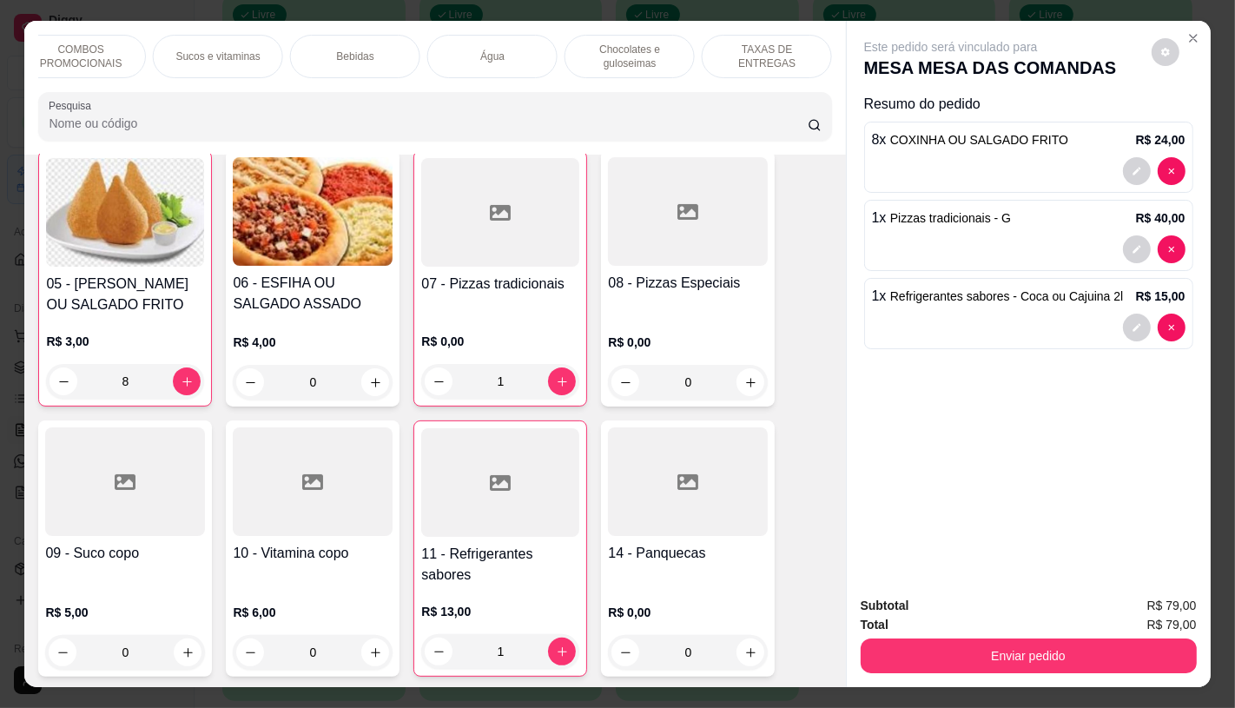
click at [788, 56] on div "TAXAS DE ENTREGAS" at bounding box center [767, 56] width 130 height 43
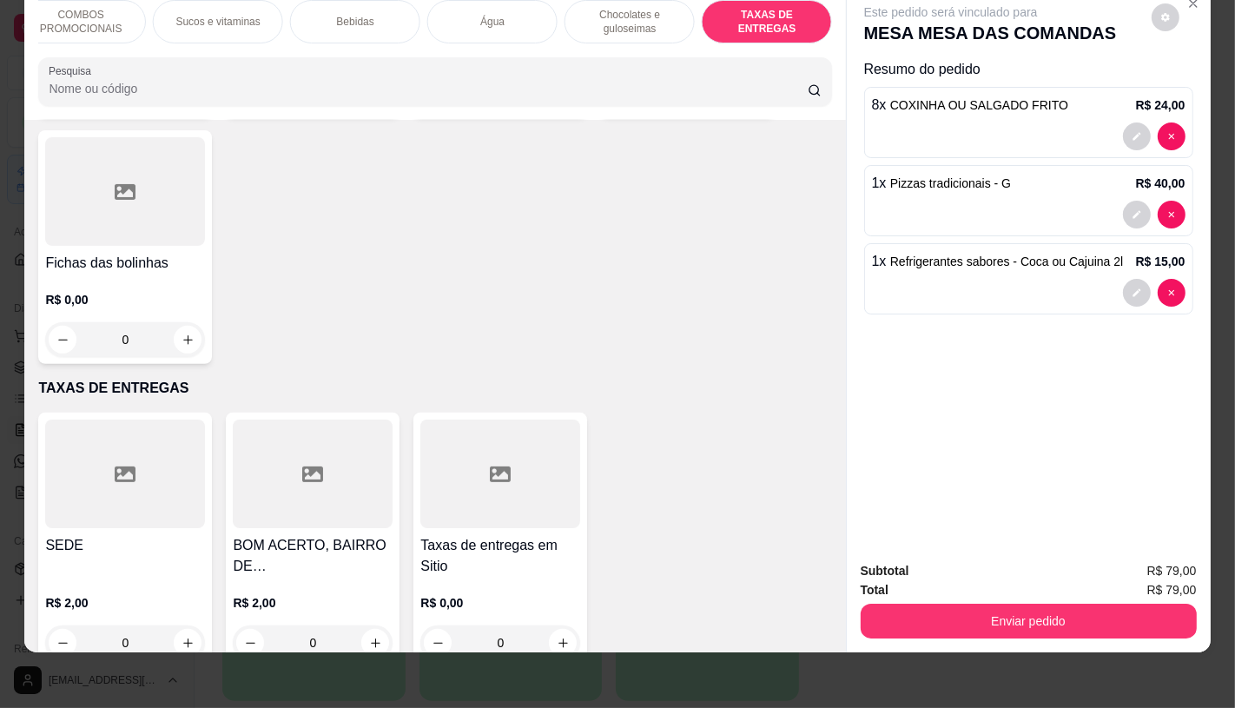
click at [458, 453] on div at bounding box center [500, 473] width 160 height 109
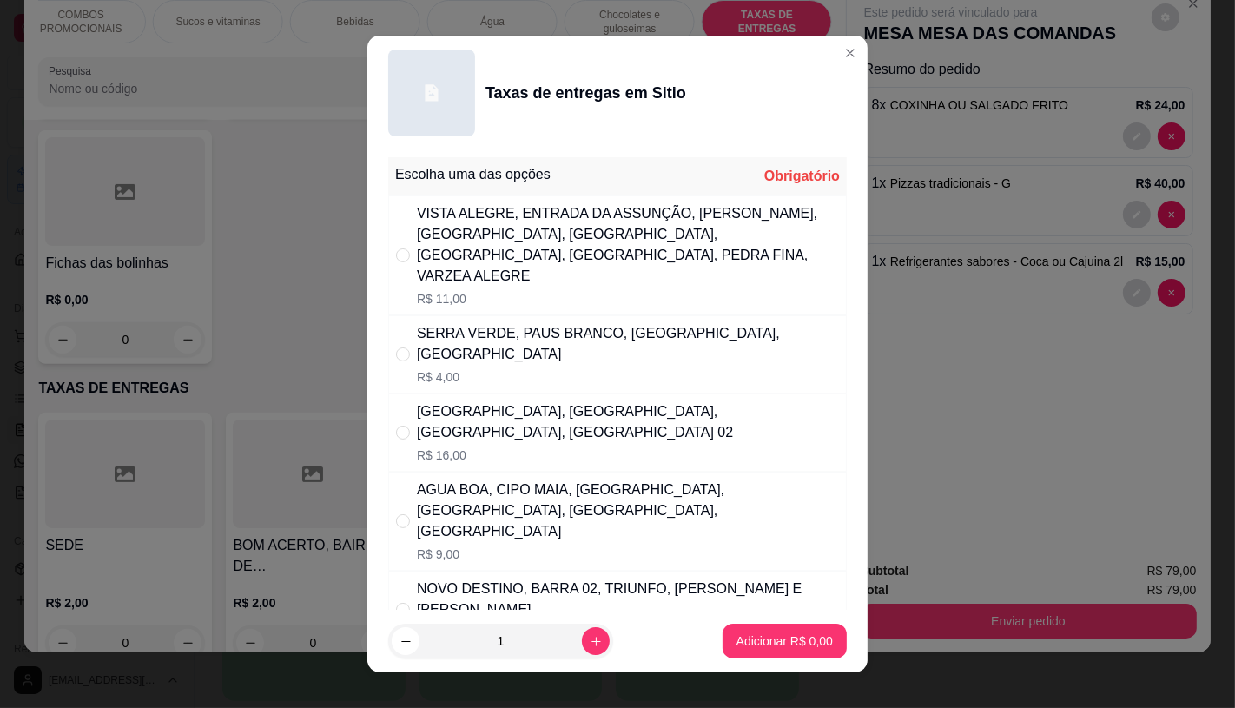
click at [452, 324] on div "SERRA VERDE, PAUS BRANCO, [GEOGRAPHIC_DATA], [GEOGRAPHIC_DATA]" at bounding box center [628, 344] width 422 height 42
click at [729, 630] on button "Adicionar R$ 4,00" at bounding box center [784, 641] width 121 height 34
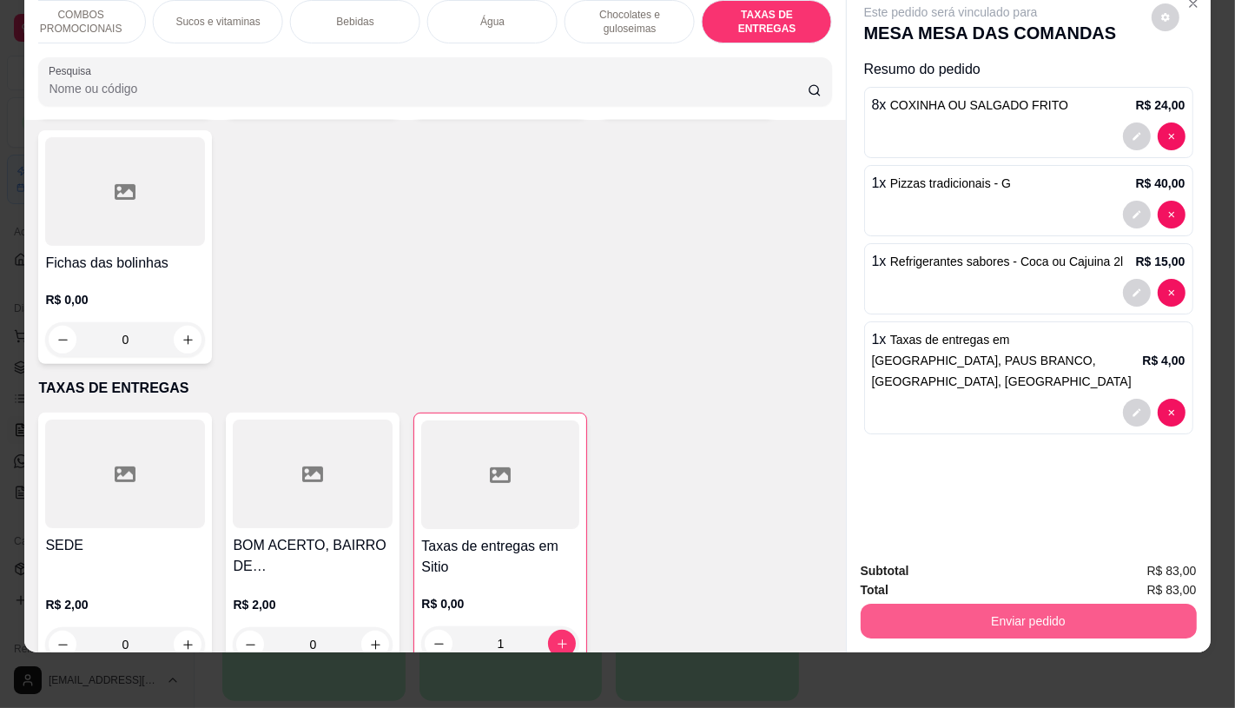
click at [1057, 609] on button "Enviar pedido" at bounding box center [1029, 620] width 336 height 35
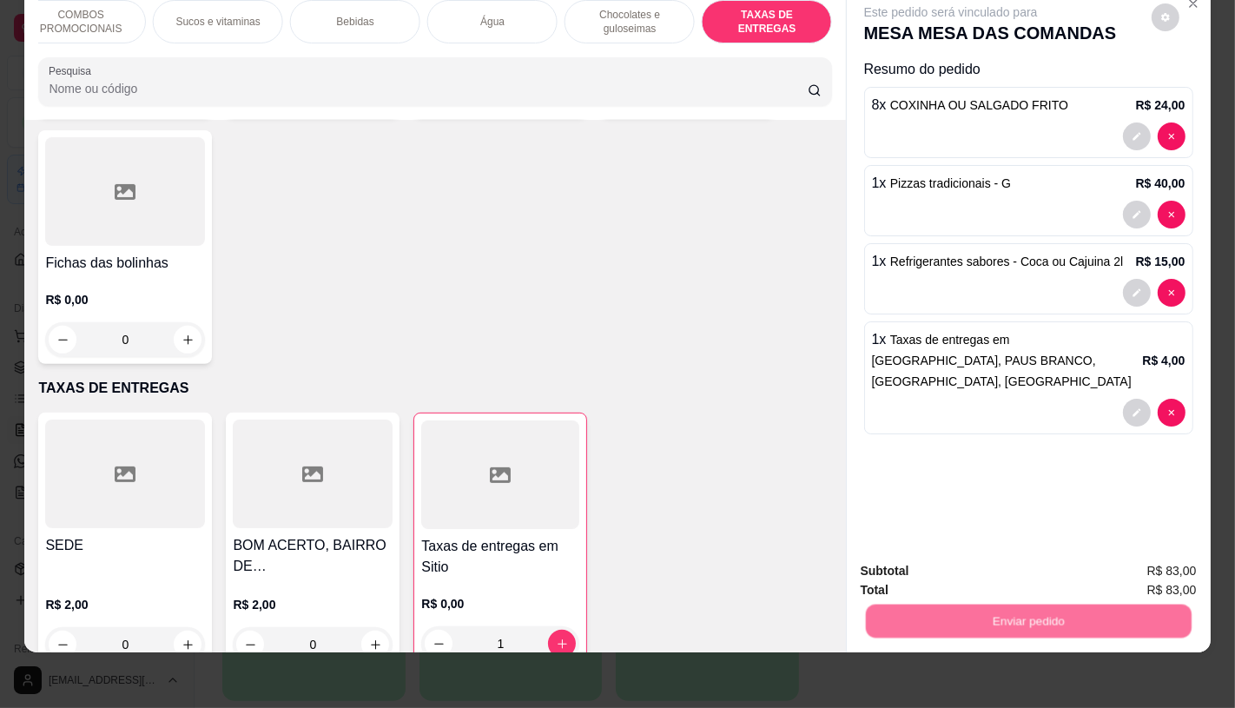
click at [1014, 570] on button "Não registrar e enviar pedido" at bounding box center [970, 565] width 181 height 33
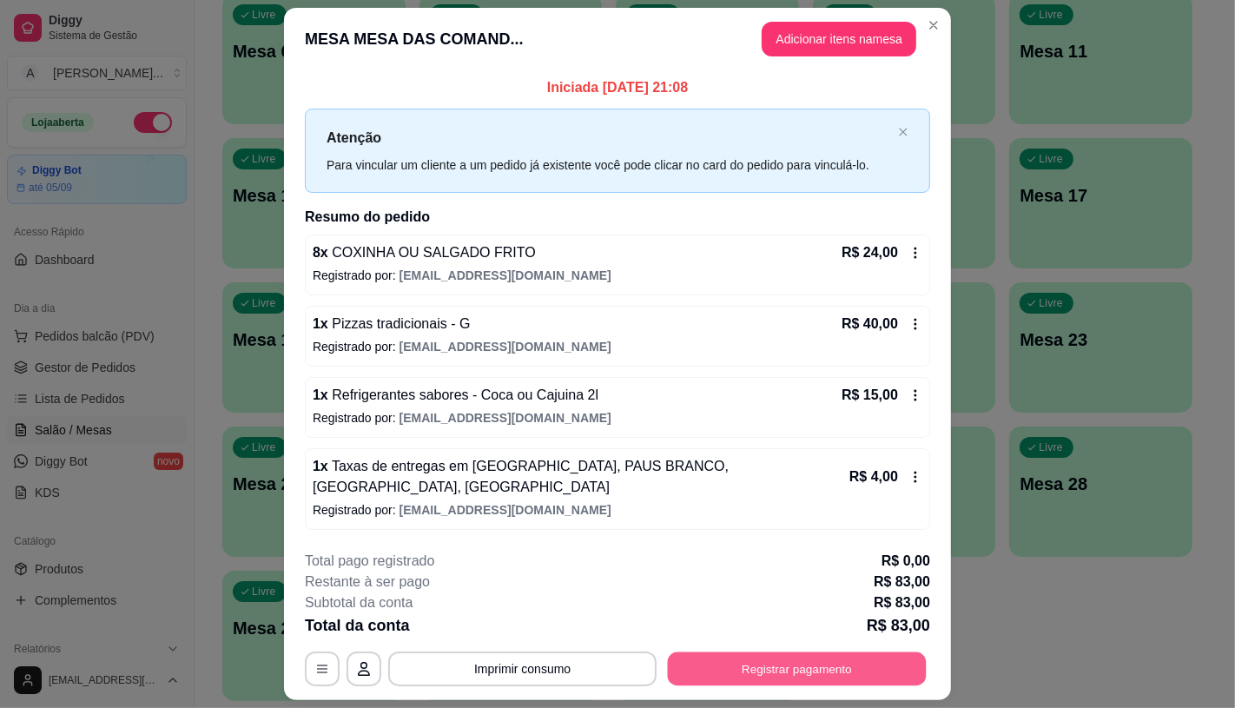
click at [805, 656] on button "Registrar pagamento" at bounding box center [797, 669] width 259 height 34
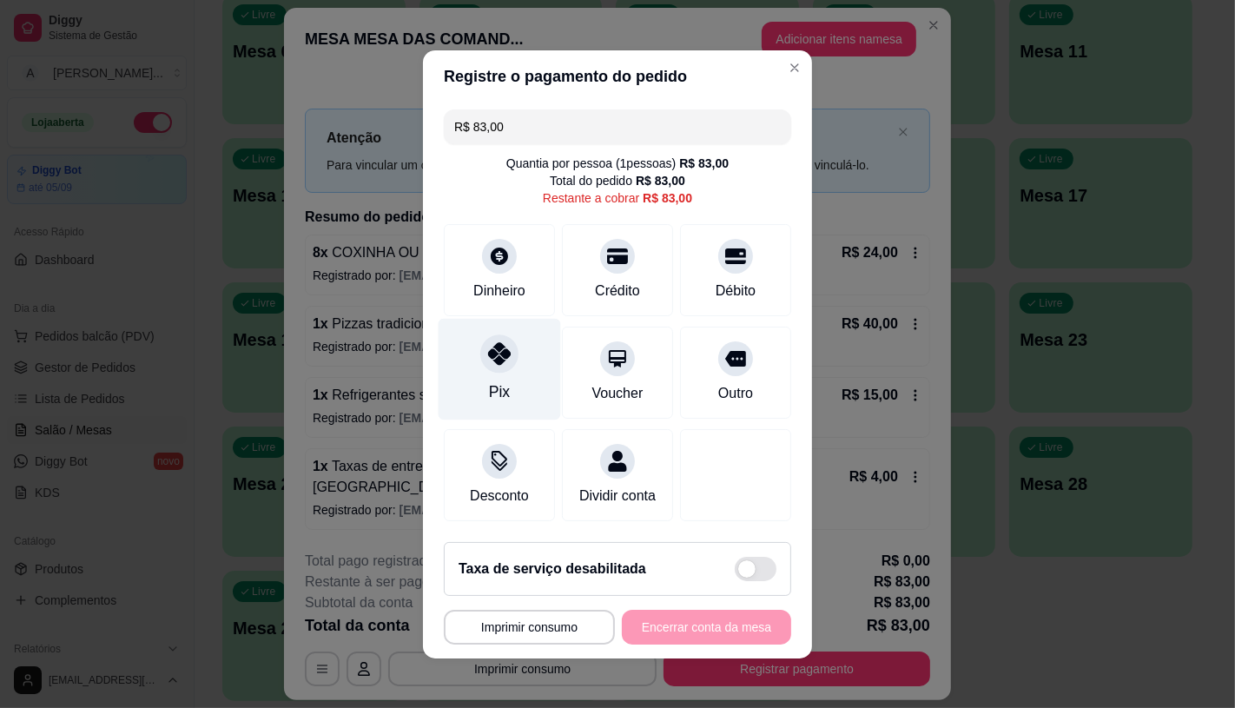
click at [479, 361] on div "Pix" at bounding box center [500, 369] width 122 height 102
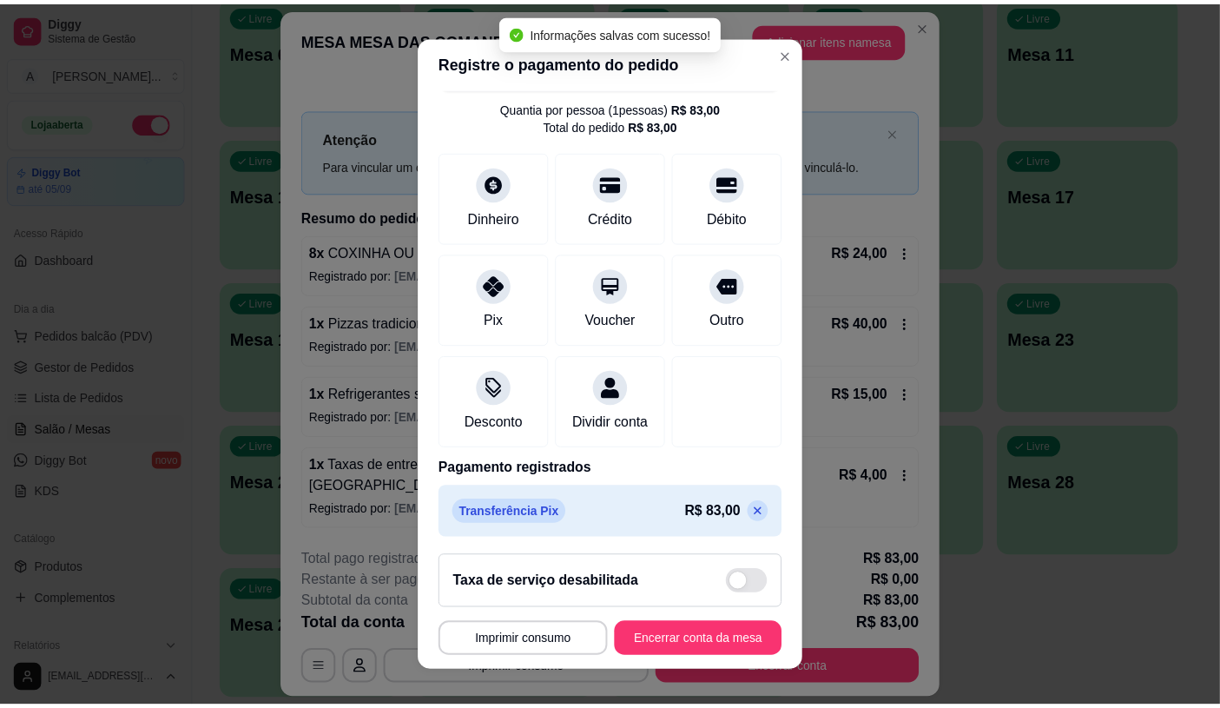
scroll to position [64, 0]
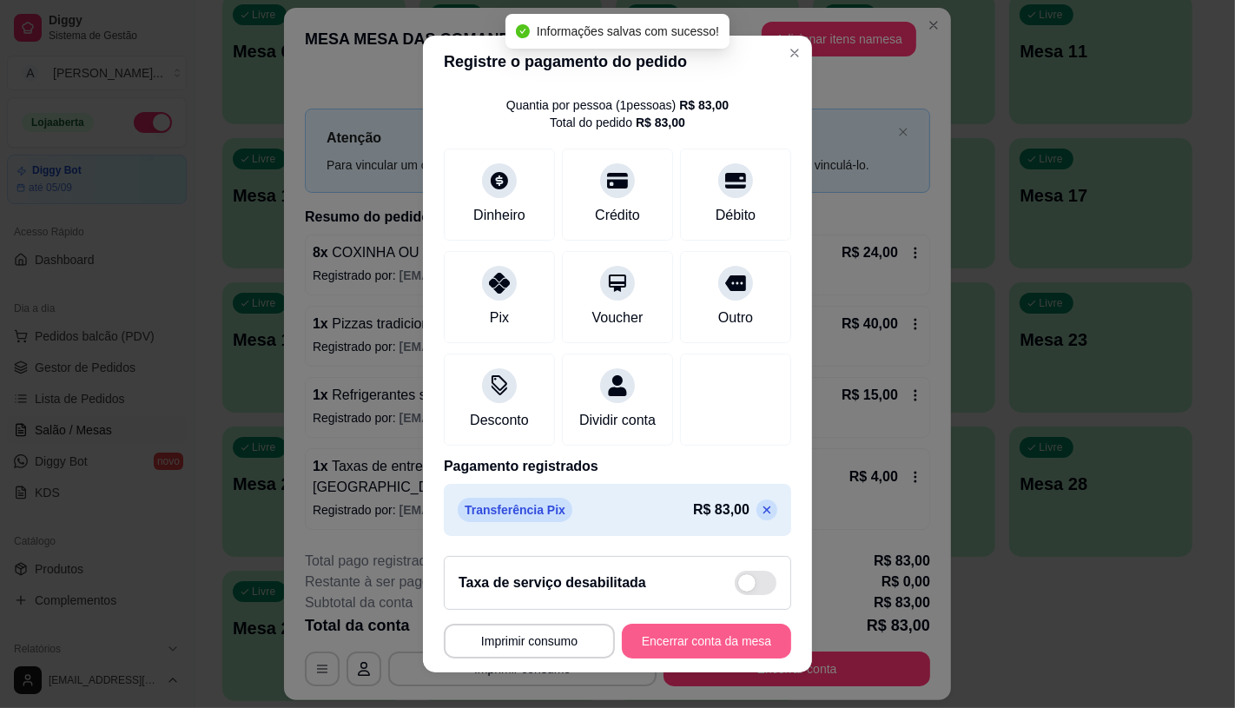
click at [688, 637] on button "Encerrar conta da mesa" at bounding box center [706, 640] width 169 height 35
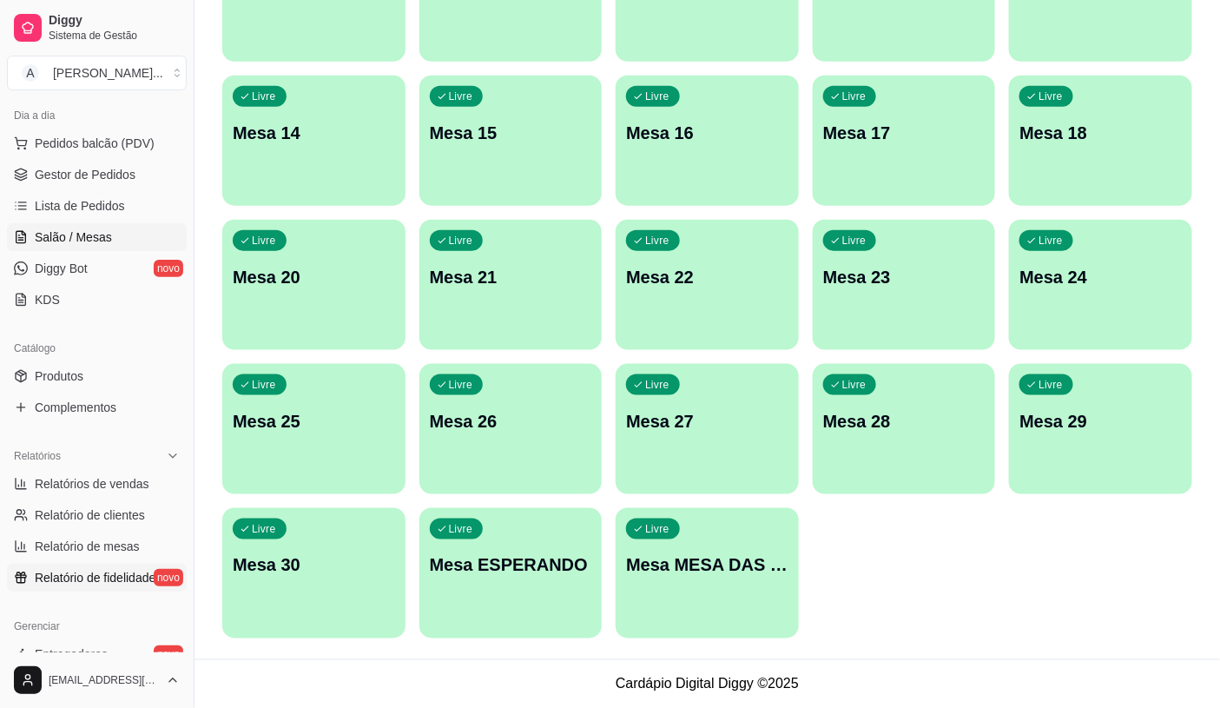
scroll to position [482, 0]
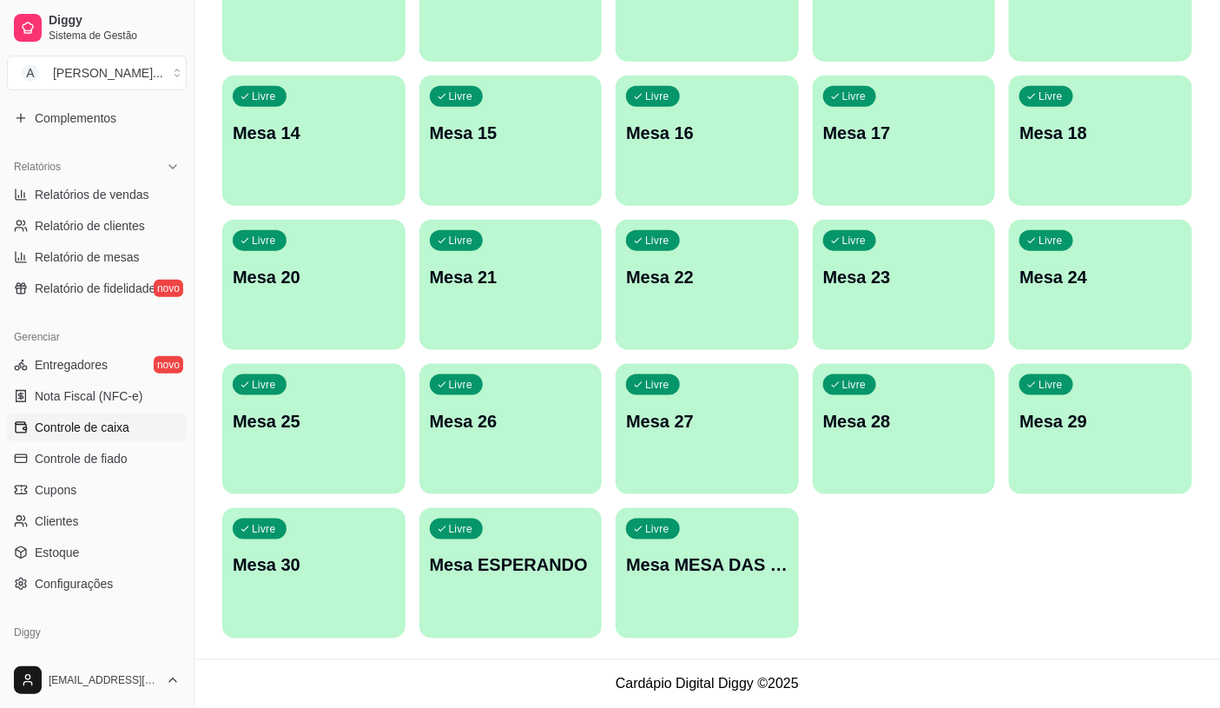
click at [135, 438] on link "Controle de caixa" at bounding box center [97, 427] width 180 height 28
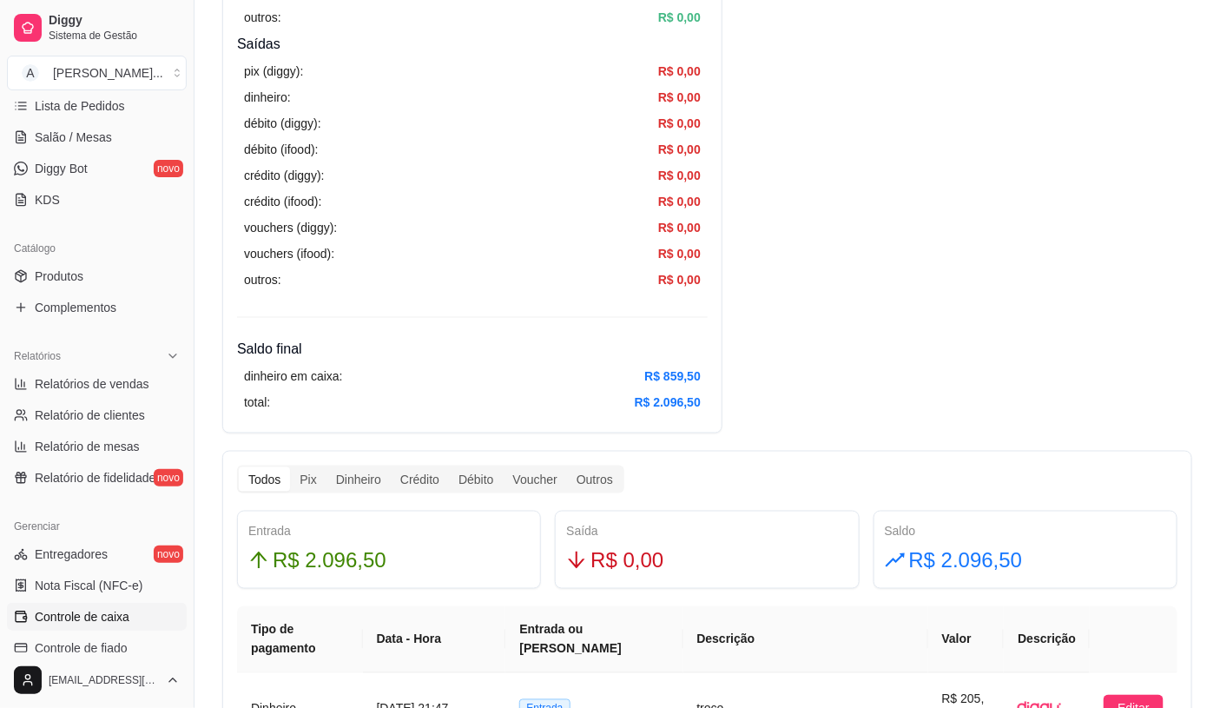
scroll to position [96, 0]
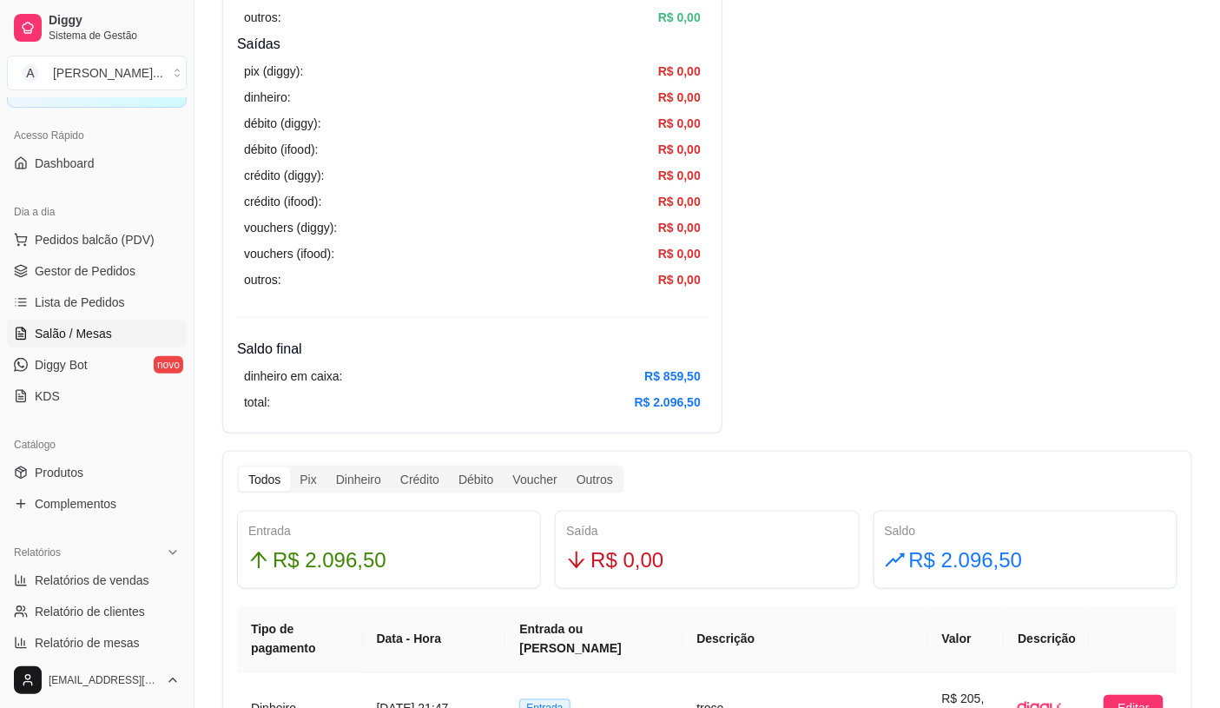
click at [122, 324] on link "Salão / Mesas" at bounding box center [97, 334] width 180 height 28
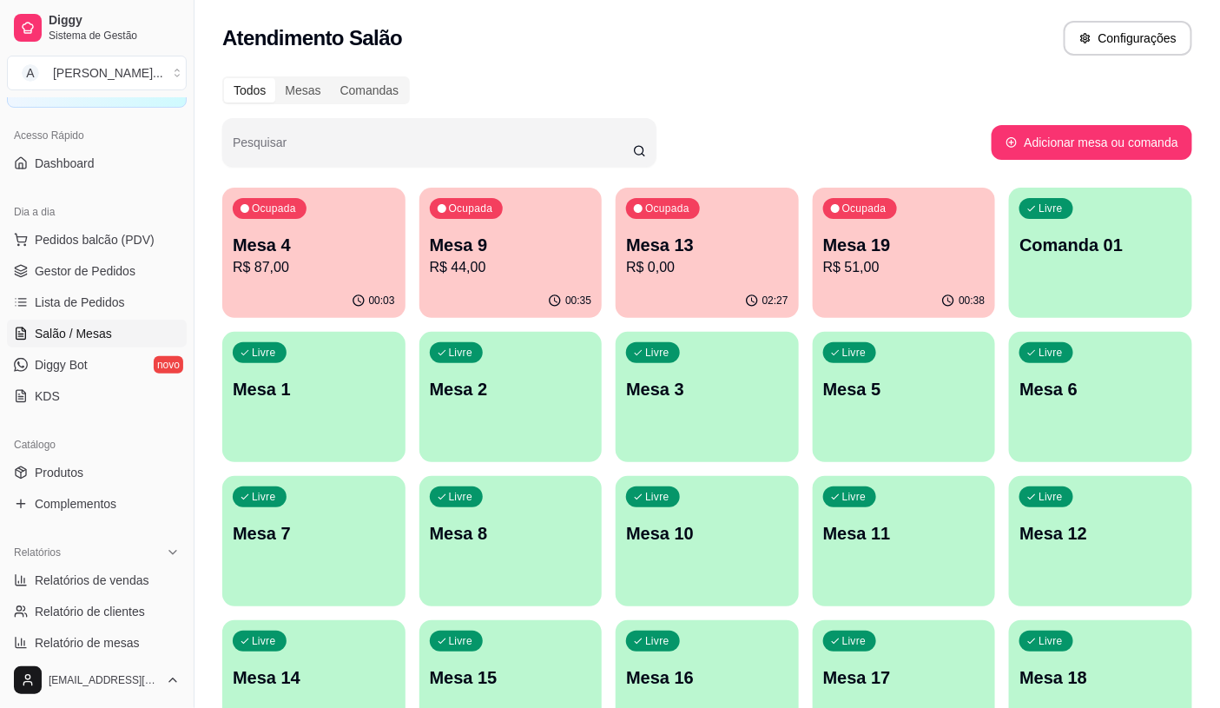
click at [939, 257] on p "R$ 51,00" at bounding box center [904, 267] width 162 height 21
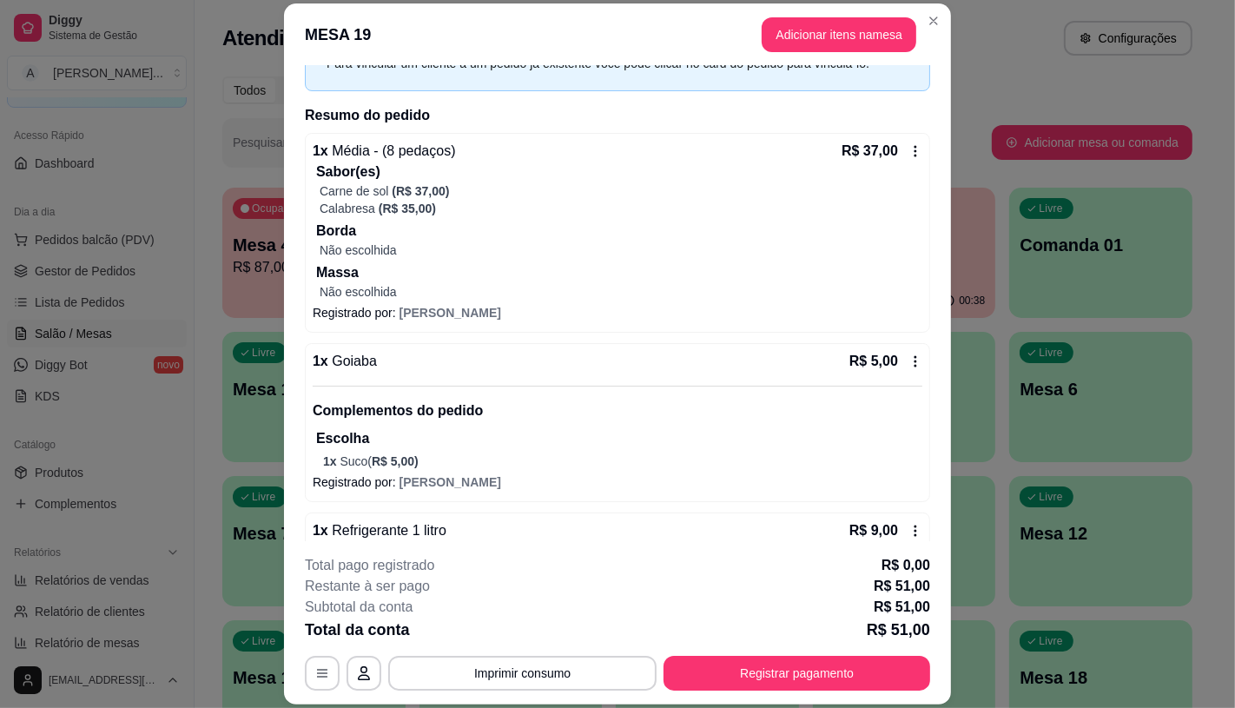
scroll to position [193, 0]
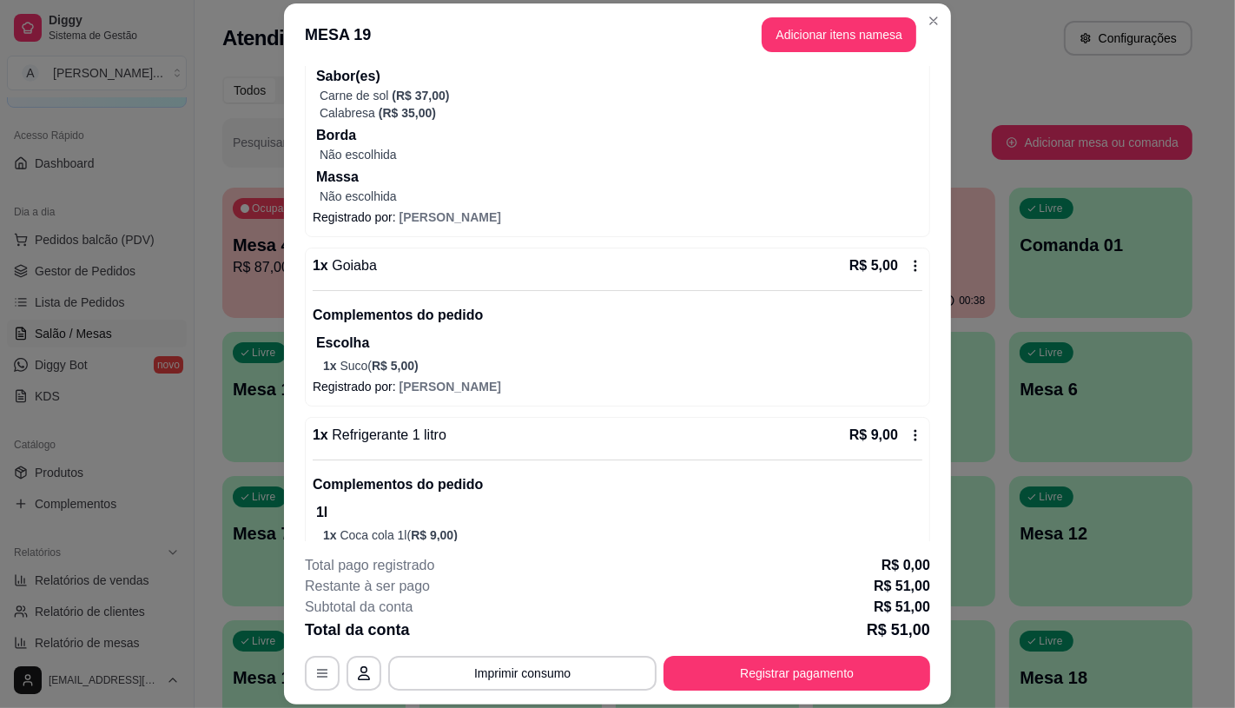
click at [432, 146] on p "Não escolhida" at bounding box center [621, 154] width 603 height 17
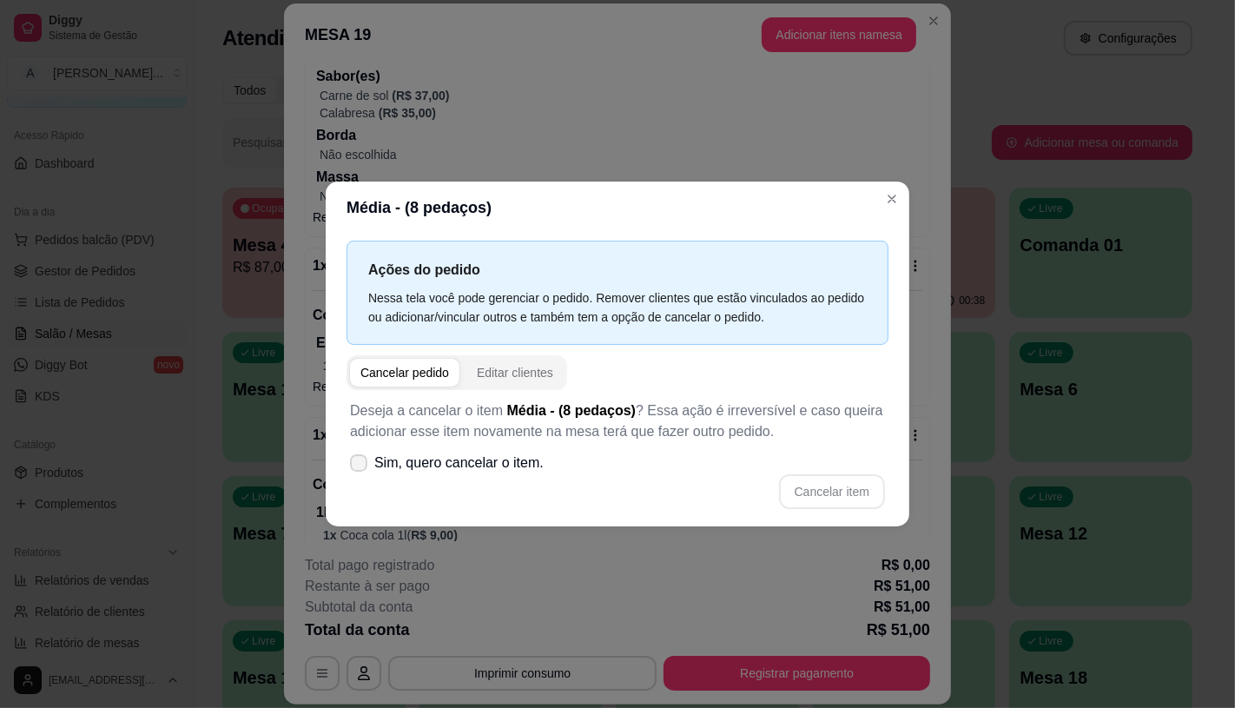
click at [475, 465] on span "Sim, quero cancelar o item." at bounding box center [458, 462] width 169 height 21
click at [360, 465] on input "Sim, quero cancelar o item." at bounding box center [354, 470] width 11 height 11
click at [834, 485] on button "Cancelar item" at bounding box center [831, 491] width 103 height 34
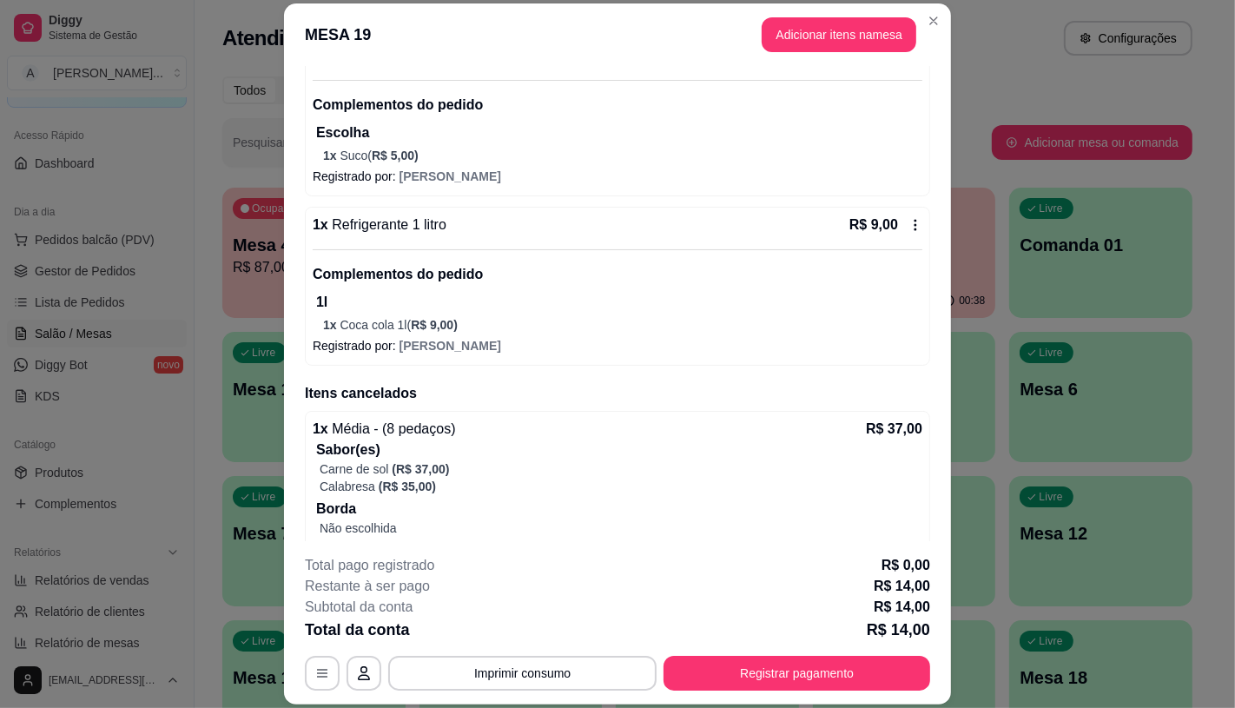
click at [356, 362] on div "1 x Refrigerante 1 litro R$ 9,00 Complementos do pedido 1l 1 x Coca cola 1l ( R…" at bounding box center [617, 286] width 625 height 159
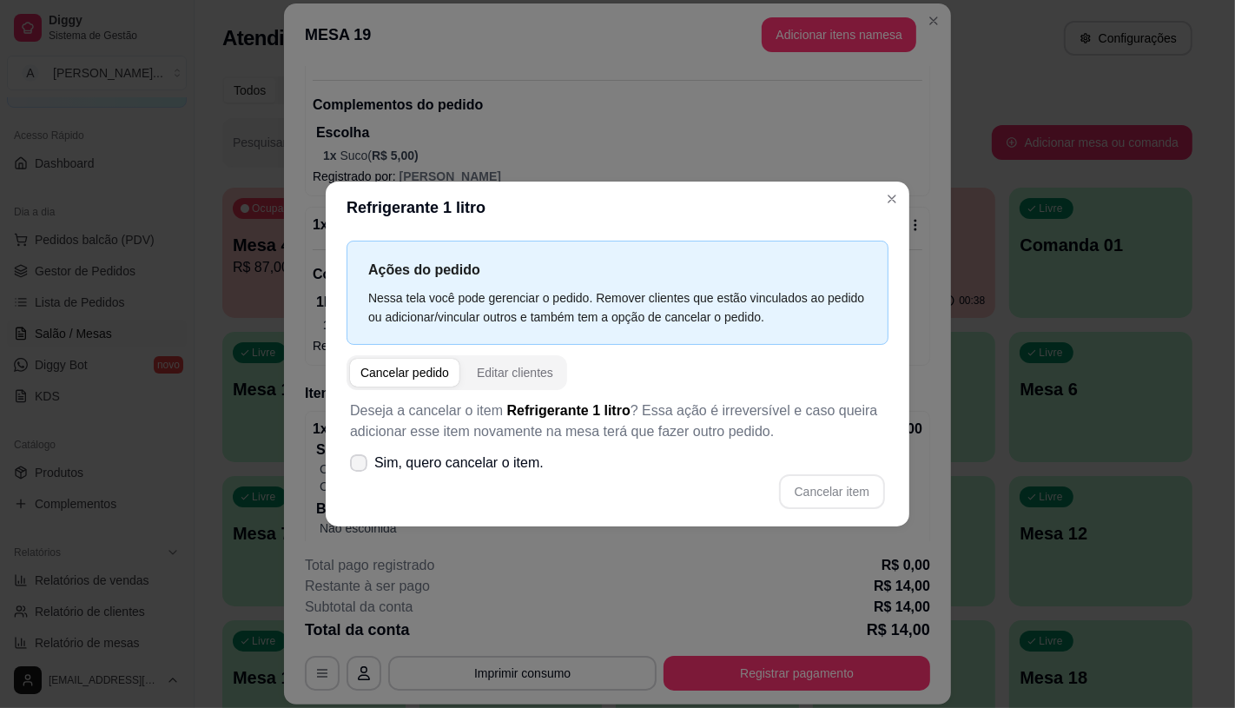
click at [420, 470] on span "Sim, quero cancelar o item." at bounding box center [458, 462] width 169 height 21
click at [360, 470] on input "Sim, quero cancelar o item." at bounding box center [354, 470] width 11 height 11
click at [808, 478] on button "Cancelar item" at bounding box center [832, 491] width 106 height 35
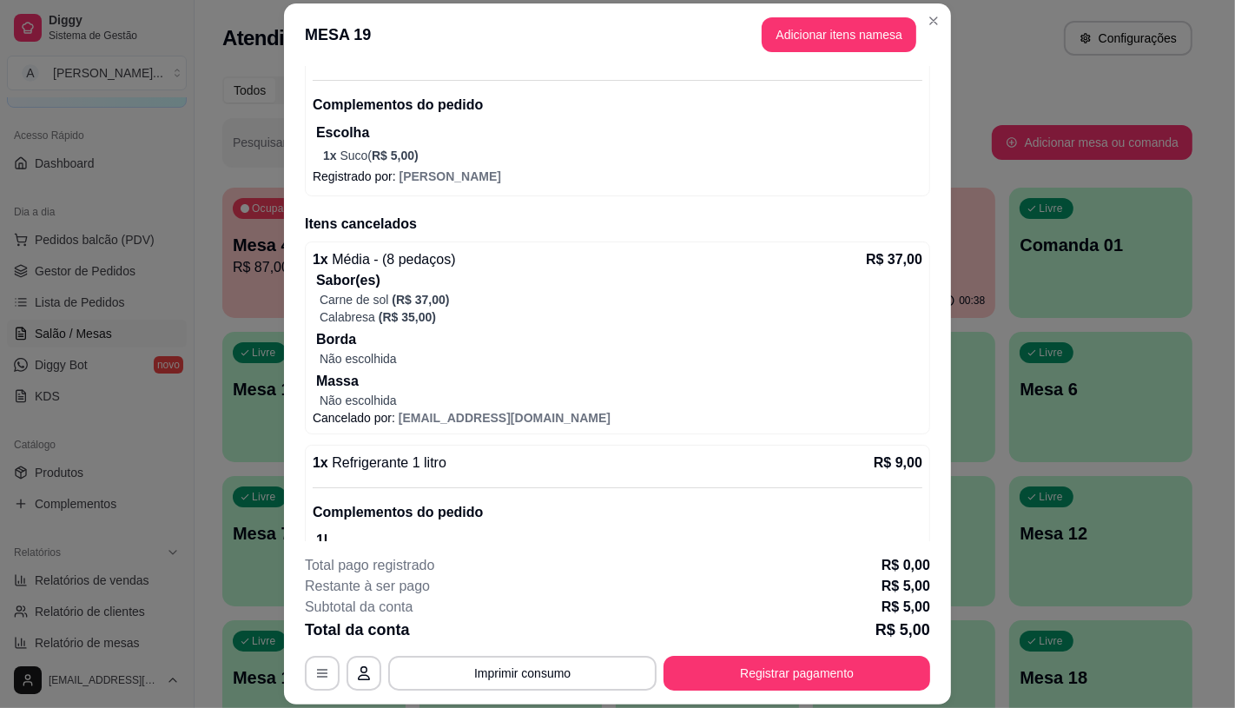
scroll to position [0, 0]
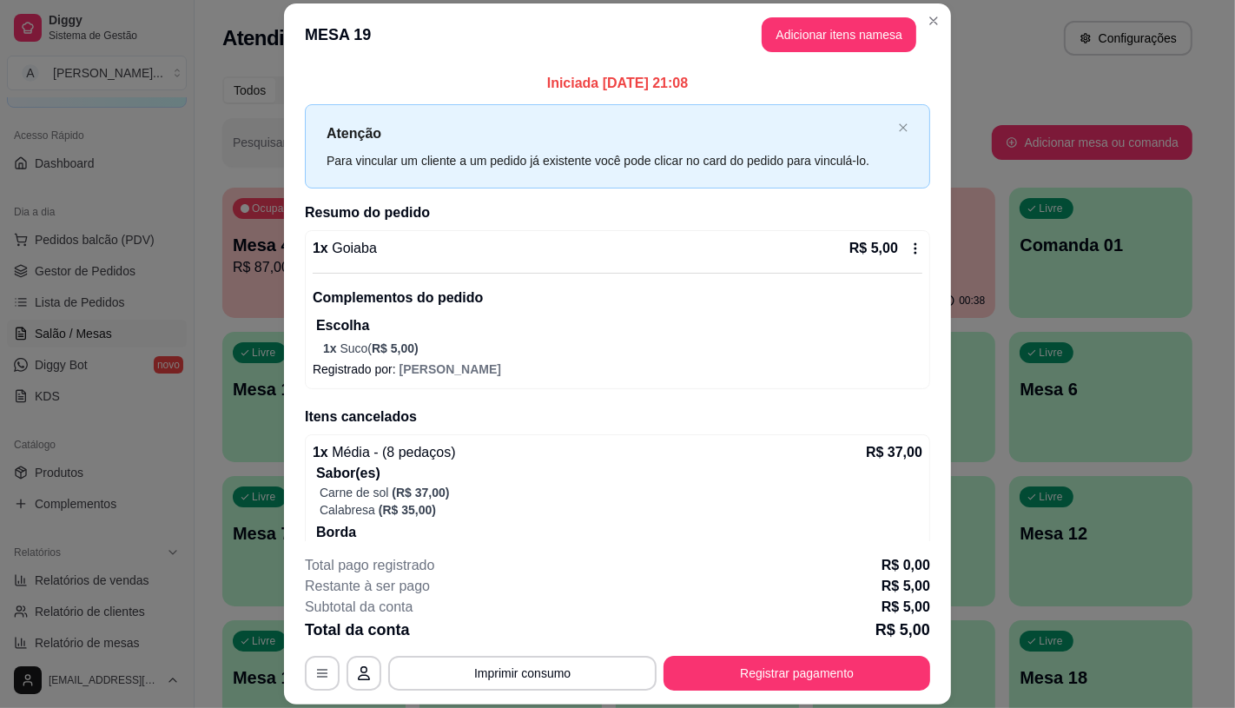
click at [455, 327] on p "Escolha" at bounding box center [619, 325] width 606 height 21
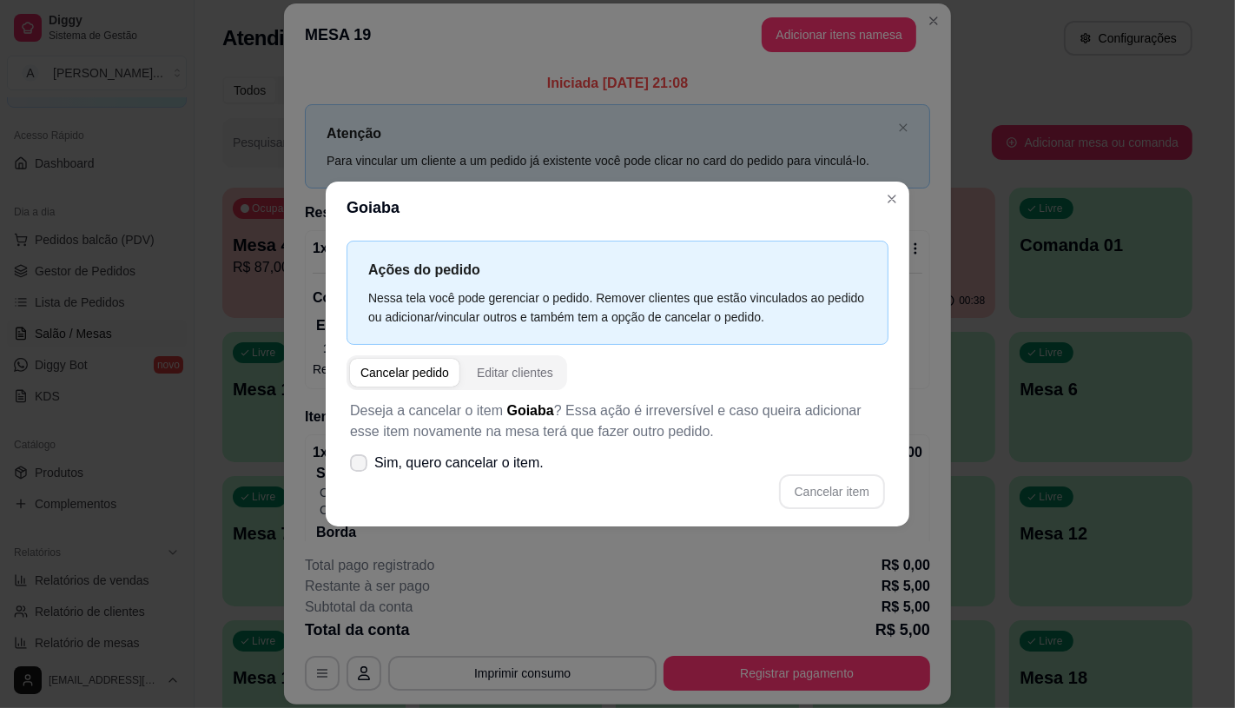
click at [430, 472] on span "Sim, quero cancelar o item." at bounding box center [458, 462] width 169 height 21
click at [360, 472] on input "Sim, quero cancelar o item." at bounding box center [354, 470] width 11 height 11
click at [839, 491] on button "Cancelar item" at bounding box center [832, 491] width 106 height 35
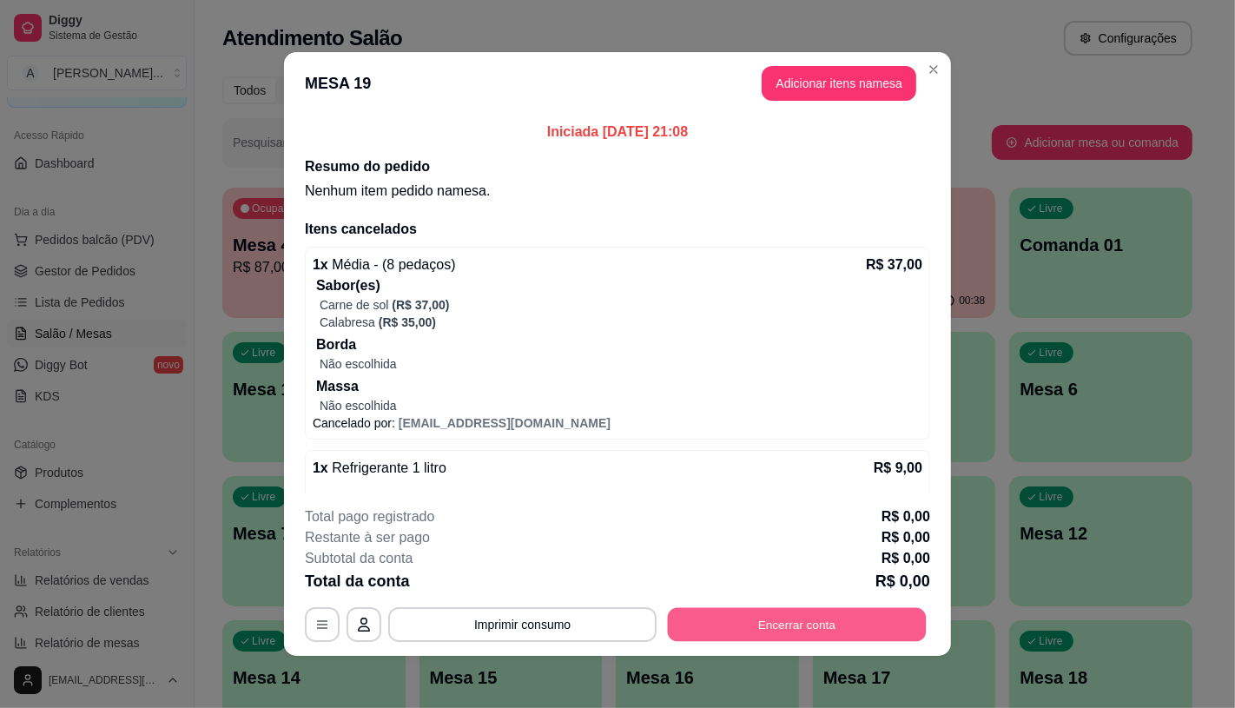
click at [760, 609] on button "Encerrar conta" at bounding box center [797, 625] width 259 height 34
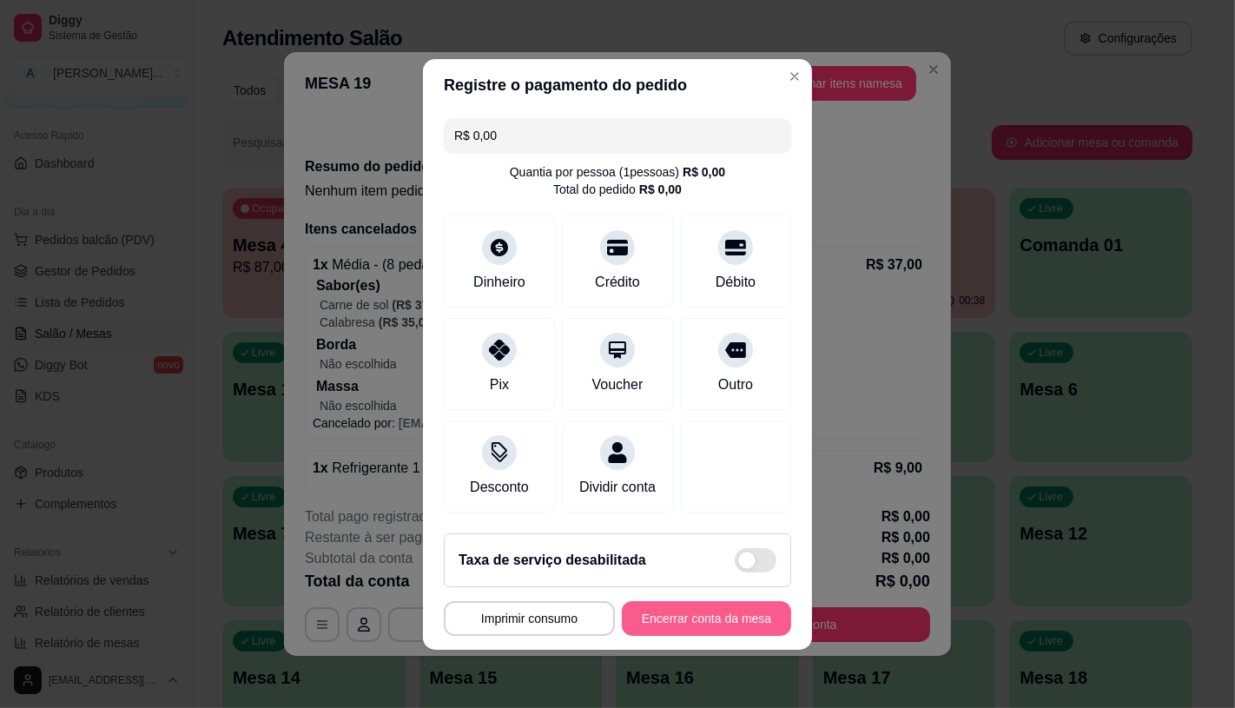
click at [732, 632] on button "Encerrar conta da mesa" at bounding box center [706, 618] width 169 height 35
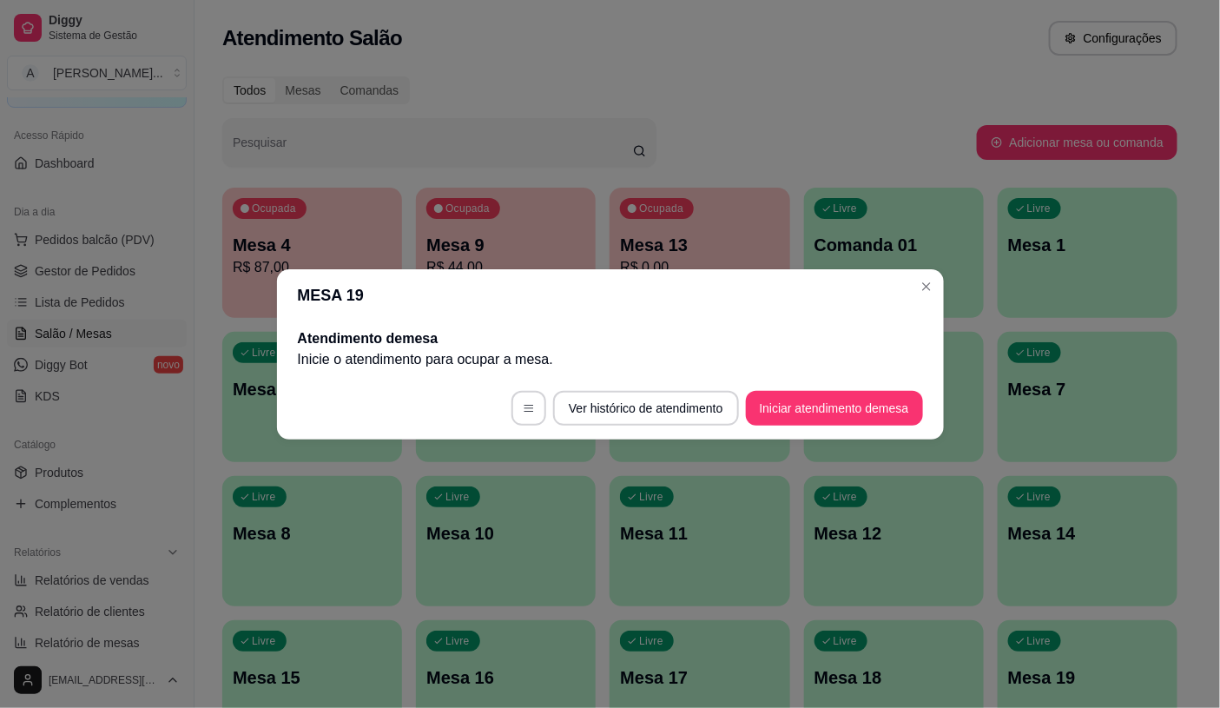
click at [41, 244] on span "Pedidos balcão (PDV)" at bounding box center [95, 239] width 120 height 17
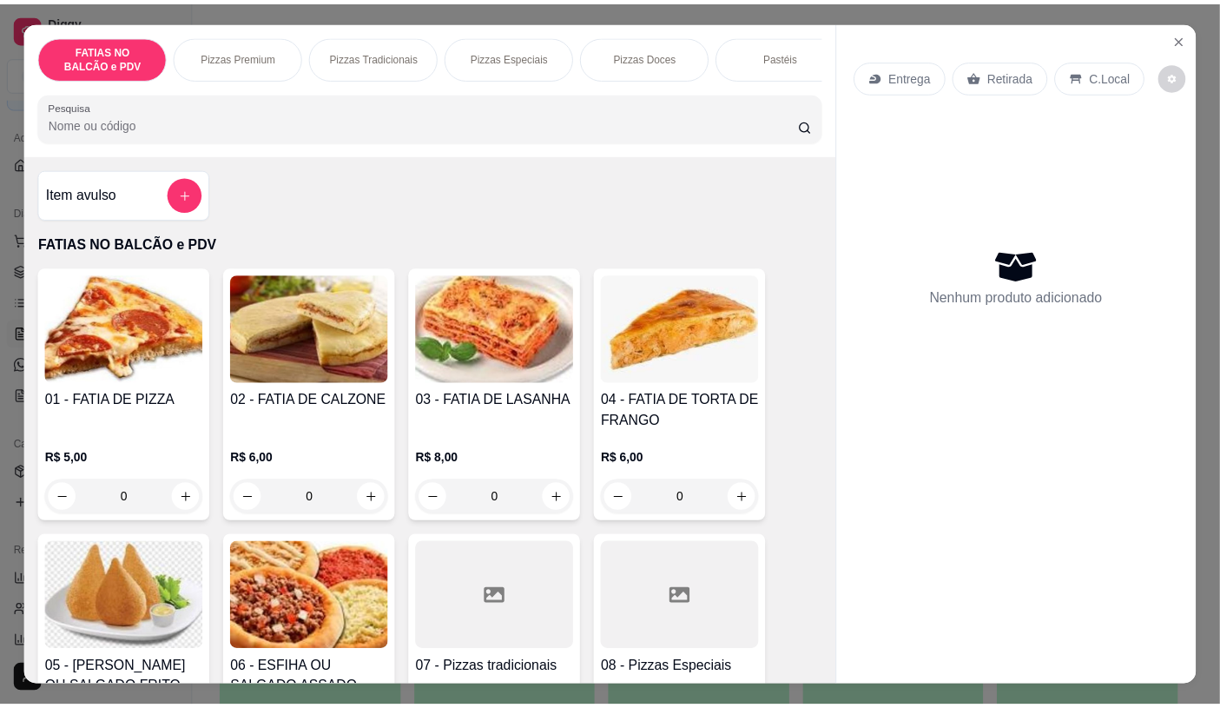
scroll to position [96, 0]
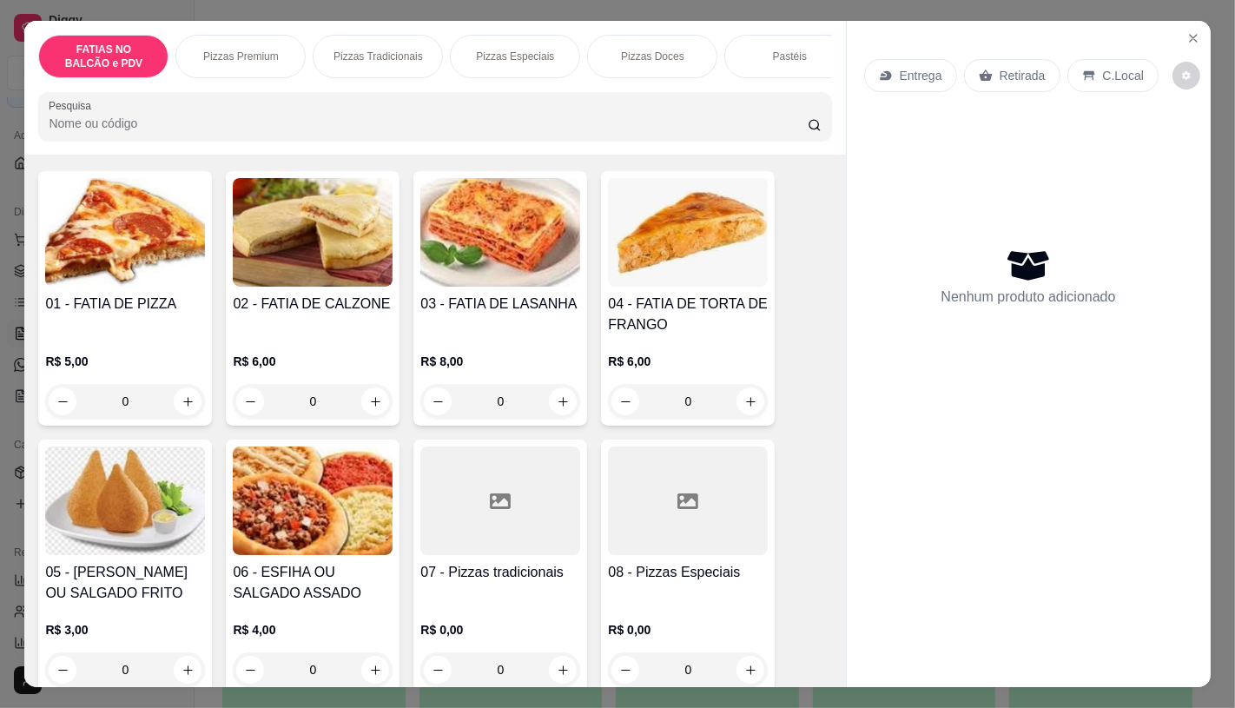
click at [492, 528] on div at bounding box center [500, 500] width 160 height 109
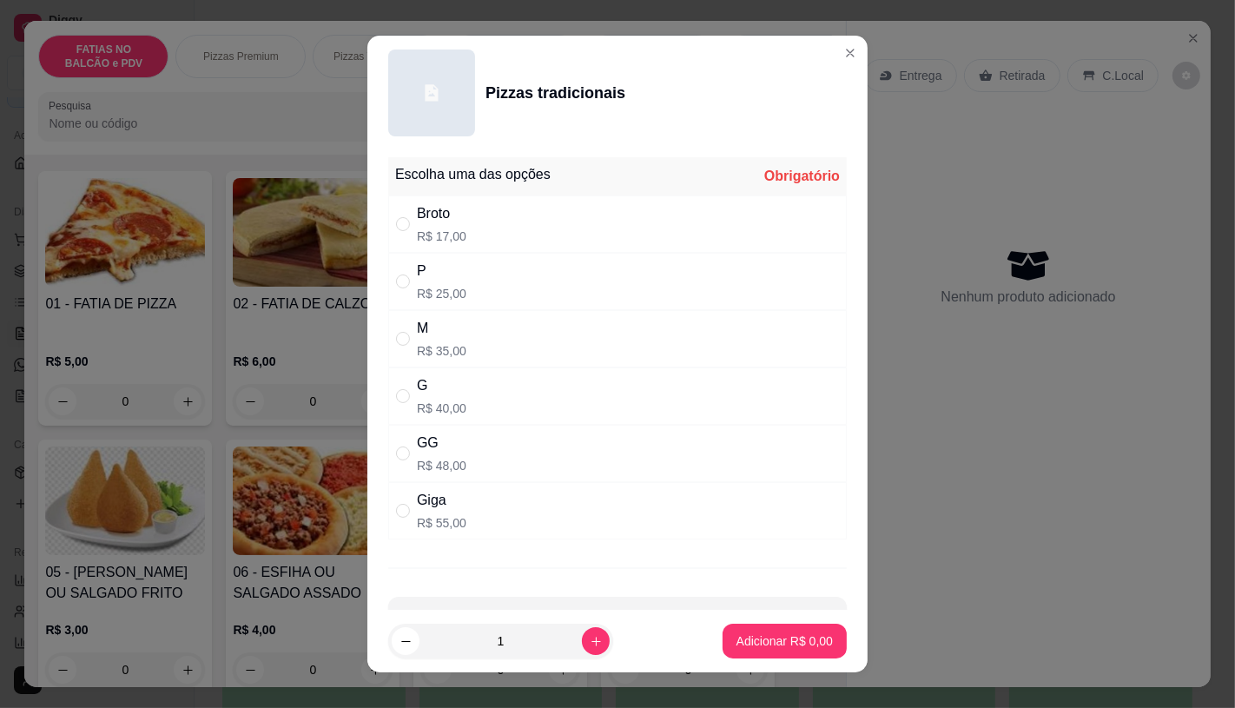
click at [457, 408] on p "R$ 40,00" at bounding box center [441, 407] width 49 height 17
click at [452, 467] on p "R$ 48,00" at bounding box center [441, 465] width 49 height 17
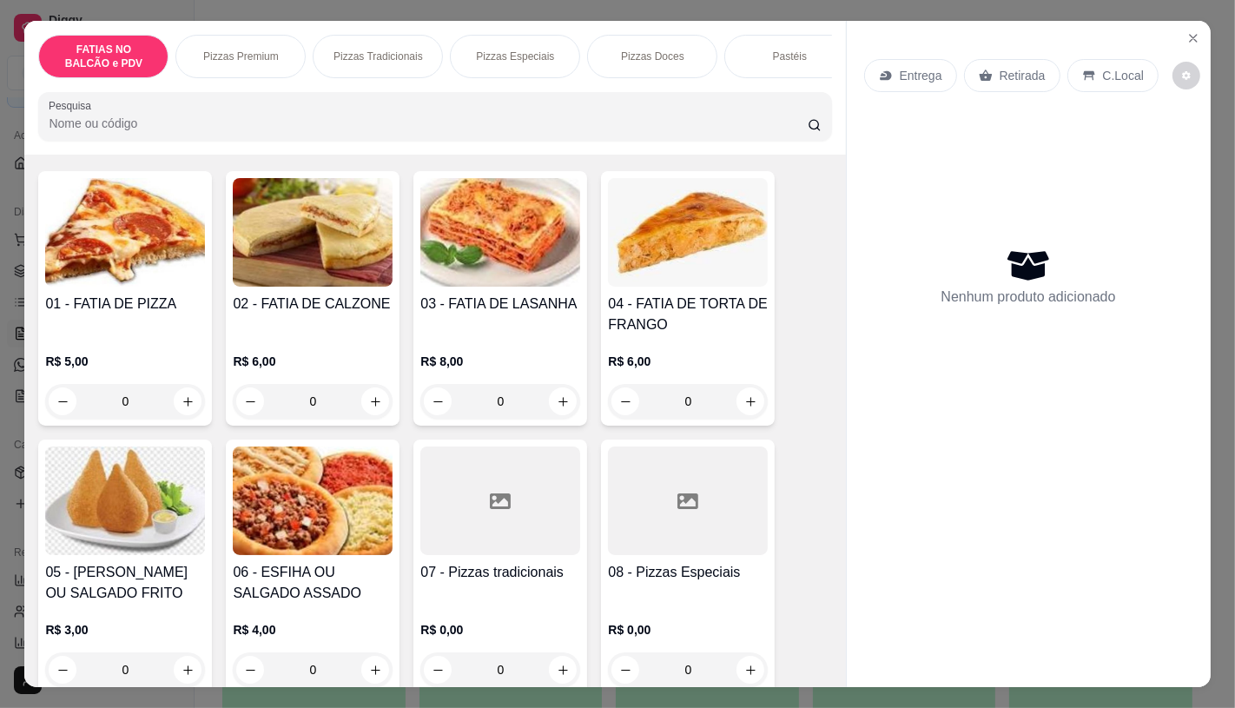
click at [641, 527] on div at bounding box center [688, 500] width 160 height 109
click at [551, 527] on div at bounding box center [500, 500] width 160 height 109
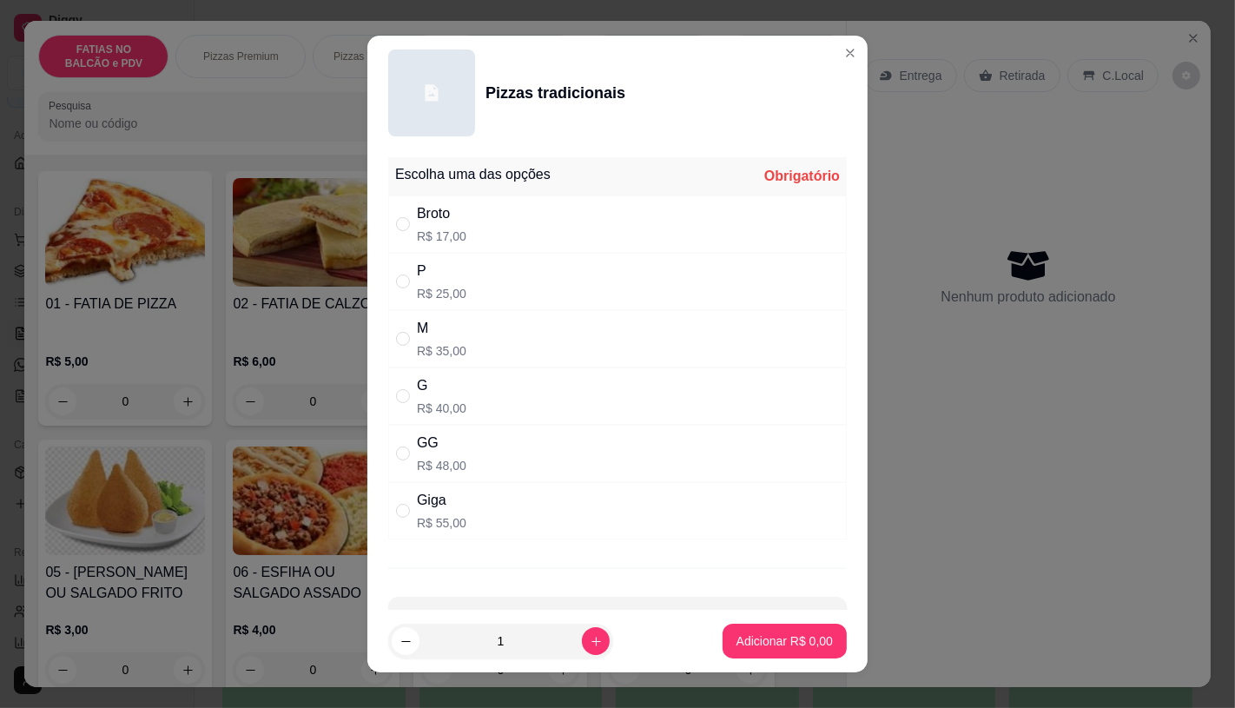
click at [446, 439] on div "GG" at bounding box center [441, 442] width 49 height 21
click at [590, 647] on icon "increase-product-quantity" at bounding box center [596, 641] width 13 height 13
click at [729, 648] on p "Adicionar R$ 96,00" at bounding box center [780, 640] width 103 height 17
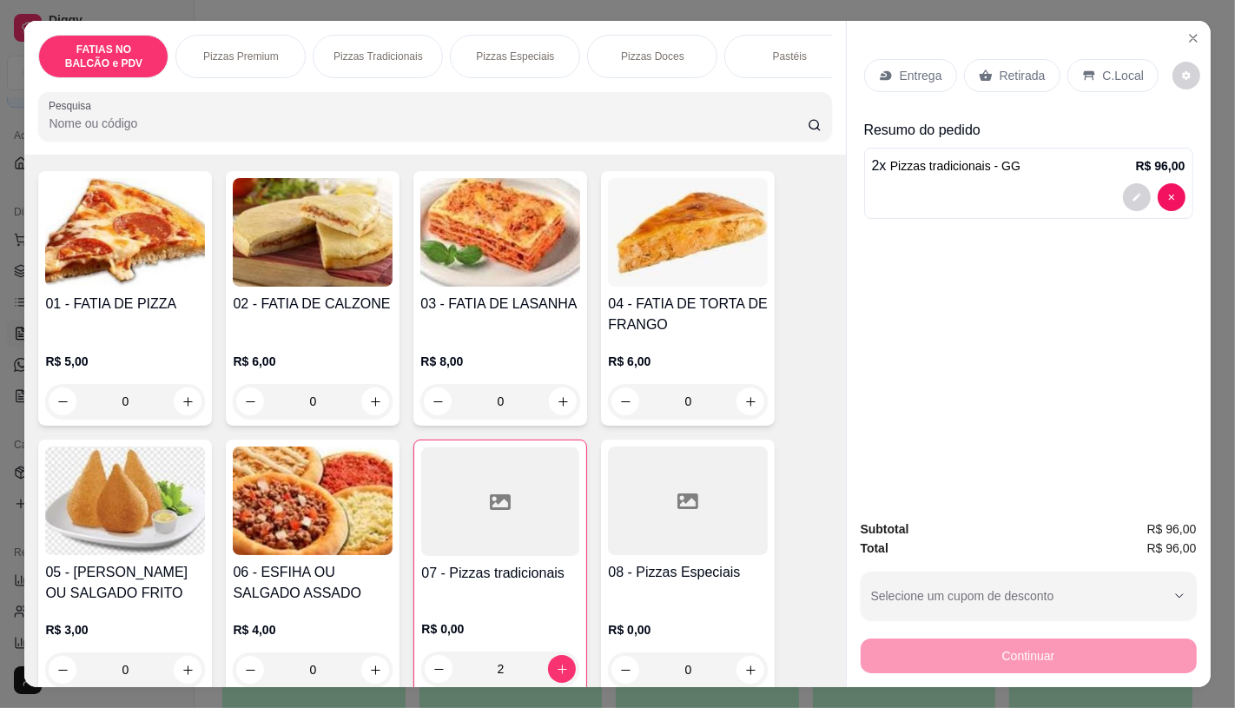
drag, startPoint x: 977, startPoint y: 72, endPoint x: 994, endPoint y: 398, distance: 326.1
click at [979, 72] on icon at bounding box center [985, 75] width 13 height 11
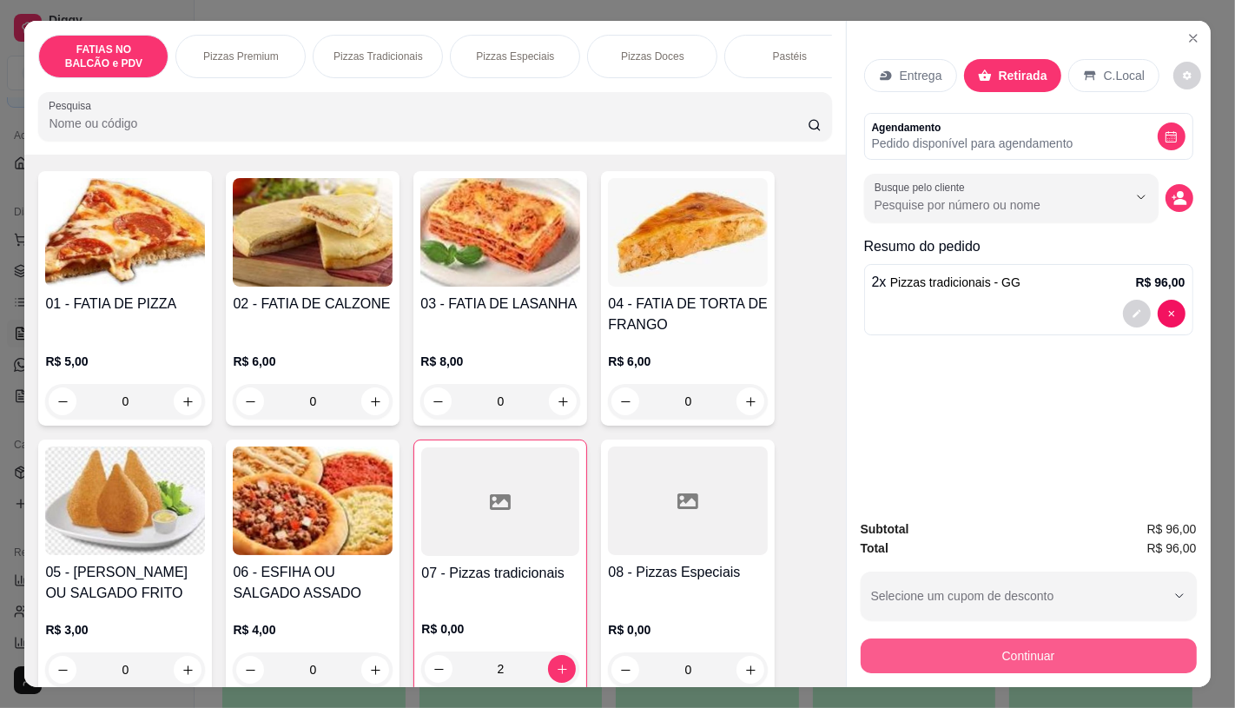
click at [975, 656] on button "Continuar" at bounding box center [1029, 655] width 336 height 35
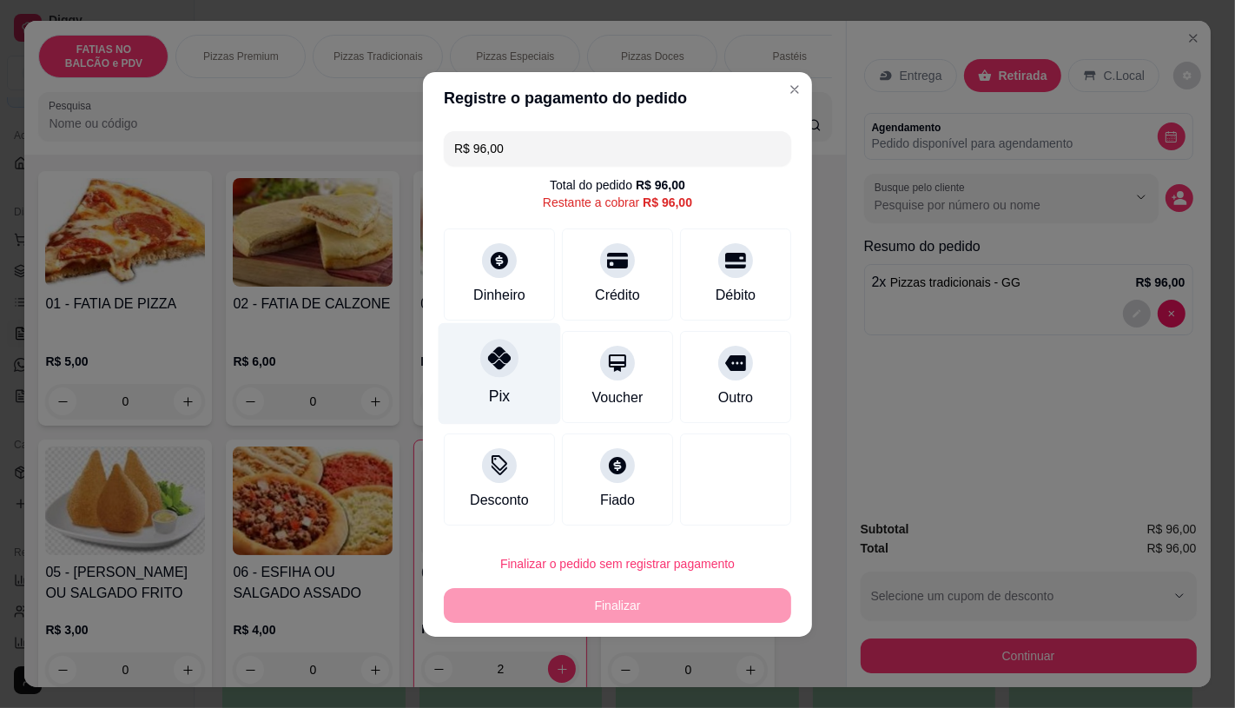
click at [497, 385] on div "Pix" at bounding box center [499, 396] width 21 height 23
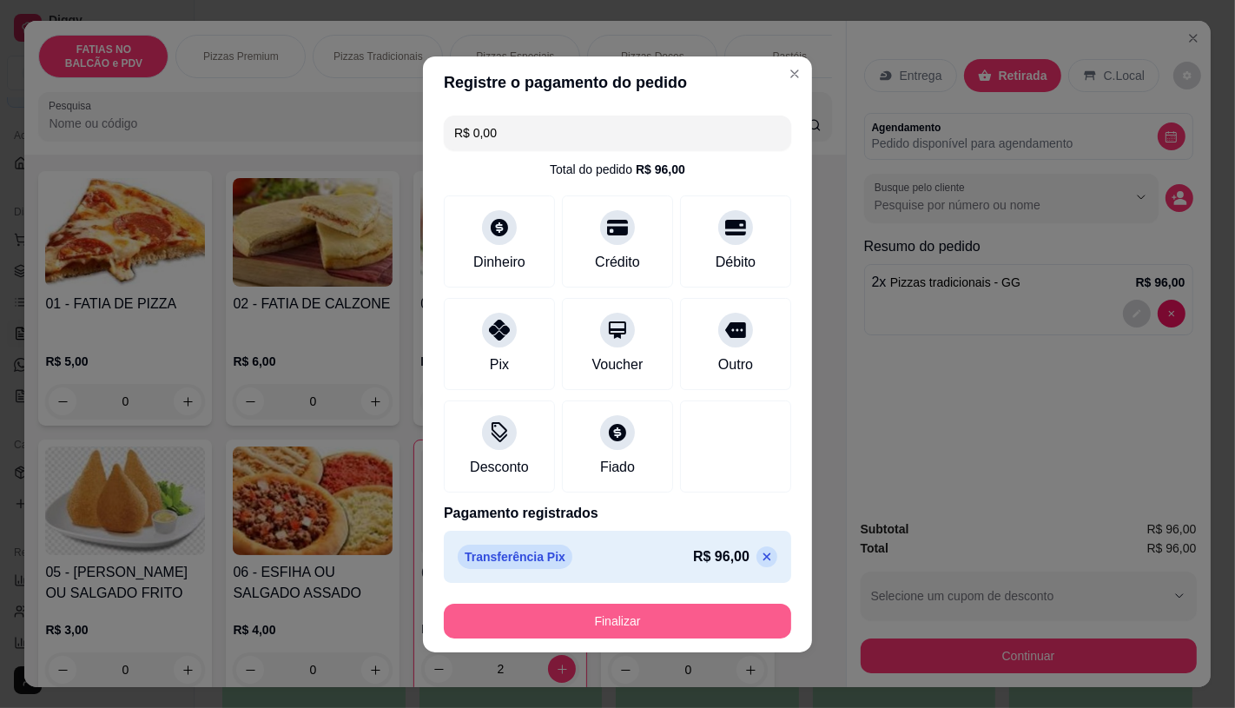
click at [654, 603] on button "Finalizar" at bounding box center [617, 620] width 347 height 35
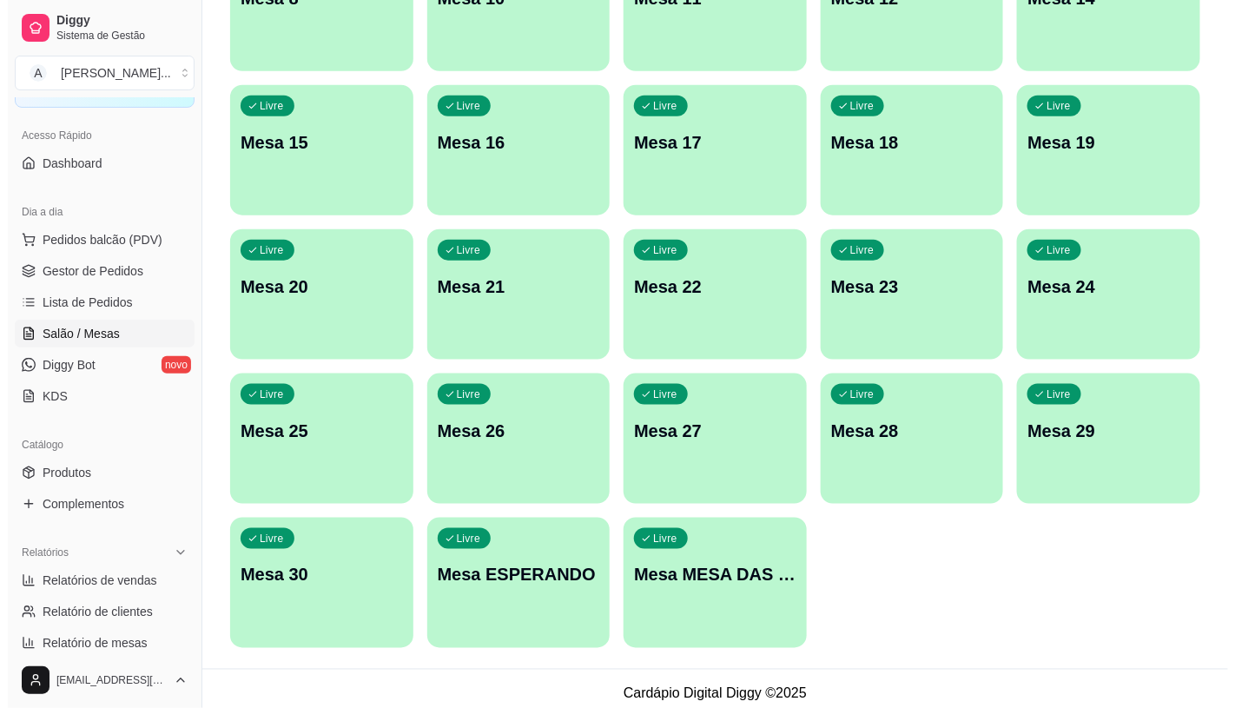
scroll to position [544, 0]
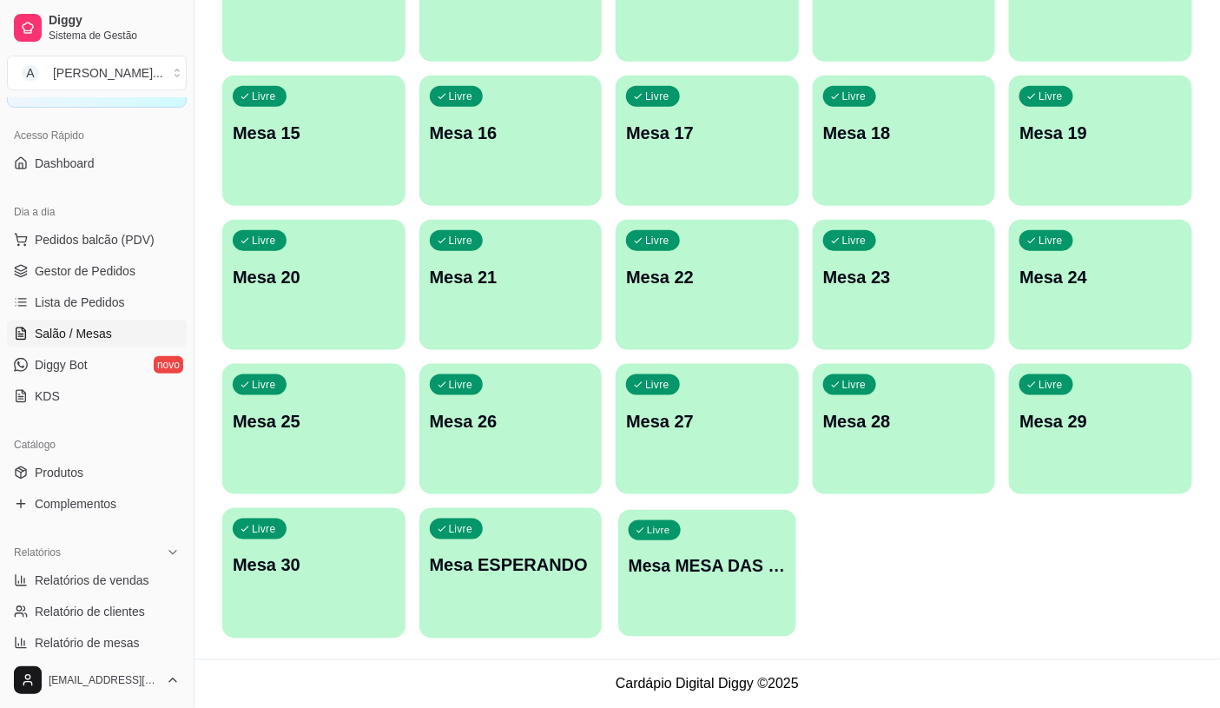
click at [722, 575] on p "Mesa MESA DAS COMANDAS" at bounding box center [707, 565] width 157 height 23
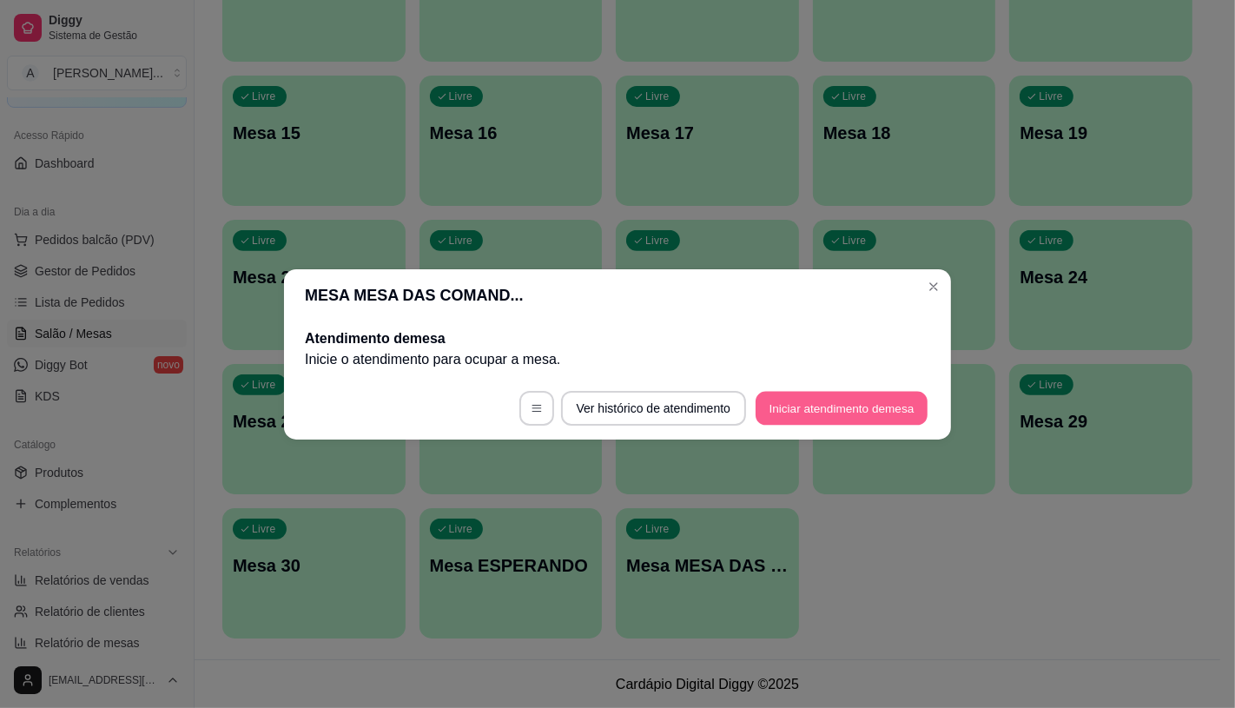
click at [834, 406] on button "Iniciar atendimento de mesa" at bounding box center [841, 408] width 172 height 34
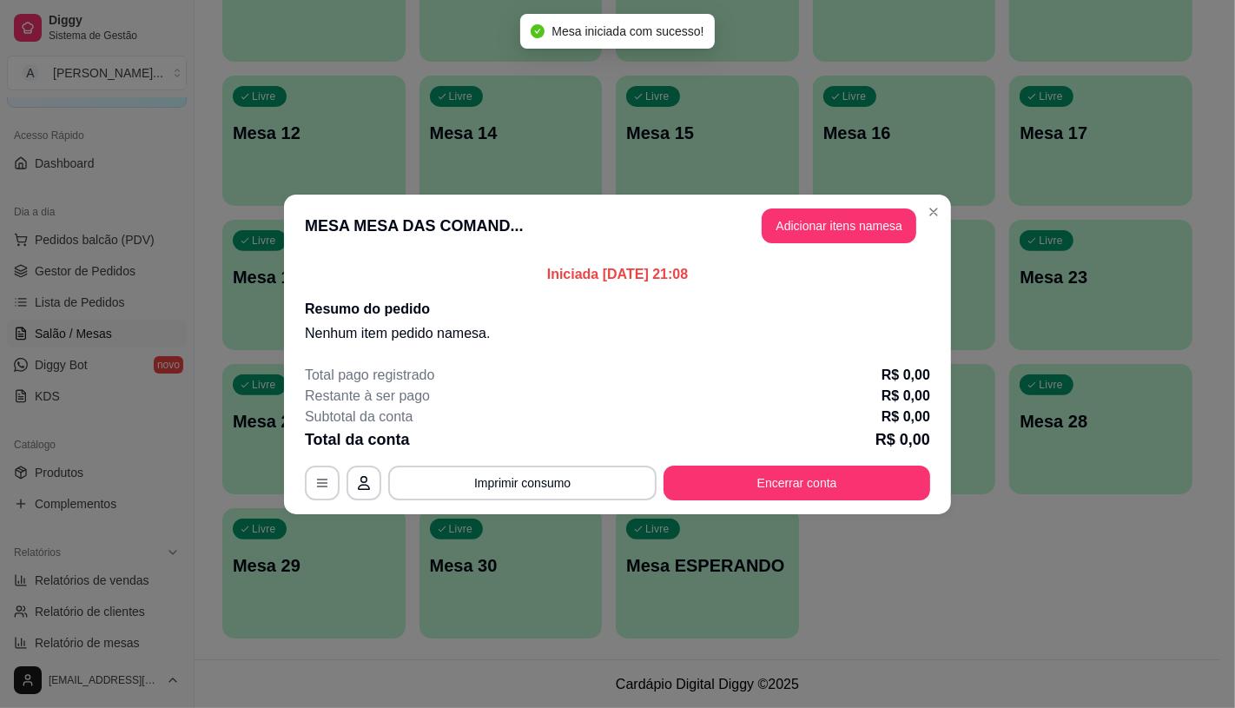
click at [851, 206] on header "MESA MESA DAS COMAND... Adicionar itens na mesa" at bounding box center [617, 226] width 667 height 63
click at [851, 209] on button "Adicionar itens na mesa" at bounding box center [839, 225] width 155 height 35
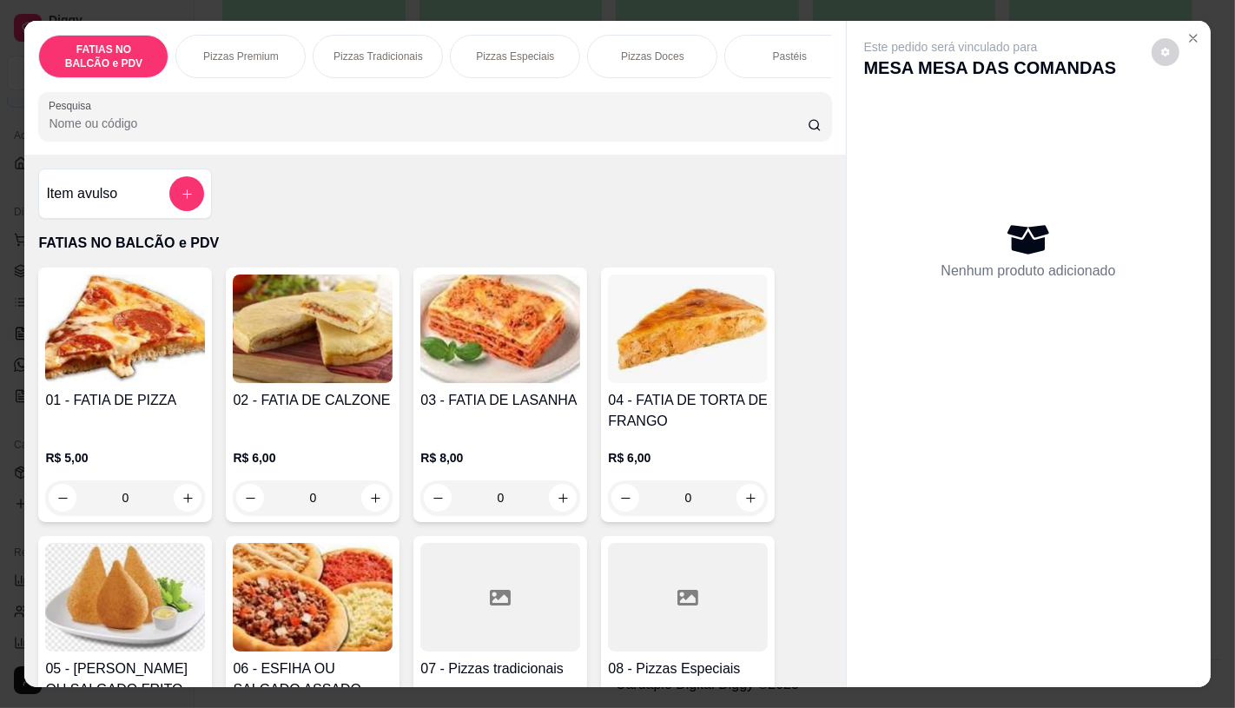
scroll to position [96, 0]
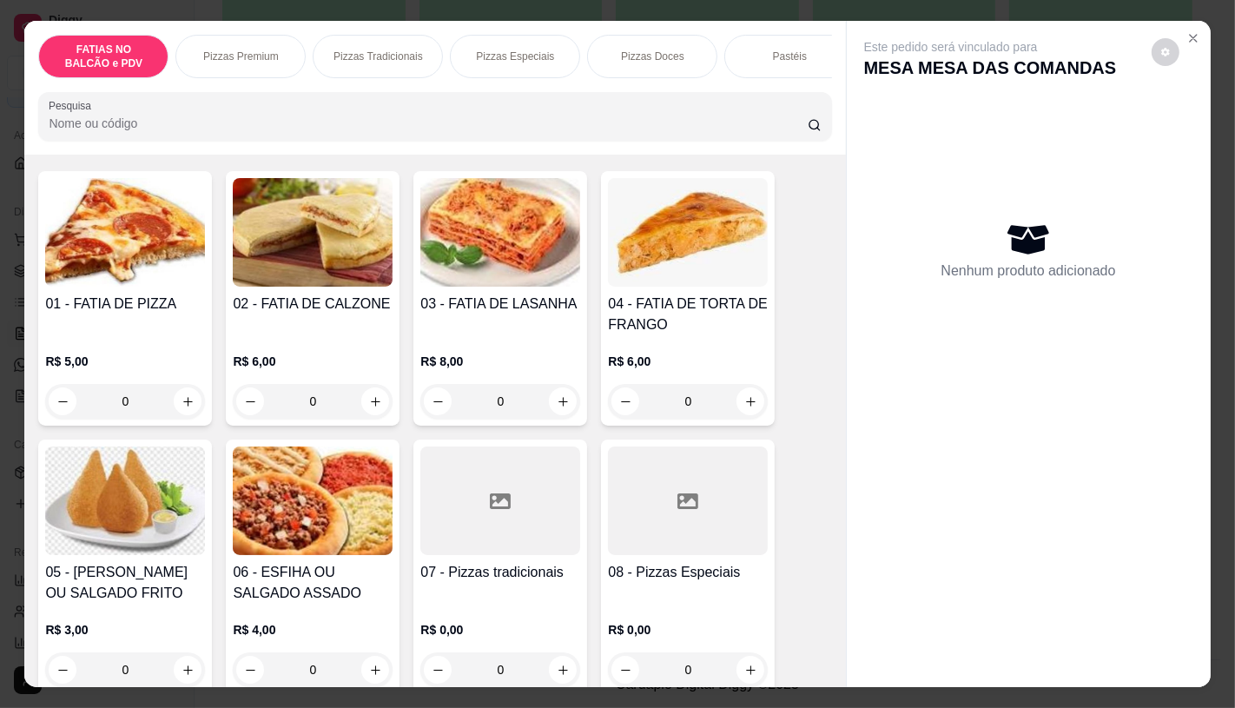
click at [530, 49] on p "Pizzas Especiais" at bounding box center [515, 56] width 78 height 14
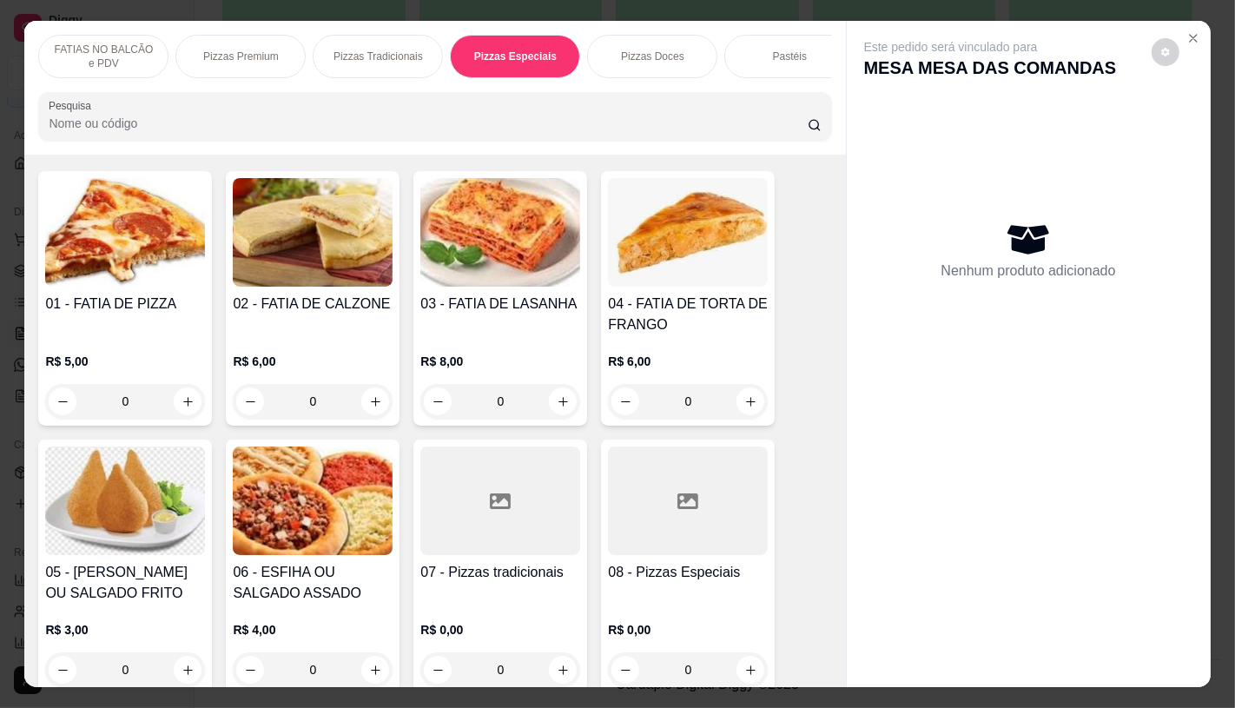
scroll to position [41, 0]
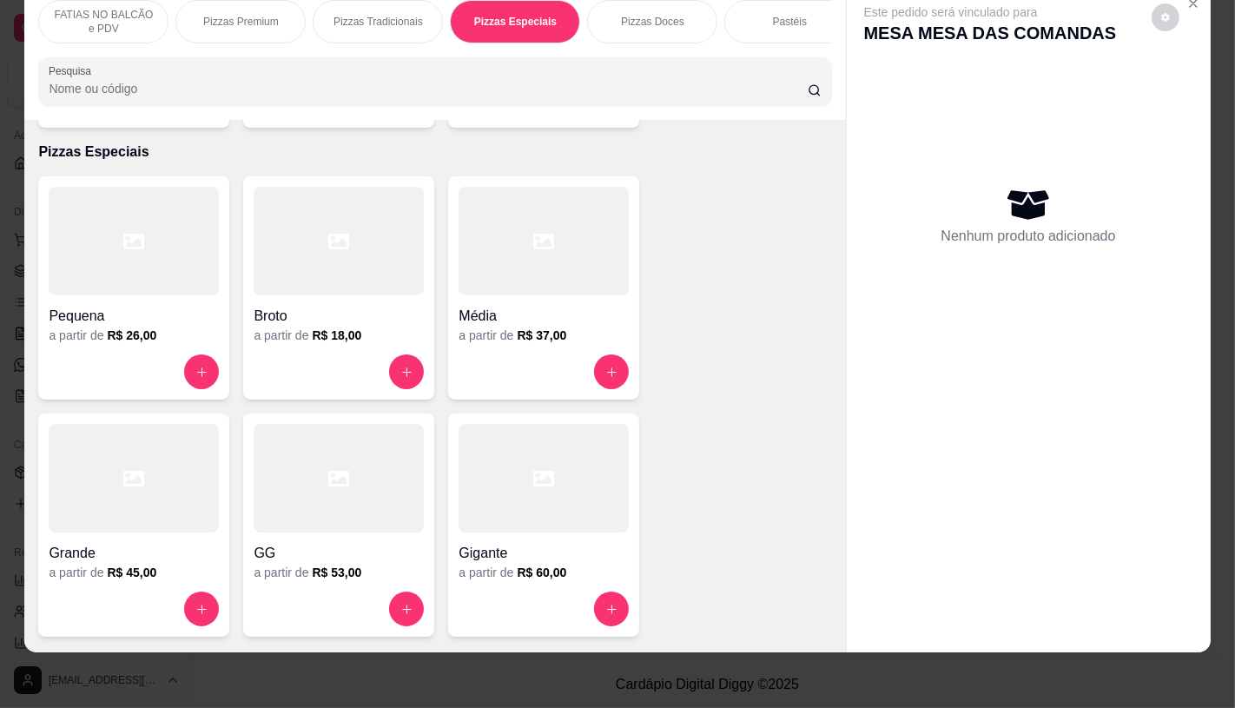
click at [71, 265] on div at bounding box center [134, 241] width 170 height 109
click at [89, 249] on div at bounding box center [134, 241] width 170 height 109
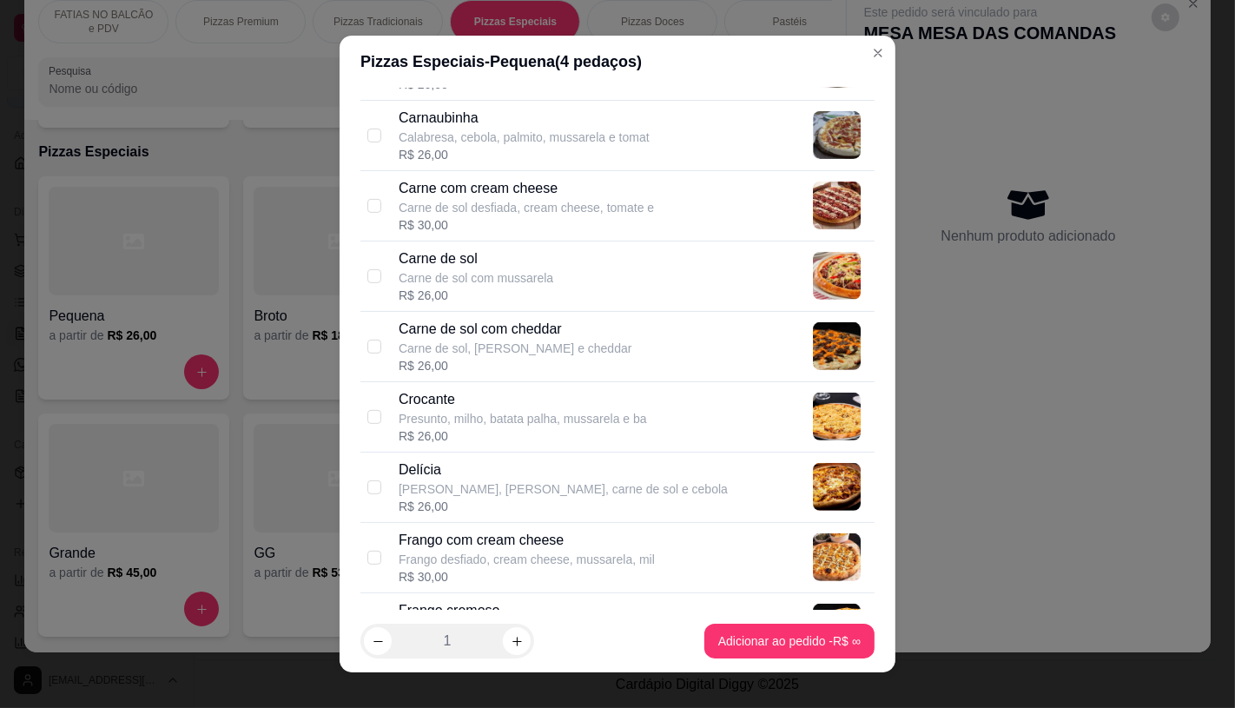
scroll to position [675, 0]
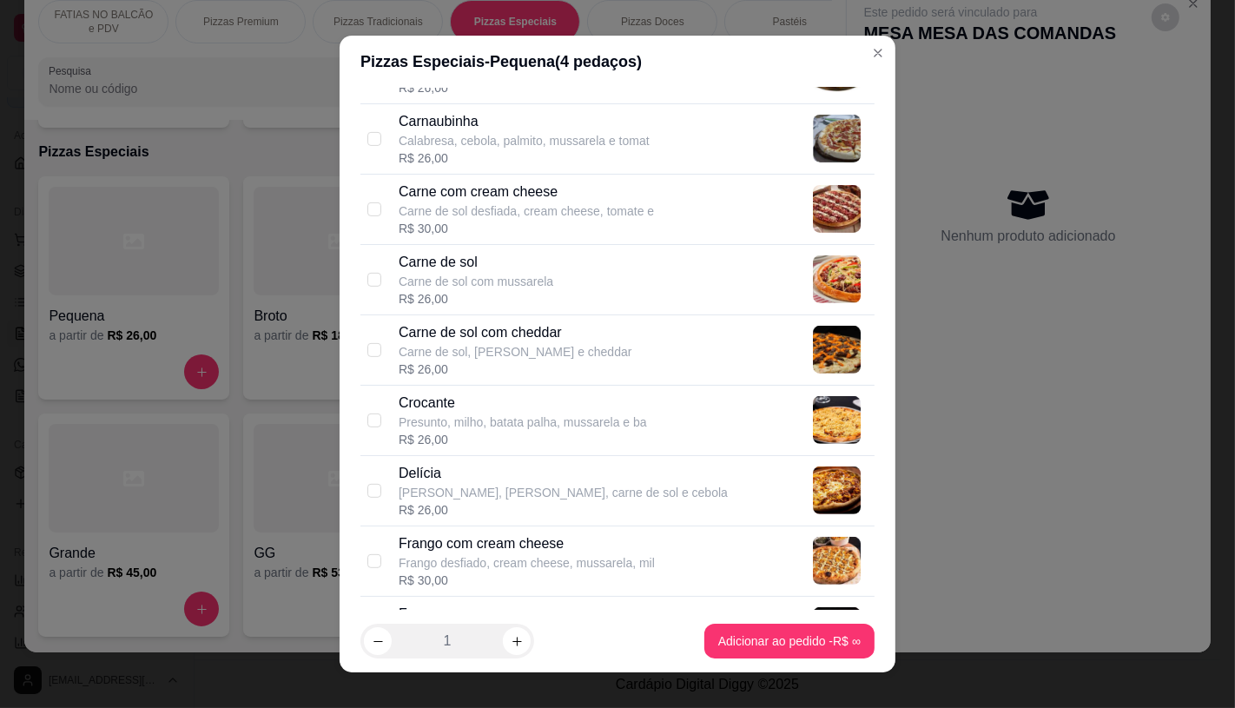
click at [473, 186] on p "Carne com cream cheese" at bounding box center [526, 191] width 255 height 21
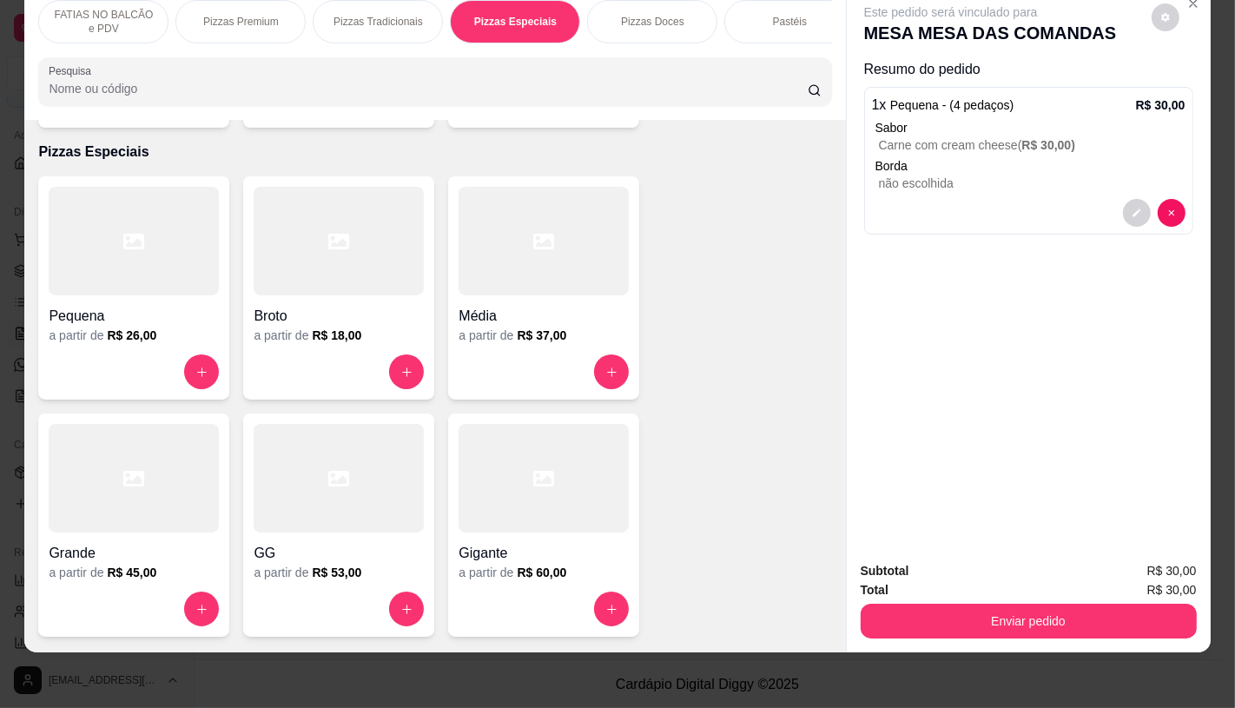
click at [100, 8] on p "FATIAS NO BALCÃO e PDV" at bounding box center [103, 22] width 101 height 28
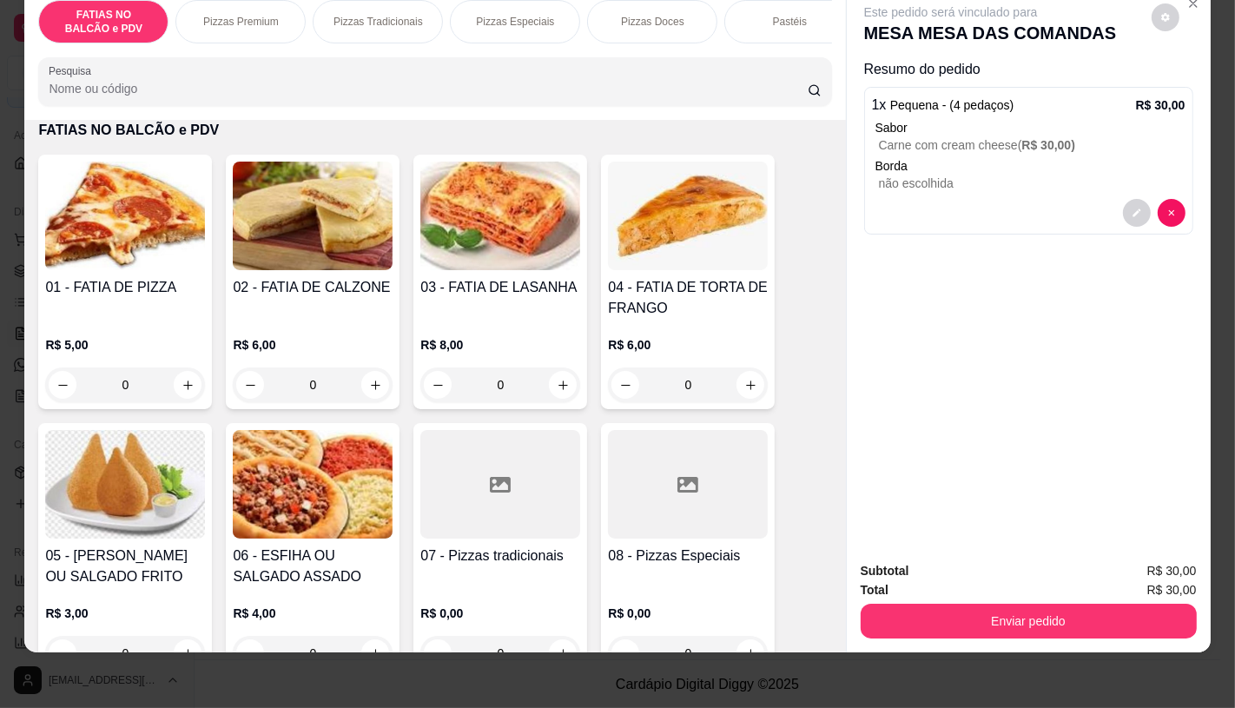
scroll to position [367, 0]
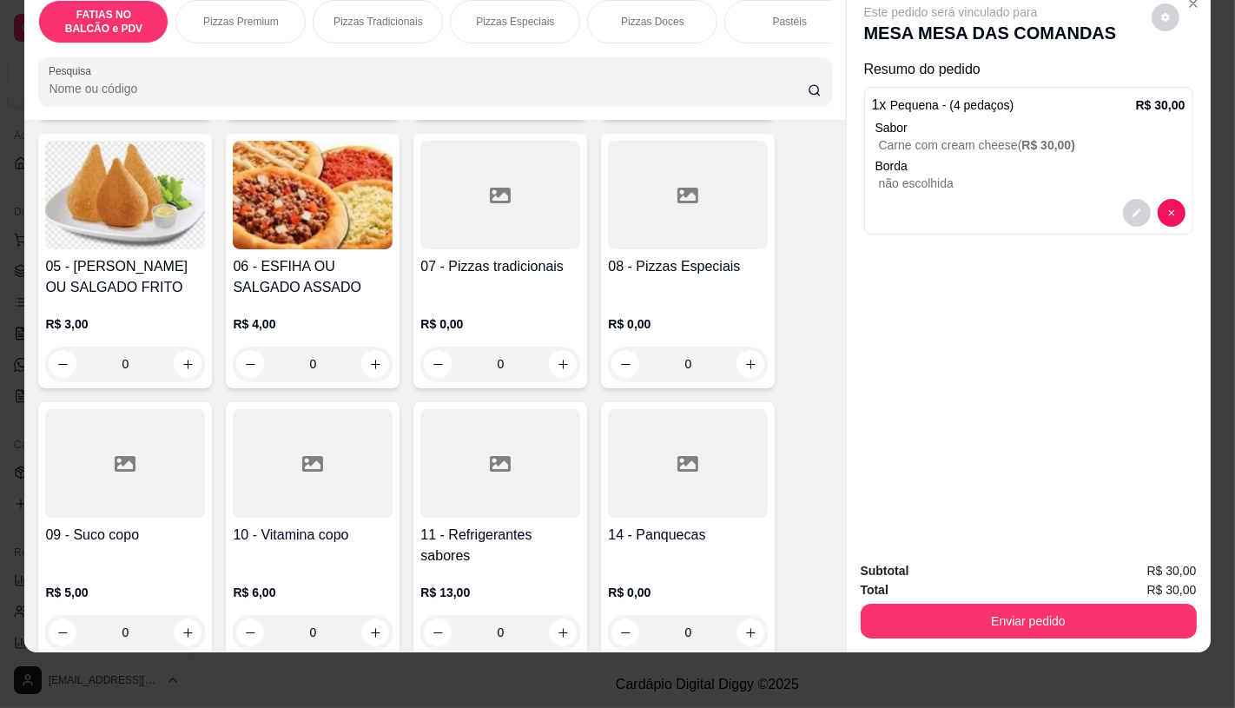
click at [524, 544] on h4 "11 - Refrigerantes sabores" at bounding box center [500, 545] width 160 height 42
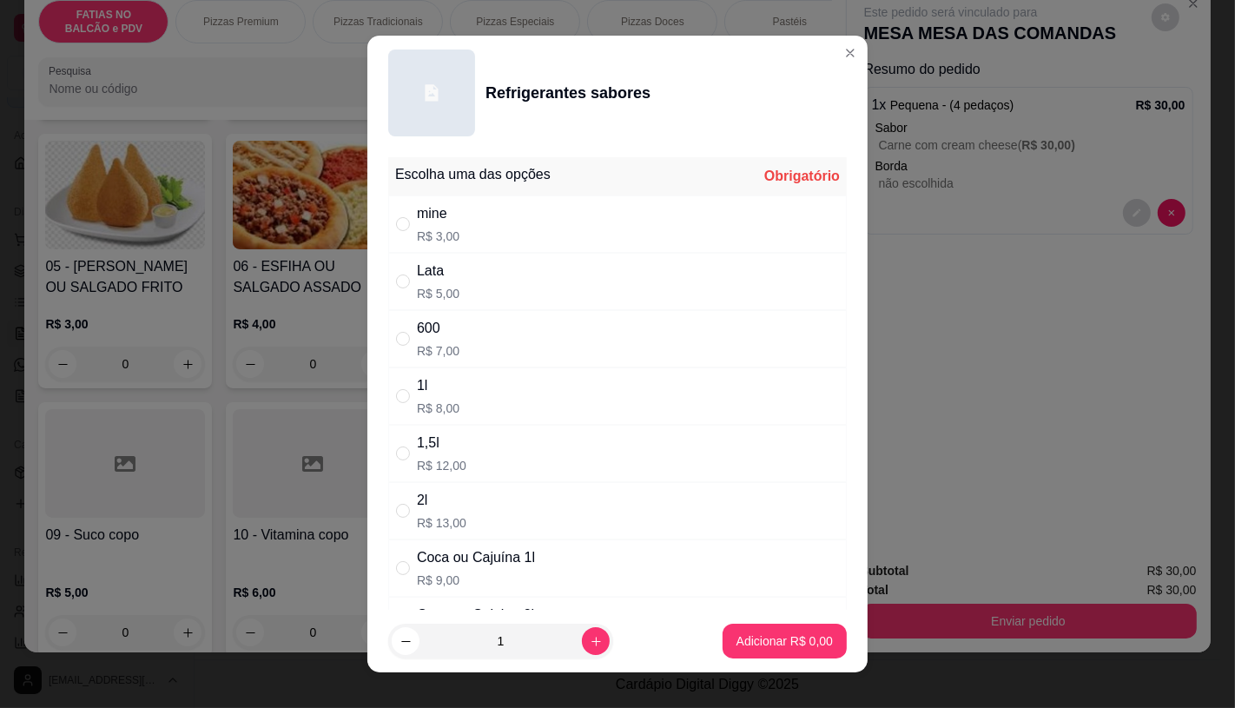
click at [438, 287] on p "R$ 5,00" at bounding box center [438, 293] width 43 height 17
click at [778, 641] on p "Adicionar R$ 5,00" at bounding box center [784, 640] width 96 height 17
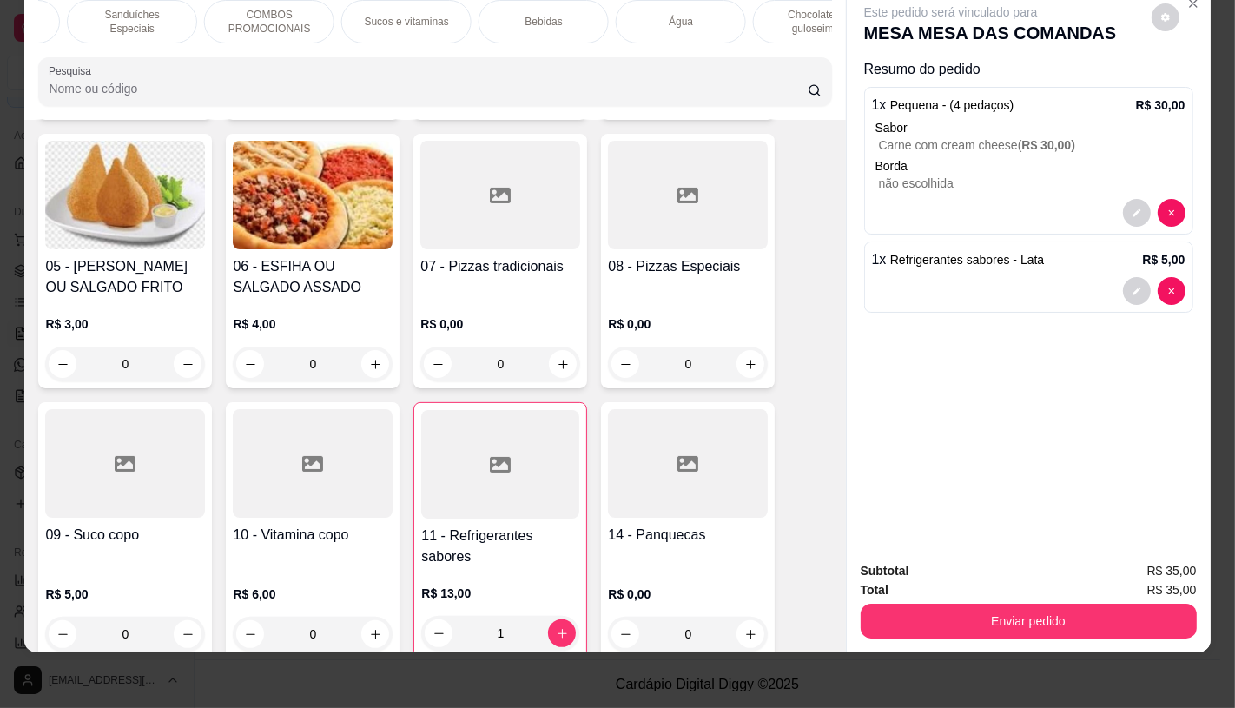
scroll to position [0, 1806]
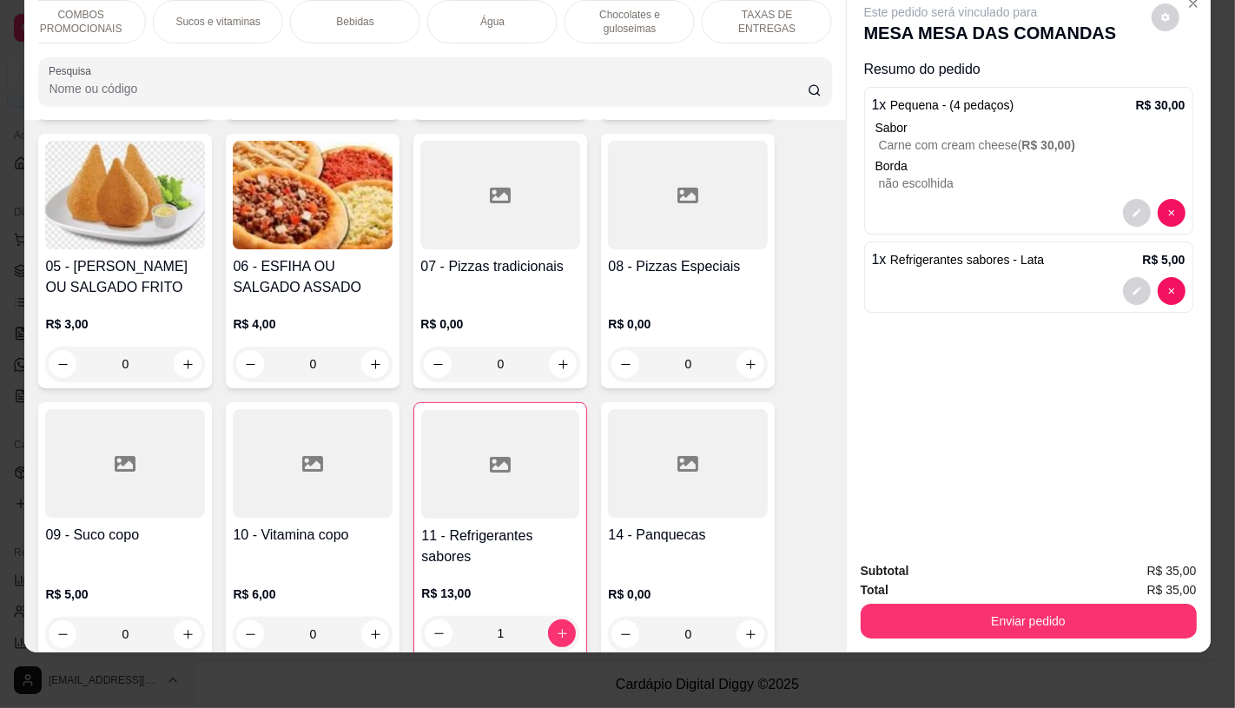
click at [796, 14] on p "TAXAS DE ENTREGAS" at bounding box center [766, 22] width 101 height 28
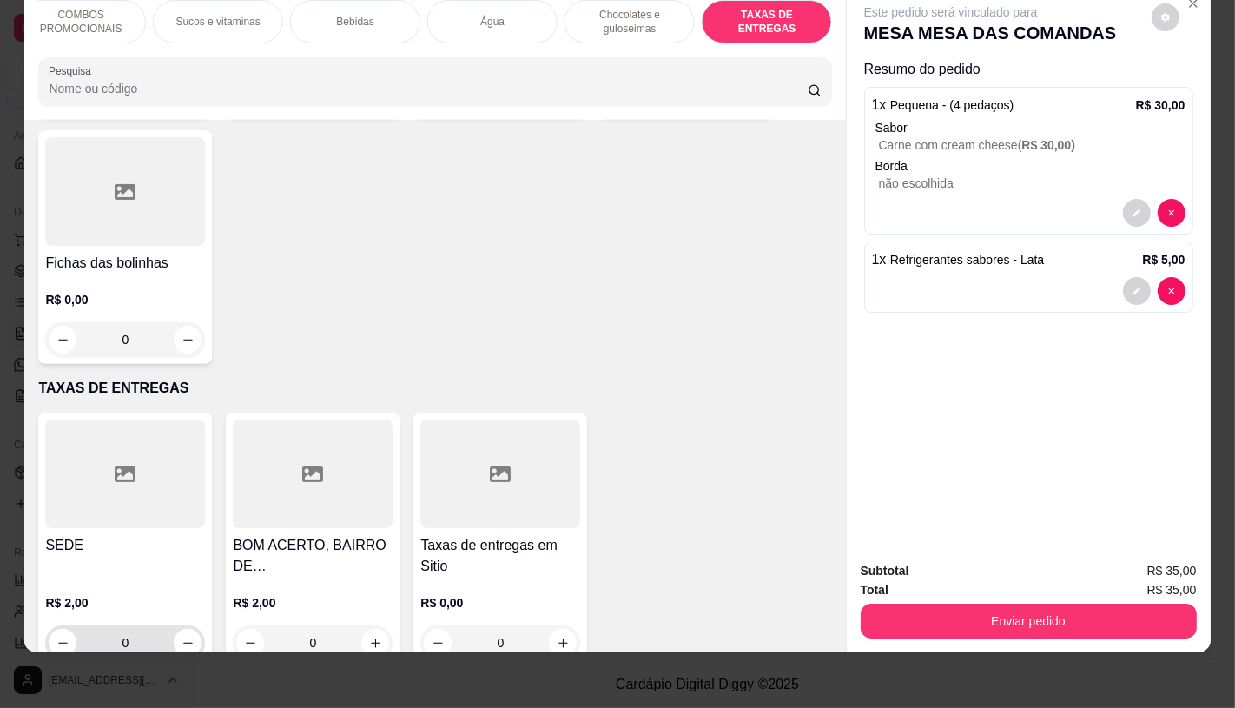
click at [181, 636] on icon "increase-product-quantity" at bounding box center [187, 642] width 13 height 13
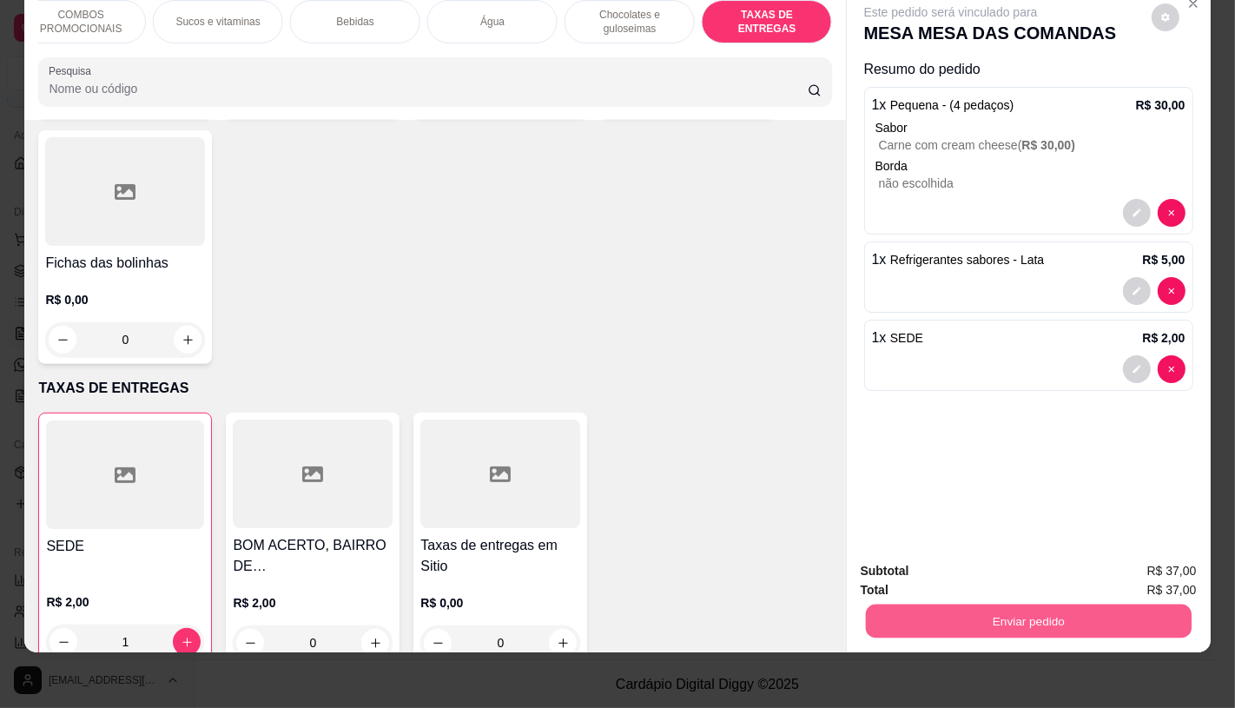
click at [1155, 604] on button "Enviar pedido" at bounding box center [1028, 620] width 326 height 34
click at [977, 565] on button "Não registrar e enviar pedido" at bounding box center [970, 565] width 181 height 33
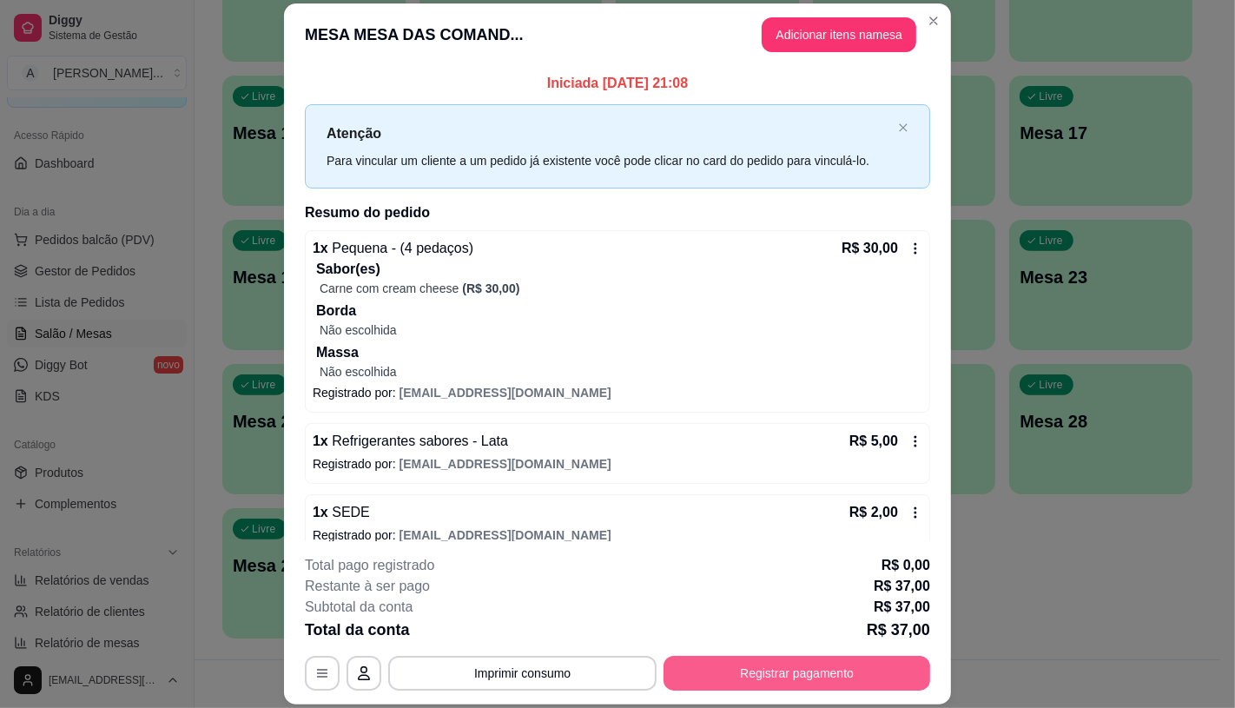
click at [801, 679] on button "Registrar pagamento" at bounding box center [796, 673] width 267 height 35
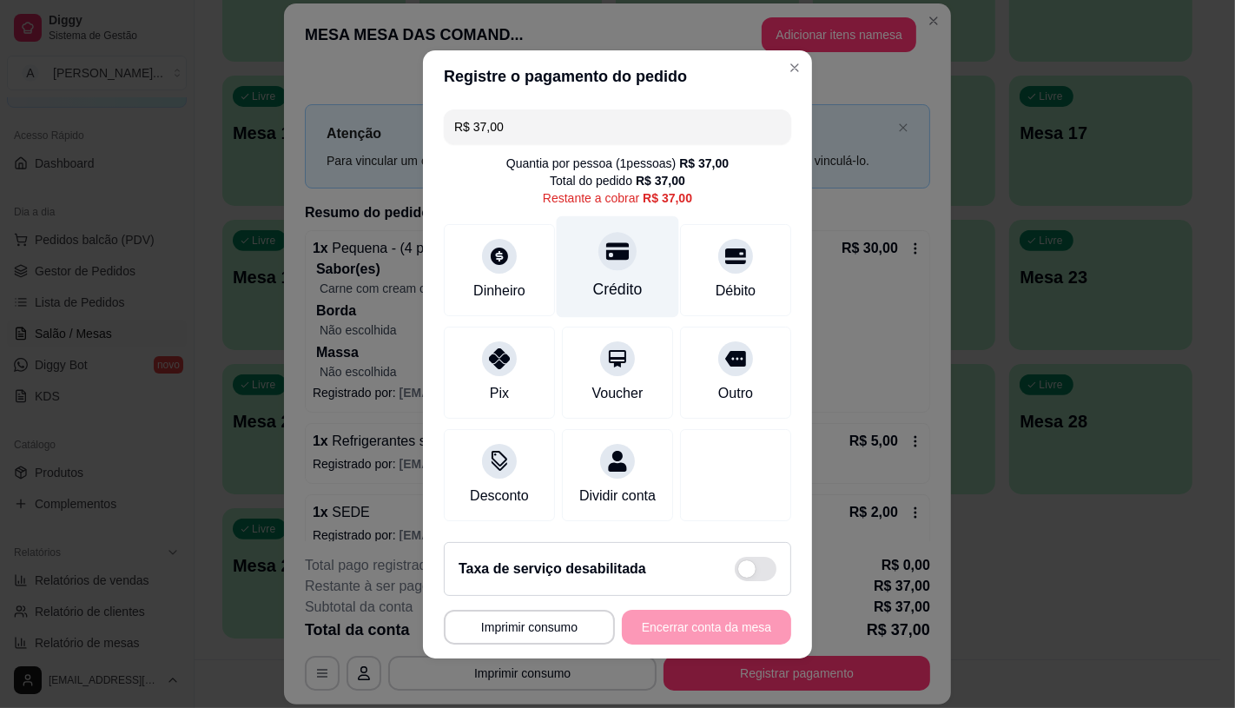
click at [606, 247] on icon at bounding box center [617, 250] width 23 height 17
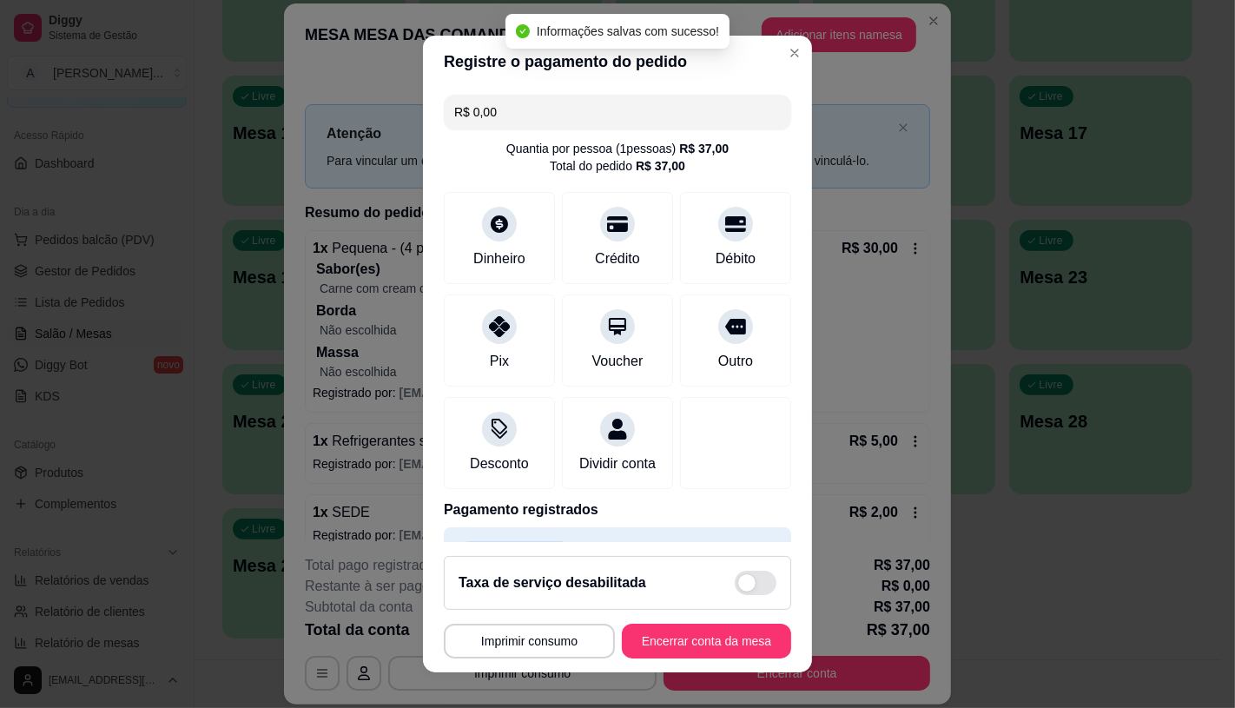
scroll to position [14, 0]
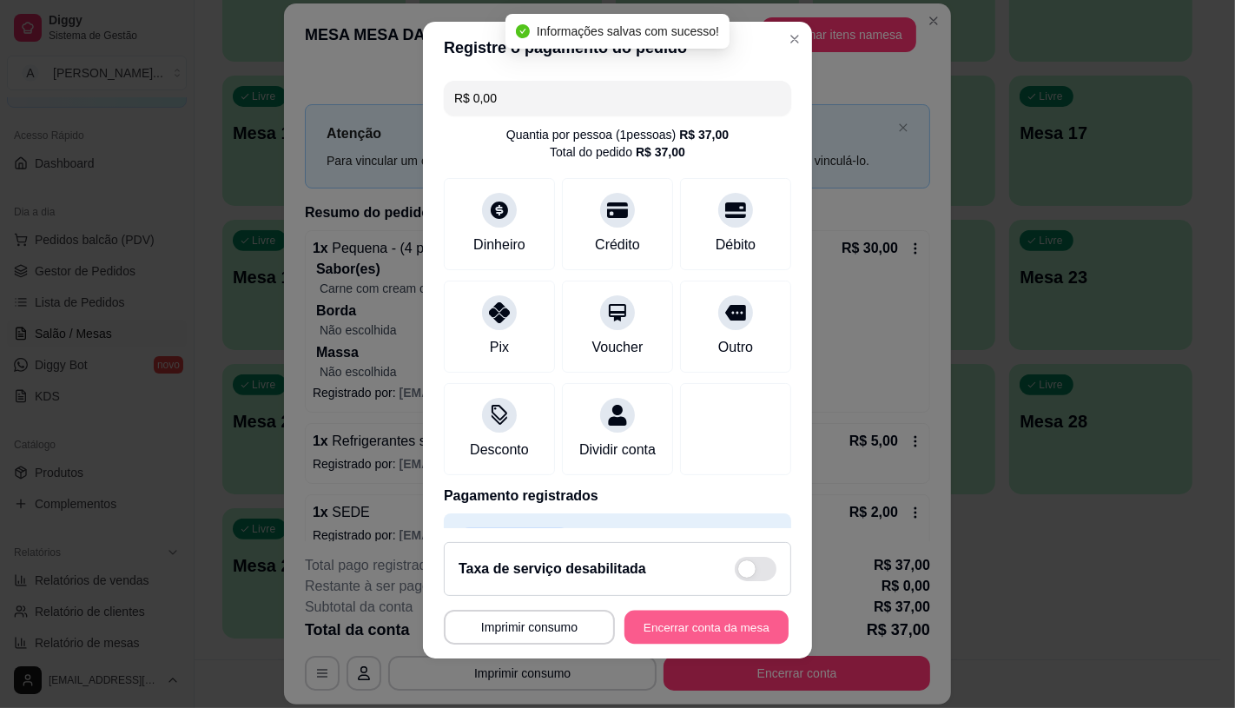
click at [671, 626] on button "Encerrar conta da mesa" at bounding box center [706, 627] width 164 height 34
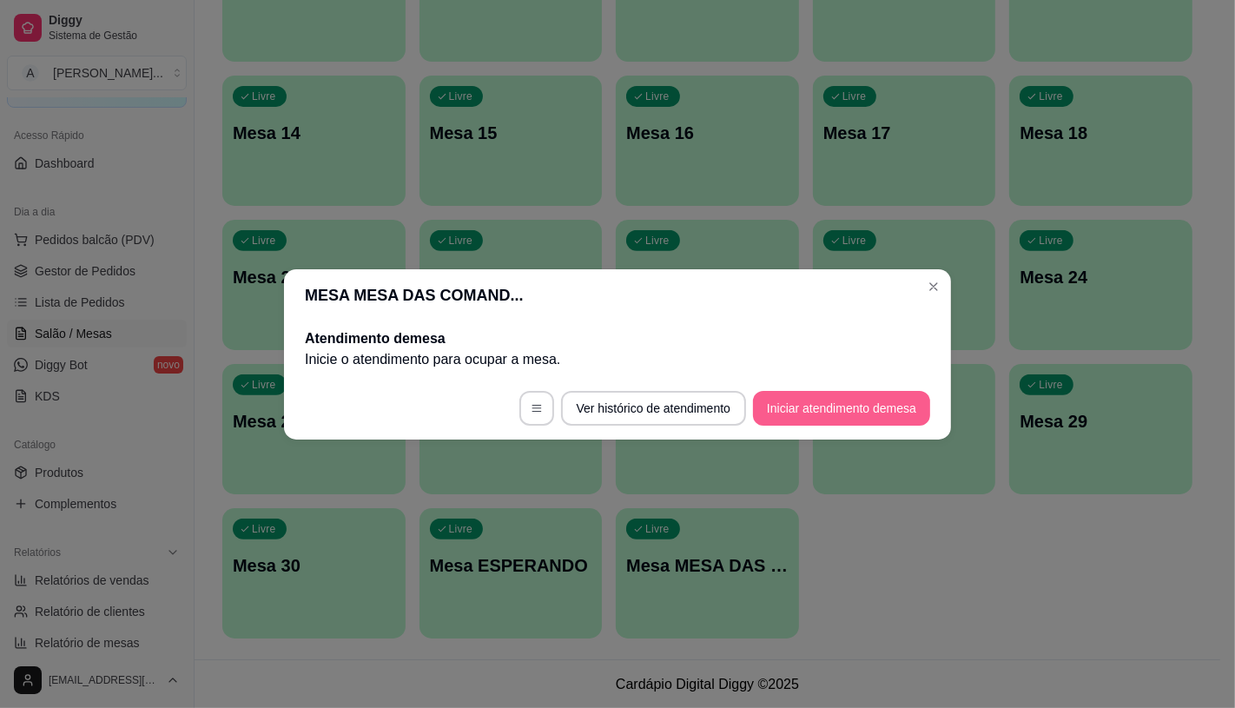
click at [861, 408] on button "Iniciar atendimento de mesa" at bounding box center [841, 408] width 177 height 35
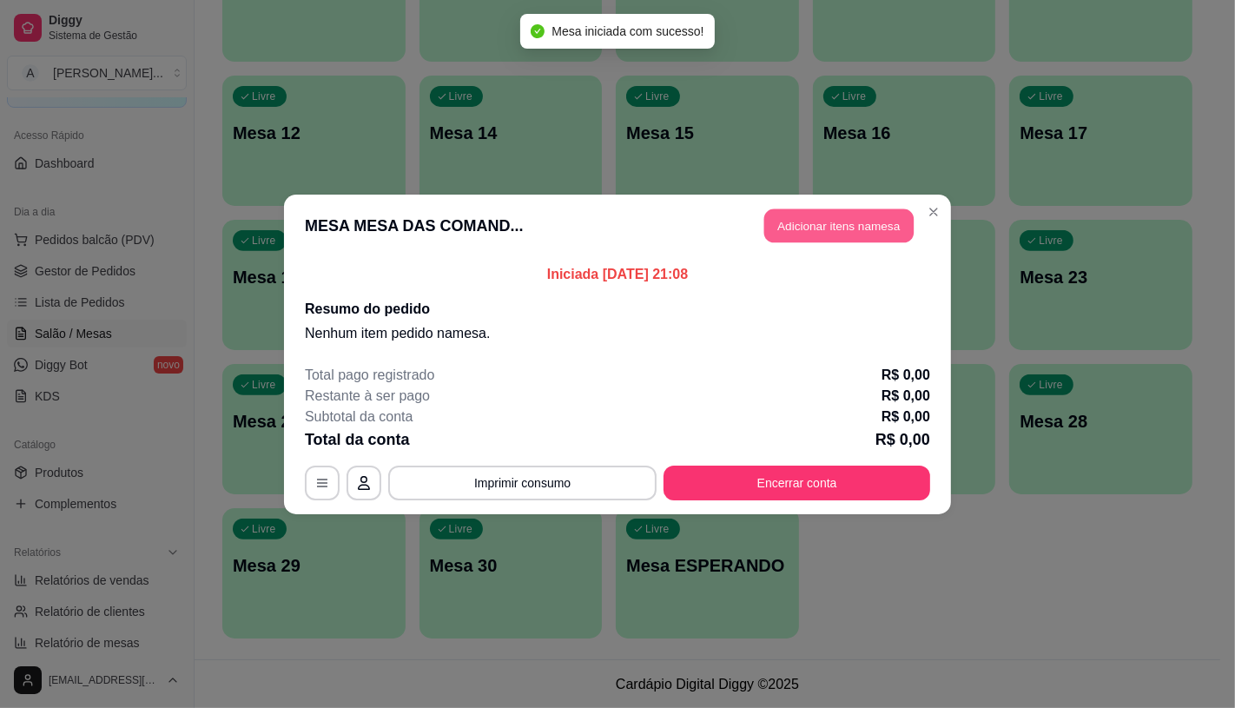
click at [846, 220] on button "Adicionar itens na mesa" at bounding box center [838, 225] width 149 height 34
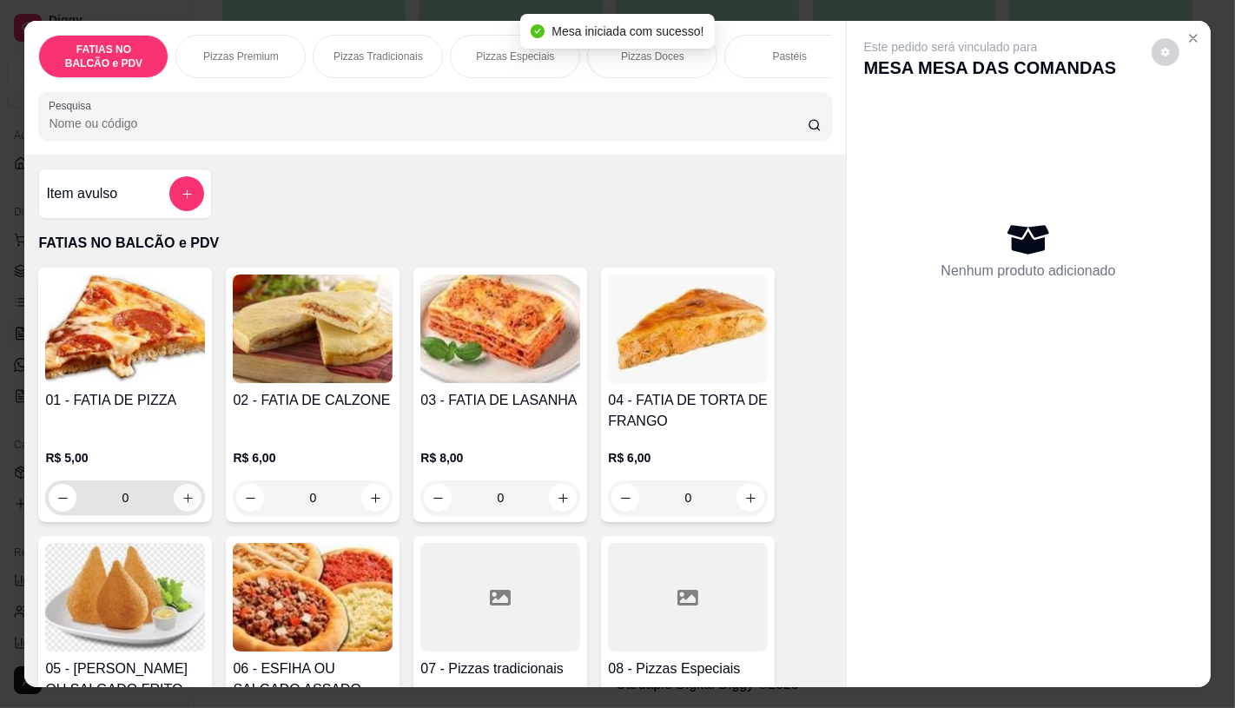
click at [183, 504] on icon "increase-product-quantity" at bounding box center [187, 497] width 13 height 13
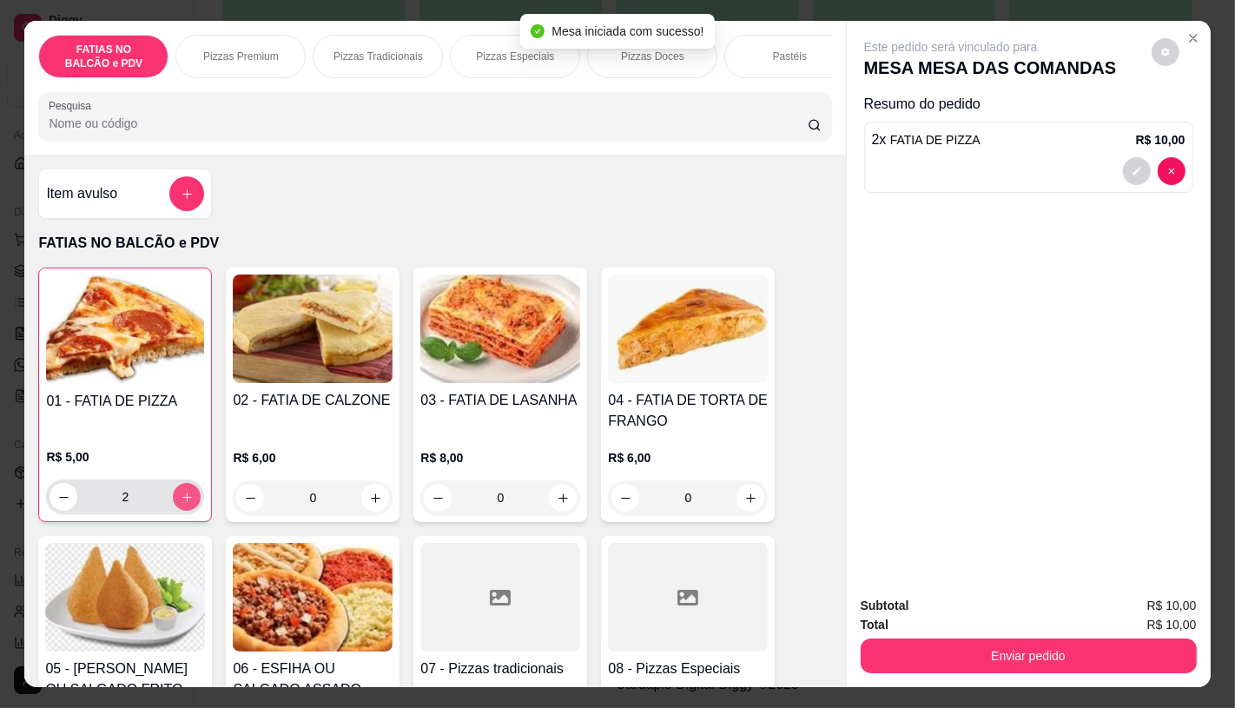
click at [183, 504] on icon "increase-product-quantity" at bounding box center [187, 497] width 13 height 13
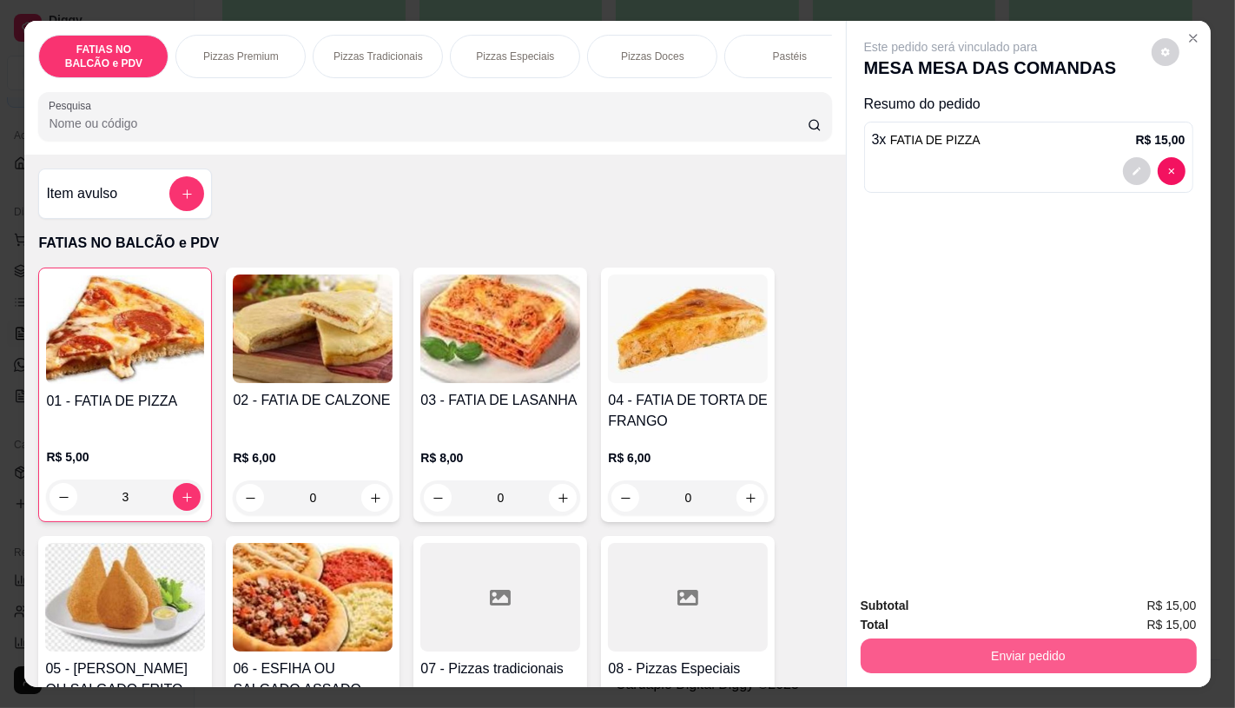
click at [1159, 638] on button "Enviar pedido" at bounding box center [1029, 655] width 336 height 35
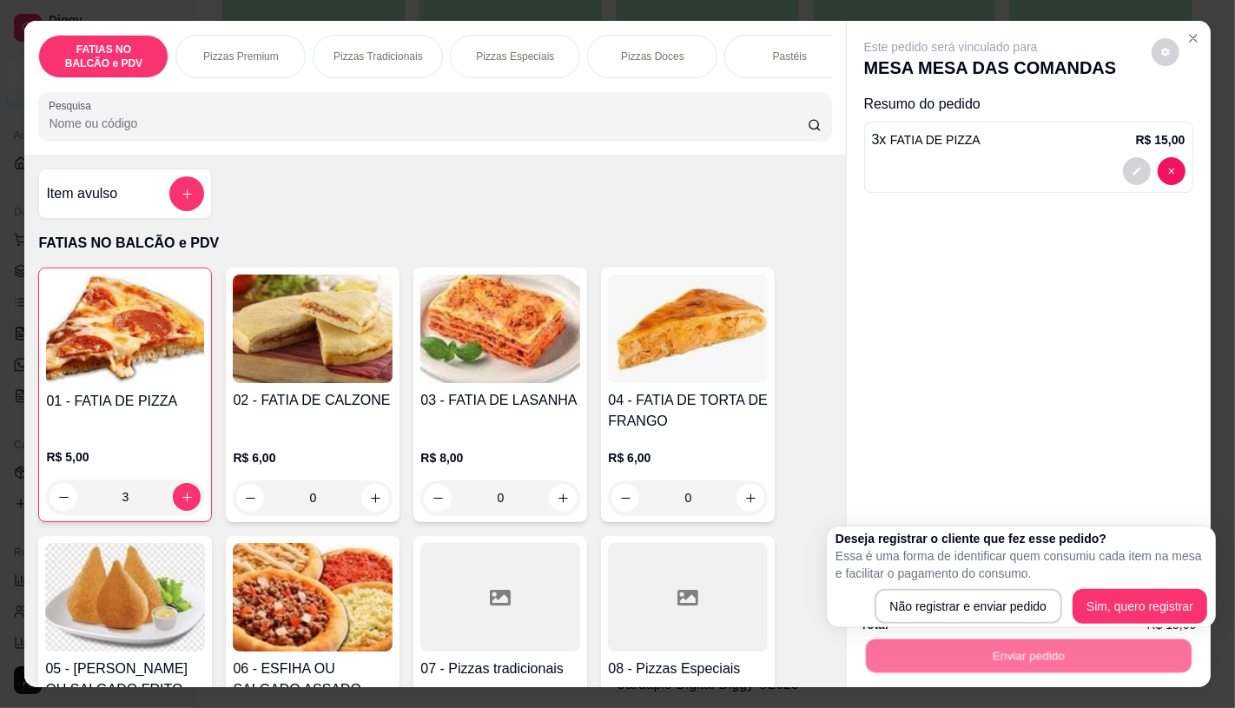
click at [1014, 587] on div "Deseja registrar o cliente que fez esse pedido? Essa é uma forma de identificar…" at bounding box center [1021, 577] width 372 height 94
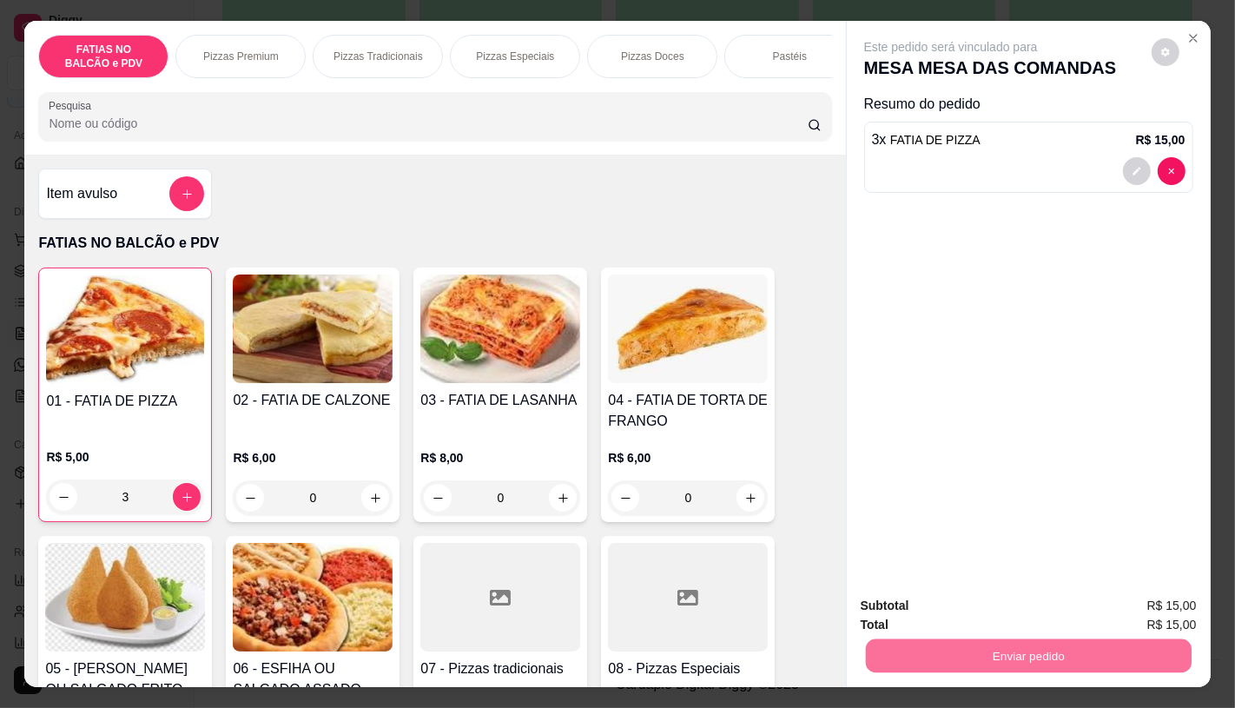
click at [1013, 602] on button "Não registrar e enviar pedido" at bounding box center [970, 606] width 181 height 33
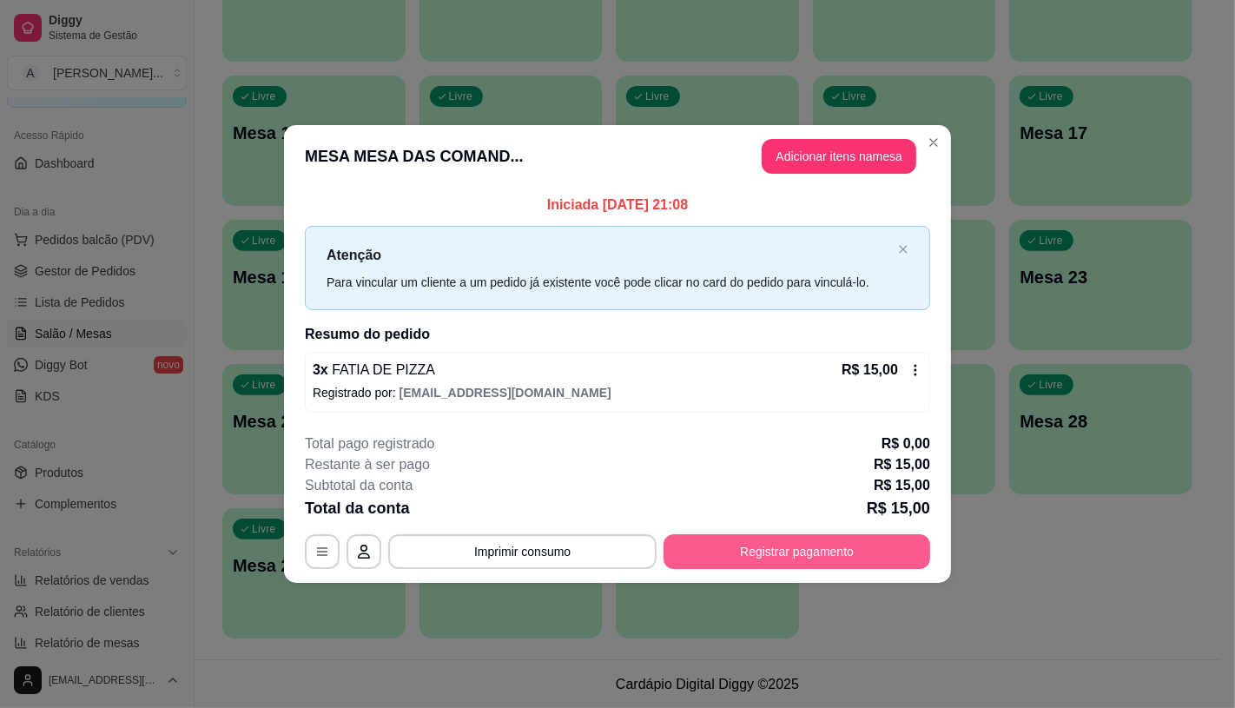
click at [861, 544] on button "Registrar pagamento" at bounding box center [796, 551] width 267 height 35
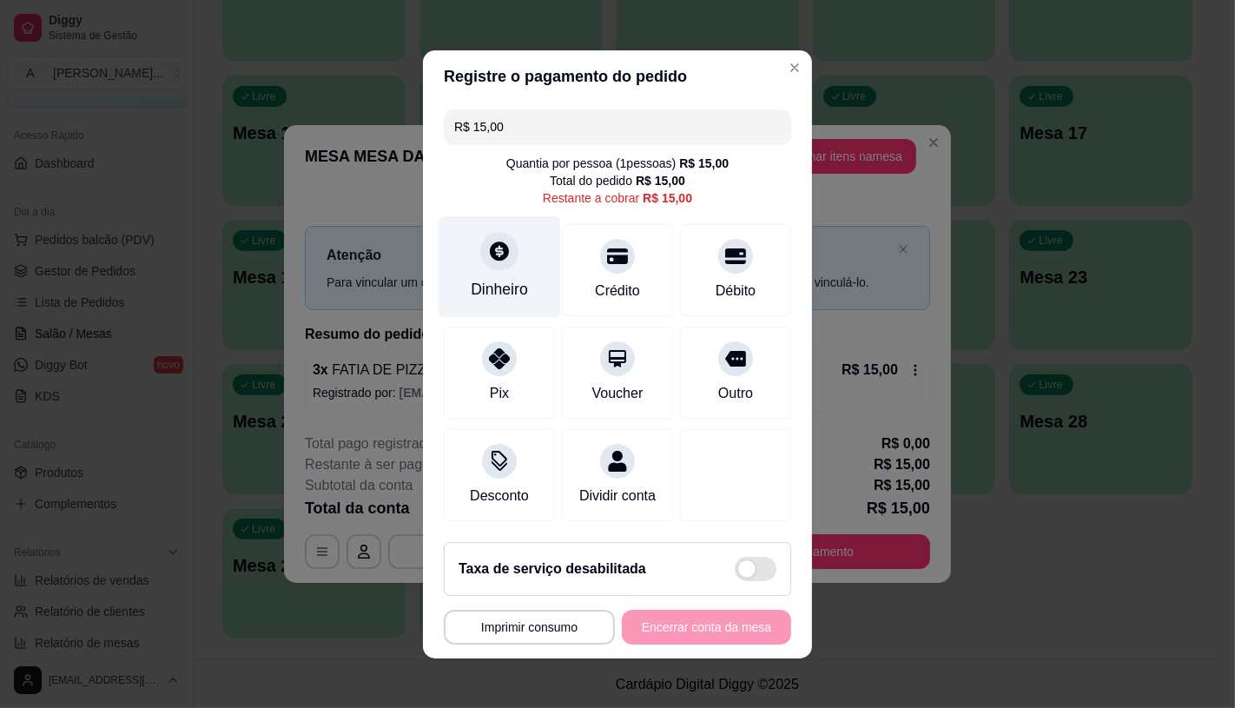
click at [491, 247] on icon at bounding box center [499, 250] width 19 height 19
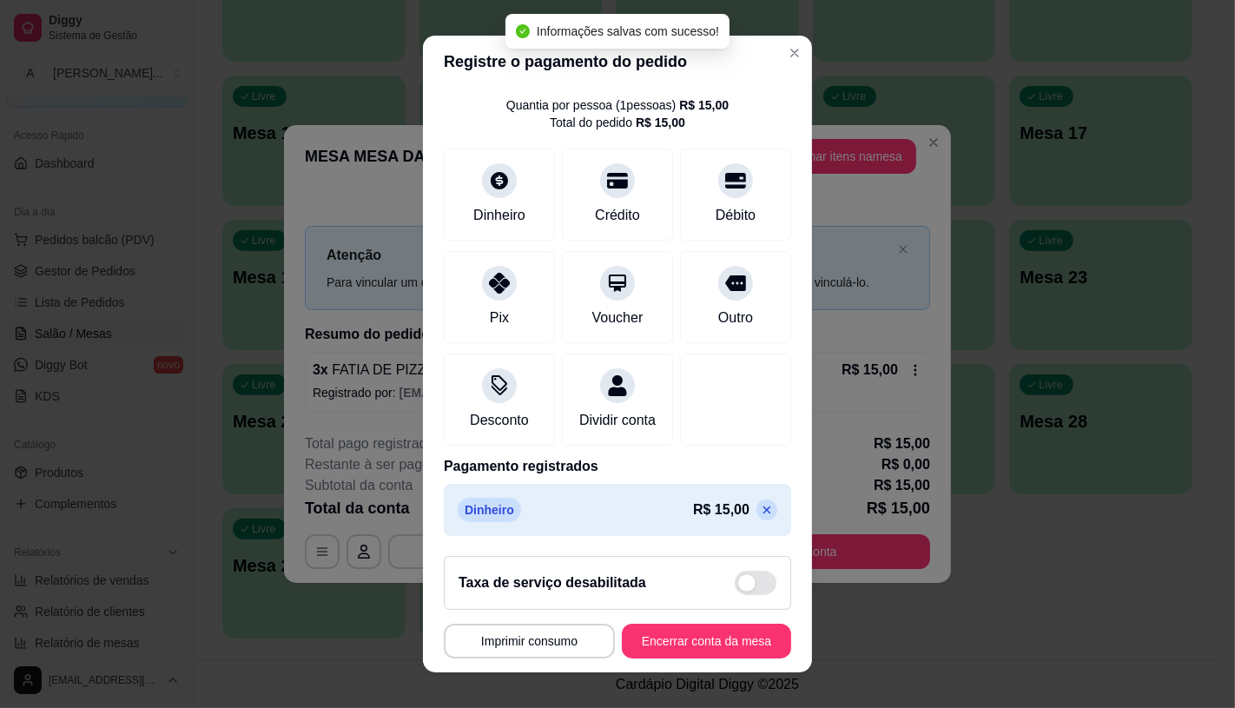
scroll to position [64, 0]
click at [702, 635] on button "Encerrar conta da mesa" at bounding box center [706, 640] width 169 height 35
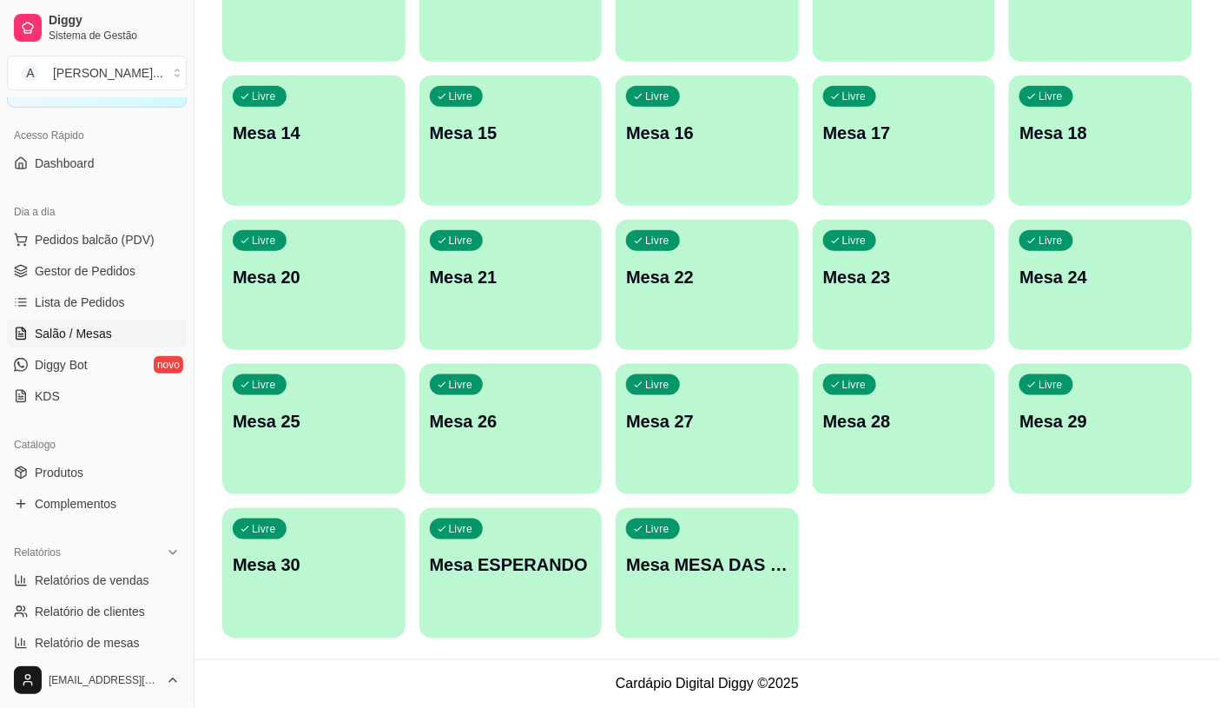
click at [101, 231] on span "Pedidos balcão (PDV)" at bounding box center [95, 239] width 120 height 17
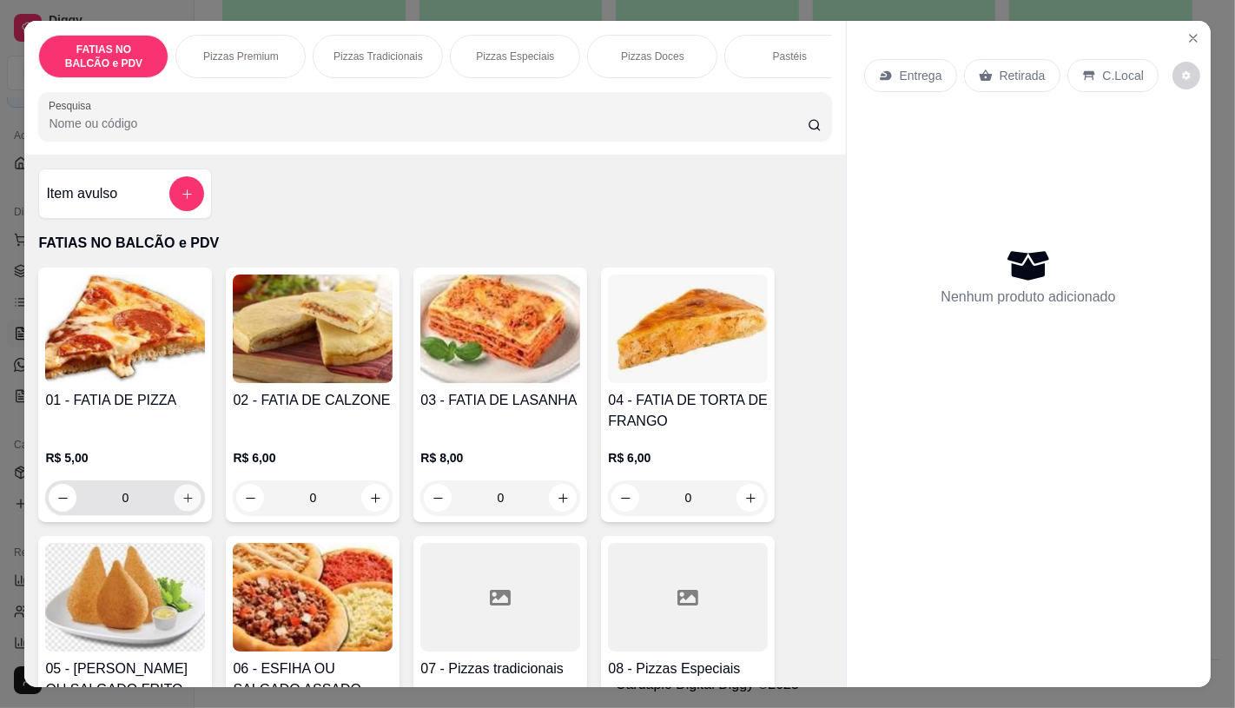
click at [181, 502] on icon "increase-product-quantity" at bounding box center [187, 497] width 13 height 13
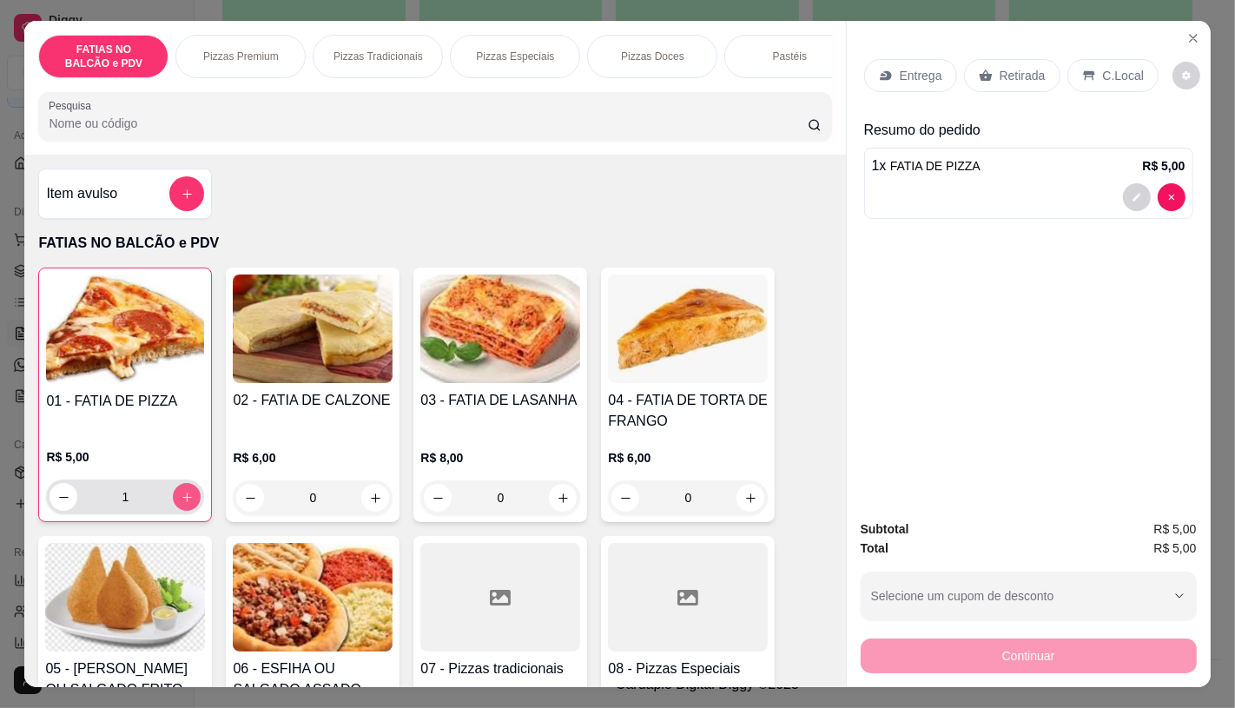
click at [182, 502] on icon "increase-product-quantity" at bounding box center [187, 497] width 10 height 10
click at [1048, 72] on div "Retirada" at bounding box center [1012, 75] width 96 height 33
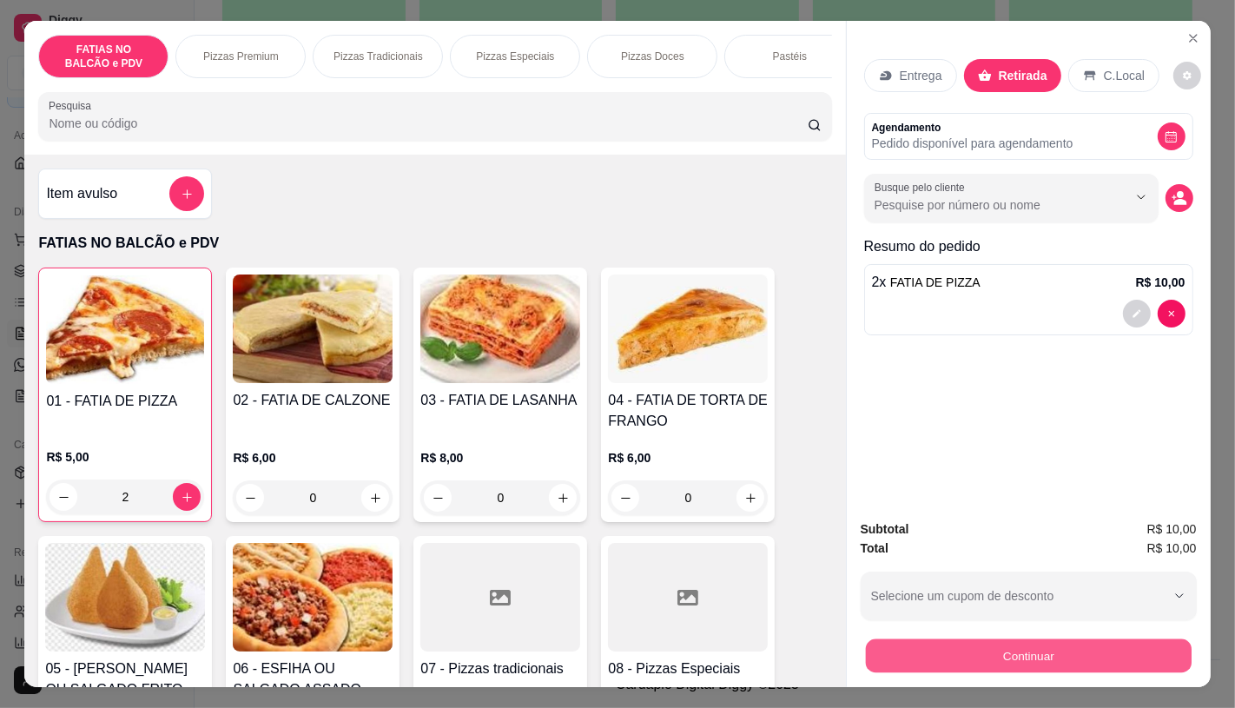
click at [1108, 638] on button "Continuar" at bounding box center [1028, 655] width 326 height 34
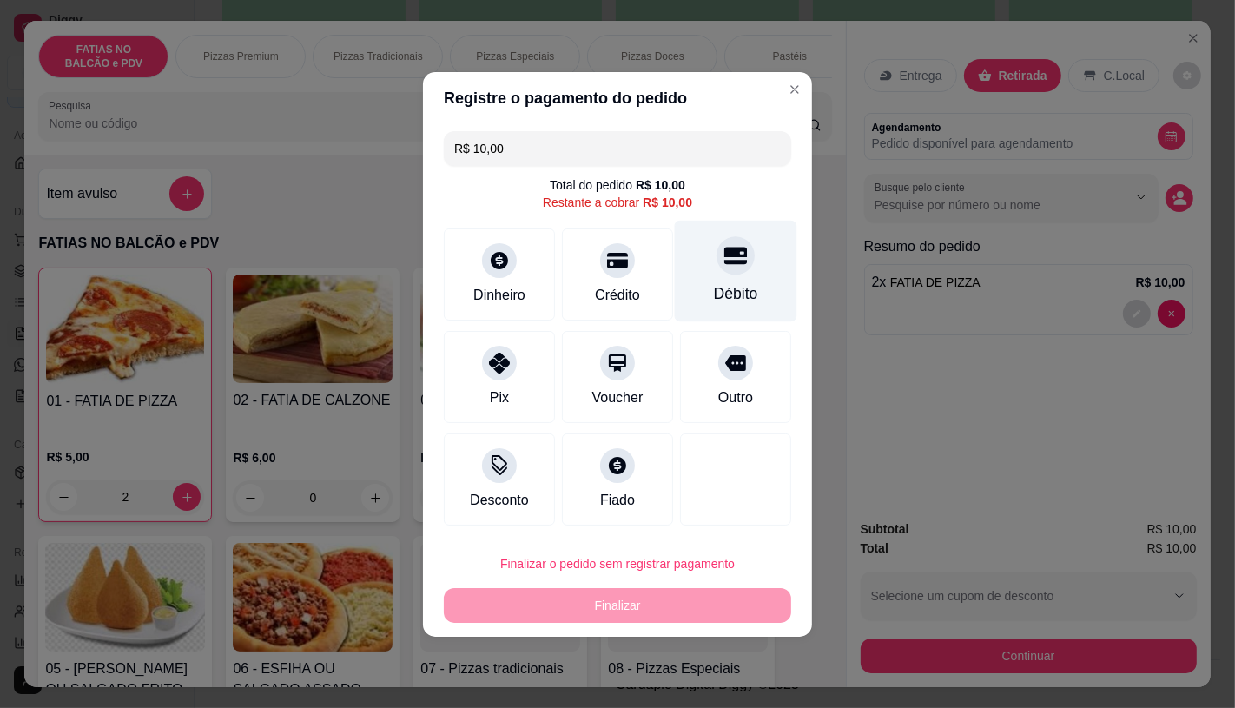
click at [704, 278] on div "Débito" at bounding box center [736, 271] width 122 height 102
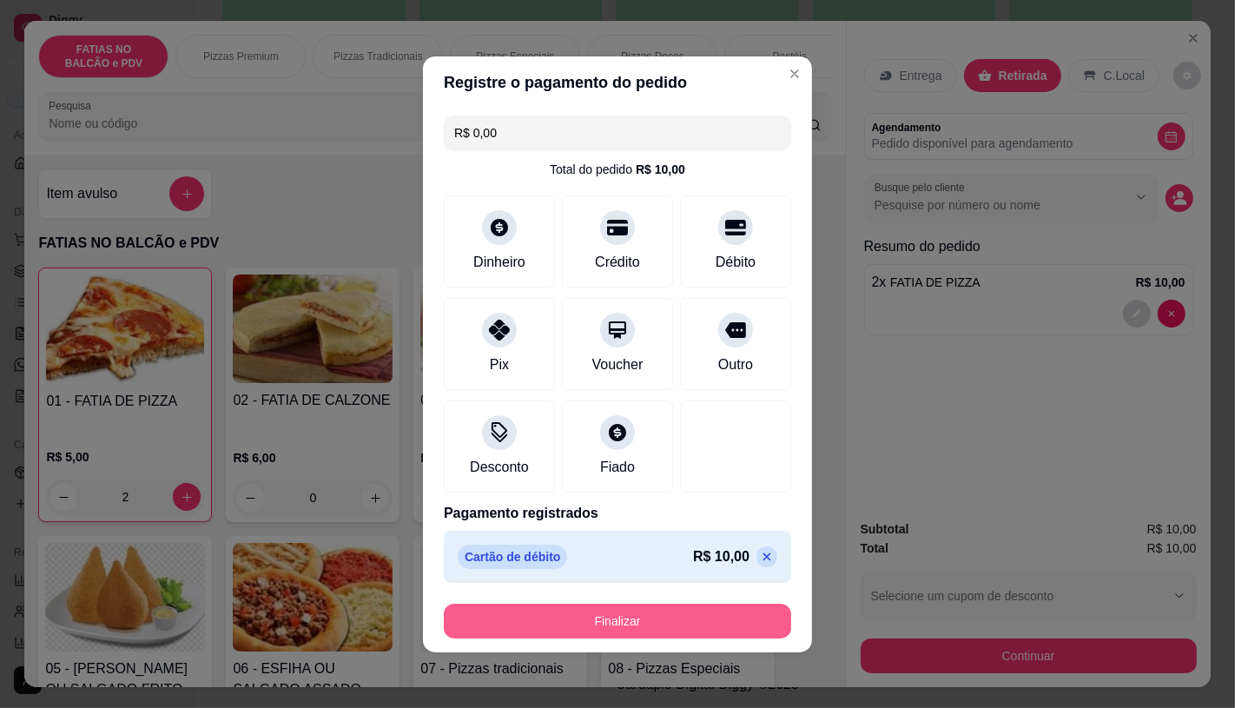
click at [727, 608] on button "Finalizar" at bounding box center [617, 620] width 347 height 35
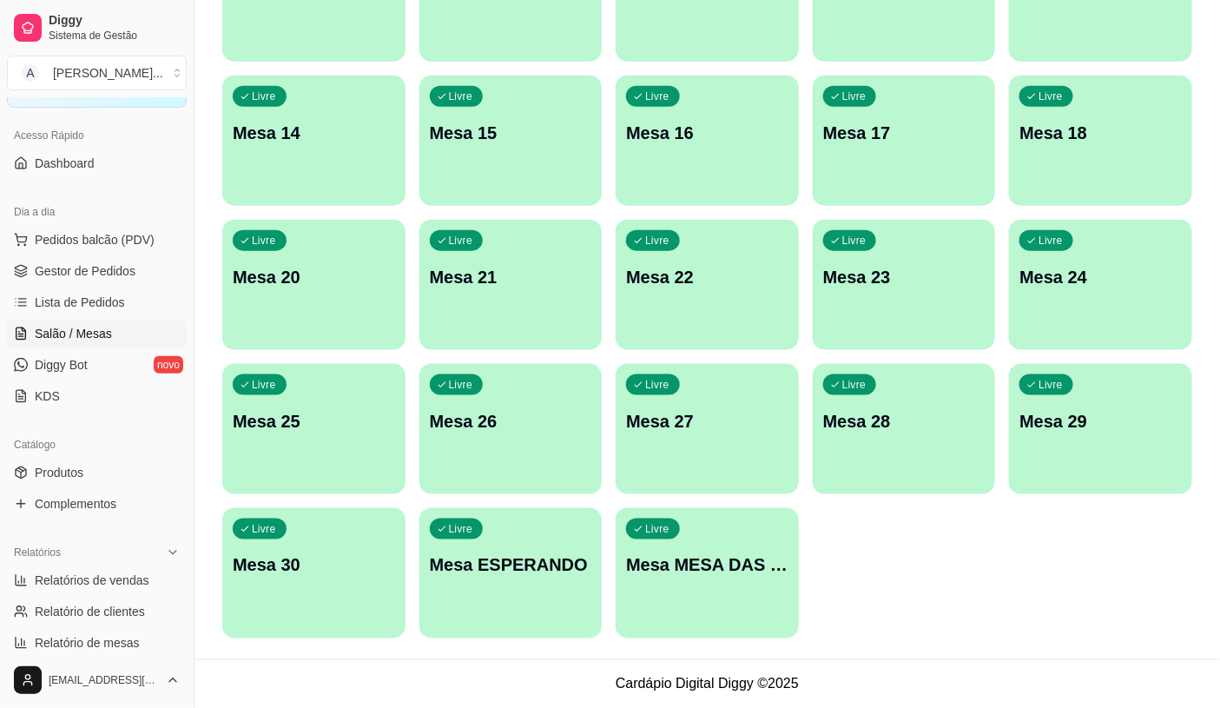
click at [721, 532] on div "Livre Mesa MESA DAS COMANDAS" at bounding box center [707, 562] width 183 height 109
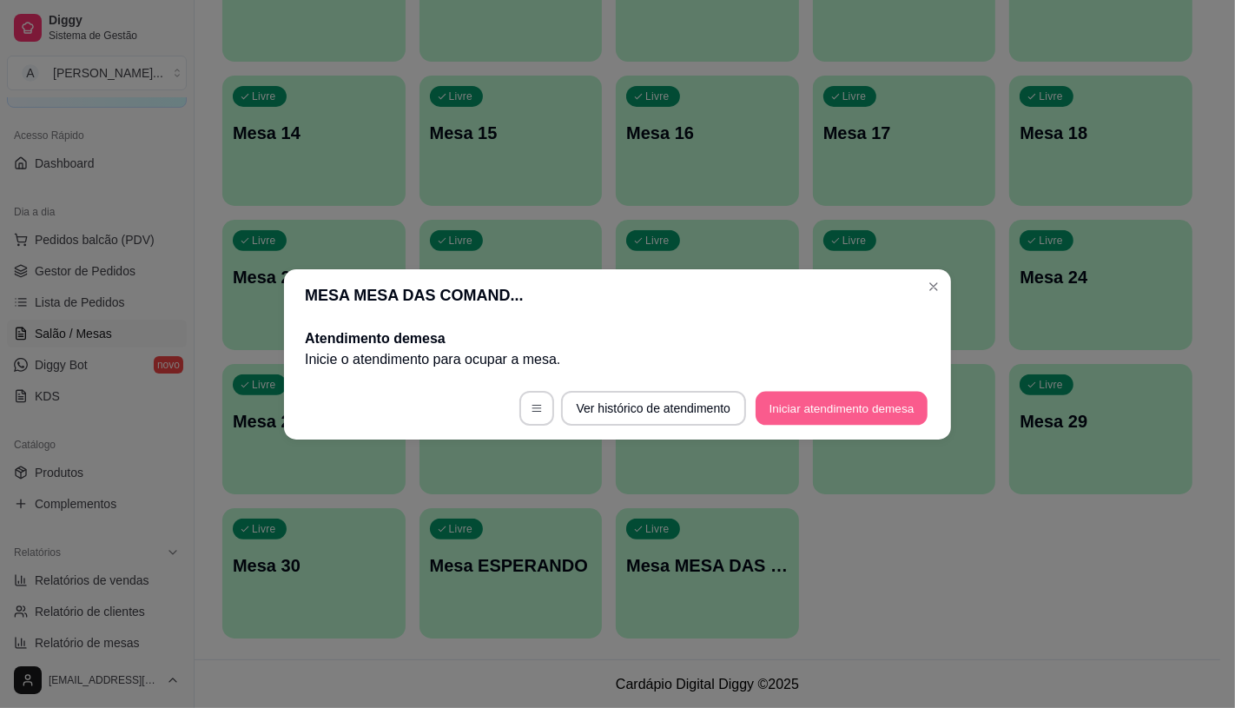
click at [855, 392] on button "Iniciar atendimento de mesa" at bounding box center [841, 408] width 172 height 34
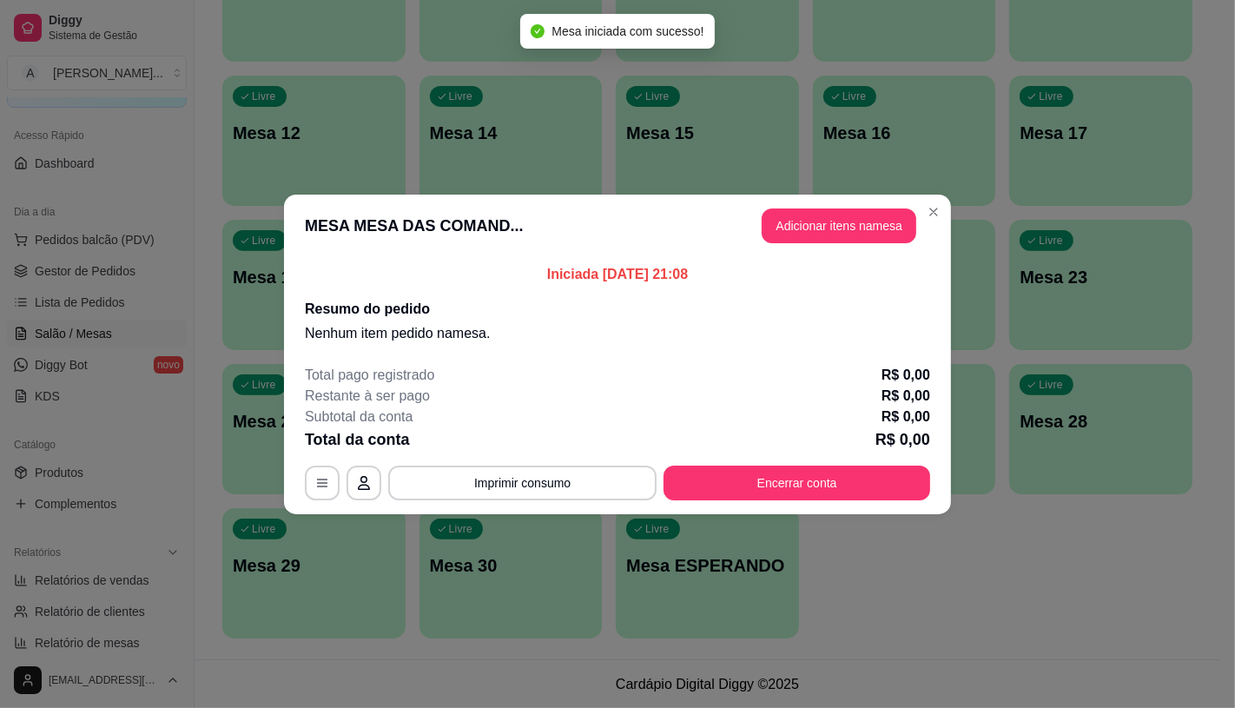
click at [832, 244] on header "MESA MESA DAS COMAND... Adicionar itens na mesa" at bounding box center [617, 226] width 667 height 63
click at [831, 234] on button "Adicionar itens na mesa" at bounding box center [838, 225] width 149 height 34
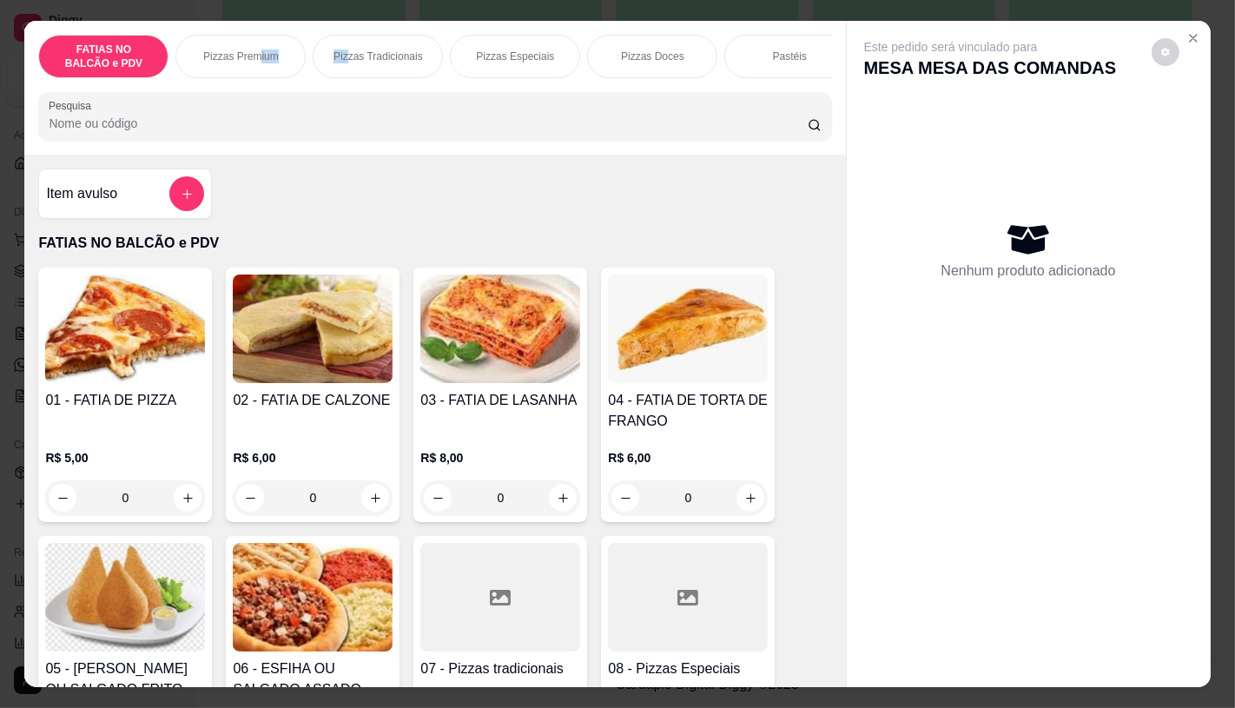
drag, startPoint x: 249, startPoint y: 69, endPoint x: 343, endPoint y: 76, distance: 94.0
click at [343, 76] on div "FATIAS NO BALCÃO e PDV Pizzas Premium Pizzas Tradicionais Pizzas Especiais Pizz…" at bounding box center [434, 56] width 793 height 43
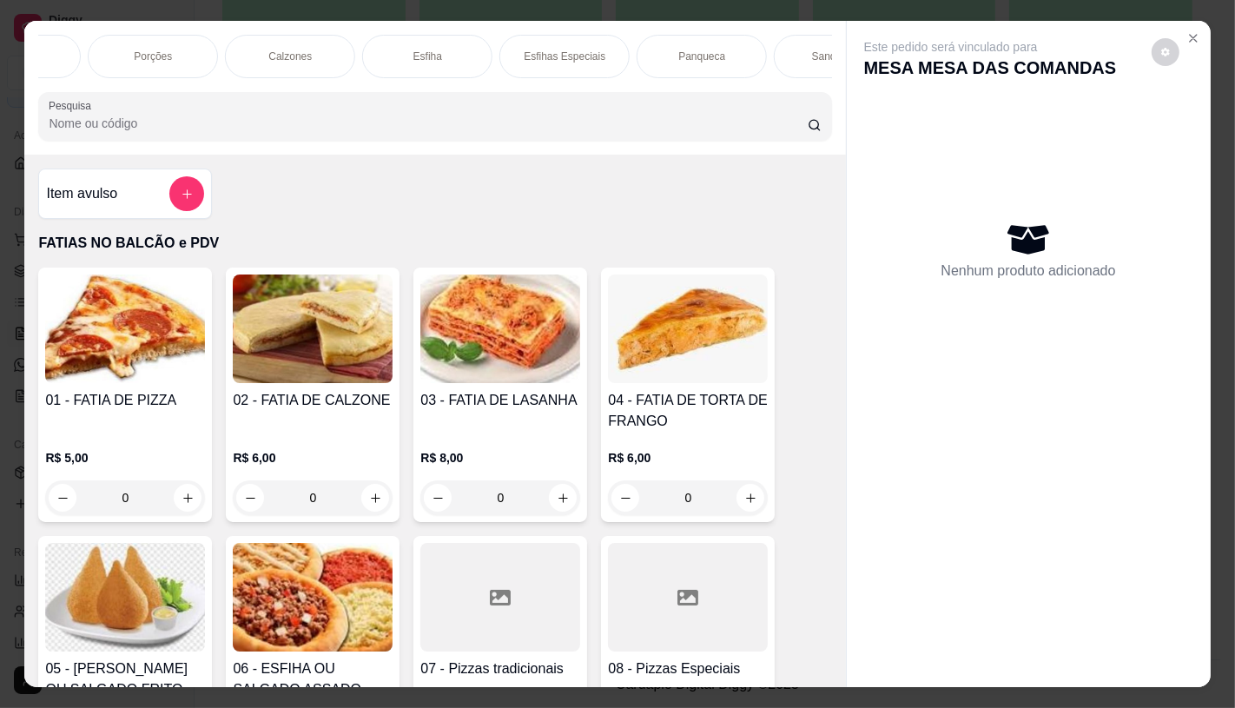
scroll to position [0, 956]
click at [617, 53] on div "Sanduíches" at bounding box center [656, 56] width 130 height 43
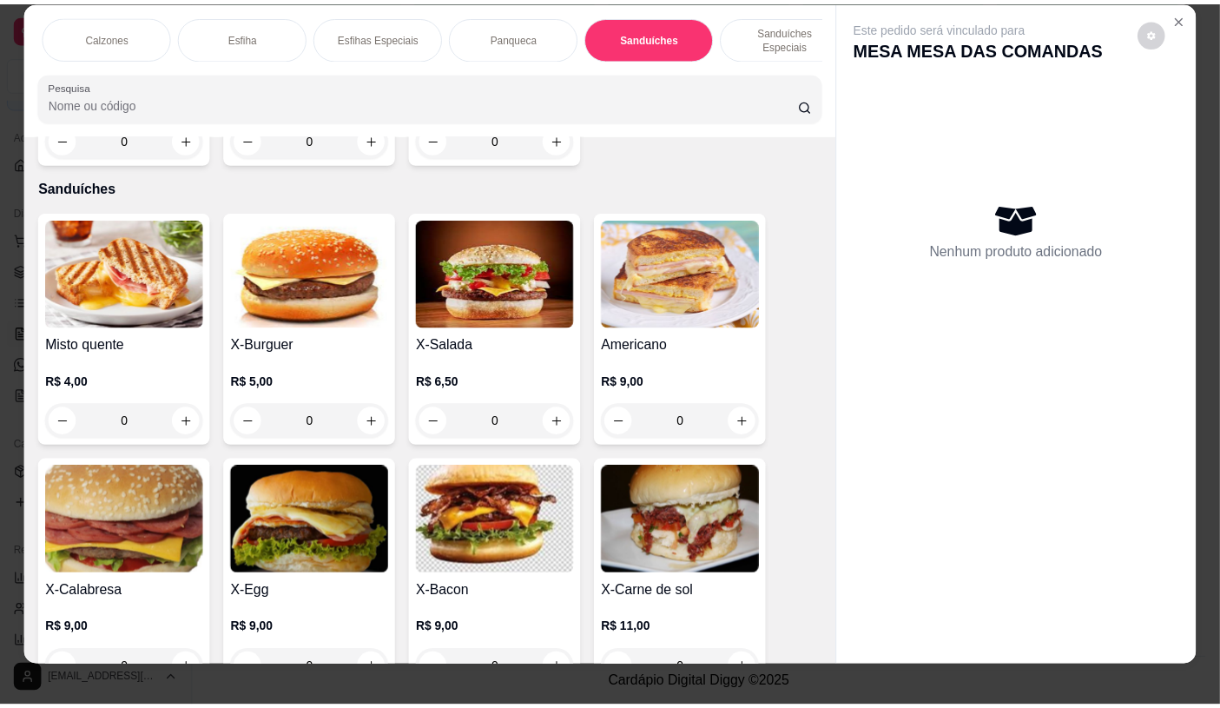
scroll to position [0, 0]
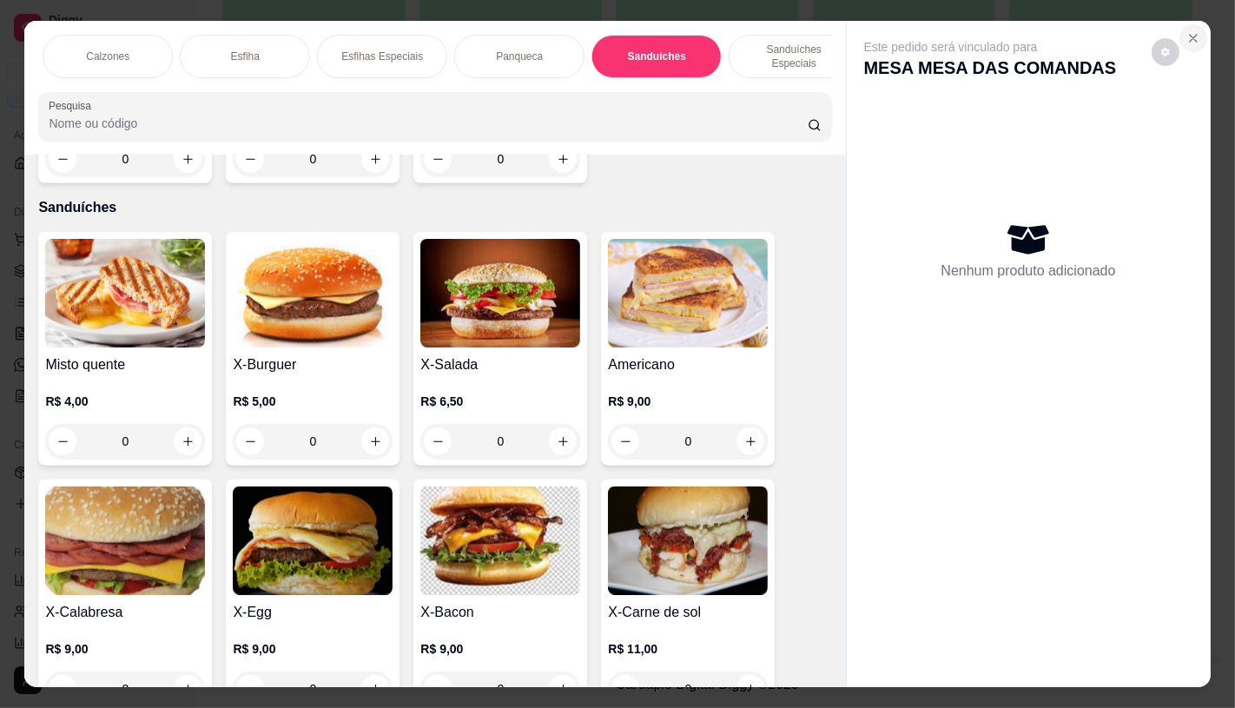
click at [1190, 35] on icon "Close" at bounding box center [1193, 38] width 7 height 7
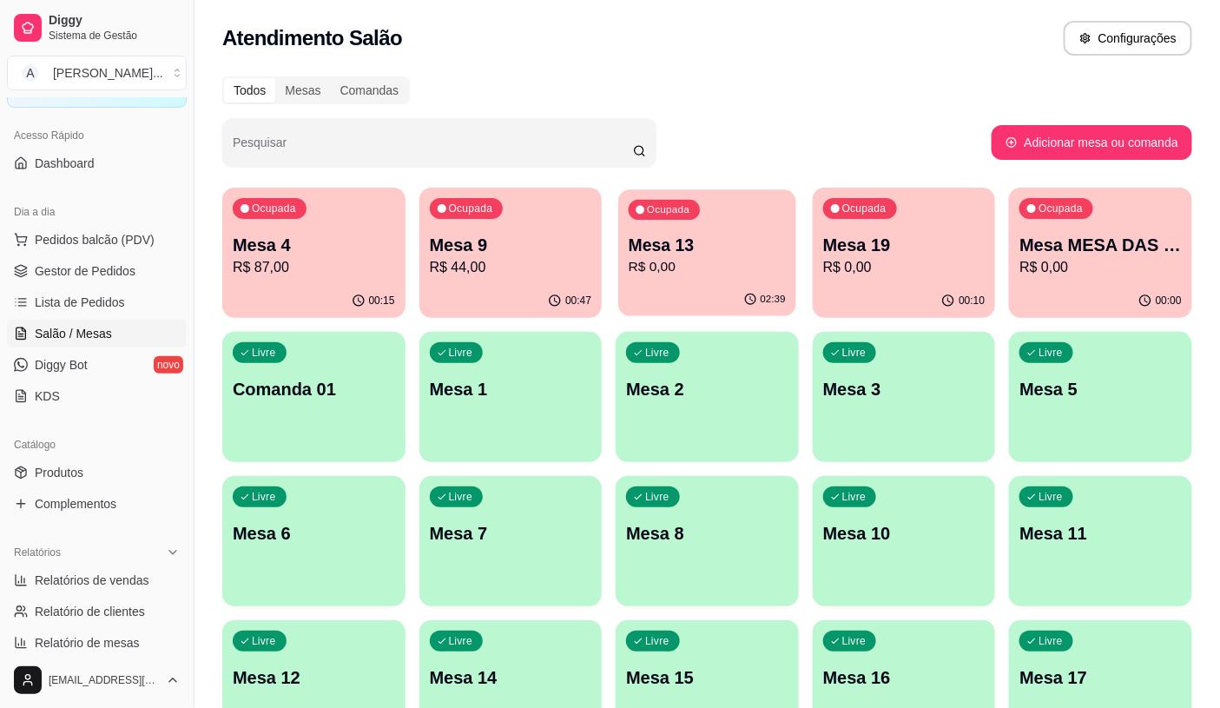
click at [724, 247] on p "Mesa 13" at bounding box center [707, 245] width 157 height 23
click at [116, 244] on span "Pedidos balcão (PDV)" at bounding box center [95, 239] width 120 height 17
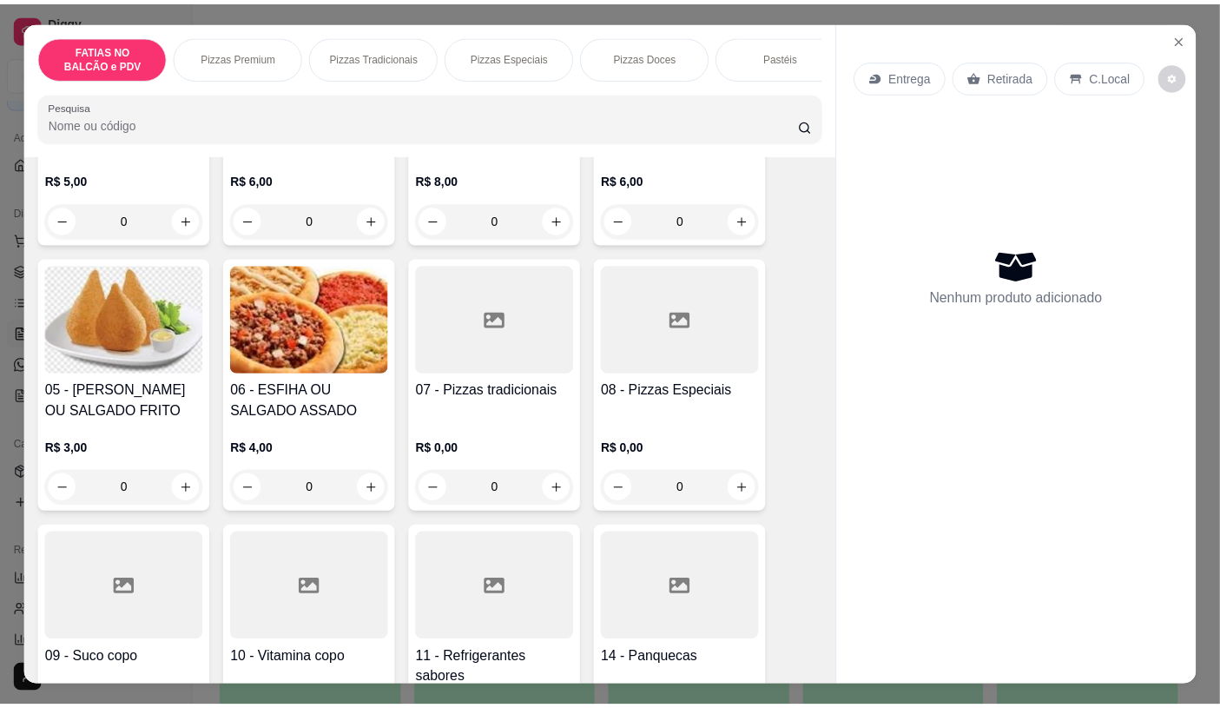
scroll to position [386, 0]
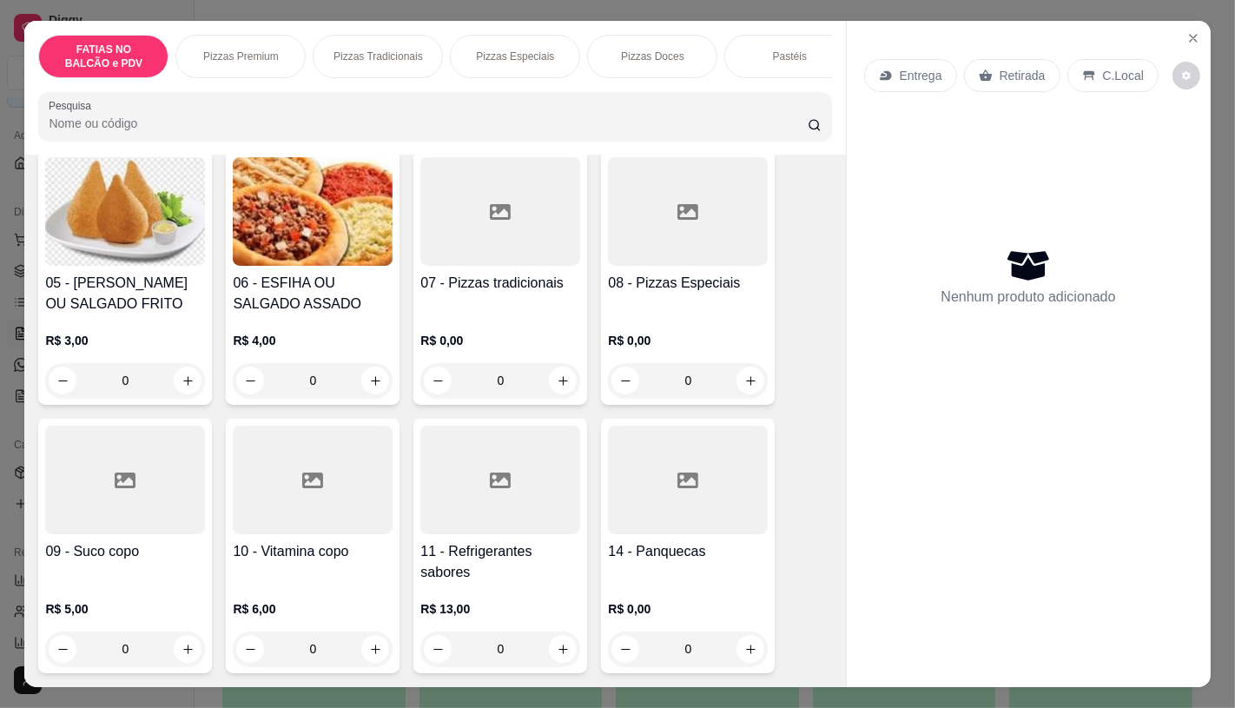
click at [660, 514] on div at bounding box center [688, 479] width 160 height 109
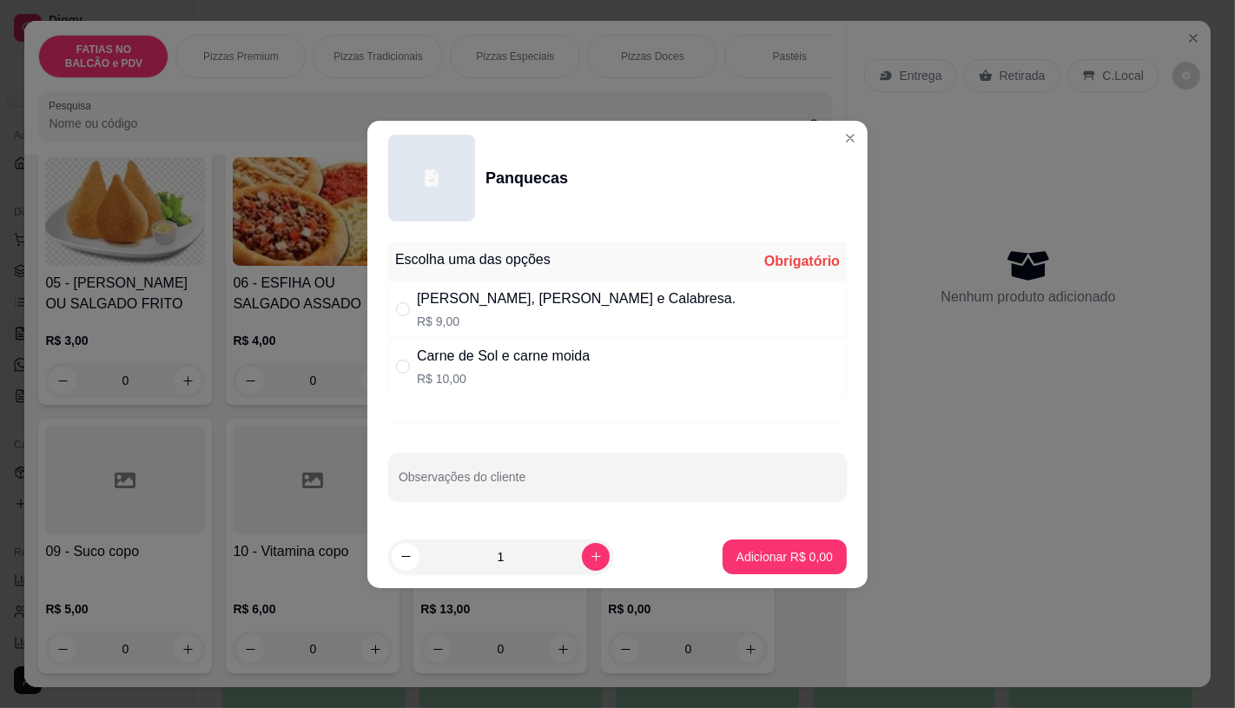
click at [544, 290] on div "Frango, Mista e Calabresa." at bounding box center [576, 298] width 319 height 21
click at [748, 559] on p "Adicionar R$ 9,00" at bounding box center [784, 556] width 96 height 17
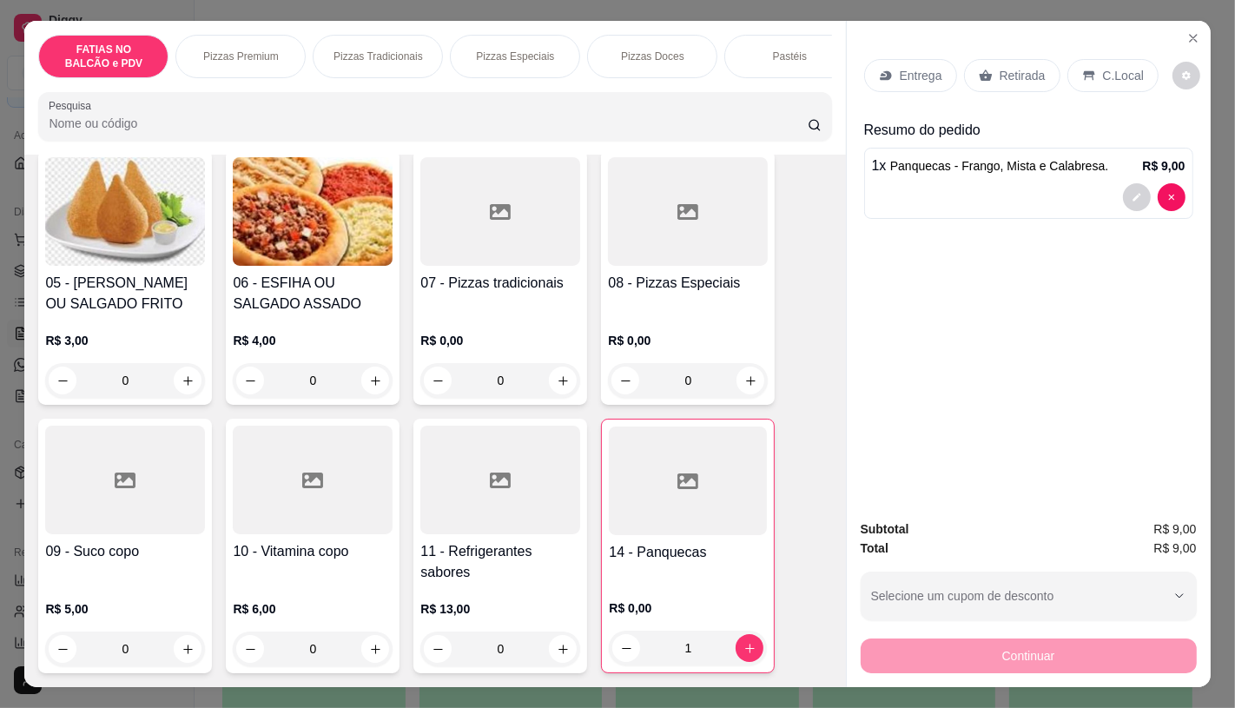
click at [530, 562] on h4 "11 - Refrigerantes sabores" at bounding box center [500, 562] width 160 height 42
click at [464, 272] on div "Lata R$ 5,00" at bounding box center [617, 281] width 458 height 57
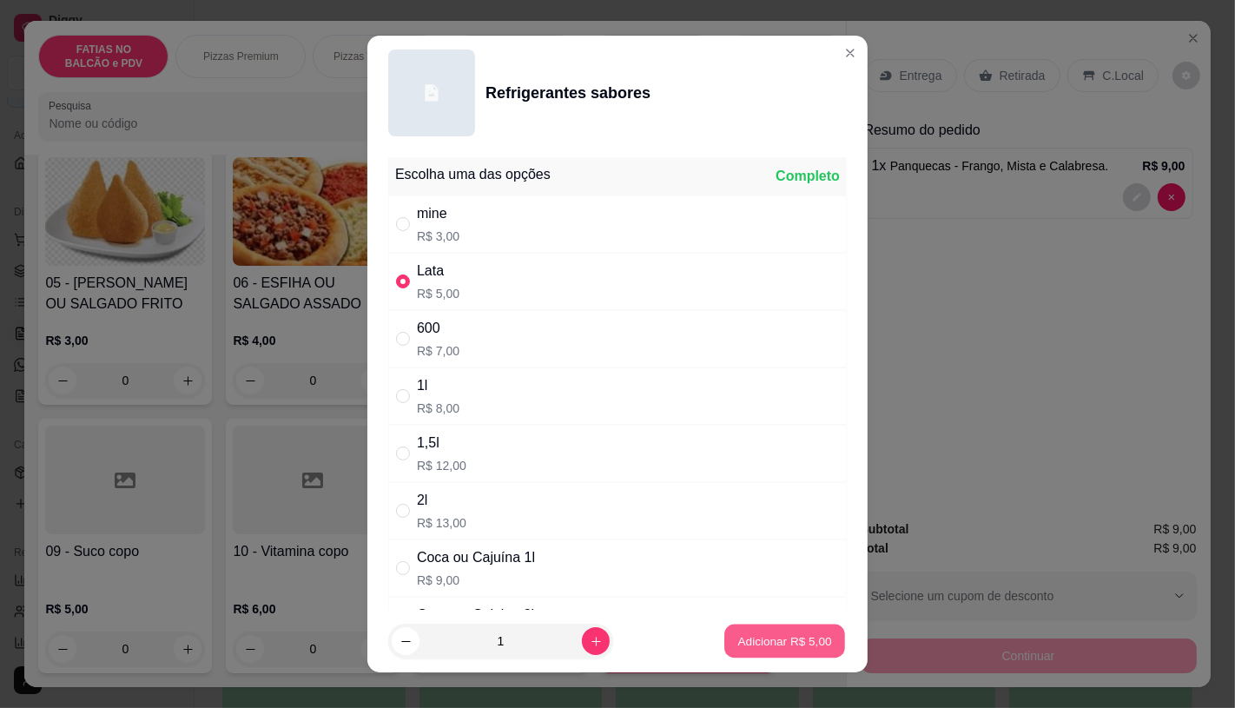
click at [778, 640] on p "Adicionar R$ 5,00" at bounding box center [784, 641] width 94 height 16
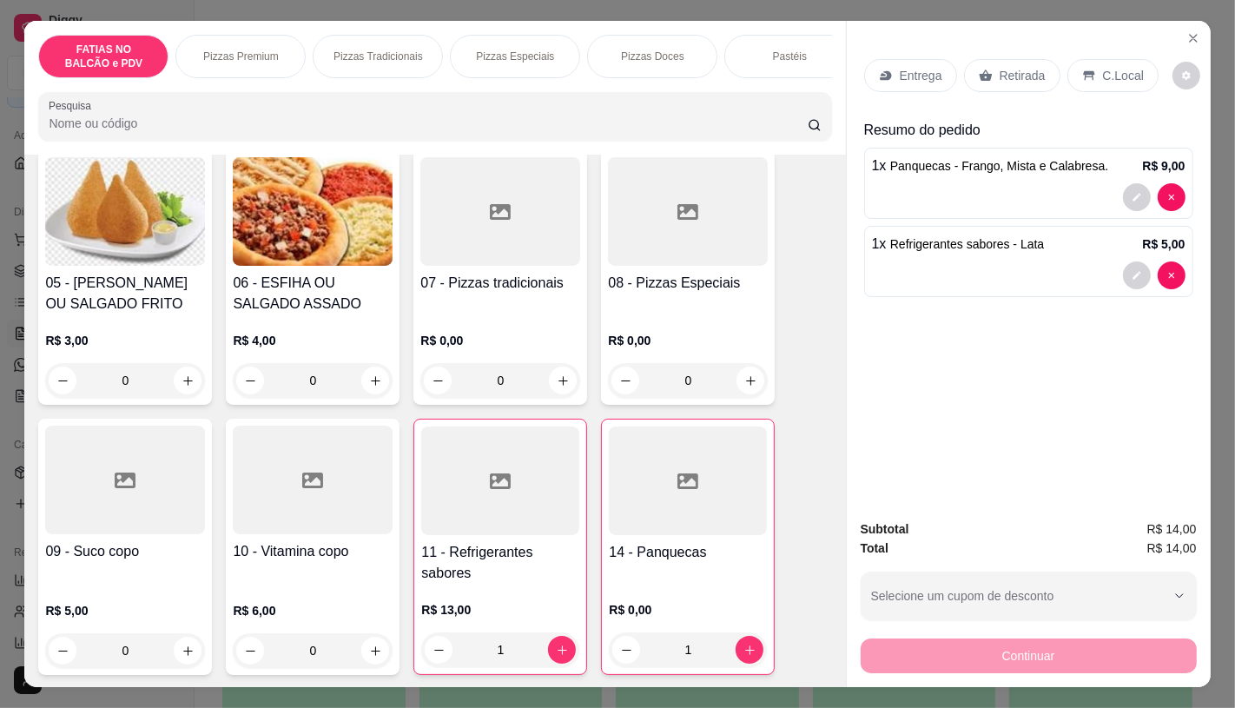
click at [990, 73] on div "Retirada" at bounding box center [1012, 75] width 96 height 33
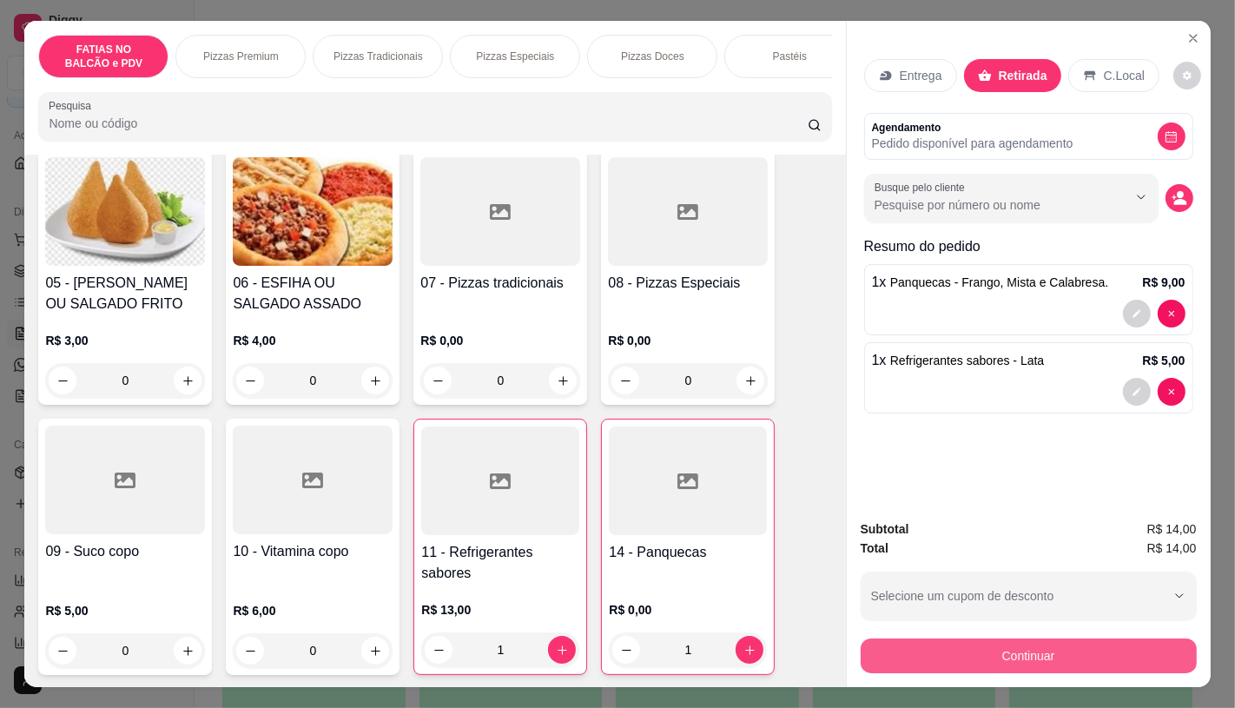
click at [908, 639] on button "Continuar" at bounding box center [1029, 655] width 336 height 35
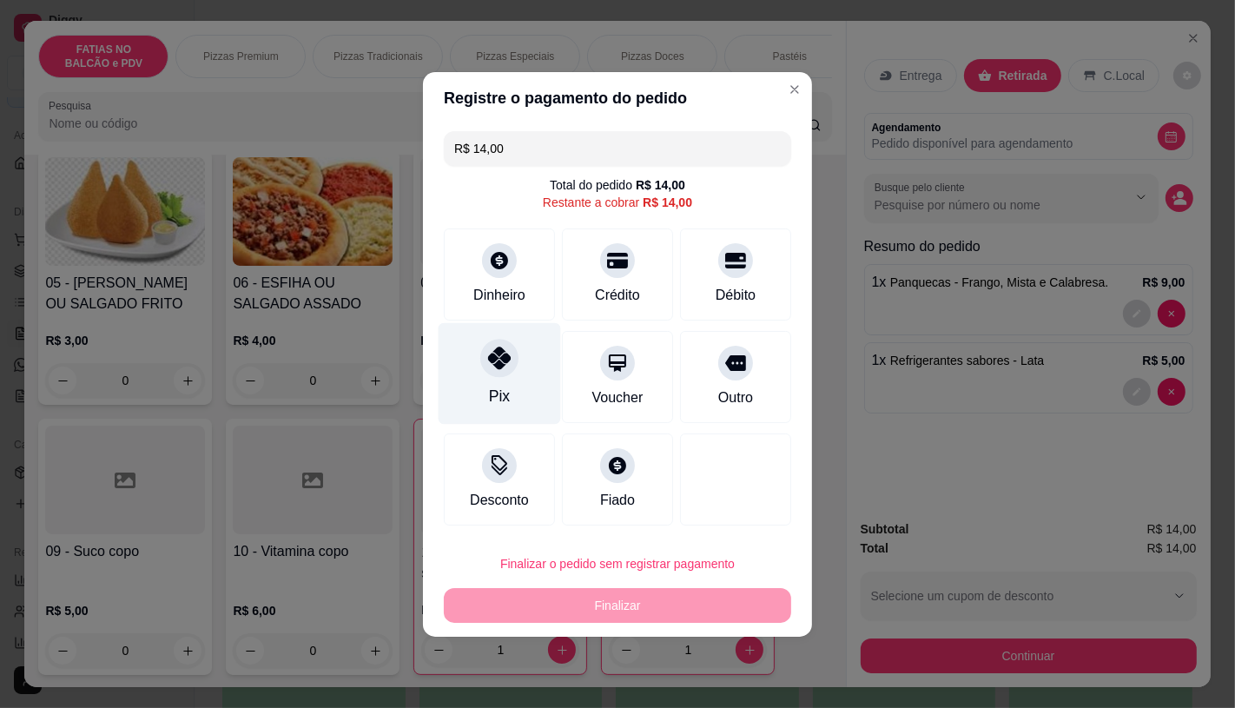
click at [465, 401] on div "Pix" at bounding box center [500, 373] width 122 height 102
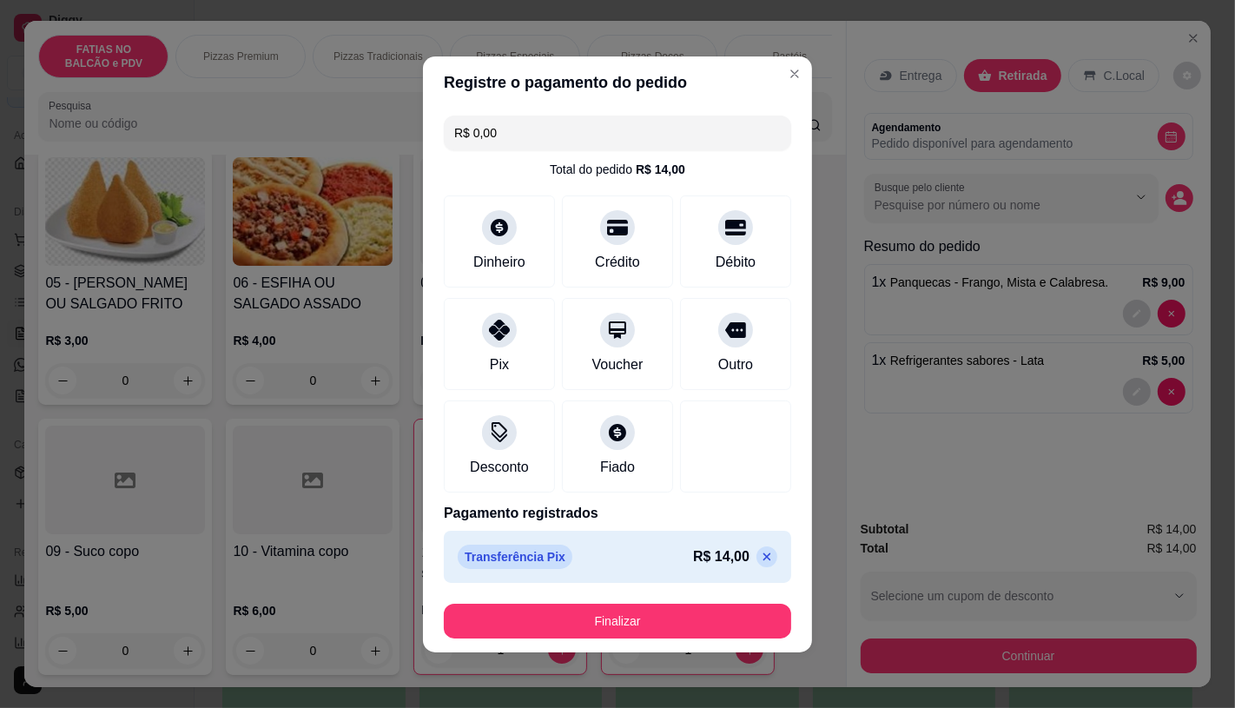
click at [639, 597] on footer "Finalizar" at bounding box center [617, 621] width 389 height 63
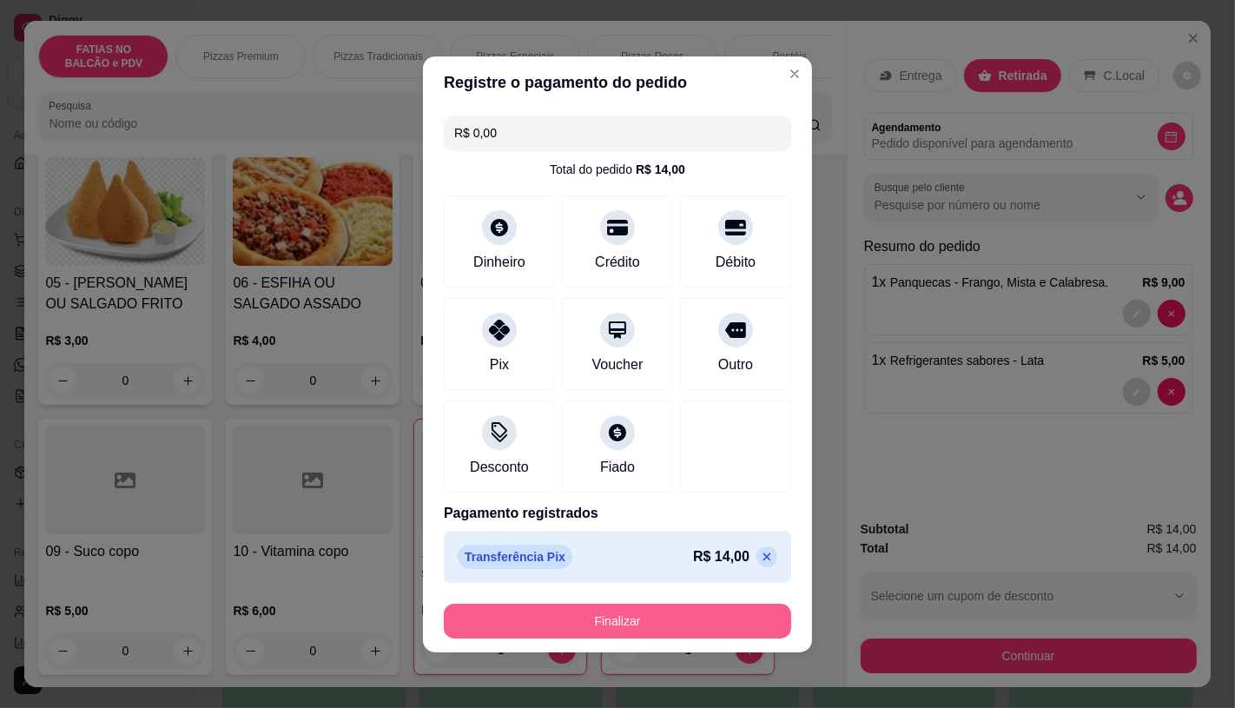
click at [640, 614] on button "Finalizar" at bounding box center [617, 620] width 347 height 35
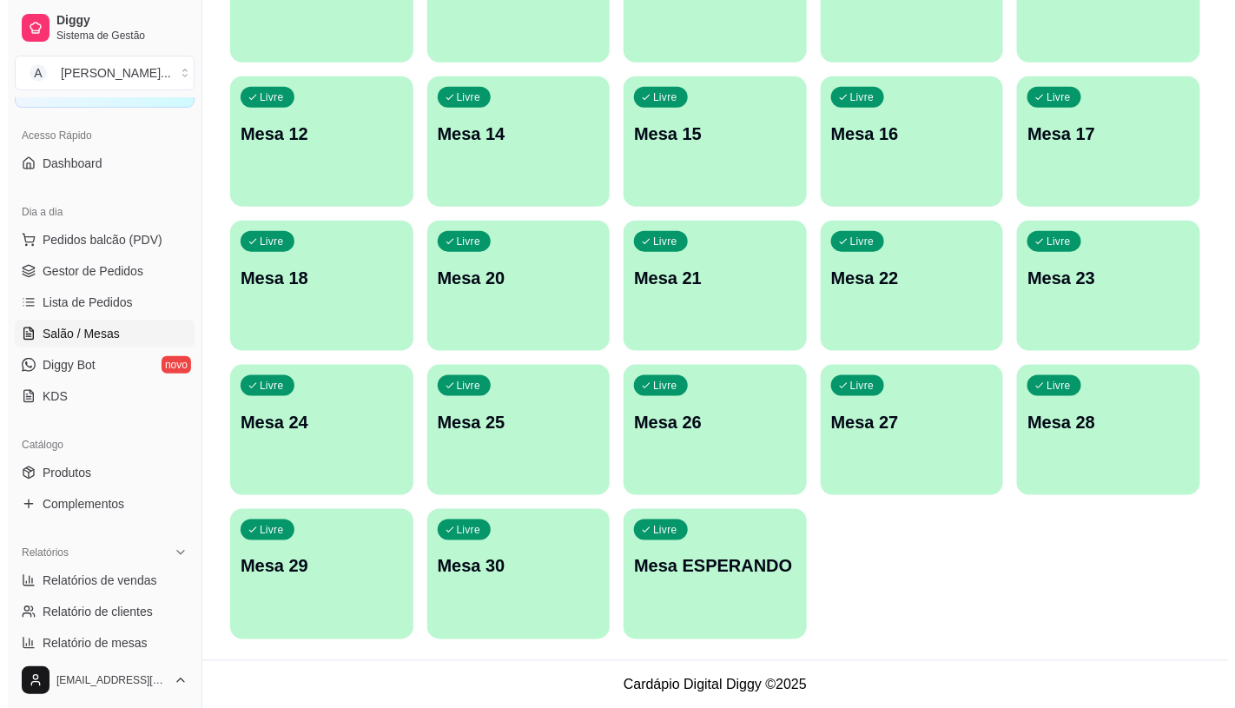
scroll to position [544, 0]
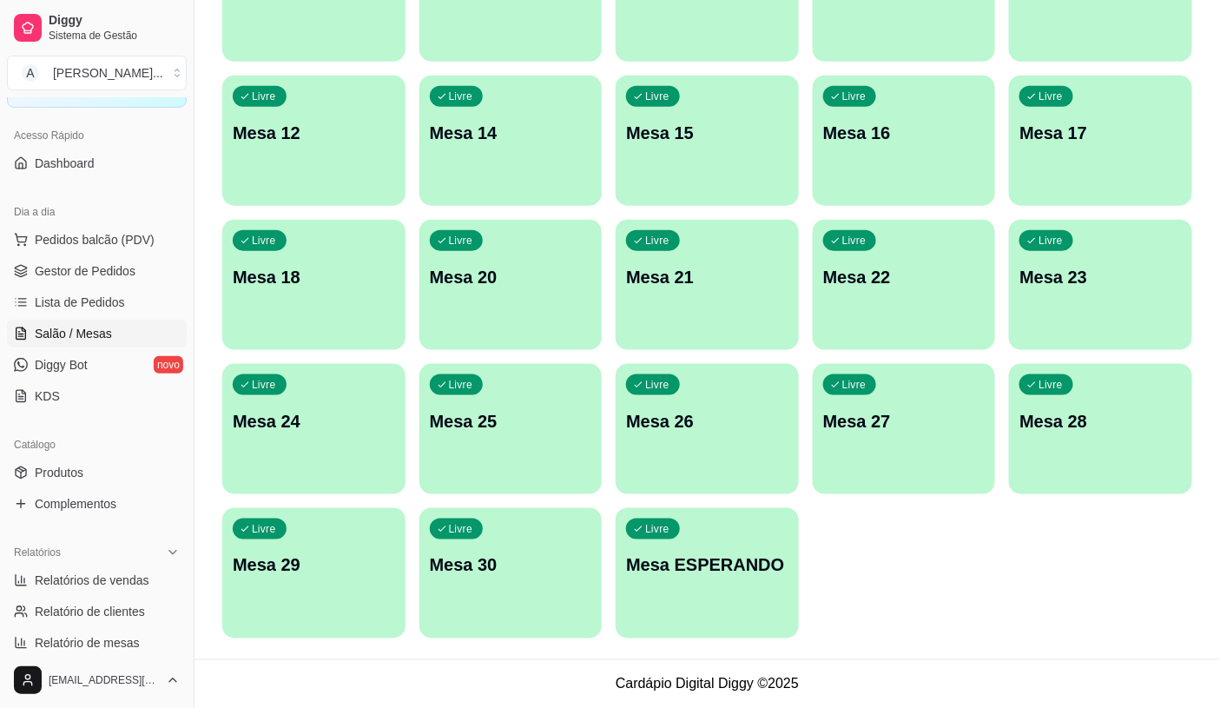
click at [769, 595] on div "Livre Mesa ESPERANDO" at bounding box center [707, 562] width 183 height 109
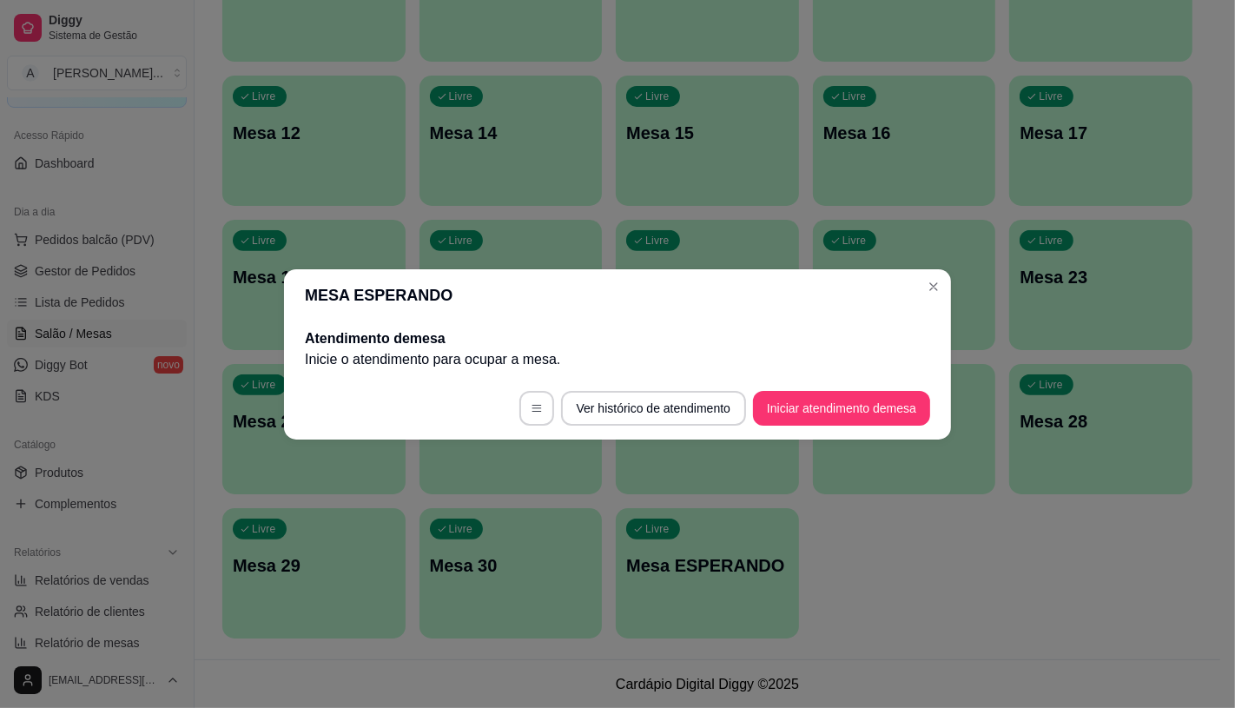
click at [870, 377] on footer "Ver histórico de atendimento Iniciar atendimento de mesa" at bounding box center [617, 408] width 667 height 63
click at [875, 391] on button "Iniciar atendimento de mesa" at bounding box center [841, 408] width 177 height 35
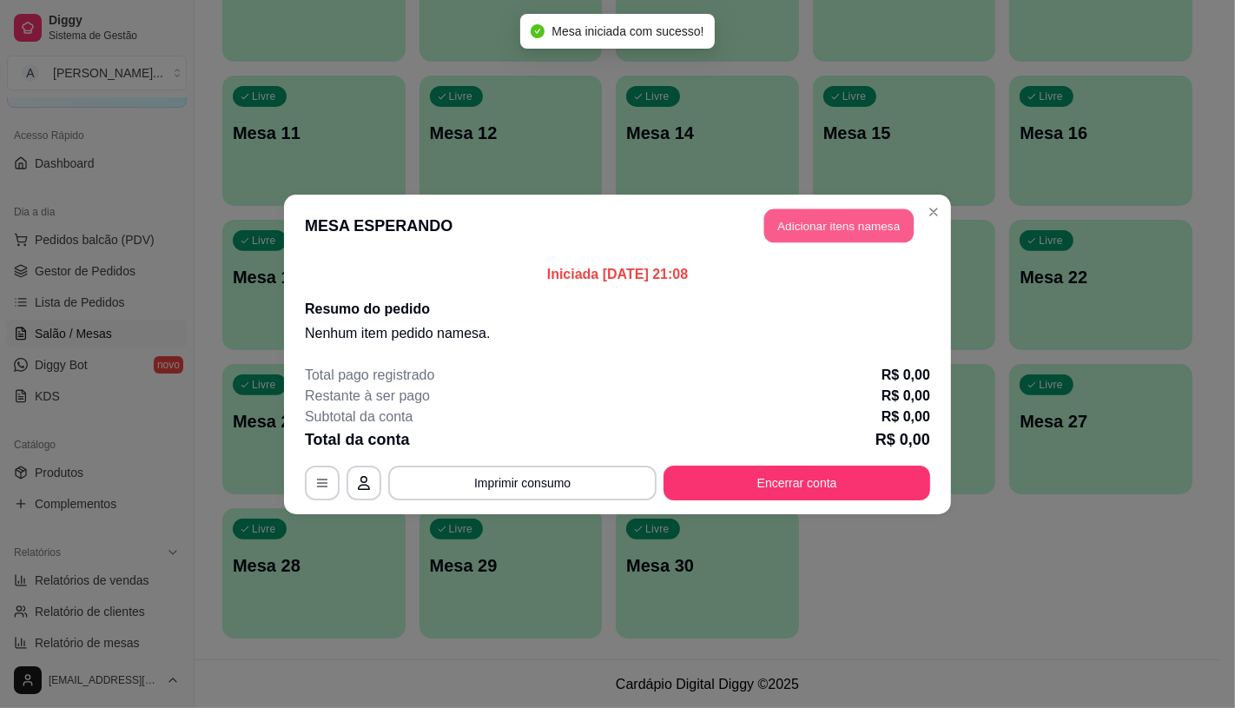
click at [818, 228] on button "Adicionar itens na mesa" at bounding box center [838, 225] width 149 height 34
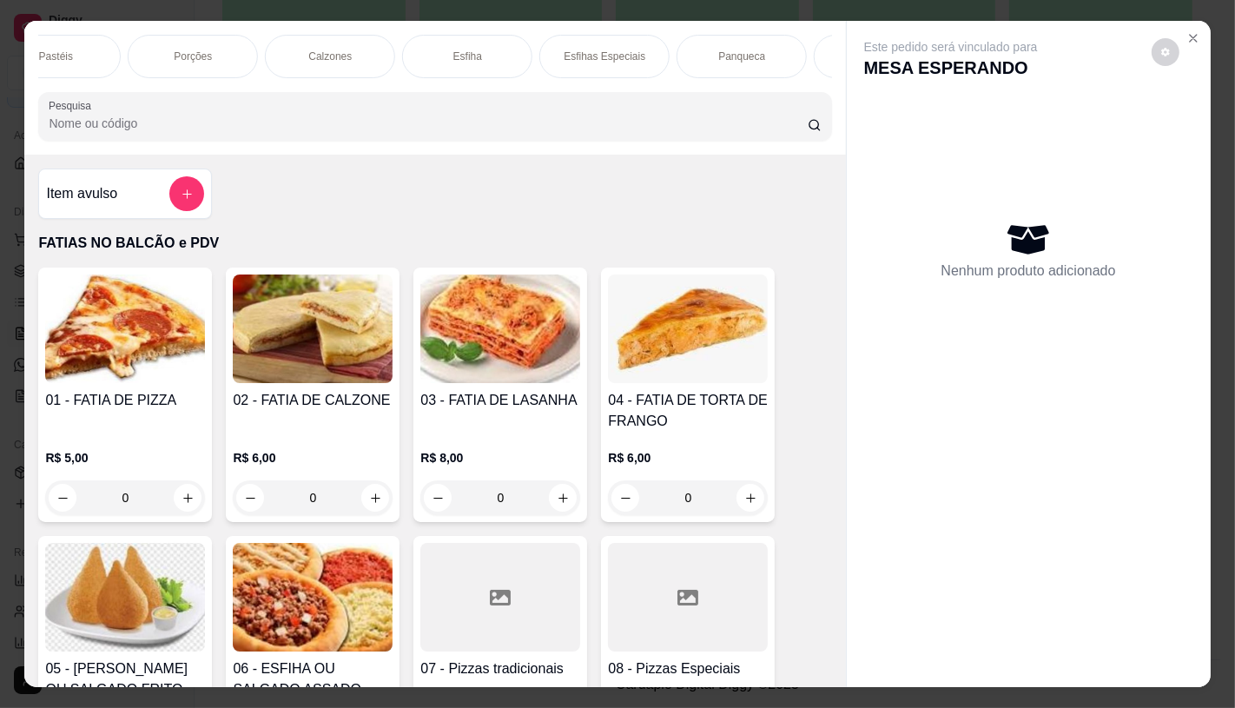
scroll to position [0, 796]
click at [771, 46] on div "Sanduíches" at bounding box center [816, 56] width 130 height 43
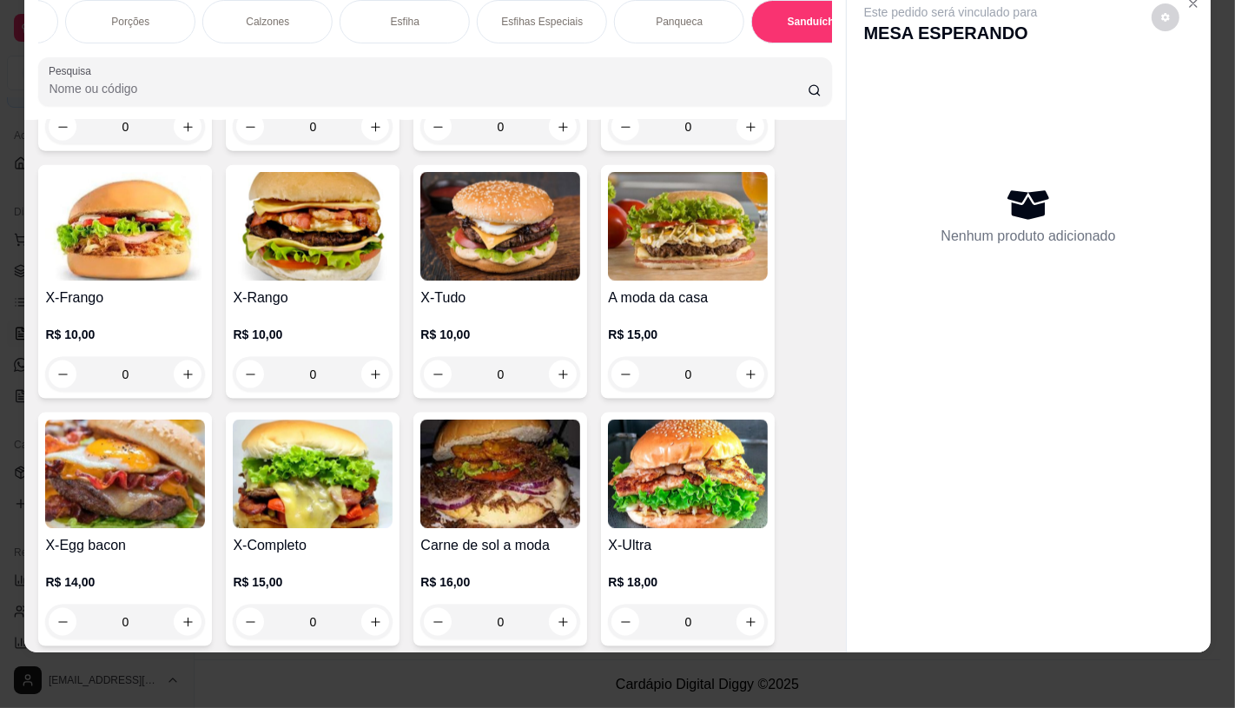
scroll to position [7598, 0]
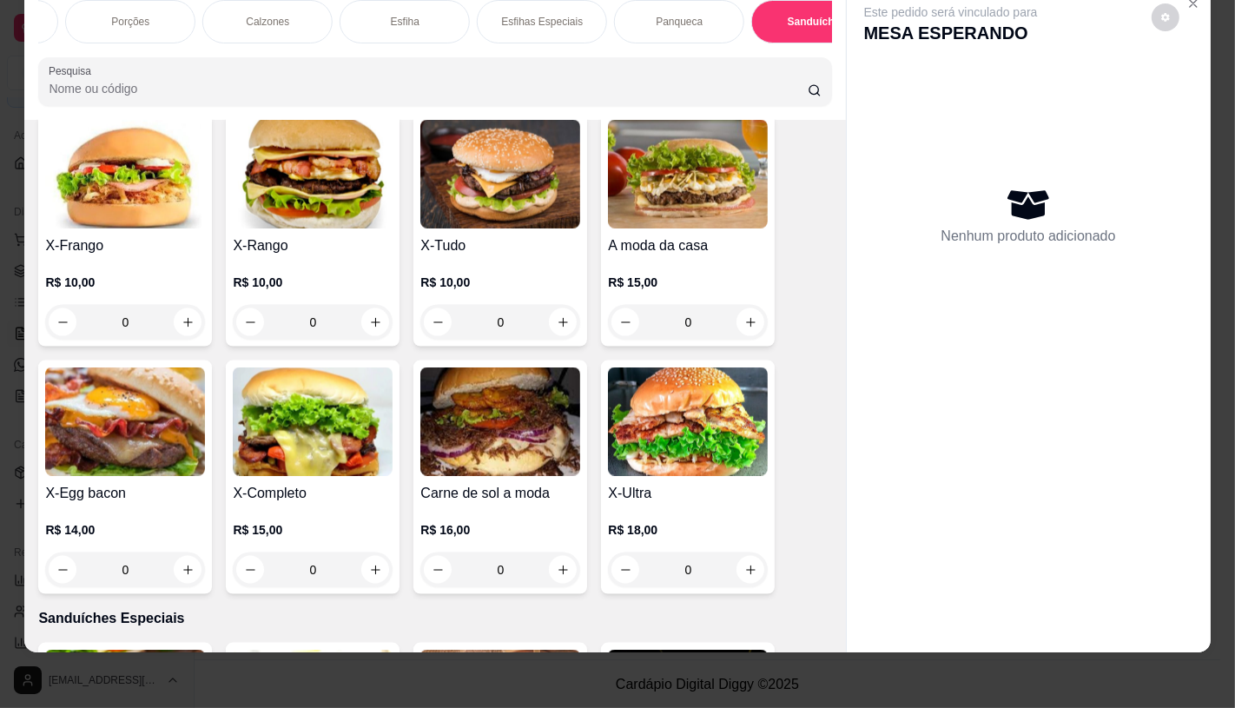
click at [287, 395] on img at bounding box center [313, 421] width 160 height 109
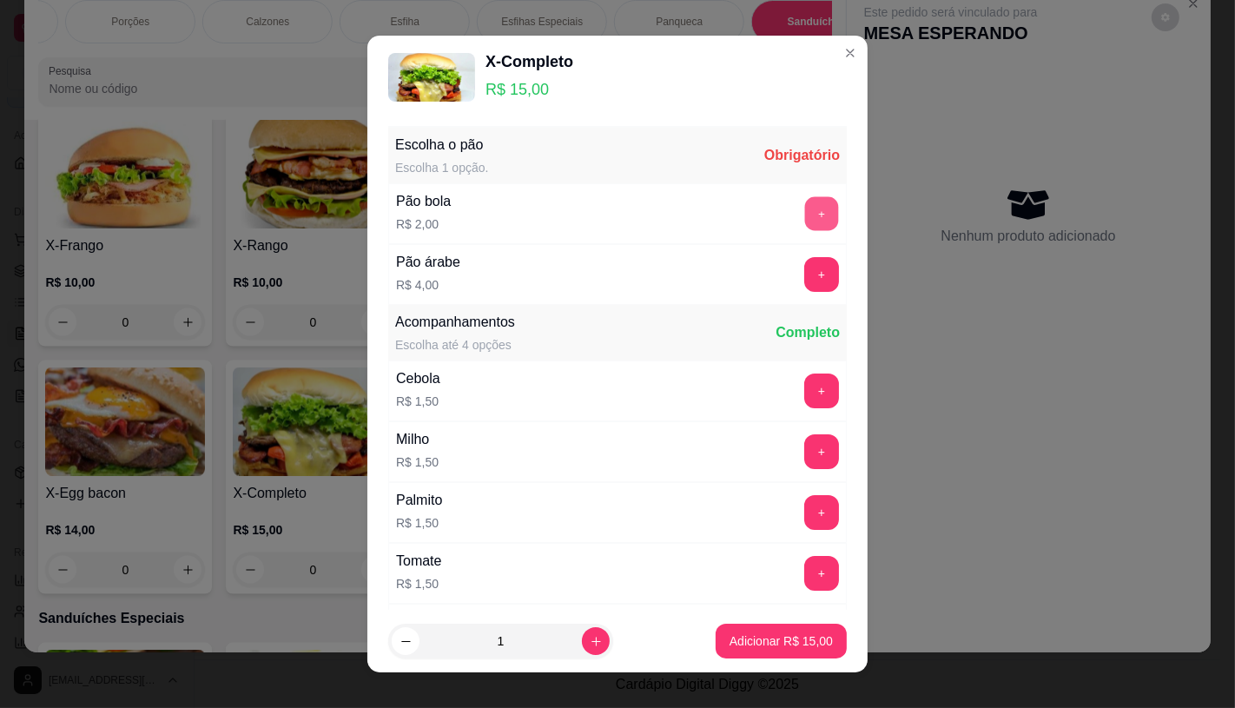
click at [805, 210] on button "+" at bounding box center [822, 213] width 34 height 34
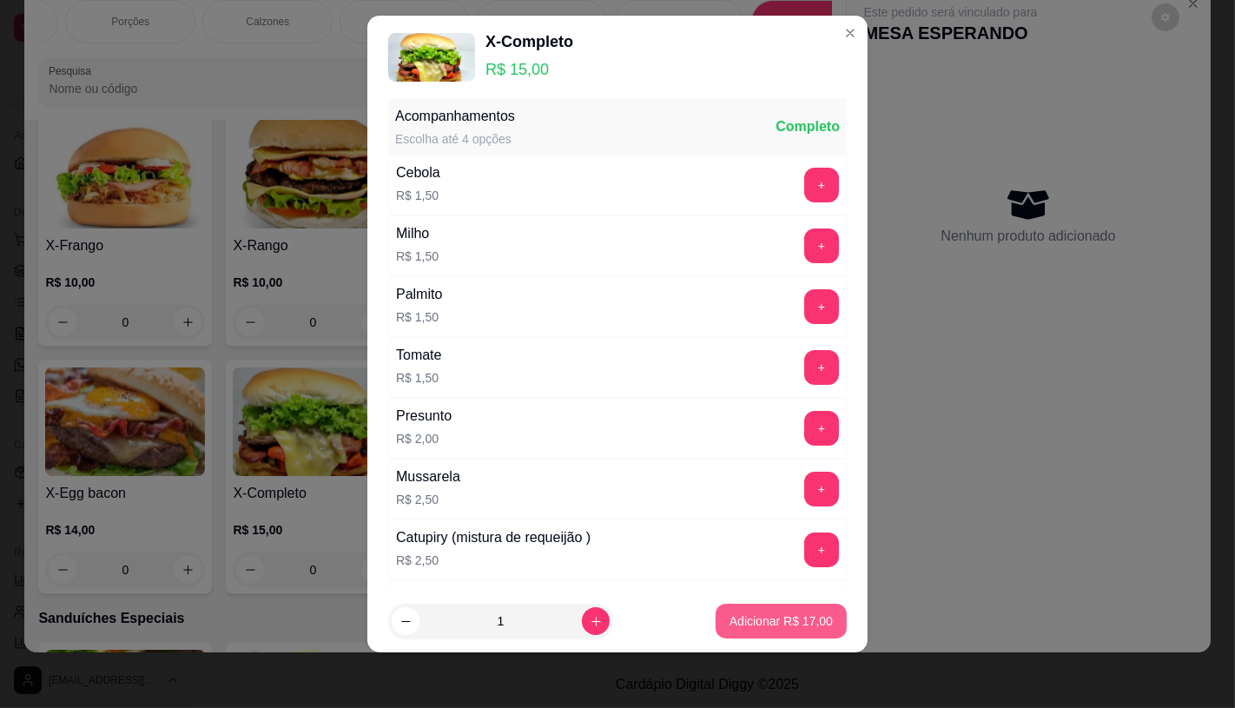
click at [732, 632] on button "Adicionar R$ 17,00" at bounding box center [781, 620] width 131 height 35
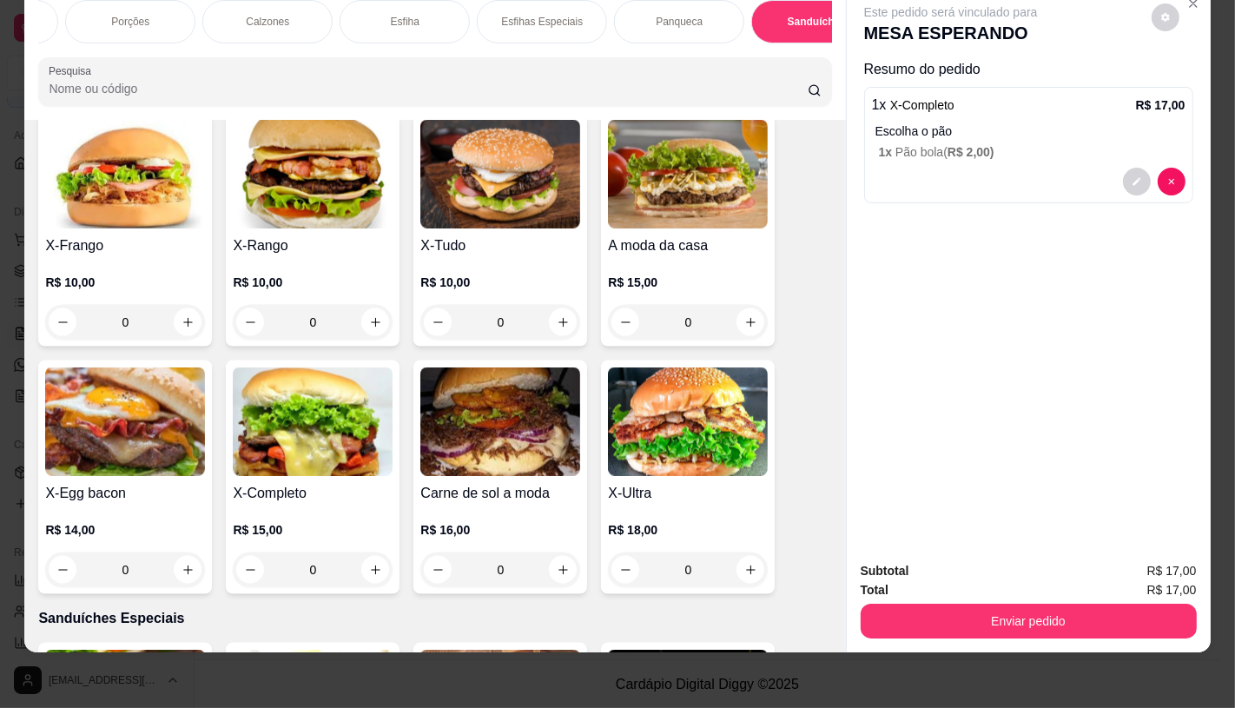
click at [336, 367] on img at bounding box center [313, 421] width 160 height 109
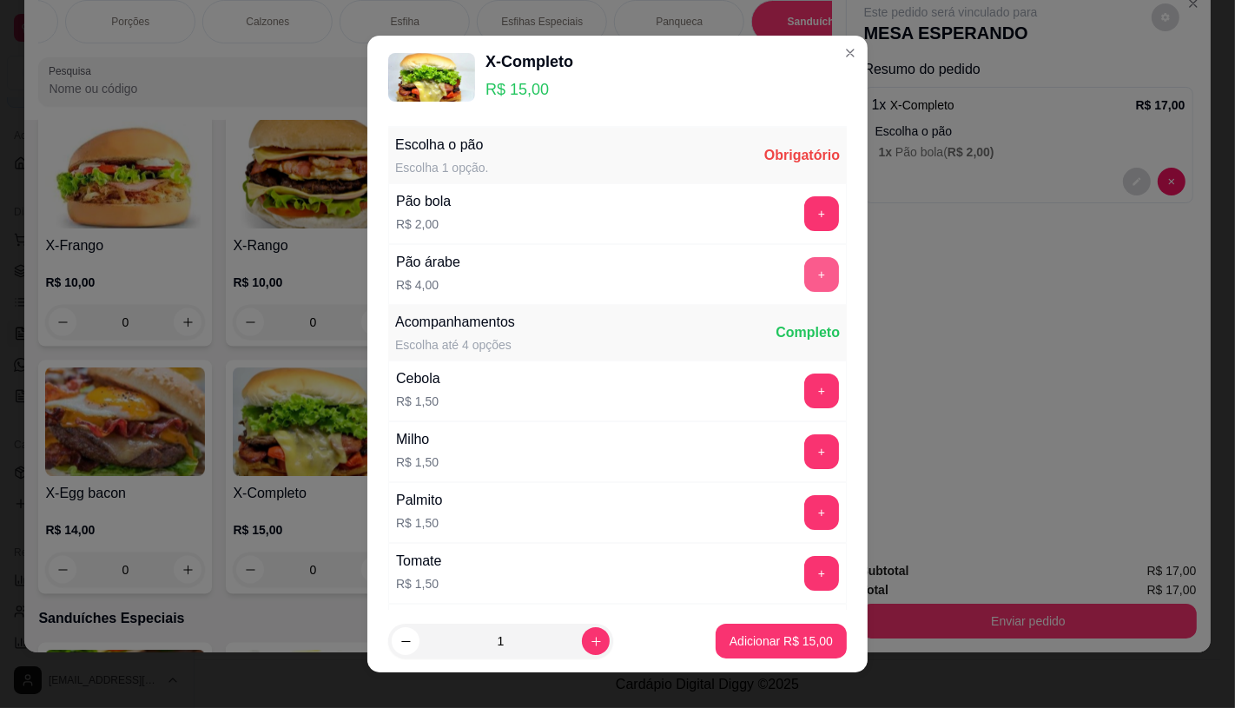
click at [797, 283] on div "+" at bounding box center [821, 274] width 49 height 35
click at [804, 281] on button "+" at bounding box center [821, 274] width 35 height 35
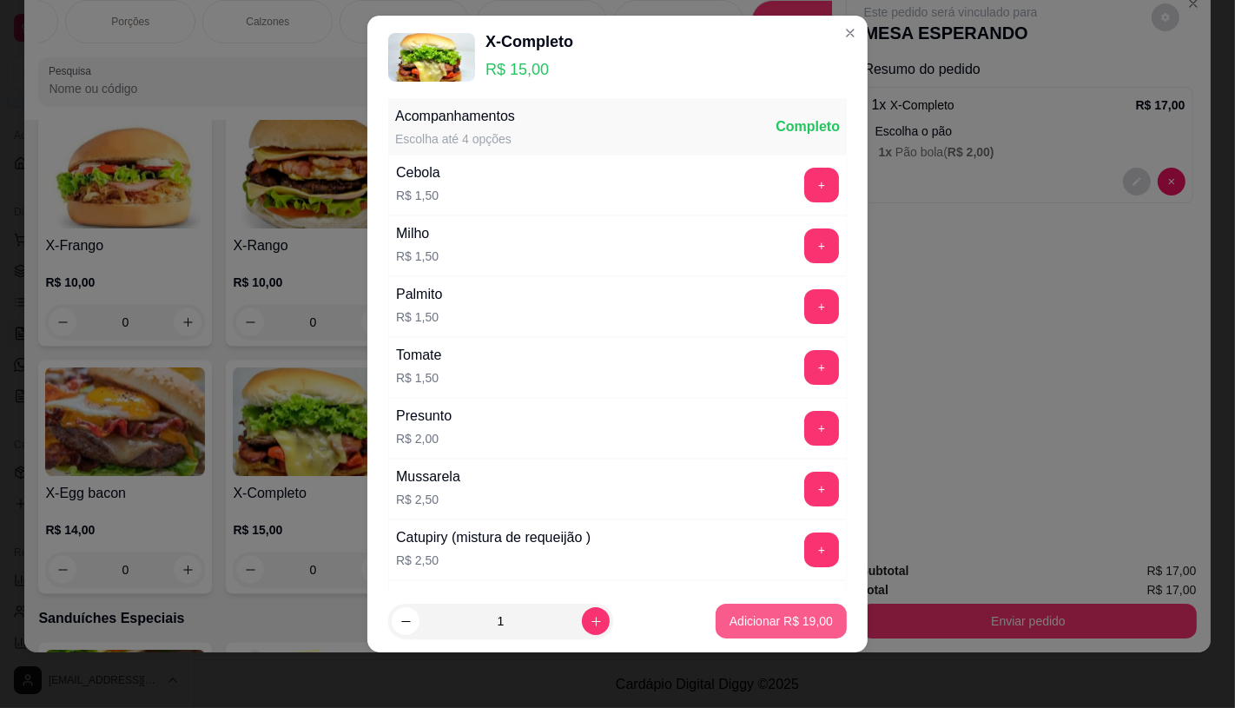
click at [773, 626] on p "Adicionar R$ 19,00" at bounding box center [780, 620] width 103 height 17
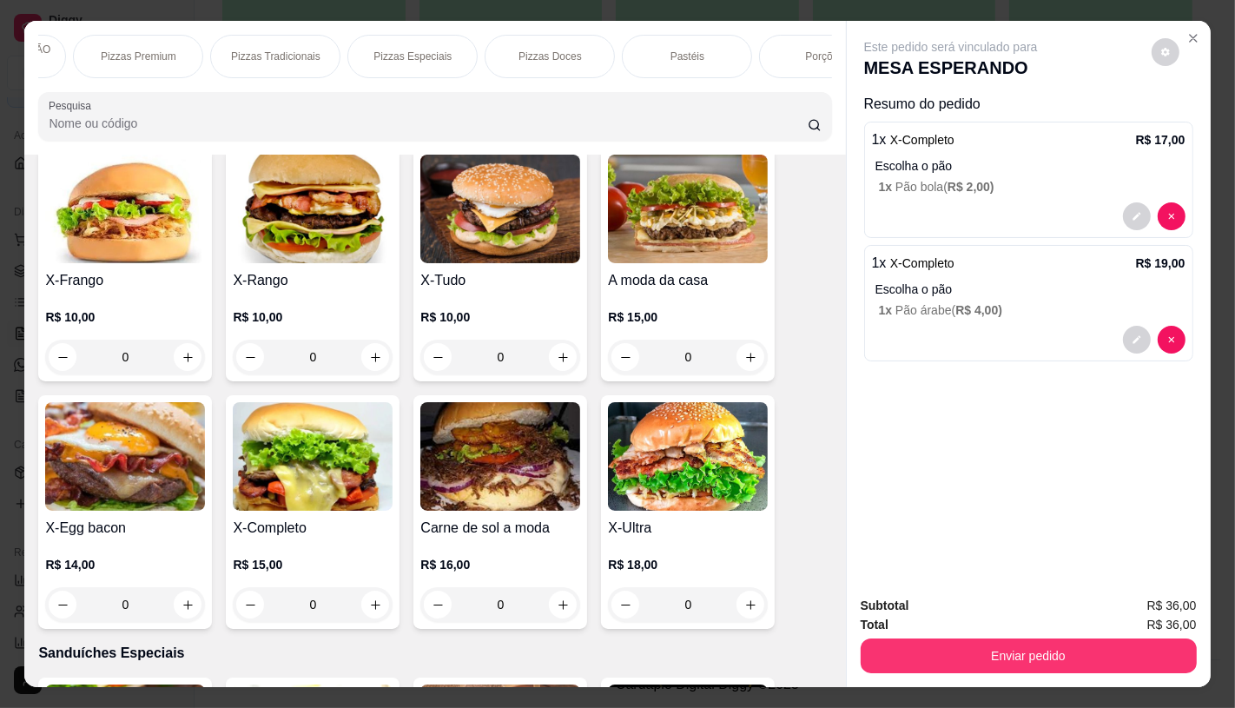
scroll to position [0, 0]
click at [76, 64] on div "FATIAS NO BALCÃO e PDV" at bounding box center [103, 56] width 130 height 43
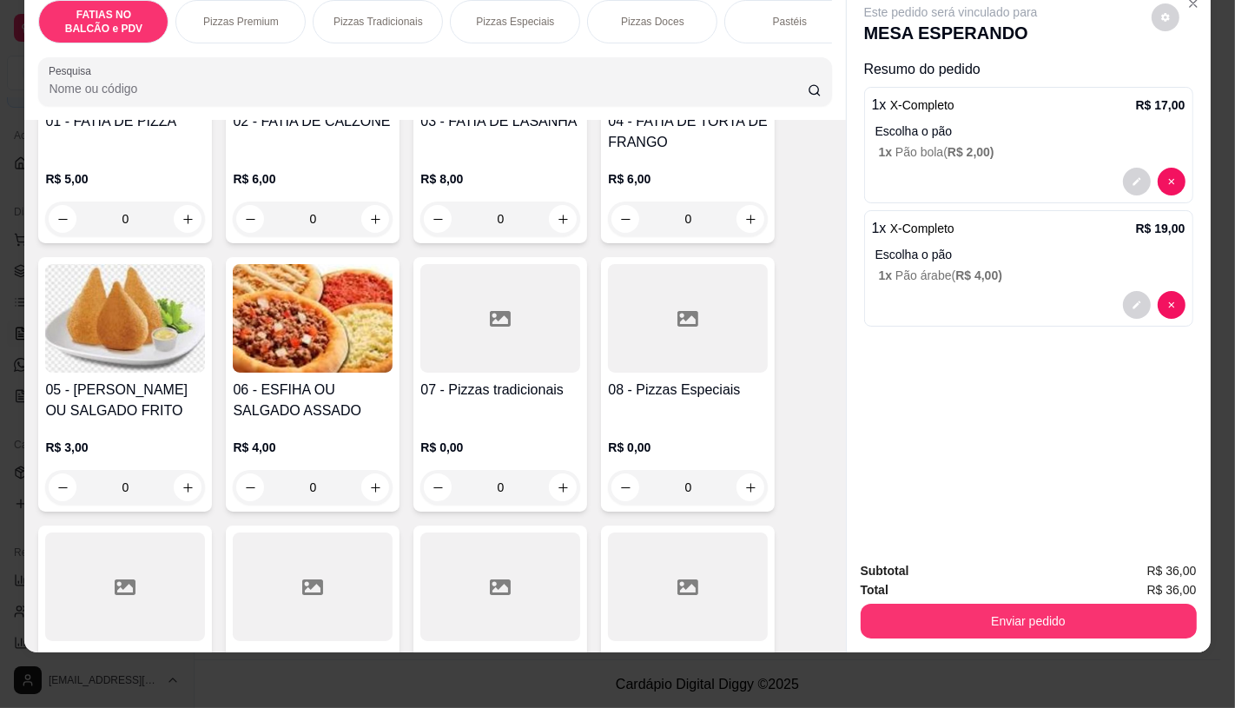
scroll to position [367, 0]
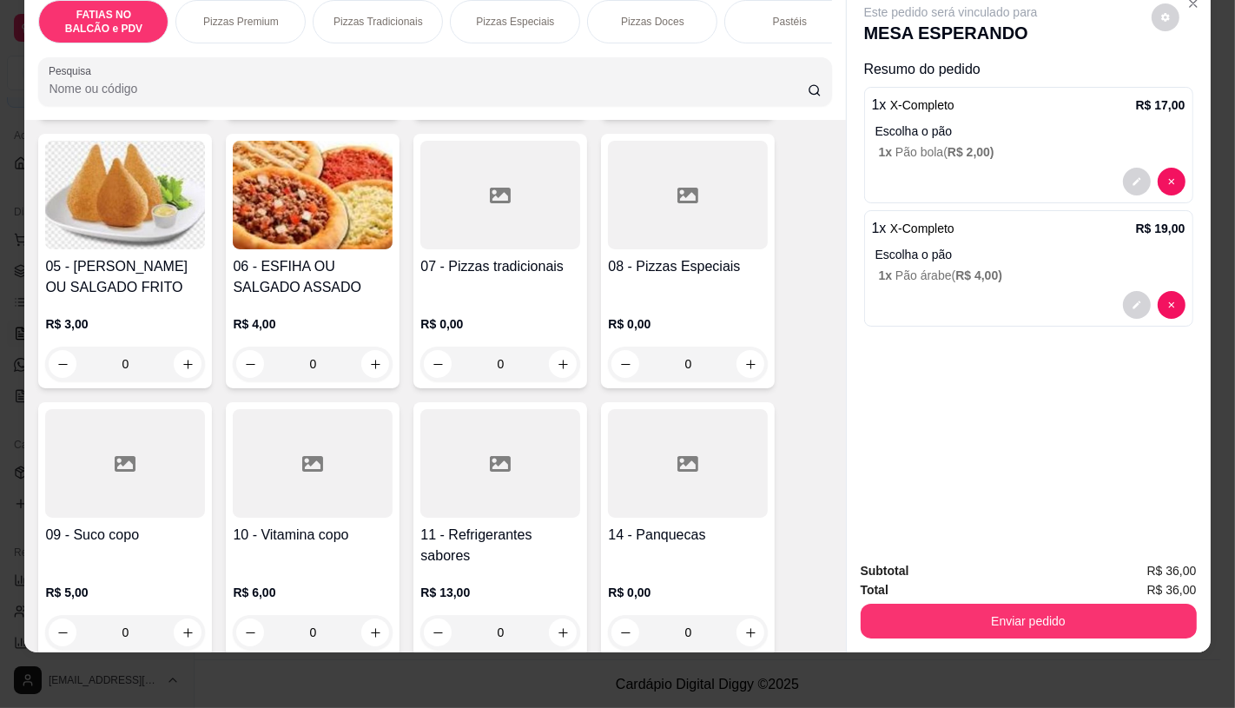
click at [474, 522] on div "11 - Refrigerantes sabores R$ 13,00 0" at bounding box center [500, 529] width 174 height 254
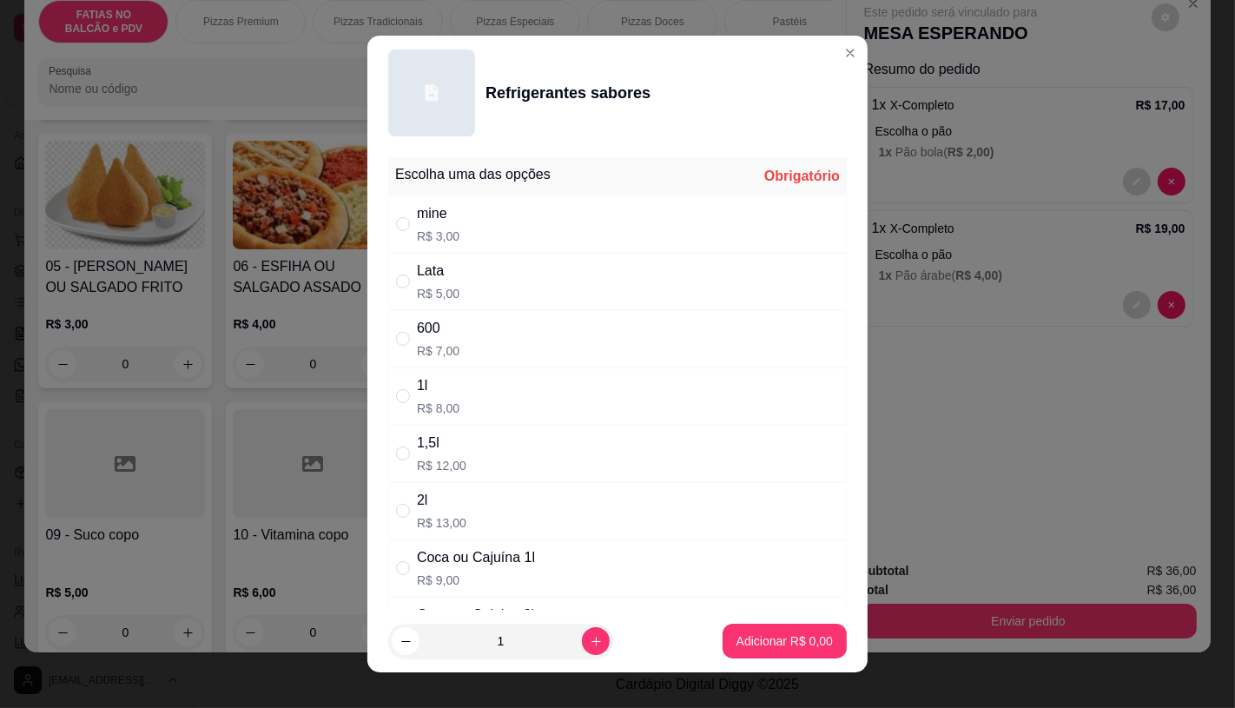
click at [449, 411] on p "R$ 8,00" at bounding box center [438, 407] width 43 height 17
click at [757, 635] on p "Adicionar R$ 8,00" at bounding box center [784, 641] width 94 height 16
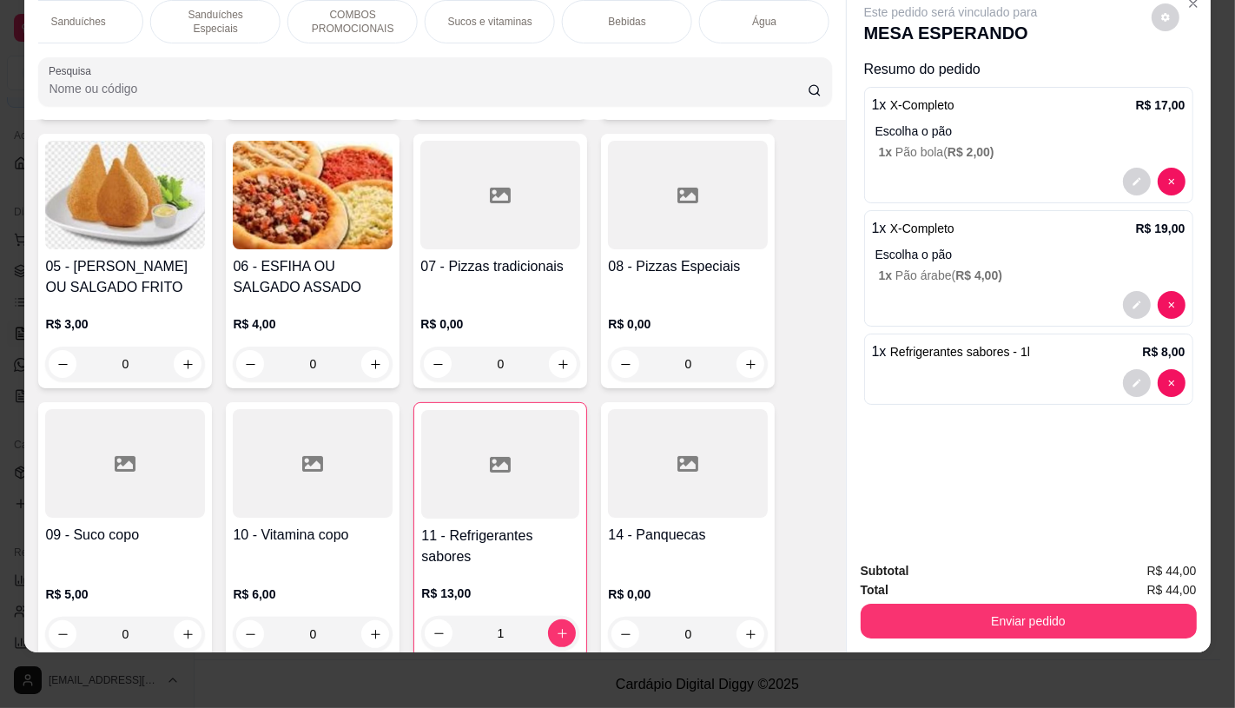
scroll to position [0, 1806]
click at [783, 27] on div "TAXAS DE ENTREGAS" at bounding box center [767, 21] width 130 height 43
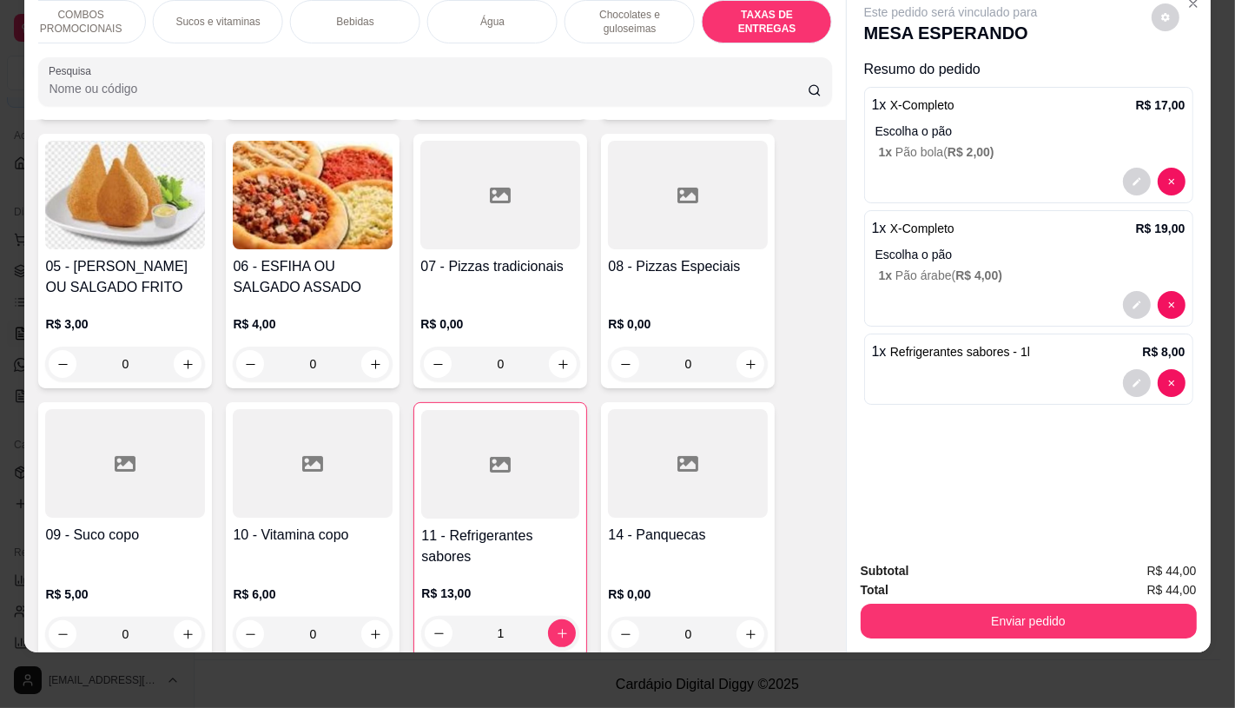
scroll to position [11614, 0]
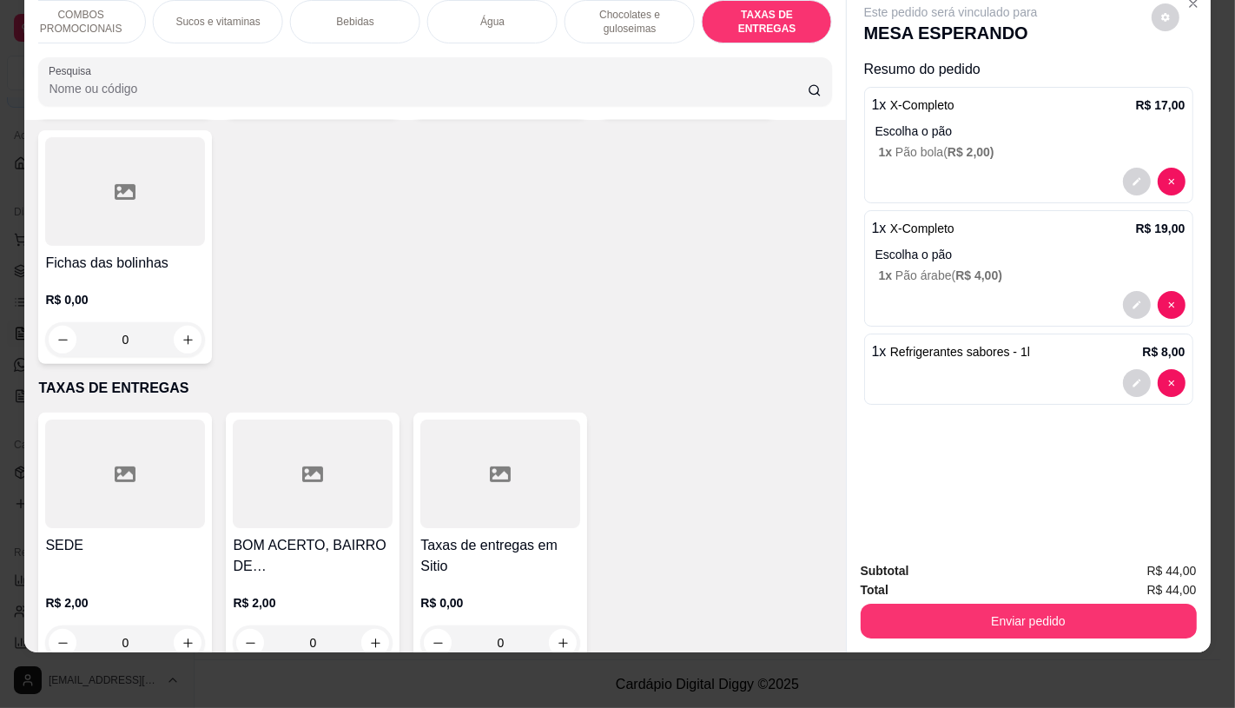
click at [183, 618] on div "SEDE R$ 2,00 0" at bounding box center [125, 539] width 174 height 254
click at [176, 629] on button "increase-product-quantity" at bounding box center [188, 643] width 28 height 28
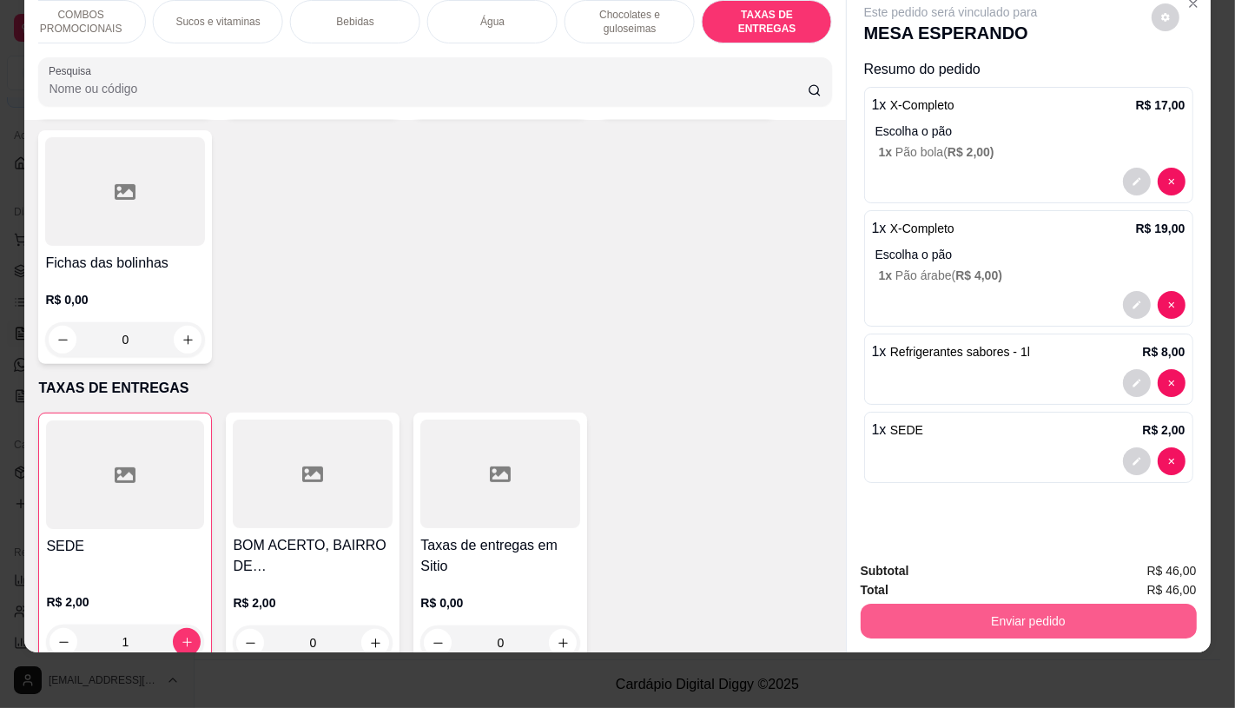
click at [971, 603] on button "Enviar pedido" at bounding box center [1029, 620] width 336 height 35
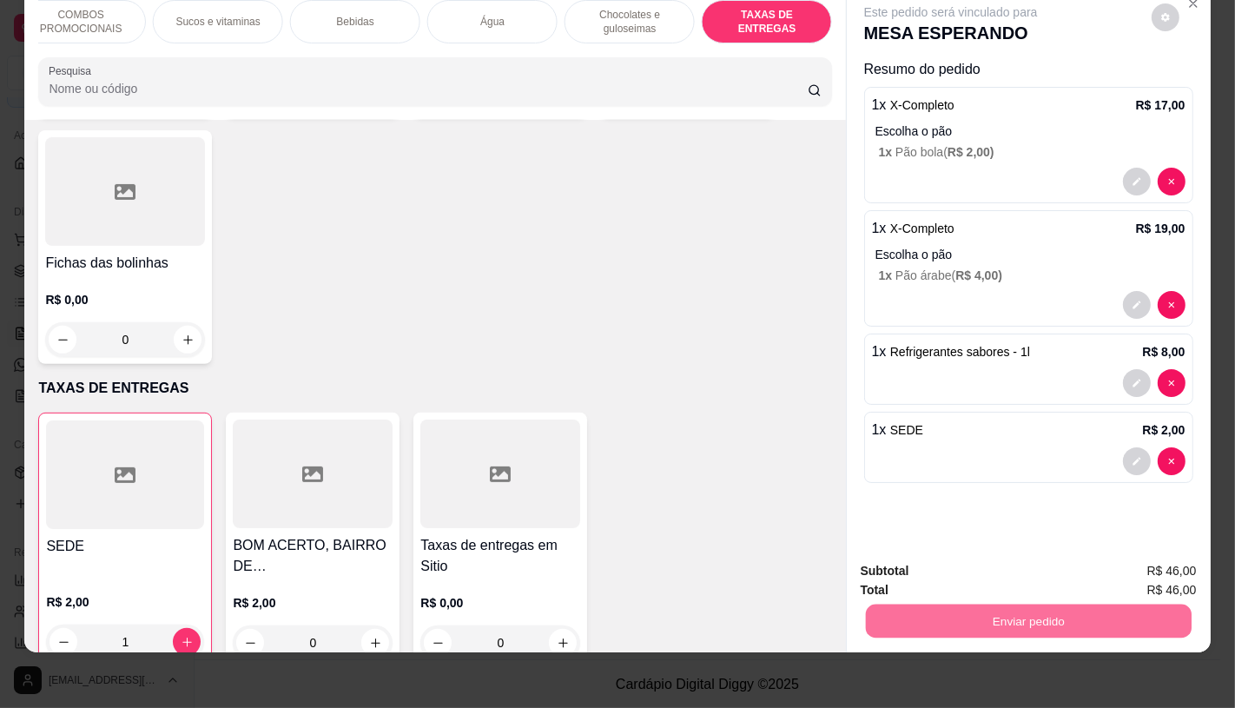
click at [953, 570] on button "Não registrar e enviar pedido" at bounding box center [970, 565] width 181 height 33
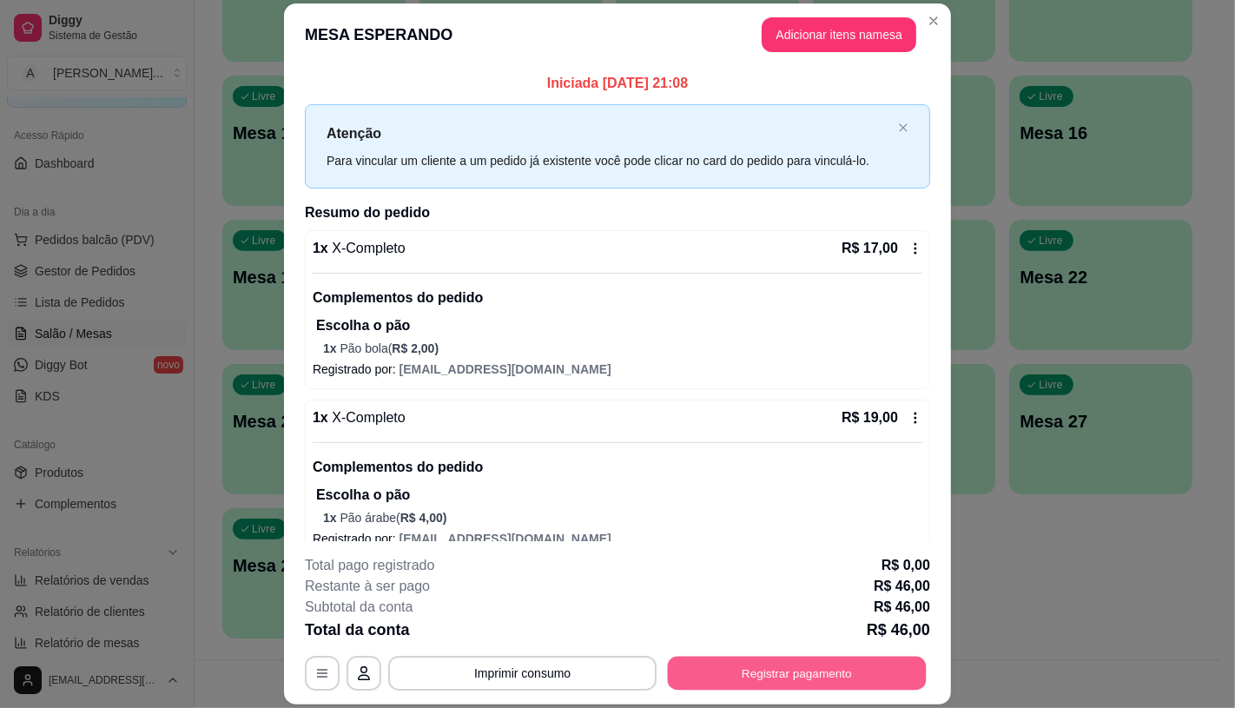
click at [879, 658] on button "Registrar pagamento" at bounding box center [797, 673] width 259 height 34
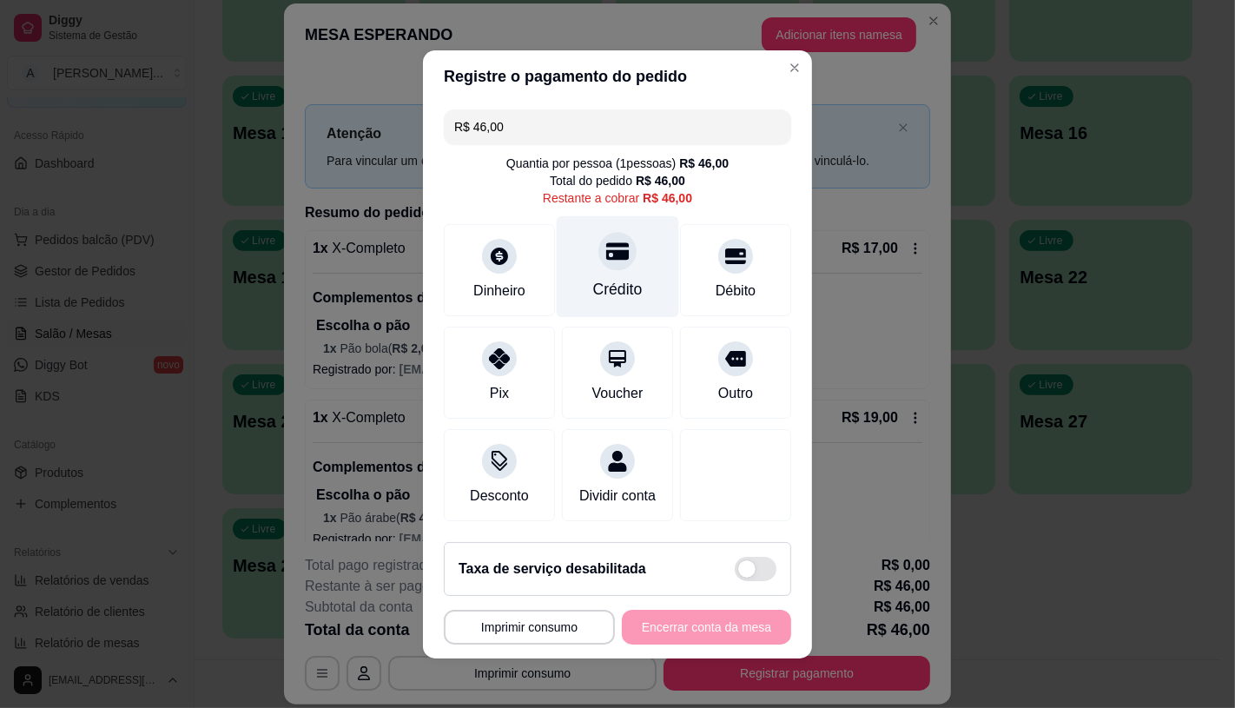
click at [611, 262] on div "Crédito" at bounding box center [618, 266] width 122 height 102
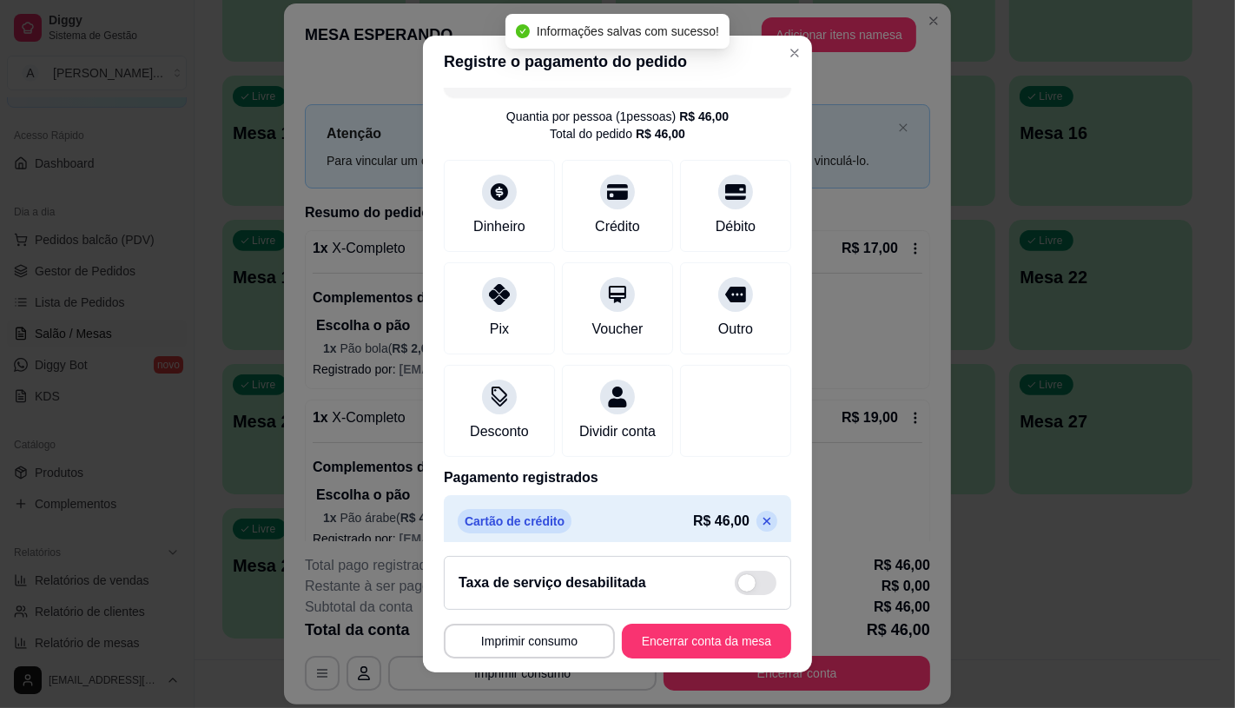
scroll to position [64, 0]
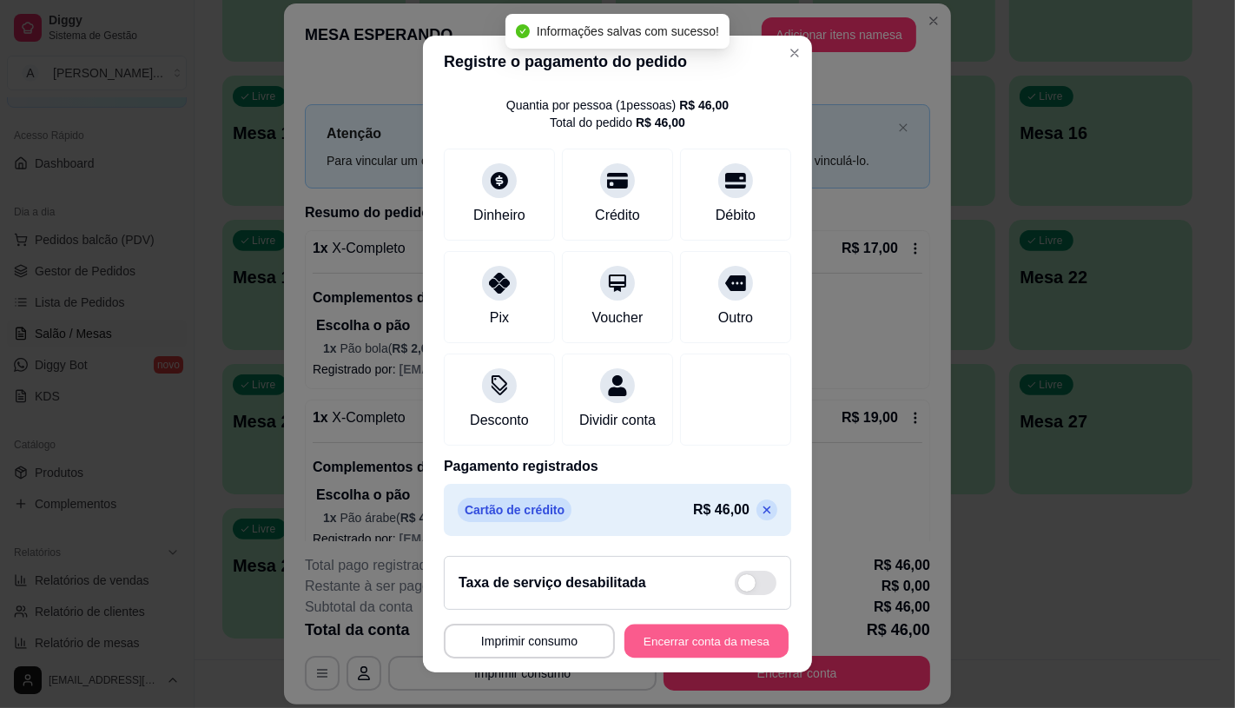
click at [677, 640] on button "Encerrar conta da mesa" at bounding box center [706, 641] width 164 height 34
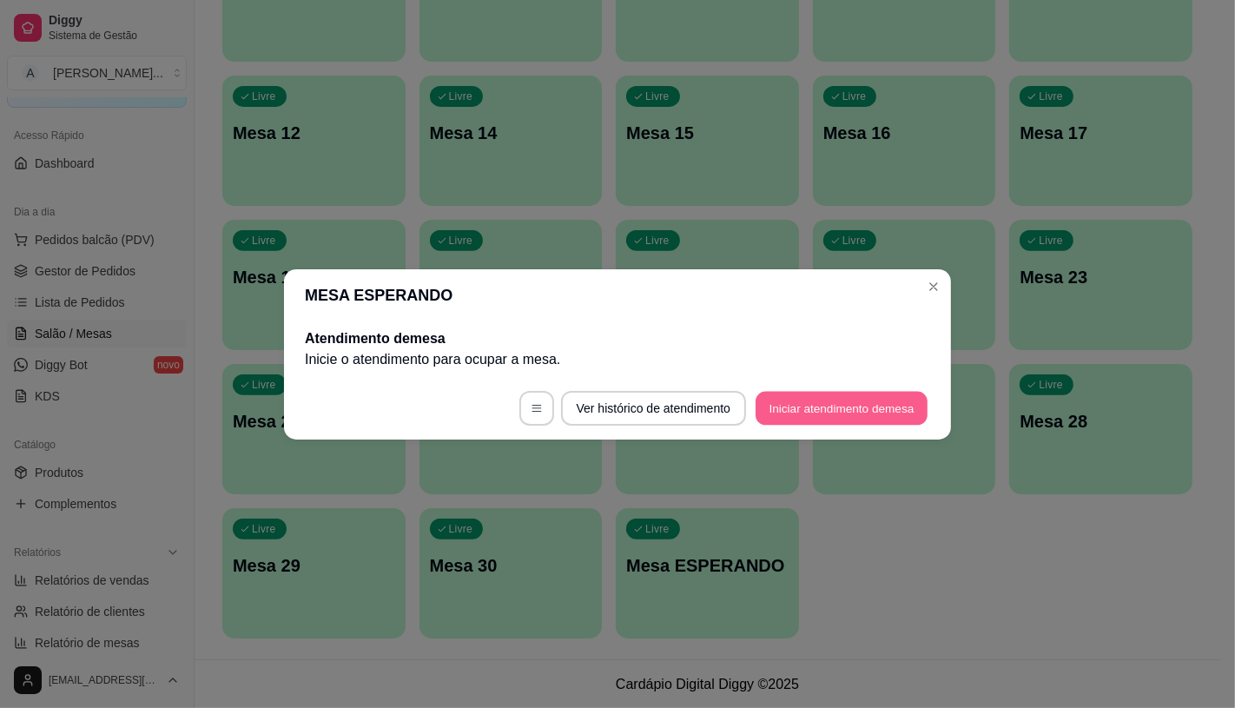
click at [802, 398] on button "Iniciar atendimento de mesa" at bounding box center [841, 408] width 172 height 34
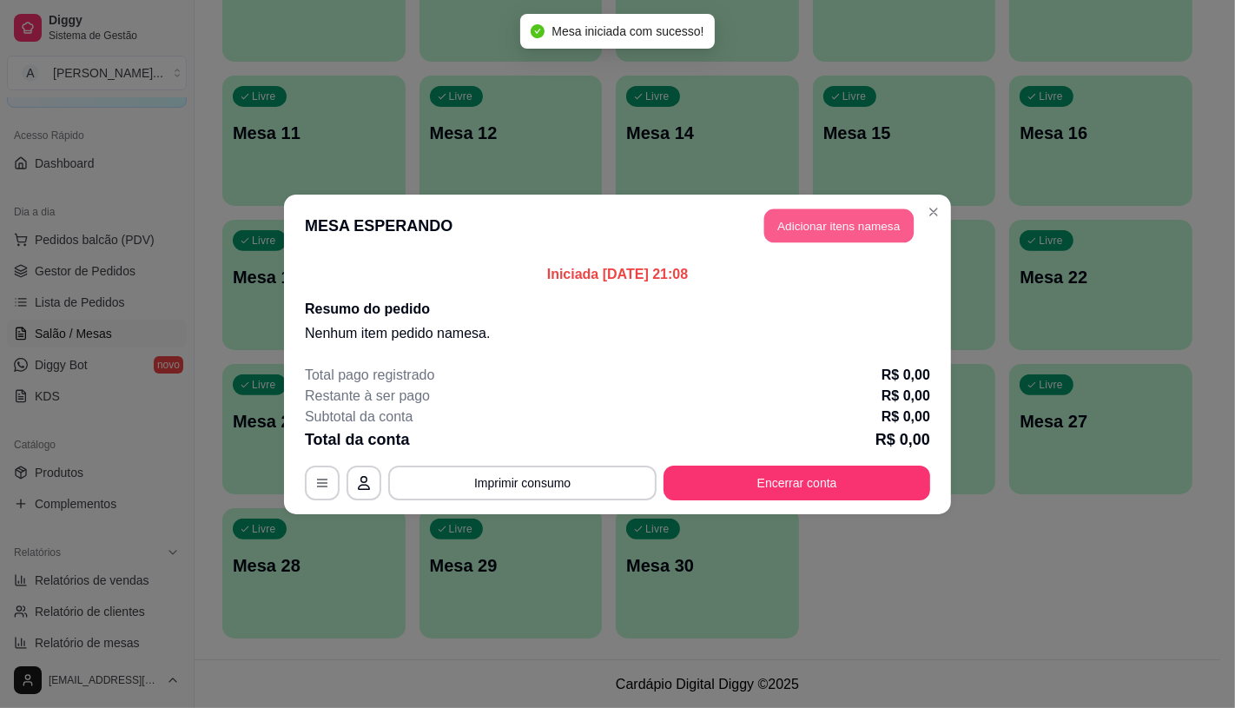
click at [861, 215] on button "Adicionar itens na mesa" at bounding box center [838, 225] width 149 height 34
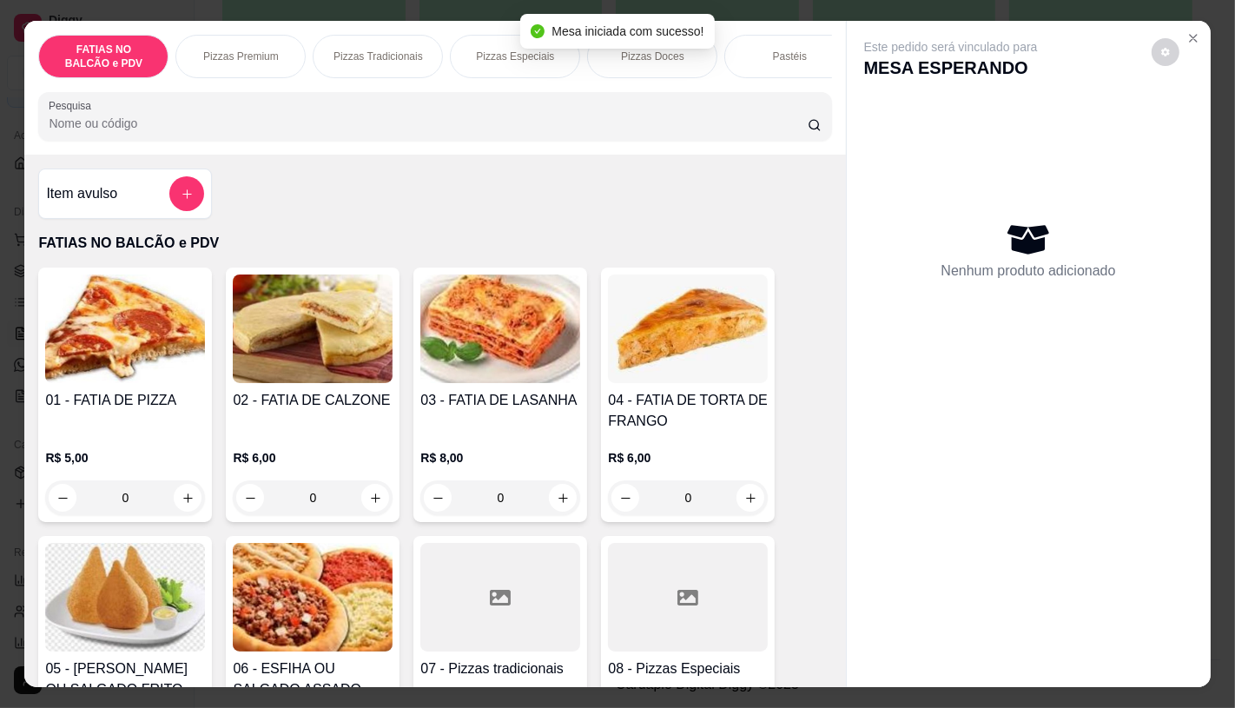
click at [713, 603] on div at bounding box center [688, 597] width 160 height 109
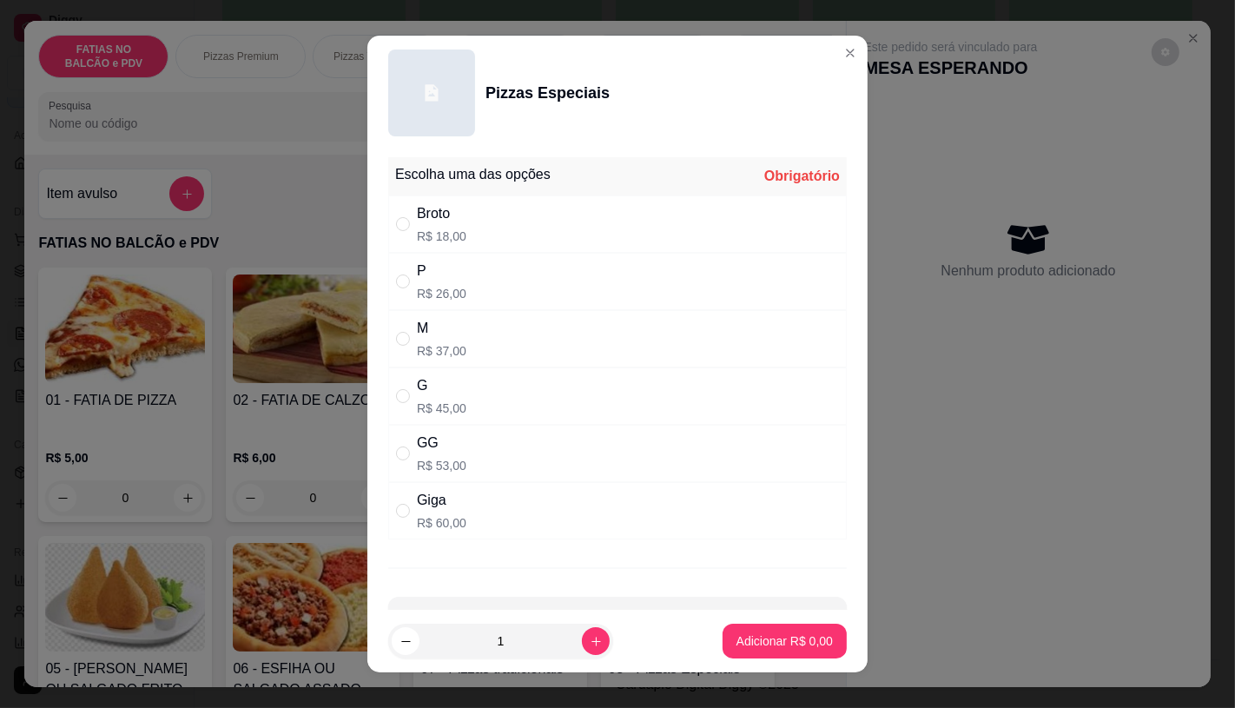
click at [485, 344] on div "M R$ 37,00" at bounding box center [617, 338] width 458 height 57
click at [731, 635] on p "Adicionar R$ 37,00" at bounding box center [781, 641] width 101 height 16
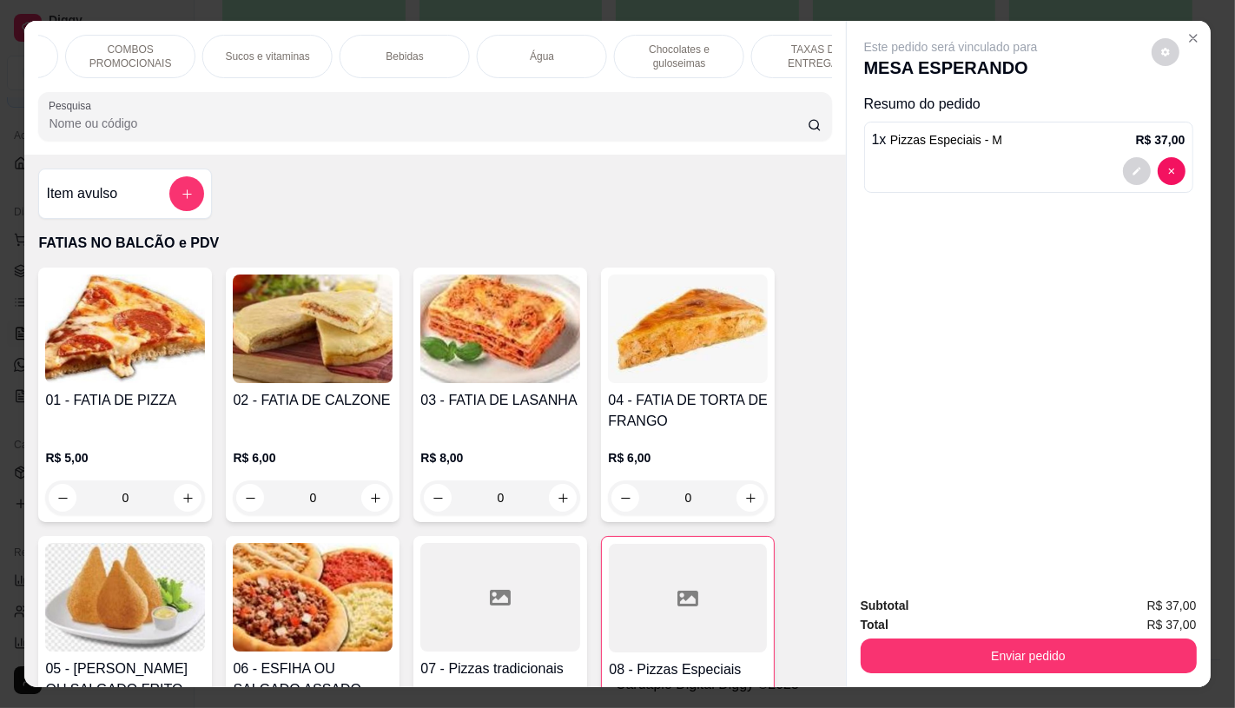
scroll to position [0, 1806]
click at [768, 44] on p "TAXAS DE ENTREGAS" at bounding box center [766, 57] width 101 height 28
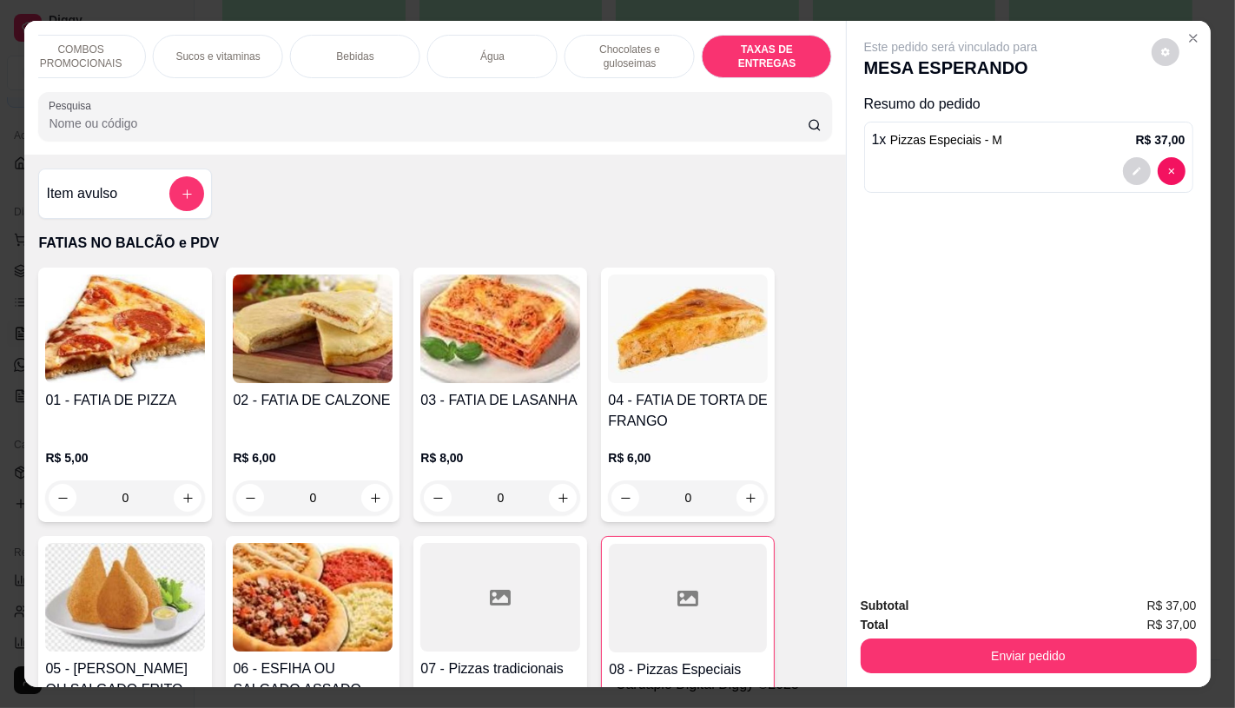
scroll to position [41, 0]
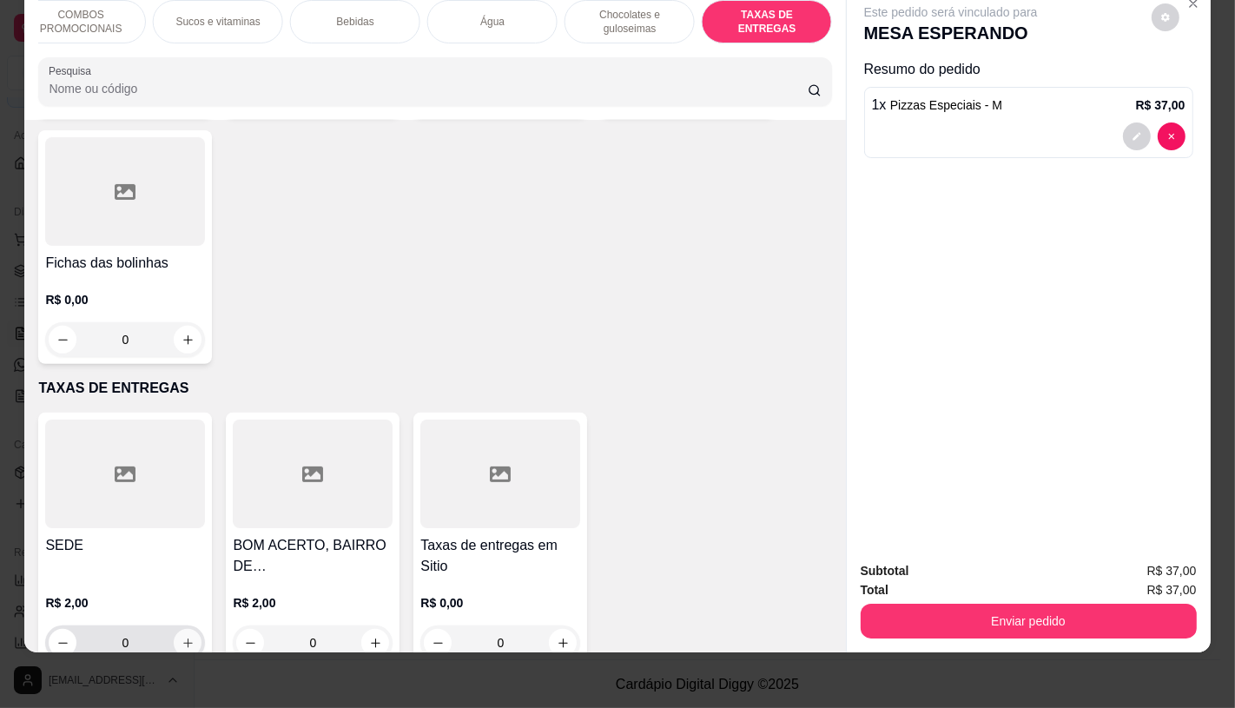
click at [184, 629] on button "increase-product-quantity" at bounding box center [188, 643] width 28 height 28
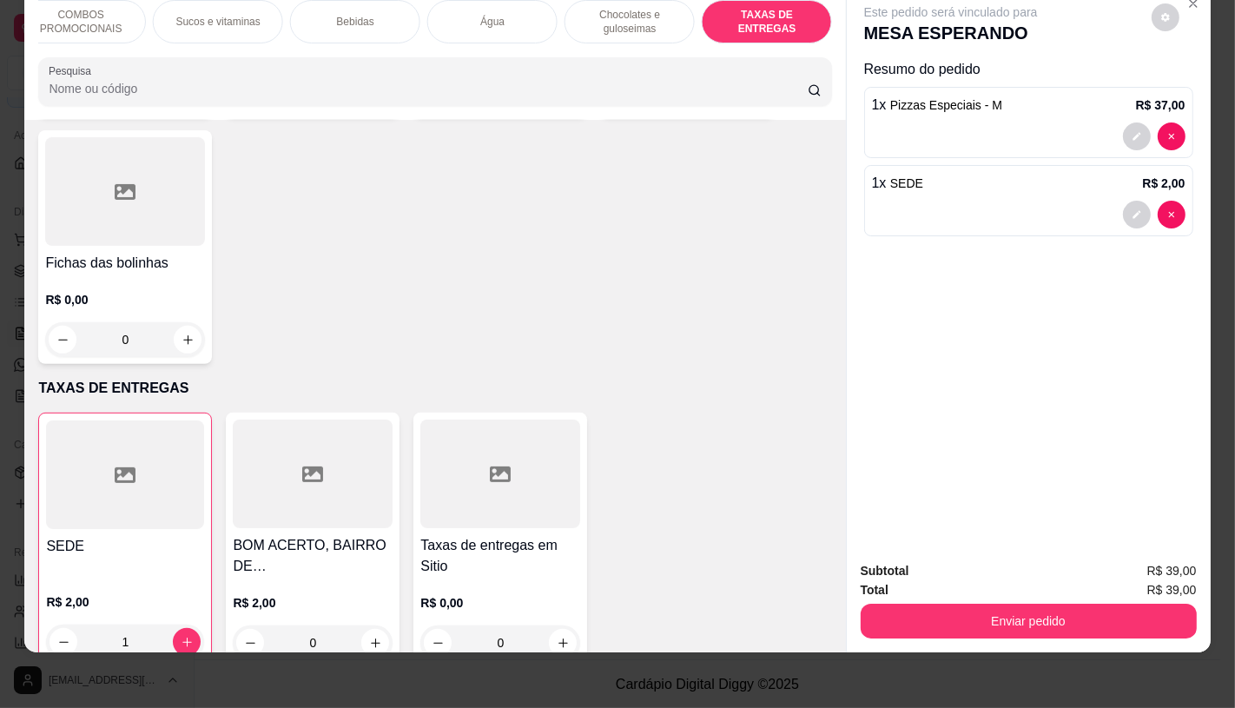
click at [1033, 621] on button "Enviar pedido" at bounding box center [1029, 620] width 336 height 35
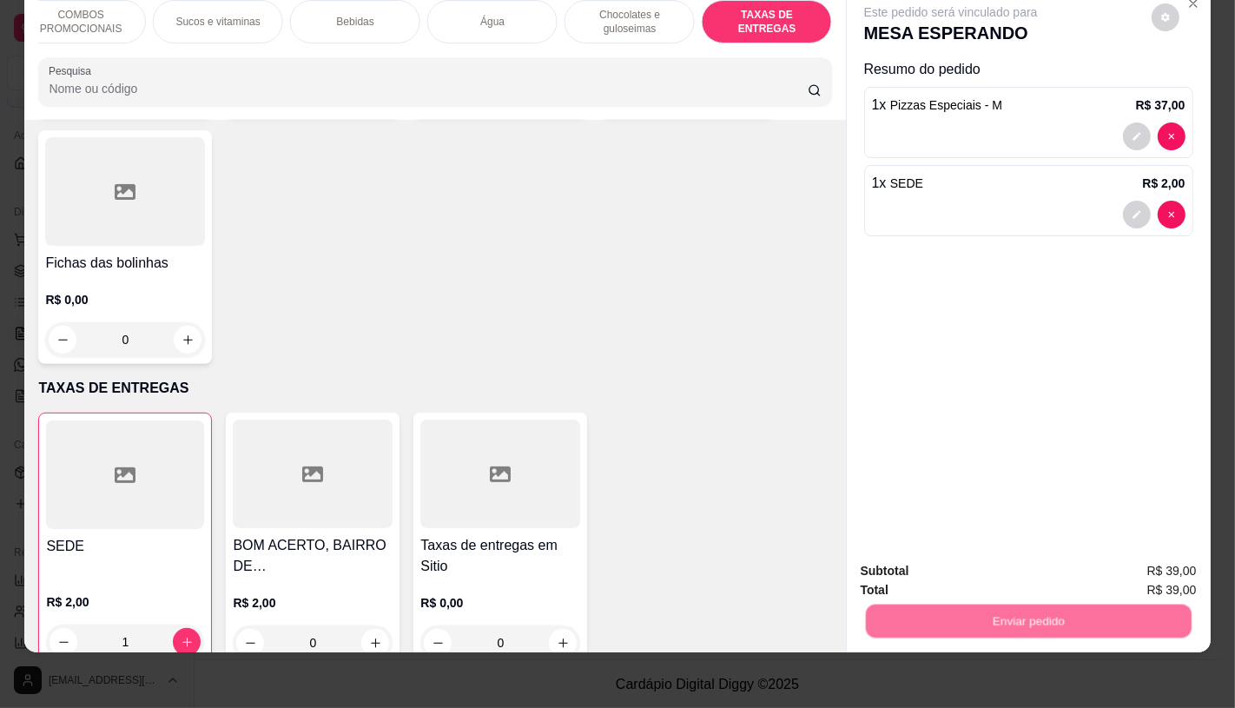
click at [949, 567] on button "Não registrar e enviar pedido" at bounding box center [969, 565] width 175 height 32
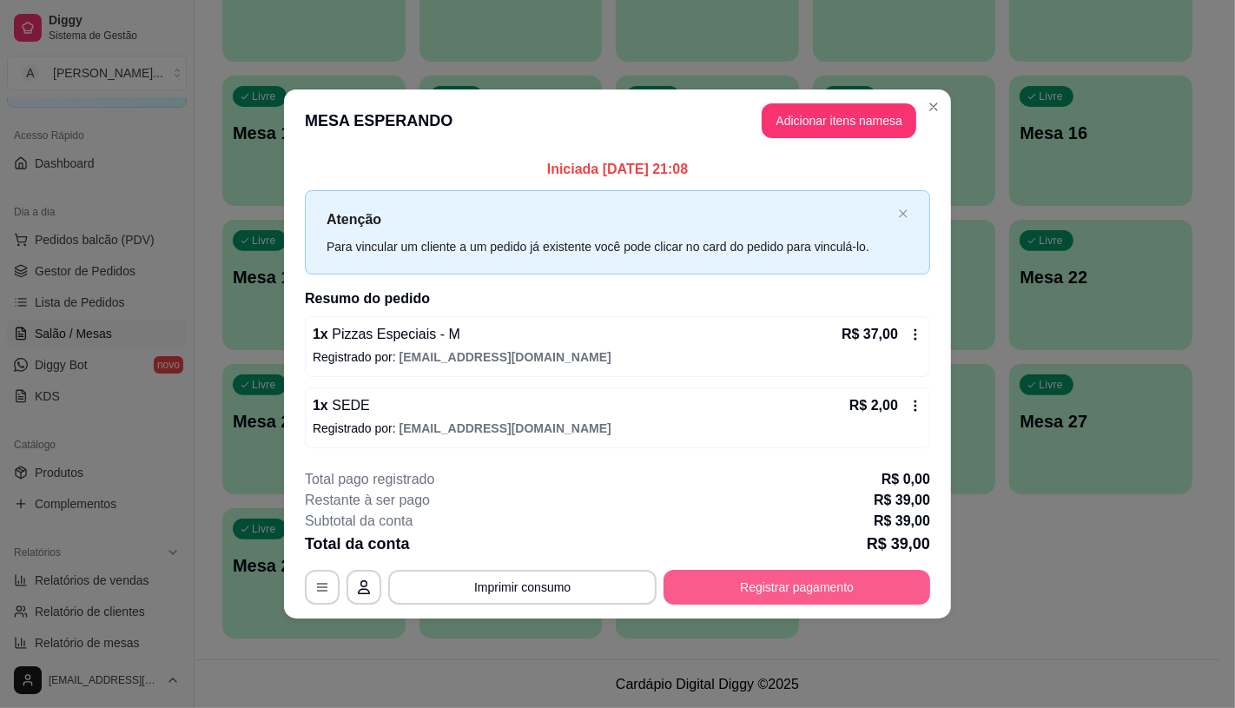
click at [764, 601] on button "Registrar pagamento" at bounding box center [796, 587] width 267 height 35
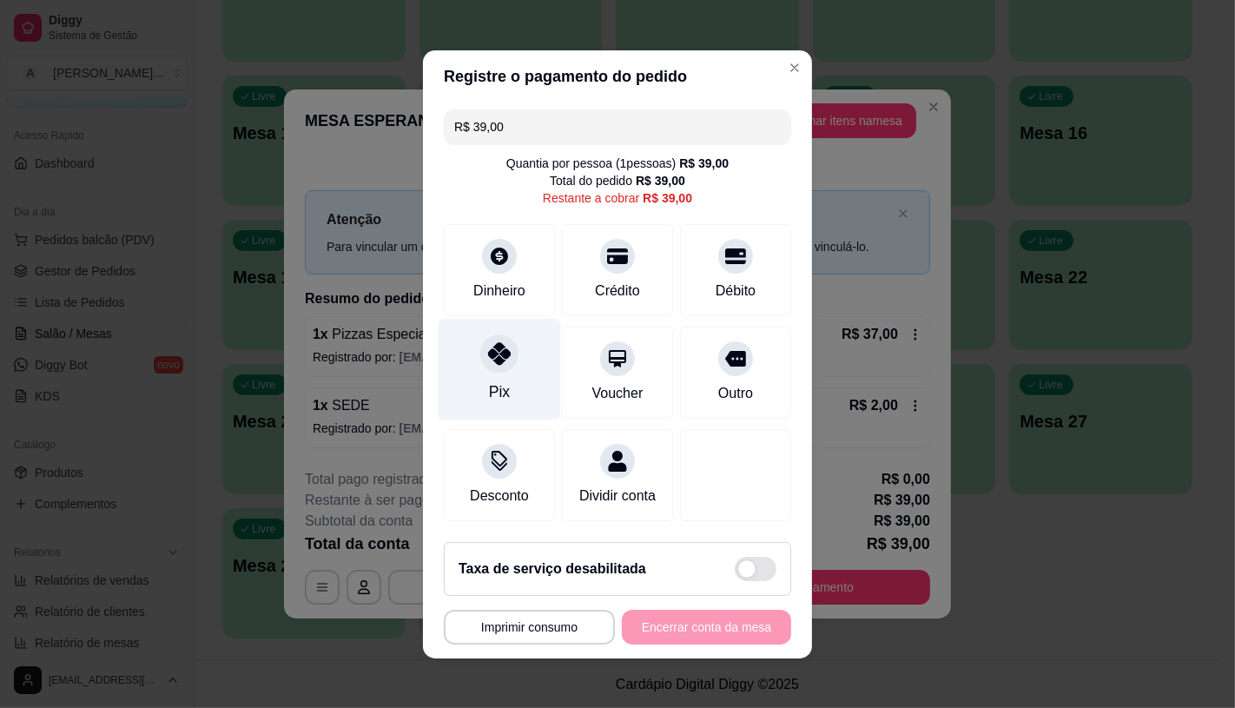
click at [515, 373] on div "Pix" at bounding box center [500, 369] width 122 height 102
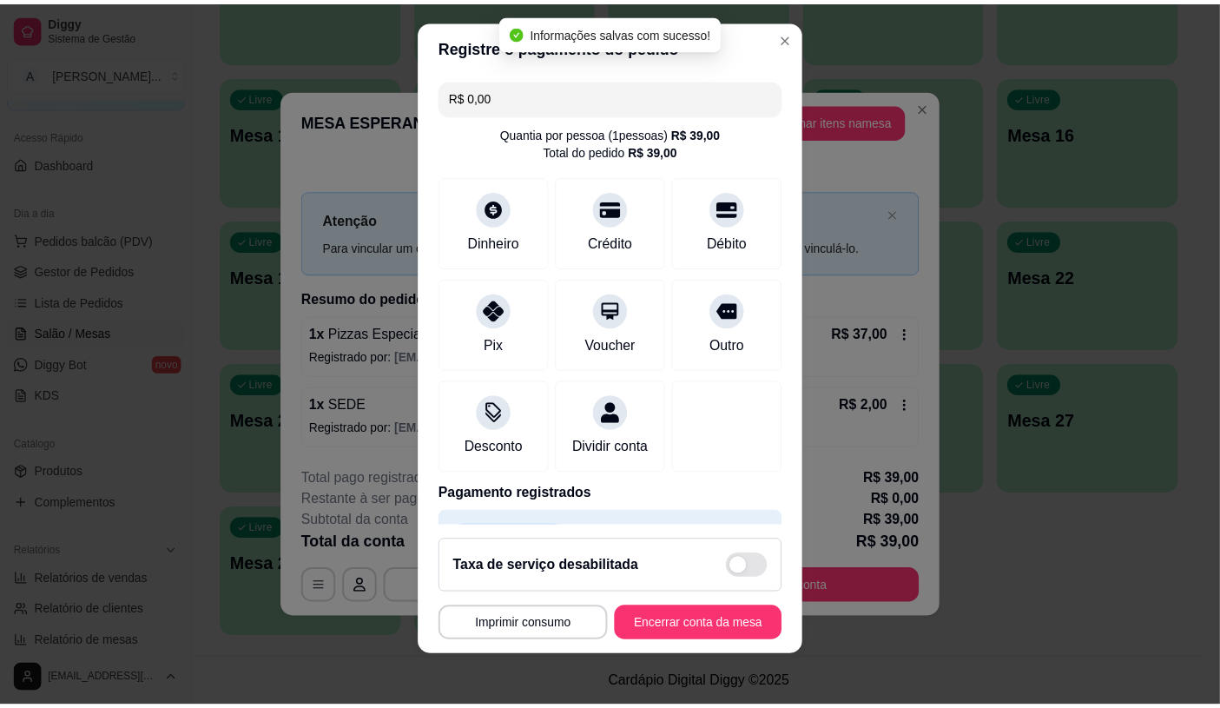
scroll to position [12, 0]
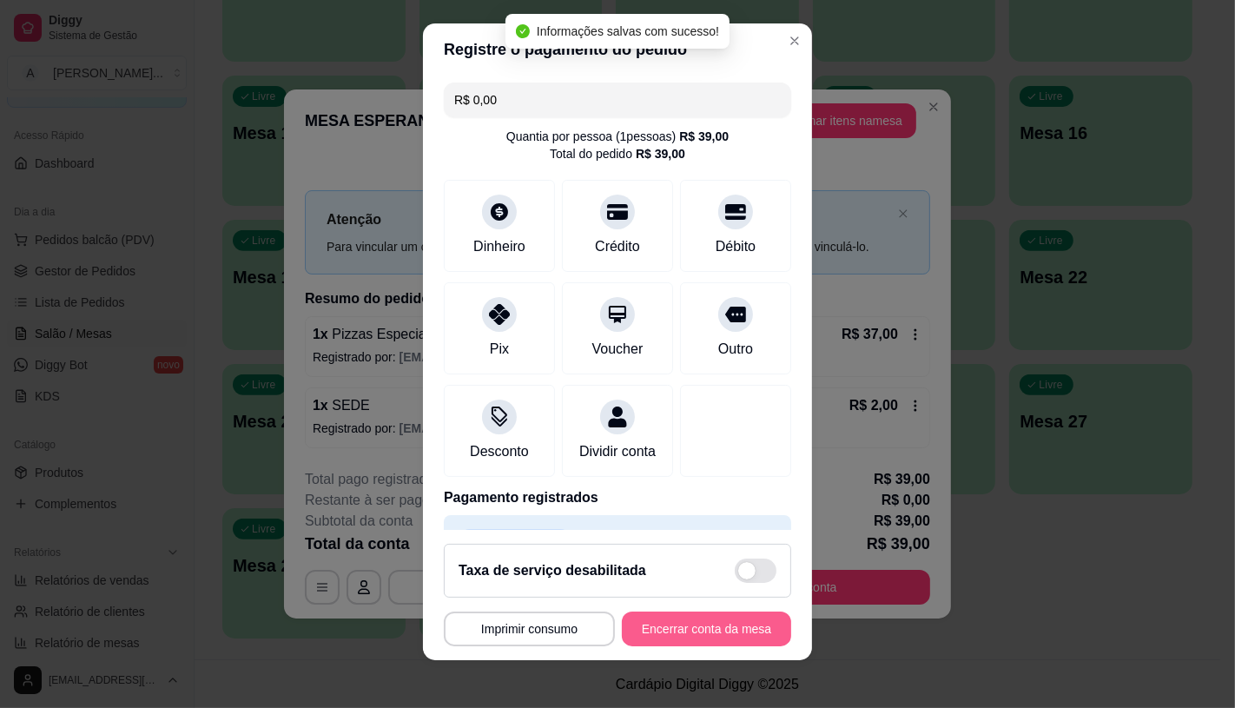
click at [665, 622] on button "Encerrar conta da mesa" at bounding box center [706, 628] width 169 height 35
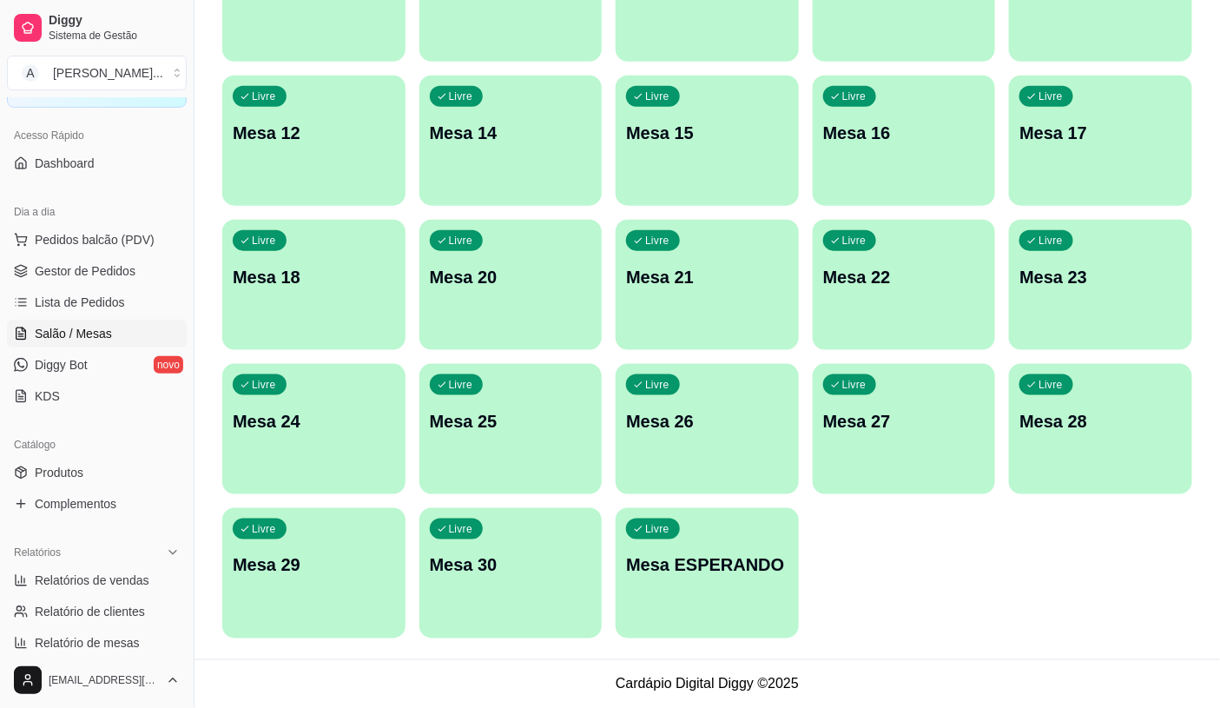
click at [142, 301] on link "Lista de Pedidos" at bounding box center [97, 302] width 180 height 28
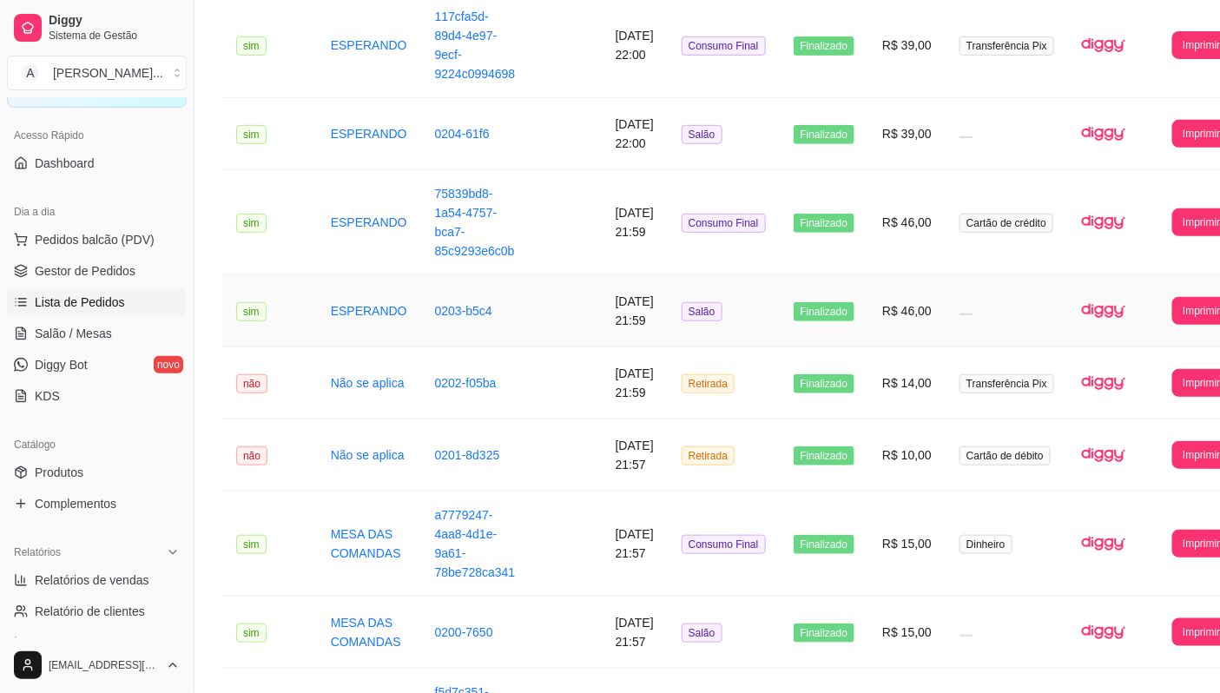
scroll to position [386, 0]
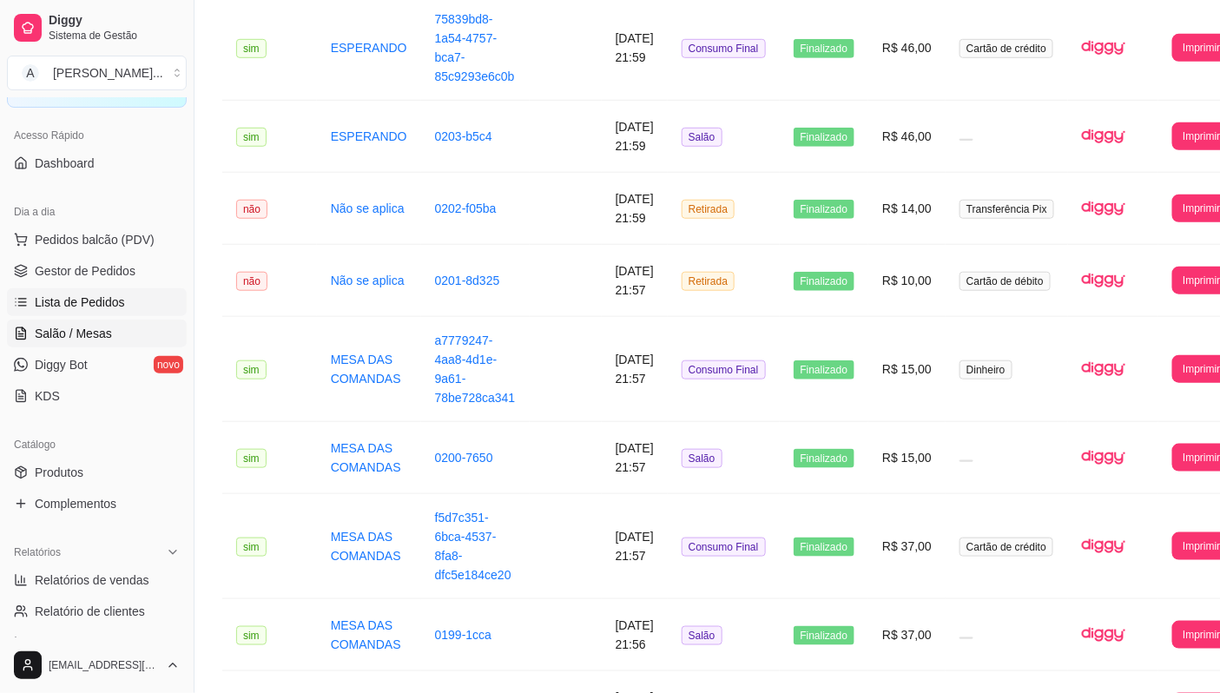
click at [92, 339] on span "Salão / Mesas" at bounding box center [73, 333] width 77 height 17
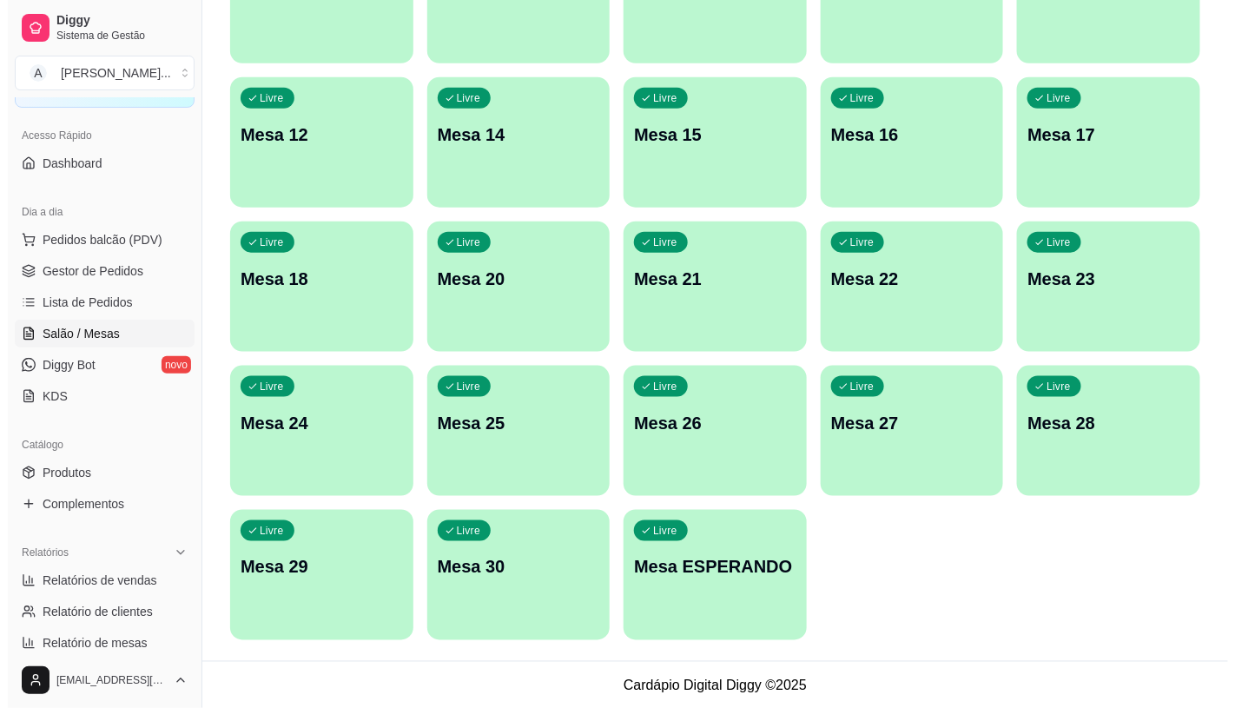
scroll to position [544, 0]
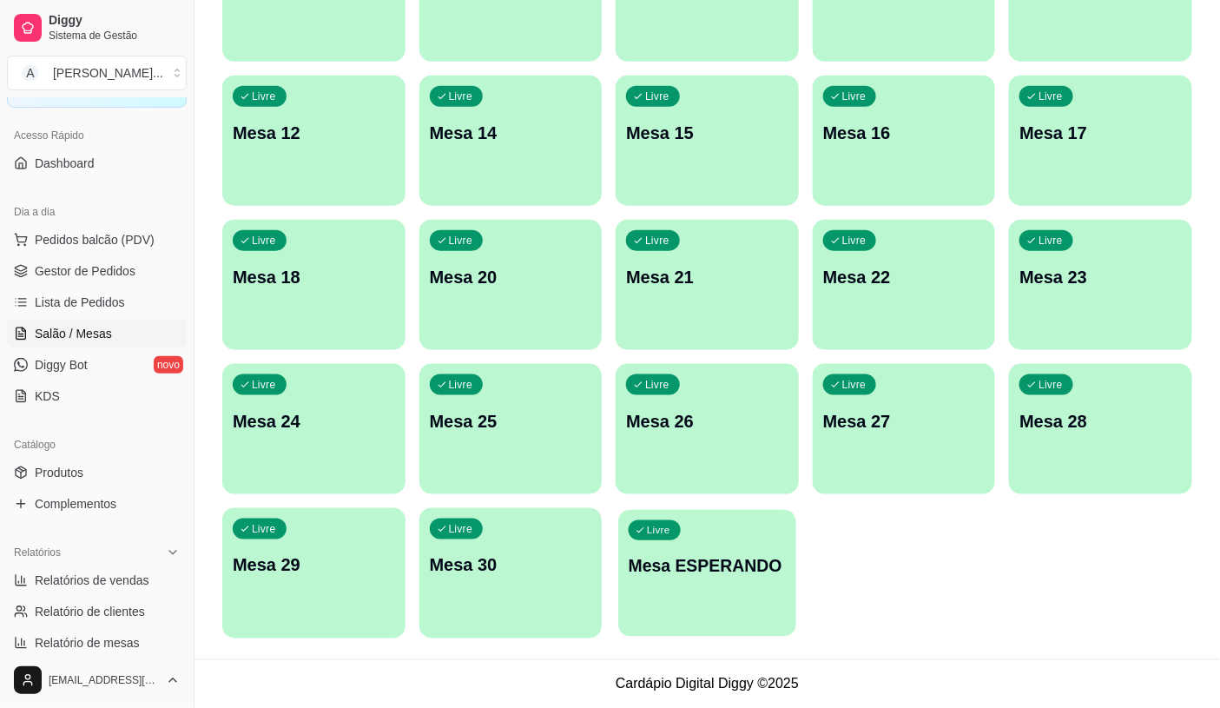
click at [713, 611] on div "Livre Mesa ESPERANDO" at bounding box center [706, 563] width 177 height 106
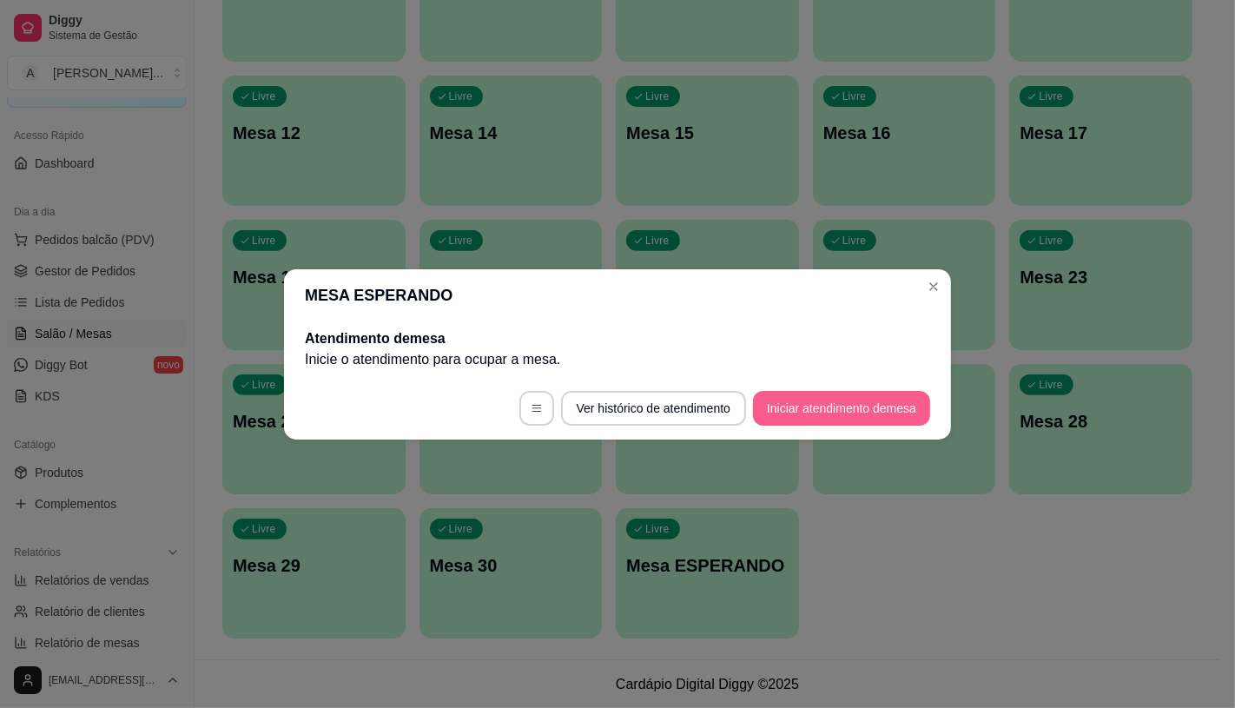
click at [892, 412] on button "Iniciar atendimento de mesa" at bounding box center [841, 408] width 177 height 35
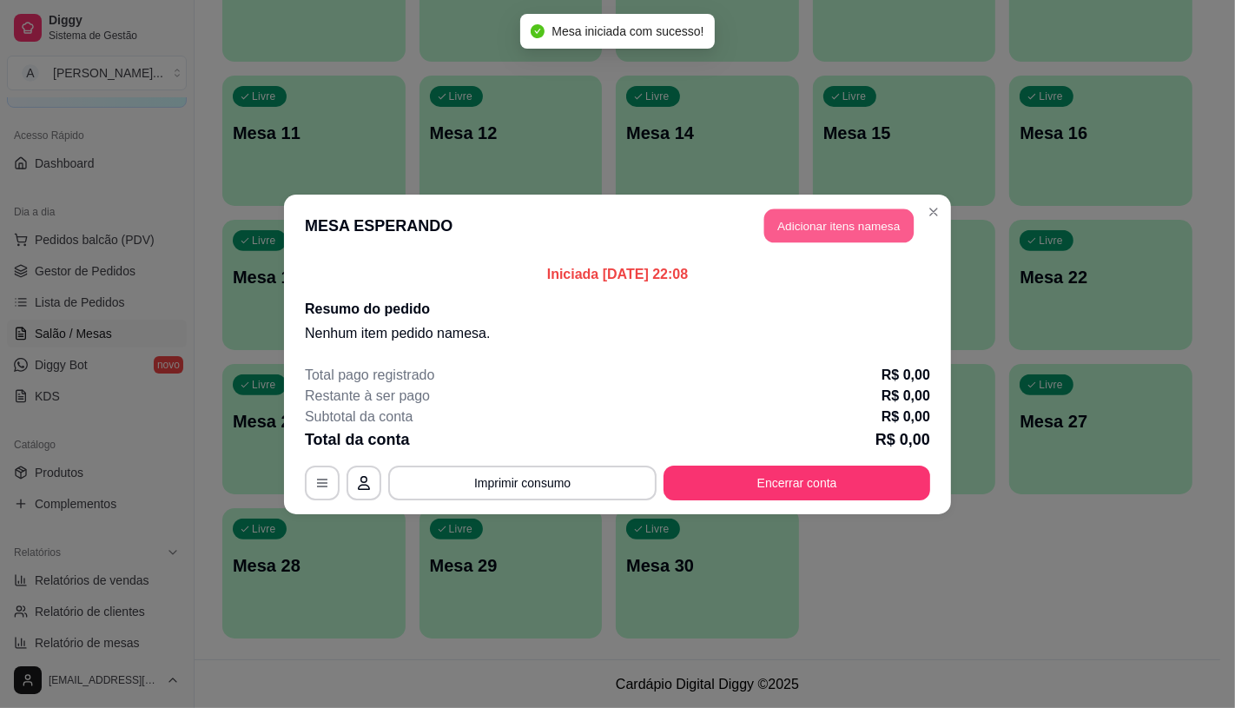
click at [843, 226] on button "Adicionar itens na mesa" at bounding box center [838, 225] width 149 height 34
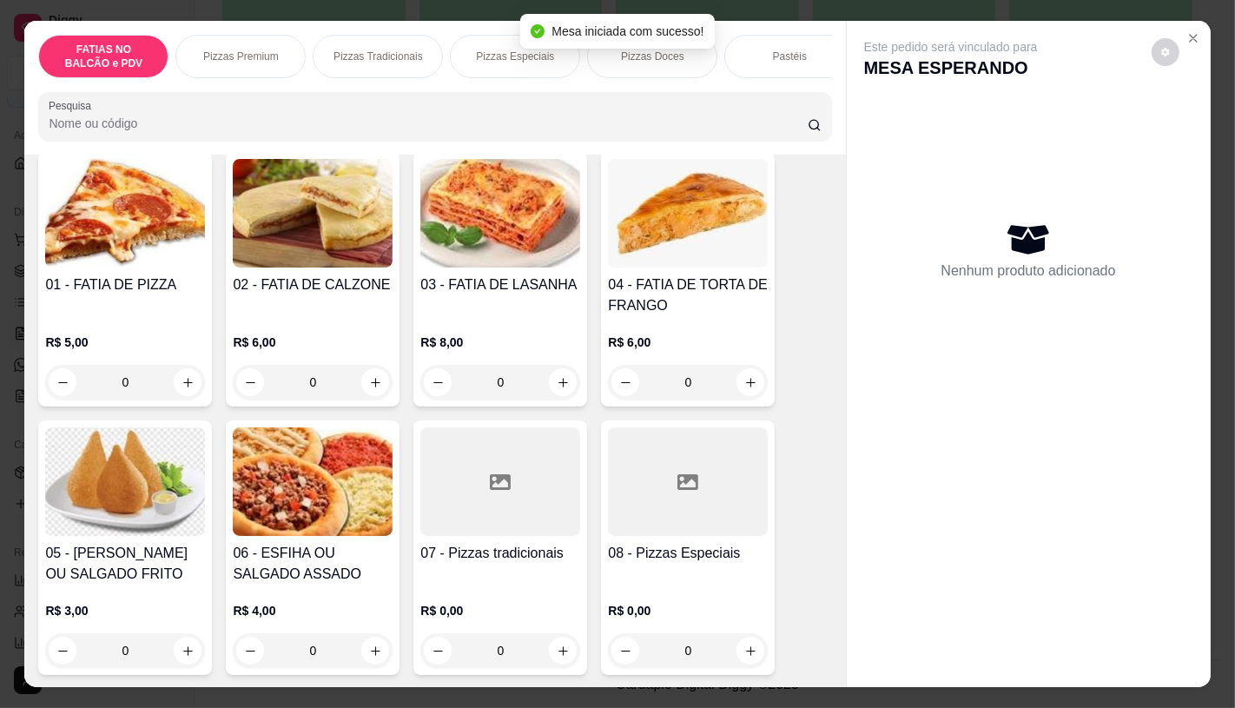
scroll to position [386, 0]
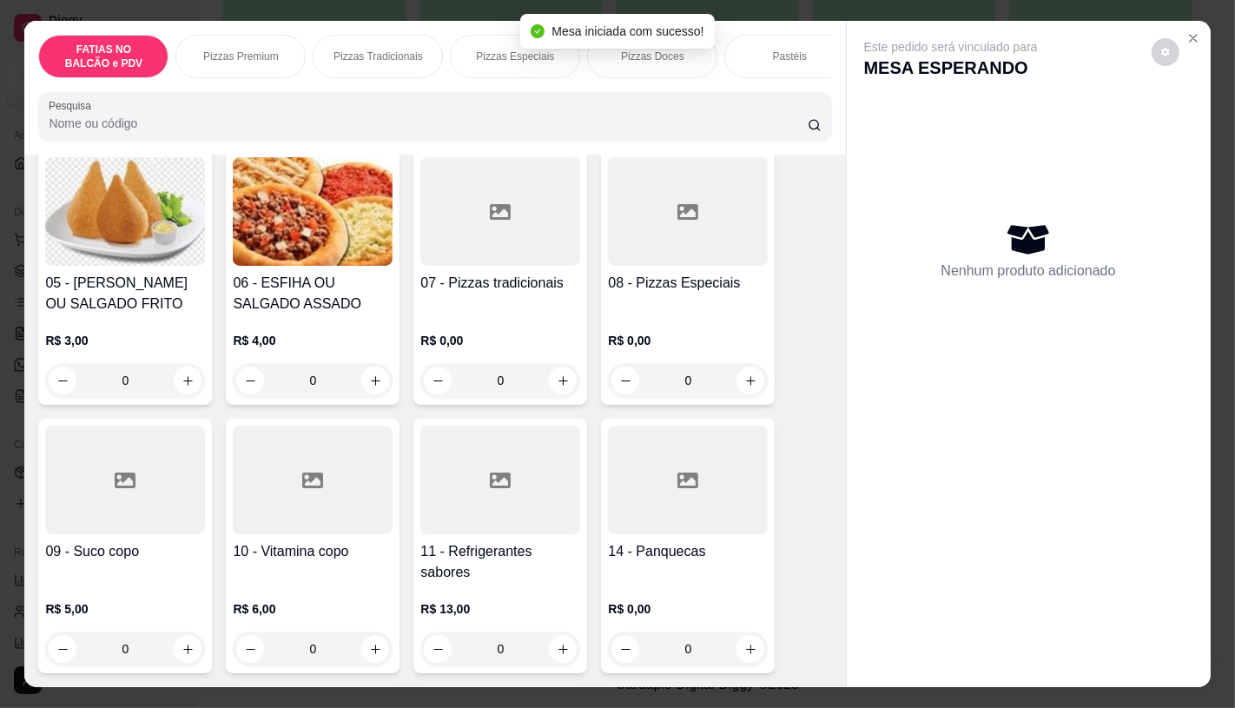
click at [696, 549] on h4 "14 - Panquecas" at bounding box center [688, 551] width 160 height 21
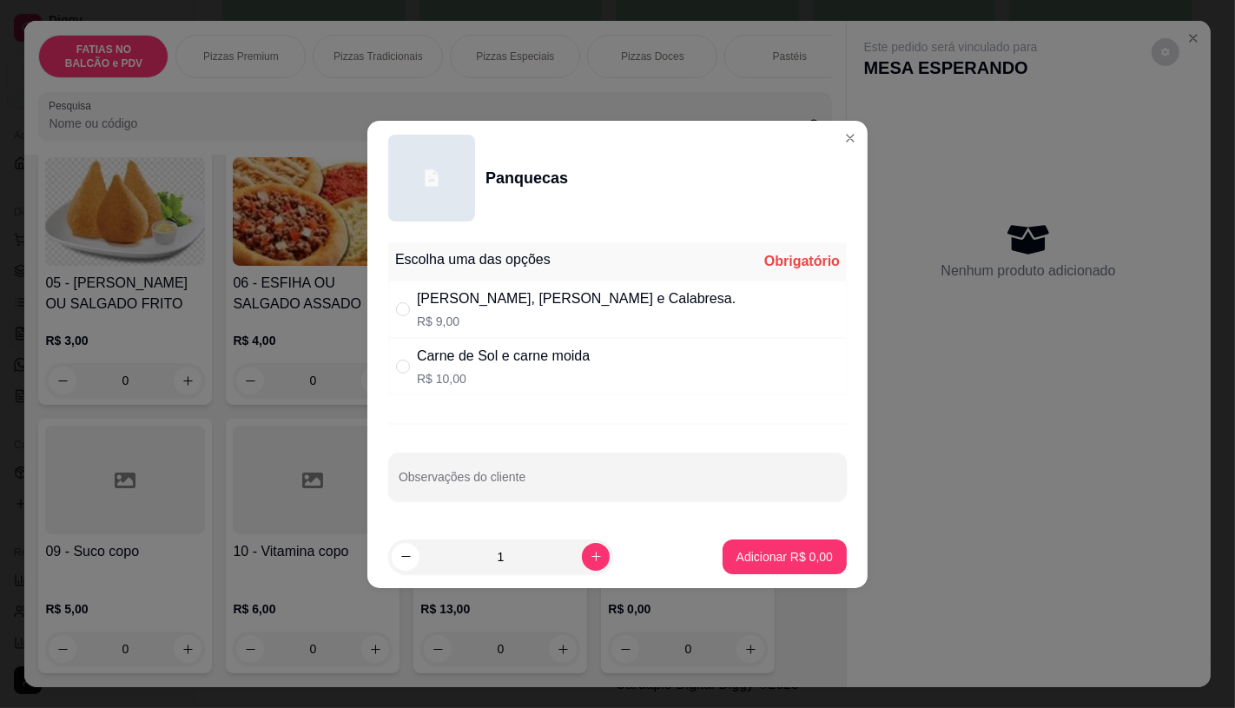
click at [538, 298] on div "Frango, Mista e Calabresa." at bounding box center [576, 298] width 319 height 21
click at [778, 547] on button "Adicionar R$ 9,00" at bounding box center [784, 556] width 124 height 35
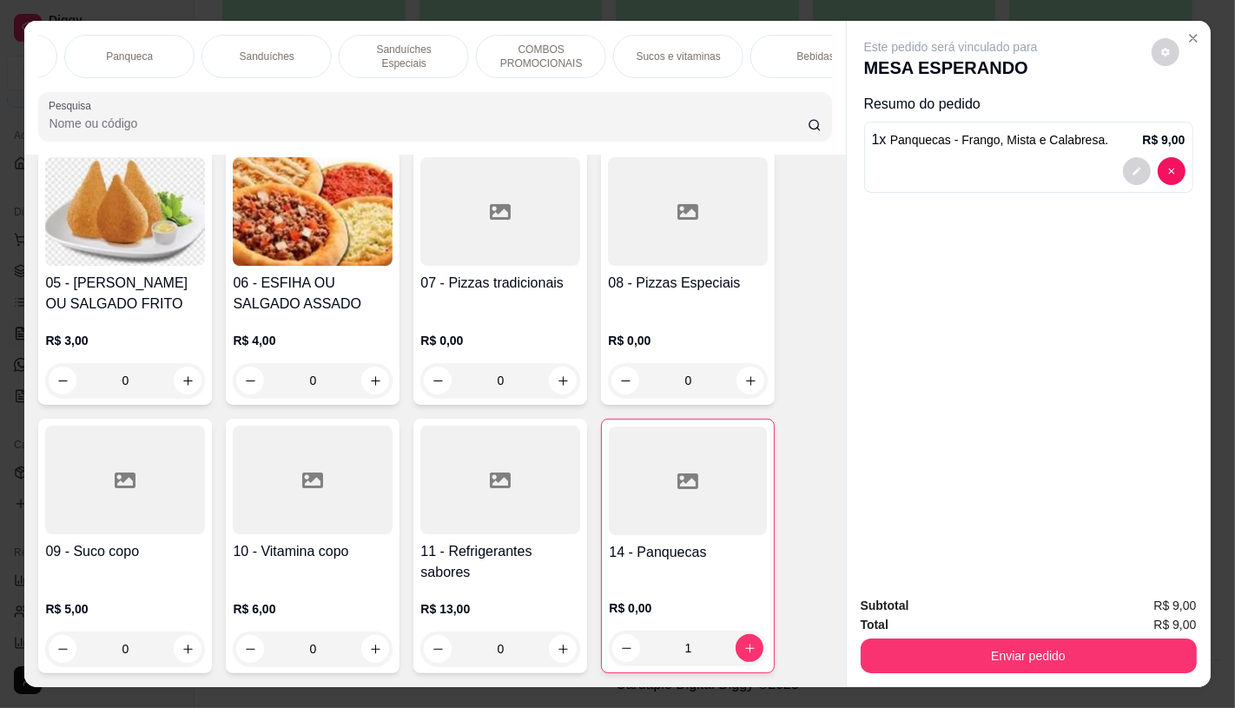
scroll to position [0, 1340]
click at [261, 36] on div "Sanduíches" at bounding box center [273, 56] width 130 height 43
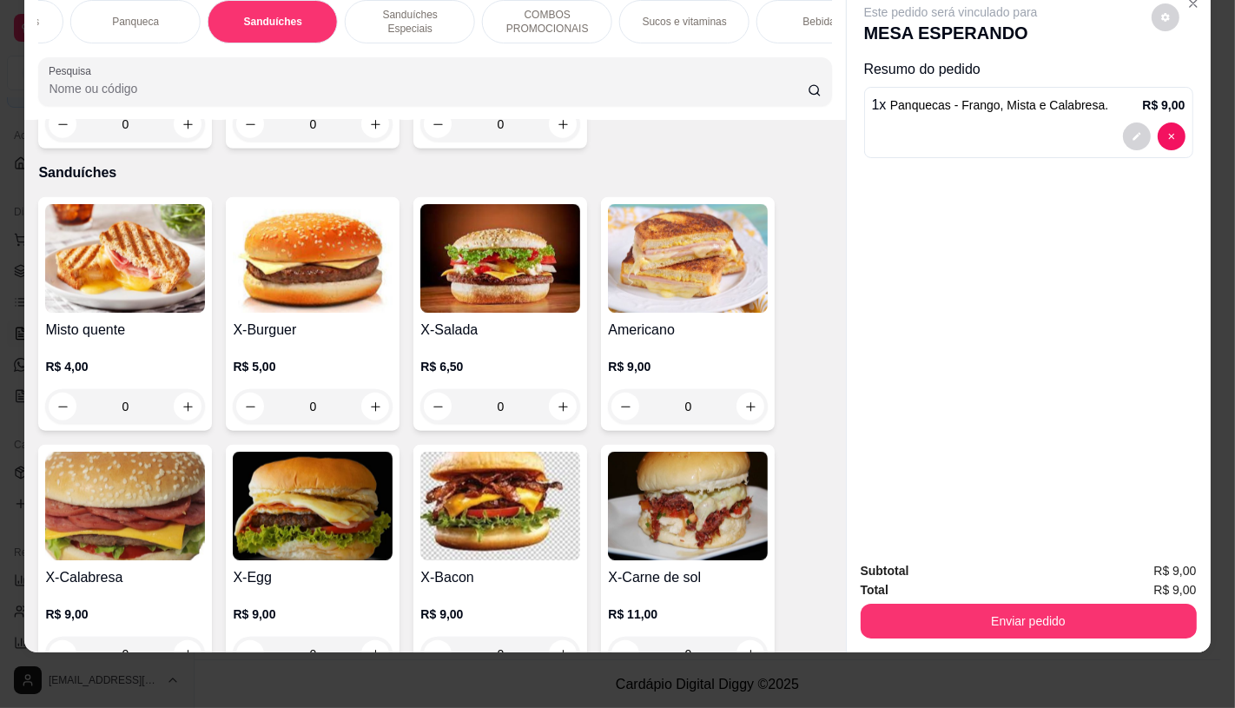
click at [300, 497] on img at bounding box center [313, 506] width 160 height 109
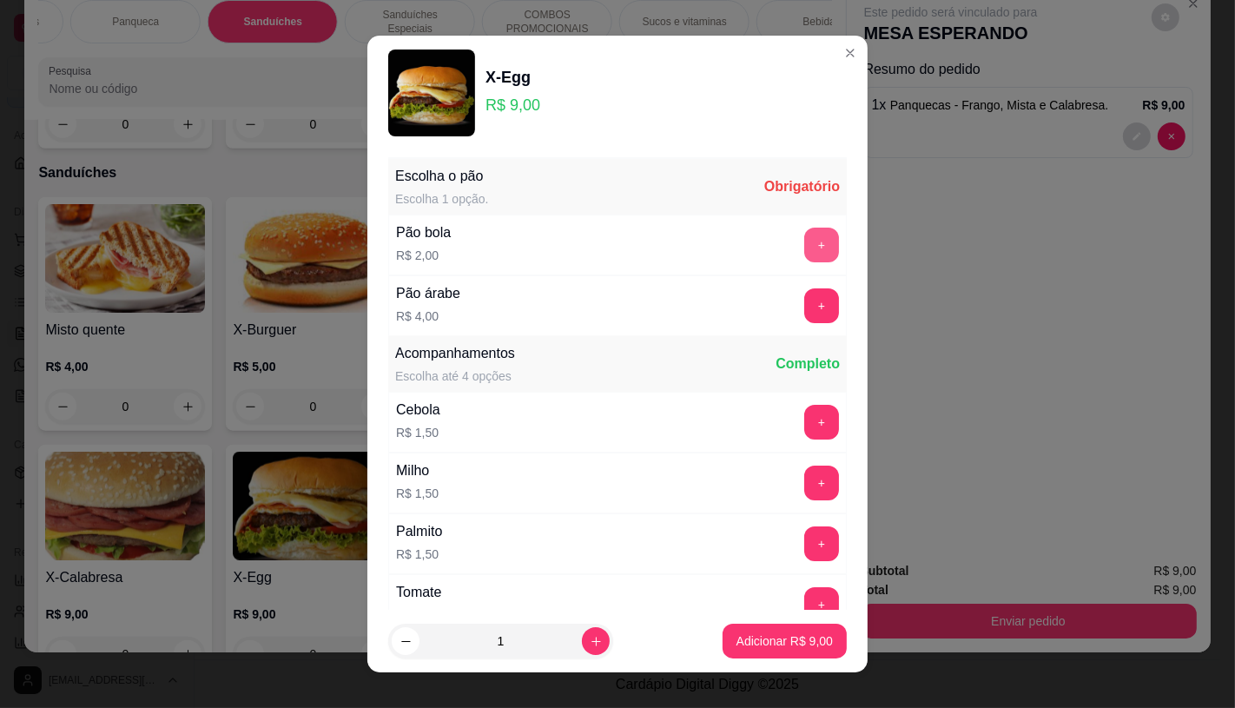
click at [804, 244] on button "+" at bounding box center [821, 245] width 35 height 35
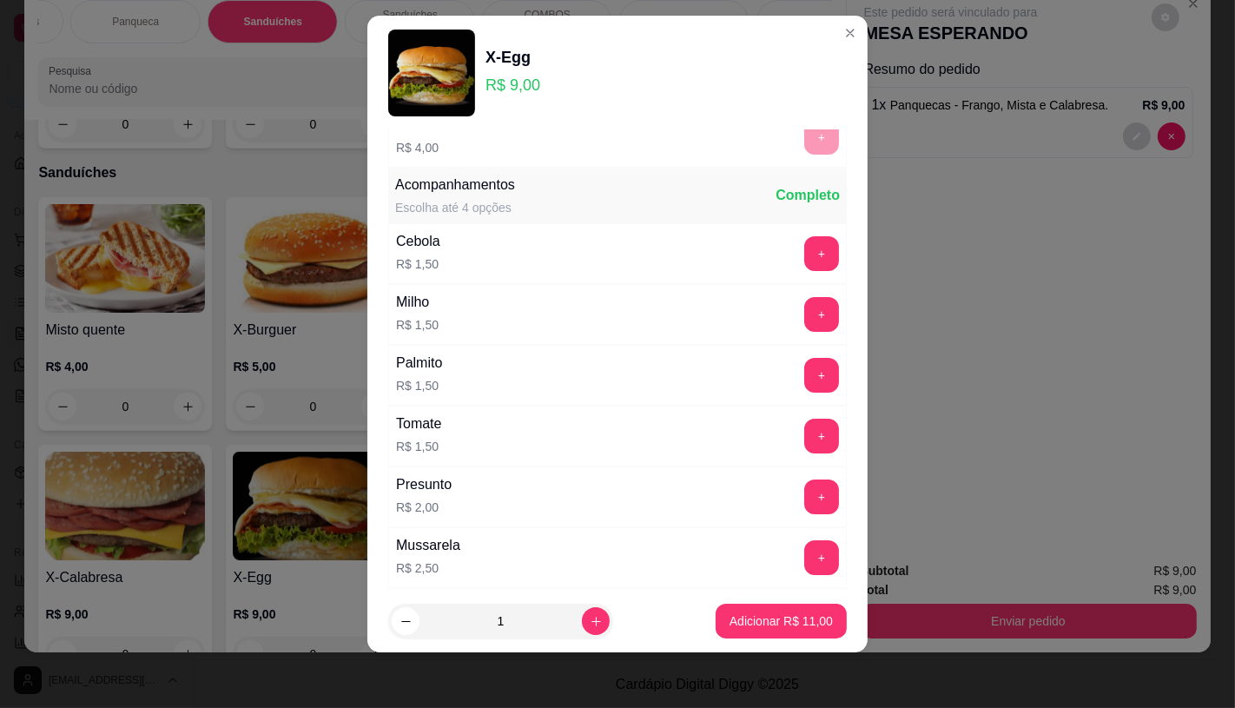
scroll to position [186, 0]
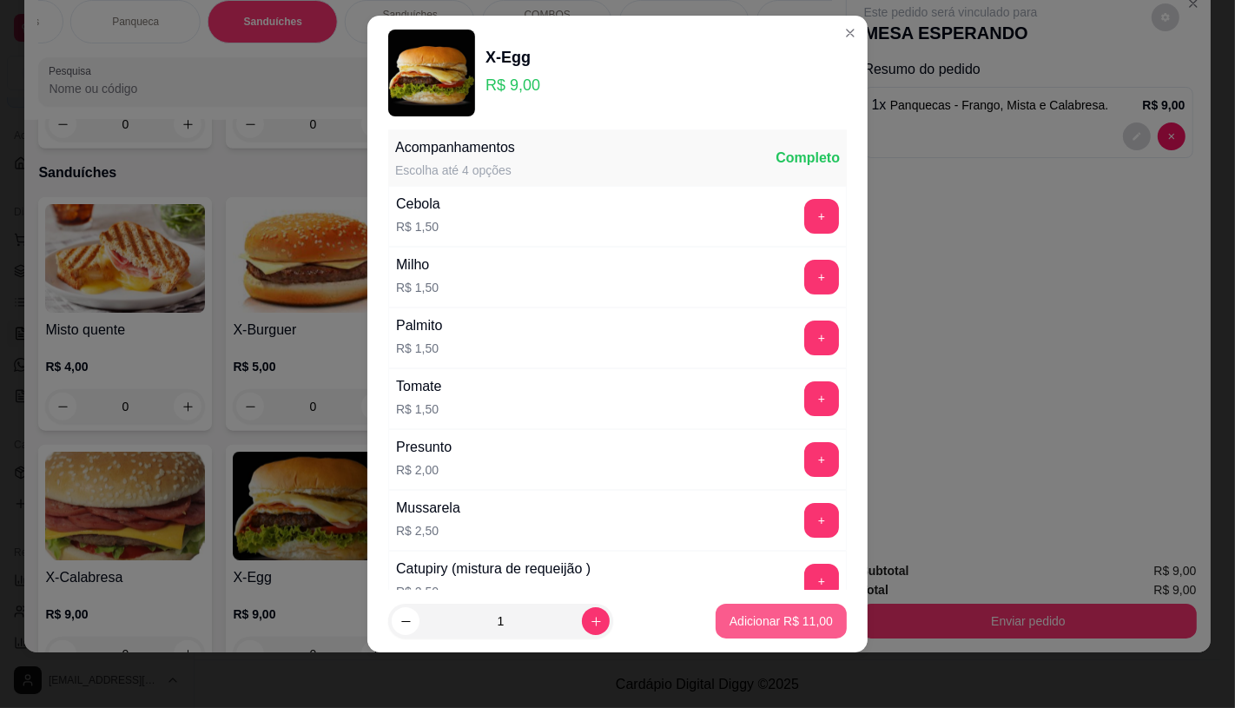
click at [743, 612] on p "Adicionar R$ 11,00" at bounding box center [780, 620] width 103 height 17
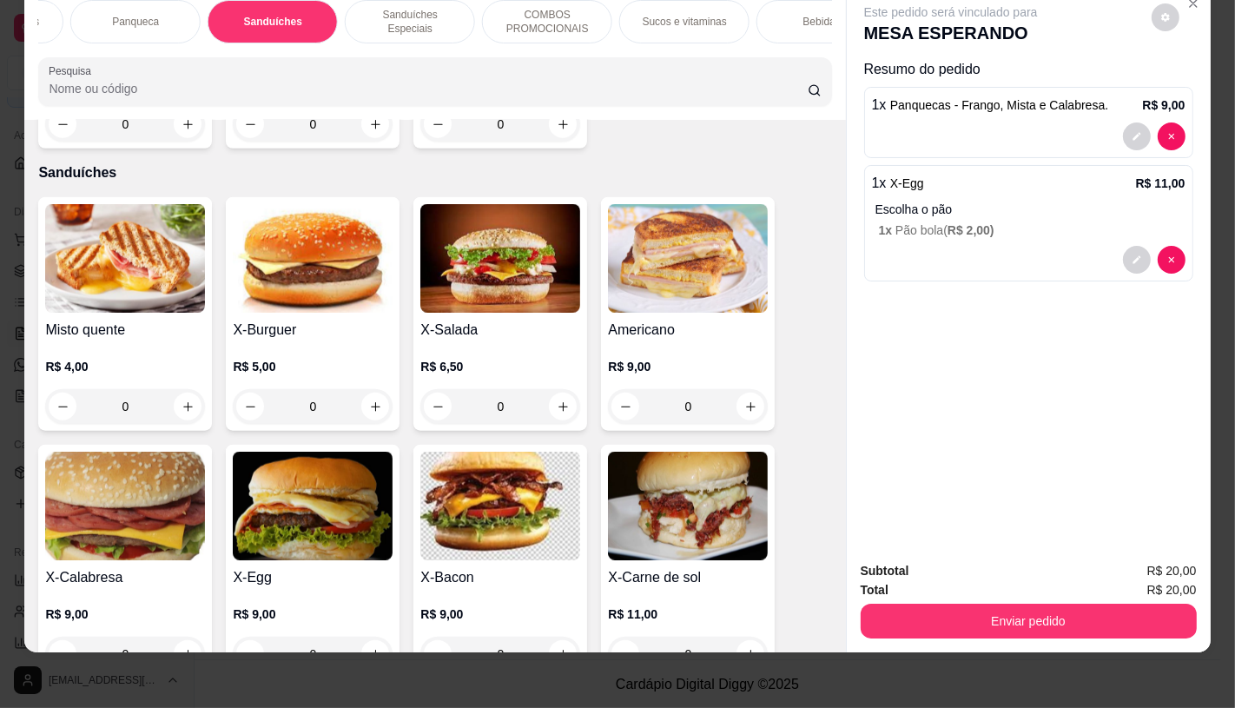
scroll to position [0, 1806]
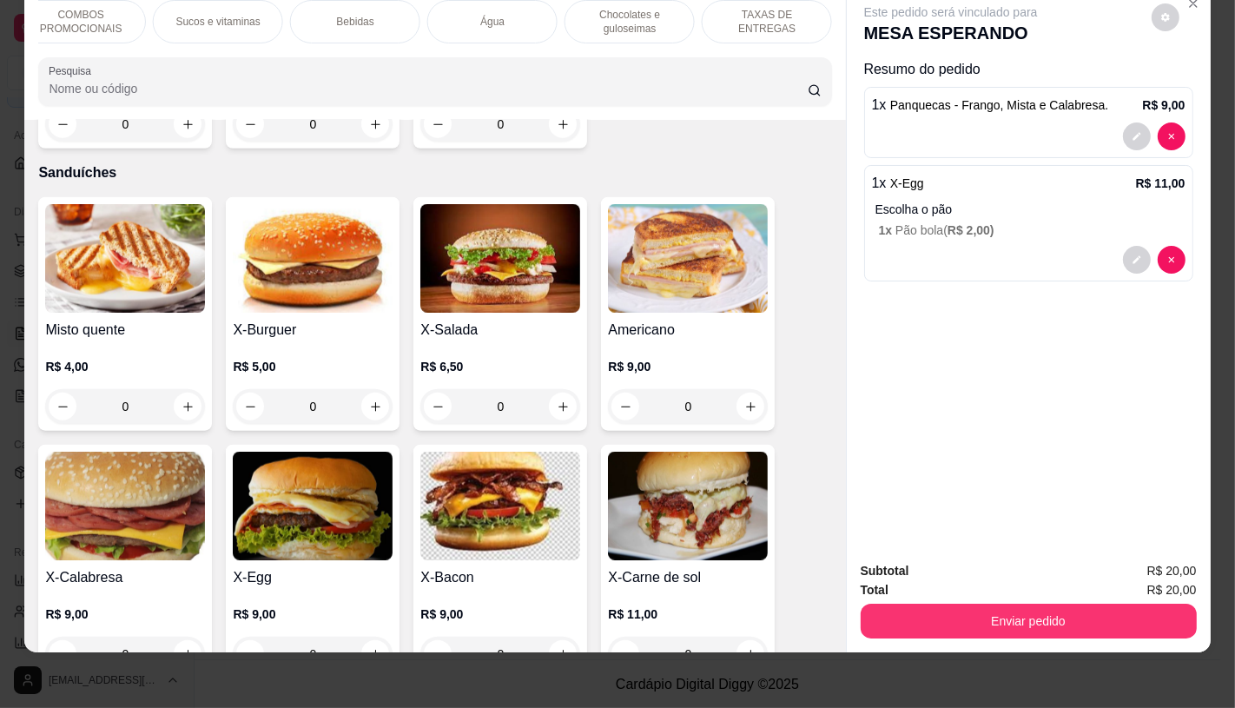
click at [759, 14] on p "TAXAS DE ENTREGAS" at bounding box center [766, 22] width 101 height 28
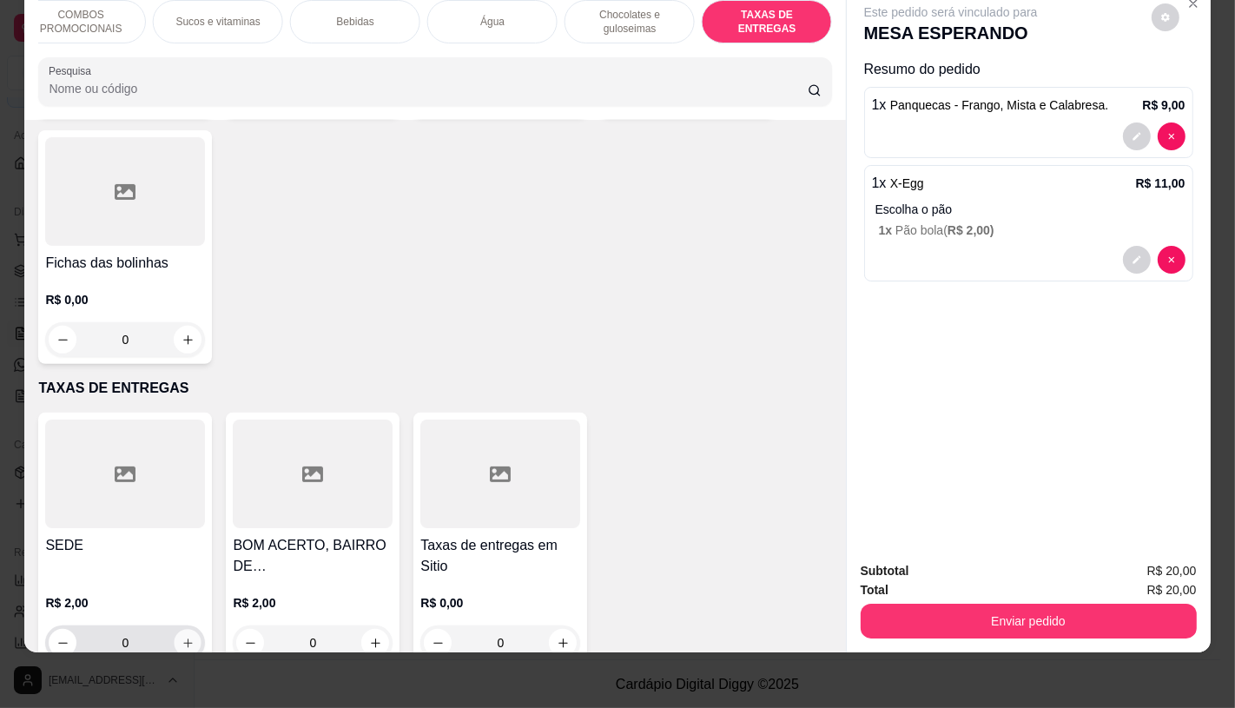
click at [182, 630] on button "increase-product-quantity" at bounding box center [188, 643] width 27 height 27
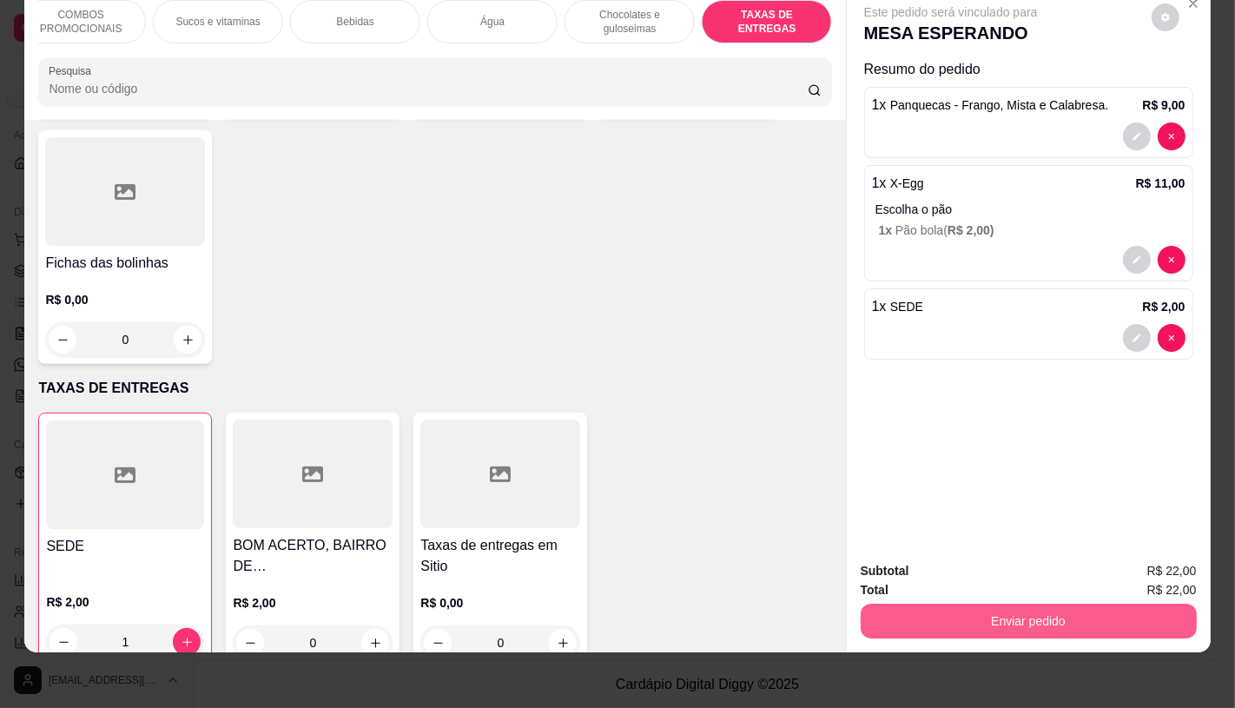
click at [1004, 603] on button "Enviar pedido" at bounding box center [1029, 620] width 336 height 35
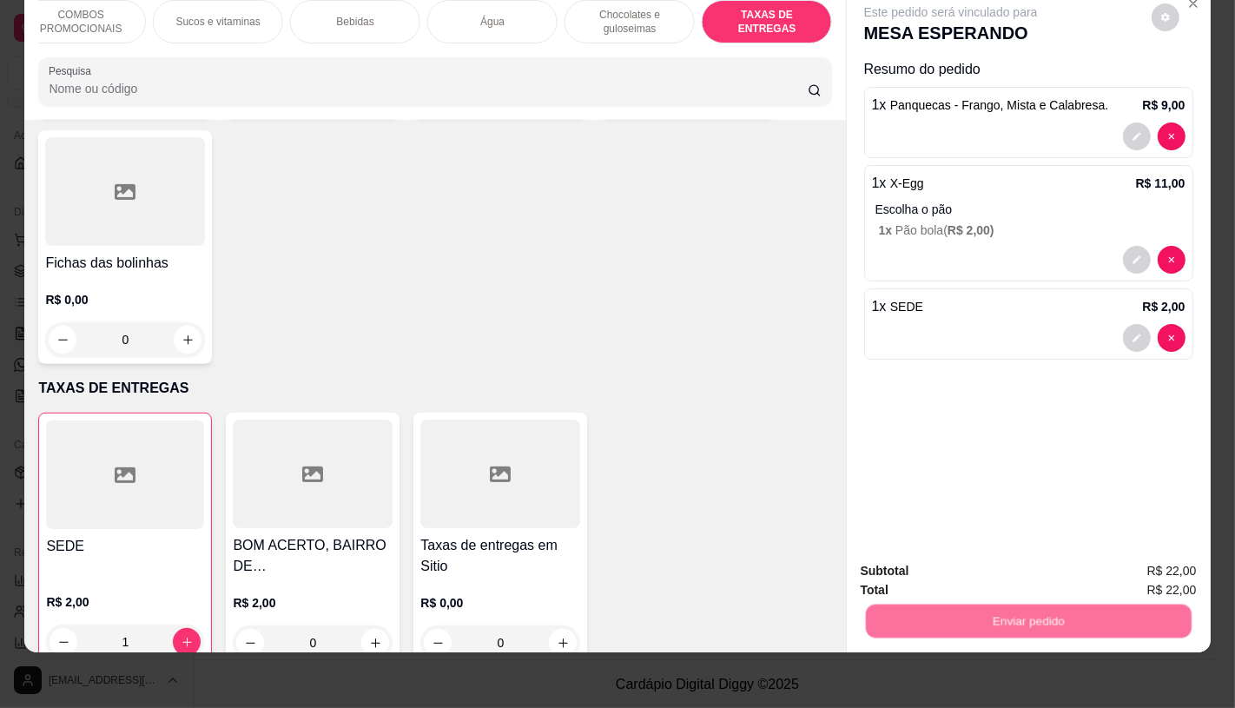
click at [931, 556] on button "Não registrar e enviar pedido" at bounding box center [969, 565] width 175 height 32
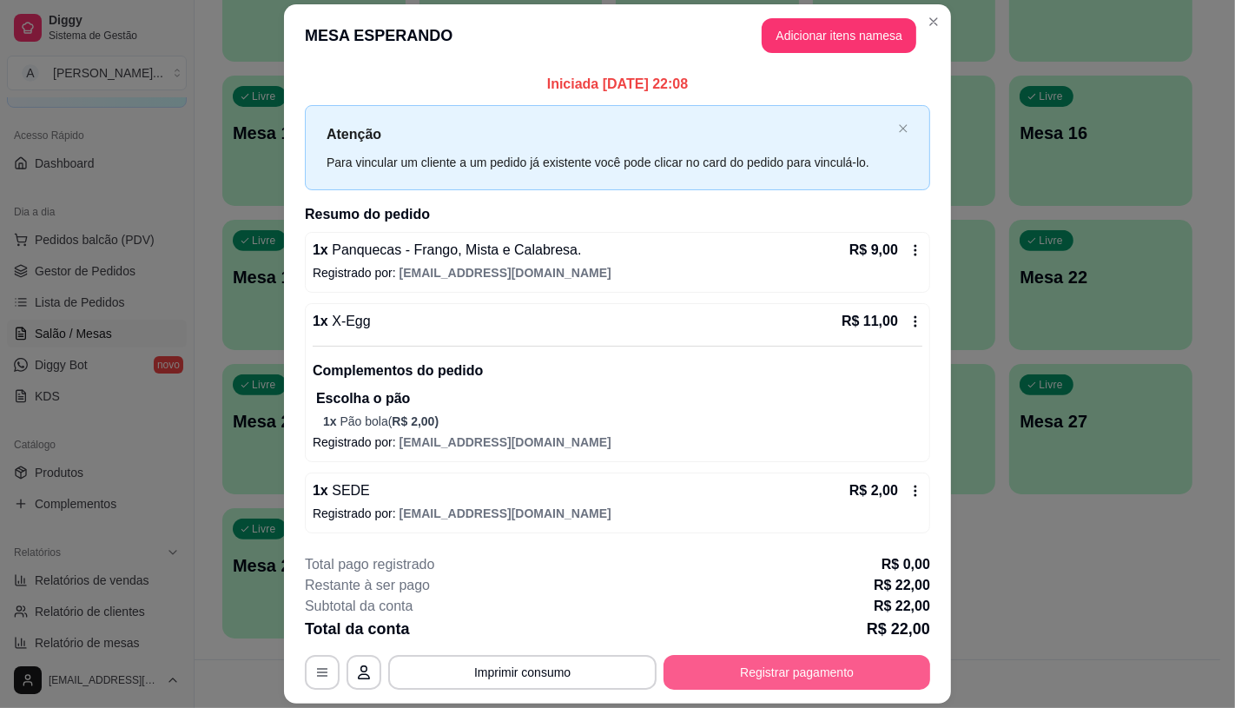
click at [790, 669] on button "Registrar pagamento" at bounding box center [796, 672] width 267 height 35
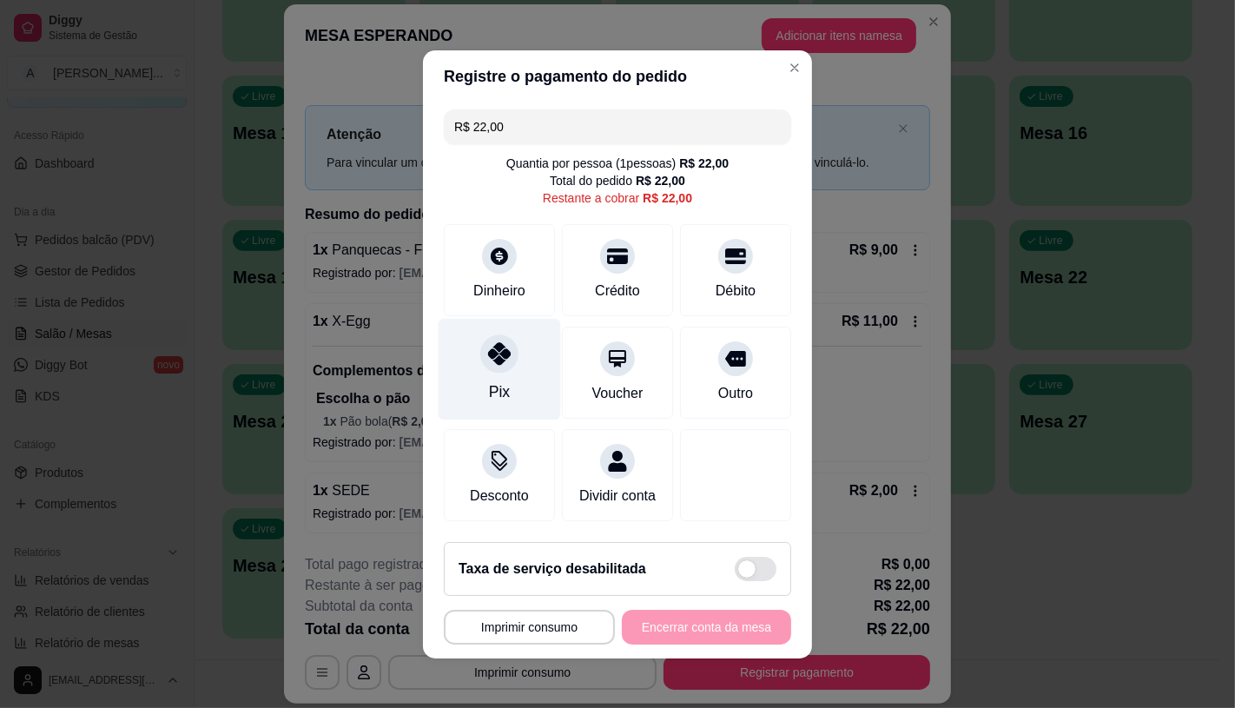
click at [465, 368] on div "Pix" at bounding box center [500, 369] width 122 height 102
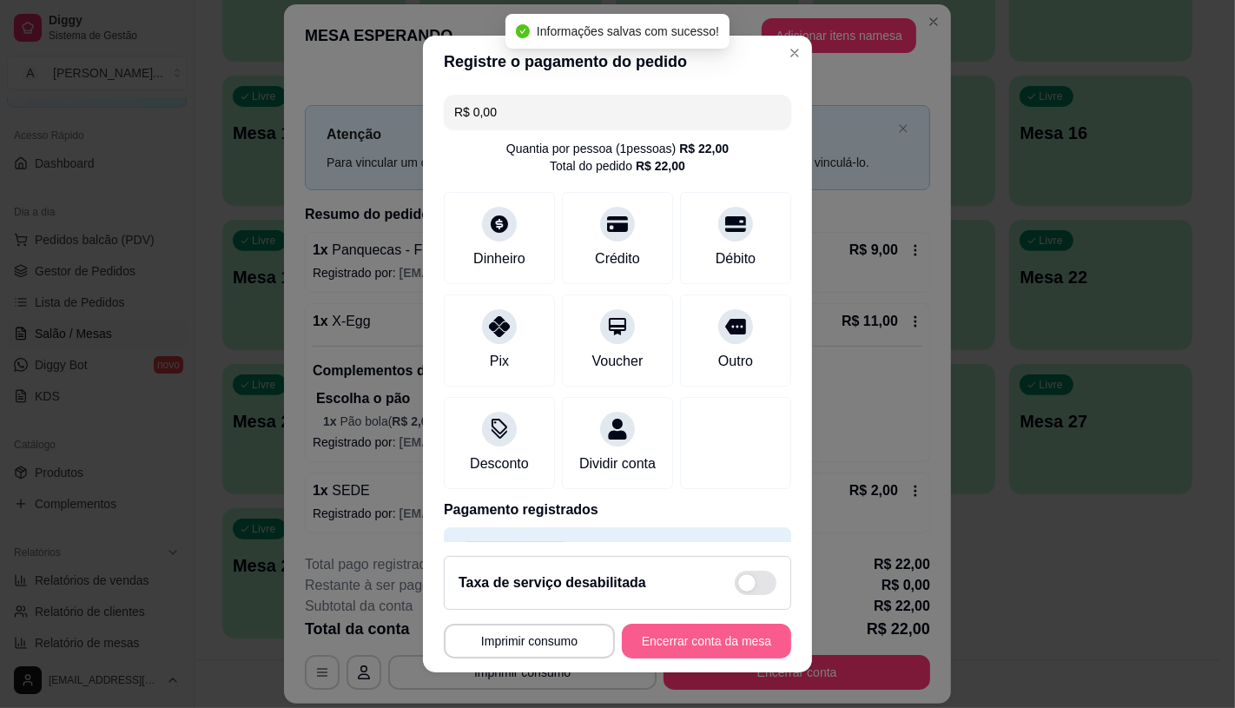
click at [696, 639] on button "Encerrar conta da mesa" at bounding box center [706, 640] width 169 height 35
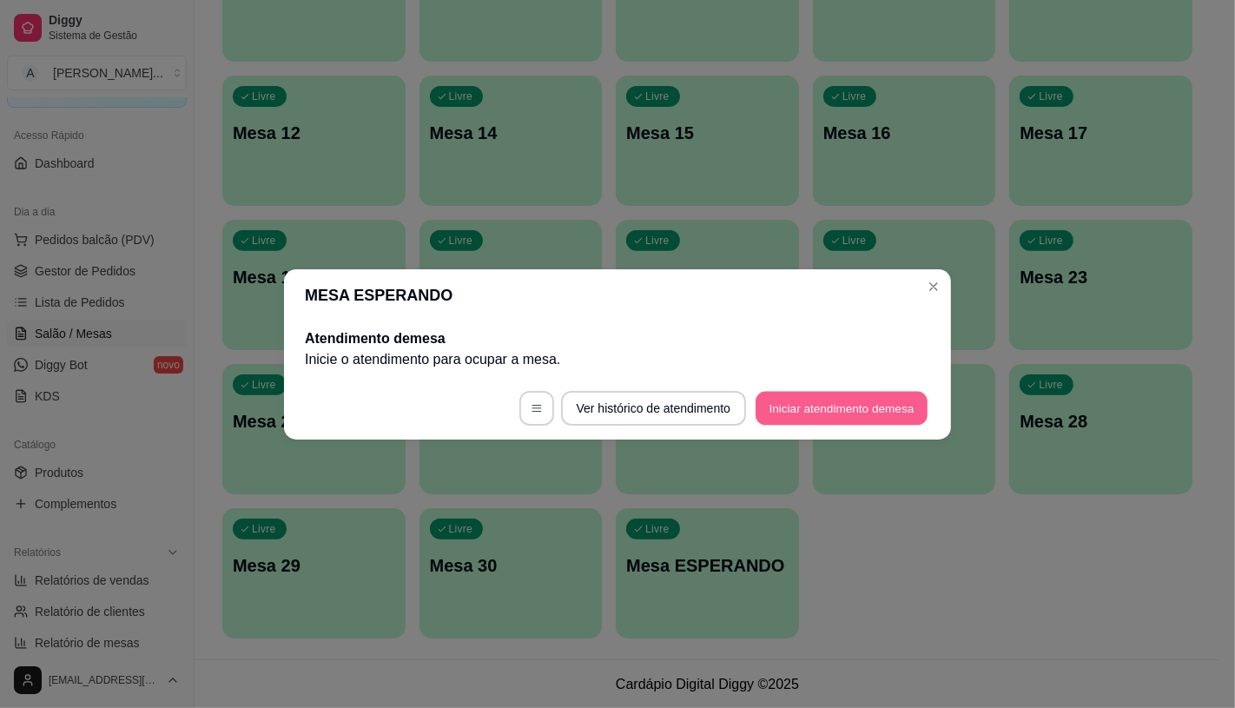
click at [828, 420] on button "Iniciar atendimento de mesa" at bounding box center [841, 408] width 172 height 34
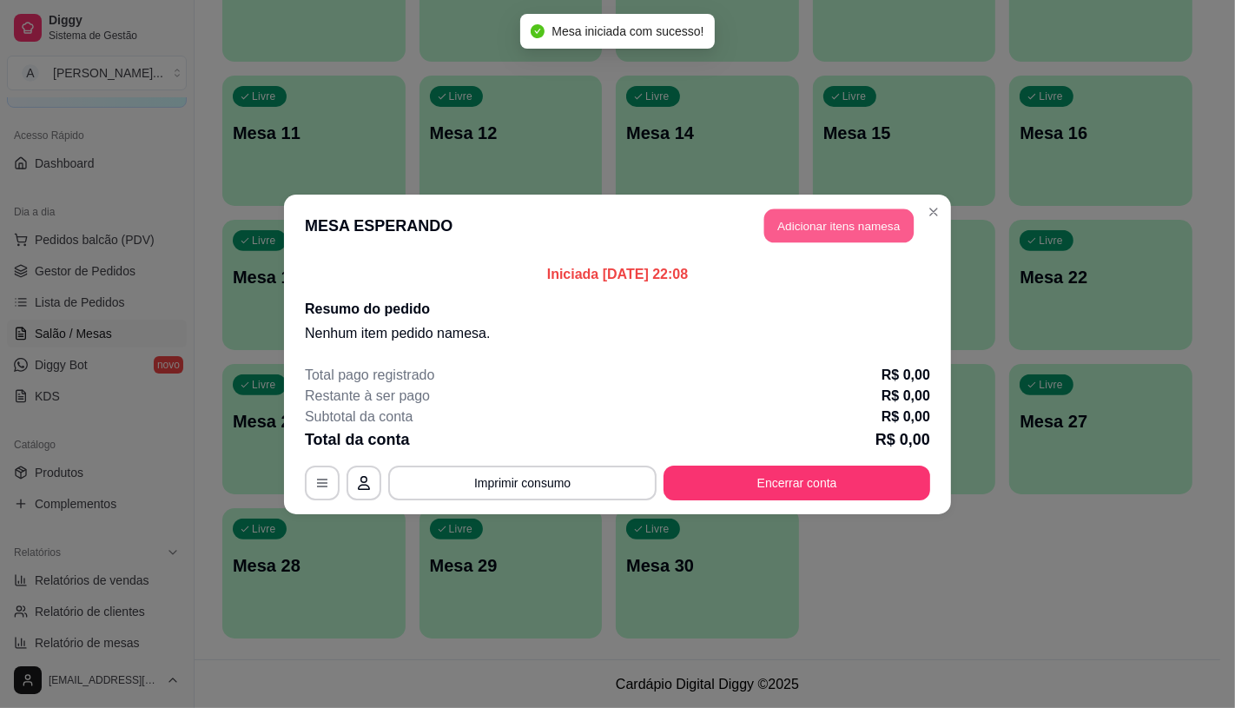
click at [823, 229] on button "Adicionar itens na mesa" at bounding box center [838, 225] width 149 height 34
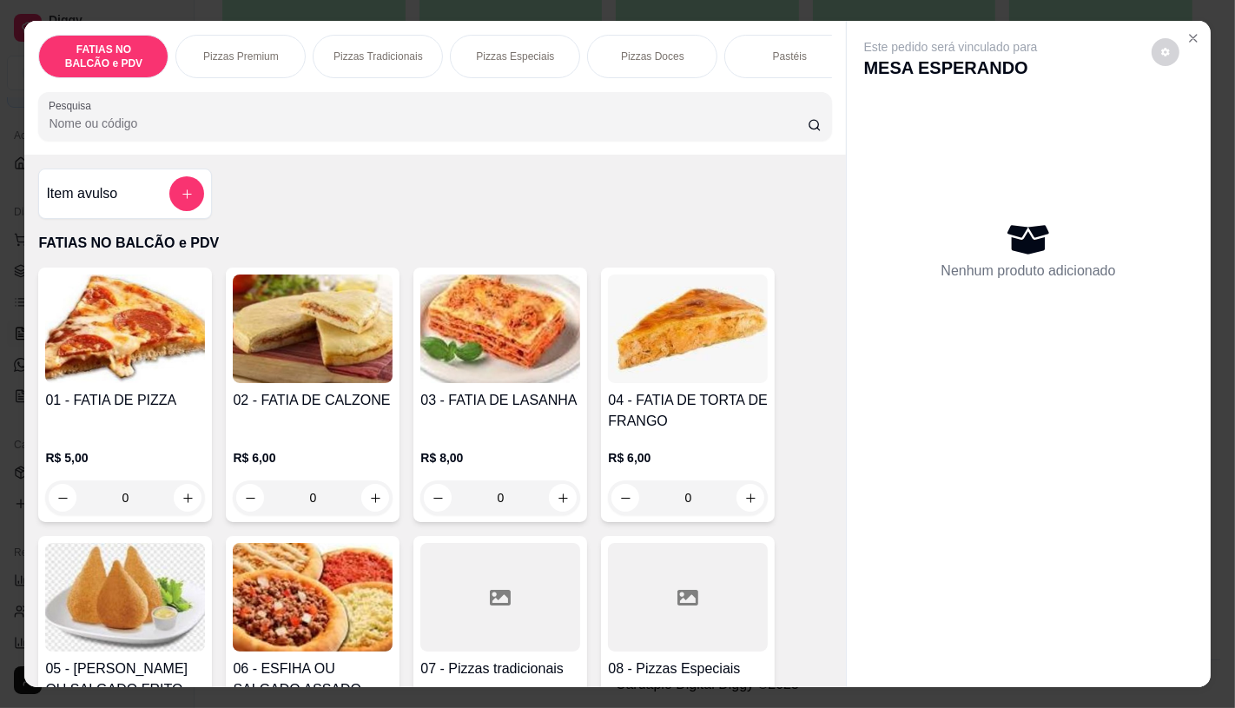
click at [773, 56] on p "Pastéis" at bounding box center [790, 56] width 34 height 14
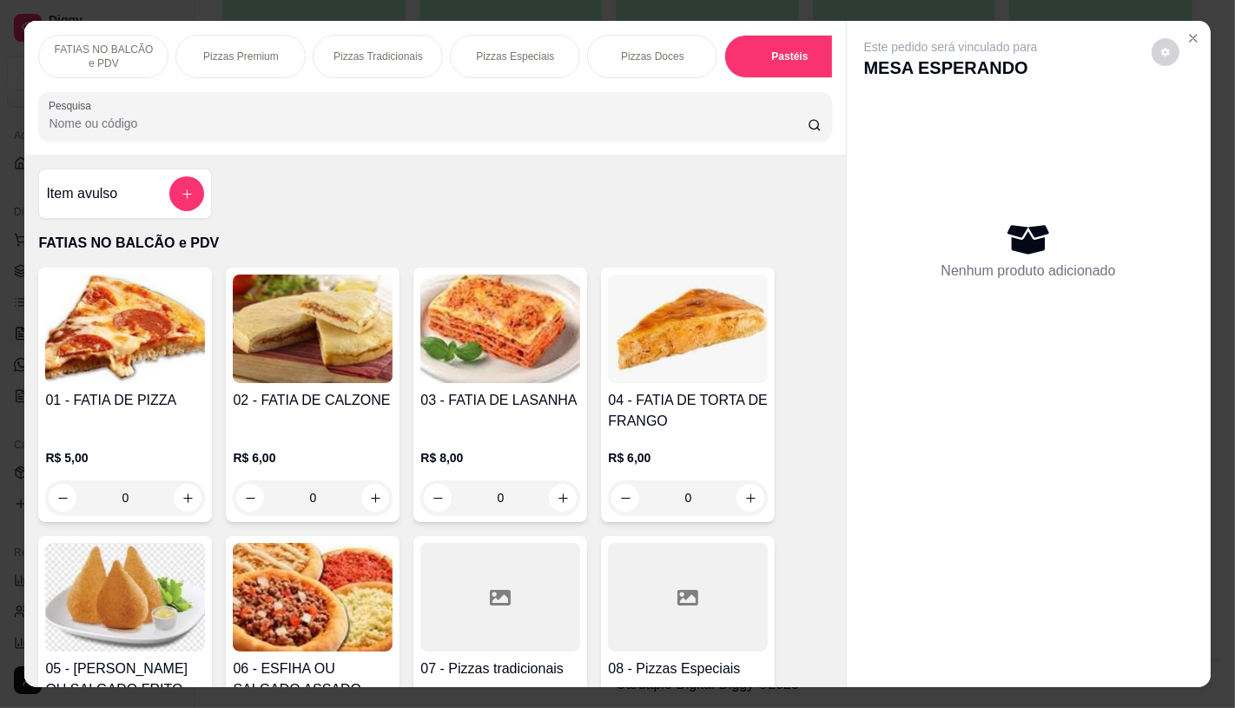
scroll to position [41, 0]
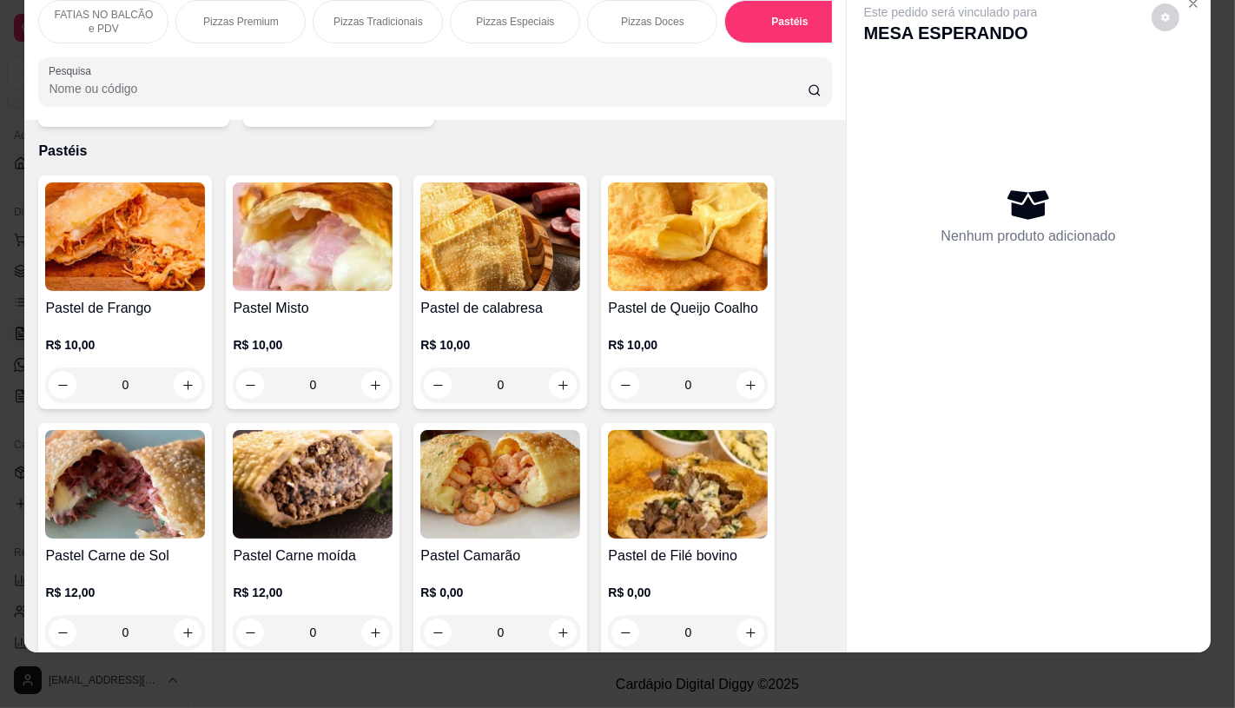
click at [139, 211] on img at bounding box center [125, 236] width 160 height 109
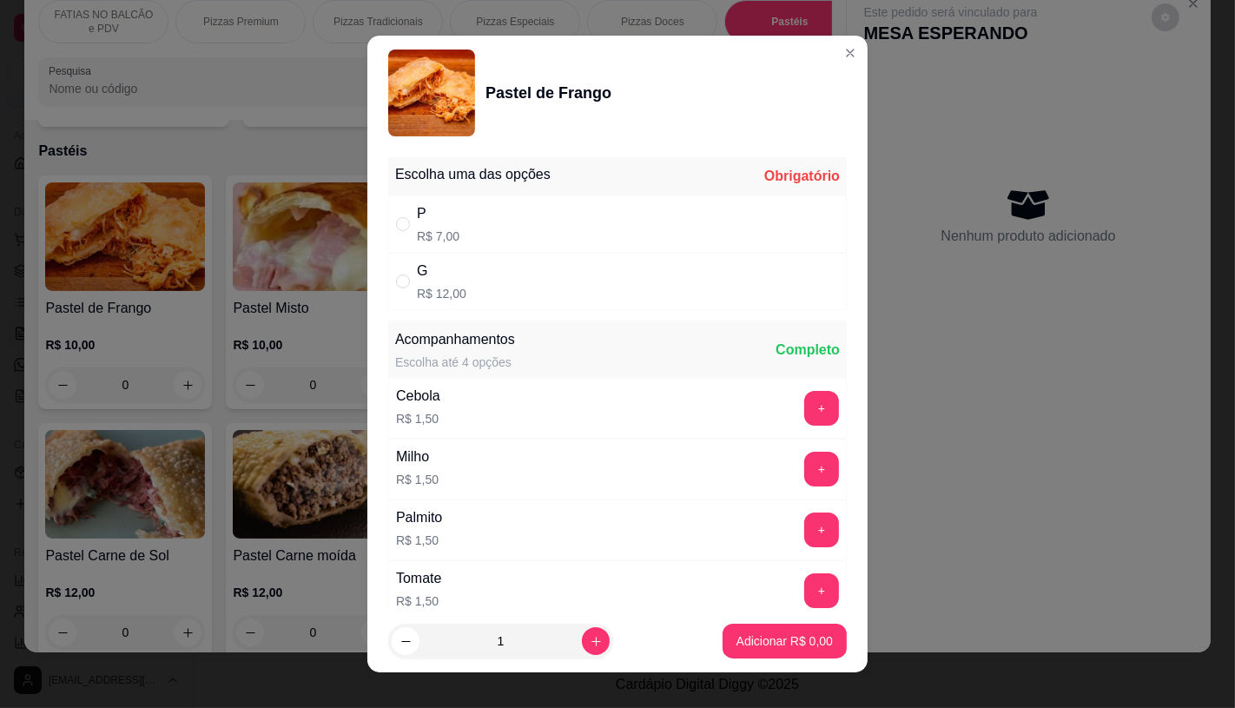
click at [565, 259] on div "G R$ 12,00" at bounding box center [617, 281] width 458 height 57
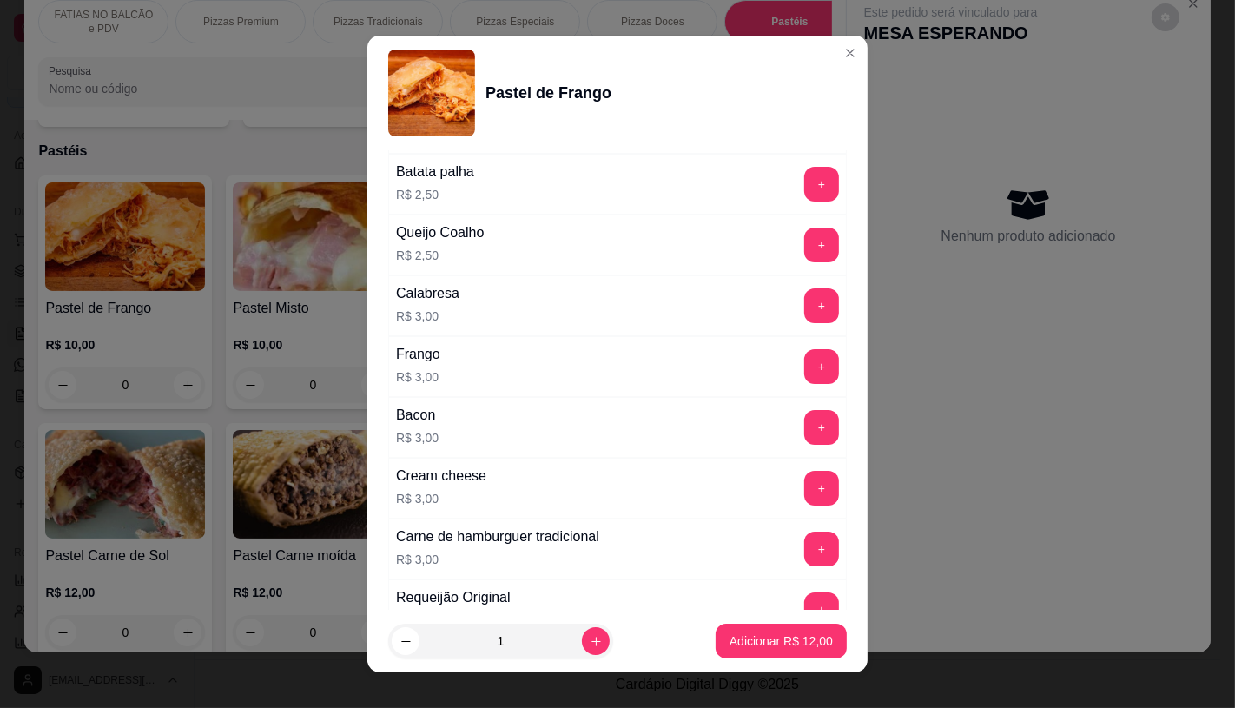
scroll to position [868, 0]
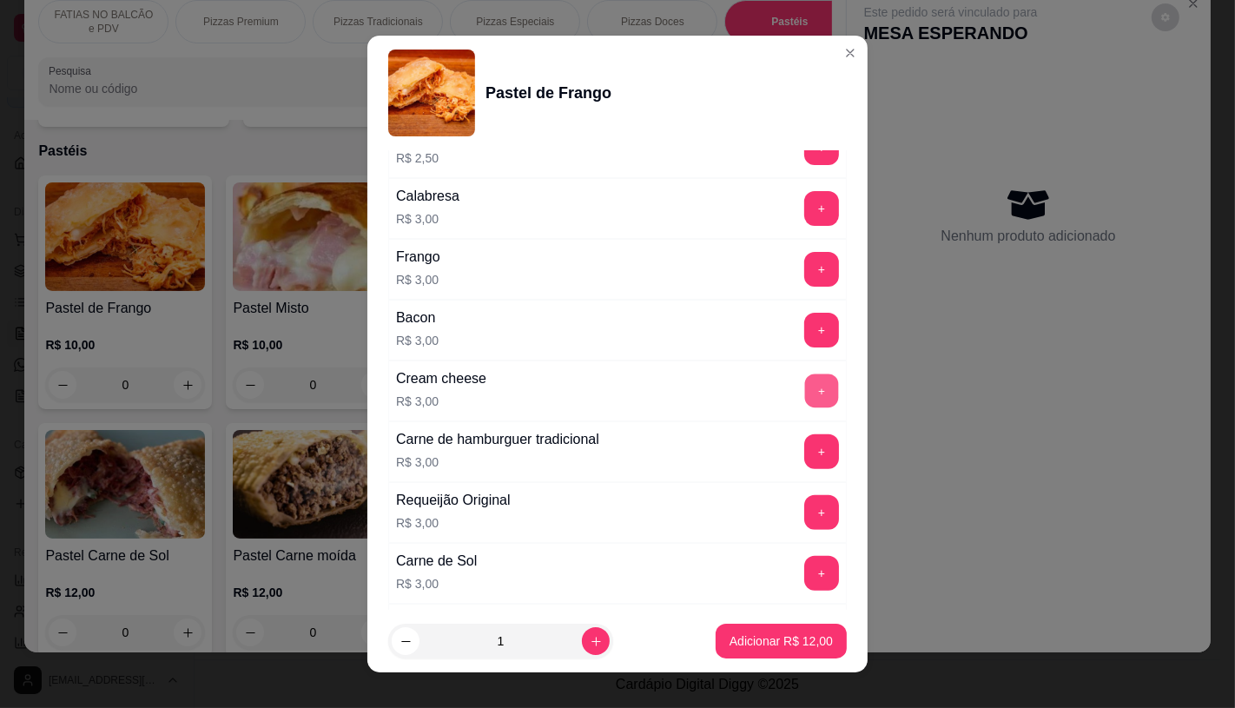
click at [805, 399] on button "+" at bounding box center [822, 390] width 34 height 34
click at [787, 651] on button "Adicionar R$ 15,00" at bounding box center [781, 640] width 131 height 35
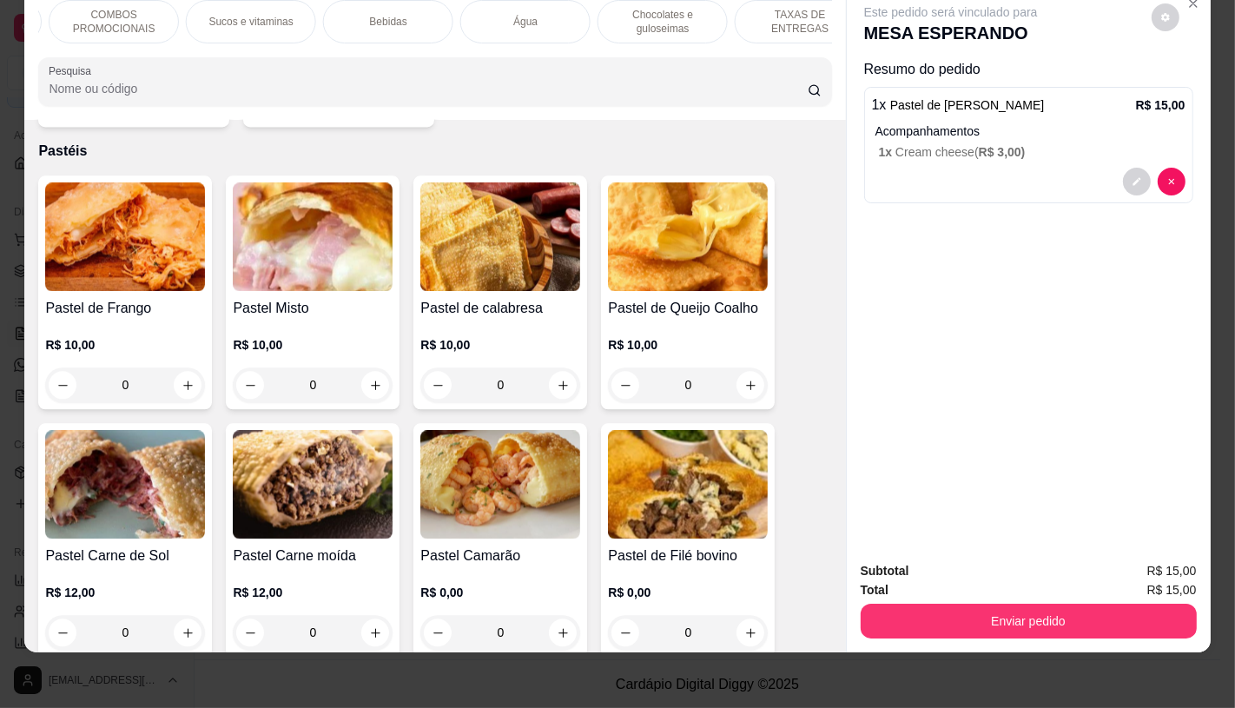
scroll to position [0, 1806]
click at [774, 10] on p "TAXAS DE ENTREGAS" at bounding box center [766, 22] width 101 height 28
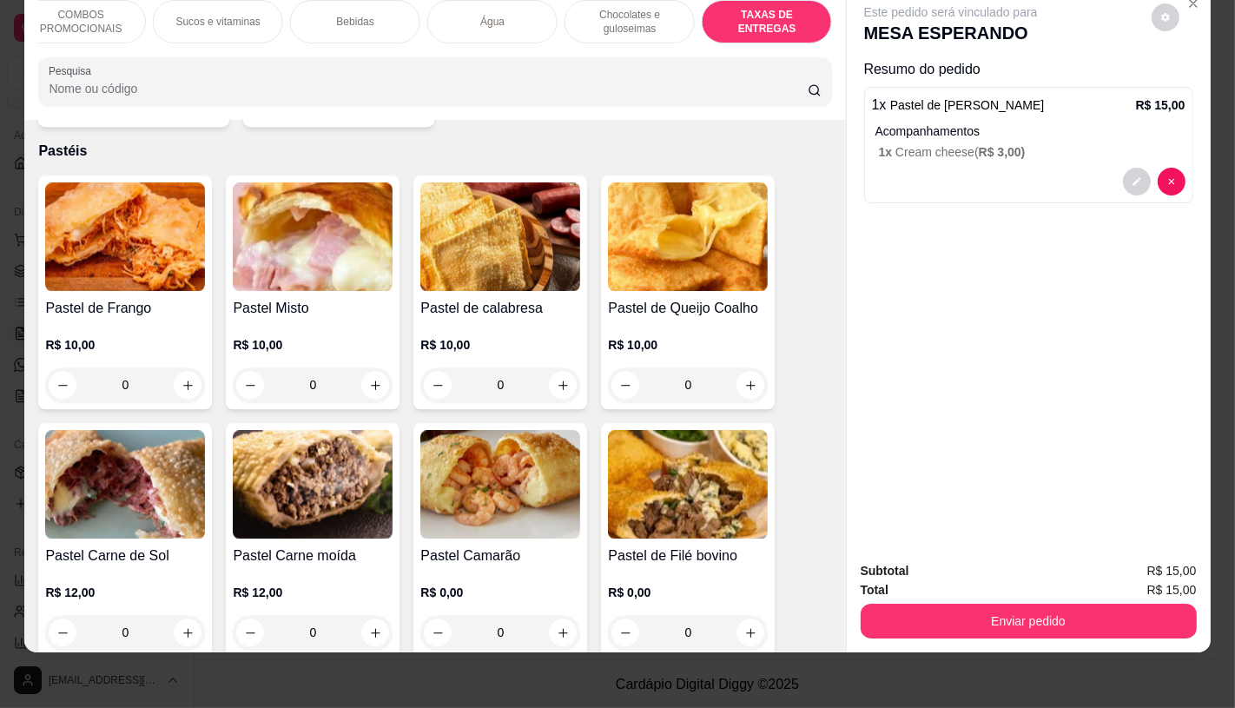
scroll to position [11612, 0]
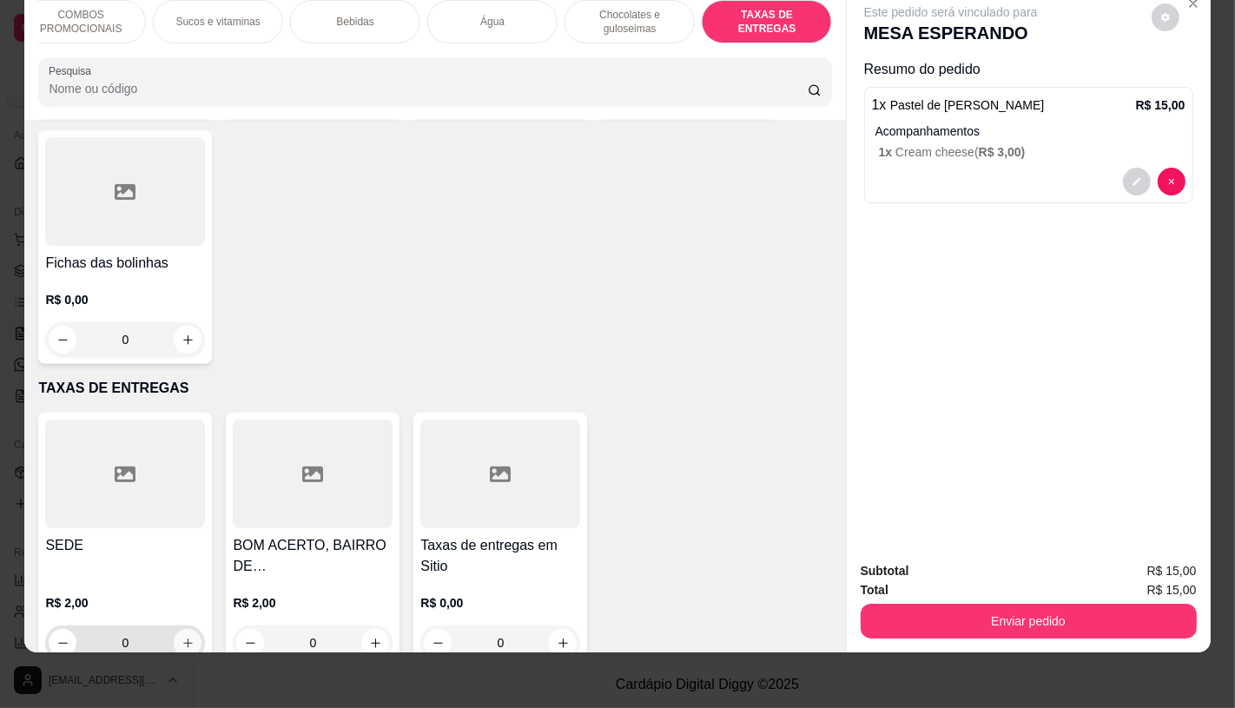
click at [181, 636] on icon "increase-product-quantity" at bounding box center [187, 642] width 13 height 13
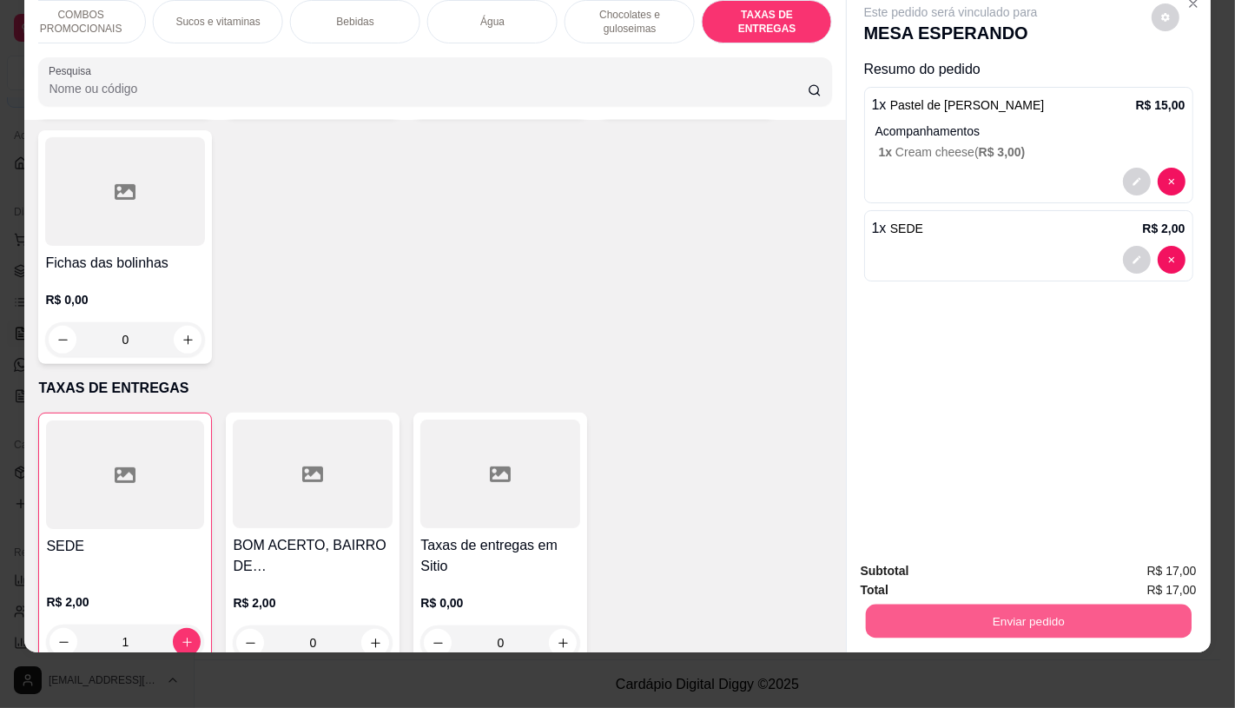
click at [1063, 603] on button "Enviar pedido" at bounding box center [1028, 620] width 326 height 34
click at [995, 557] on button "Não registrar e enviar pedido" at bounding box center [970, 565] width 181 height 33
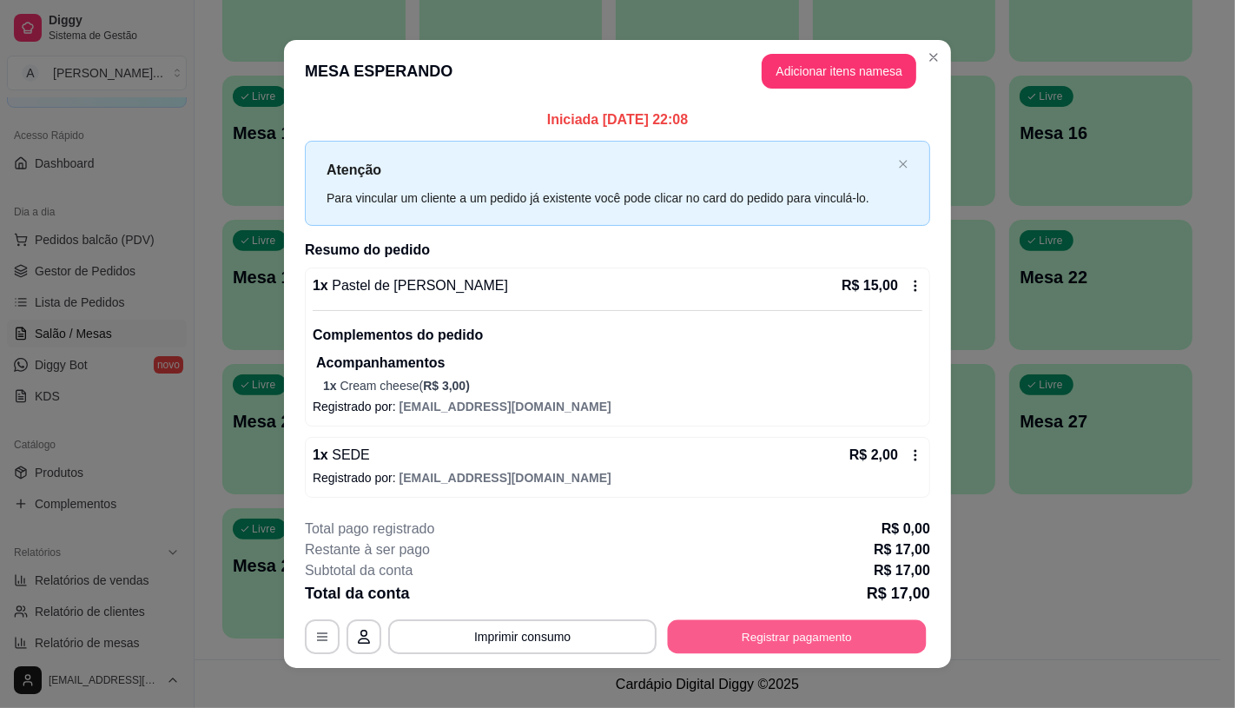
click at [880, 638] on button "Registrar pagamento" at bounding box center [797, 636] width 259 height 34
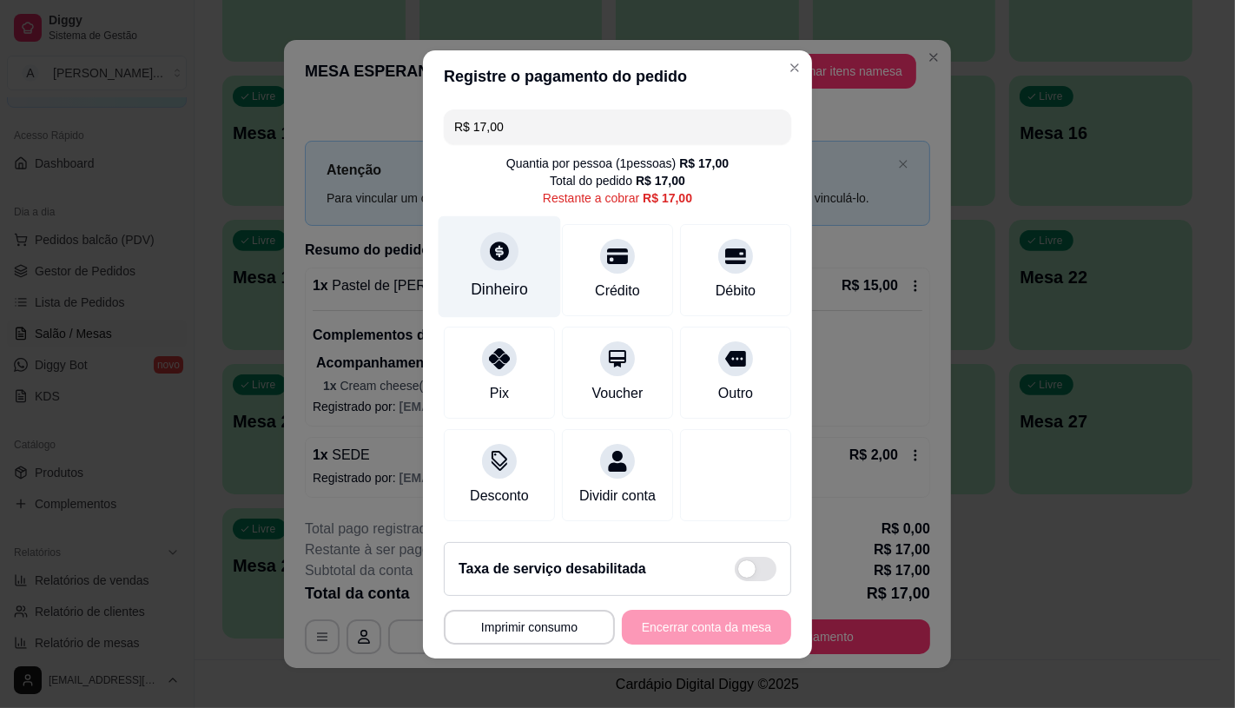
click at [461, 295] on div "Dinheiro" at bounding box center [500, 266] width 122 height 102
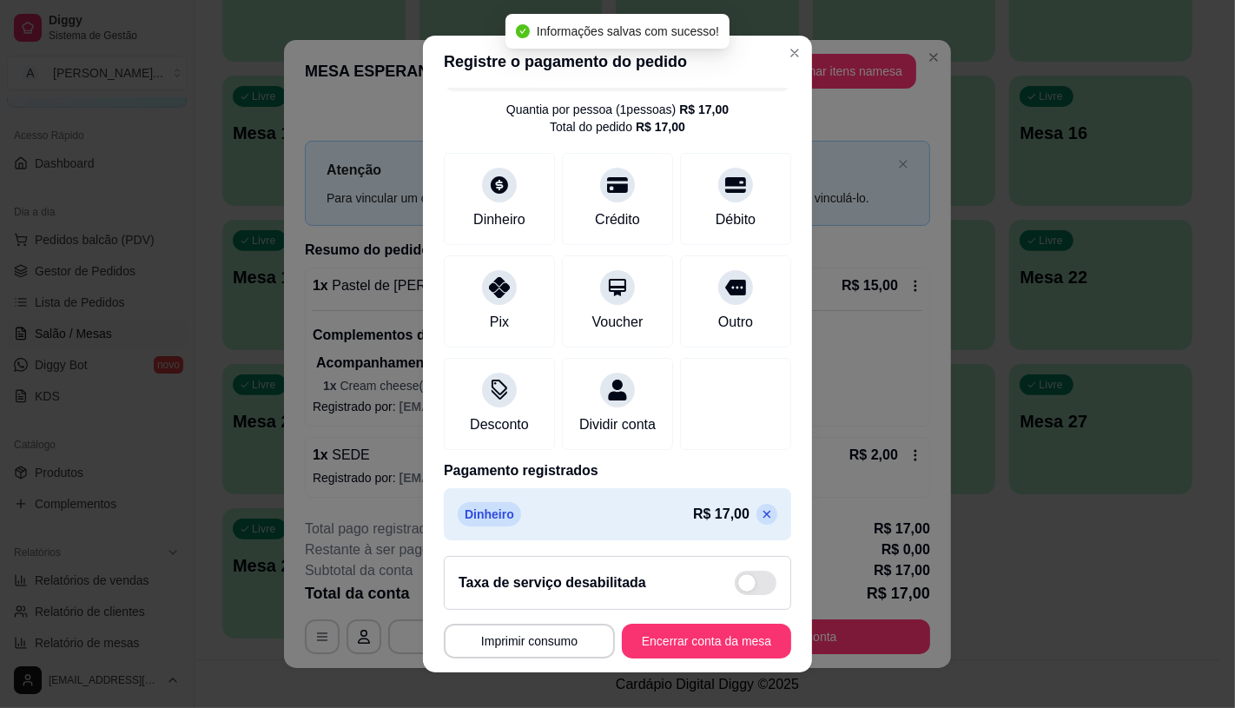
scroll to position [64, 0]
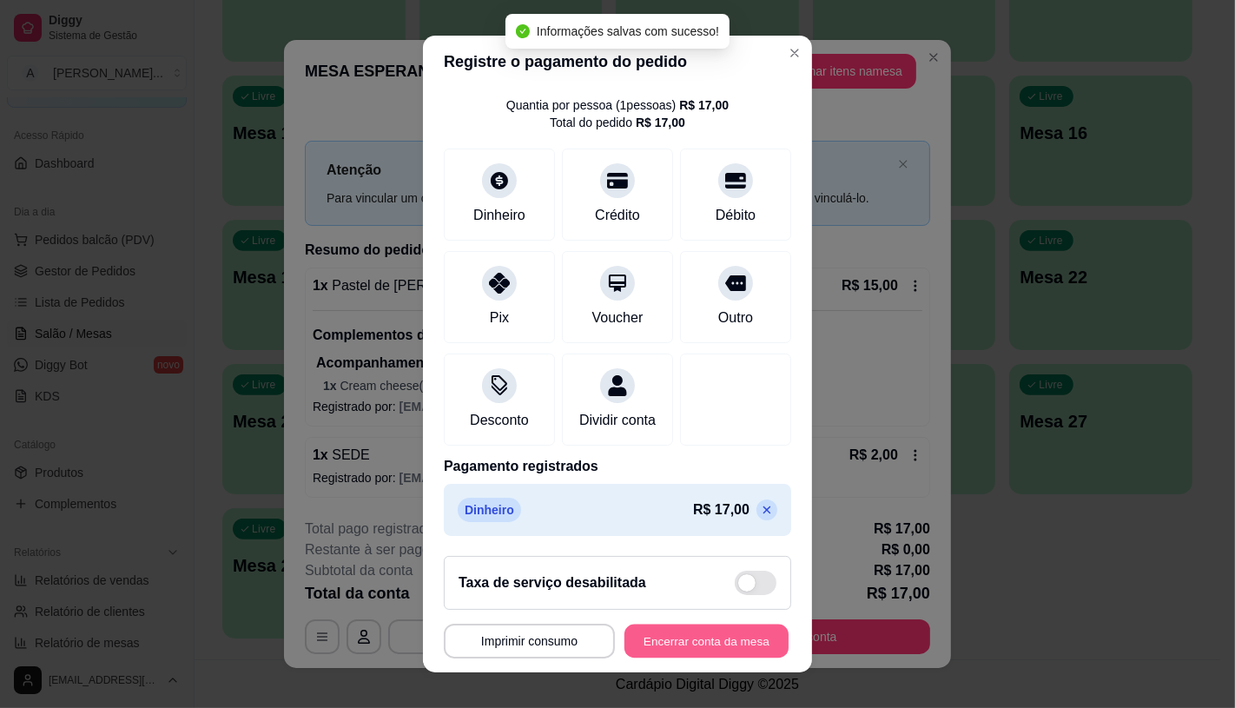
click at [723, 629] on button "Encerrar conta da mesa" at bounding box center [706, 641] width 164 height 34
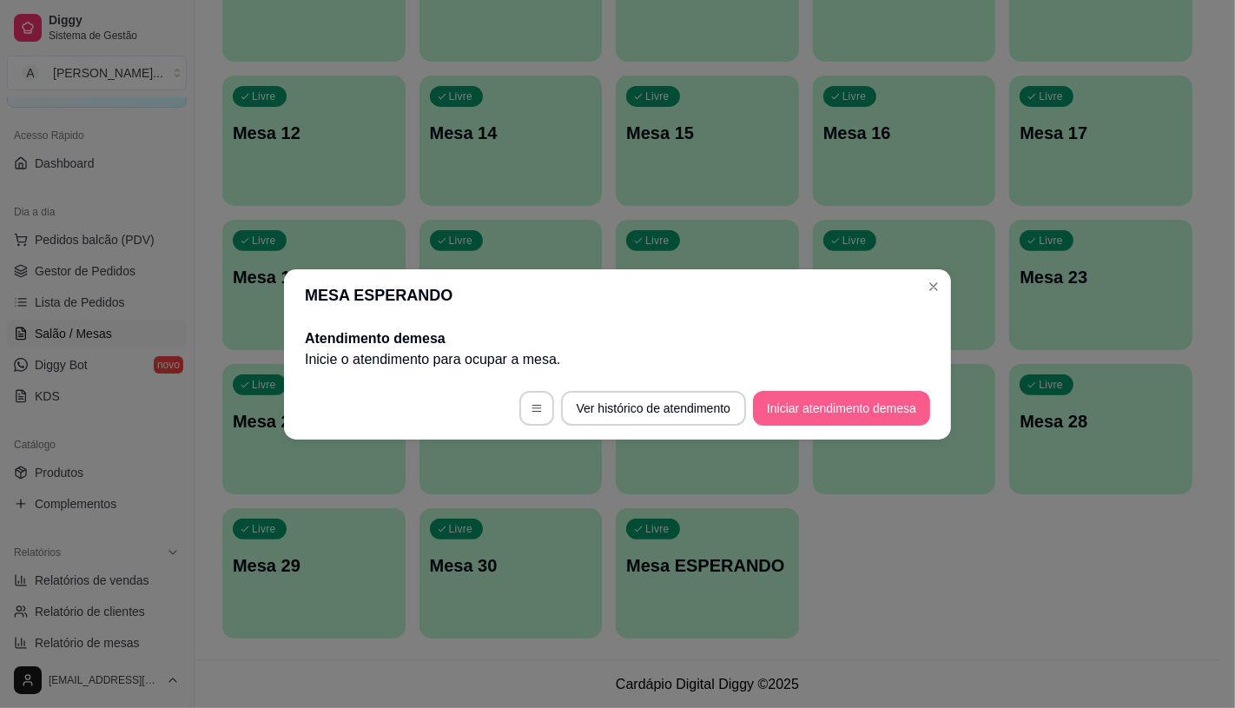
click at [834, 409] on button "Iniciar atendimento de mesa" at bounding box center [841, 408] width 177 height 35
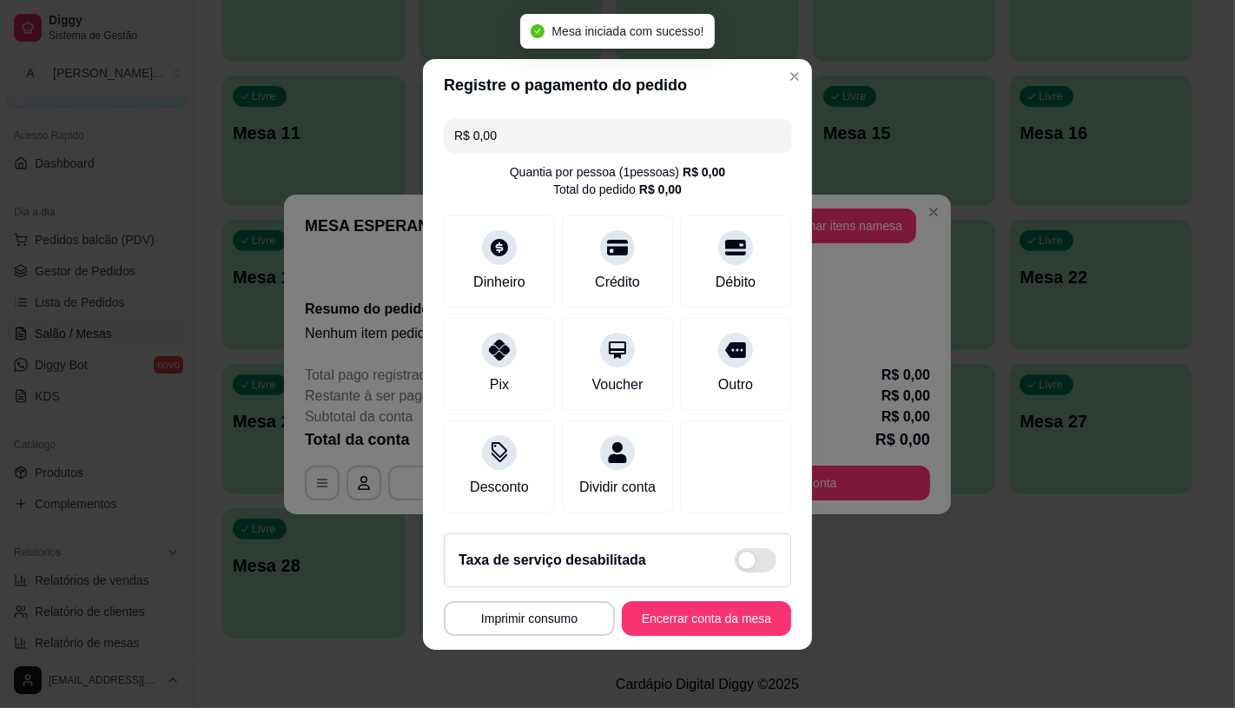
click at [837, 228] on button "Adicionar itens na mesa" at bounding box center [839, 225] width 155 height 35
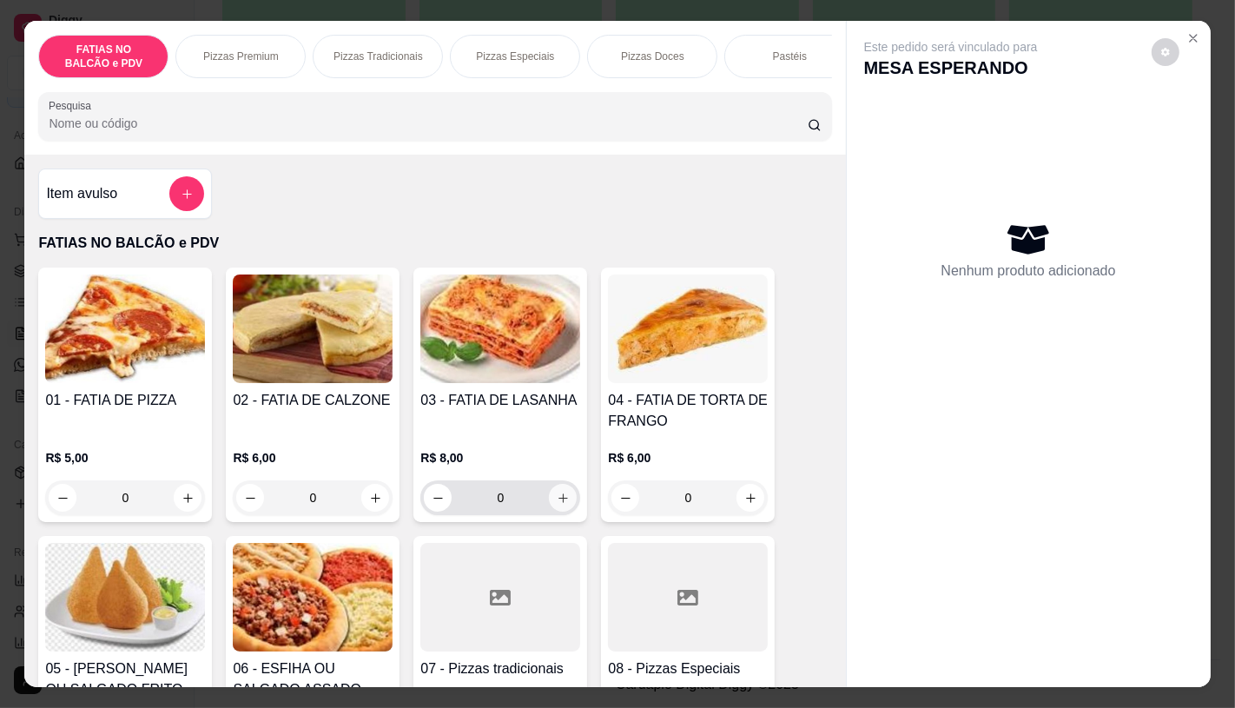
click at [557, 500] on icon "increase-product-quantity" at bounding box center [563, 497] width 13 height 13
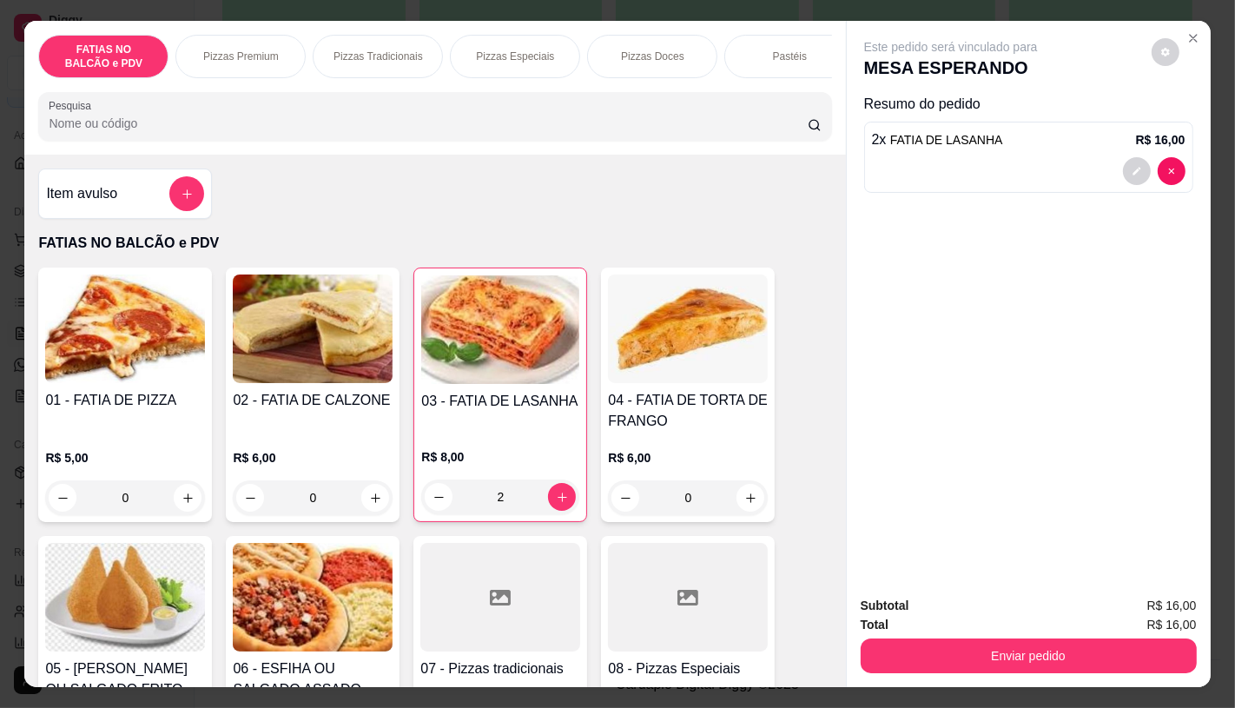
scroll to position [289, 0]
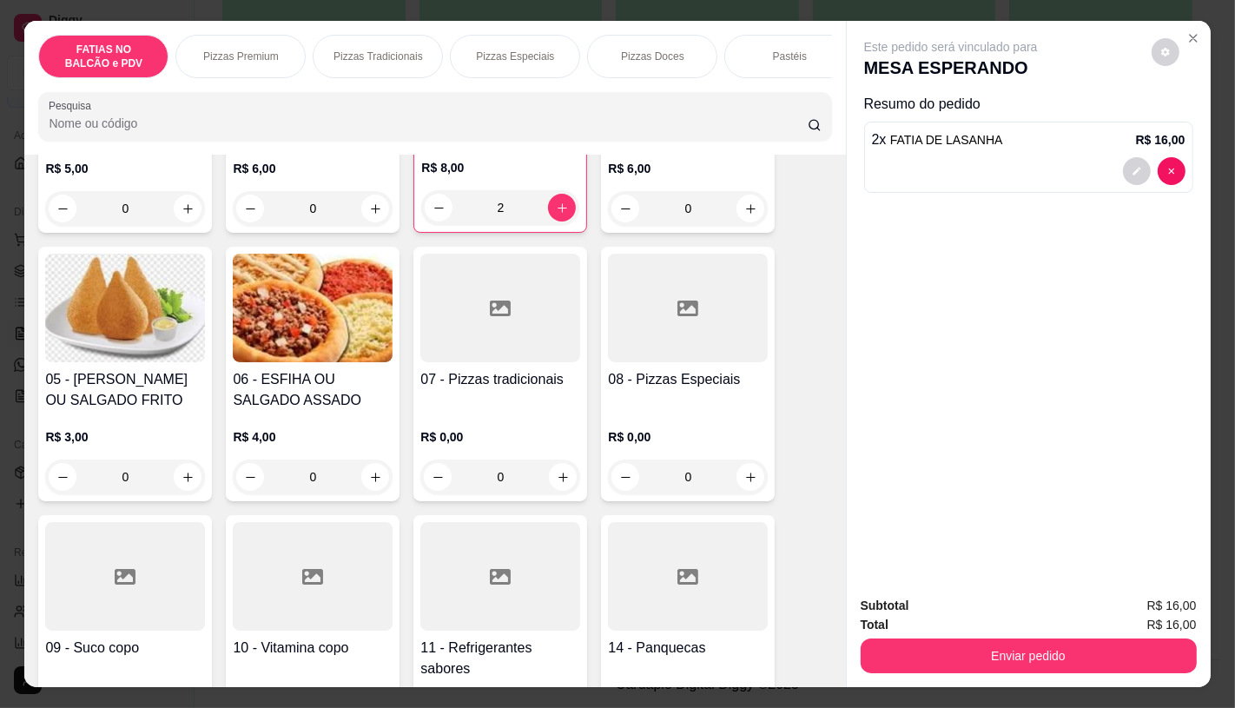
click at [461, 544] on div at bounding box center [500, 576] width 160 height 109
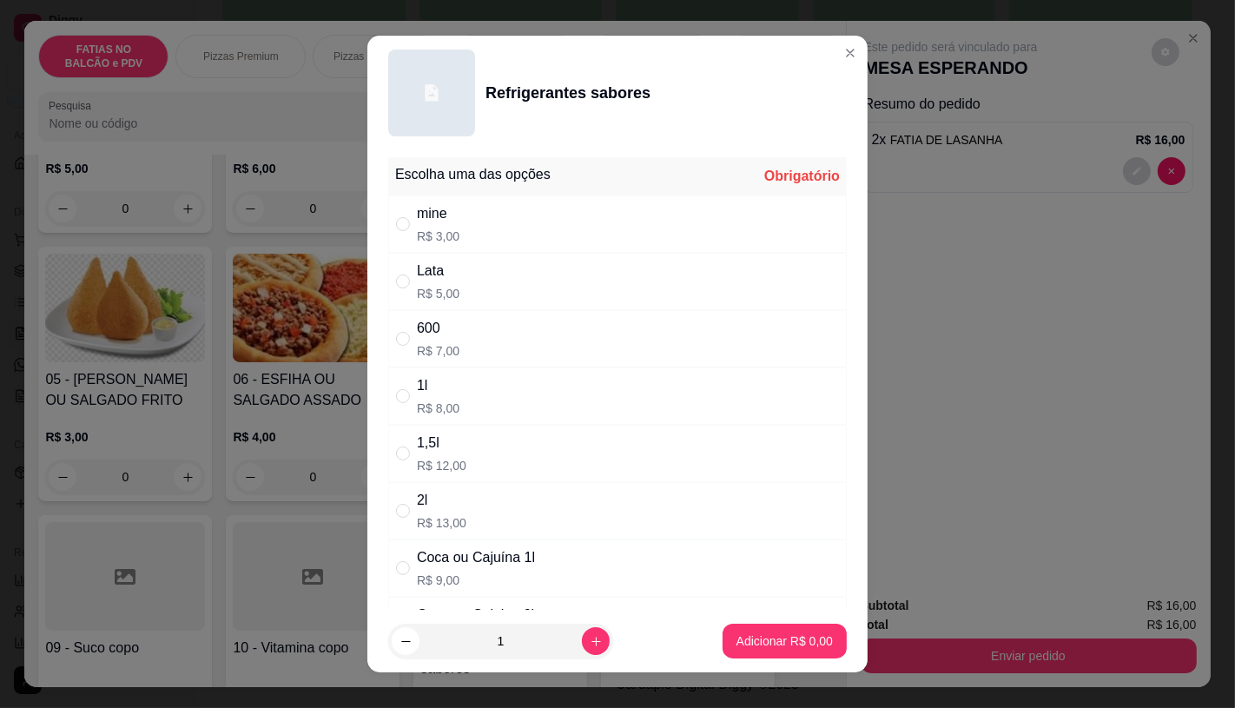
click at [522, 257] on div "Lata R$ 5,00" at bounding box center [617, 281] width 458 height 57
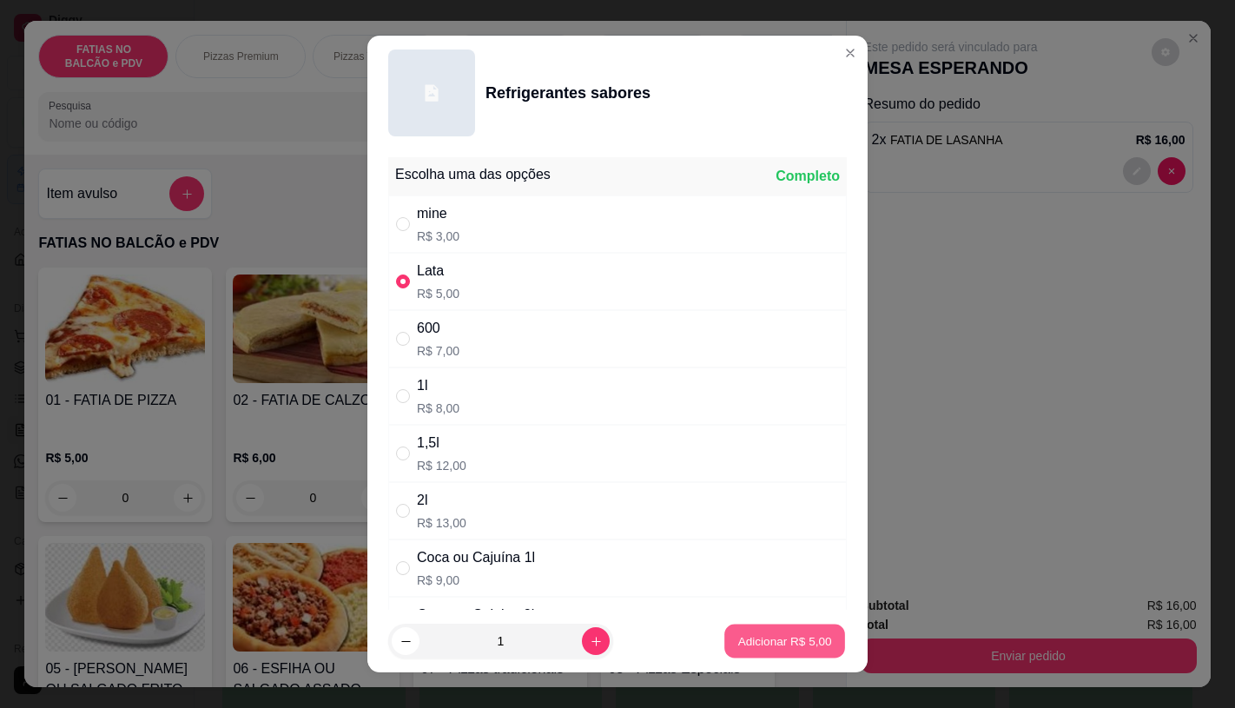
click at [749, 643] on p "Adicionar R$ 5,00" at bounding box center [784, 641] width 94 height 16
type input "1"
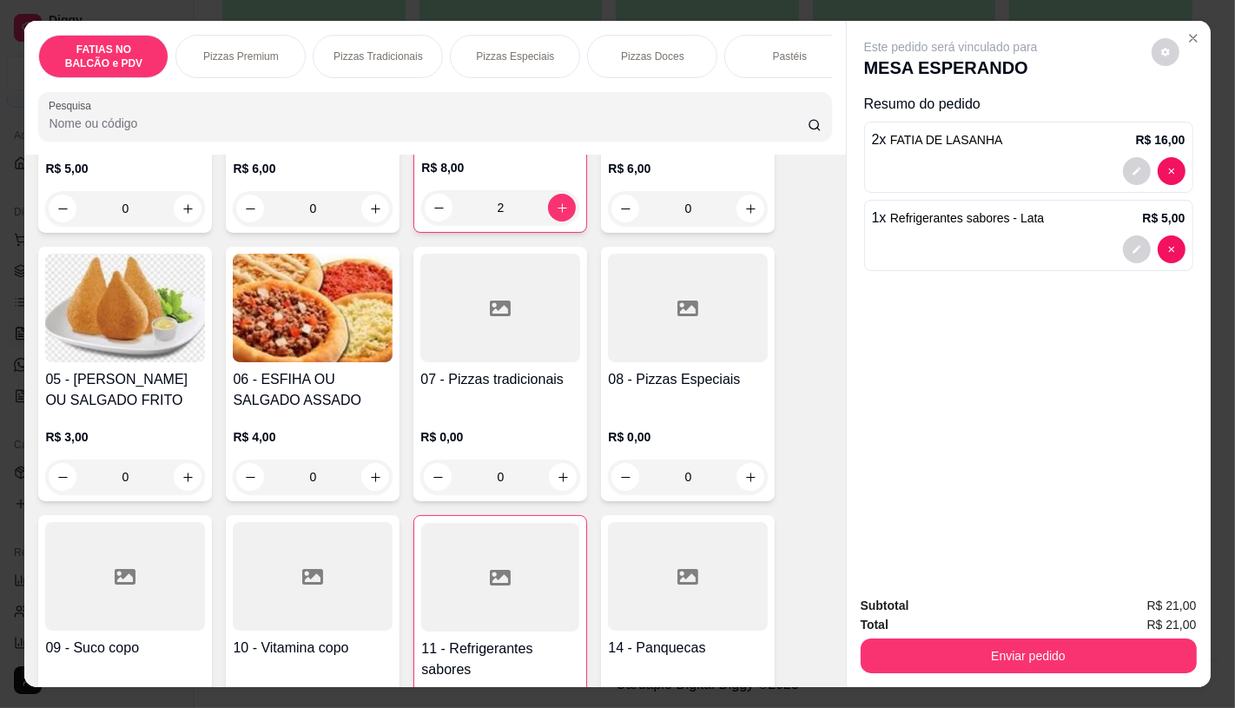
click at [272, 84] on div "FATIAS NO BALCÃO e PDV Pizzas Premium Pizzas Tradicionais Pizzas Especiais Pizz…" at bounding box center [434, 88] width 821 height 134
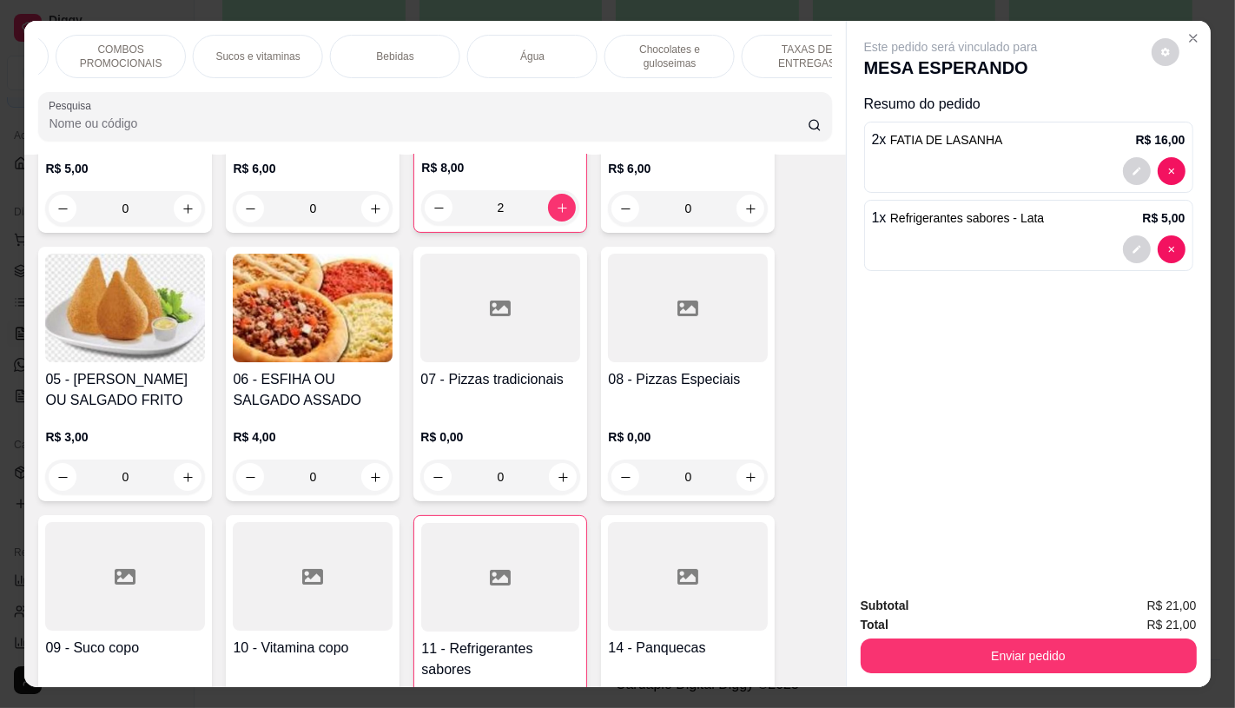
scroll to position [0, 1806]
click at [793, 43] on p "TAXAS DE ENTREGAS" at bounding box center [766, 57] width 101 height 28
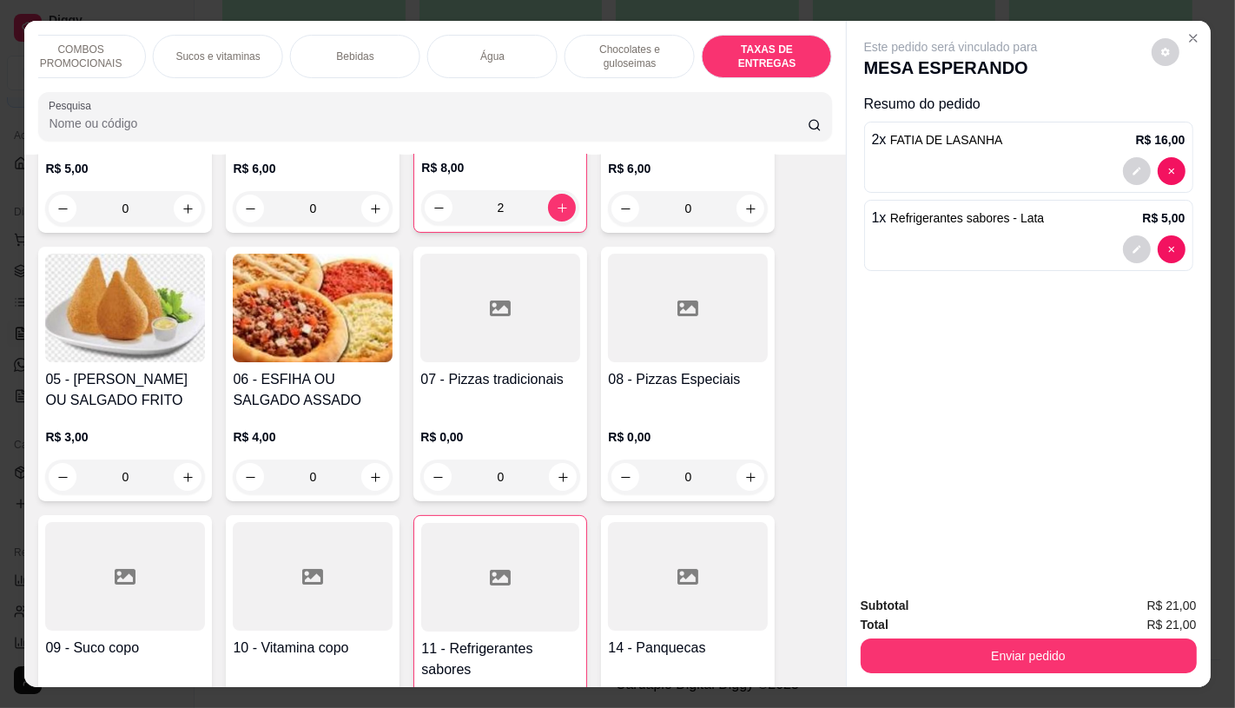
scroll to position [41, 0]
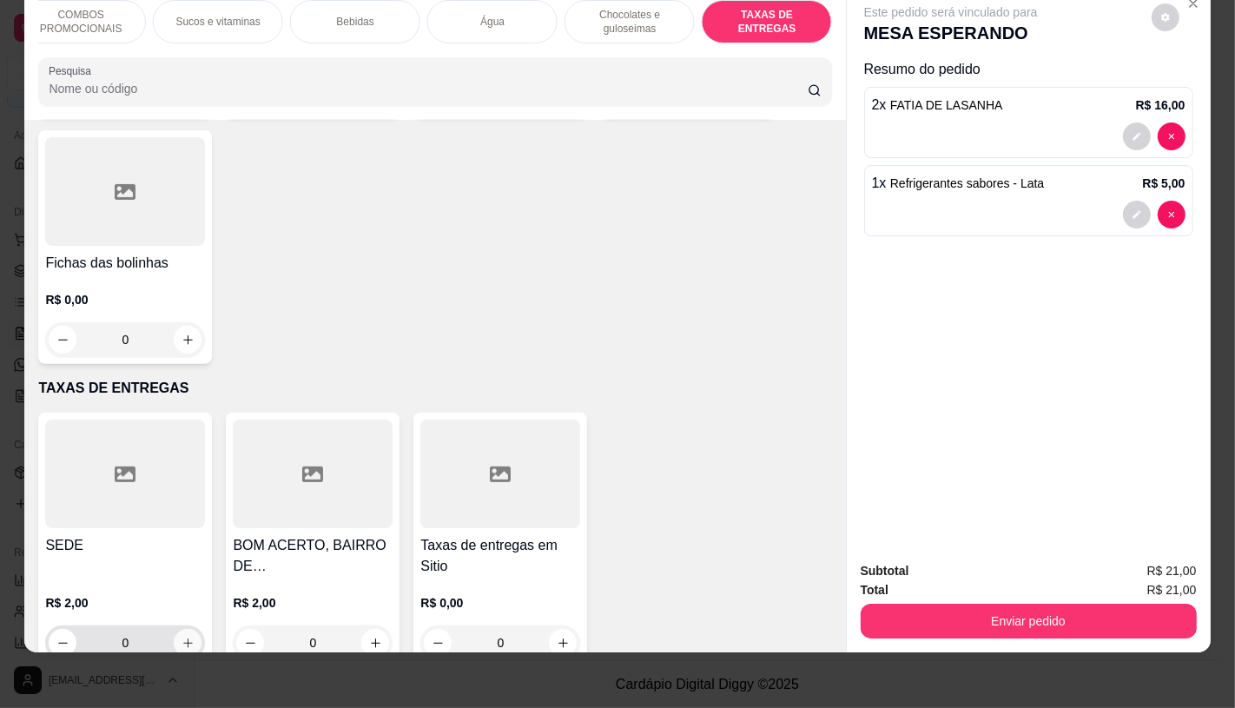
click at [174, 629] on button "increase-product-quantity" at bounding box center [188, 643] width 28 height 28
type input "1"
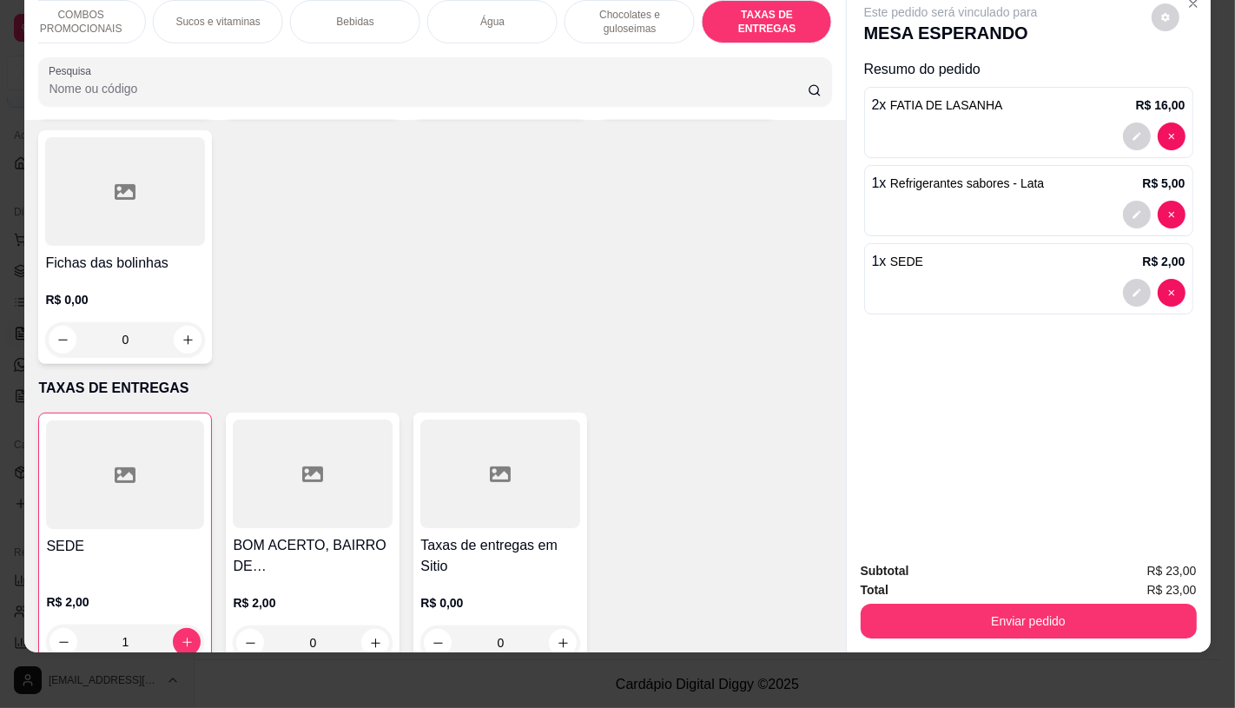
click at [1012, 599] on div "Enviar pedido" at bounding box center [1029, 618] width 336 height 39
click at [992, 603] on button "Enviar pedido" at bounding box center [1029, 620] width 336 height 35
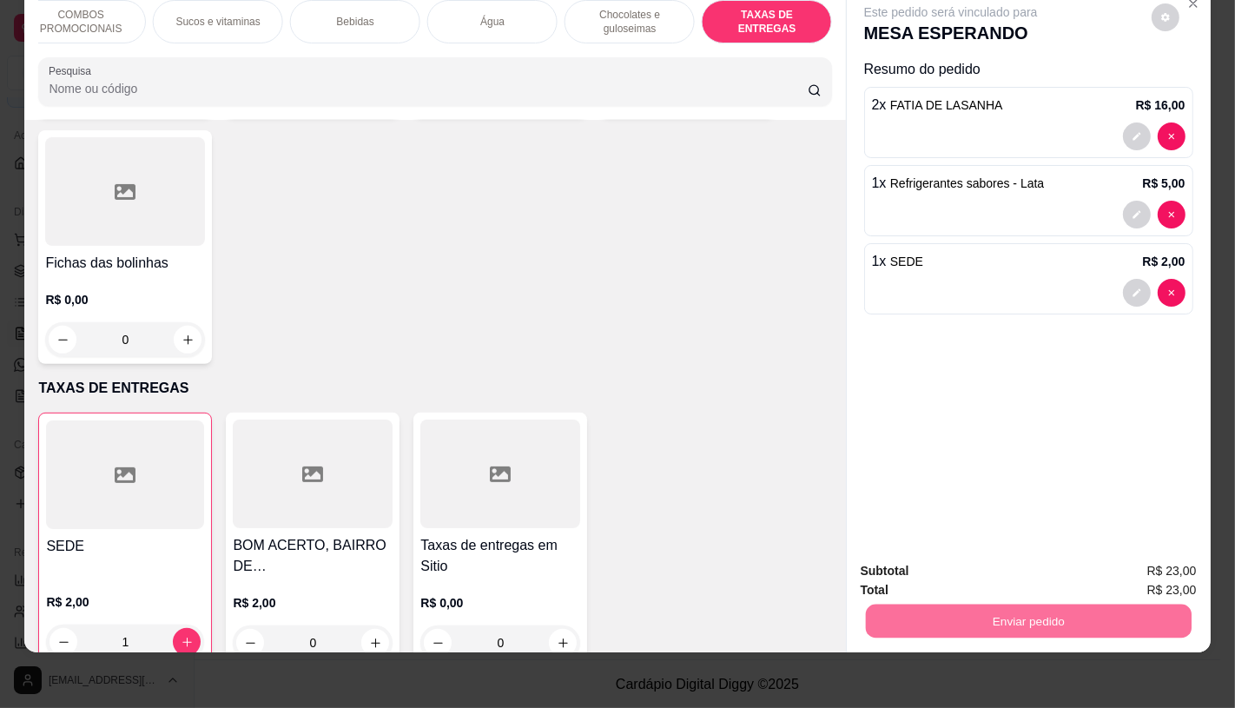
click at [927, 563] on button "Não registrar e enviar pedido" at bounding box center [970, 565] width 181 height 33
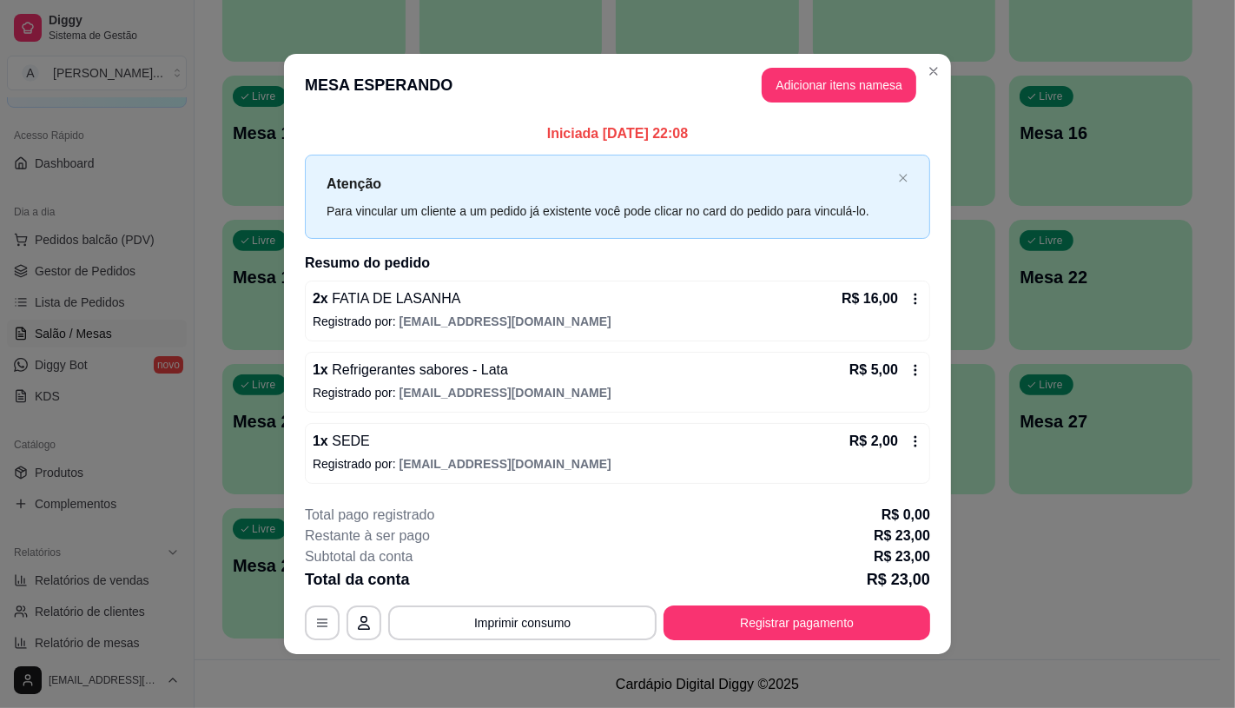
click at [816, 605] on button "Registrar pagamento" at bounding box center [796, 622] width 267 height 35
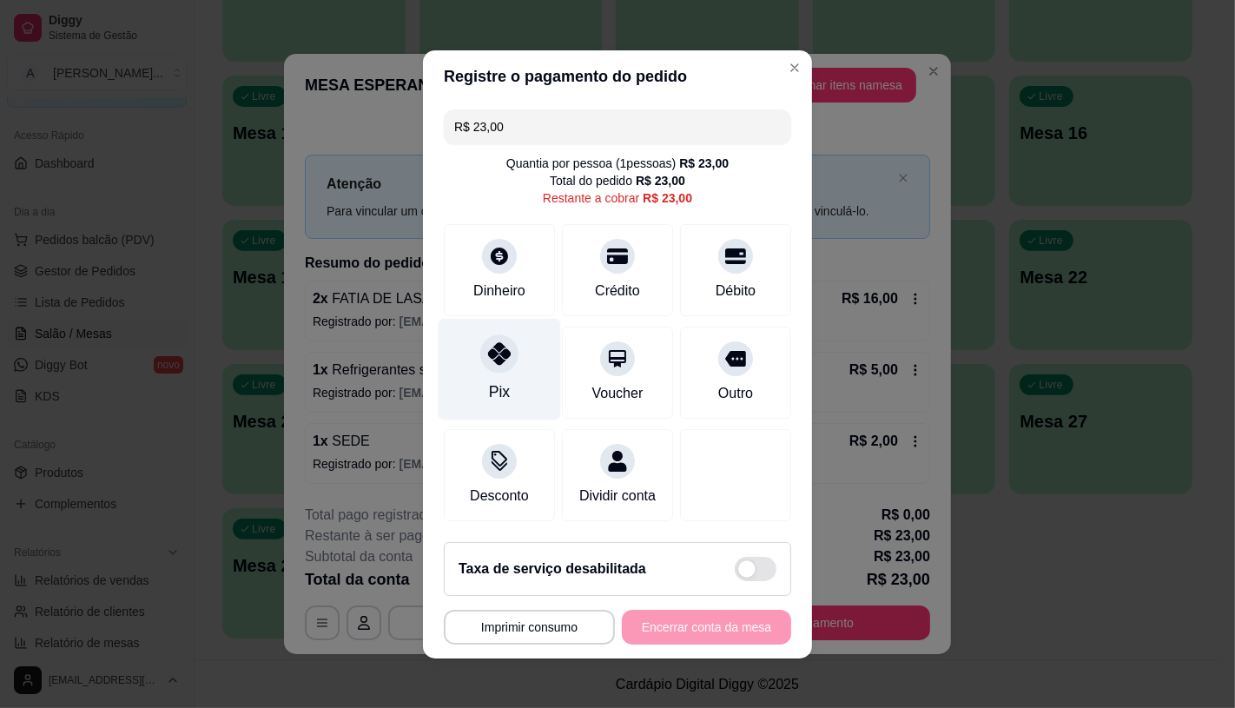
click at [505, 342] on div at bounding box center [499, 353] width 38 height 38
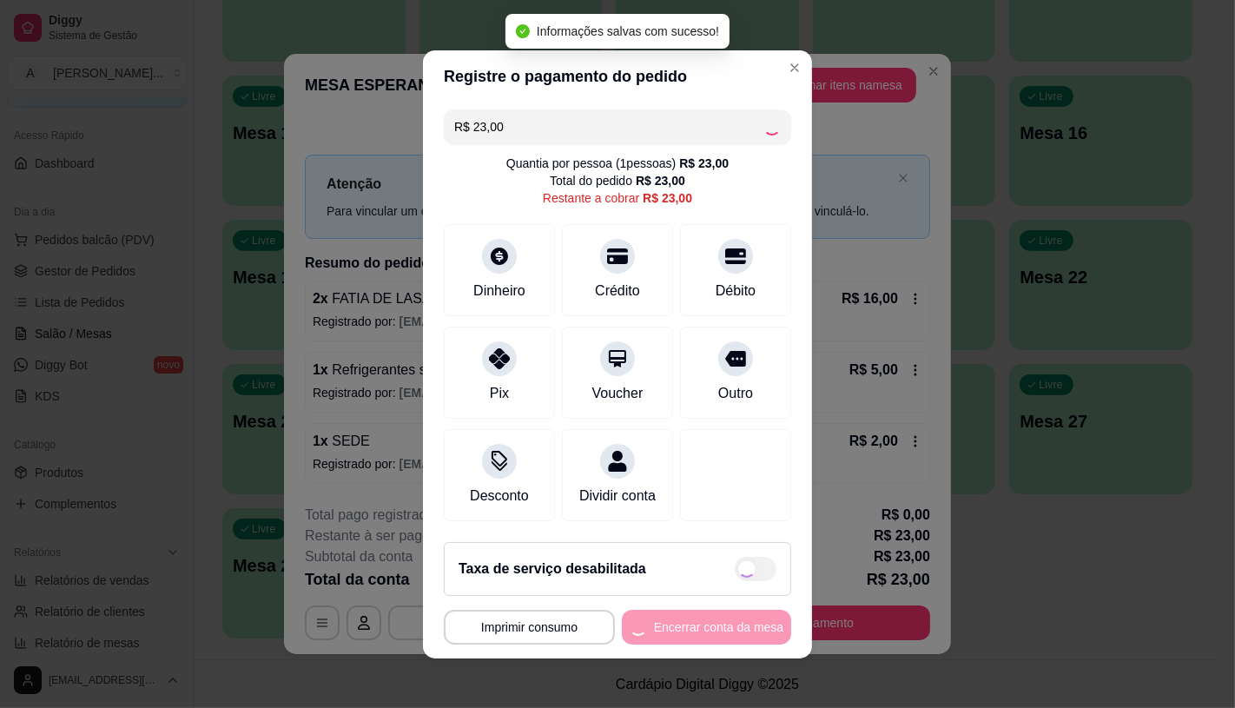
type input "R$ 0,00"
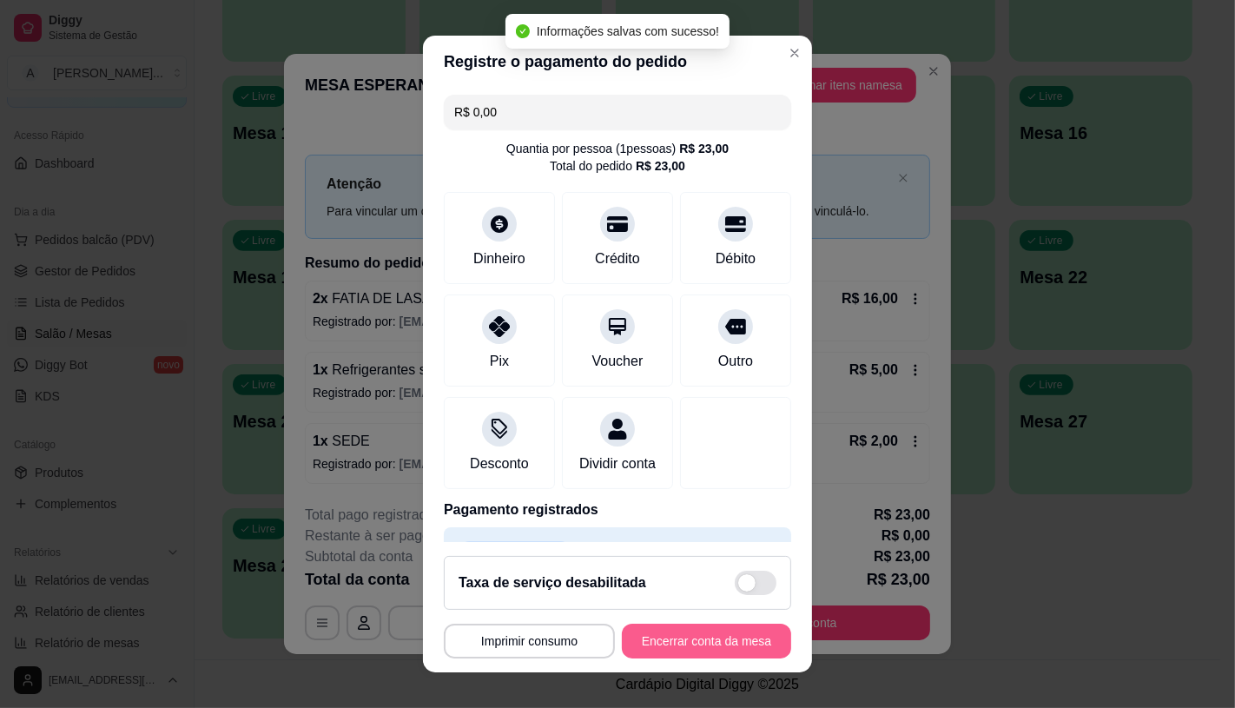
click at [696, 646] on button "Encerrar conta da mesa" at bounding box center [706, 640] width 169 height 35
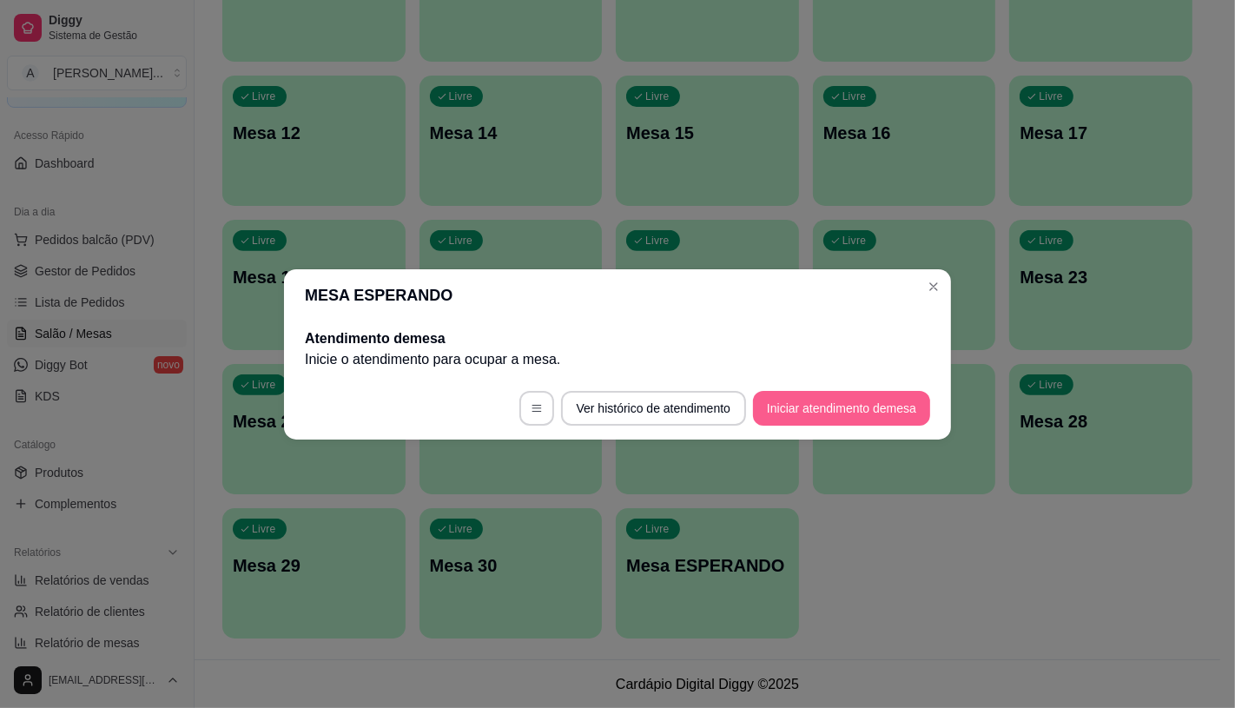
click at [795, 406] on button "Iniciar atendimento de mesa" at bounding box center [841, 408] width 177 height 35
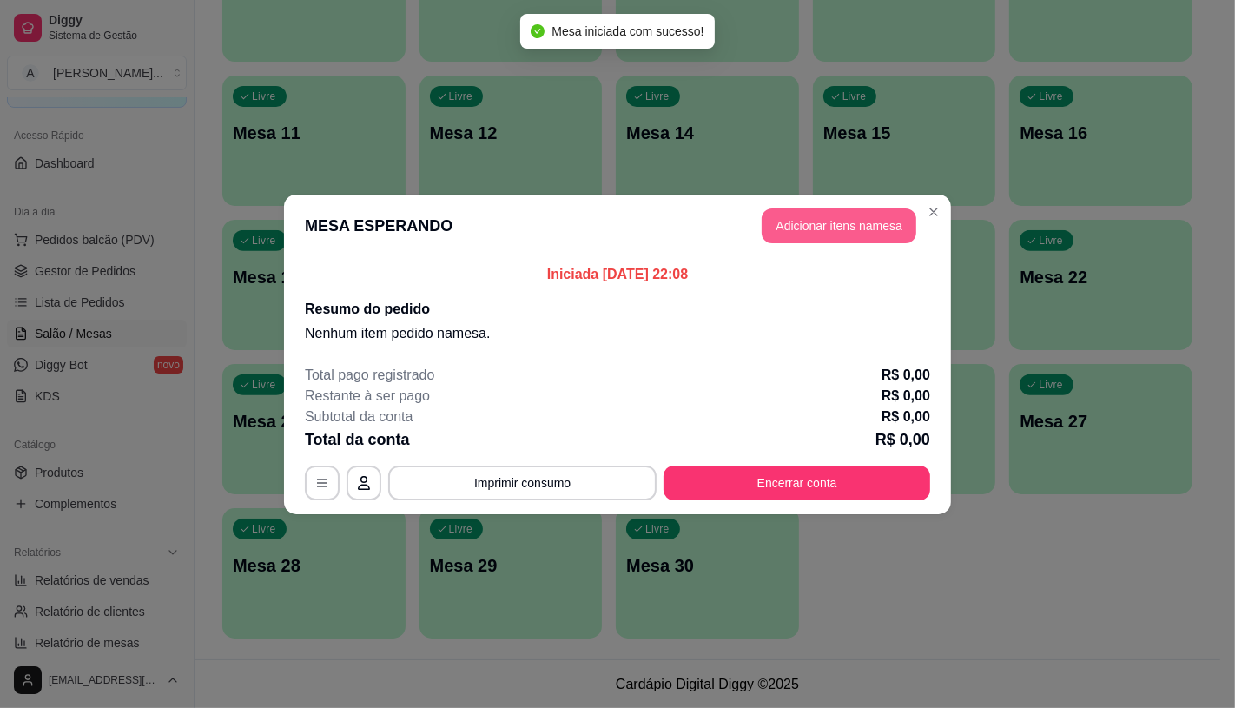
click at [868, 226] on button "Adicionar itens na mesa" at bounding box center [839, 225] width 155 height 35
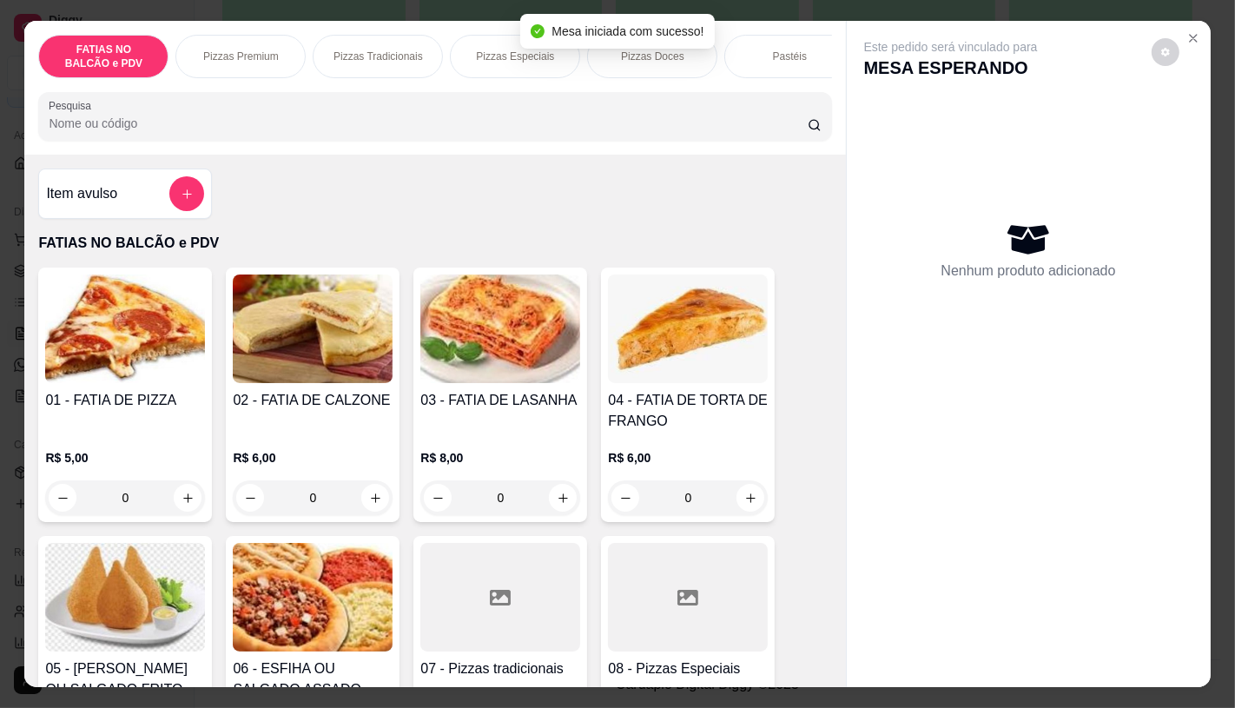
click at [479, 62] on div "Pizzas Especiais" at bounding box center [515, 56] width 130 height 43
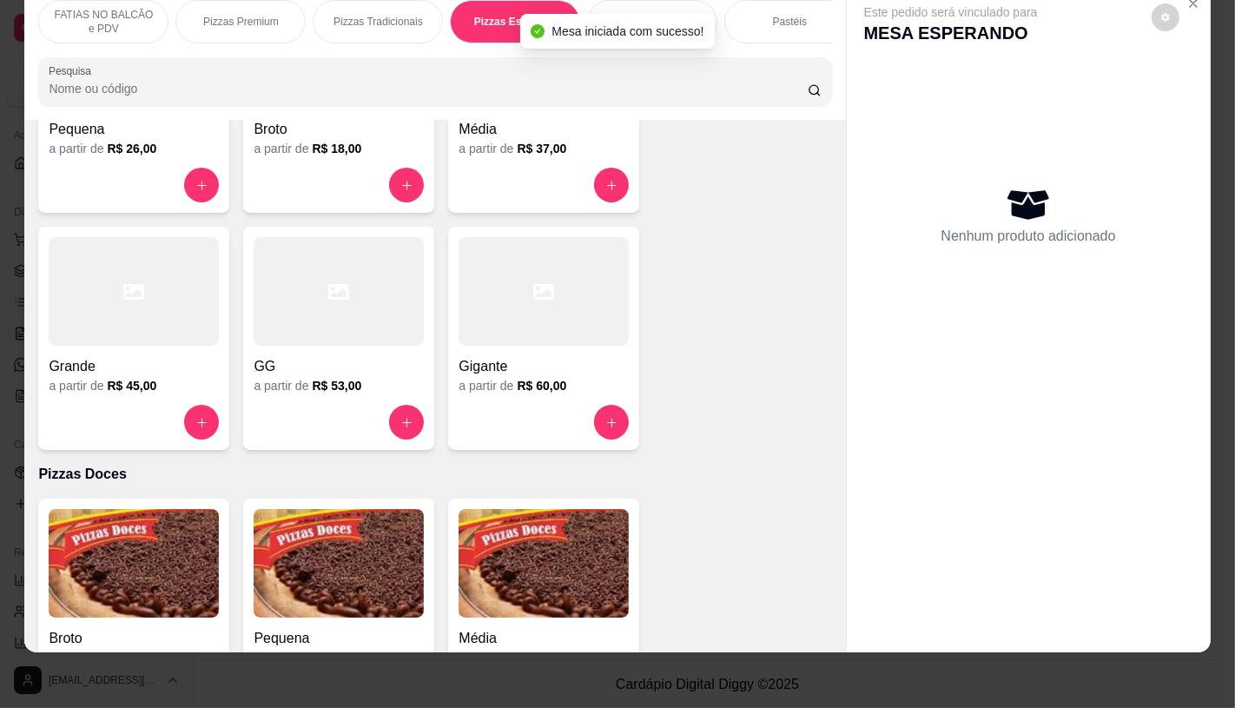
scroll to position [2623, 0]
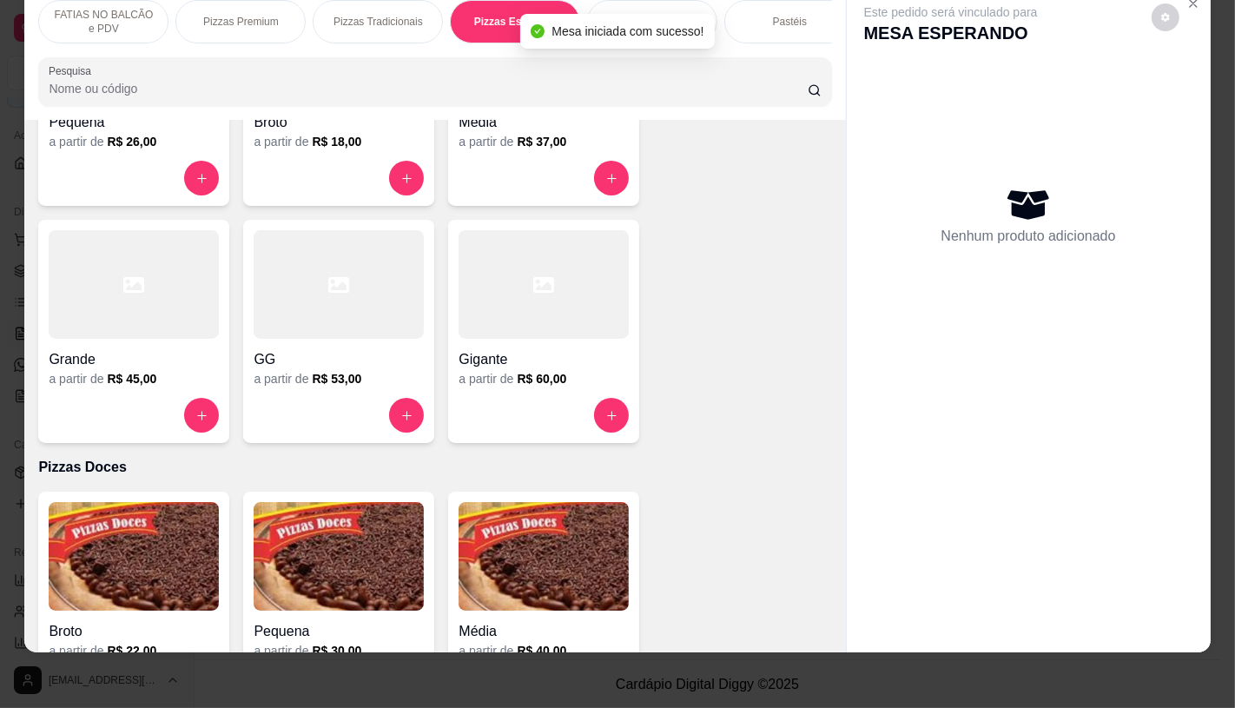
click at [497, 161] on div at bounding box center [543, 178] width 170 height 35
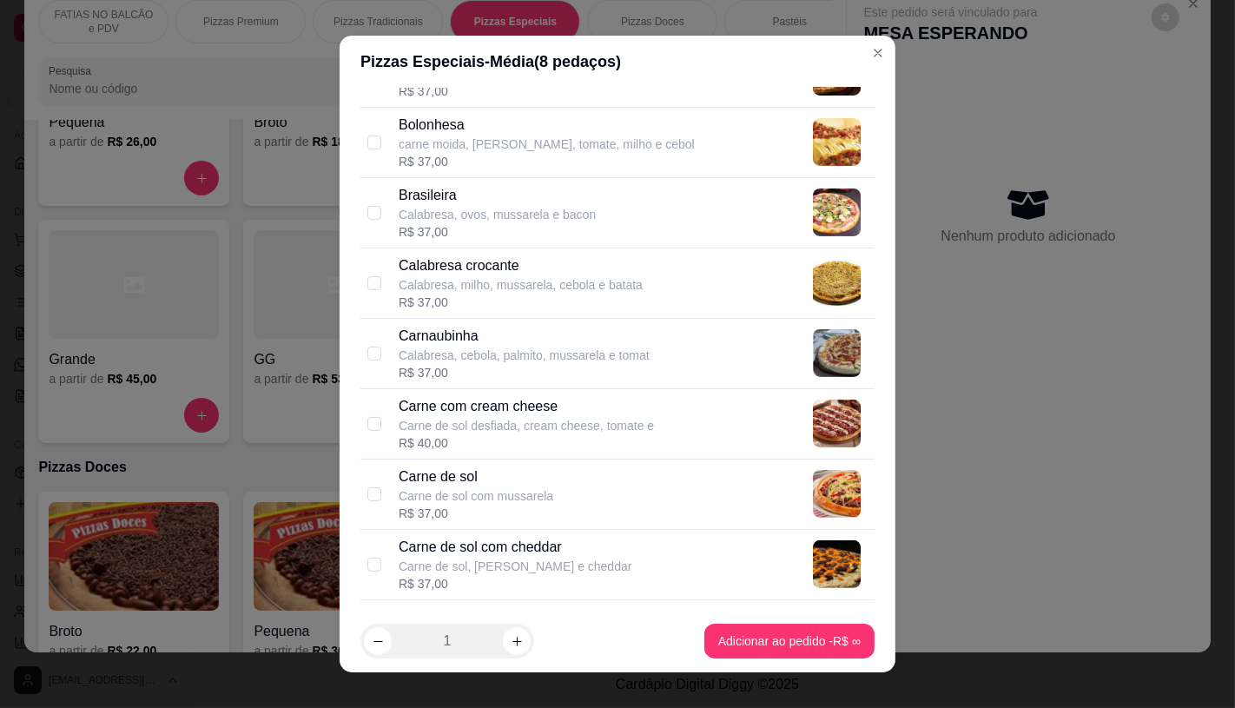
scroll to position [482, 0]
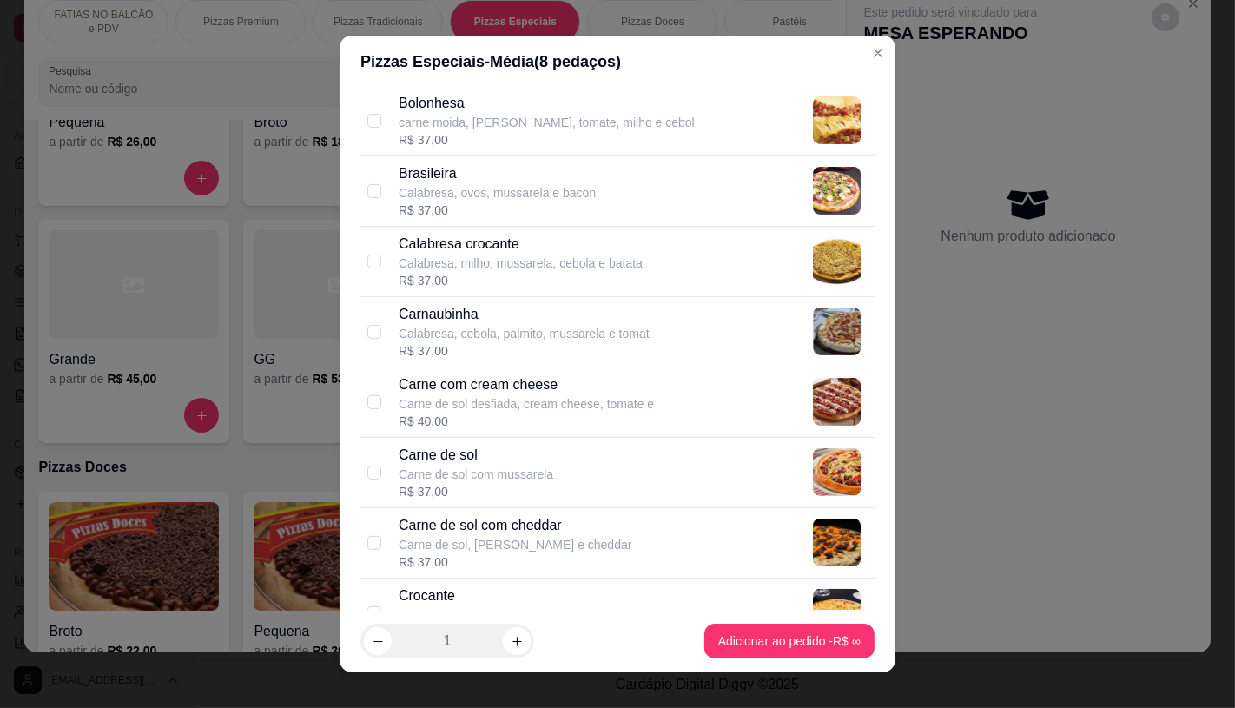
click at [538, 409] on p "Carne de sol desfiada, cream cheese, tomate e" at bounding box center [526, 403] width 255 height 17
checkbox input "true"
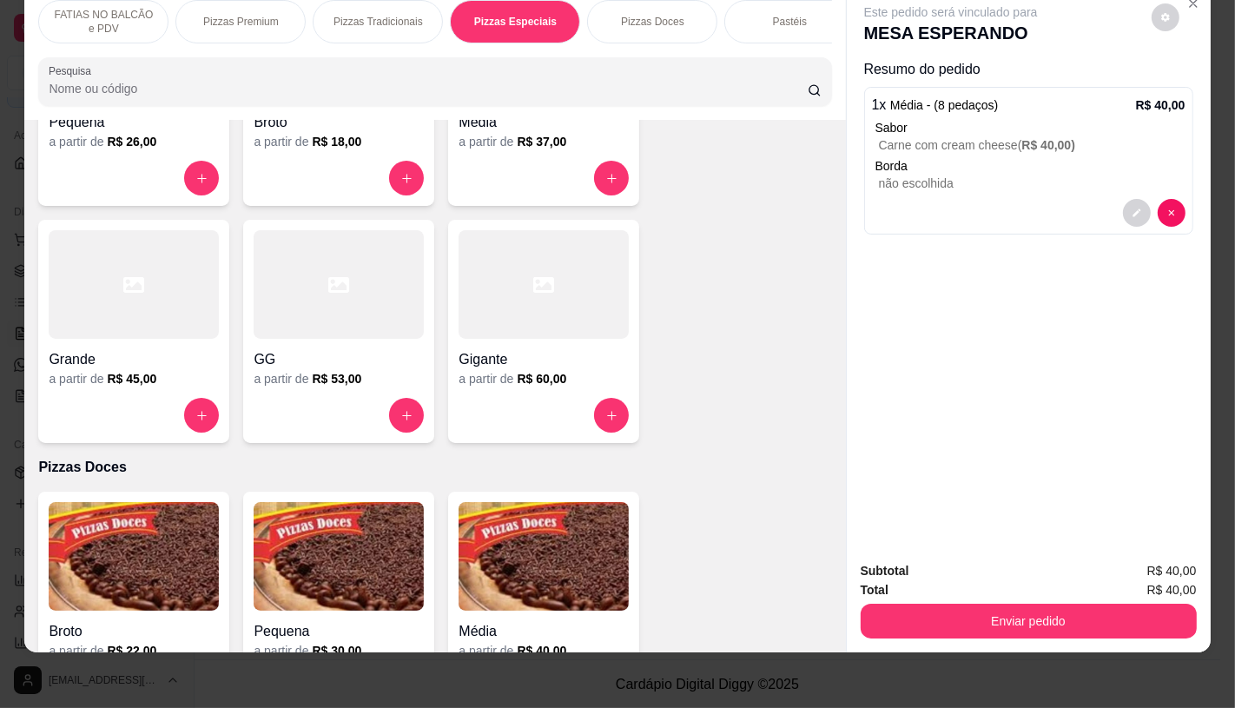
click at [130, 8] on p "FATIAS NO BALCÃO e PDV" at bounding box center [103, 22] width 101 height 28
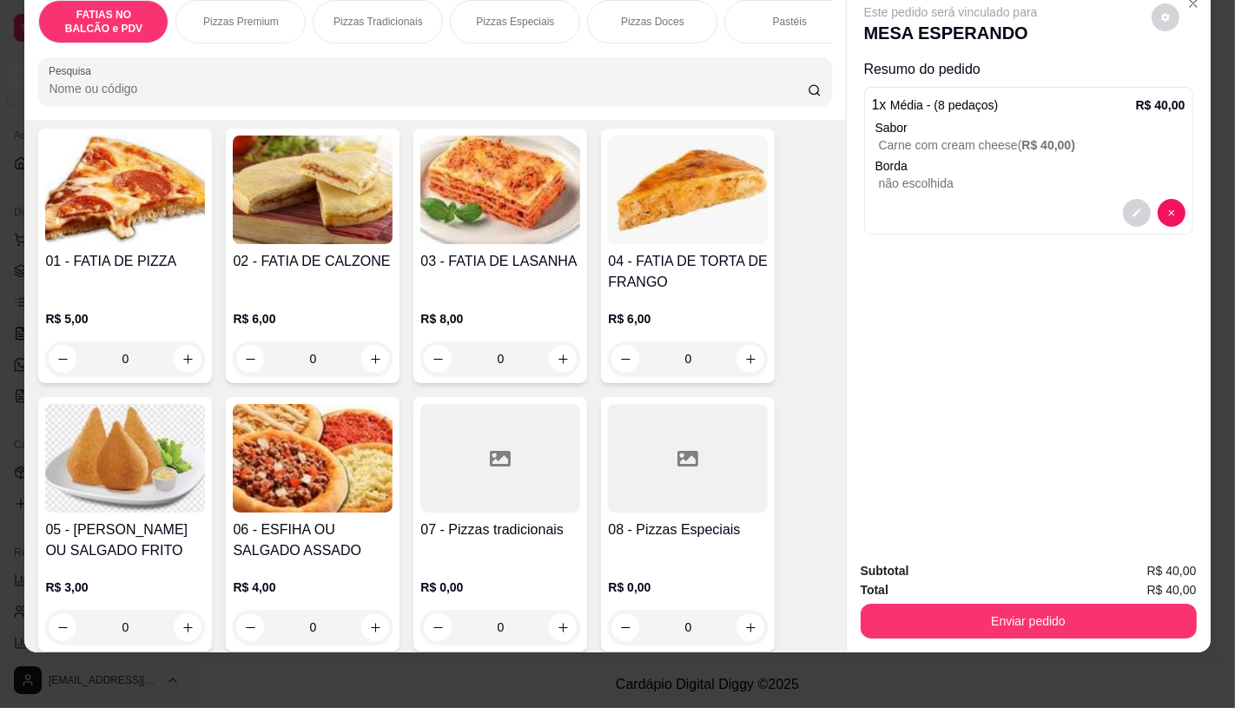
scroll to position [271, 0]
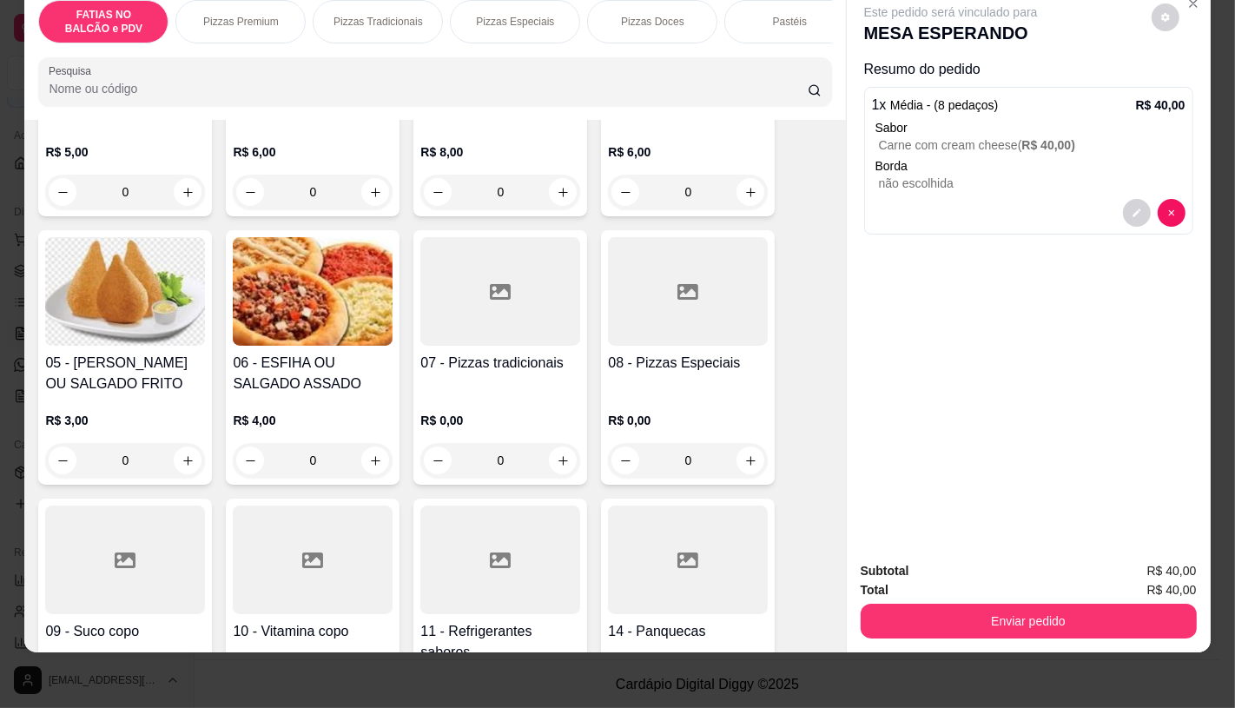
click at [540, 547] on div at bounding box center [500, 559] width 160 height 109
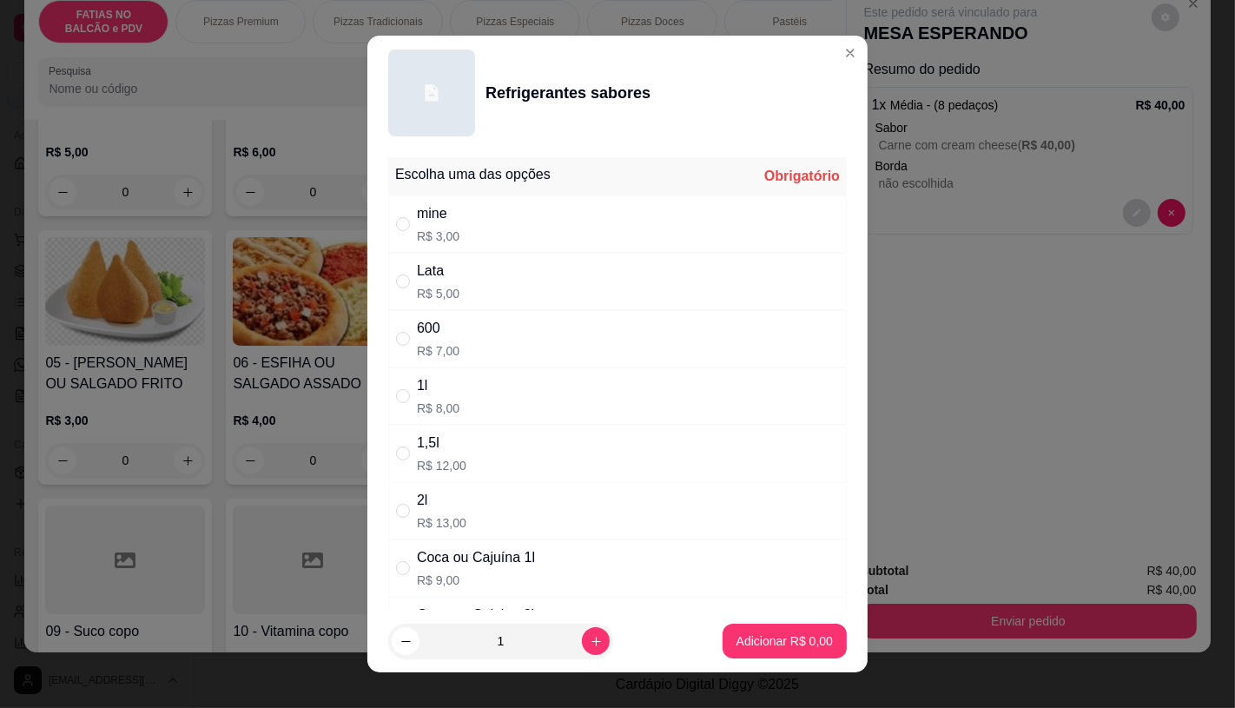
click at [429, 398] on div "1l R$ 8,00" at bounding box center [438, 396] width 43 height 42
radio input "true"
click at [736, 634] on p "Adicionar R$ 8,00" at bounding box center [784, 640] width 96 height 17
type input "1"
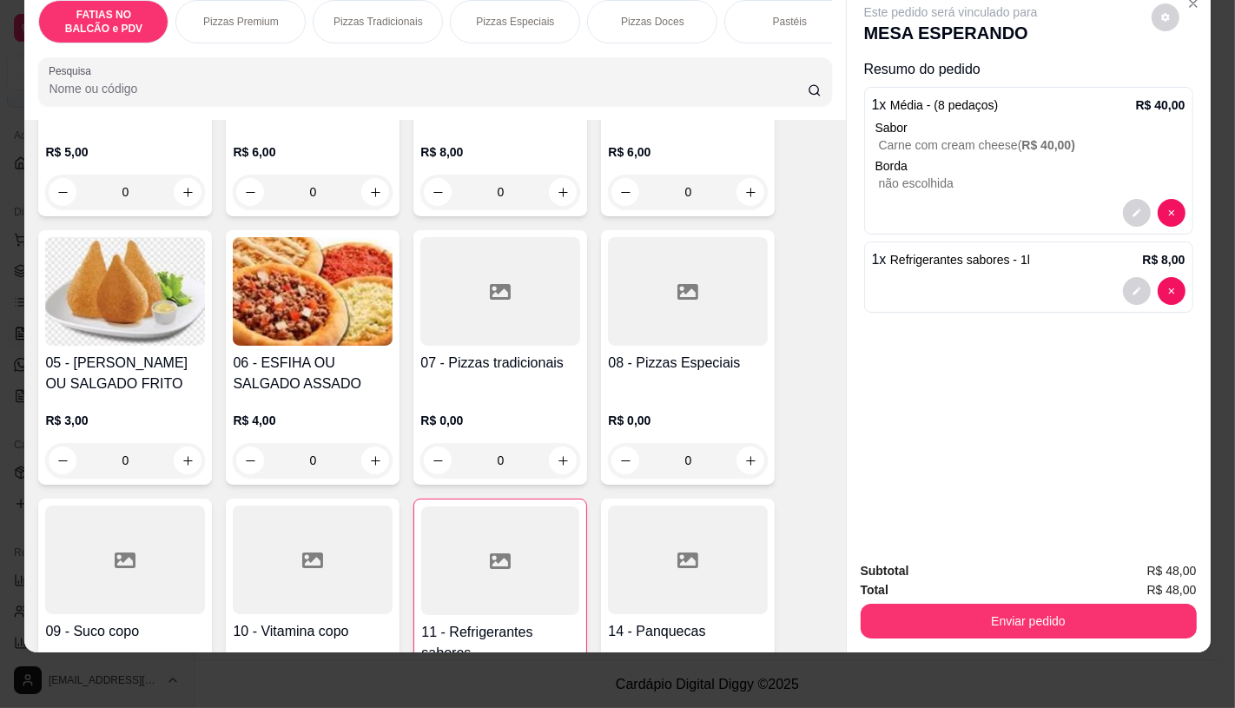
drag, startPoint x: 270, startPoint y: 45, endPoint x: 801, endPoint y: 97, distance: 534.0
click at [817, 104] on div "FATIAS NO BALCÃO e PDV Pizzas Premium Pizzas Tradicionais Pizzas Especiais Pizz…" at bounding box center [434, 53] width 821 height 134
click at [791, 16] on div "TAXAS DE ENTREGAS" at bounding box center [767, 21] width 130 height 43
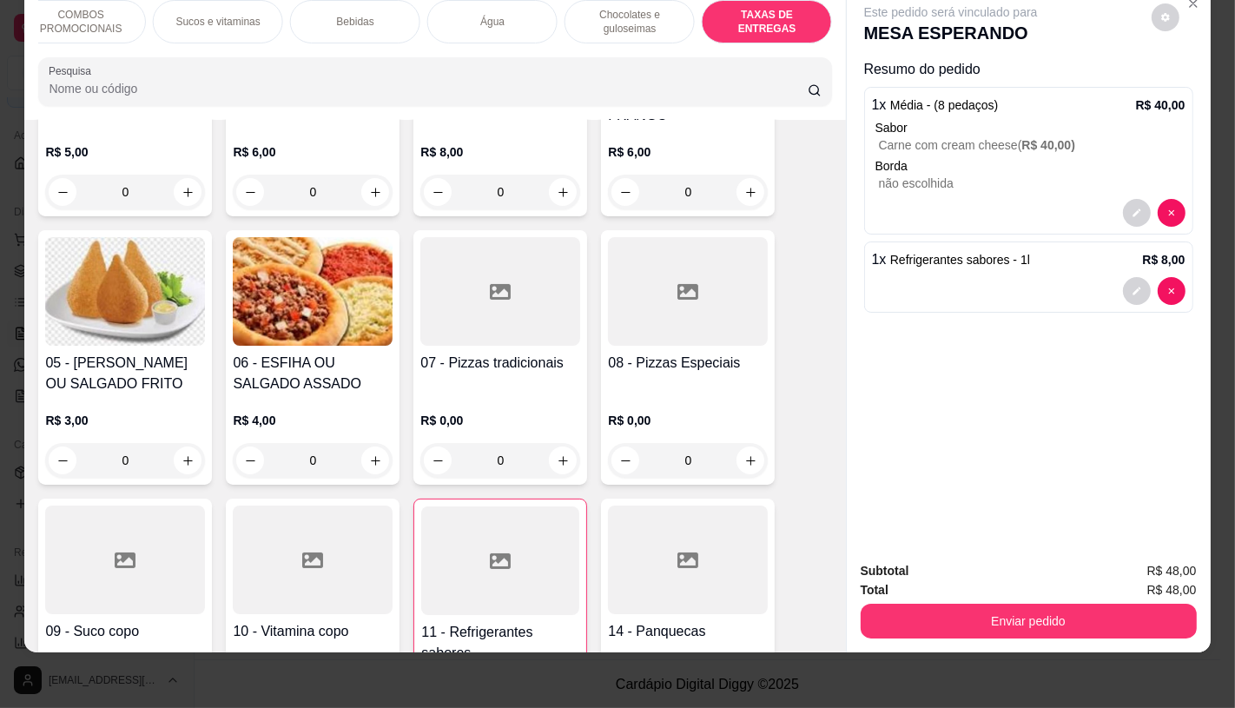
scroll to position [11614, 0]
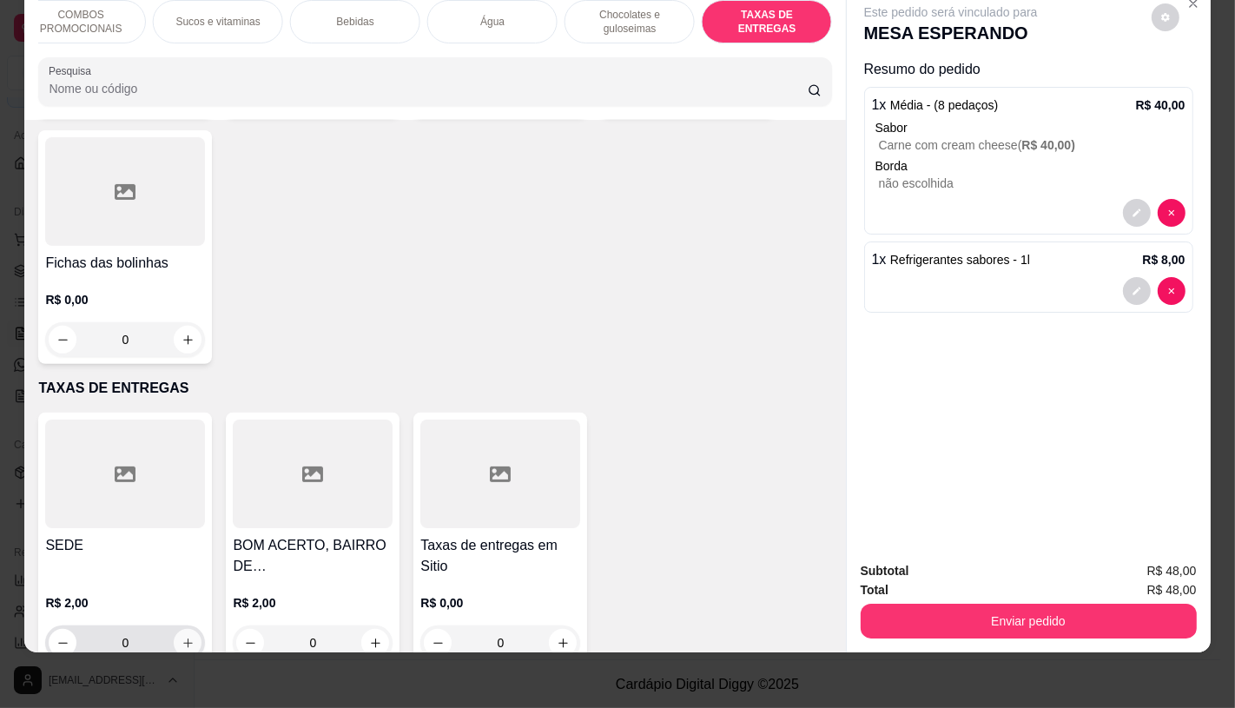
click at [183, 638] on icon "increase-product-quantity" at bounding box center [188, 643] width 10 height 10
type input "1"
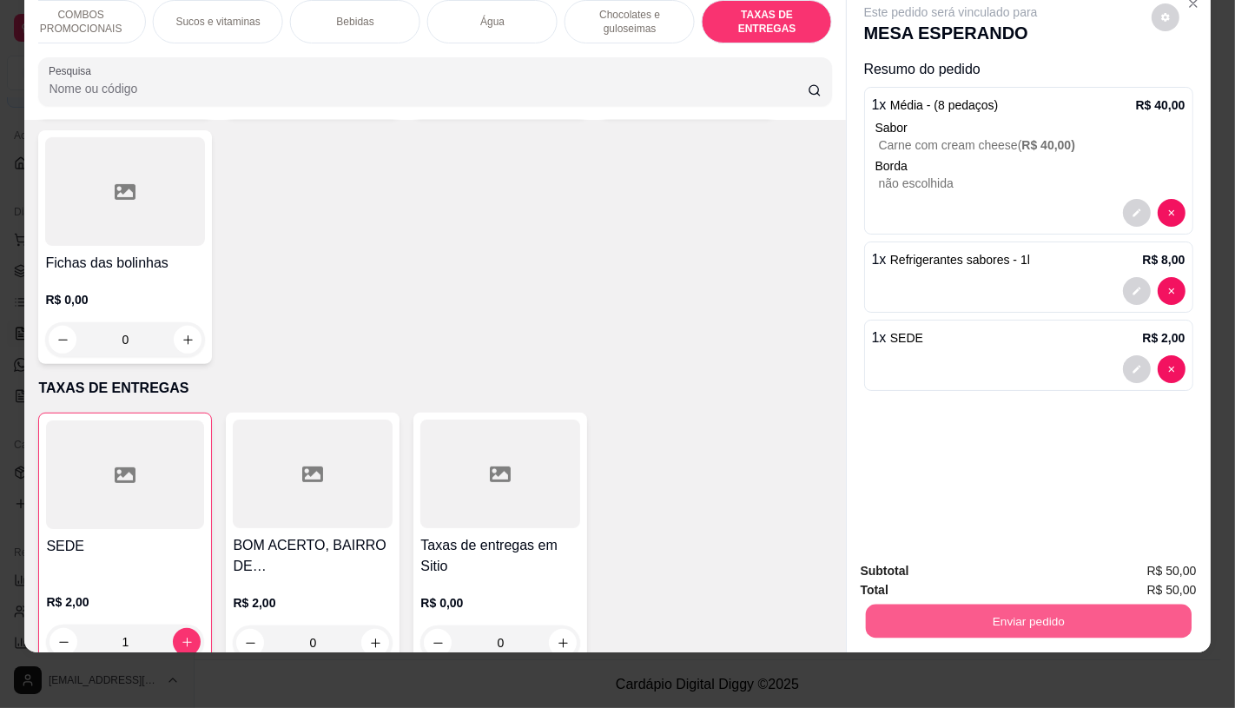
click at [941, 610] on button "Enviar pedido" at bounding box center [1028, 620] width 326 height 34
click at [931, 573] on button "Não registrar e enviar pedido" at bounding box center [969, 565] width 175 height 32
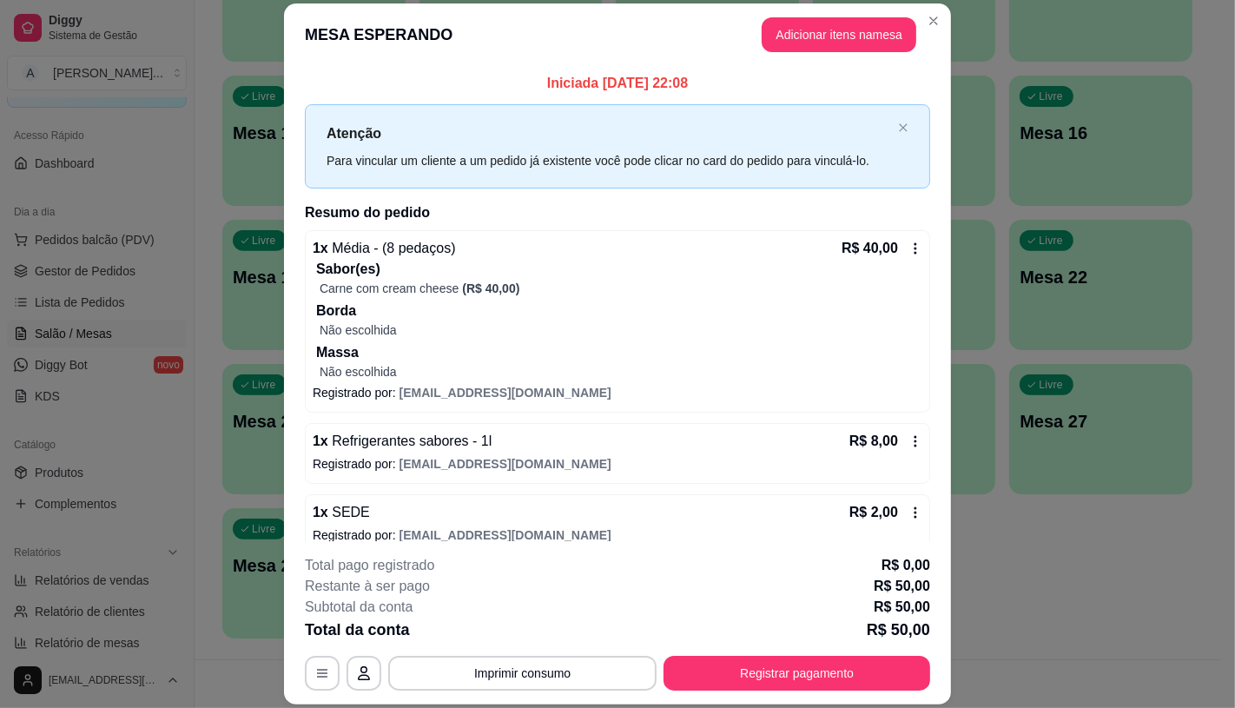
click at [868, 696] on footer "**********" at bounding box center [617, 622] width 667 height 163
click at [860, 673] on button "Registrar pagamento" at bounding box center [796, 673] width 267 height 35
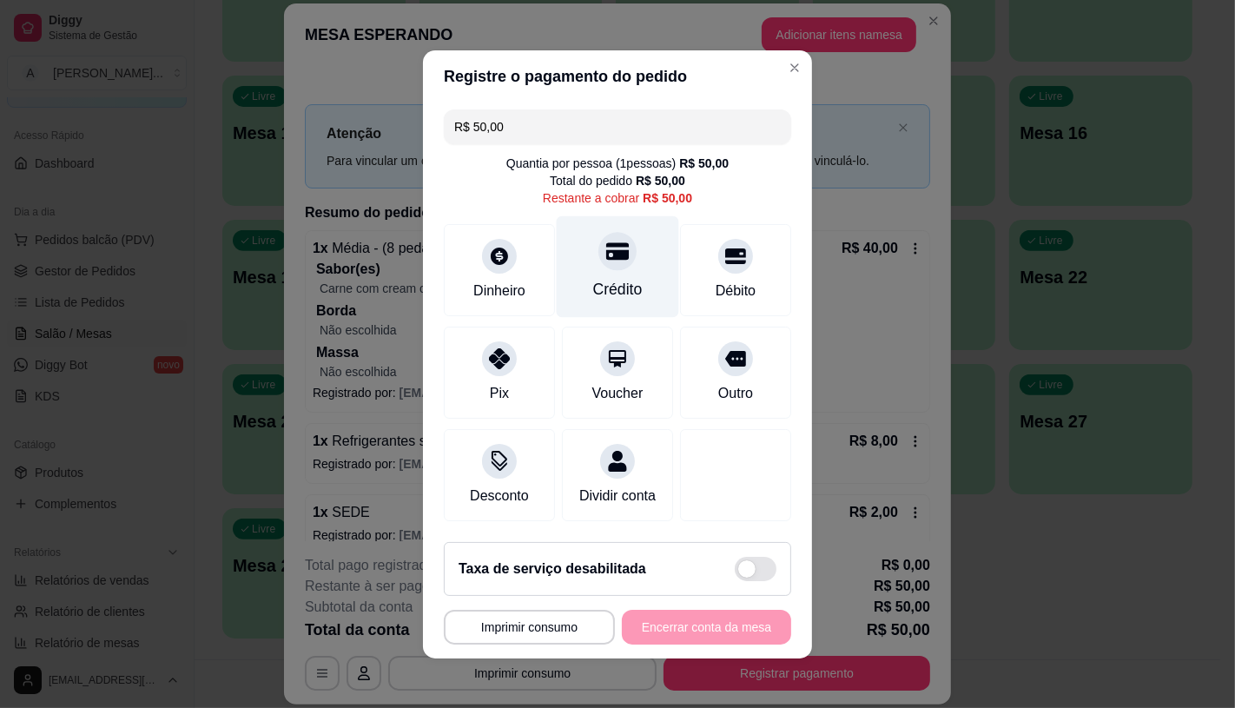
click at [627, 287] on div "Crédito" at bounding box center [618, 266] width 122 height 102
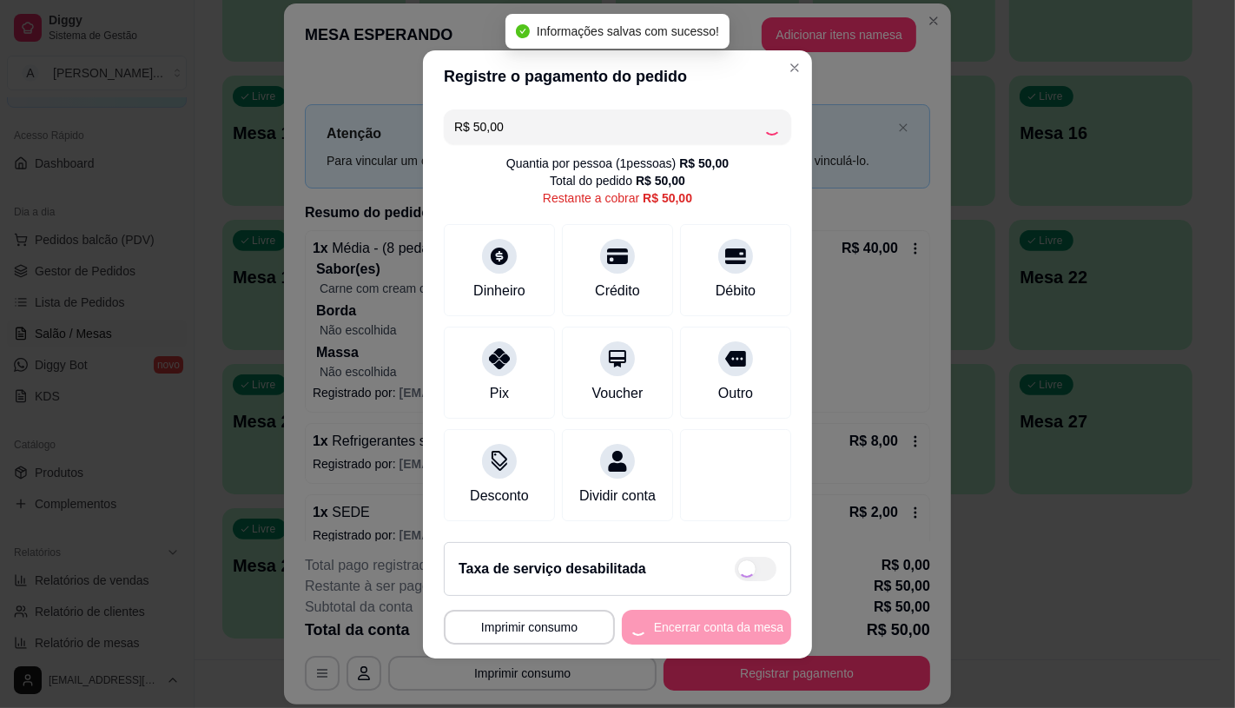
type input "R$ 0,00"
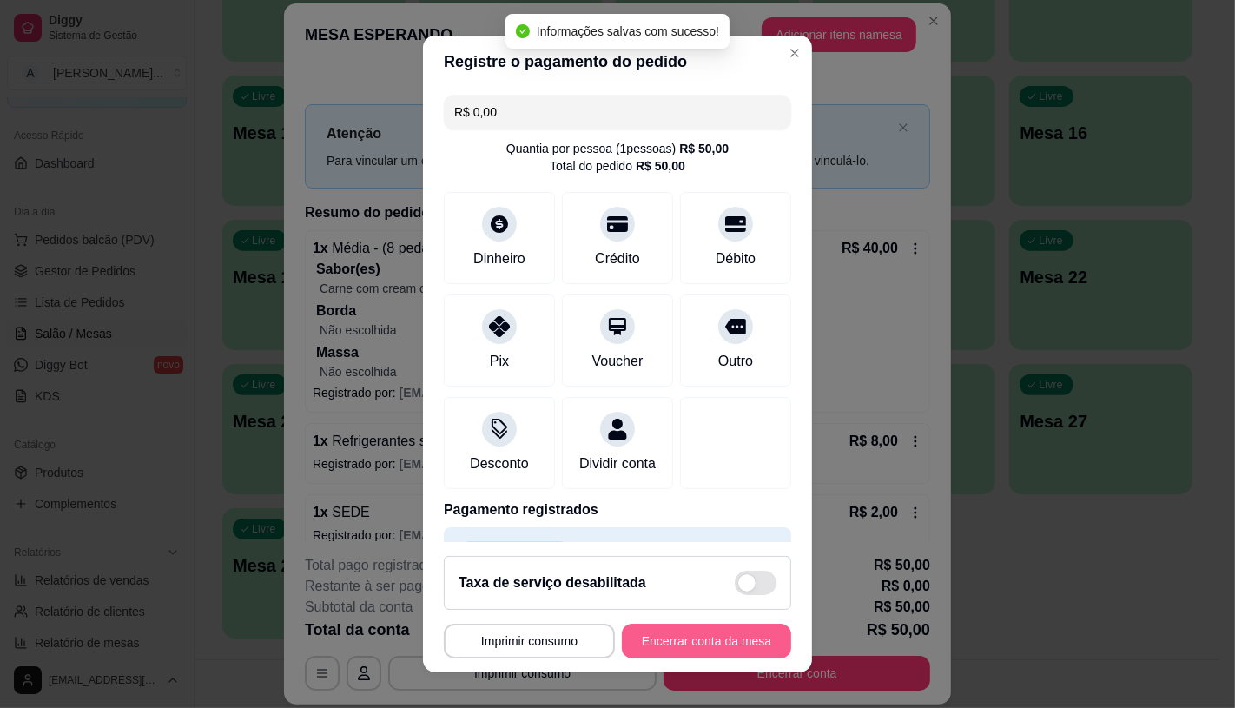
click at [693, 630] on button "Encerrar conta da mesa" at bounding box center [706, 640] width 169 height 35
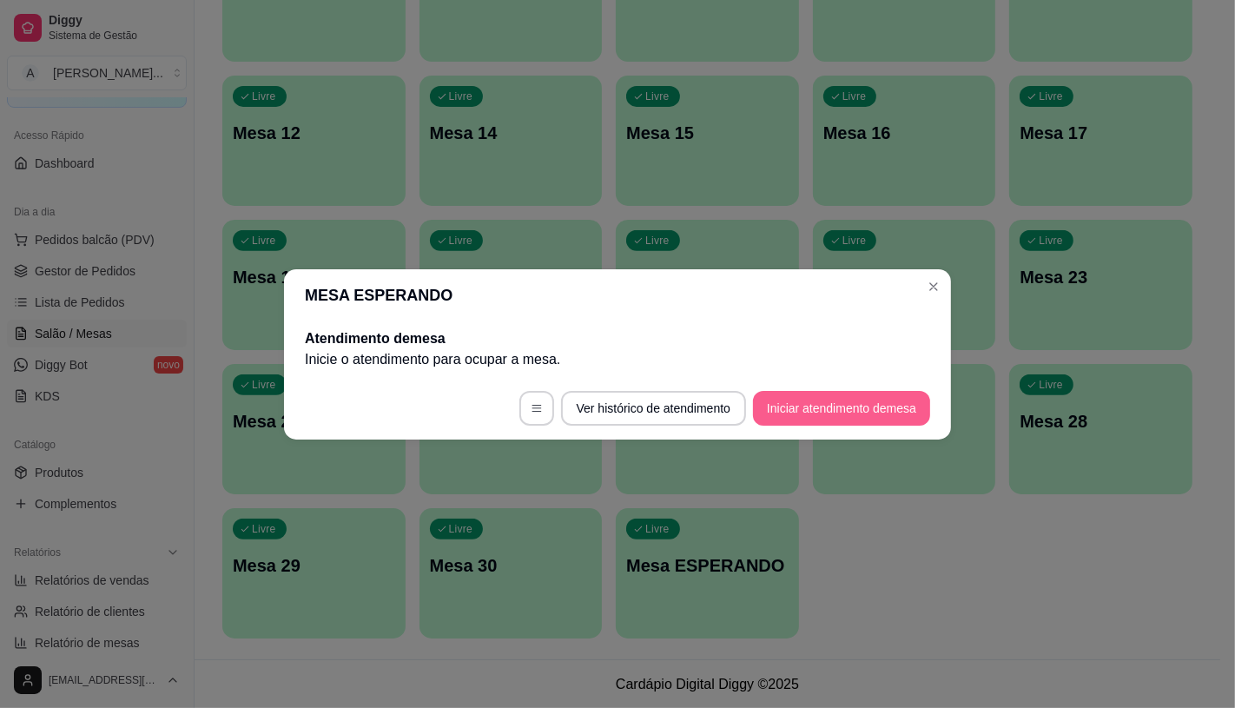
click at [817, 400] on button "Iniciar atendimento de mesa" at bounding box center [841, 408] width 177 height 35
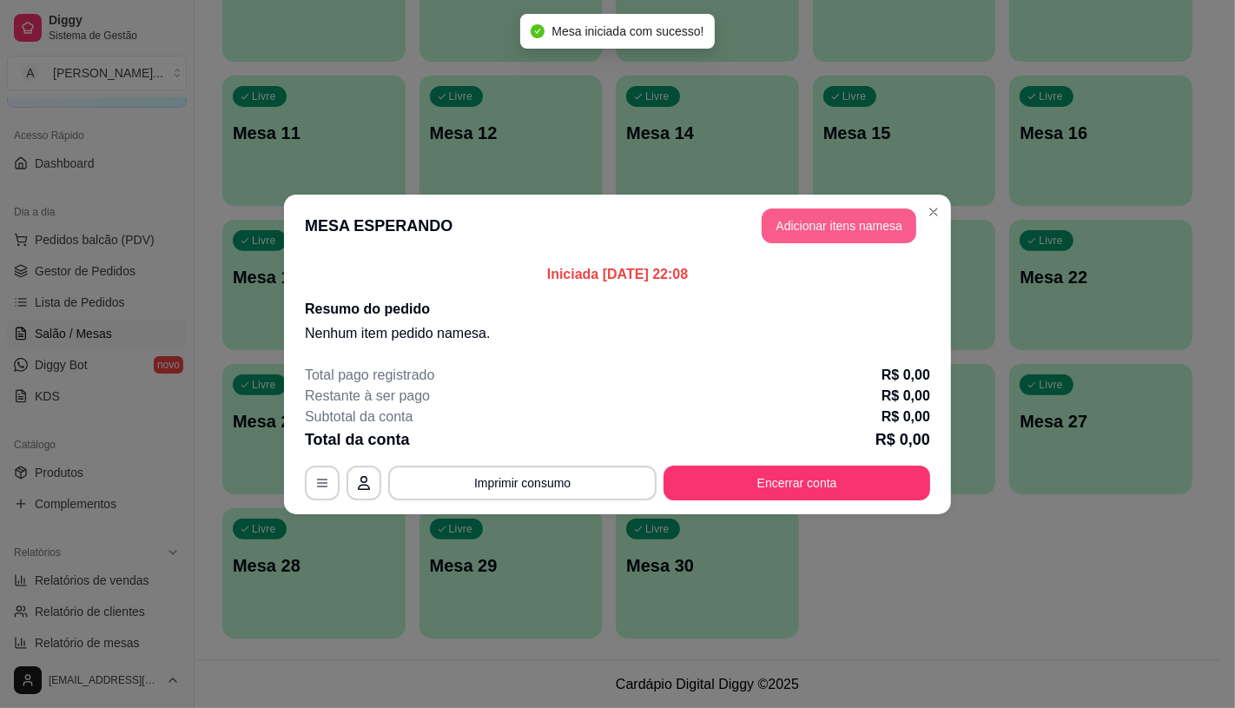
click at [858, 235] on button "Adicionar itens na mesa" at bounding box center [839, 225] width 155 height 35
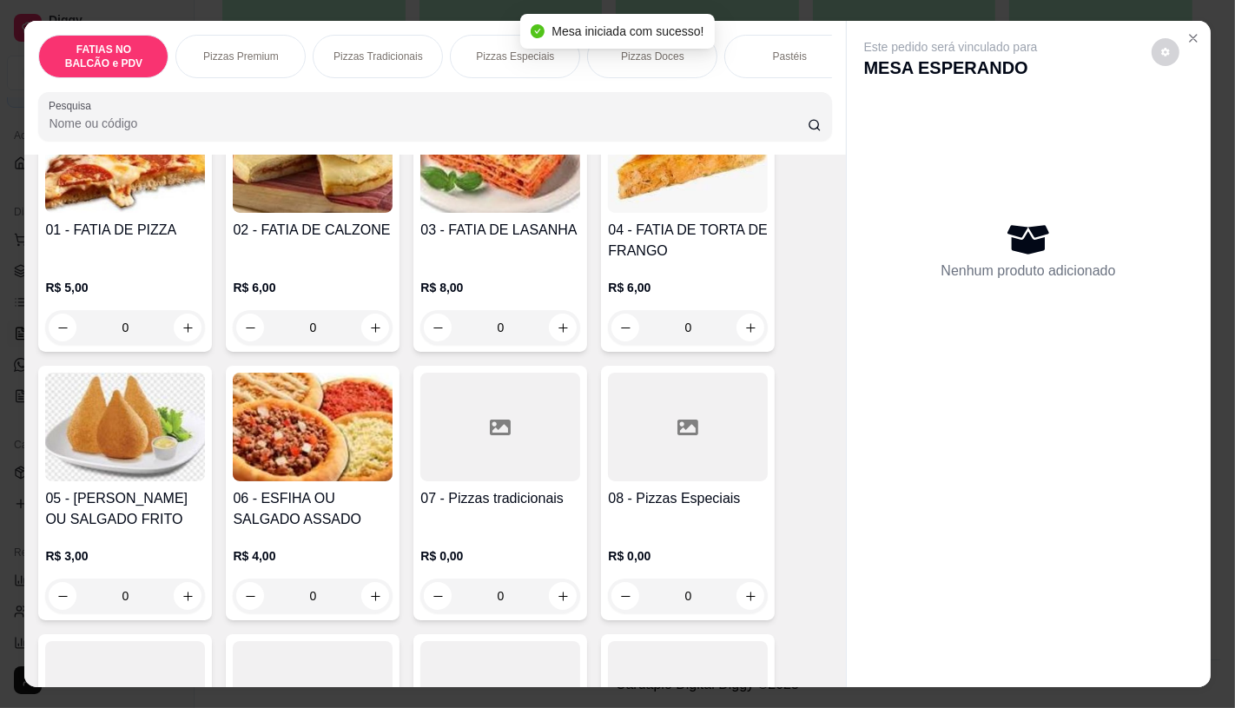
scroll to position [193, 0]
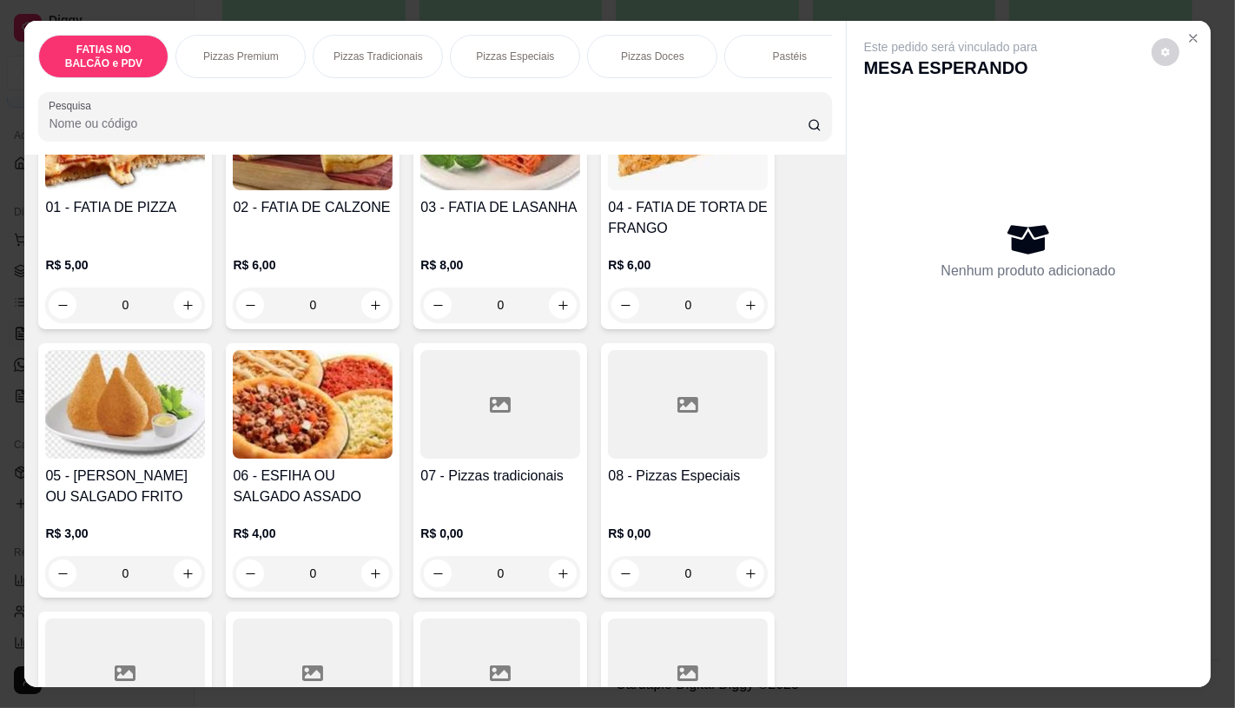
click at [462, 444] on div at bounding box center [500, 404] width 160 height 109
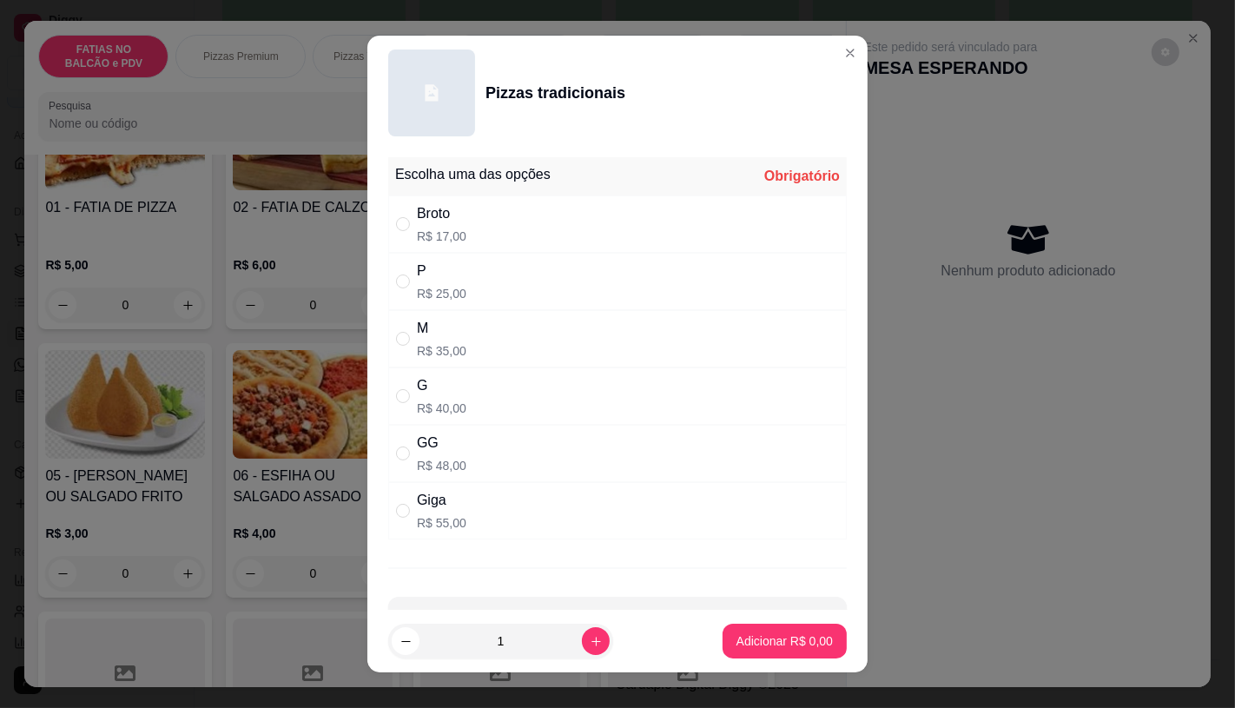
click at [447, 287] on p "R$ 25,00" at bounding box center [441, 293] width 49 height 17
radio input "true"
click at [723, 650] on button "Adicionar R$ 25,00" at bounding box center [781, 640] width 131 height 35
type input "1"
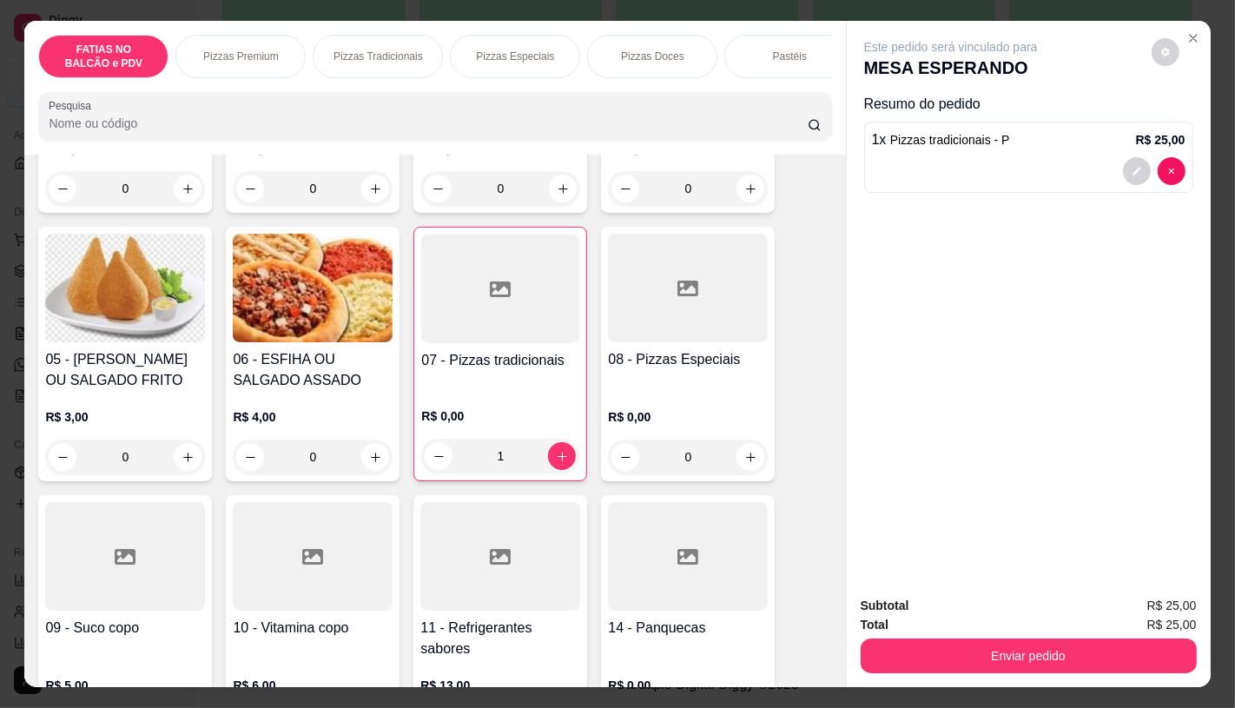
scroll to position [386, 0]
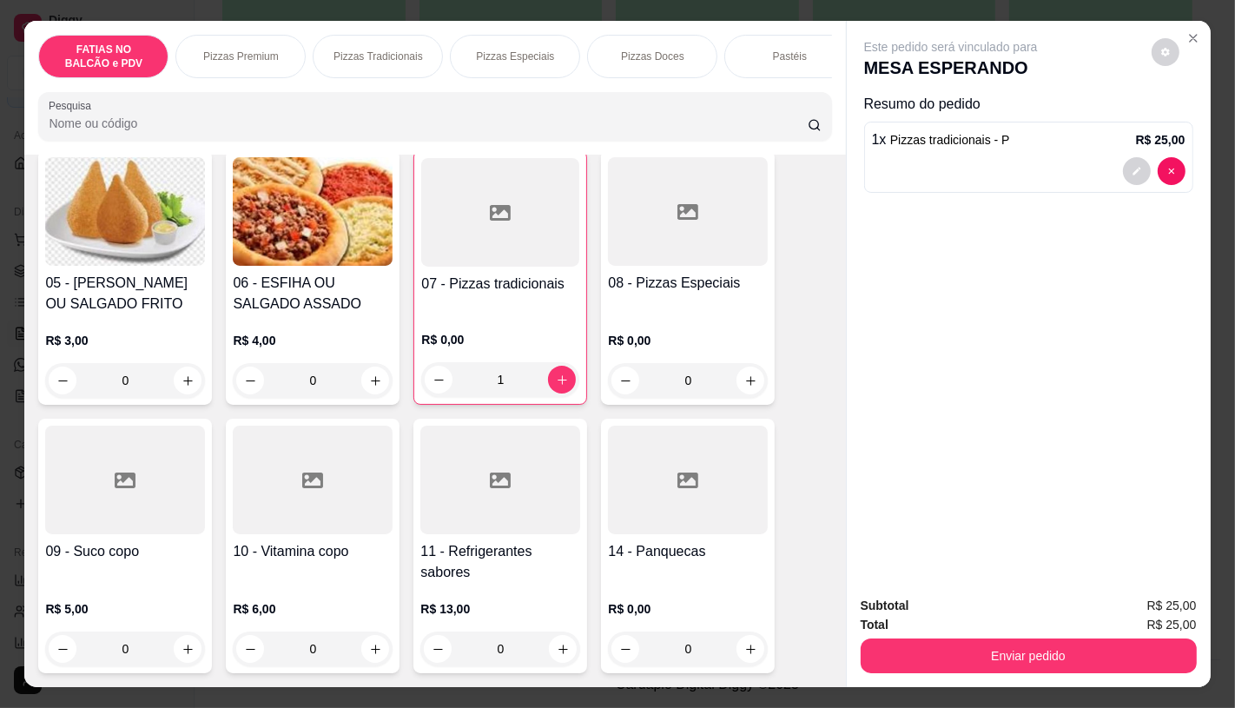
click at [140, 474] on div at bounding box center [125, 479] width 160 height 109
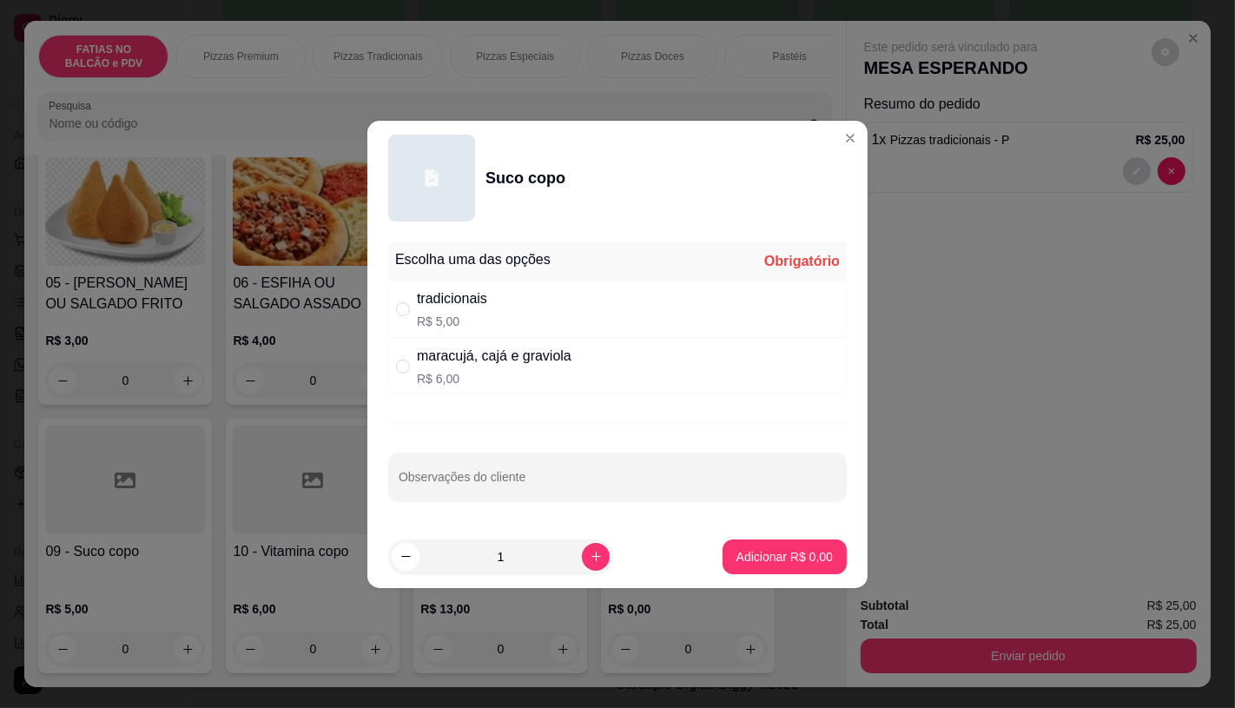
click at [610, 314] on div "tradicionais R$ 5,00" at bounding box center [617, 308] width 458 height 57
radio input "true"
click at [752, 544] on button "Adicionar R$ 5,00" at bounding box center [784, 556] width 121 height 34
type input "1"
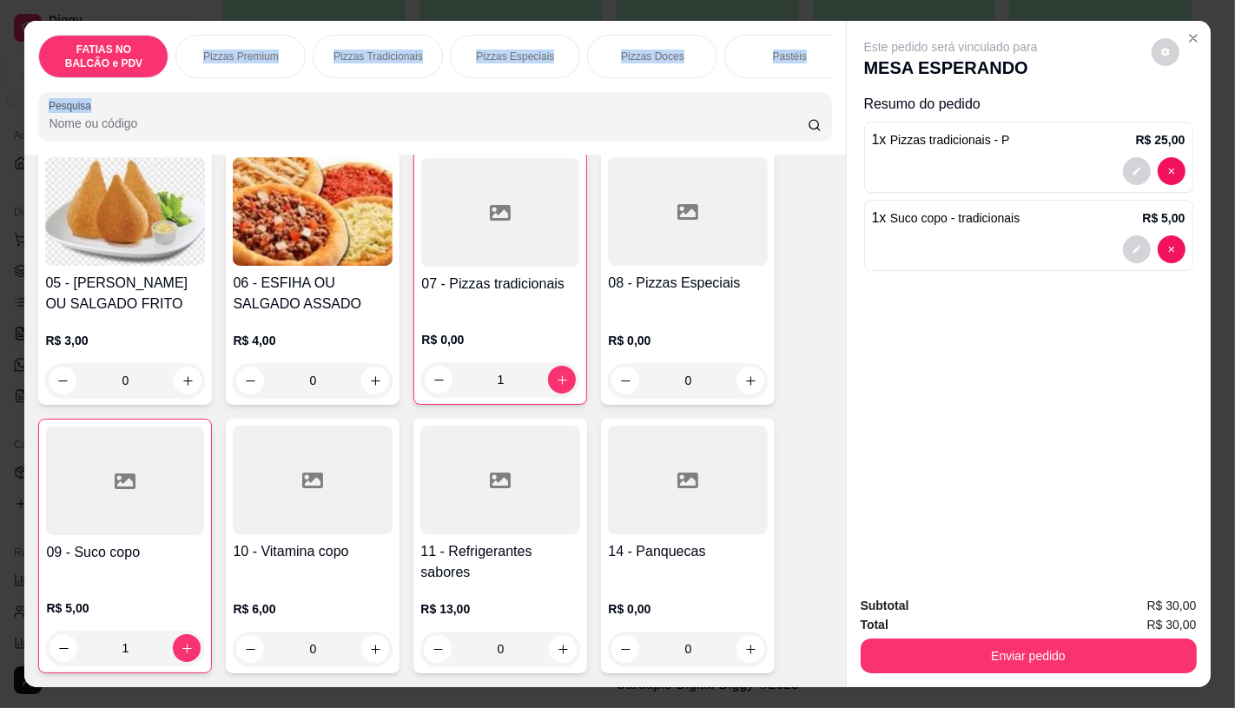
drag, startPoint x: 169, startPoint y: 70, endPoint x: 592, endPoint y: 94, distance: 423.5
click at [592, 94] on div "FATIAS NO BALCÃO e PDV Pizzas Premium Pizzas Tradicionais Pizzas Especiais Pizz…" at bounding box center [434, 88] width 821 height 134
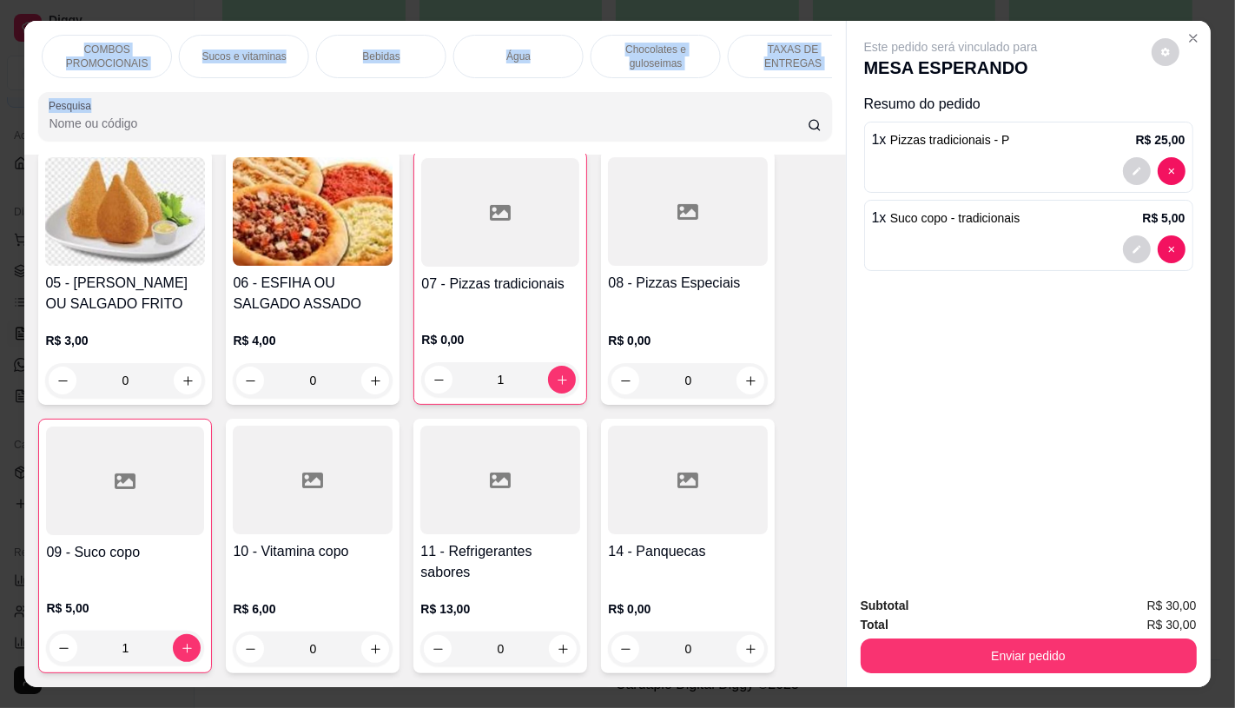
scroll to position [0, 1806]
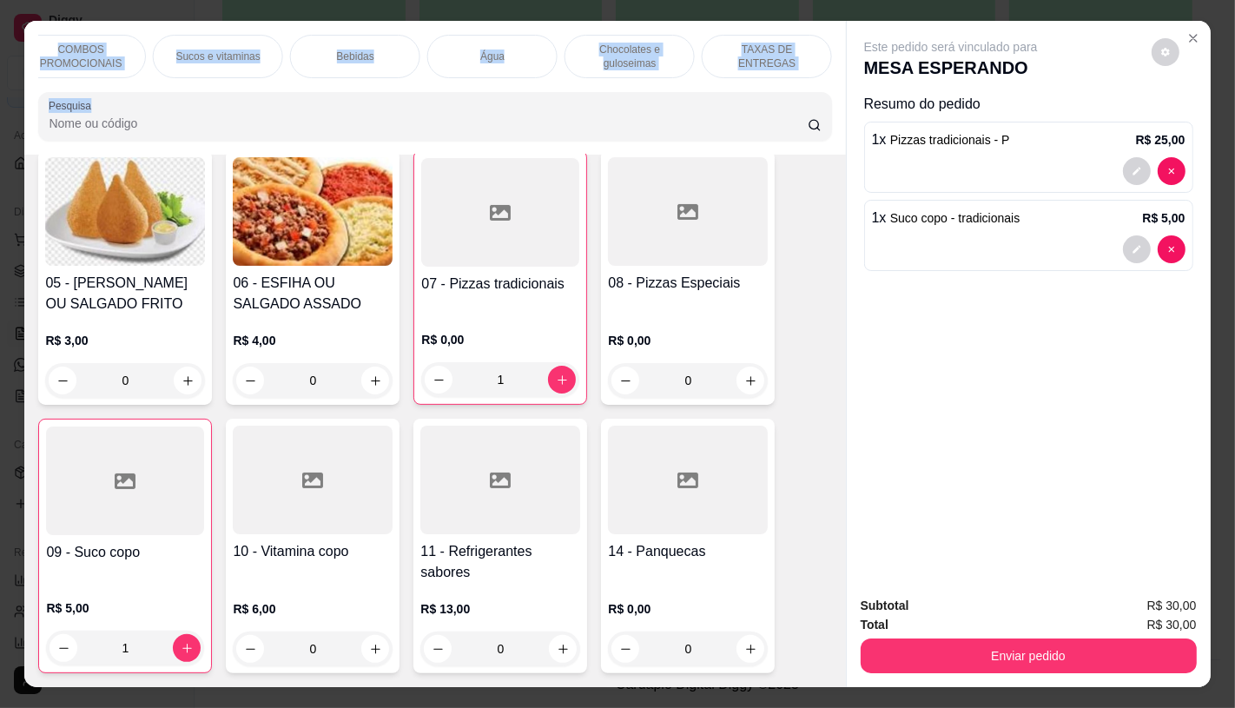
click at [730, 45] on p "TAXAS DE ENTREGAS" at bounding box center [766, 57] width 101 height 28
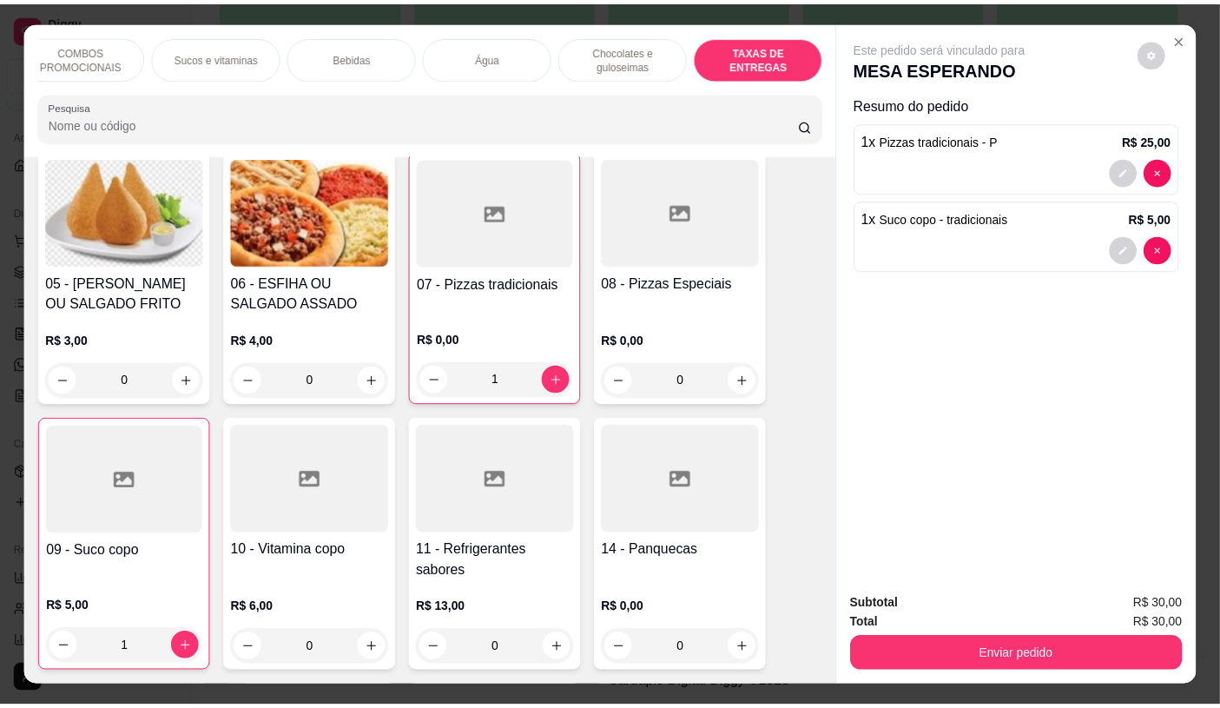
scroll to position [41, 0]
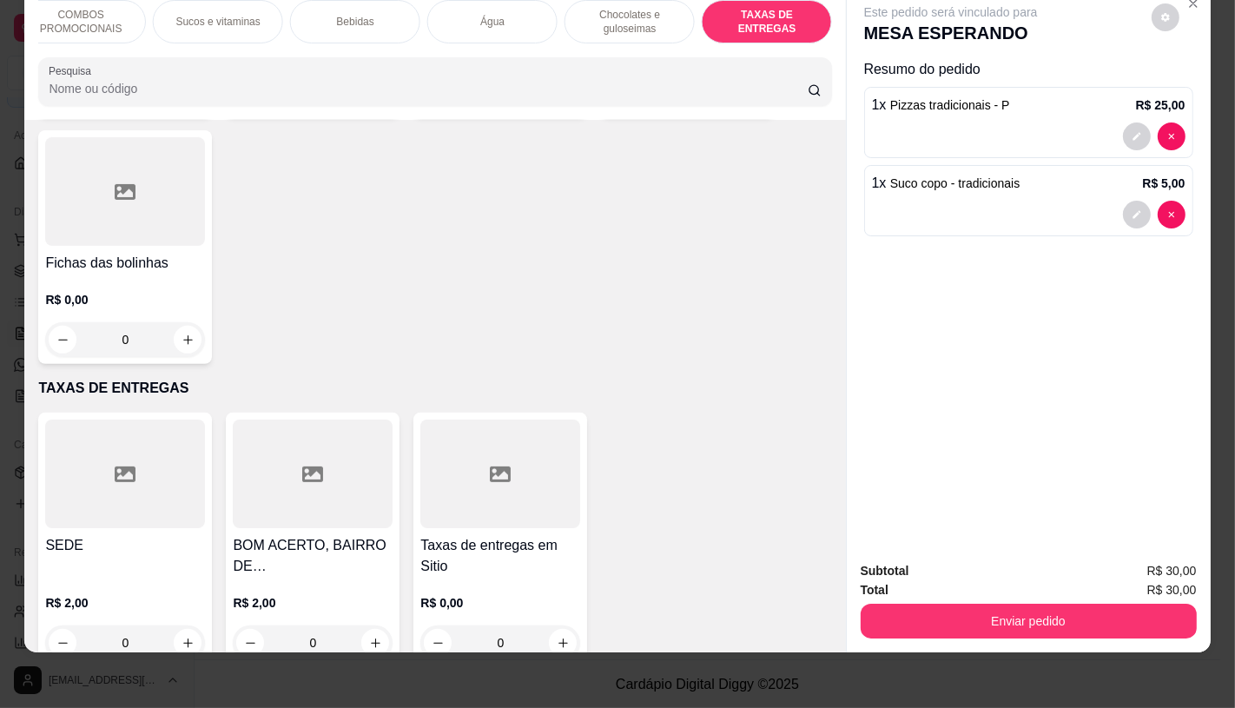
click at [458, 535] on h4 "Taxas de entregas em Sitio" at bounding box center [500, 556] width 160 height 42
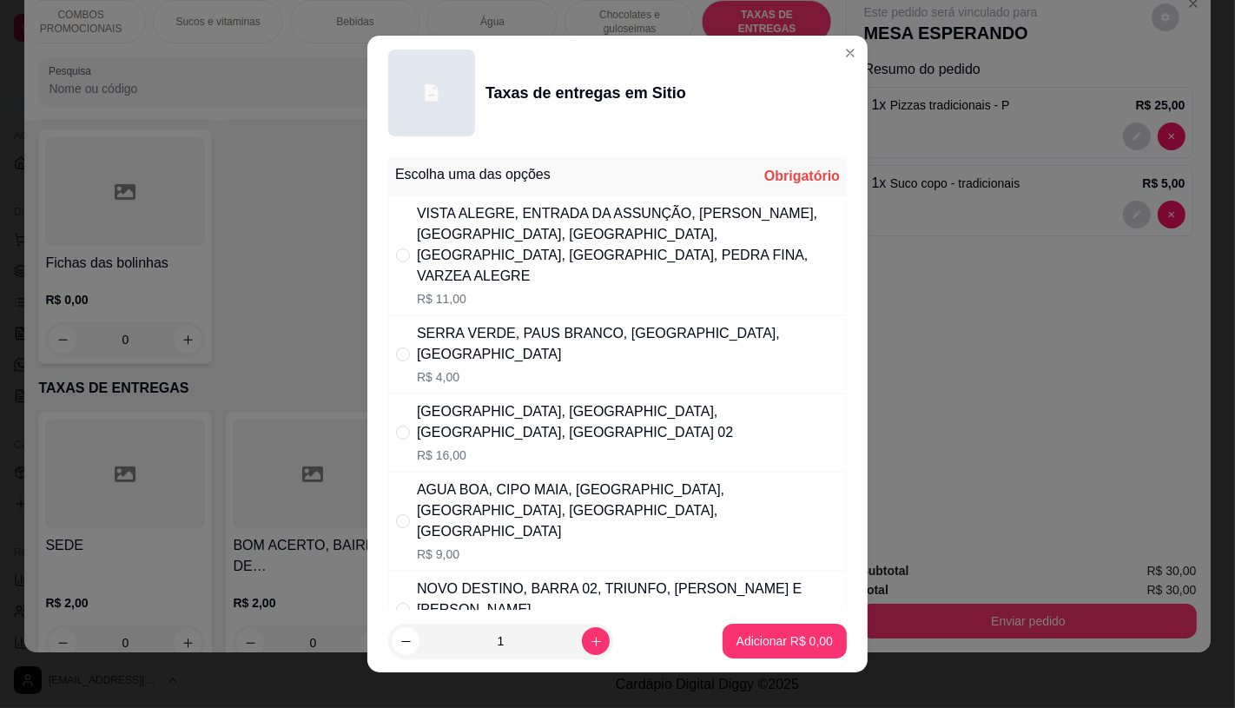
click at [458, 578] on div "NOVO DESTINO, BARRA 02, TRIUNFO, CIPO ELON E [PERSON_NAME] R$ 7,00" at bounding box center [628, 609] width 422 height 63
radio input "true"
click at [804, 640] on p "Adicionar R$ 7,00" at bounding box center [784, 640] width 96 height 17
type input "1"
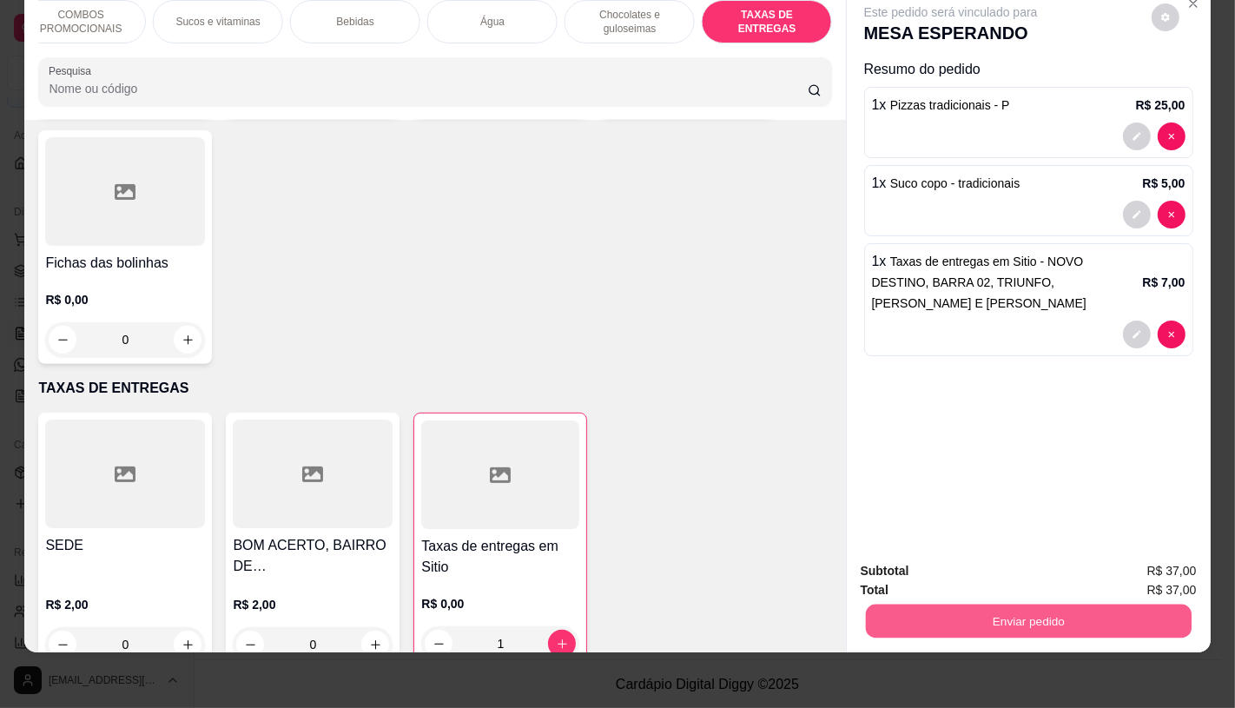
click at [1077, 603] on button "Enviar pedido" at bounding box center [1028, 620] width 326 height 34
click at [942, 563] on button "Não registrar e enviar pedido" at bounding box center [969, 565] width 175 height 32
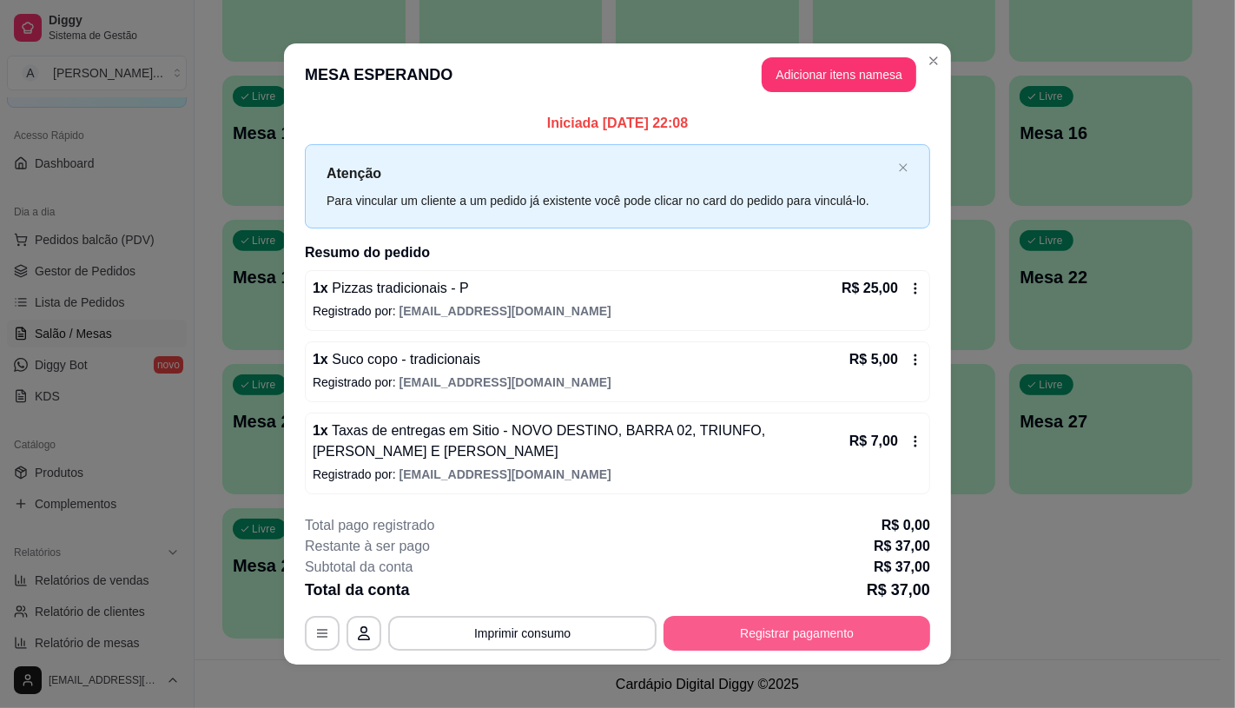
click at [889, 617] on button "Registrar pagamento" at bounding box center [796, 633] width 267 height 35
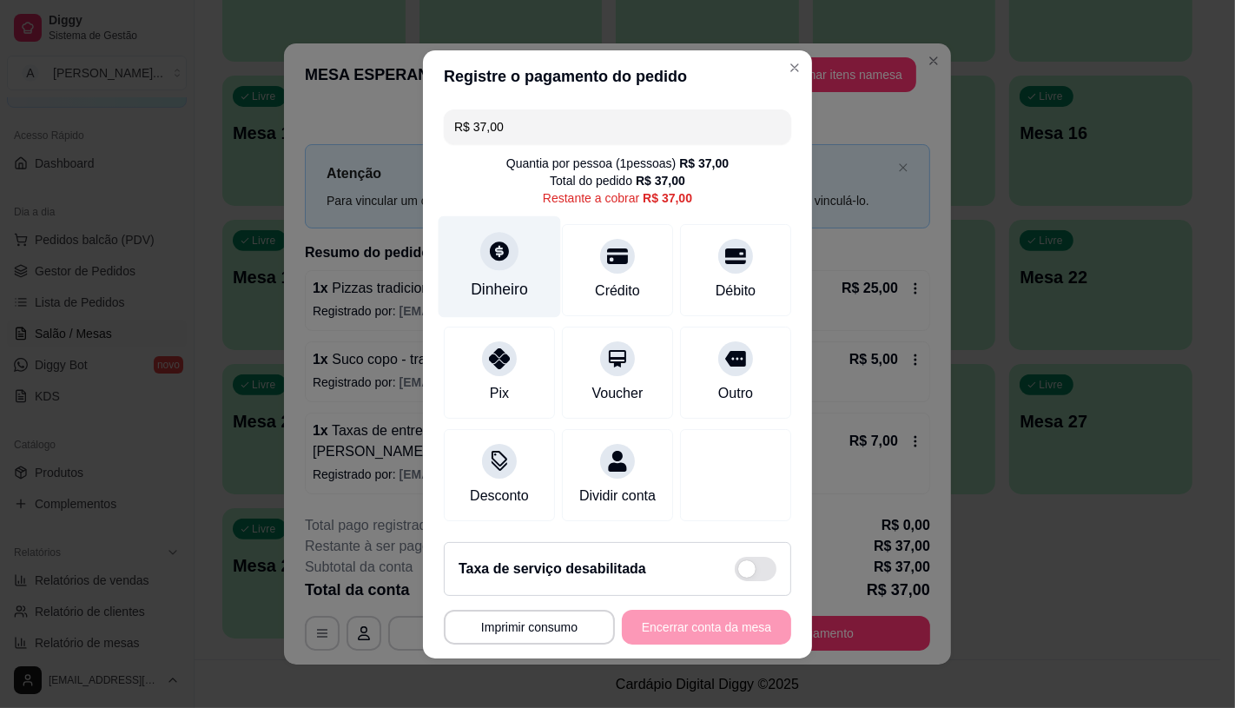
click at [501, 293] on div "Dinheiro" at bounding box center [500, 266] width 122 height 102
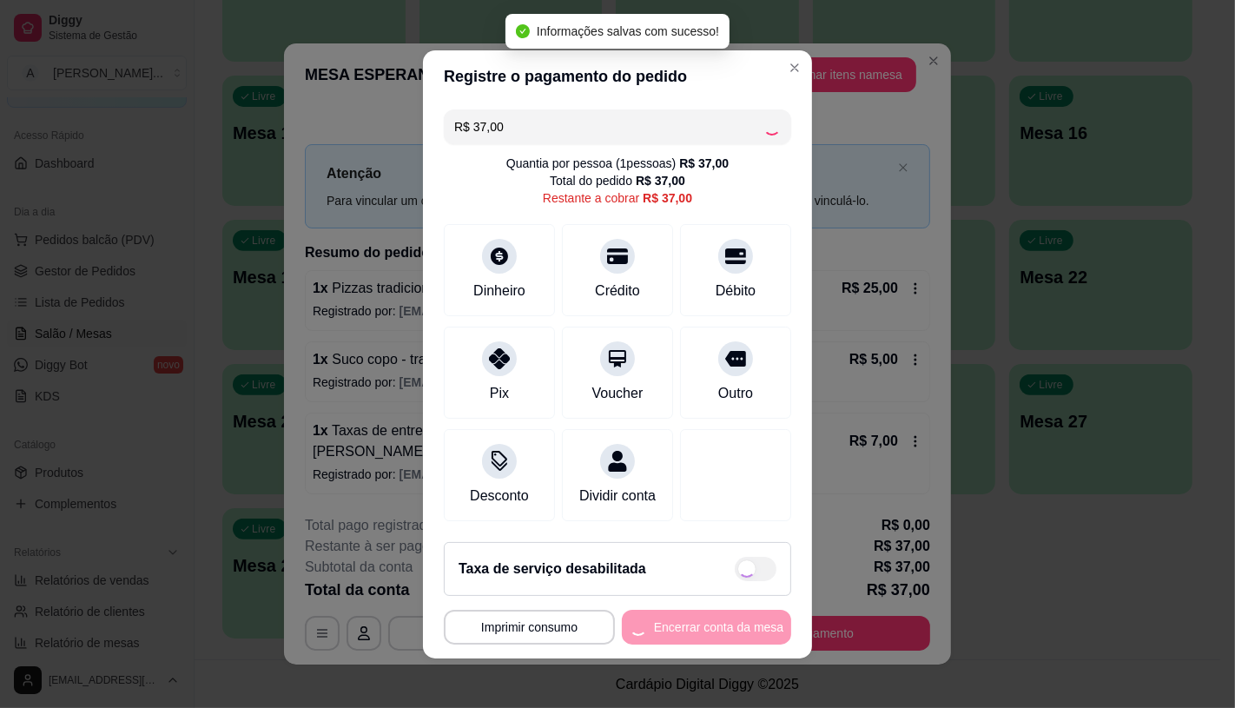
type input "R$ 0,00"
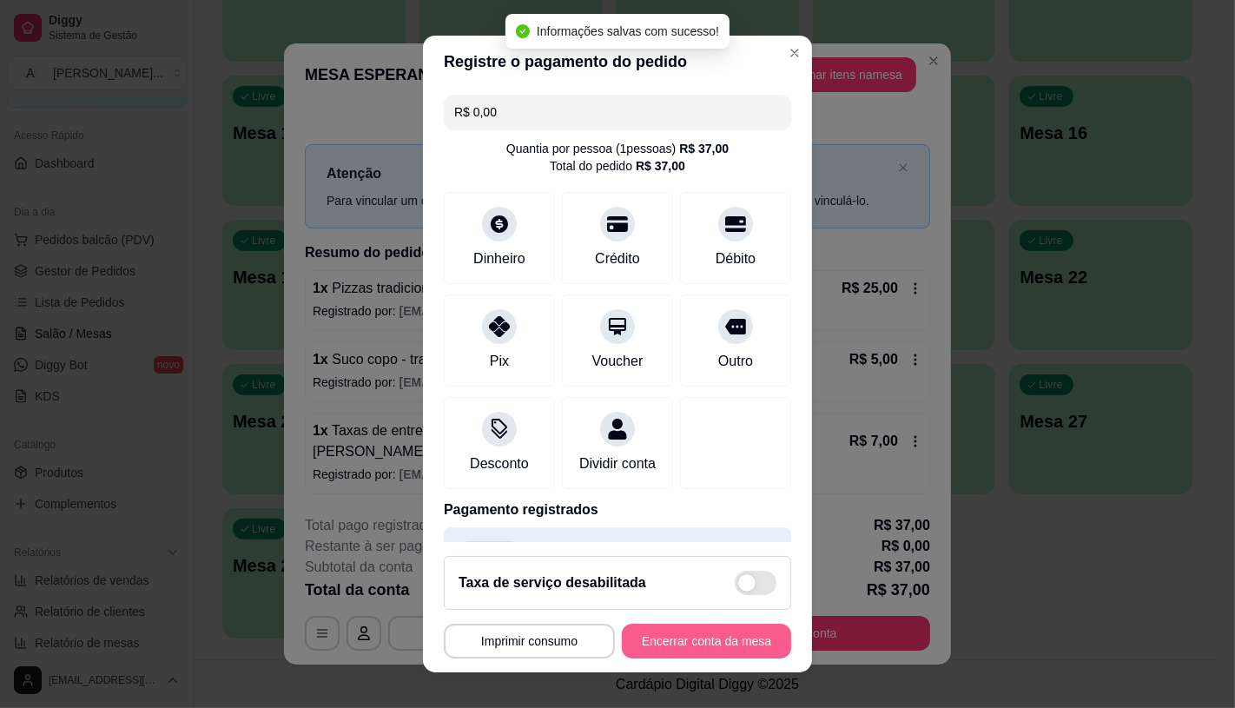
click at [674, 631] on button "Encerrar conta da mesa" at bounding box center [706, 640] width 169 height 35
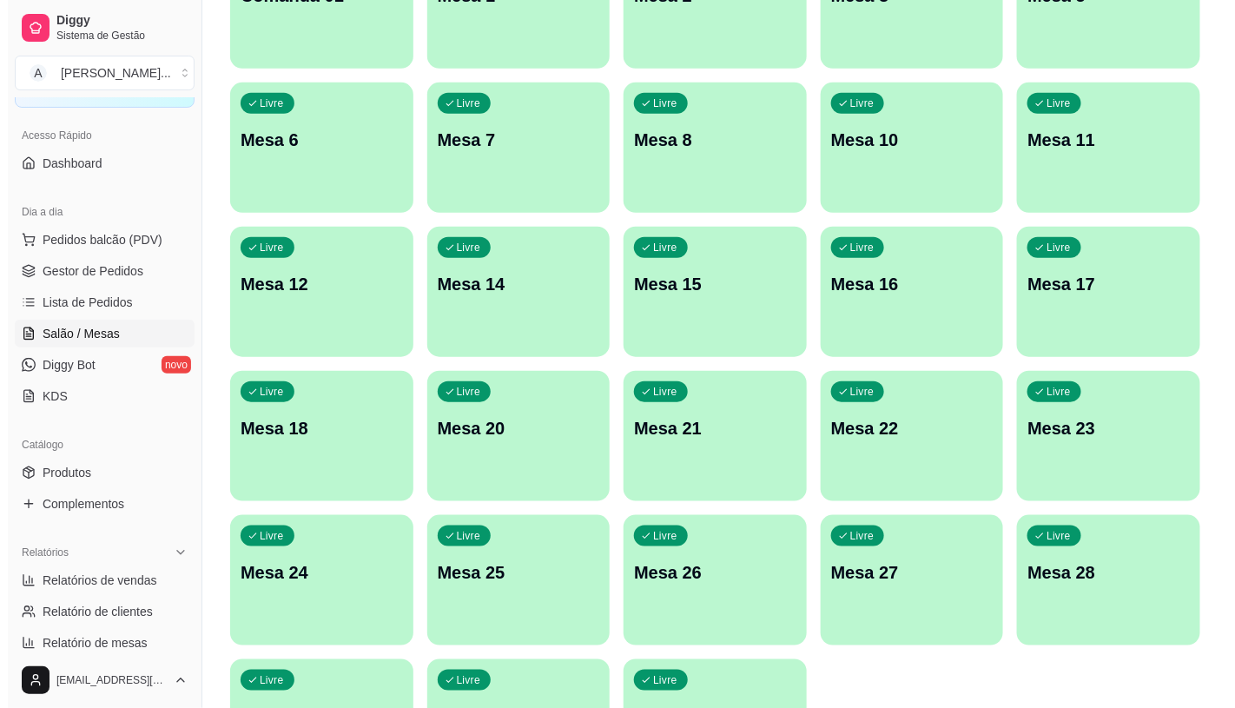
scroll to position [0, 0]
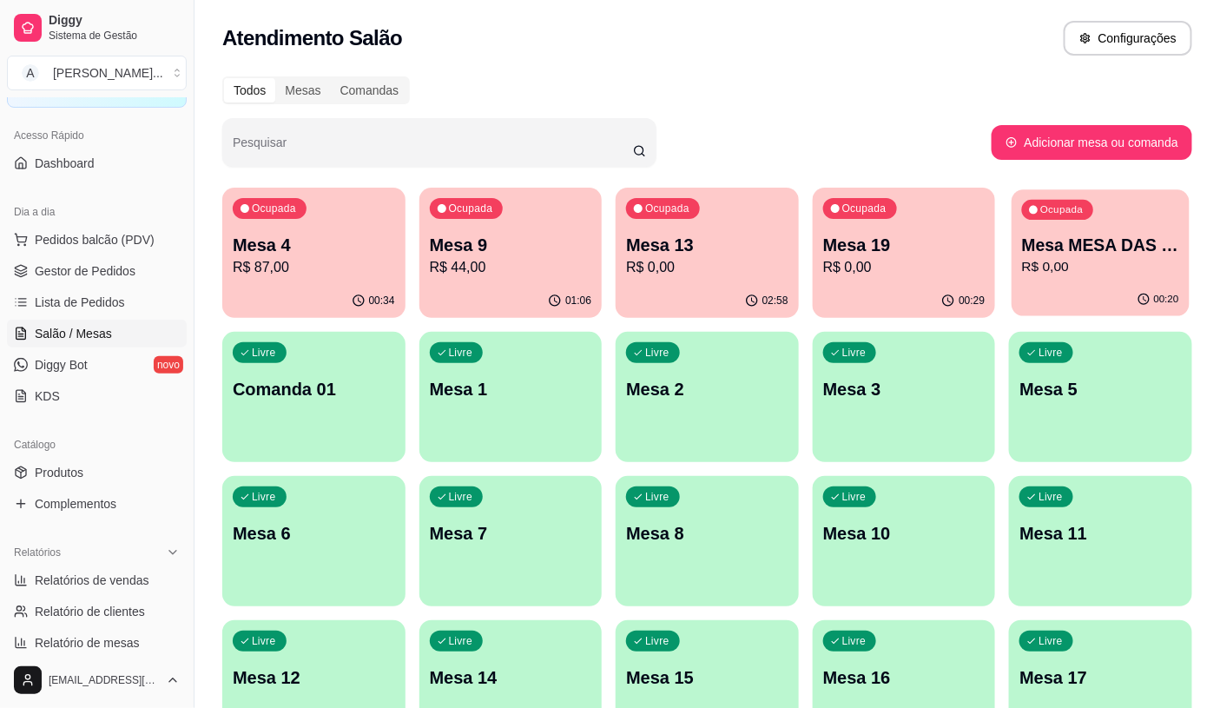
click at [1151, 255] on p "Mesa MESA DAS COMANDAS" at bounding box center [1100, 245] width 157 height 23
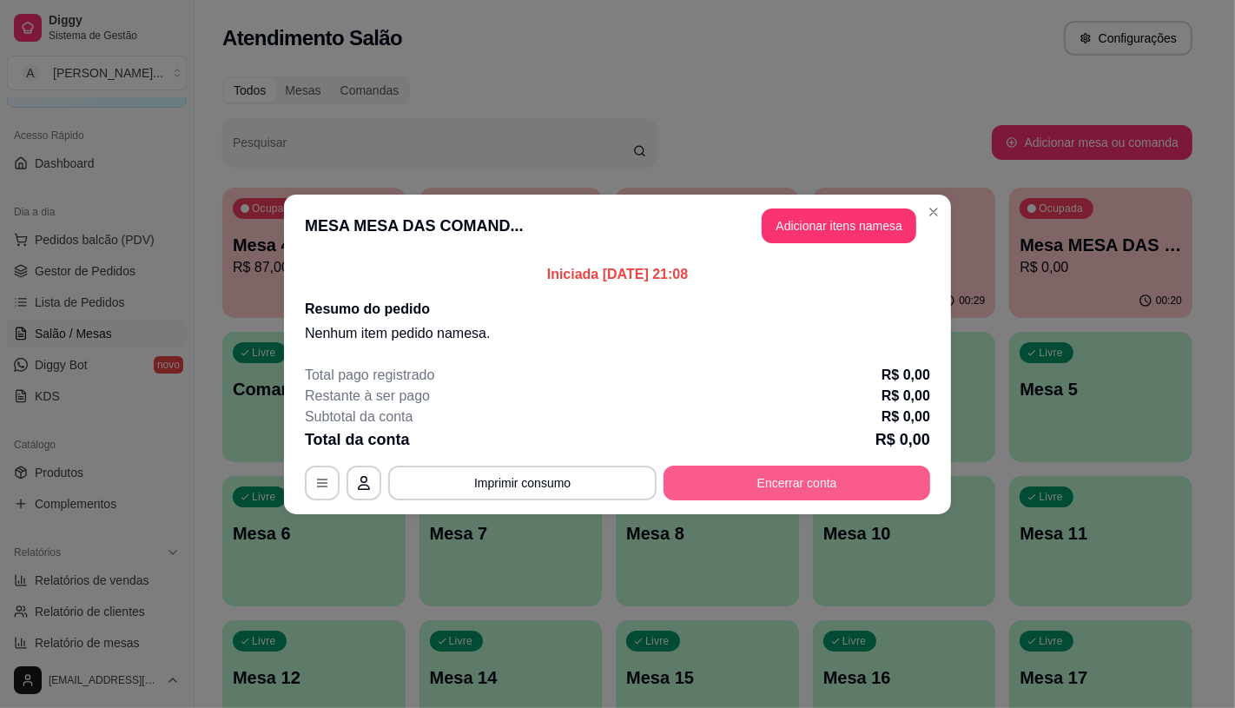
click at [786, 472] on button "Encerrar conta" at bounding box center [796, 482] width 267 height 35
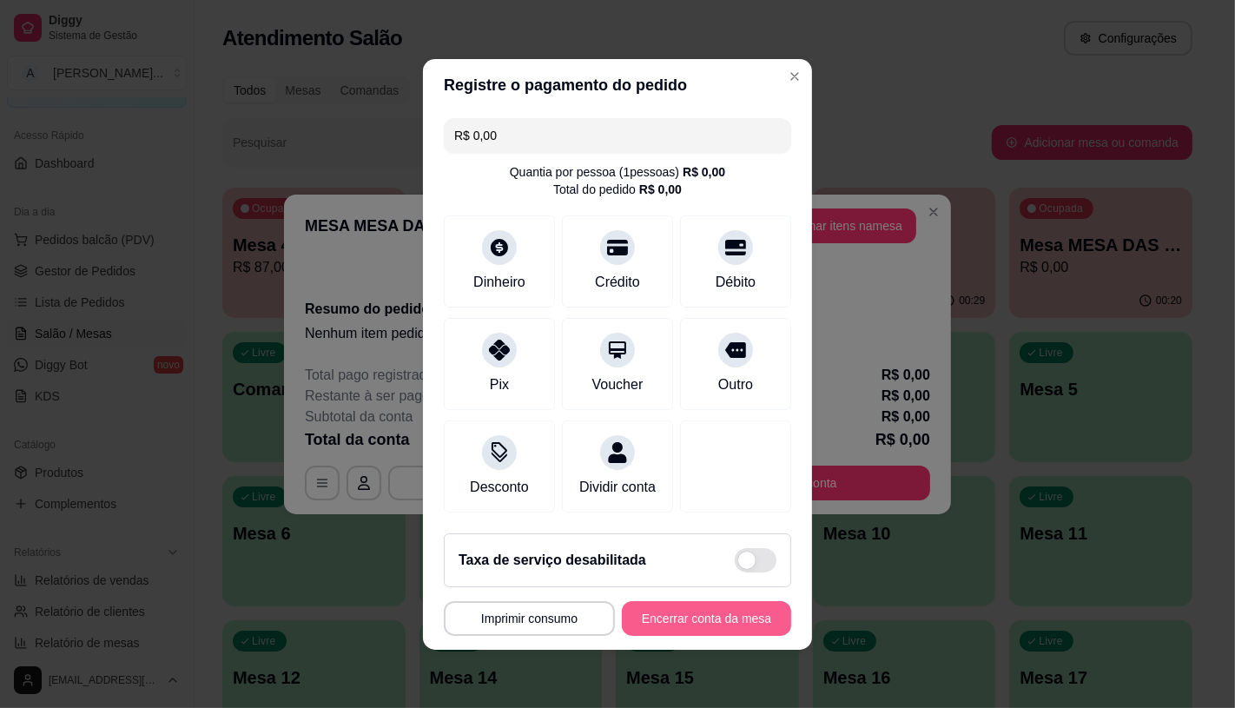
click at [725, 619] on button "Encerrar conta da mesa" at bounding box center [706, 618] width 169 height 35
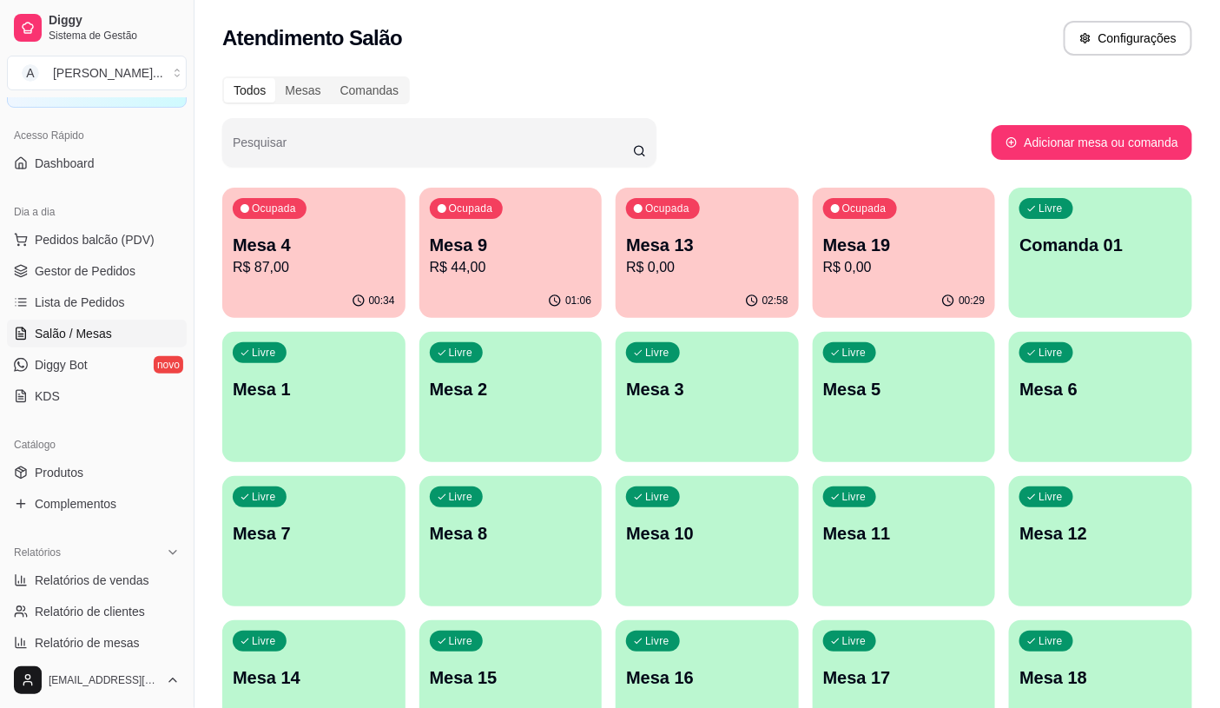
click at [947, 250] on p "Mesa 19" at bounding box center [904, 245] width 162 height 24
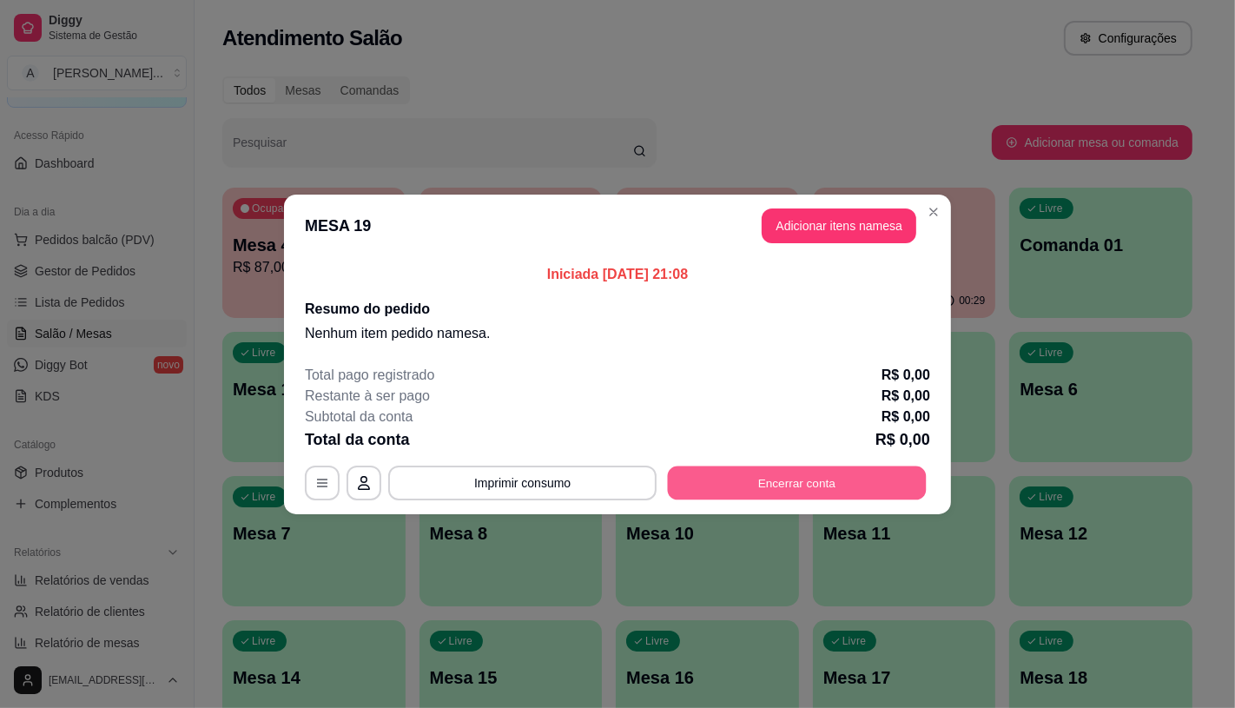
click at [768, 474] on button "Encerrar conta" at bounding box center [797, 482] width 259 height 34
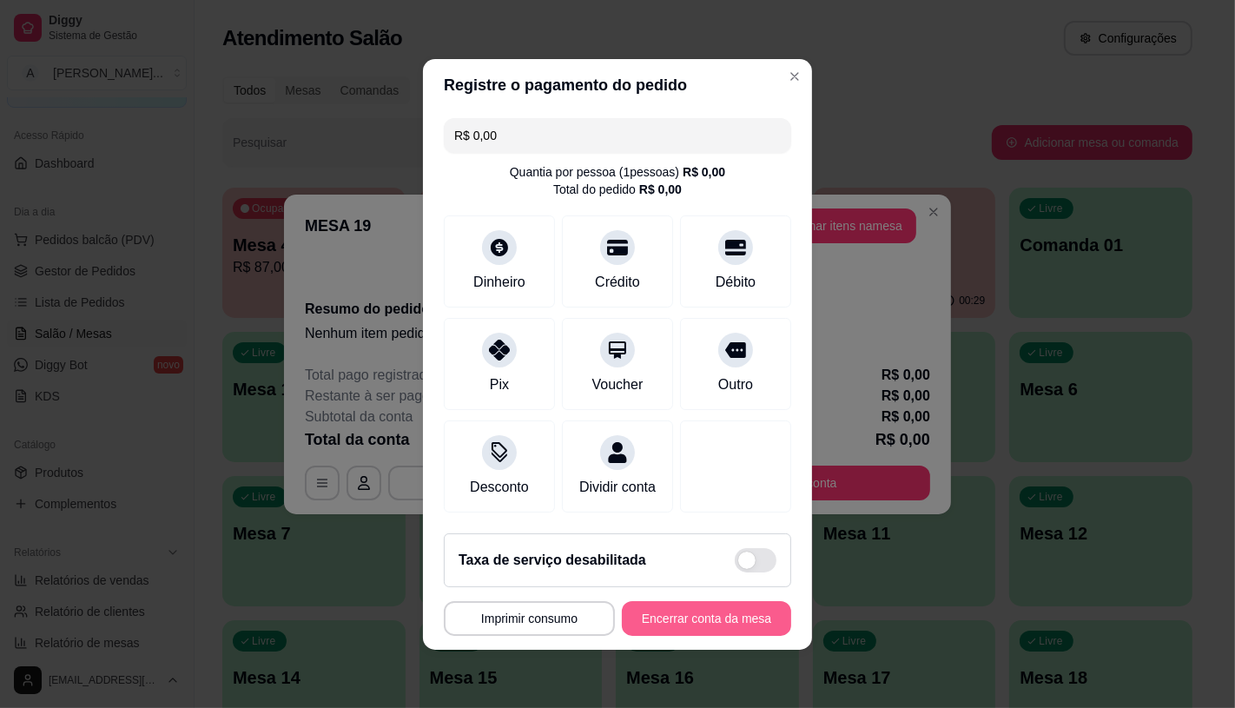
click at [691, 636] on button "Encerrar conta da mesa" at bounding box center [706, 618] width 169 height 35
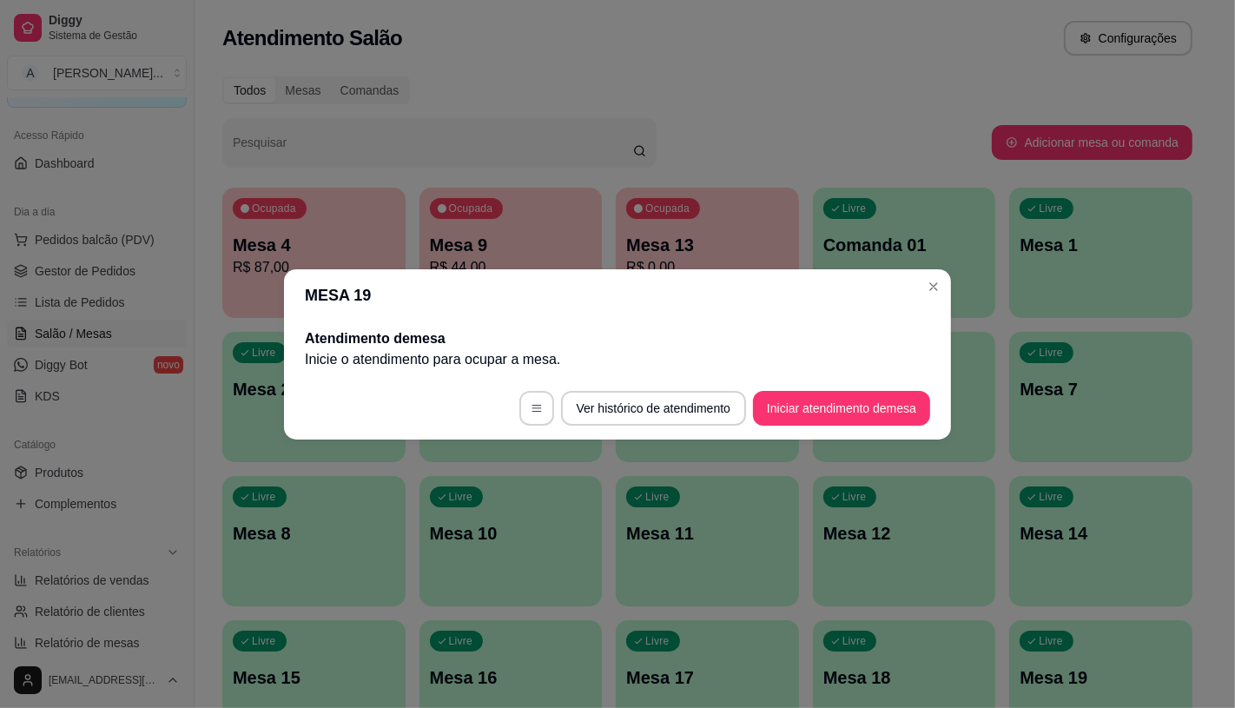
click at [709, 269] on header "MESA 19" at bounding box center [617, 295] width 667 height 52
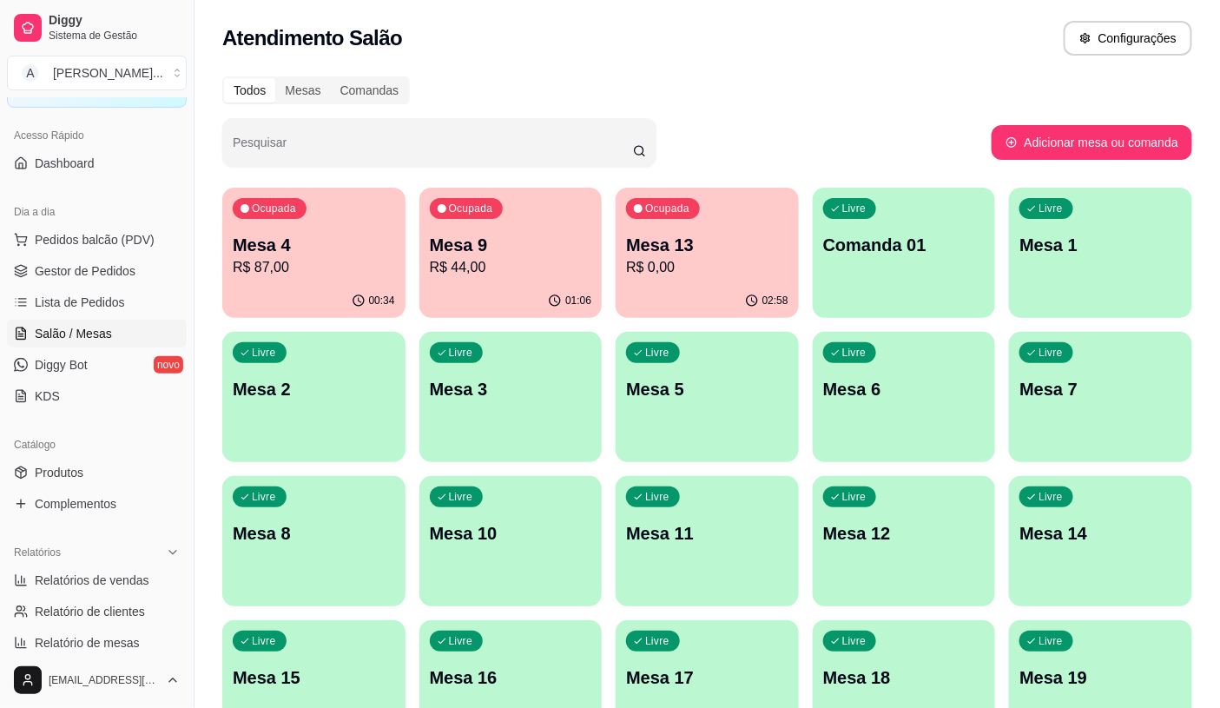
click at [708, 235] on p "Mesa 13" at bounding box center [707, 245] width 162 height 24
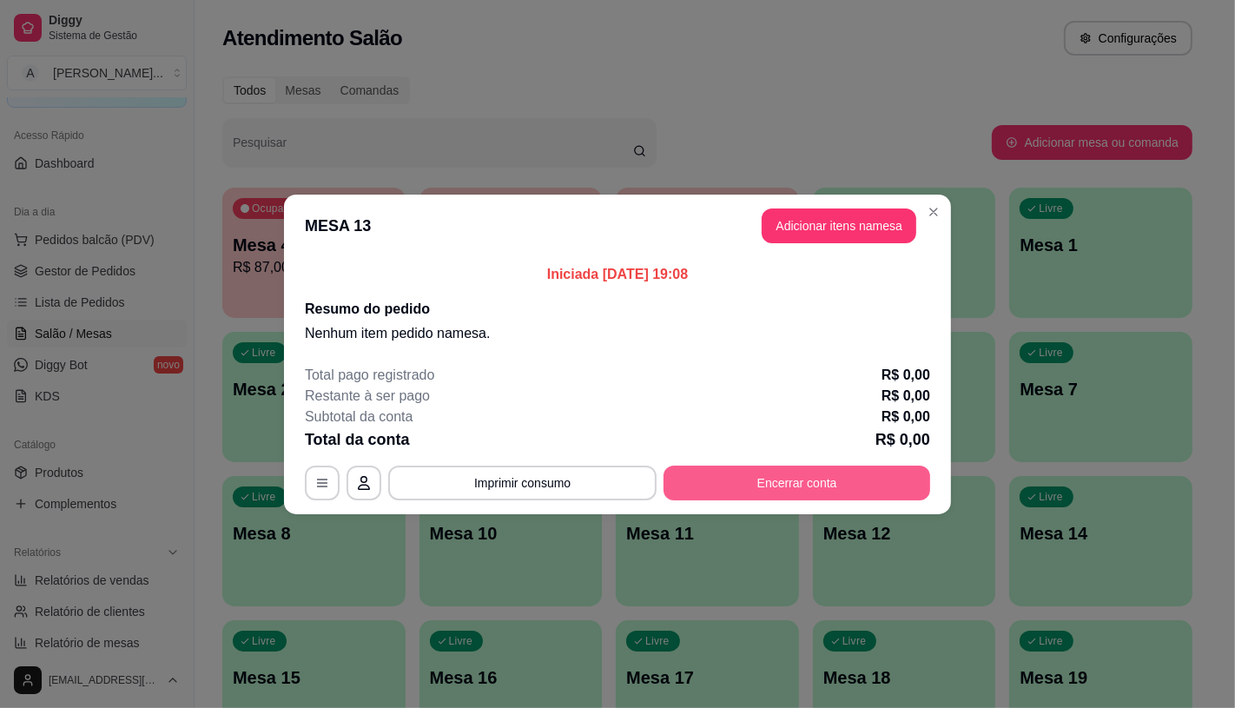
click at [796, 489] on button "Encerrar conta" at bounding box center [796, 482] width 267 height 35
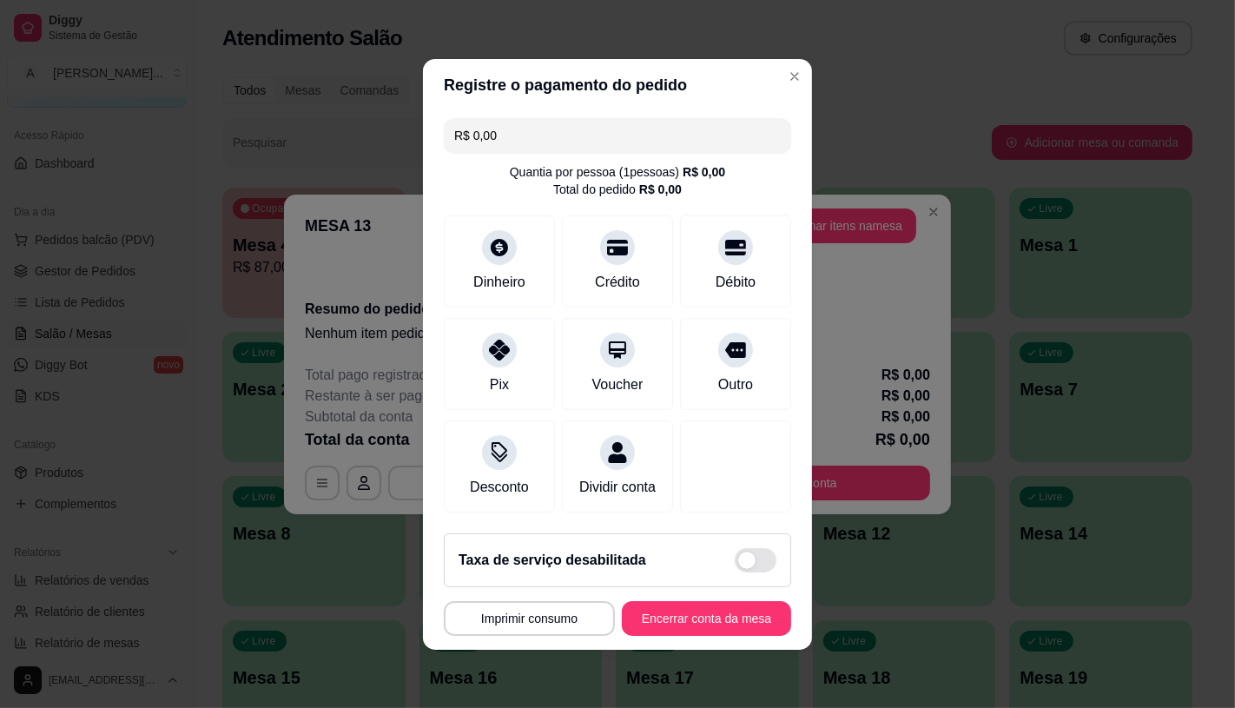
click at [747, 610] on div "MESA 13 Tempo de permanência: 178 minutos Cod. Segurança: 5368 Qtd. de Pedidos:…" at bounding box center [617, 618] width 347 height 35
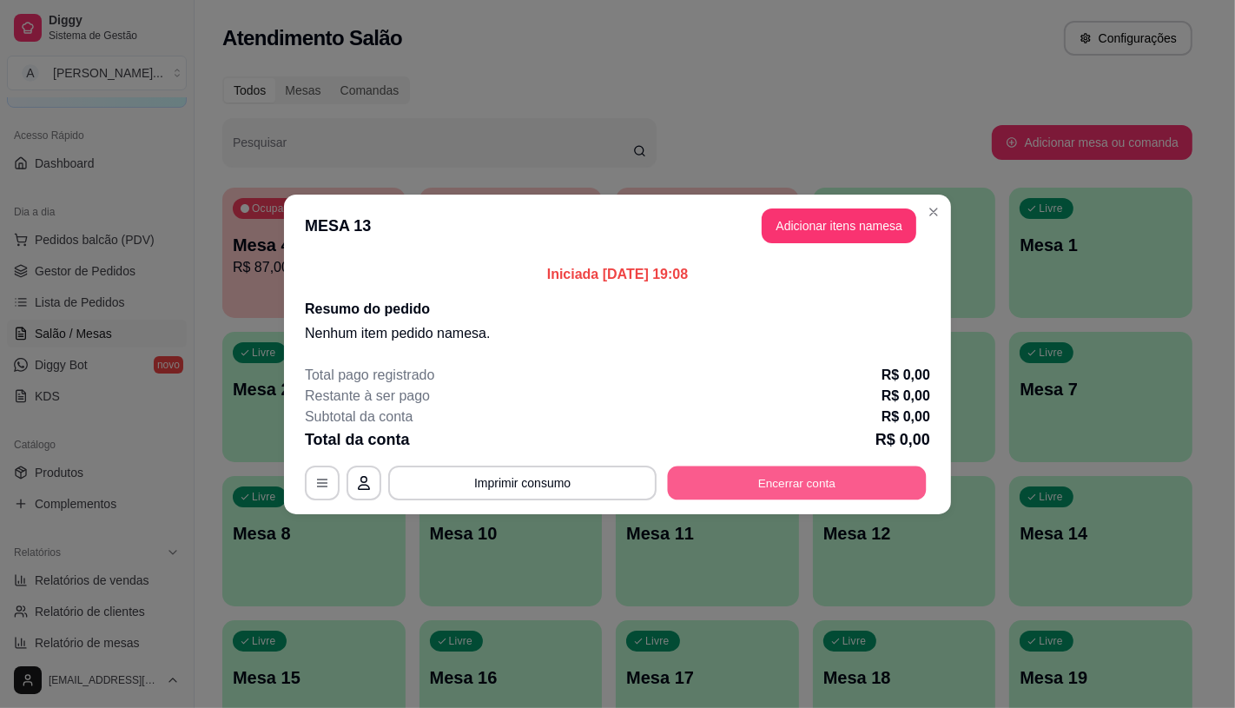
click at [821, 498] on button "Encerrar conta" at bounding box center [797, 482] width 259 height 34
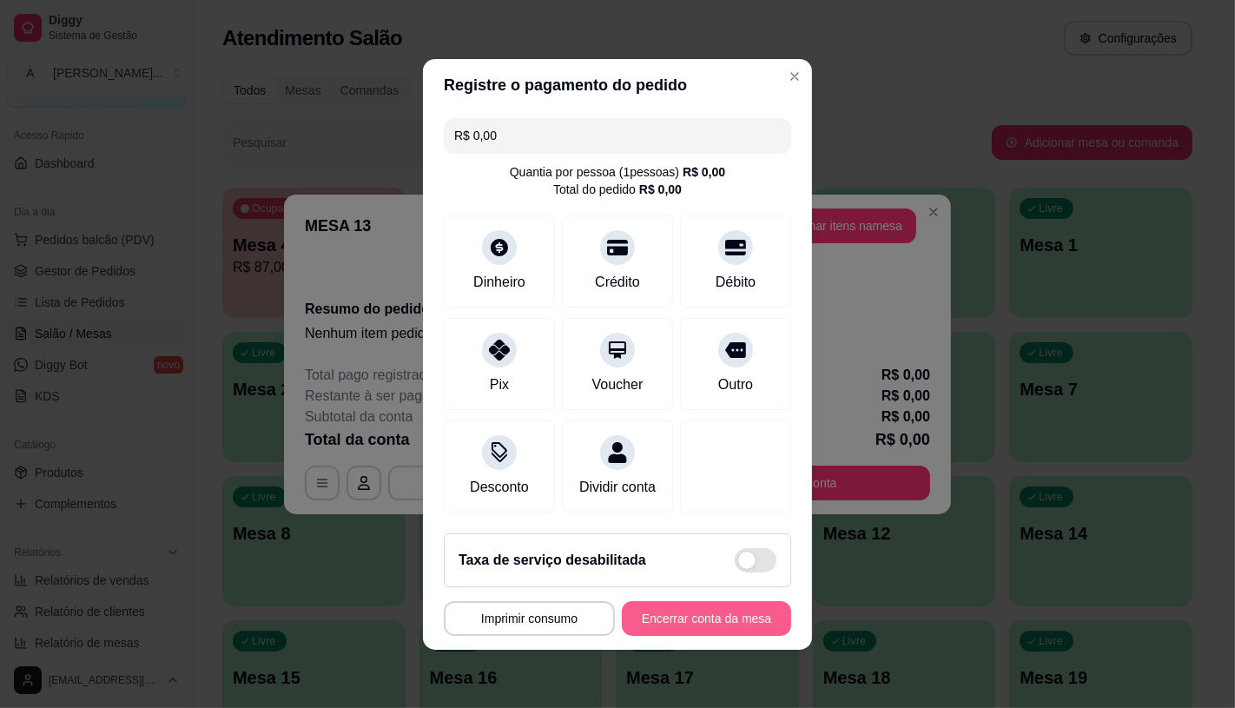
click at [731, 626] on button "Encerrar conta da mesa" at bounding box center [706, 618] width 169 height 35
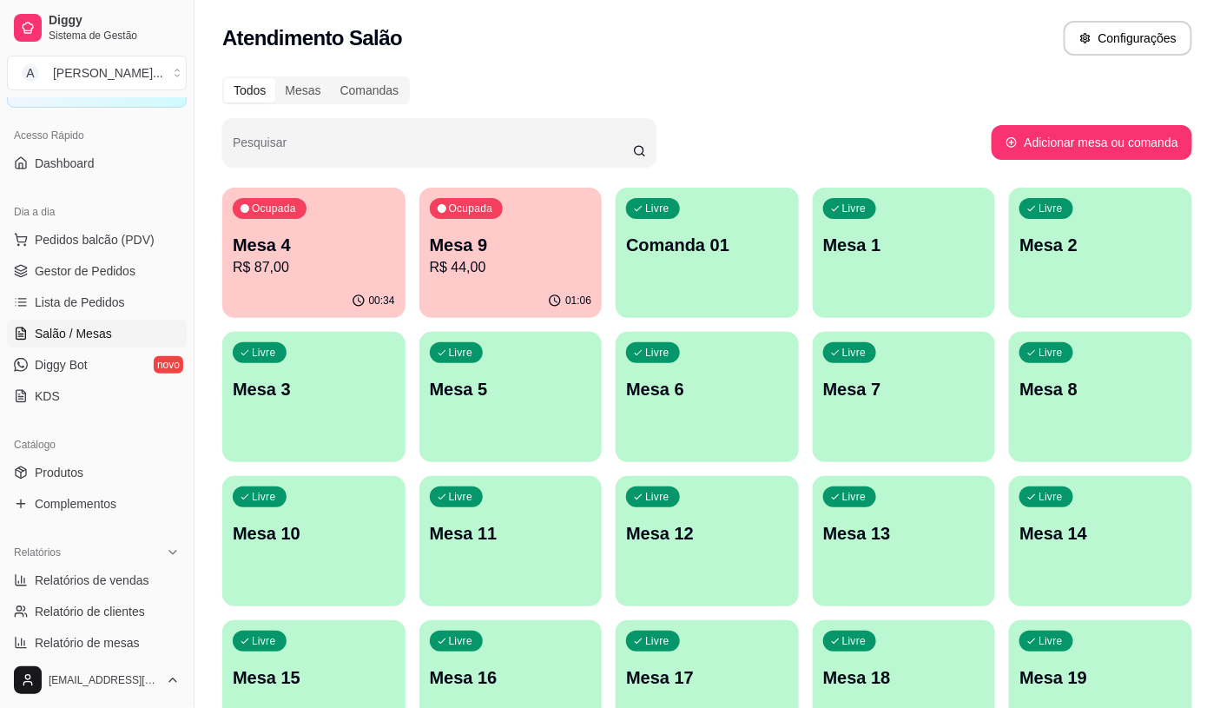
click at [540, 233] on p "Mesa 9" at bounding box center [511, 245] width 162 height 24
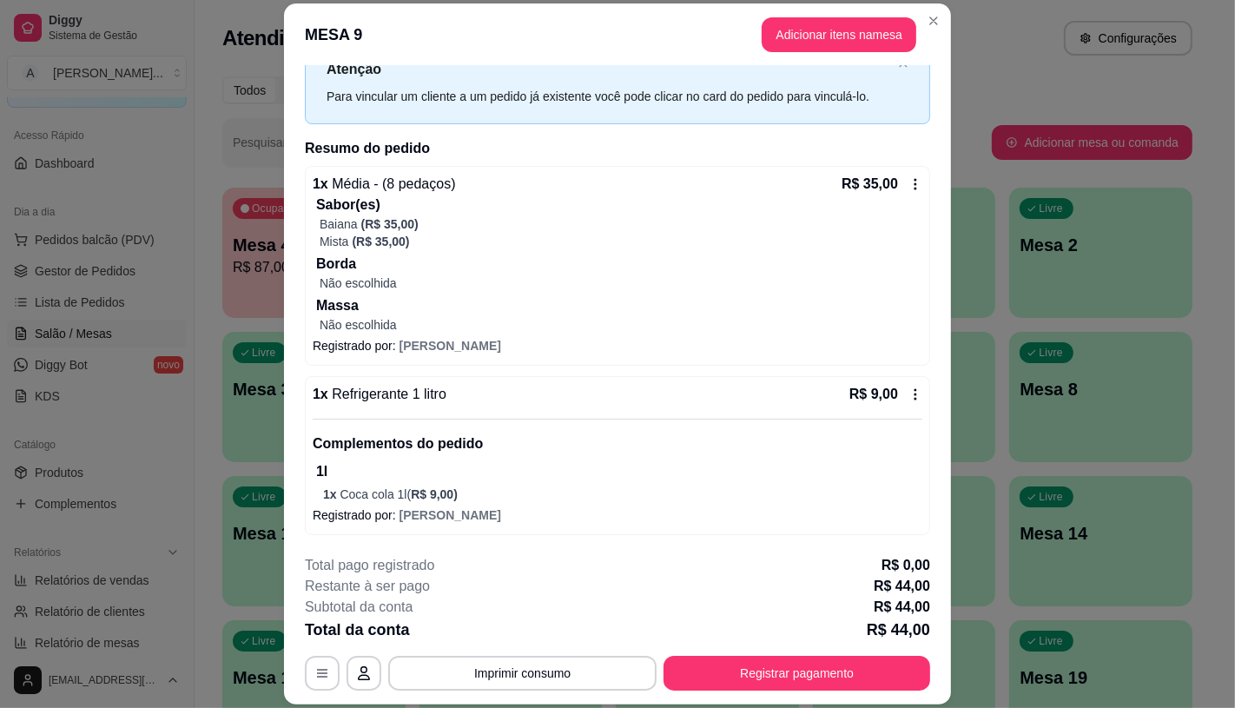
scroll to position [52, 0]
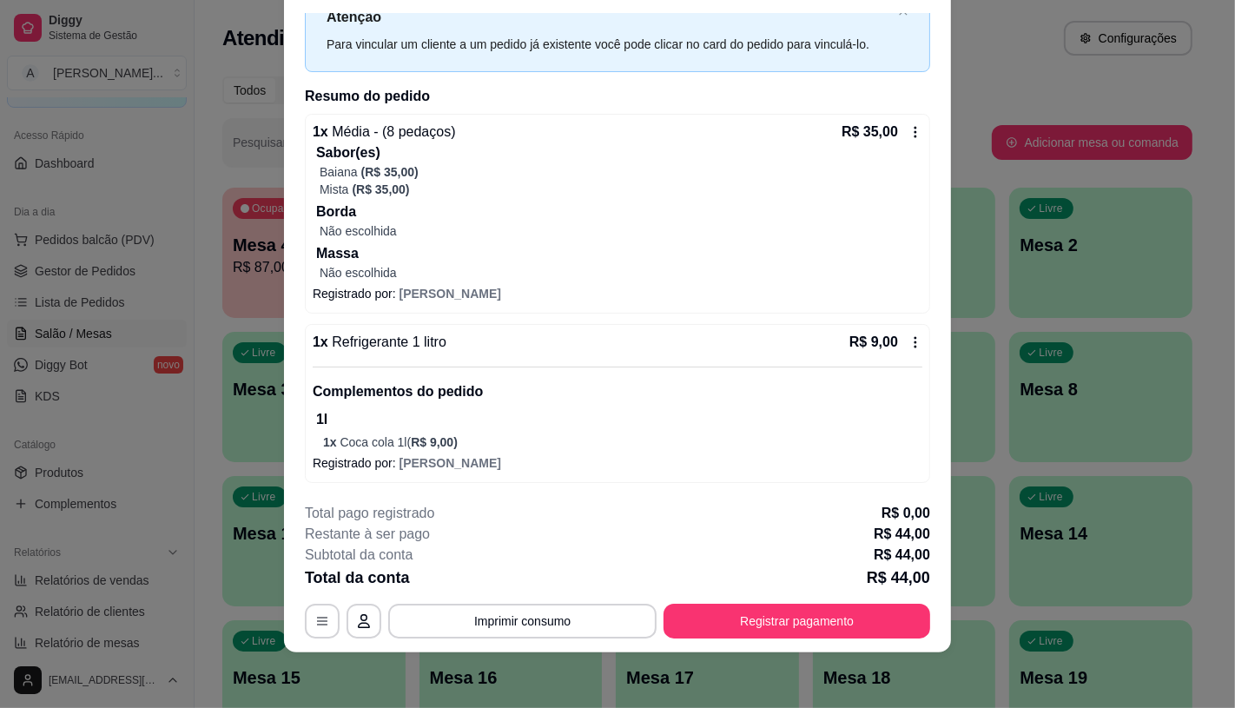
click at [605, 256] on p "Massa" at bounding box center [619, 253] width 606 height 21
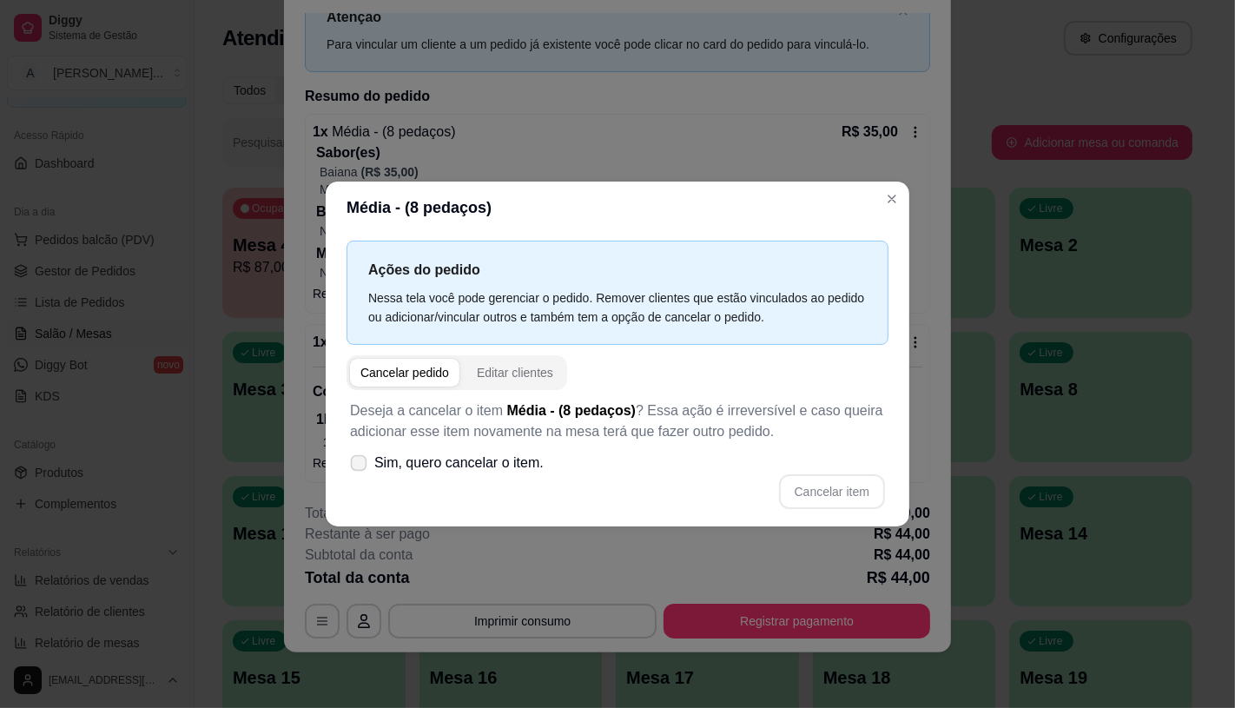
click at [452, 464] on span "Sim, quero cancelar o item." at bounding box center [458, 462] width 169 height 21
click at [360, 465] on input "Sim, quero cancelar o item." at bounding box center [354, 470] width 11 height 11
checkbox input "true"
drag, startPoint x: 867, startPoint y: 469, endPoint x: 855, endPoint y: 482, distance: 17.2
click at [856, 480] on div "Deseja a cancelar o item Média - (8 pedaços) ? Essa ação é irreversível e caso …" at bounding box center [617, 454] width 542 height 129
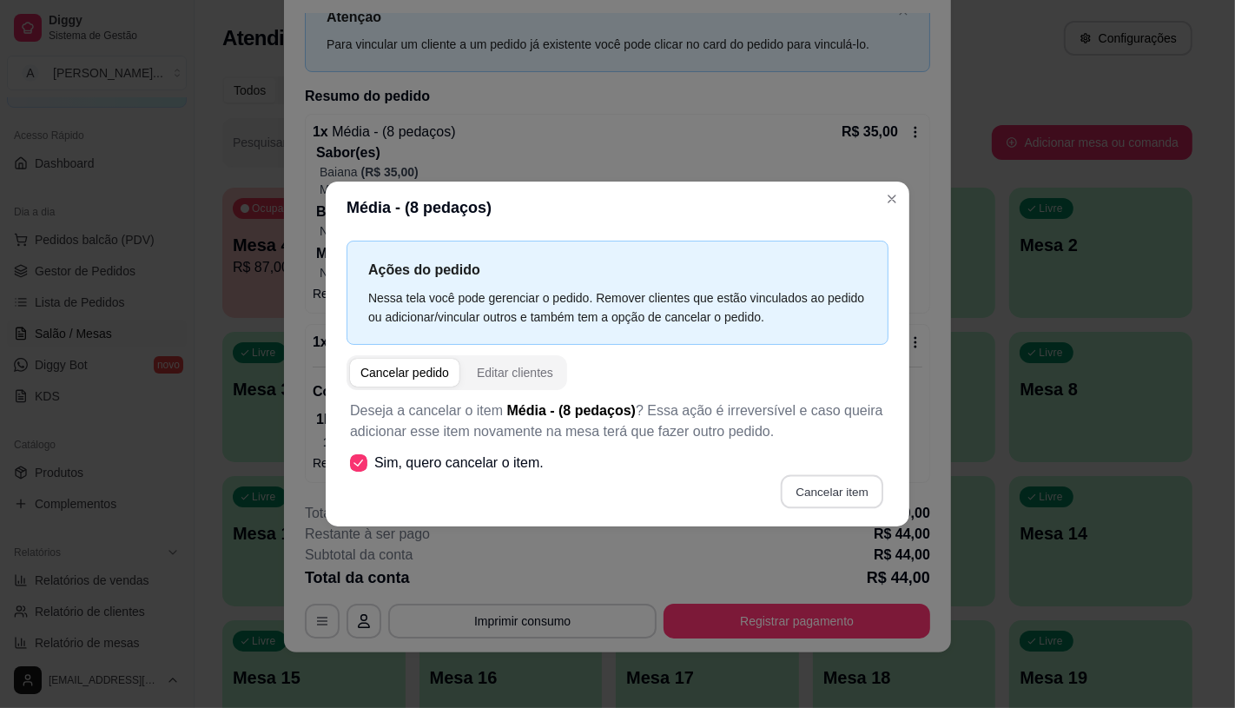
click at [855, 482] on button "Cancelar item" at bounding box center [831, 491] width 103 height 34
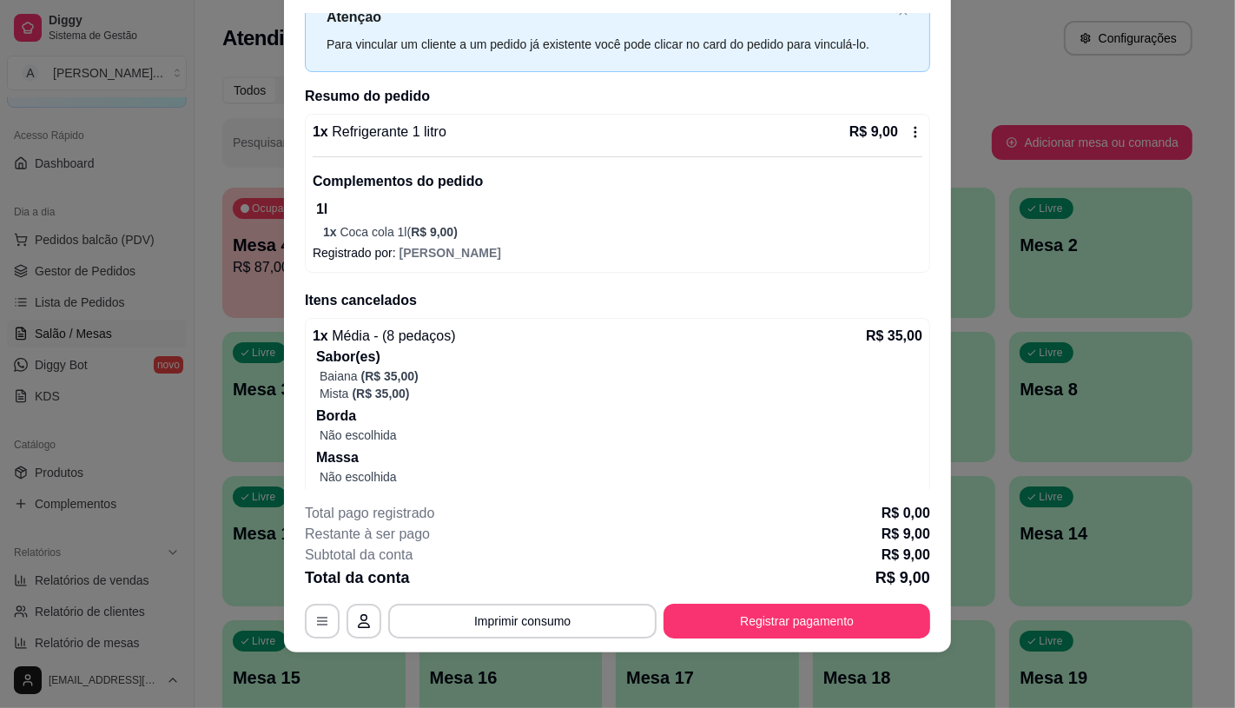
click at [490, 208] on p "1l" at bounding box center [619, 209] width 606 height 21
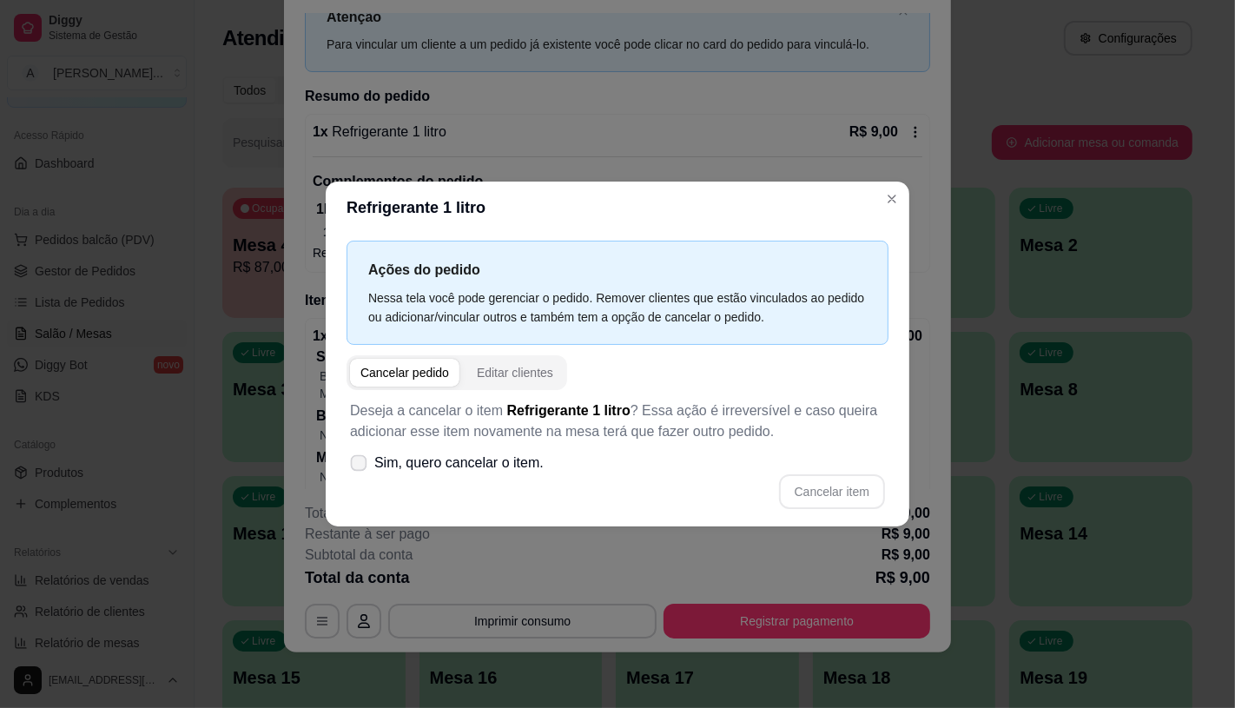
click at [461, 457] on span "Sim, quero cancelar o item." at bounding box center [458, 462] width 169 height 21
click at [360, 465] on input "Sim, quero cancelar o item." at bounding box center [354, 470] width 11 height 11
checkbox input "true"
click at [826, 478] on button "Cancelar item" at bounding box center [831, 491] width 103 height 34
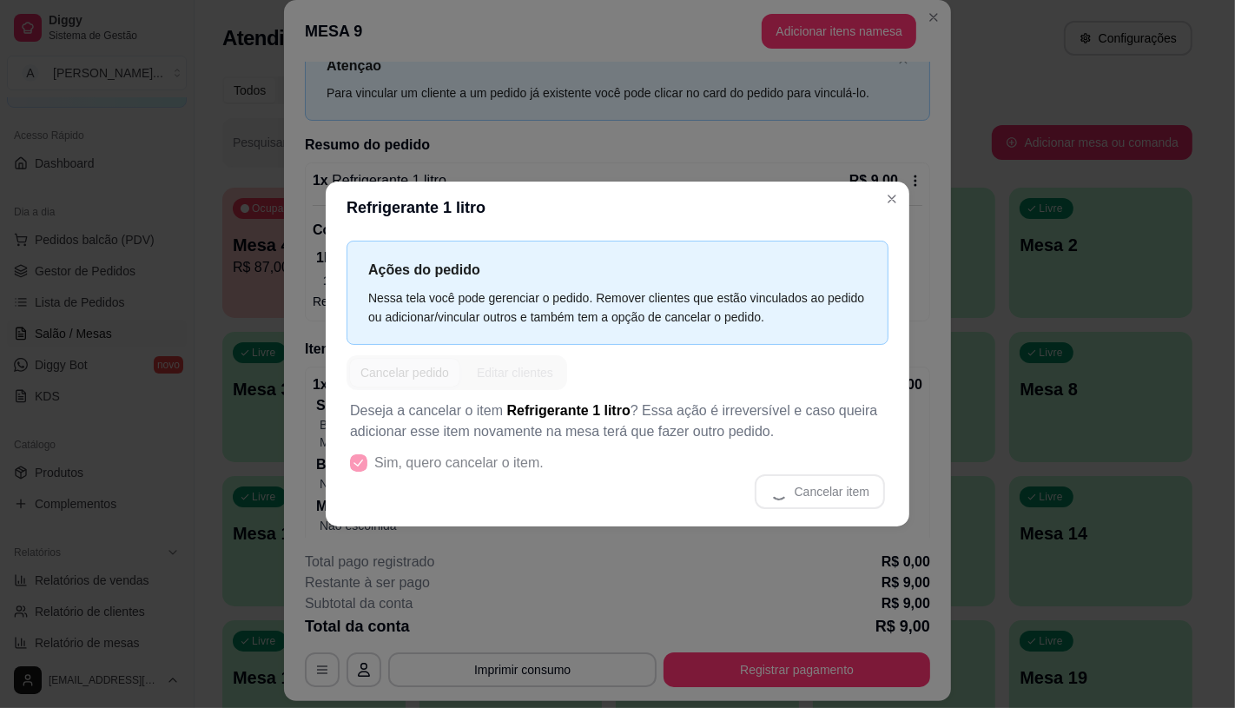
scroll to position [0, 0]
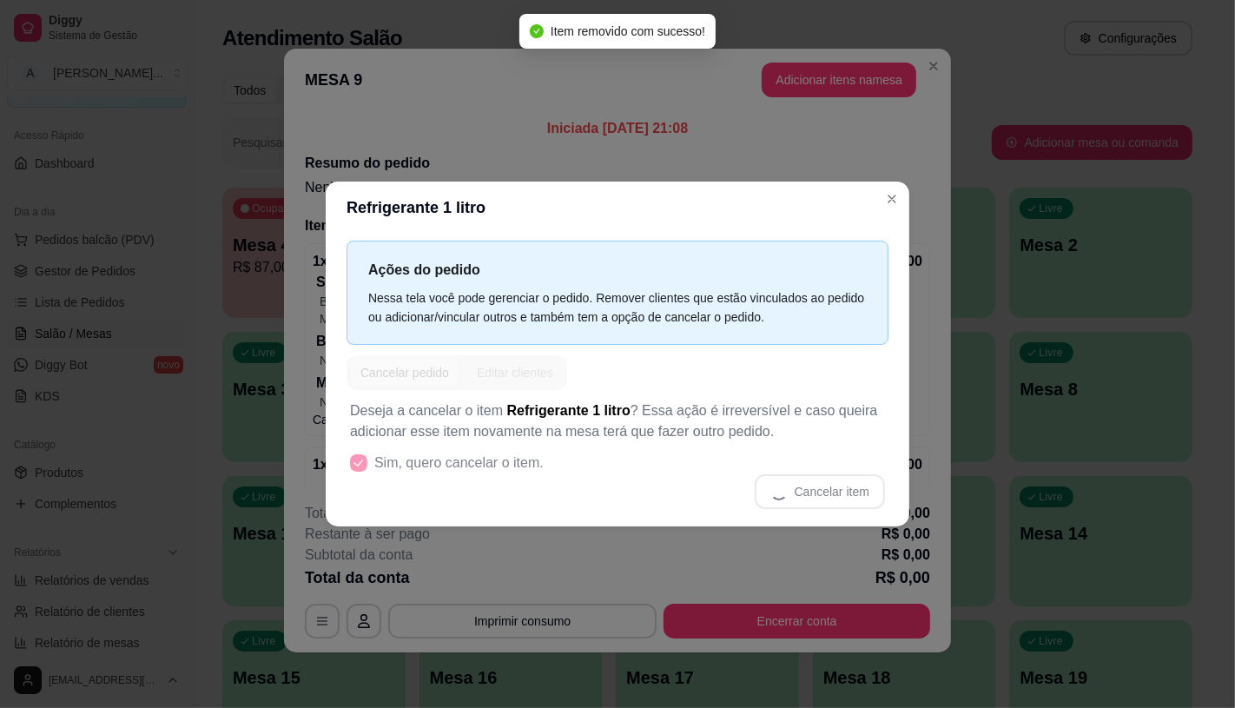
click at [756, 505] on div "Cancelar item" at bounding box center [617, 491] width 535 height 35
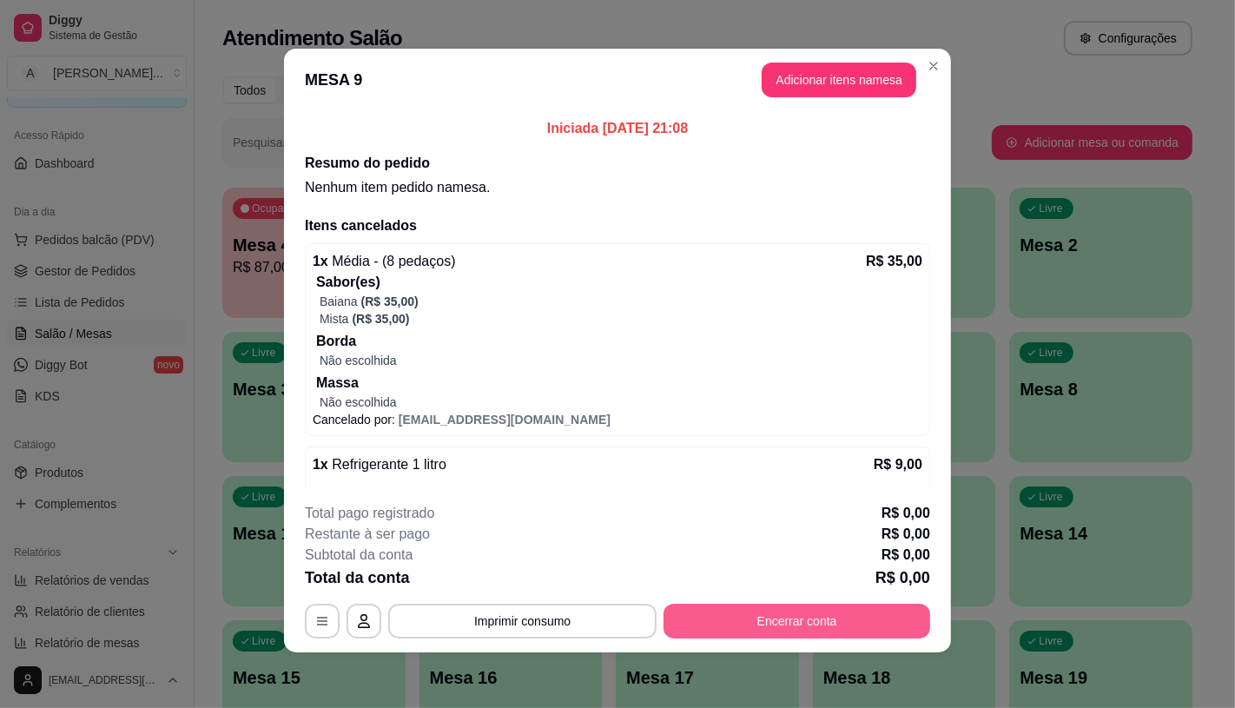
click at [843, 621] on button "Encerrar conta" at bounding box center [796, 620] width 267 height 35
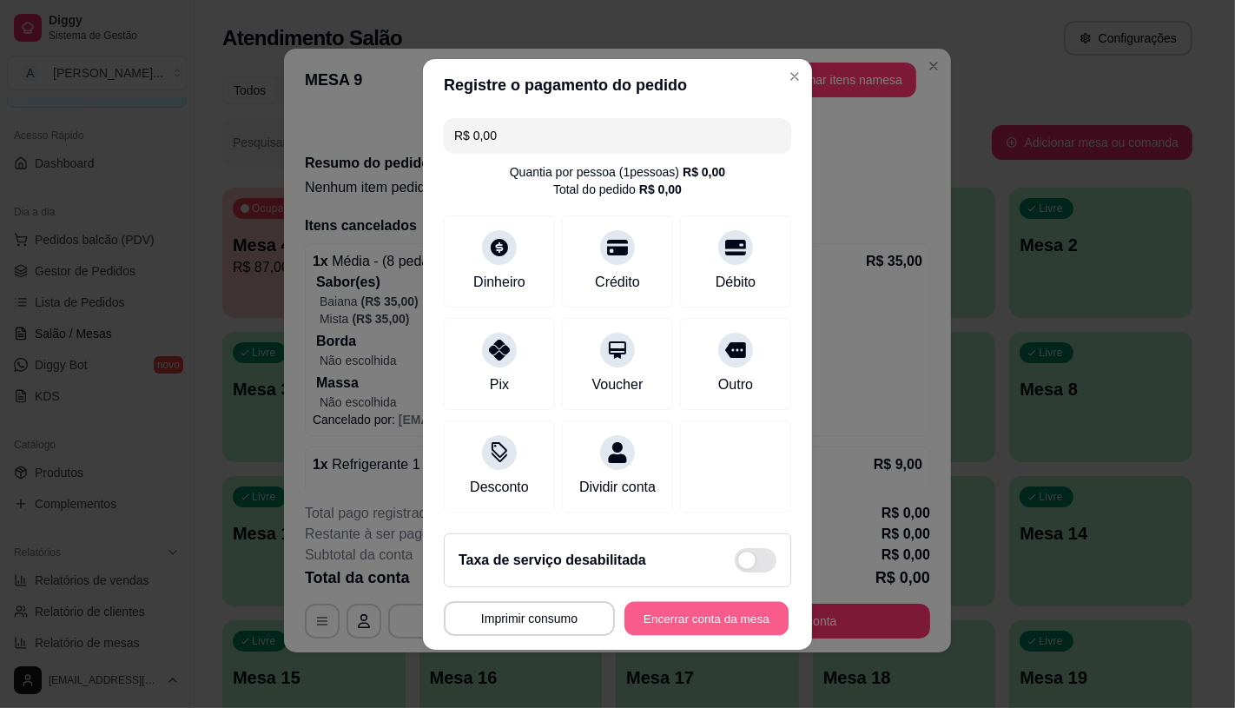
click at [762, 612] on button "Encerrar conta da mesa" at bounding box center [706, 618] width 164 height 34
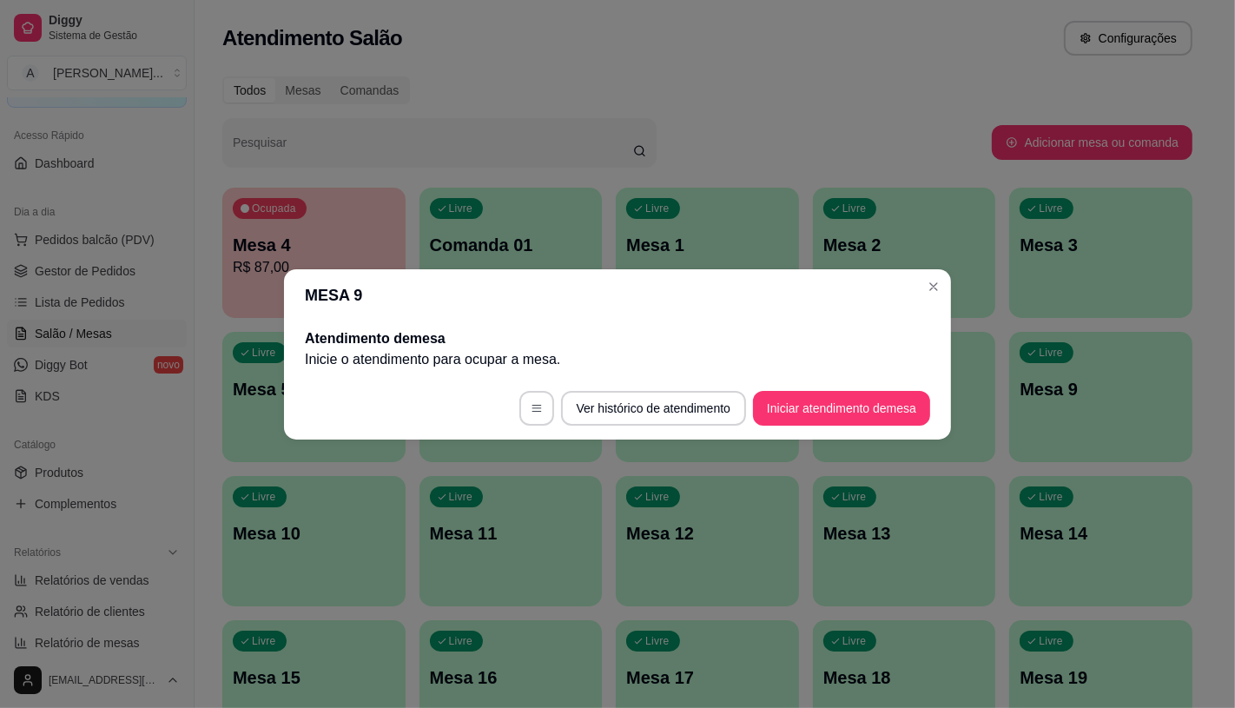
click at [458, 278] on header "MESA 9" at bounding box center [617, 295] width 667 height 52
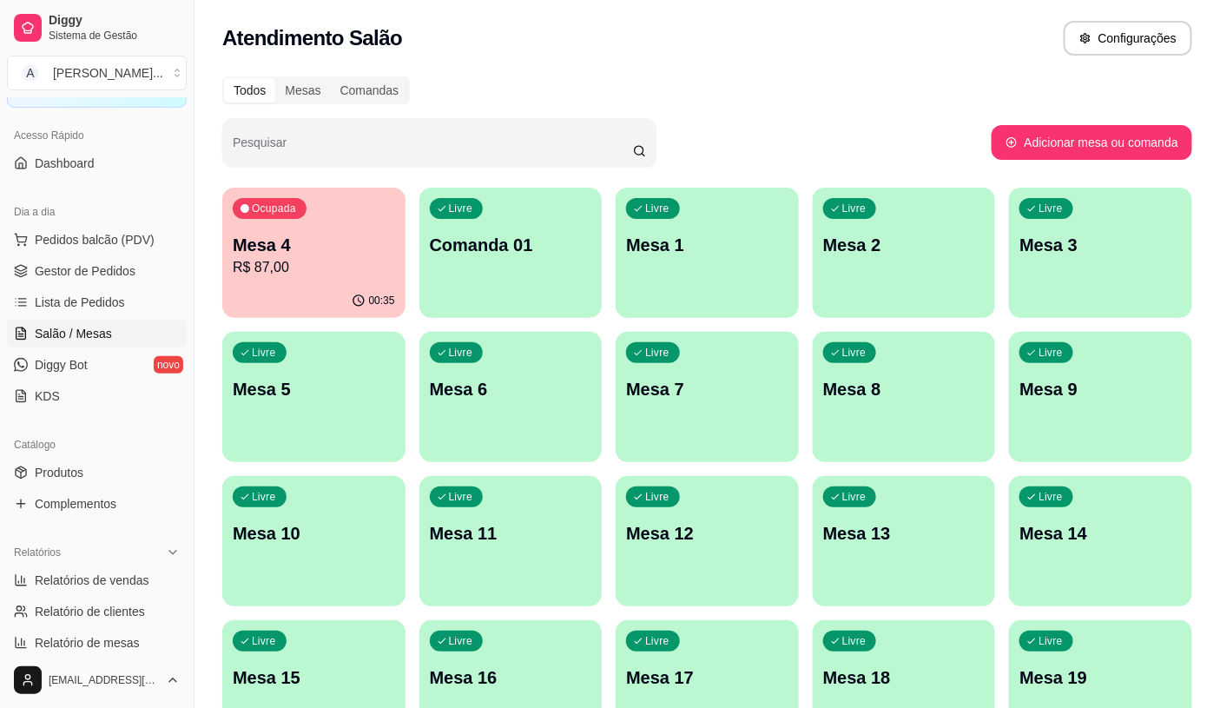
click at [314, 223] on div "Ocupada Mesa 4 R$ 87,00" at bounding box center [313, 236] width 183 height 96
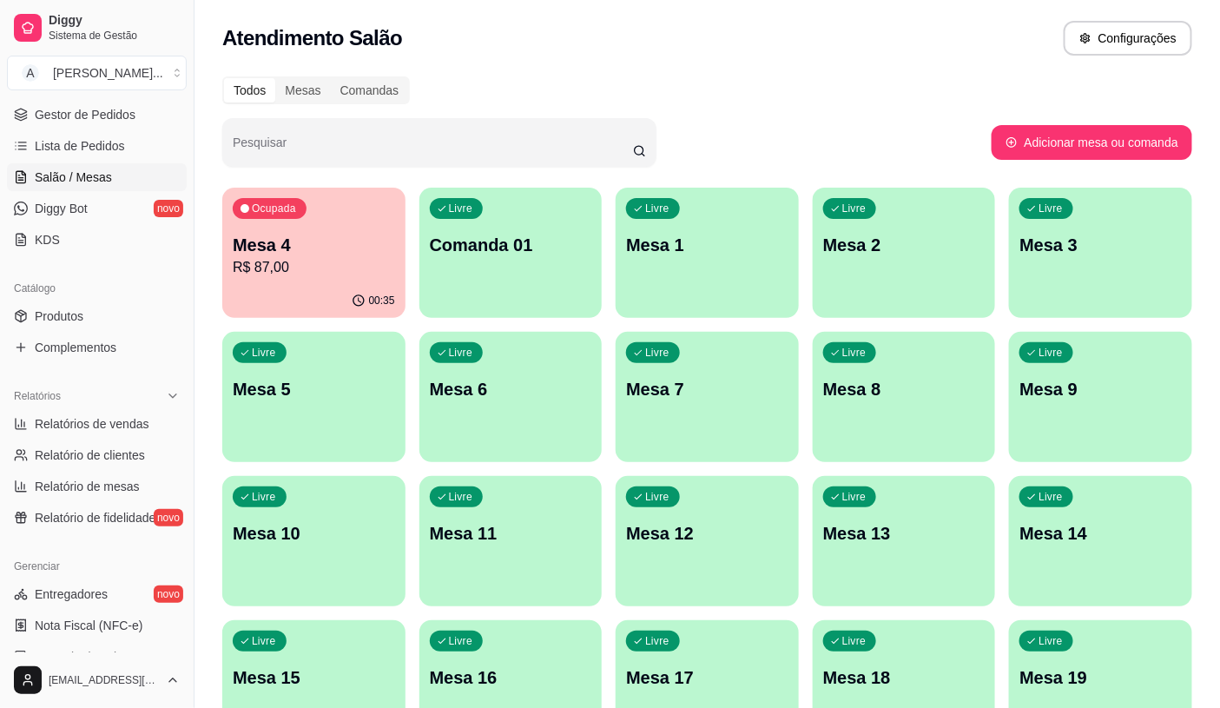
scroll to position [541, 0]
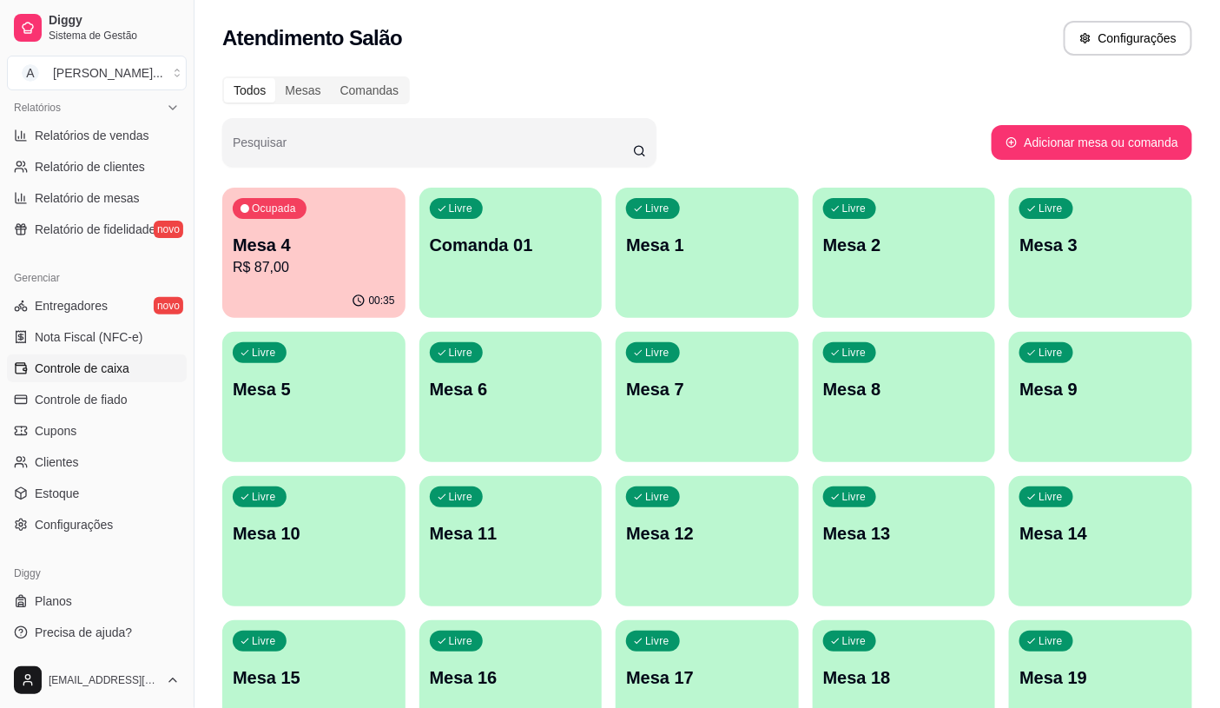
click at [110, 378] on link "Controle de caixa" at bounding box center [97, 368] width 180 height 28
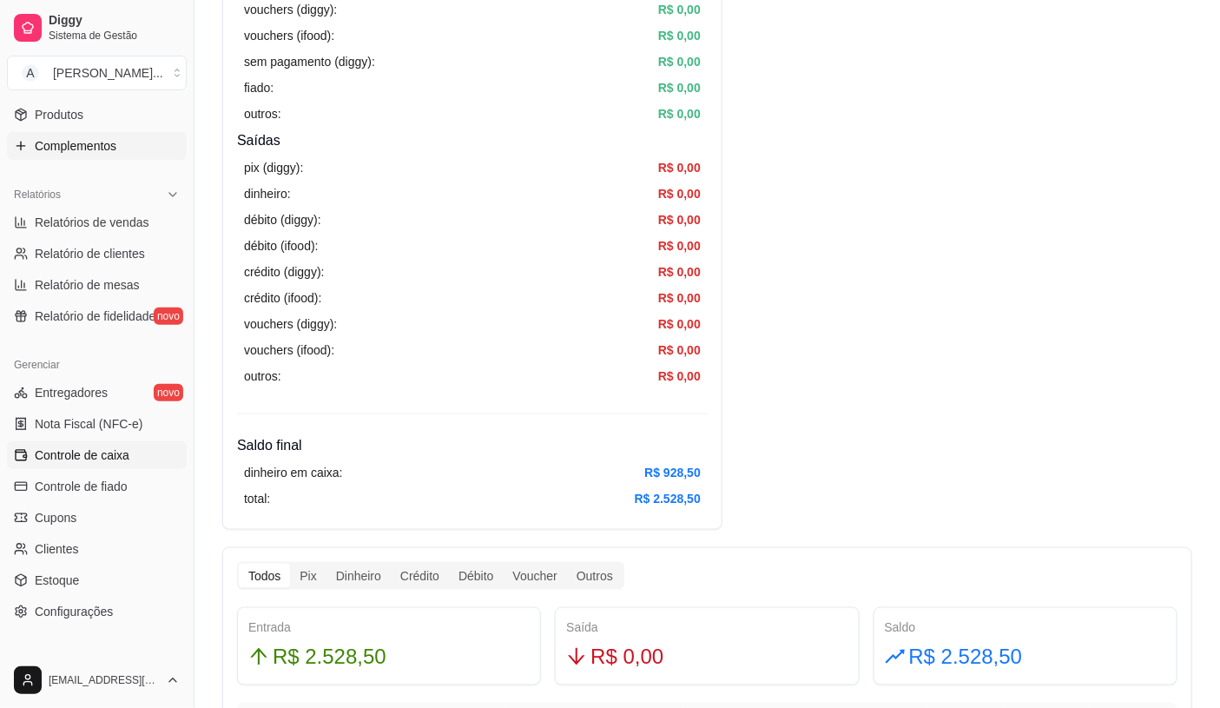
scroll to position [155, 0]
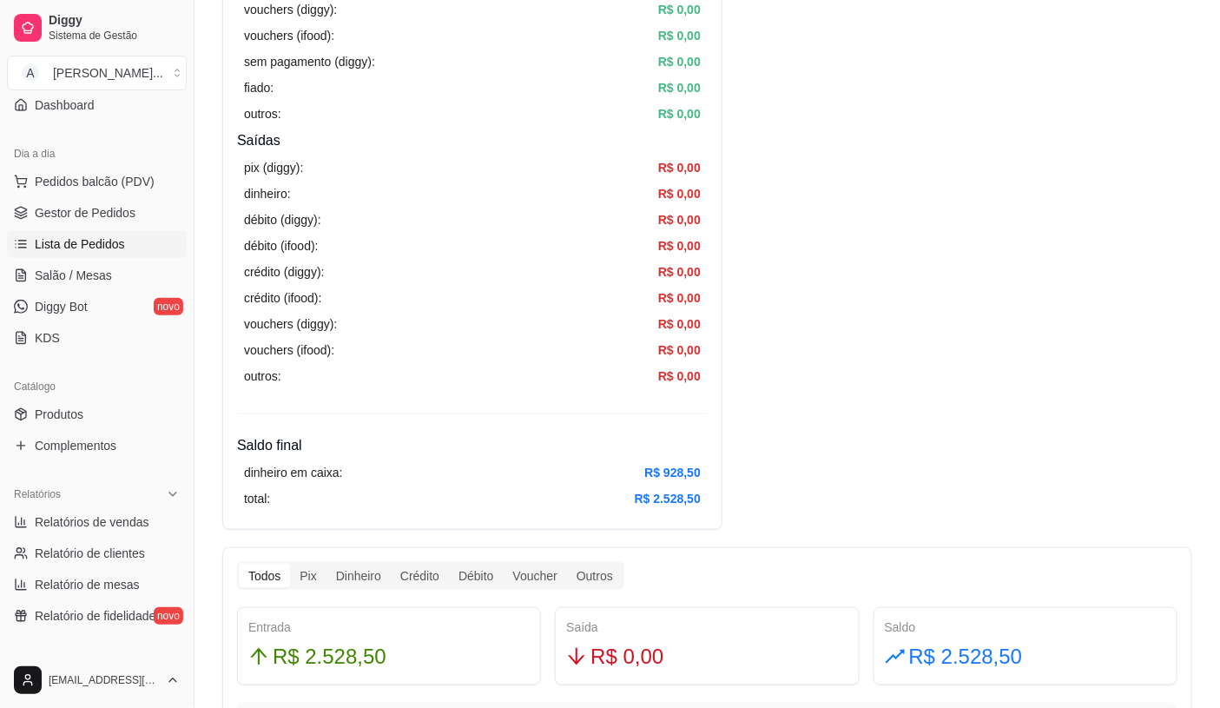
click at [124, 252] on link "Lista de Pedidos" at bounding box center [97, 244] width 180 height 28
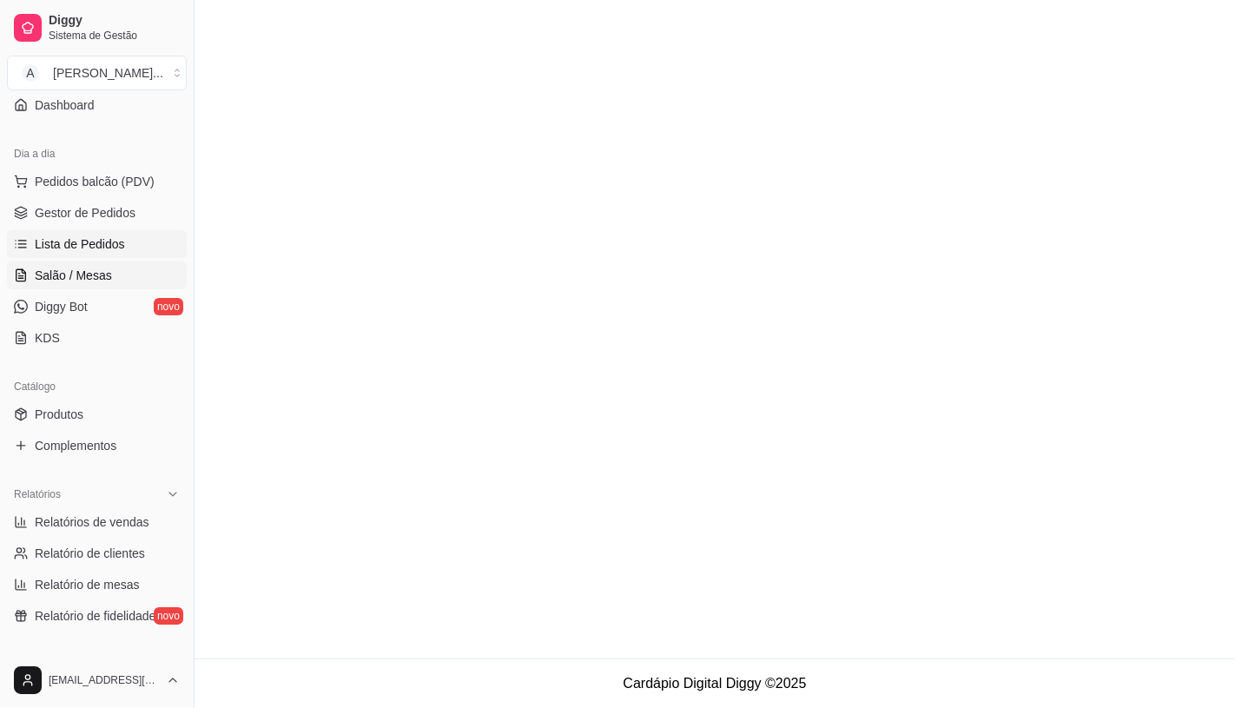
click at [123, 263] on link "Salão / Mesas" at bounding box center [97, 275] width 180 height 28
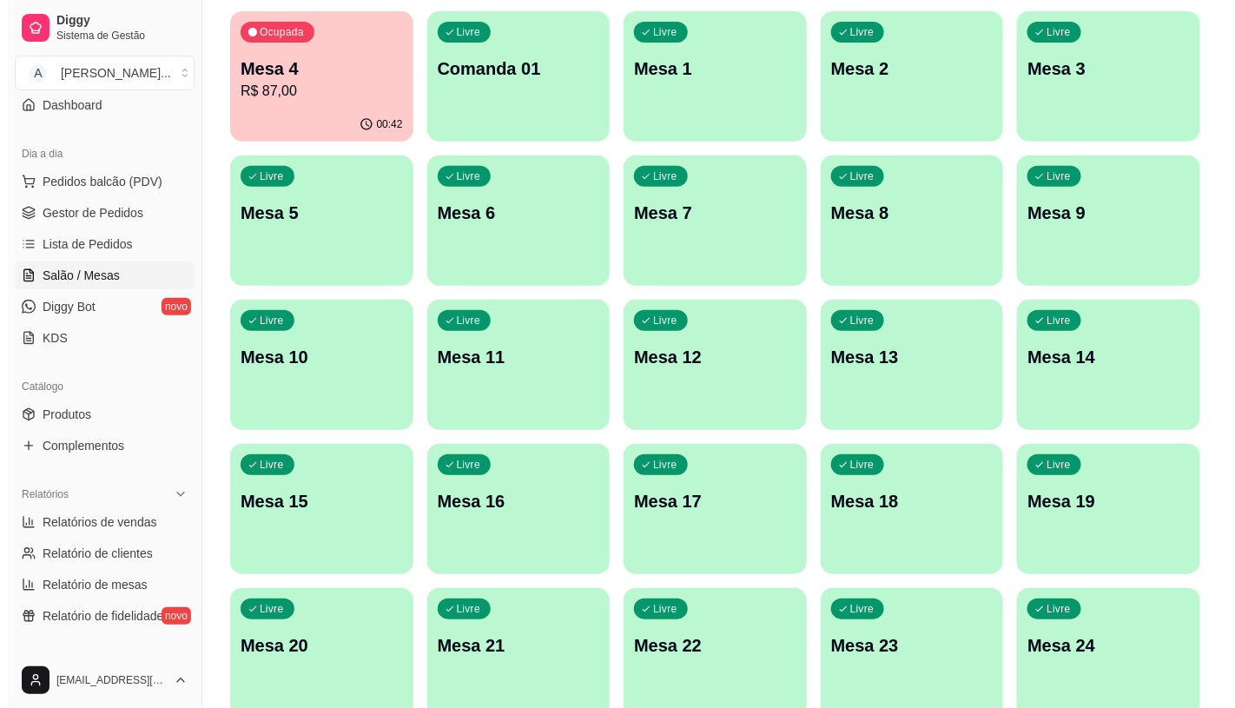
scroll to position [193, 0]
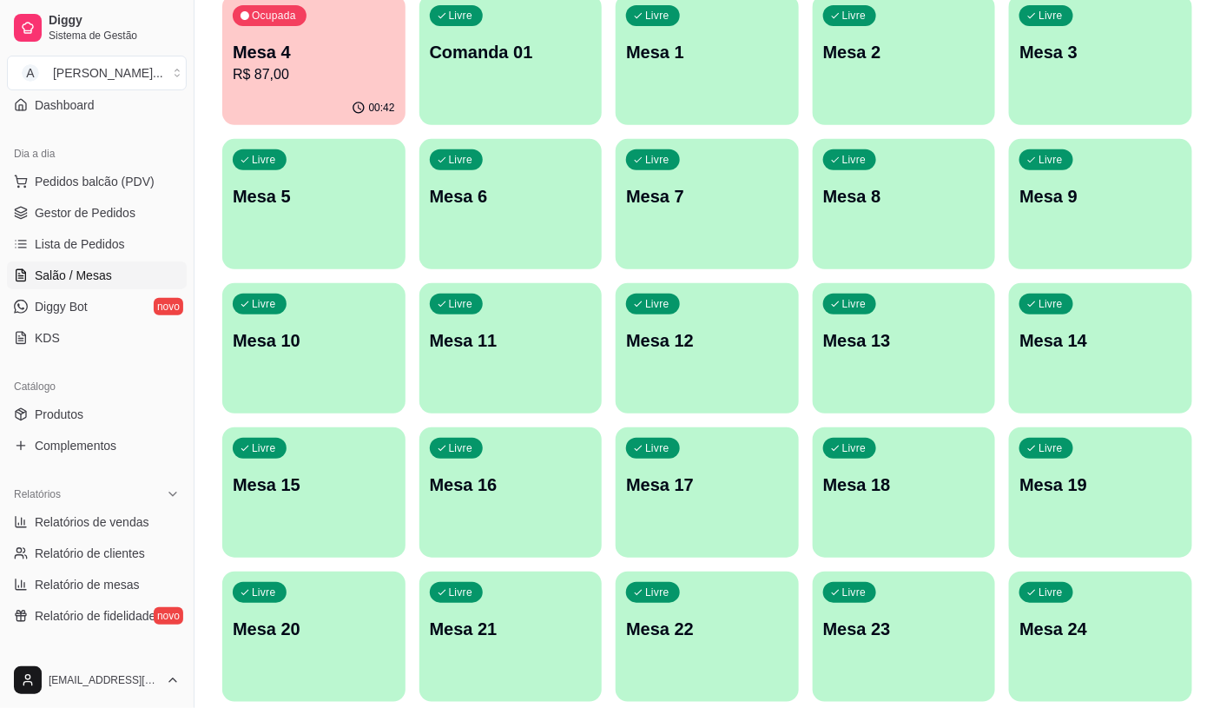
click at [1135, 502] on div "Livre Mesa 19" at bounding box center [1100, 481] width 183 height 109
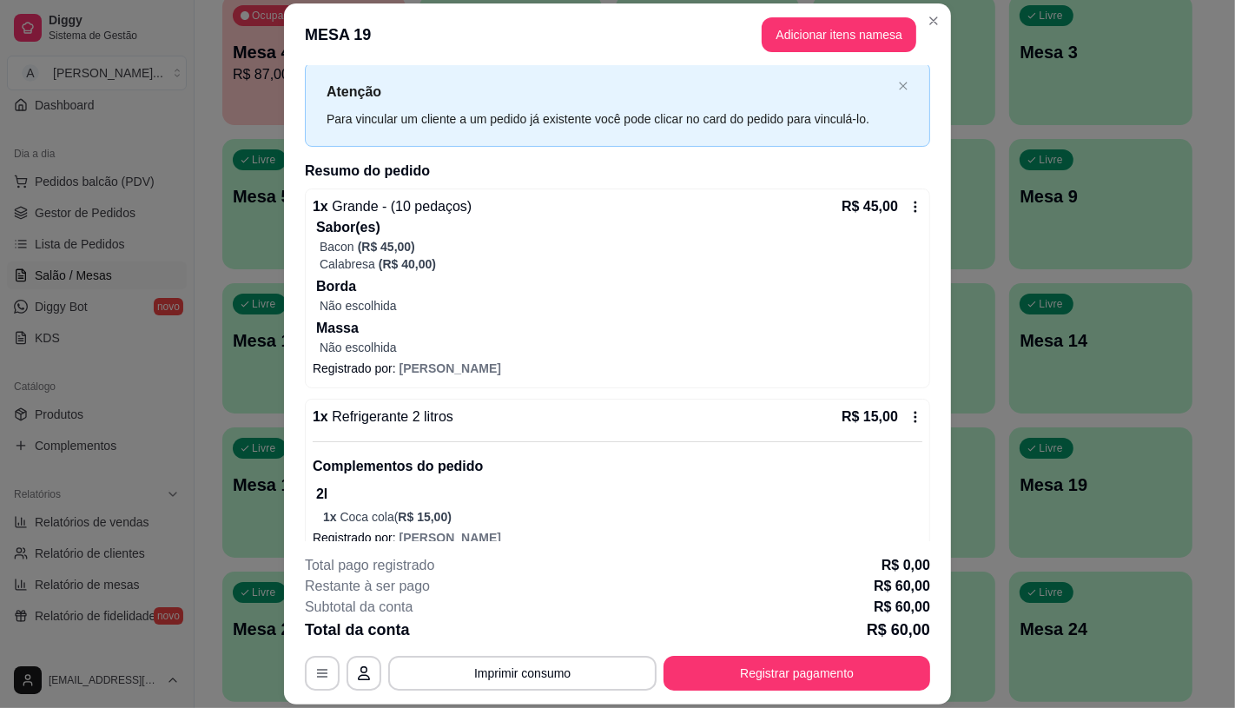
scroll to position [64, 0]
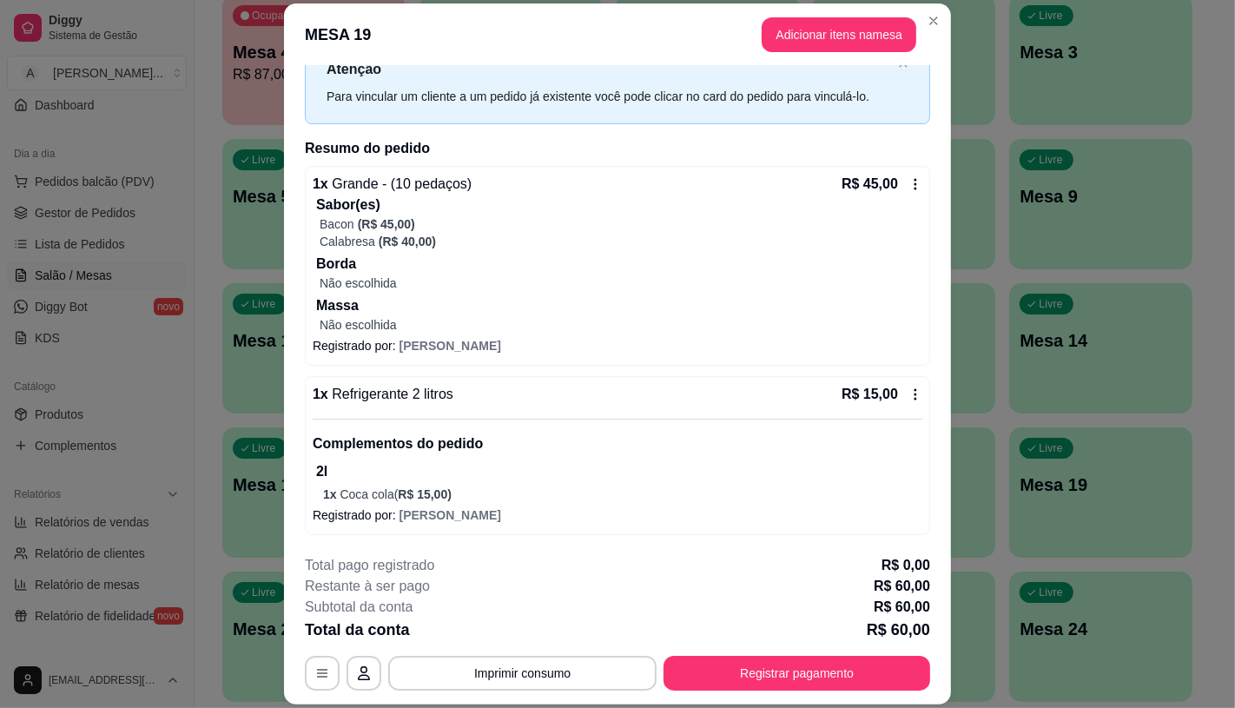
click at [868, 677] on button "Registrar pagamento" at bounding box center [796, 673] width 267 height 35
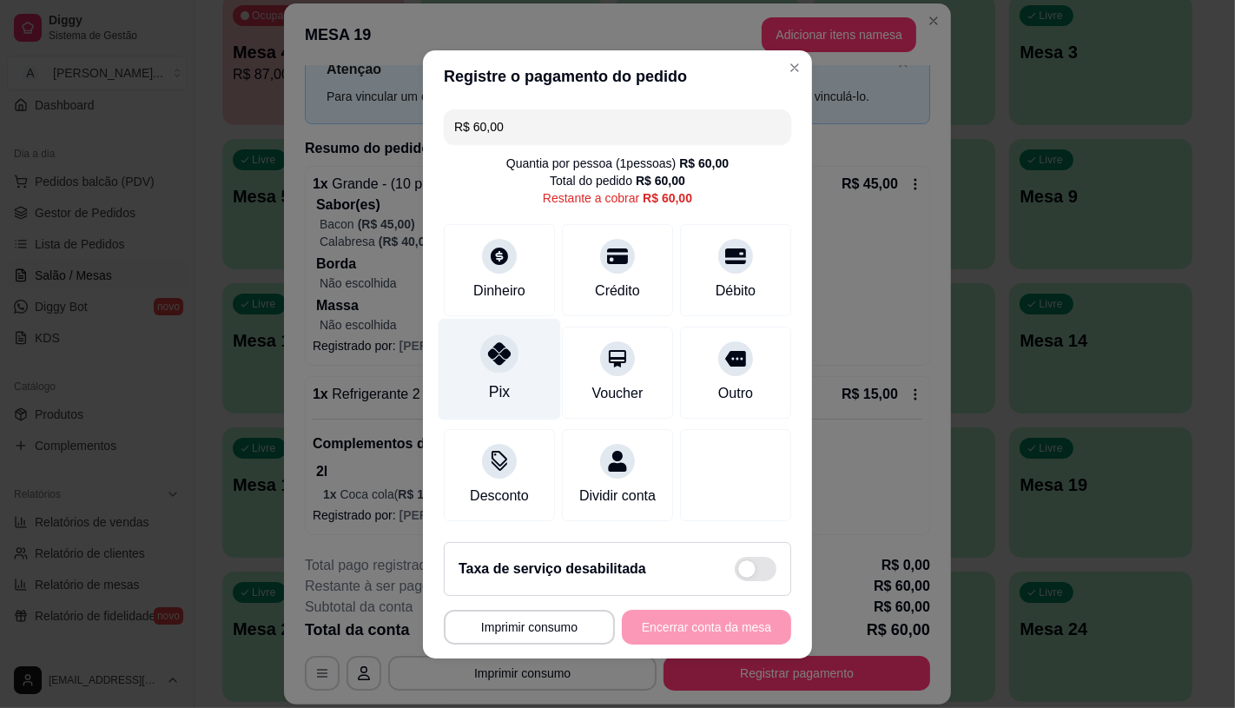
click at [480, 353] on div at bounding box center [499, 353] width 38 height 38
type input "R$ 0,00"
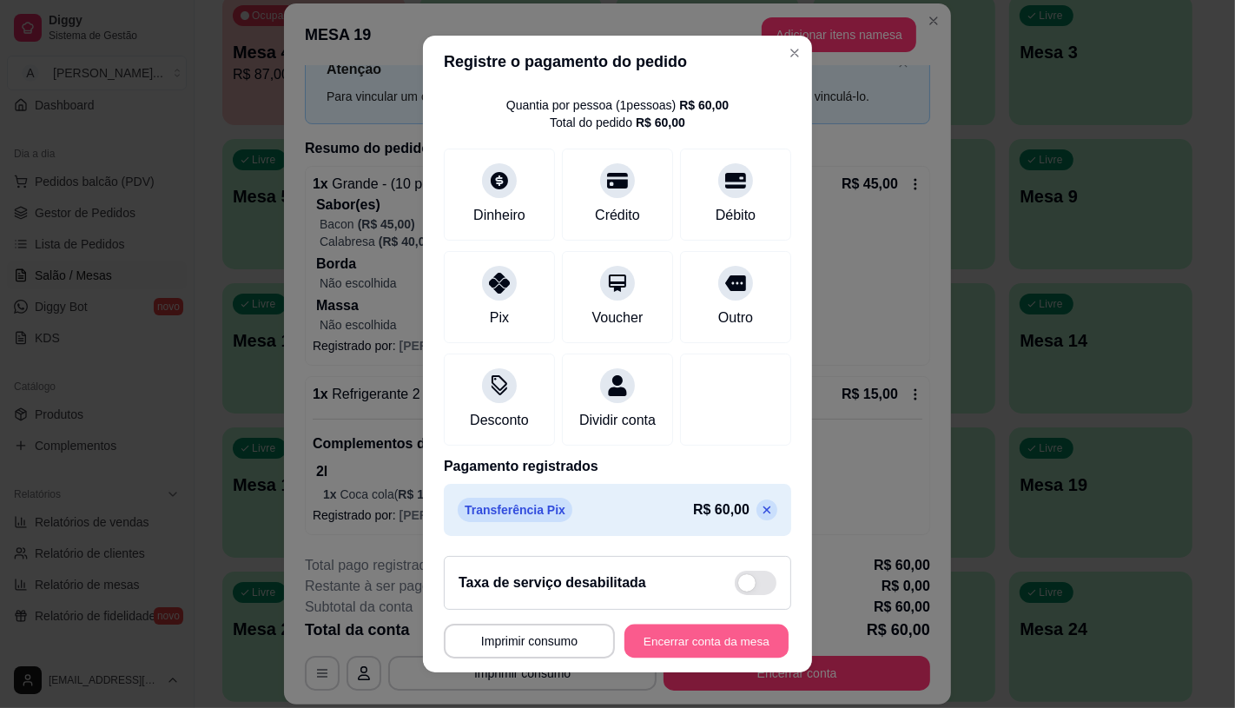
click at [690, 643] on button "Encerrar conta da mesa" at bounding box center [706, 641] width 164 height 34
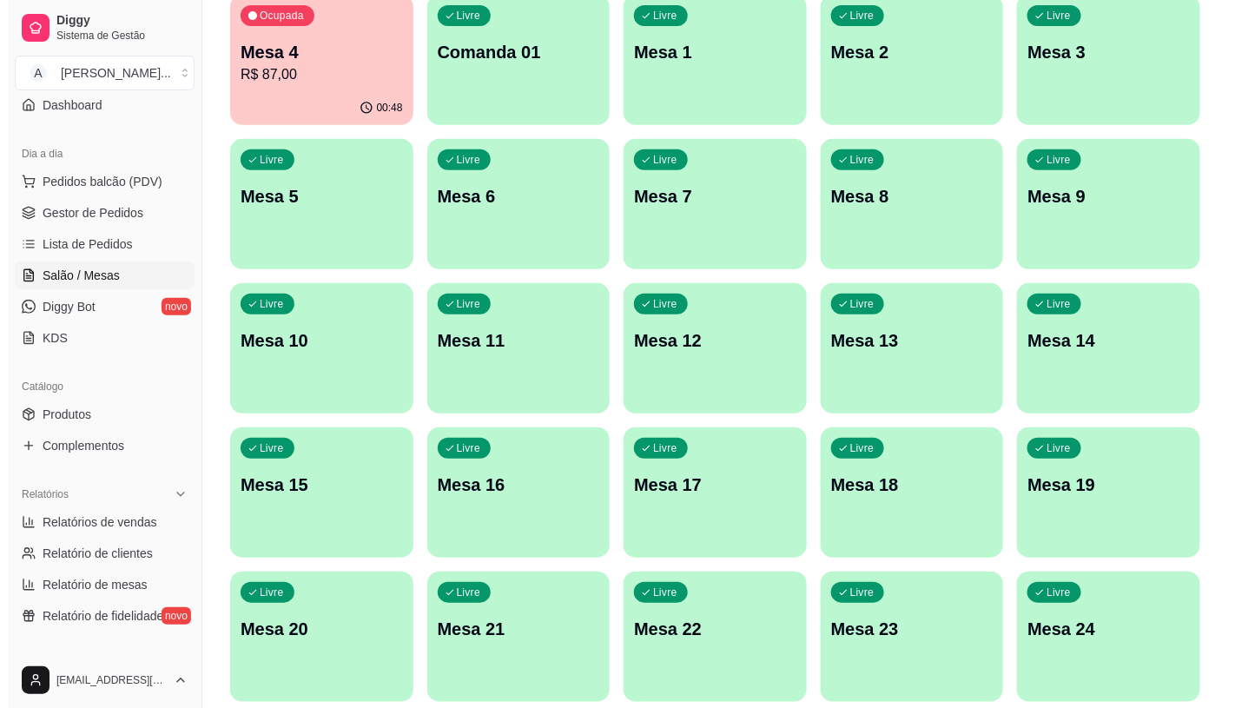
scroll to position [0, 0]
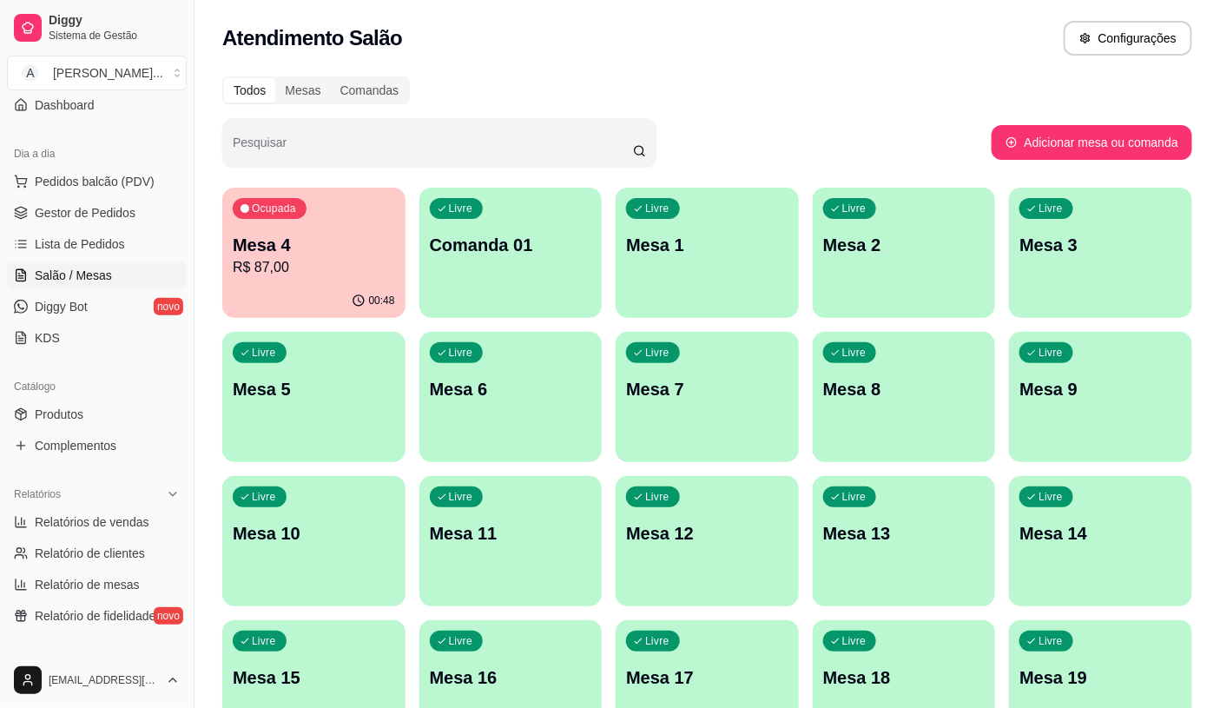
click at [328, 254] on p "Mesa 4" at bounding box center [314, 245] width 162 height 24
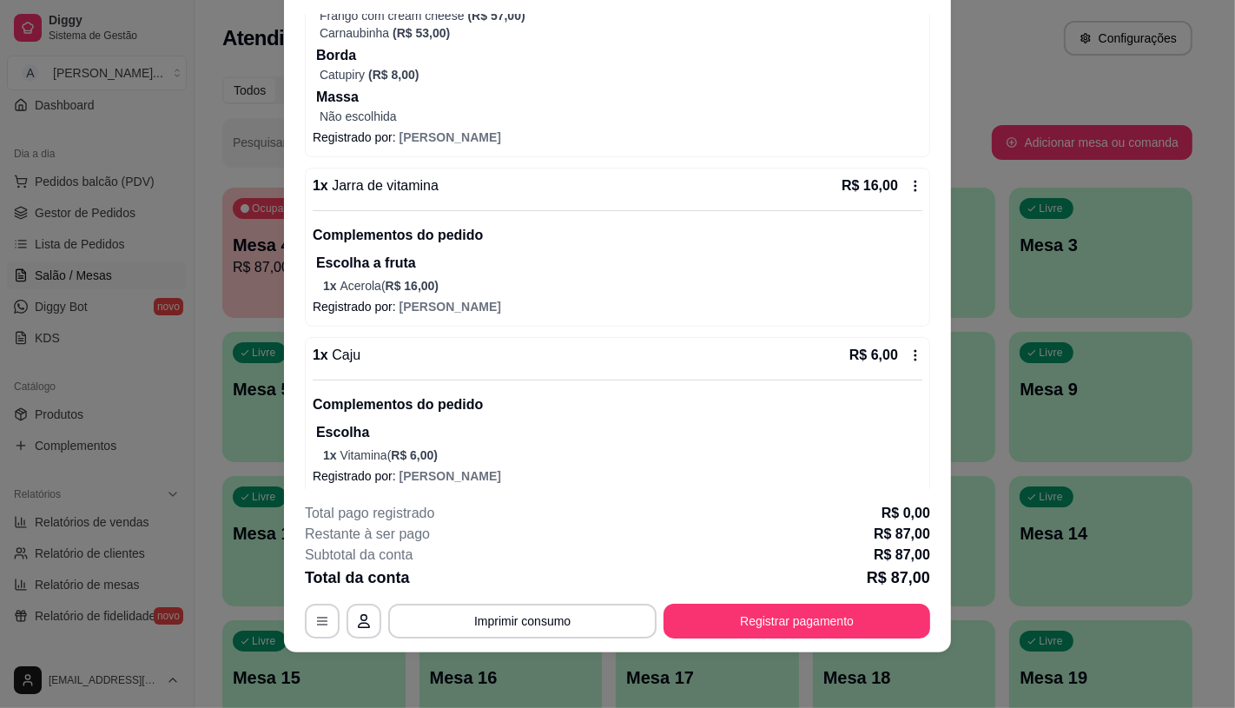
scroll to position [234, 0]
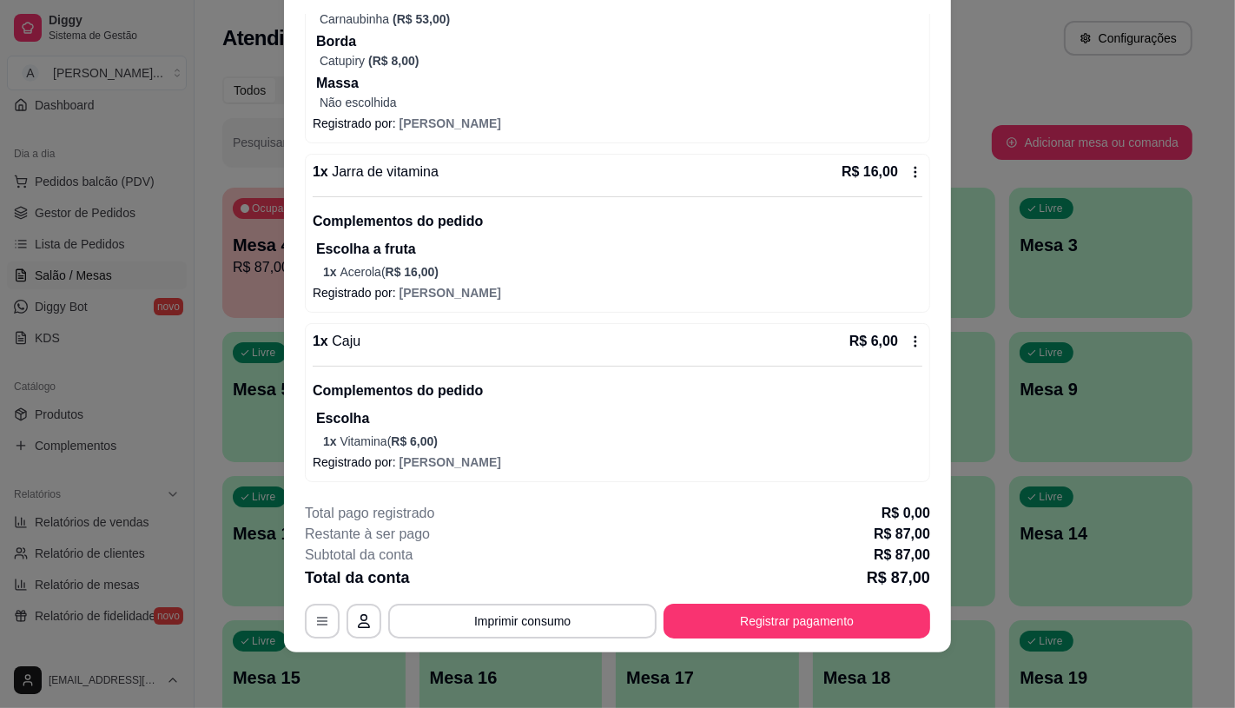
click at [761, 640] on footer "**********" at bounding box center [617, 570] width 667 height 163
click at [748, 625] on button "Registrar pagamento" at bounding box center [796, 620] width 267 height 35
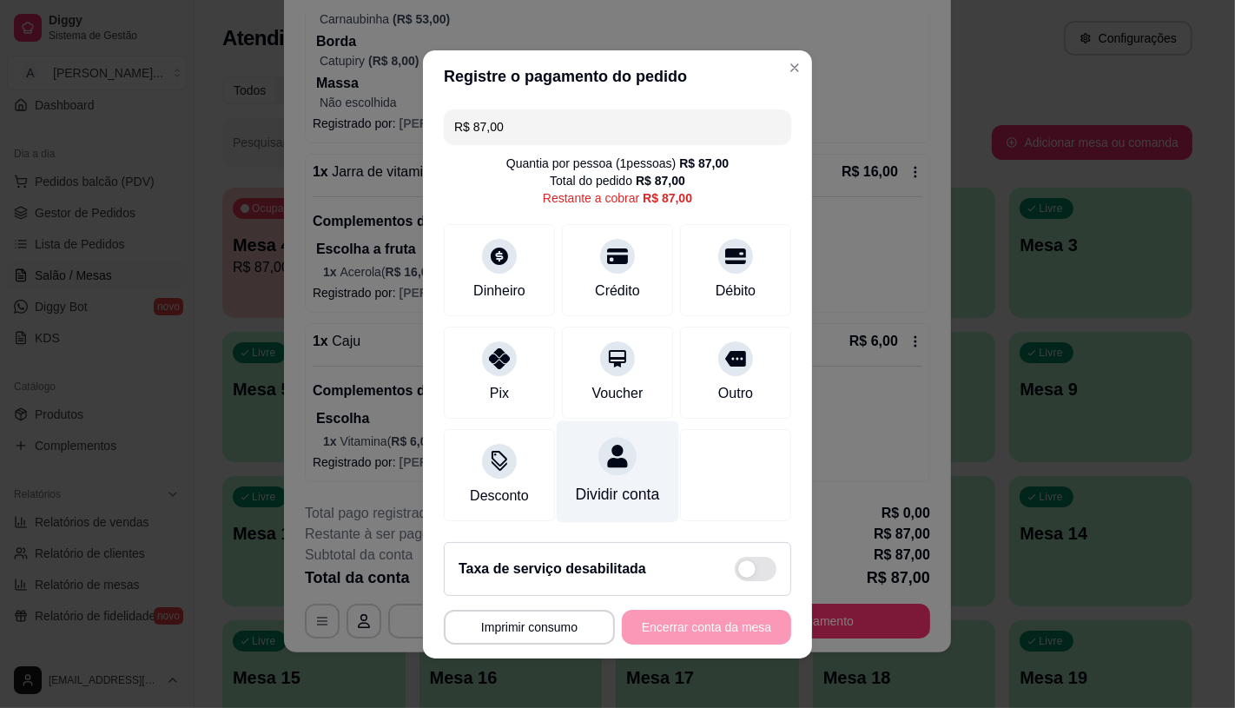
click at [587, 465] on div "Dividir conta" at bounding box center [618, 471] width 122 height 102
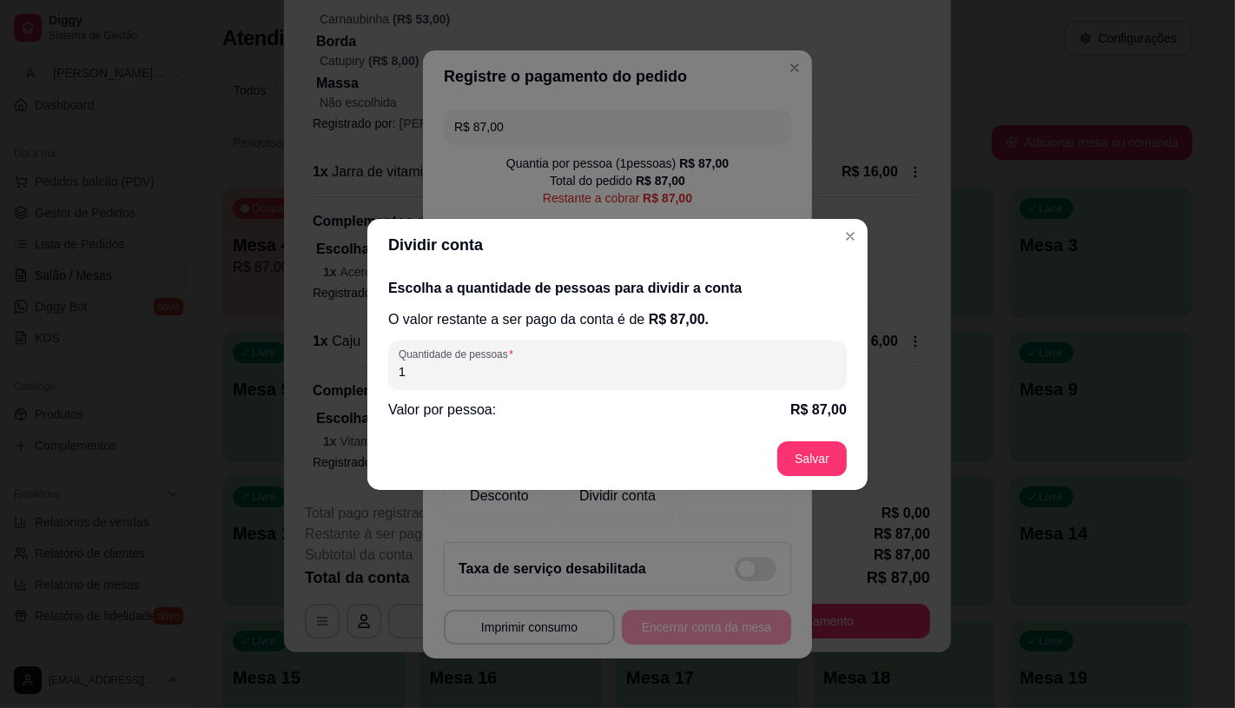
click at [475, 392] on div "Escolha a quantidade de pessoas para dividir a conta O valor restante a ser pag…" at bounding box center [617, 349] width 500 height 156
click at [475, 363] on input "1" at bounding box center [618, 371] width 438 height 17
type input "3"
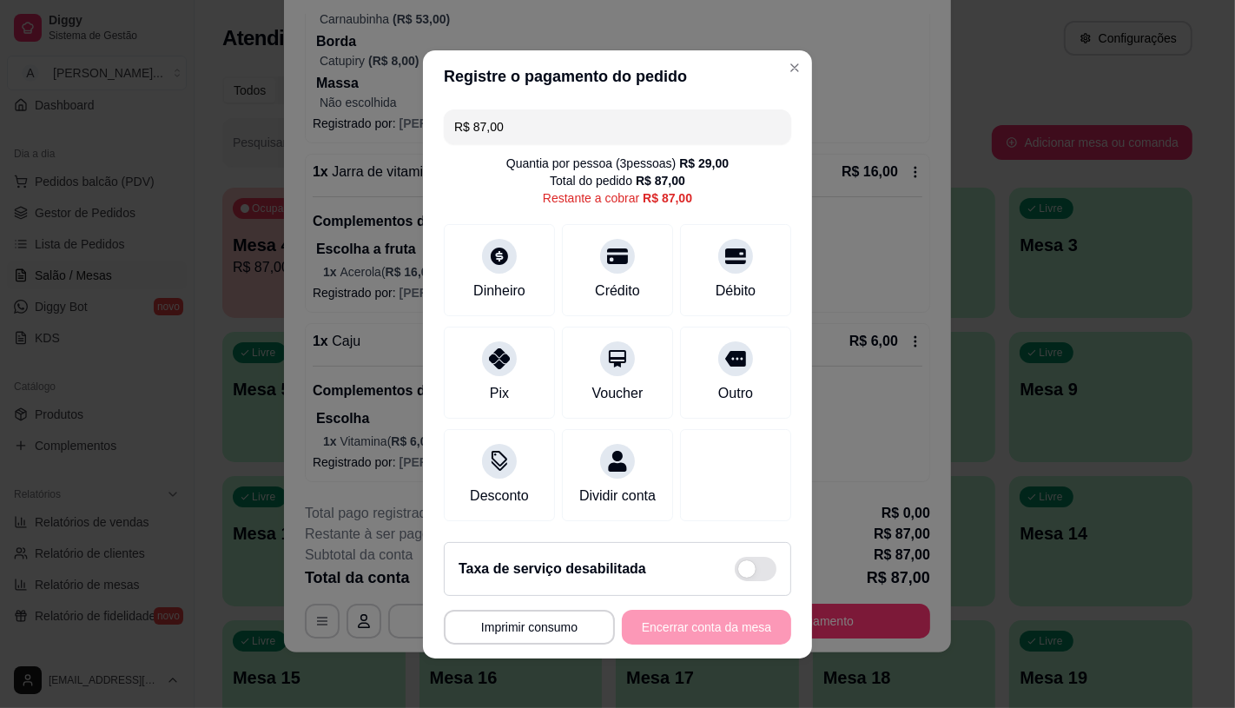
click at [600, 135] on div "R$ 87,00 Quantia por pessoa ( 3 pessoas) R$ 29,00 Total do pedido R$ 87,00 Rest…" at bounding box center [617, 314] width 389 height 425
click at [589, 111] on input "R$ 87,00" at bounding box center [617, 126] width 326 height 35
click at [587, 110] on input "R$ 87,00" at bounding box center [617, 126] width 326 height 35
click at [614, 284] on div "Crédito" at bounding box center [617, 289] width 49 height 23
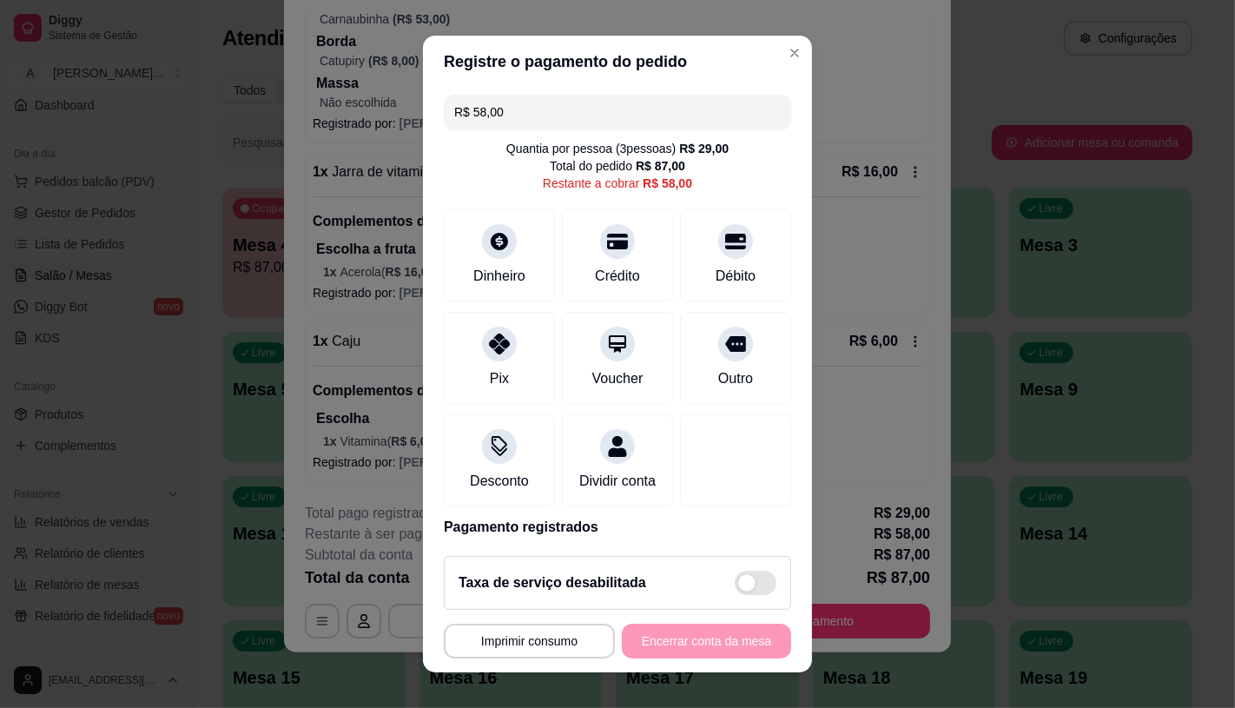
click at [531, 120] on input "R$ 58,00" at bounding box center [617, 112] width 326 height 35
click at [525, 335] on div "Pix" at bounding box center [500, 354] width 122 height 102
click at [593, 263] on div "Crédito" at bounding box center [617, 274] width 49 height 23
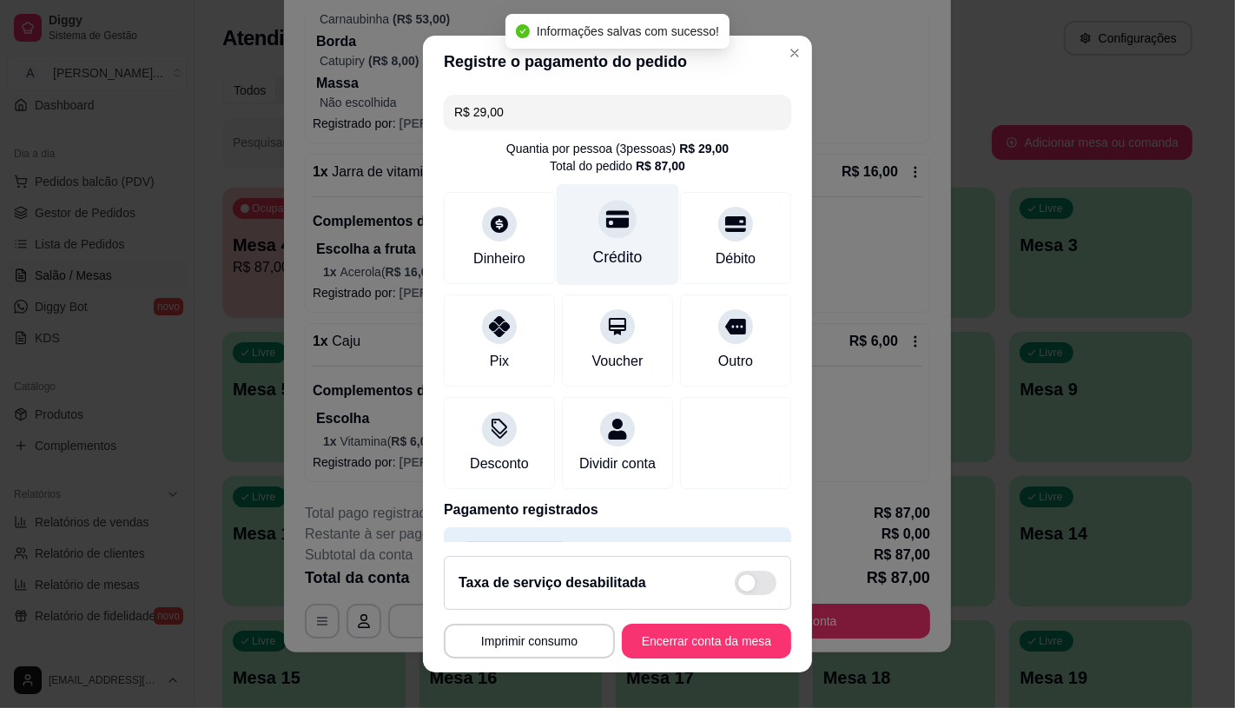
type input "R$ 0,00"
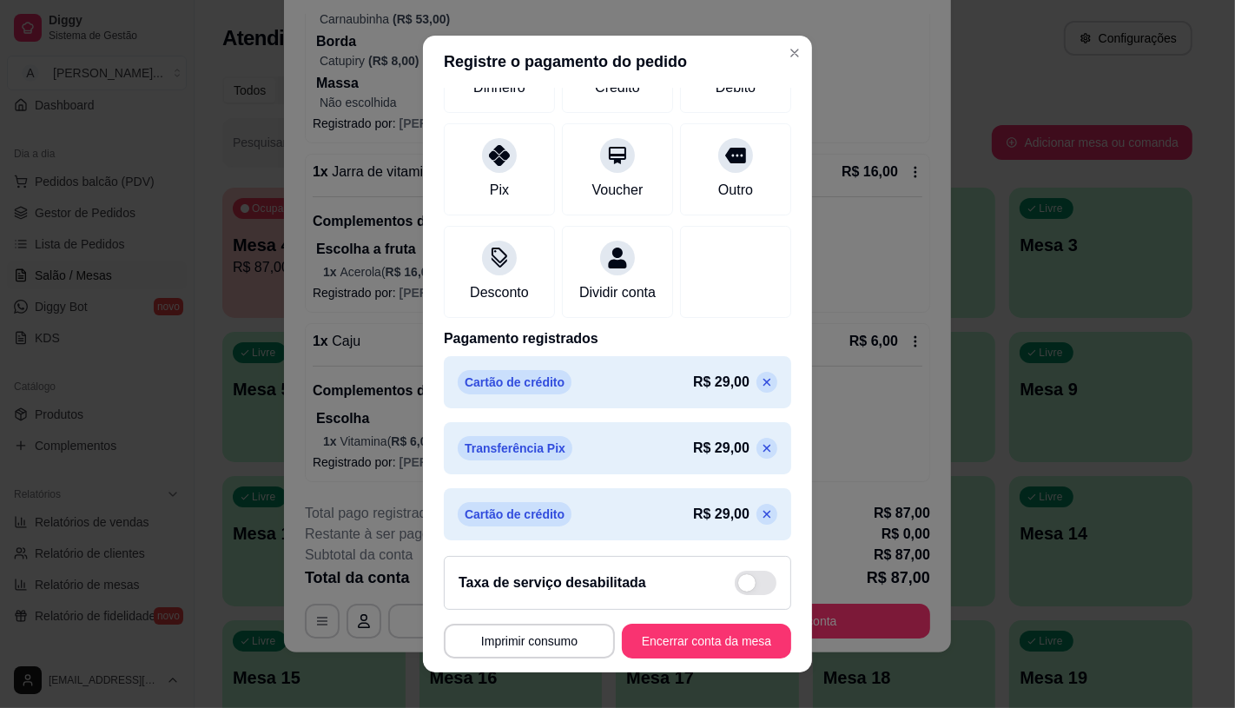
scroll to position [196, 0]
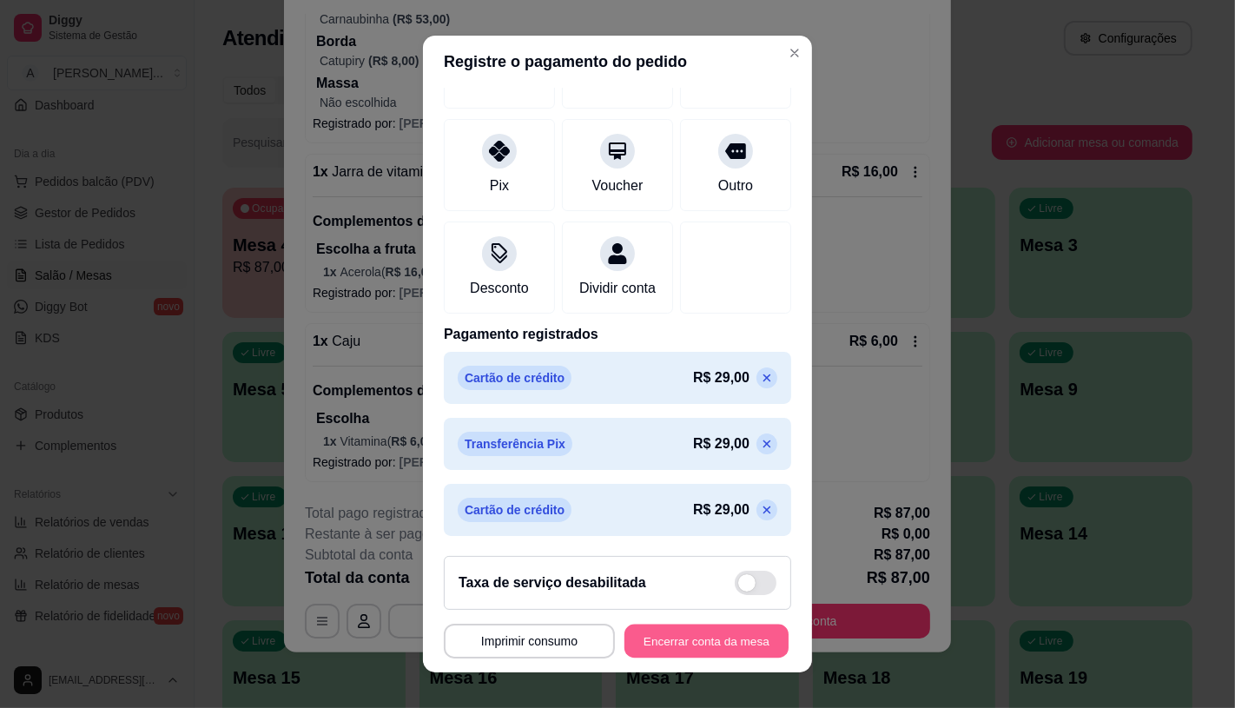
click at [741, 639] on button "Encerrar conta da mesa" at bounding box center [706, 641] width 164 height 34
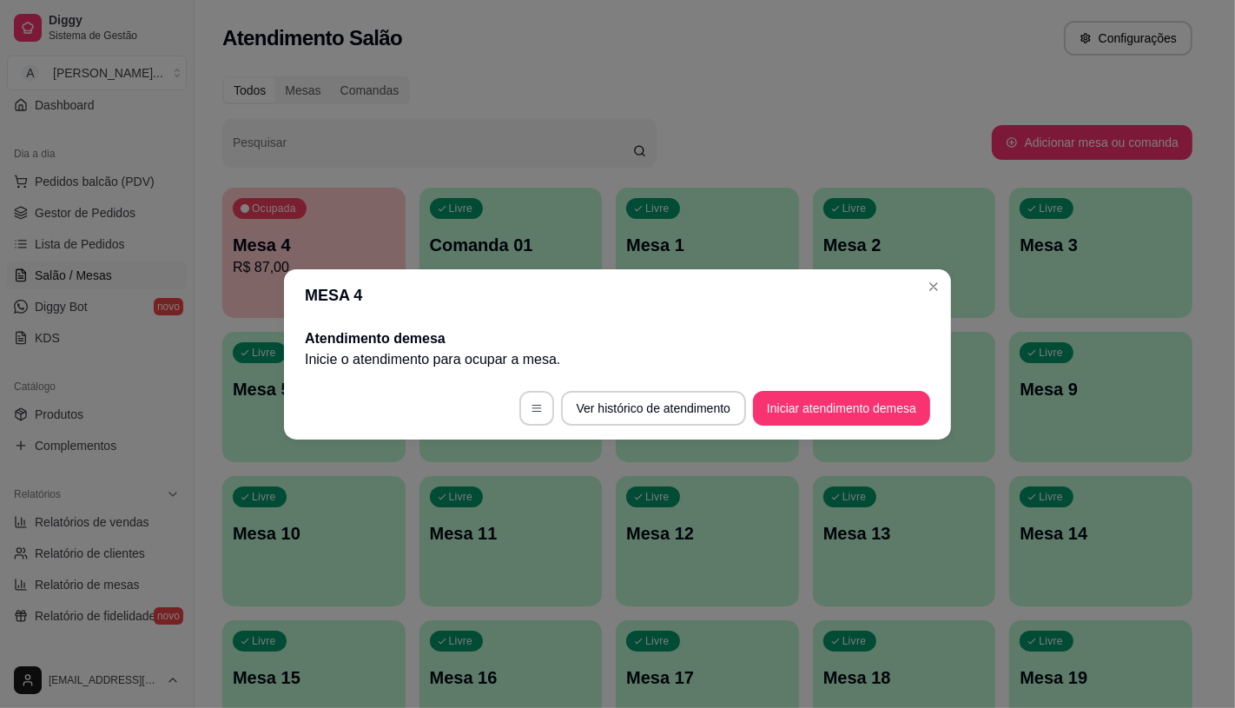
scroll to position [0, 0]
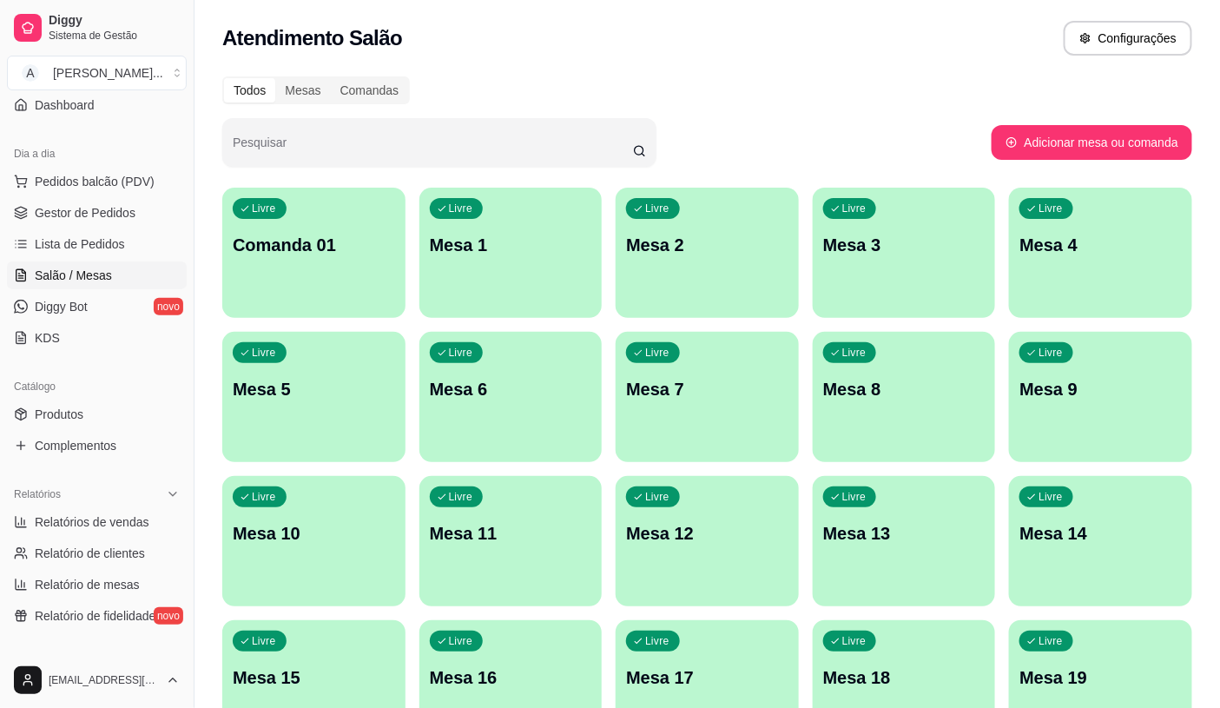
click at [90, 241] on span "Lista de Pedidos" at bounding box center [80, 243] width 90 height 17
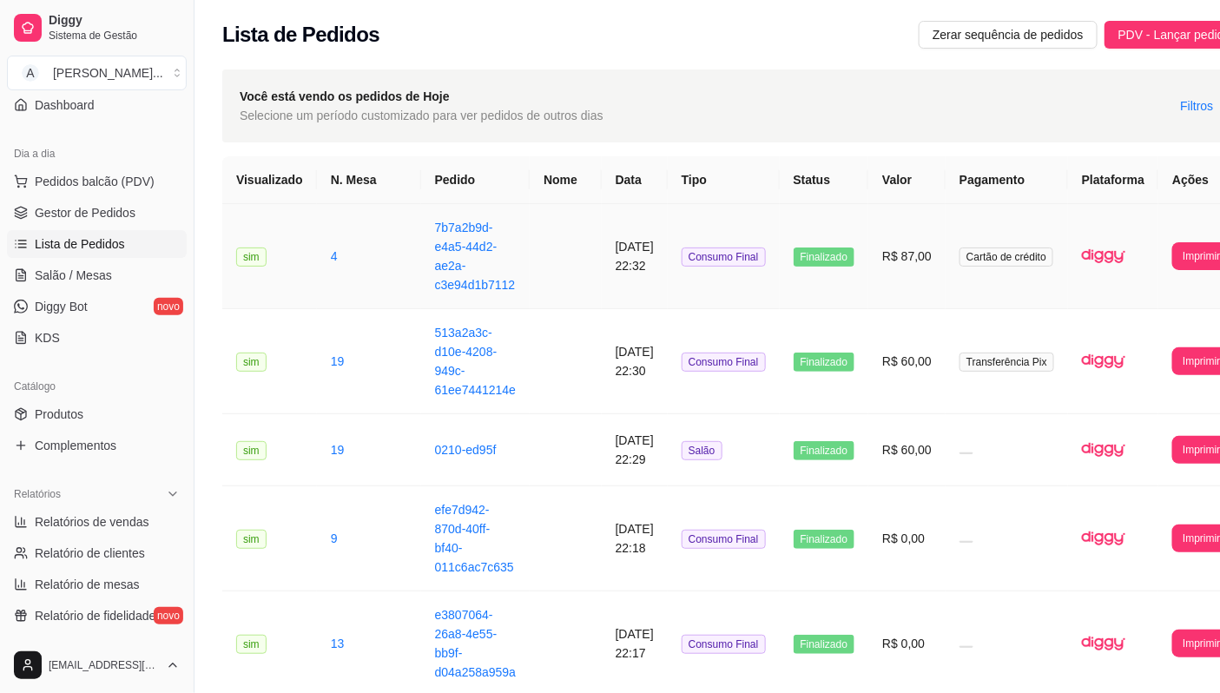
click at [867, 276] on td "Finalizado" at bounding box center [824, 256] width 89 height 105
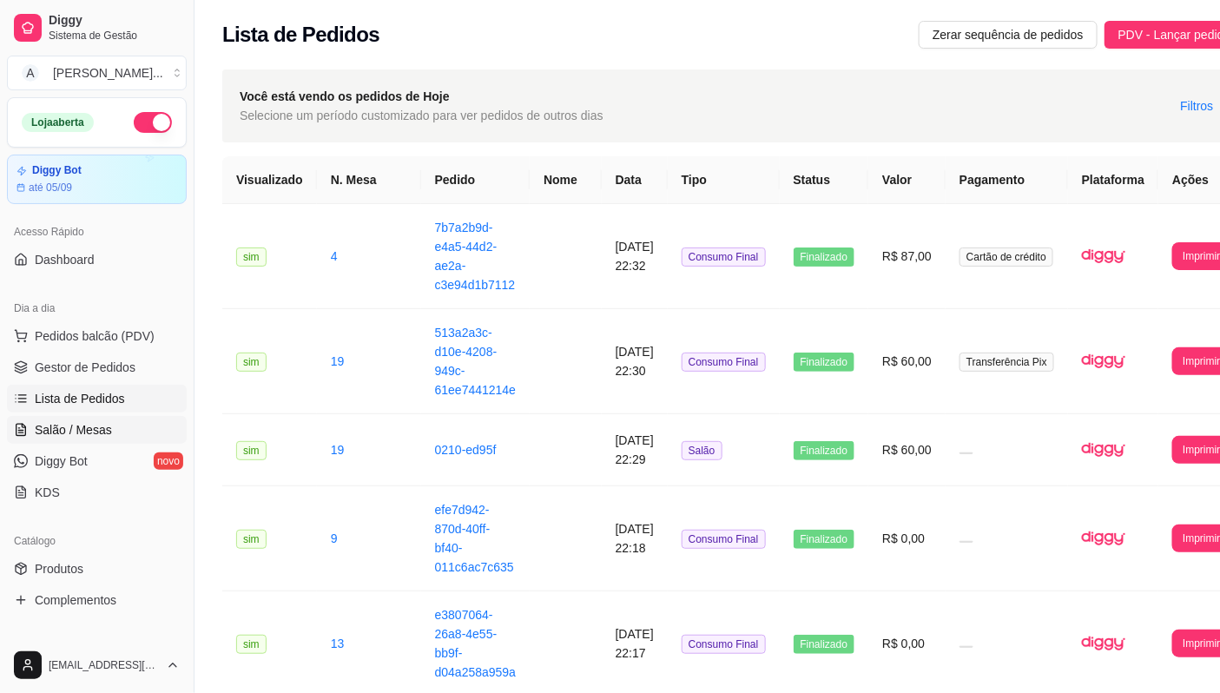
click at [101, 417] on link "Salão / Mesas" at bounding box center [97, 430] width 180 height 28
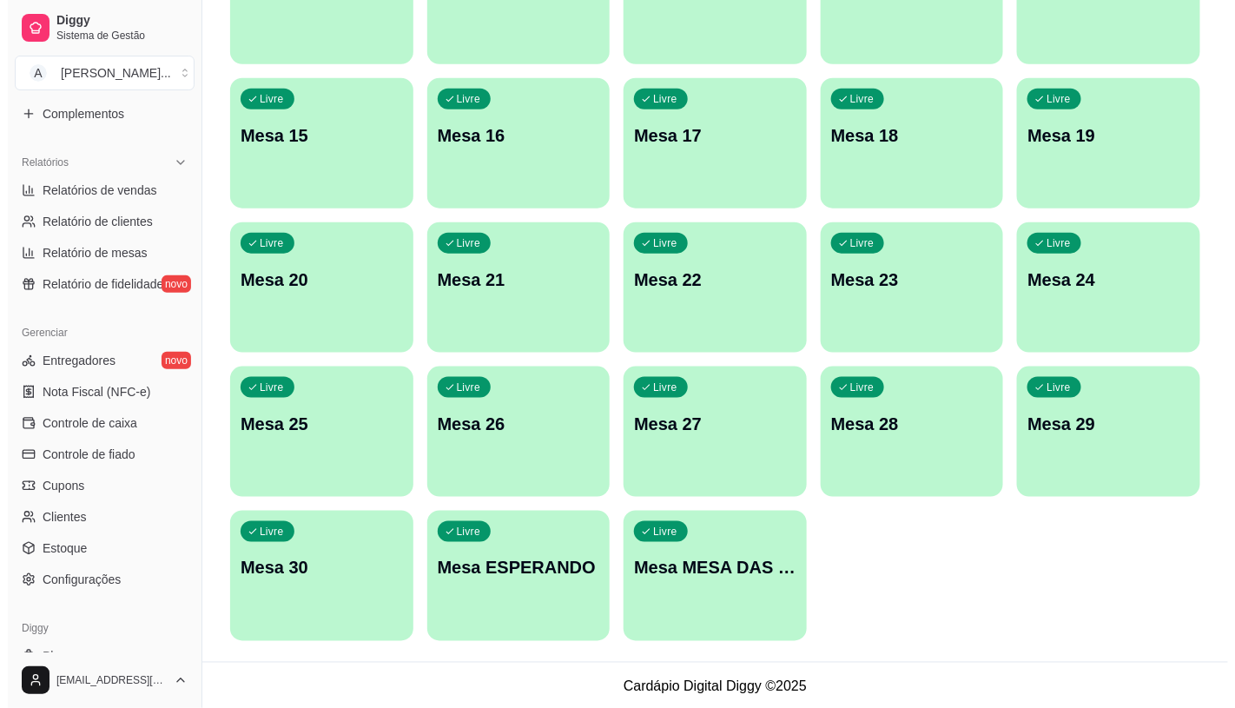
scroll to position [544, 0]
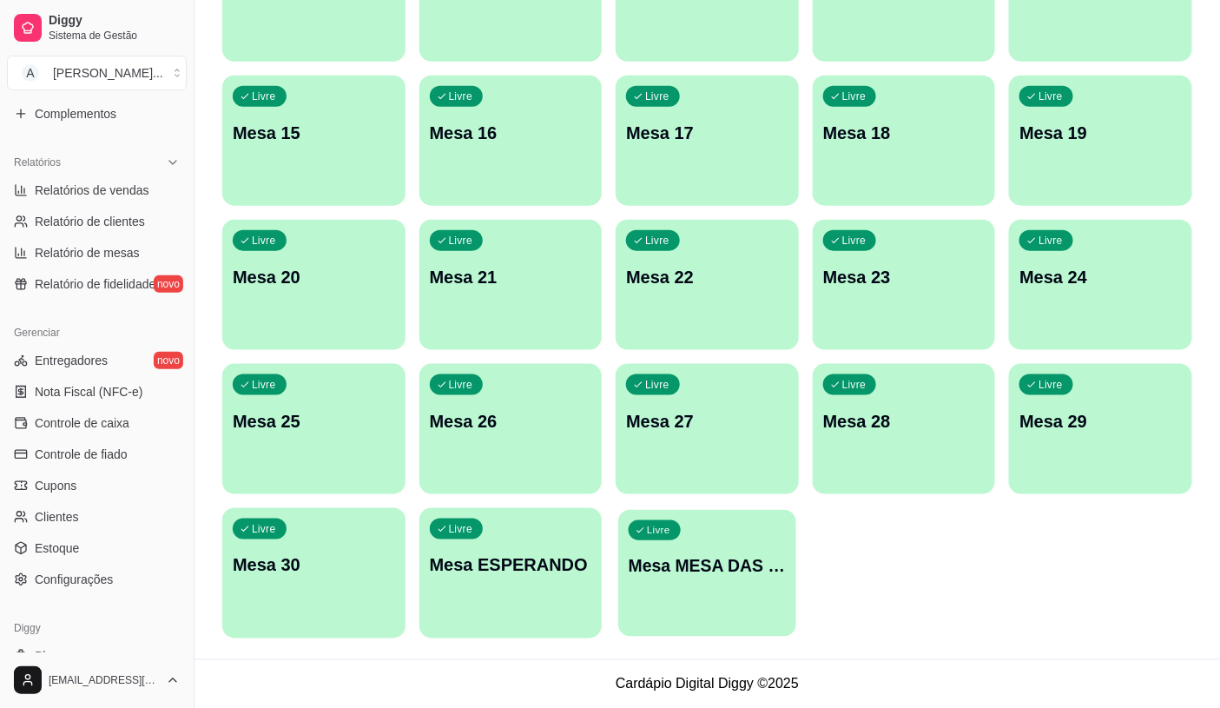
click at [718, 567] on p "Mesa MESA DAS COMANDAS" at bounding box center [707, 565] width 157 height 23
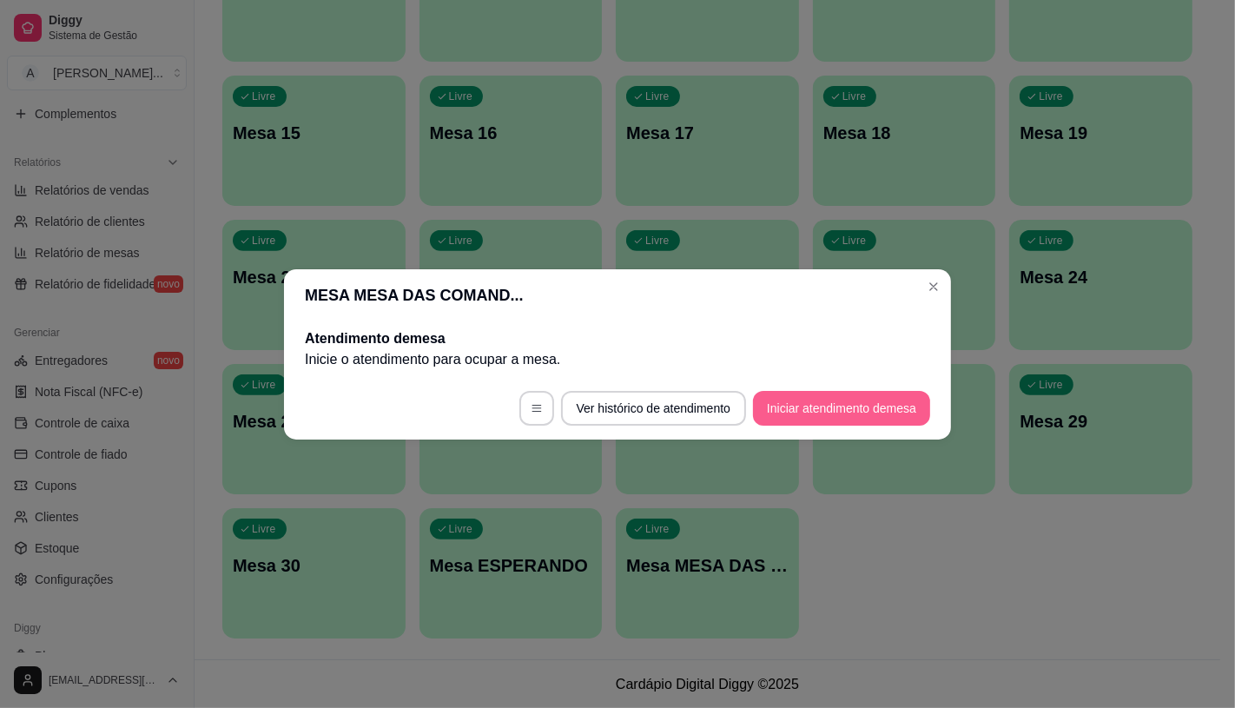
click at [837, 396] on button "Iniciar atendimento de mesa" at bounding box center [841, 408] width 177 height 35
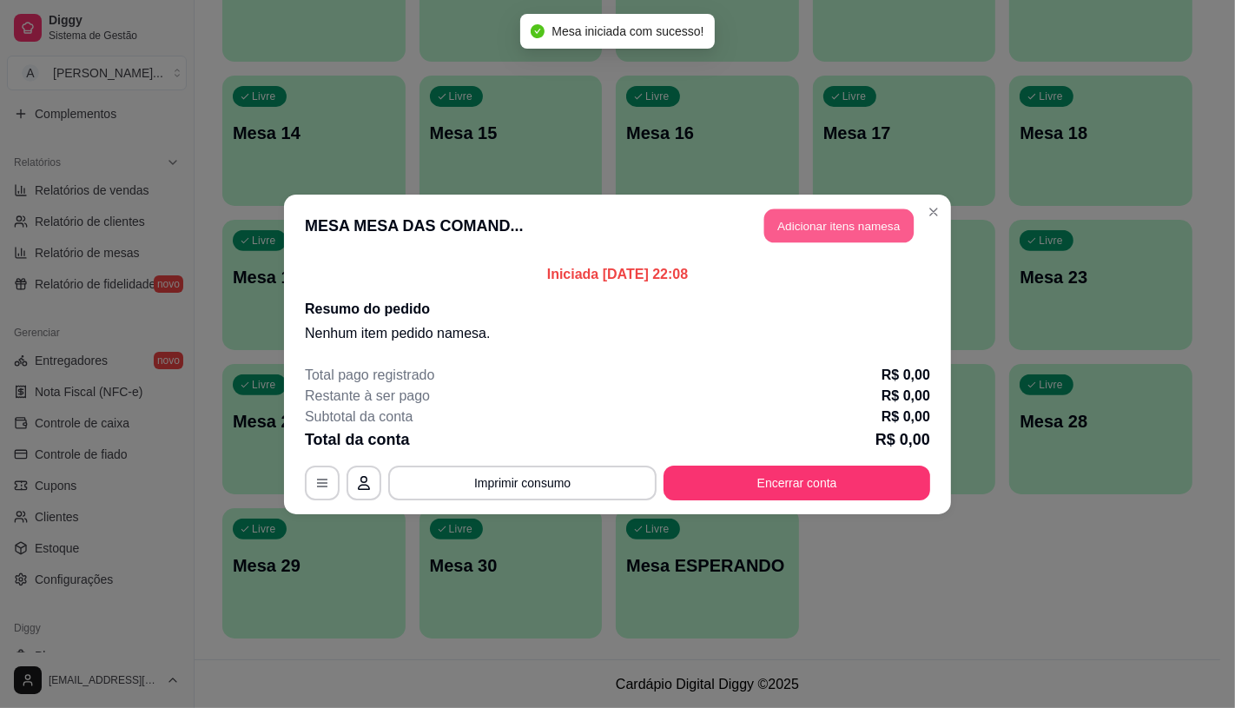
click at [831, 227] on button "Adicionar itens na mesa" at bounding box center [838, 225] width 149 height 34
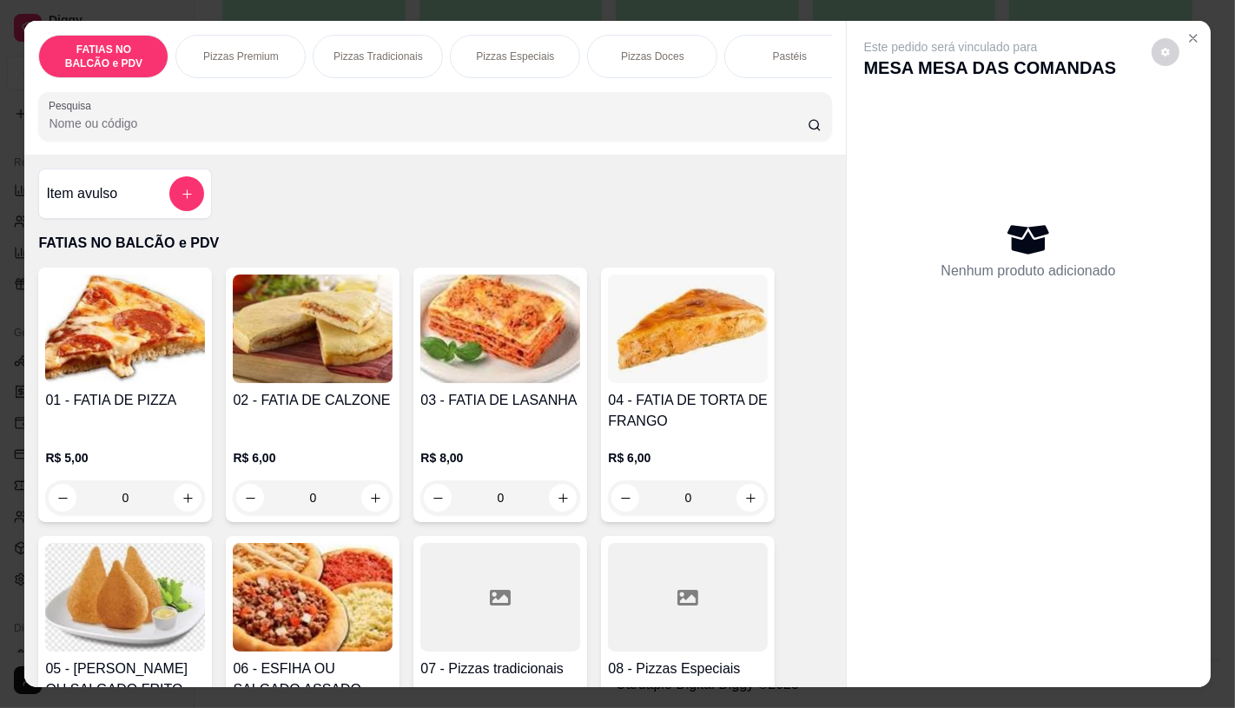
click at [156, 498] on input "0" at bounding box center [124, 497] width 97 height 35
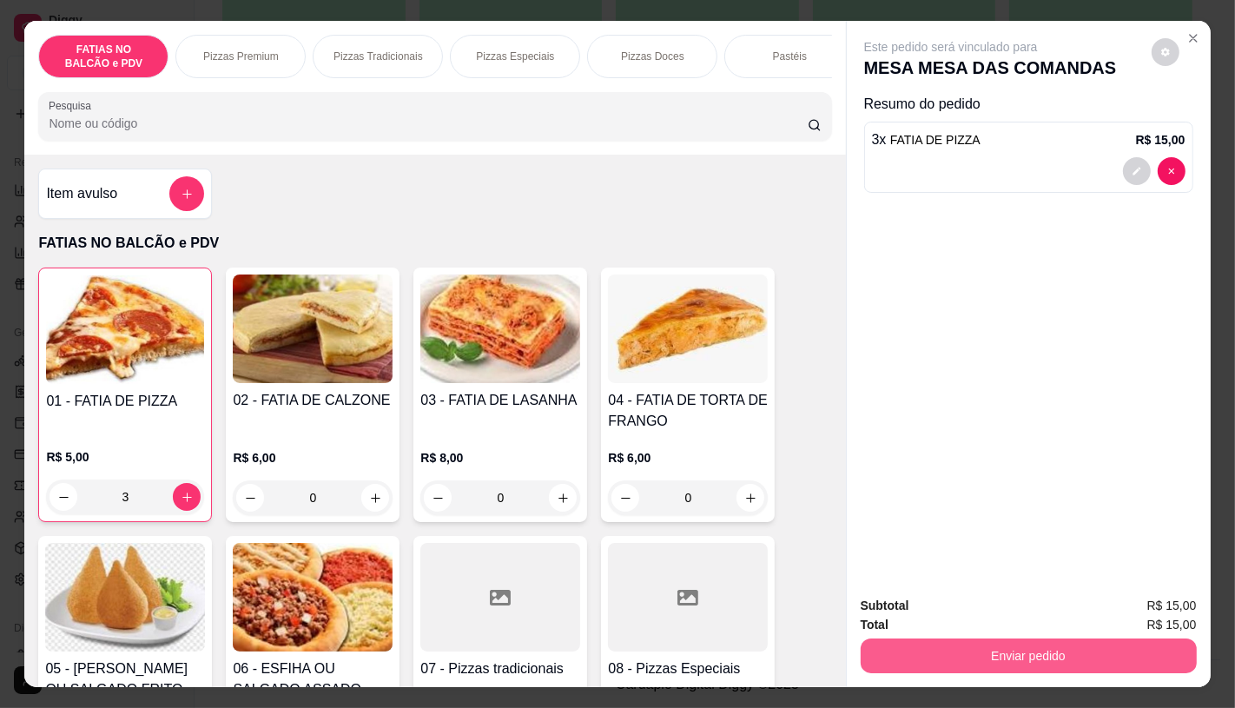
type input "3"
click at [990, 643] on button "Enviar pedido" at bounding box center [1029, 655] width 336 height 35
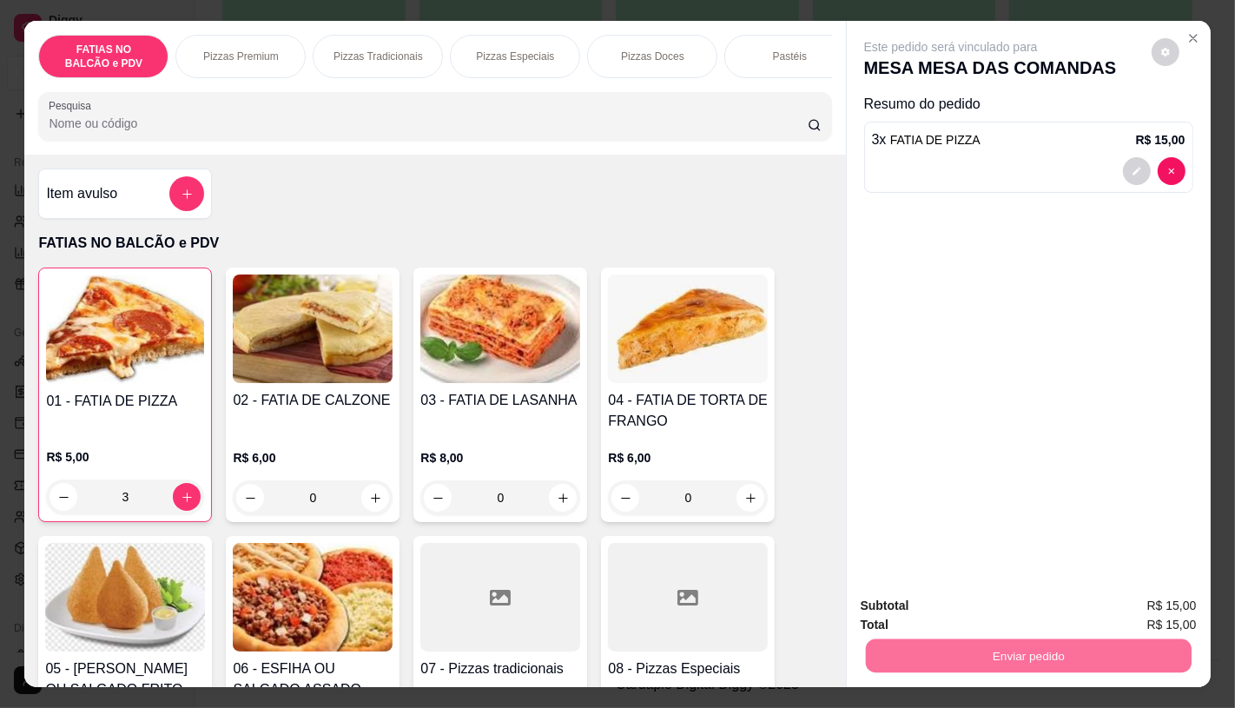
click at [952, 615] on button "Não registrar e enviar pedido" at bounding box center [970, 606] width 181 height 33
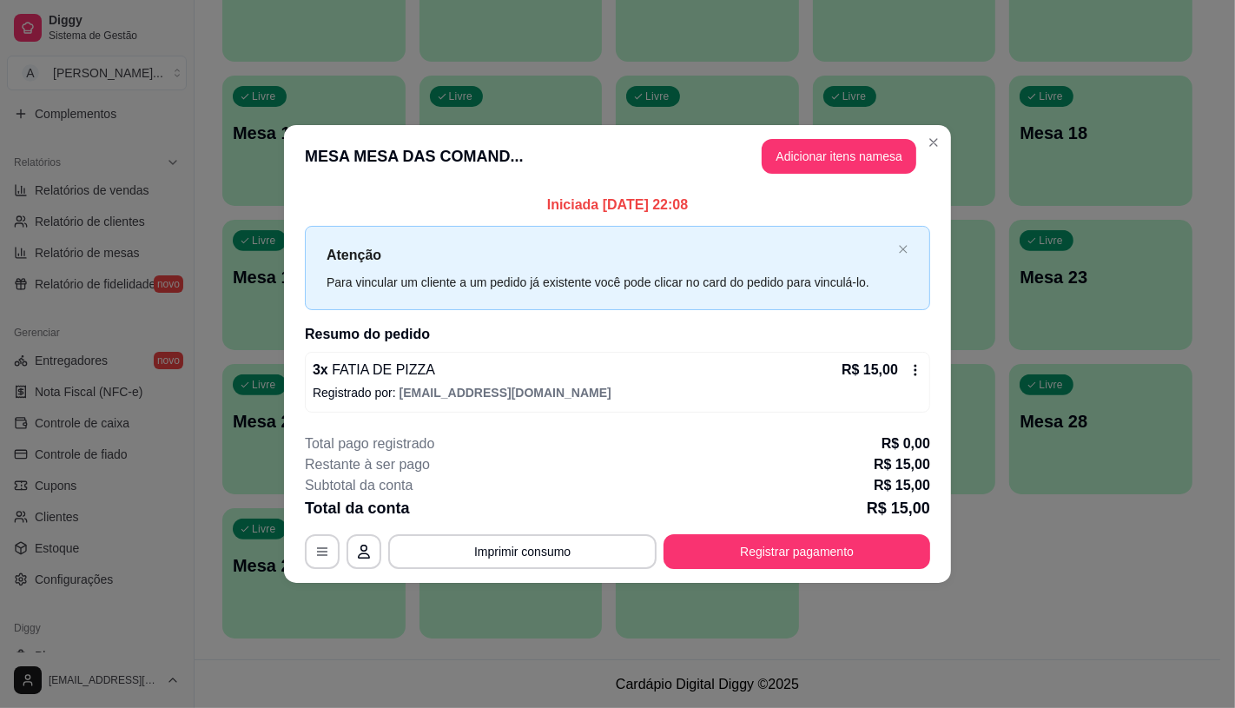
drag, startPoint x: 866, startPoint y: 569, endPoint x: 723, endPoint y: 455, distance: 182.3
click at [866, 568] on footer "**********" at bounding box center [617, 500] width 667 height 163
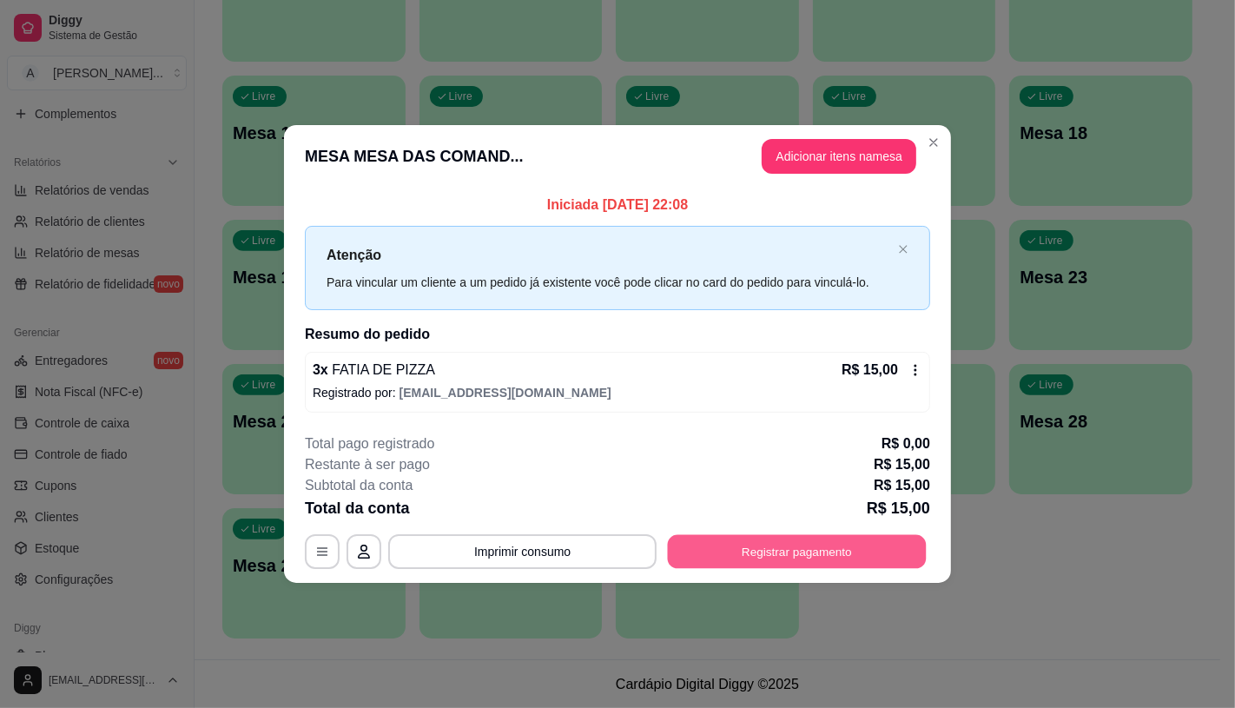
click at [776, 549] on button "Registrar pagamento" at bounding box center [797, 552] width 259 height 34
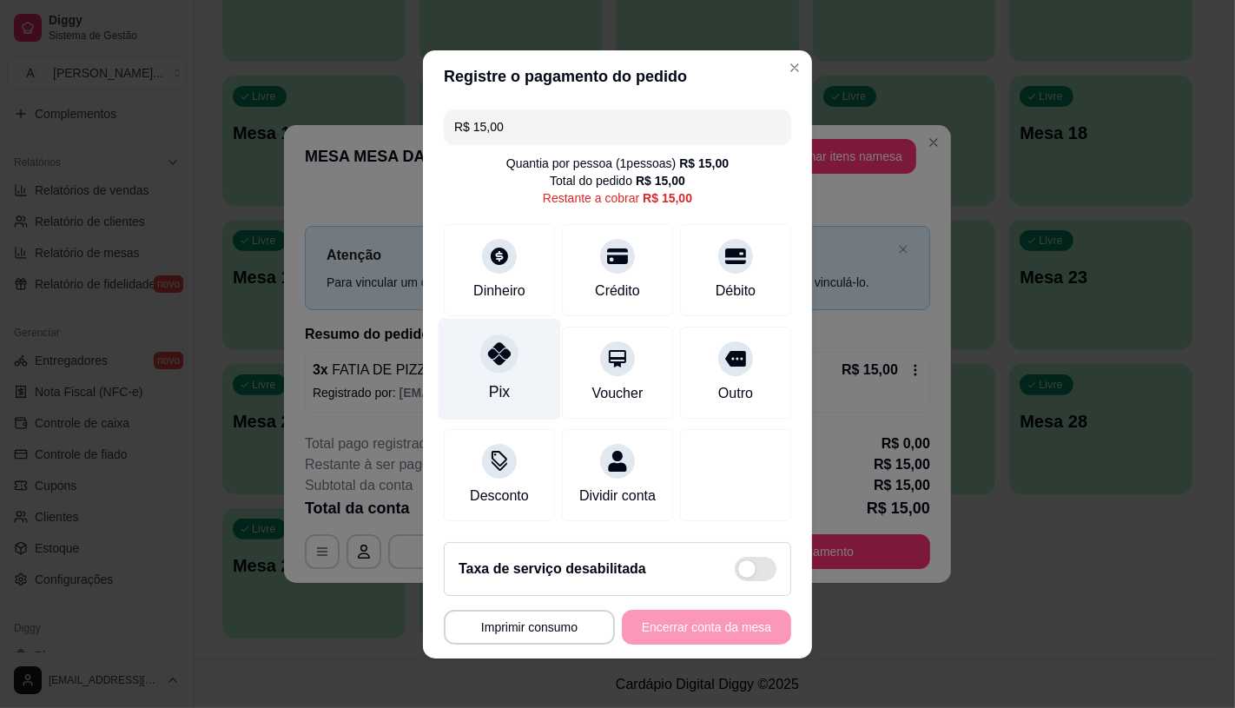
click at [461, 361] on div "Pix" at bounding box center [500, 369] width 122 height 102
type input "R$ 0,00"
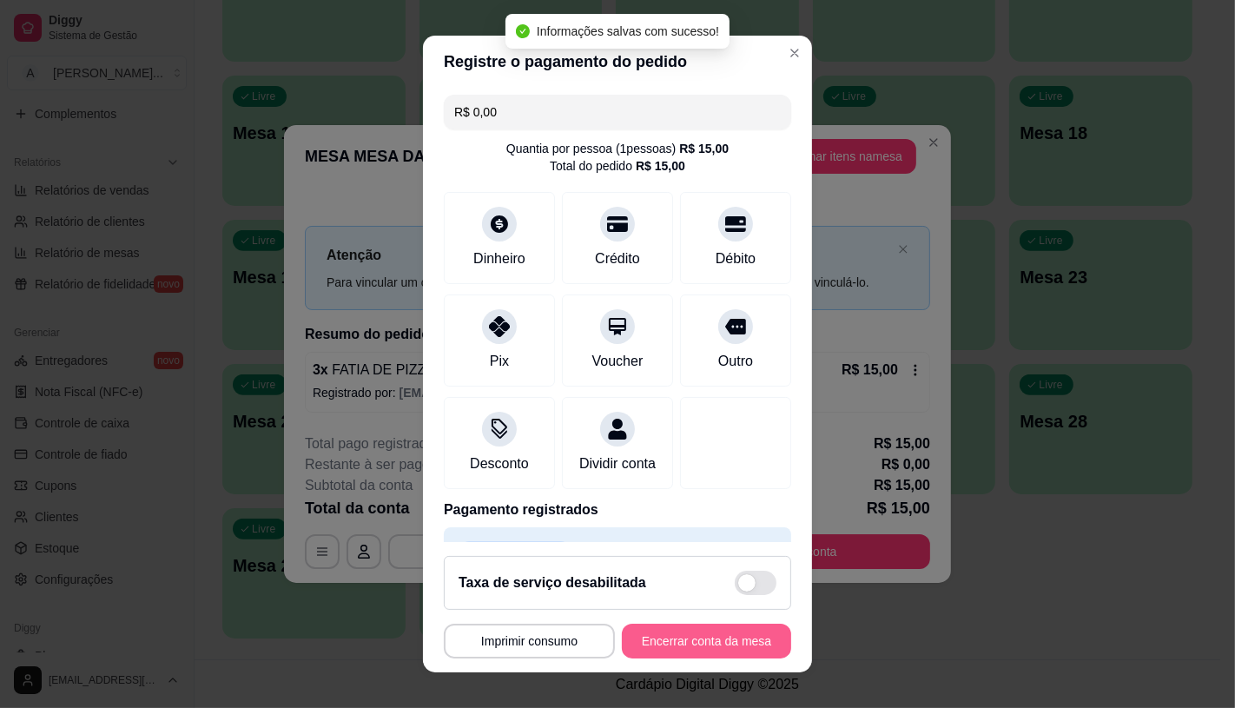
click at [707, 639] on button "Encerrar conta da mesa" at bounding box center [706, 640] width 169 height 35
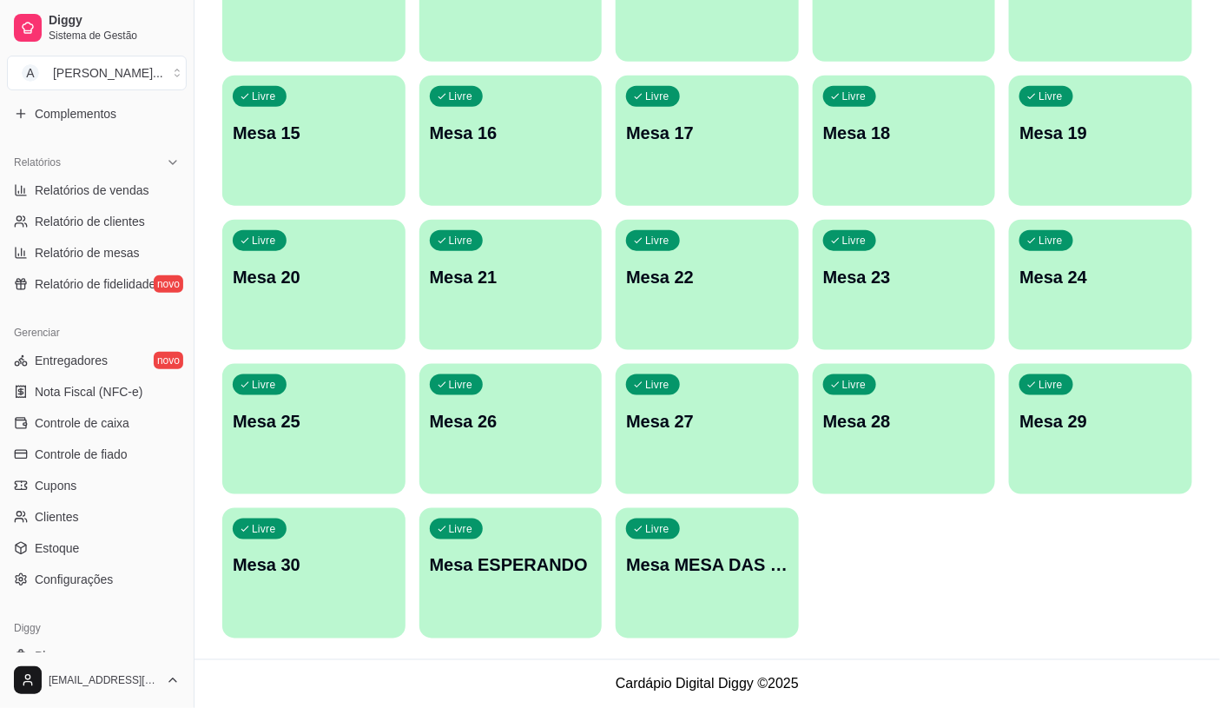
click at [775, 551] on div "Livre Mesa MESA DAS COMANDAS" at bounding box center [707, 562] width 183 height 109
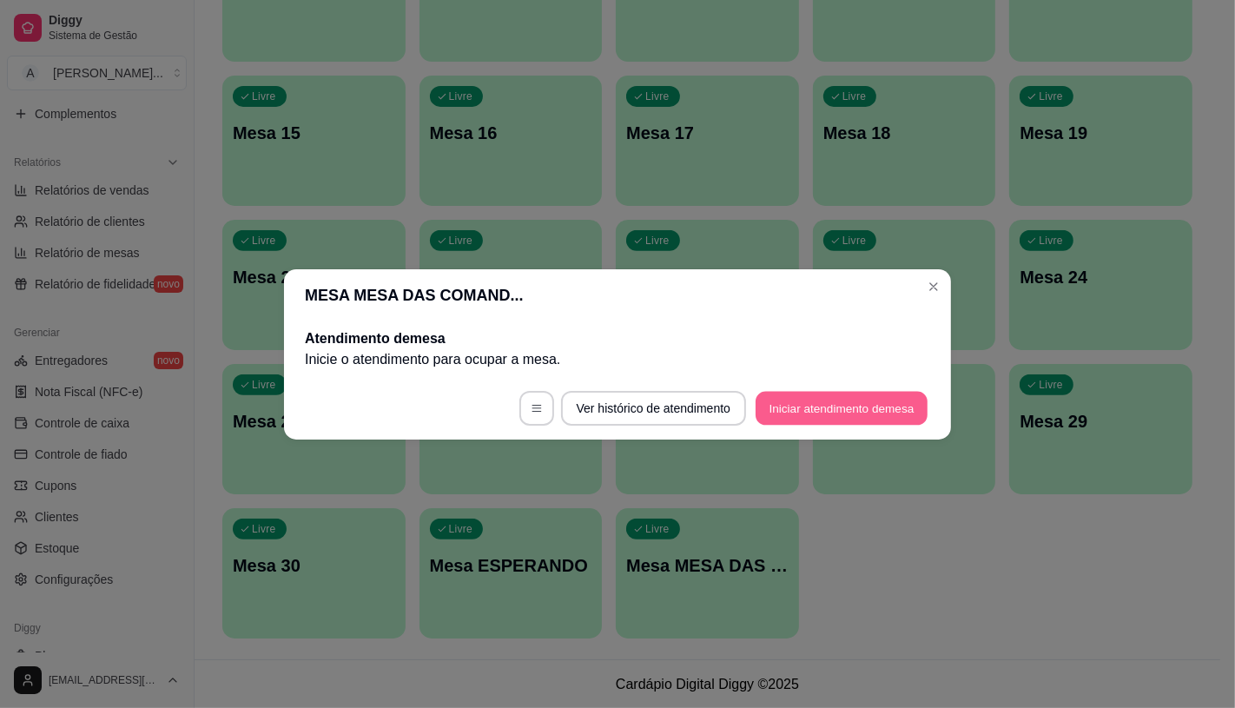
click at [808, 409] on button "Iniciar atendimento de mesa" at bounding box center [841, 408] width 172 height 34
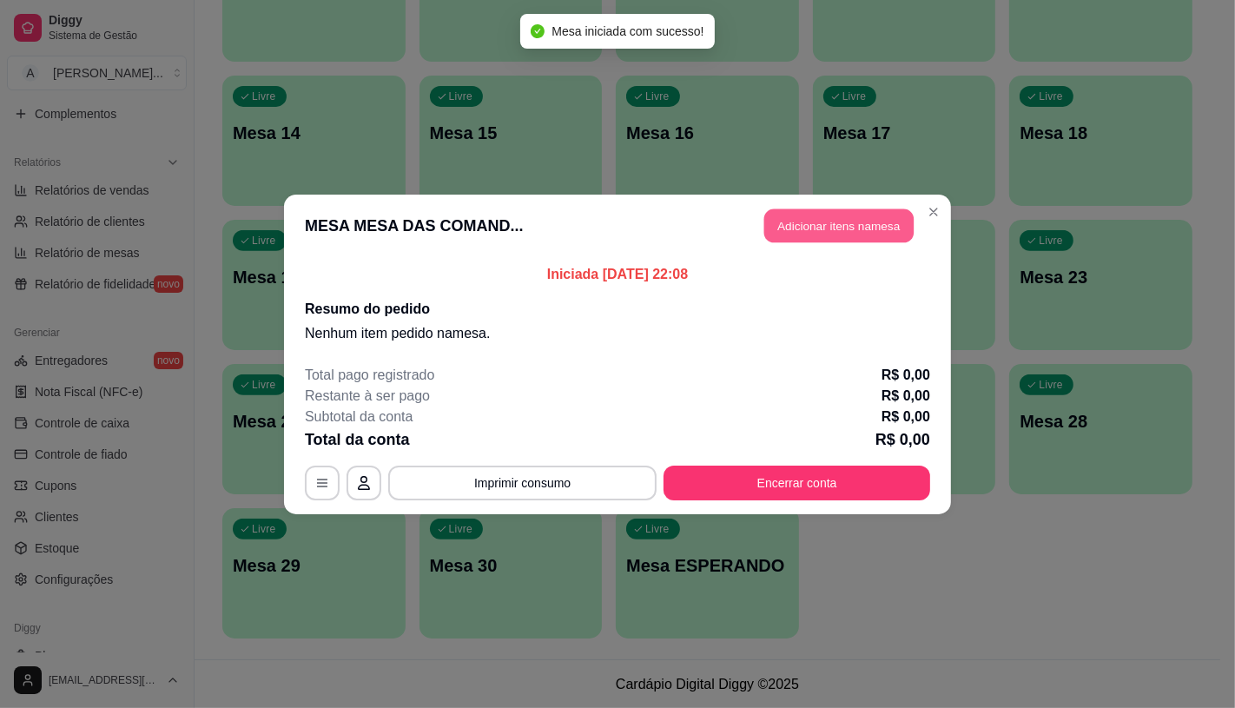
click at [829, 228] on button "Adicionar itens na mesa" at bounding box center [838, 225] width 149 height 34
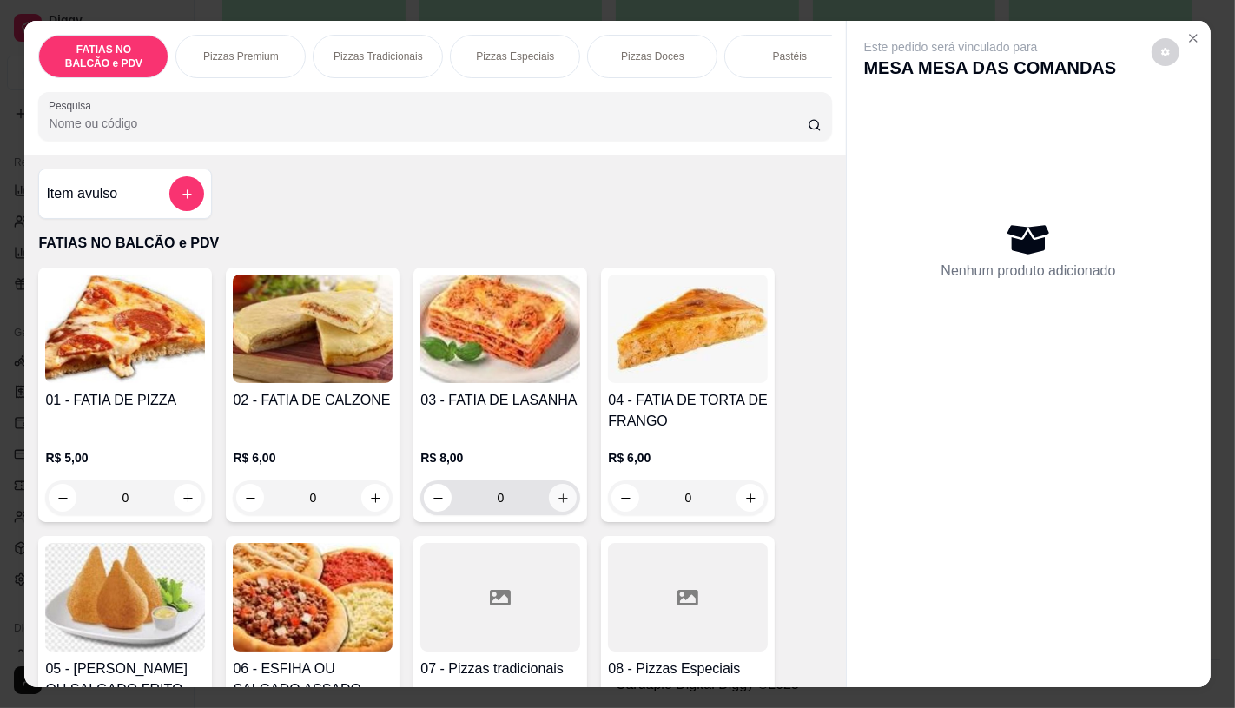
click at [549, 507] on button "increase-product-quantity" at bounding box center [563, 498] width 28 height 28
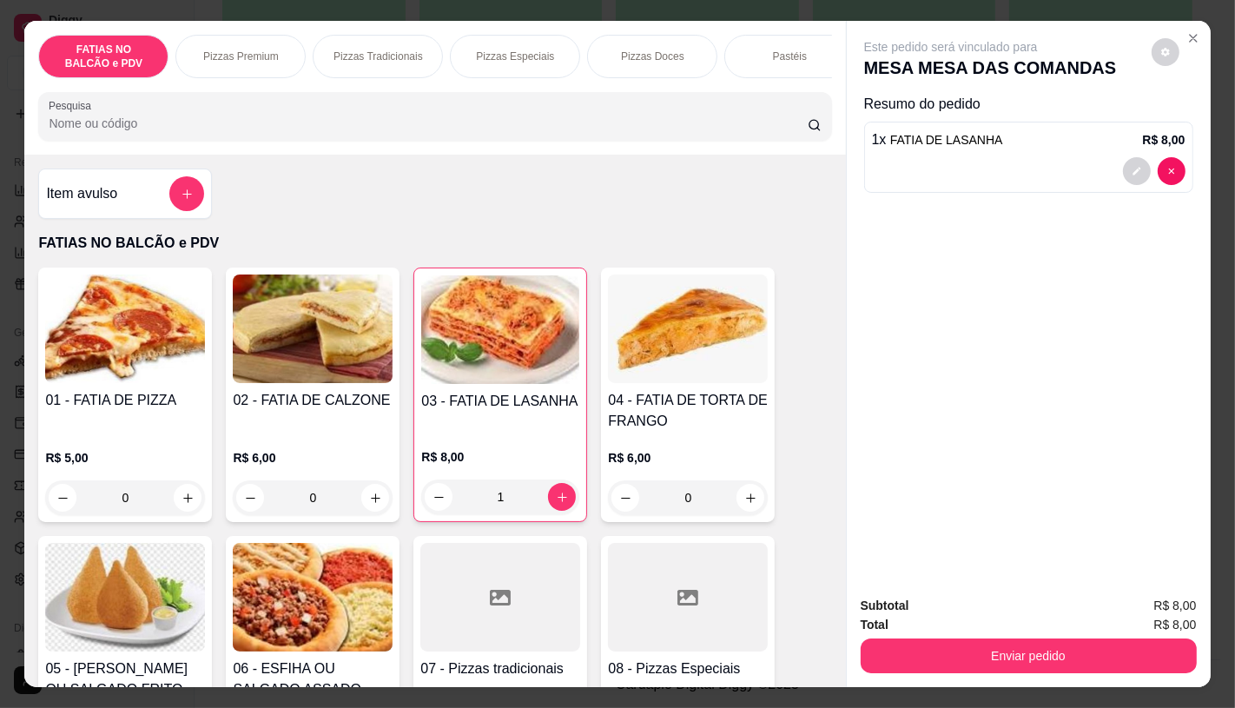
type input "1"
click at [187, 502] on icon "increase-product-quantity" at bounding box center [187, 497] width 13 height 13
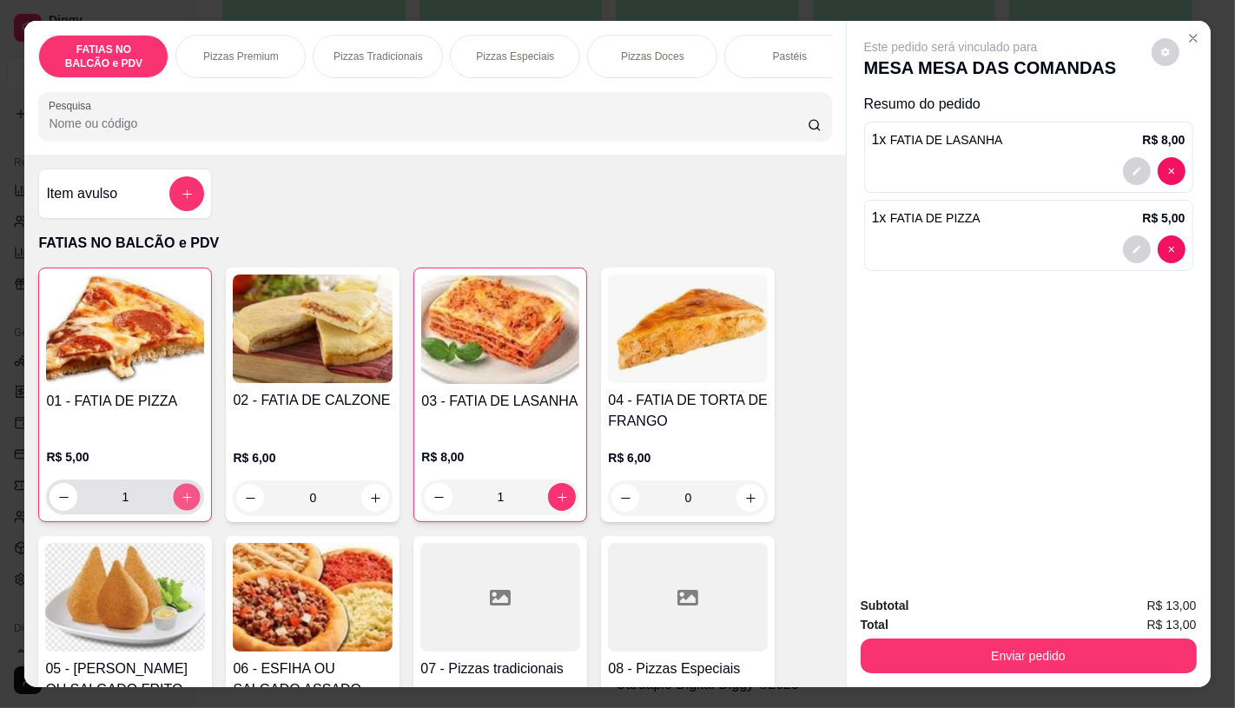
click at [187, 502] on button "increase-product-quantity" at bounding box center [187, 497] width 27 height 27
click at [182, 501] on icon "increase-product-quantity" at bounding box center [186, 496] width 9 height 9
type input "3"
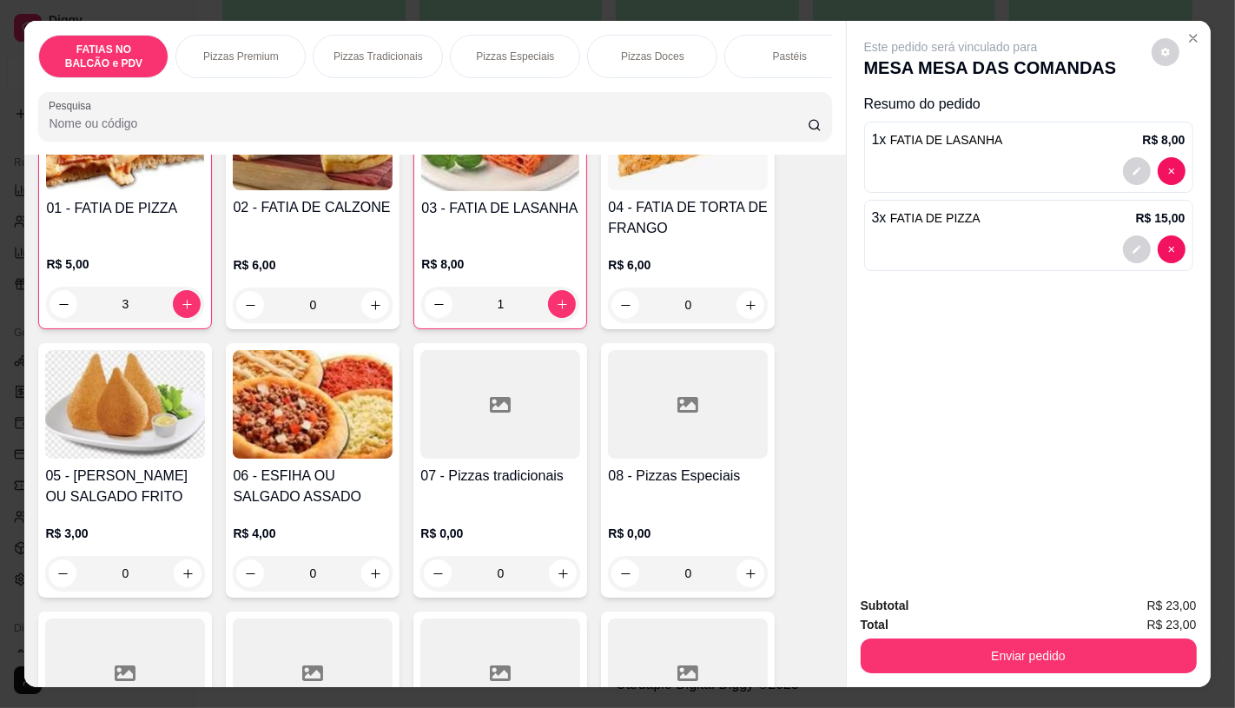
scroll to position [289, 0]
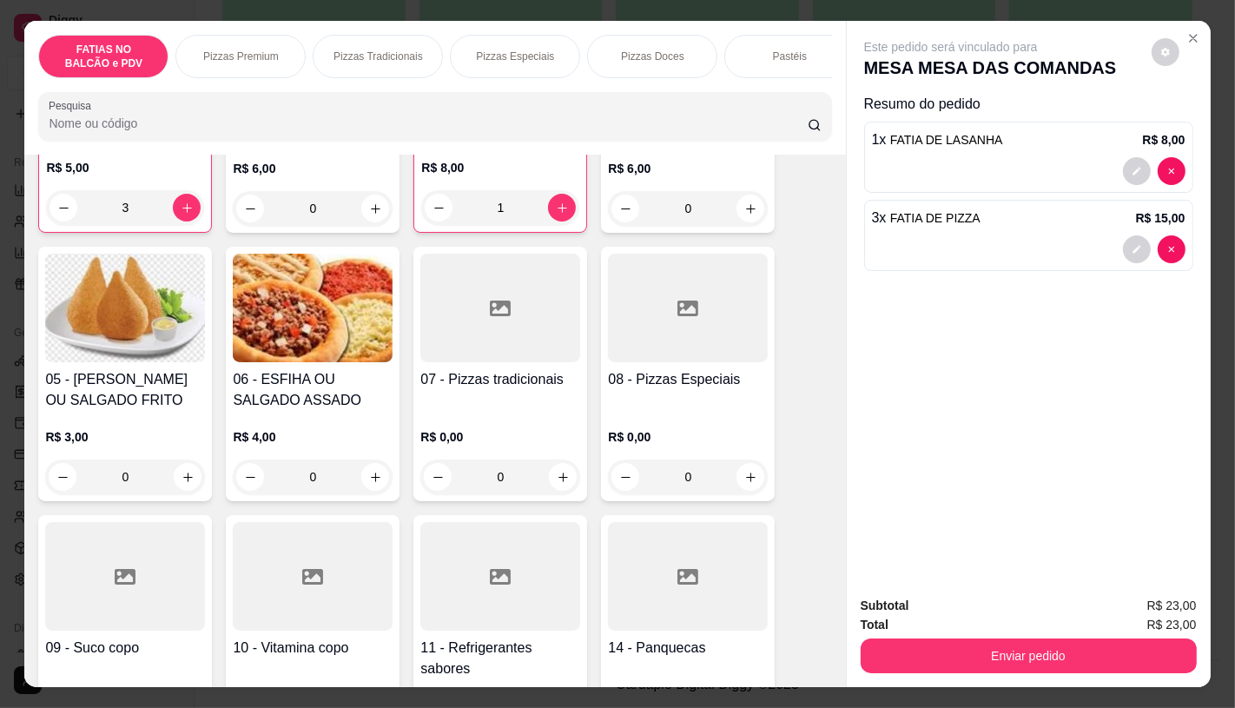
click at [484, 558] on div at bounding box center [500, 576] width 160 height 109
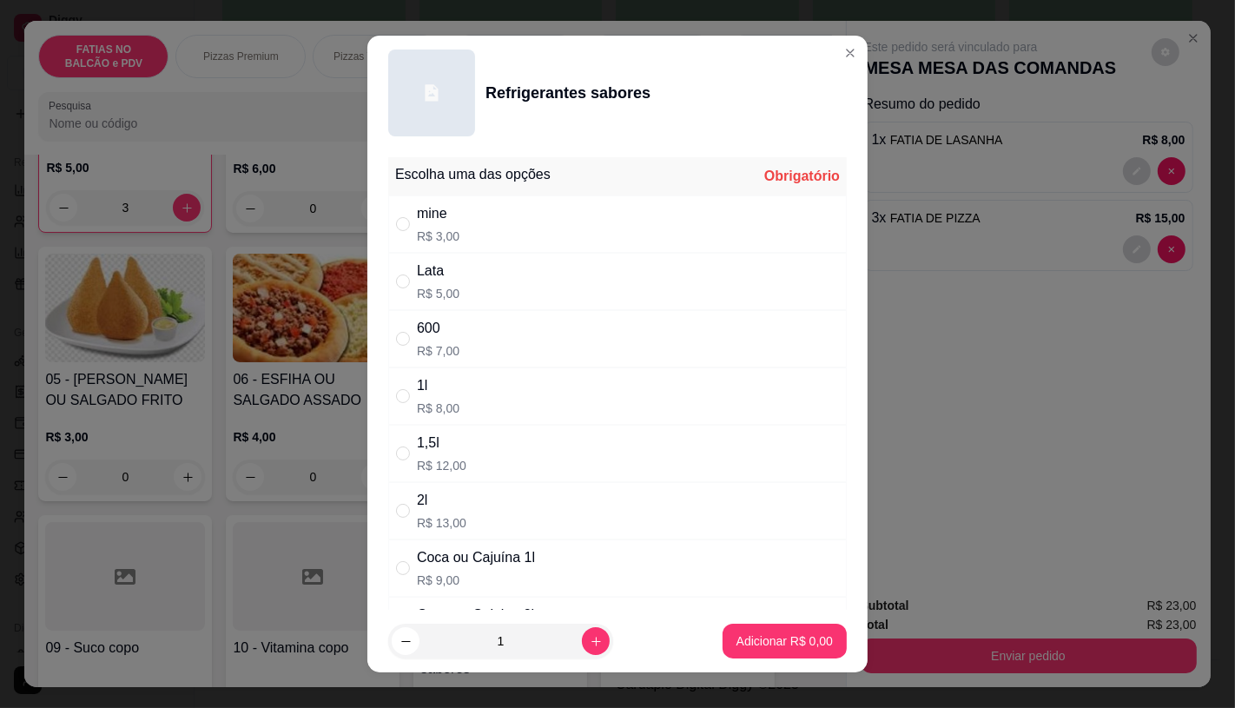
click at [417, 295] on p "R$ 5,00" at bounding box center [438, 293] width 43 height 17
radio input "true"
click at [742, 636] on p "Adicionar R$ 5,00" at bounding box center [784, 641] width 94 height 16
type input "1"
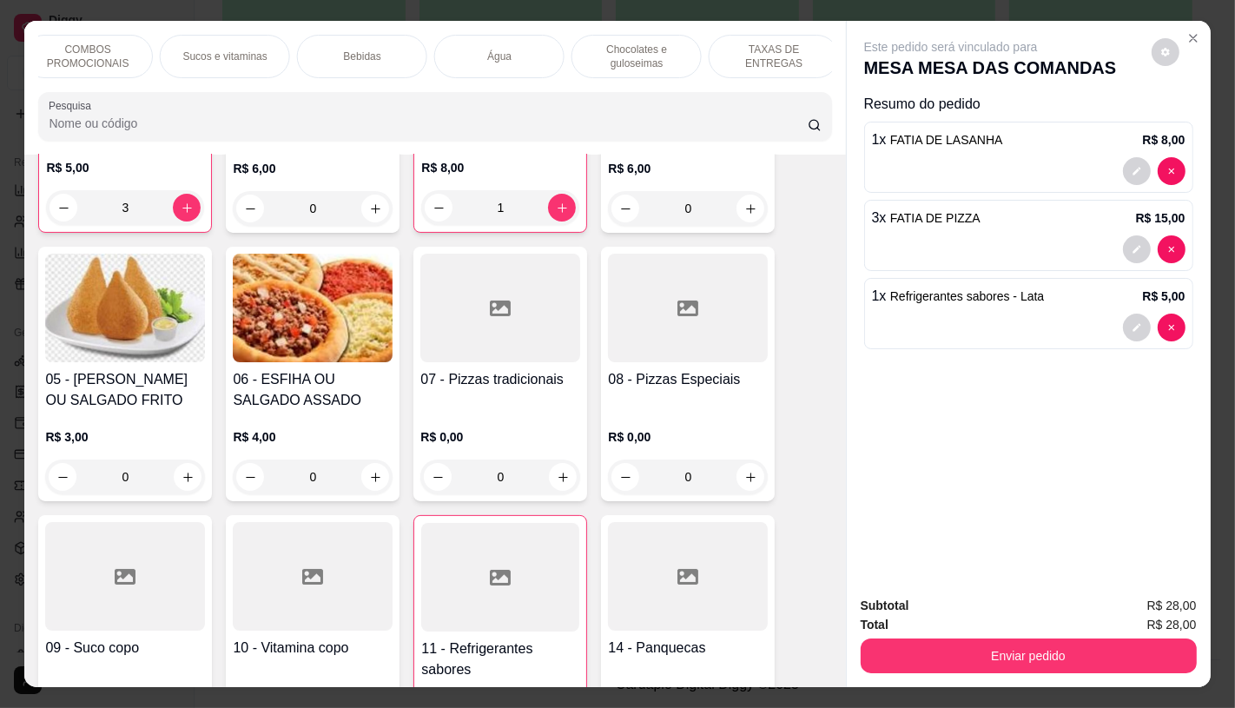
scroll to position [0, 1806]
click at [792, 37] on div "TAXAS DE ENTREGAS" at bounding box center [767, 56] width 130 height 43
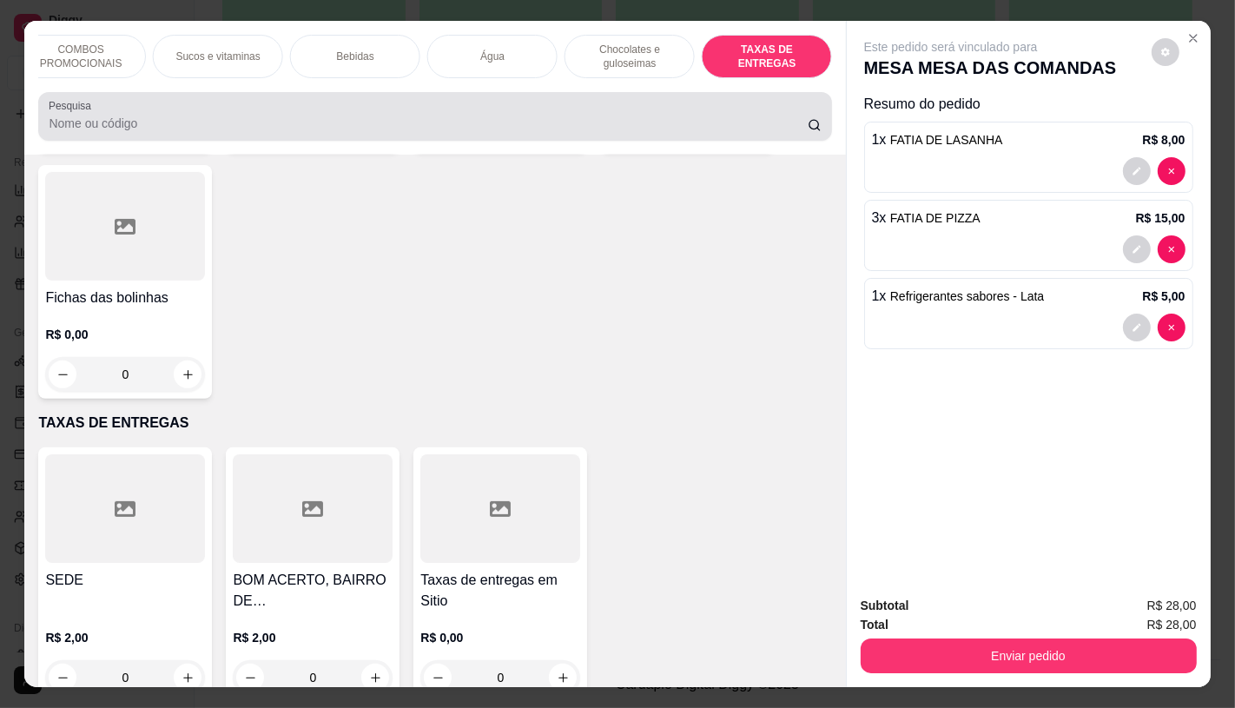
scroll to position [41, 0]
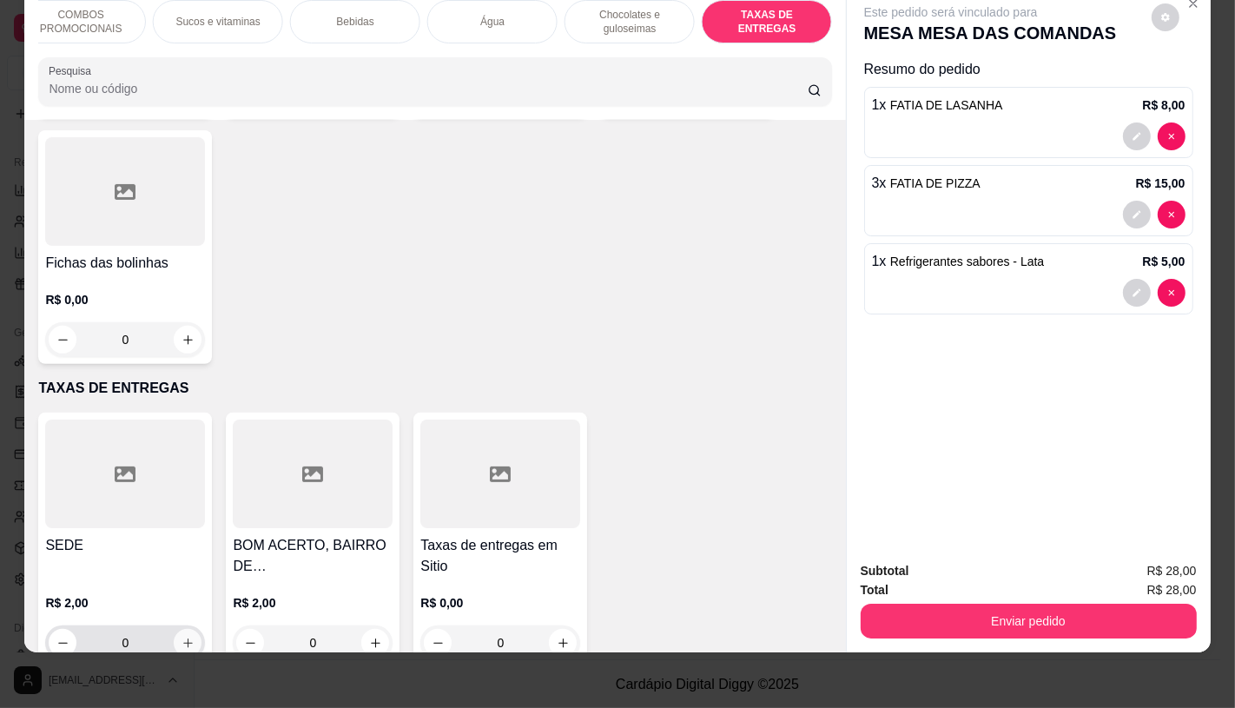
click at [181, 636] on icon "increase-product-quantity" at bounding box center [187, 642] width 13 height 13
type input "1"
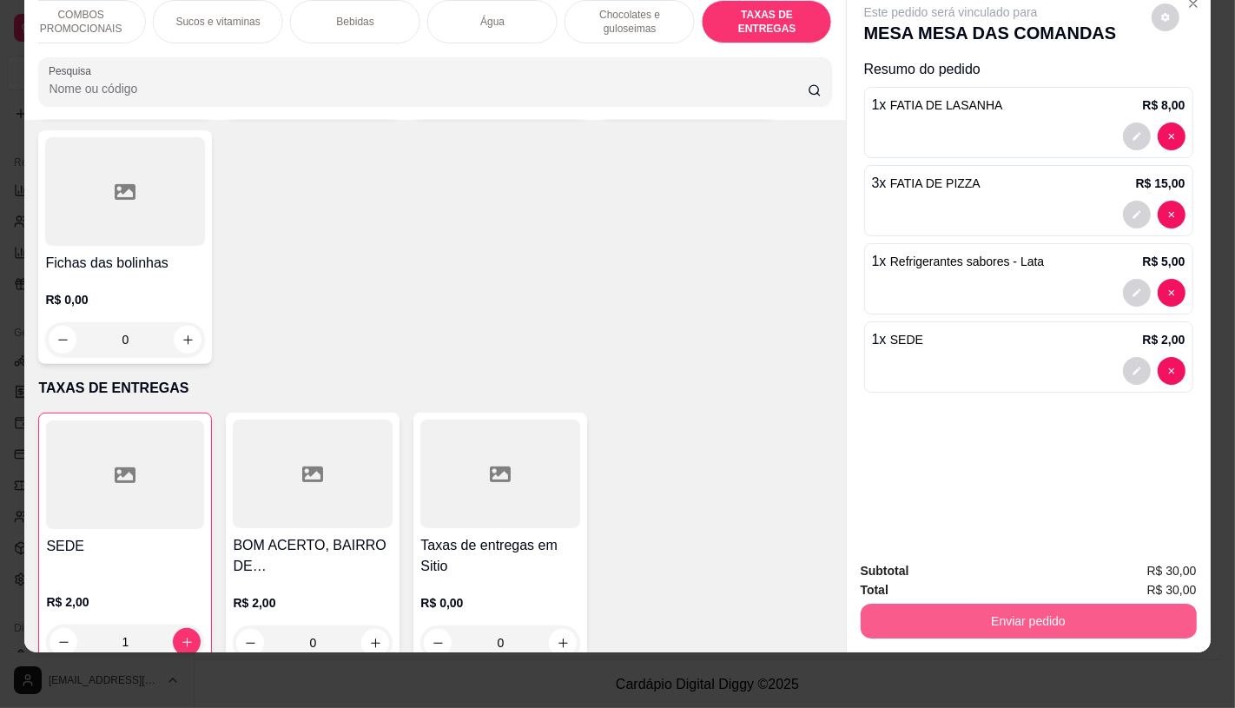
click at [1009, 603] on button "Enviar pedido" at bounding box center [1029, 620] width 336 height 35
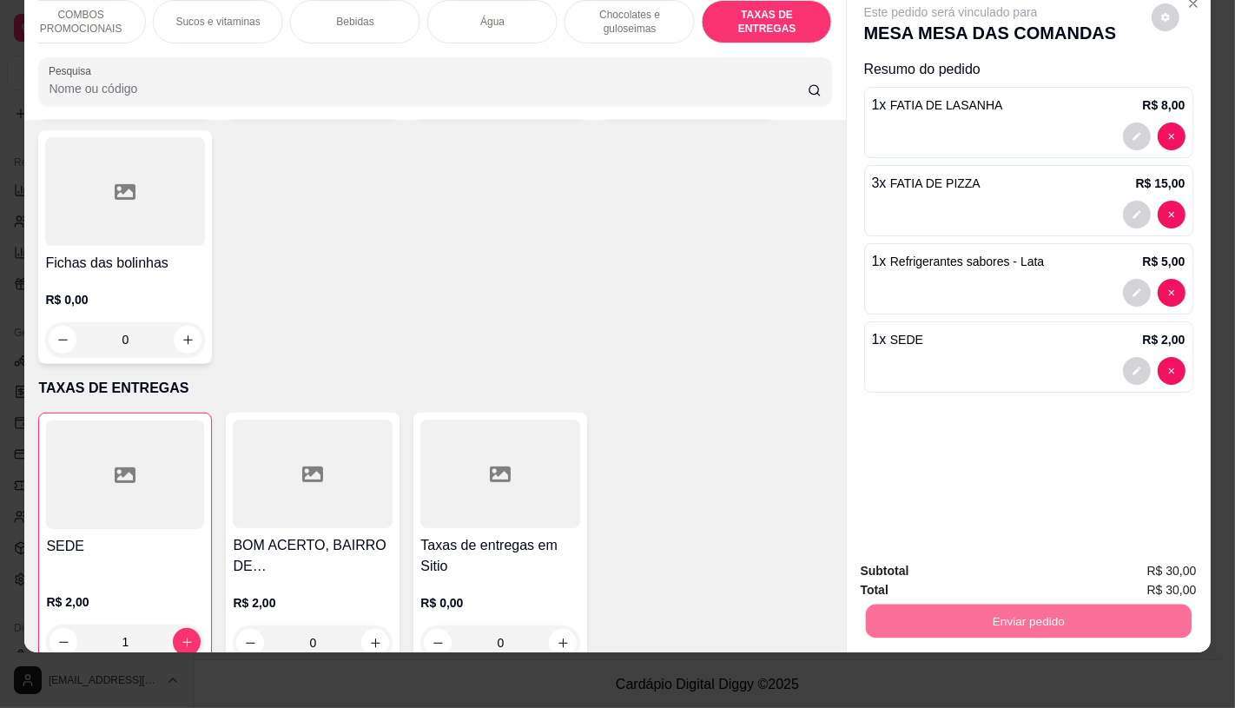
click at [907, 570] on button "Não registrar e enviar pedido" at bounding box center [970, 565] width 181 height 33
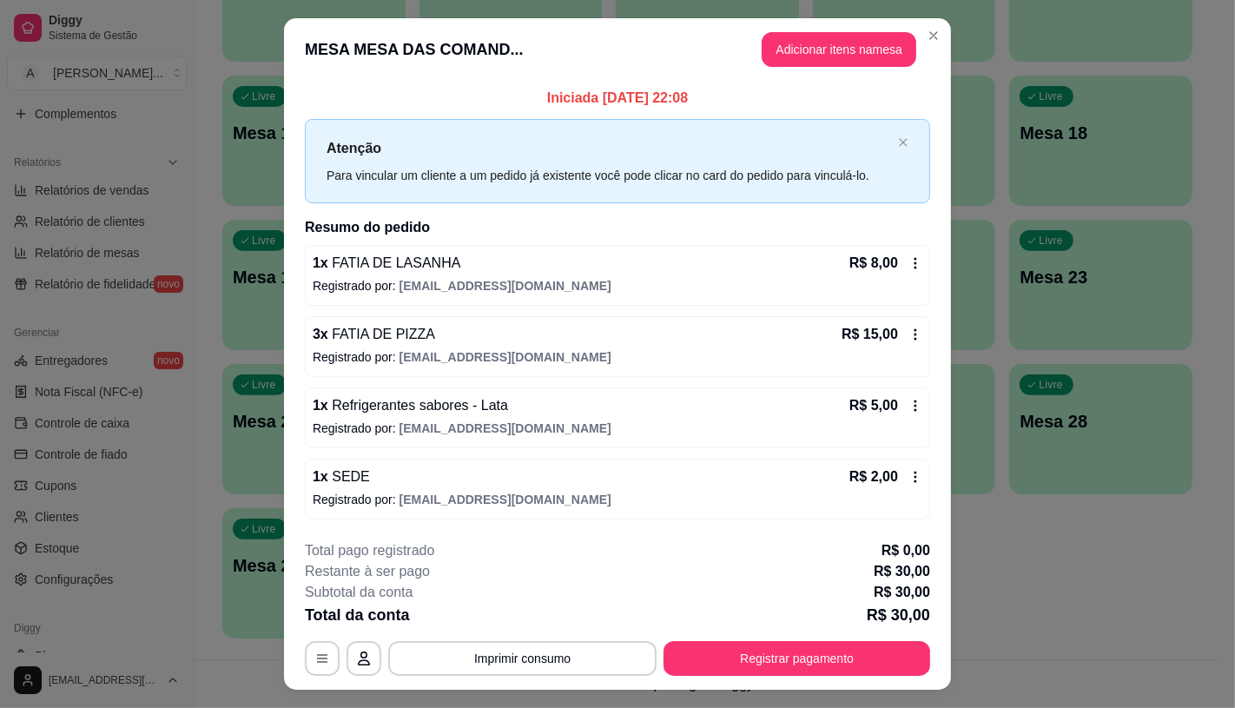
click at [838, 637] on div "**********" at bounding box center [617, 607] width 625 height 135
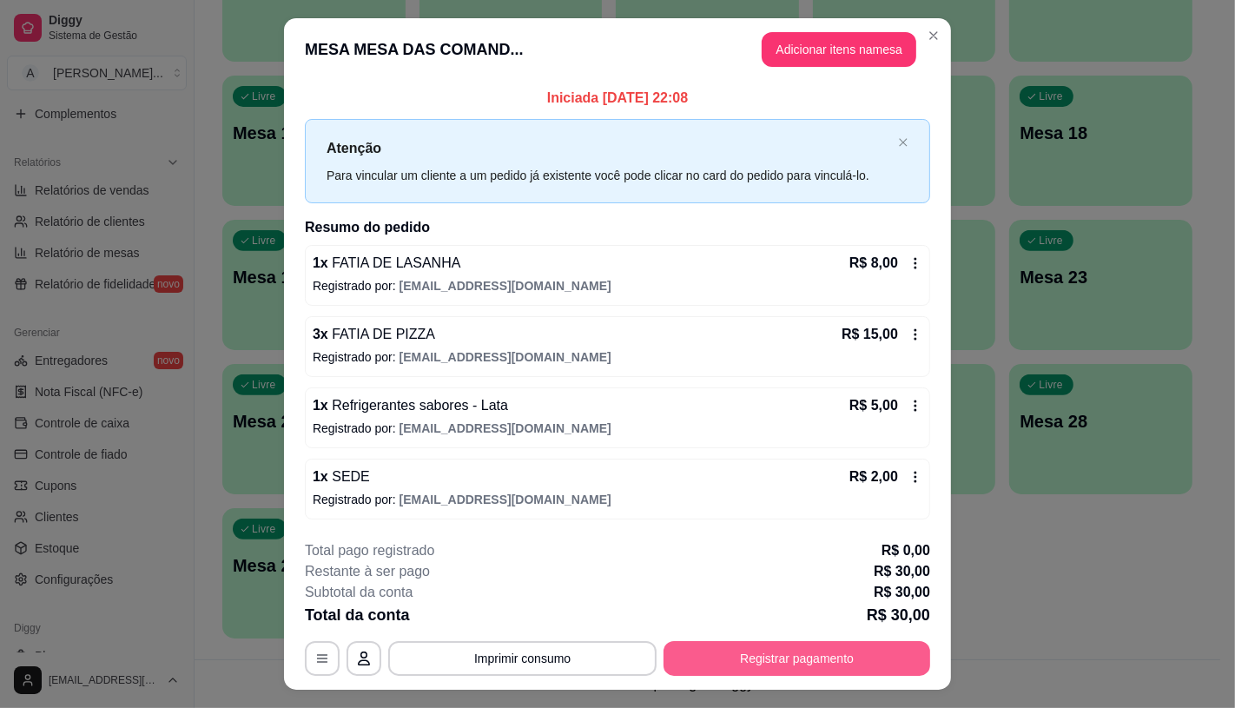
click at [787, 643] on button "Registrar pagamento" at bounding box center [796, 658] width 267 height 35
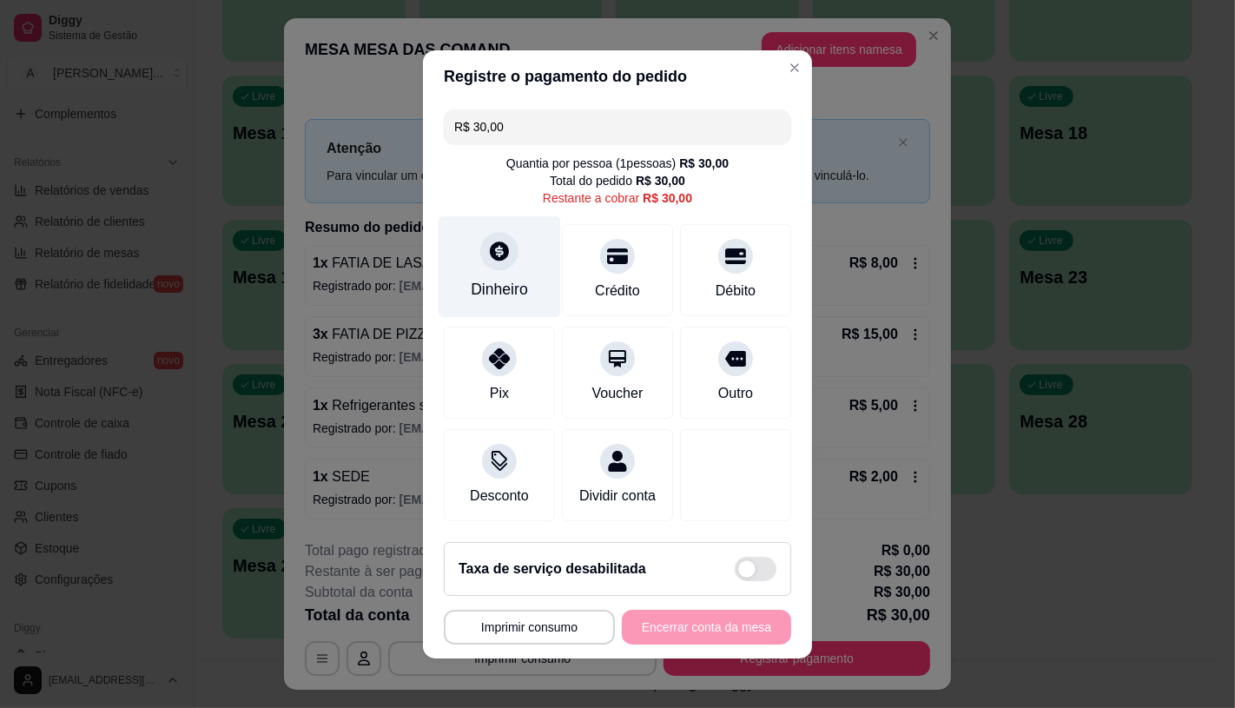
click at [453, 274] on div "Dinheiro" at bounding box center [500, 266] width 122 height 102
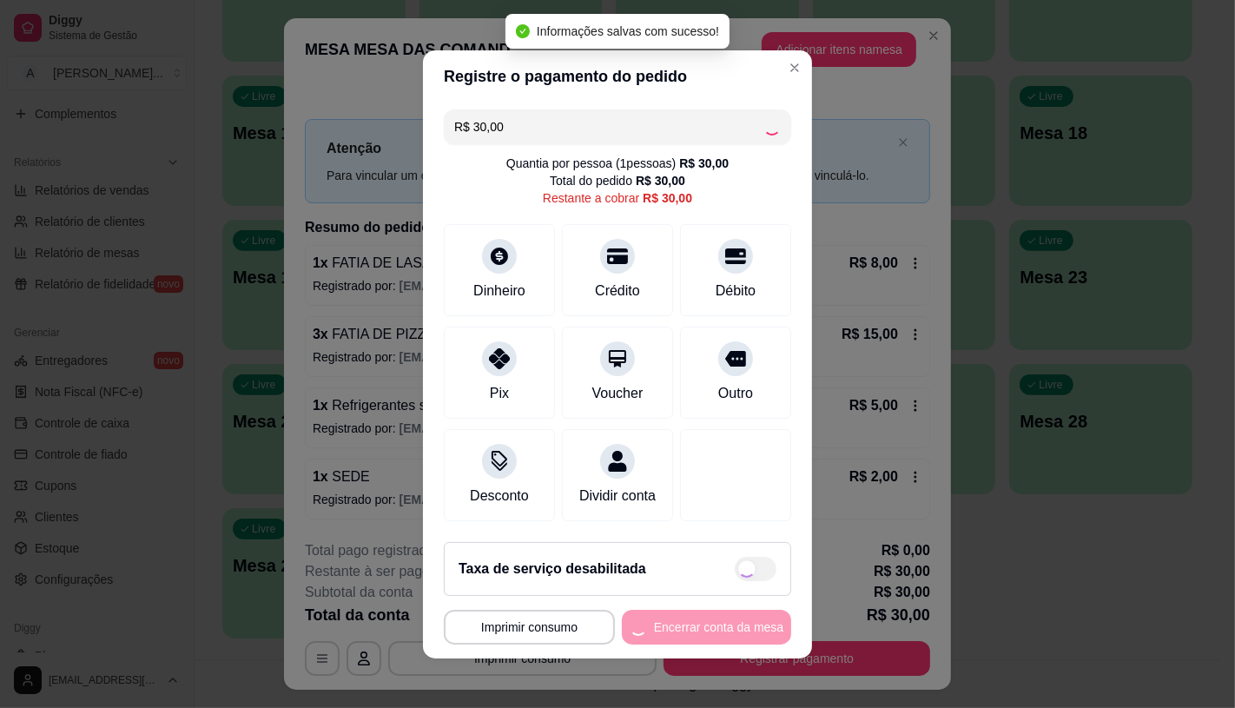
type input "R$ 0,00"
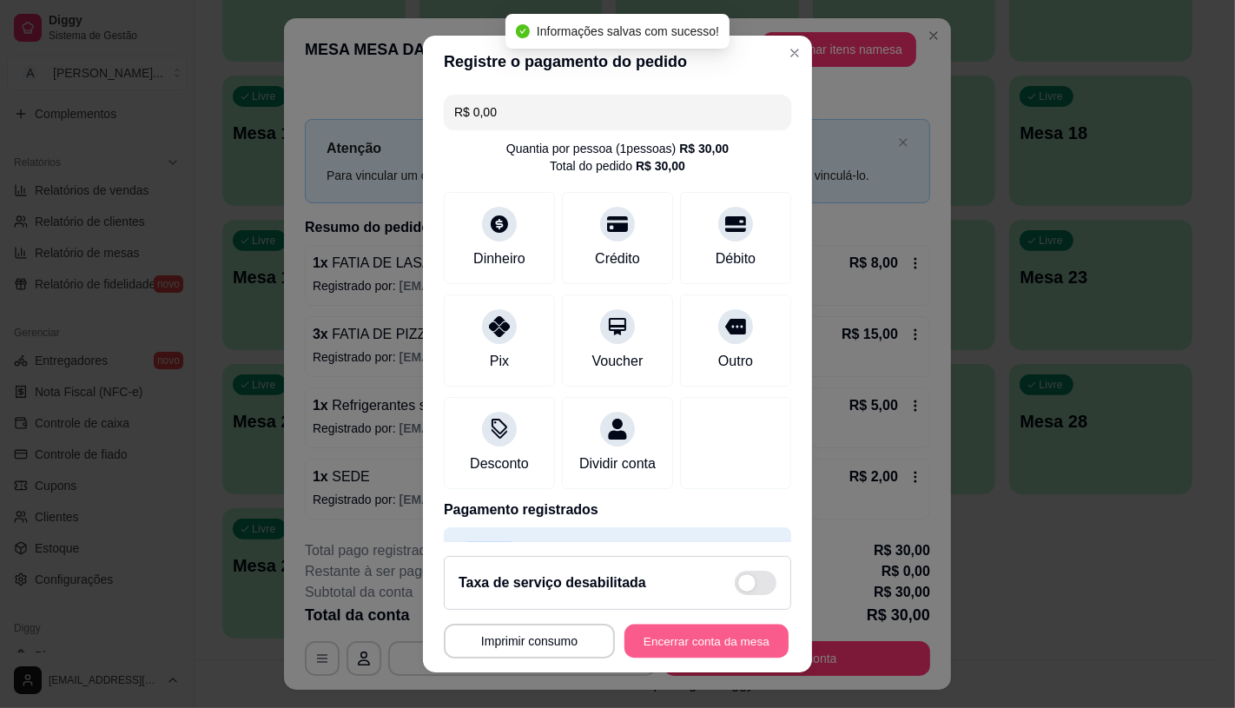
click at [706, 639] on button "Encerrar conta da mesa" at bounding box center [706, 641] width 164 height 34
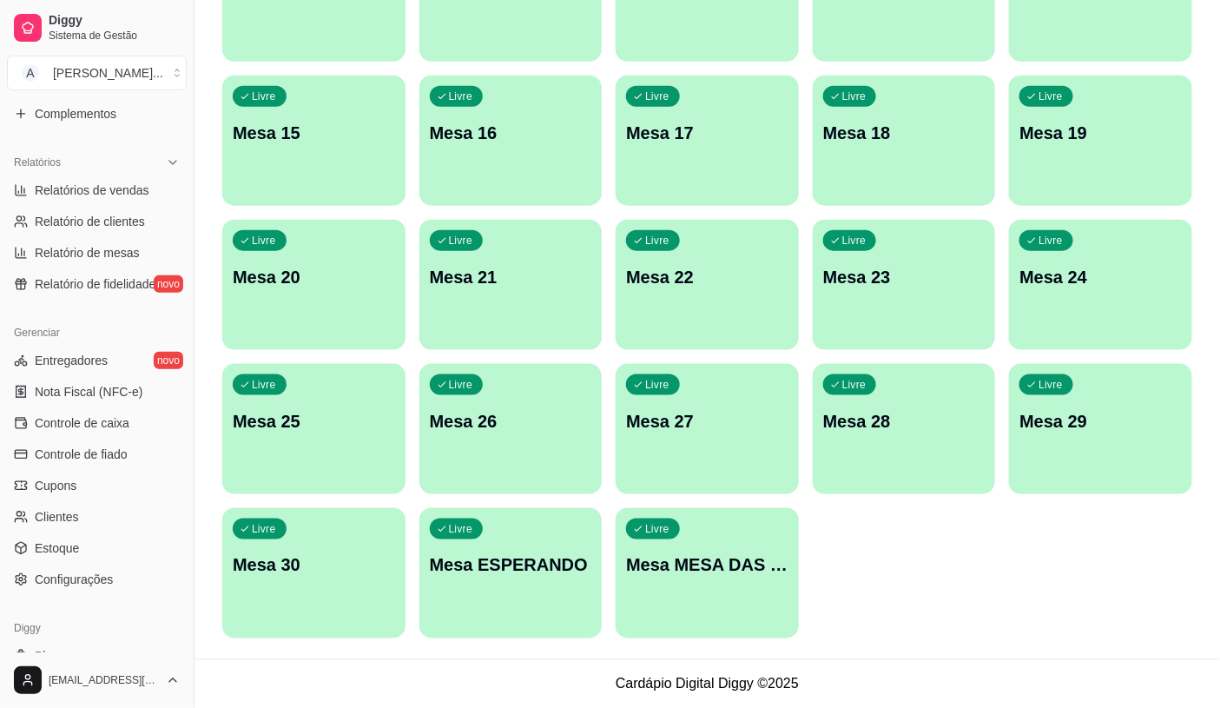
click at [743, 557] on p "Mesa MESA DAS COMANDAS" at bounding box center [707, 565] width 162 height 24
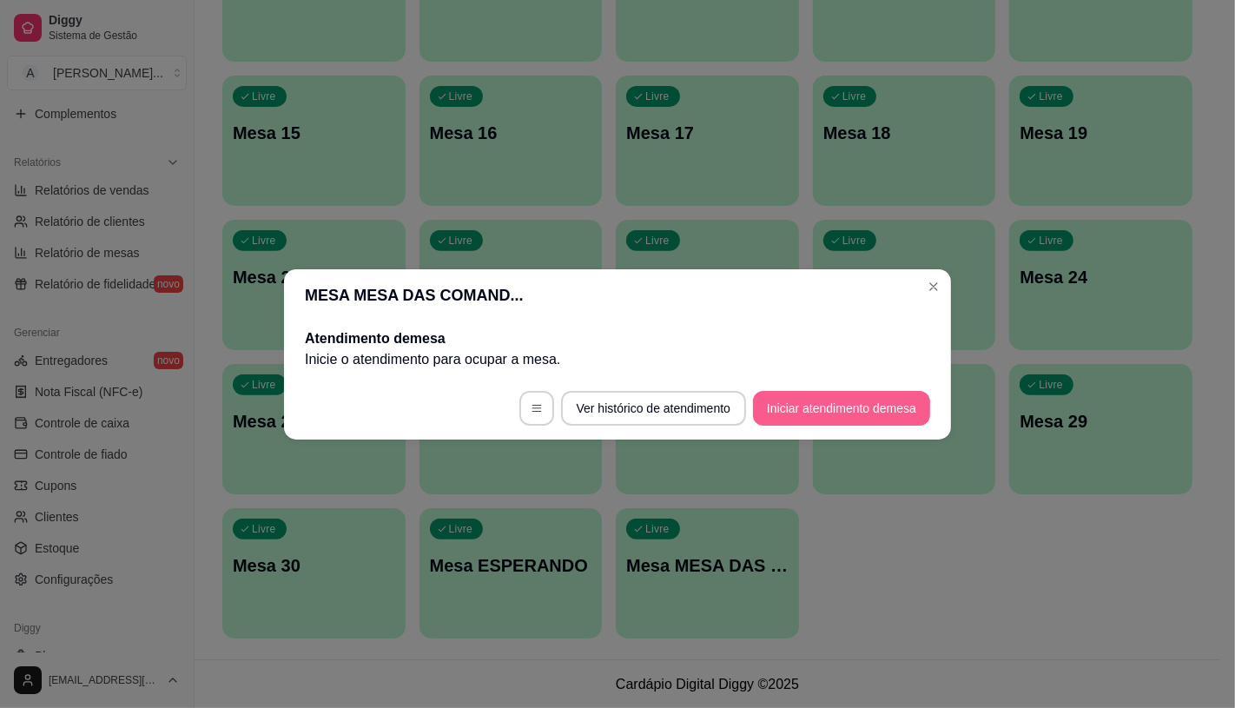
click at [806, 408] on button "Iniciar atendimento de mesa" at bounding box center [841, 408] width 177 height 35
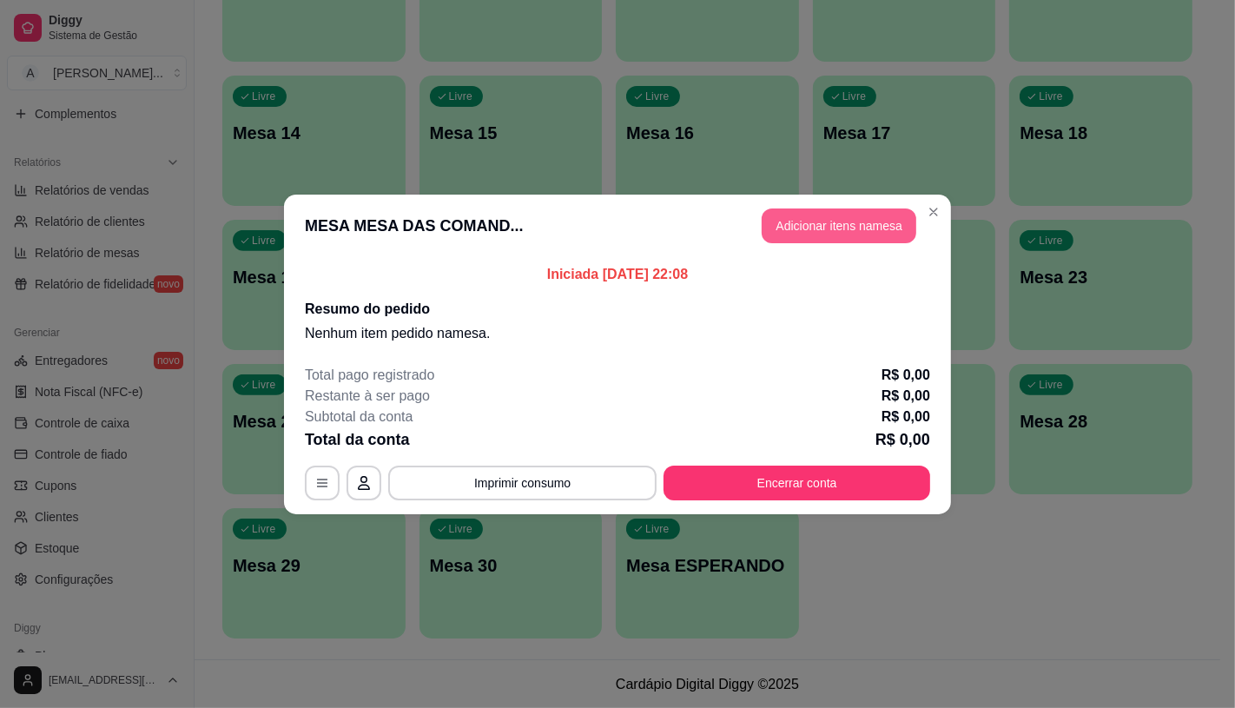
click at [808, 240] on button "Adicionar itens na mesa" at bounding box center [839, 225] width 155 height 35
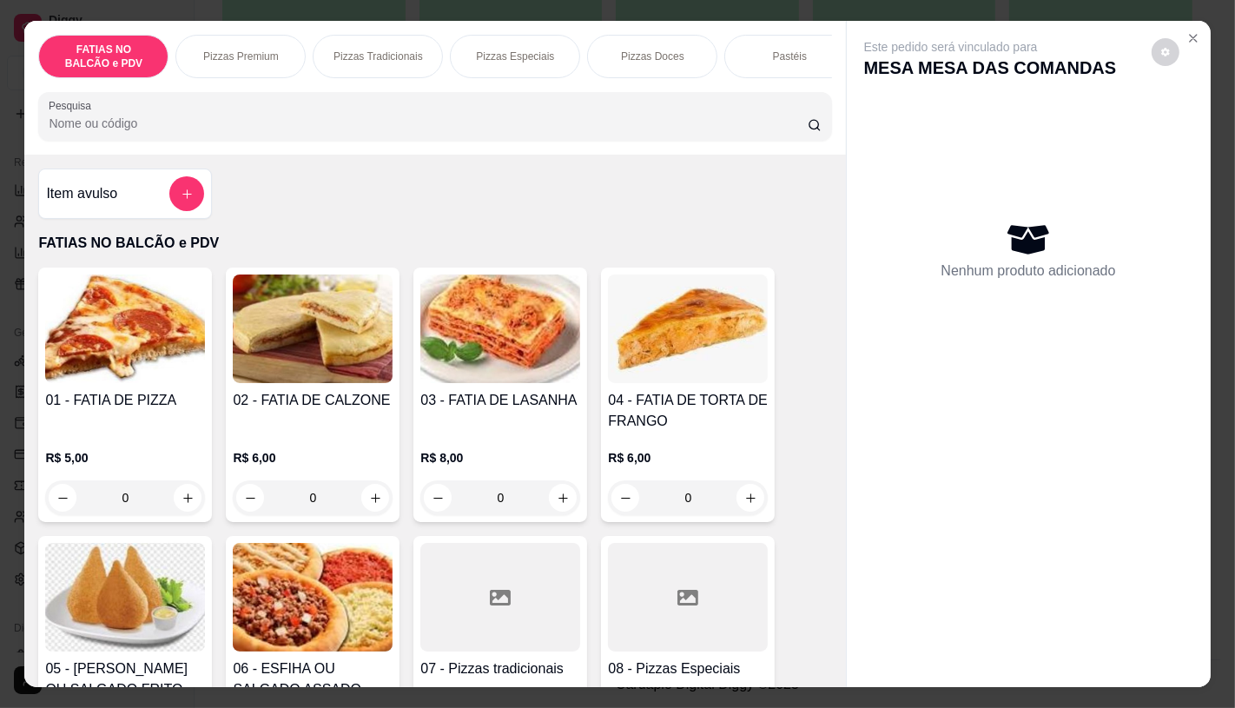
click at [188, 497] on button "increase-product-quantity" at bounding box center [188, 498] width 28 height 28
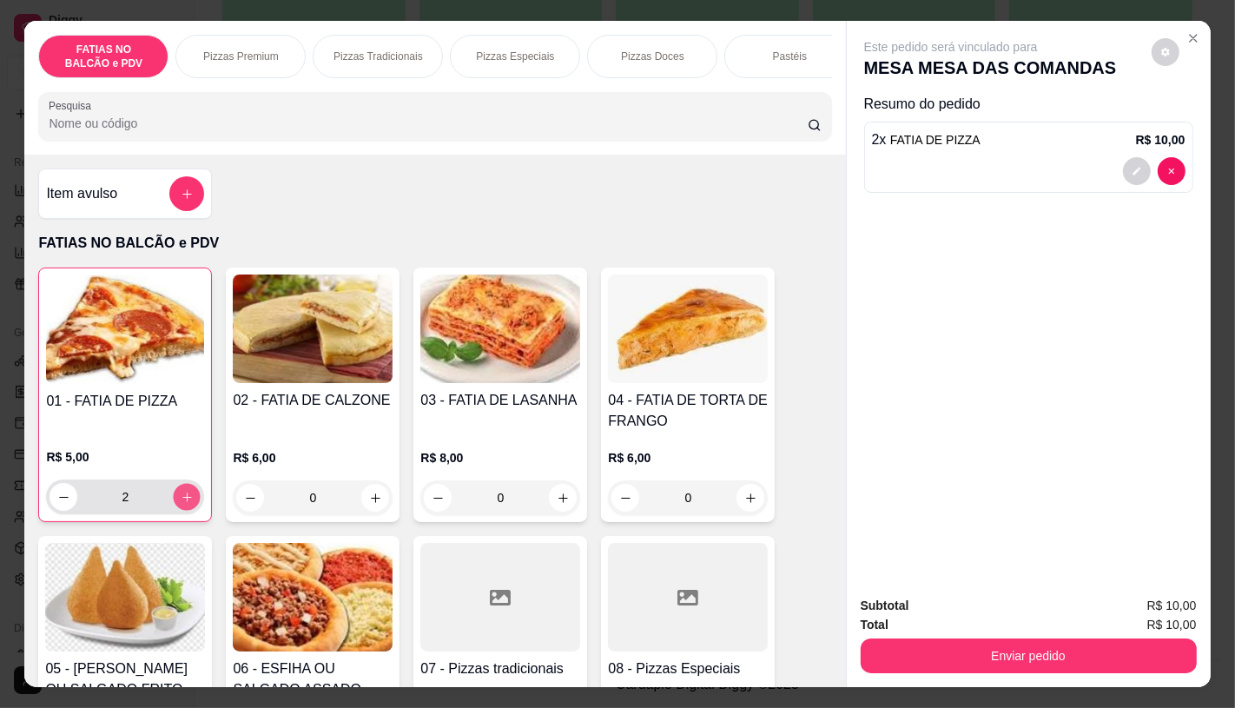
click at [184, 502] on icon "increase-product-quantity" at bounding box center [187, 497] width 13 height 13
type input "3"
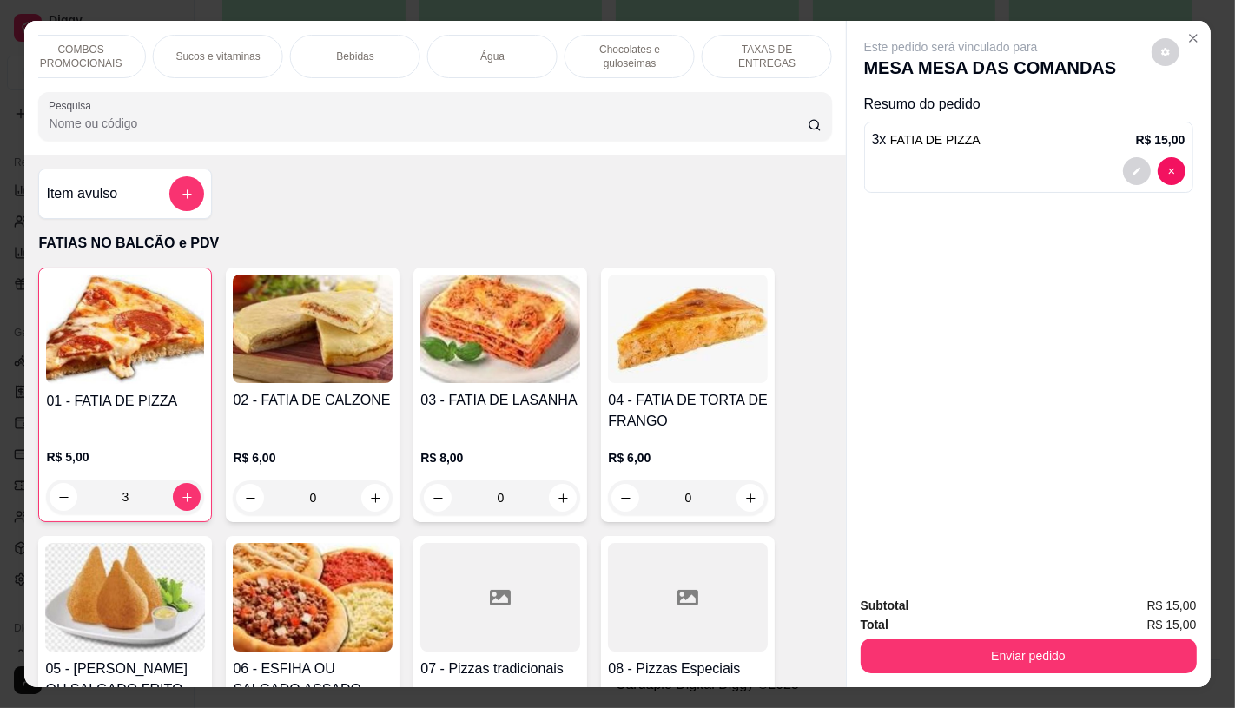
click at [770, 53] on p "TAXAS DE ENTREGAS" at bounding box center [766, 57] width 101 height 28
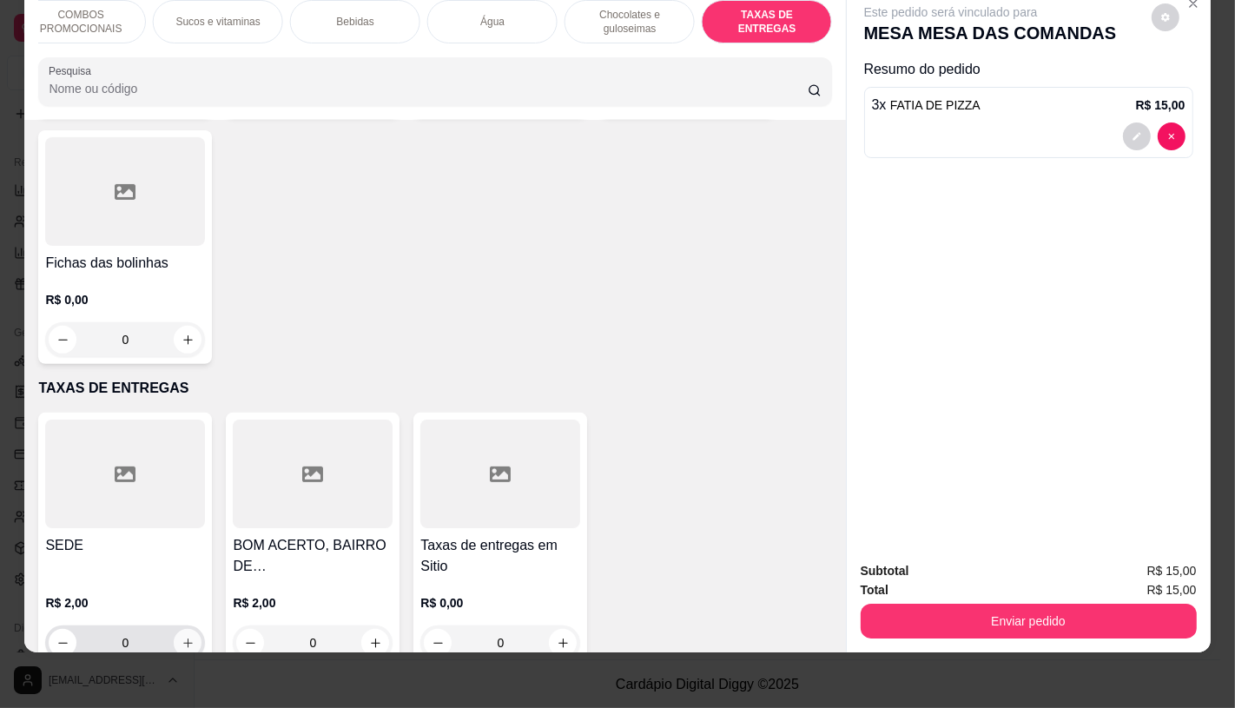
click at [184, 629] on button "increase-product-quantity" at bounding box center [188, 643] width 28 height 28
type input "1"
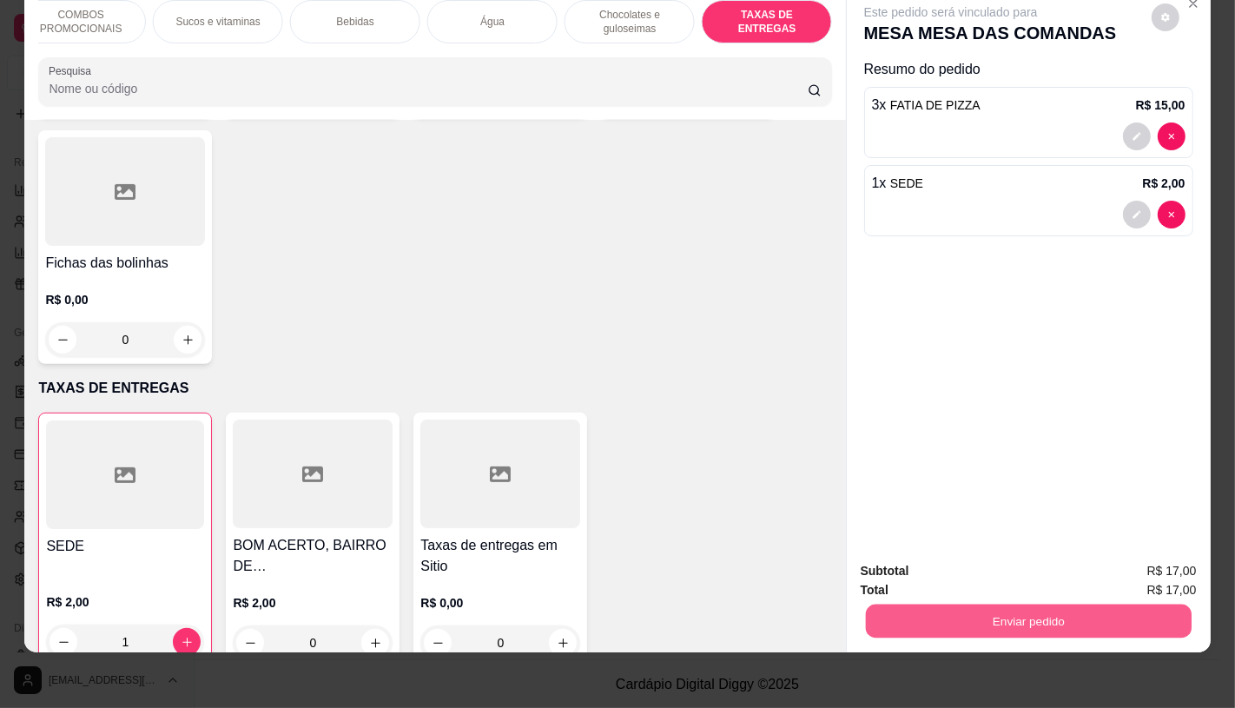
click at [1070, 614] on button "Enviar pedido" at bounding box center [1028, 620] width 326 height 34
click at [964, 562] on button "Não registrar e enviar pedido" at bounding box center [970, 565] width 181 height 33
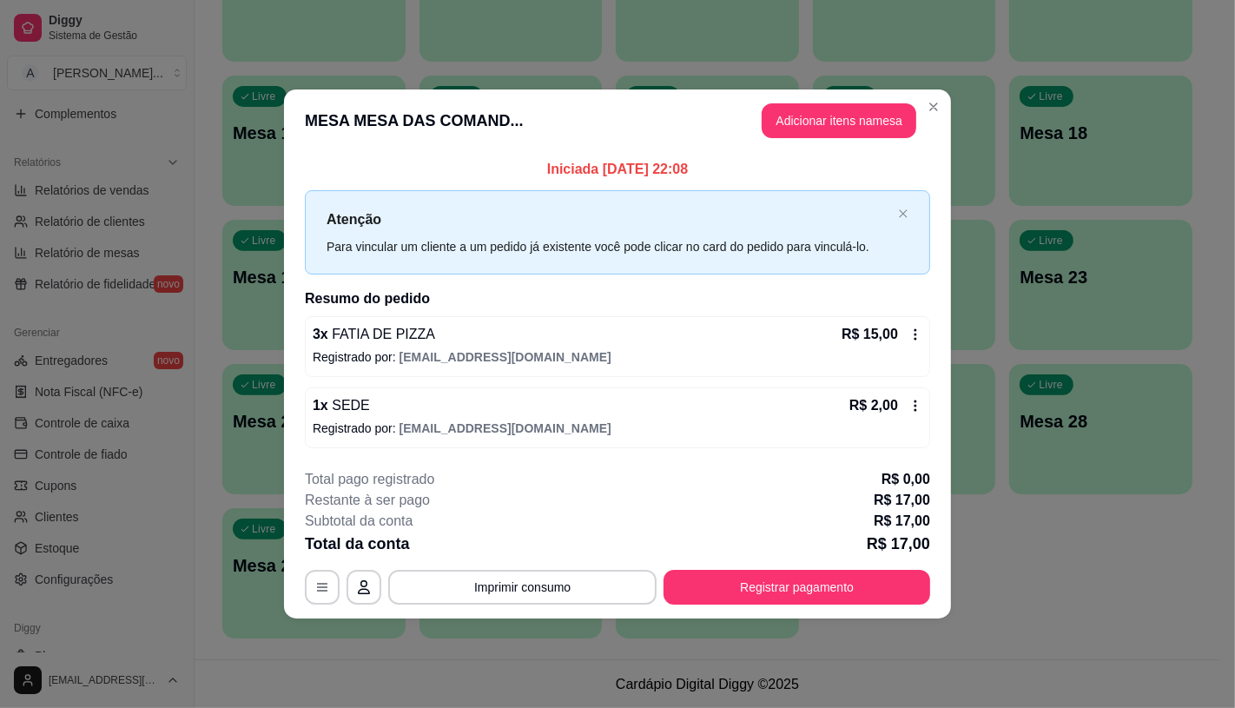
click at [832, 568] on div "**********" at bounding box center [617, 536] width 625 height 135
click at [822, 578] on button "Registrar pagamento" at bounding box center [796, 587] width 267 height 35
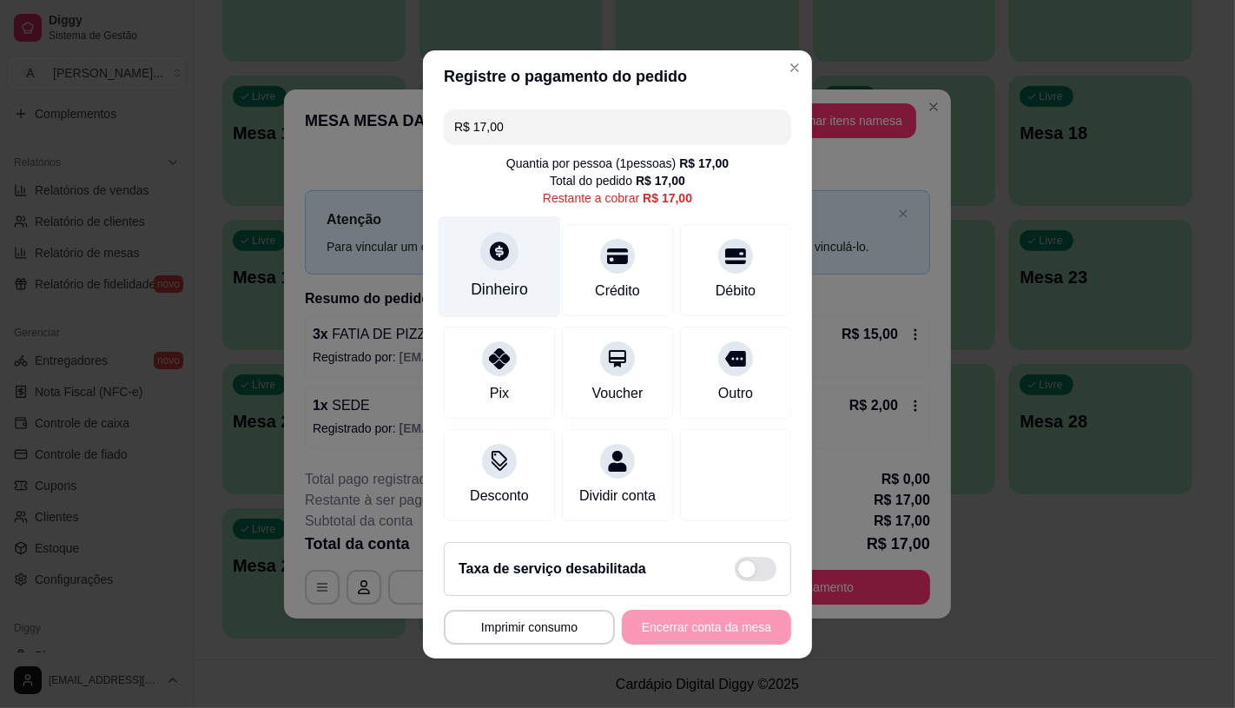
click at [510, 254] on div "Dinheiro" at bounding box center [500, 266] width 122 height 102
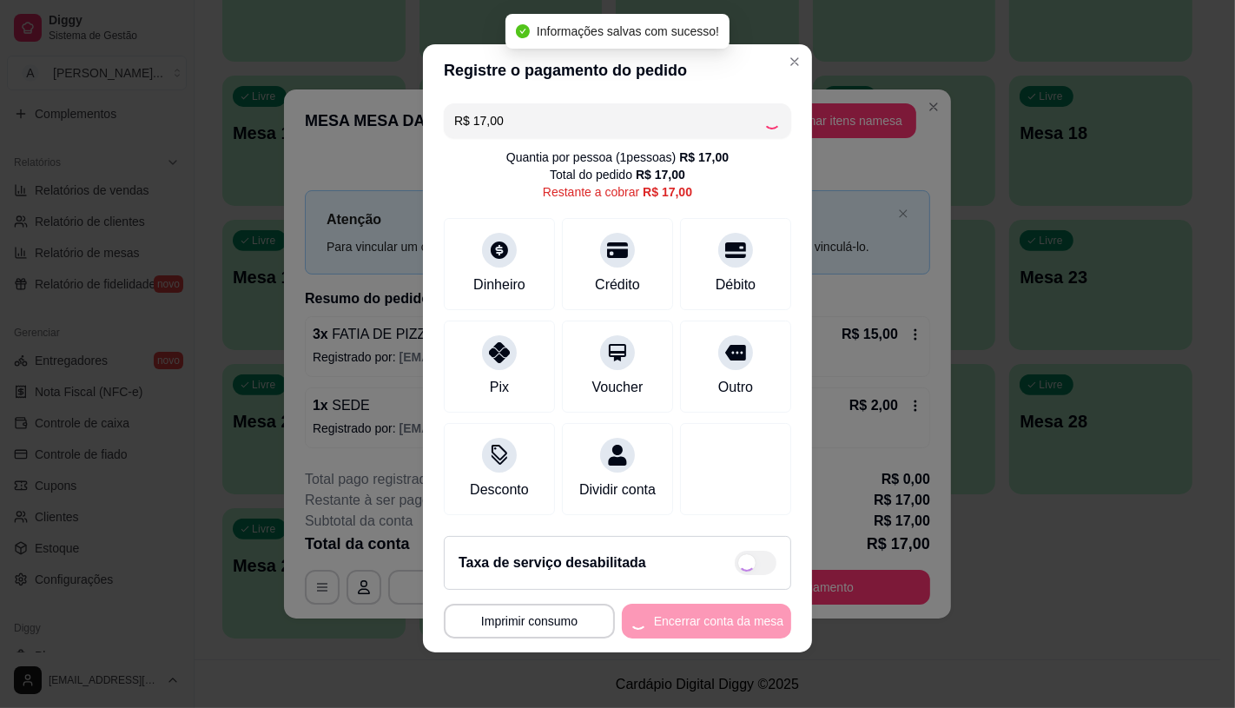
type input "R$ 0,00"
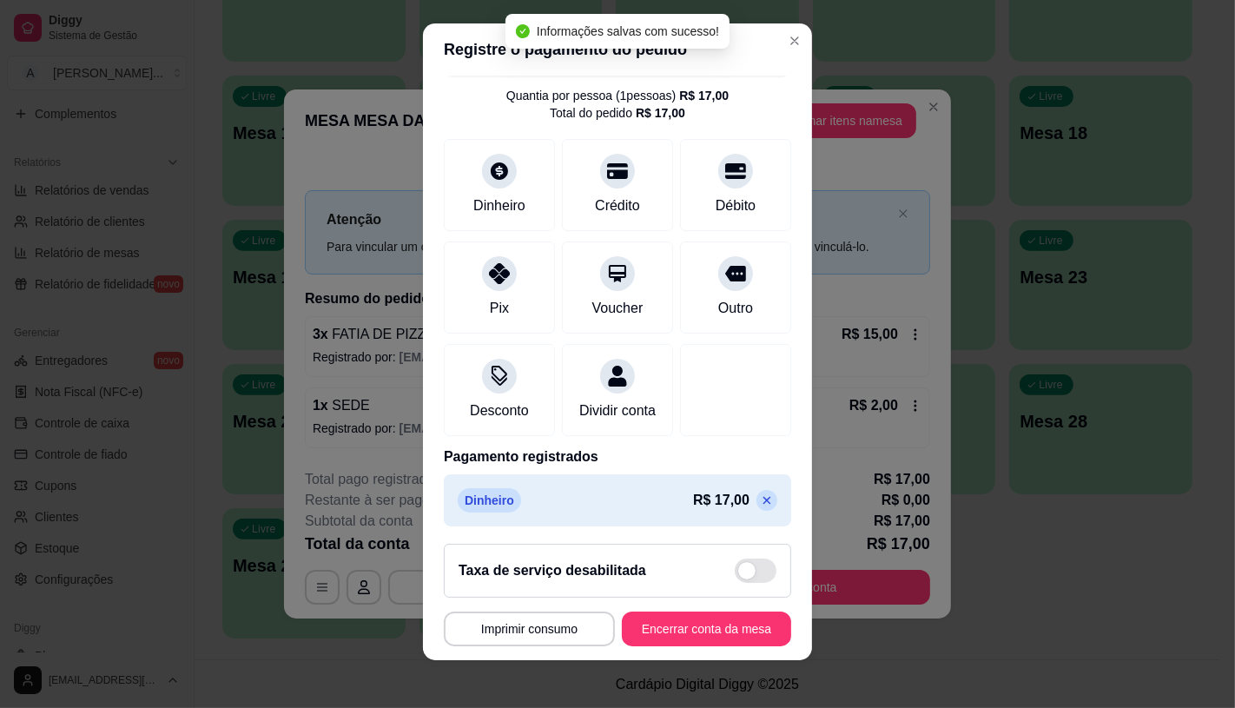
scroll to position [64, 0]
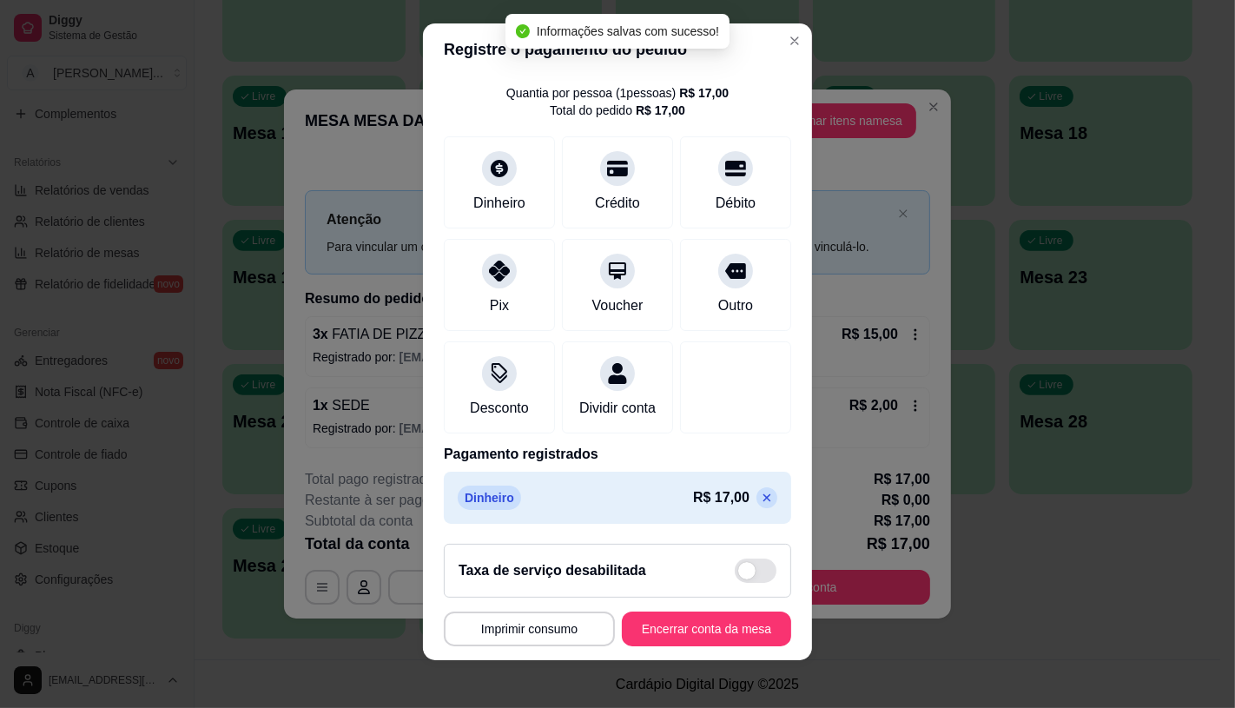
click at [729, 609] on footer "**********" at bounding box center [617, 595] width 389 height 130
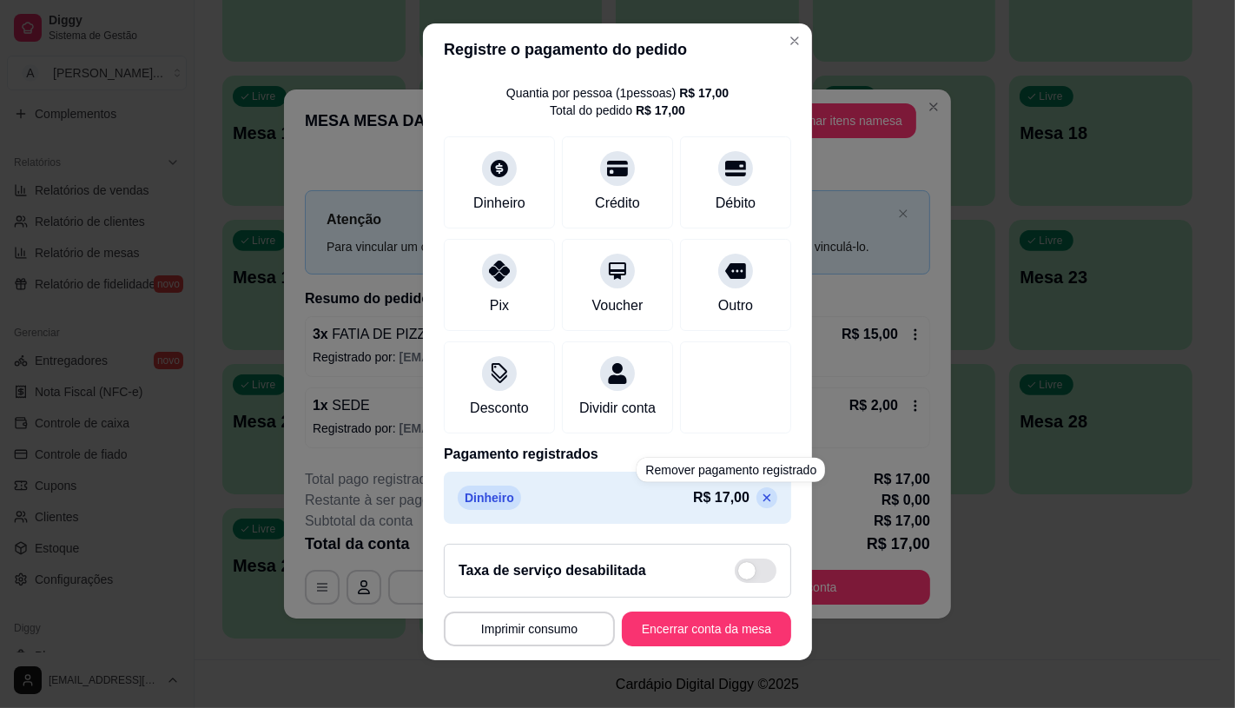
scroll to position [20, 0]
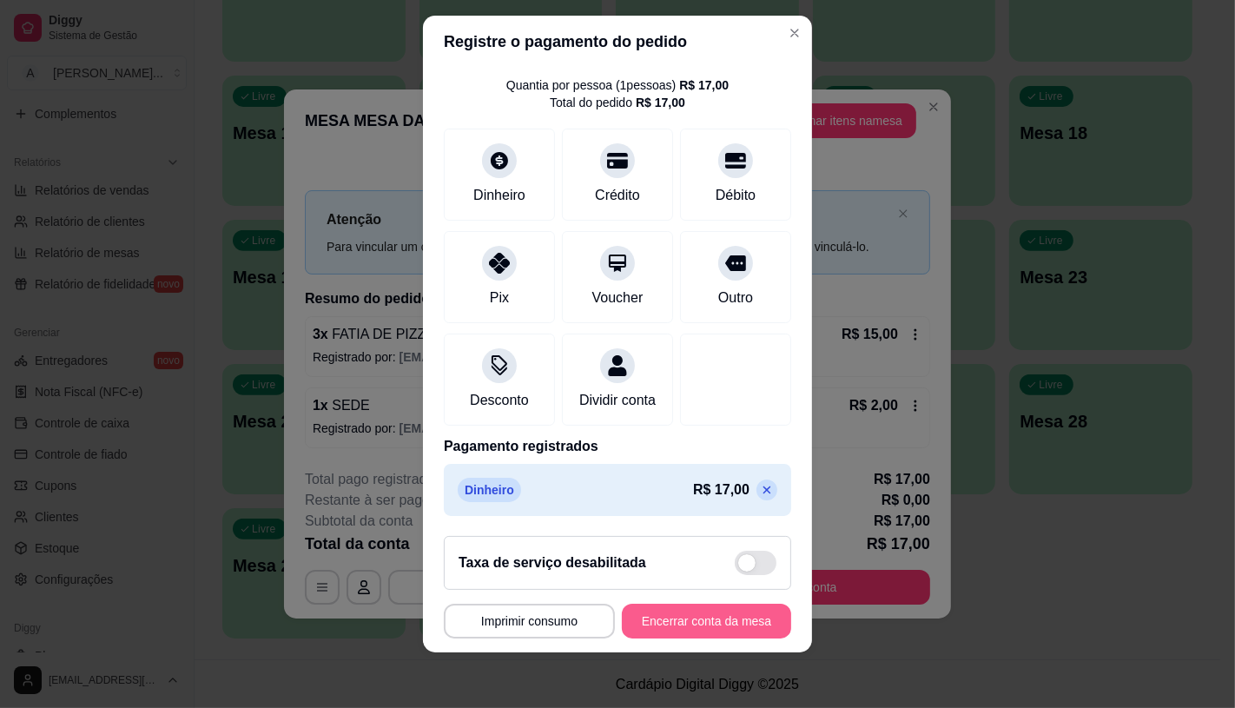
click at [705, 619] on button "Encerrar conta da mesa" at bounding box center [706, 620] width 169 height 35
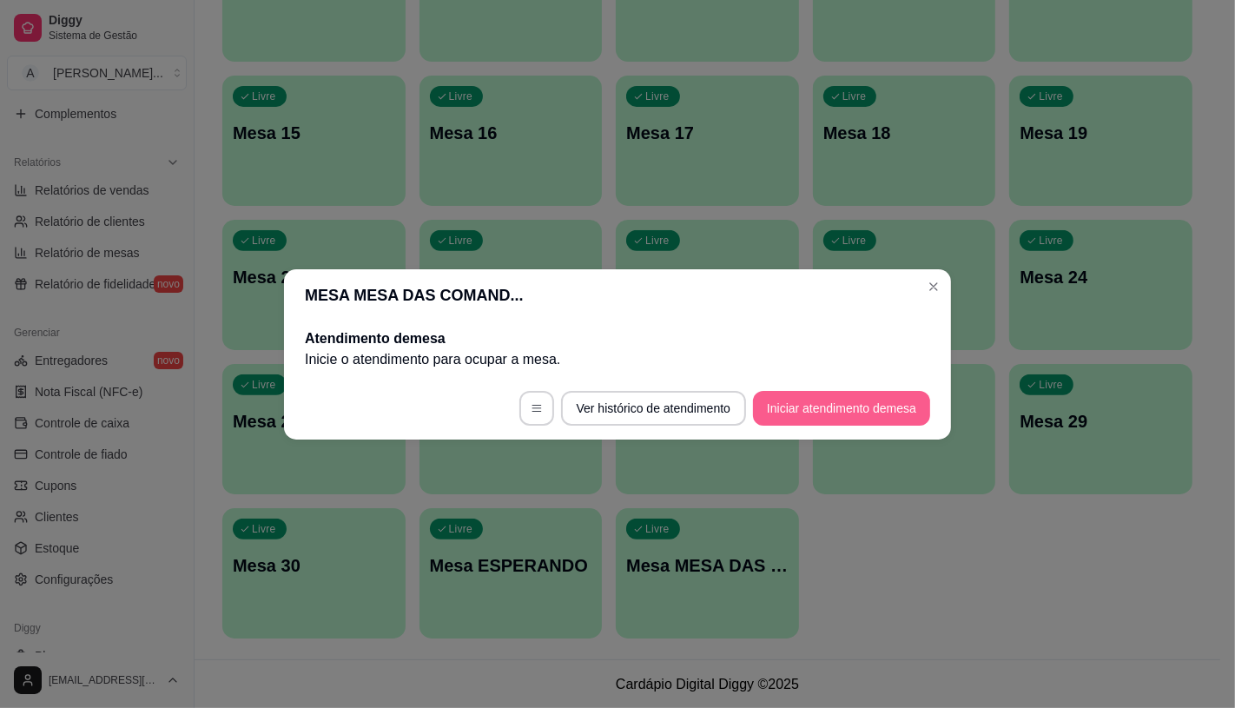
click at [834, 408] on button "Iniciar atendimento de mesa" at bounding box center [841, 408] width 177 height 35
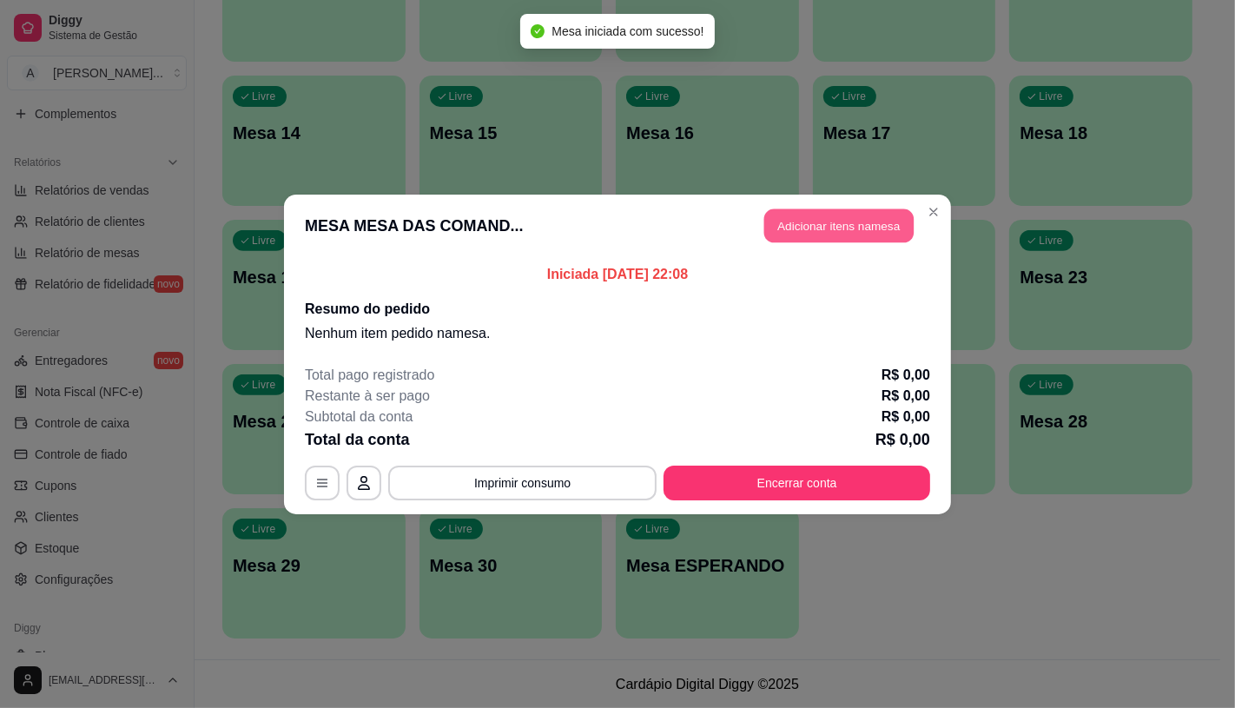
click at [821, 232] on button "Adicionar itens na mesa" at bounding box center [838, 225] width 149 height 34
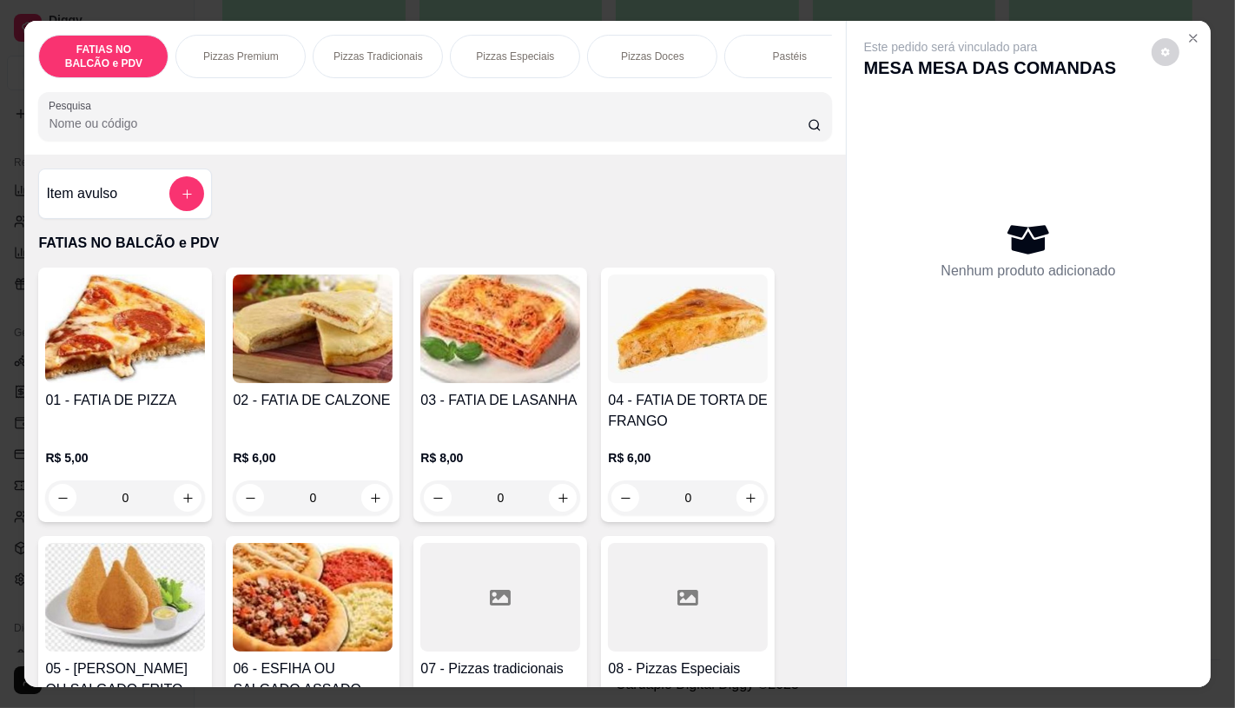
scroll to position [0, 693]
click at [70, 48] on div "Pastéis" at bounding box center [96, 56] width 130 height 43
click at [70, 48] on div "FATIAS NO BALCÃO e PDV Pizzas Premium Pizzas Tradicionais Pizzas Especiais Pizz…" at bounding box center [434, 88] width 821 height 134
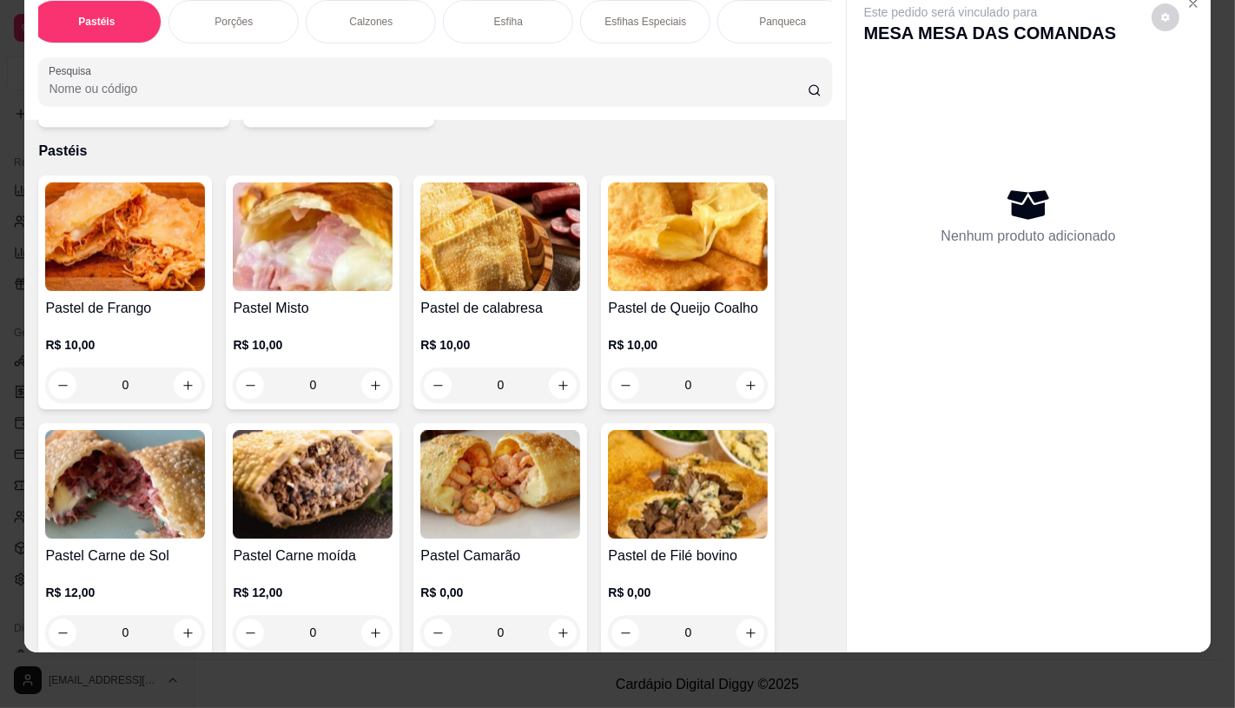
click at [524, 254] on img at bounding box center [500, 236] width 160 height 109
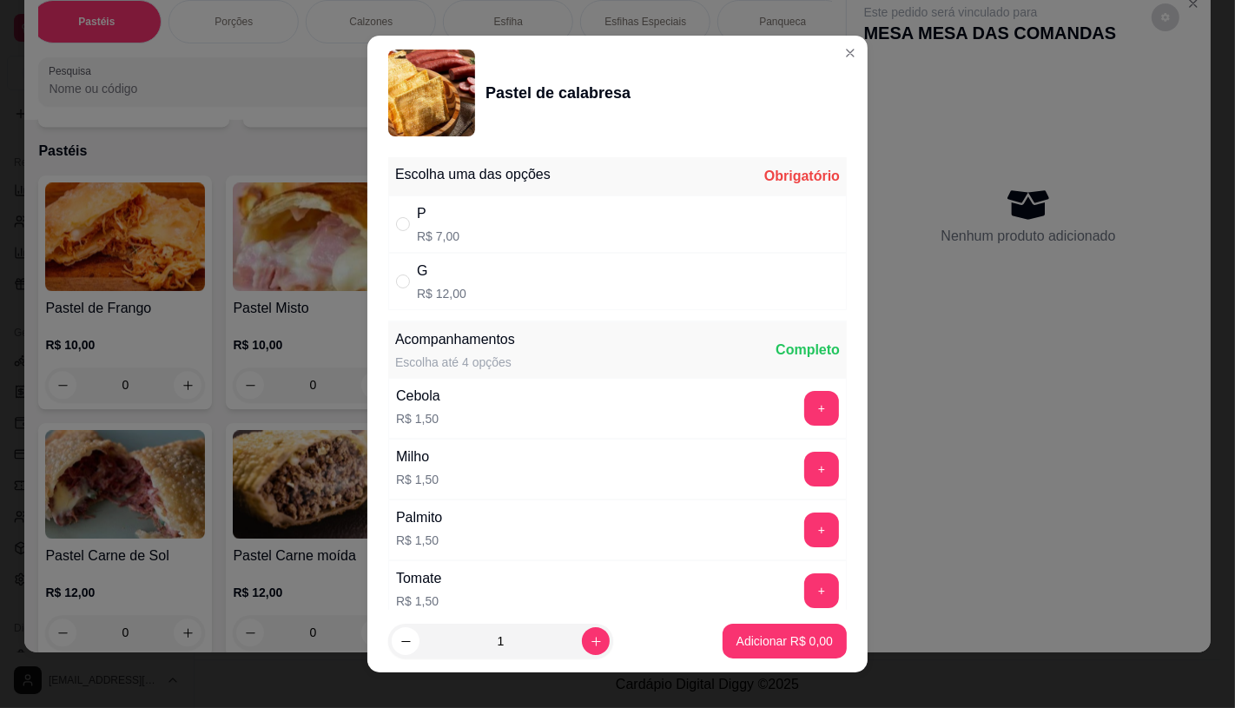
click at [489, 230] on div "P R$ 7,00" at bounding box center [617, 223] width 458 height 57
radio input "true"
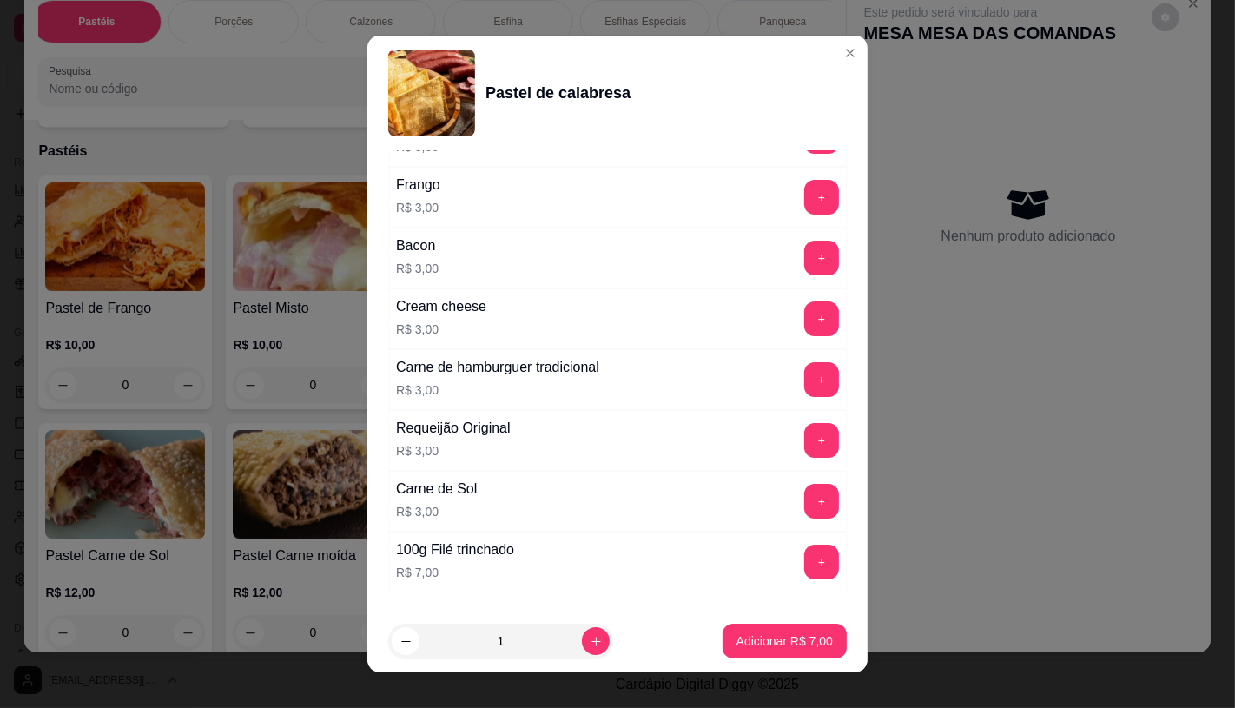
scroll to position [965, 0]
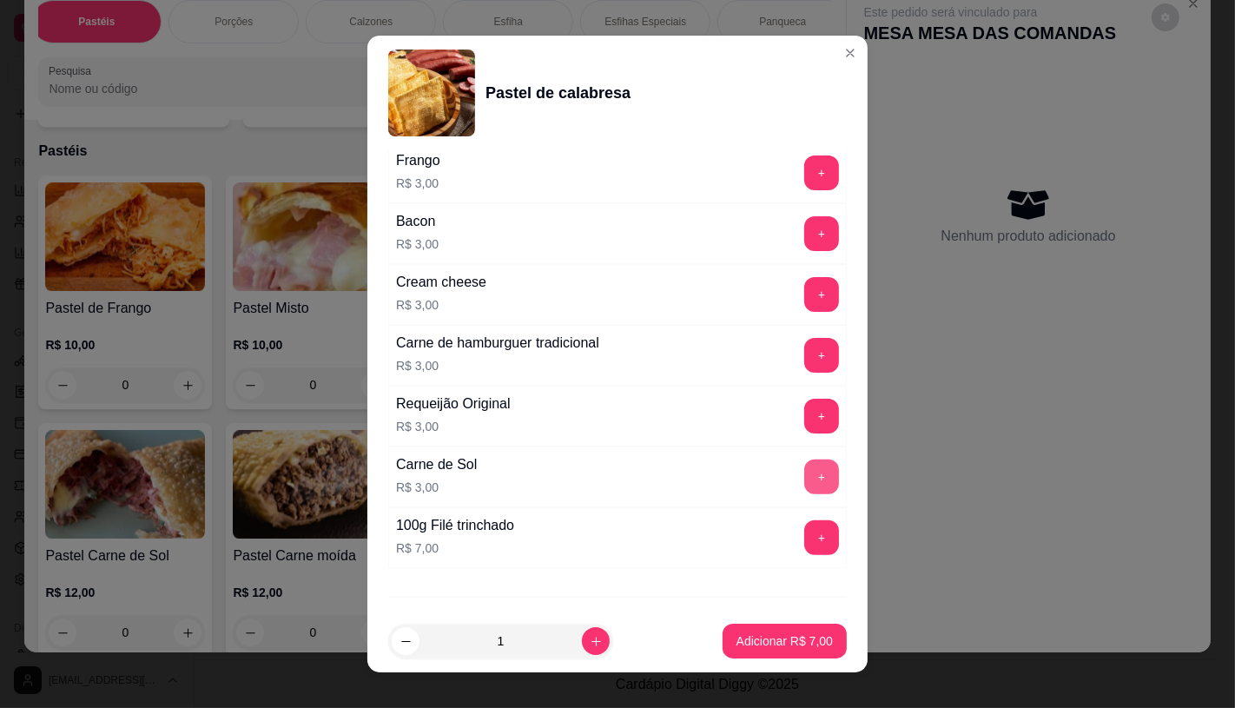
click at [804, 481] on button "+" at bounding box center [821, 476] width 35 height 35
click at [768, 651] on button "Adicionar R$ 10,00" at bounding box center [781, 640] width 131 height 35
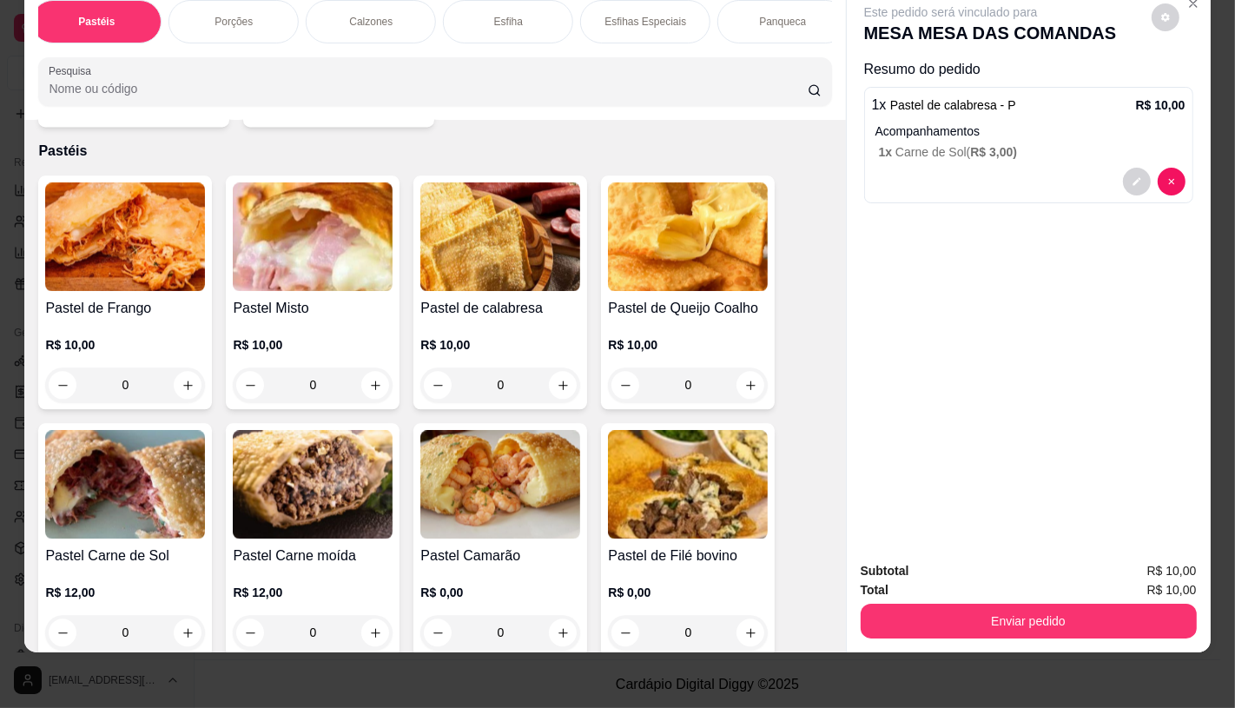
click at [480, 271] on div "Pastel de calabresa R$ 10,00 0" at bounding box center [500, 292] width 174 height 234
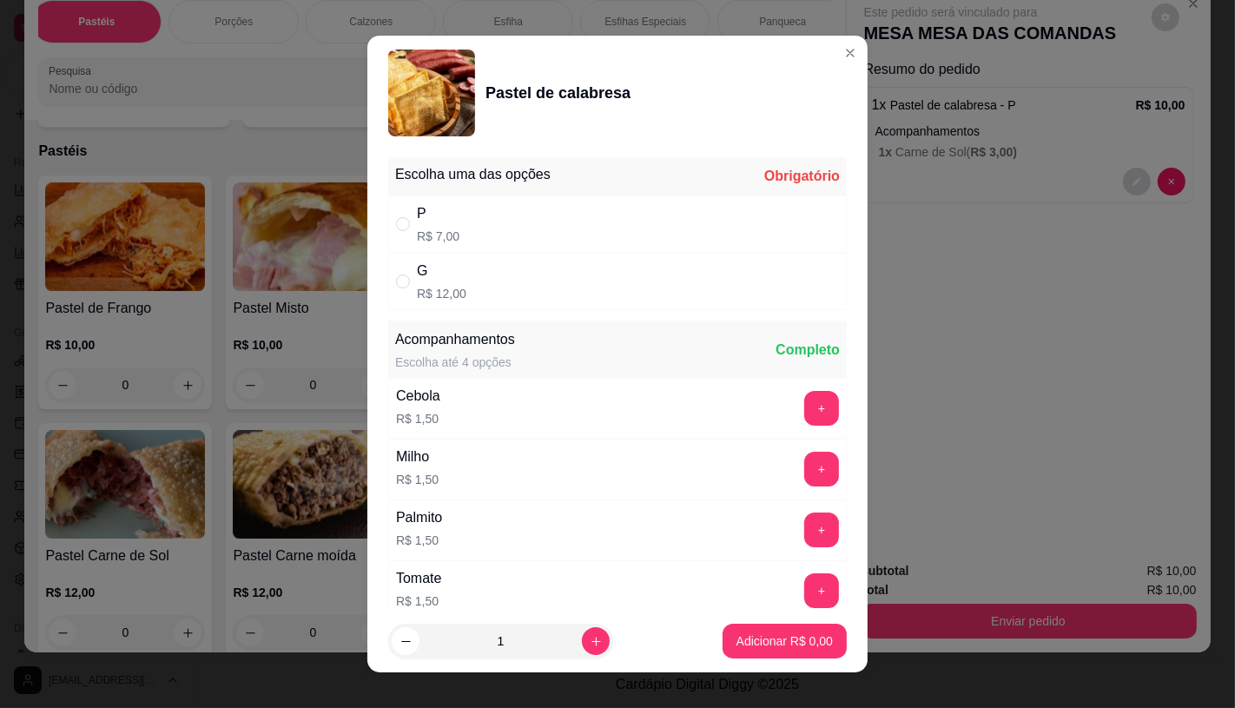
click at [602, 258] on div "G R$ 12,00" at bounding box center [617, 281] width 458 height 57
radio input "true"
click at [452, 201] on div "P R$ 7,00" at bounding box center [617, 223] width 458 height 57
radio input "true"
radio input "false"
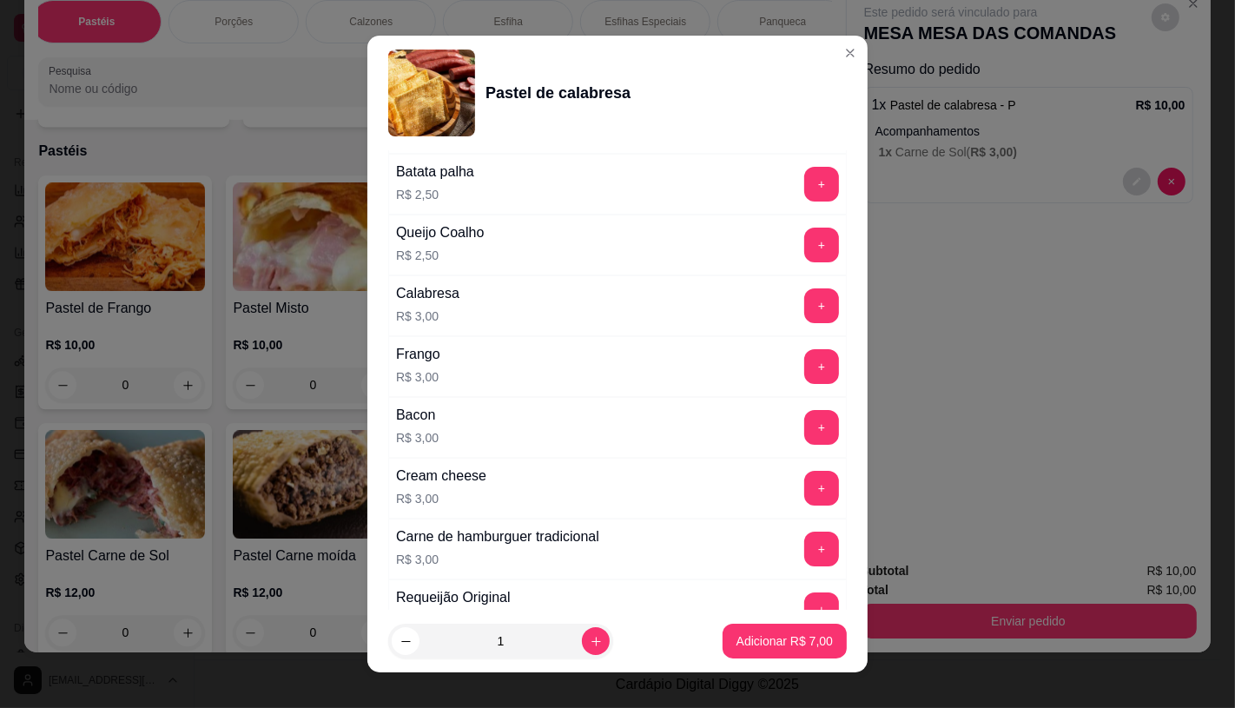
scroll to position [868, 0]
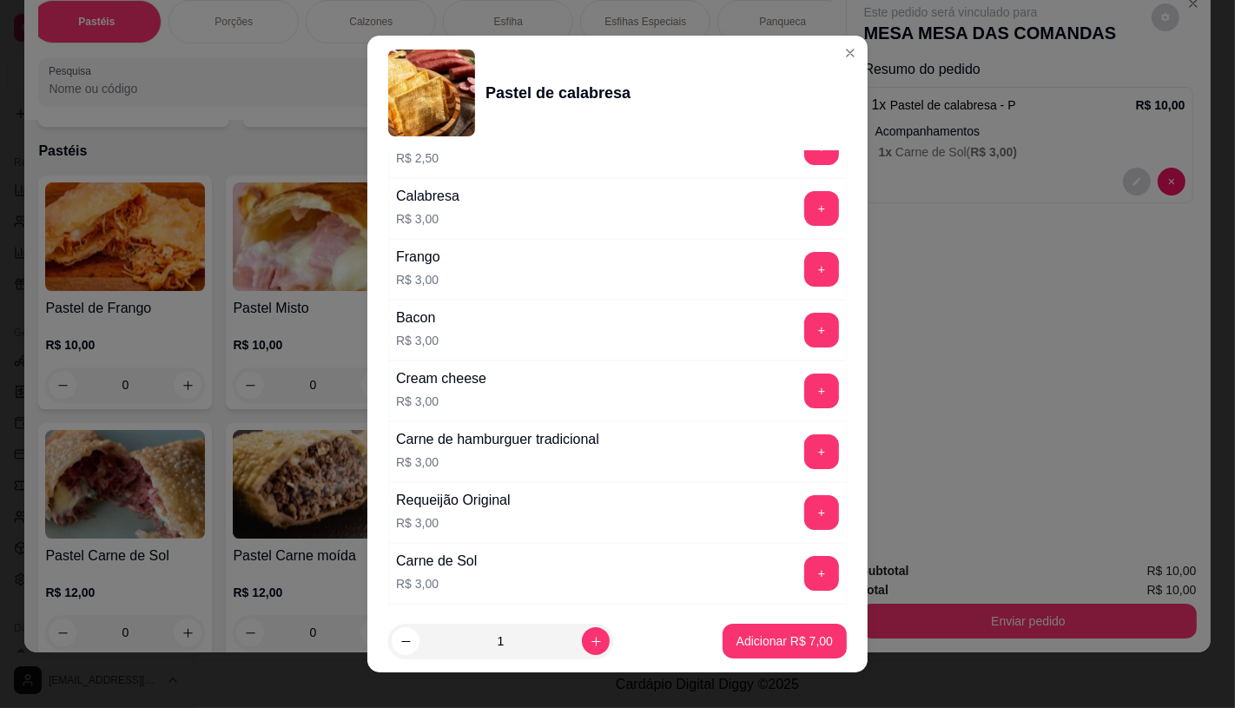
click at [797, 398] on div "+" at bounding box center [821, 390] width 49 height 35
click at [804, 398] on button "+" at bounding box center [821, 390] width 35 height 35
click at [804, 578] on button "+" at bounding box center [821, 573] width 35 height 35
click at [788, 635] on p "Adicionar R$ 13,00" at bounding box center [780, 640] width 103 height 17
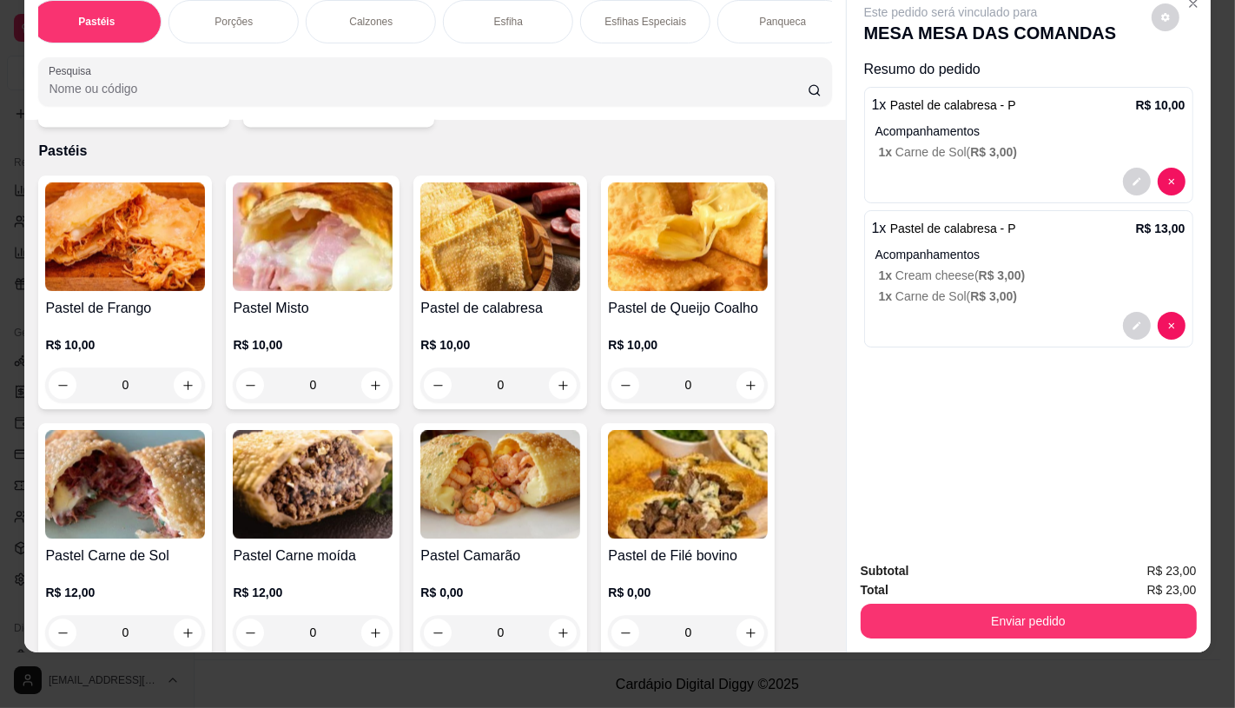
scroll to position [0, 1806]
click at [741, 11] on p "TAXAS DE ENTREGAS" at bounding box center [766, 22] width 101 height 28
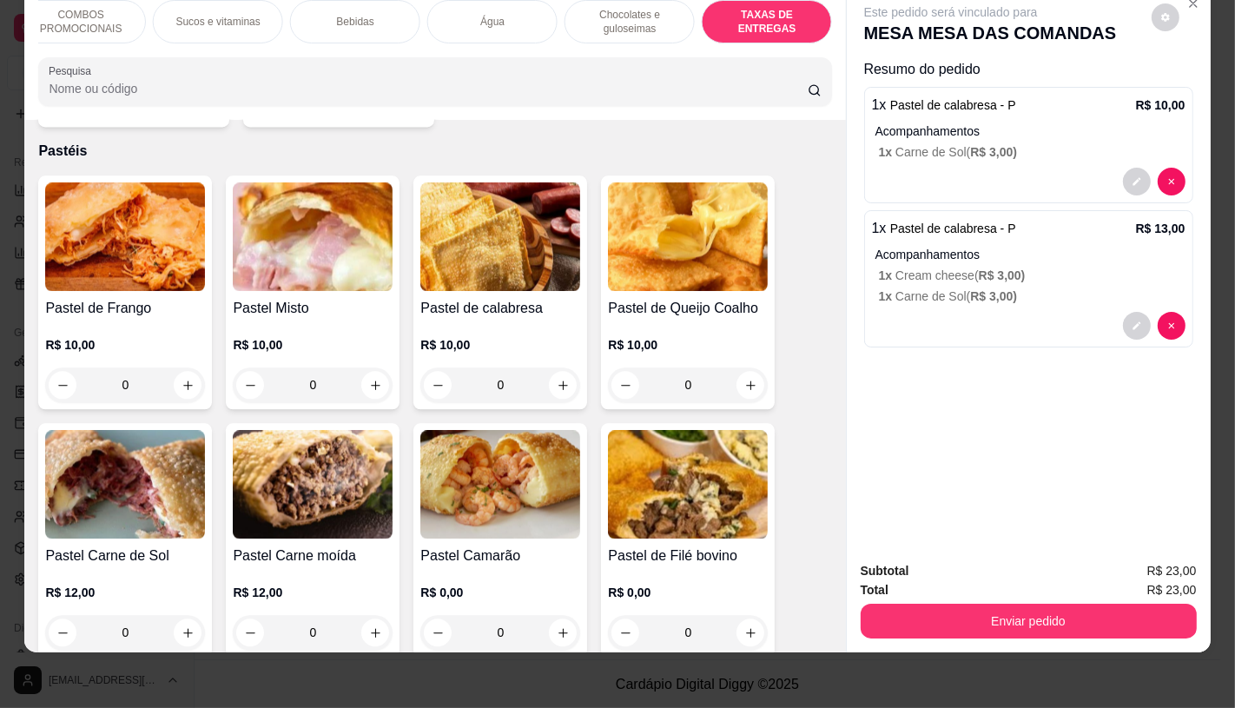
scroll to position [11612, 0]
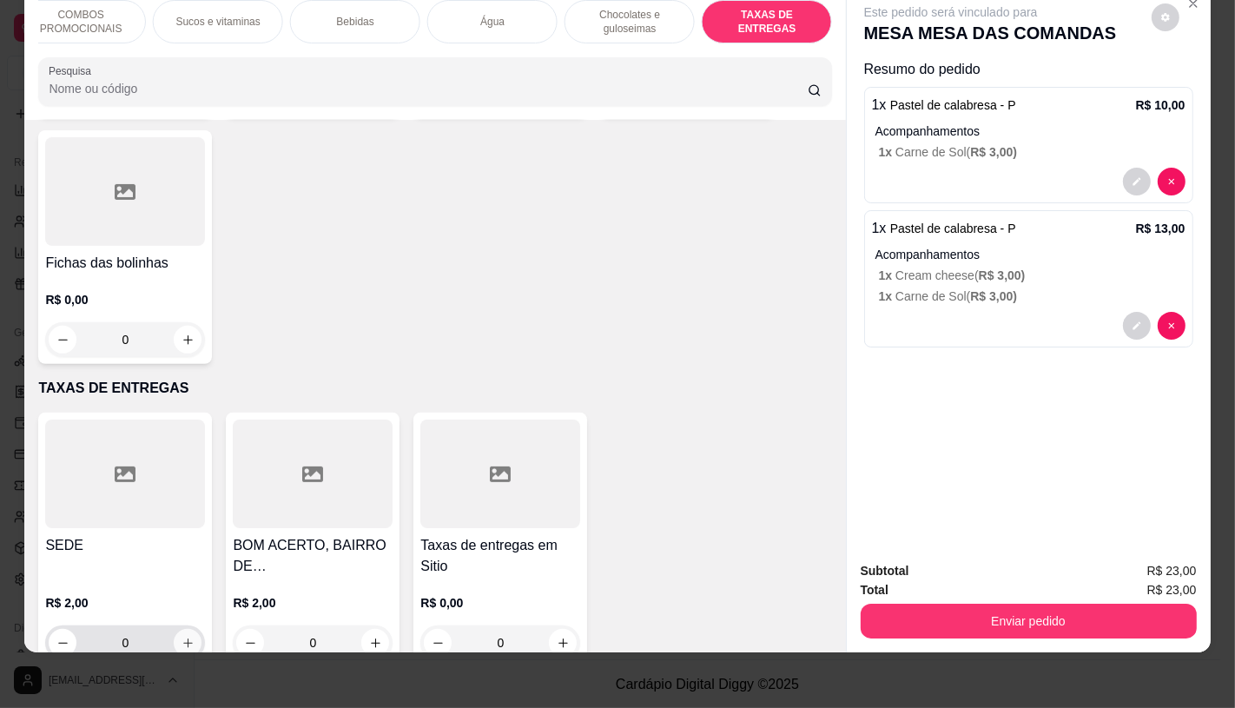
click at [188, 629] on button "increase-product-quantity" at bounding box center [188, 643] width 28 height 28
type input "1"
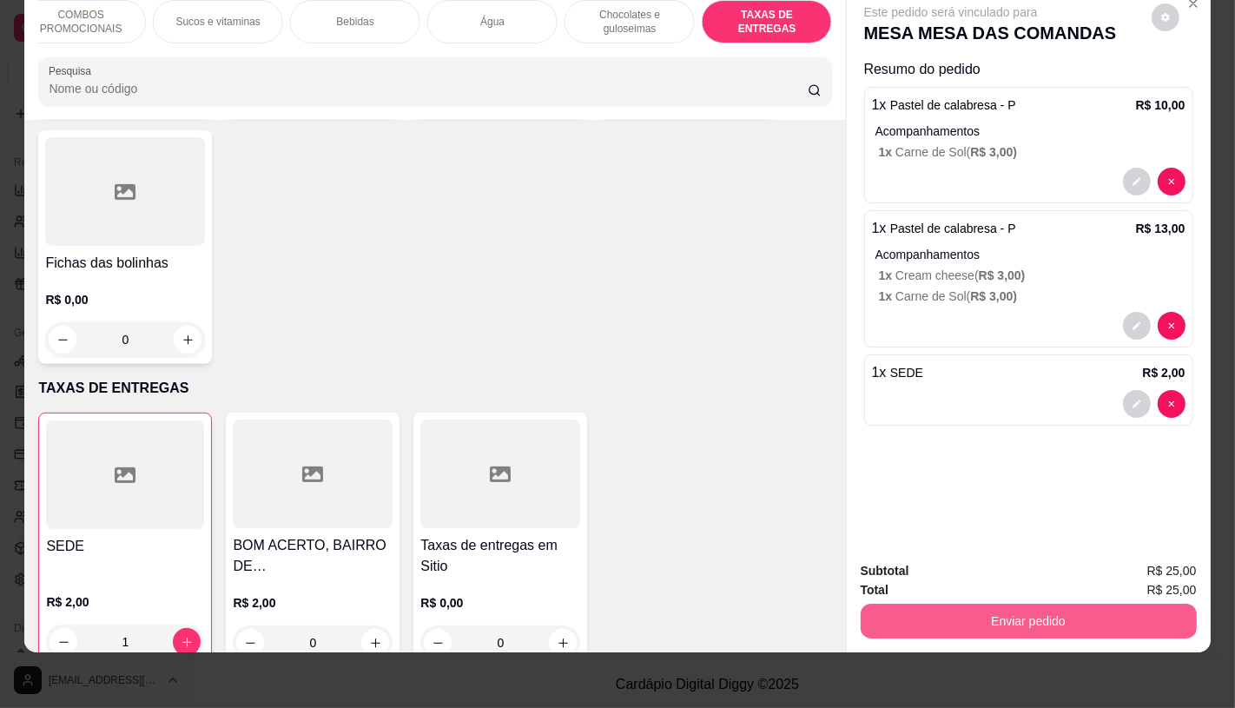
click at [995, 612] on button "Enviar pedido" at bounding box center [1029, 620] width 336 height 35
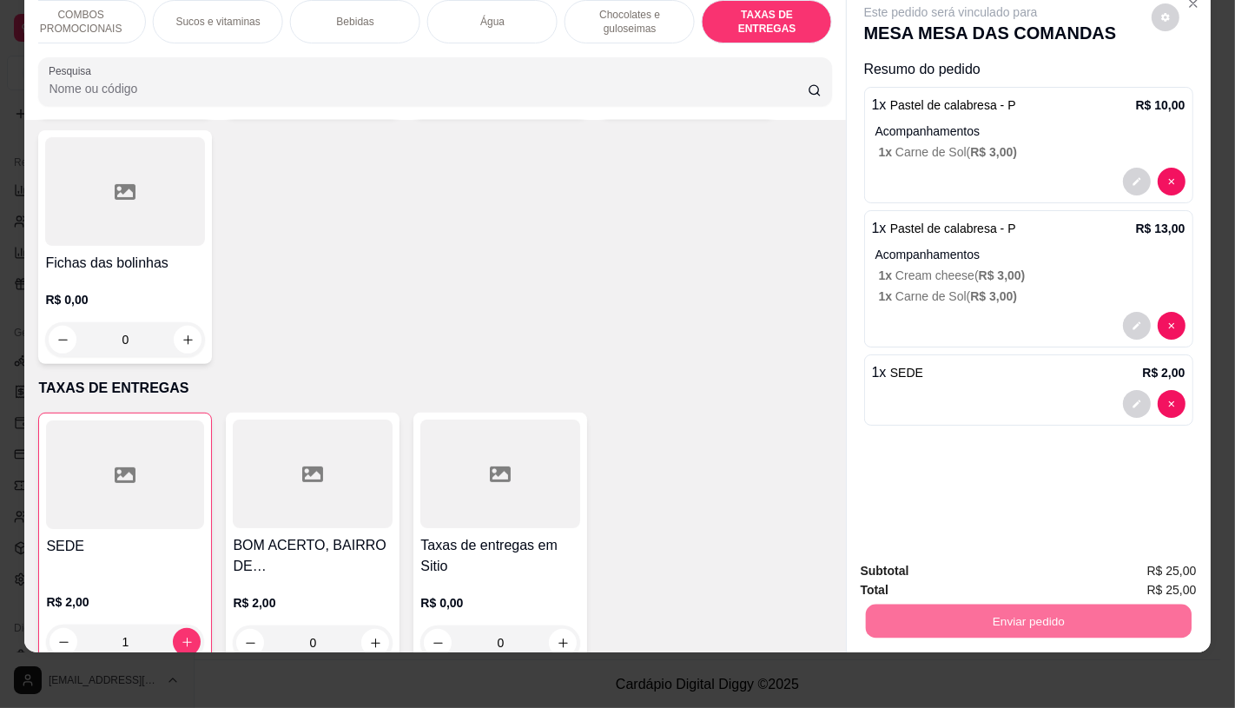
click at [948, 551] on button "Não registrar e enviar pedido" at bounding box center [970, 565] width 181 height 33
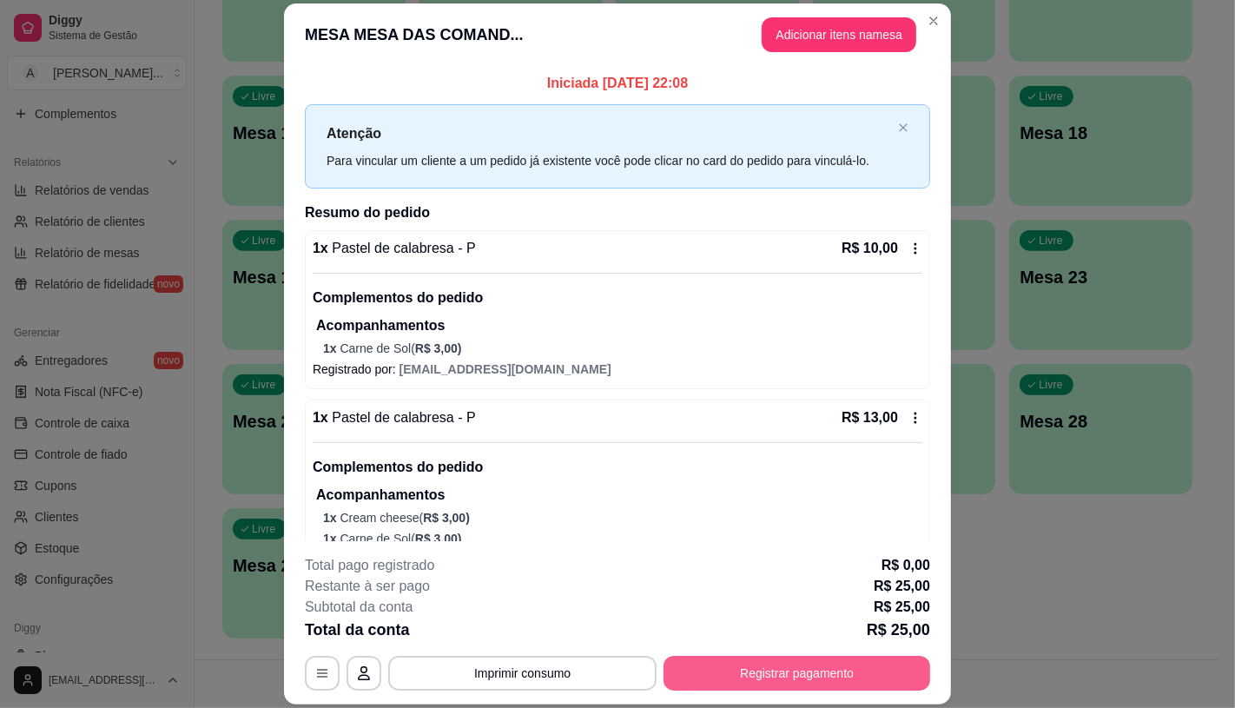
click at [821, 663] on button "Registrar pagamento" at bounding box center [796, 673] width 267 height 35
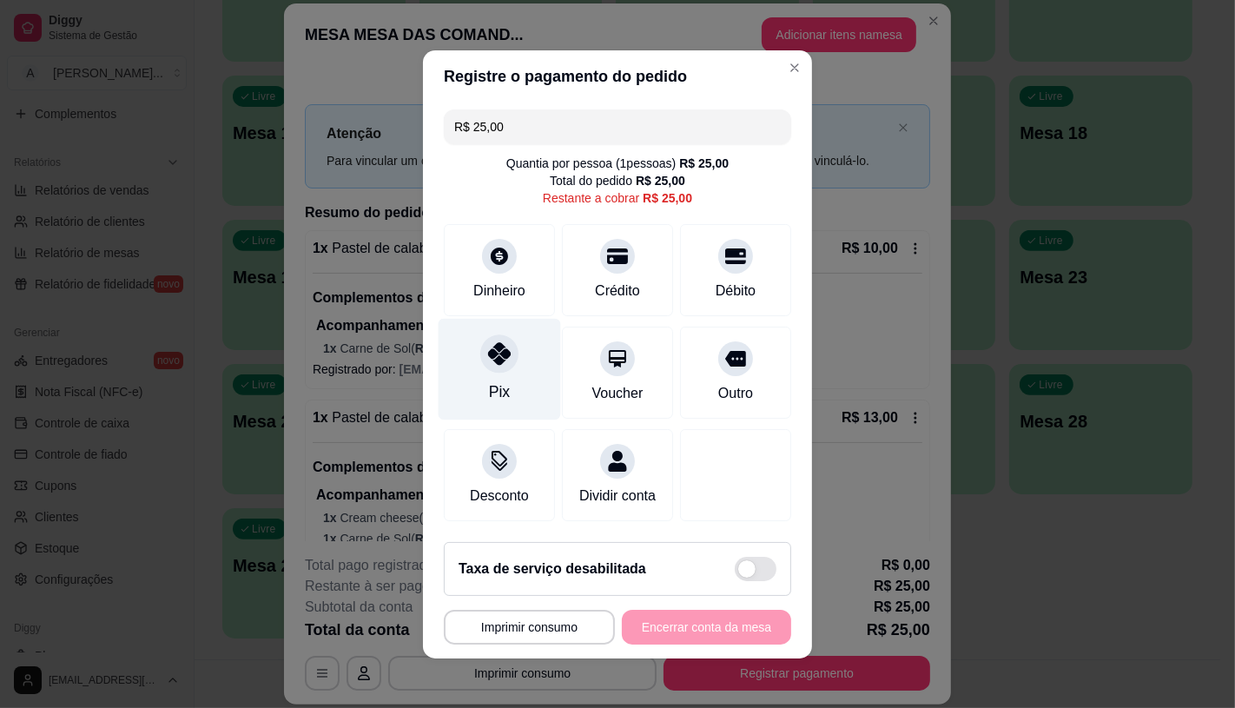
click at [496, 345] on icon at bounding box center [499, 353] width 23 height 23
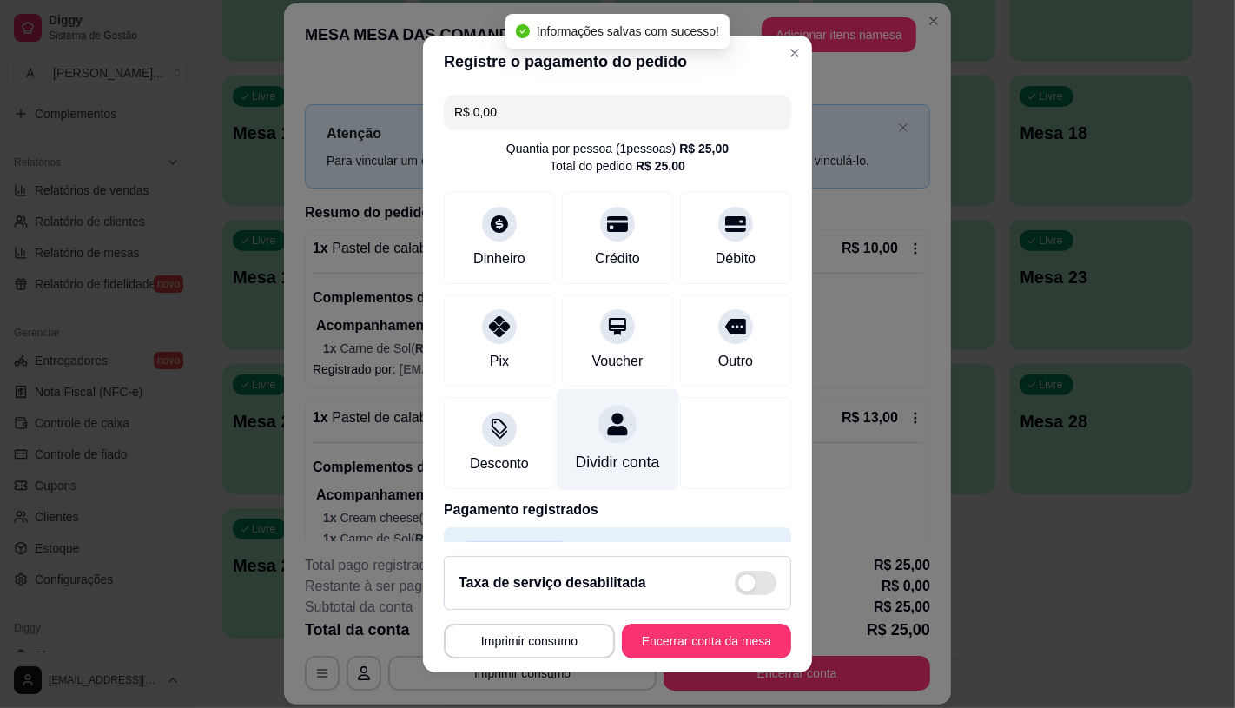
type input "R$ 0,00"
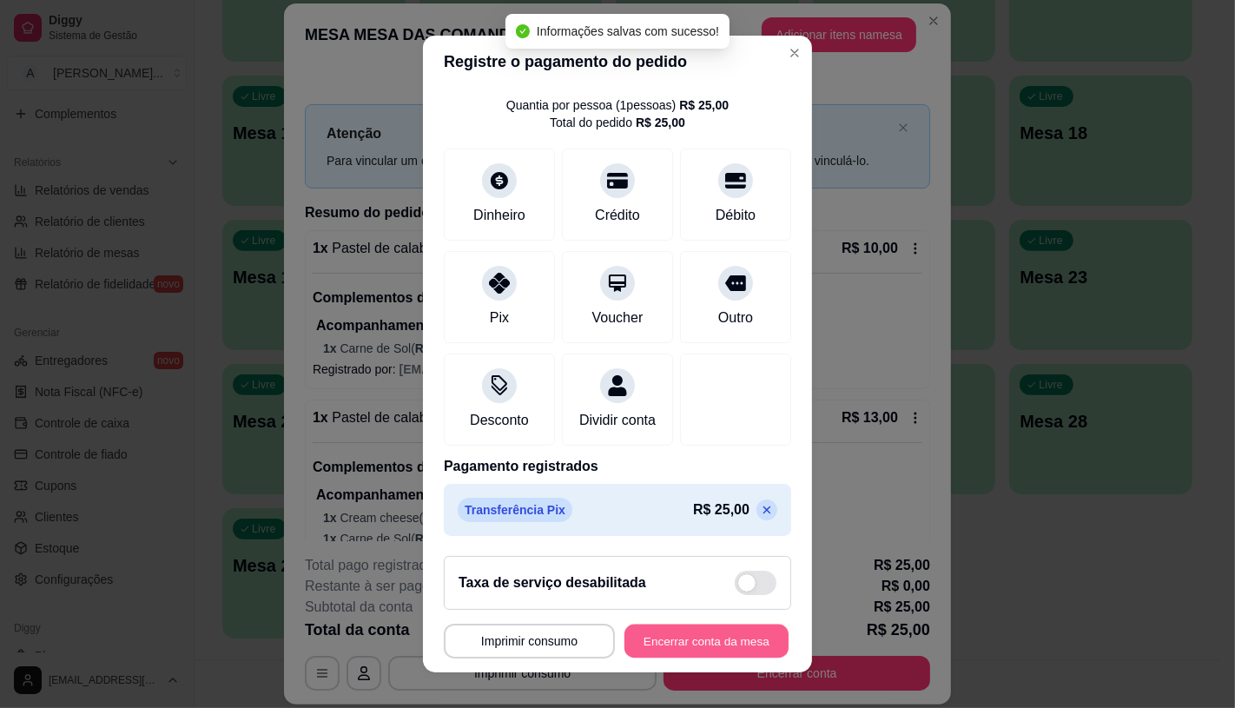
click at [657, 630] on button "Encerrar conta da mesa" at bounding box center [706, 641] width 164 height 34
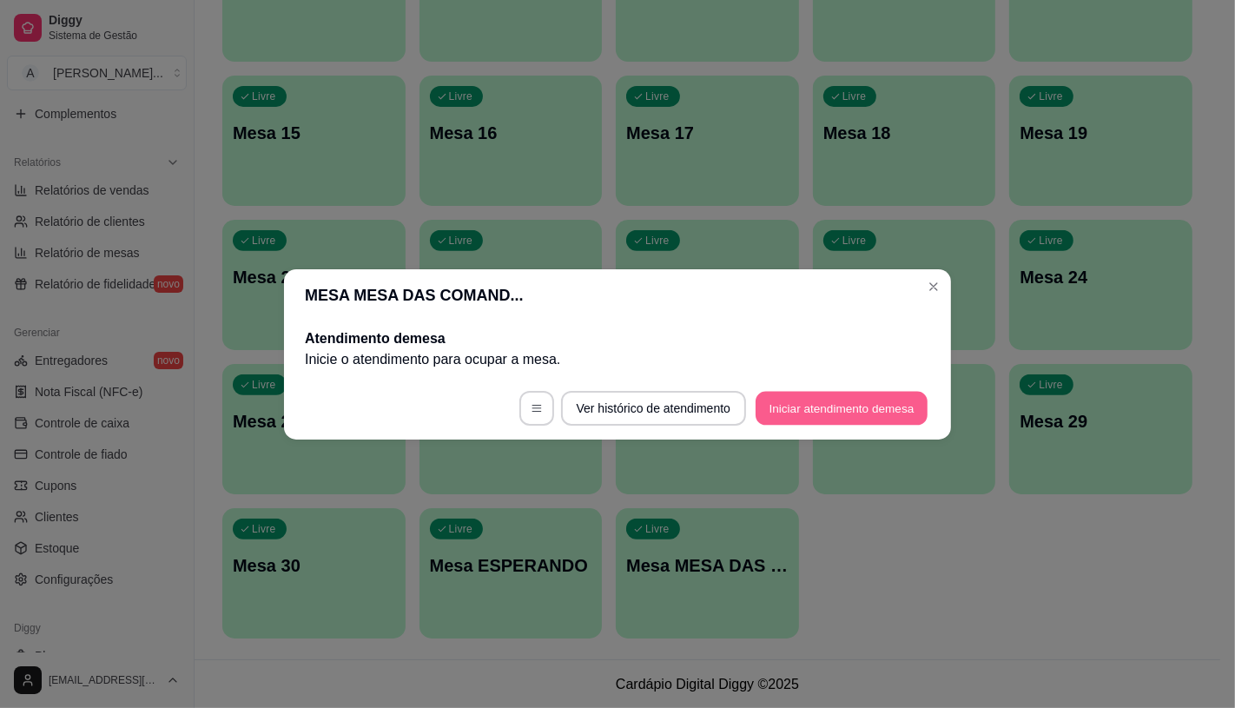
click at [800, 413] on button "Iniciar atendimento de mesa" at bounding box center [841, 408] width 172 height 34
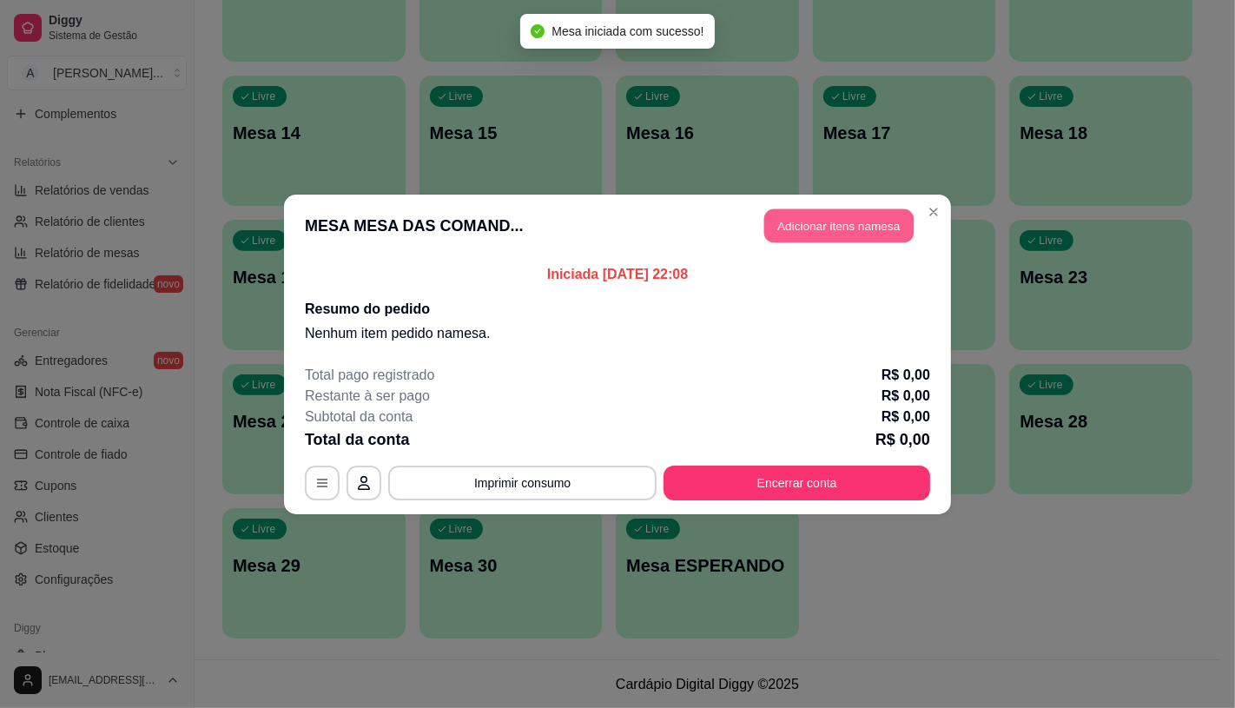
click at [840, 218] on button "Adicionar itens na mesa" at bounding box center [838, 225] width 149 height 34
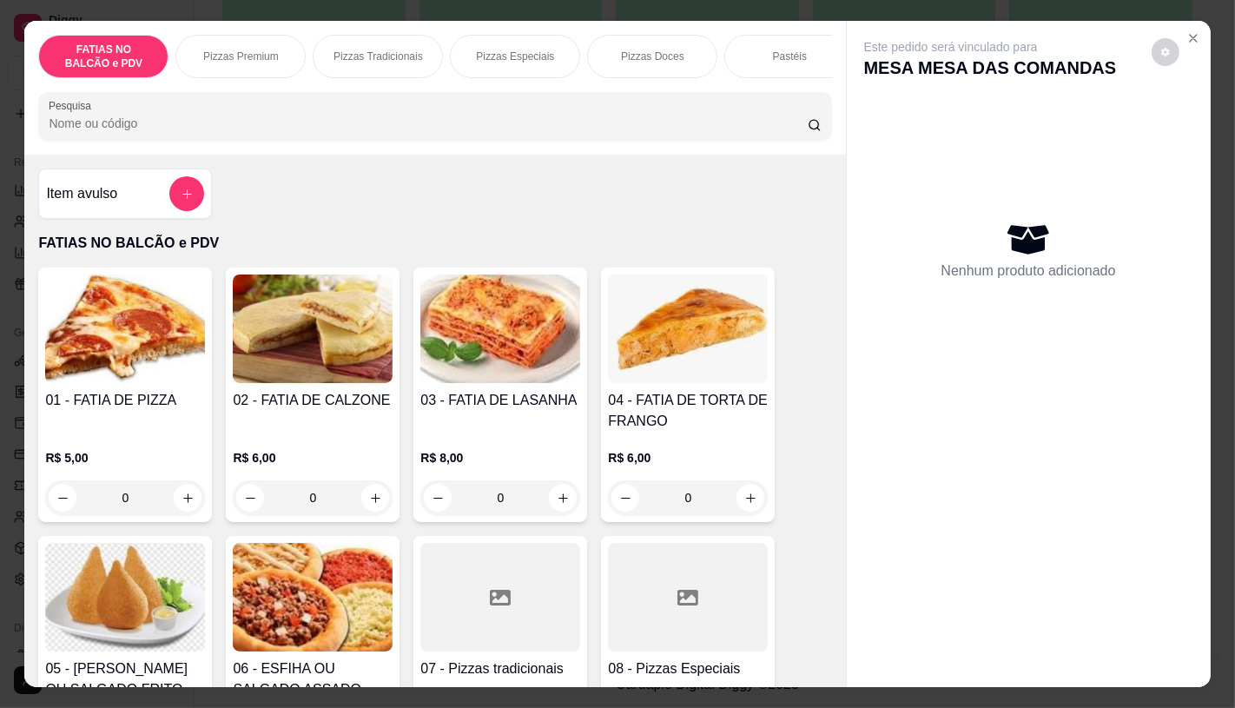
click at [792, 36] on div "Pastéis" at bounding box center [789, 56] width 130 height 43
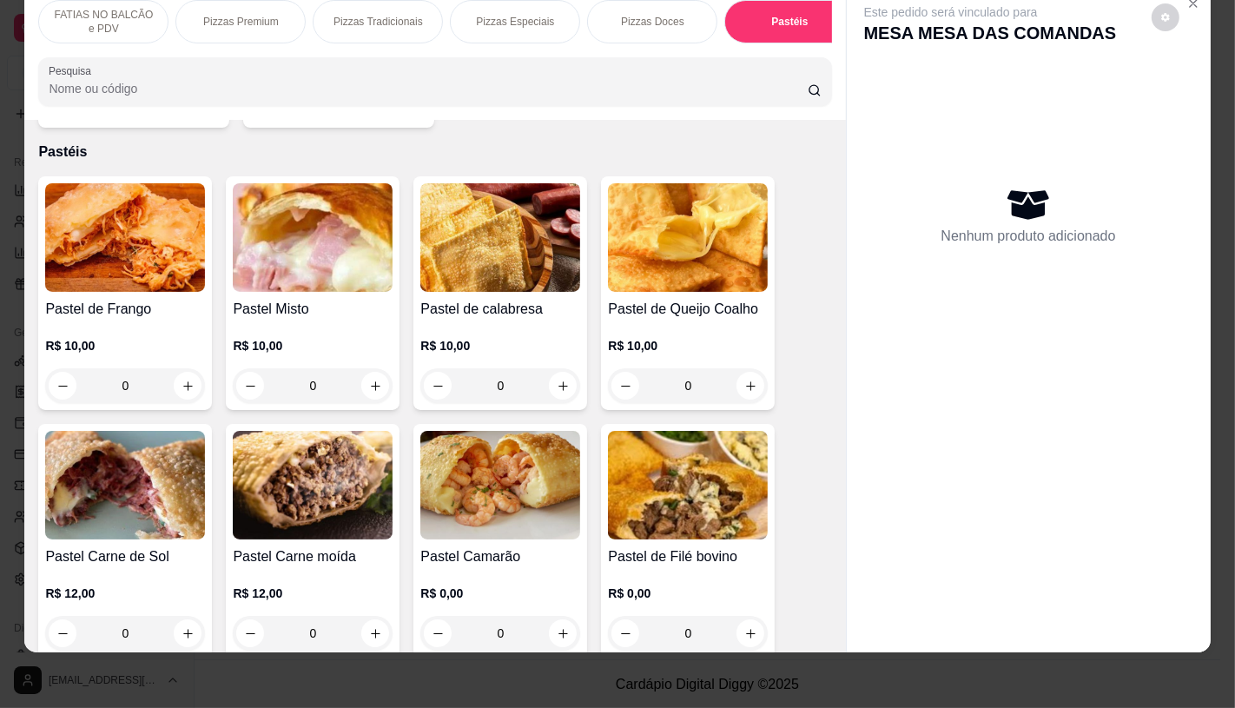
scroll to position [3448, 0]
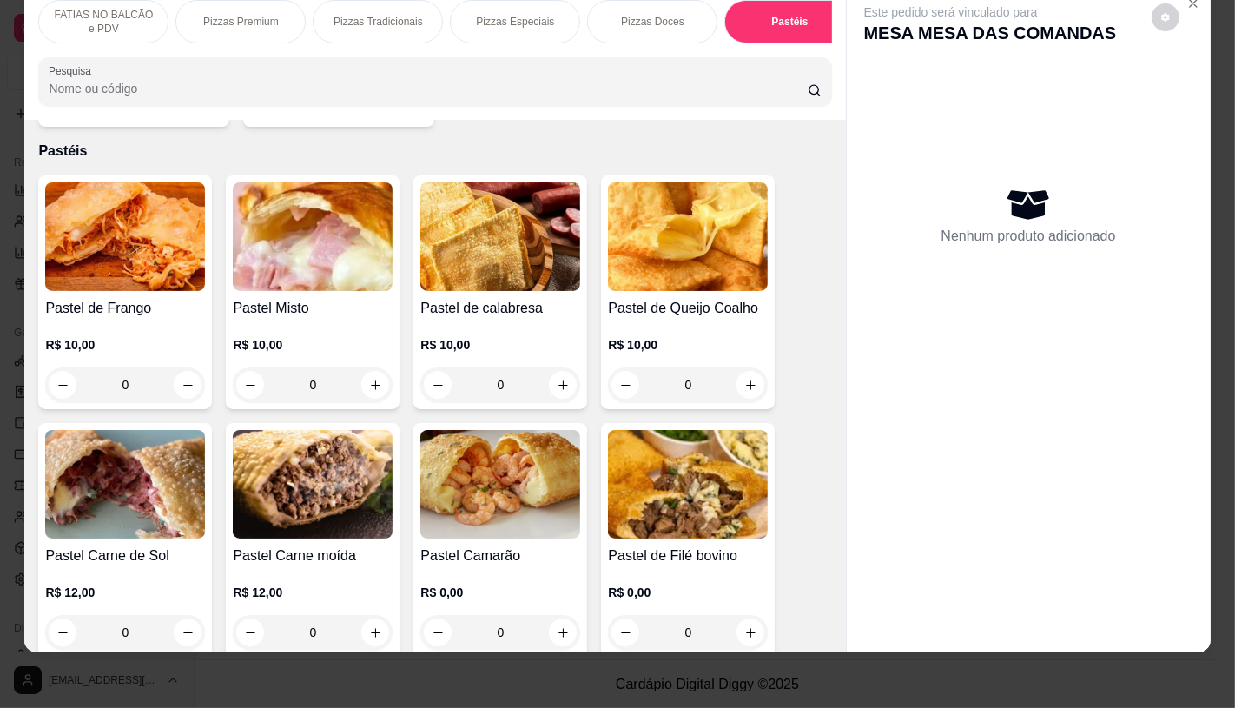
click at [655, 298] on h4 "Pastel de Queijo Coalho" at bounding box center [688, 308] width 160 height 21
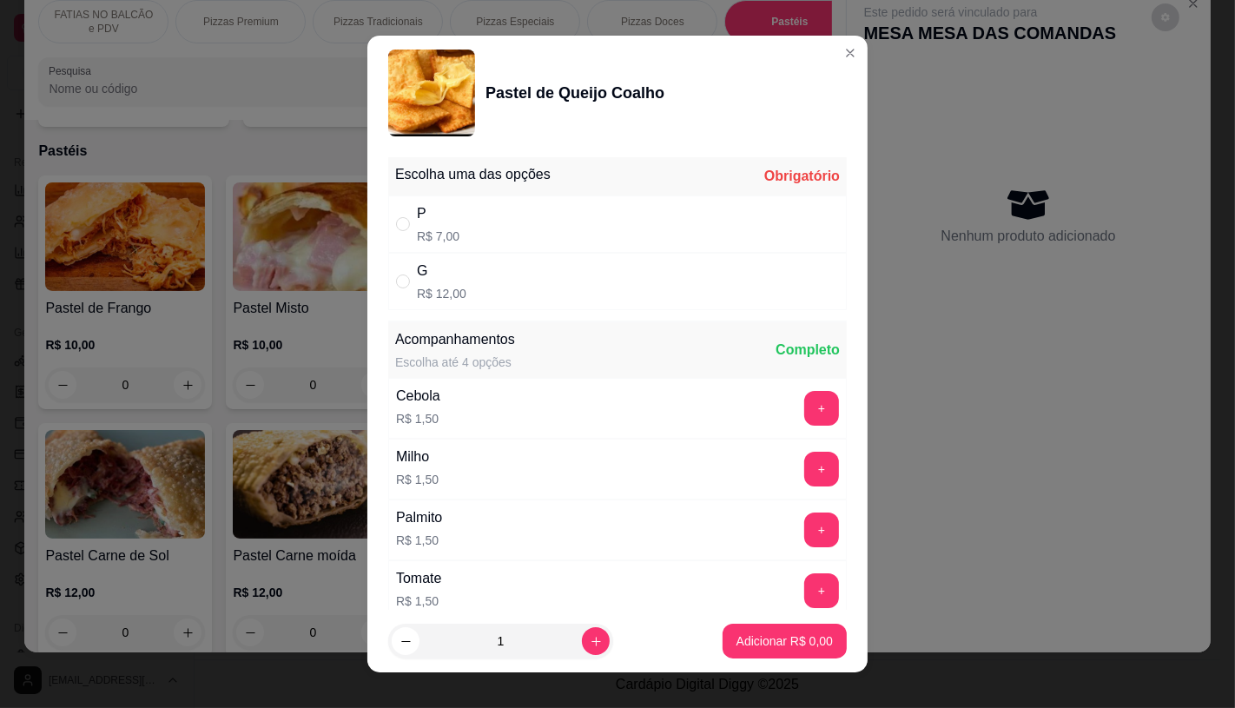
click at [441, 243] on p "R$ 7,00" at bounding box center [438, 236] width 43 height 17
radio input "true"
click at [773, 629] on button "Adicionar R$ 7,00" at bounding box center [784, 641] width 121 height 34
type input "1"
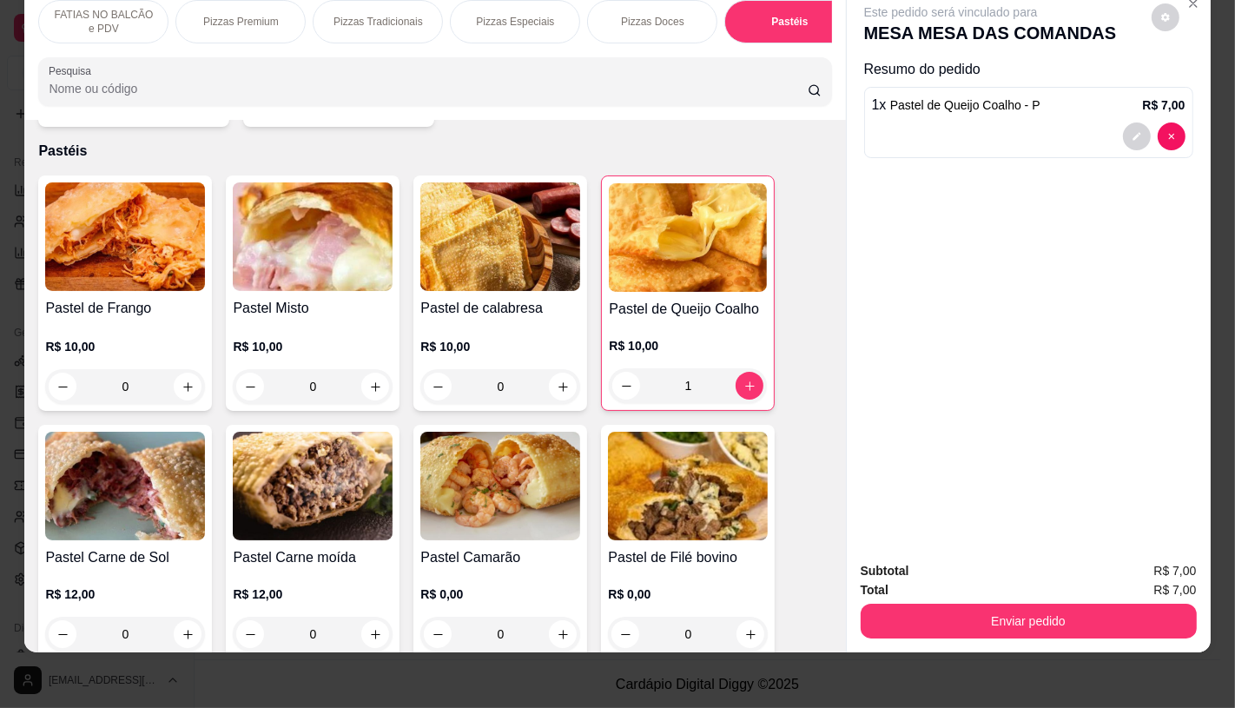
click at [110, 12] on p "FATIAS NO BALCÃO e PDV" at bounding box center [103, 22] width 101 height 28
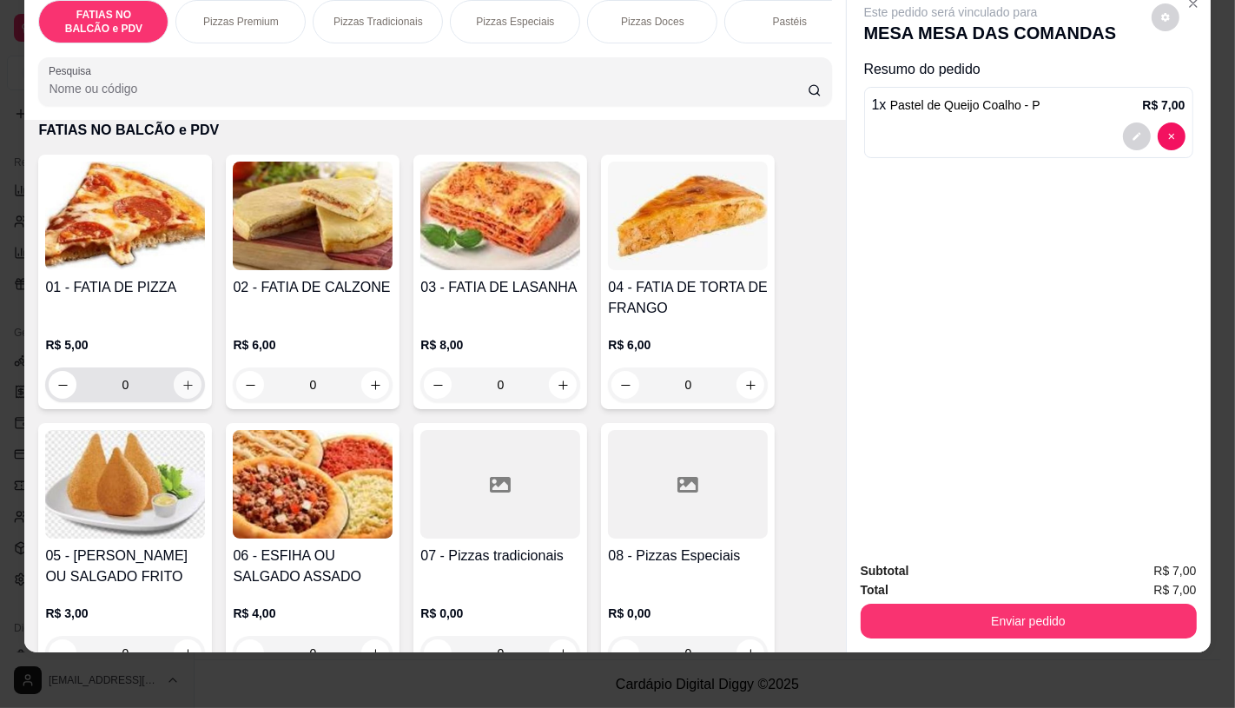
click at [174, 392] on button "increase-product-quantity" at bounding box center [188, 385] width 28 height 28
type input "1"
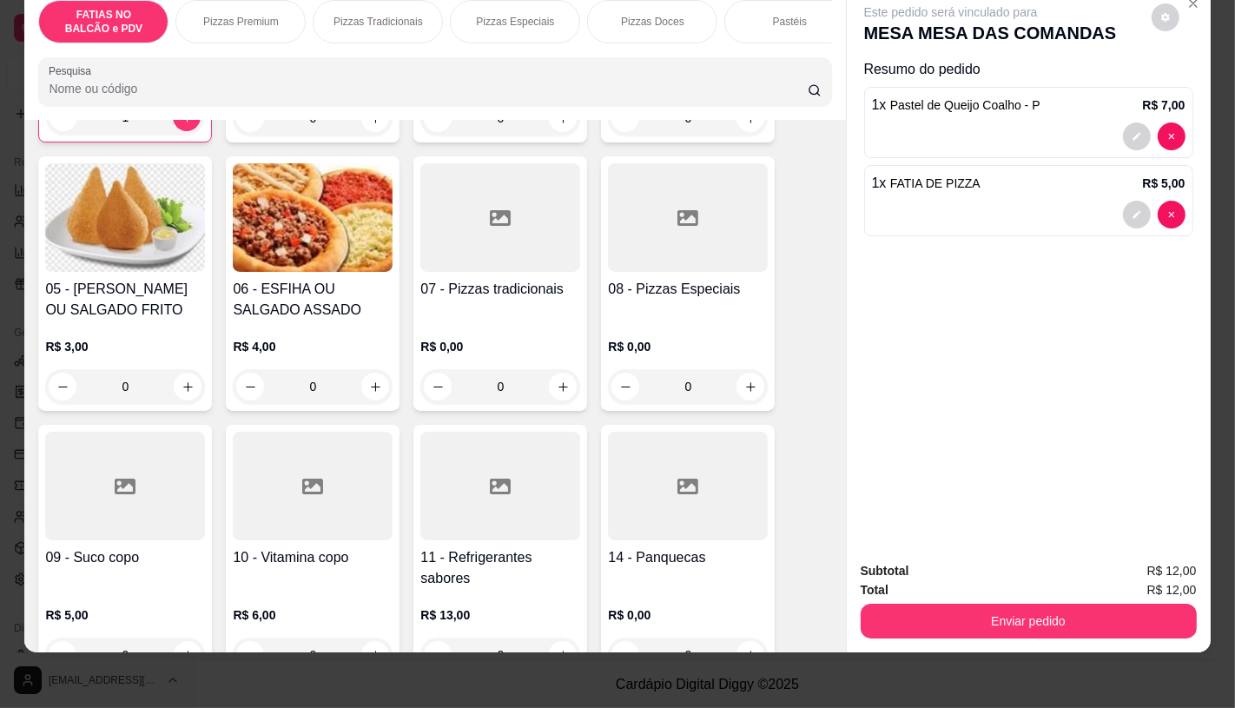
scroll to position [367, 0]
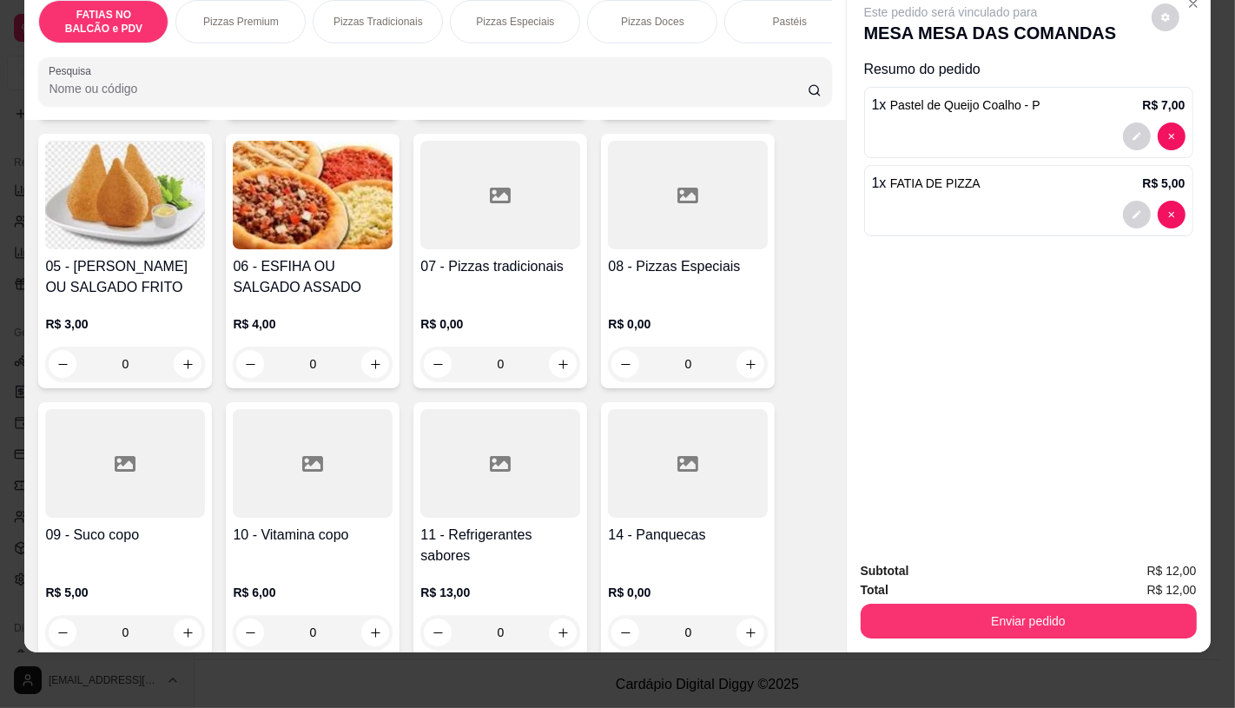
click at [476, 511] on div at bounding box center [500, 463] width 160 height 109
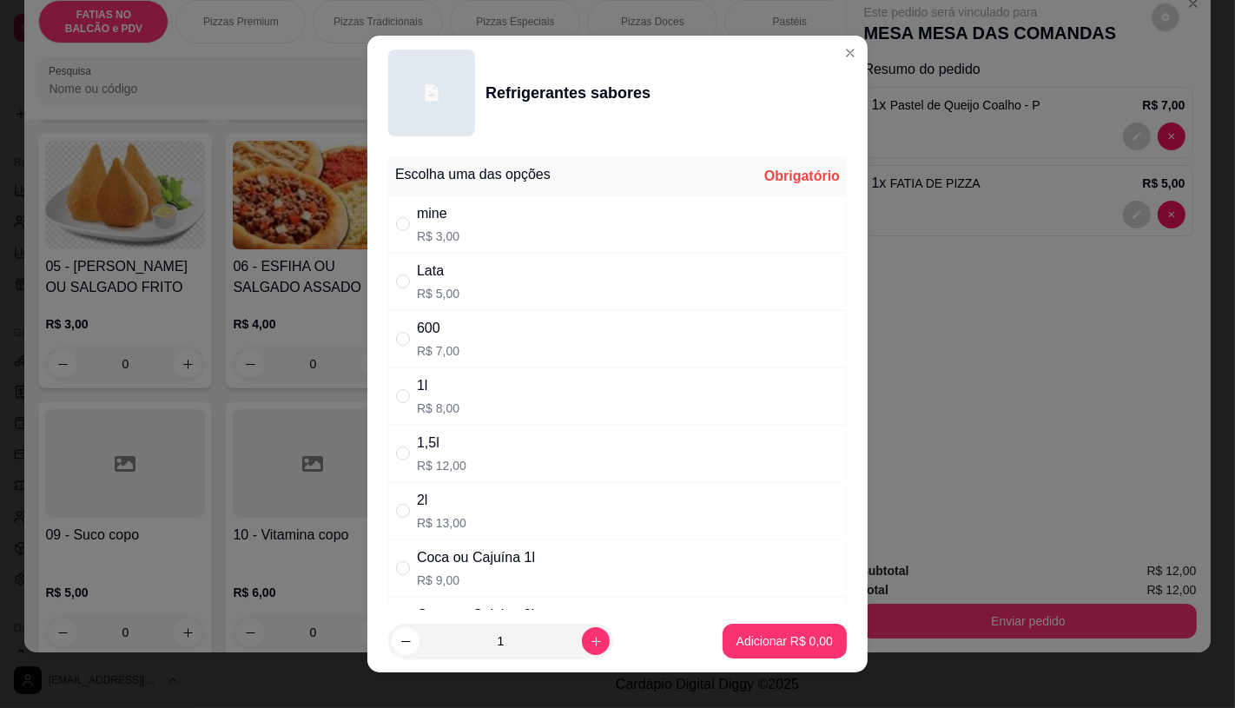
click at [458, 414] on div "1l R$ 8,00" at bounding box center [617, 395] width 458 height 57
radio input "true"
click at [759, 630] on button "Adicionar R$ 8,00" at bounding box center [784, 640] width 124 height 35
type input "1"
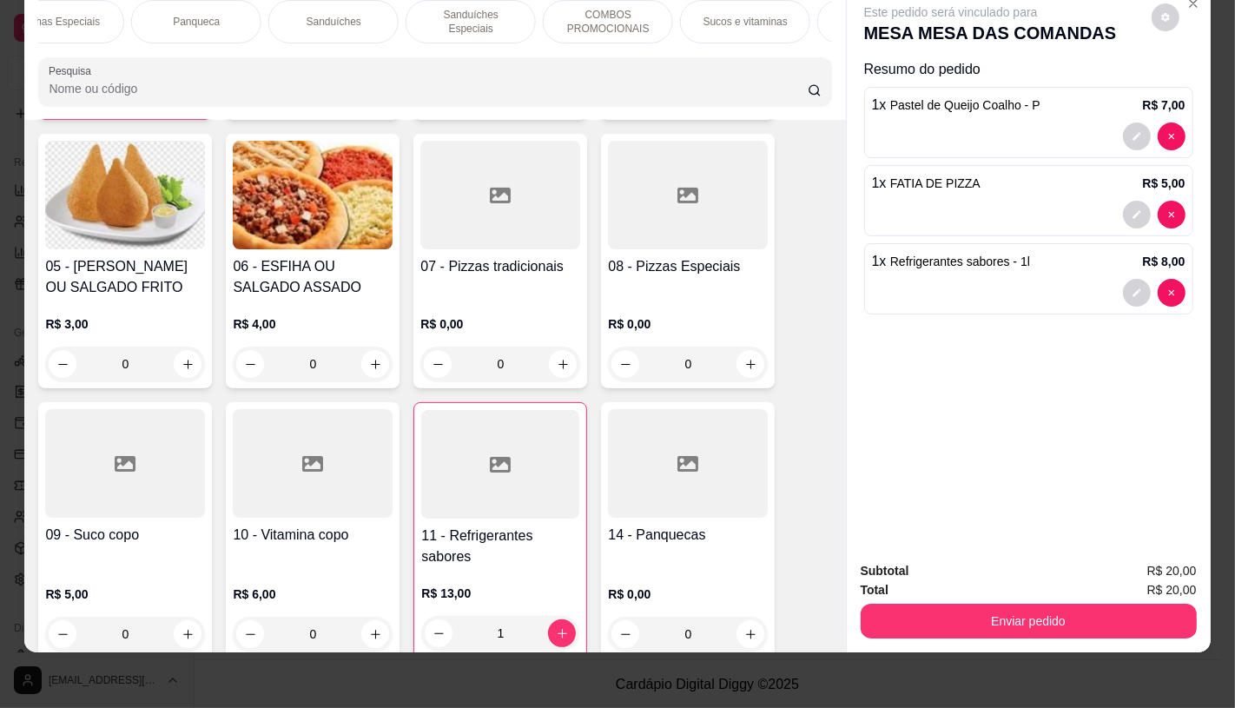
scroll to position [0, 1806]
click at [738, 8] on p "TAXAS DE ENTREGAS" at bounding box center [766, 22] width 101 height 28
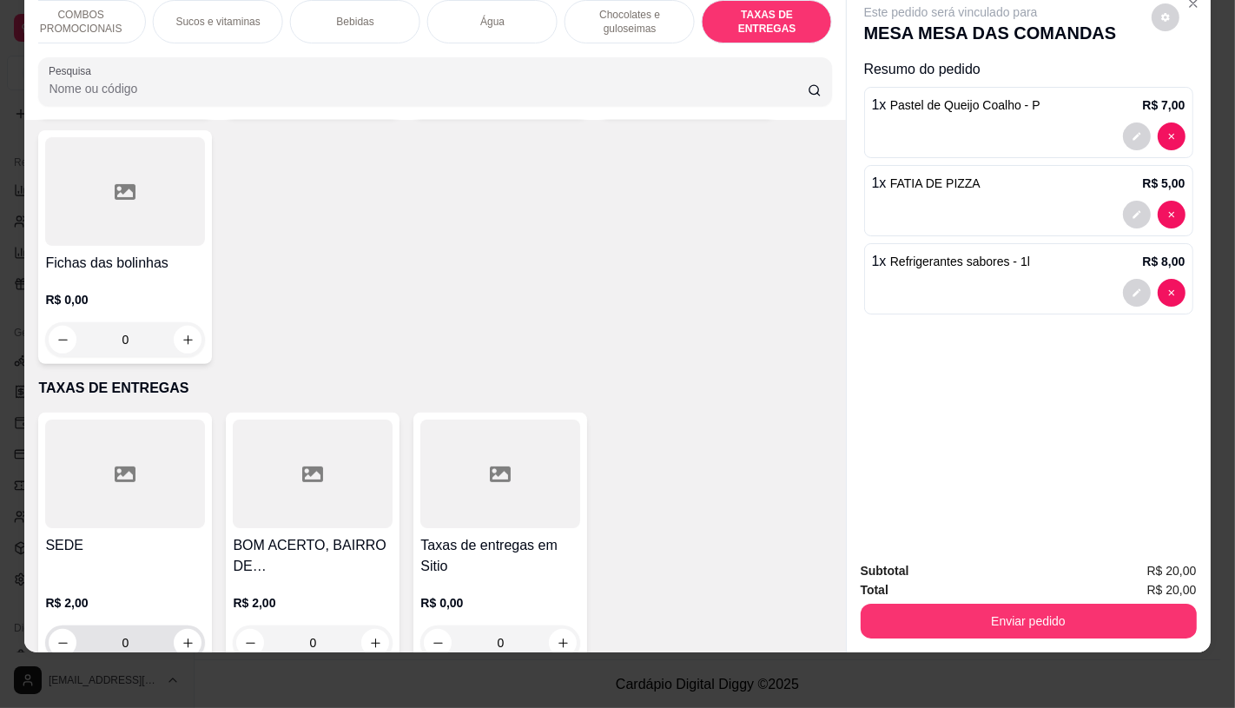
click at [175, 625] on div "0" at bounding box center [125, 642] width 153 height 35
click at [181, 636] on icon "increase-product-quantity" at bounding box center [187, 642] width 13 height 13
type input "1"
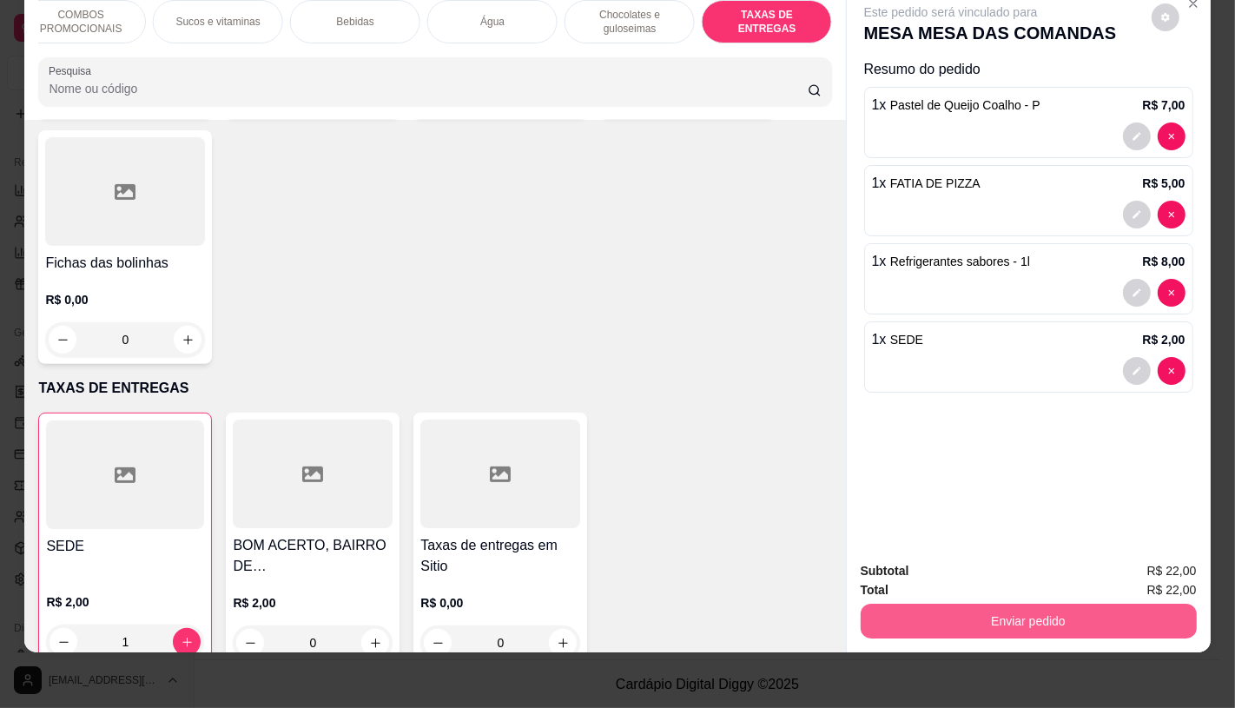
click at [1170, 603] on button "Enviar pedido" at bounding box center [1029, 620] width 336 height 35
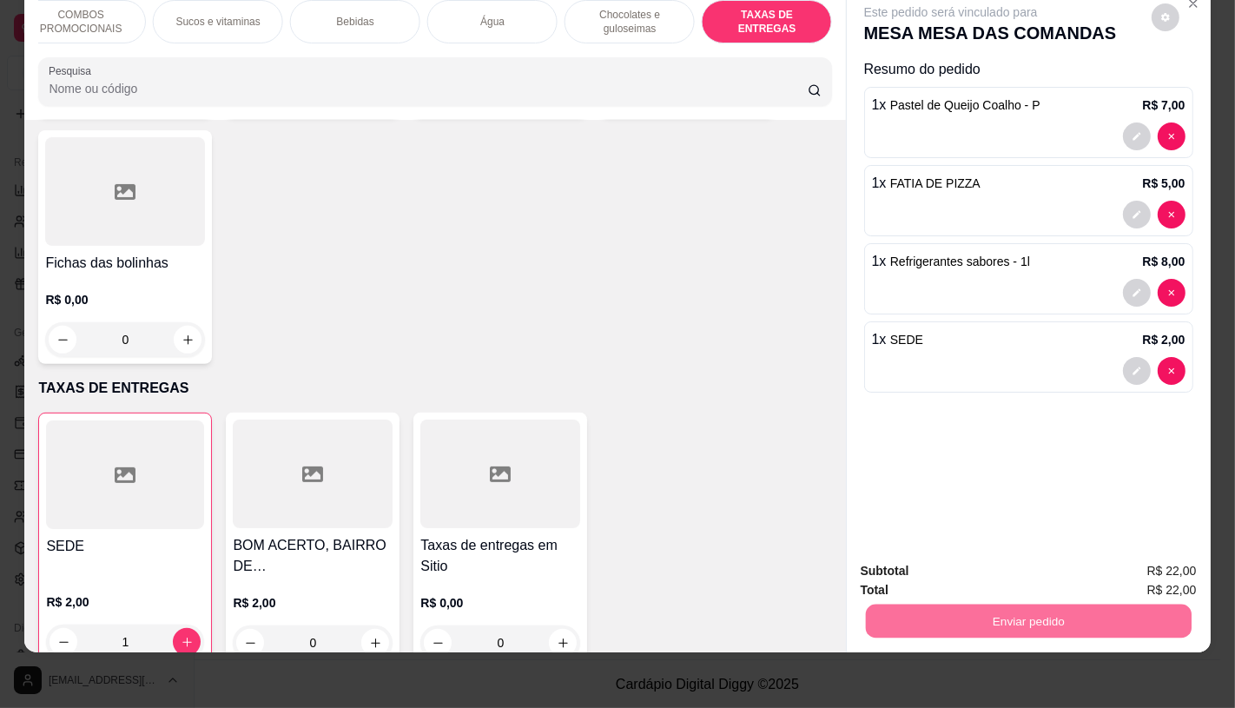
click at [910, 558] on button "Não registrar e enviar pedido" at bounding box center [970, 565] width 181 height 33
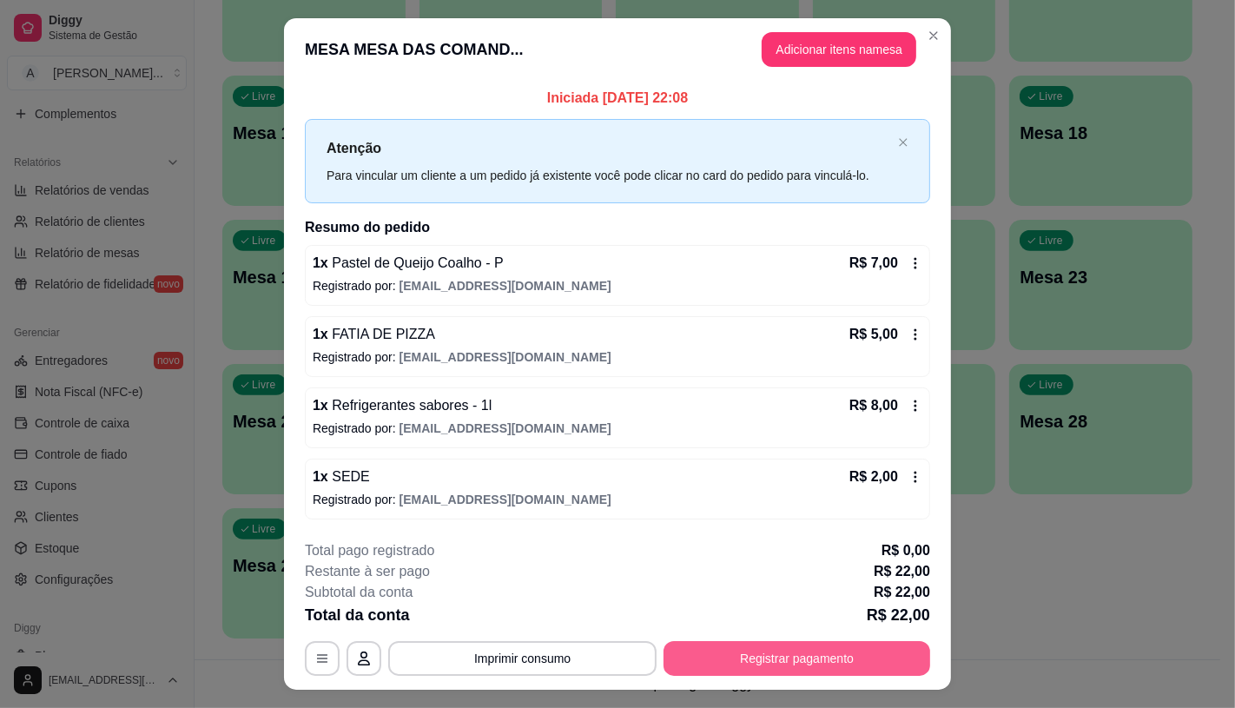
click at [892, 670] on button "Registrar pagamento" at bounding box center [796, 658] width 267 height 35
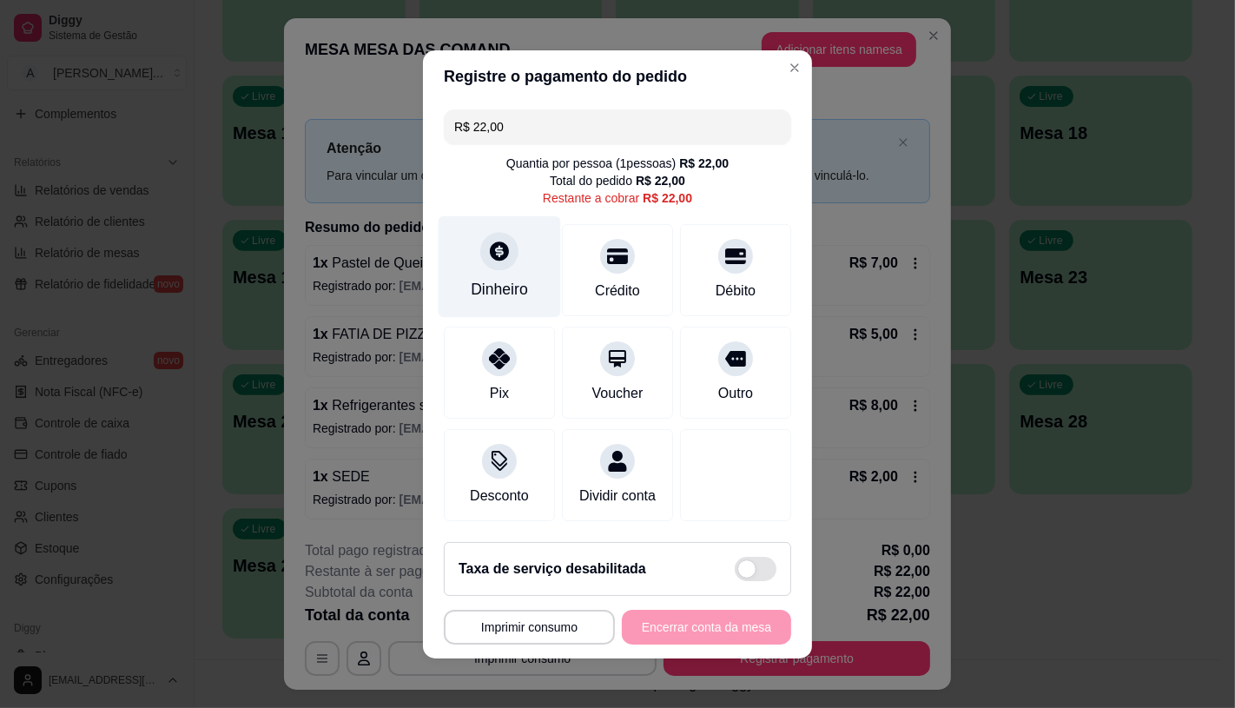
click at [510, 267] on div "Dinheiro" at bounding box center [500, 266] width 122 height 102
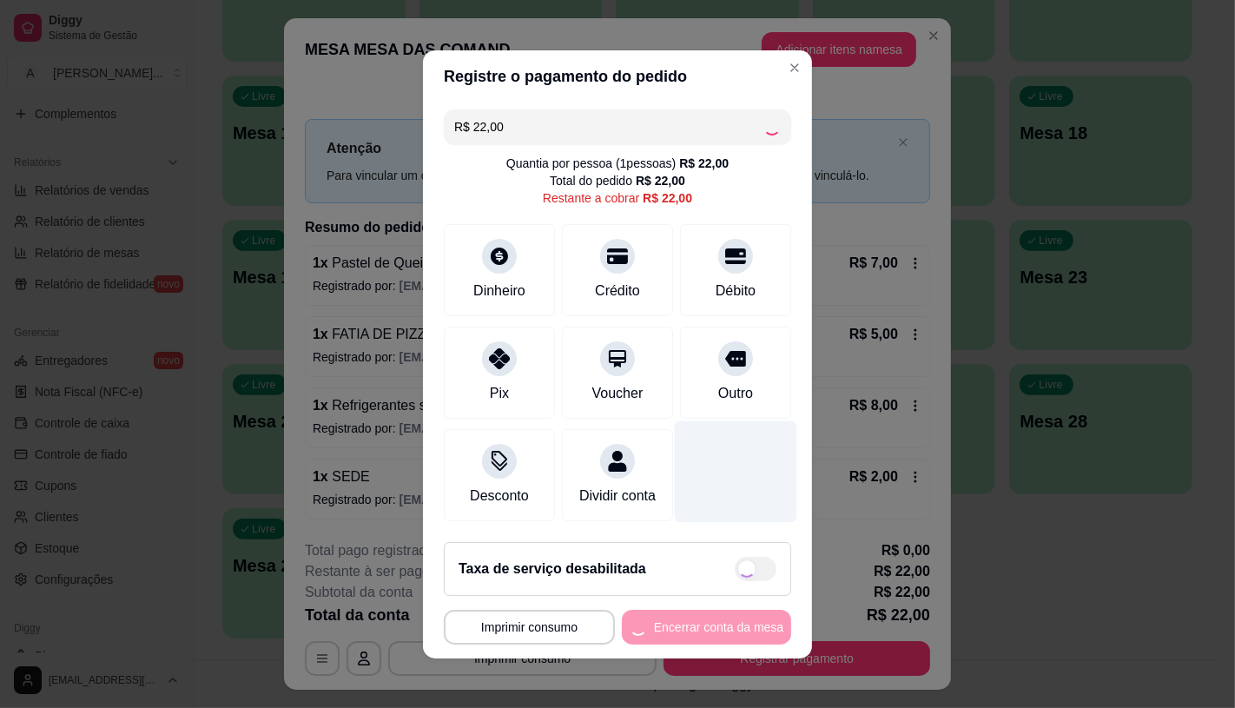
type input "R$ 0,00"
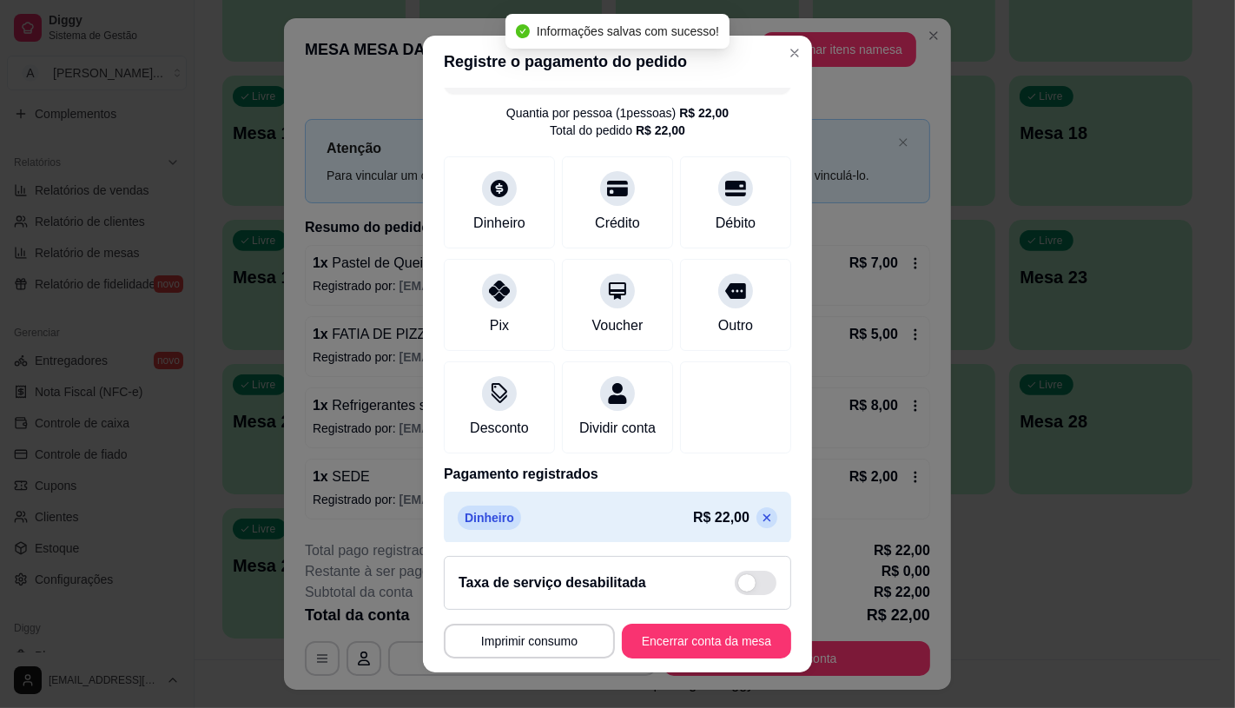
scroll to position [64, 0]
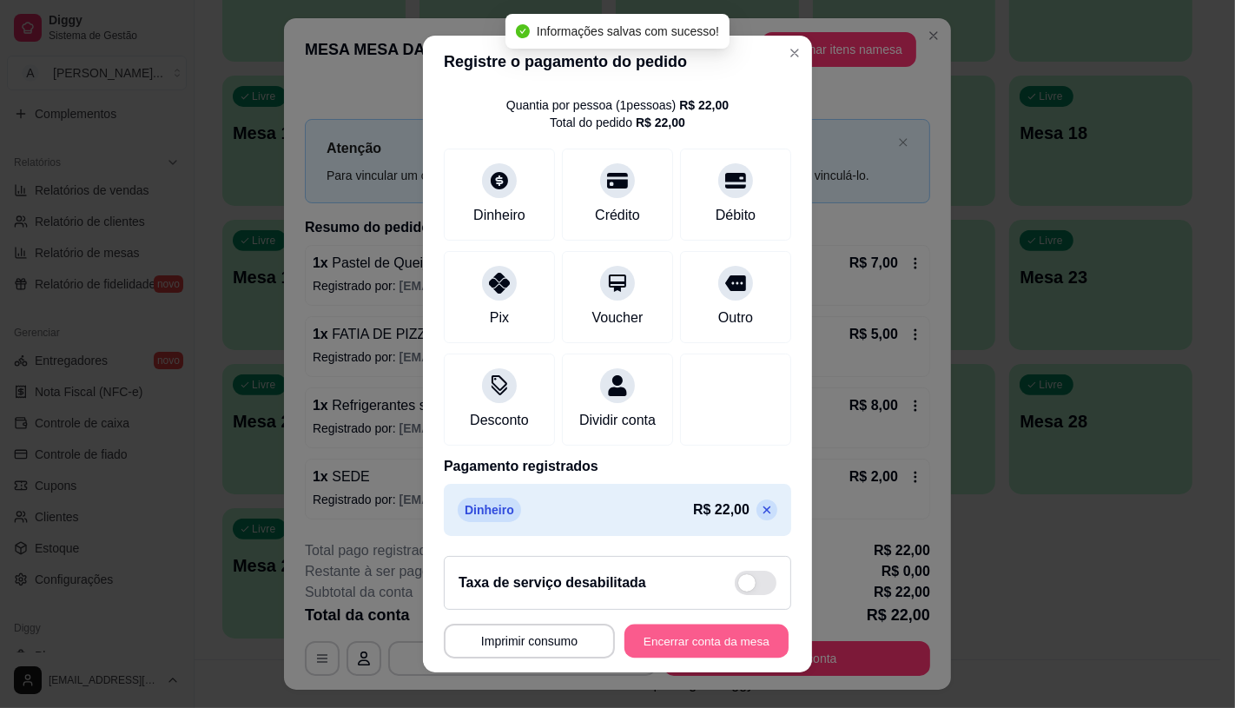
click at [661, 643] on button "Encerrar conta da mesa" at bounding box center [706, 641] width 164 height 34
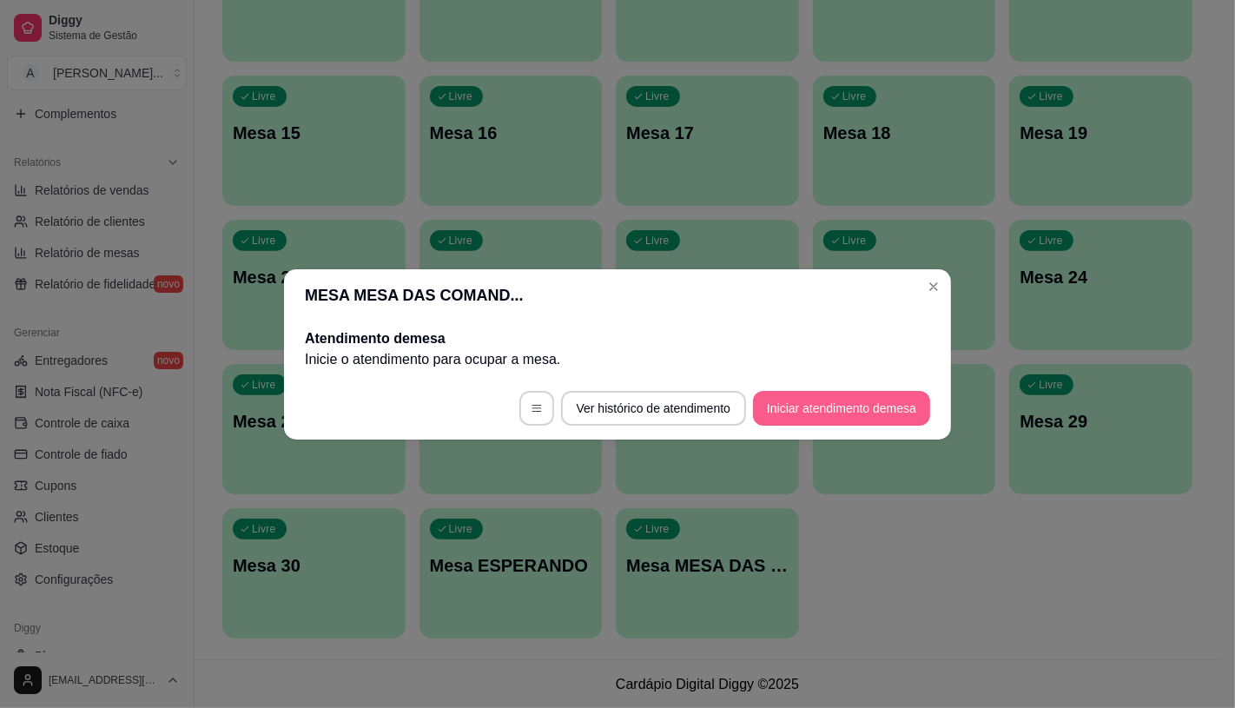
click at [830, 412] on button "Iniciar atendimento de mesa" at bounding box center [841, 408] width 177 height 35
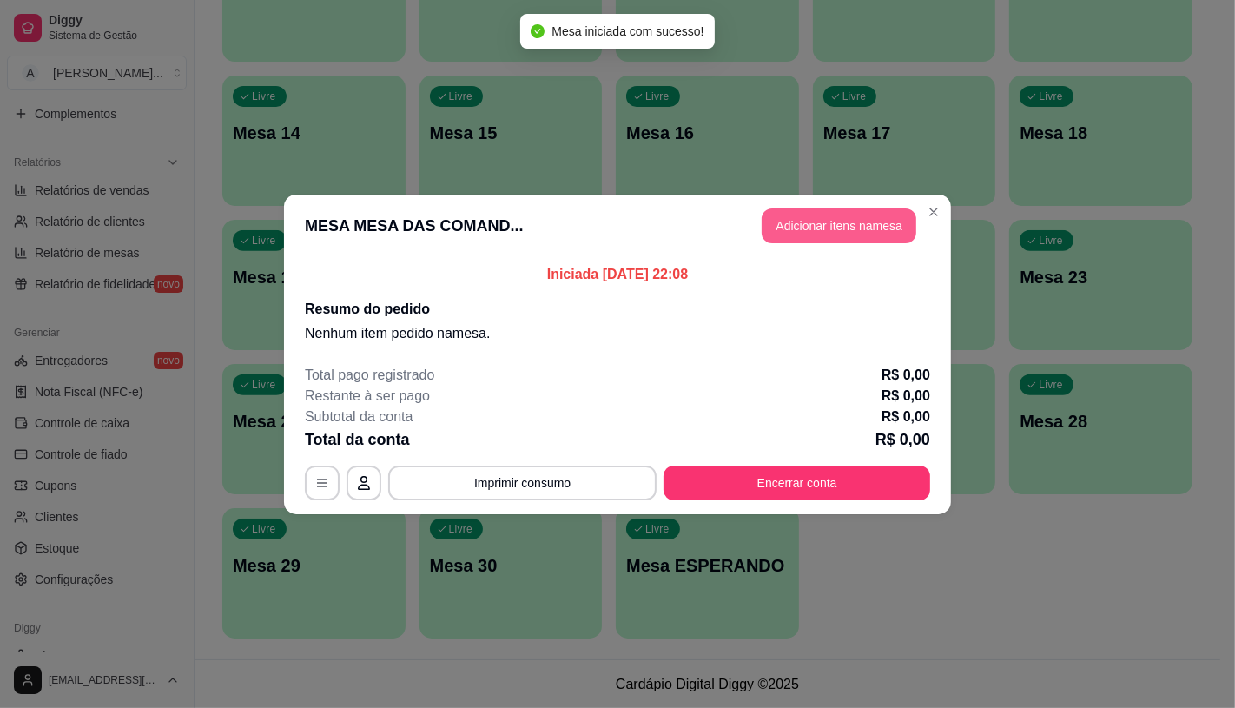
click at [818, 231] on button "Adicionar itens na mesa" at bounding box center [839, 225] width 155 height 35
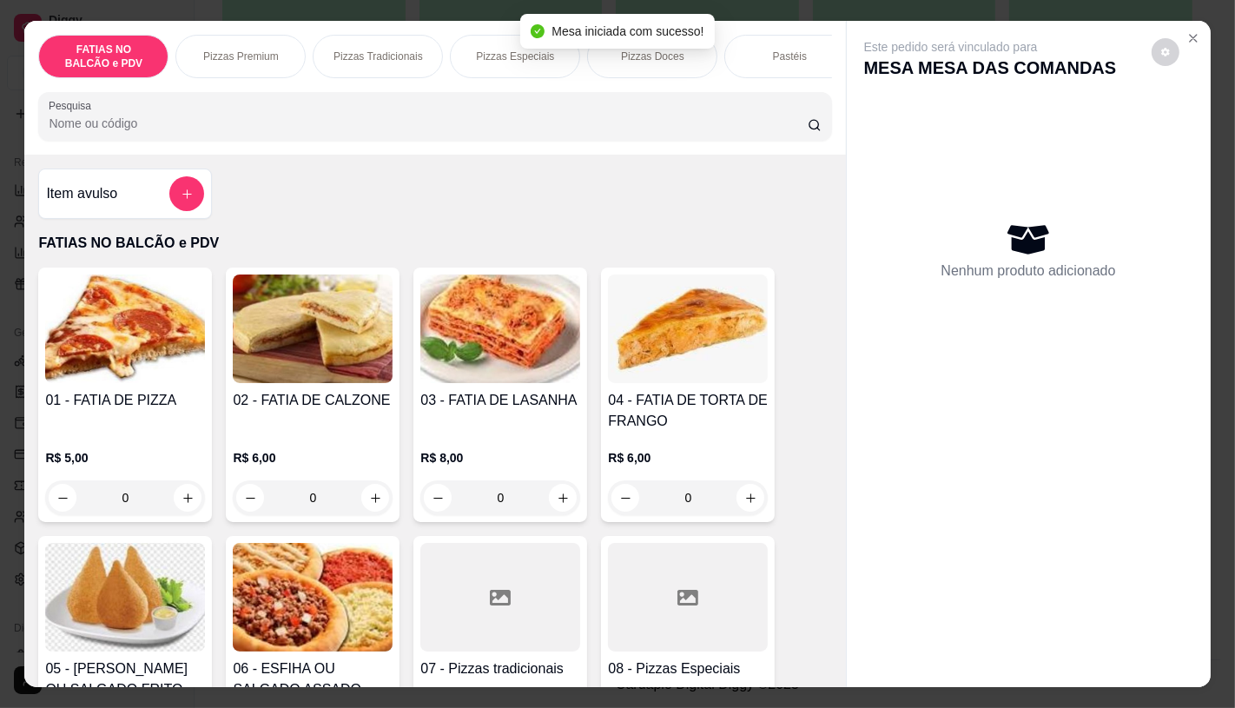
click at [658, 593] on div at bounding box center [688, 597] width 160 height 109
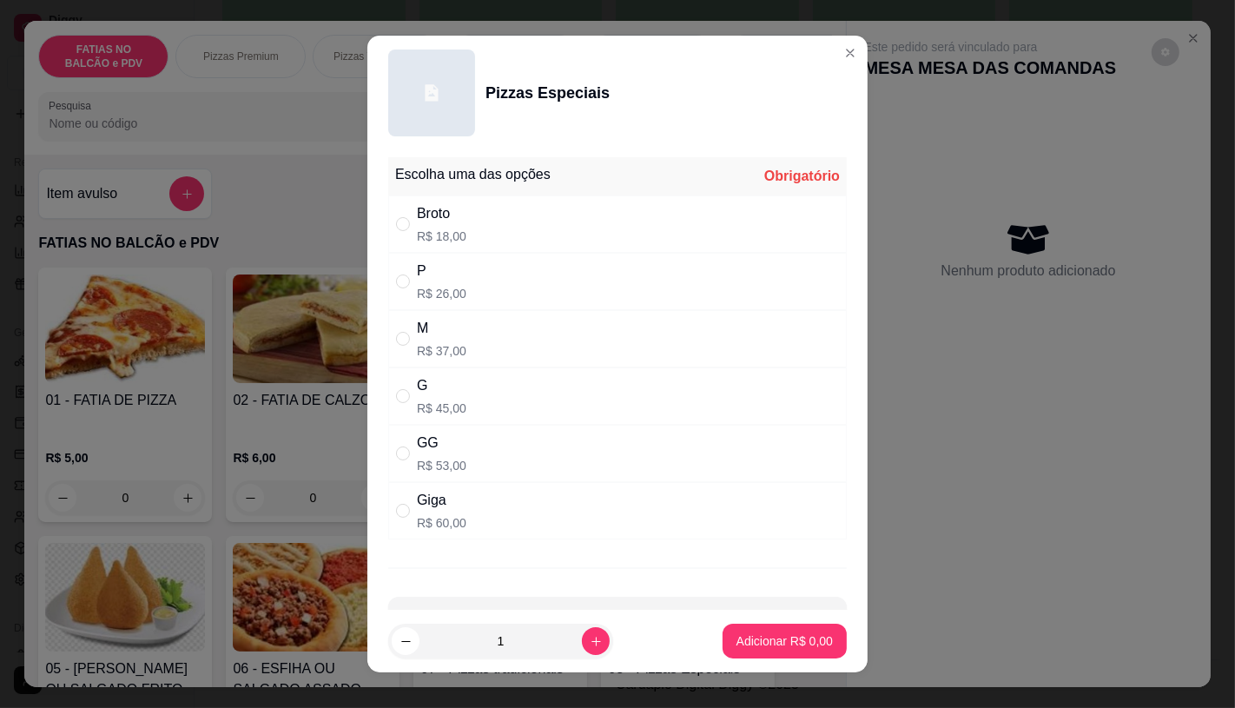
click at [430, 351] on p "R$ 37,00" at bounding box center [441, 350] width 49 height 17
radio input "true"
click at [794, 636] on p "Adicionar R$ 37,00" at bounding box center [780, 640] width 103 height 17
type input "1"
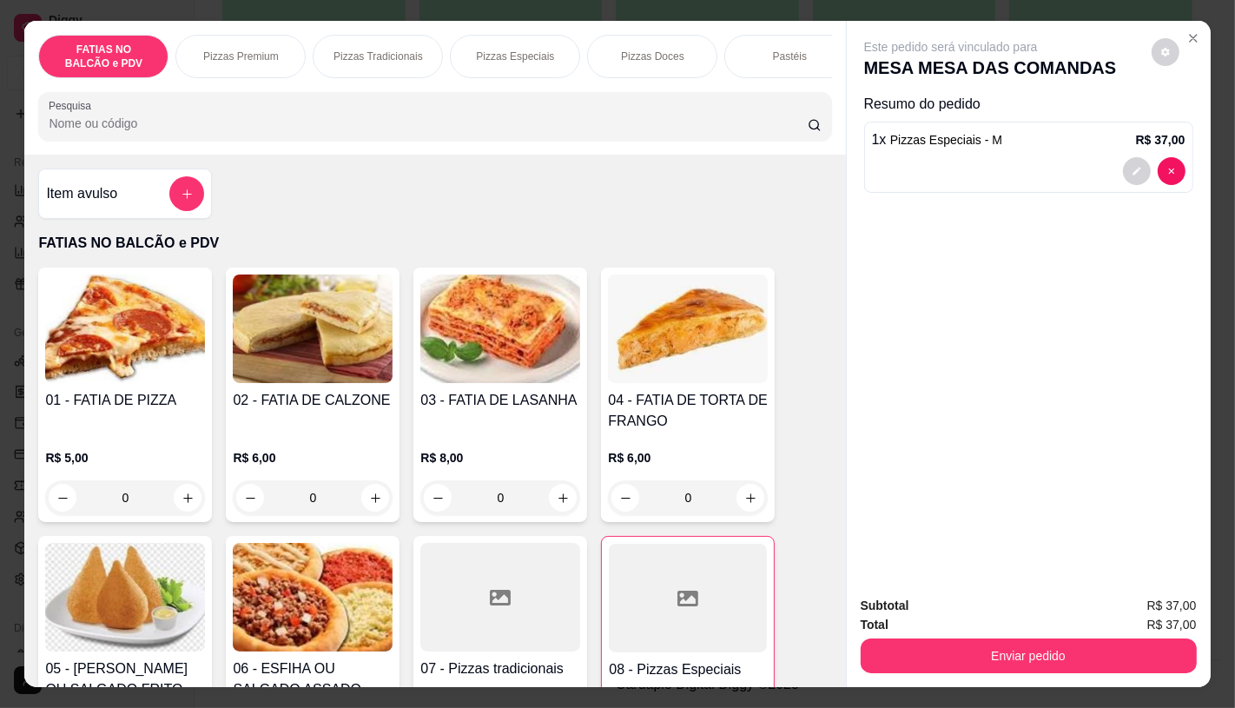
scroll to position [386, 0]
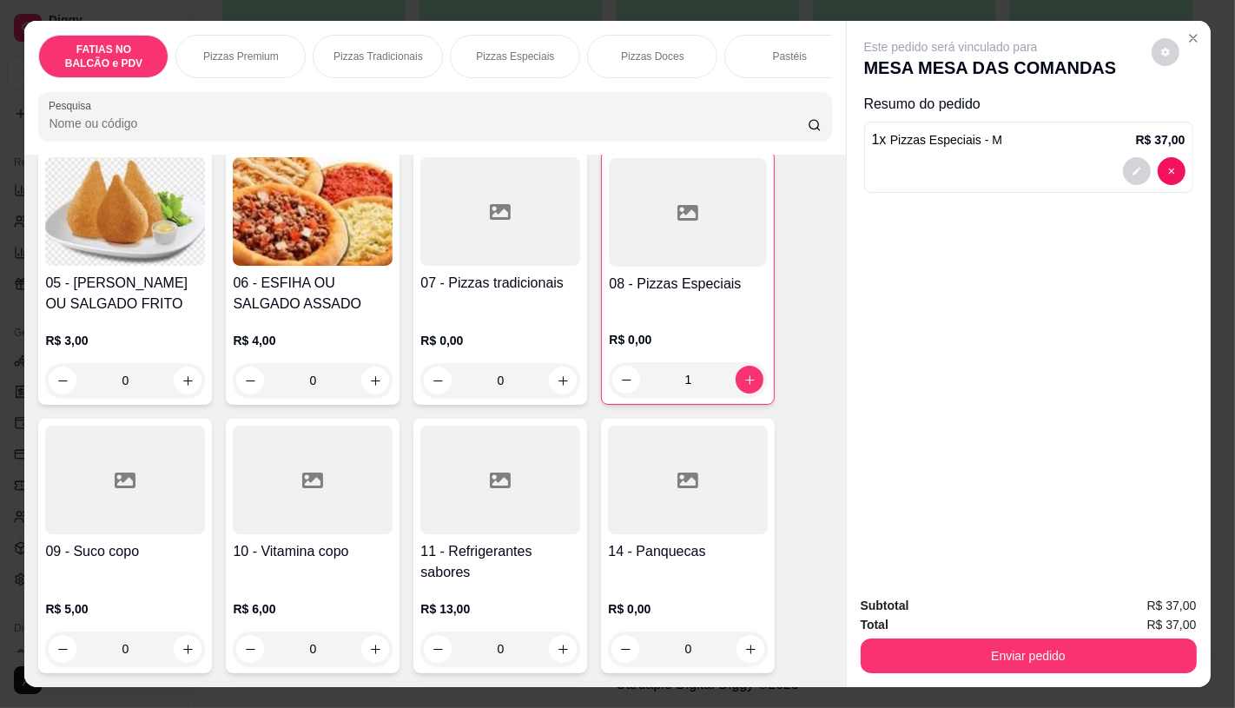
click at [500, 534] on div at bounding box center [500, 479] width 160 height 109
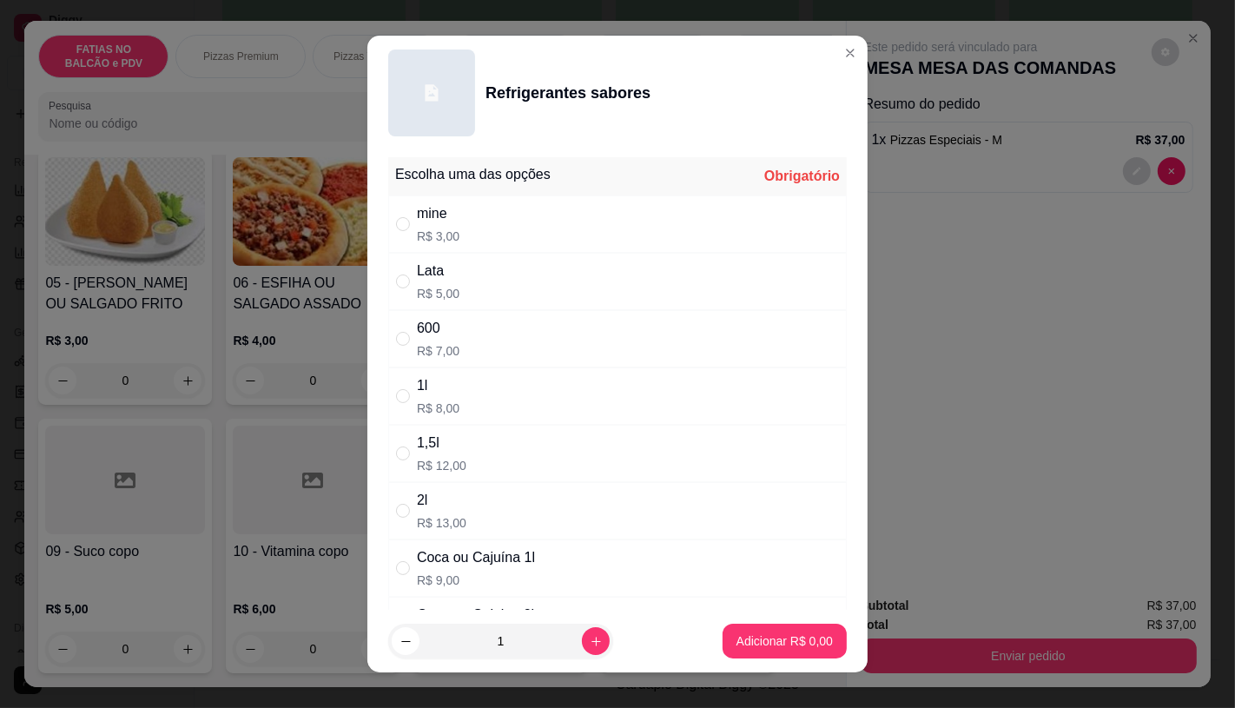
click at [452, 412] on div "1l R$ 8,00" at bounding box center [617, 395] width 458 height 57
radio input "true"
click at [793, 643] on p "Adicionar R$ 8,00" at bounding box center [784, 640] width 96 height 17
type input "1"
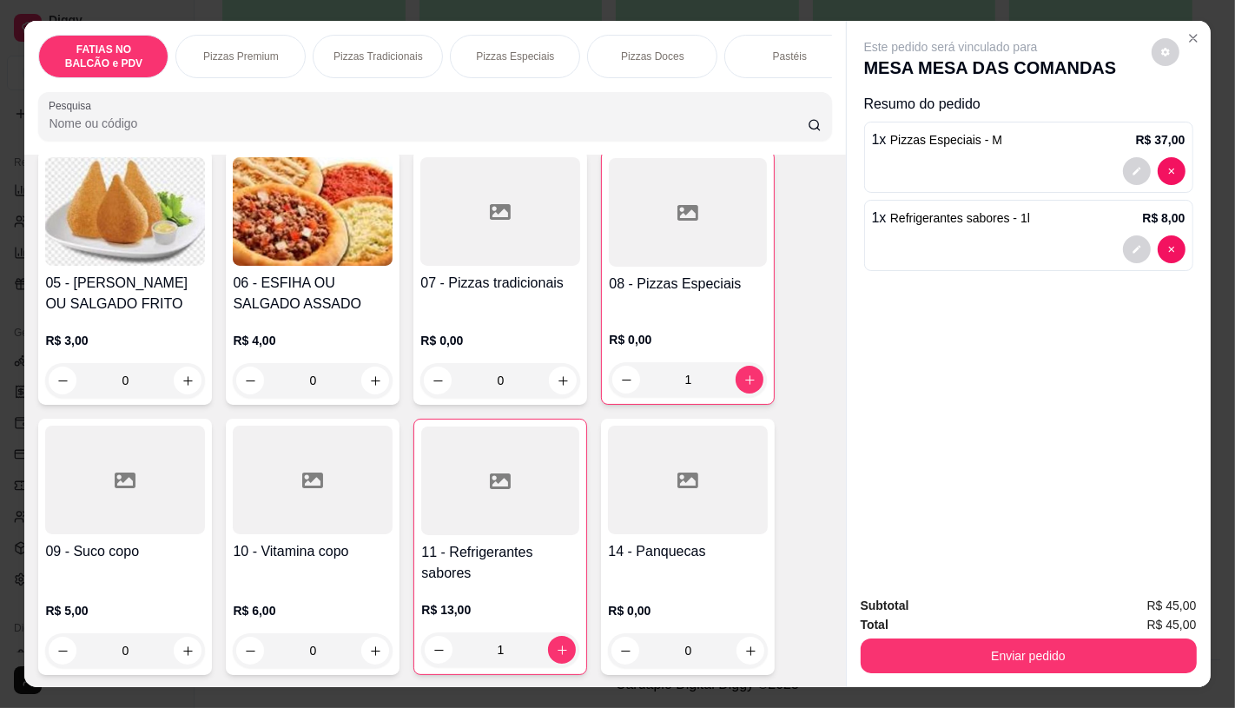
scroll to position [0, 1806]
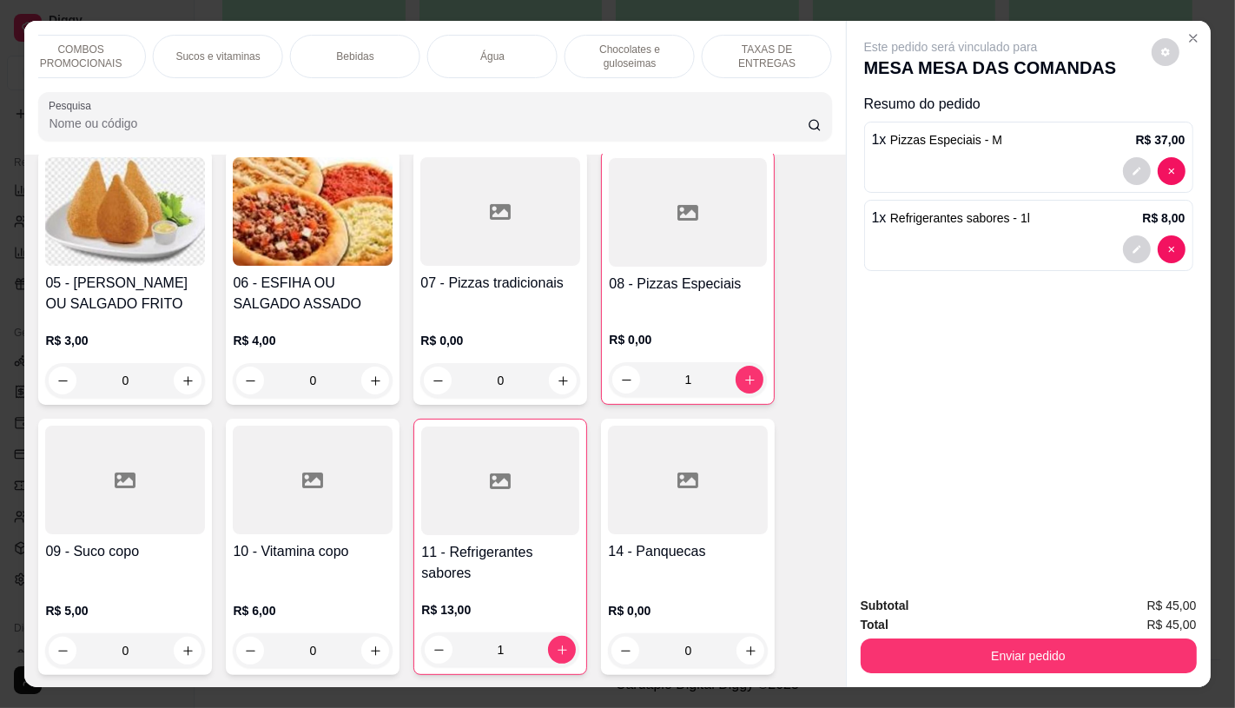
click at [800, 47] on p "TAXAS DE ENTREGAS" at bounding box center [766, 57] width 101 height 28
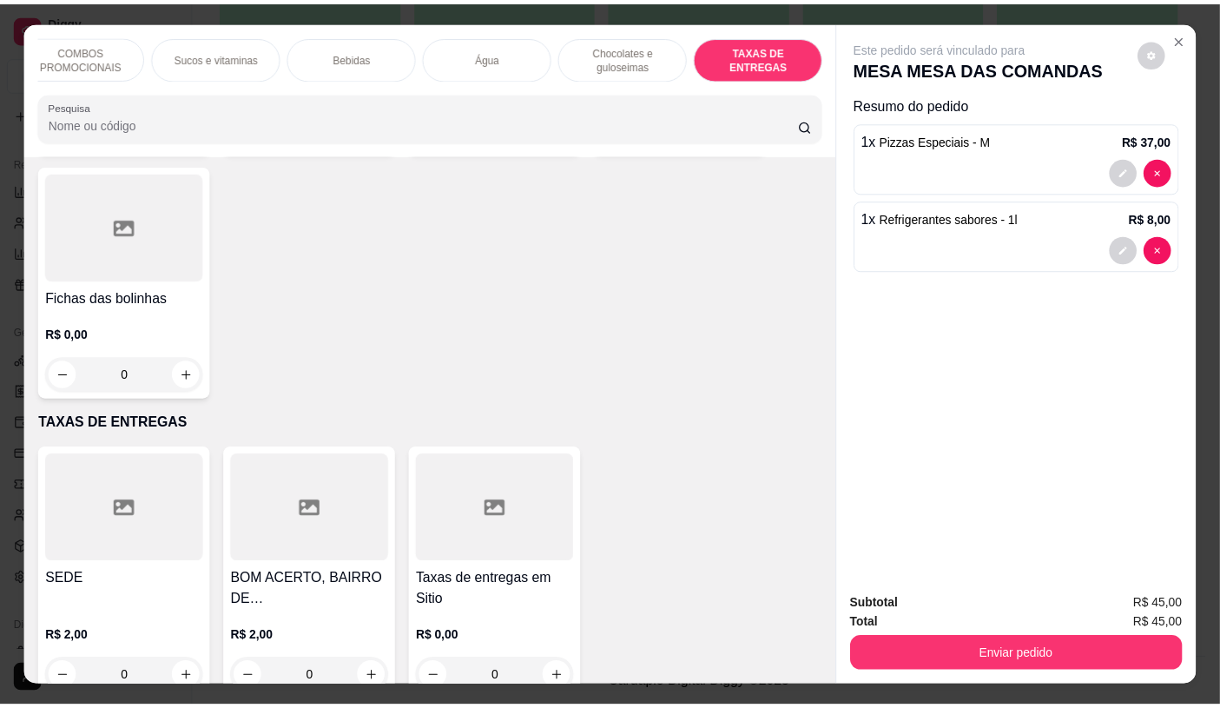
scroll to position [41, 0]
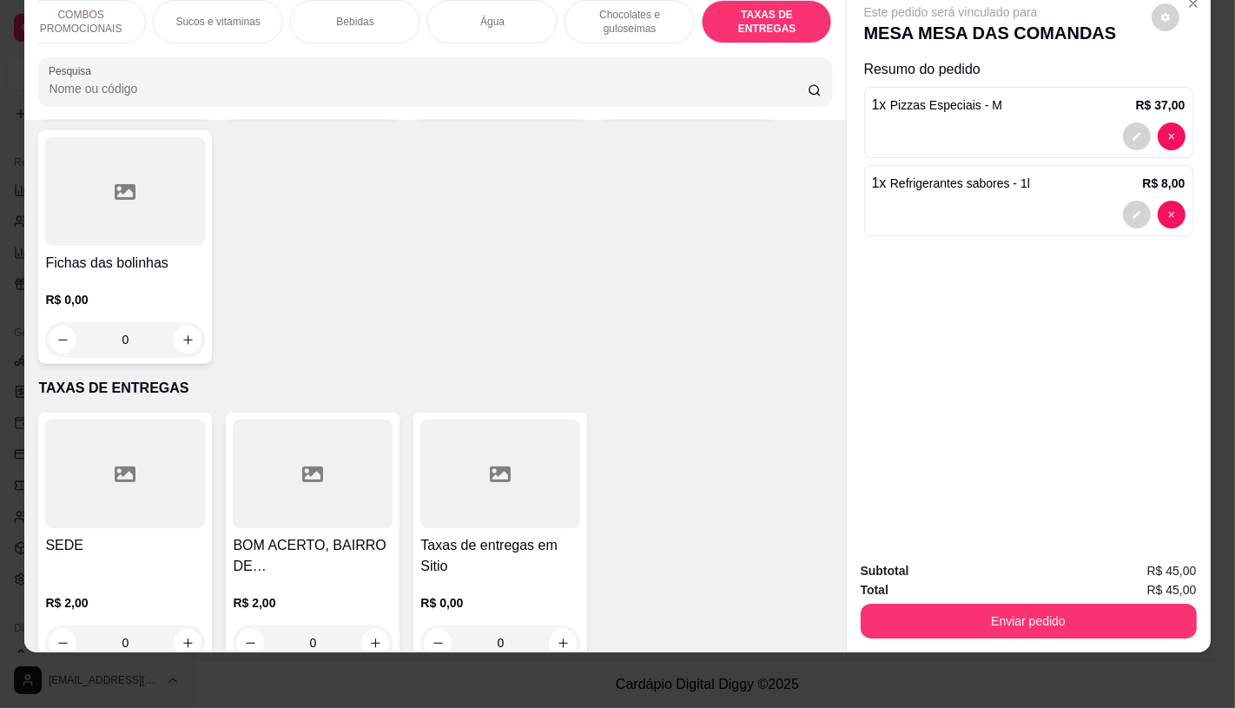
click at [515, 577] on div "R$ 0,00 0" at bounding box center [500, 618] width 160 height 83
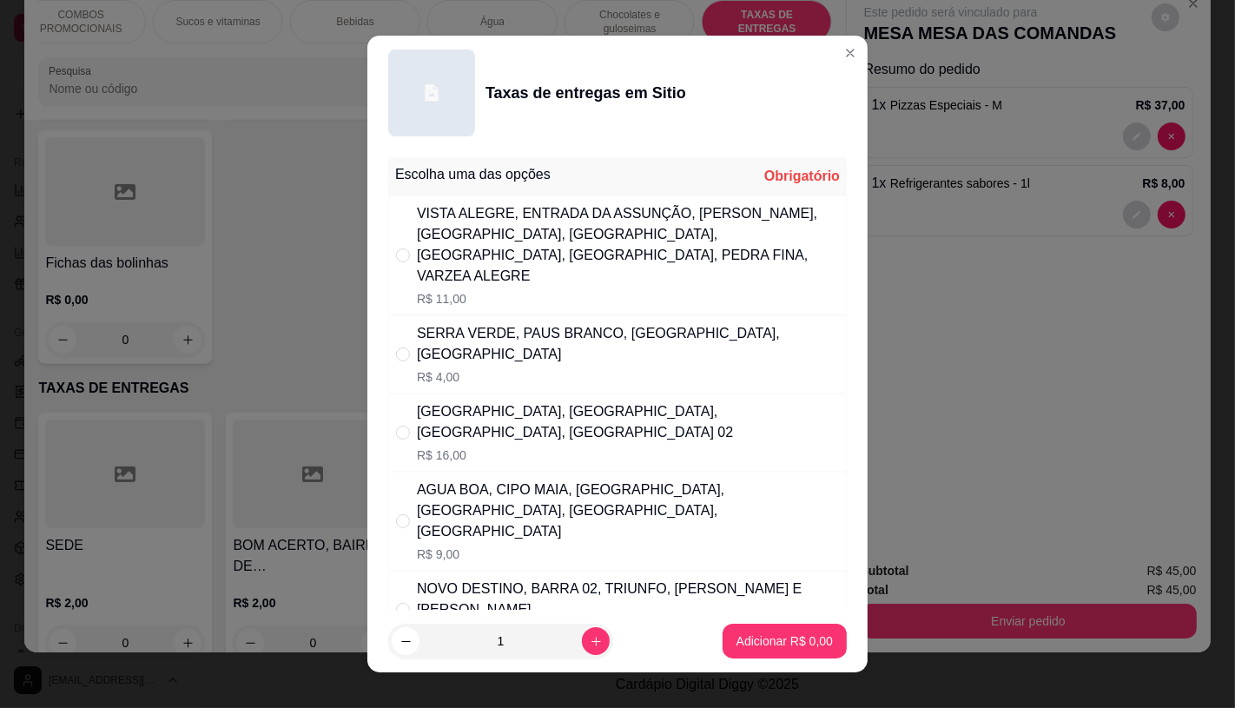
click at [491, 578] on div "NOVO DESTINO, BARRA 02, TRIUNFO, [PERSON_NAME] E [PERSON_NAME]" at bounding box center [628, 599] width 422 height 42
radio input "true"
click at [766, 644] on p "Adicionar R$ 7,00" at bounding box center [784, 640] width 96 height 17
type input "1"
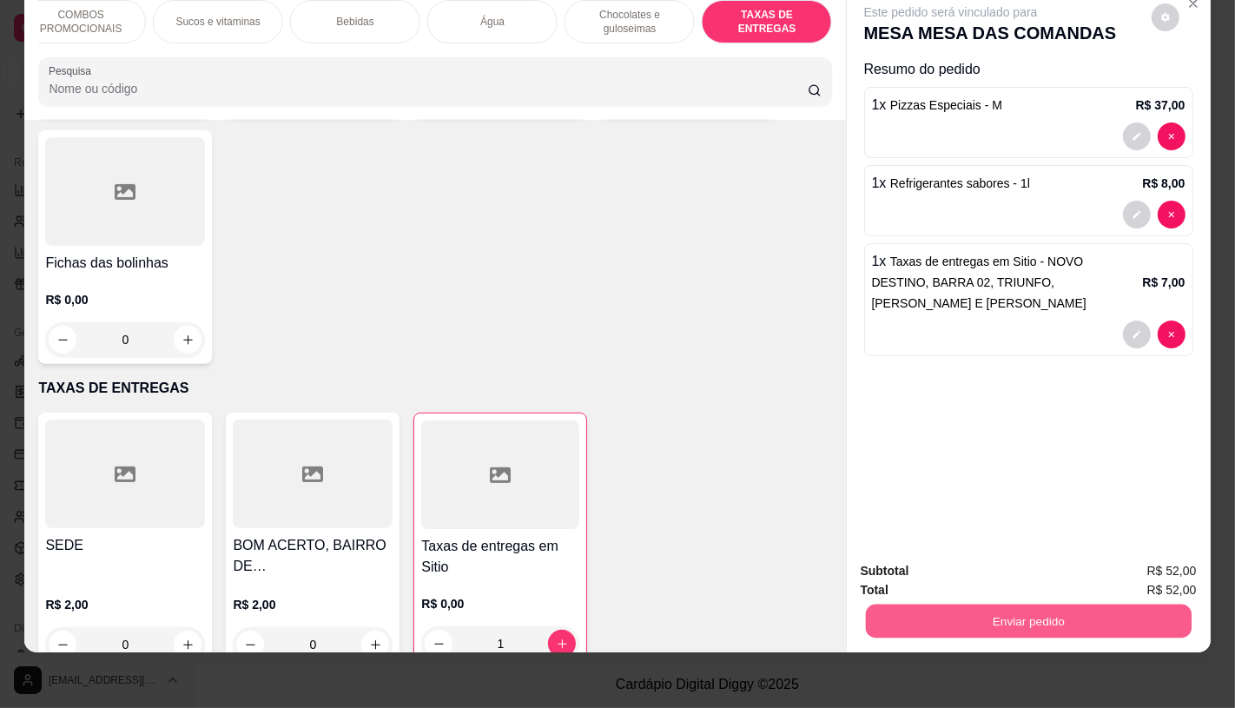
click at [1017, 608] on button "Enviar pedido" at bounding box center [1028, 620] width 326 height 34
click at [947, 566] on button "Não registrar e enviar pedido" at bounding box center [969, 565] width 175 height 32
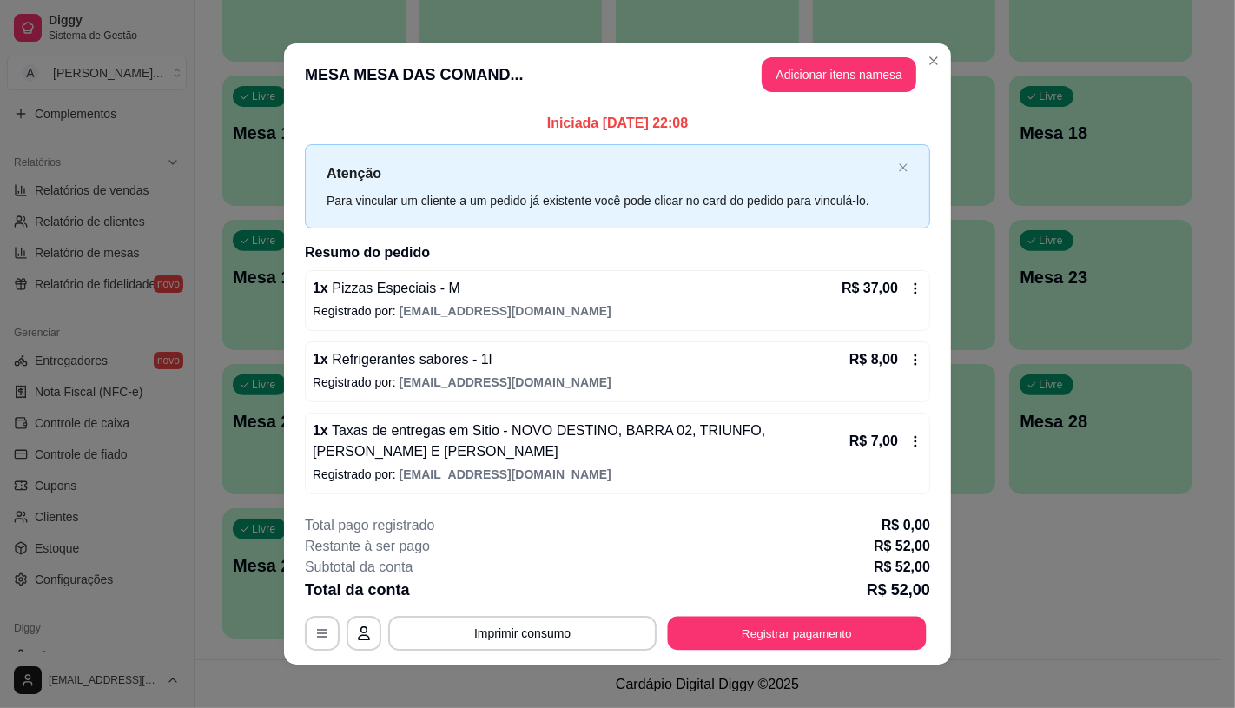
click at [864, 619] on button "Registrar pagamento" at bounding box center [797, 634] width 259 height 34
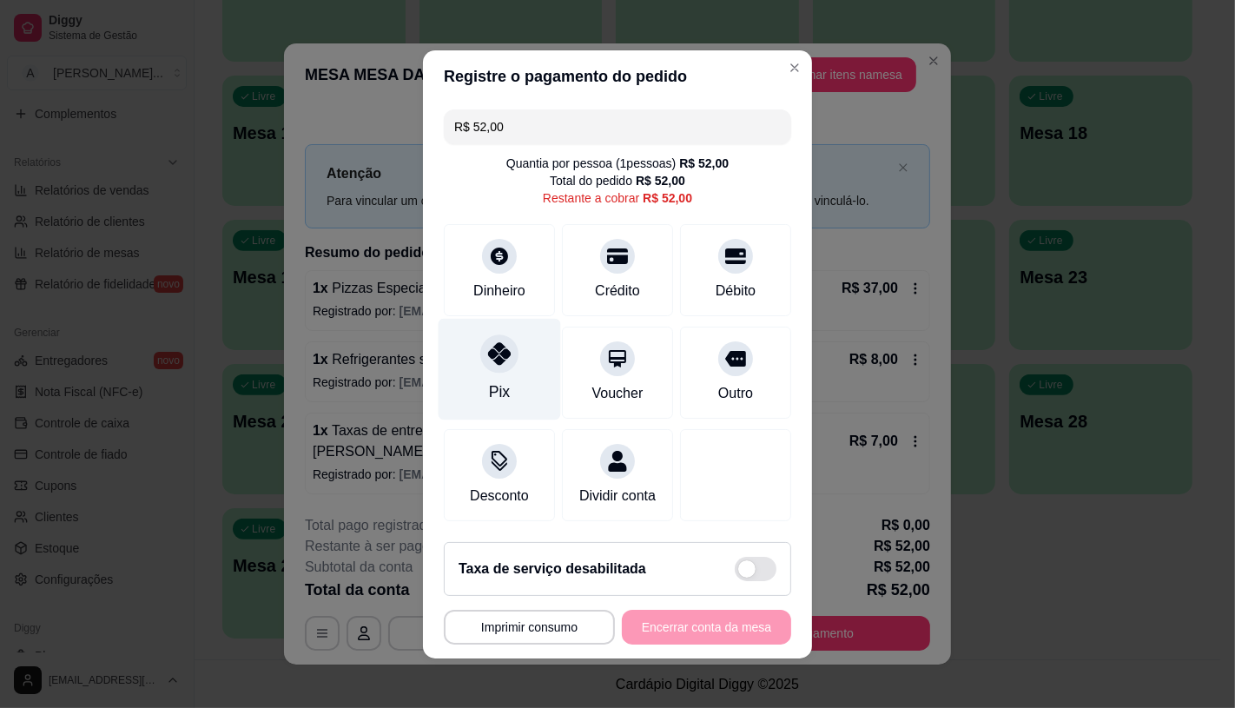
click at [521, 336] on div "Pix" at bounding box center [500, 369] width 122 height 102
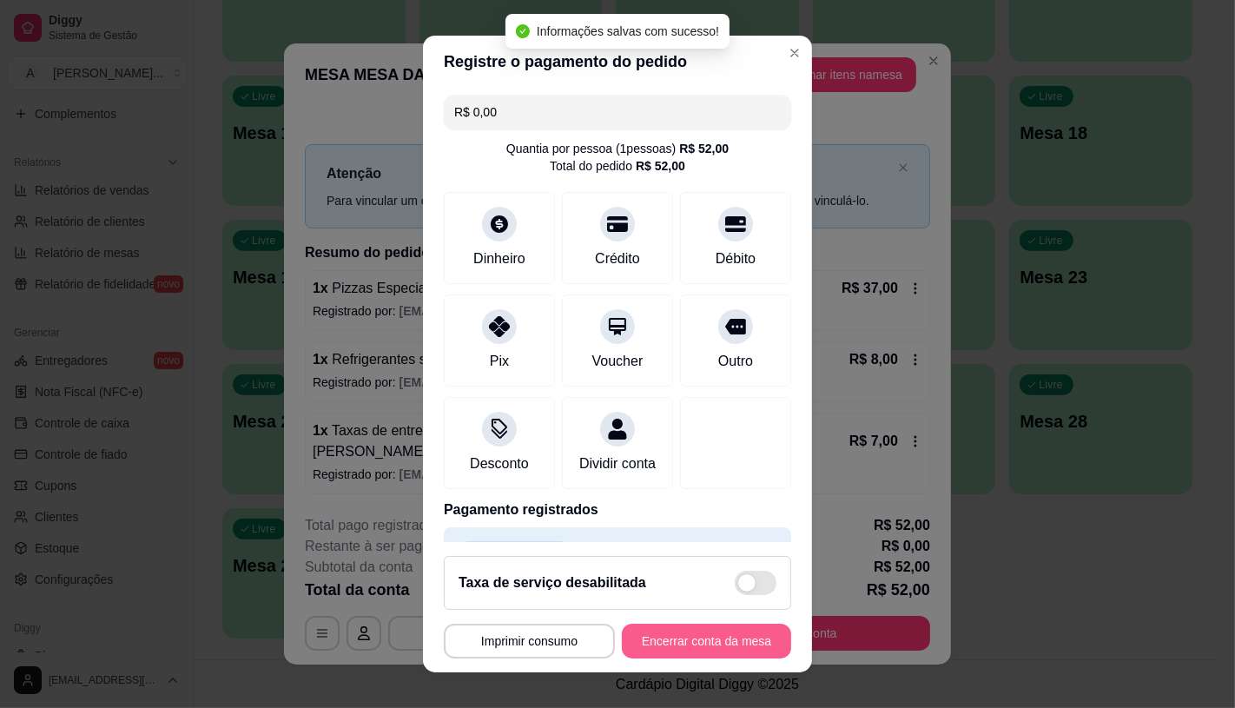
type input "R$ 0,00"
click at [695, 636] on button "Encerrar conta da mesa" at bounding box center [706, 640] width 169 height 35
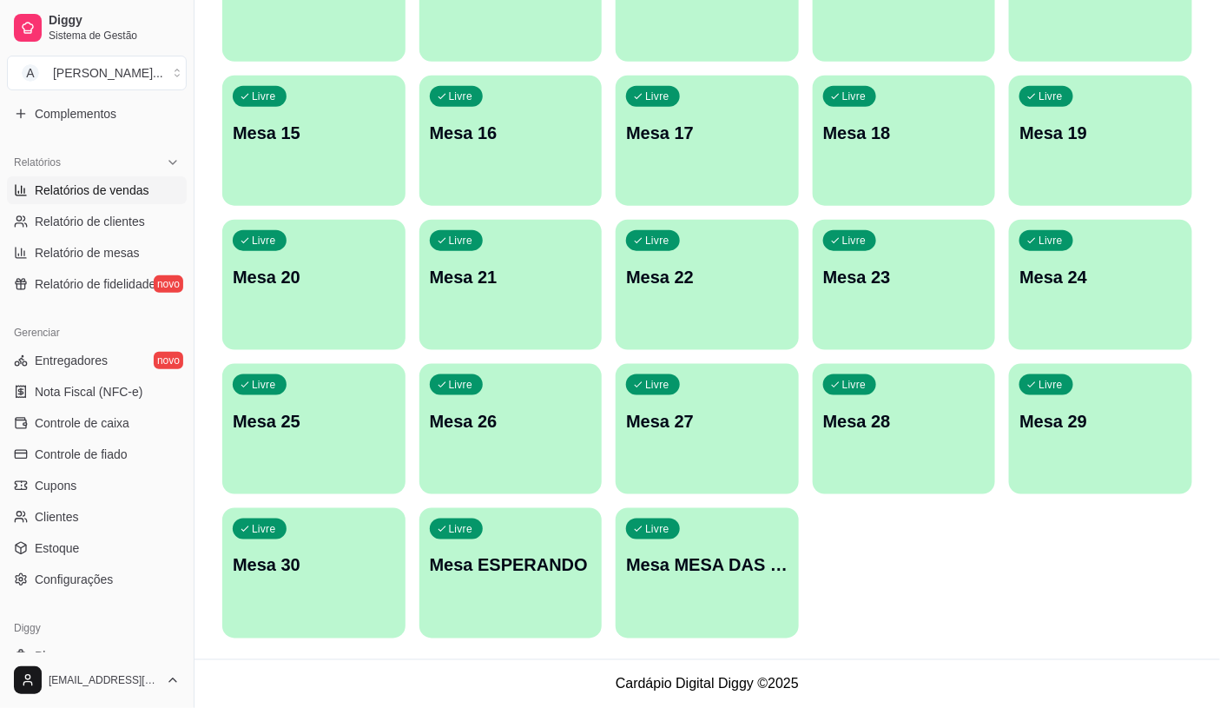
click at [90, 186] on span "Relatórios de vendas" at bounding box center [92, 189] width 115 height 17
select select "ALL"
select select "0"
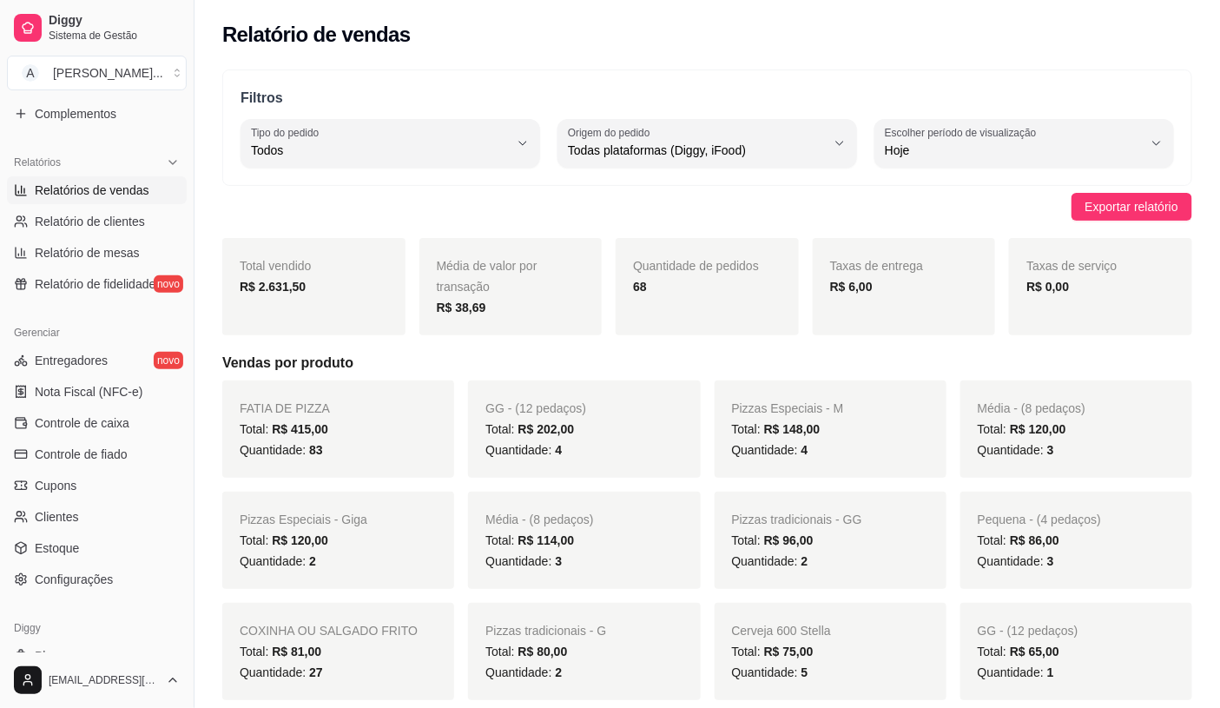
scroll to position [3, 0]
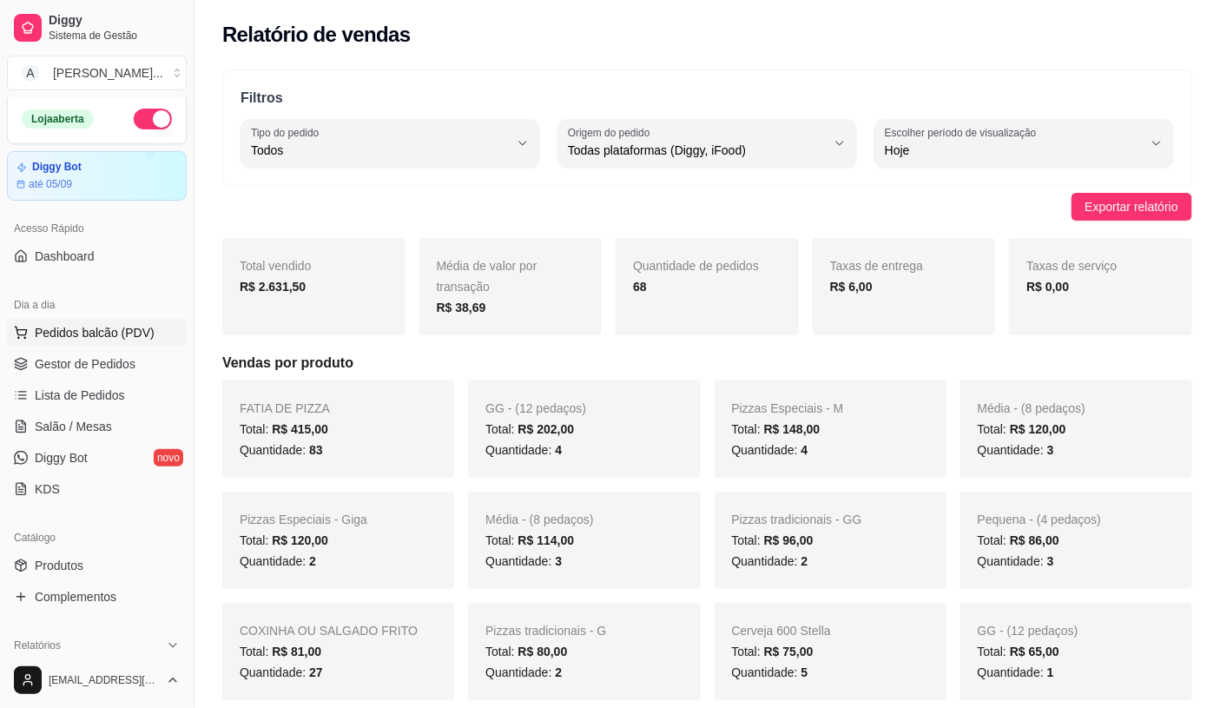
click at [82, 341] on button "Pedidos balcão (PDV)" at bounding box center [97, 333] width 180 height 28
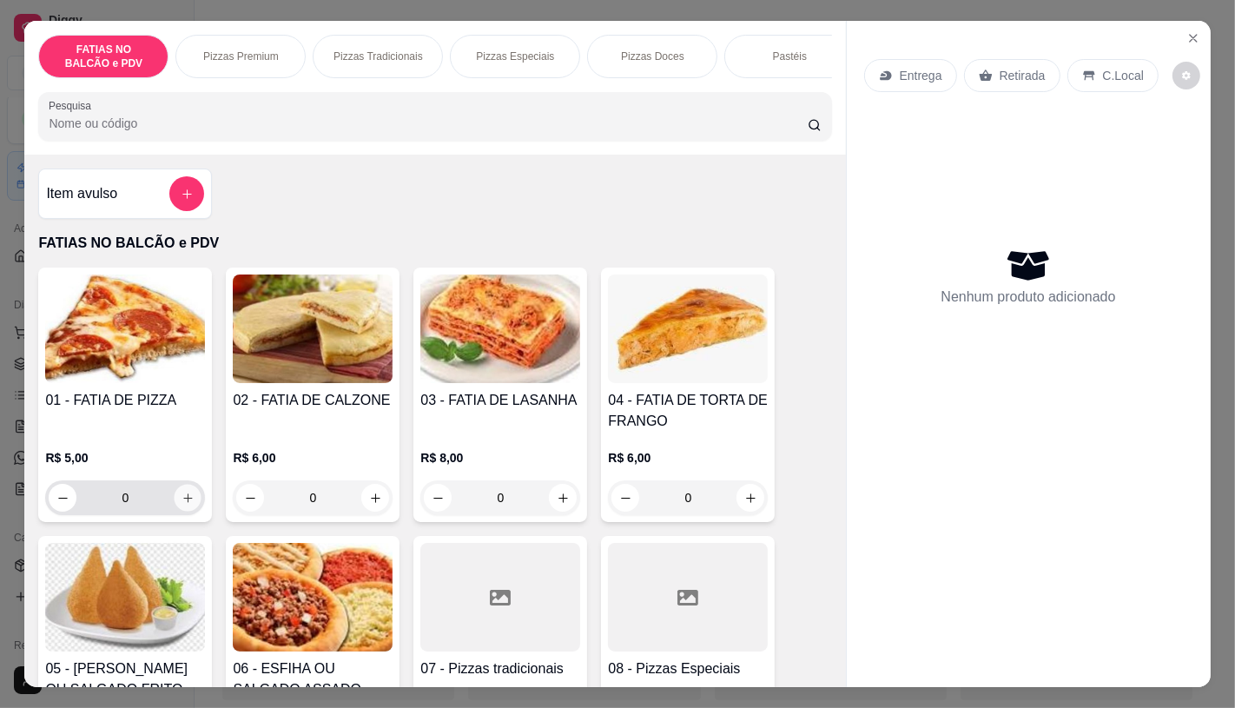
click at [181, 502] on icon "increase-product-quantity" at bounding box center [187, 497] width 13 height 13
type input "1"
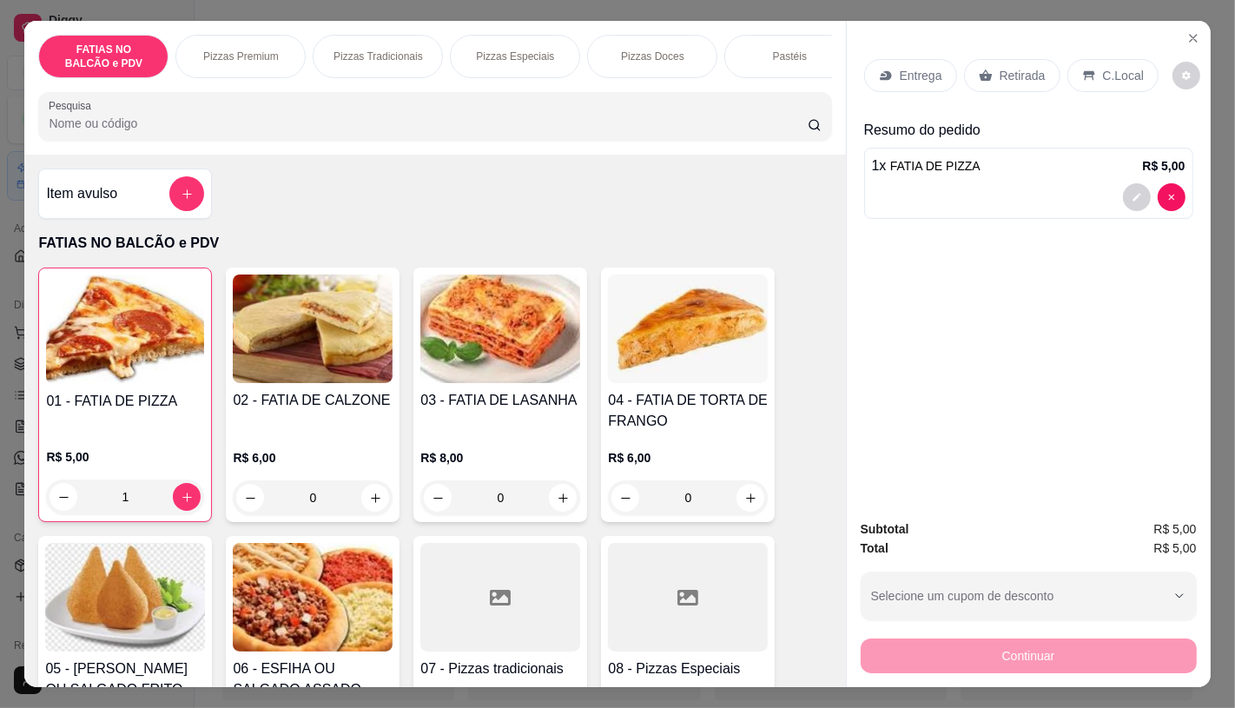
click at [1010, 59] on div "Retirada" at bounding box center [1012, 75] width 96 height 33
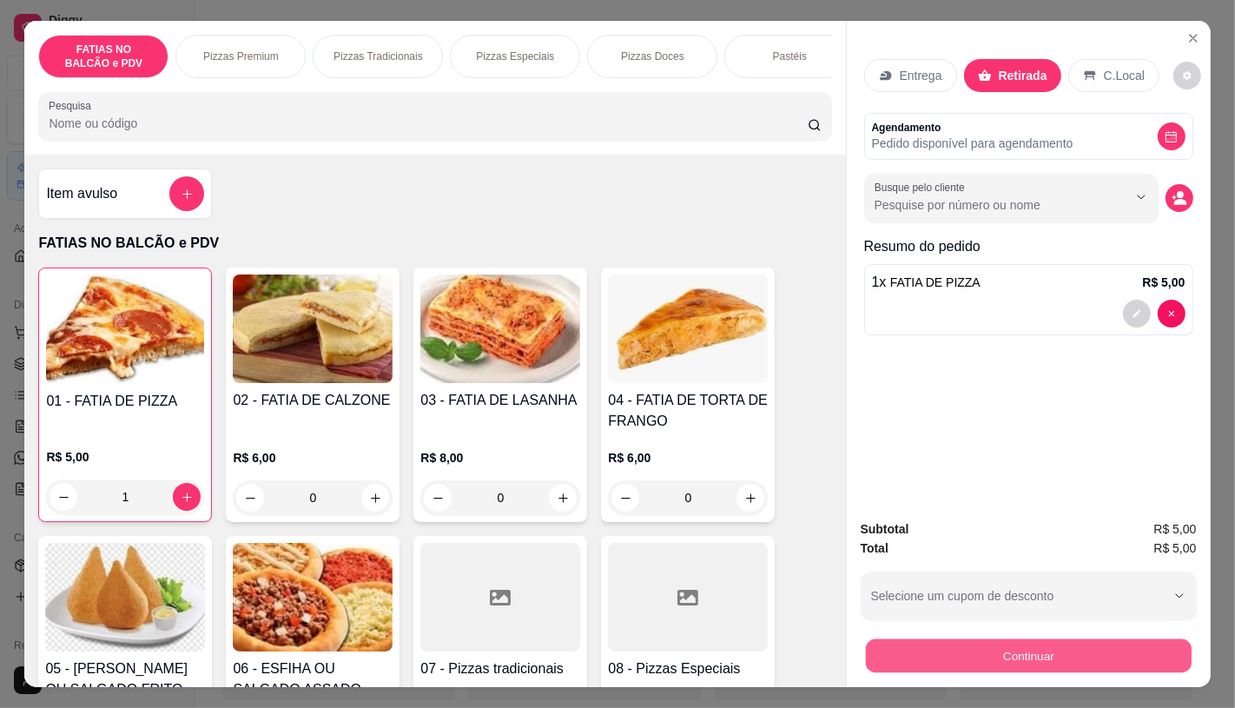
click at [1083, 649] on button "Continuar" at bounding box center [1028, 655] width 326 height 34
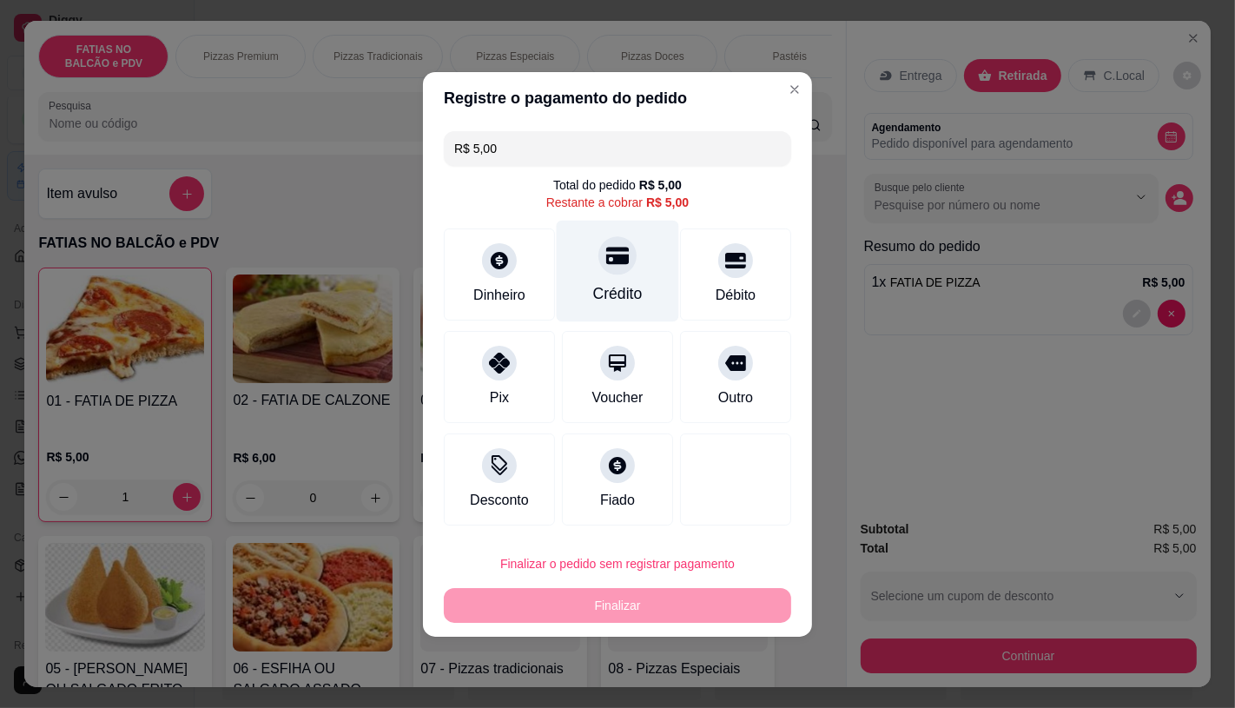
click at [596, 298] on div "Crédito" at bounding box center [617, 293] width 49 height 23
type input "R$ 0,00"
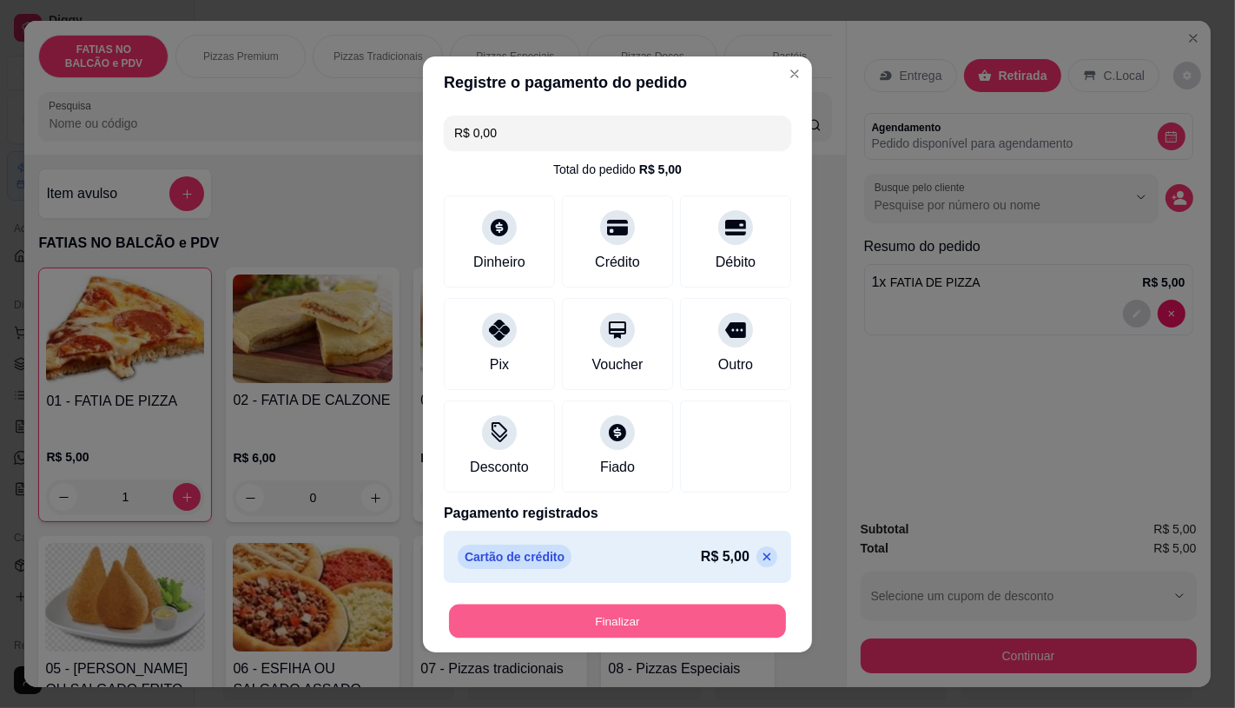
click at [610, 626] on button "Finalizar" at bounding box center [617, 620] width 337 height 34
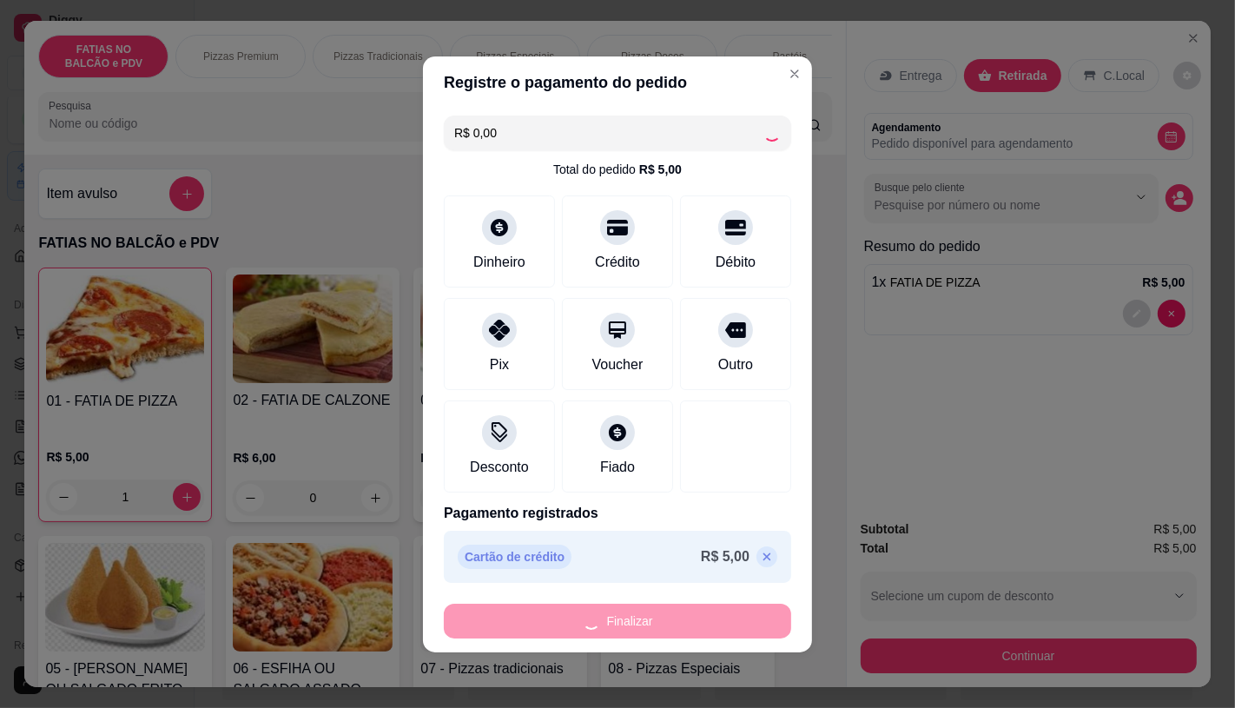
type input "0"
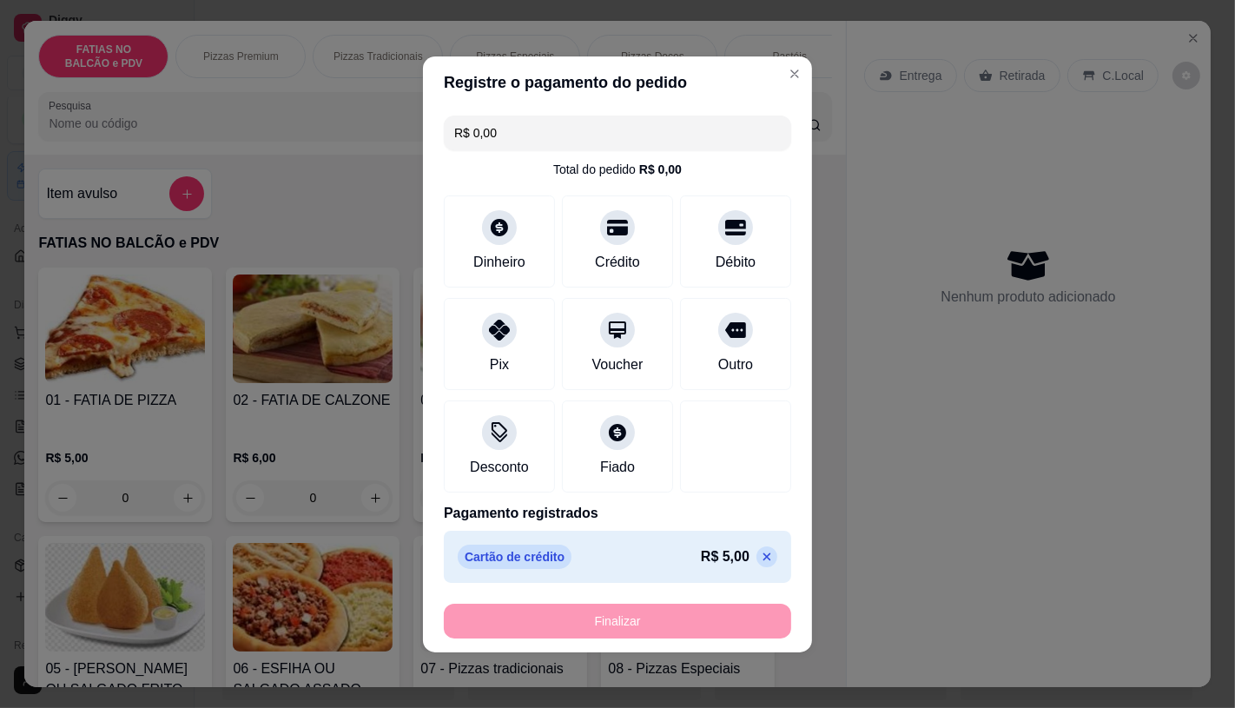
type input "-R$ 5,00"
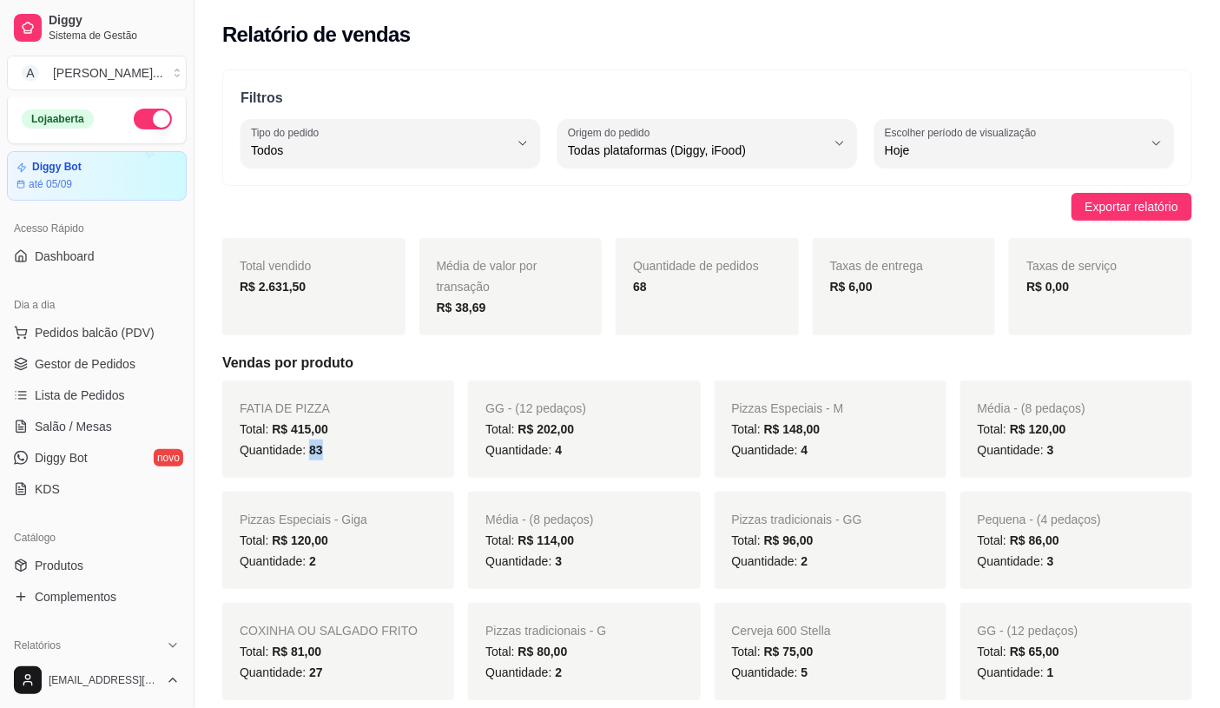
drag, startPoint x: 327, startPoint y: 448, endPoint x: 307, endPoint y: 452, distance: 20.4
click at [307, 452] on div "Quantidade: 83" at bounding box center [338, 449] width 197 height 21
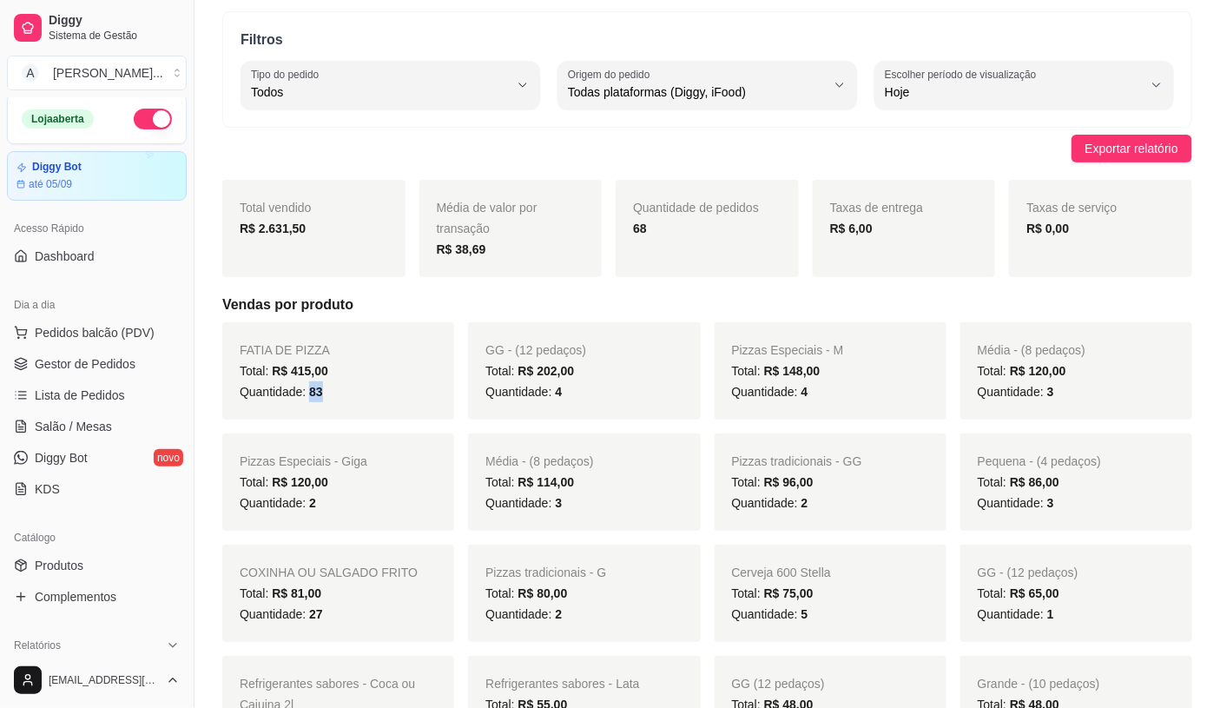
scroll to position [96, 0]
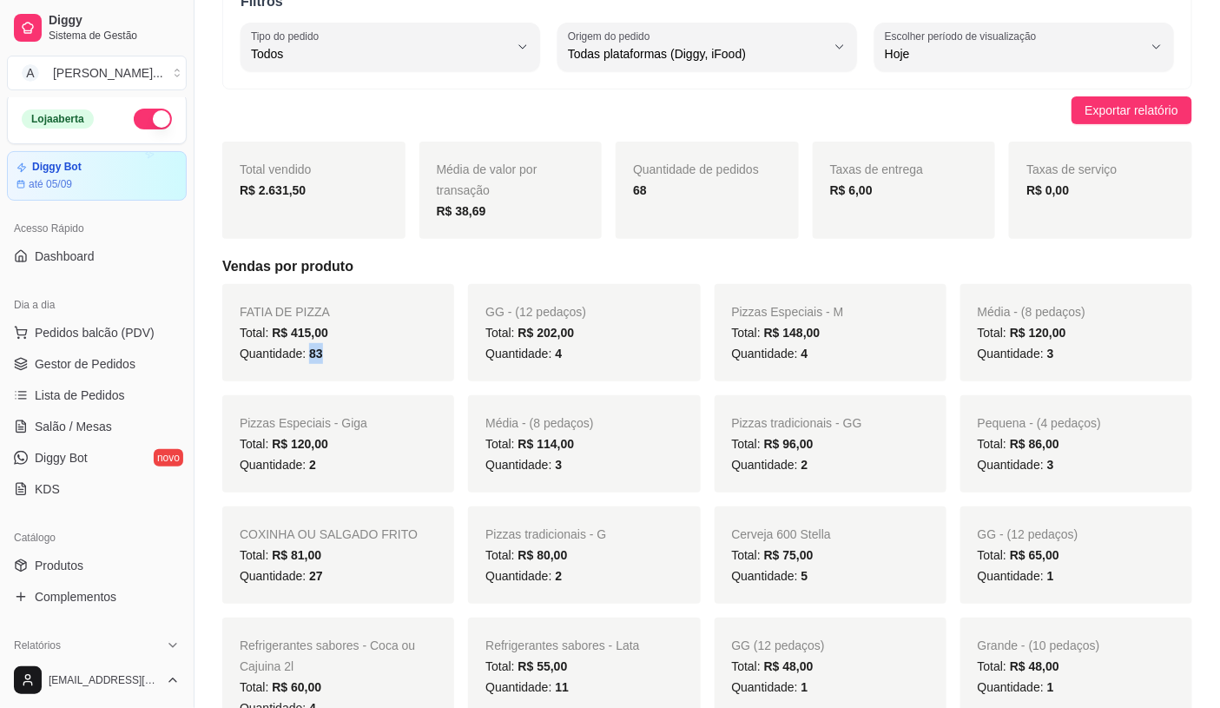
click at [684, 274] on h5 "Vendas por produto" at bounding box center [707, 266] width 970 height 21
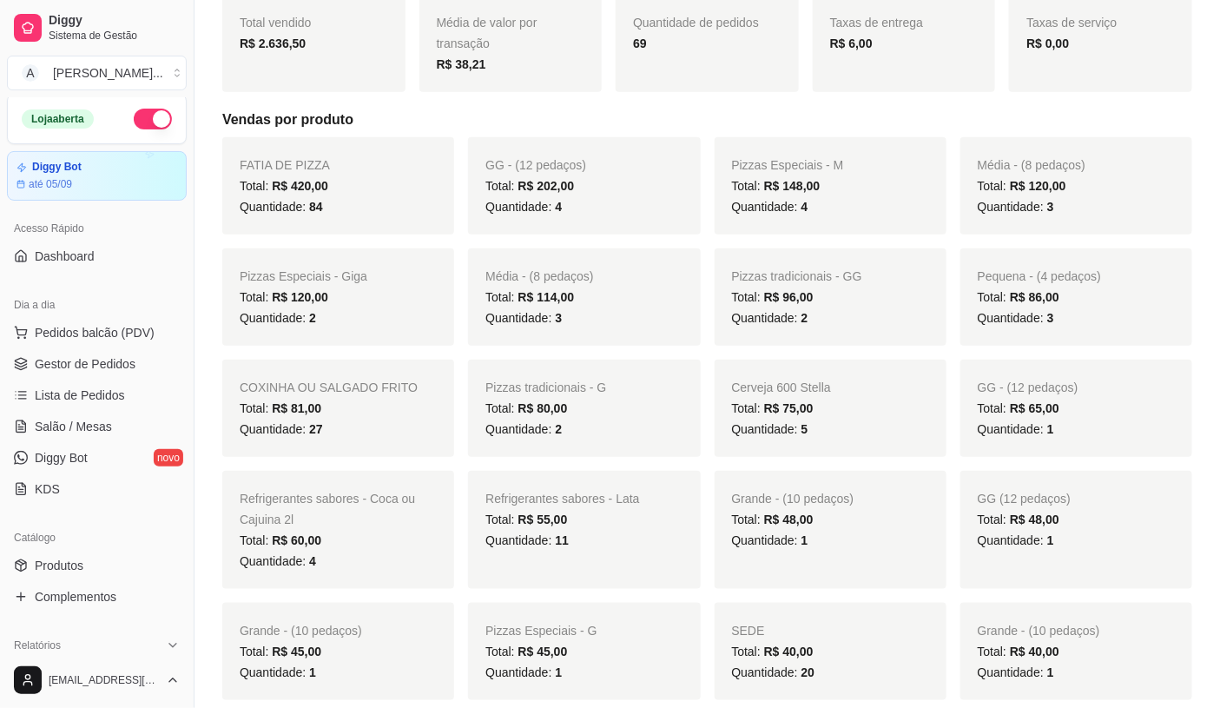
scroll to position [289, 0]
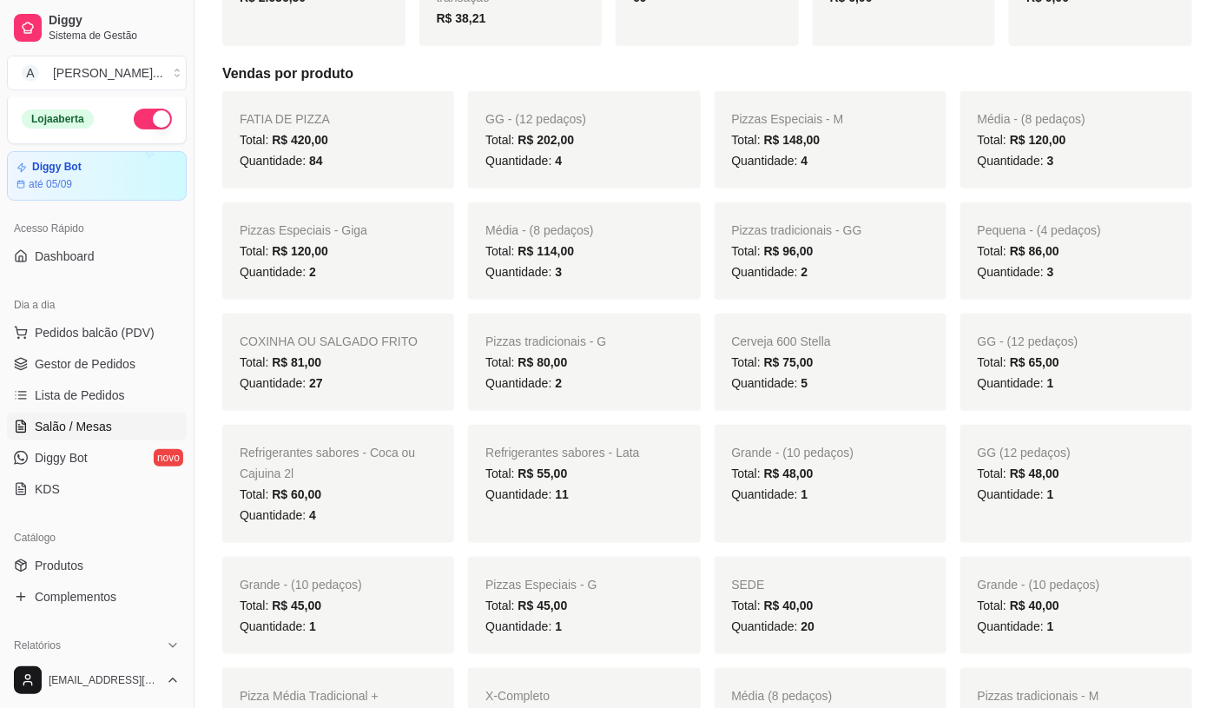
click at [79, 421] on span "Salão / Mesas" at bounding box center [73, 426] width 77 height 17
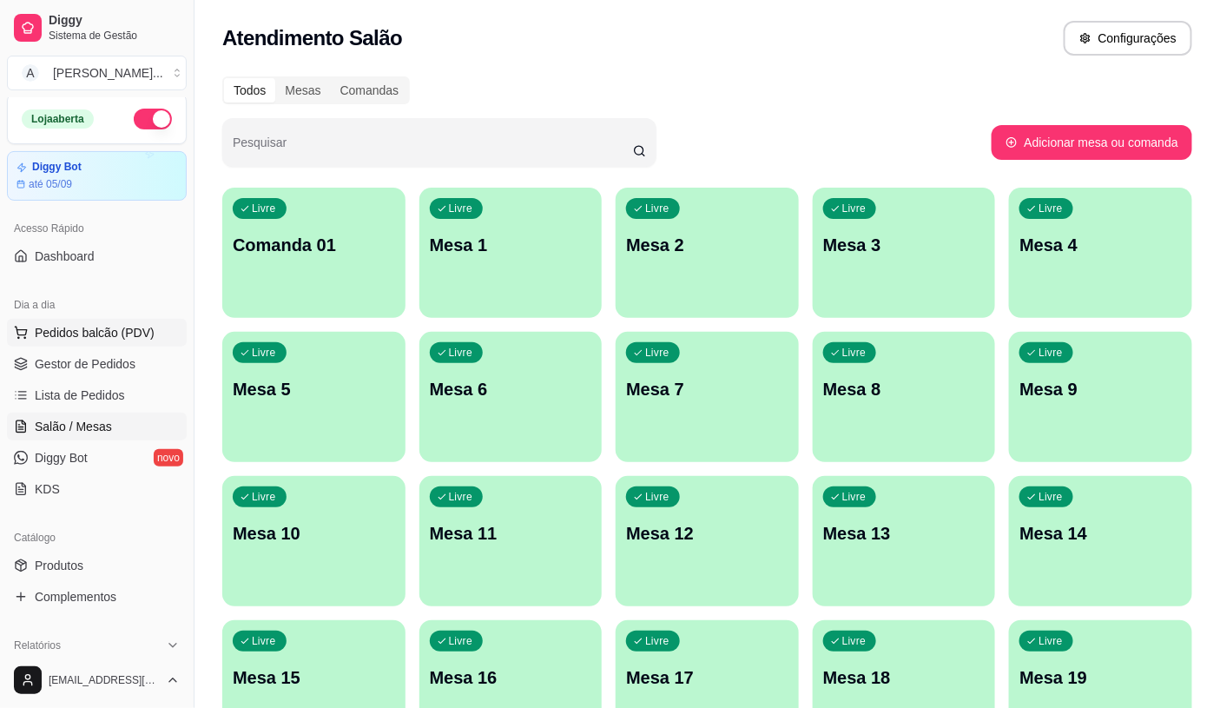
click at [72, 340] on span "Pedidos balcão (PDV)" at bounding box center [95, 332] width 120 height 17
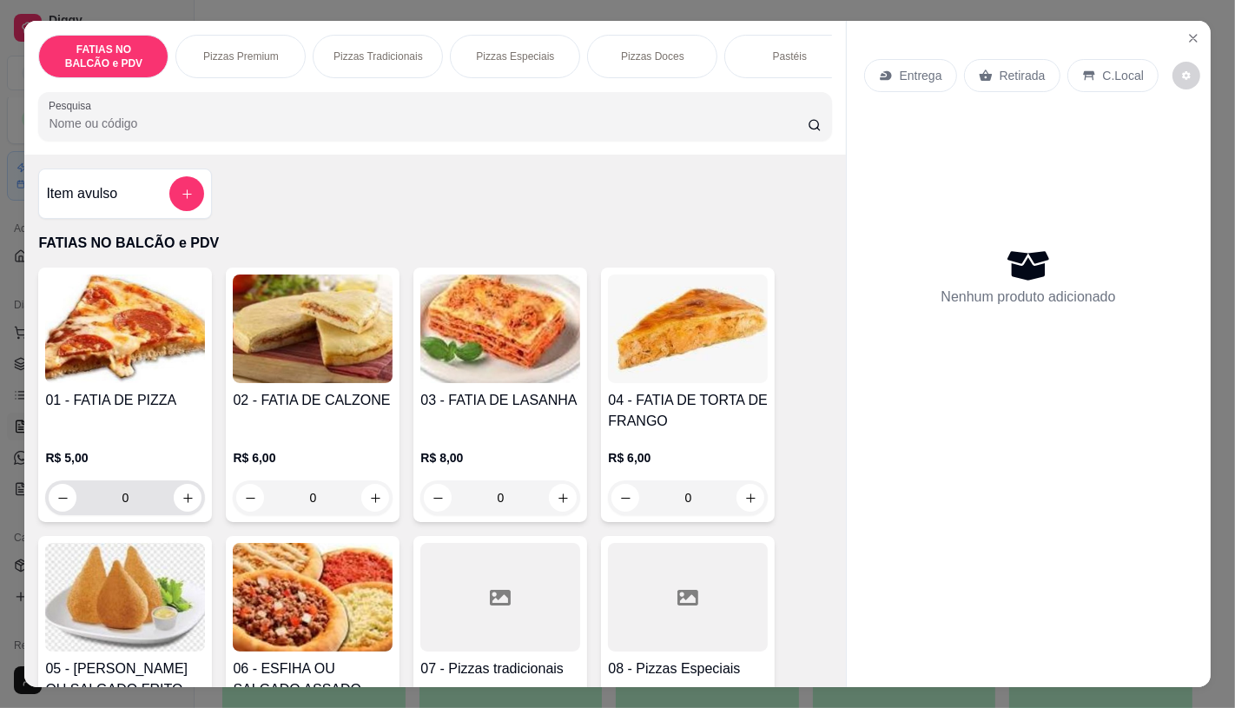
click at [139, 490] on input "0" at bounding box center [124, 497] width 97 height 35
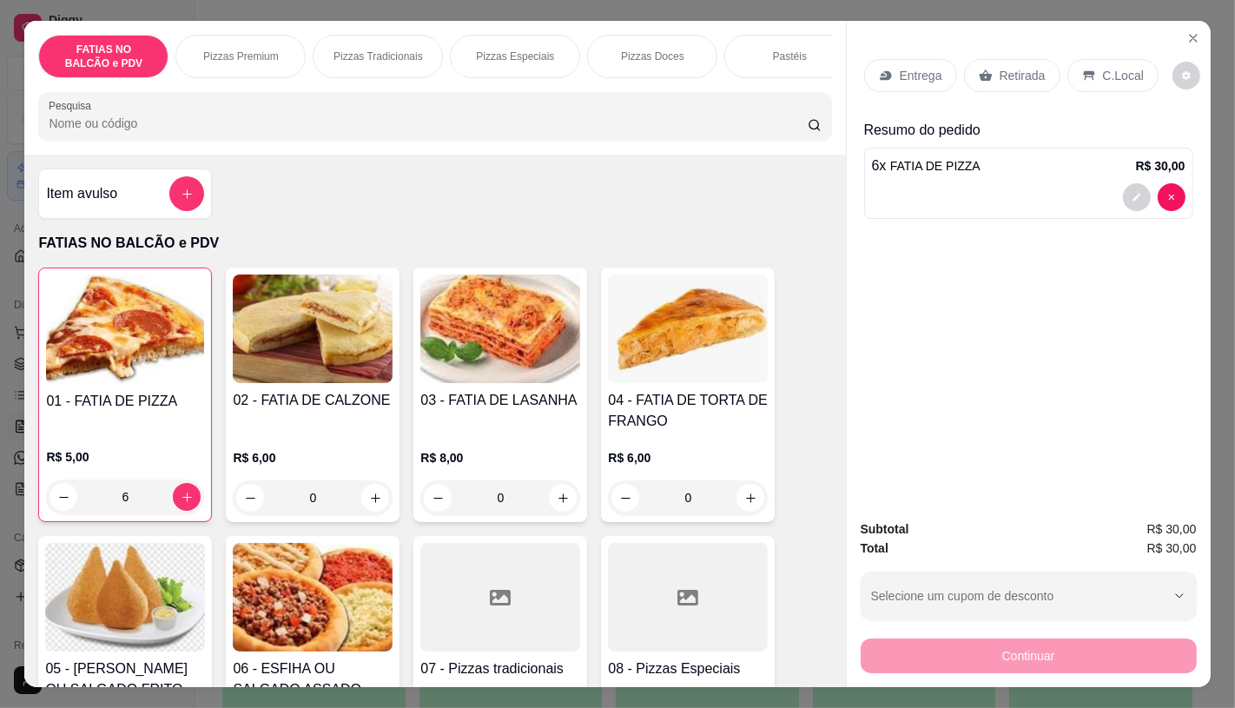
type input "6"
click at [983, 75] on icon at bounding box center [986, 76] width 14 height 14
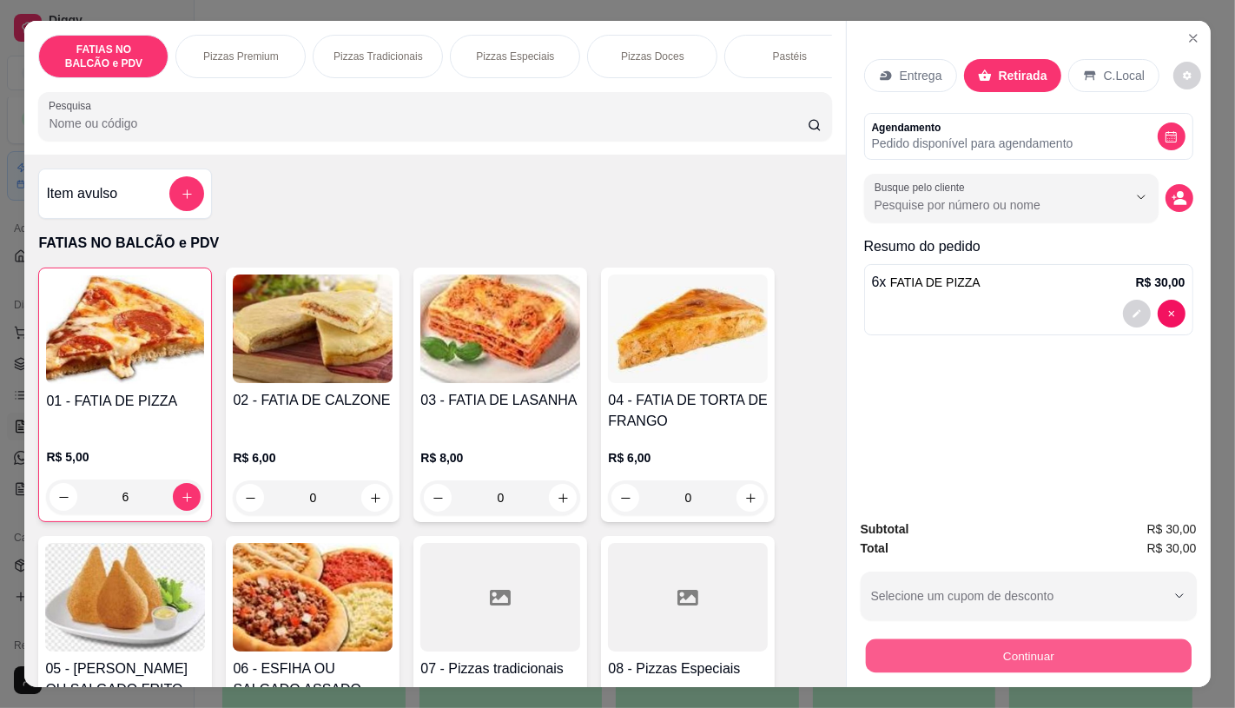
click at [1016, 638] on button "Continuar" at bounding box center [1028, 655] width 326 height 34
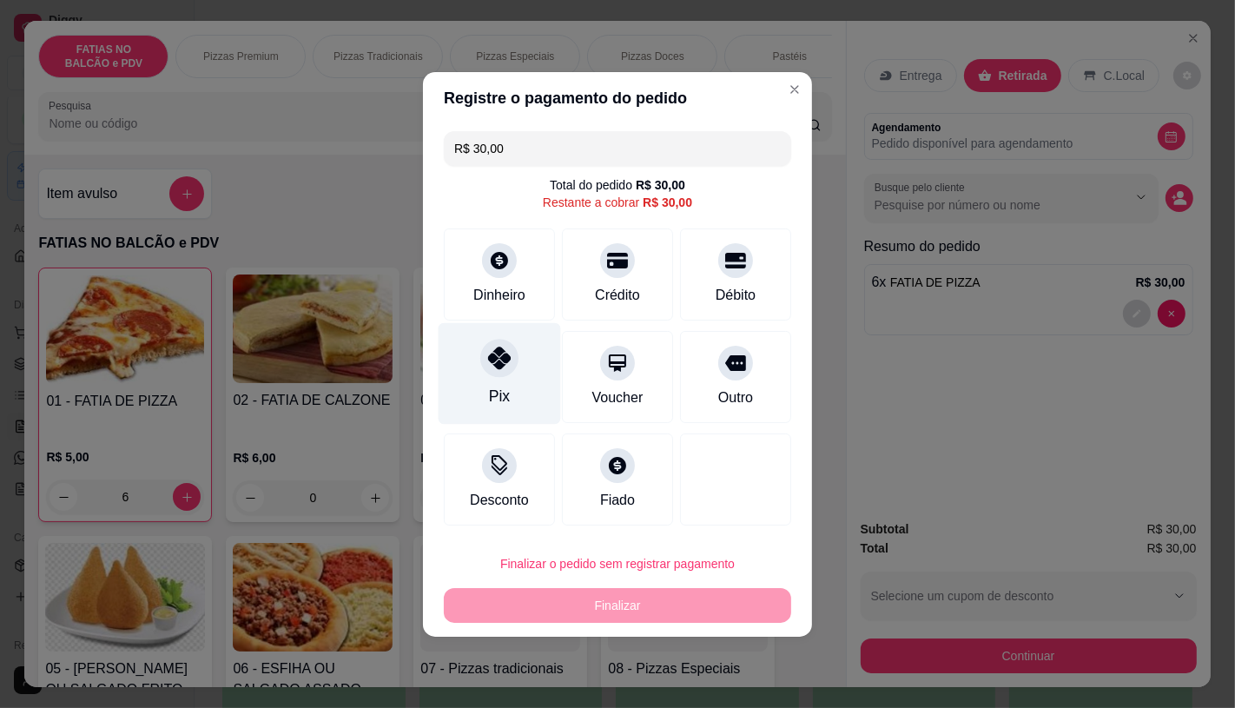
click at [534, 370] on div "Pix" at bounding box center [500, 373] width 122 height 102
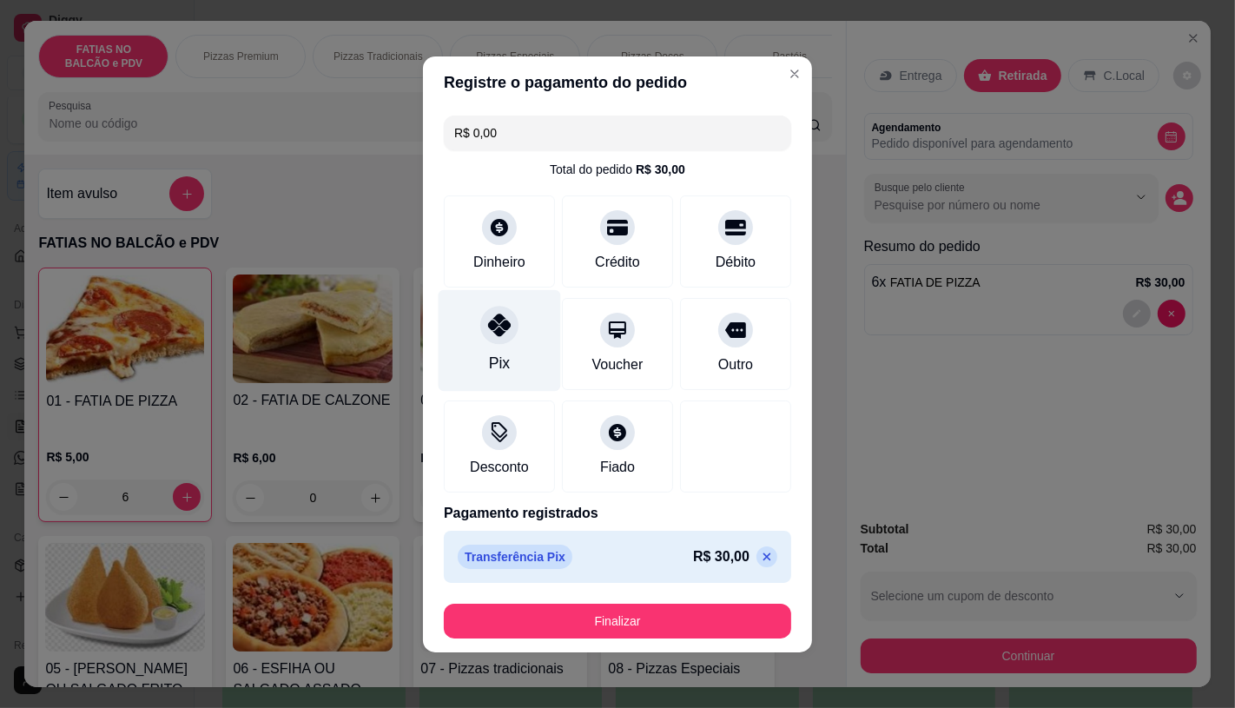
type input "R$ 0,00"
drag, startPoint x: 575, startPoint y: 595, endPoint x: 584, endPoint y: 610, distance: 17.6
click at [576, 595] on footer "Finalizar" at bounding box center [617, 621] width 389 height 63
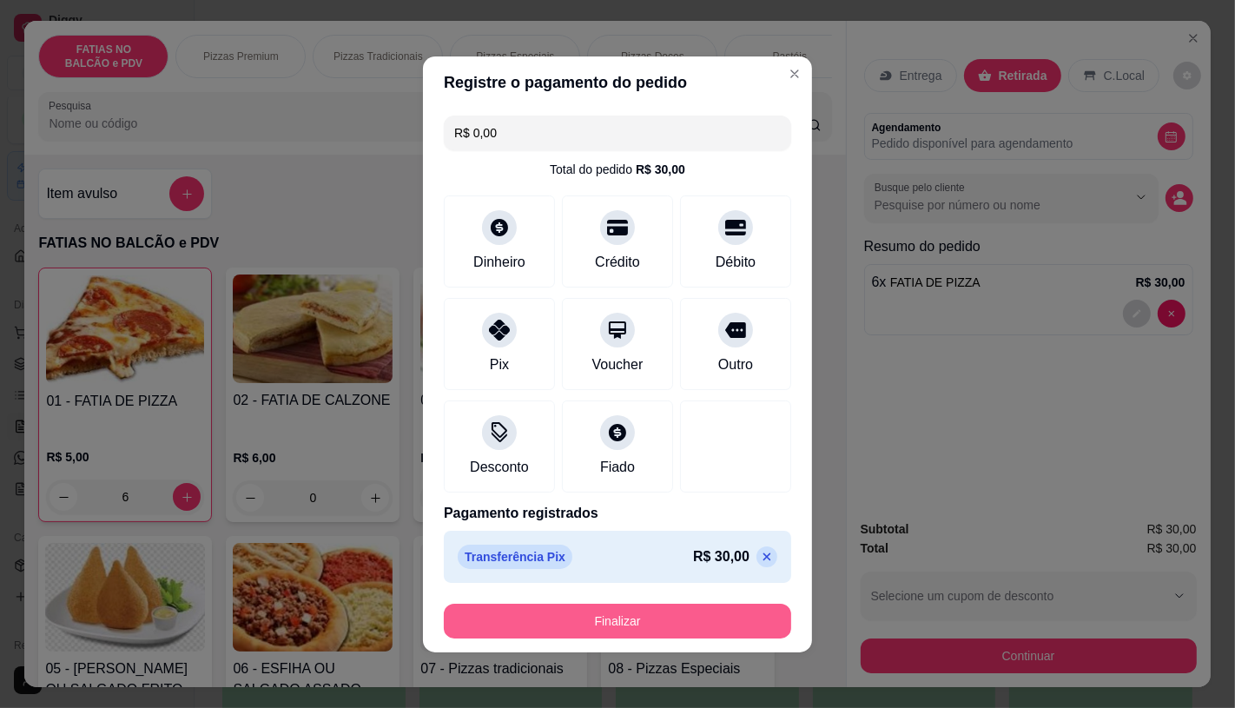
click at [584, 610] on button "Finalizar" at bounding box center [617, 620] width 347 height 35
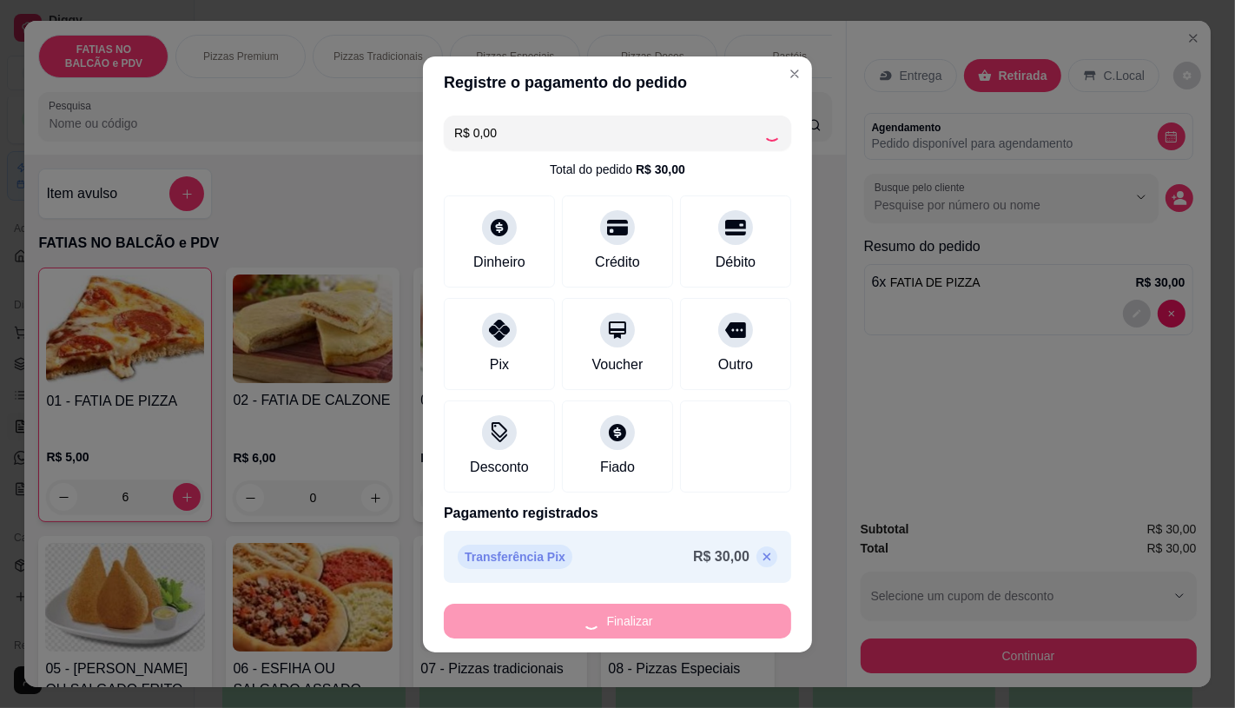
type input "0"
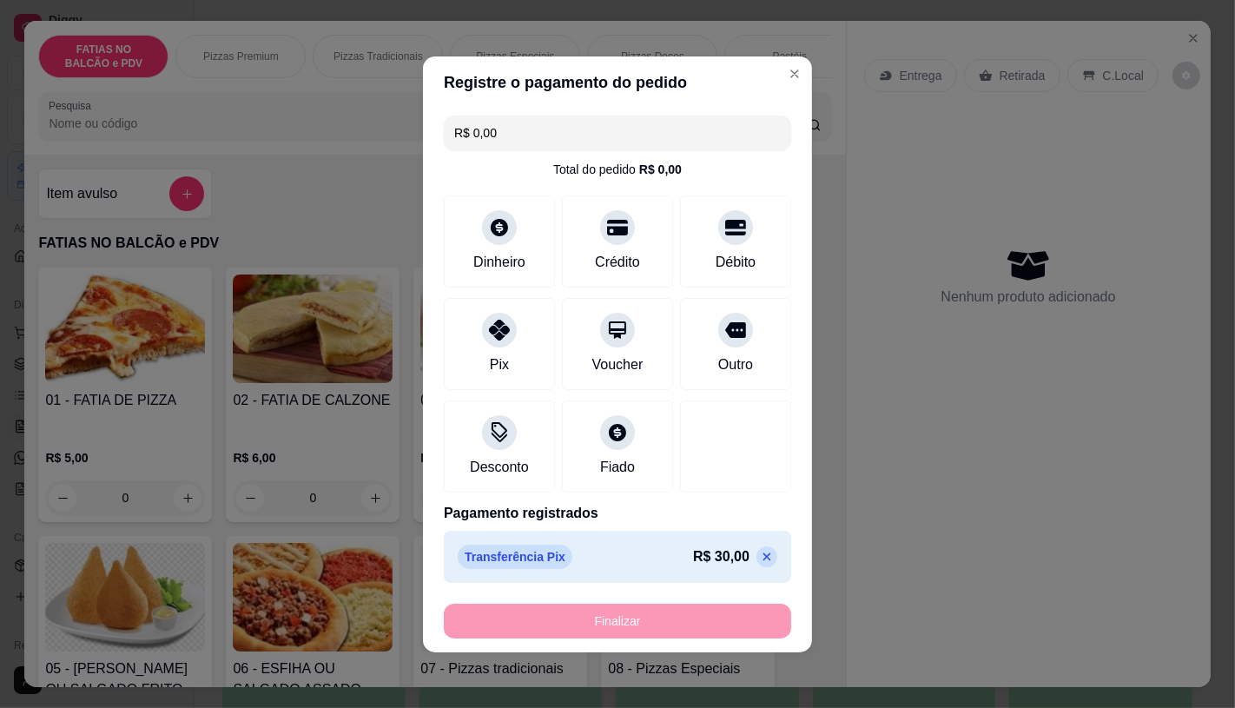
type input "-R$ 30,00"
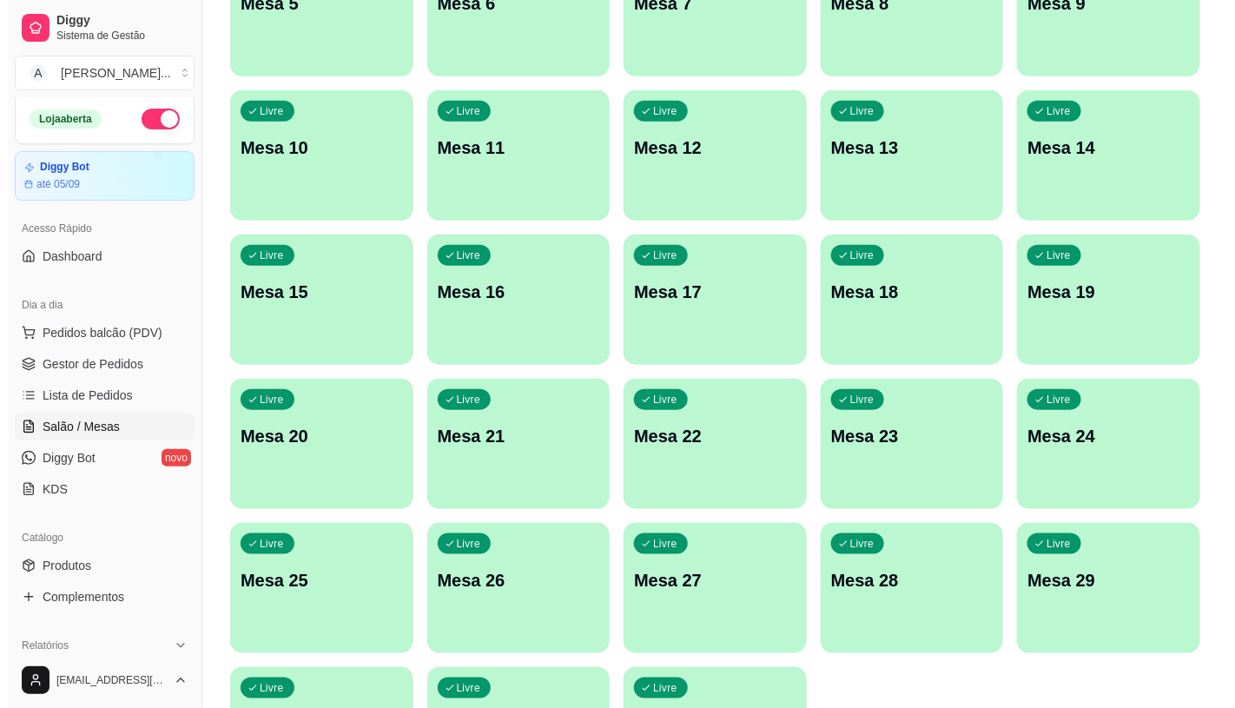
scroll to position [544, 0]
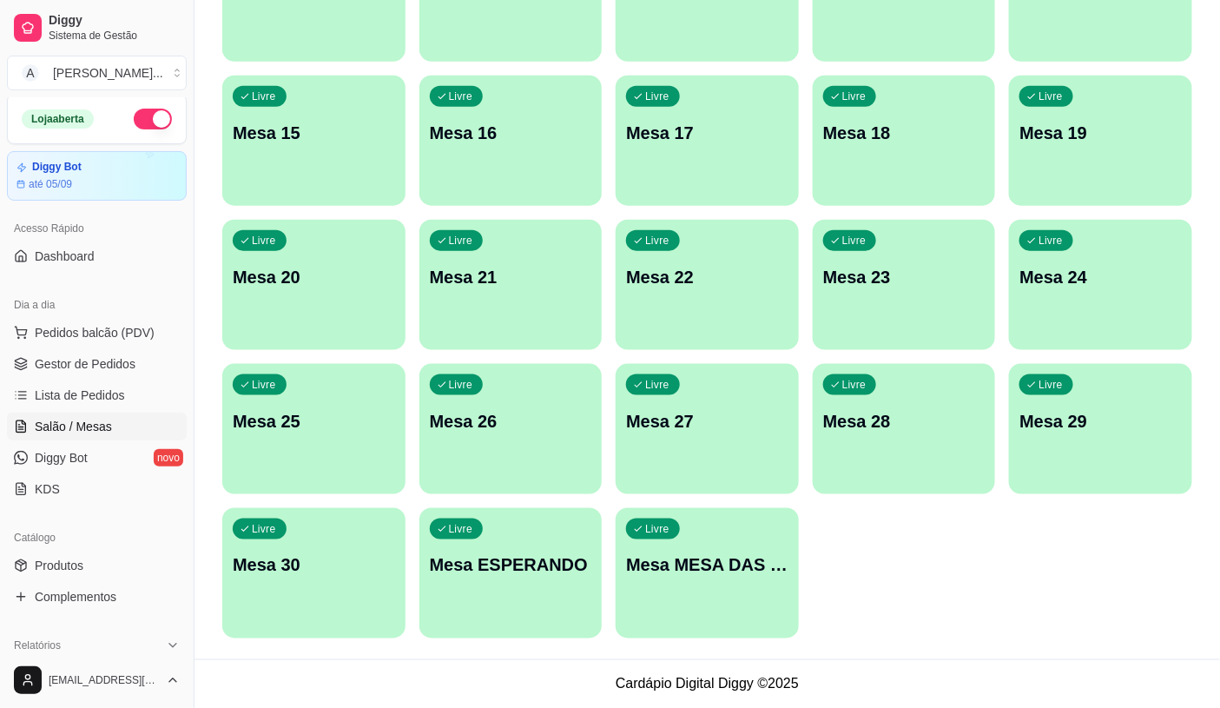
click at [707, 570] on p "Mesa MESA DAS COMANDAS" at bounding box center [707, 565] width 162 height 24
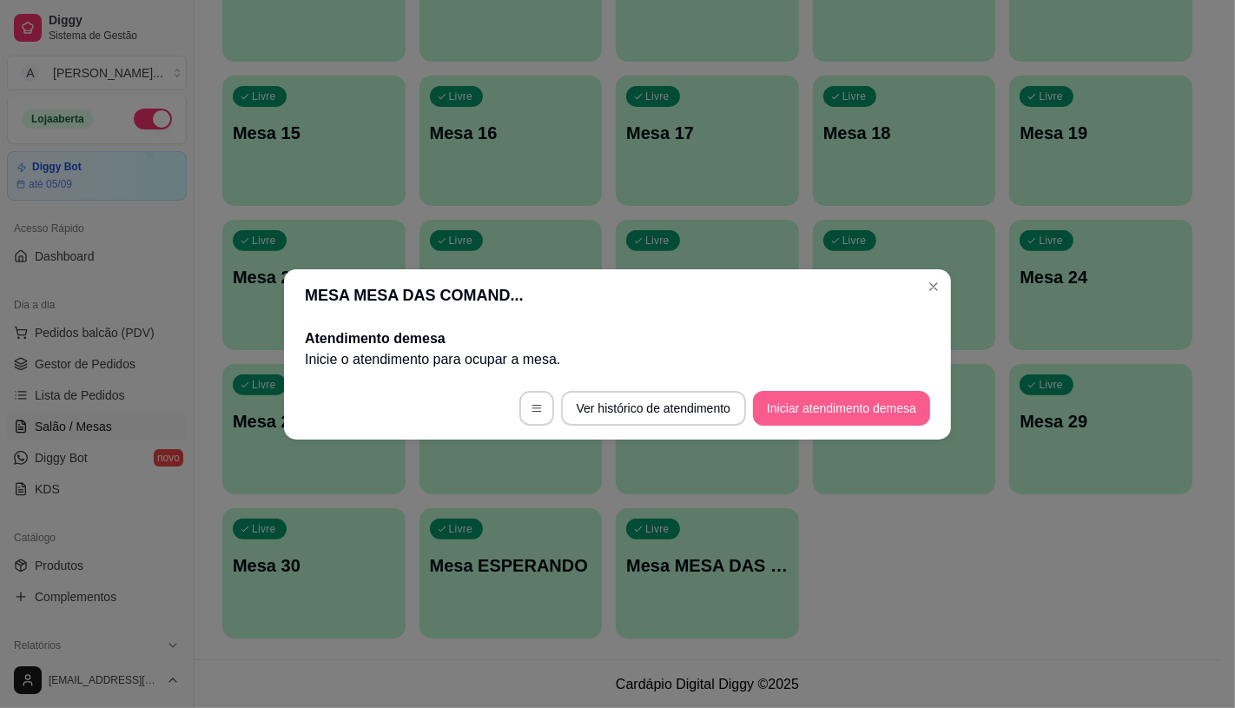
click at [827, 400] on button "Iniciar atendimento de mesa" at bounding box center [841, 408] width 177 height 35
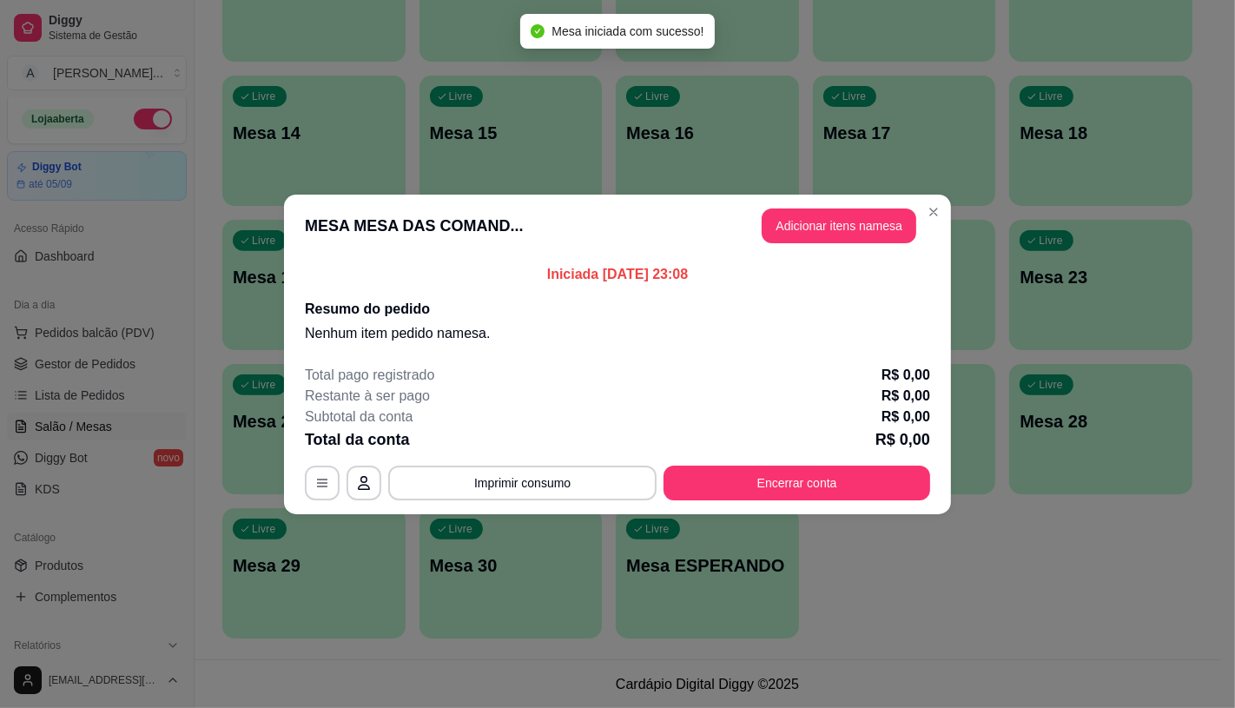
click at [801, 243] on header "MESA MESA DAS COMAND... Adicionar itens na mesa" at bounding box center [617, 226] width 667 height 63
click at [809, 204] on header "MESA MESA DAS COMAND... Adicionar itens na mesa" at bounding box center [617, 226] width 667 height 63
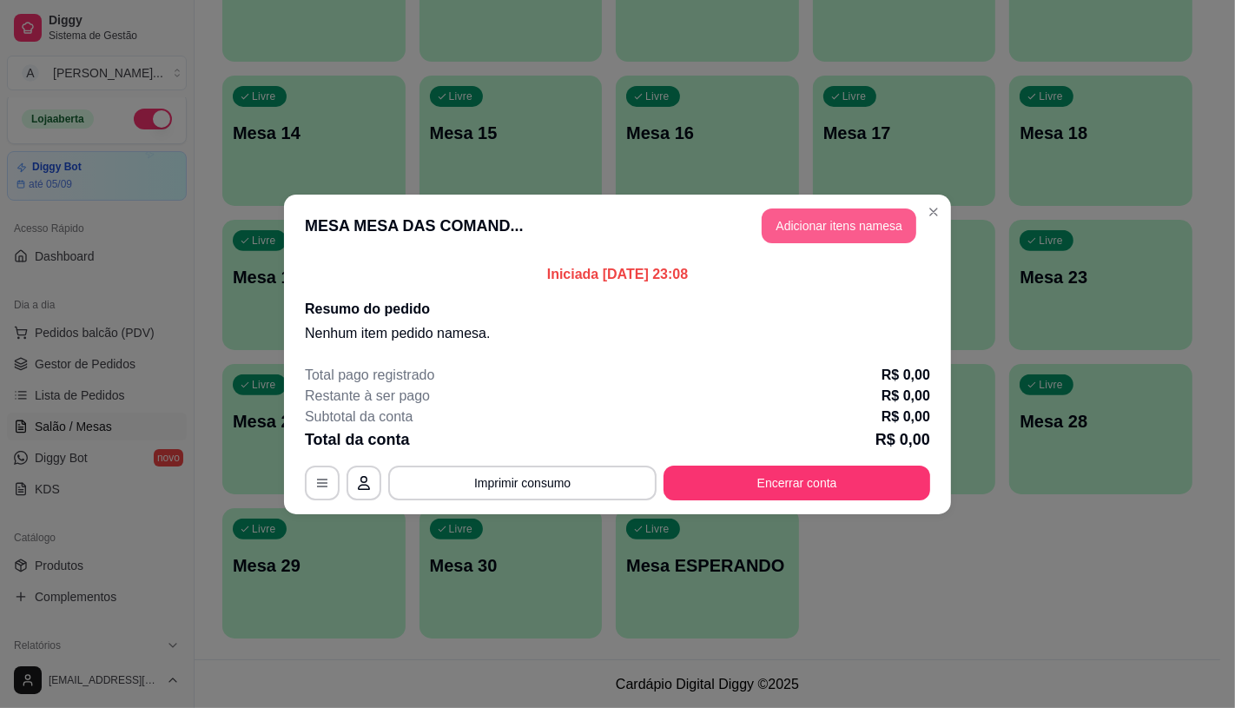
click at [799, 218] on button "Adicionar itens na mesa" at bounding box center [839, 225] width 155 height 35
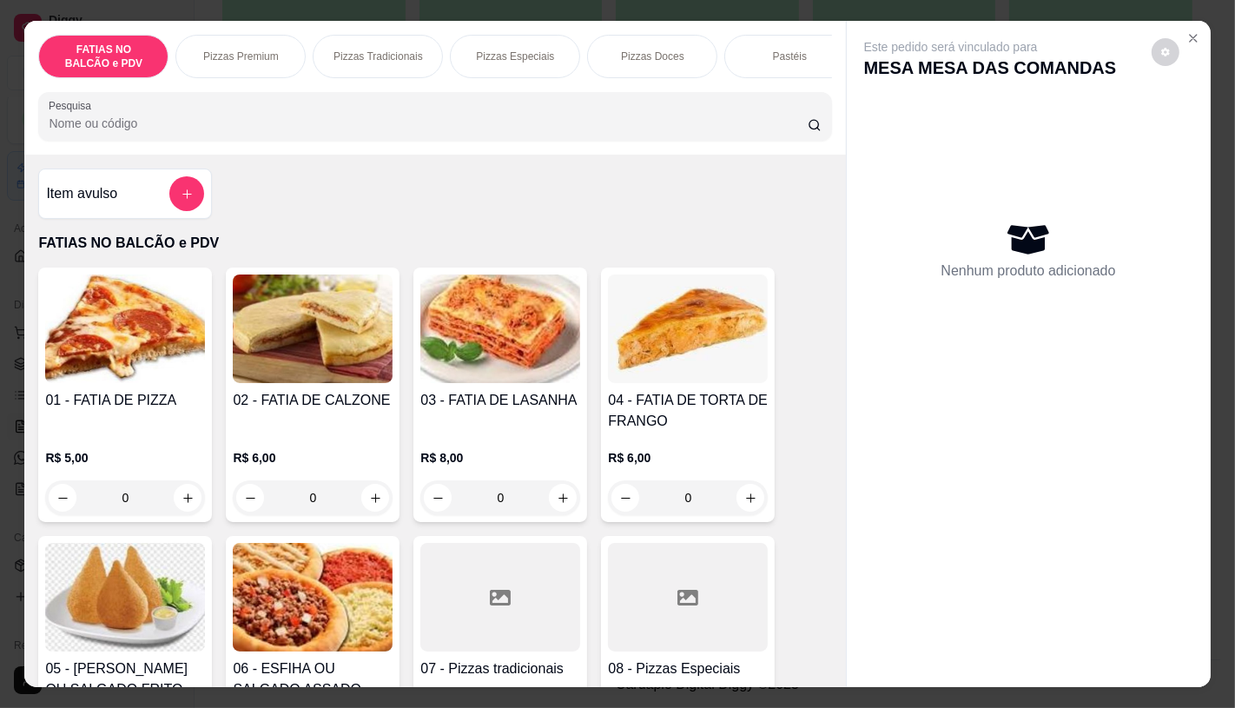
scroll to position [96, 0]
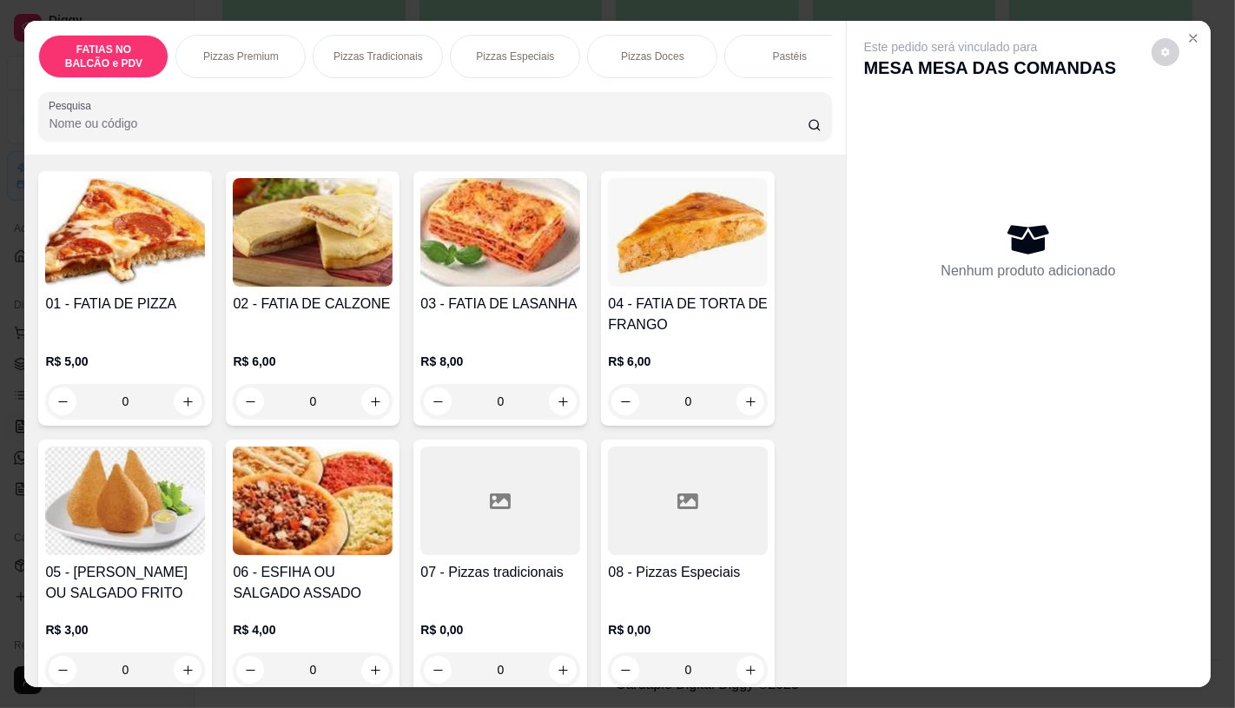
click at [669, 525] on div at bounding box center [688, 500] width 160 height 109
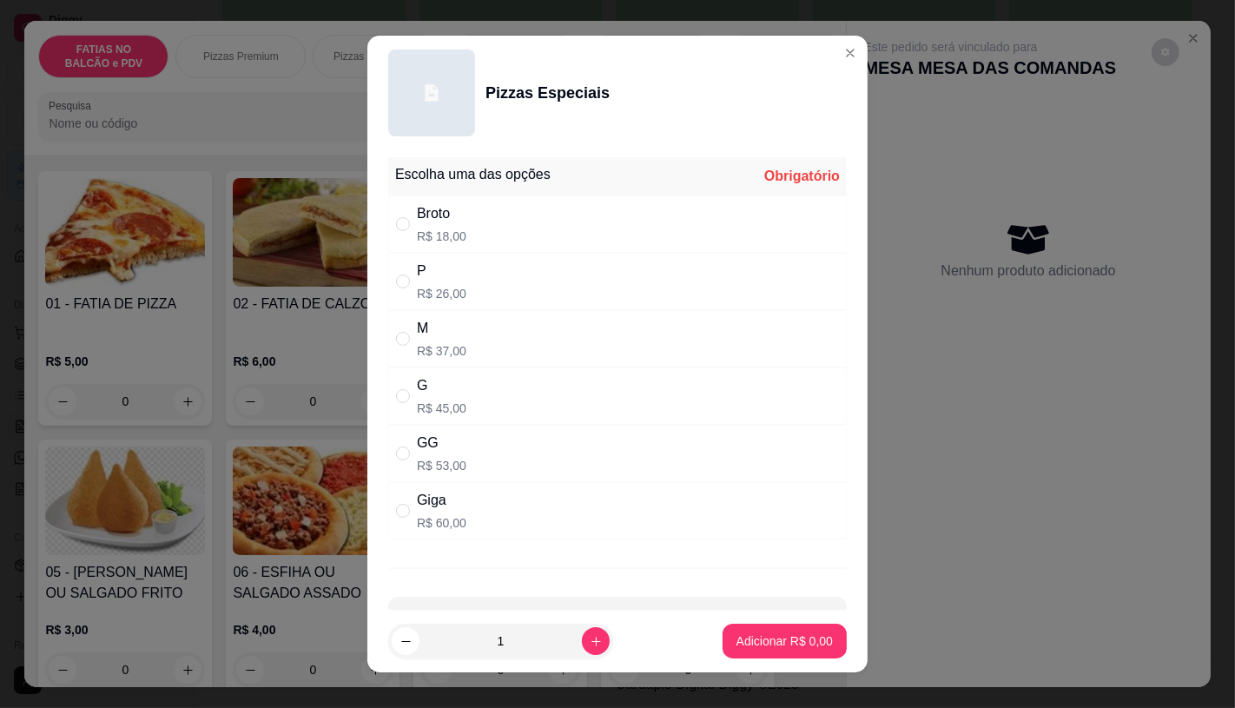
click at [436, 342] on p "R$ 37,00" at bounding box center [441, 350] width 49 height 17
radio input "true"
click at [794, 654] on button "Adicionar R$ 37,00" at bounding box center [781, 640] width 131 height 35
type input "1"
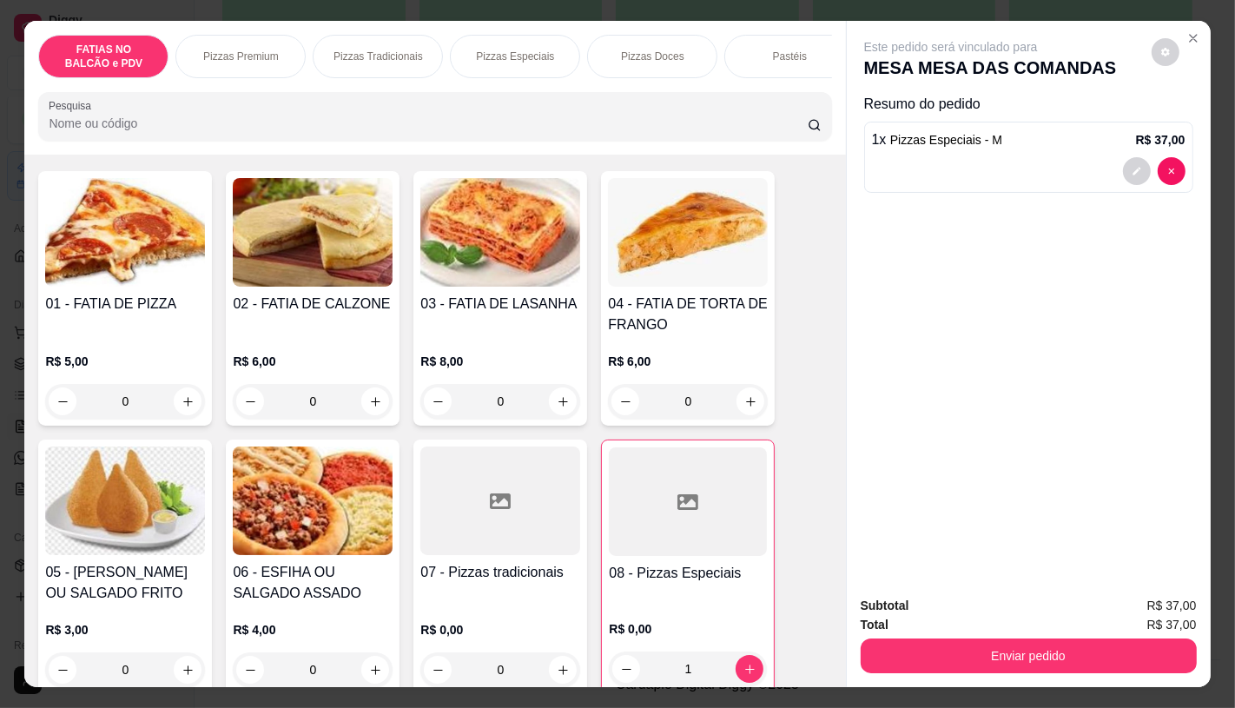
click at [535, 583] on h4 "07 - Pizzas tradicionais" at bounding box center [500, 572] width 160 height 21
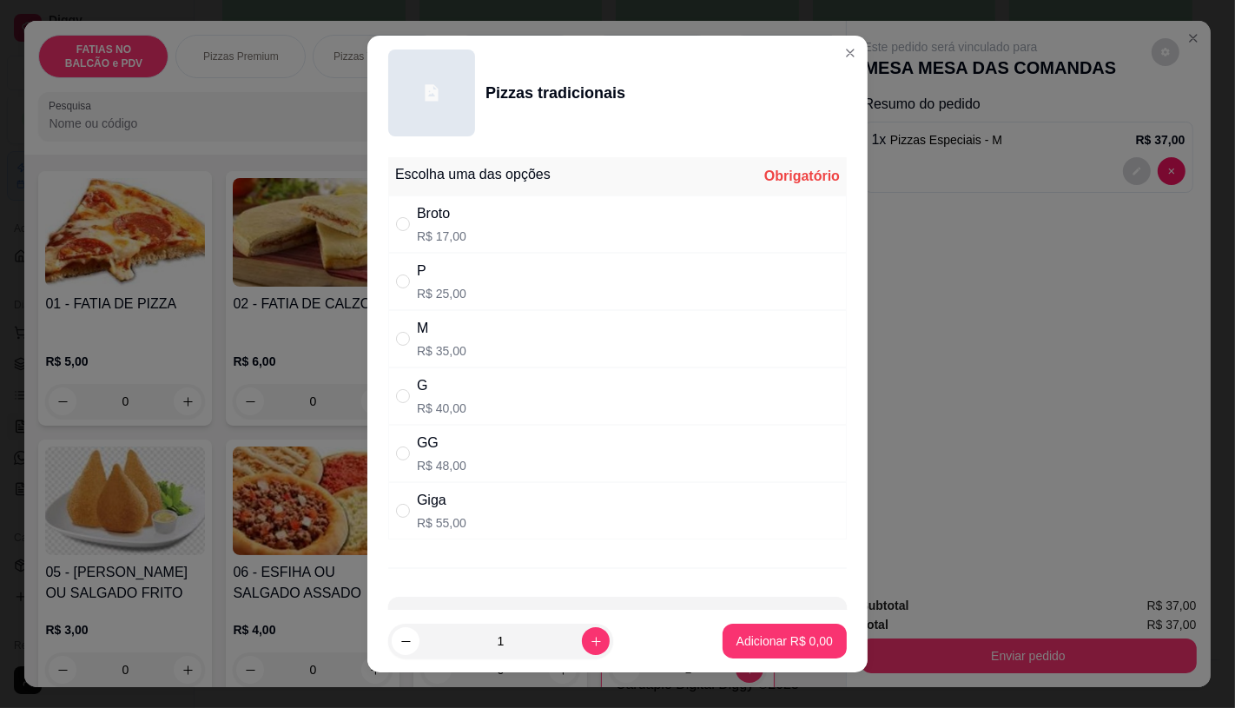
click at [461, 385] on div "G R$ 40,00" at bounding box center [617, 395] width 458 height 57
radio input "true"
click at [782, 646] on p "Adicionar R$ 40,00" at bounding box center [780, 640] width 103 height 17
type input "1"
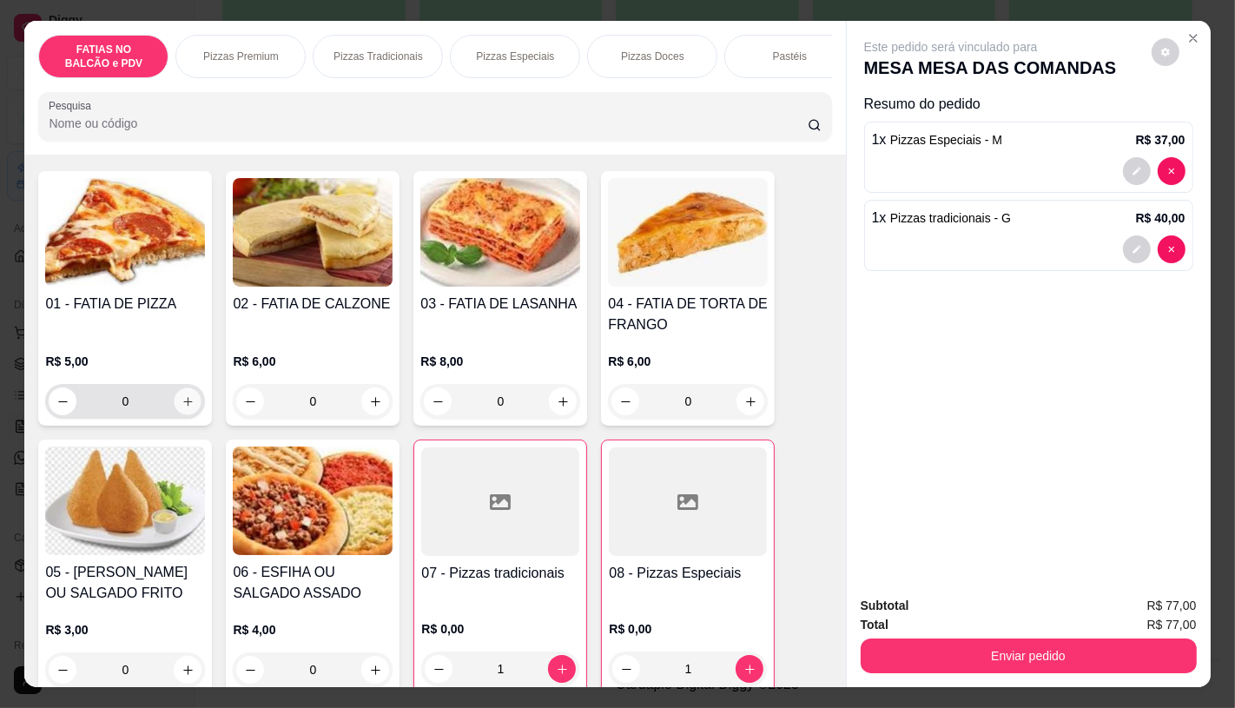
click at [184, 408] on icon "increase-product-quantity" at bounding box center [187, 401] width 13 height 13
type input "2"
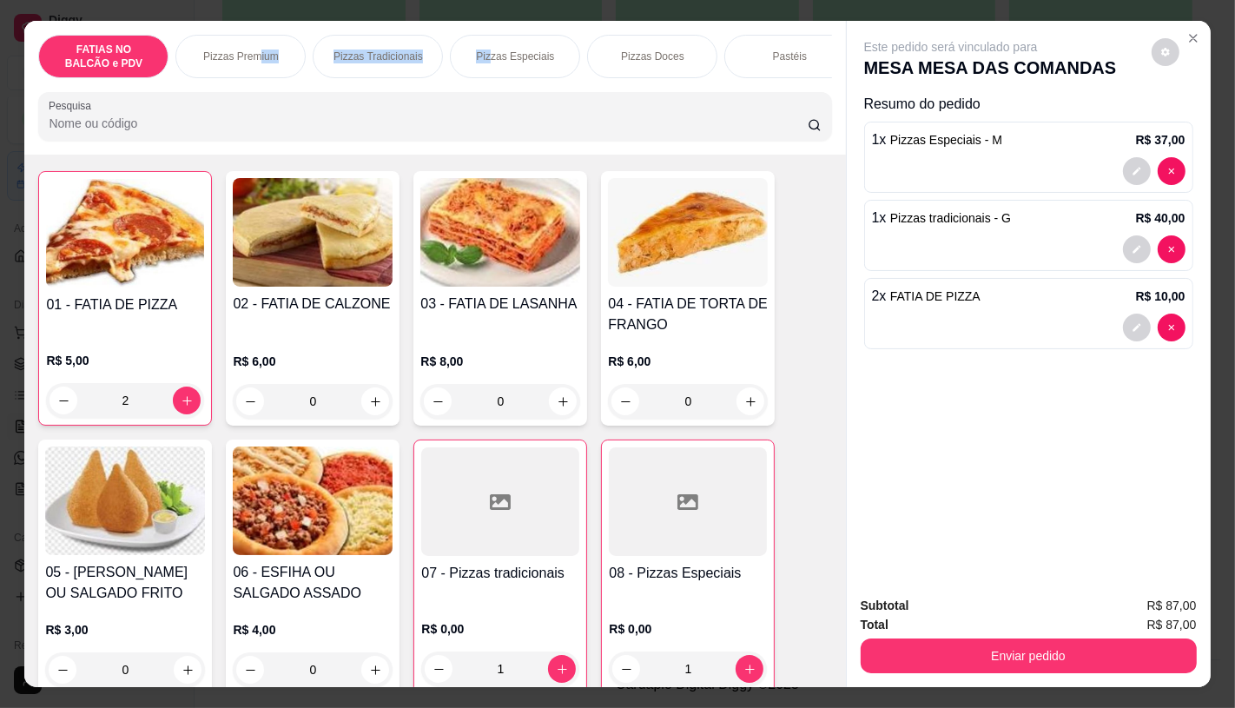
drag, startPoint x: 250, startPoint y: 85, endPoint x: 332, endPoint y: 76, distance: 82.2
click at [472, 65] on div "FATIAS NO BALCÃO e PDV Pizzas Premium Pizzas Tradicionais Pizzas Especiais Pizz…" at bounding box center [434, 56] width 793 height 43
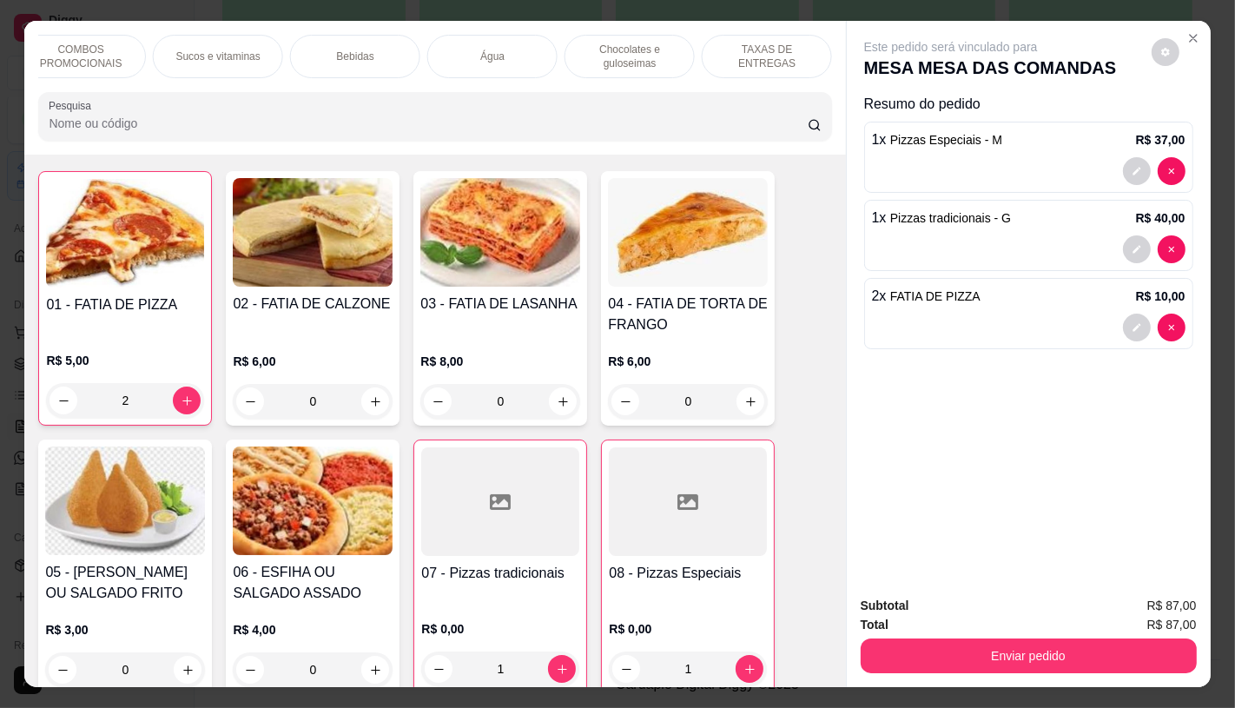
click at [797, 55] on p "TAXAS DE ENTREGAS" at bounding box center [766, 57] width 101 height 28
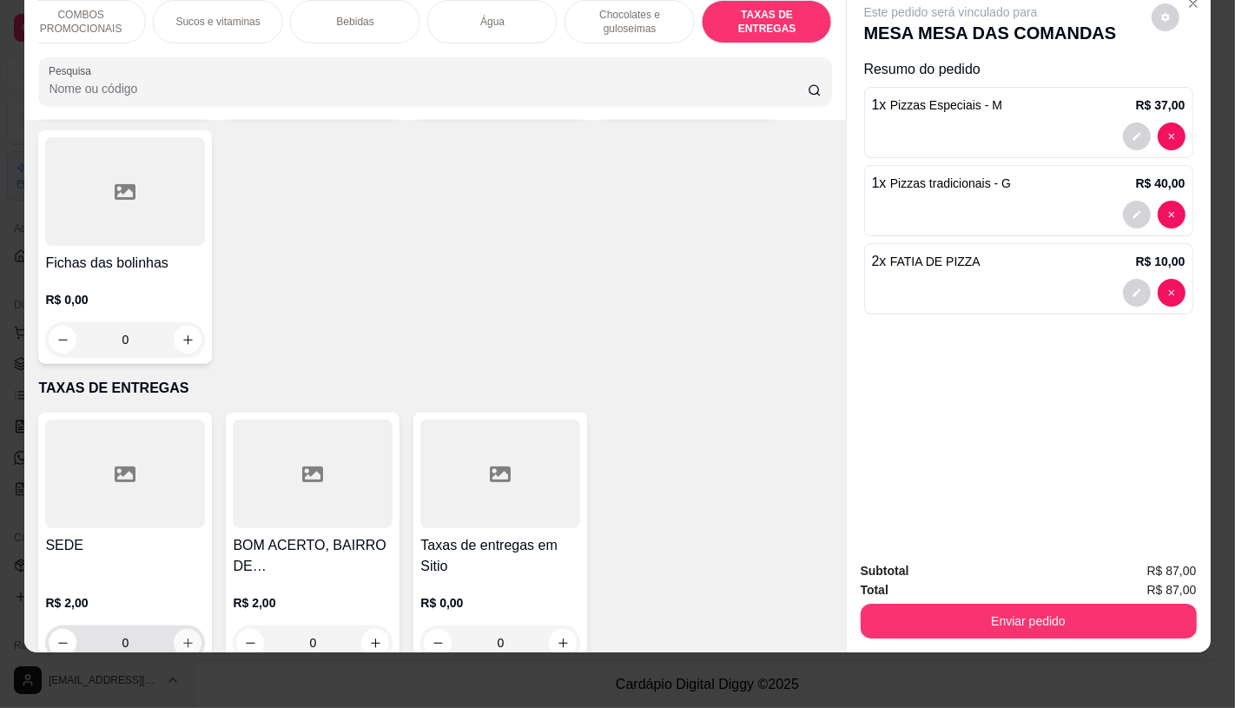
click at [181, 636] on icon "increase-product-quantity" at bounding box center [187, 642] width 13 height 13
click at [50, 629] on button "decrease-product-quantity" at bounding box center [63, 642] width 27 height 27
type input "2"
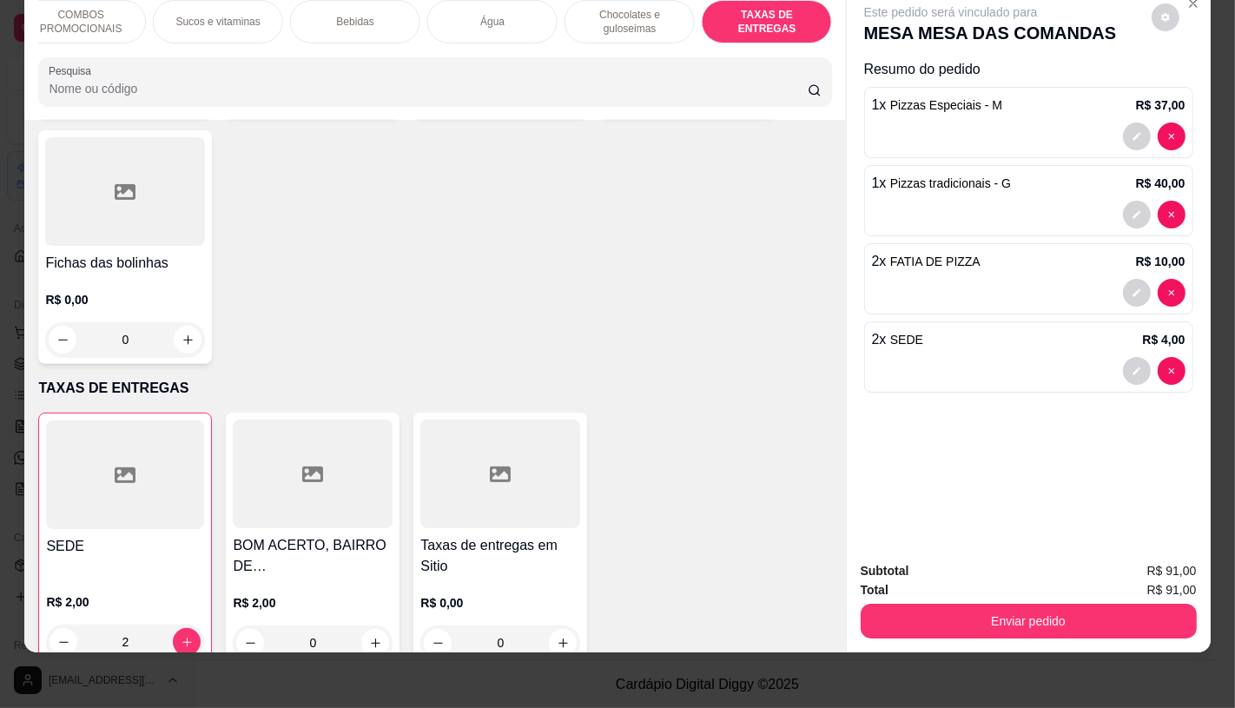
click at [482, 470] on div at bounding box center [500, 473] width 160 height 109
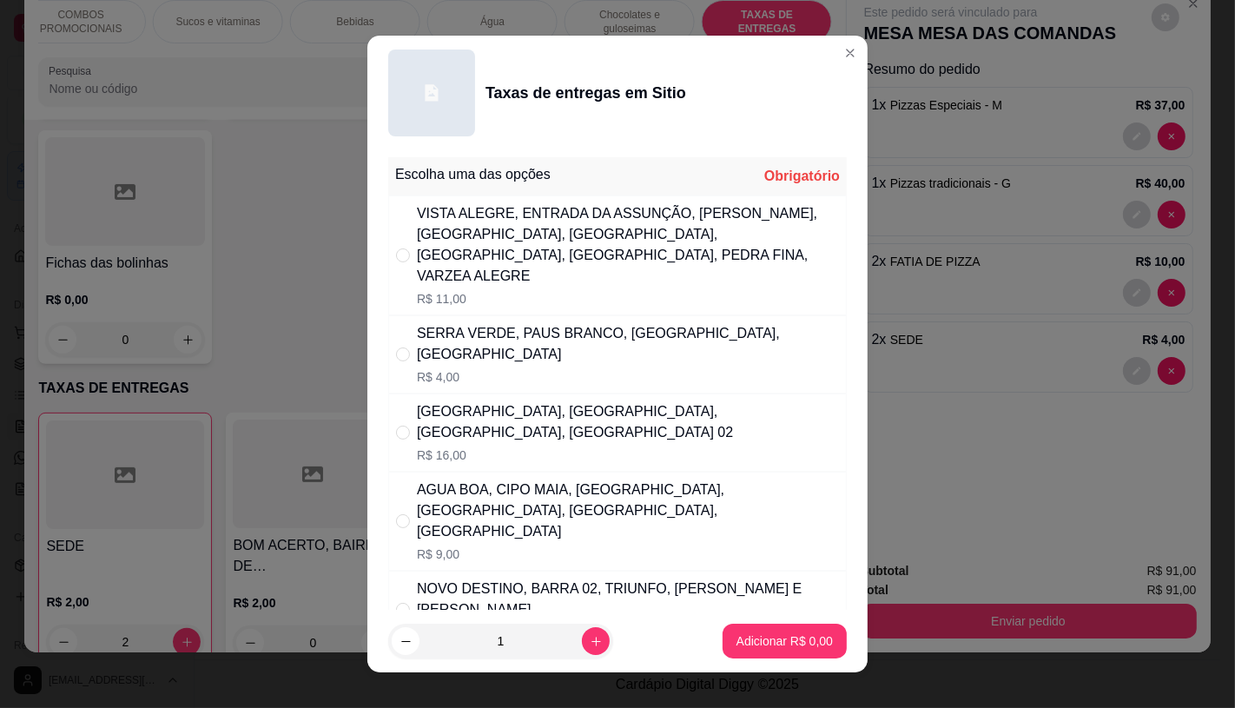
click at [498, 623] on p "R$ 7,00" at bounding box center [628, 631] width 422 height 17
radio input "true"
click at [736, 632] on p "Adicionar R$ 7,00" at bounding box center [784, 640] width 96 height 17
type input "1"
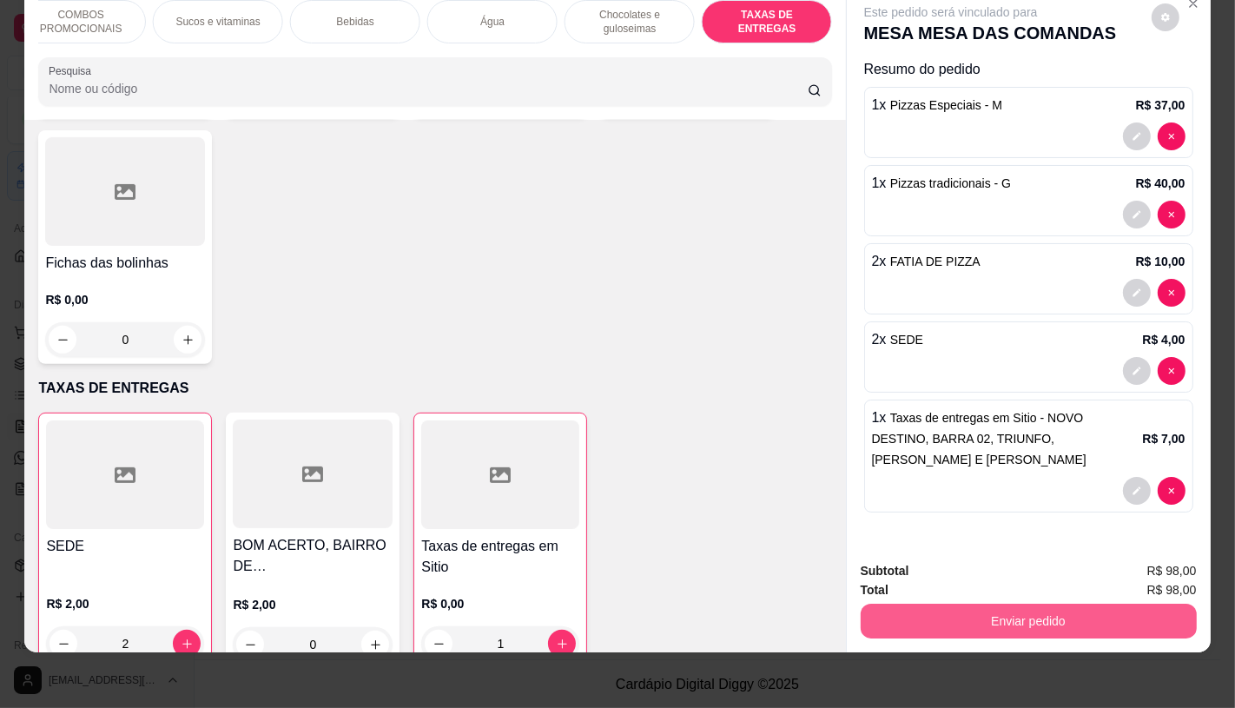
click at [1069, 603] on button "Enviar pedido" at bounding box center [1029, 620] width 336 height 35
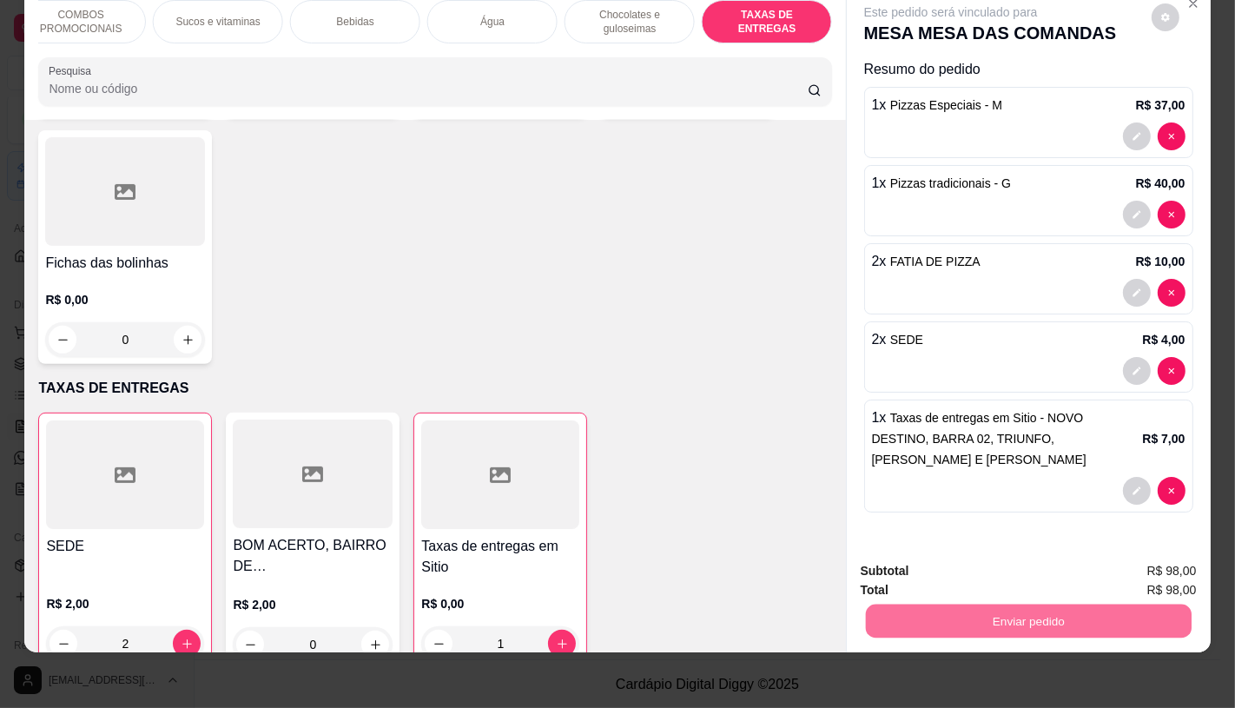
click at [970, 558] on button "Não registrar e enviar pedido" at bounding box center [970, 565] width 181 height 33
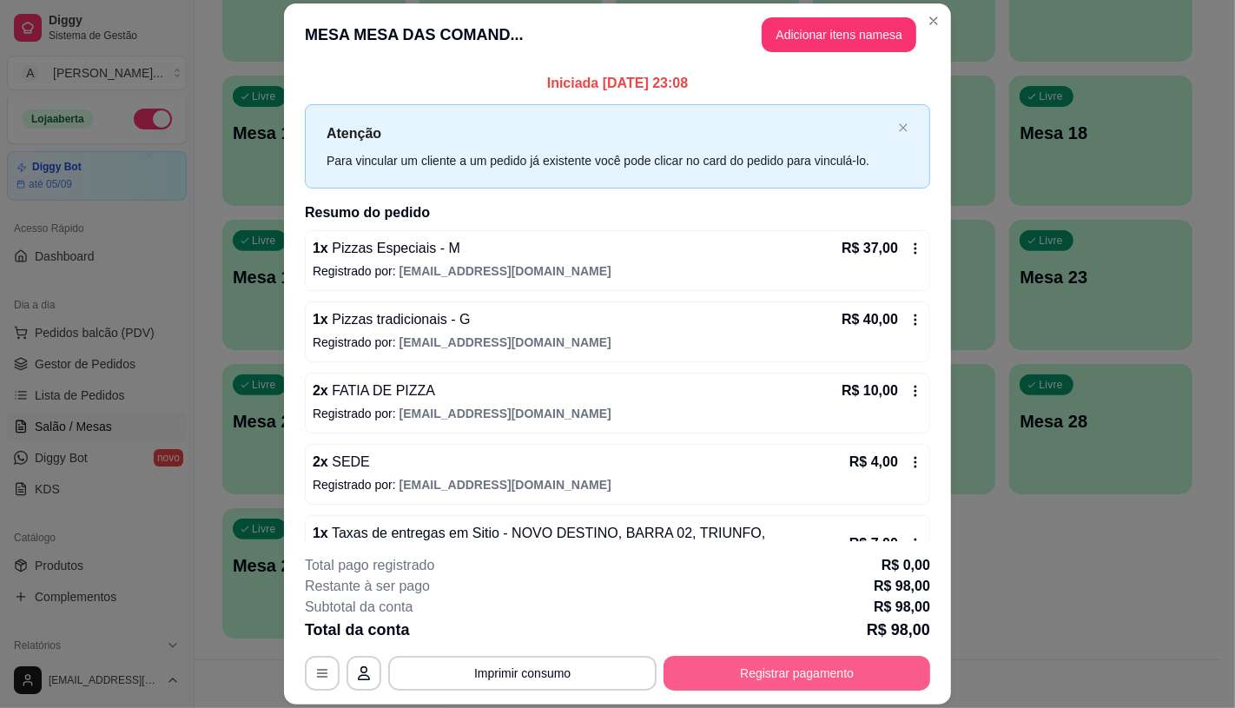
click at [845, 665] on button "Registrar pagamento" at bounding box center [796, 673] width 267 height 35
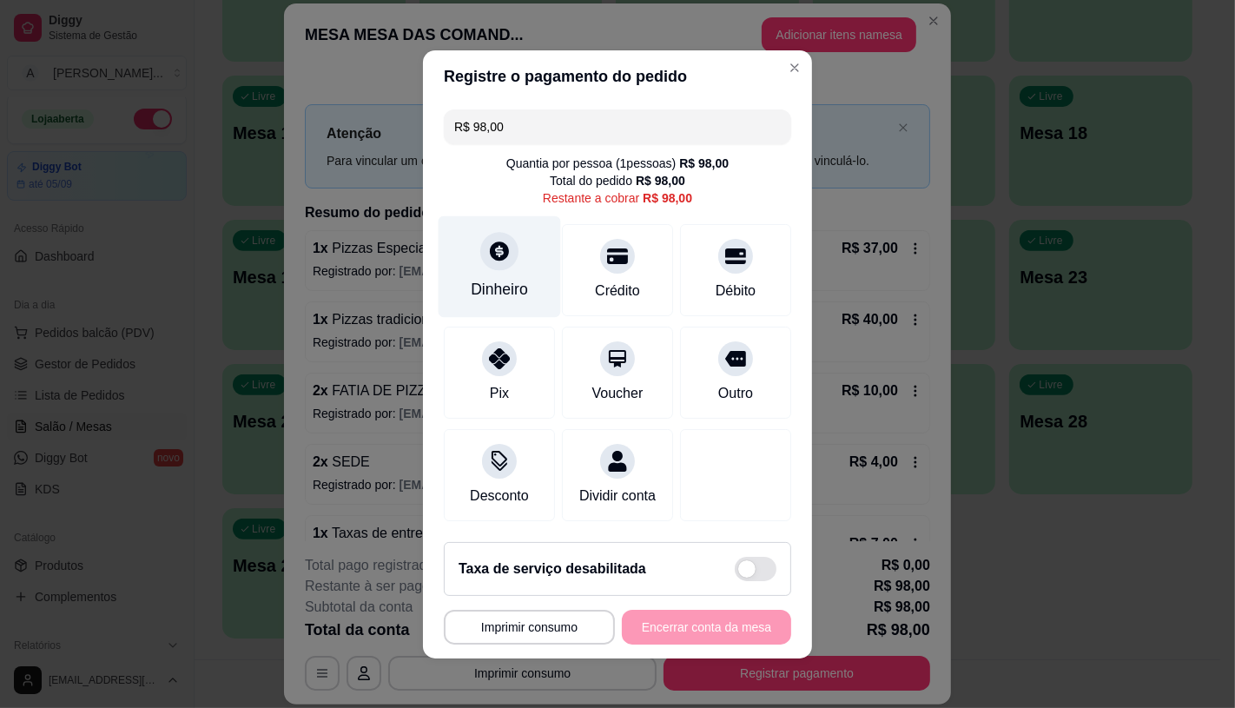
click at [490, 241] on icon at bounding box center [499, 250] width 19 height 19
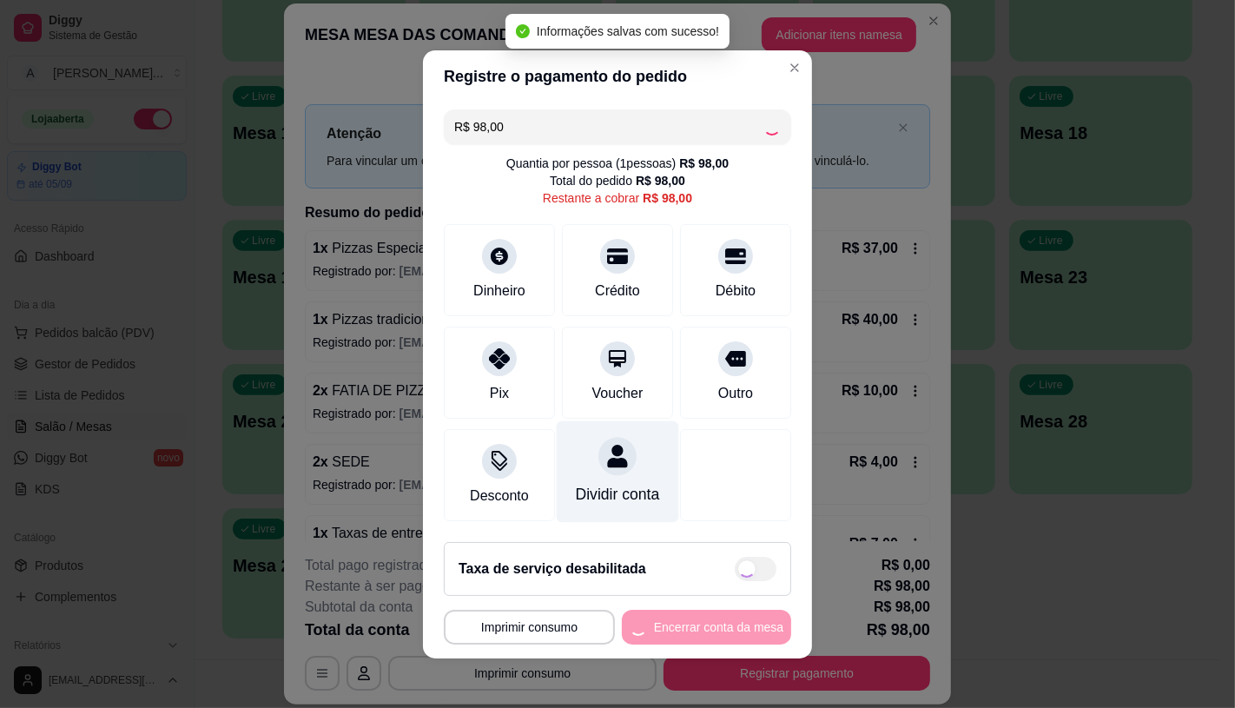
type input "R$ 0,00"
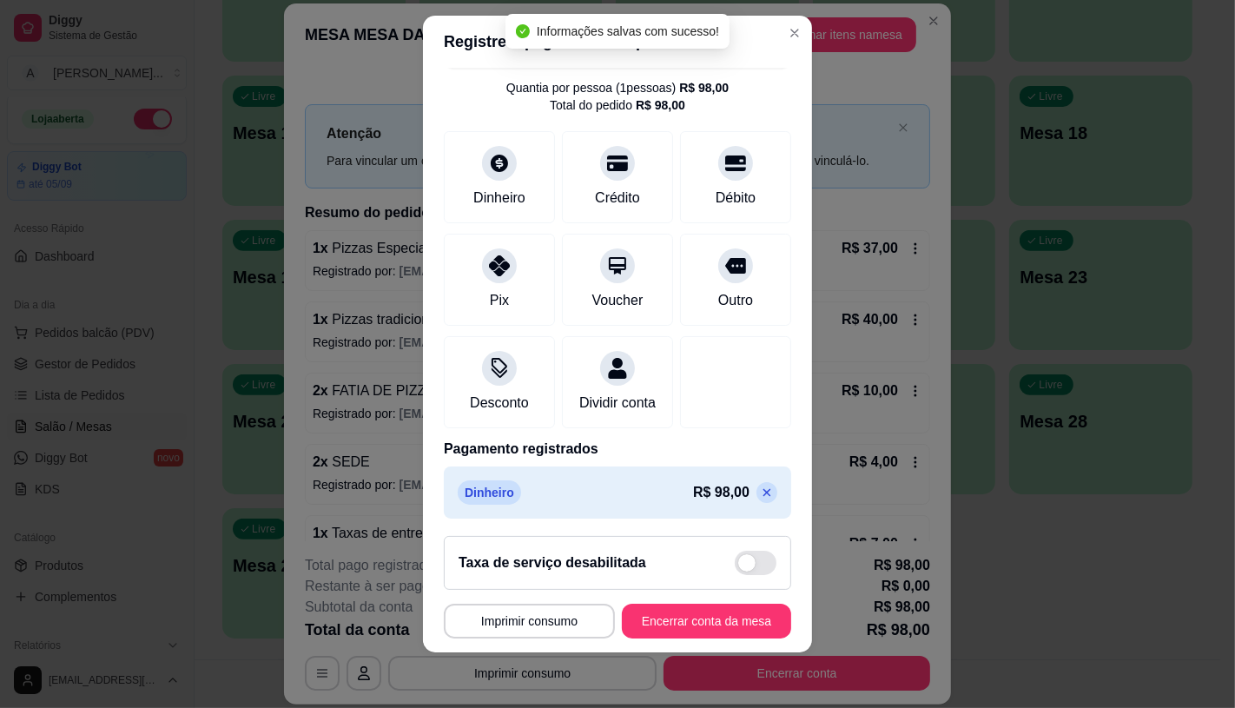
scroll to position [64, 0]
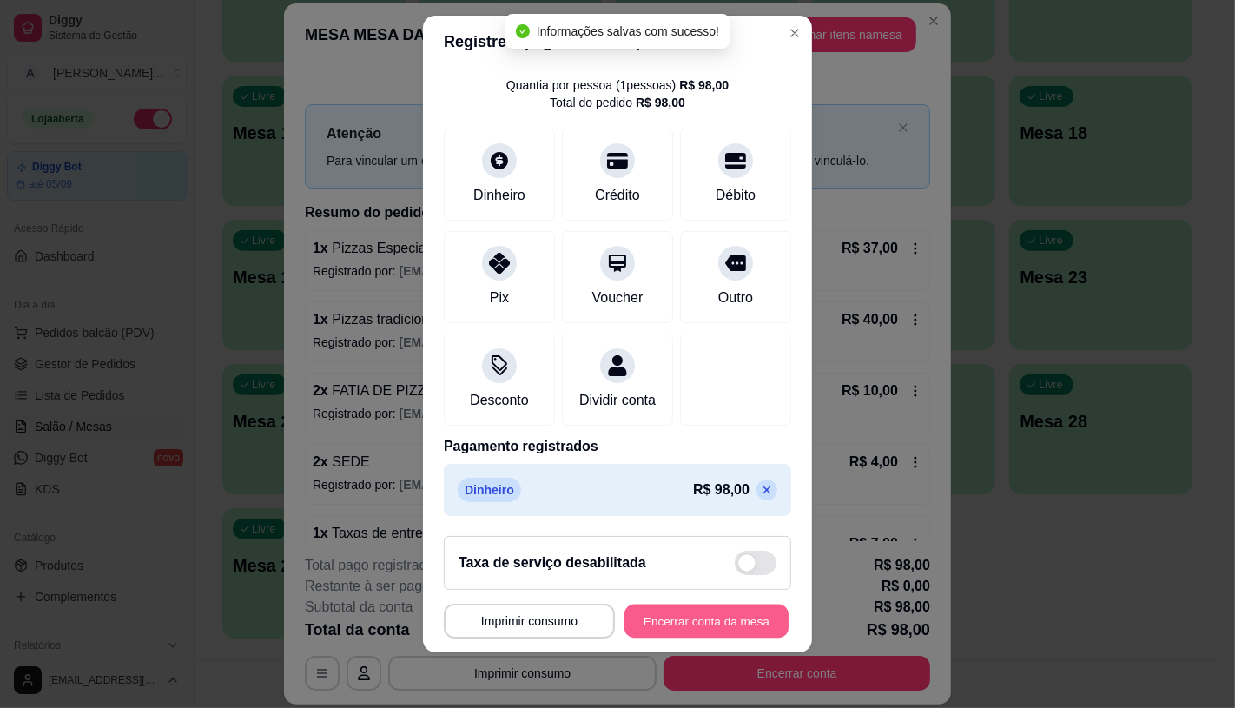
click at [707, 628] on button "Encerrar conta da mesa" at bounding box center [706, 621] width 164 height 34
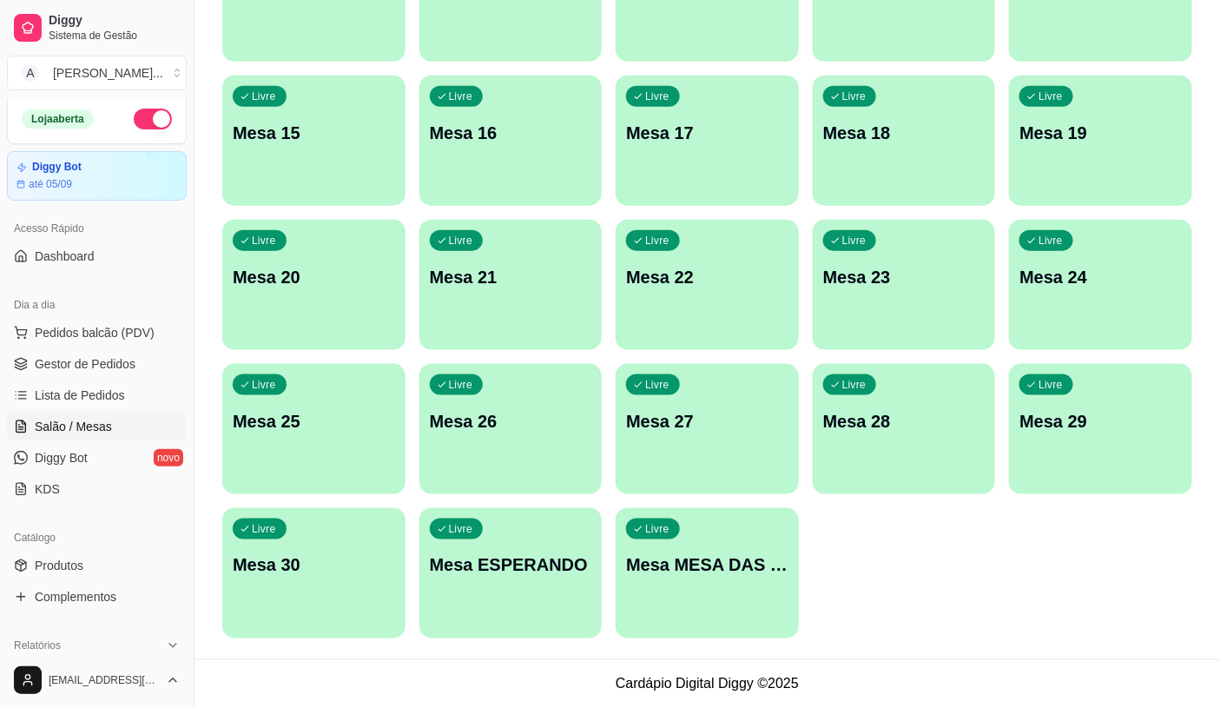
click at [40, 313] on div "Dia a dia" at bounding box center [97, 305] width 180 height 28
click at [62, 324] on span "Pedidos balcão (PDV)" at bounding box center [95, 332] width 120 height 17
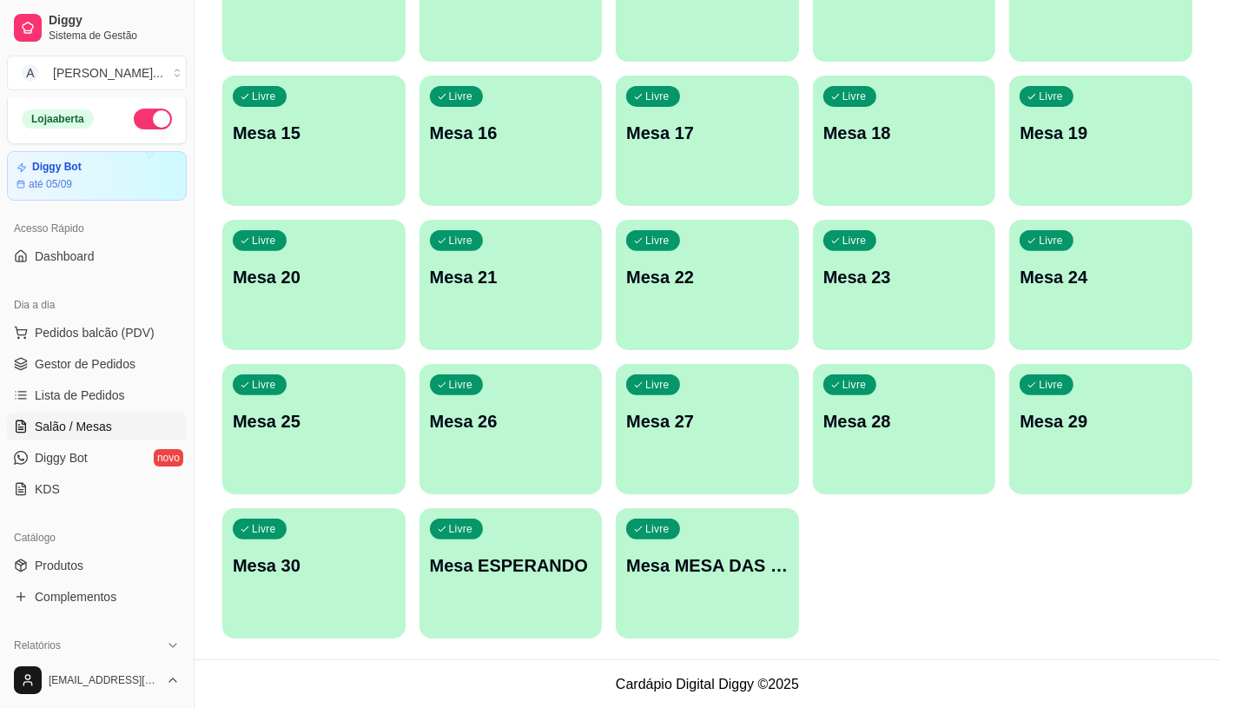
click at [142, 498] on input "0" at bounding box center [124, 497] width 97 height 35
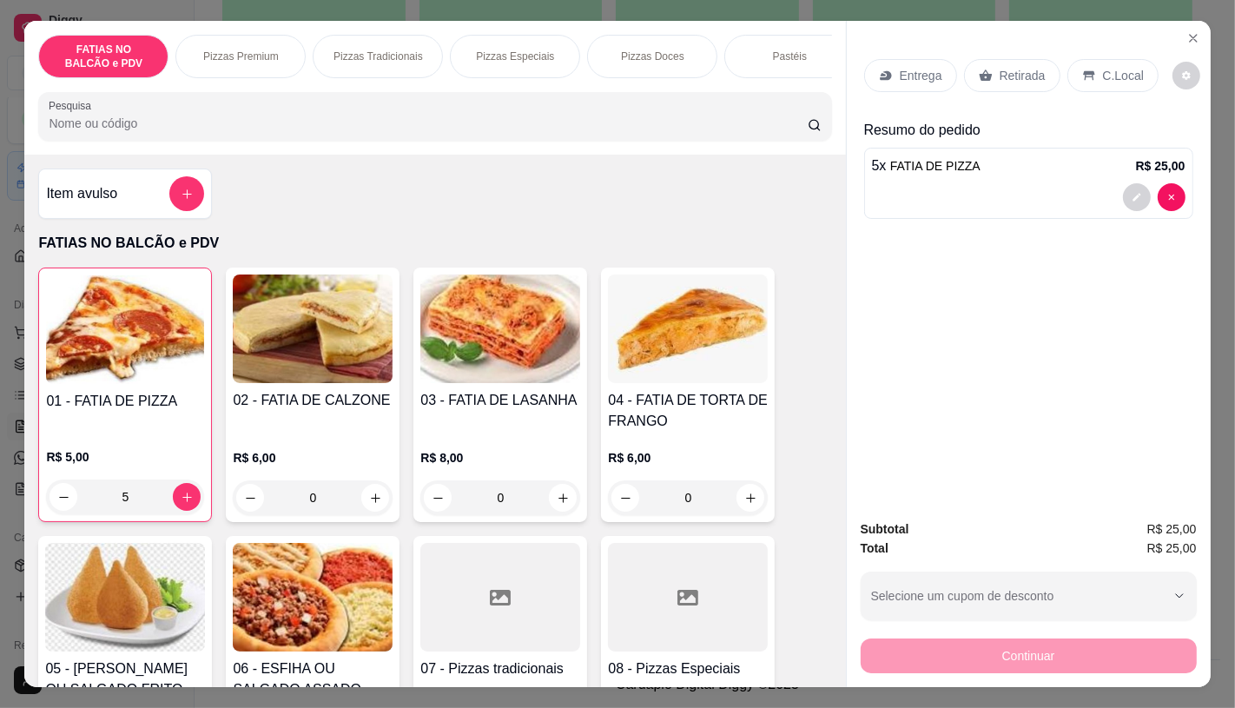
type input "5"
click at [988, 66] on div "Retirada" at bounding box center [1012, 75] width 96 height 33
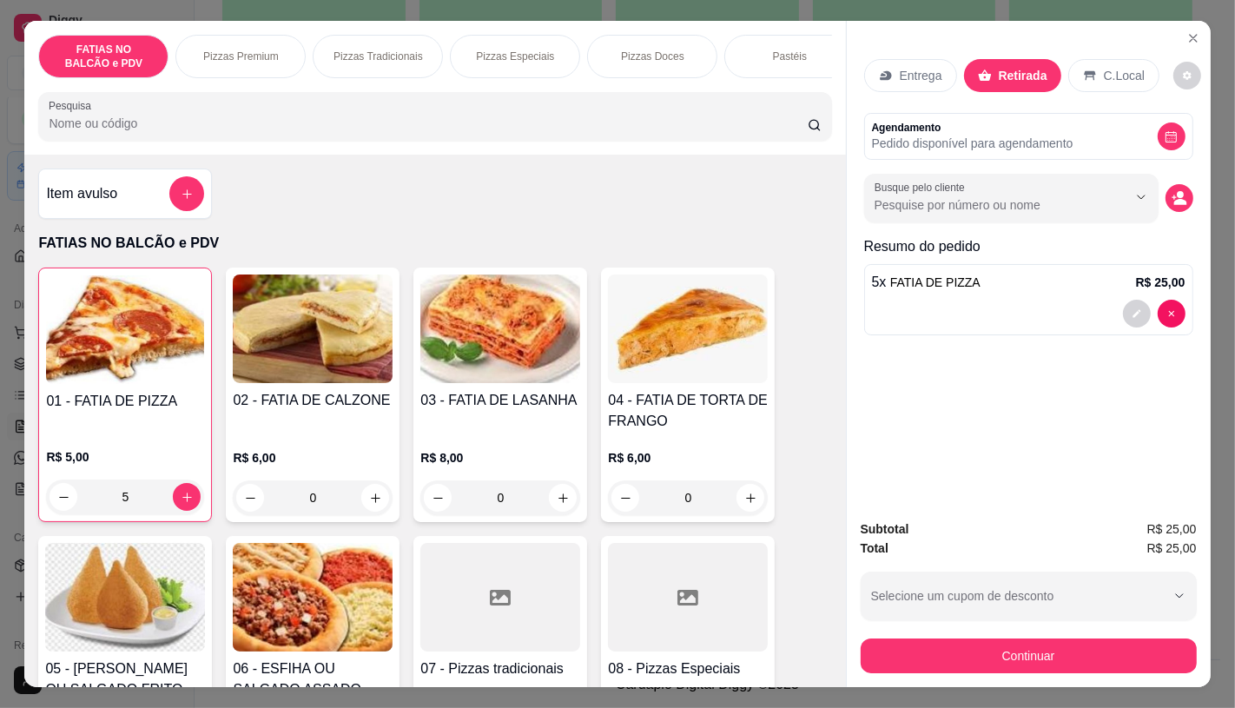
click at [1104, 634] on div "Continuar" at bounding box center [1029, 653] width 336 height 39
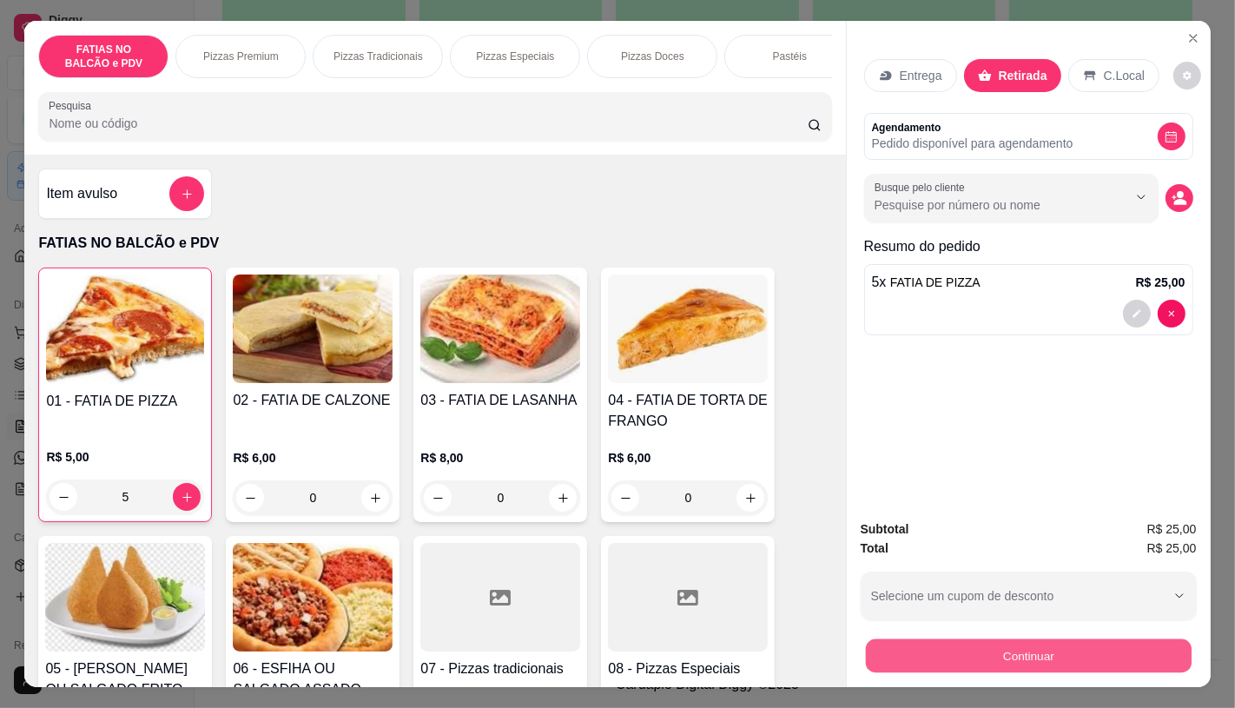
click at [1099, 639] on button "Continuar" at bounding box center [1028, 655] width 326 height 34
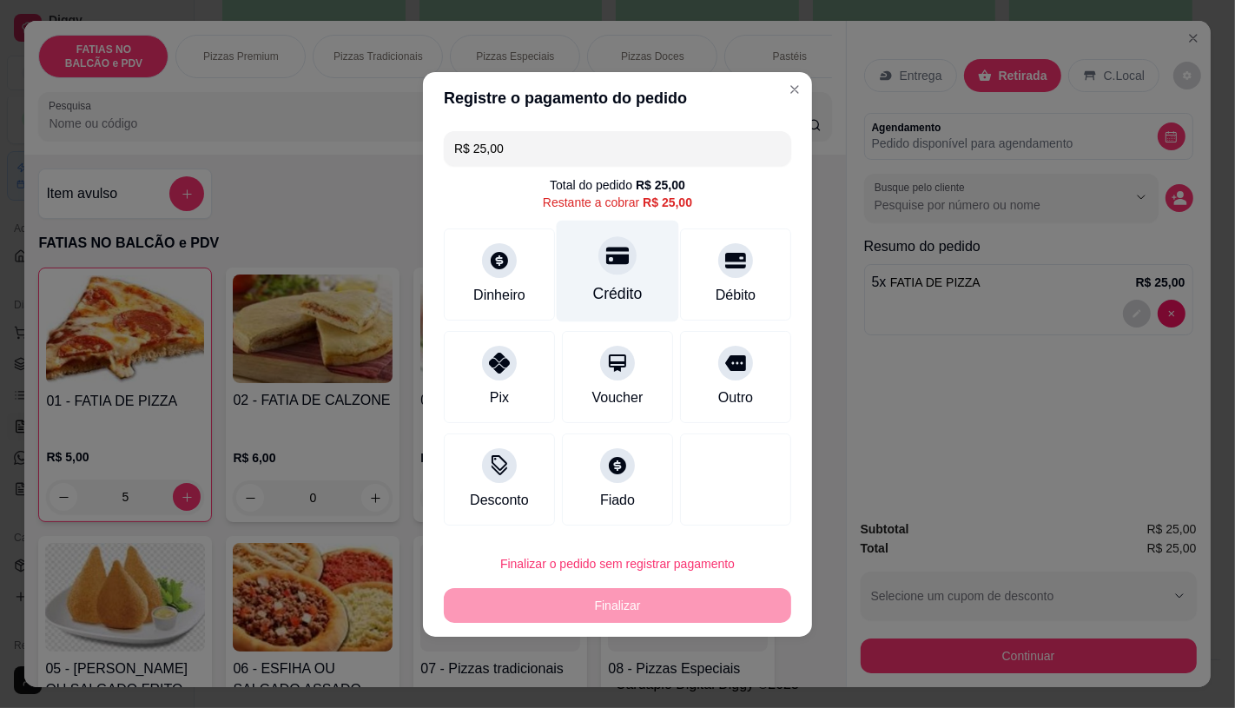
click at [617, 270] on div at bounding box center [617, 255] width 38 height 38
type input "R$ 0,00"
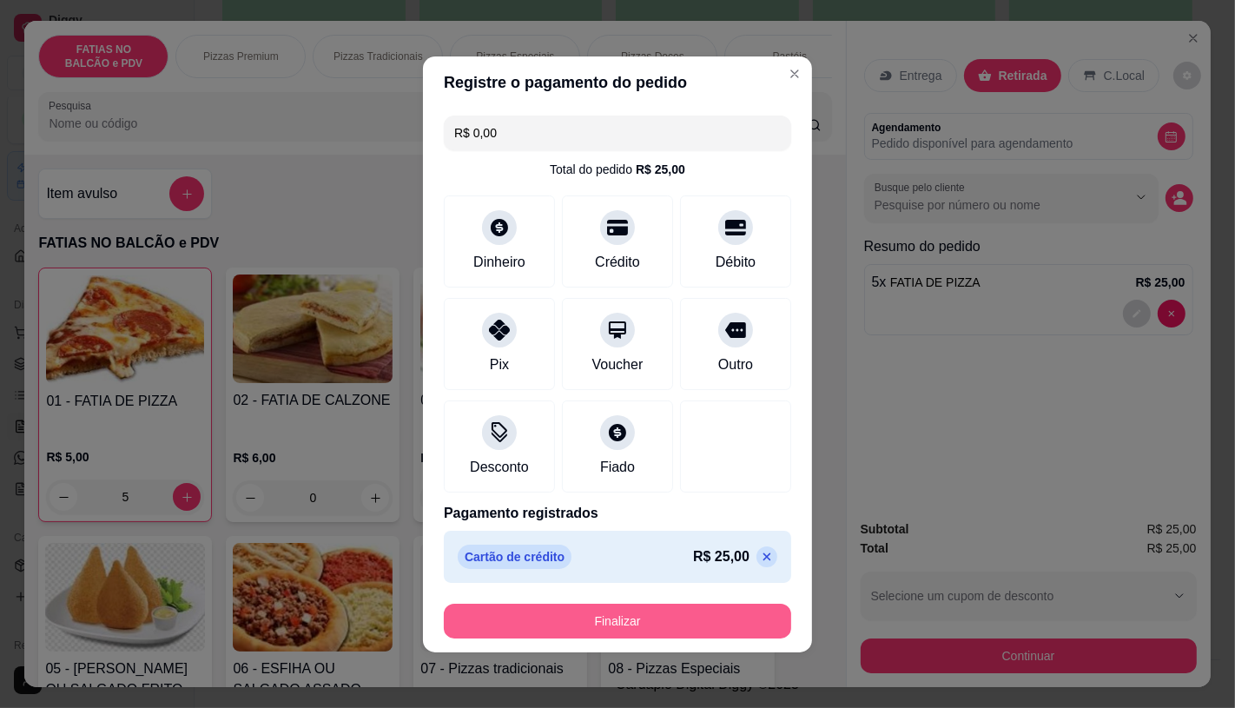
click at [643, 613] on button "Finalizar" at bounding box center [617, 620] width 347 height 35
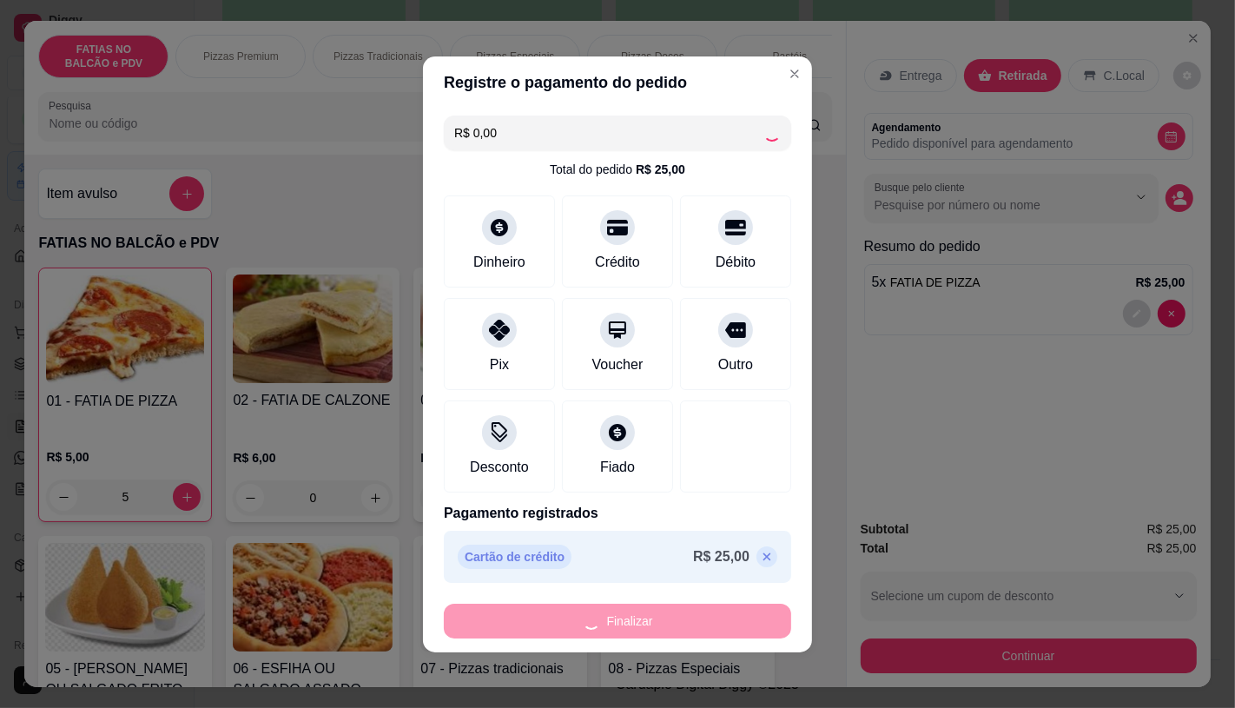
type input "0"
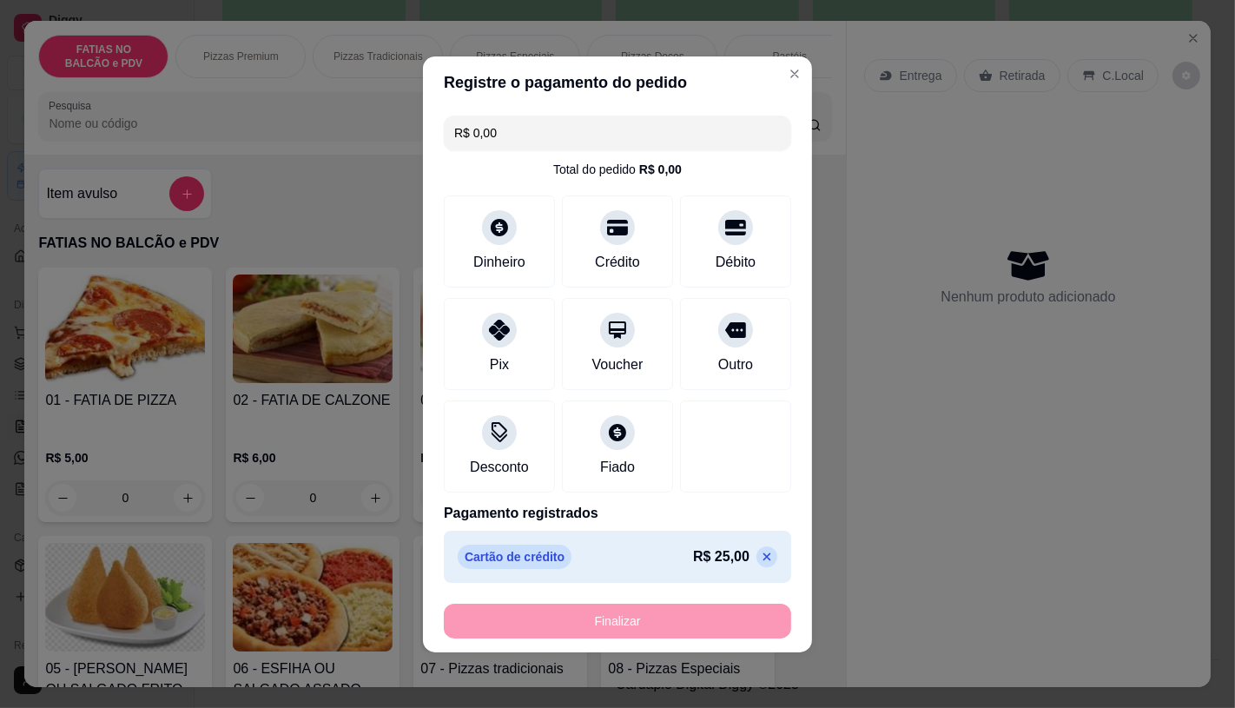
type input "-R$ 25,00"
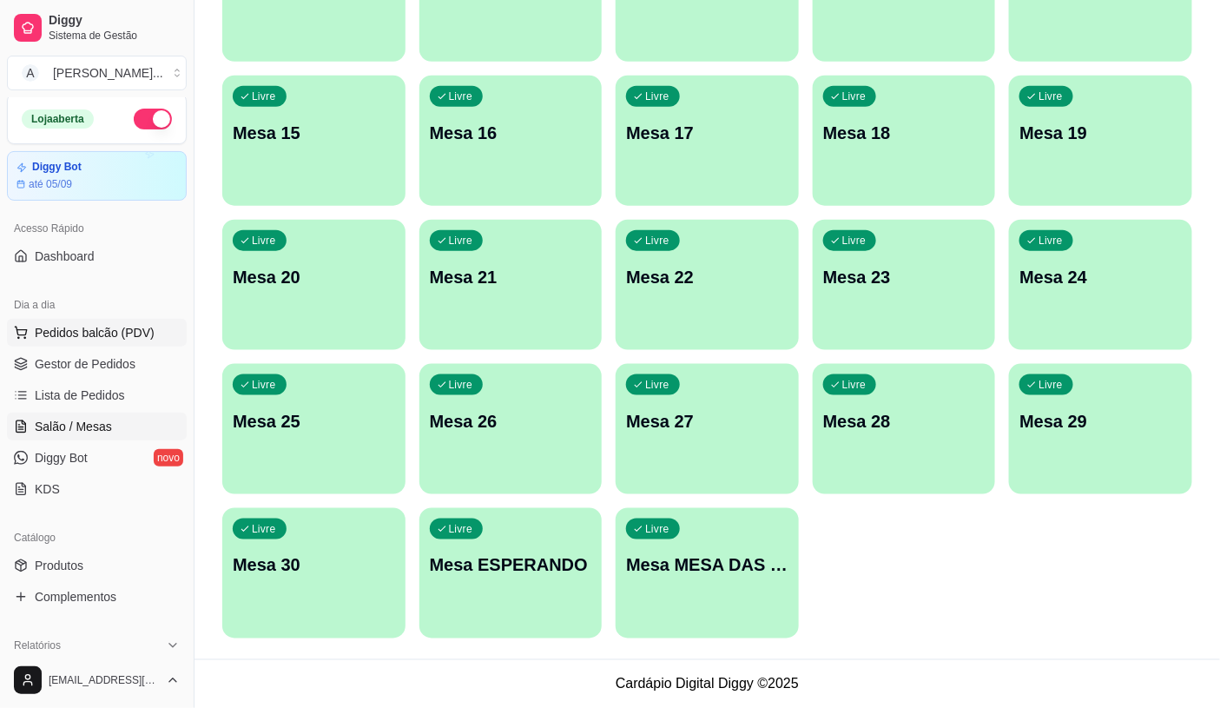
click at [148, 333] on span "Pedidos balcão (PDV)" at bounding box center [95, 332] width 120 height 17
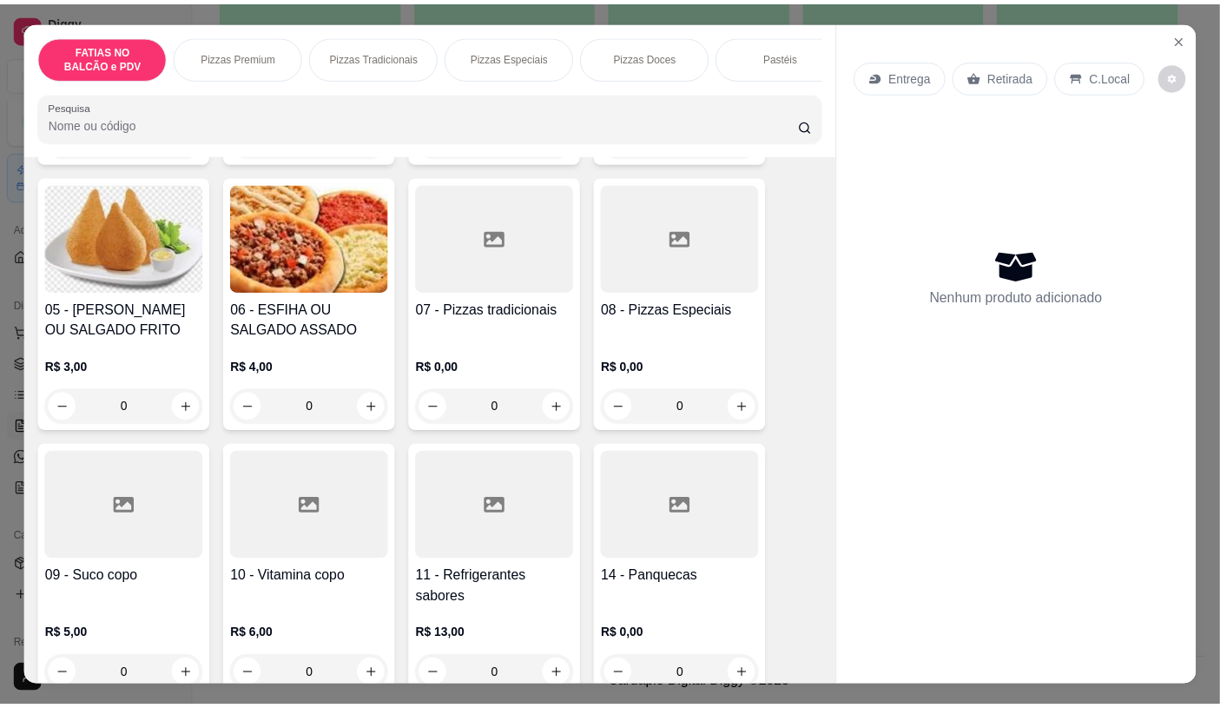
scroll to position [386, 0]
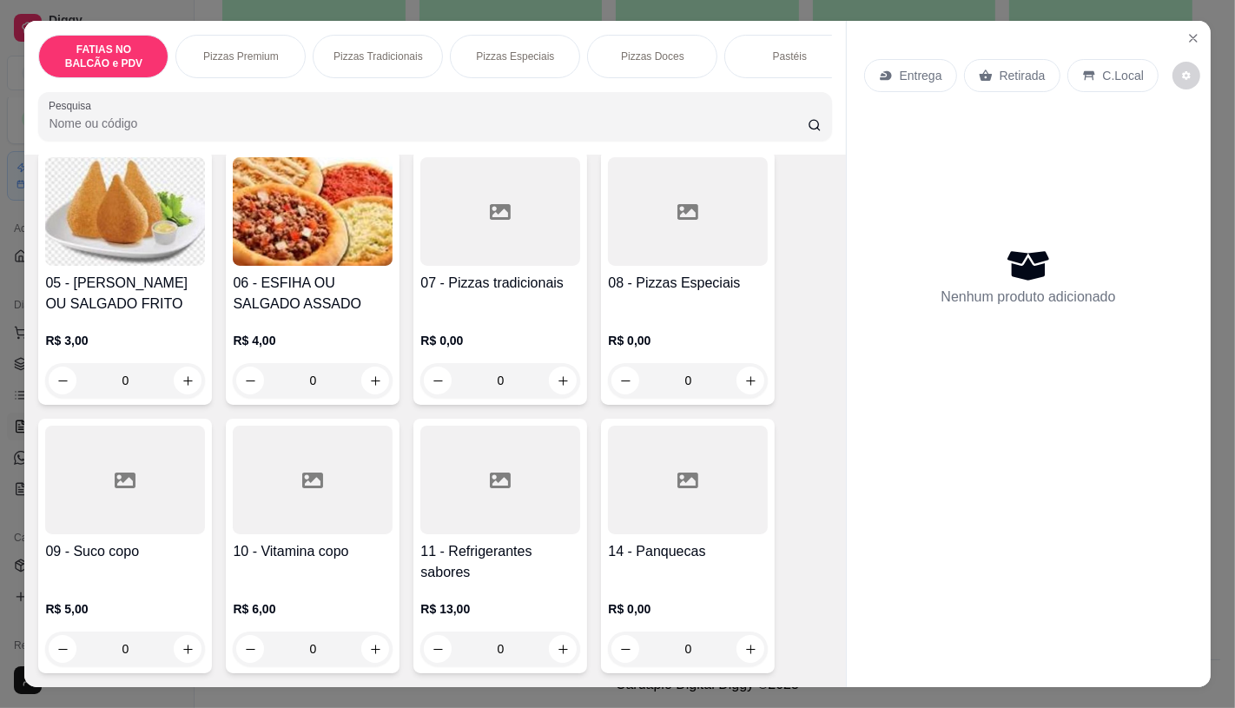
click at [522, 557] on h4 "11 - Refrigerantes sabores" at bounding box center [500, 562] width 160 height 42
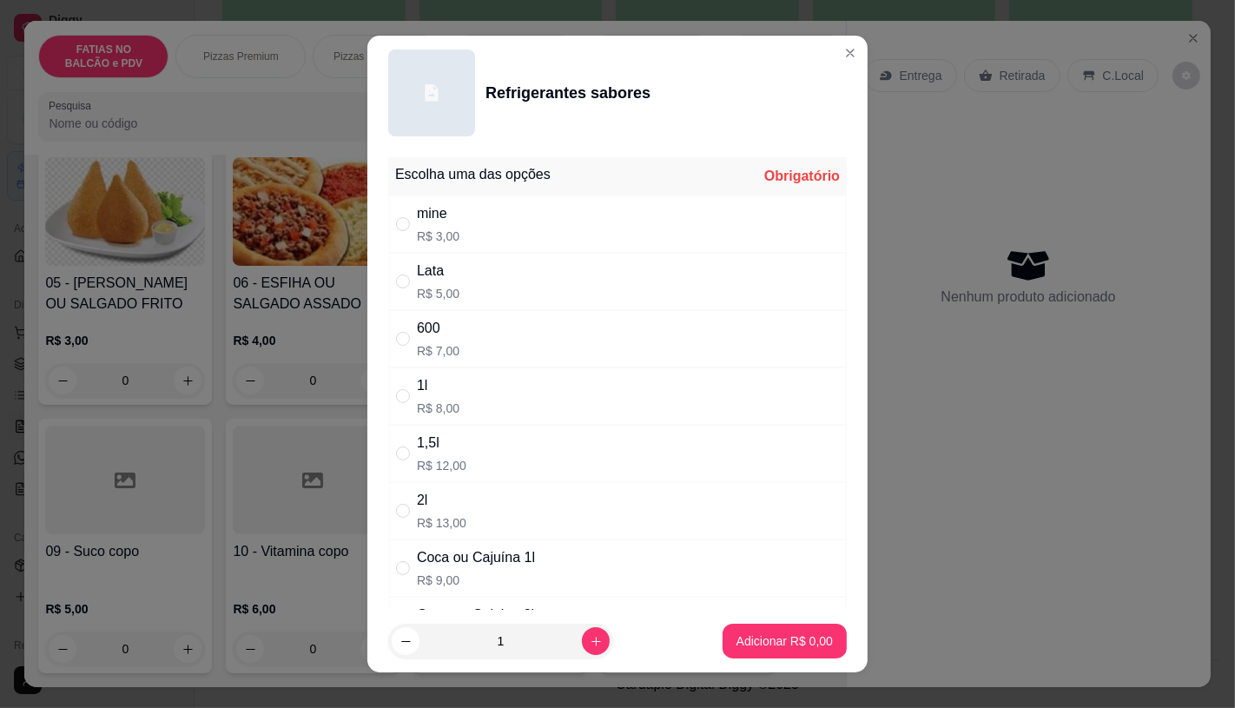
click at [470, 391] on div "1l R$ 8,00" at bounding box center [617, 395] width 458 height 57
radio input "true"
click at [769, 635] on p "Adicionar R$ 8,00" at bounding box center [784, 641] width 94 height 16
type input "1"
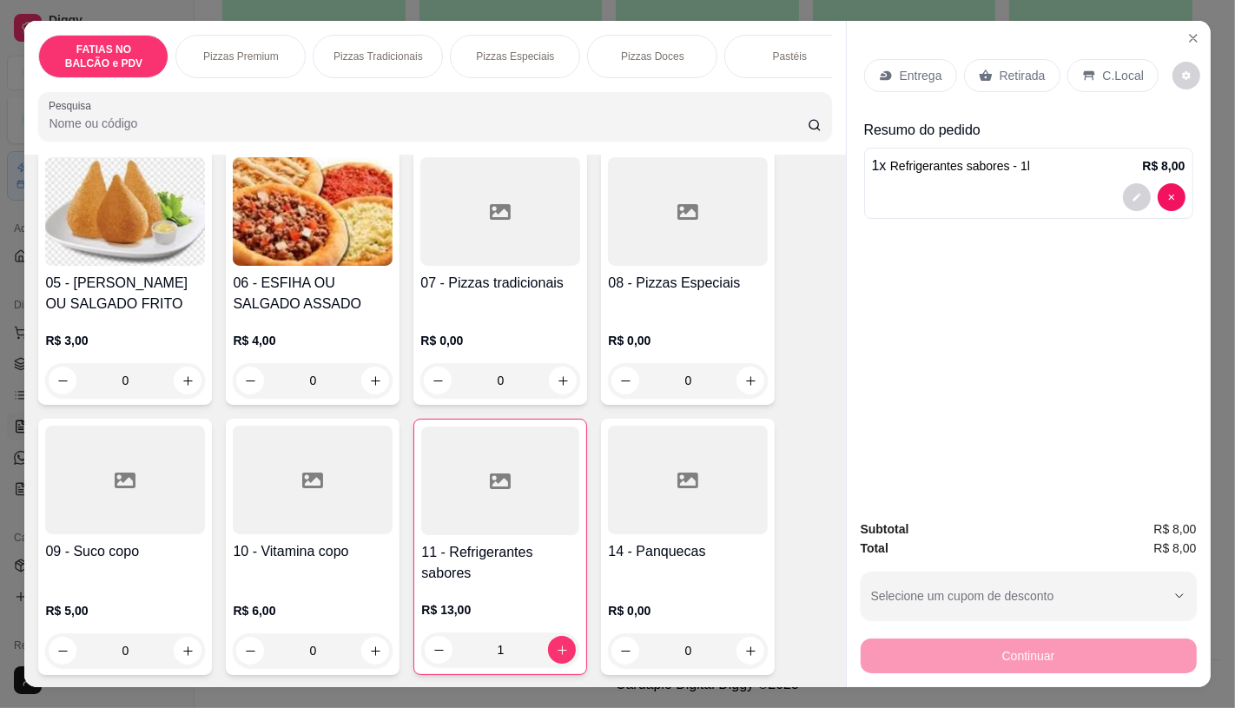
click at [988, 78] on div "Retirada" at bounding box center [1012, 75] width 96 height 33
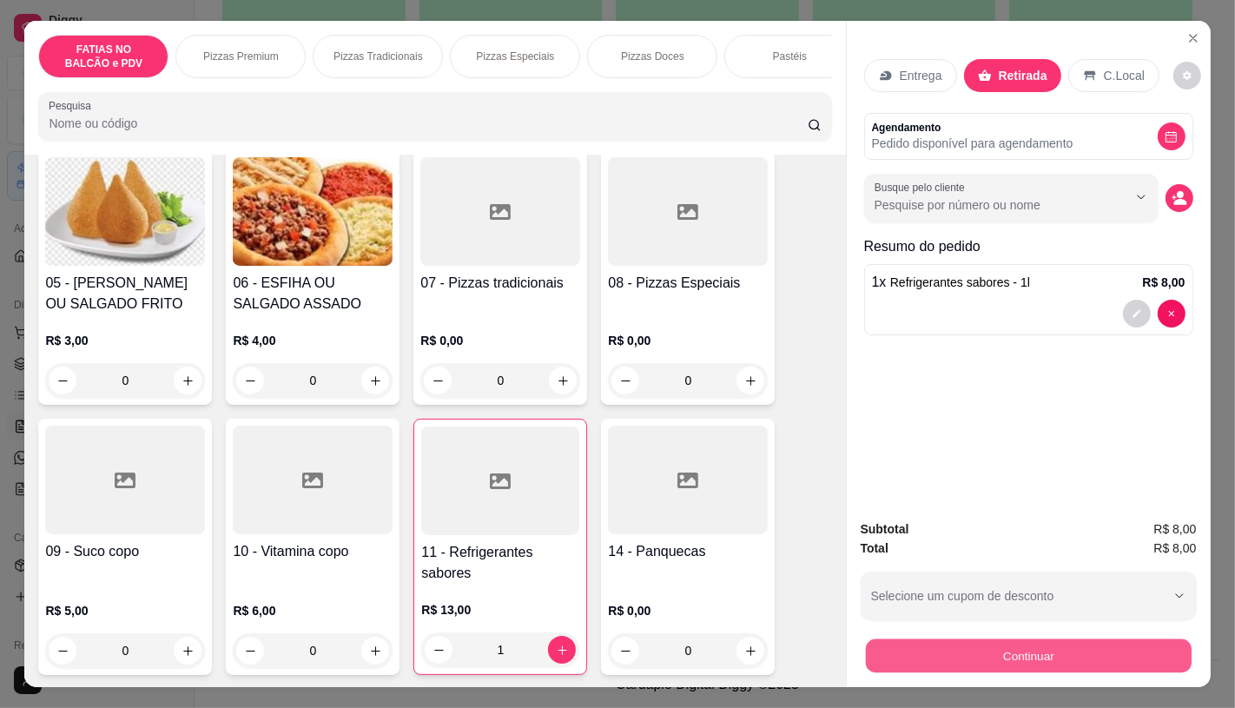
click at [1151, 638] on button "Continuar" at bounding box center [1028, 655] width 326 height 34
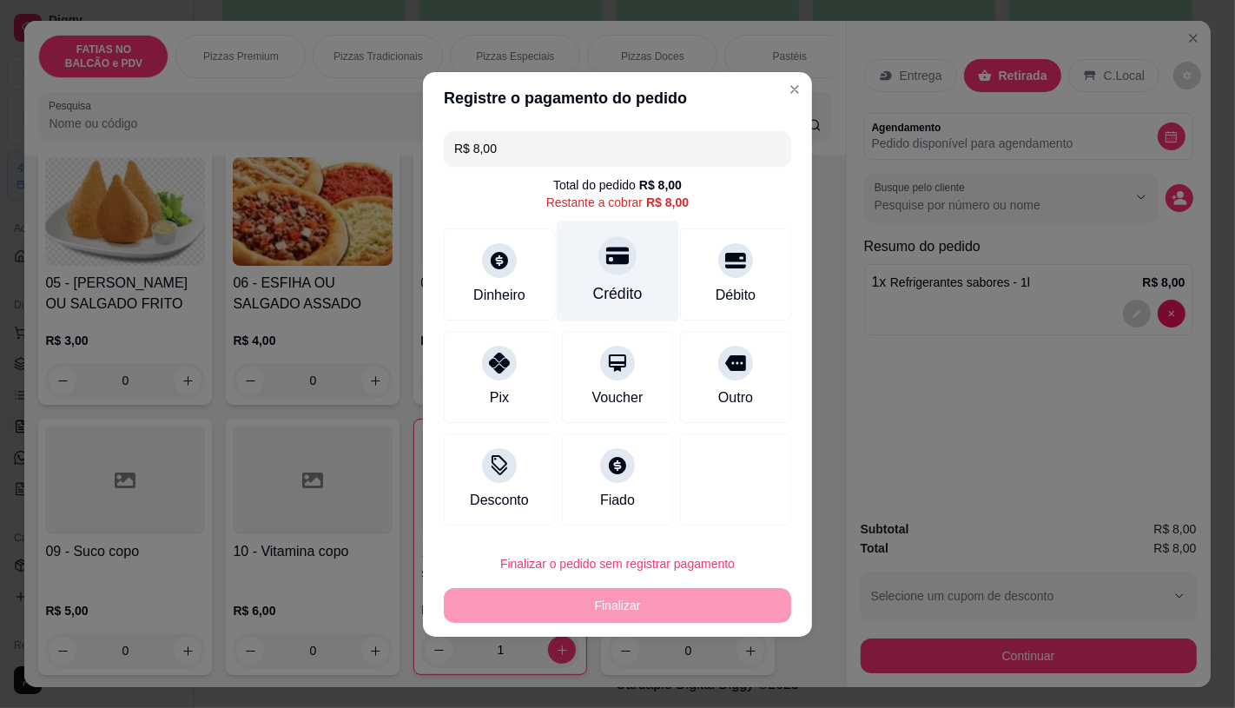
click at [640, 267] on div "Crédito" at bounding box center [618, 271] width 122 height 102
type input "R$ 0,00"
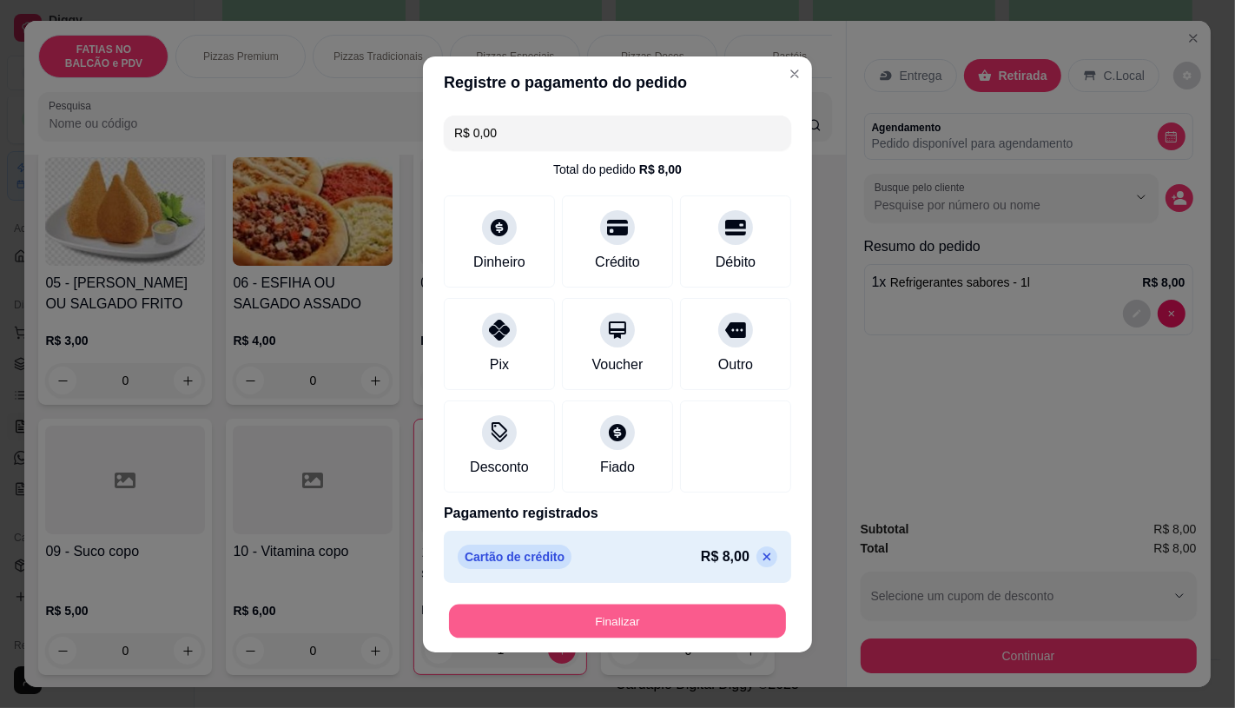
click at [615, 604] on button "Finalizar" at bounding box center [617, 620] width 337 height 34
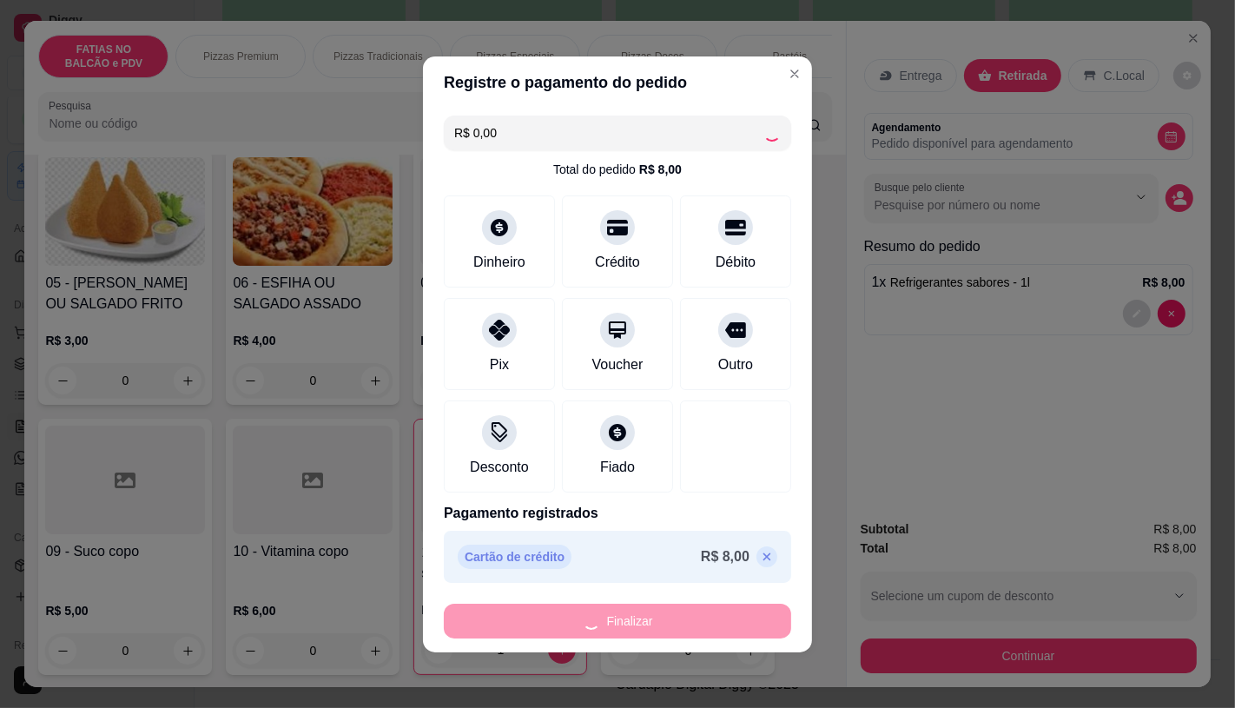
type input "0"
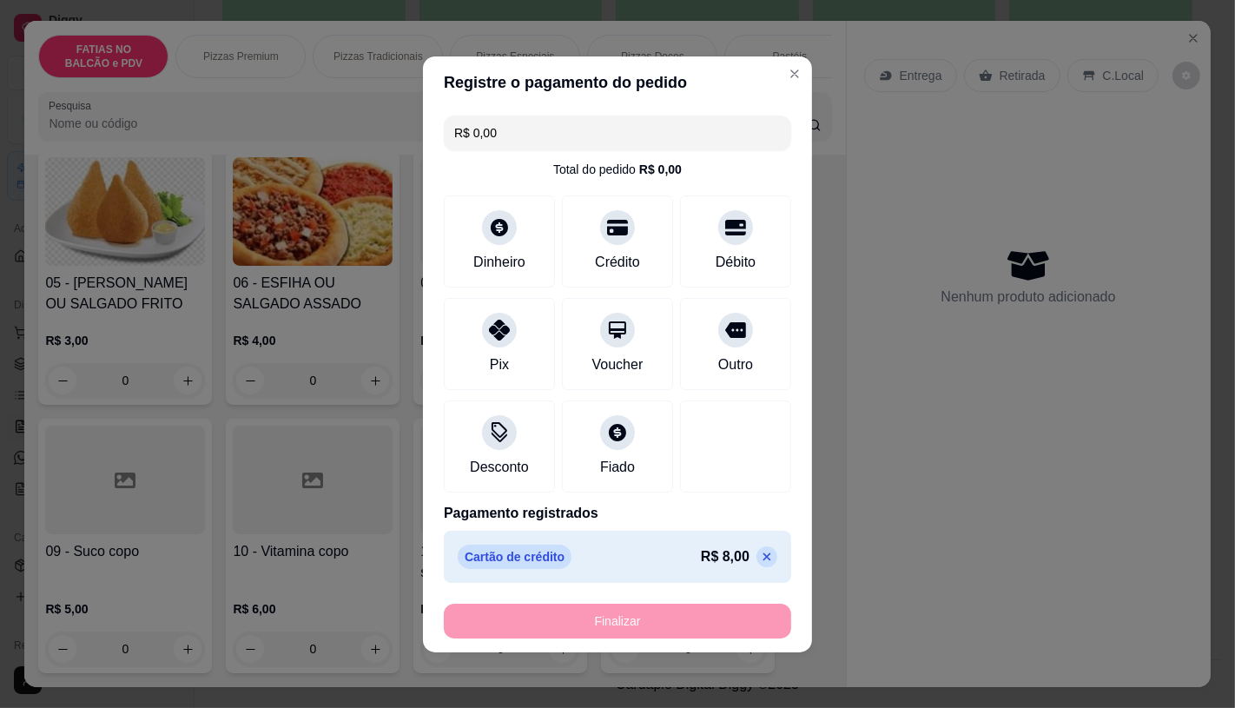
type input "-R$ 8,00"
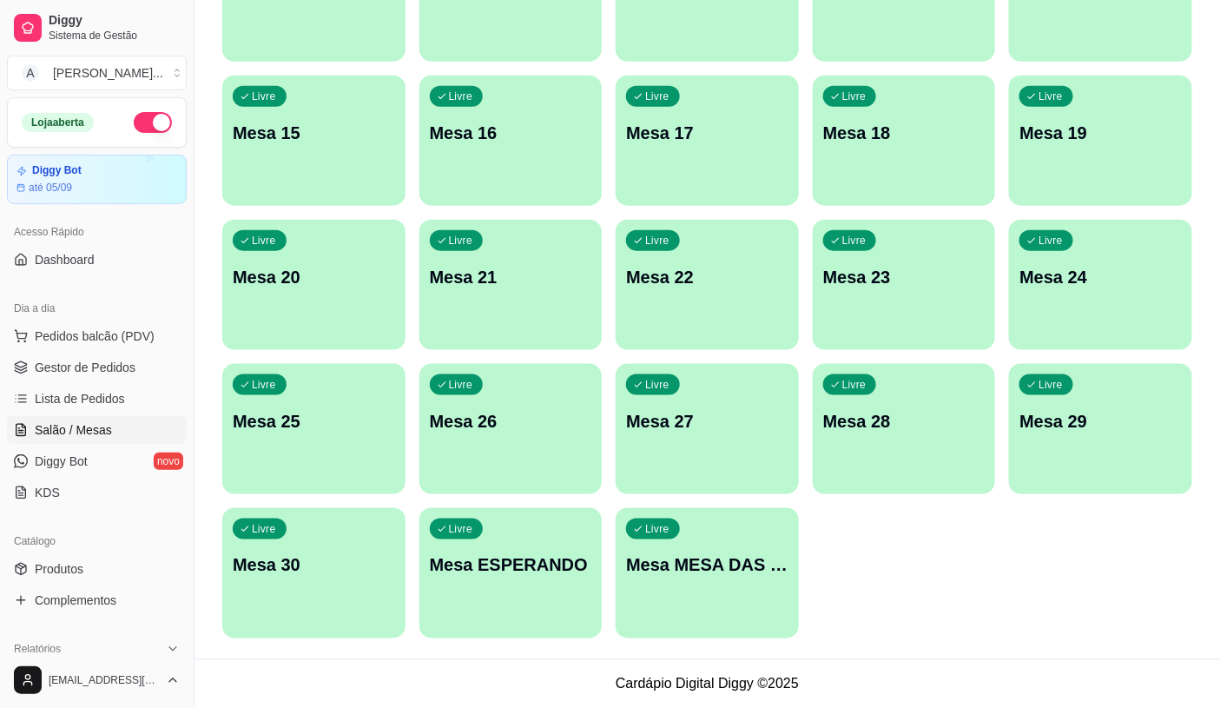
click at [592, 551] on div "Livre Mesa ESPERANDO" at bounding box center [510, 562] width 183 height 109
click at [754, 544] on div "Livre Mesa MESA DAS COMANDAS" at bounding box center [707, 562] width 183 height 109
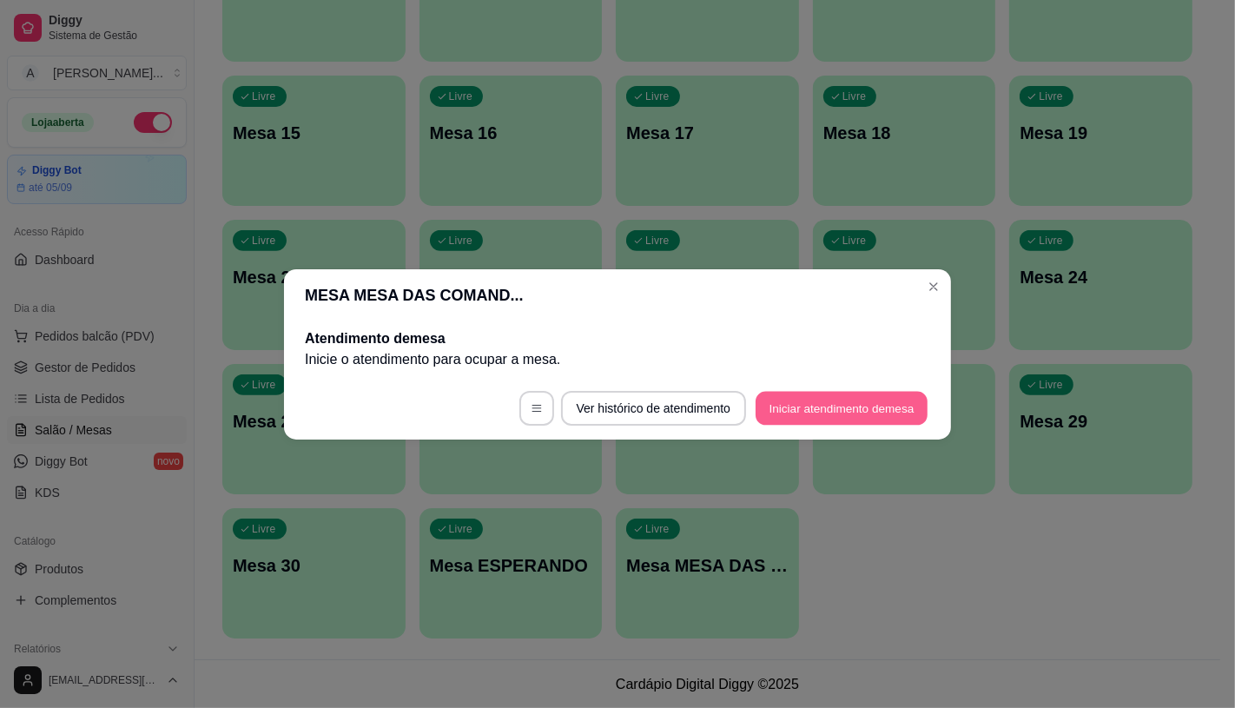
click at [849, 396] on button "Iniciar atendimento de mesa" at bounding box center [841, 408] width 172 height 34
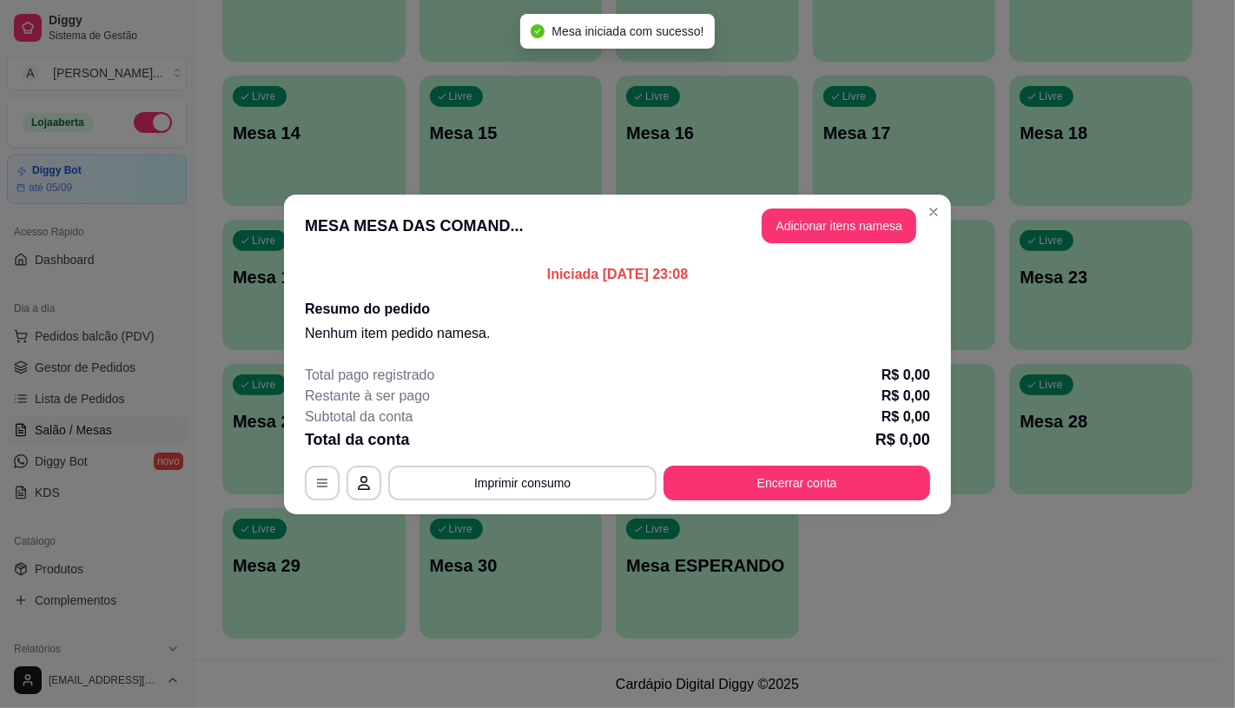
click at [858, 243] on header "MESA MESA DAS COMAND... Adicionar itens na mesa" at bounding box center [617, 226] width 667 height 63
click at [858, 233] on button "Adicionar itens na mesa" at bounding box center [839, 225] width 155 height 35
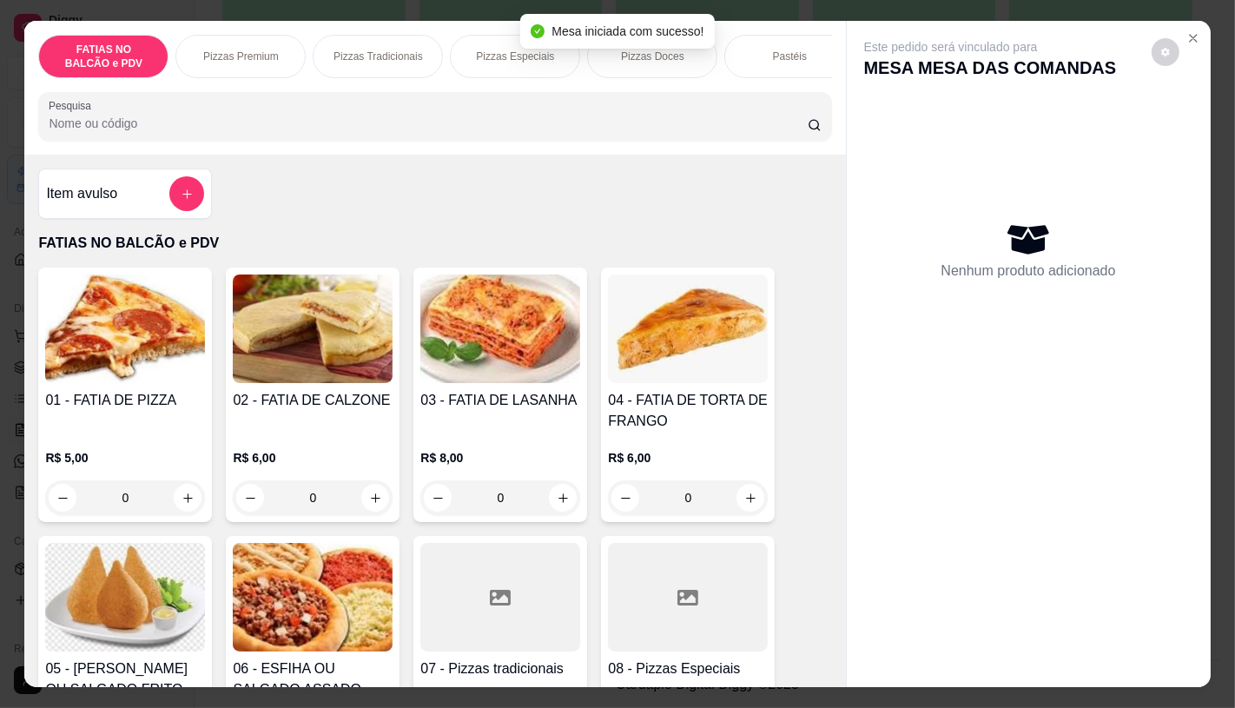
click at [675, 577] on div at bounding box center [688, 597] width 160 height 109
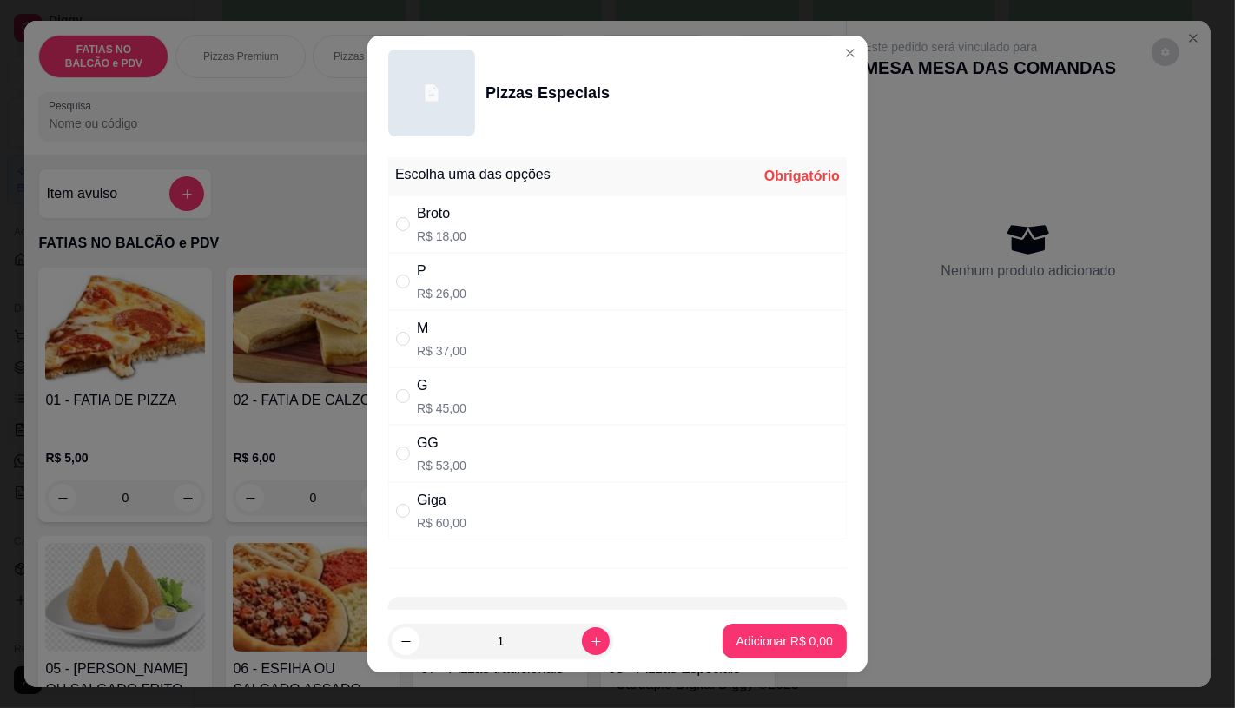
click at [493, 393] on div "G R$ 45,00" at bounding box center [617, 395] width 458 height 57
radio input "true"
click at [749, 640] on p "Adicionar R$ 45,00" at bounding box center [780, 640] width 103 height 17
type input "1"
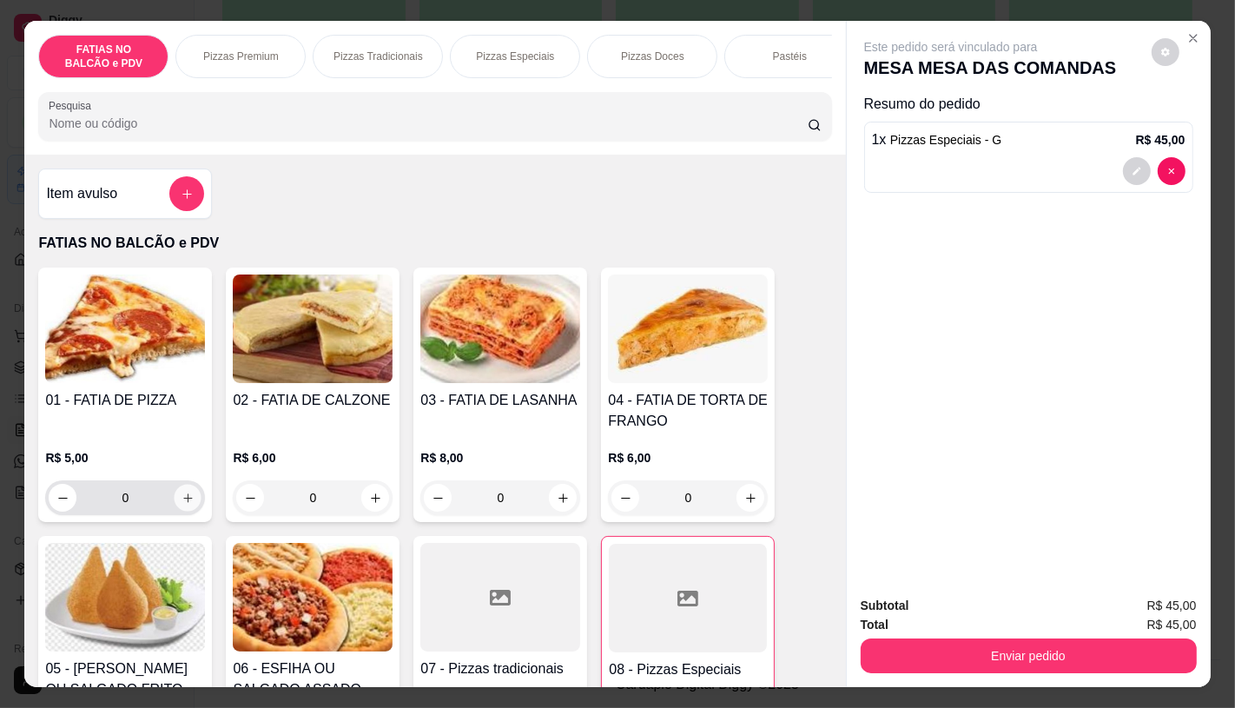
click at [191, 505] on button "increase-product-quantity" at bounding box center [188, 498] width 27 height 27
type input "2"
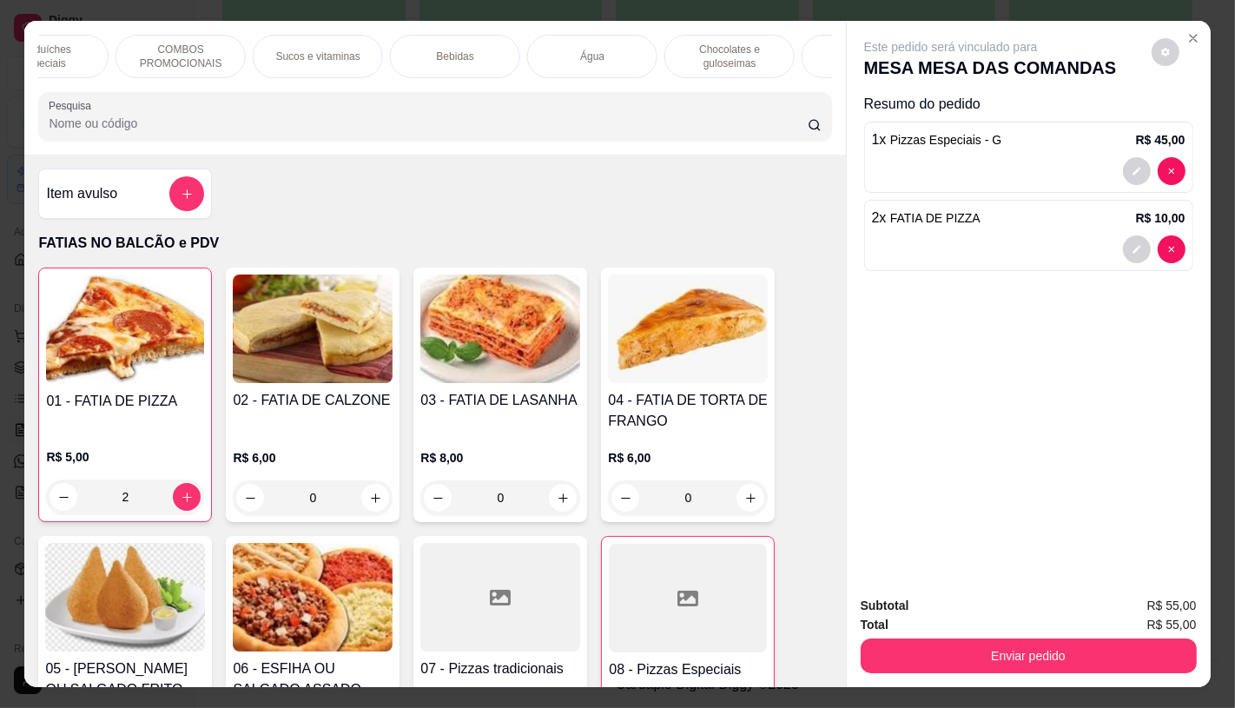
scroll to position [0, 1717]
click at [812, 54] on p "TAXAS DE ENTREGAS" at bounding box center [856, 57] width 101 height 28
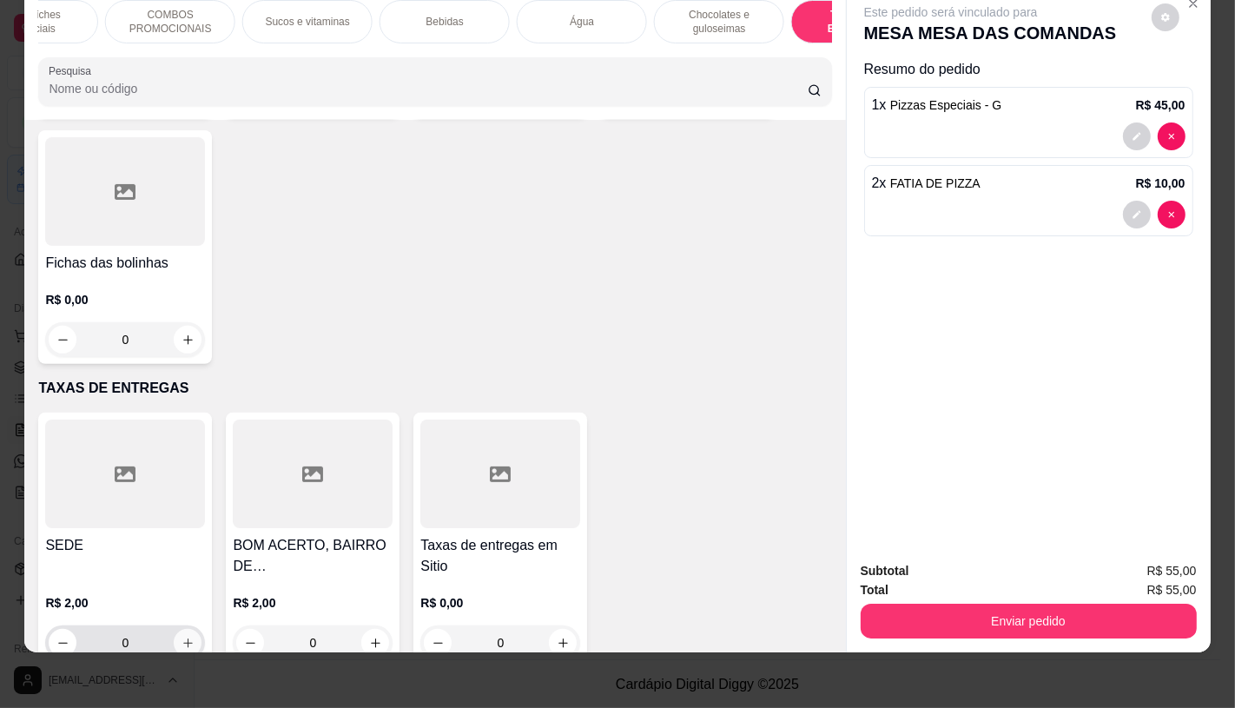
click at [174, 629] on button "increase-product-quantity" at bounding box center [188, 643] width 28 height 28
click at [174, 629] on button "increase-product-quantity" at bounding box center [187, 642] width 27 height 27
type input "2"
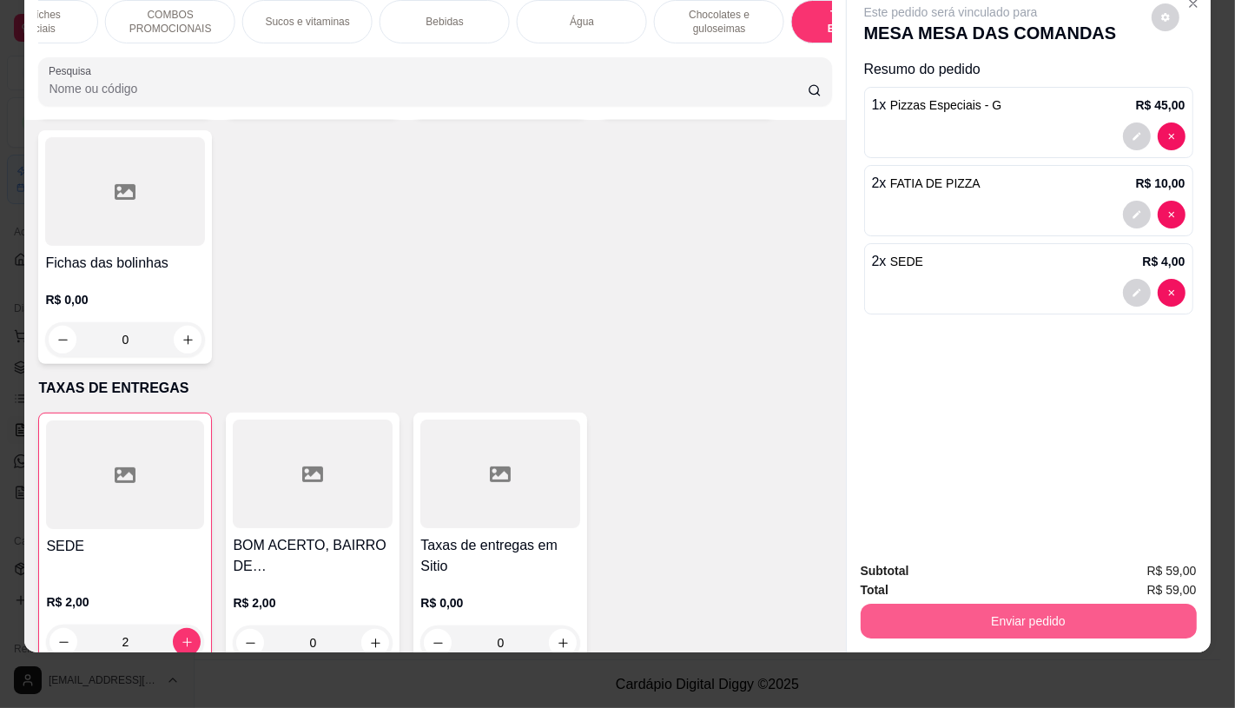
click at [1115, 603] on button "Enviar pedido" at bounding box center [1029, 620] width 336 height 35
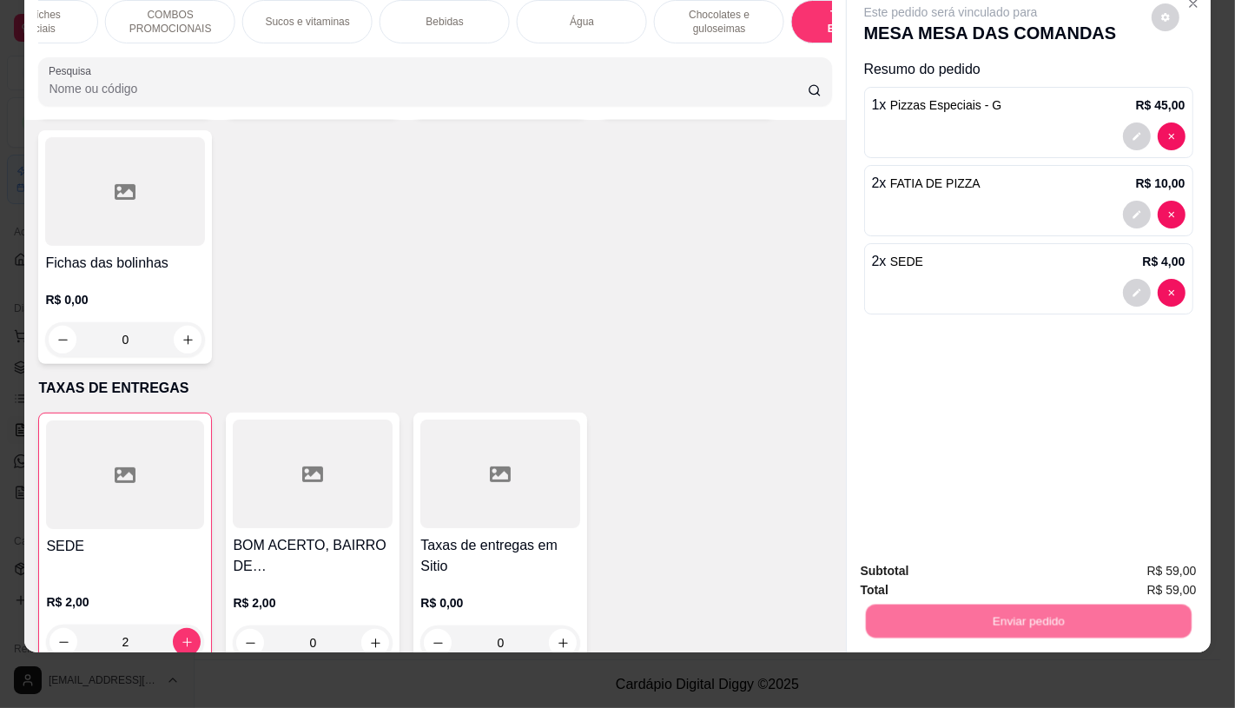
click at [907, 556] on button "Não registrar e enviar pedido" at bounding box center [970, 565] width 181 height 33
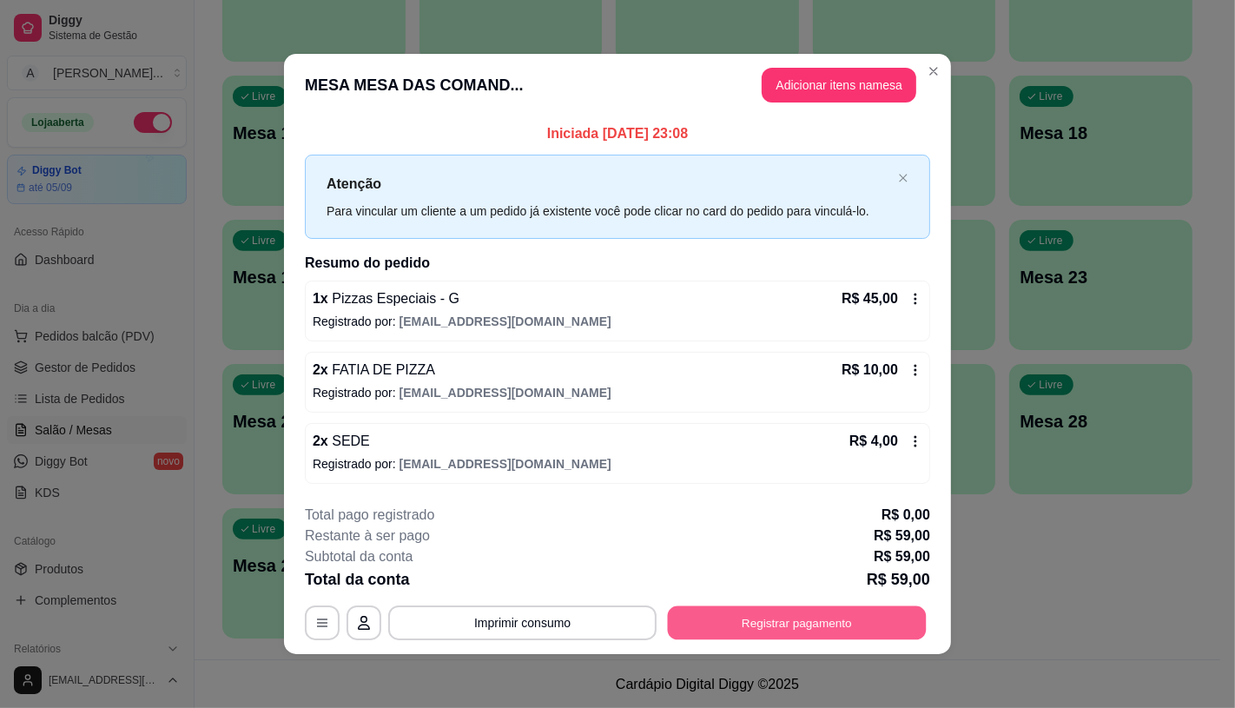
click at [739, 623] on button "Registrar pagamento" at bounding box center [797, 623] width 259 height 34
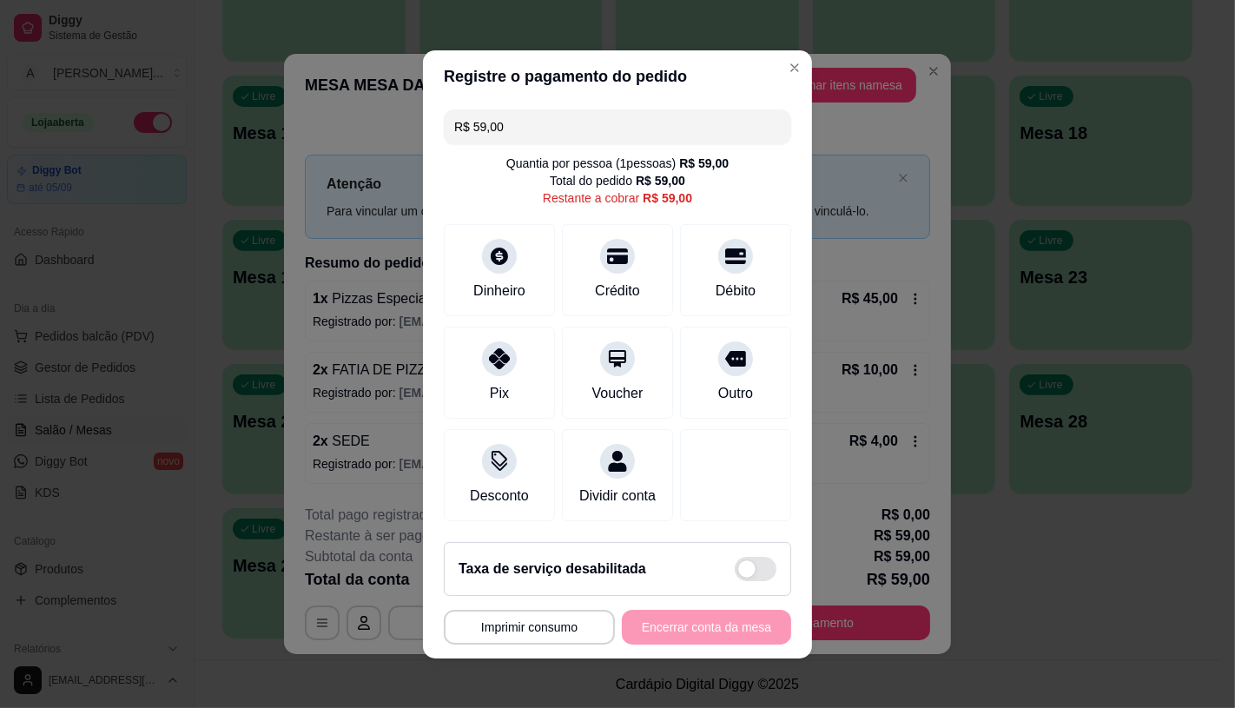
click at [551, 135] on div "R$ 59,00 Quantia por pessoa ( 1 pessoas) R$ 59,00 Total do pedido R$ 59,00 Rest…" at bounding box center [617, 314] width 389 height 425
click at [544, 126] on input "R$ 59,00" at bounding box center [617, 126] width 326 height 35
click at [525, 368] on div "Pix" at bounding box center [500, 369] width 122 height 102
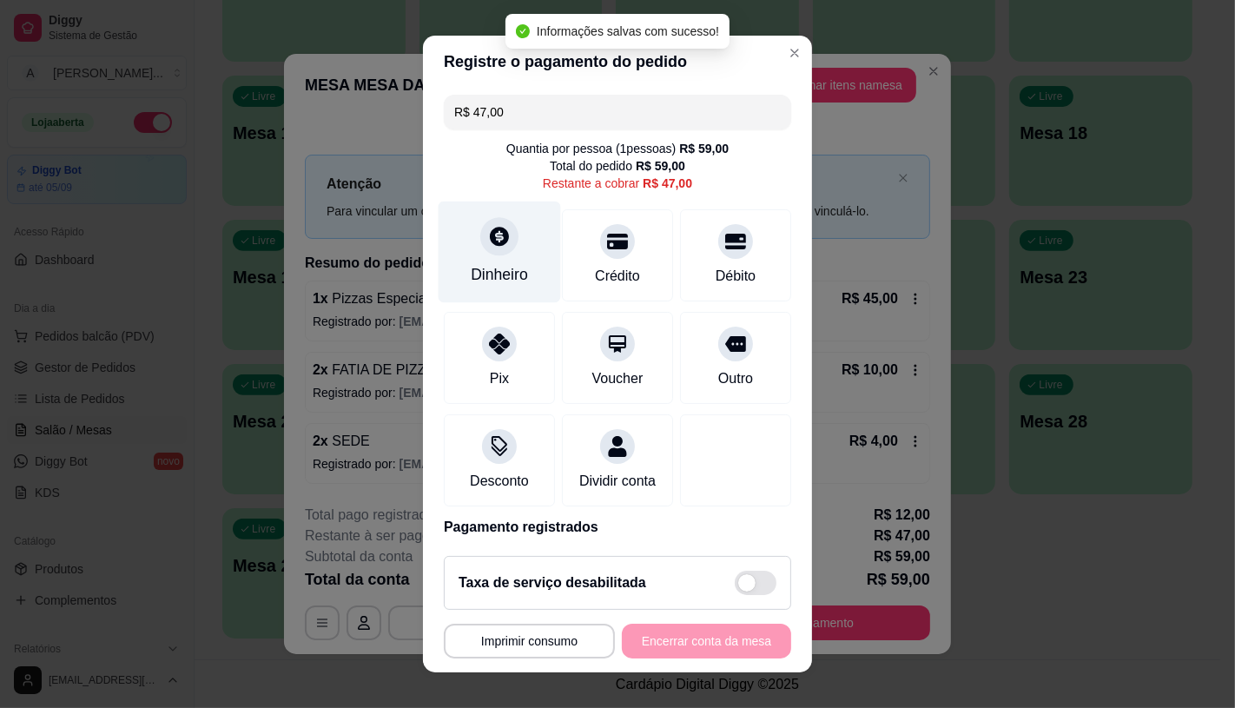
click at [502, 267] on div "Dinheiro" at bounding box center [499, 274] width 57 height 23
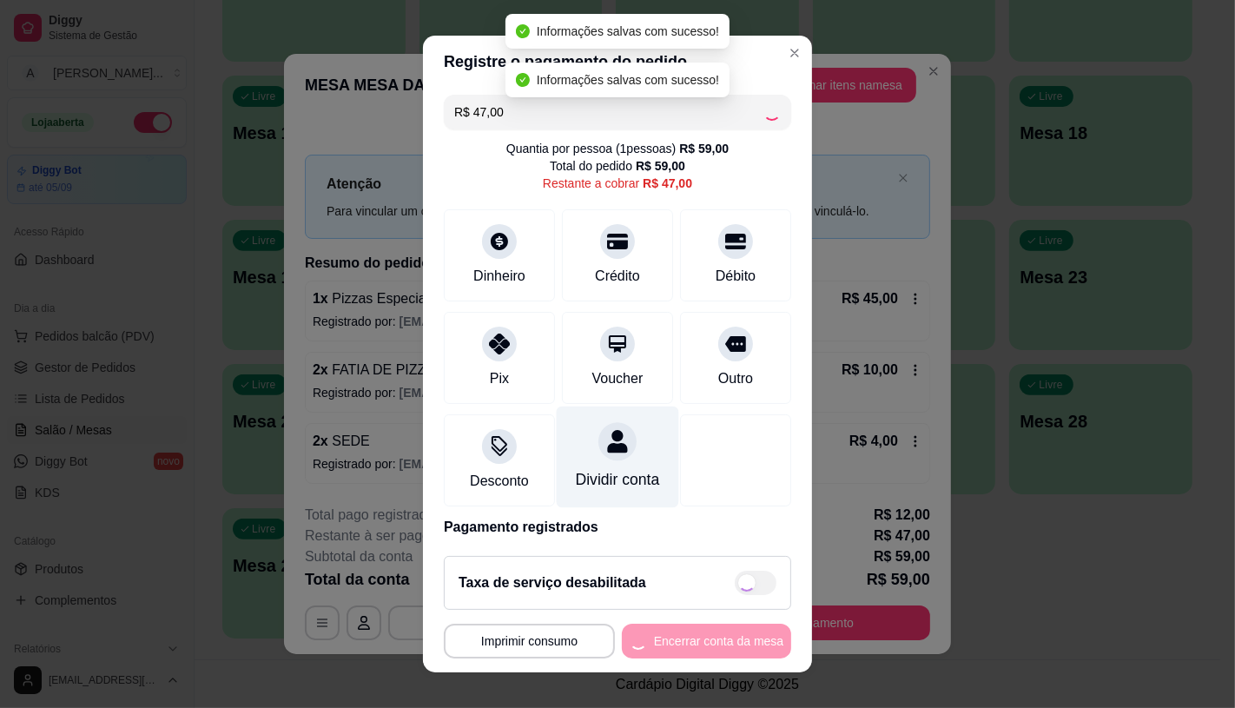
type input "R$ 0,00"
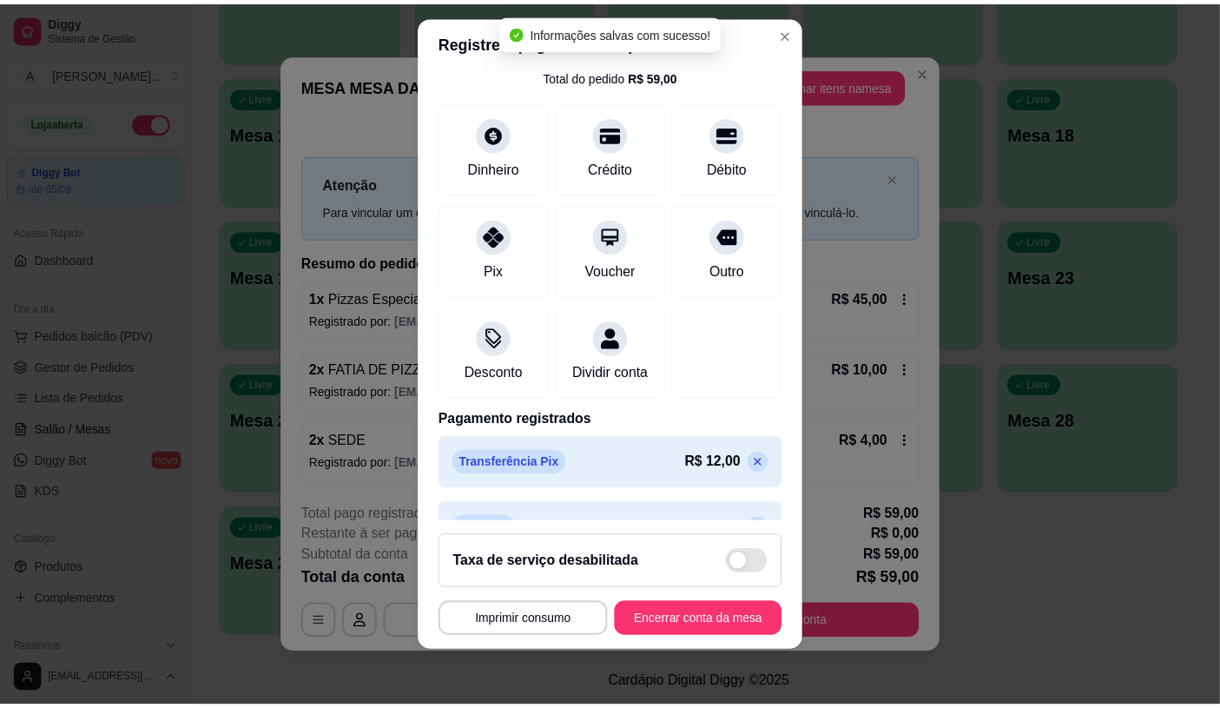
scroll to position [131, 0]
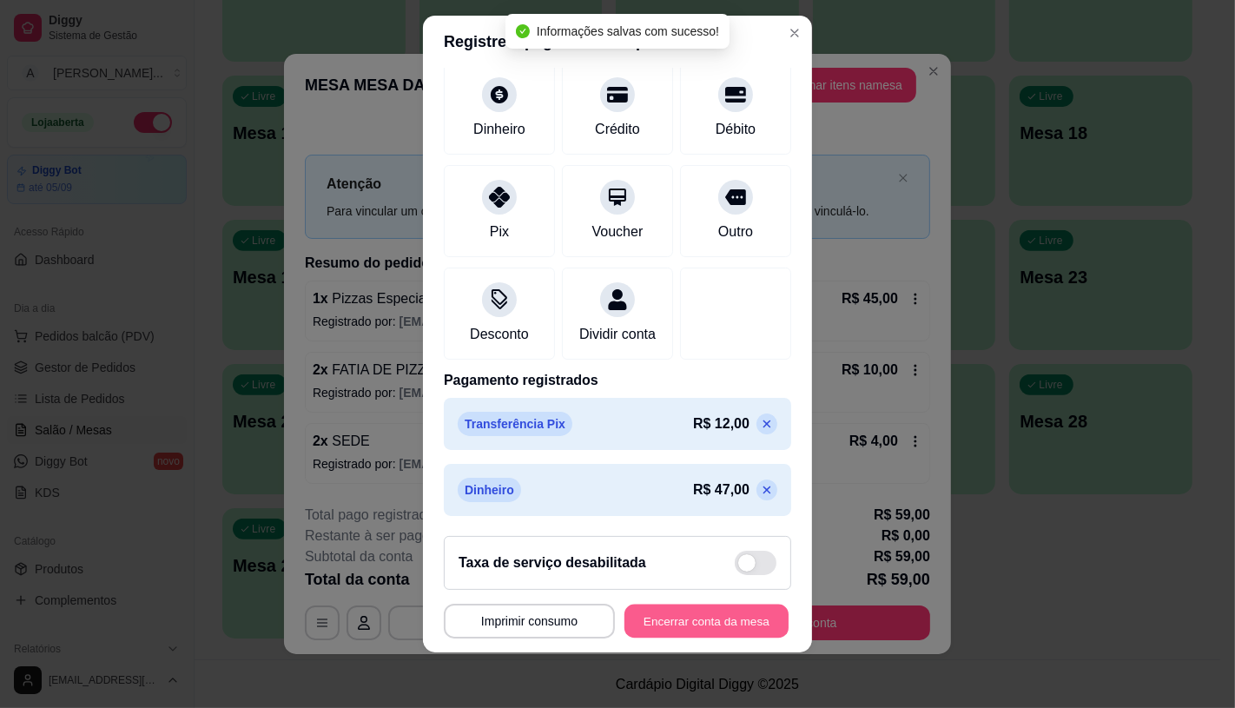
click at [704, 621] on button "Encerrar conta da mesa" at bounding box center [706, 621] width 164 height 34
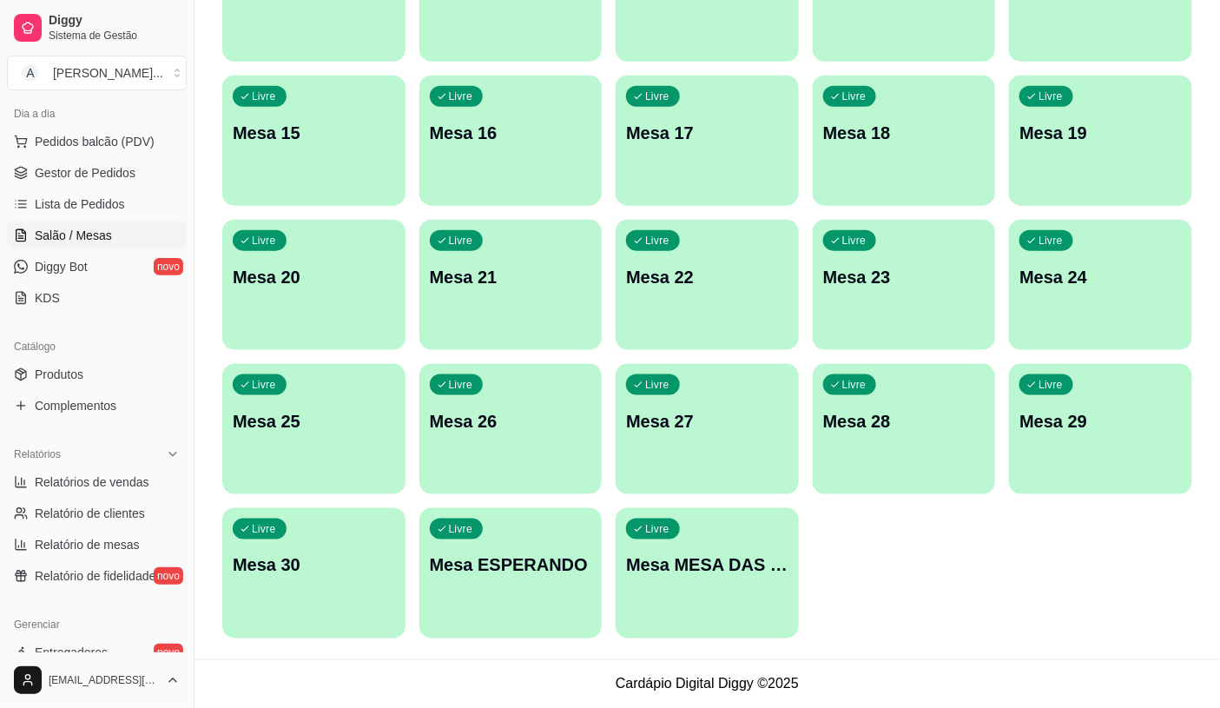
scroll to position [482, 0]
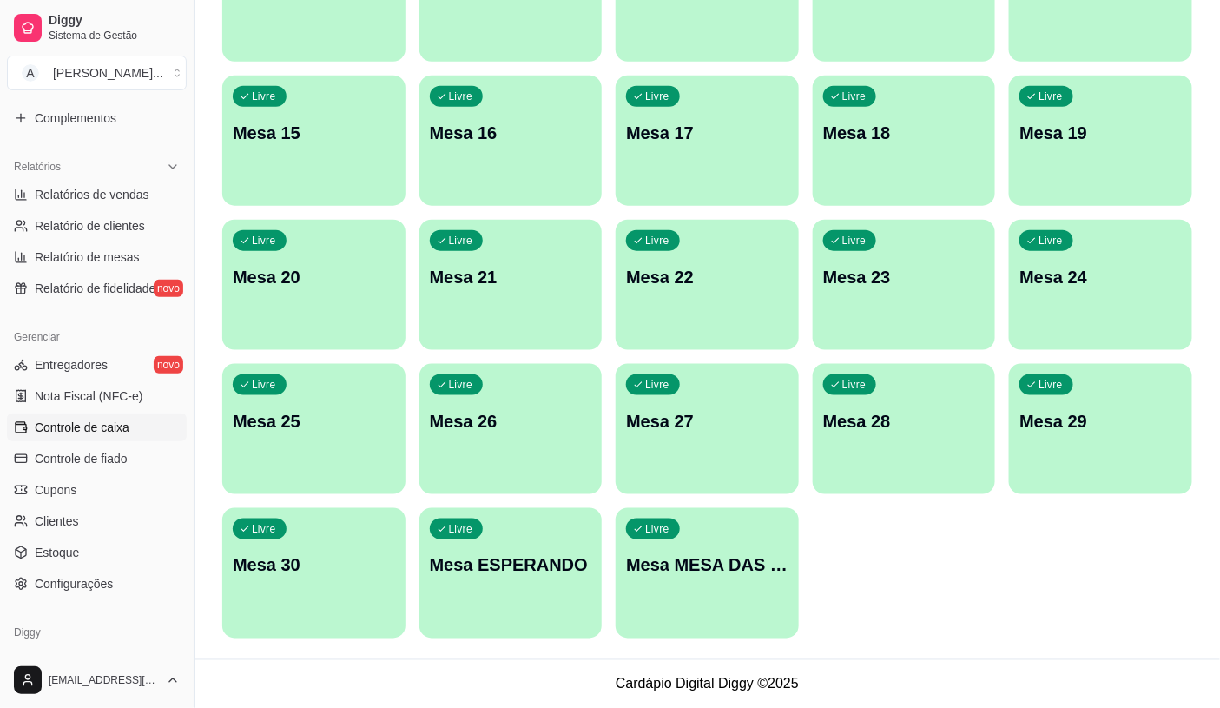
click at [124, 436] on link "Controle de caixa" at bounding box center [97, 427] width 180 height 28
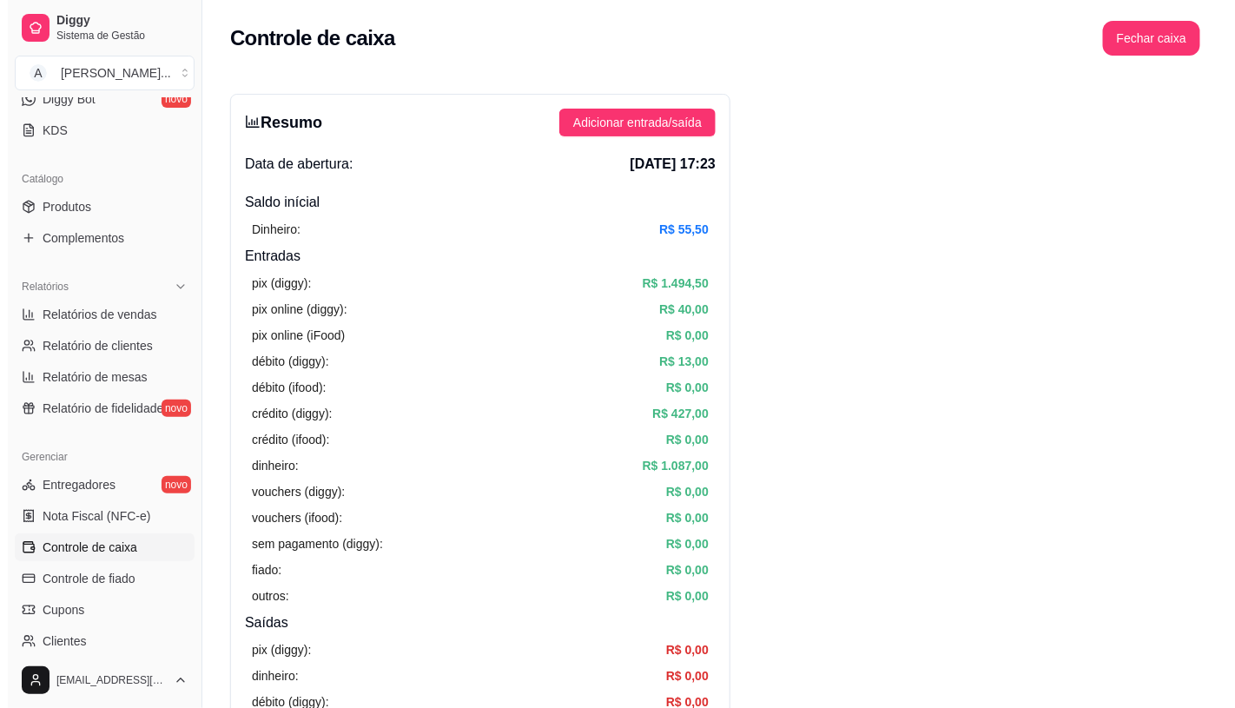
scroll to position [193, 0]
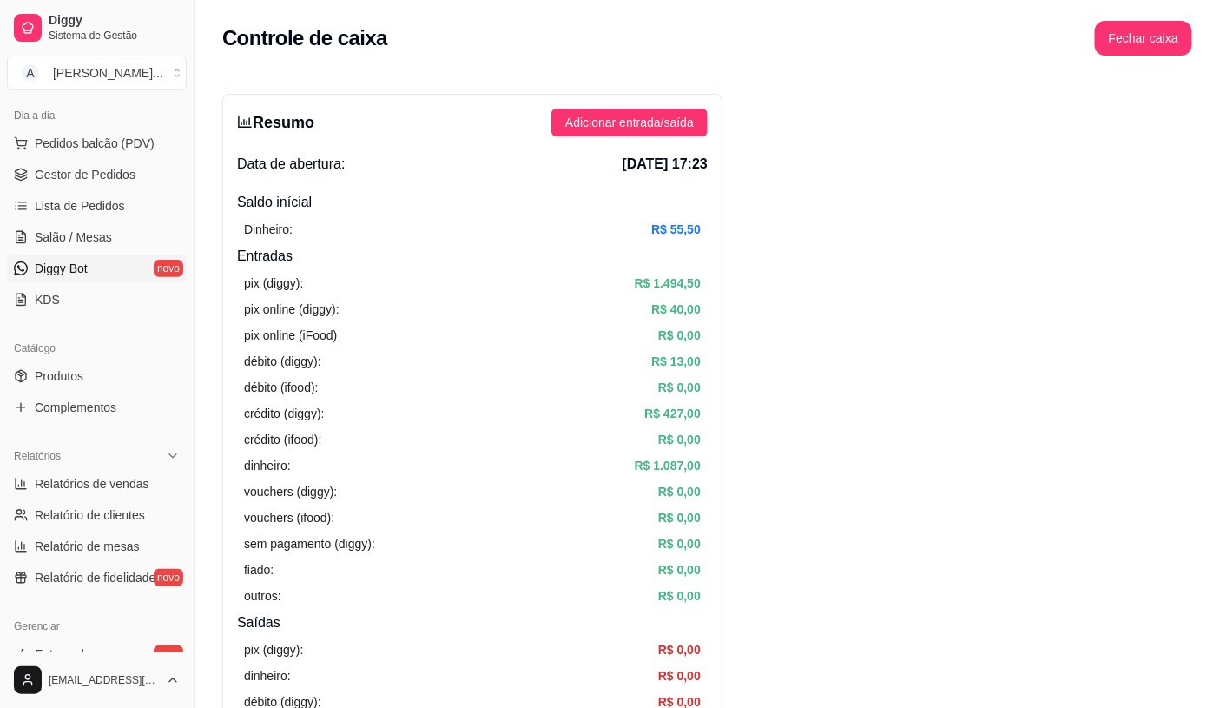
click at [146, 266] on link "Diggy Bot novo" at bounding box center [97, 268] width 180 height 28
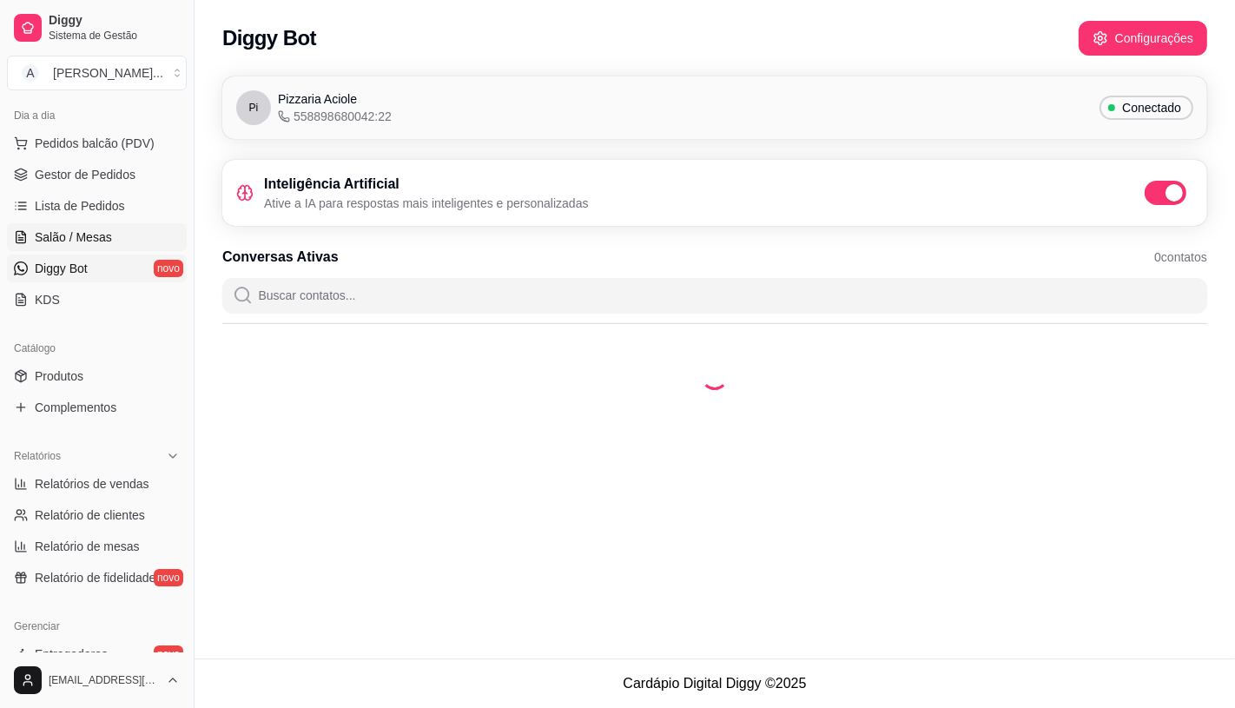
click at [131, 228] on link "Salão / Mesas" at bounding box center [97, 237] width 180 height 28
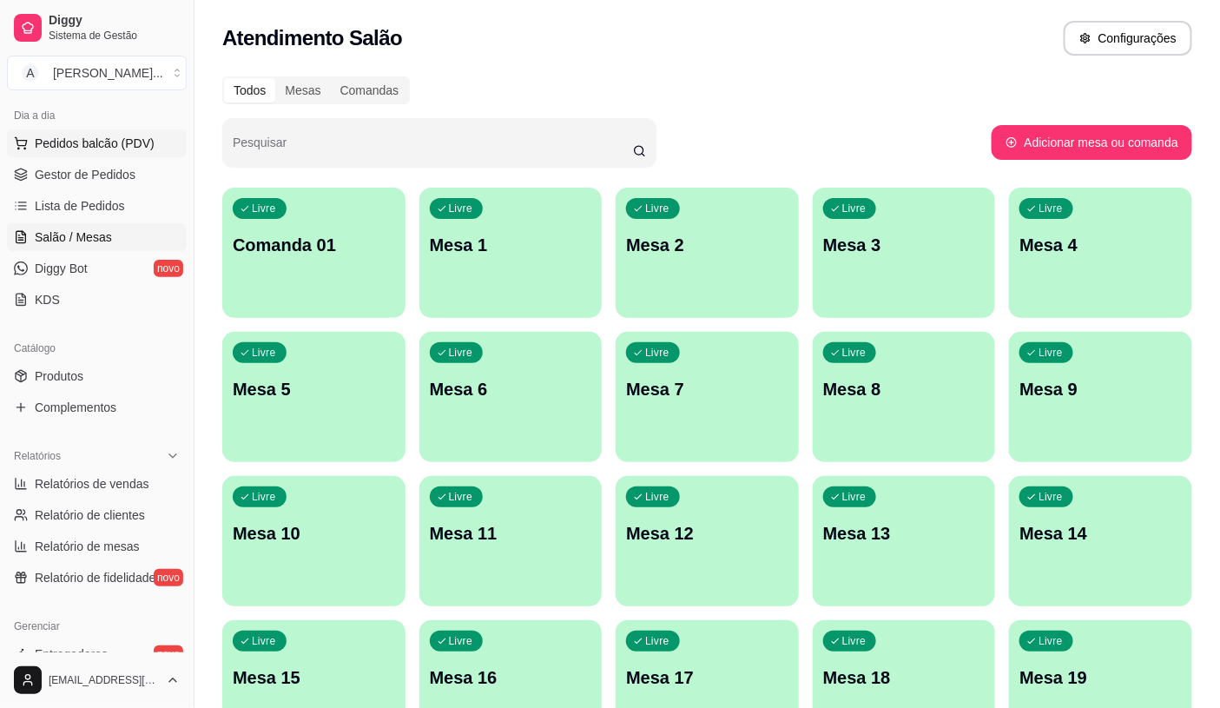
click at [122, 129] on button "Pedidos balcão (PDV)" at bounding box center [97, 143] width 180 height 28
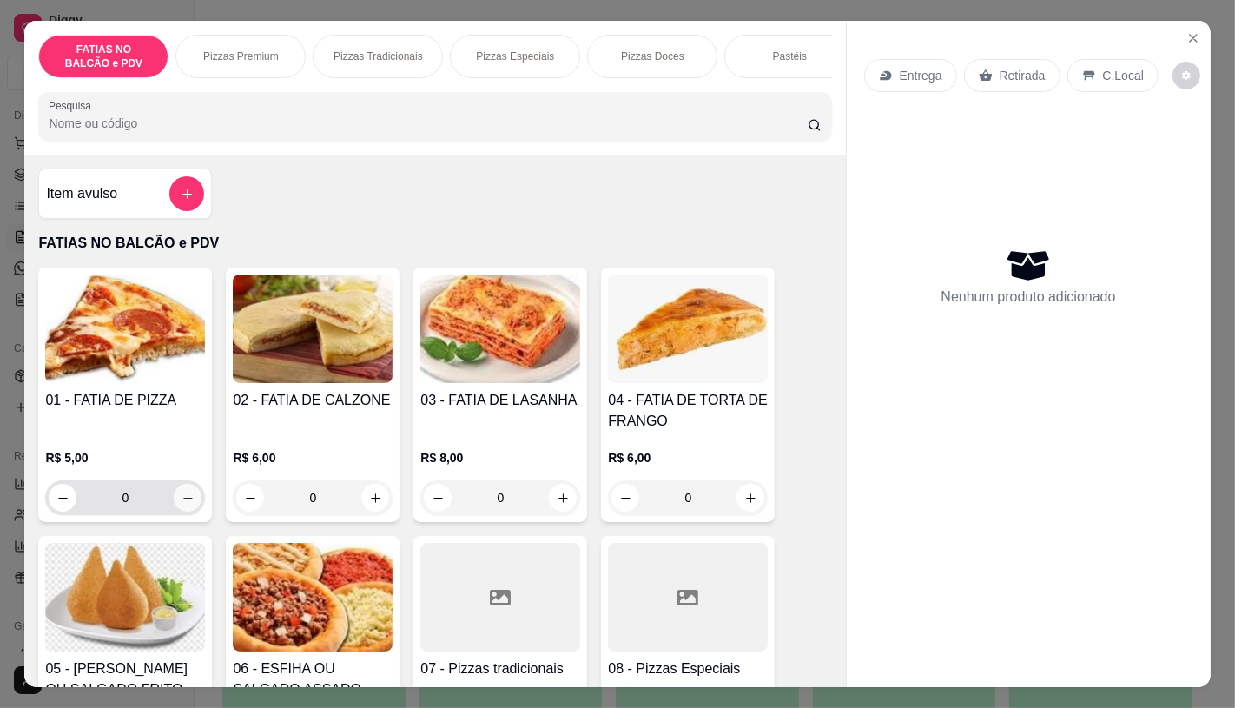
click at [181, 502] on icon "increase-product-quantity" at bounding box center [187, 497] width 13 height 13
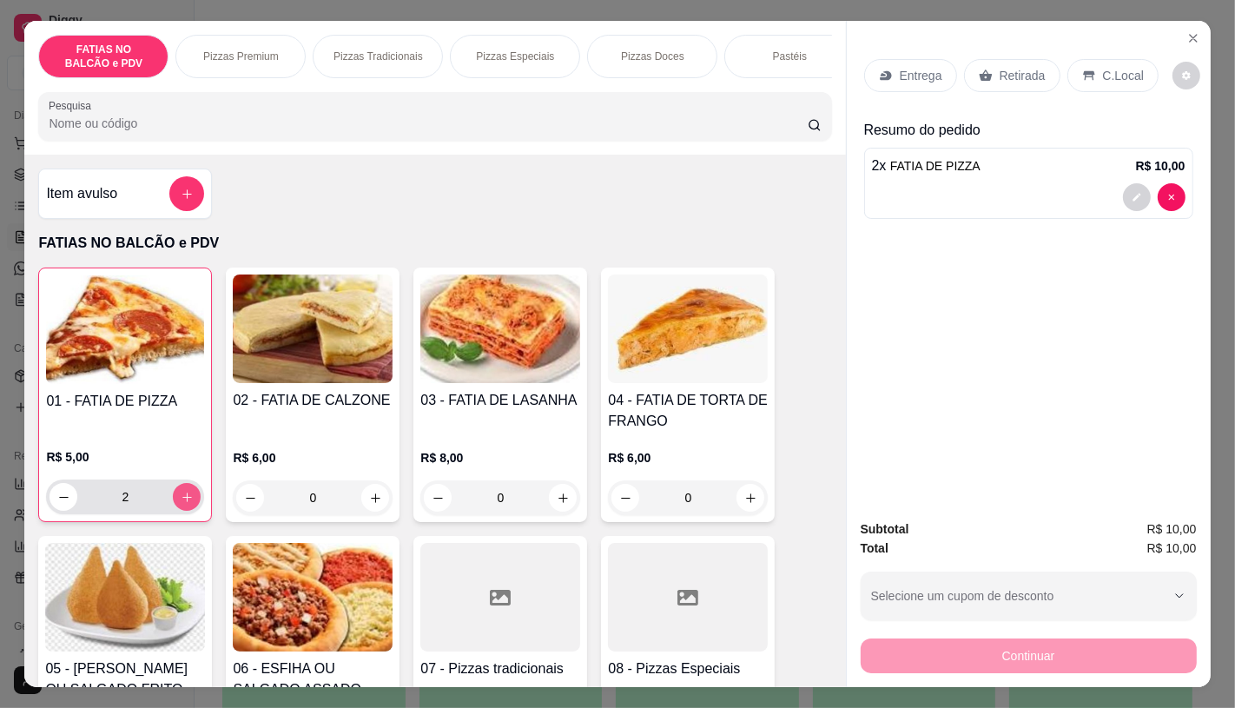
click at [181, 502] on icon "increase-product-quantity" at bounding box center [187, 497] width 13 height 13
type input "4"
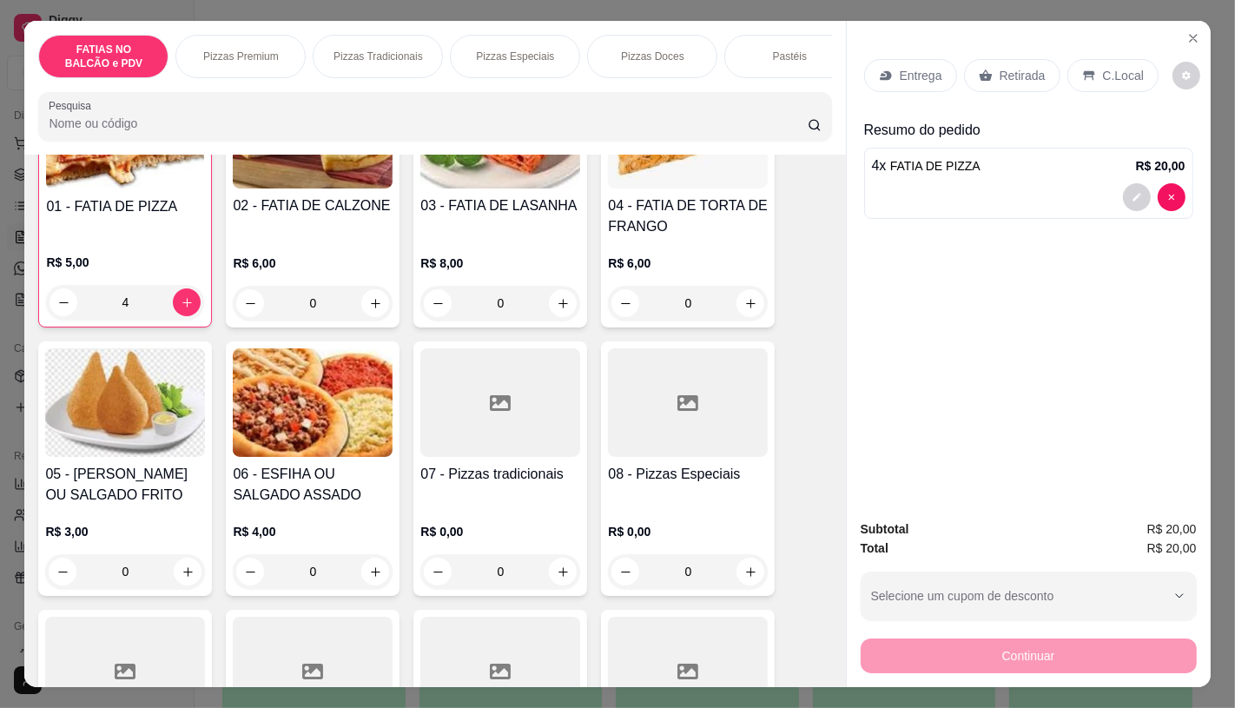
scroll to position [289, 0]
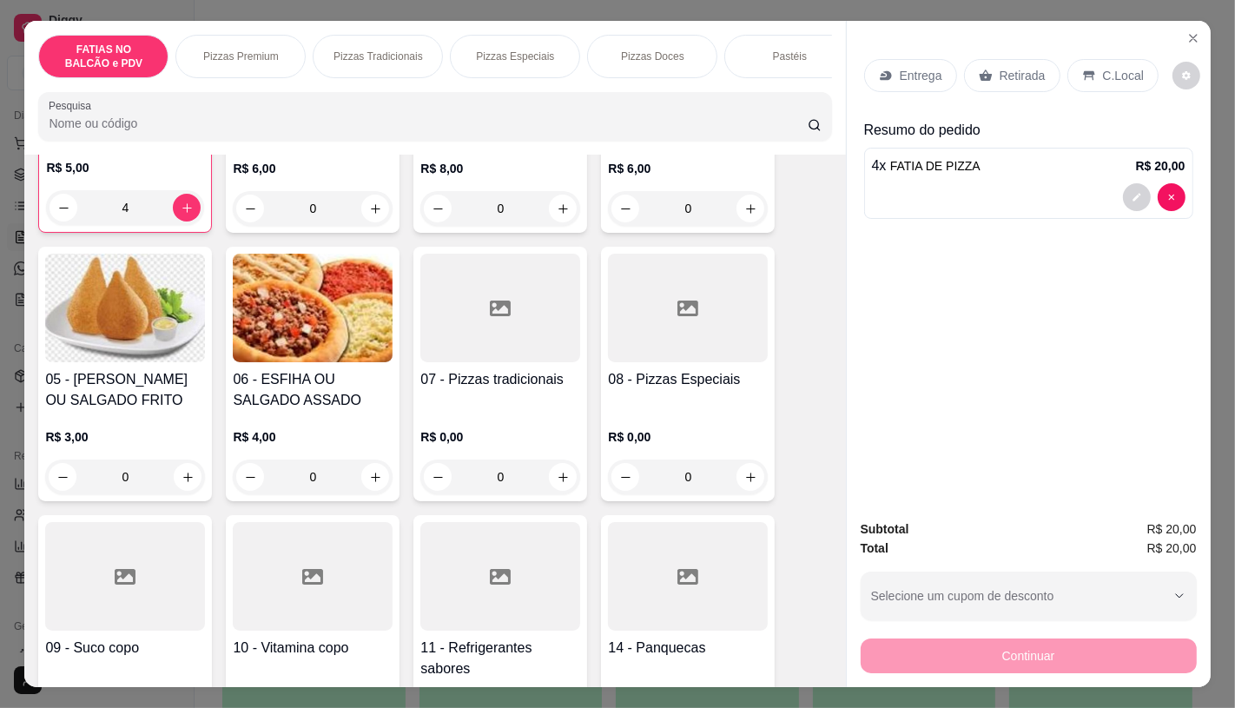
click at [502, 615] on div at bounding box center [500, 576] width 160 height 109
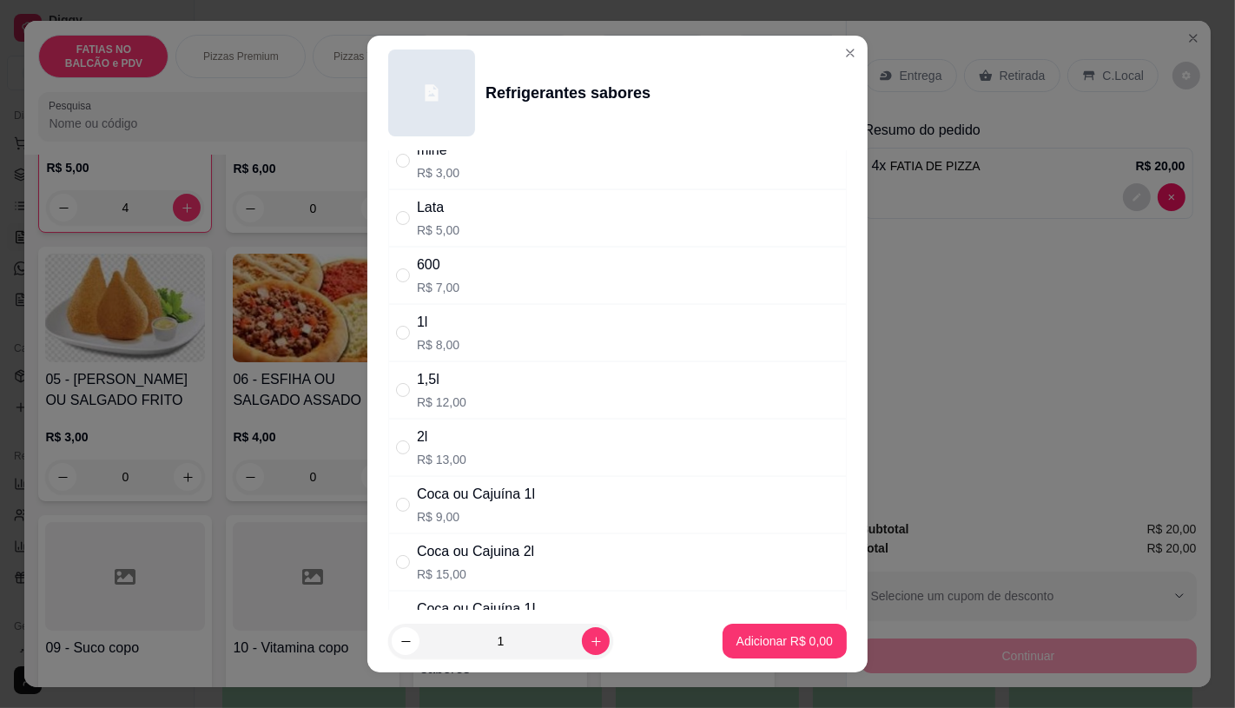
scroll to position [232, 0]
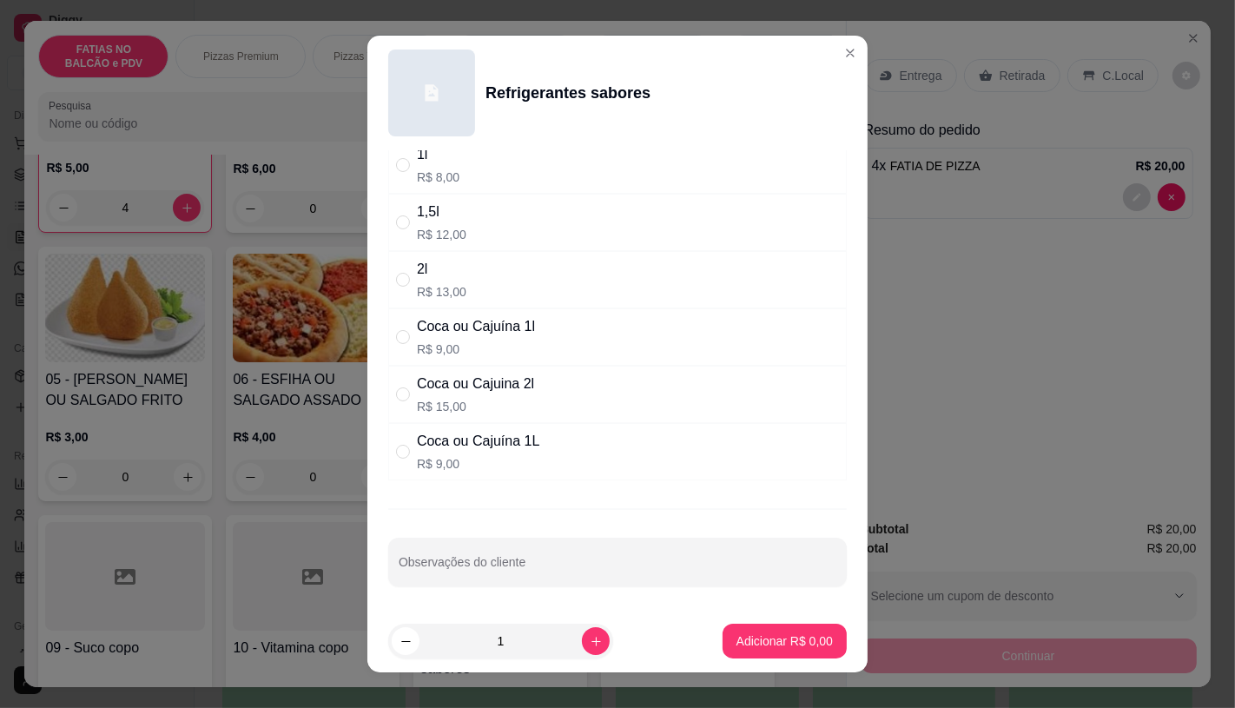
click at [435, 398] on p "R$ 15,00" at bounding box center [475, 406] width 117 height 17
radio input "true"
click at [732, 649] on p "Adicionar R$ 15,00" at bounding box center [780, 640] width 103 height 17
type input "1"
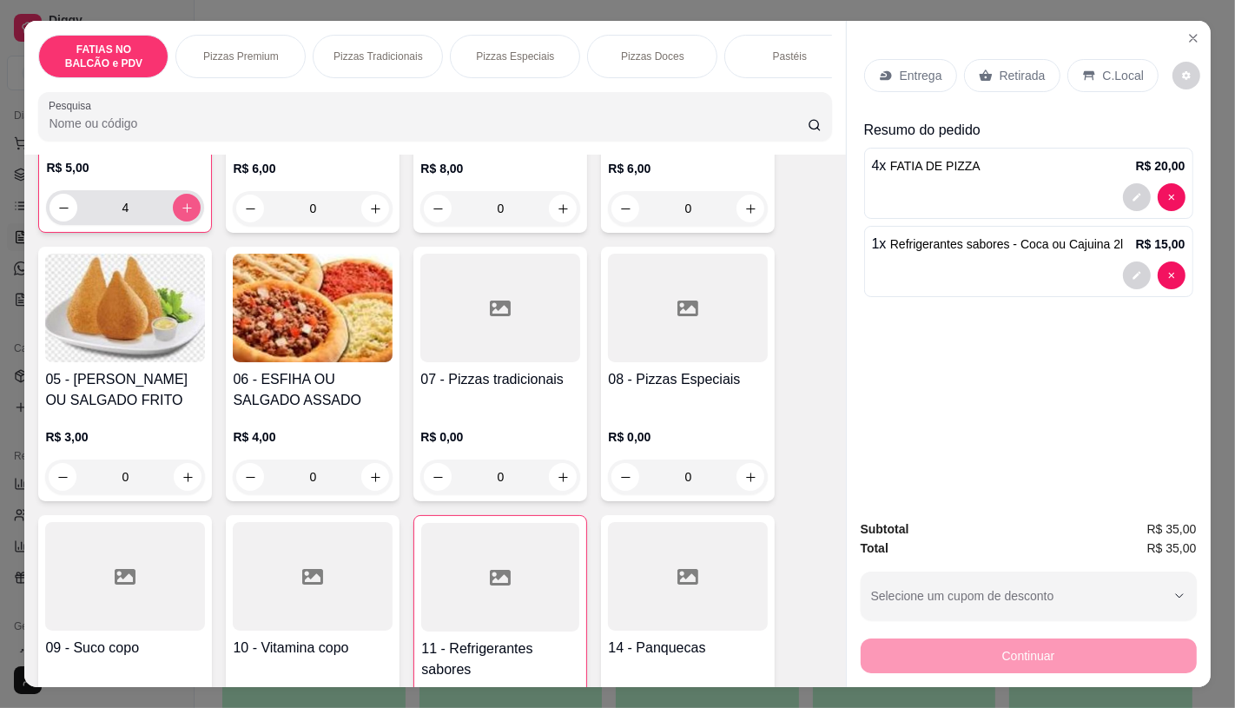
click at [181, 214] on icon "increase-product-quantity" at bounding box center [187, 207] width 13 height 13
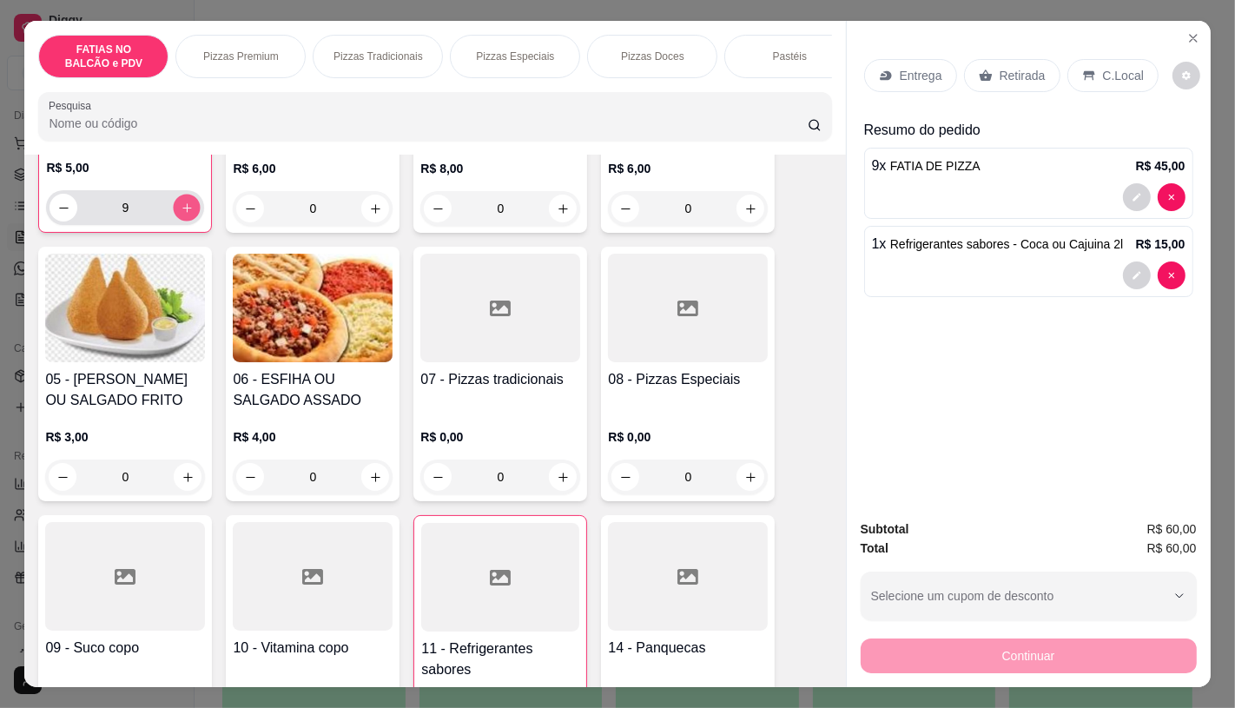
click at [181, 214] on icon "increase-product-quantity" at bounding box center [187, 207] width 13 height 13
type input "10"
click at [1012, 79] on div "Retirada" at bounding box center [1012, 75] width 96 height 33
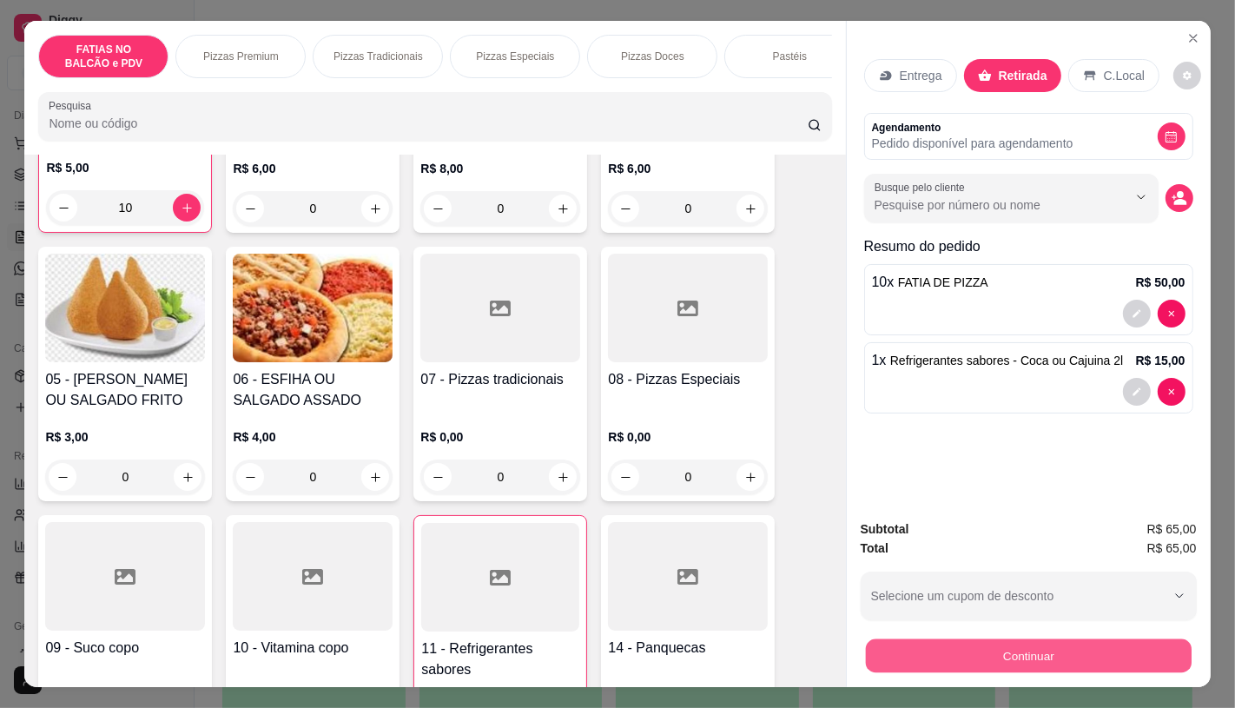
click at [1107, 643] on button "Continuar" at bounding box center [1028, 655] width 326 height 34
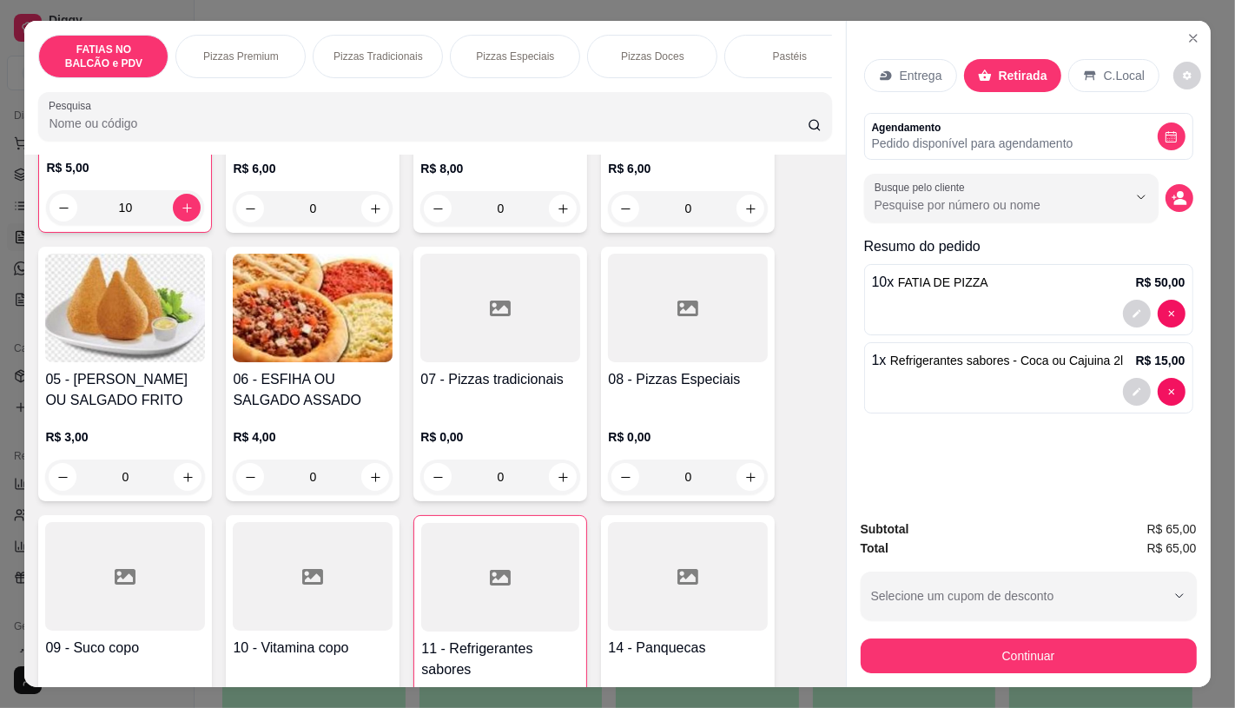
click at [543, 126] on div "R$ 65,00 Total do pedido R$ 65,00 Restante a cobrar R$ 65,00 Dinheiro Crédito D…" at bounding box center [617, 327] width 389 height 408
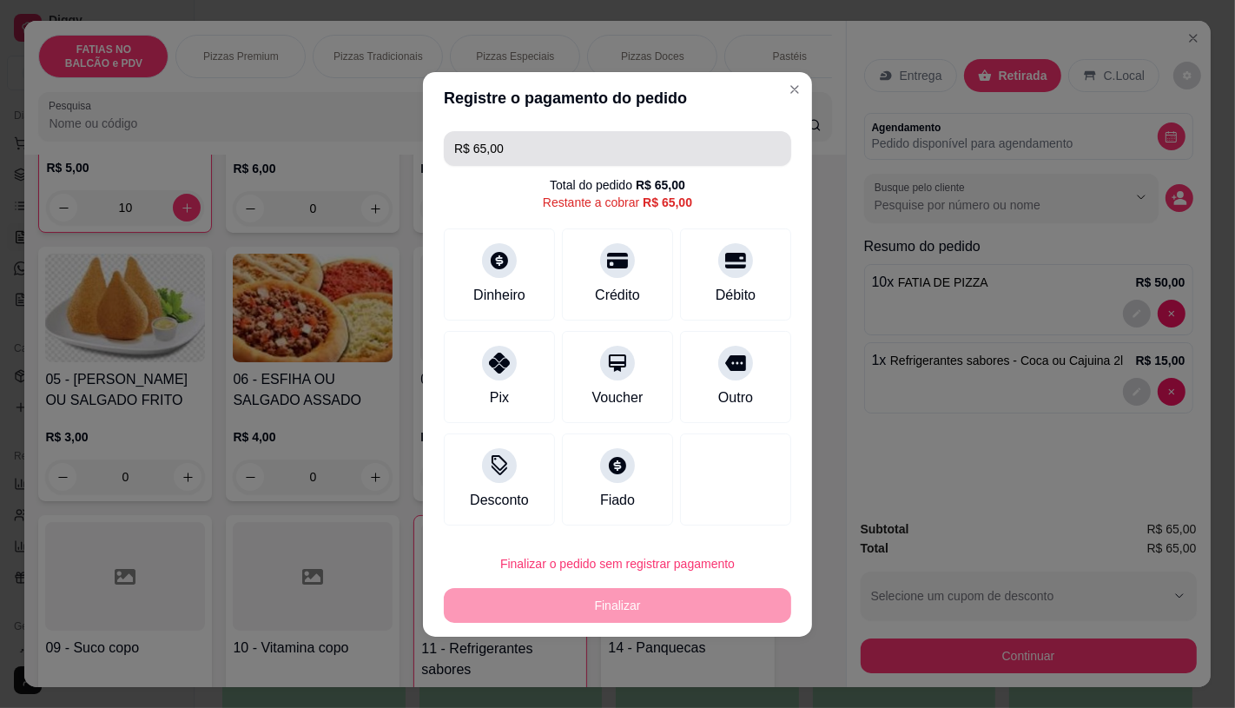
click at [539, 151] on input "R$ 65,00" at bounding box center [617, 148] width 326 height 35
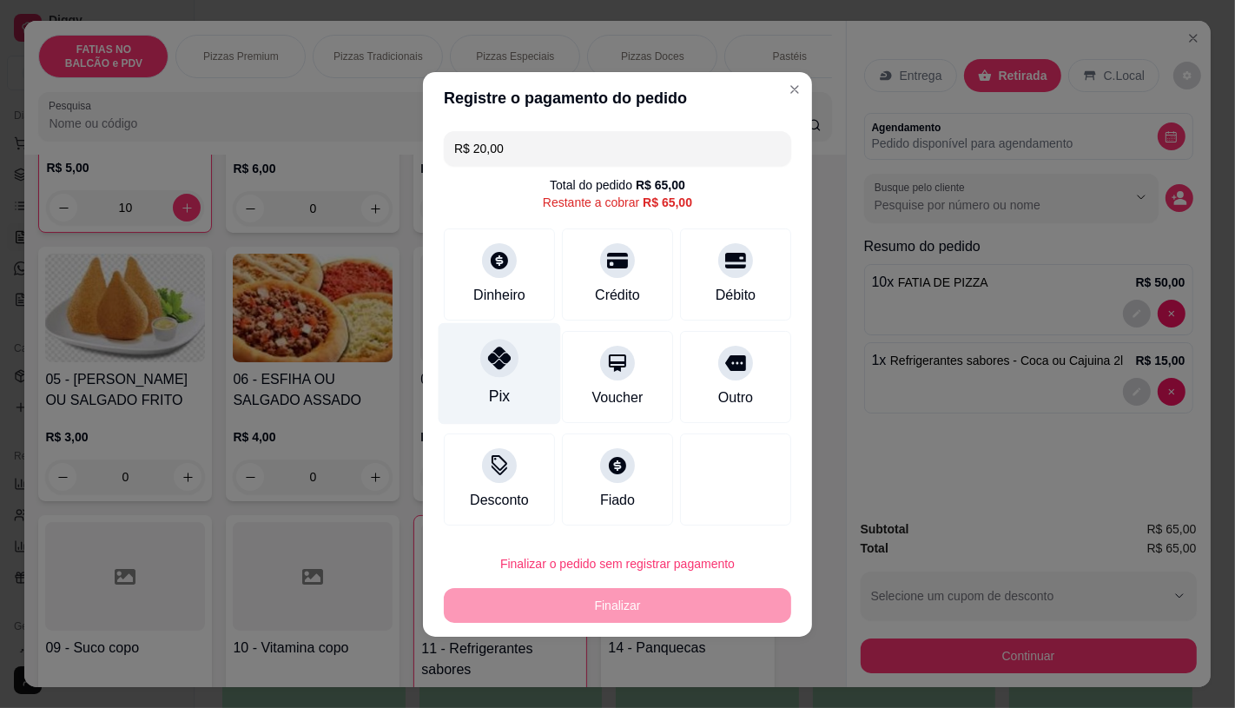
click at [525, 366] on div "Pix" at bounding box center [500, 373] width 122 height 102
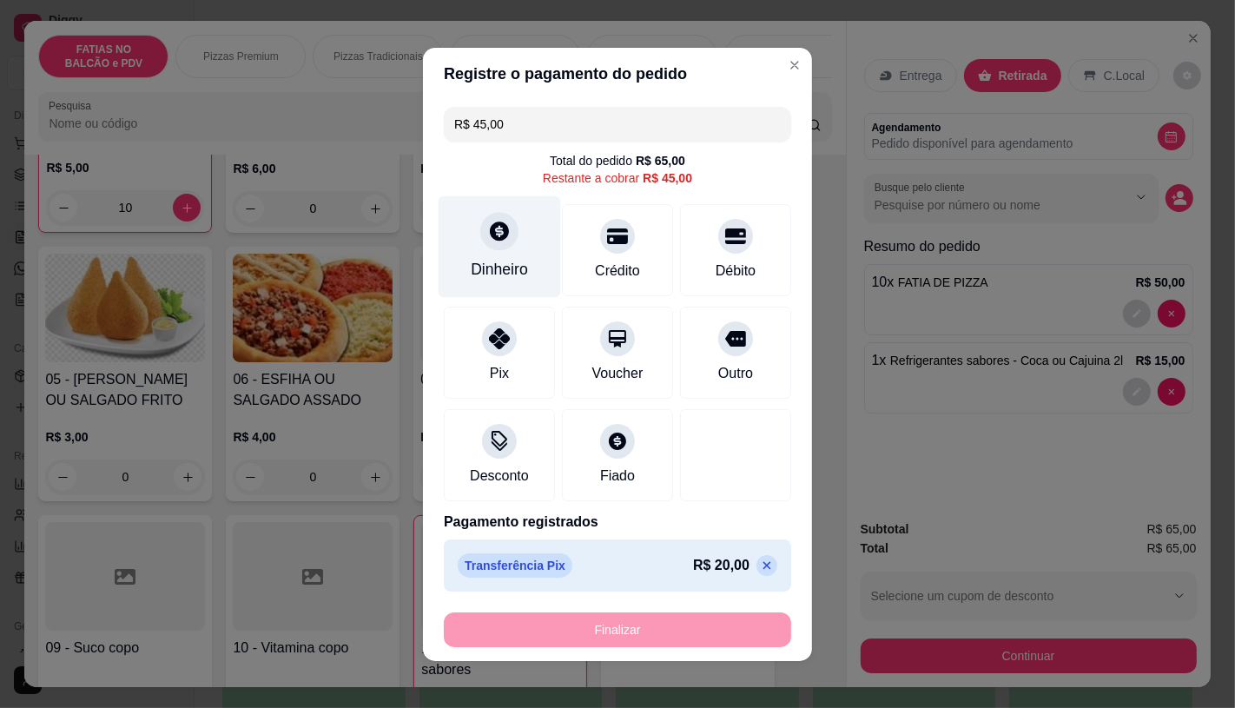
click at [496, 258] on div "Dinheiro" at bounding box center [499, 269] width 57 height 23
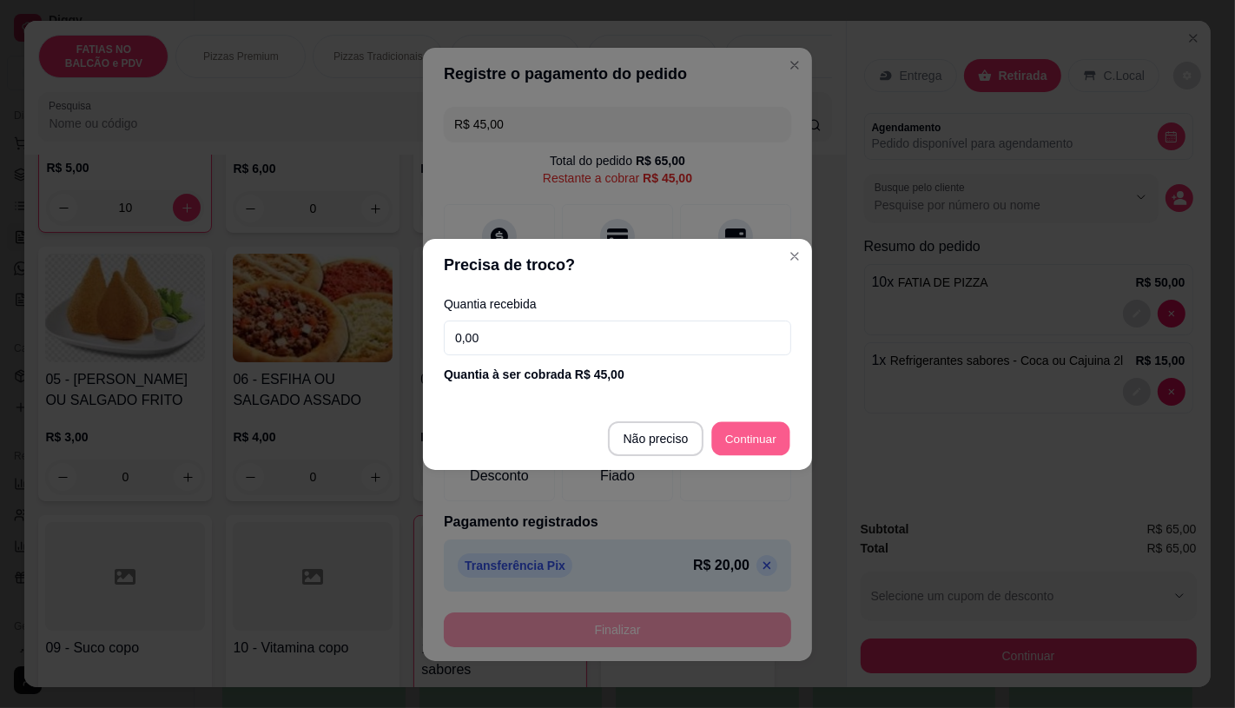
type input "R$ 0,00"
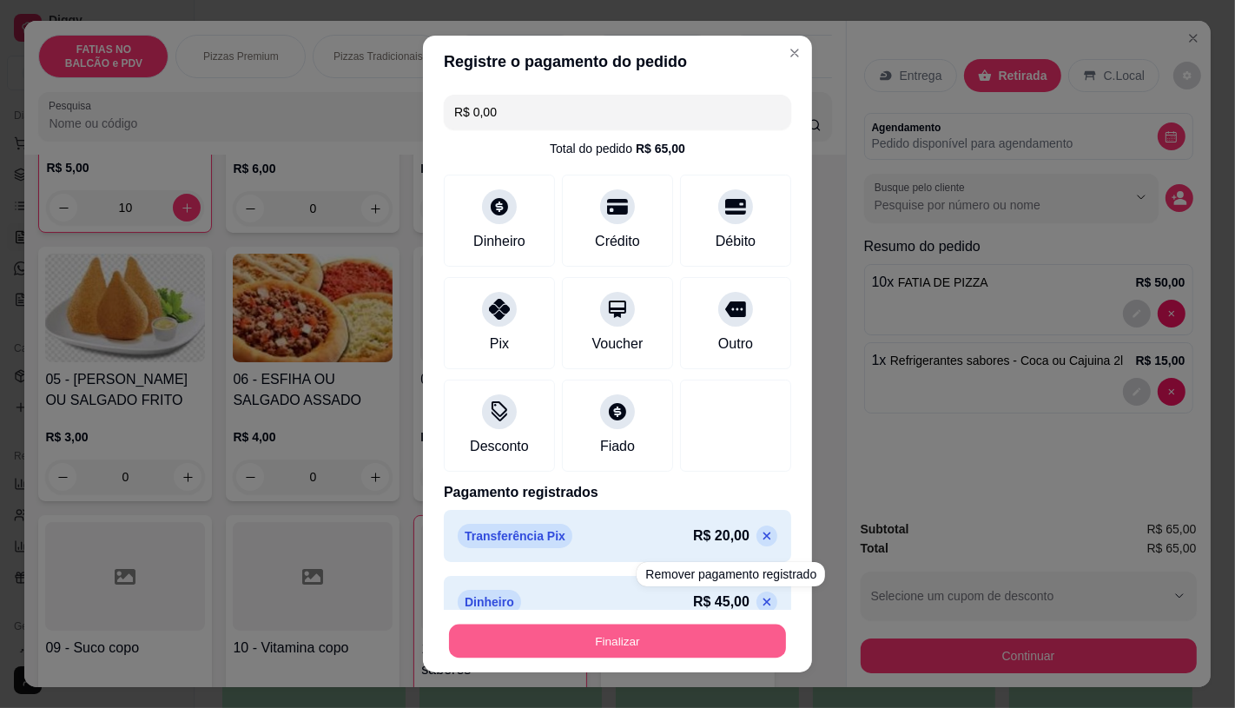
click at [724, 625] on button "Finalizar" at bounding box center [617, 641] width 337 height 34
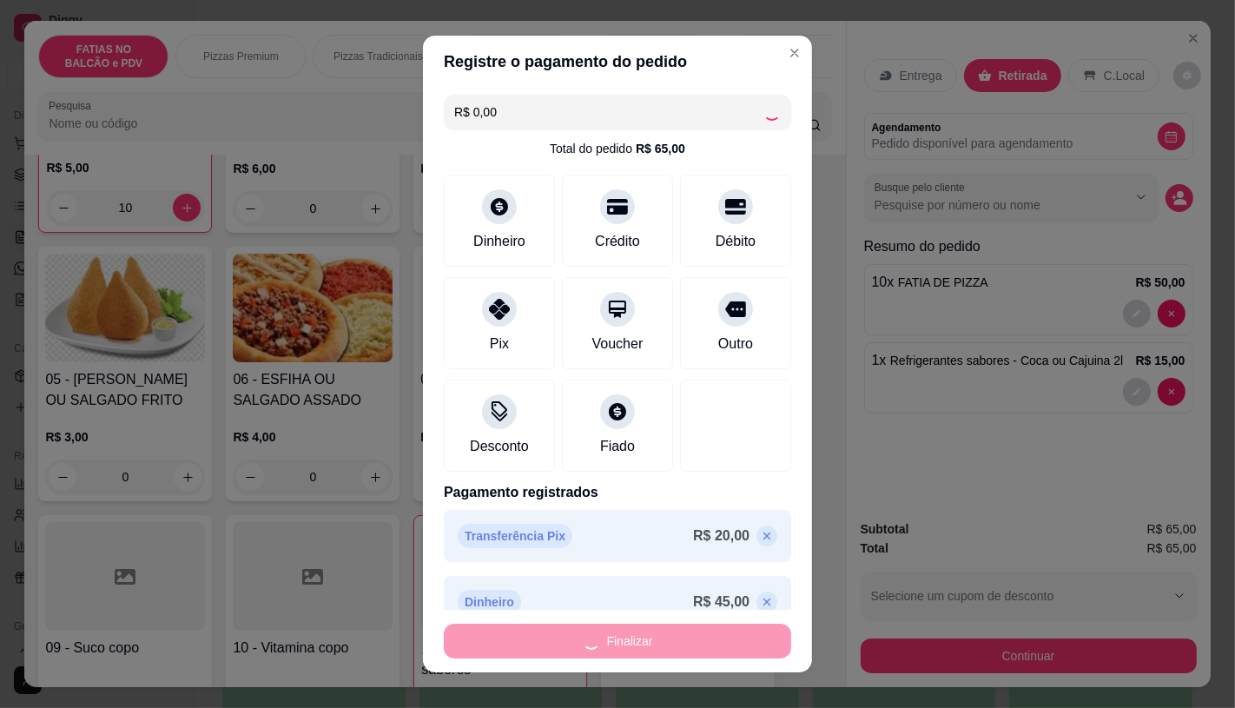
type input "0"
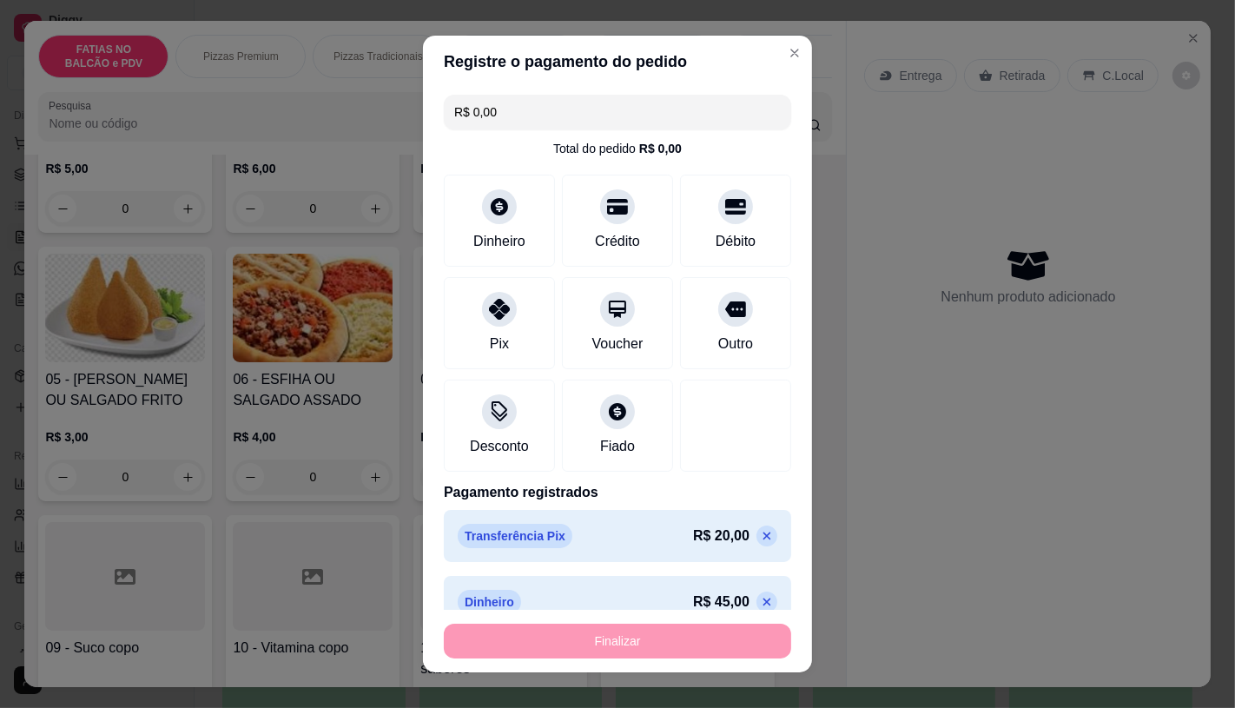
type input "-R$ 65,00"
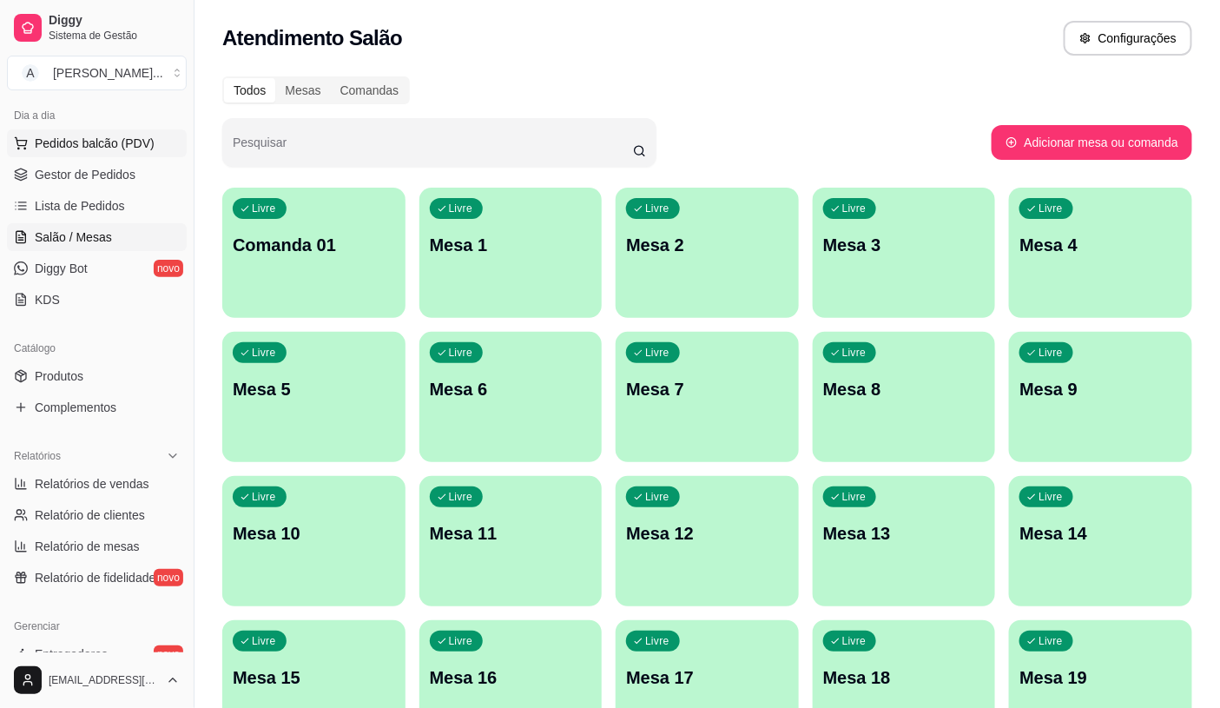
click at [73, 129] on button "Pedidos balcão (PDV)" at bounding box center [97, 143] width 180 height 28
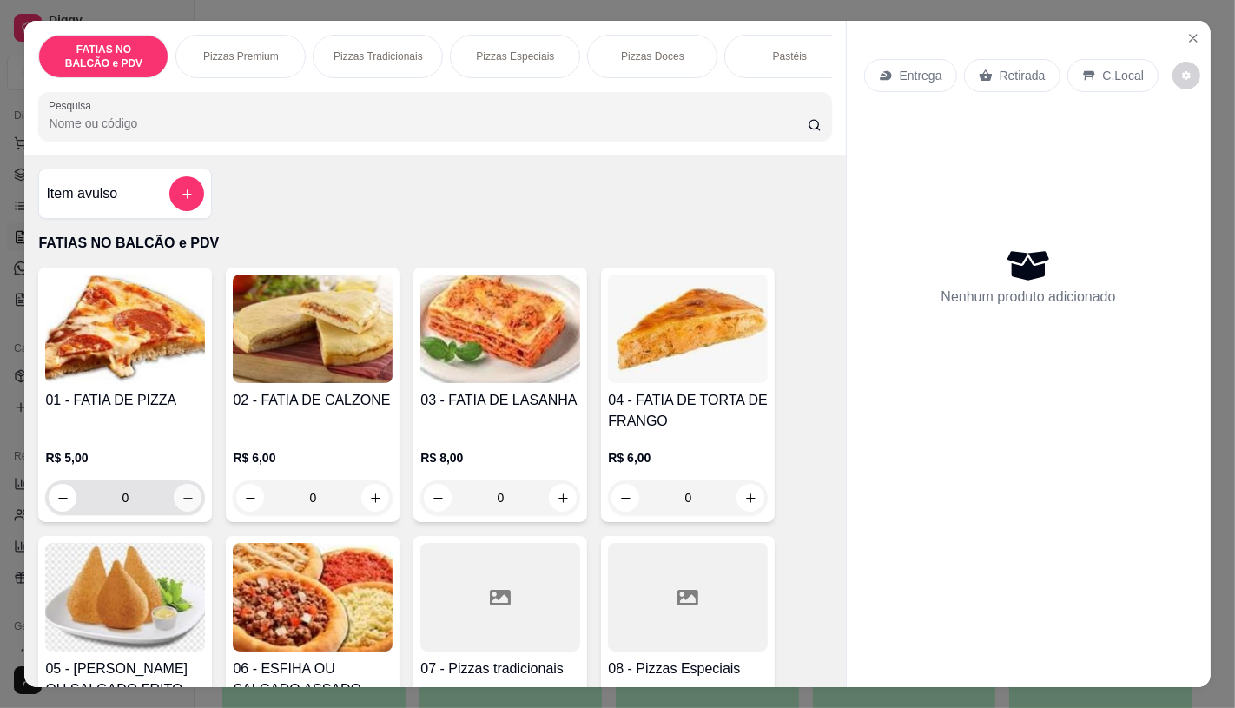
click at [179, 498] on button "increase-product-quantity" at bounding box center [188, 498] width 28 height 28
type input "1"
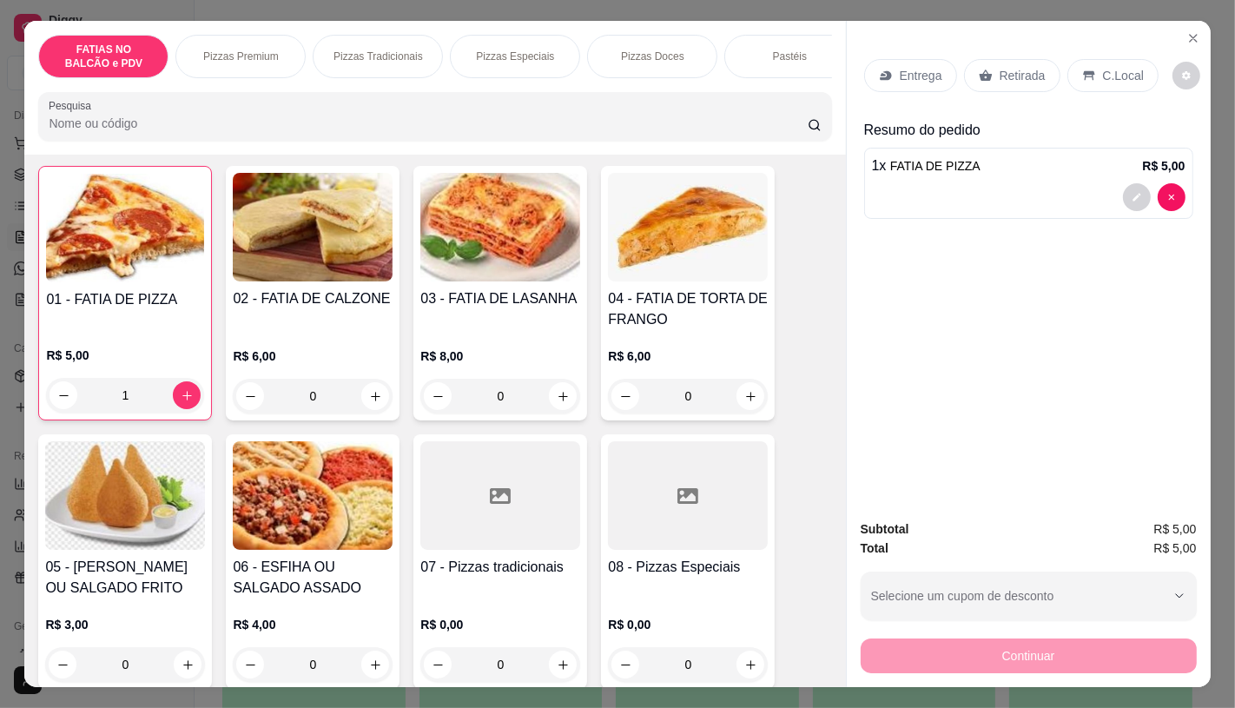
scroll to position [193, 0]
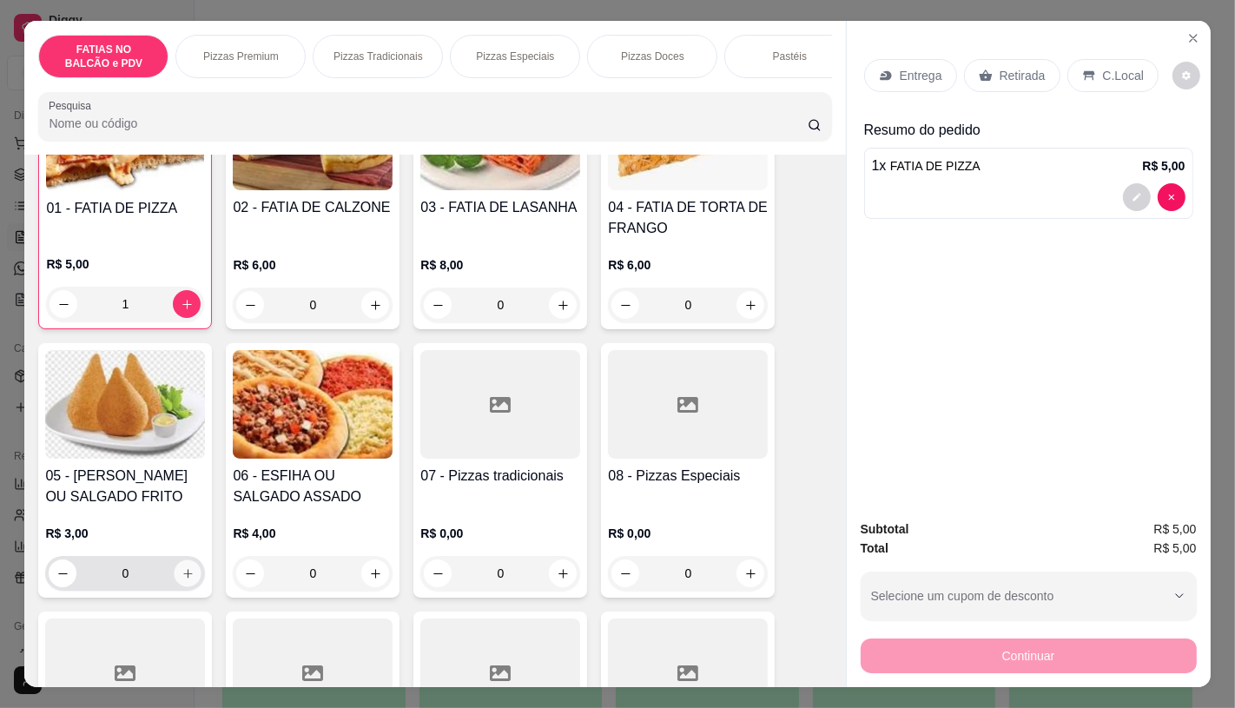
click at [181, 575] on icon "increase-product-quantity" at bounding box center [187, 573] width 13 height 13
type input "1"
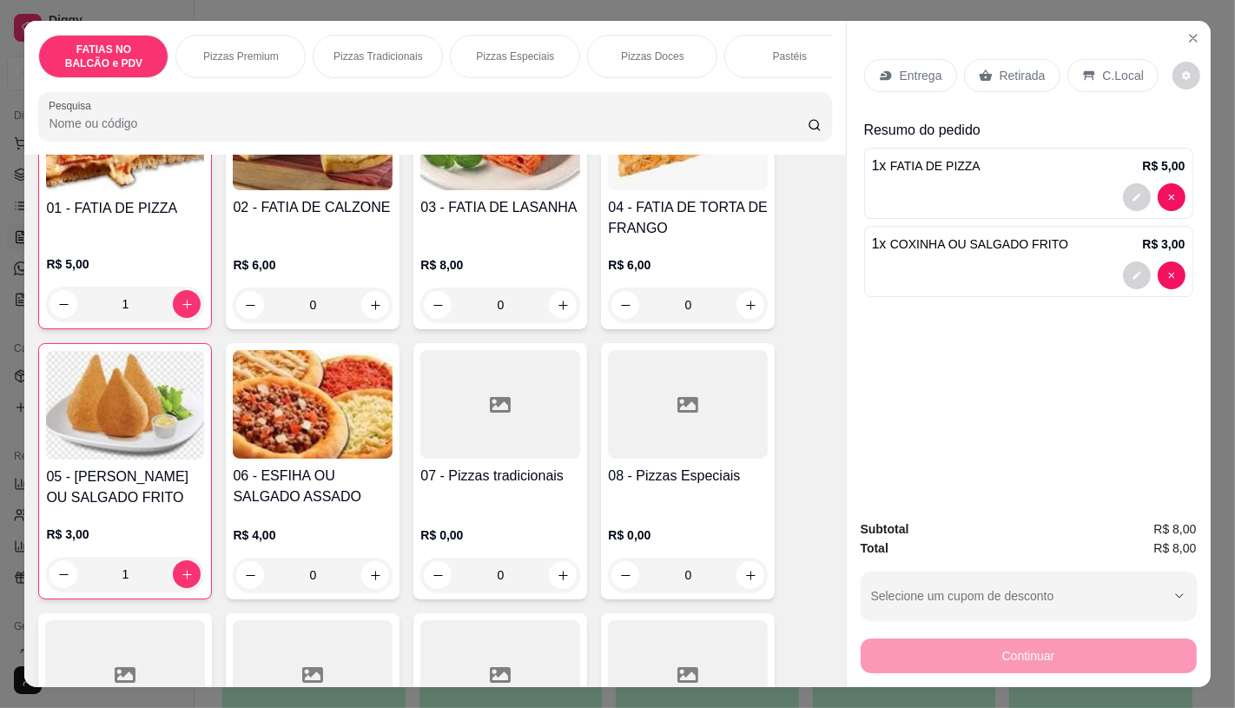
click at [1001, 70] on p "Retirada" at bounding box center [1022, 75] width 46 height 17
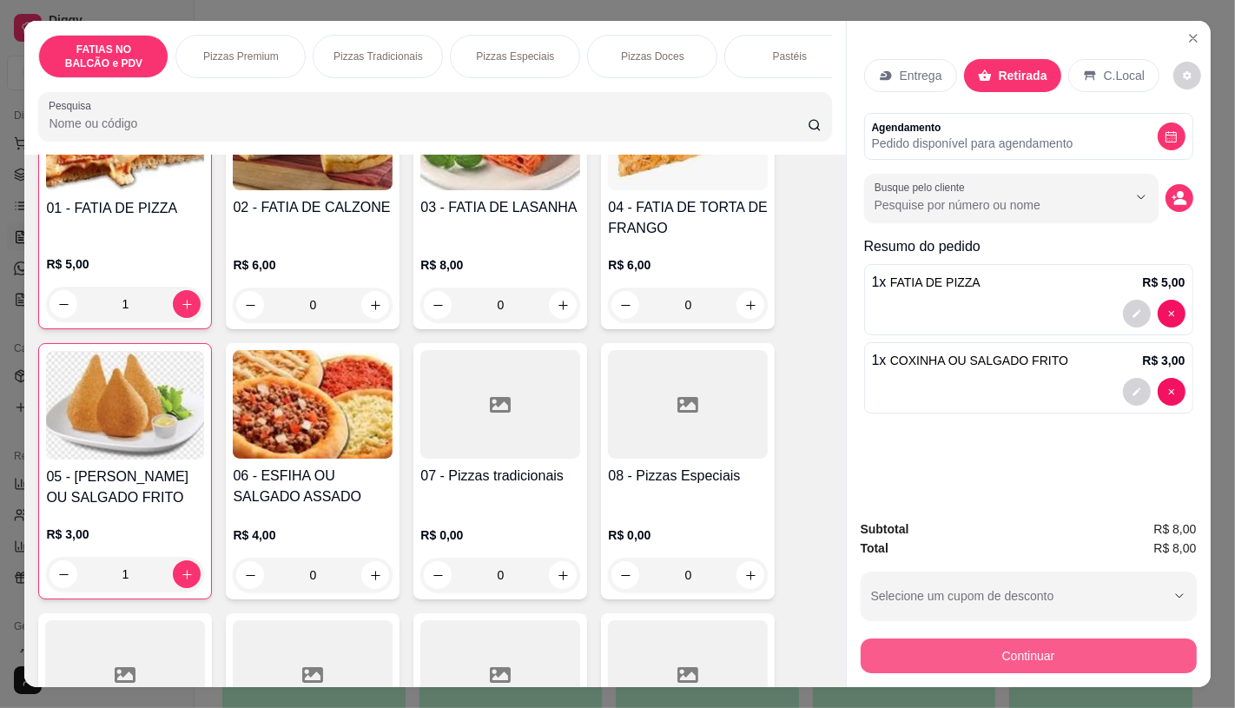
click at [1053, 638] on button "Continuar" at bounding box center [1029, 655] width 336 height 35
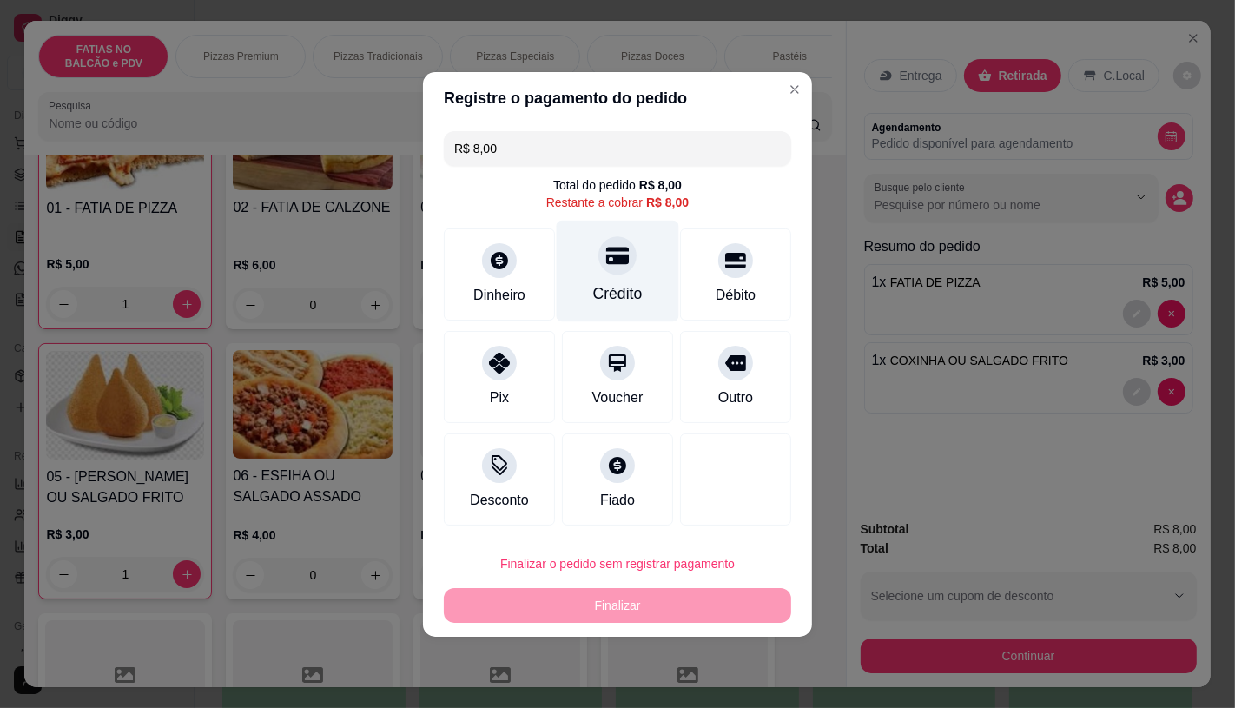
click at [606, 261] on icon at bounding box center [617, 255] width 23 height 17
type input "R$ 0,00"
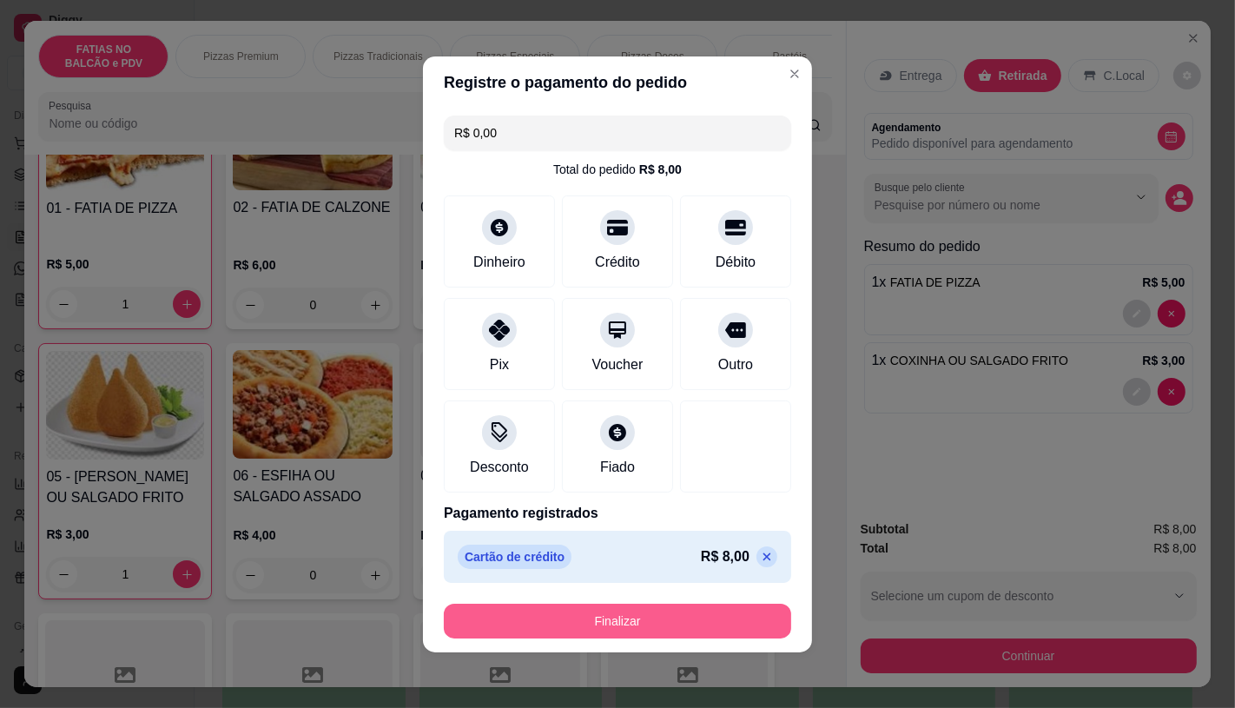
click at [673, 609] on button "Finalizar" at bounding box center [617, 620] width 347 height 35
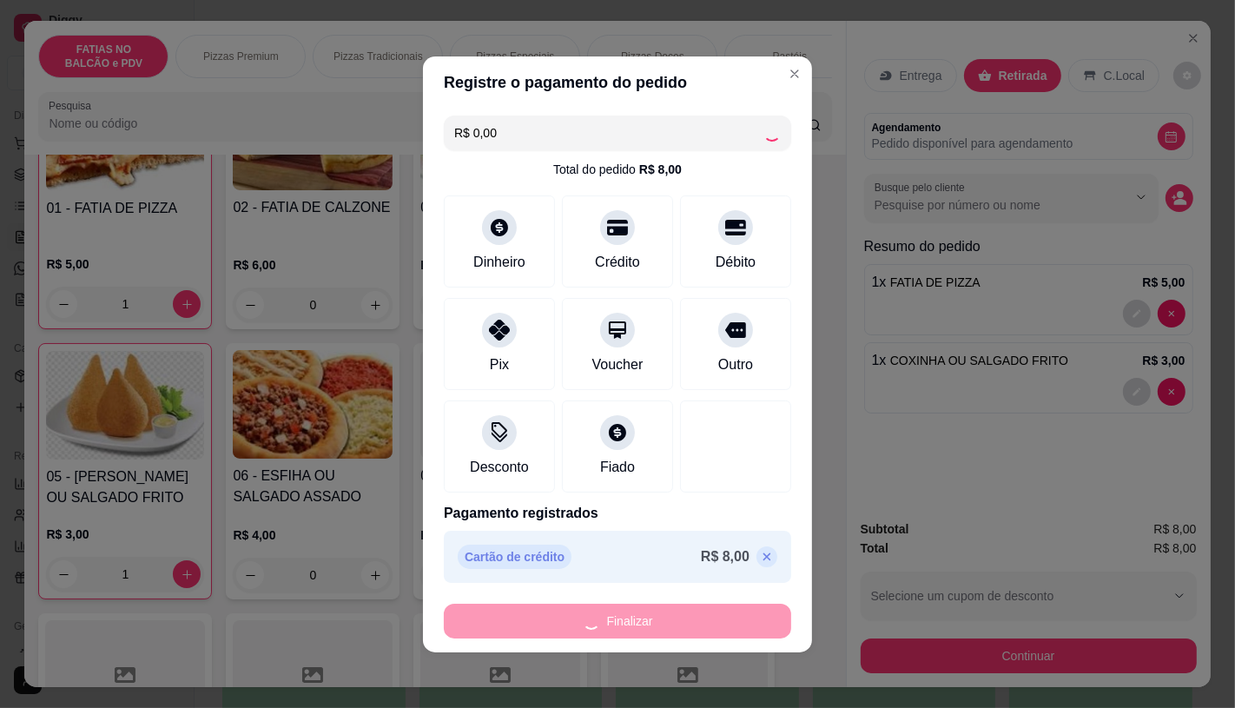
type input "0"
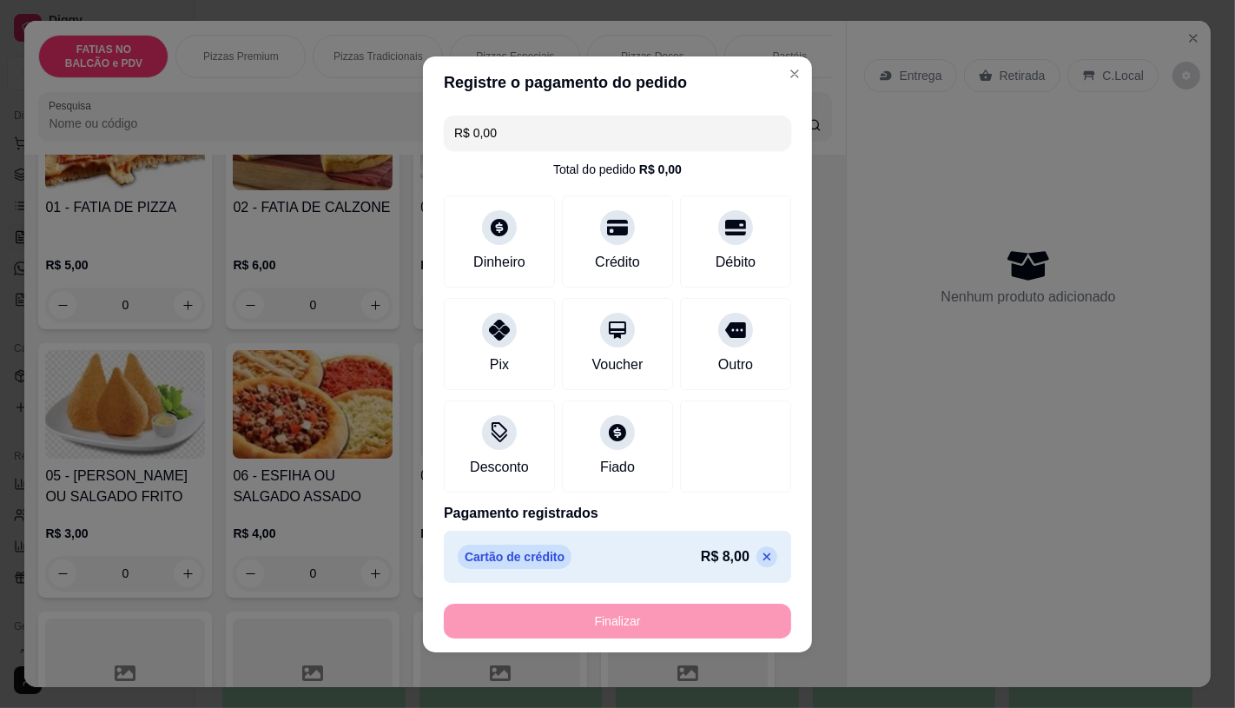
type input "-R$ 8,00"
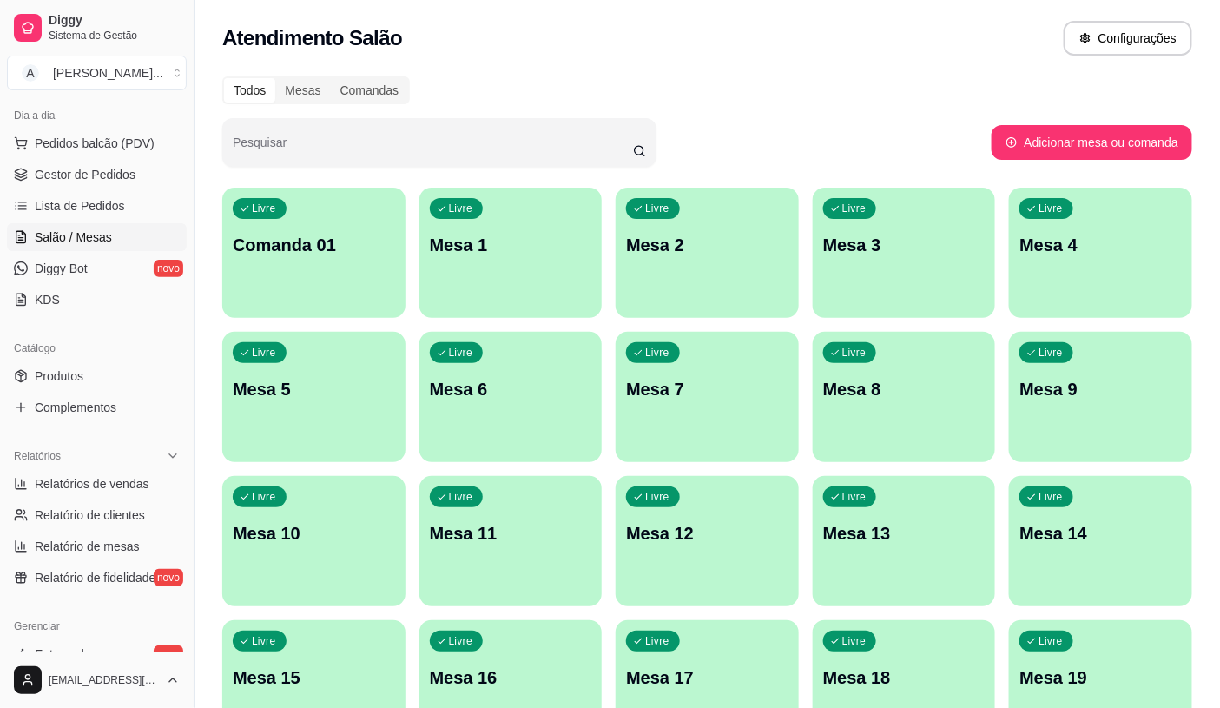
click at [81, 157] on ul "Pedidos balcão (PDV) Gestor de Pedidos Lista de Pedidos Salão / Mesas Diggy Bot…" at bounding box center [97, 221] width 180 height 184
click at [82, 156] on button "Pedidos balcão (PDV)" at bounding box center [97, 143] width 180 height 28
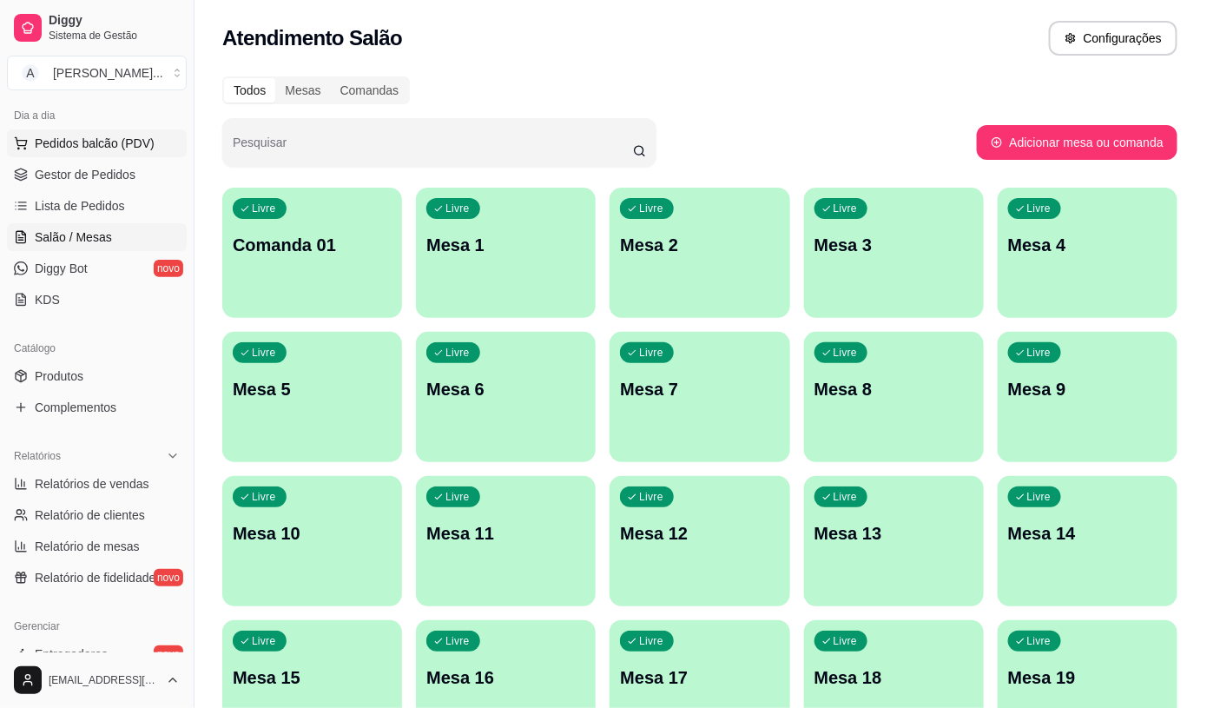
click at [83, 149] on div "FATIAS NO BALCÃO e PDV Pizzas Premium Pizzas Tradicionais Pizzas Especiais Pizz…" at bounding box center [422, 80] width 831 height 138
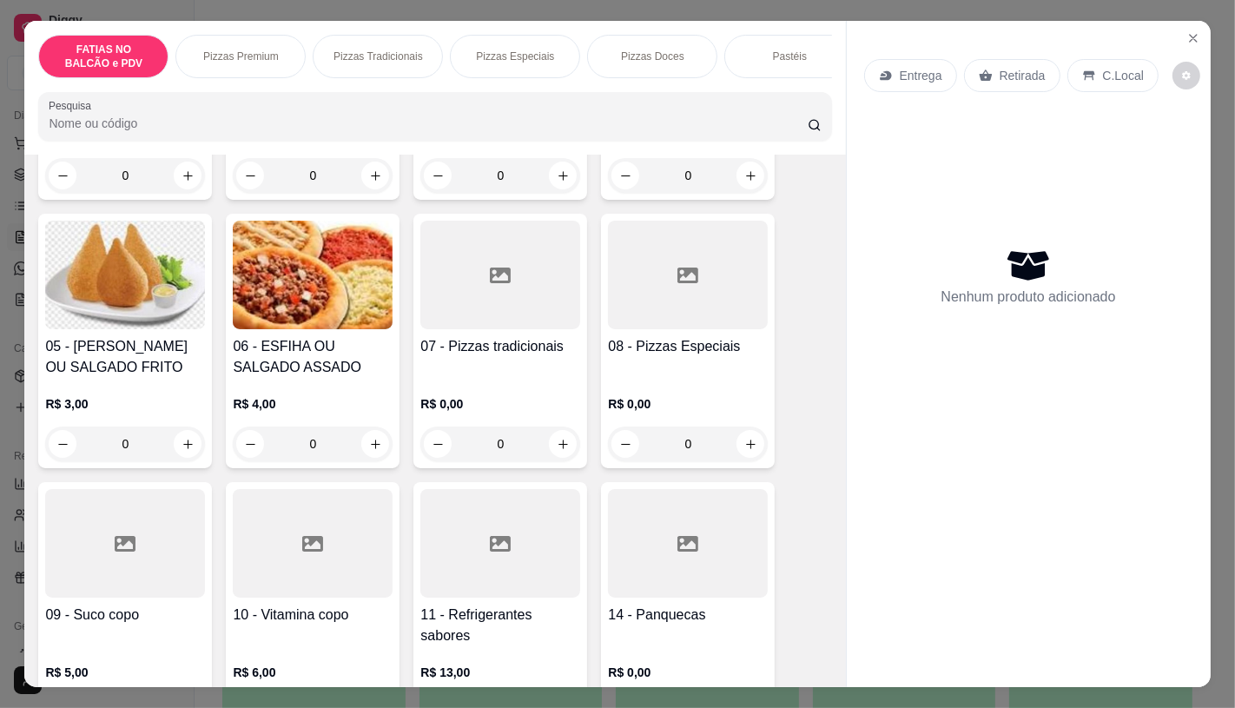
scroll to position [386, 0]
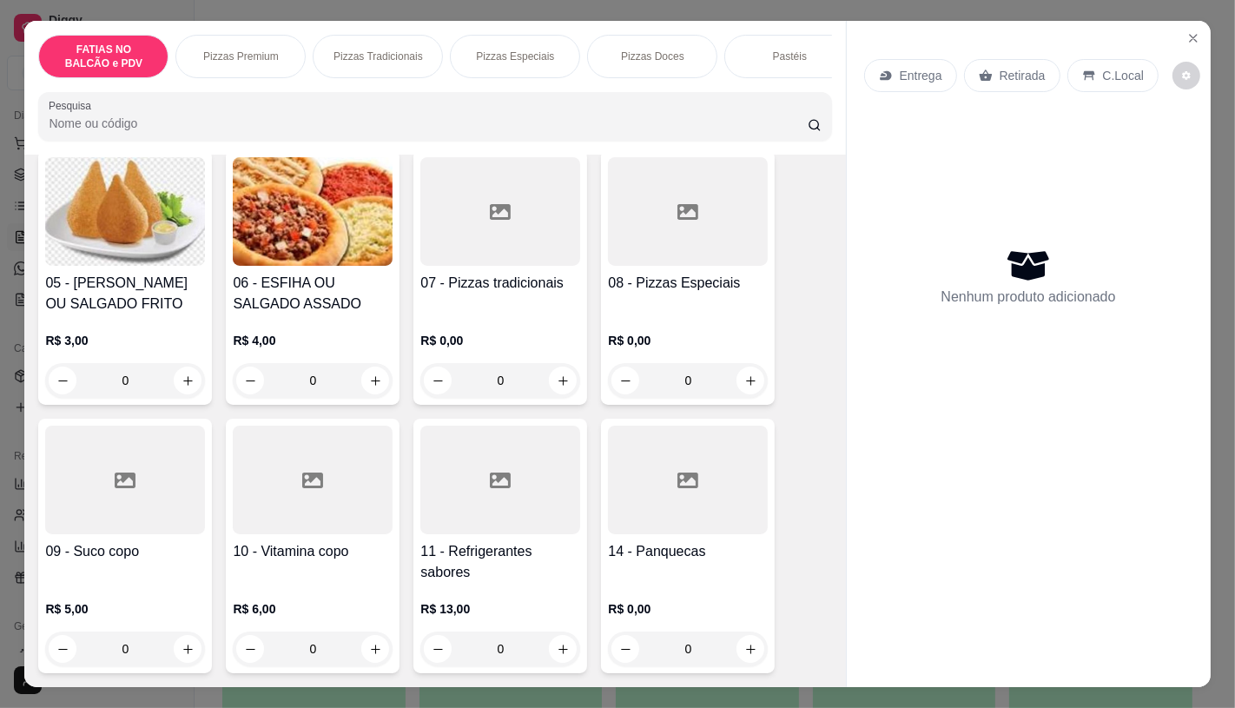
click at [485, 445] on div at bounding box center [500, 479] width 160 height 109
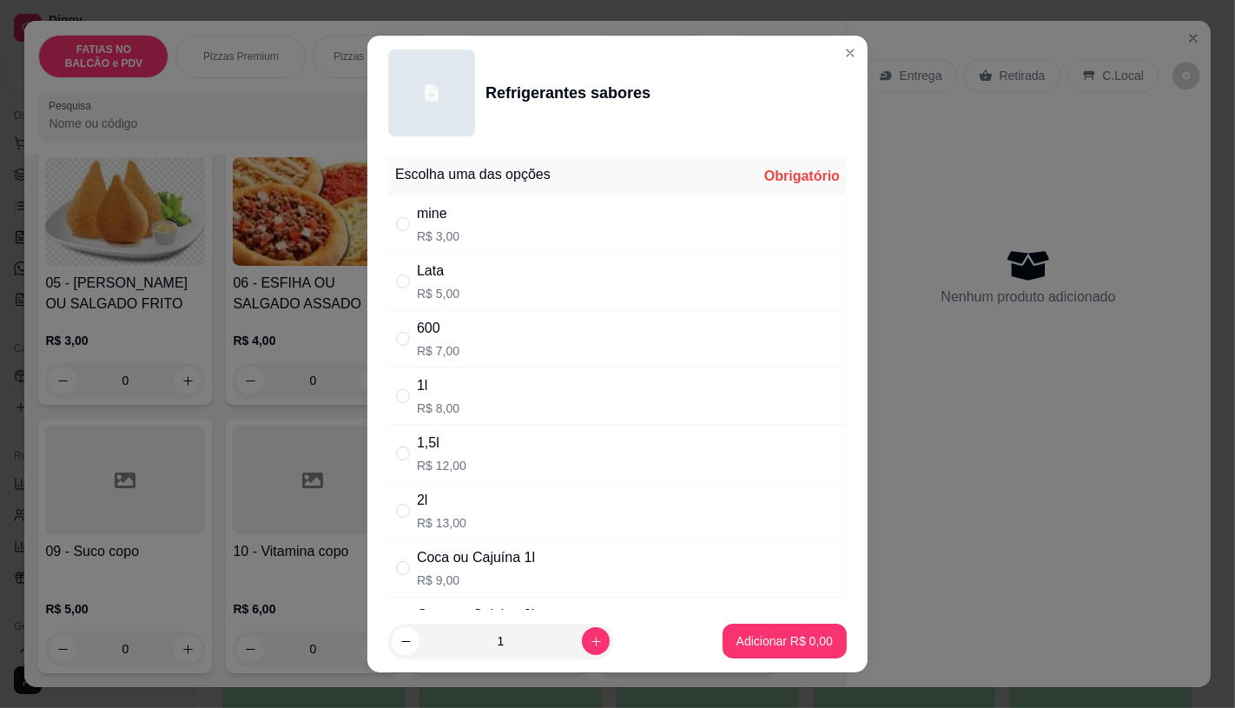
click at [504, 554] on div "Coca ou Cajuína 1l" at bounding box center [476, 557] width 118 height 21
radio input "true"
click at [749, 632] on p "Adicionar R$ 9,00" at bounding box center [784, 640] width 96 height 17
type input "1"
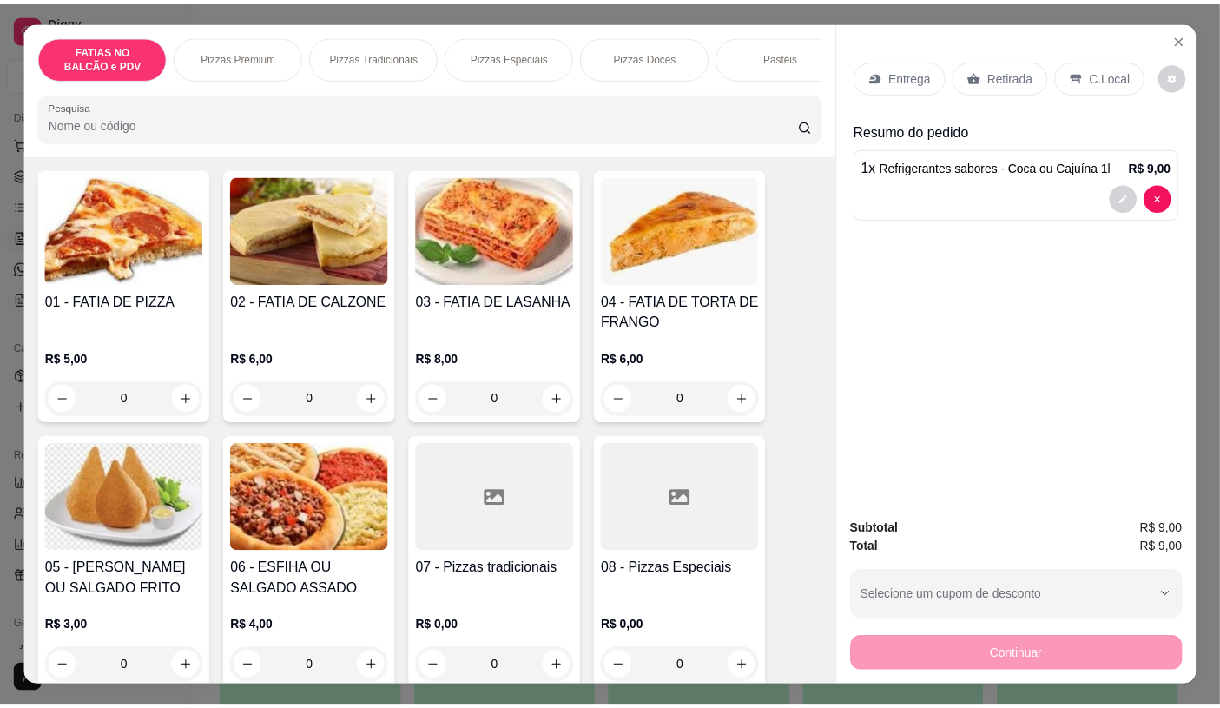
scroll to position [96, 0]
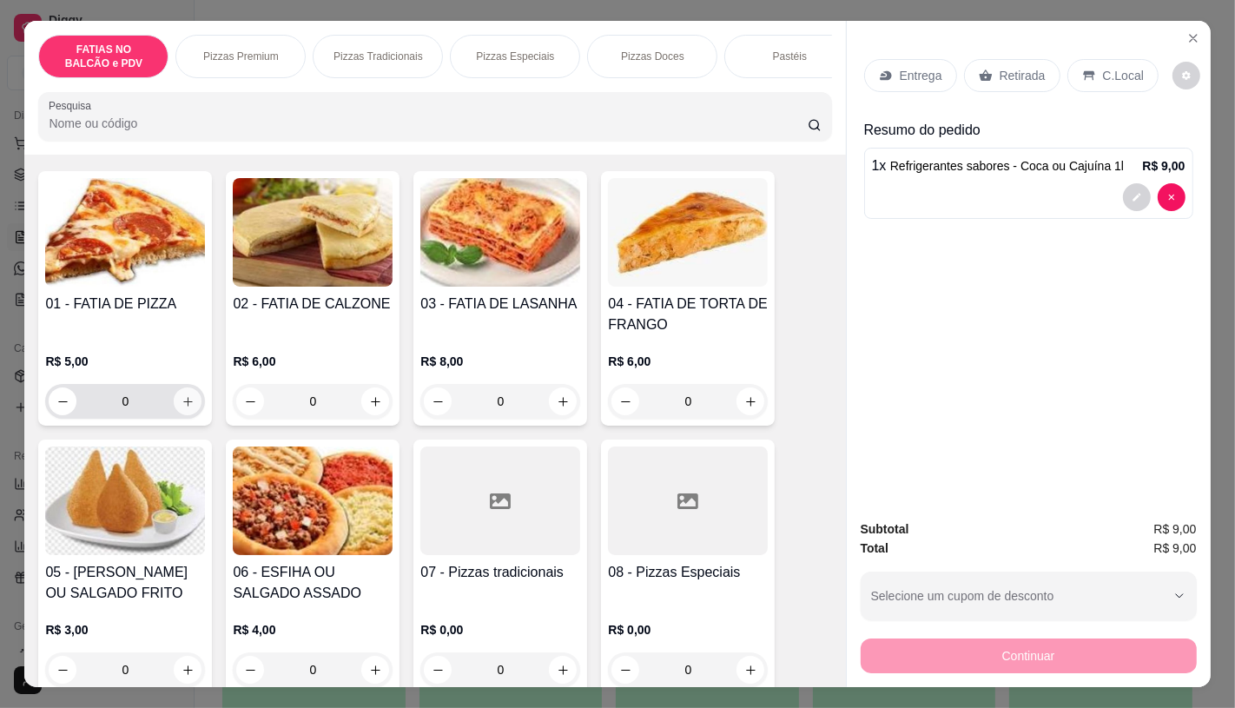
click at [185, 408] on icon "increase-product-quantity" at bounding box center [187, 401] width 13 height 13
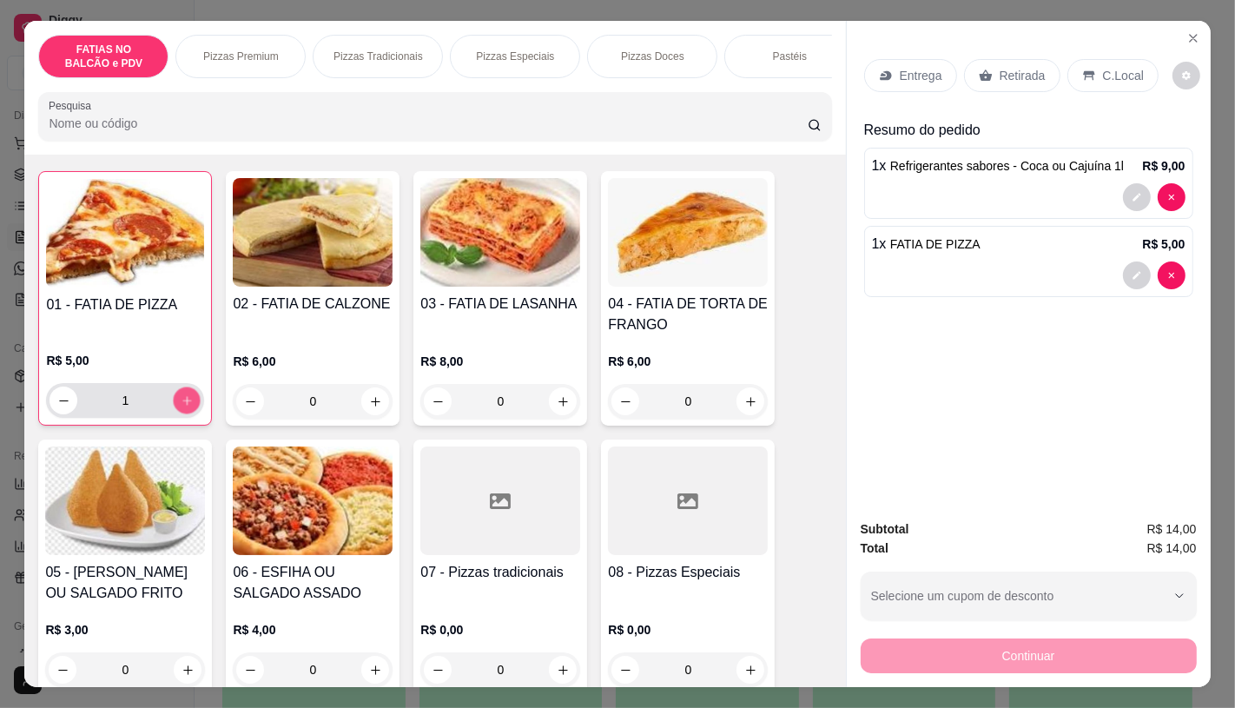
click at [185, 407] on icon "increase-product-quantity" at bounding box center [187, 400] width 13 height 13
type input "3"
click at [1013, 70] on p "Retirada" at bounding box center [1022, 75] width 46 height 17
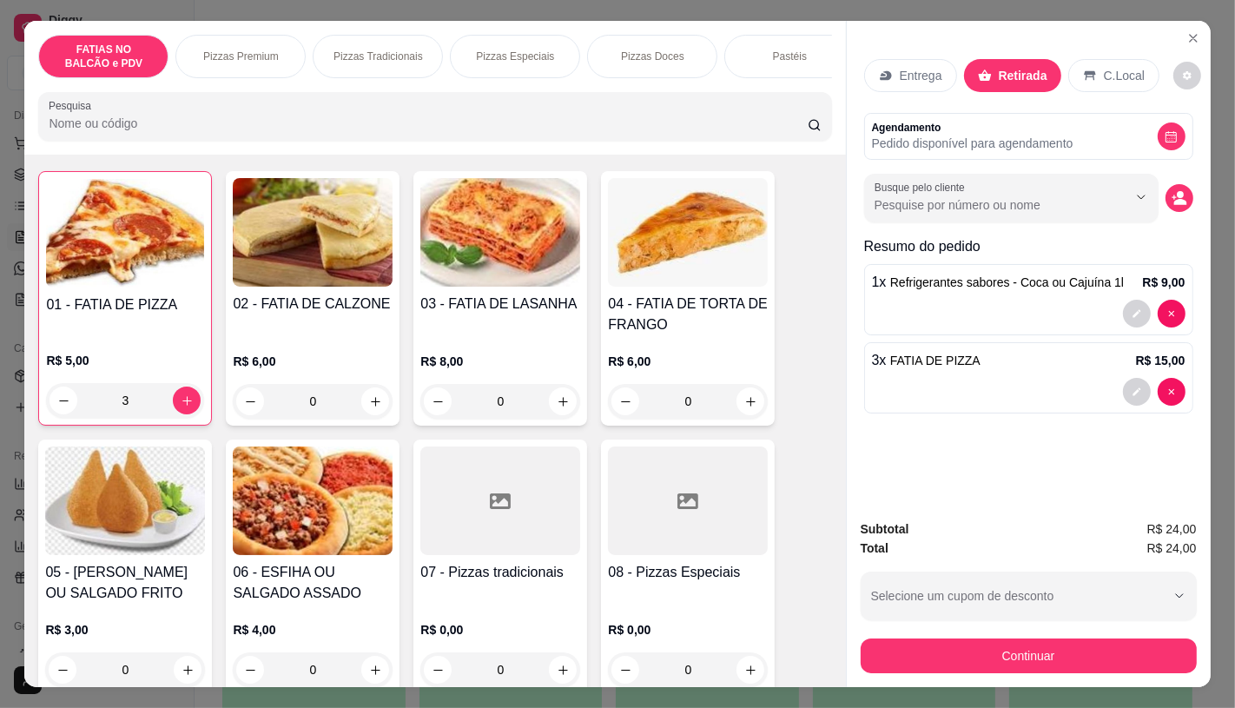
click at [1054, 667] on div "Subtotal R$ 24,00 Total R$ 24,00 Selecione um cupom de desconto GANHEI5 Selecio…" at bounding box center [1029, 595] width 364 height 181
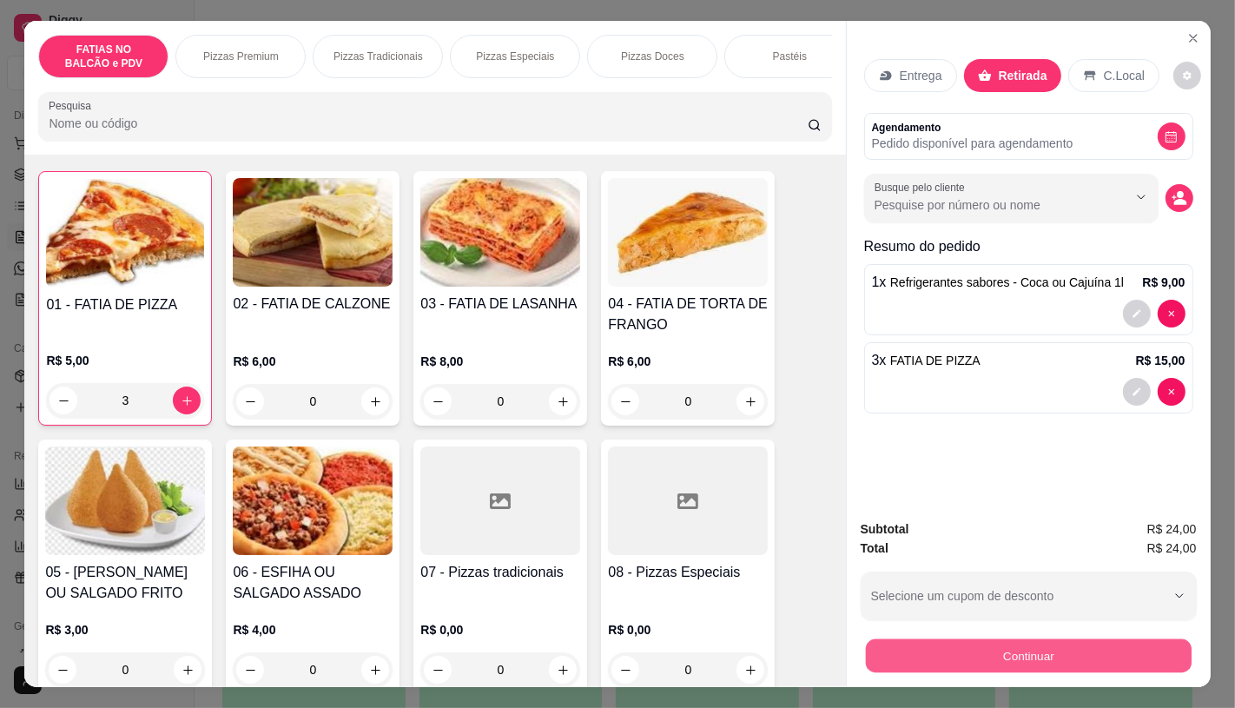
click at [1039, 655] on button "Continuar" at bounding box center [1028, 655] width 326 height 34
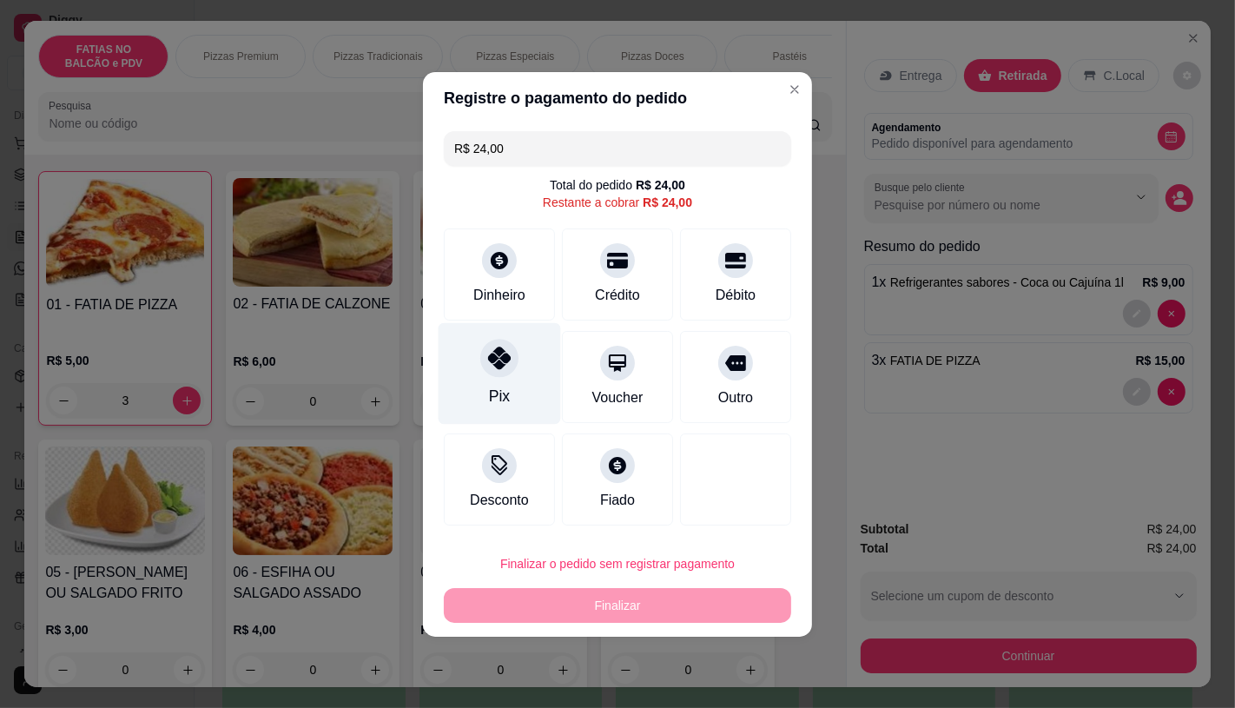
click at [519, 371] on div "Pix" at bounding box center [500, 373] width 122 height 102
type input "R$ 0,00"
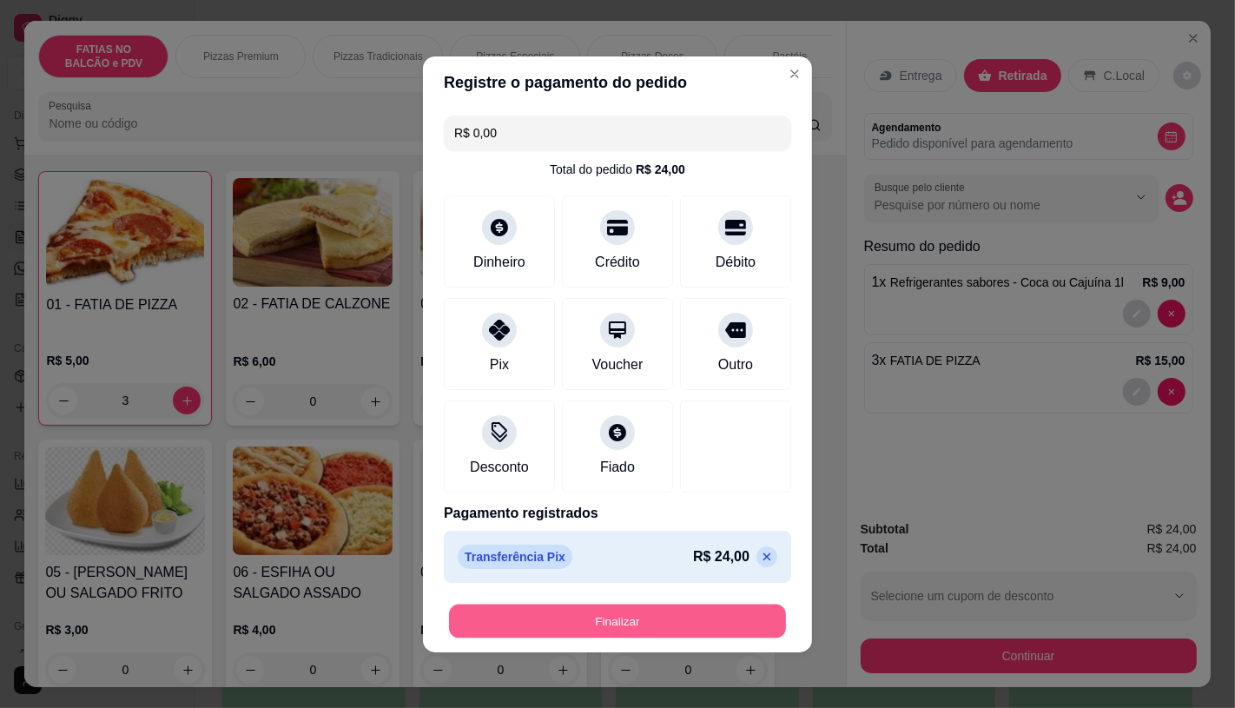
click at [630, 610] on button "Finalizar" at bounding box center [617, 620] width 337 height 34
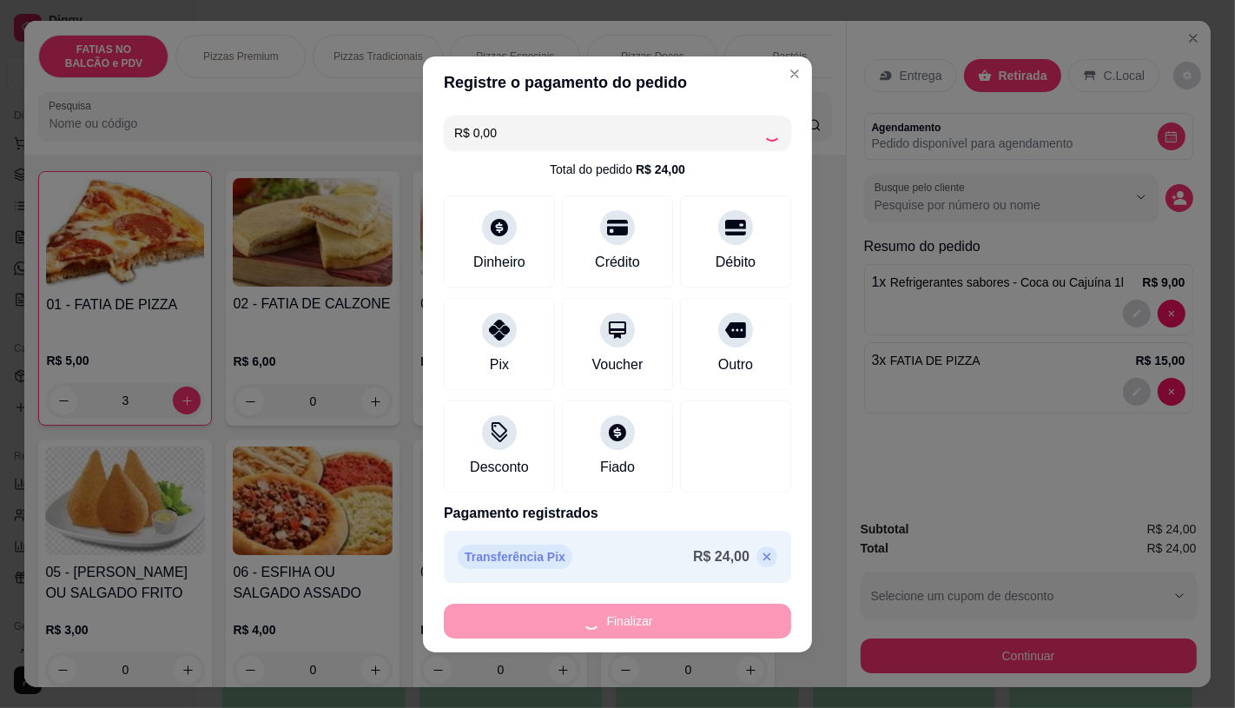
type input "0"
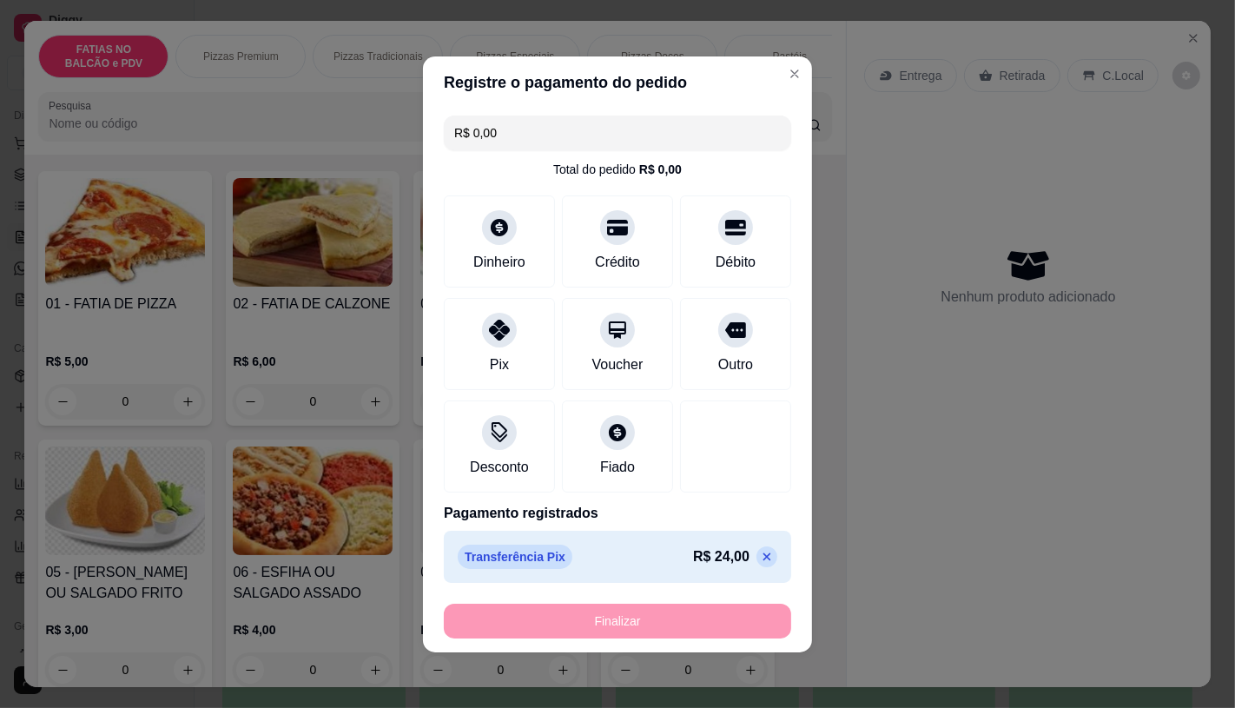
type input "-R$ 24,00"
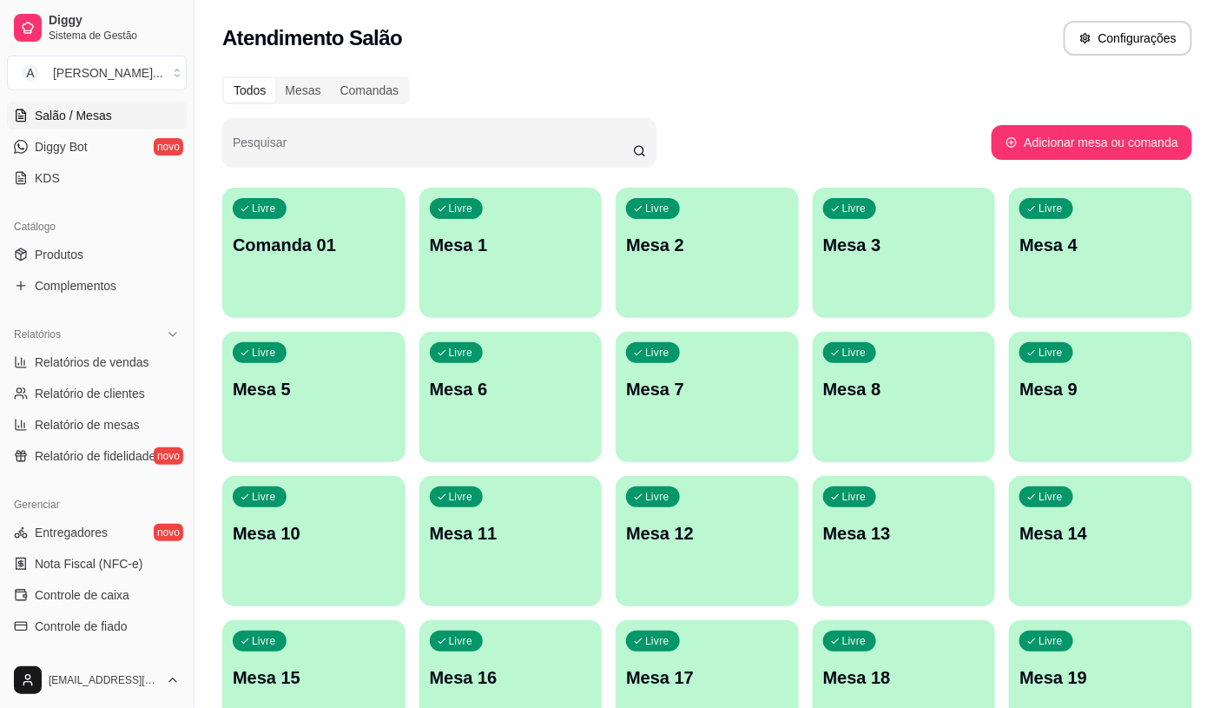
scroll to position [541, 0]
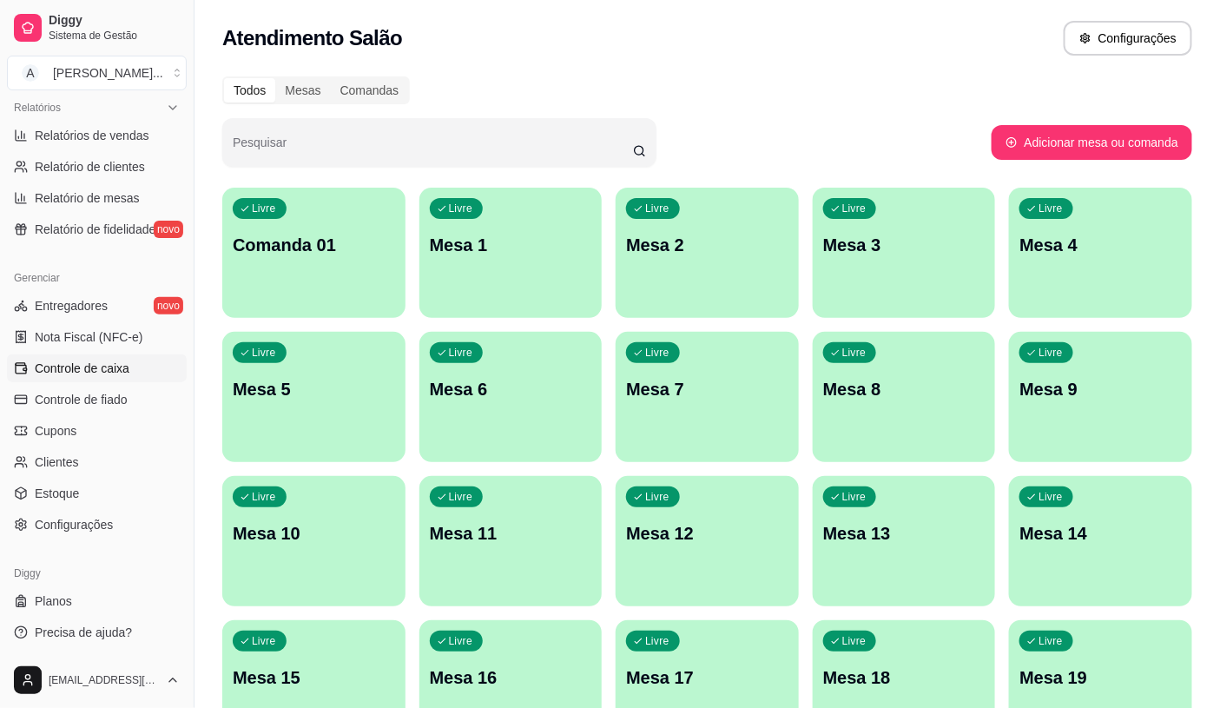
click at [136, 354] on link "Controle de caixa" at bounding box center [97, 368] width 180 height 28
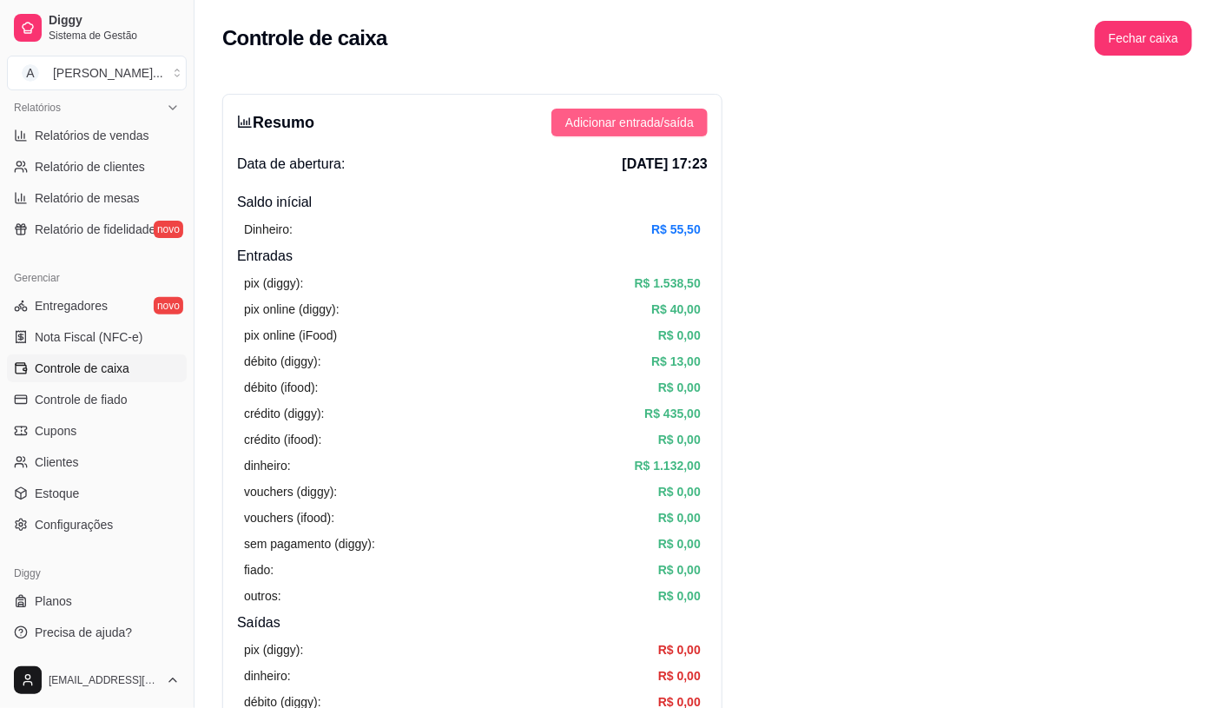
click at [696, 122] on button "Adicionar entrada/saída" at bounding box center [629, 123] width 156 height 28
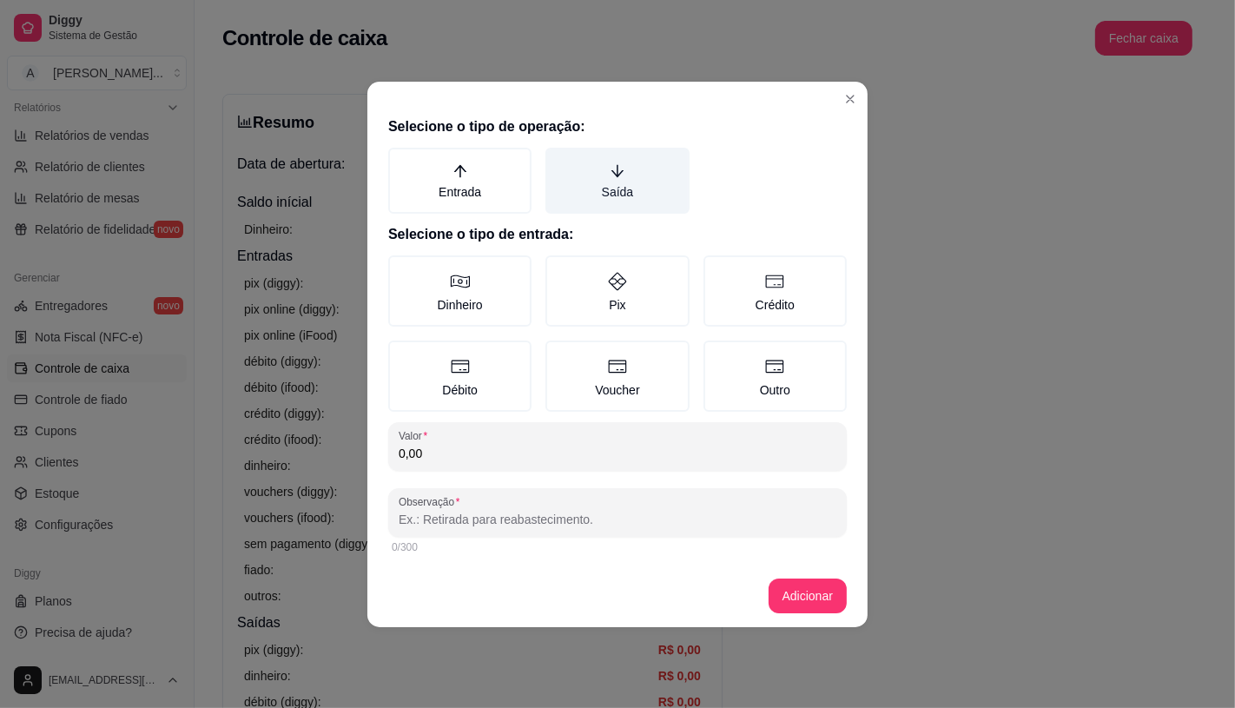
drag, startPoint x: 678, startPoint y: 179, endPoint x: 667, endPoint y: 192, distance: 17.2
click at [677, 179] on label "Saída" at bounding box center [616, 181] width 143 height 66
click at [558, 161] on button "Saída" at bounding box center [551, 154] width 14 height 14
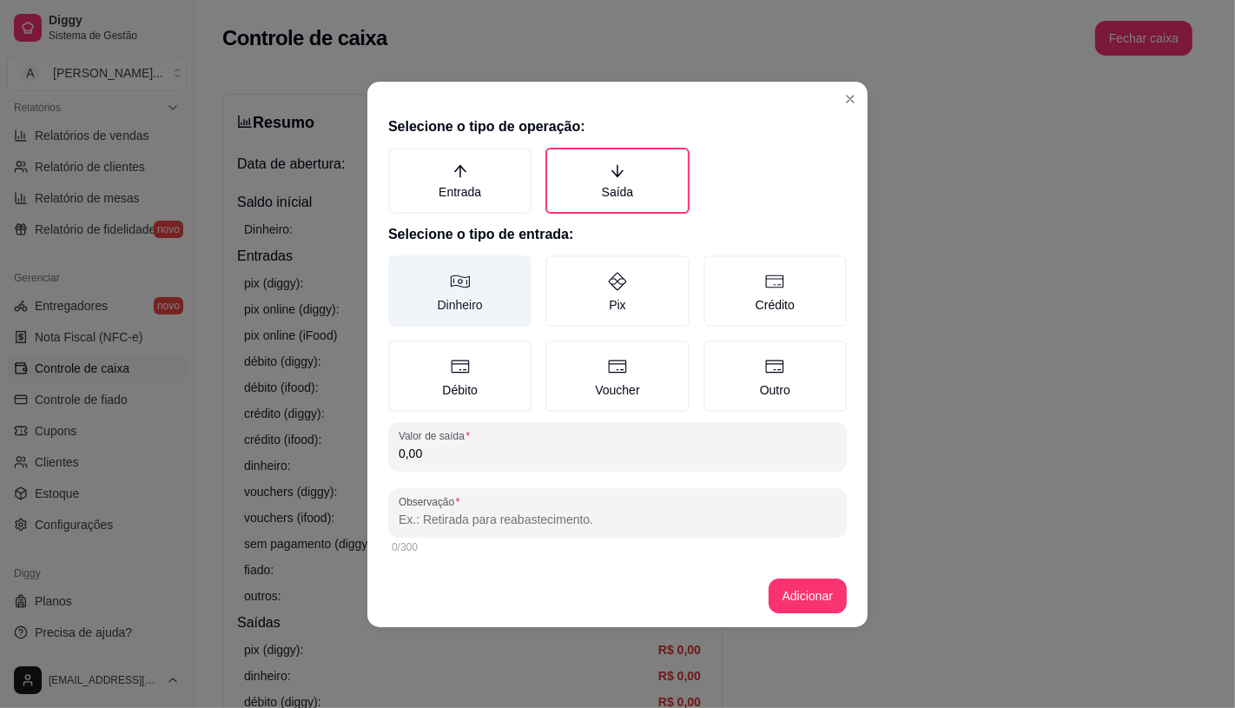
click at [437, 308] on label "Dinheiro" at bounding box center [459, 290] width 143 height 71
click at [401, 268] on button "Dinheiro" at bounding box center [394, 261] width 14 height 14
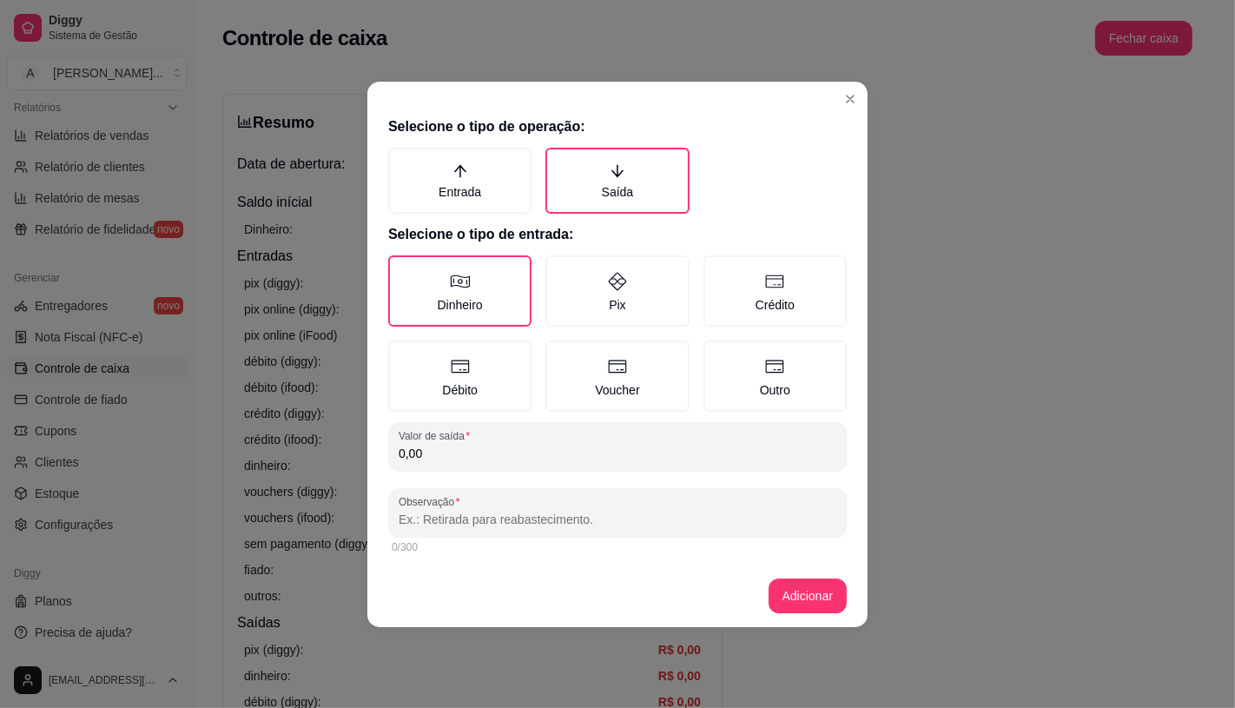
click at [437, 445] on input "0,00" at bounding box center [618, 453] width 438 height 17
type input "45,00"
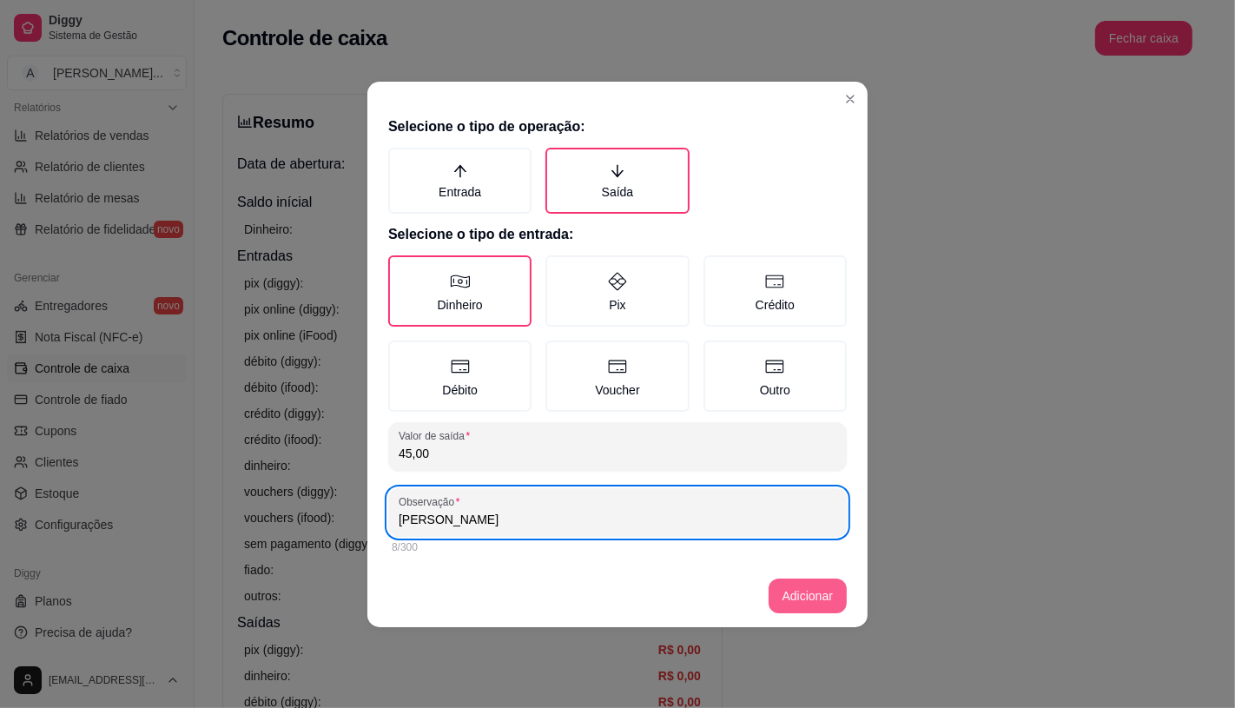
type input "[PERSON_NAME]"
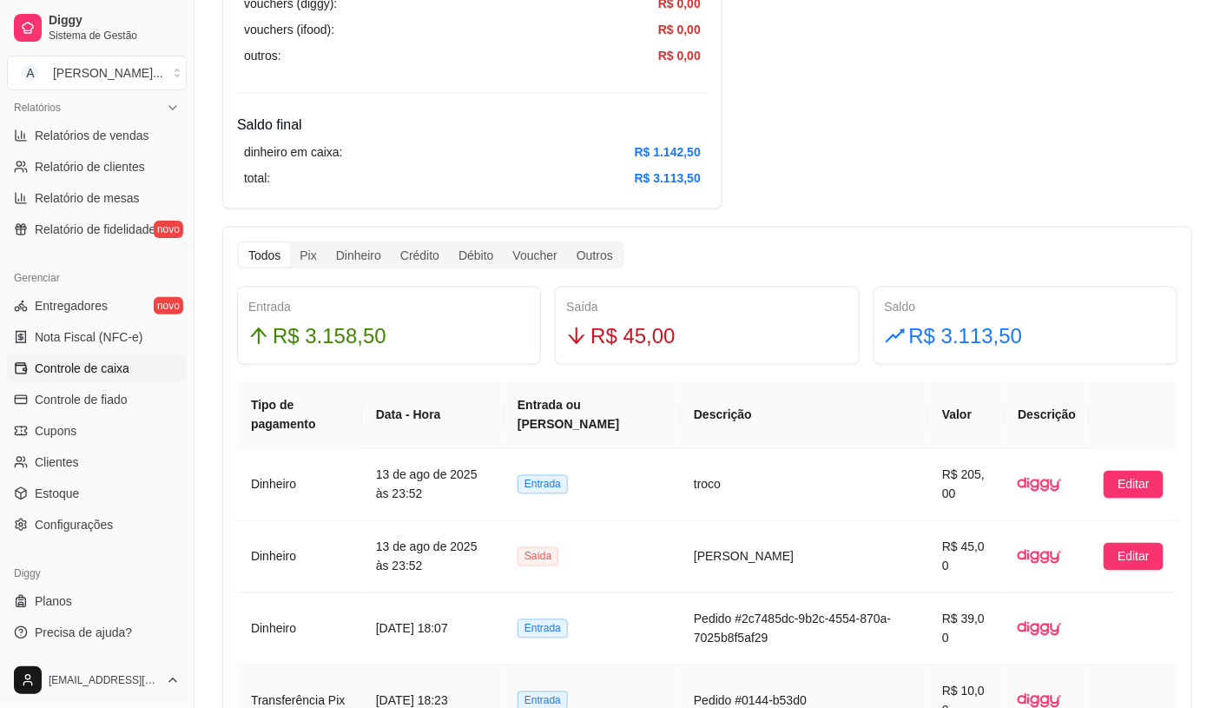
scroll to position [771, 0]
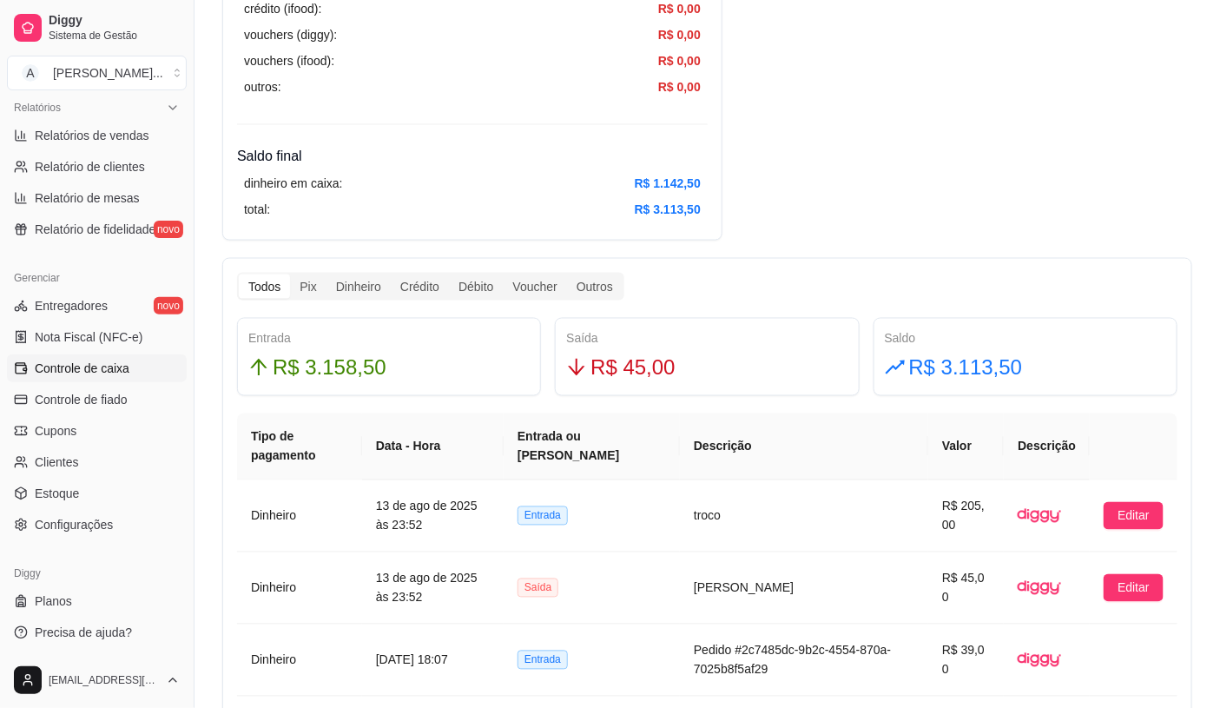
click at [107, 367] on span "Controle de caixa" at bounding box center [82, 367] width 95 height 17
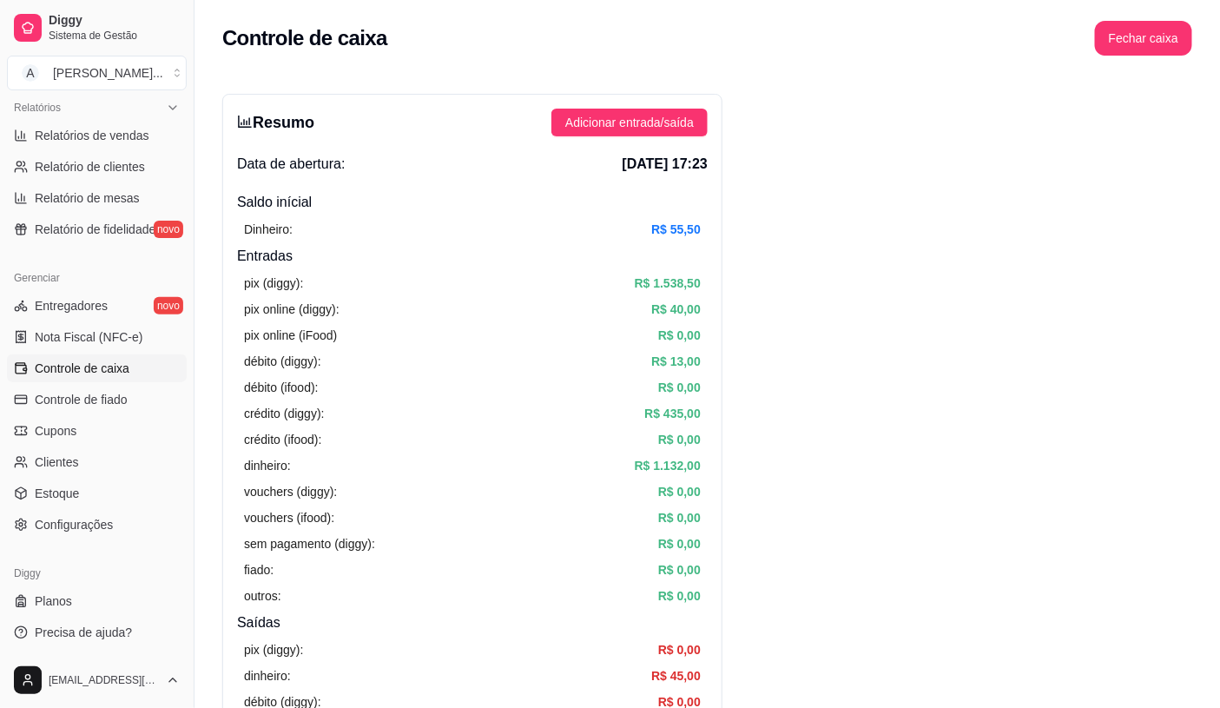
click at [107, 367] on span "Controle de caixa" at bounding box center [82, 367] width 95 height 17
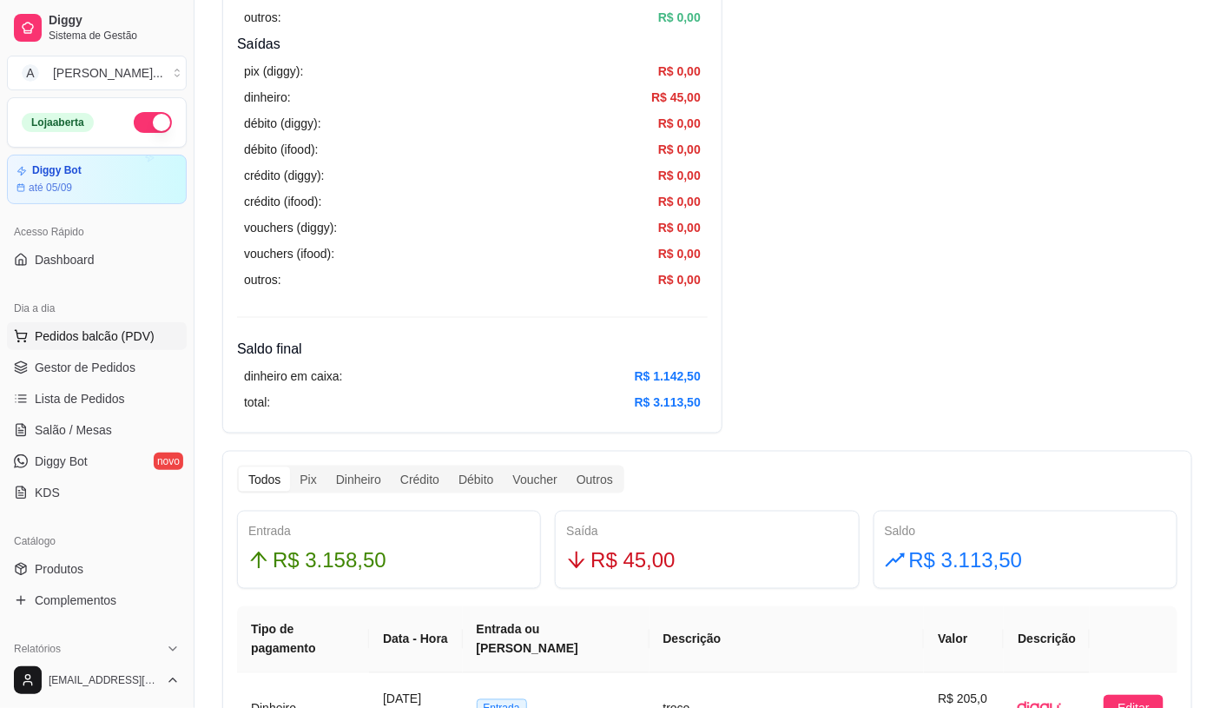
click at [114, 332] on span "Pedidos balcão (PDV)" at bounding box center [95, 335] width 120 height 17
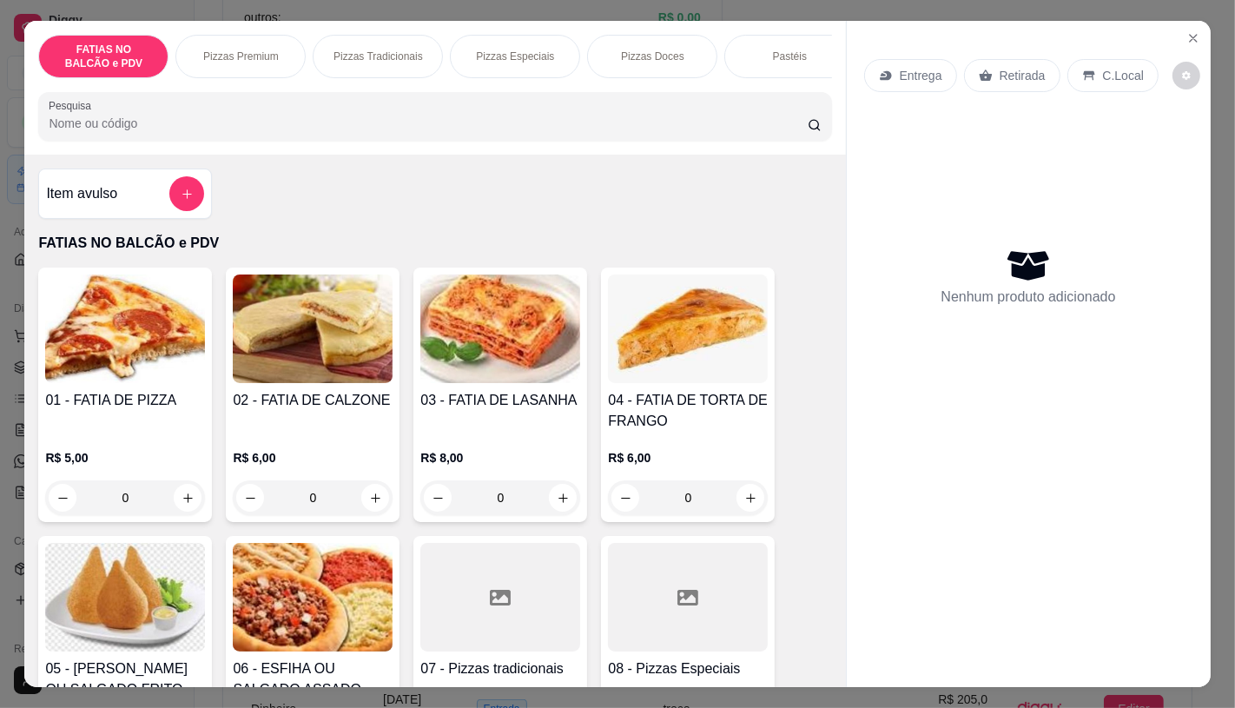
scroll to position [0, 1806]
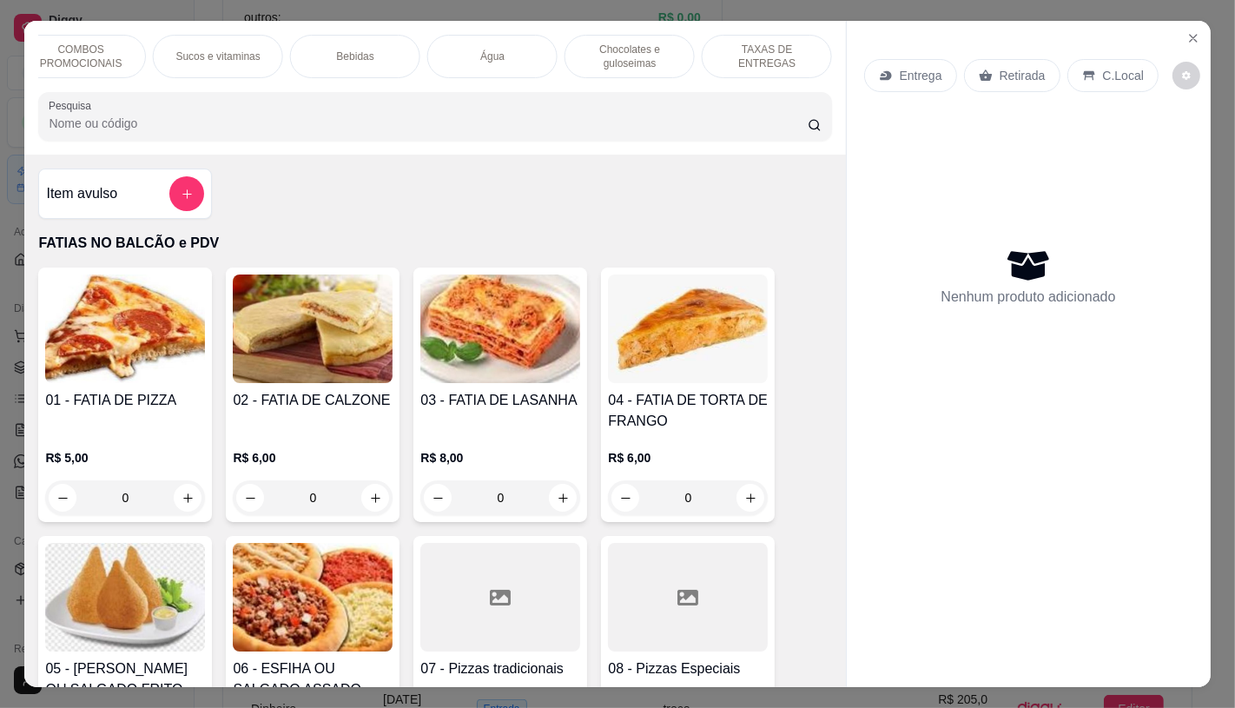
click at [613, 52] on p "Chocolates e guloseimas" at bounding box center [629, 57] width 101 height 28
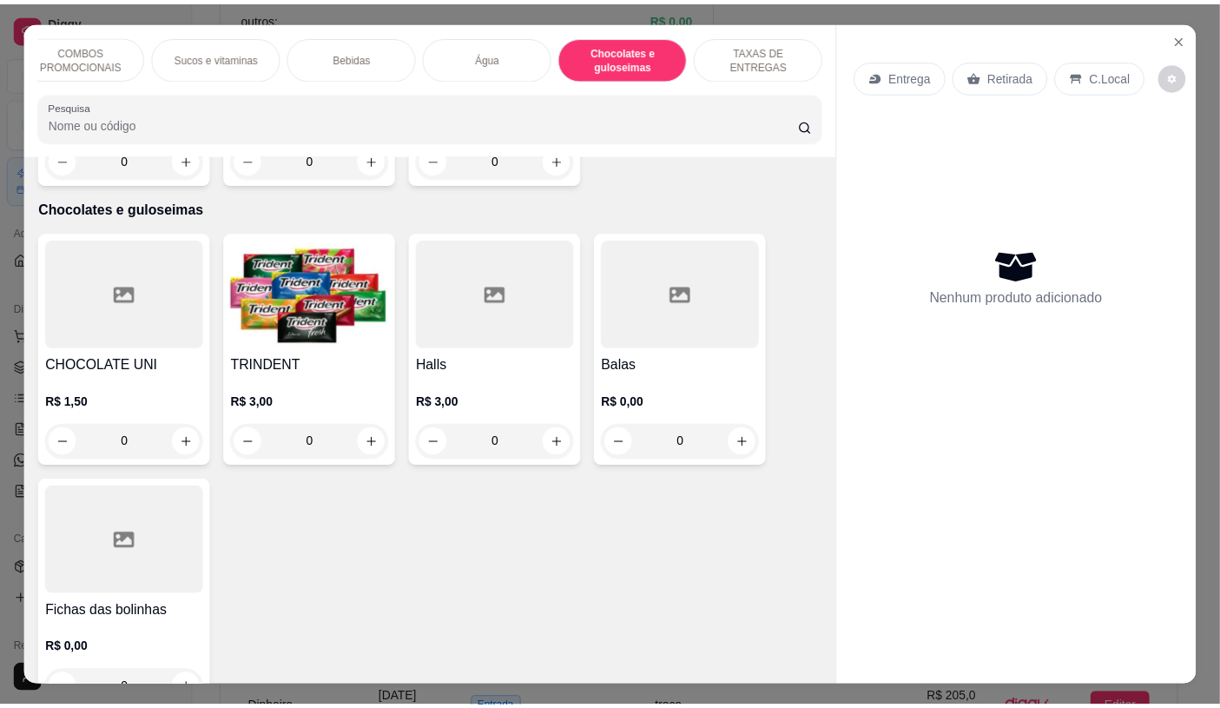
scroll to position [41, 0]
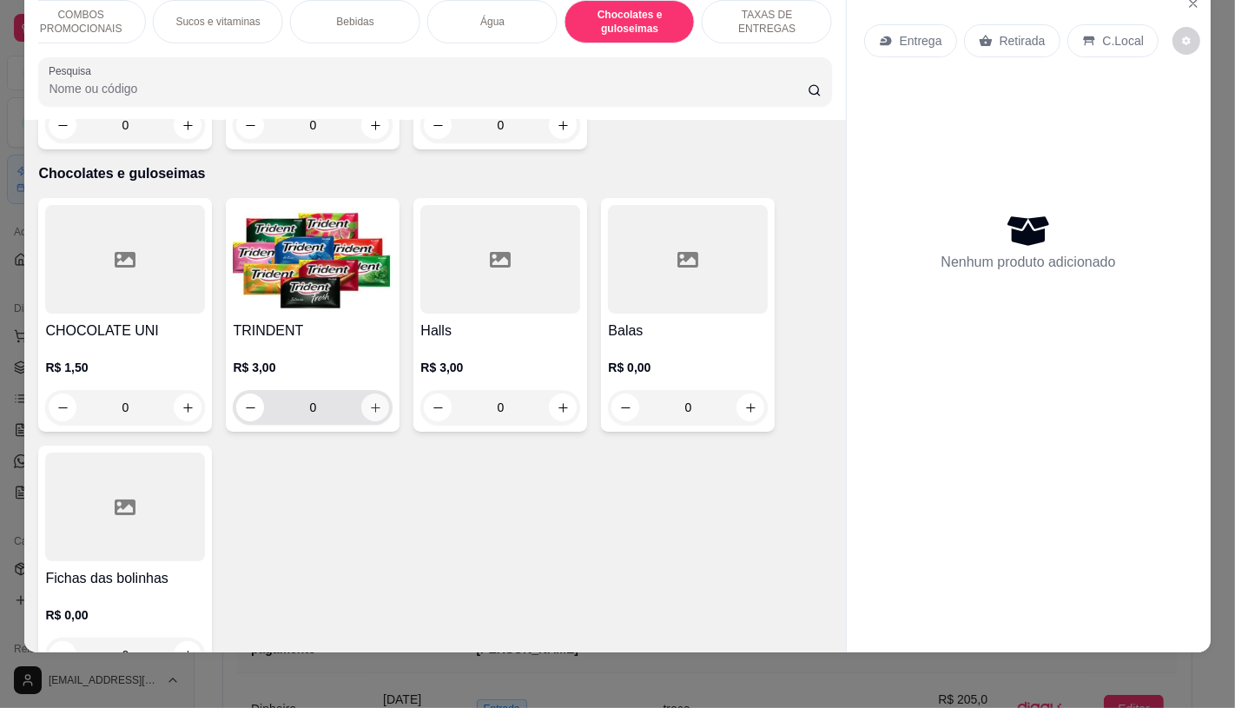
click at [361, 393] on button "increase-product-quantity" at bounding box center [375, 407] width 28 height 28
type input "1"
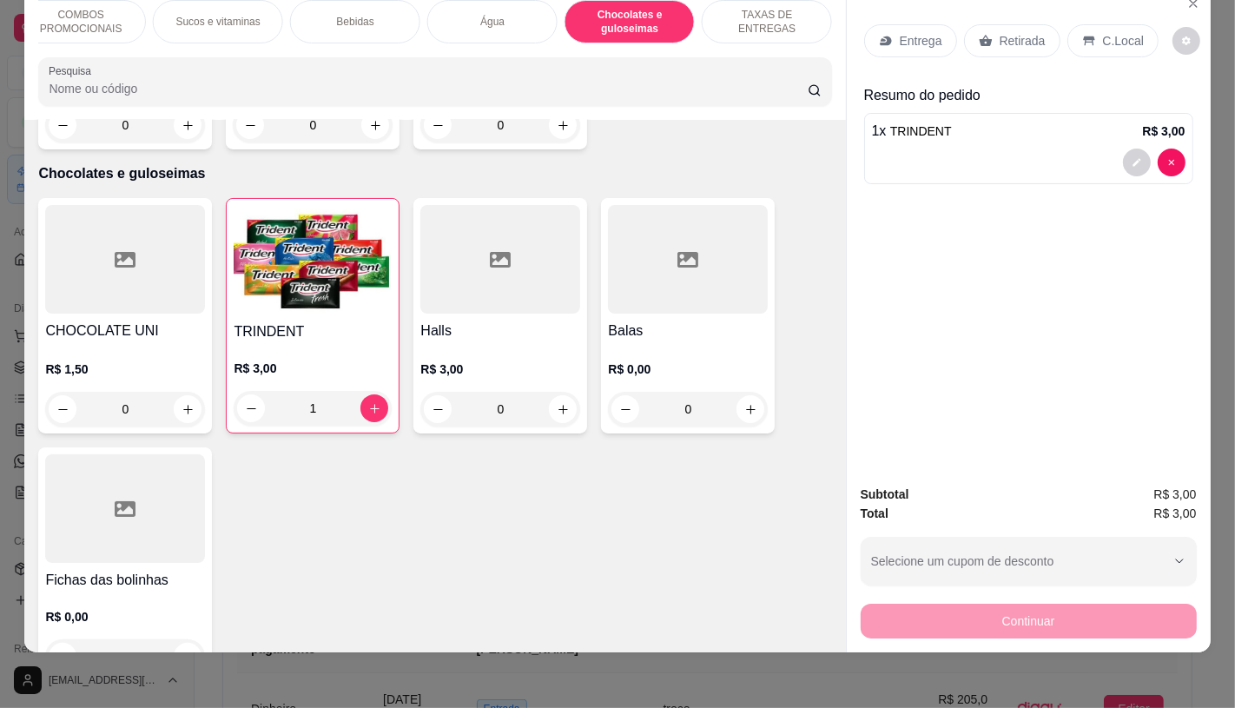
drag, startPoint x: 1021, startPoint y: 14, endPoint x: 1132, endPoint y: 427, distance: 428.0
click at [1021, 24] on div "Retirada" at bounding box center [1012, 40] width 96 height 33
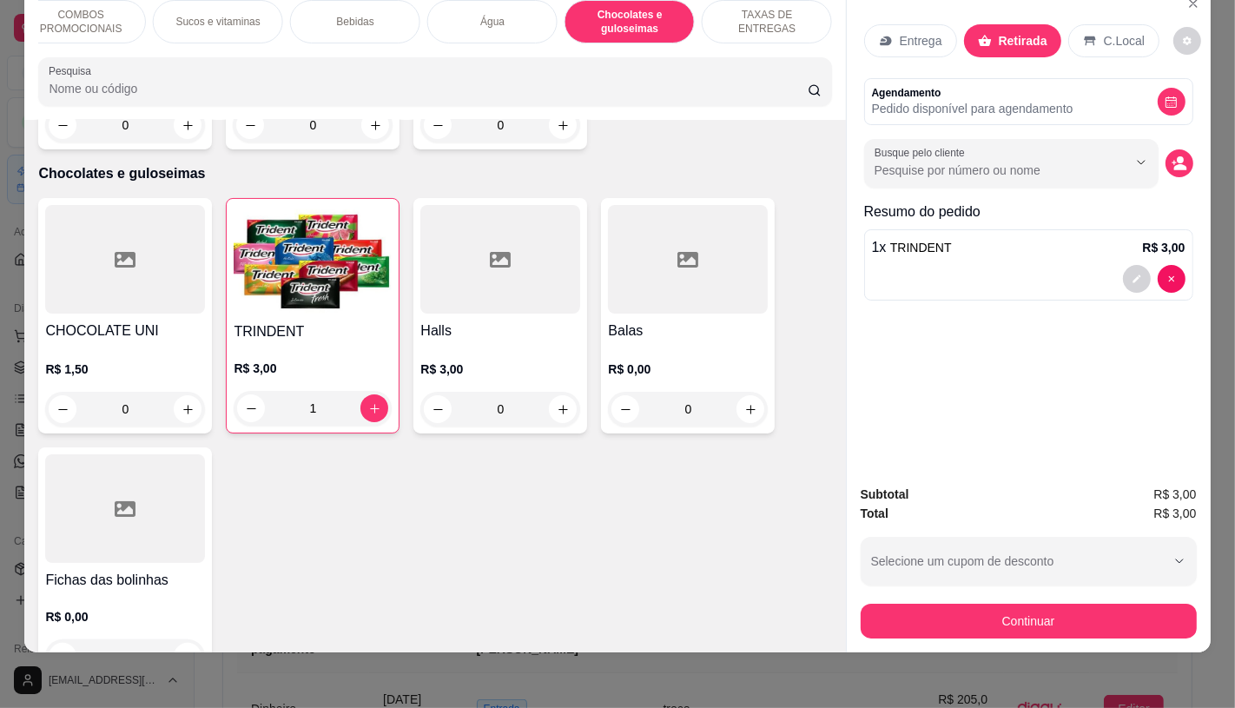
click at [1115, 631] on div "Subtotal R$ 3,00 Total R$ 3,00 Selecione um cupom de desconto GANHEI5 Selecione…" at bounding box center [1029, 561] width 364 height 181
click at [1115, 623] on div "Continuar" at bounding box center [1029, 618] width 336 height 39
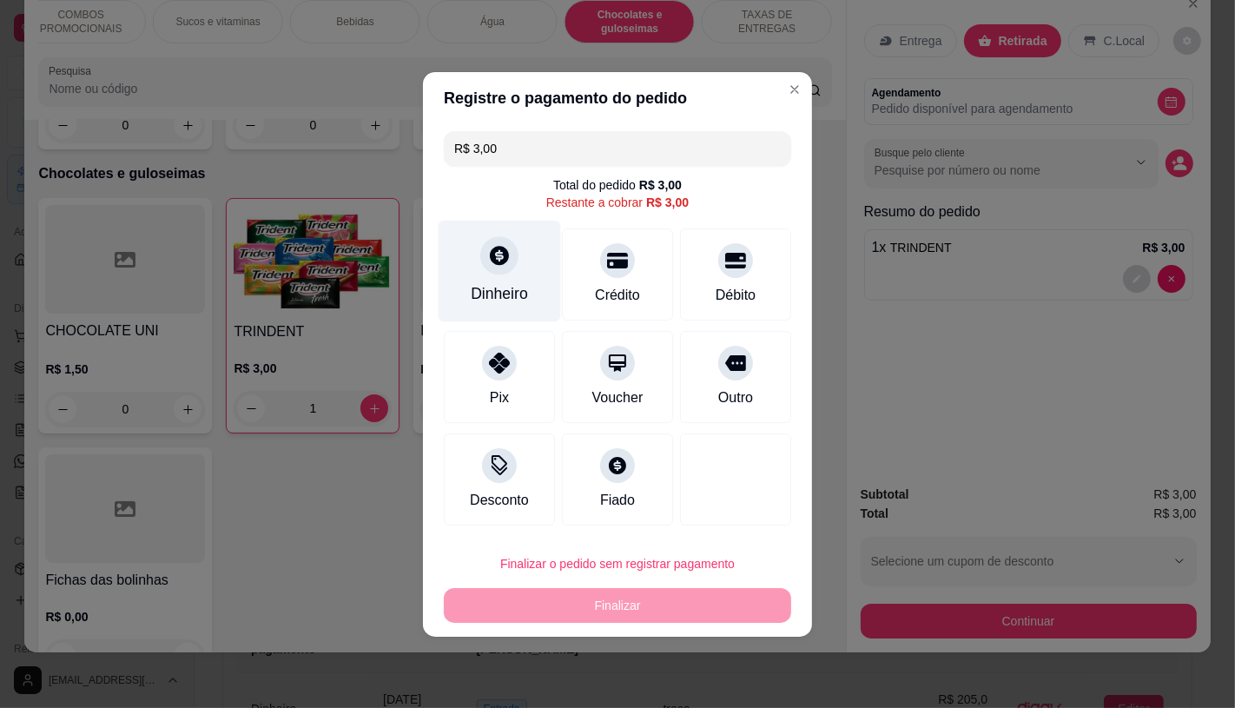
click at [486, 276] on div "Dinheiro" at bounding box center [500, 271] width 122 height 102
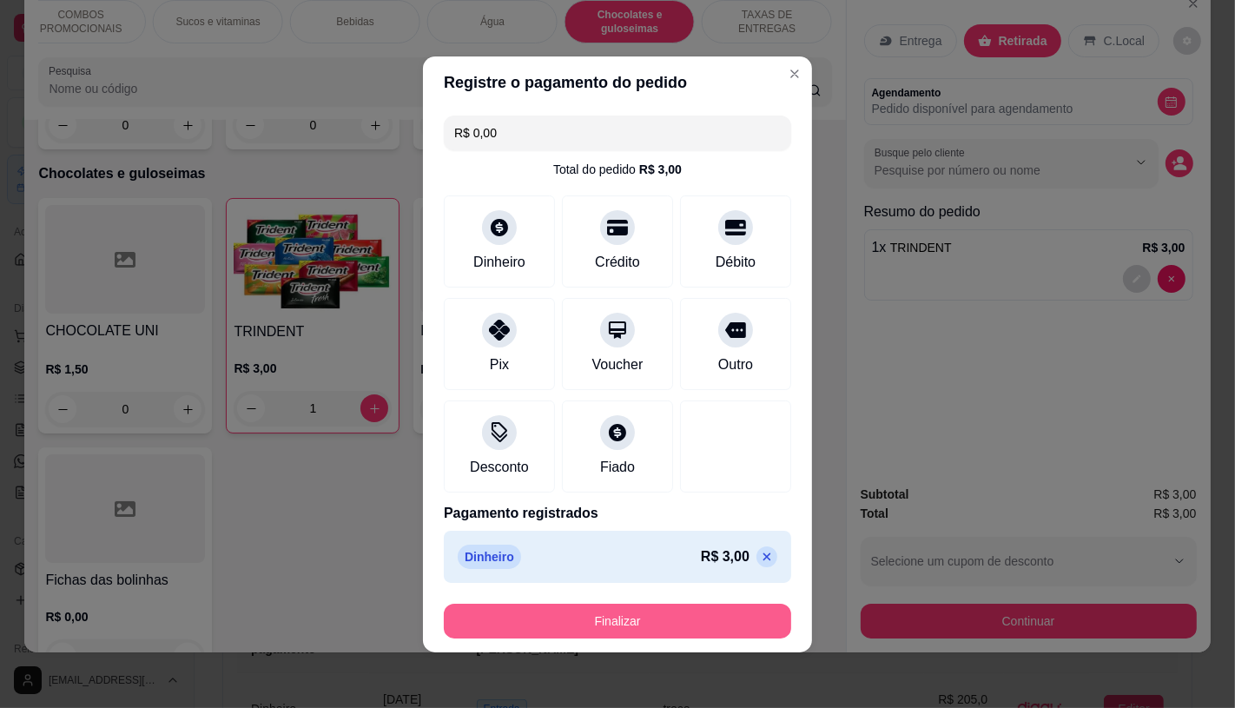
type input "R$ 0,00"
click at [674, 610] on button "Finalizar" at bounding box center [617, 620] width 347 height 35
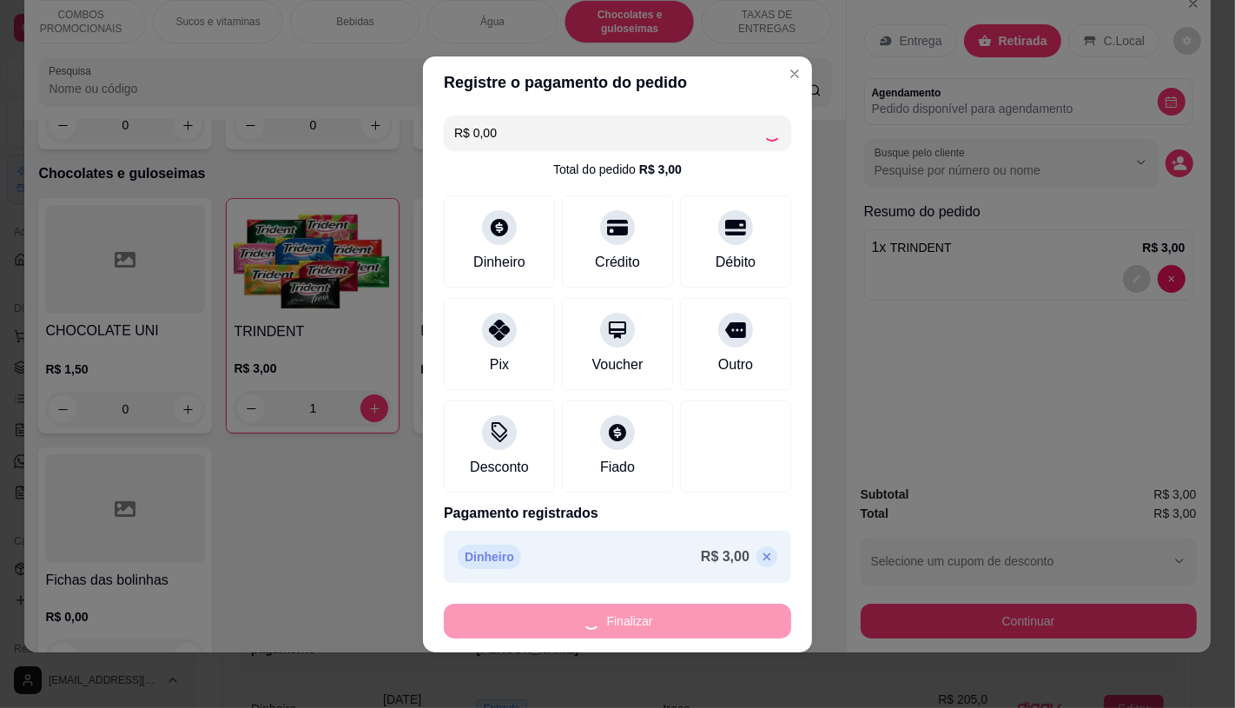
type input "0"
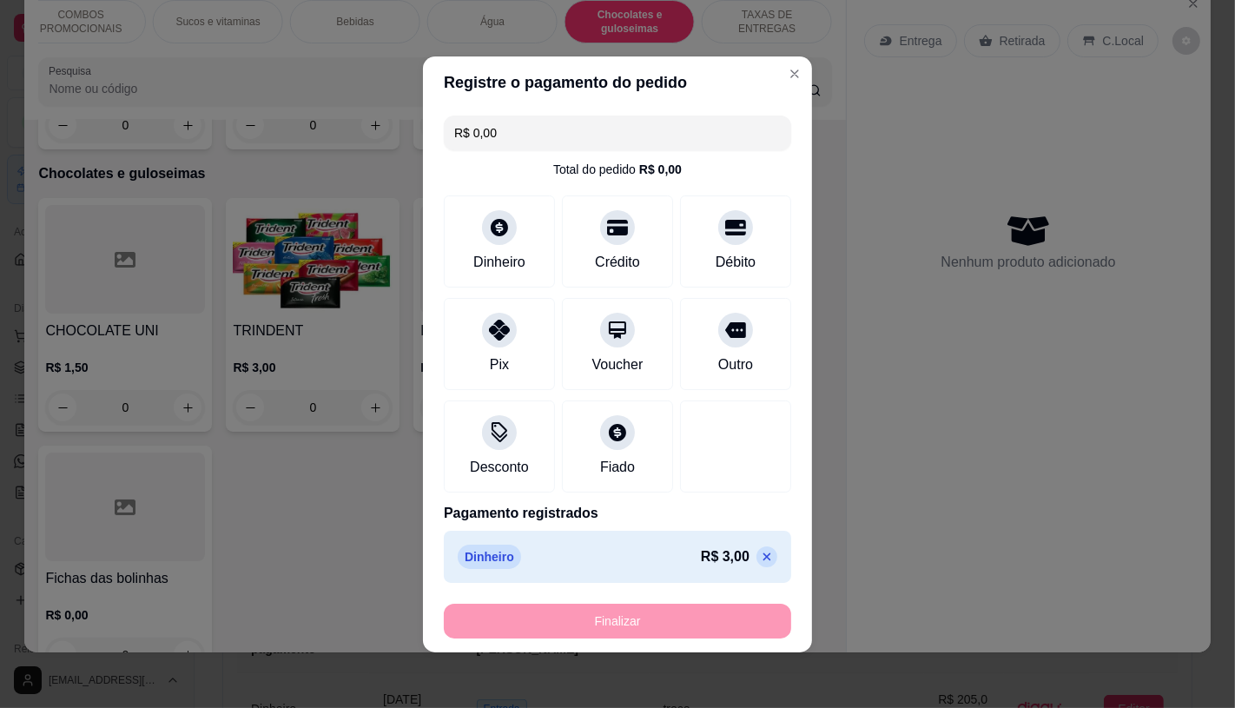
type input "-R$ 3,00"
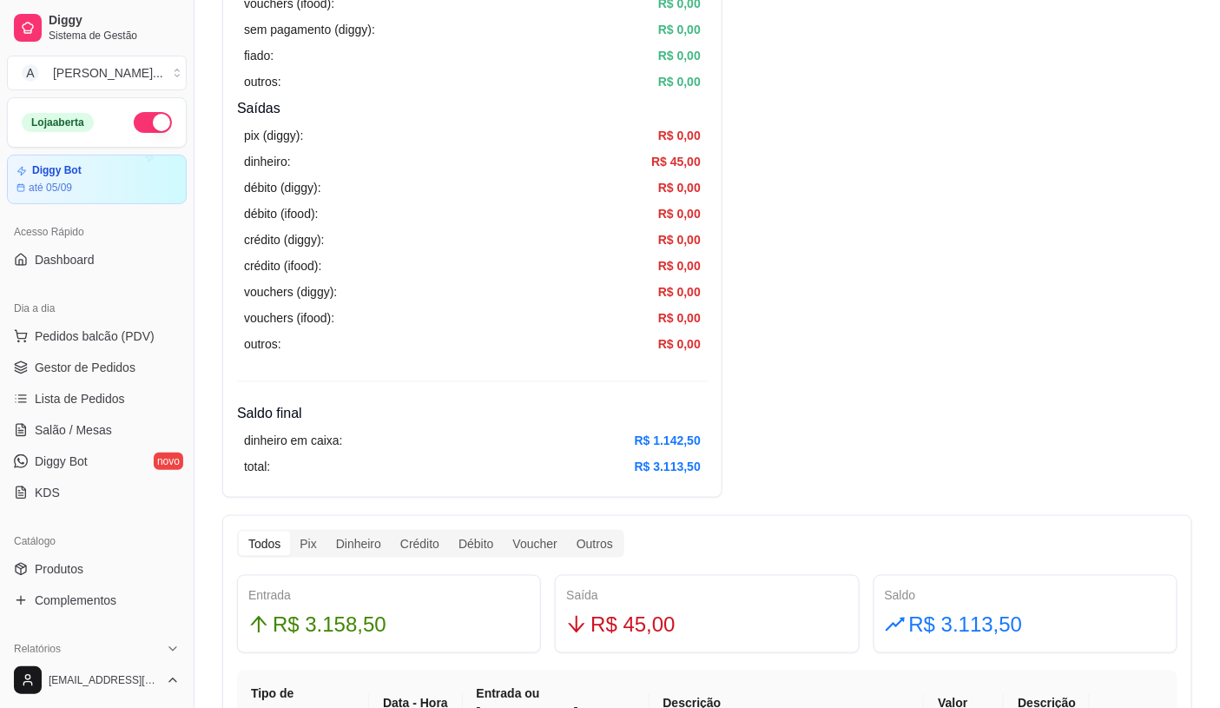
scroll to position [482, 0]
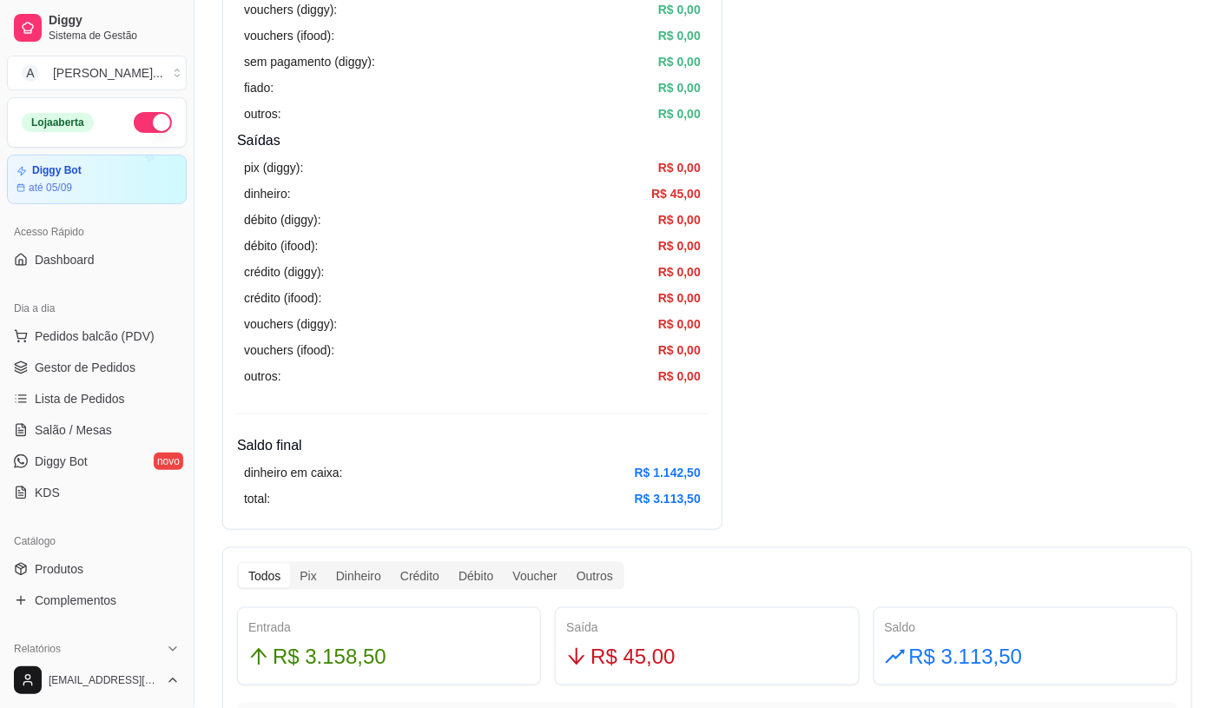
click at [100, 408] on link "Lista de Pedidos" at bounding box center [97, 399] width 180 height 28
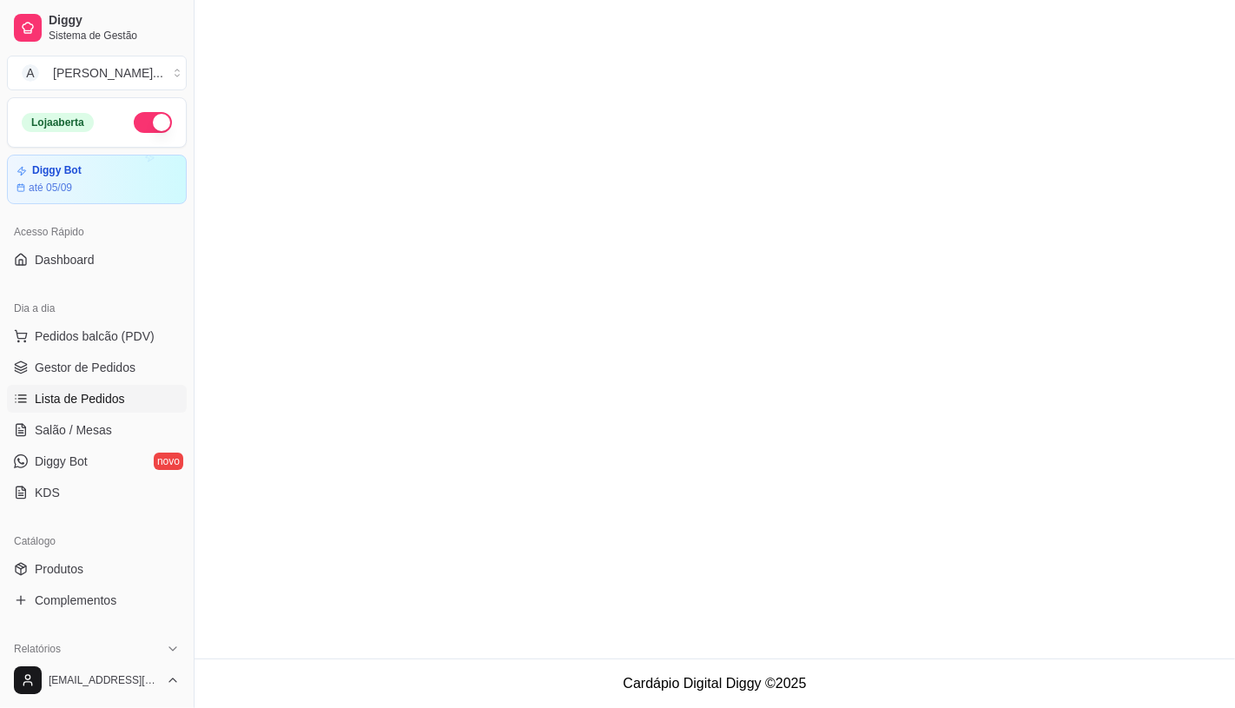
click at [90, 445] on ul "Pedidos balcão (PDV) Gestor de Pedidos Lista de Pedidos Salão / Mesas Diggy Bot…" at bounding box center [97, 414] width 180 height 184
click at [90, 428] on span "Salão / Mesas" at bounding box center [73, 429] width 77 height 17
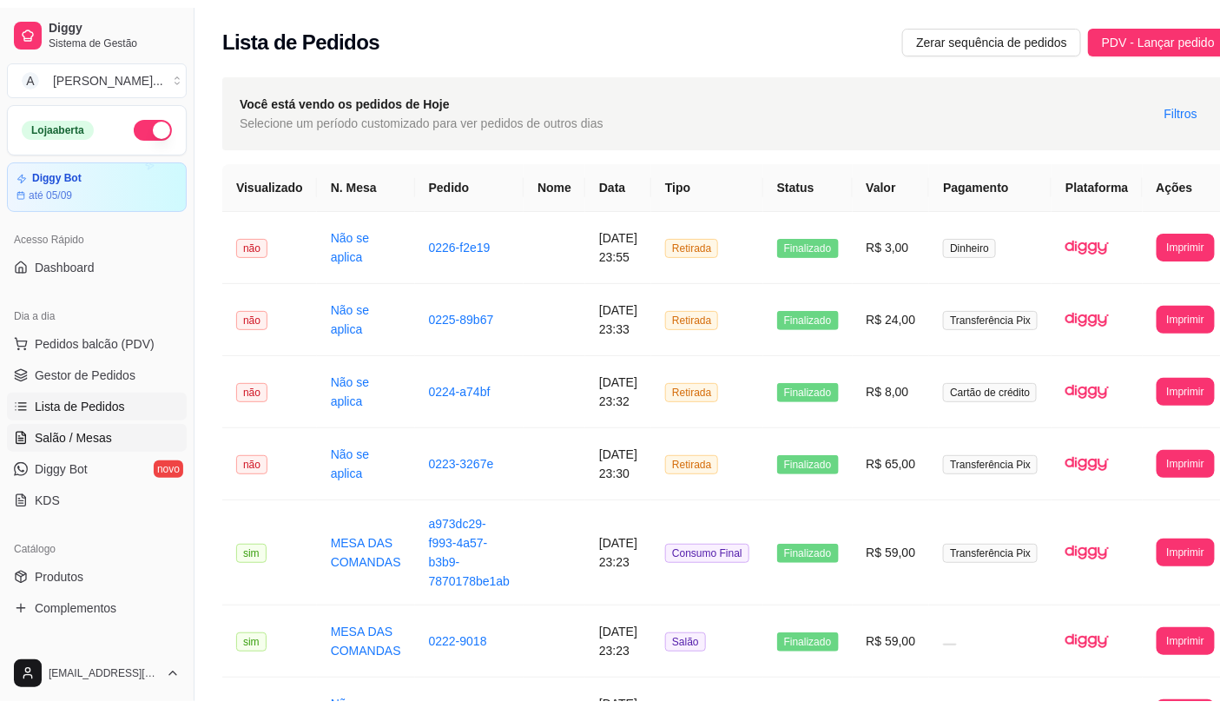
scroll to position [289, 0]
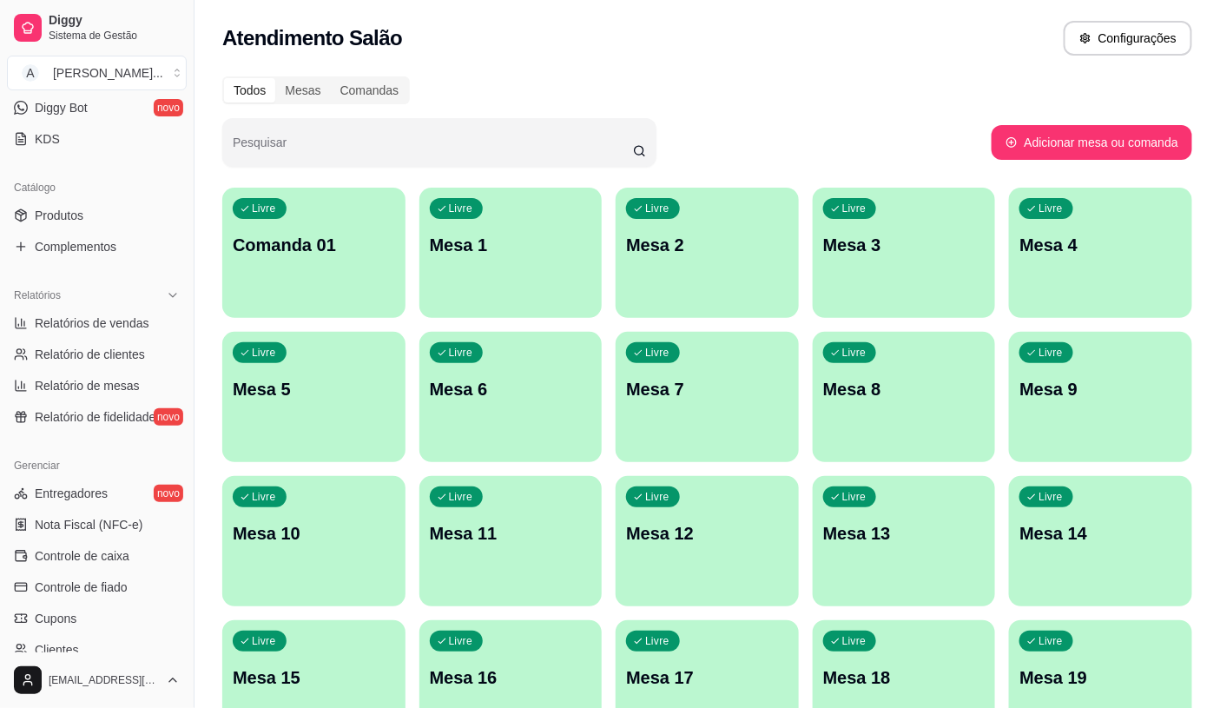
scroll to position [386, 0]
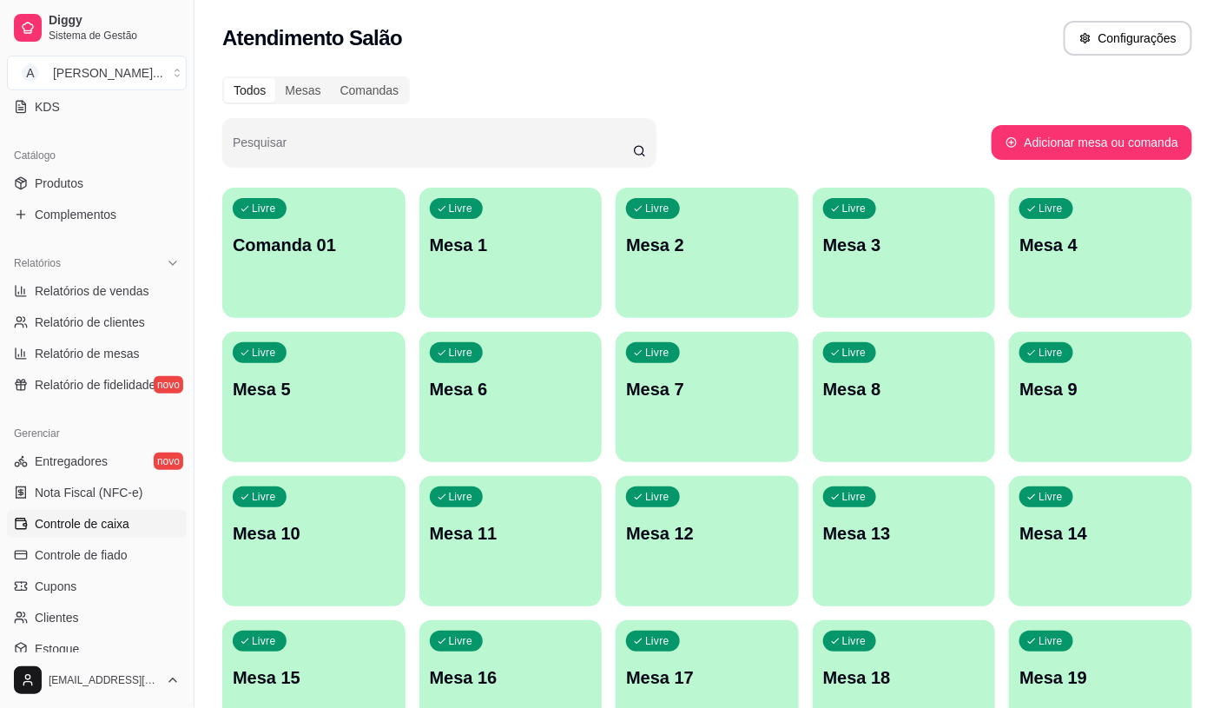
click at [113, 518] on span "Controle de caixa" at bounding box center [82, 523] width 95 height 17
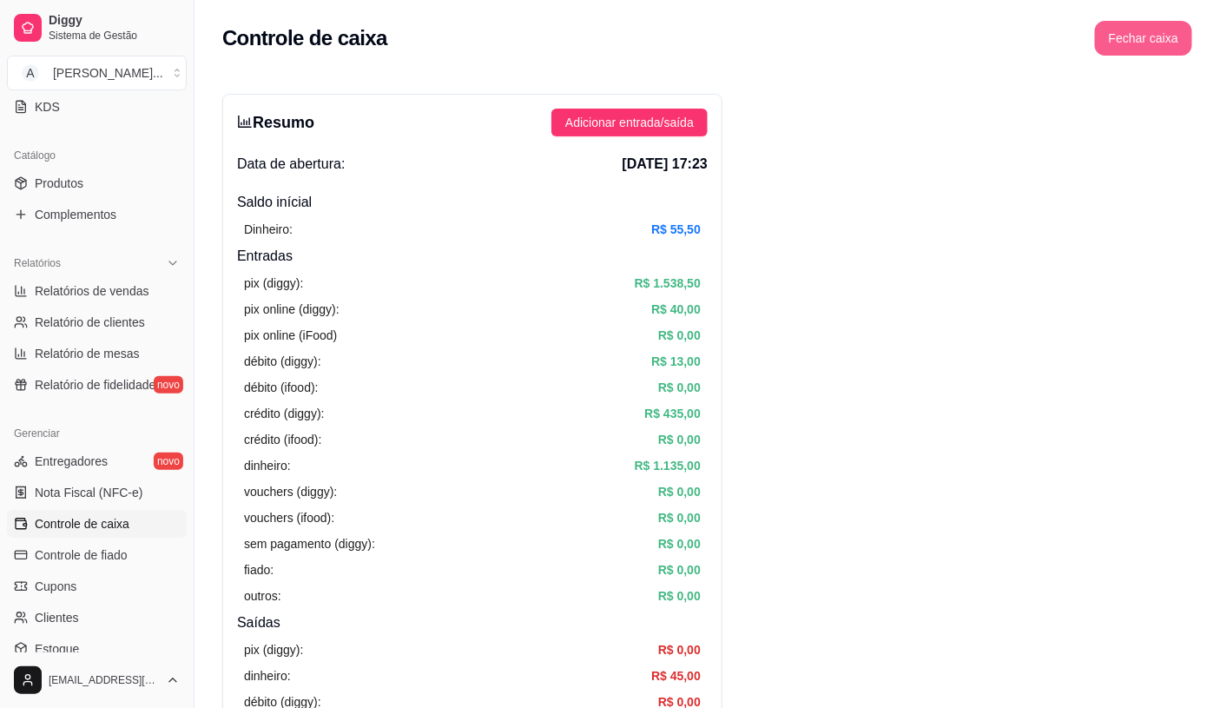
click at [1140, 42] on button "Fechar caixa" at bounding box center [1143, 38] width 97 height 35
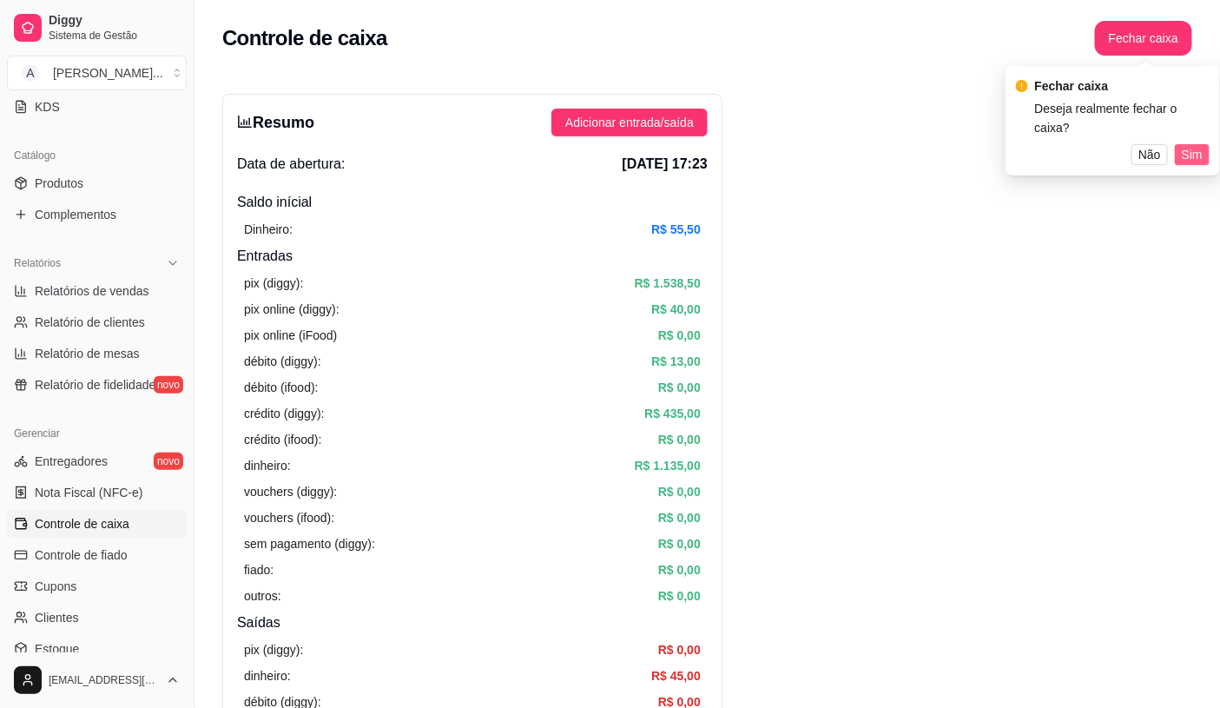
click at [1183, 145] on span "Sim" at bounding box center [1192, 154] width 21 height 19
